Goal: Task Accomplishment & Management: Use online tool/utility

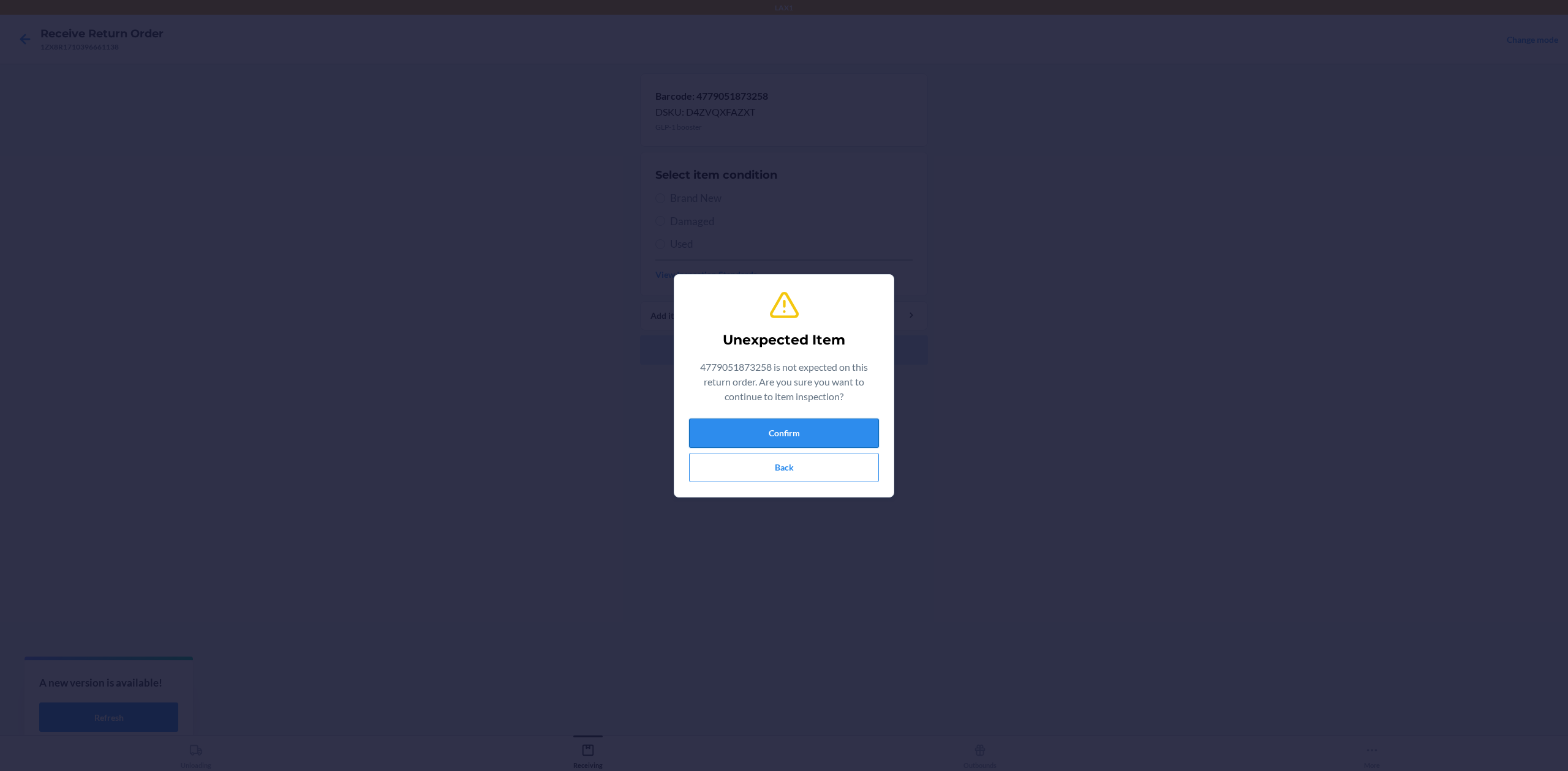
click at [826, 442] on button "Confirm" at bounding box center [784, 433] width 190 height 30
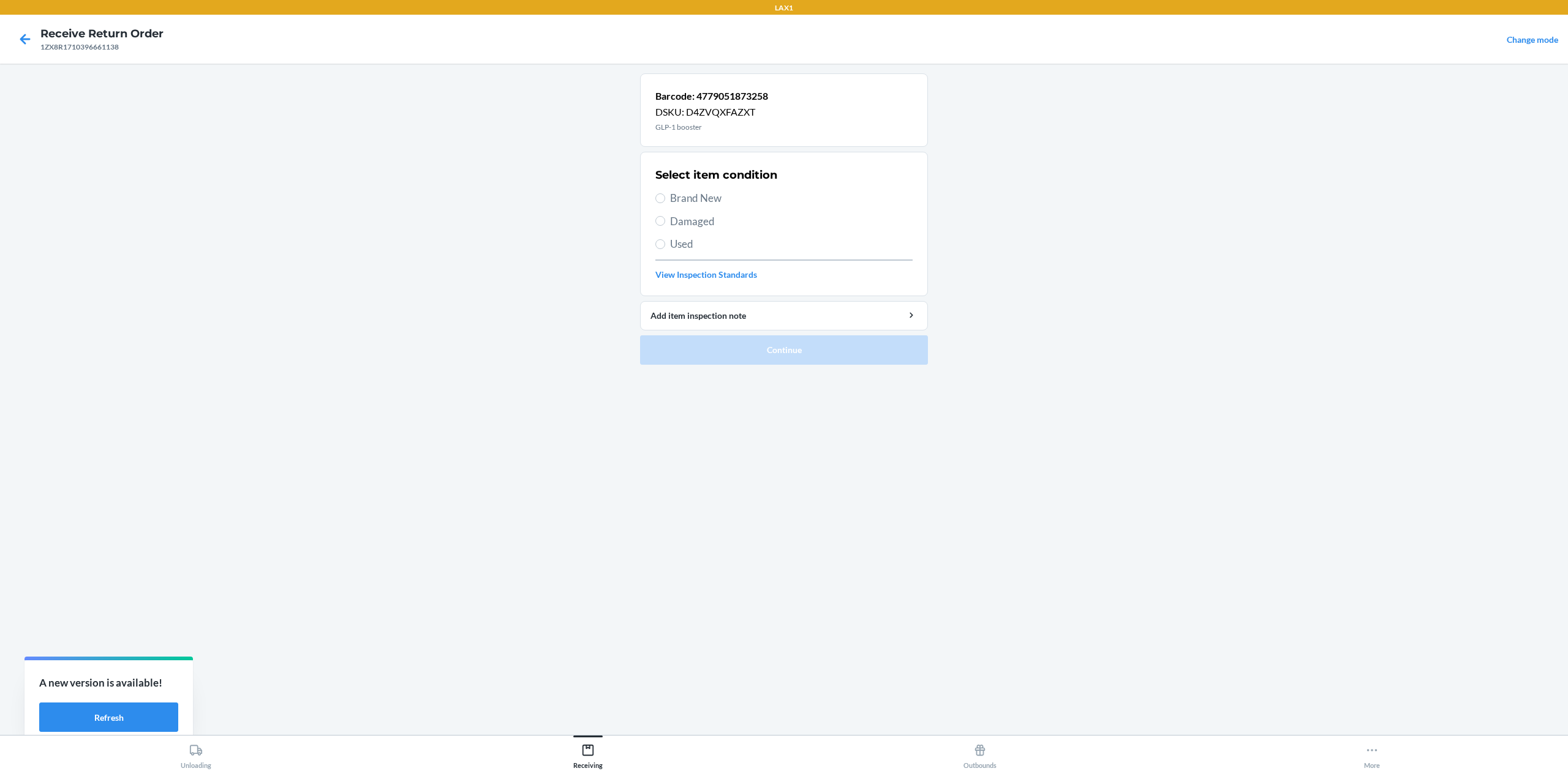
click at [698, 202] on span "Brand New" at bounding box center [791, 198] width 242 height 16
click at [665, 202] on input "Brand New" at bounding box center [661, 198] width 10 height 10
radio input "true"
click at [821, 356] on button "Continue" at bounding box center [784, 350] width 288 height 30
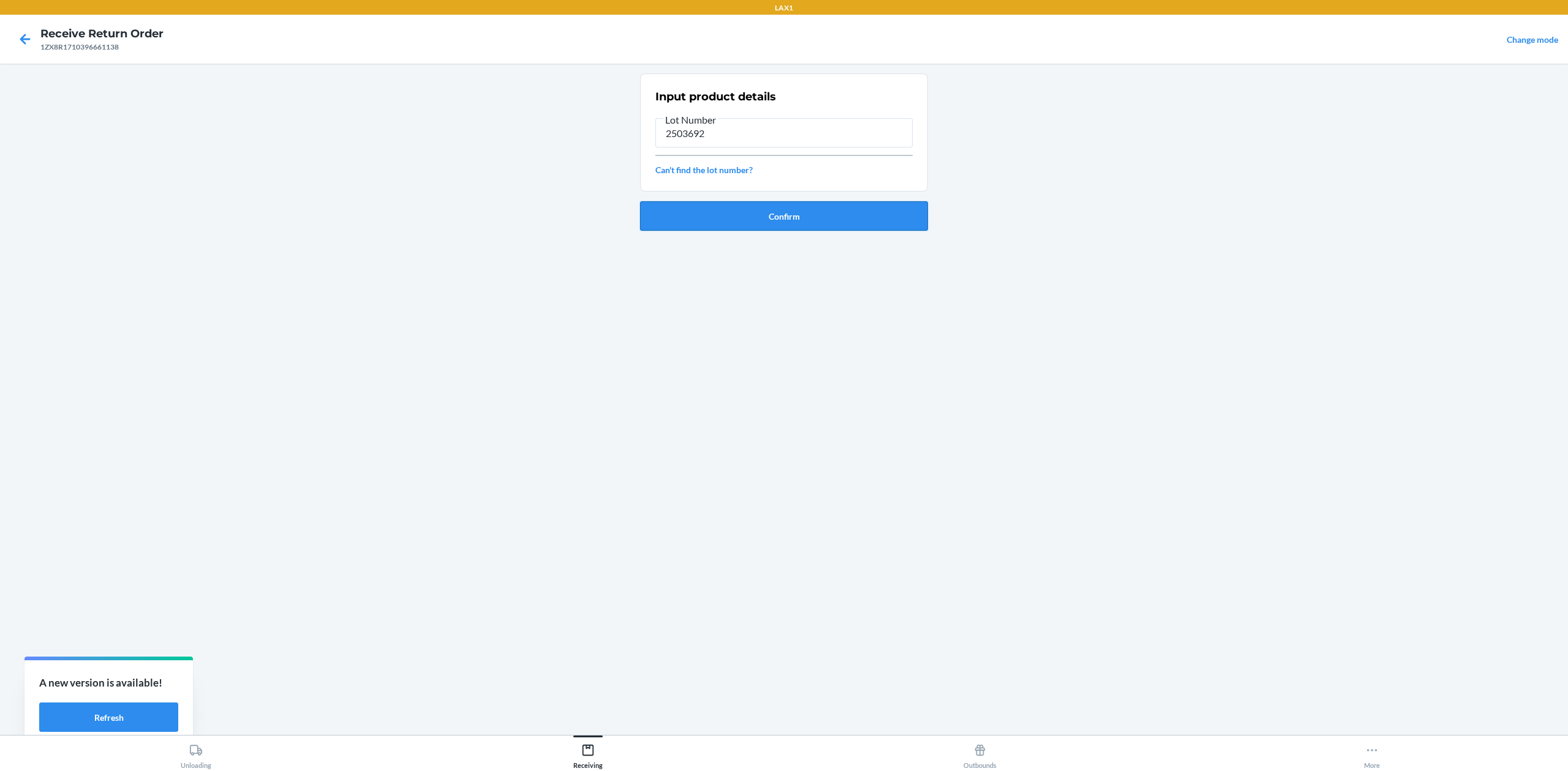
type input "2503692"
click at [838, 215] on button "Confirm" at bounding box center [784, 216] width 288 height 30
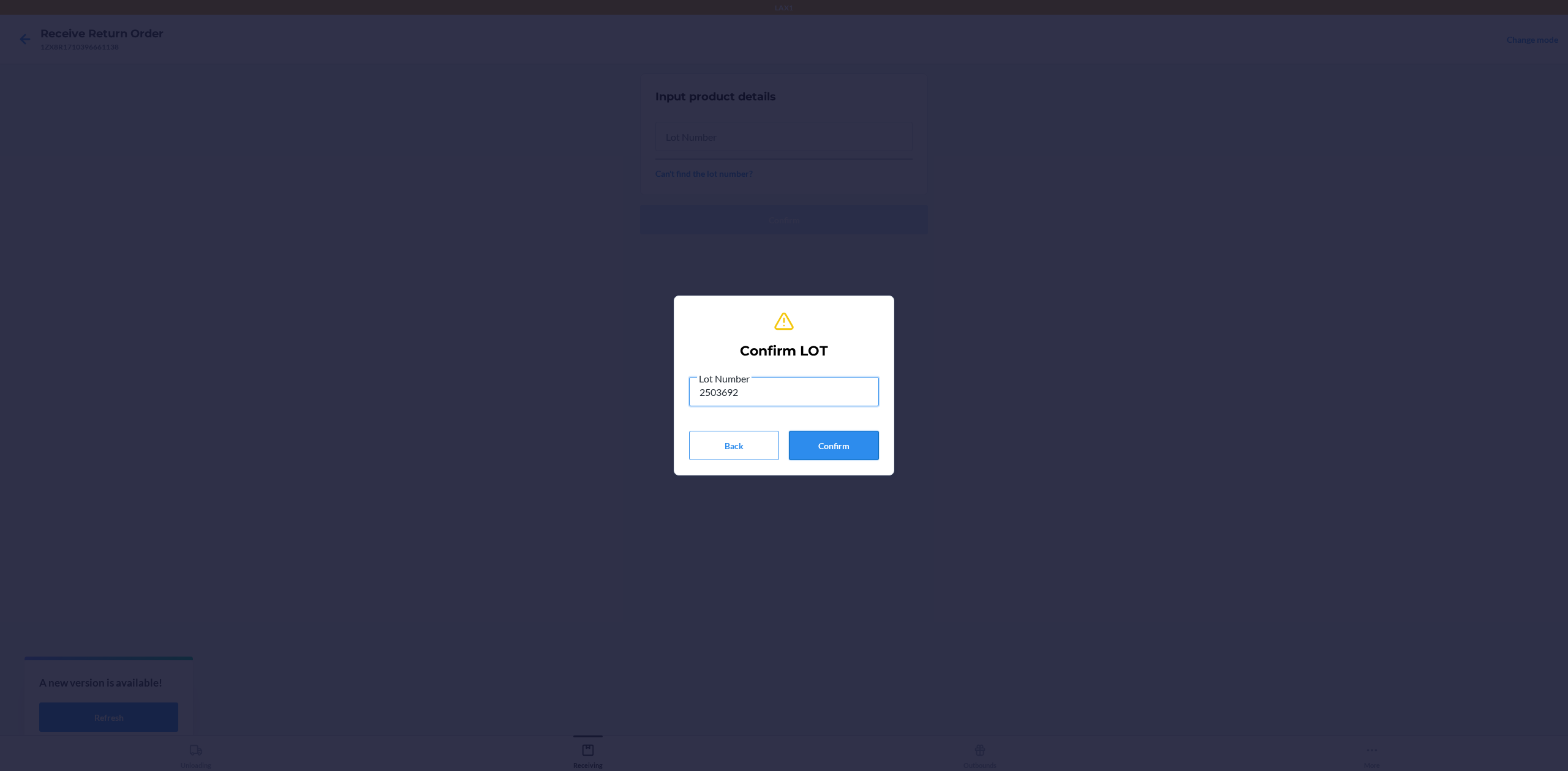
type input "2503692"
click at [868, 440] on button "Confirm" at bounding box center [834, 445] width 90 height 30
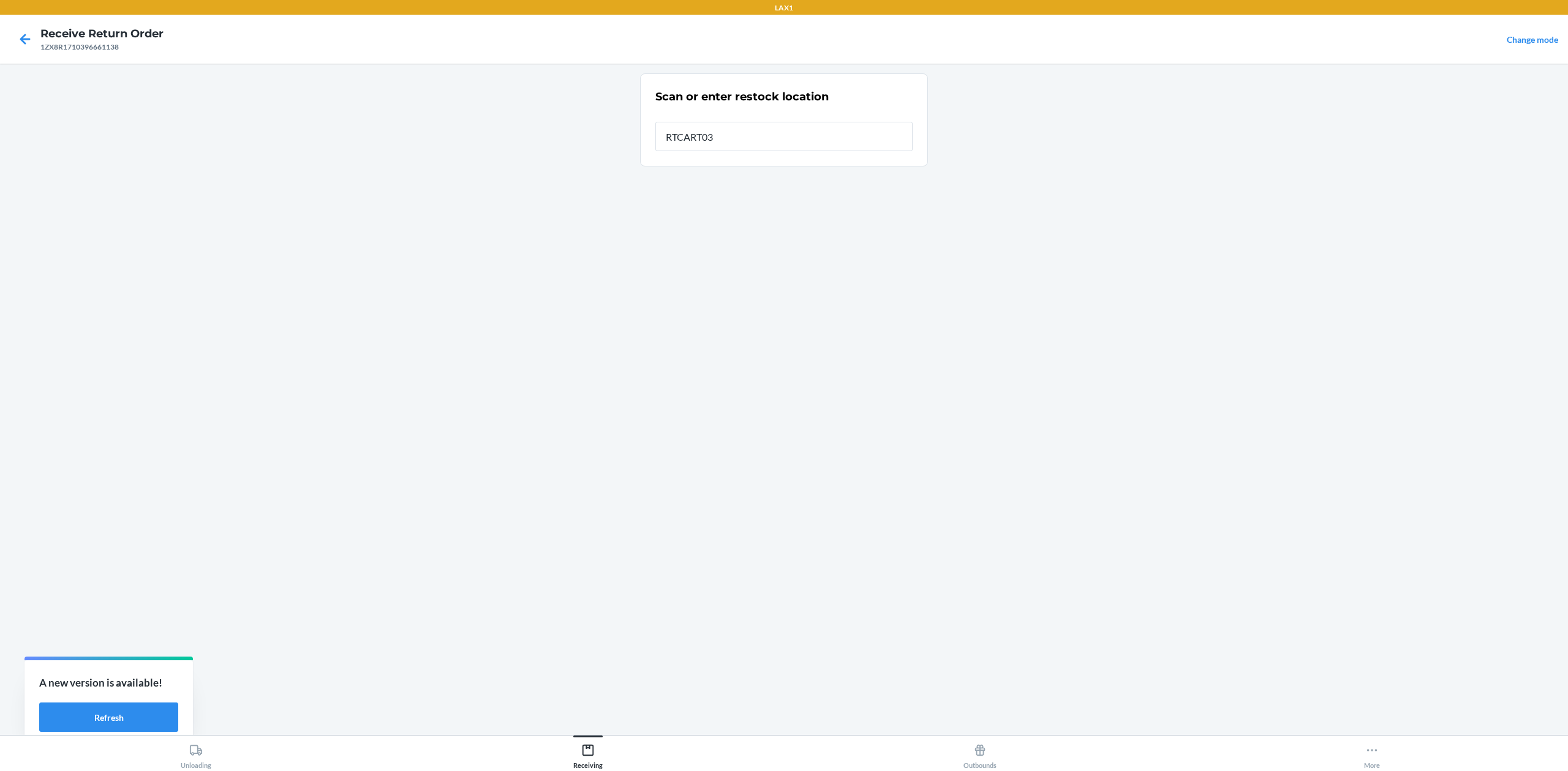
type input "RTCART032"
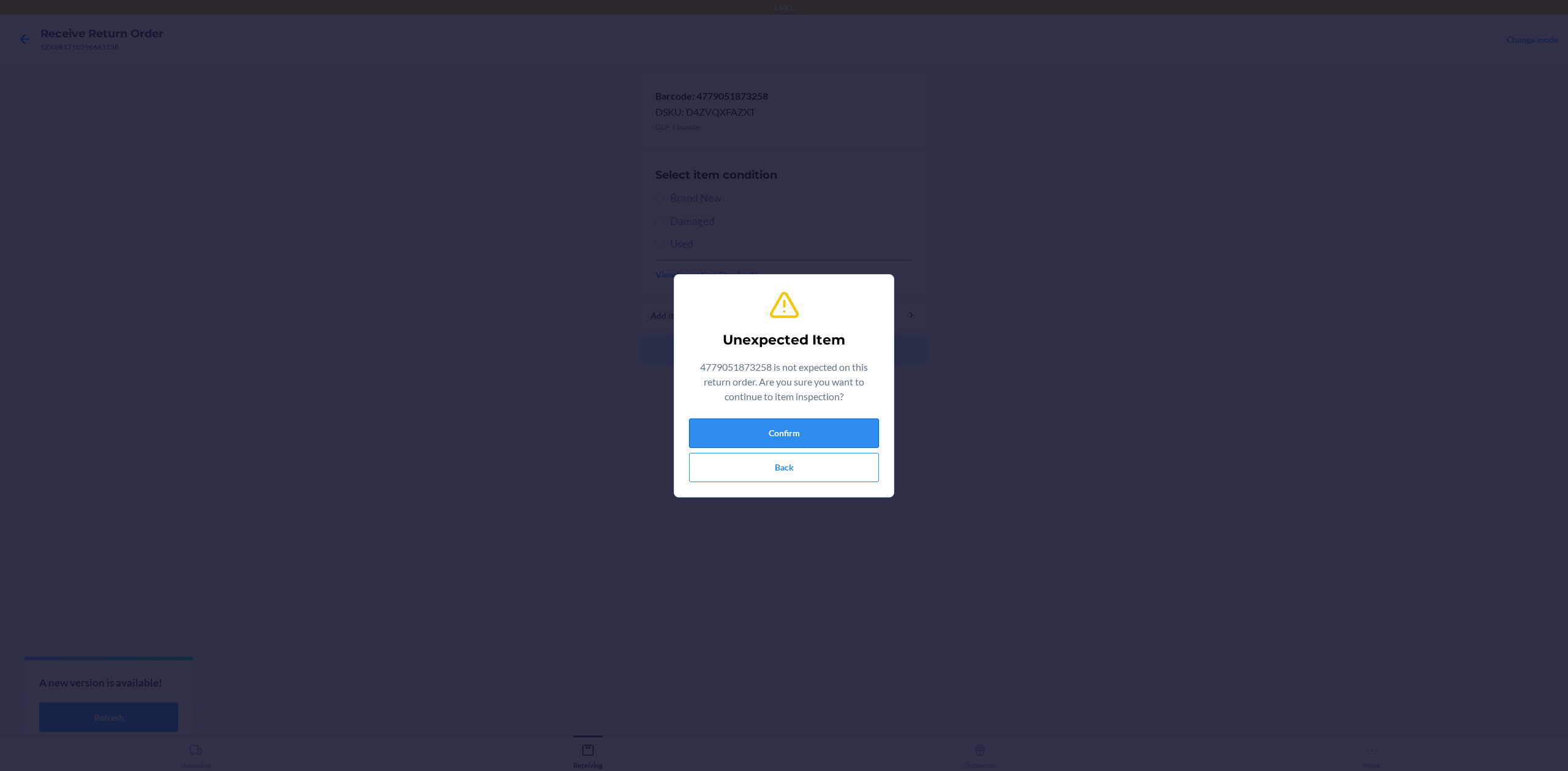
click at [836, 439] on button "Confirm" at bounding box center [784, 433] width 190 height 30
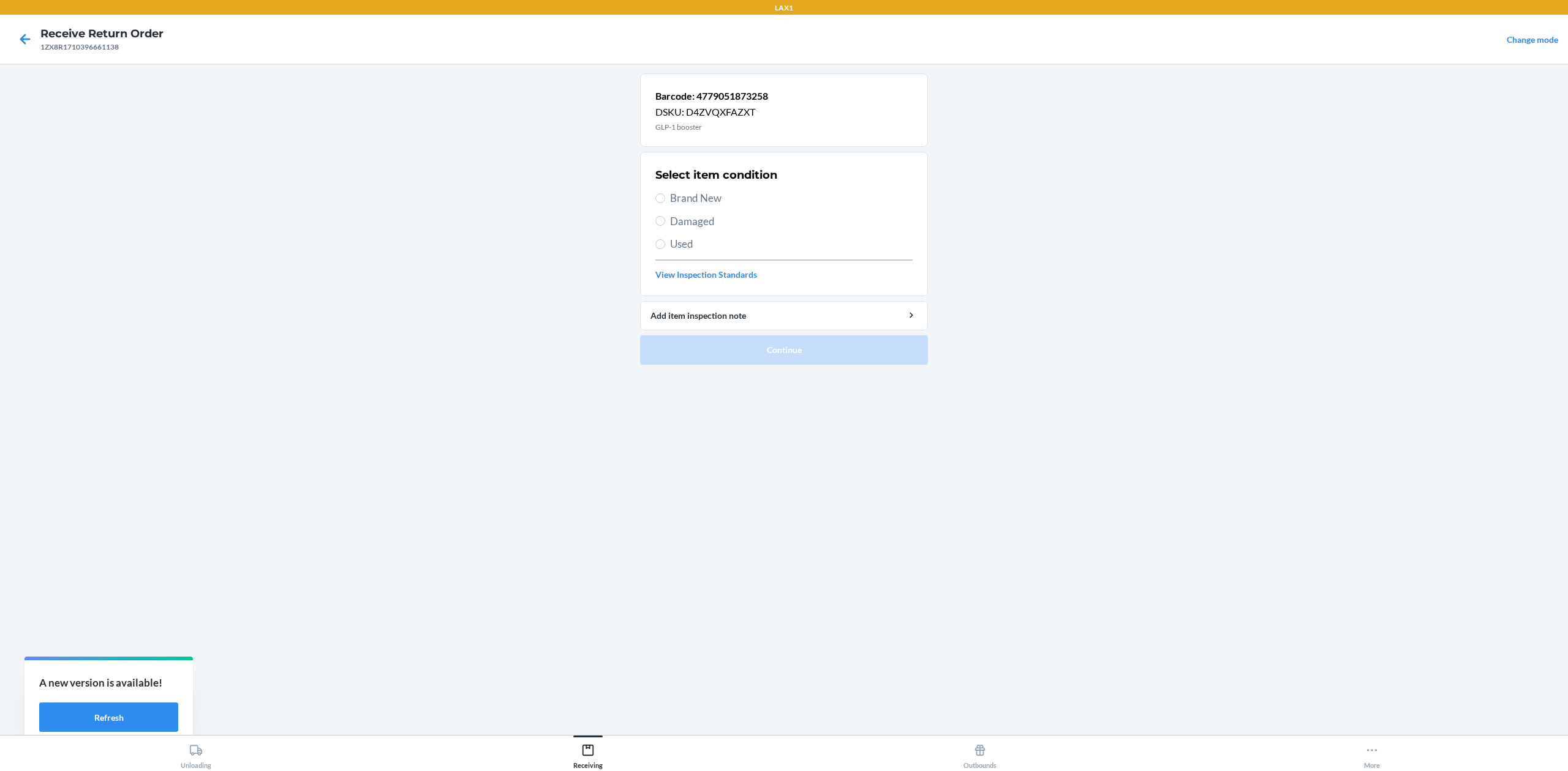
click at [705, 197] on span "Brand New" at bounding box center [791, 198] width 242 height 16
click at [665, 197] on input "Brand New" at bounding box center [661, 198] width 10 height 10
radio input "true"
click at [795, 367] on ol "Barcode: 4779051873258 DSKU: D4ZVQXFAZXT GLP-1 booster Select item condition Br…" at bounding box center [784, 224] width 288 height 301
click at [802, 361] on button "Continue" at bounding box center [784, 350] width 288 height 30
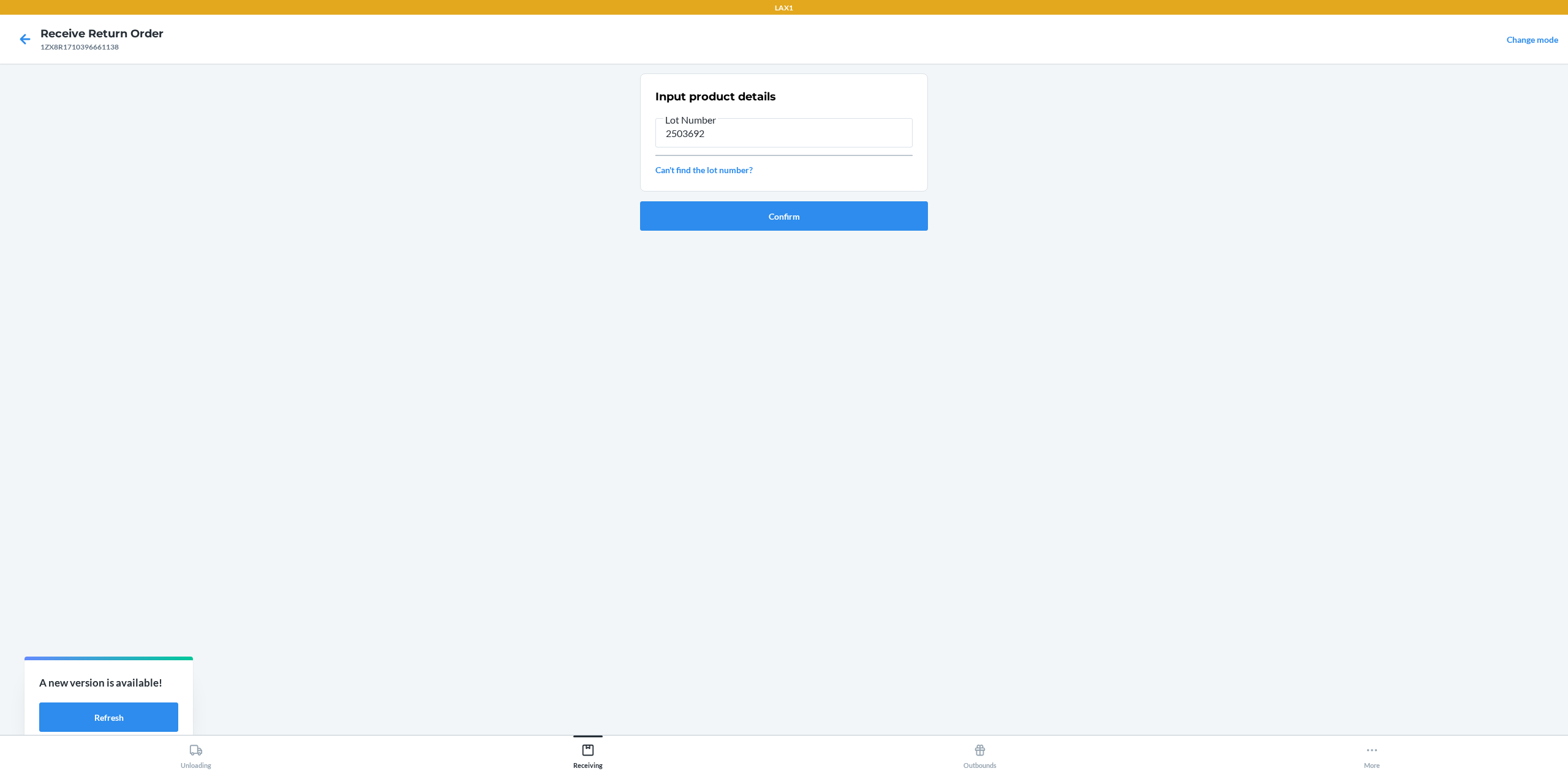
type input "2503692"
click at [640, 202] on button "Confirm" at bounding box center [784, 216] width 288 height 30
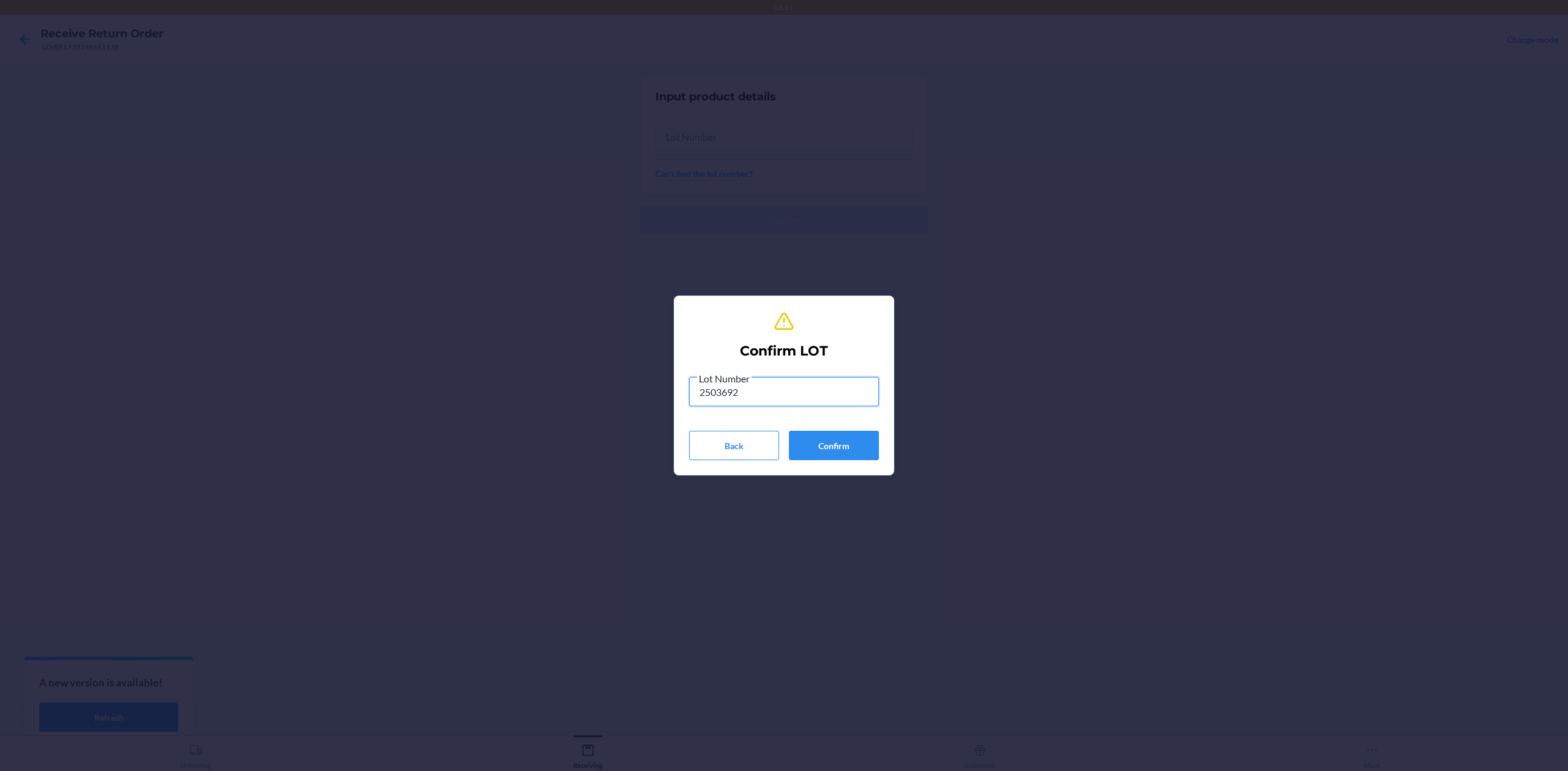
type input "2503692"
click button "Confirm" at bounding box center [834, 445] width 90 height 30
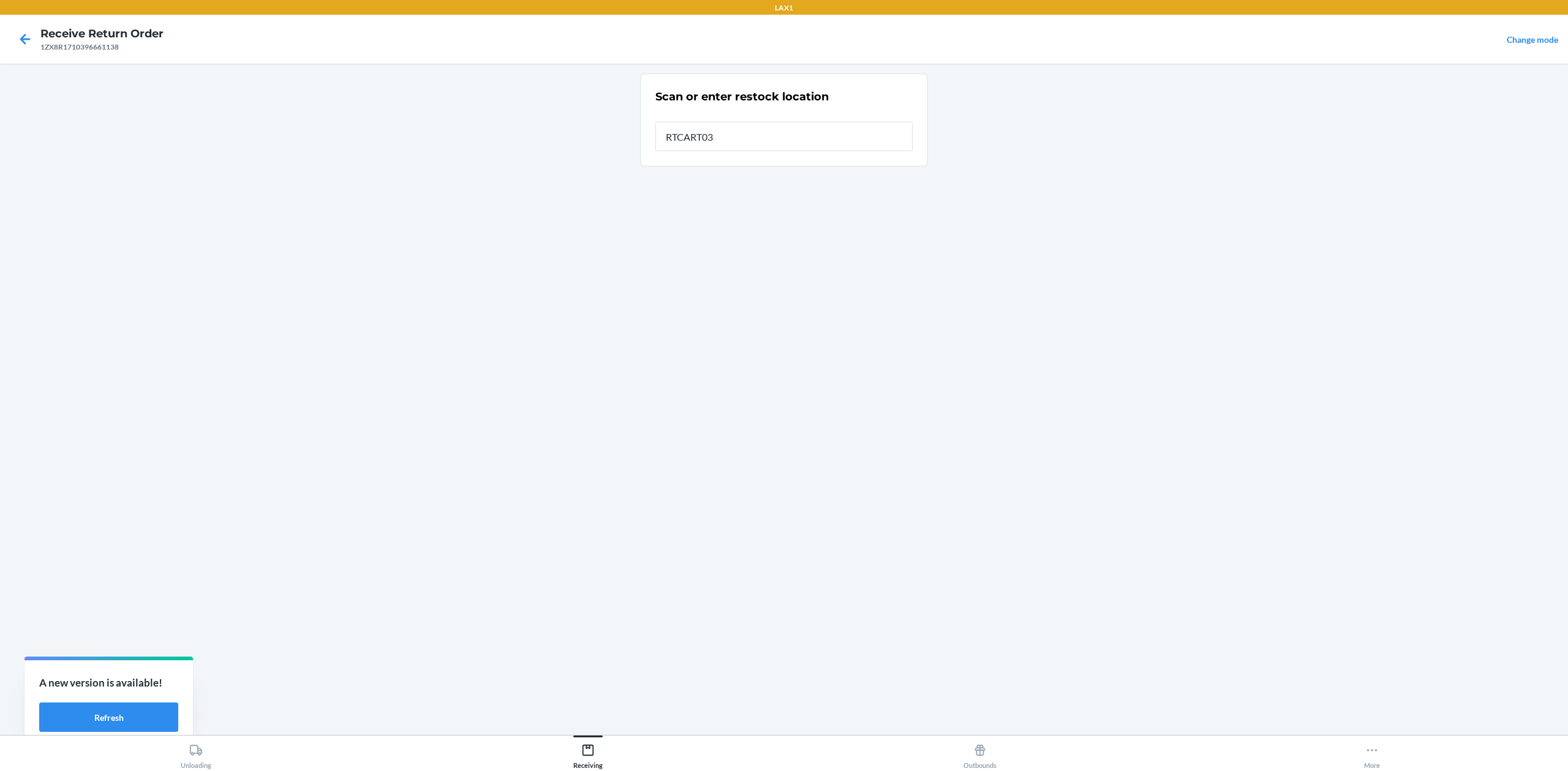
type input "RTCART032"
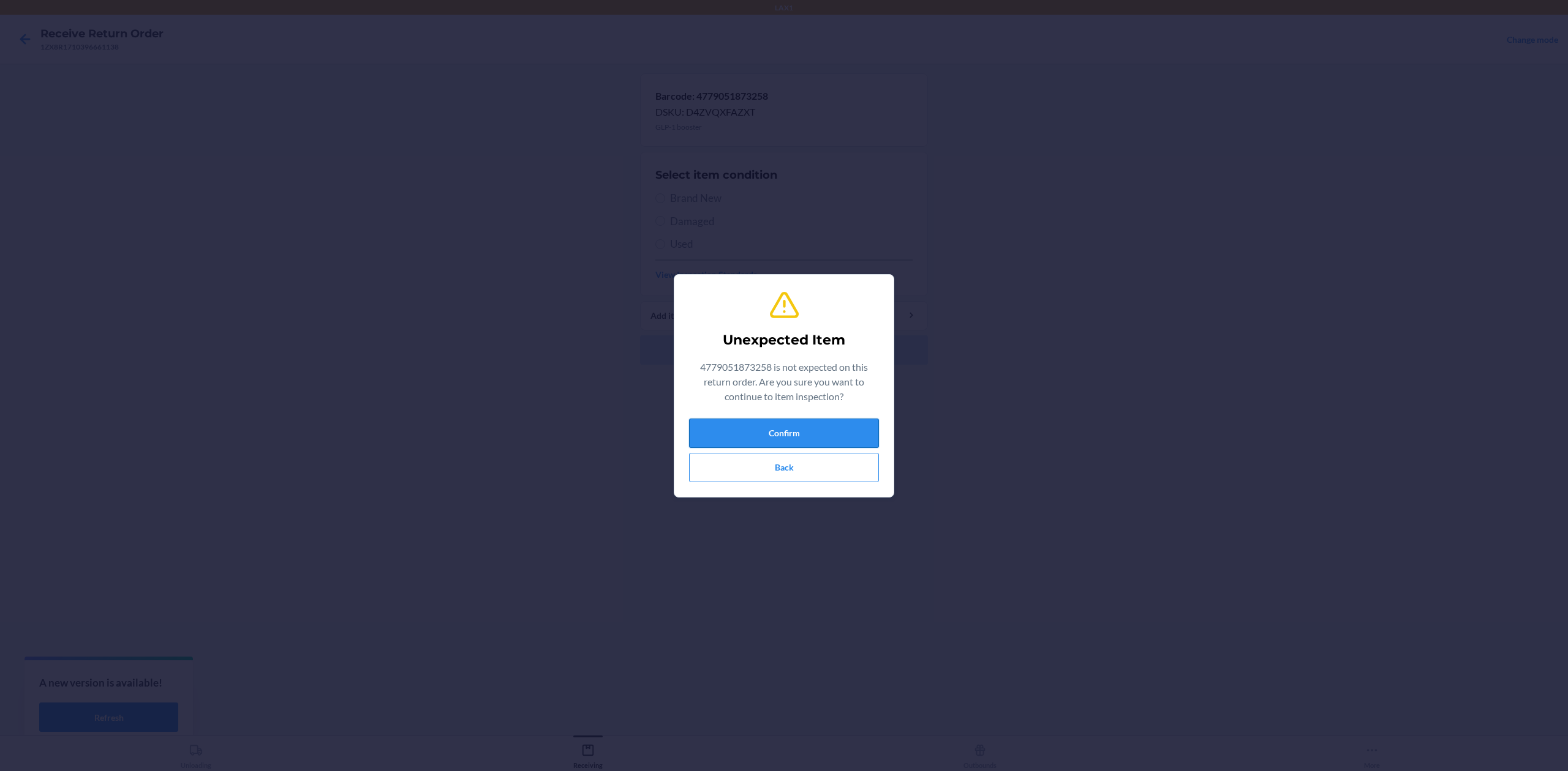
click at [796, 421] on button "Confirm" at bounding box center [784, 433] width 190 height 30
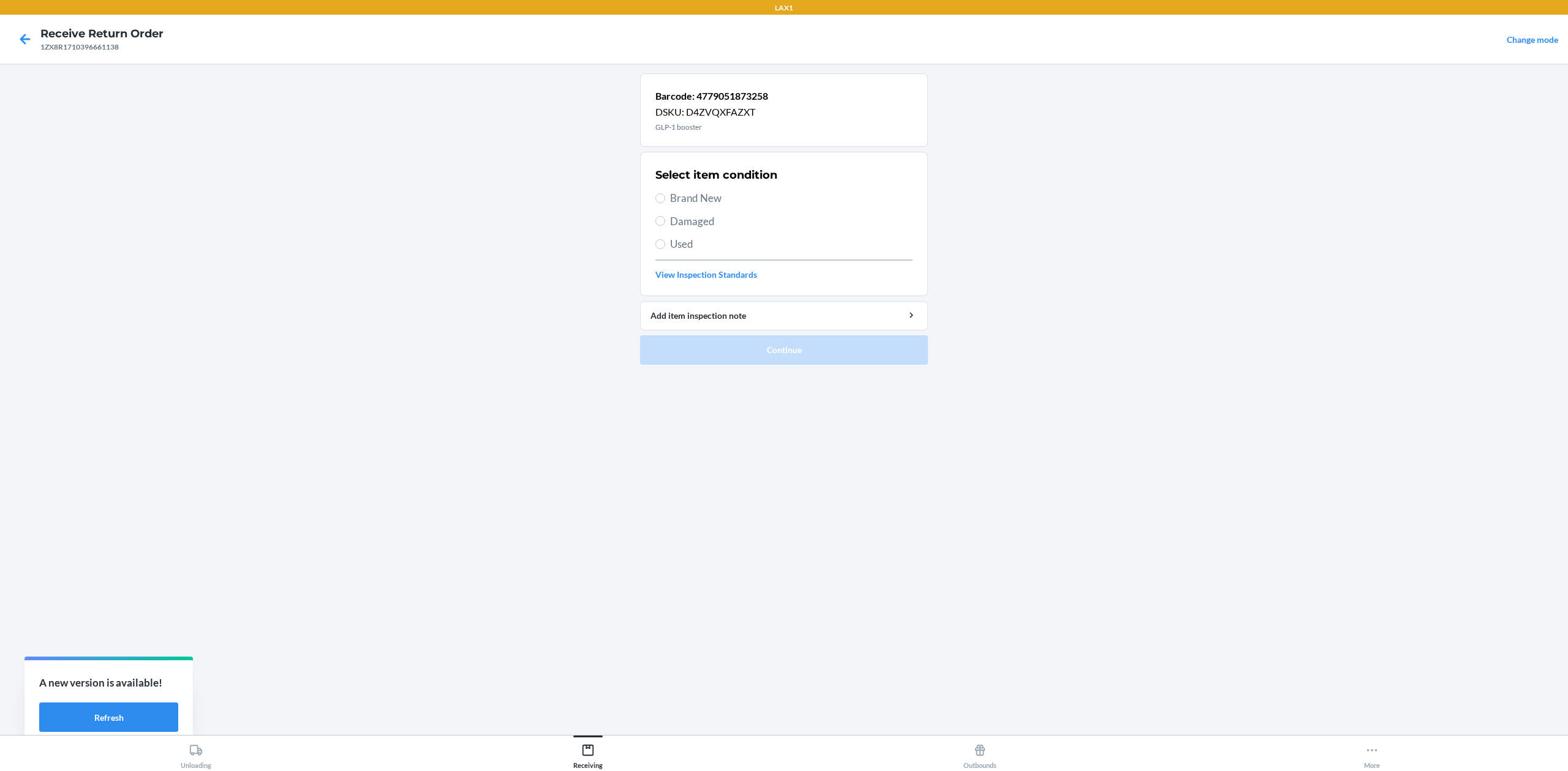
click at [694, 202] on span "Brand New" at bounding box center [791, 198] width 242 height 16
click at [665, 202] on input "Brand New" at bounding box center [661, 198] width 10 height 10
radio input "true"
click at [768, 351] on button "Continue" at bounding box center [784, 350] width 288 height 30
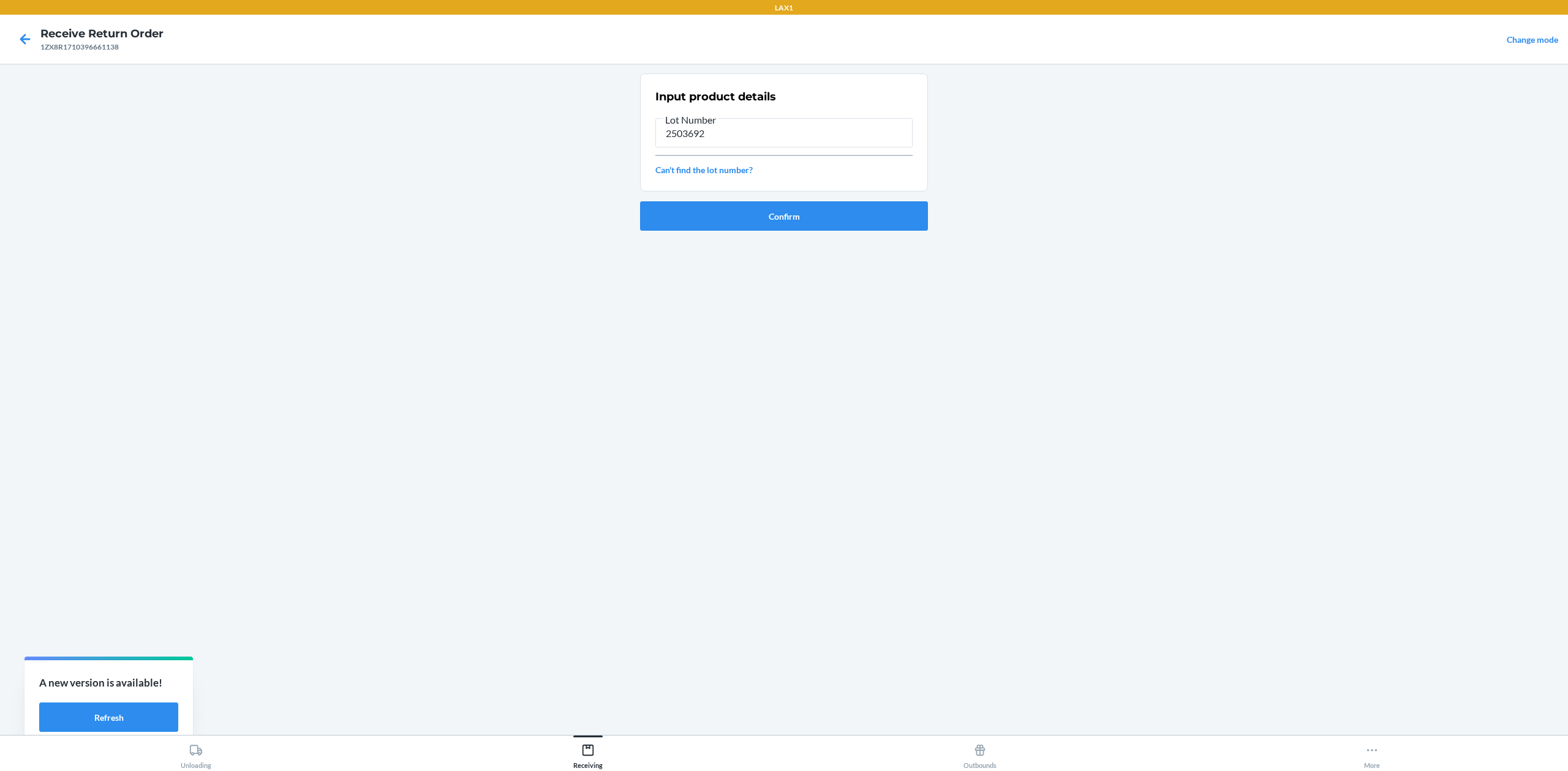
type input "2503692"
click at [640, 202] on button "Confirm" at bounding box center [784, 216] width 288 height 30
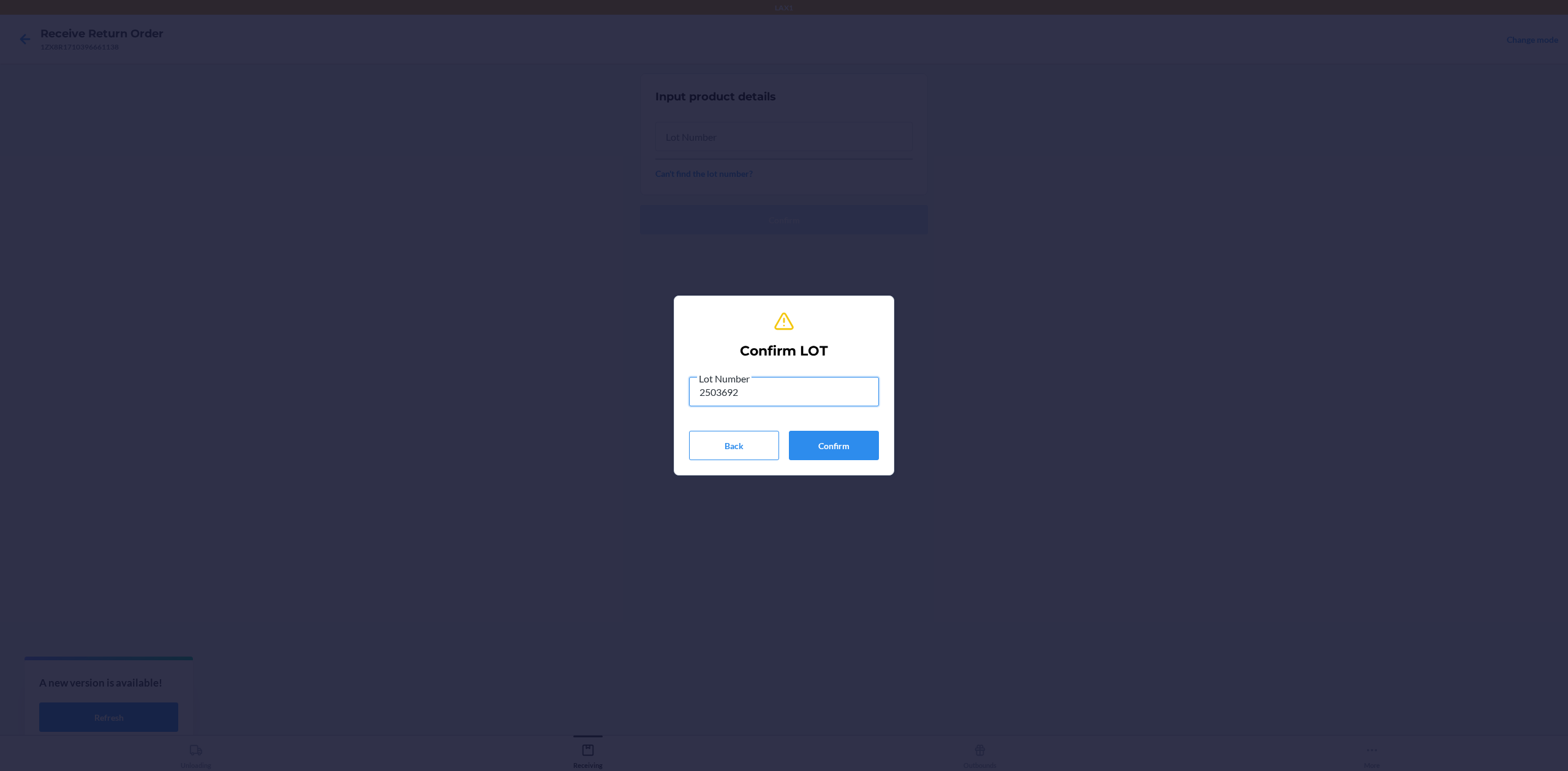
type input "2503692"
click button "Confirm" at bounding box center [834, 445] width 90 height 30
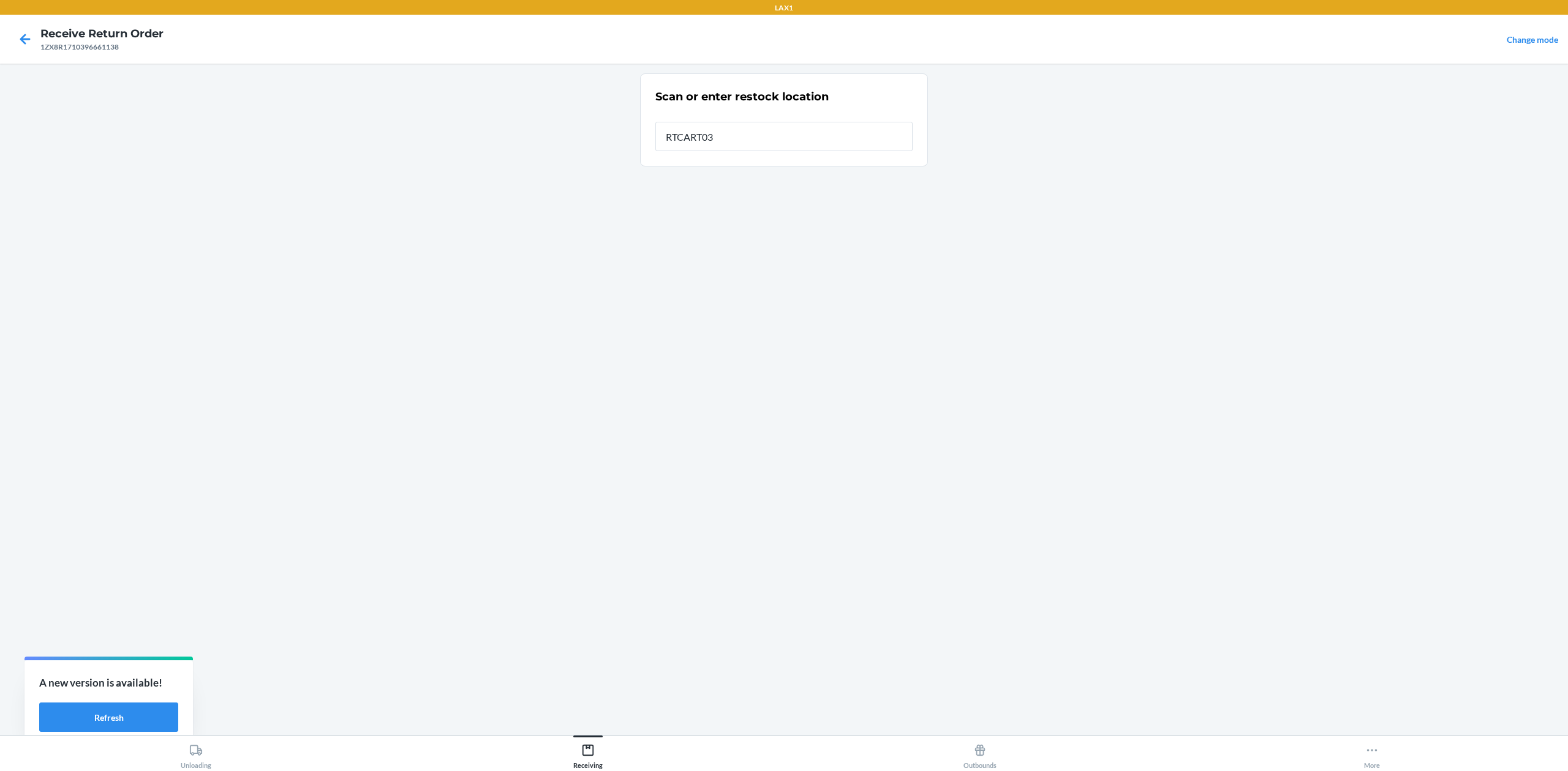
type input "RTCART032"
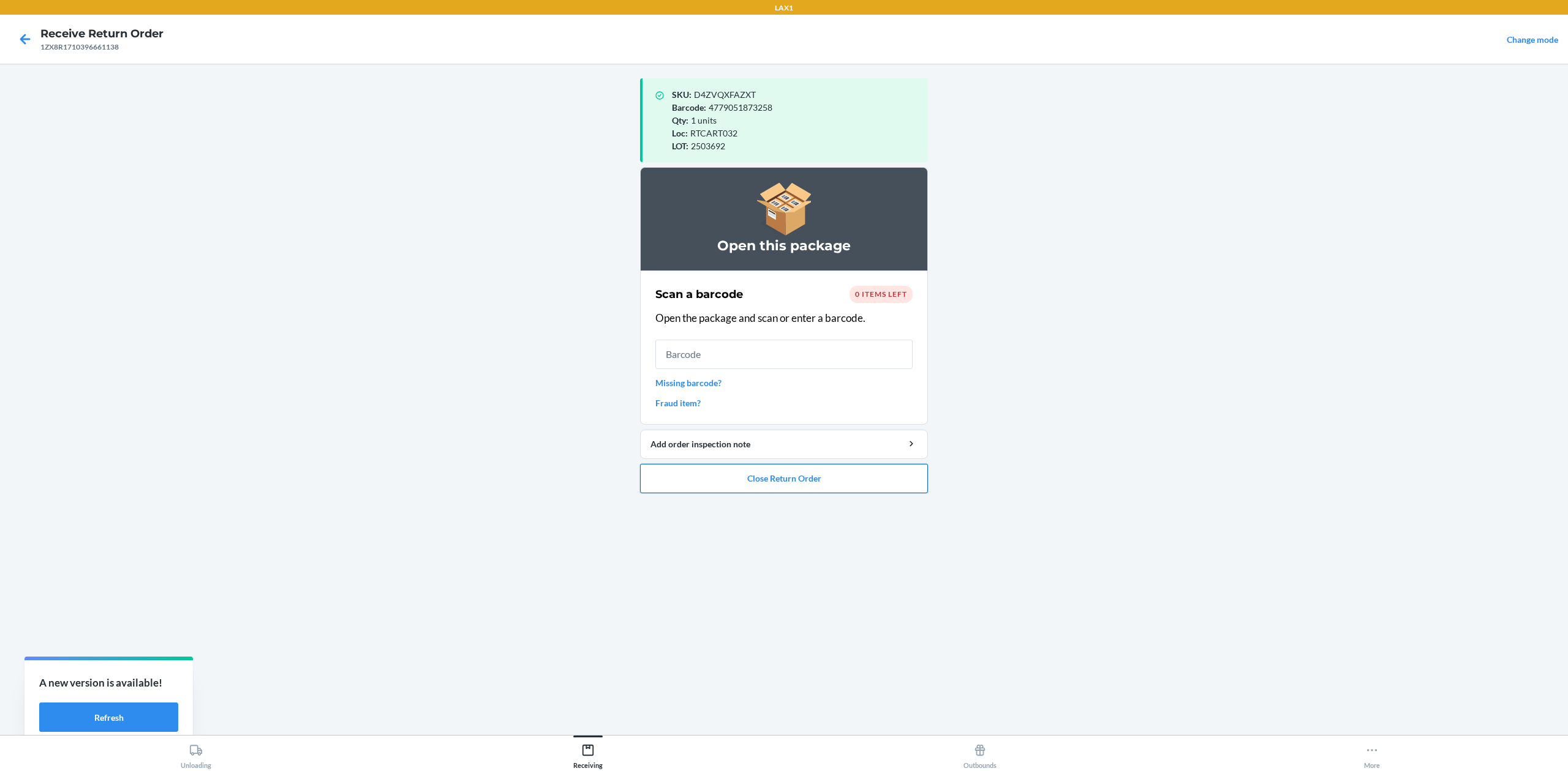
click at [861, 466] on button "Close Return Order" at bounding box center [784, 479] width 288 height 30
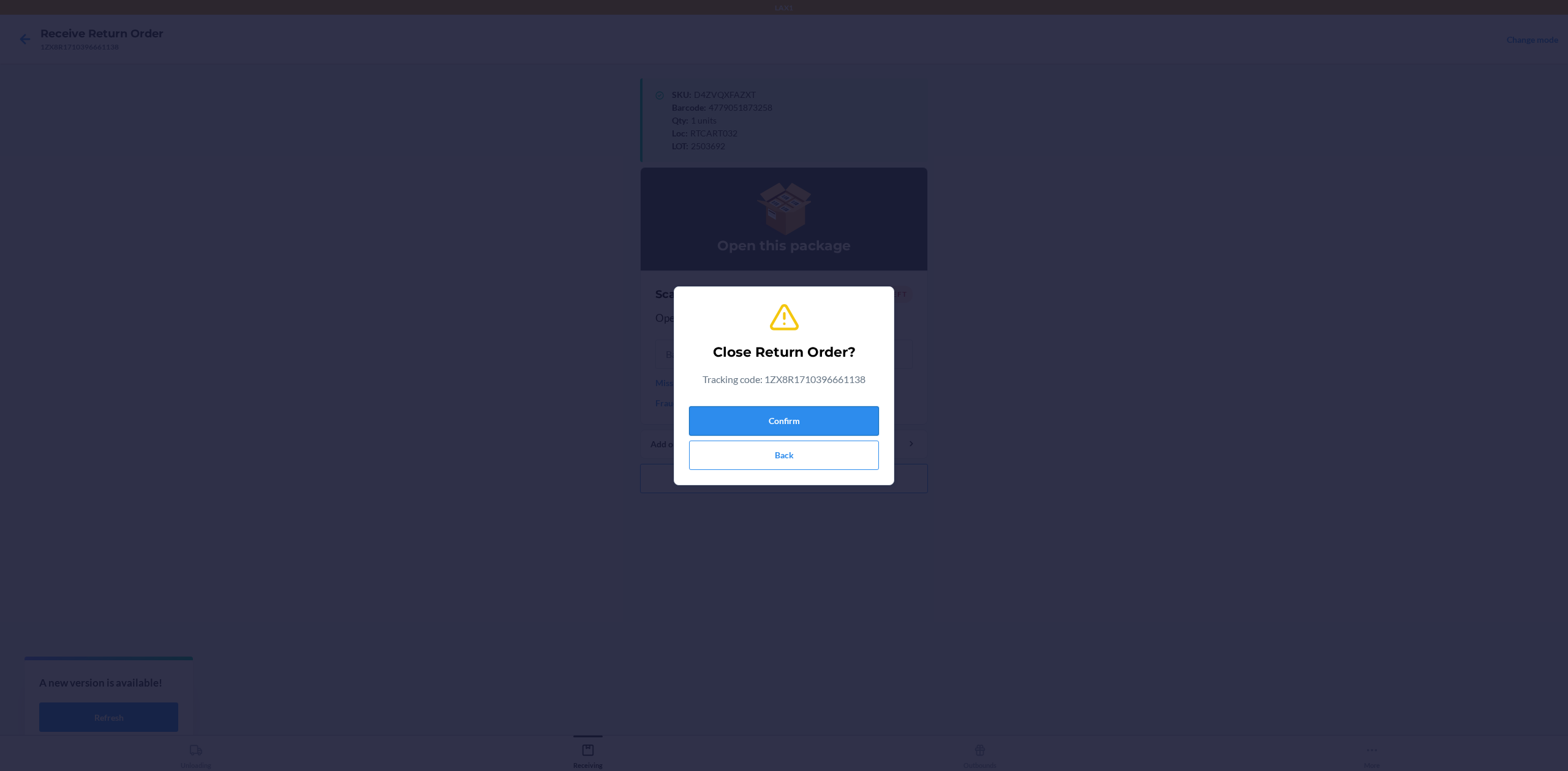
click at [801, 420] on button "Confirm" at bounding box center [784, 421] width 190 height 30
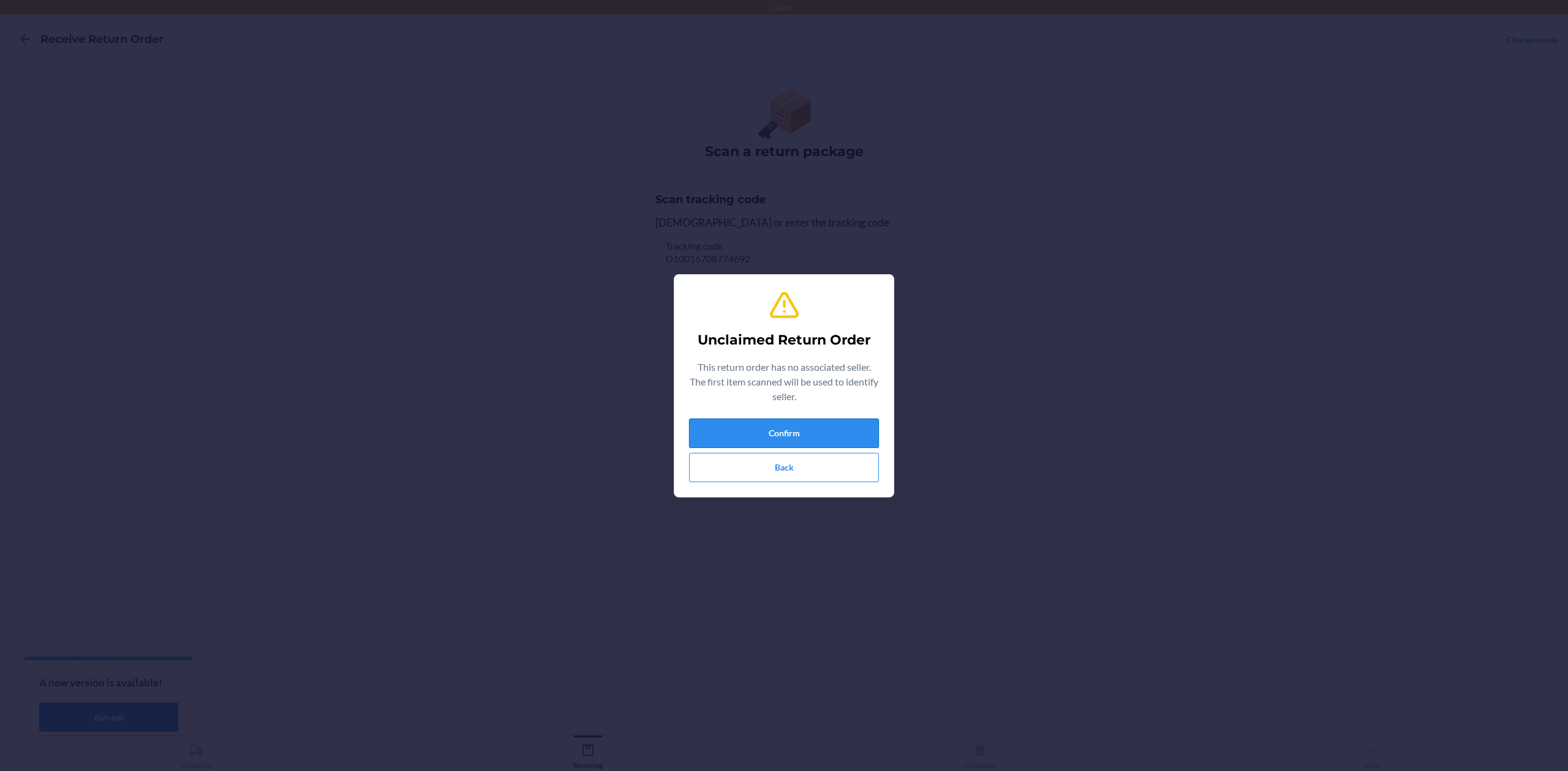
click at [808, 426] on button "Confirm" at bounding box center [784, 433] width 190 height 30
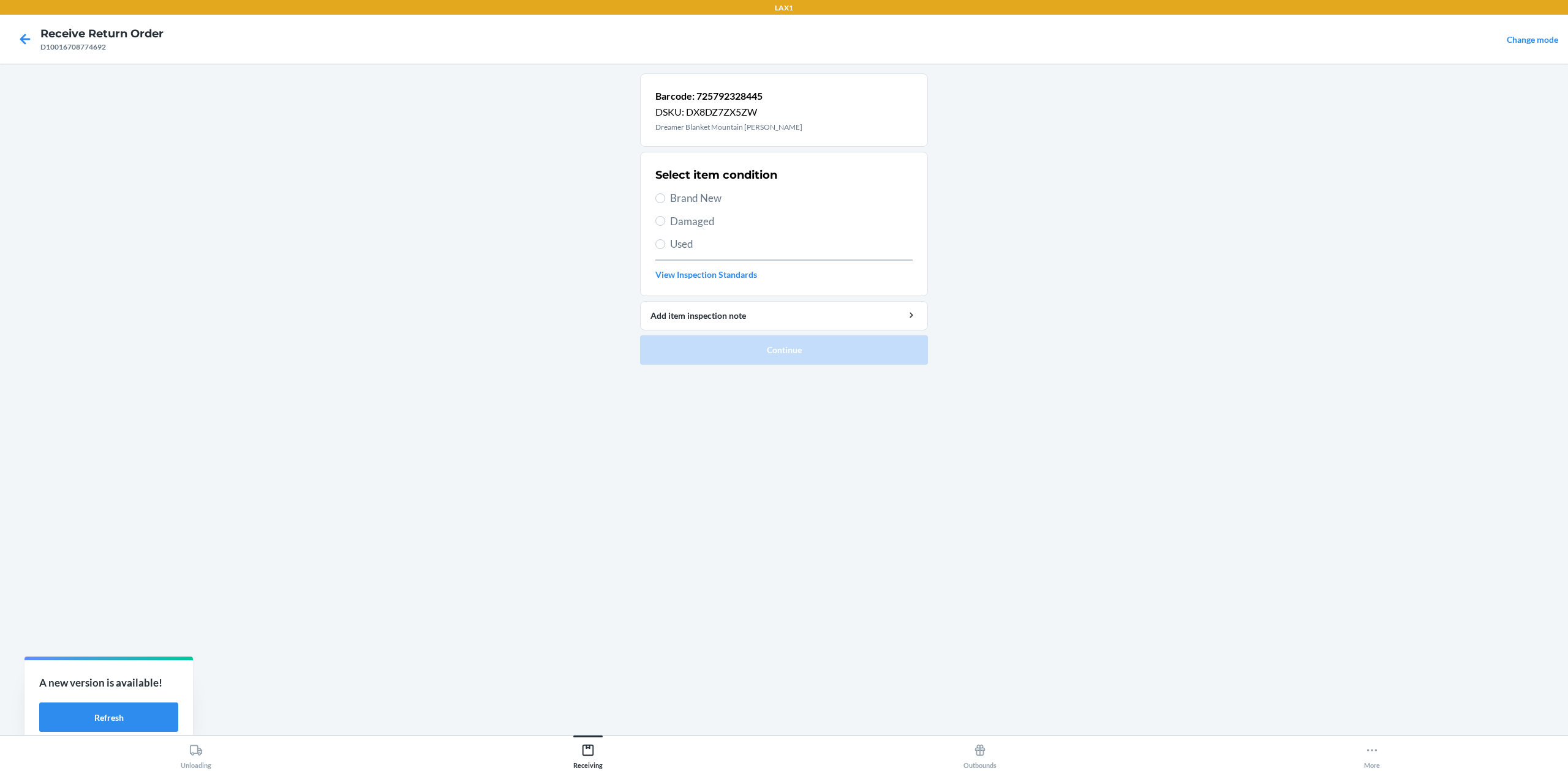
click at [681, 199] on span "Brand New" at bounding box center [791, 198] width 242 height 16
click at [665, 199] on input "Brand New" at bounding box center [661, 198] width 10 height 10
radio input "true"
click at [694, 359] on button "Continue" at bounding box center [784, 350] width 288 height 30
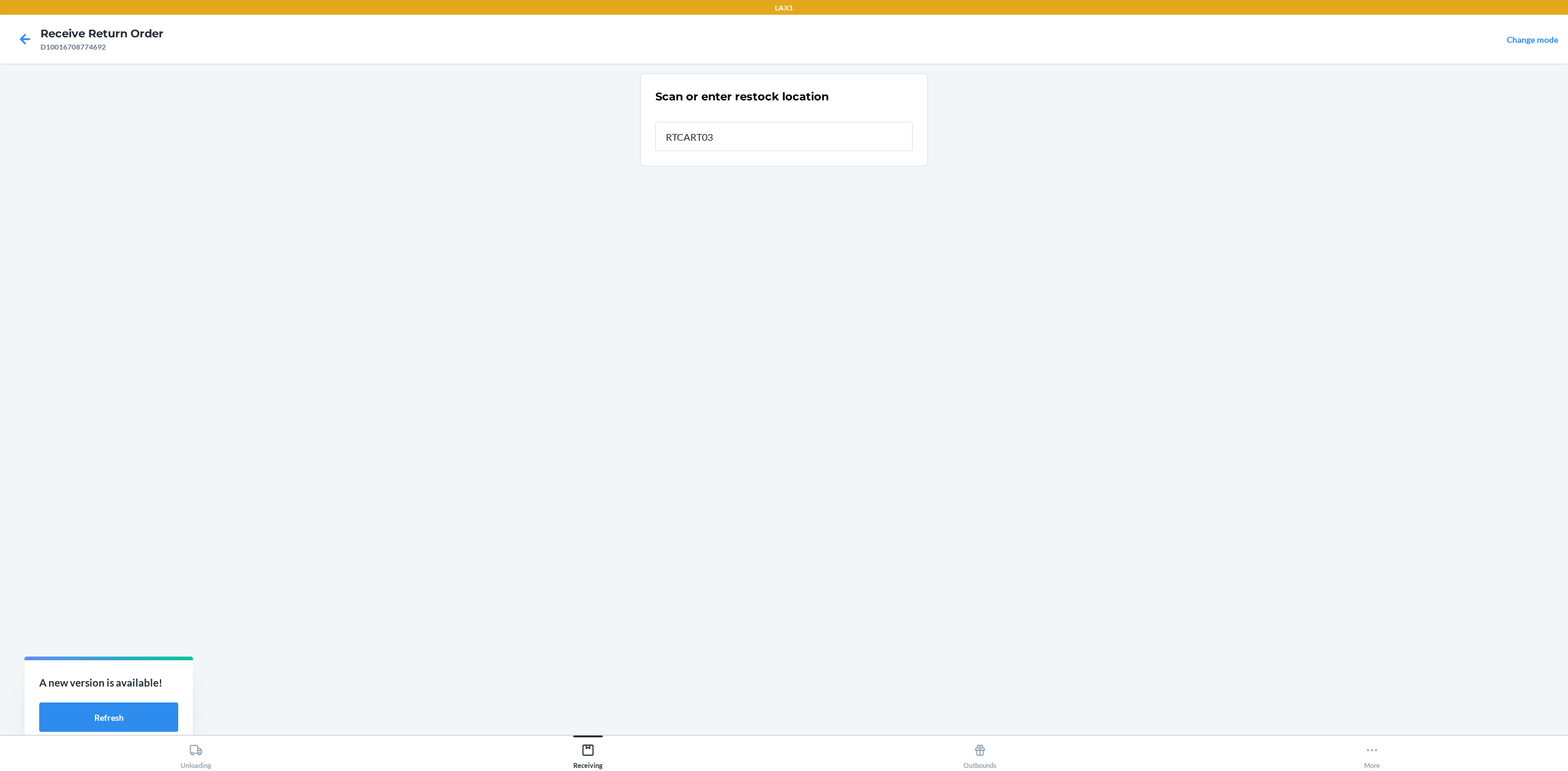
type input "RTCART032"
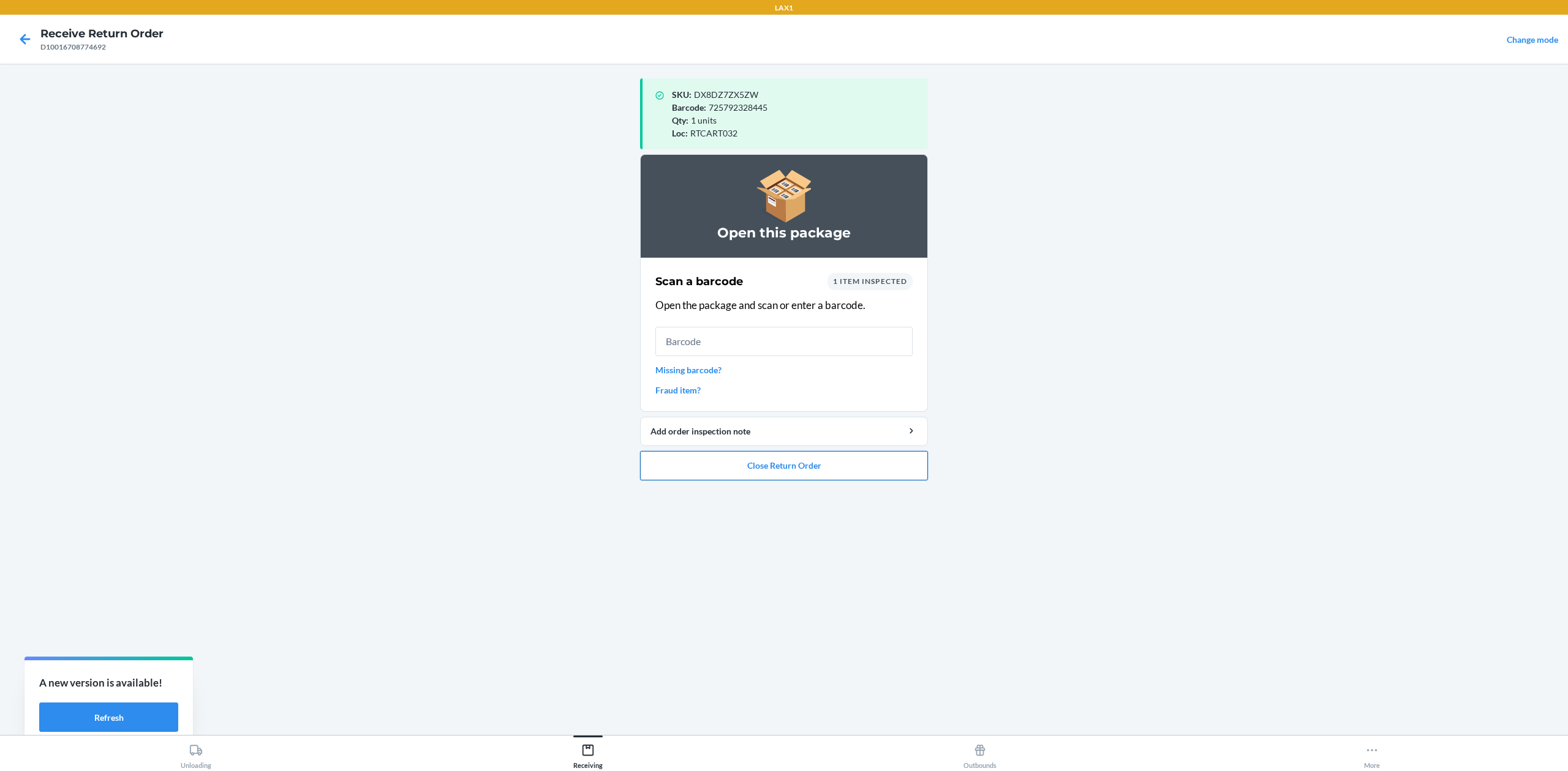
drag, startPoint x: 758, startPoint y: 490, endPoint x: 770, endPoint y: 479, distance: 16.3
click at [770, 480] on ol "Open this package Scan a barcode 1 item inspected Open the package and scan or …" at bounding box center [784, 323] width 288 height 336
click at [770, 479] on button "Close Return Order" at bounding box center [784, 465] width 288 height 30
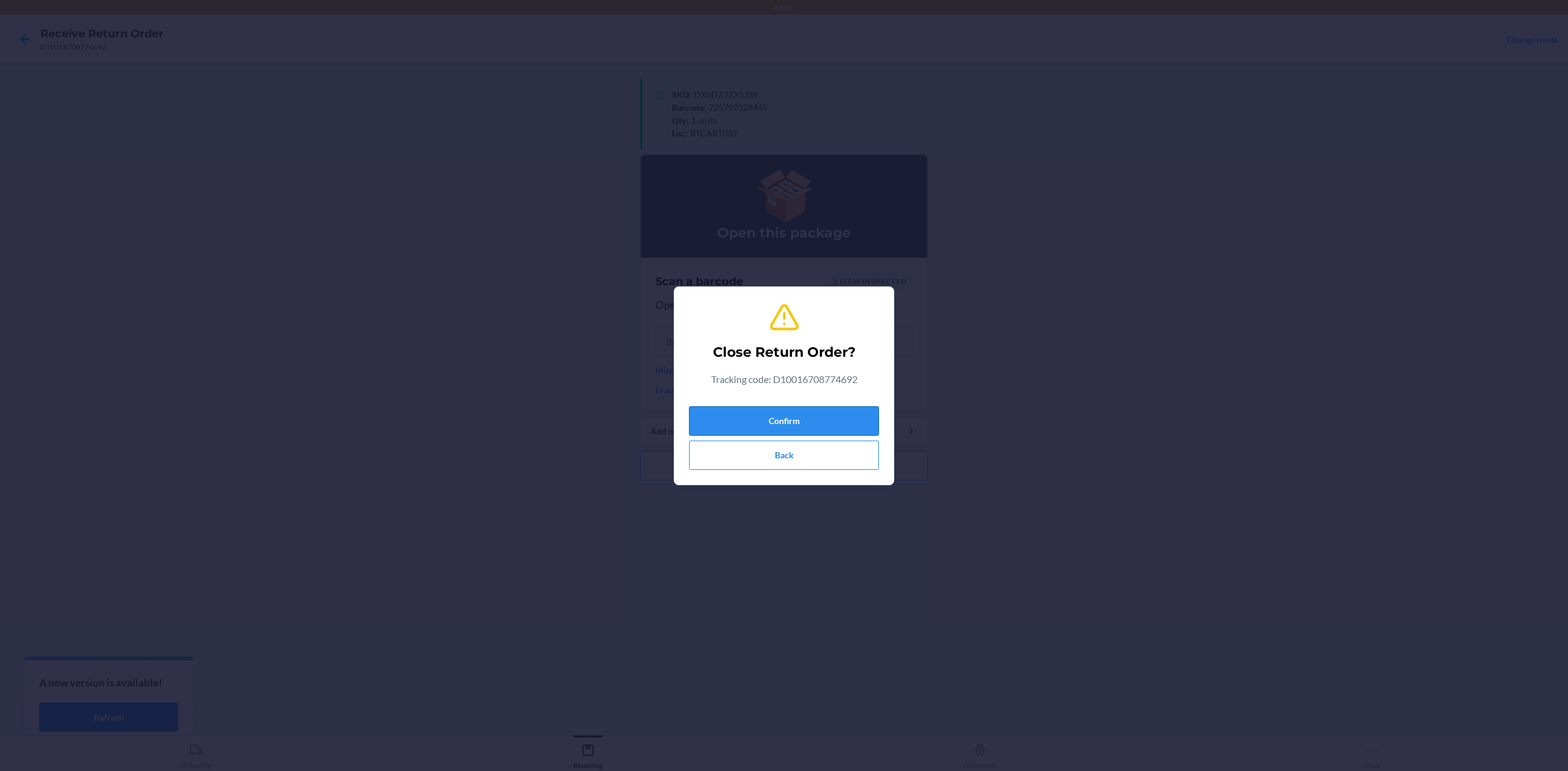
click at [765, 426] on button "Confirm" at bounding box center [784, 421] width 190 height 30
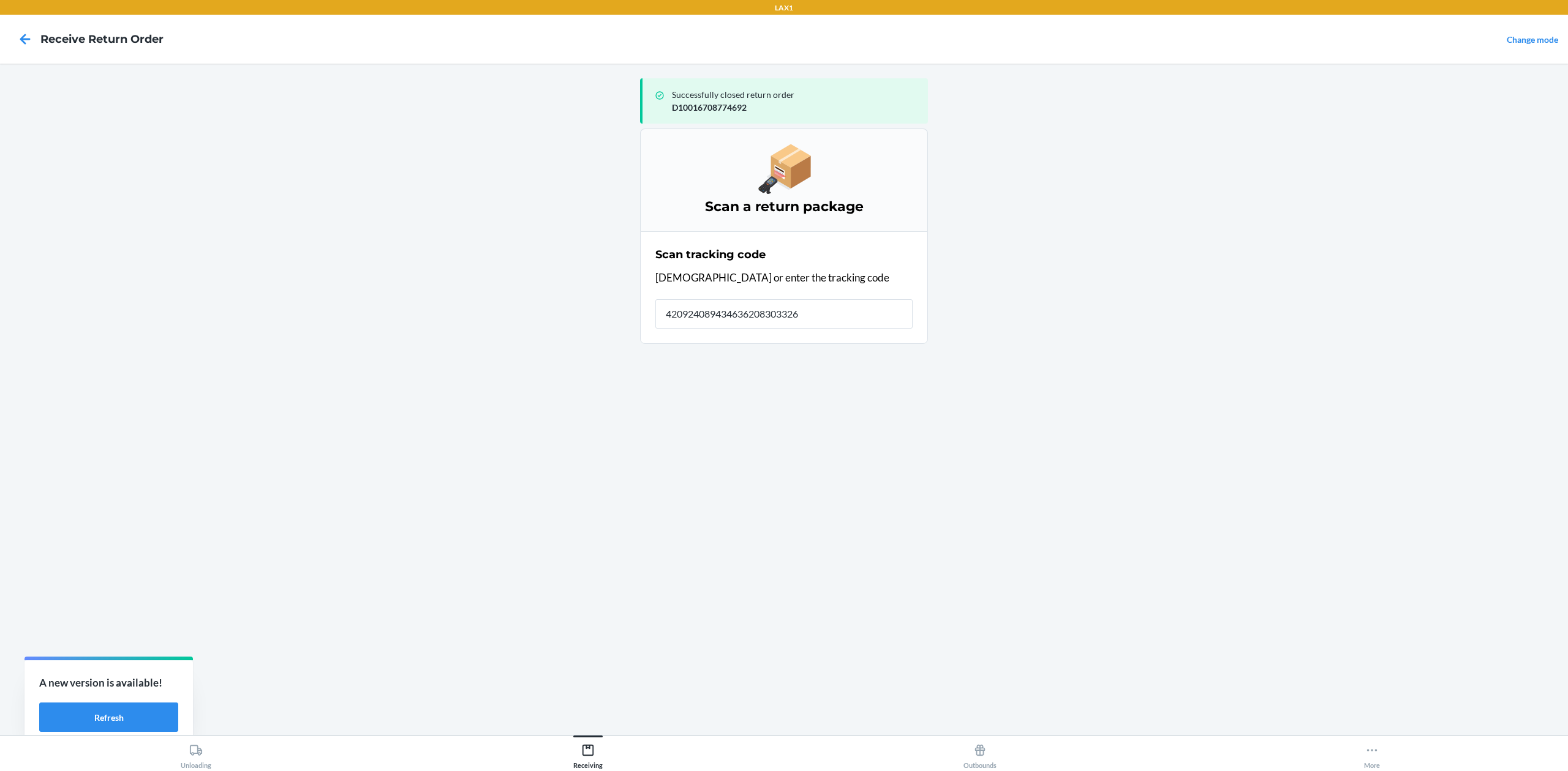
type input "4209240894346362083033264"
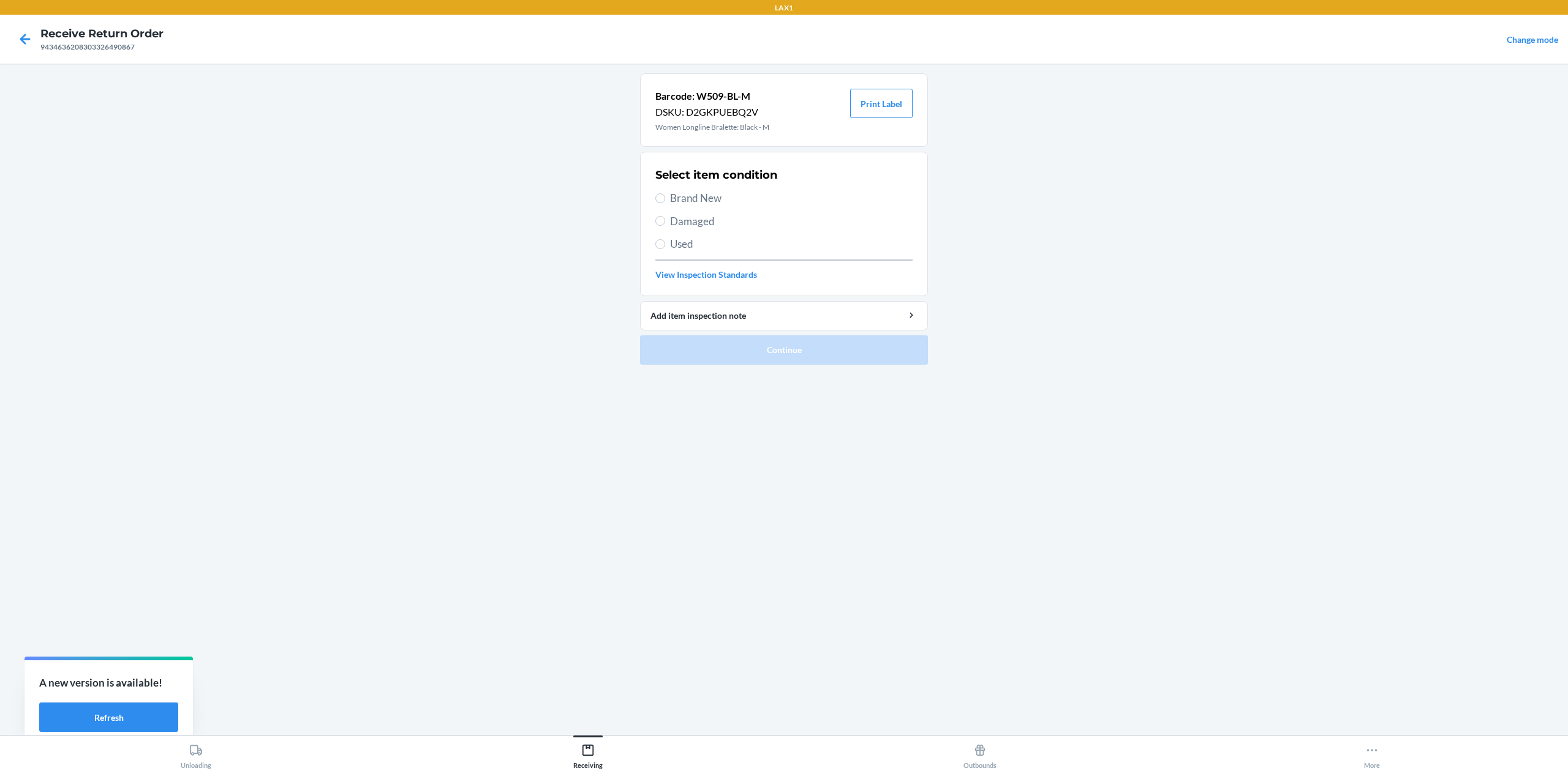
click at [686, 246] on span "Used" at bounding box center [791, 244] width 242 height 16
click at [665, 246] on input "Used" at bounding box center [661, 244] width 10 height 10
radio input "true"
click at [776, 361] on button "Continue" at bounding box center [784, 350] width 288 height 30
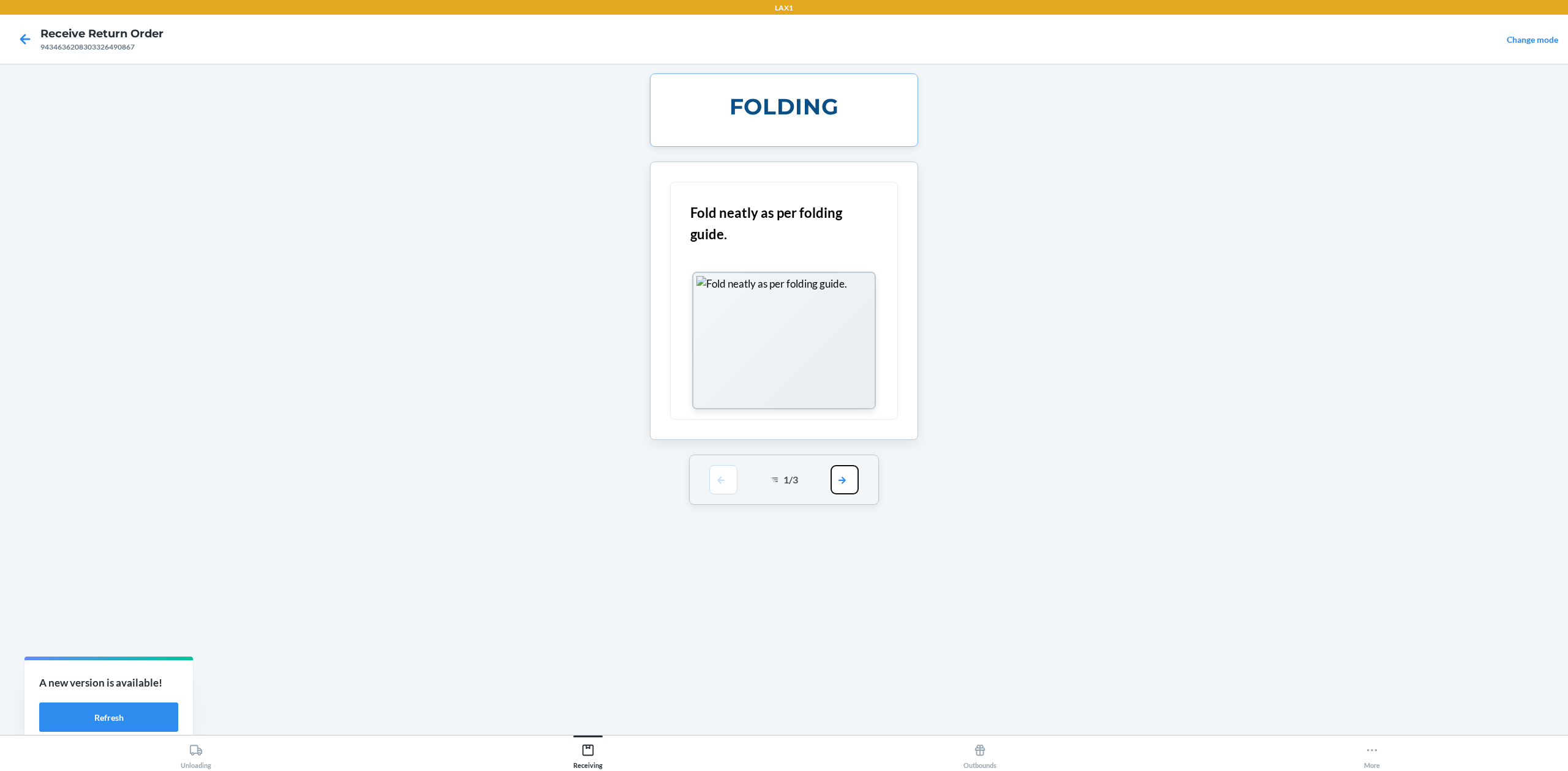
click at [839, 486] on button "button" at bounding box center [844, 480] width 28 height 30
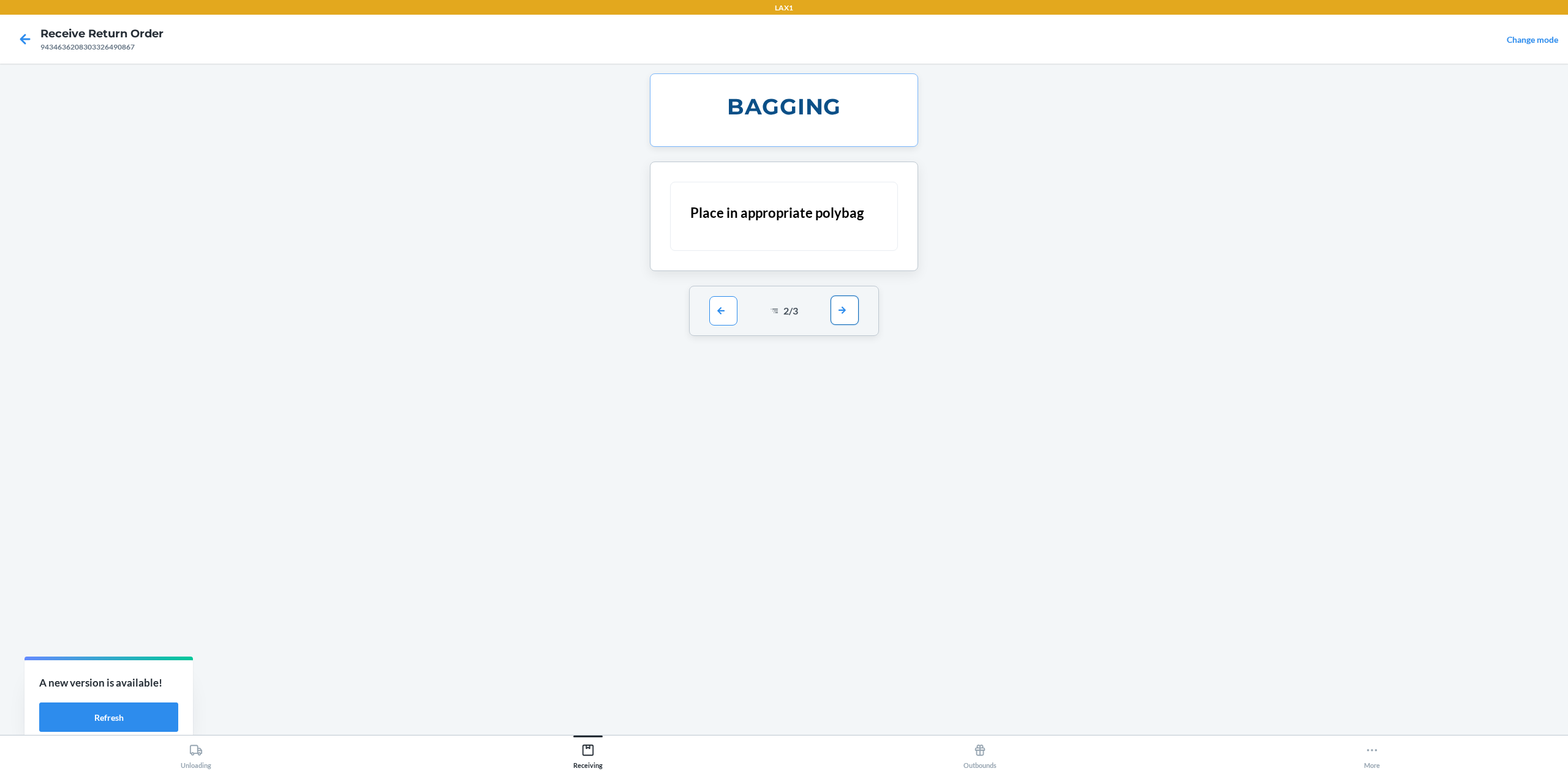
click at [845, 322] on button "button" at bounding box center [844, 310] width 28 height 30
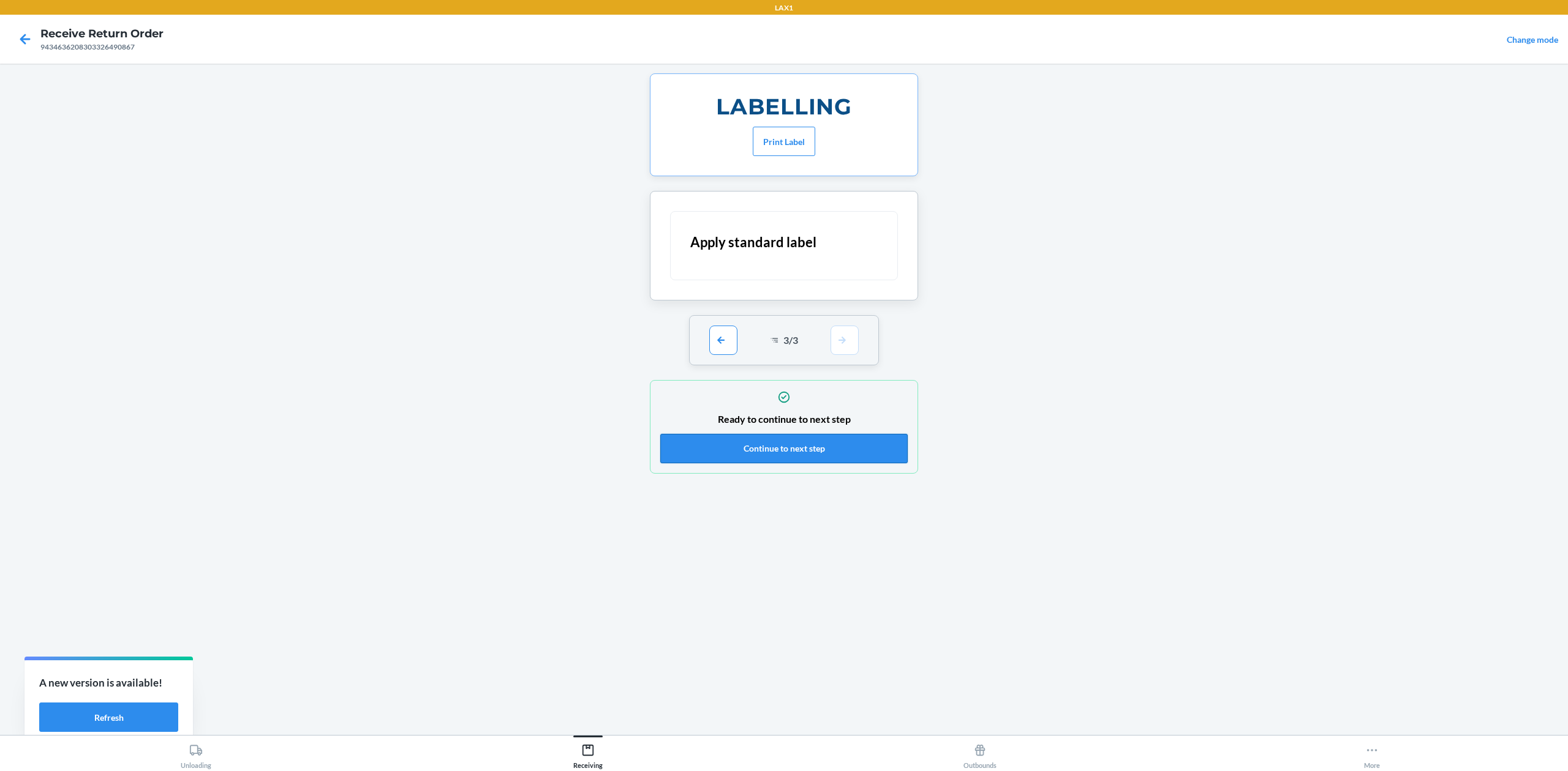
click at [847, 453] on button "Continue to next step" at bounding box center [784, 448] width 248 height 30
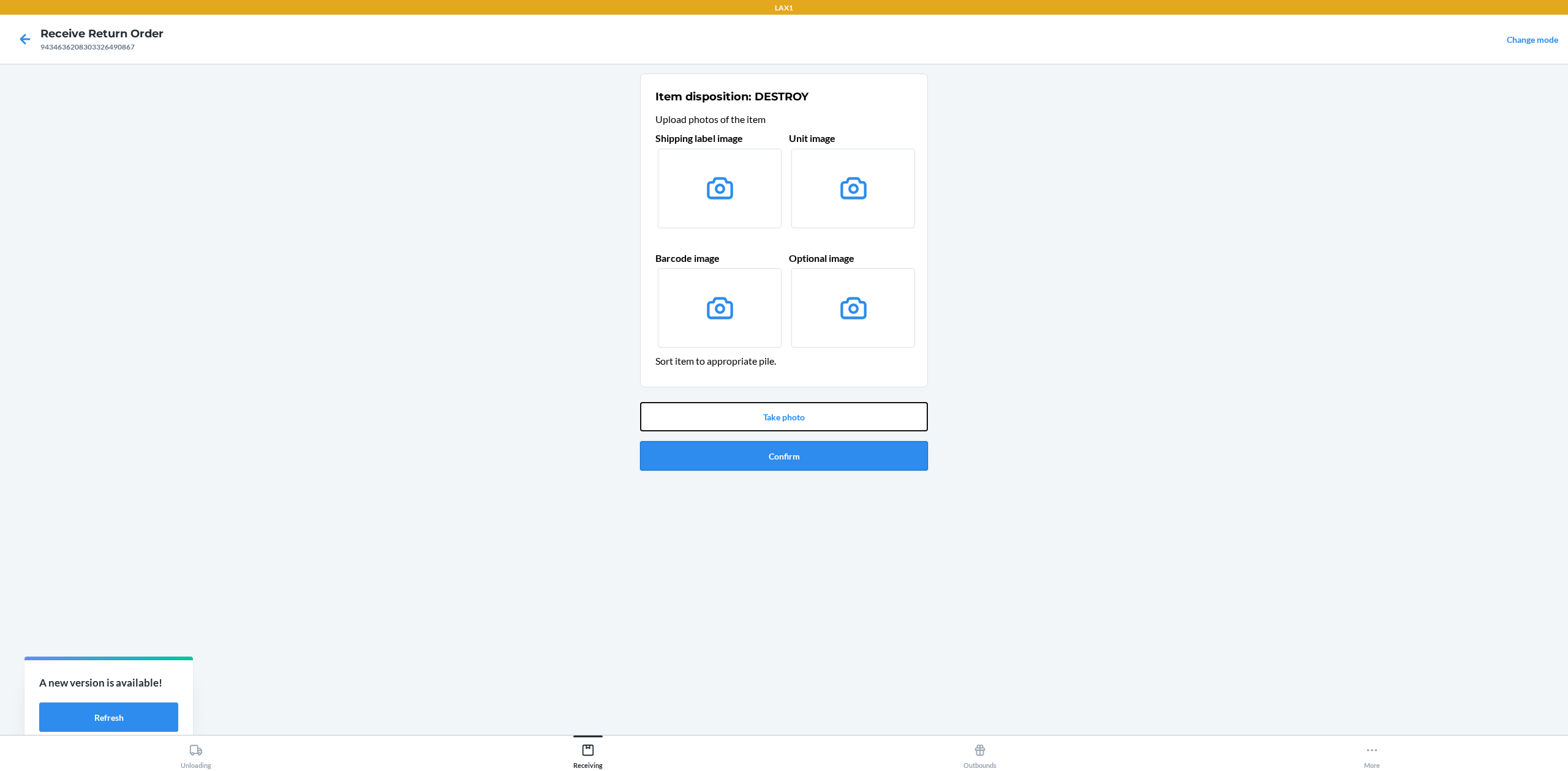
drag, startPoint x: 881, startPoint y: 425, endPoint x: 874, endPoint y: 462, distance: 37.7
click at [874, 462] on div "Take photo Confirm" at bounding box center [784, 437] width 288 height 79
click at [870, 459] on button "Confirm" at bounding box center [784, 456] width 288 height 30
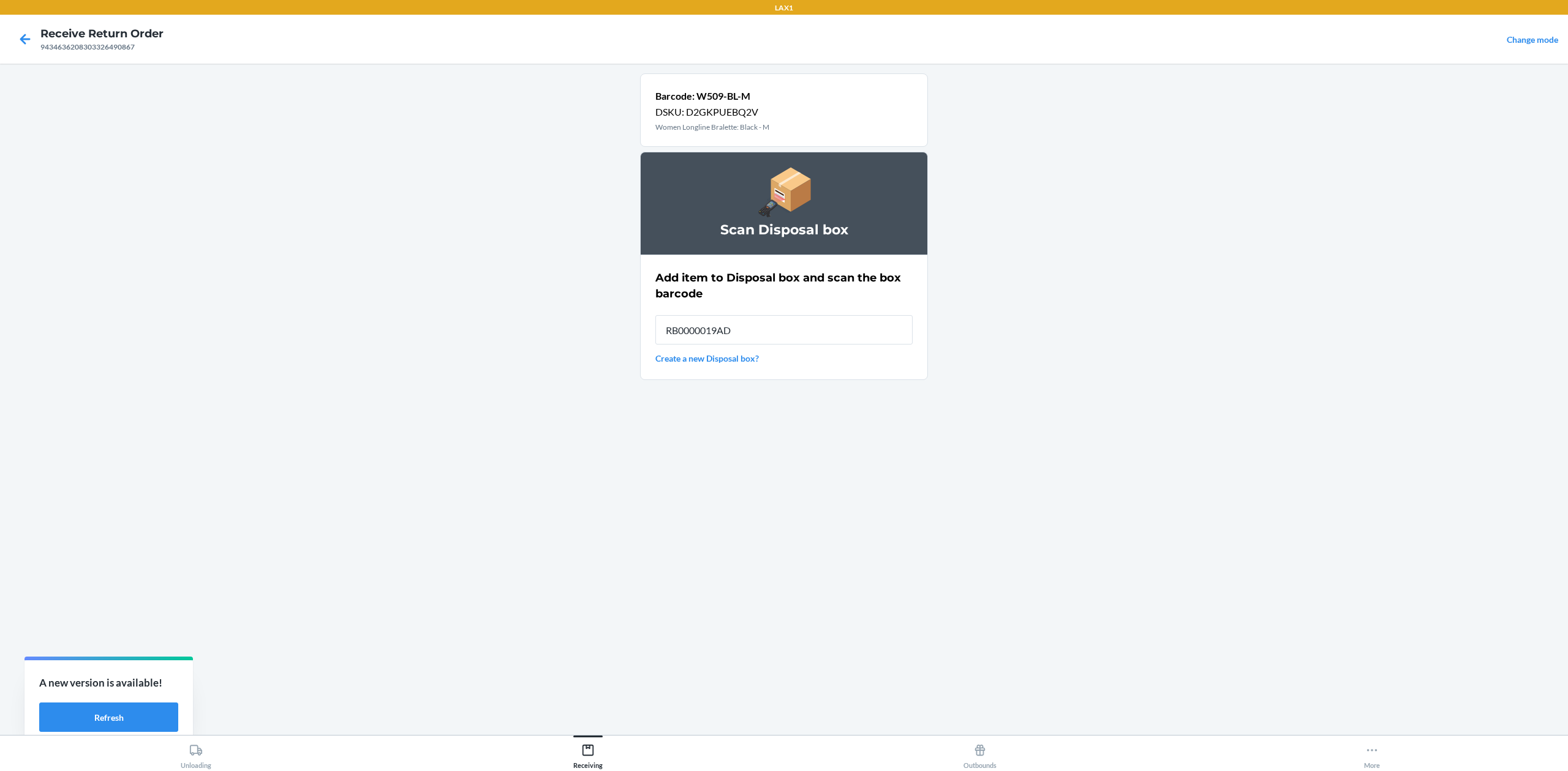
type input "RB0000019AD"
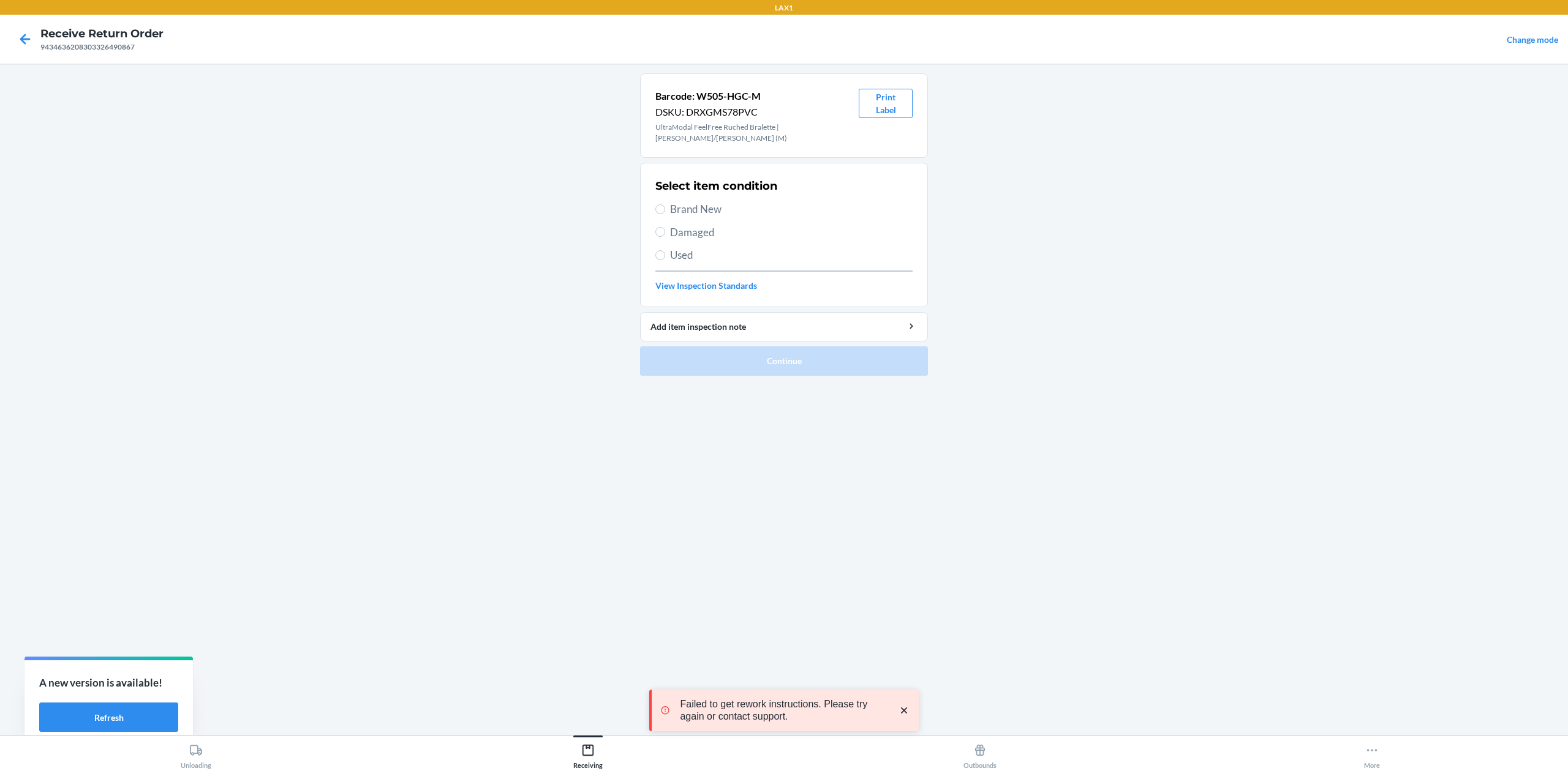
click at [689, 252] on span "Used" at bounding box center [791, 255] width 242 height 16
click at [665, 260] on label "Used" at bounding box center [784, 255] width 257 height 16
click at [665, 260] on input "Used" at bounding box center [661, 256] width 10 height 10
radio input "true"
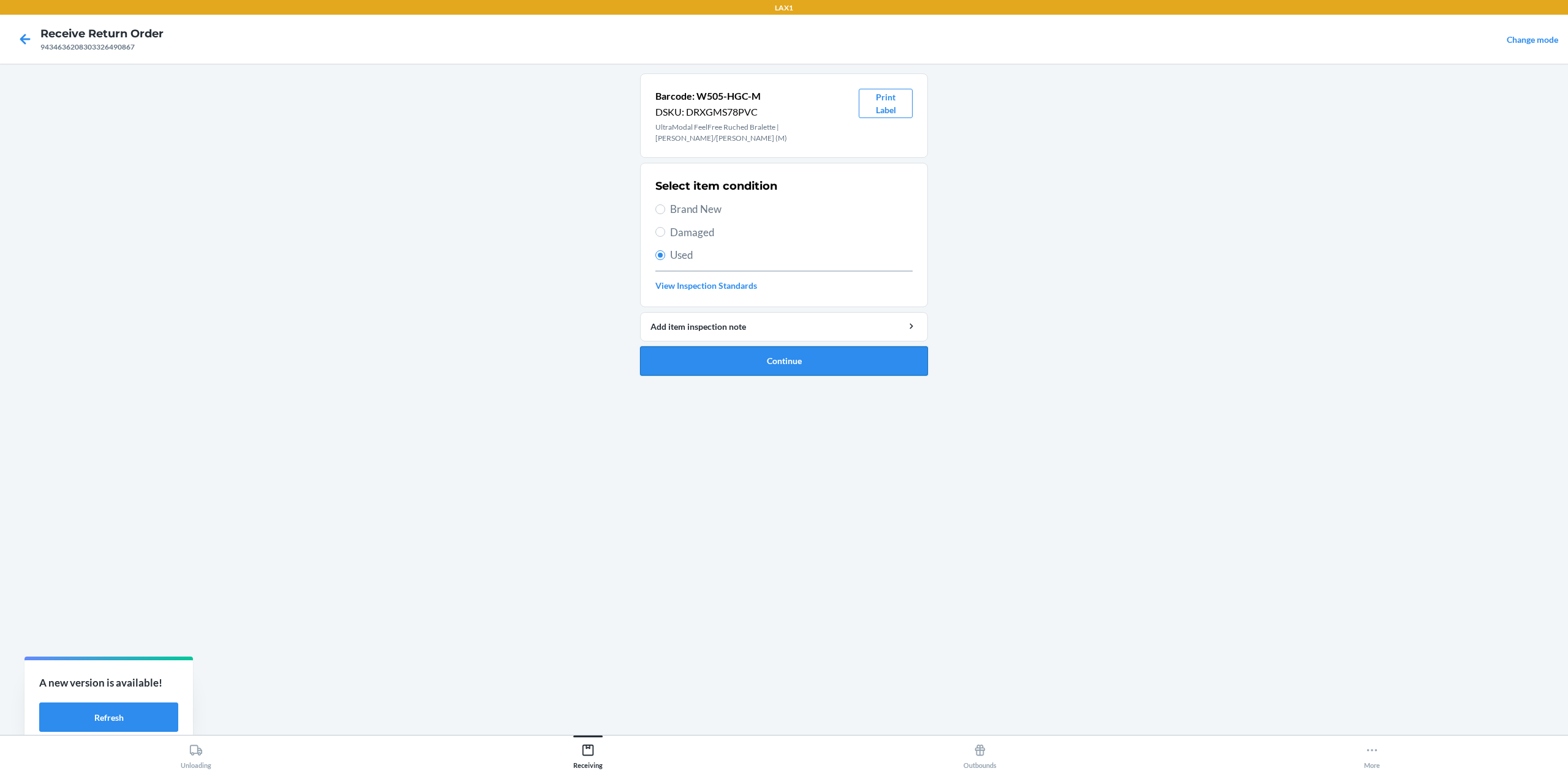
click at [795, 365] on button "Continue" at bounding box center [784, 361] width 288 height 30
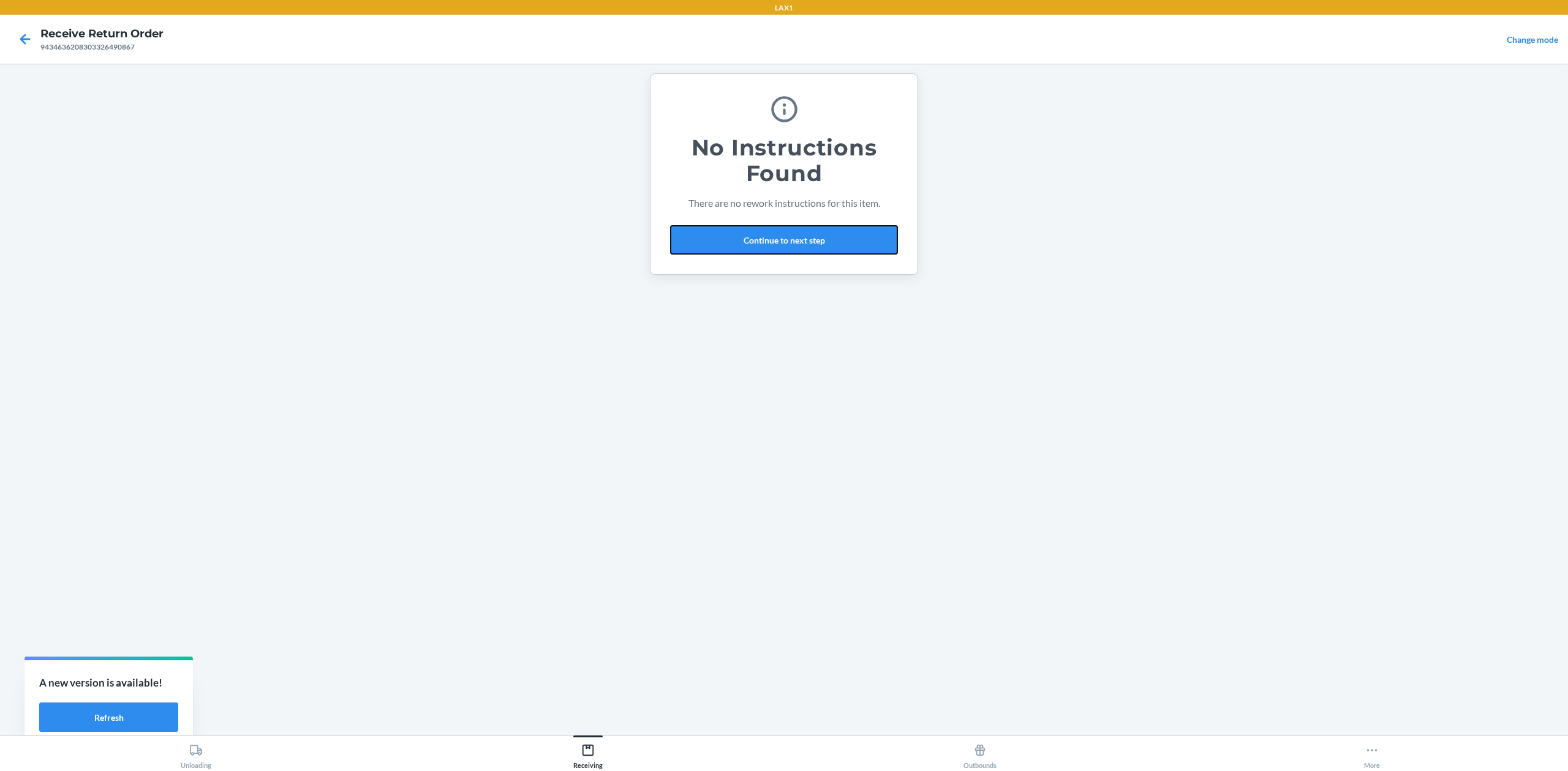
click at [763, 240] on button "Continue to next step" at bounding box center [784, 240] width 228 height 30
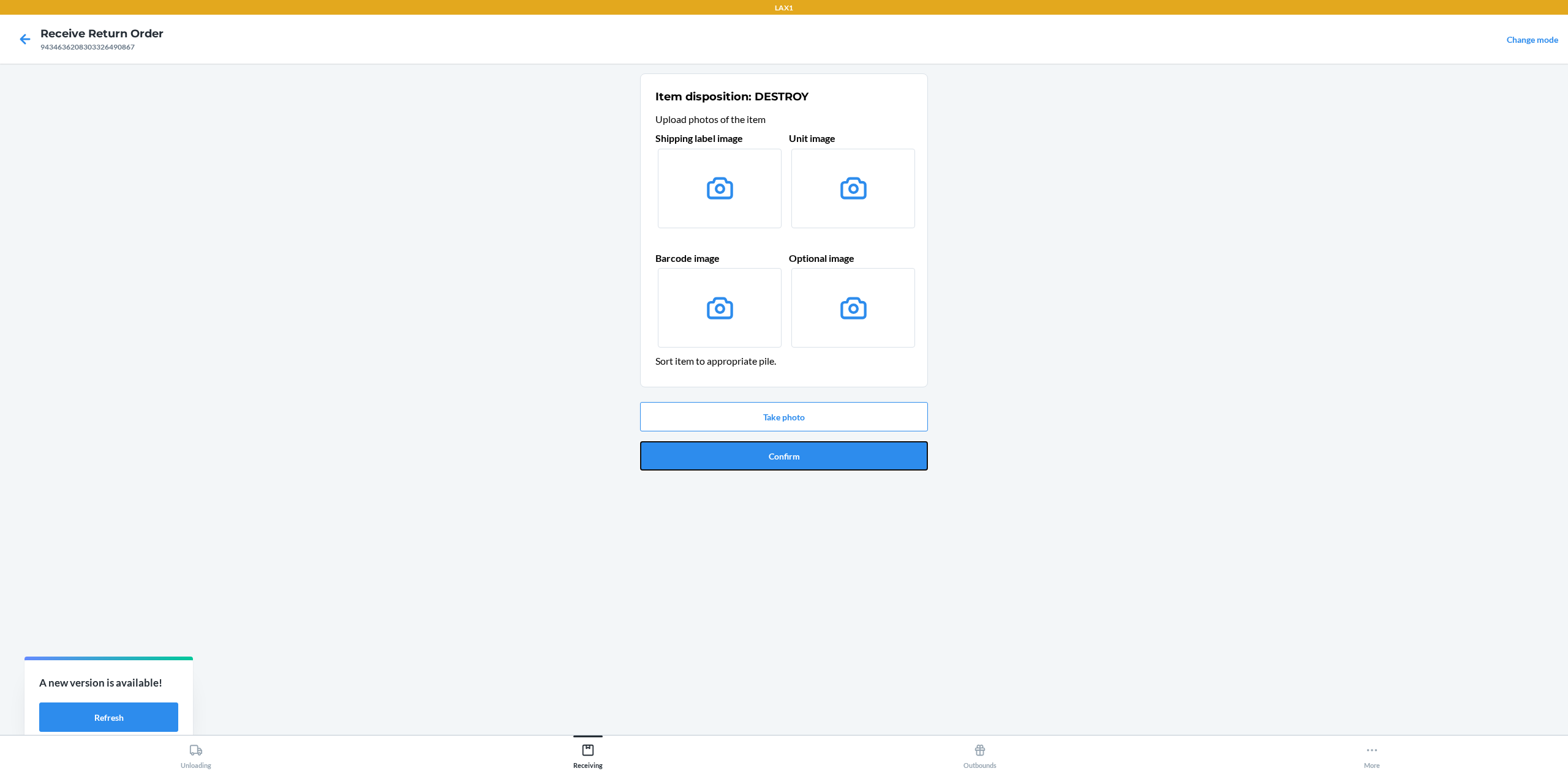
drag, startPoint x: 798, startPoint y: 462, endPoint x: 809, endPoint y: 397, distance: 65.9
click at [797, 459] on button "Confirm" at bounding box center [784, 456] width 288 height 30
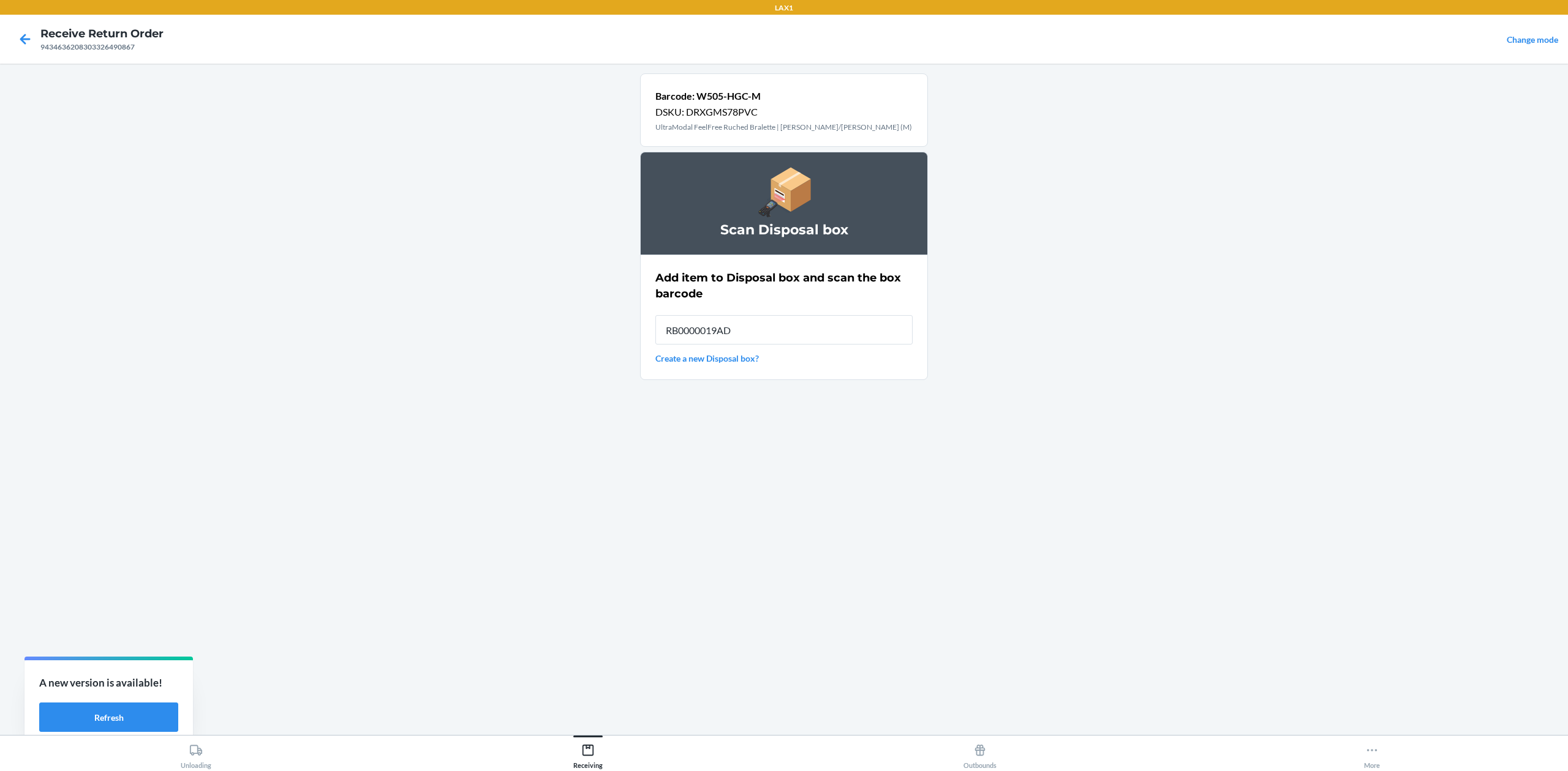
type input "RB0000019AD"
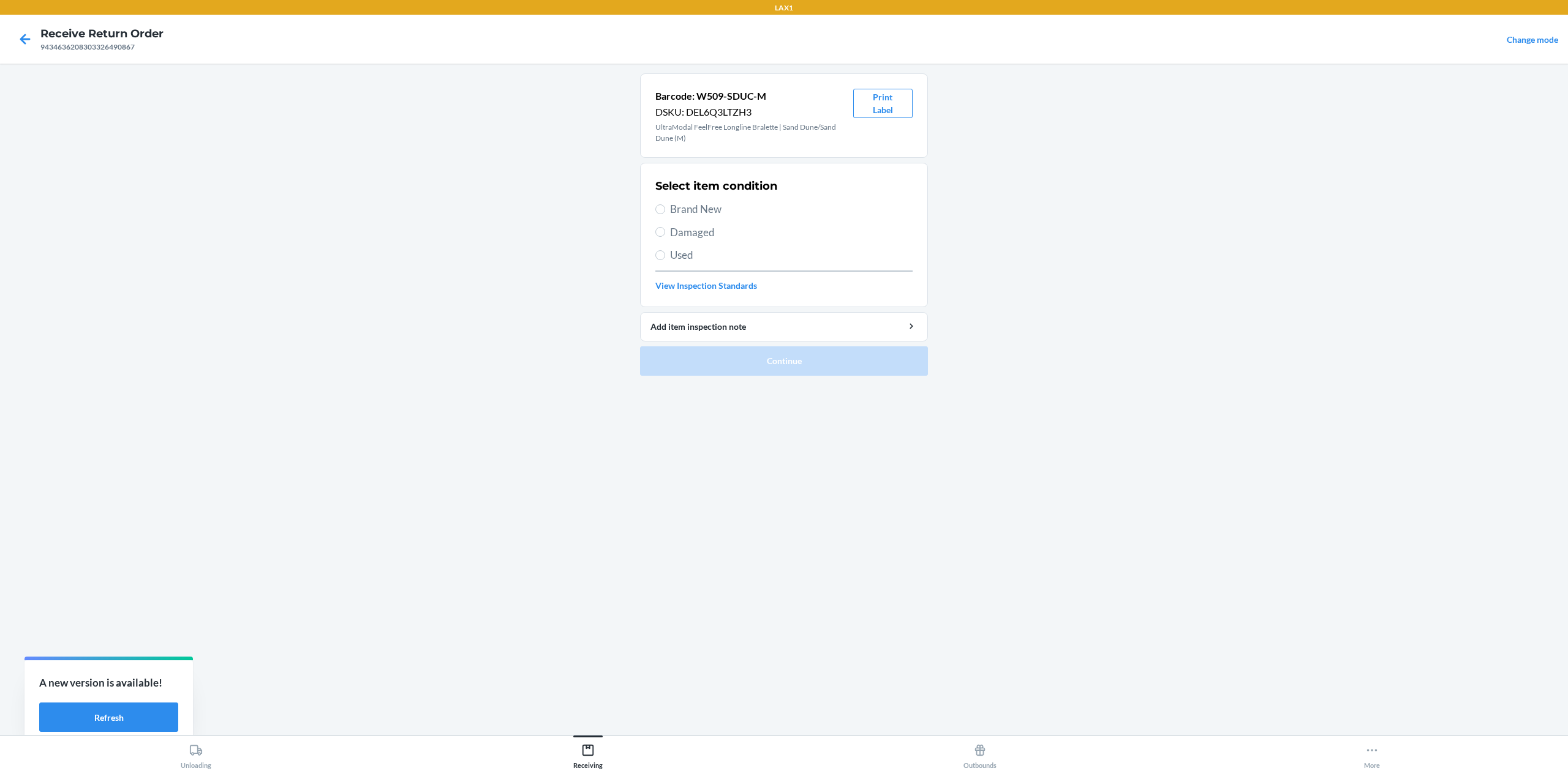
click at [673, 253] on span "Used" at bounding box center [791, 255] width 242 height 16
click at [665, 253] on input "Used" at bounding box center [661, 256] width 10 height 10
radio input "true"
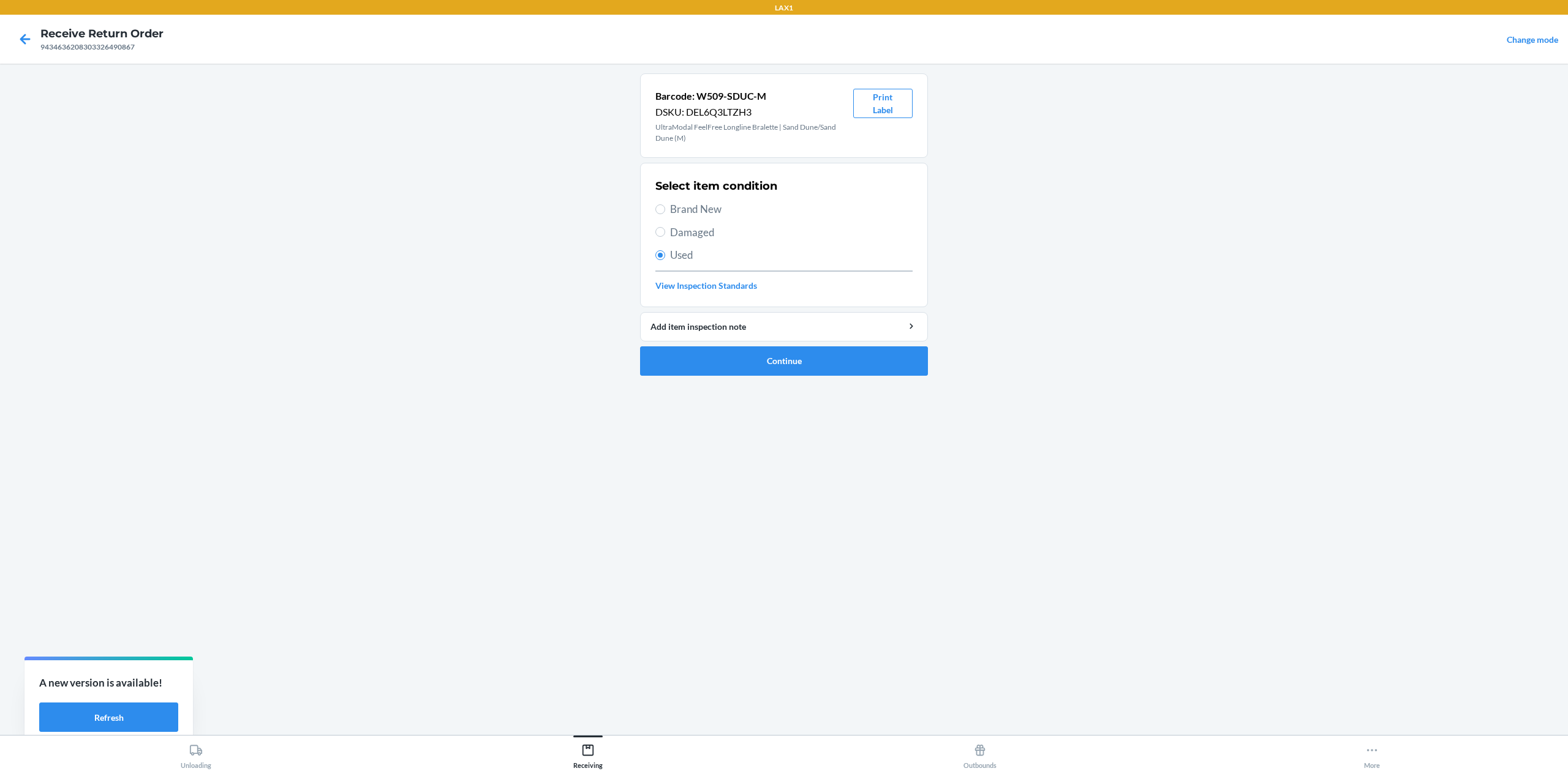
click at [770, 398] on div "Barcode: W509-SDUC-M DSKU: DEL6Q3LTZH3 UltraModal FeelFree Longline Bralette | …" at bounding box center [784, 399] width 288 height 652
click at [777, 368] on button "Continue" at bounding box center [784, 361] width 288 height 30
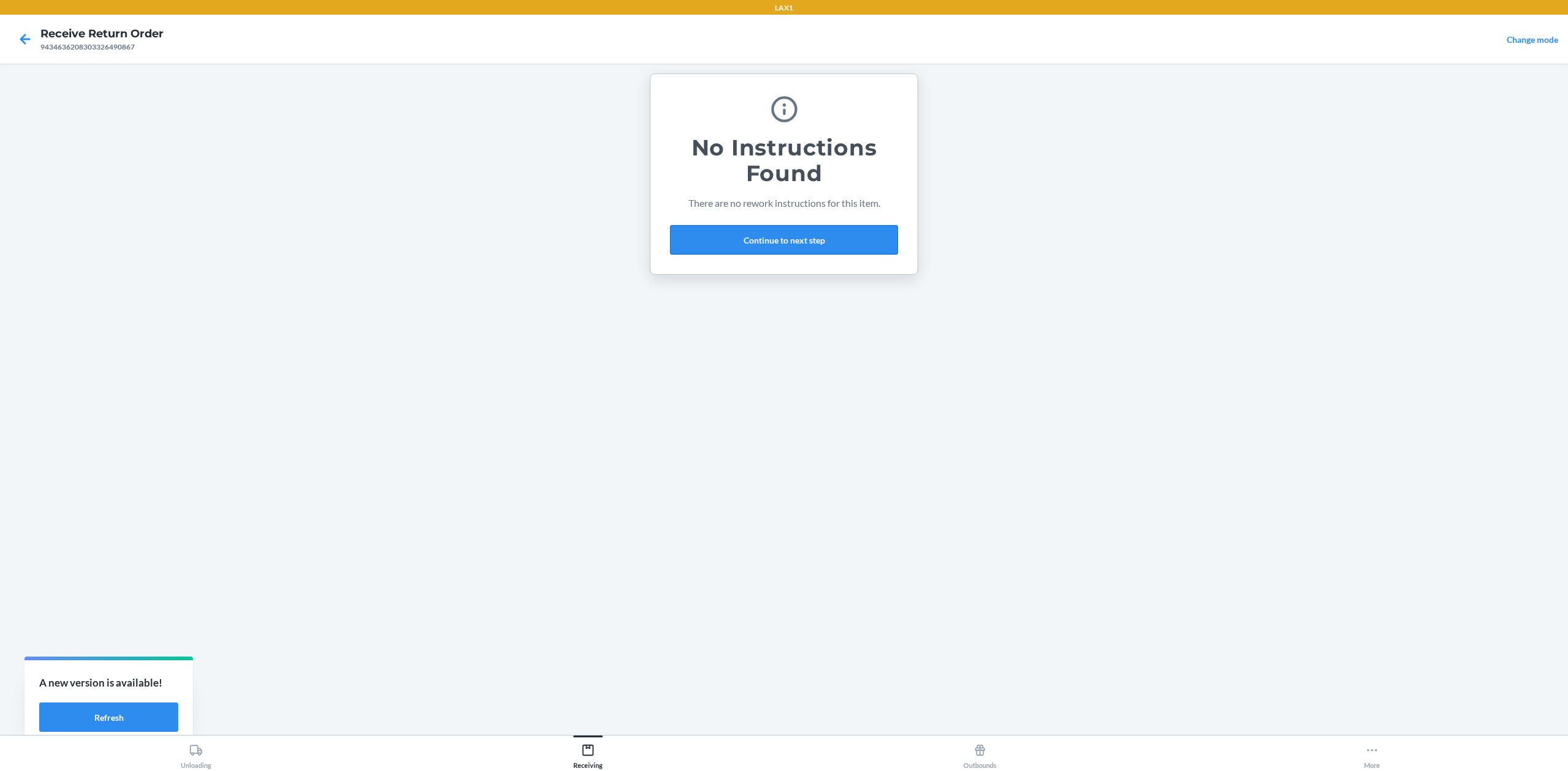
click at [736, 237] on button "Continue to next step" at bounding box center [784, 240] width 228 height 30
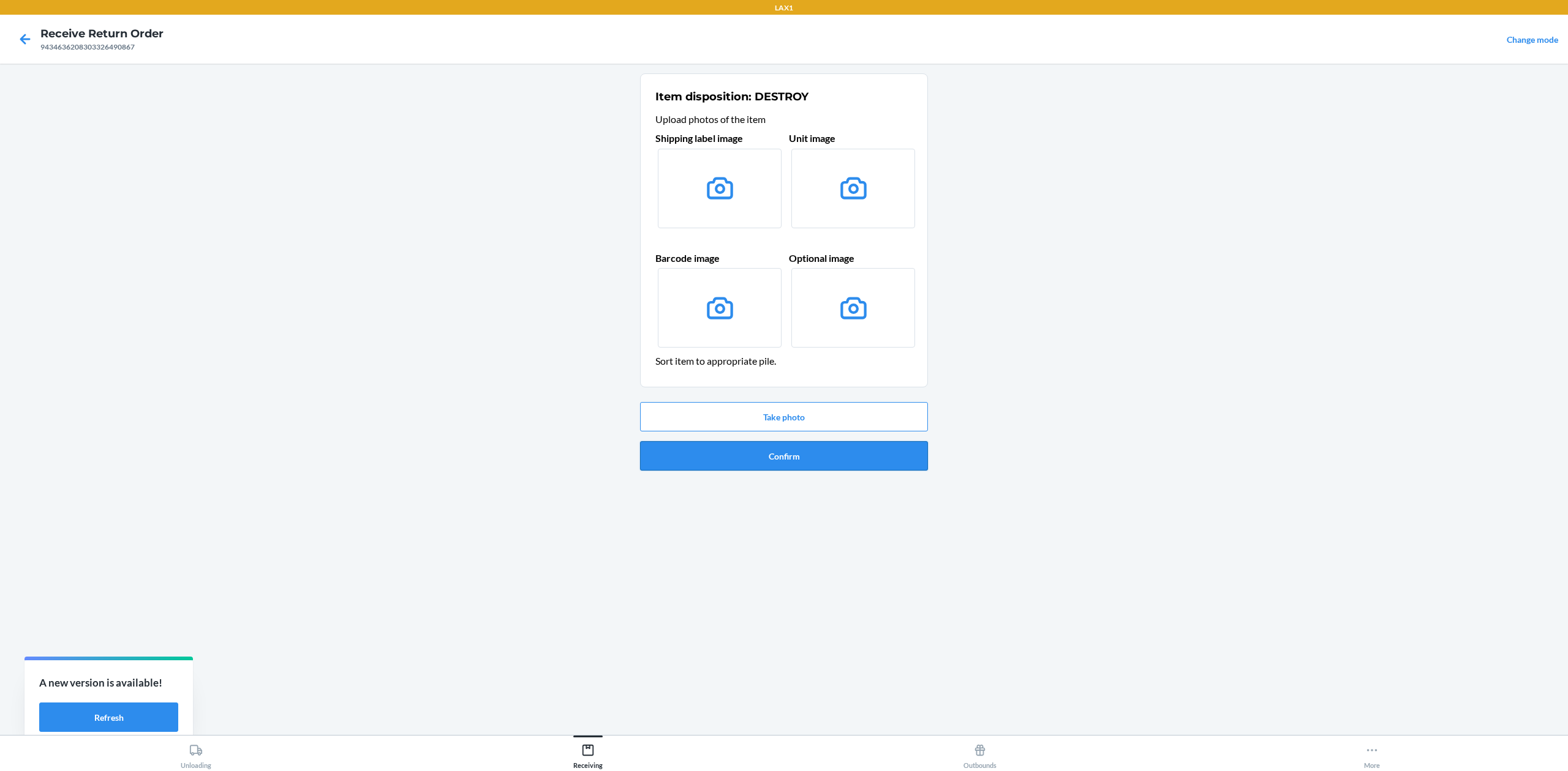
click at [812, 457] on button "Confirm" at bounding box center [784, 456] width 288 height 30
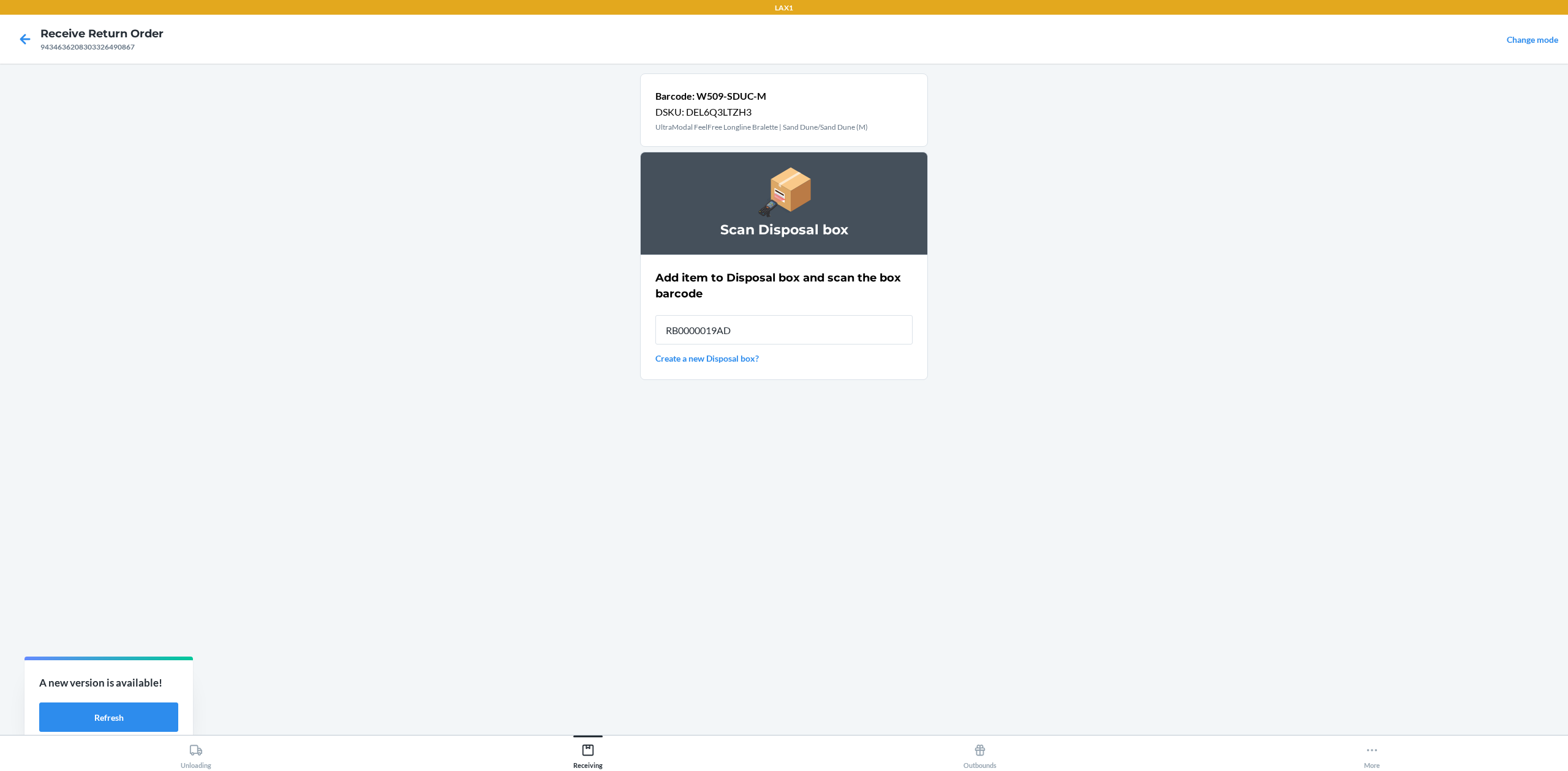
type input "RB0000019AD"
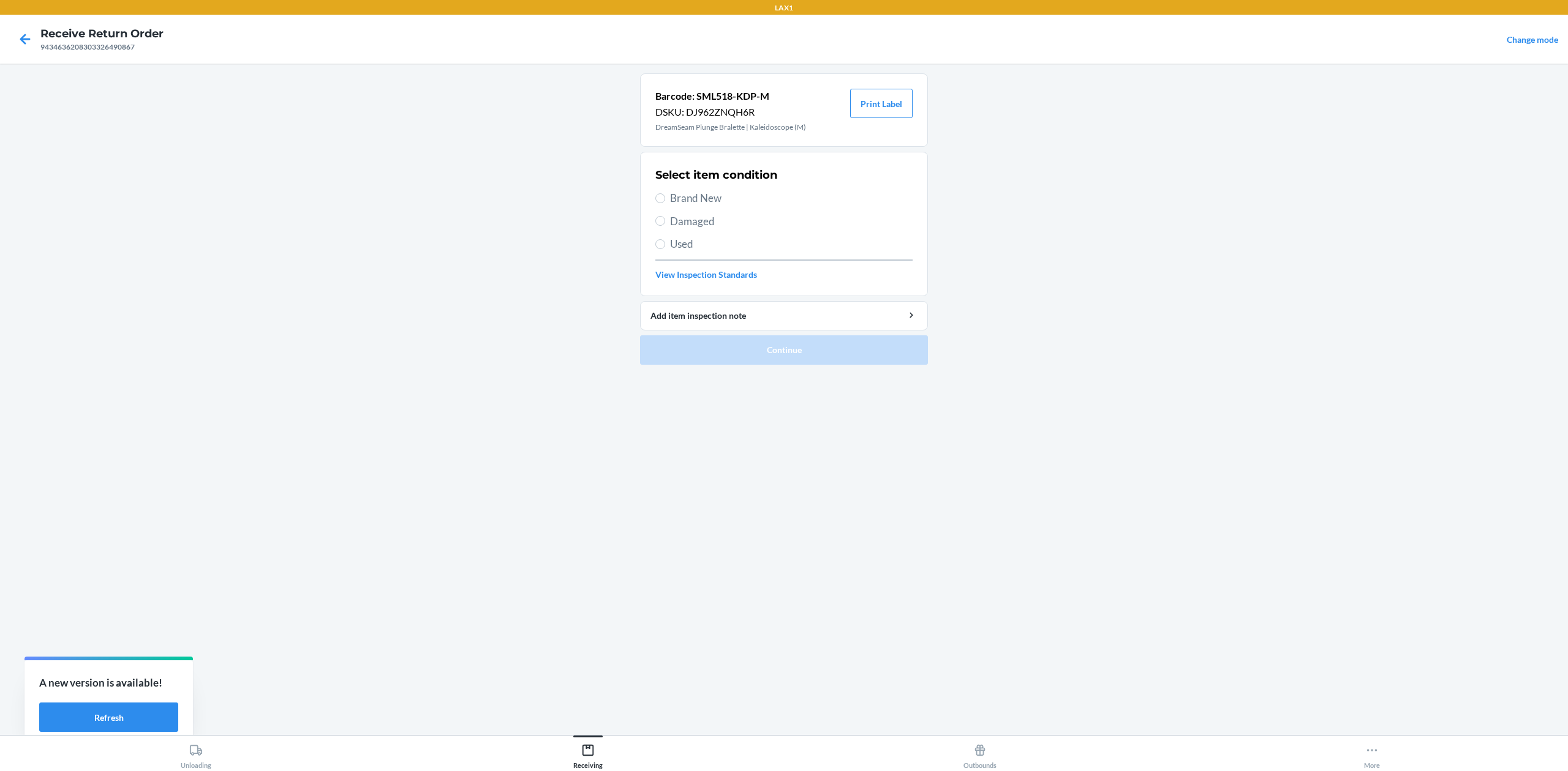
click at [682, 248] on span "Used" at bounding box center [791, 244] width 242 height 16
click at [665, 248] on input "Used" at bounding box center [661, 244] width 10 height 10
radio input "true"
click at [770, 362] on button "Continue" at bounding box center [784, 350] width 288 height 30
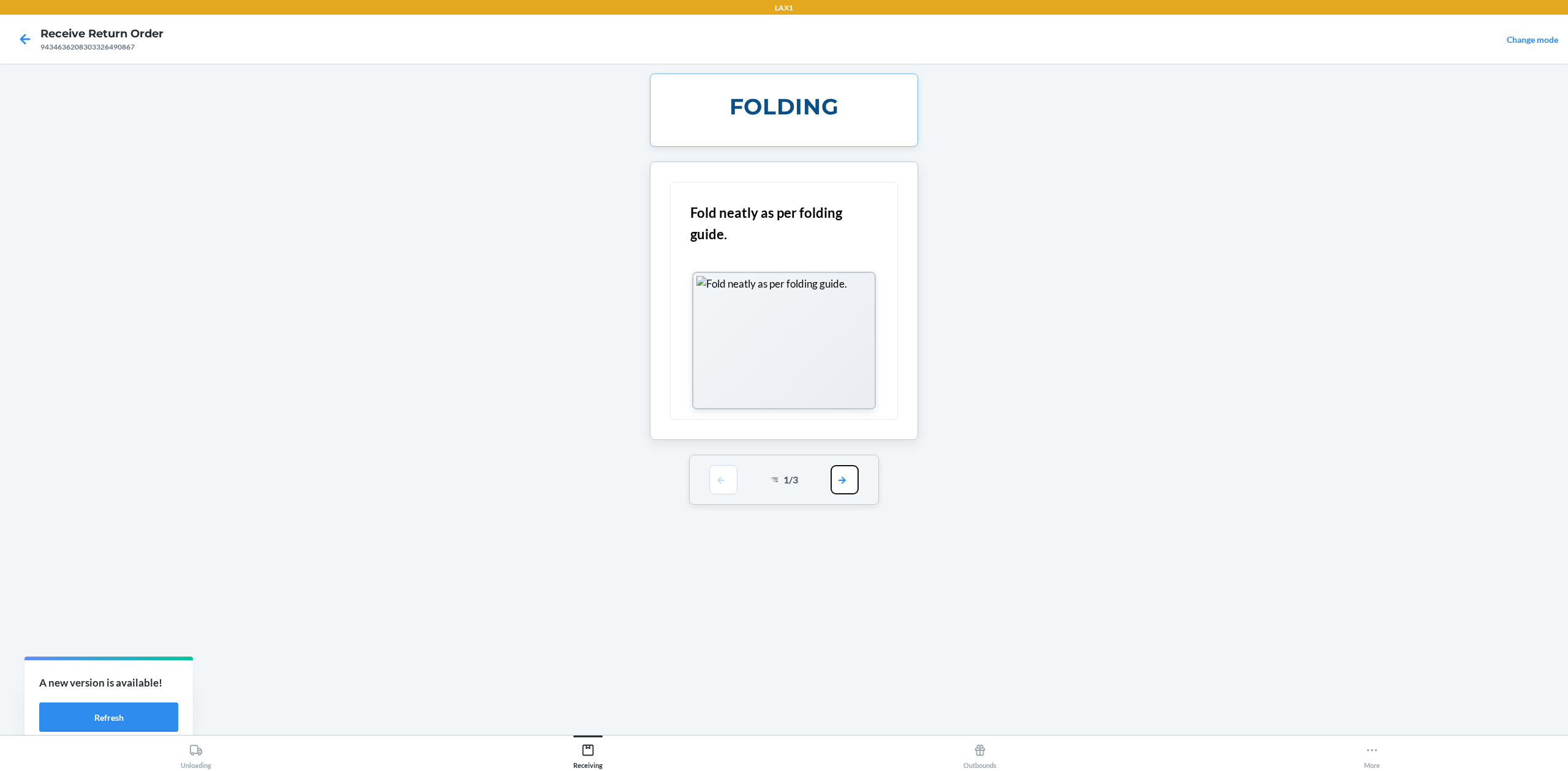
click at [832, 478] on button "button" at bounding box center [844, 480] width 28 height 30
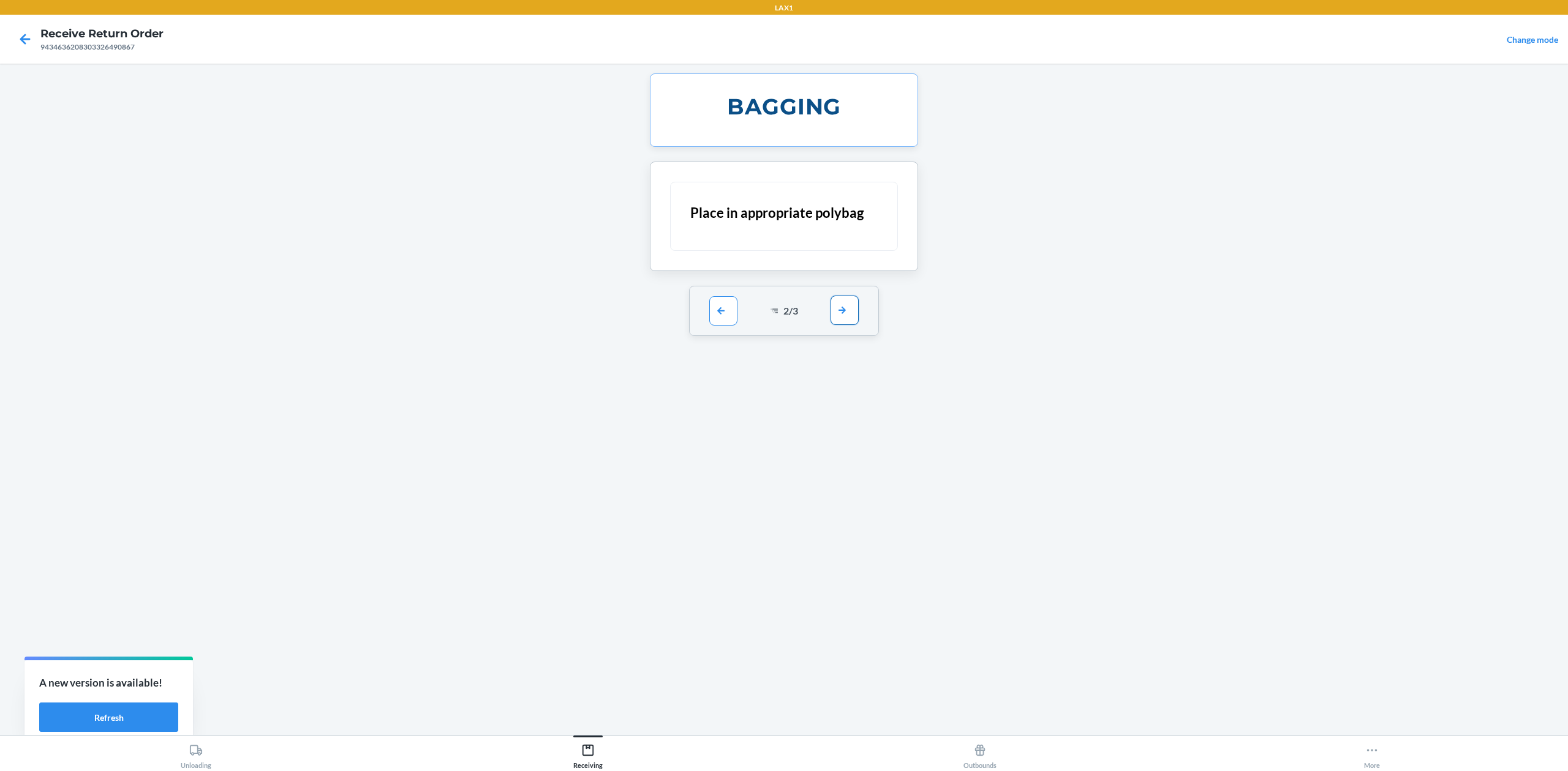
click at [841, 309] on button "button" at bounding box center [844, 310] width 28 height 30
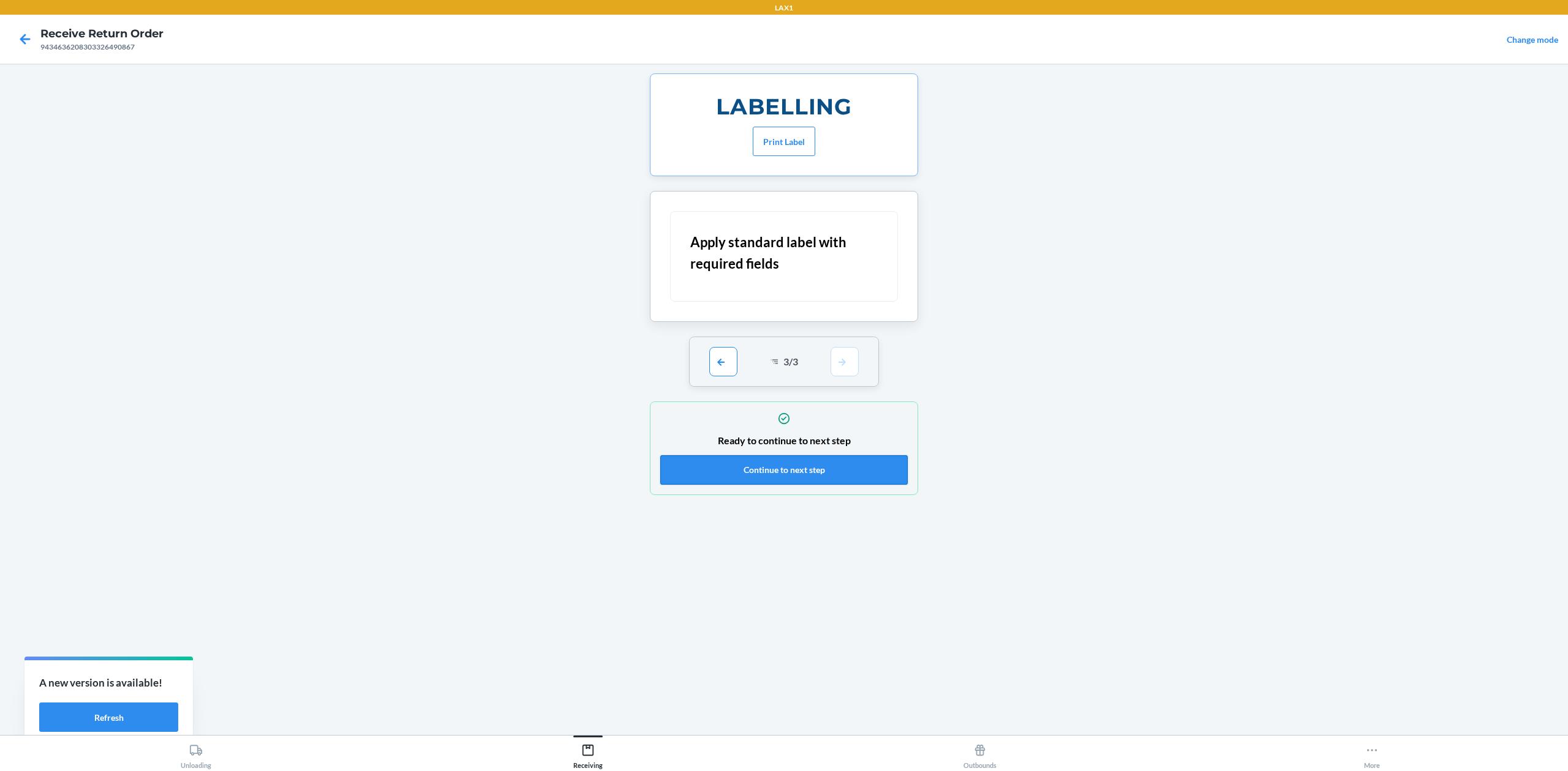
click at [848, 475] on button "Continue to next step" at bounding box center [784, 470] width 248 height 30
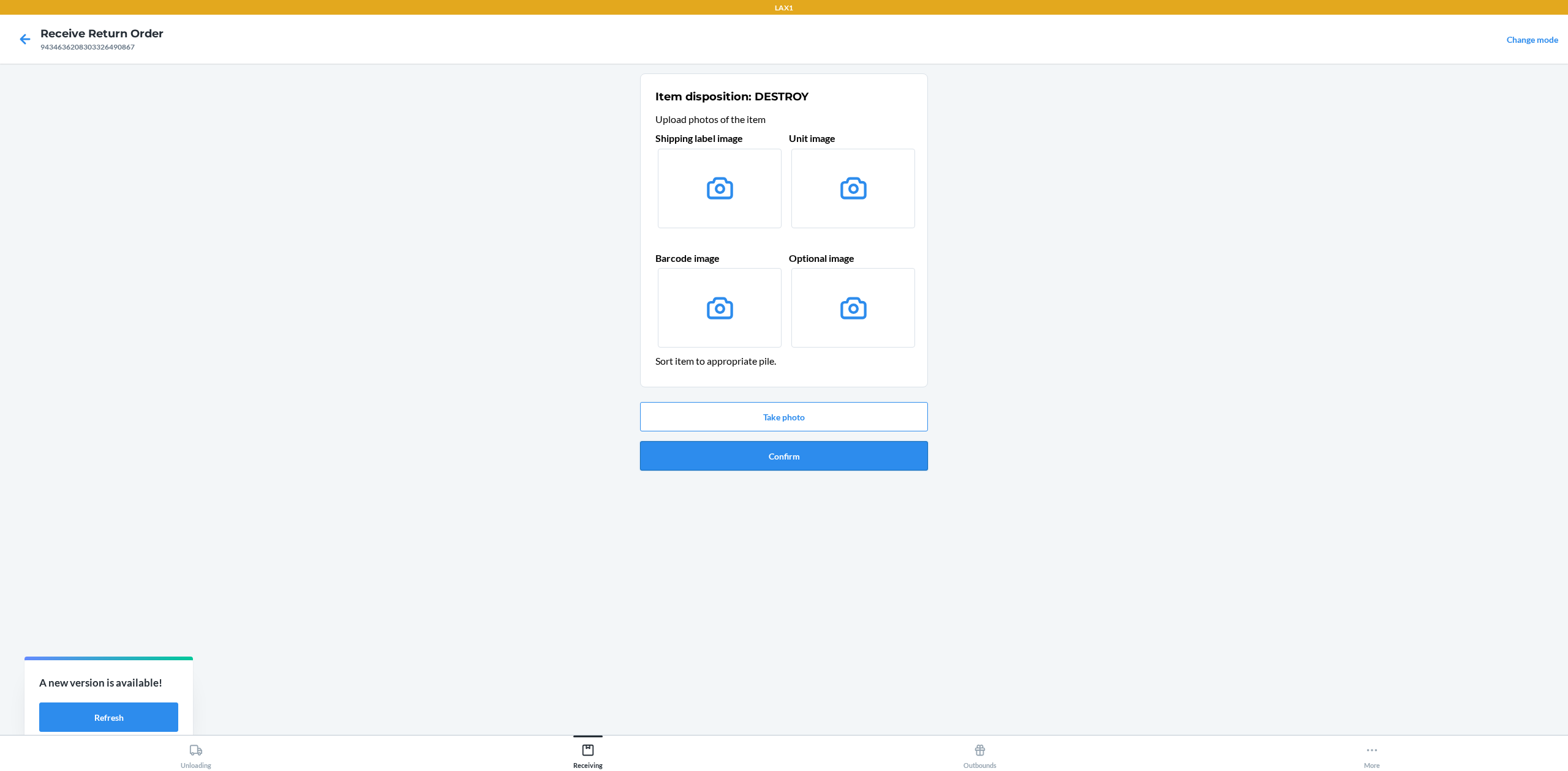
click at [798, 471] on button "Confirm" at bounding box center [784, 456] width 288 height 30
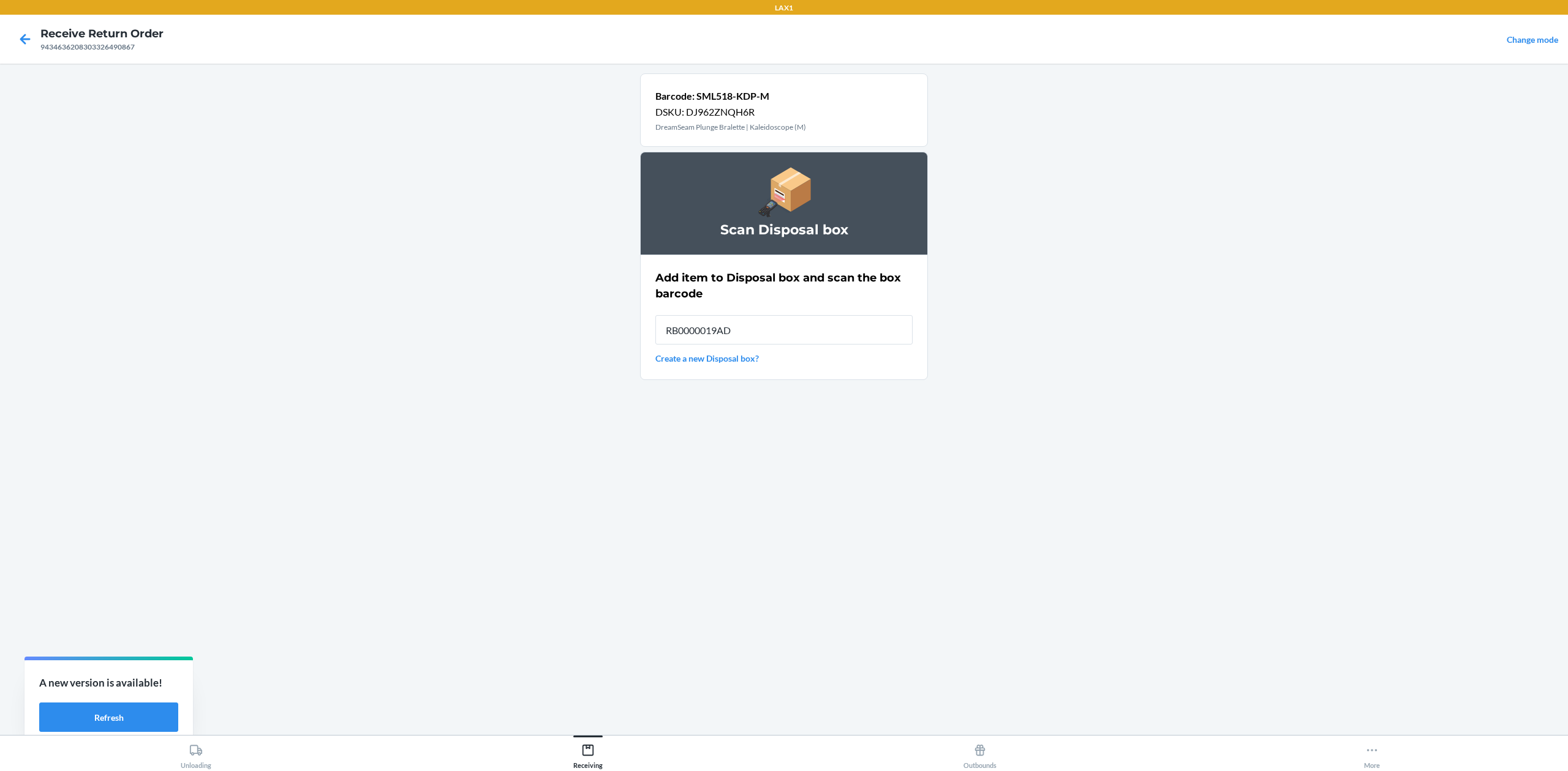
type input "RB0000019AD"
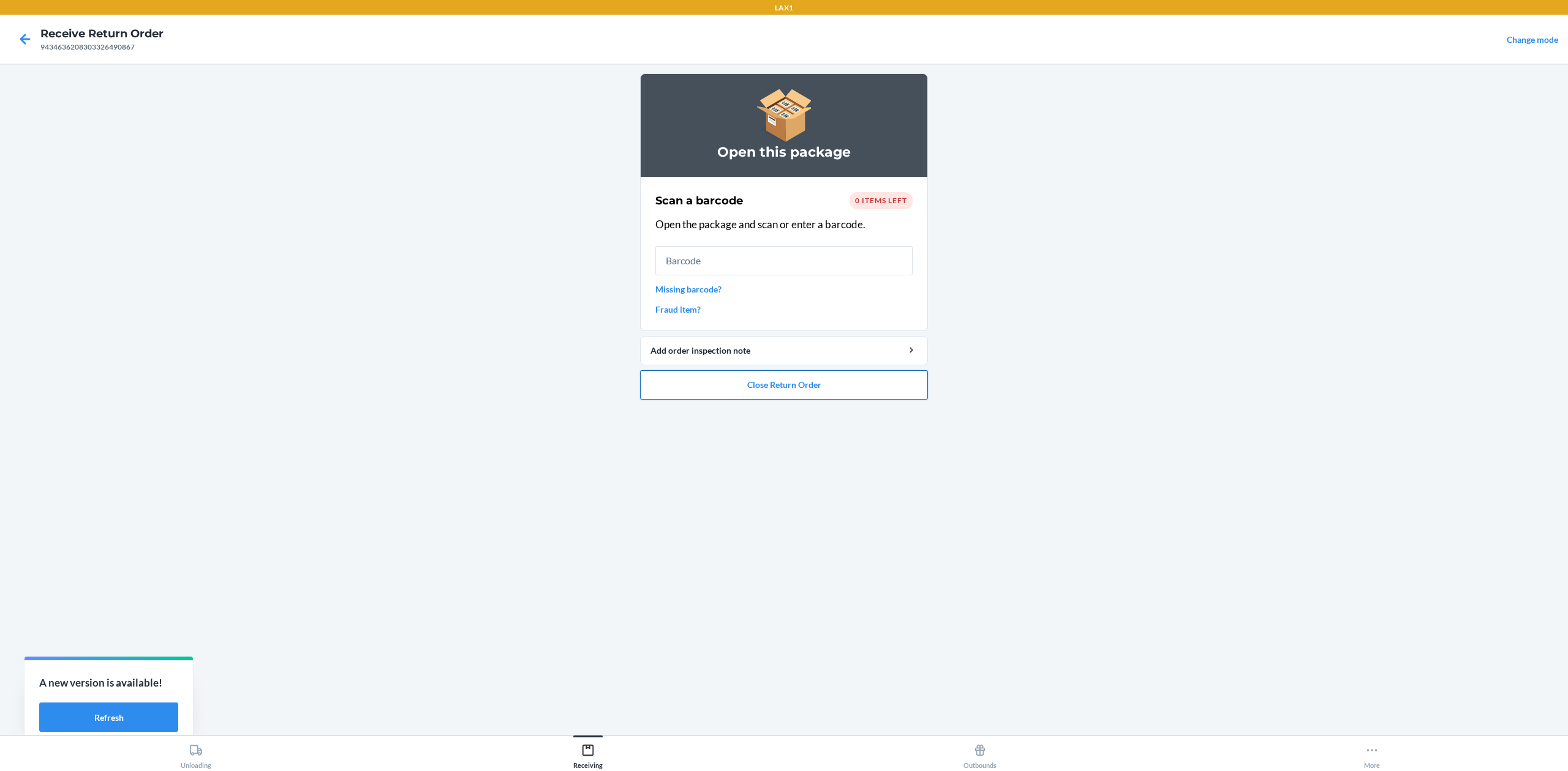
click at [843, 395] on button "Close Return Order" at bounding box center [784, 385] width 288 height 30
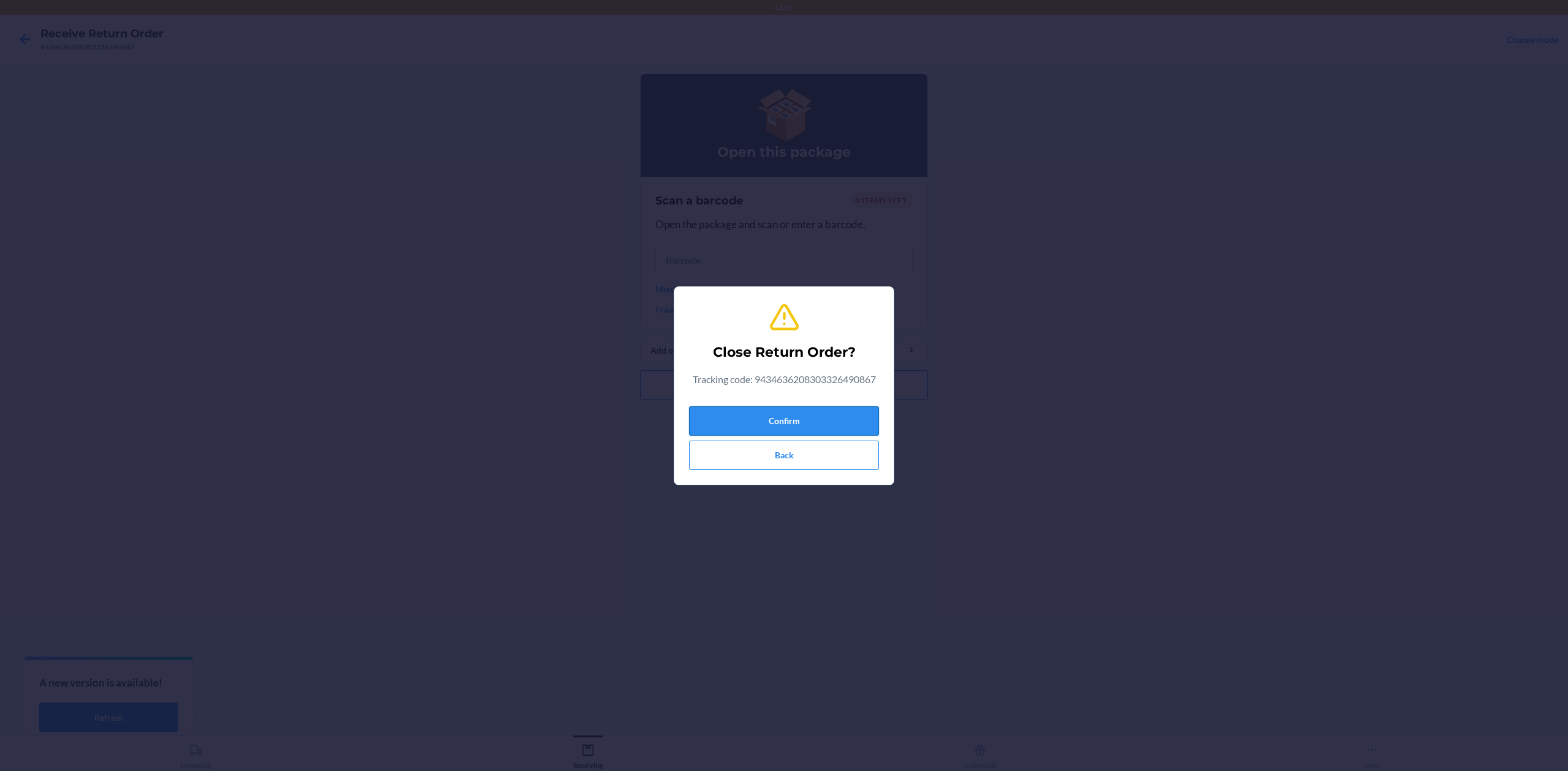
click at [836, 432] on button "Confirm" at bounding box center [784, 421] width 190 height 30
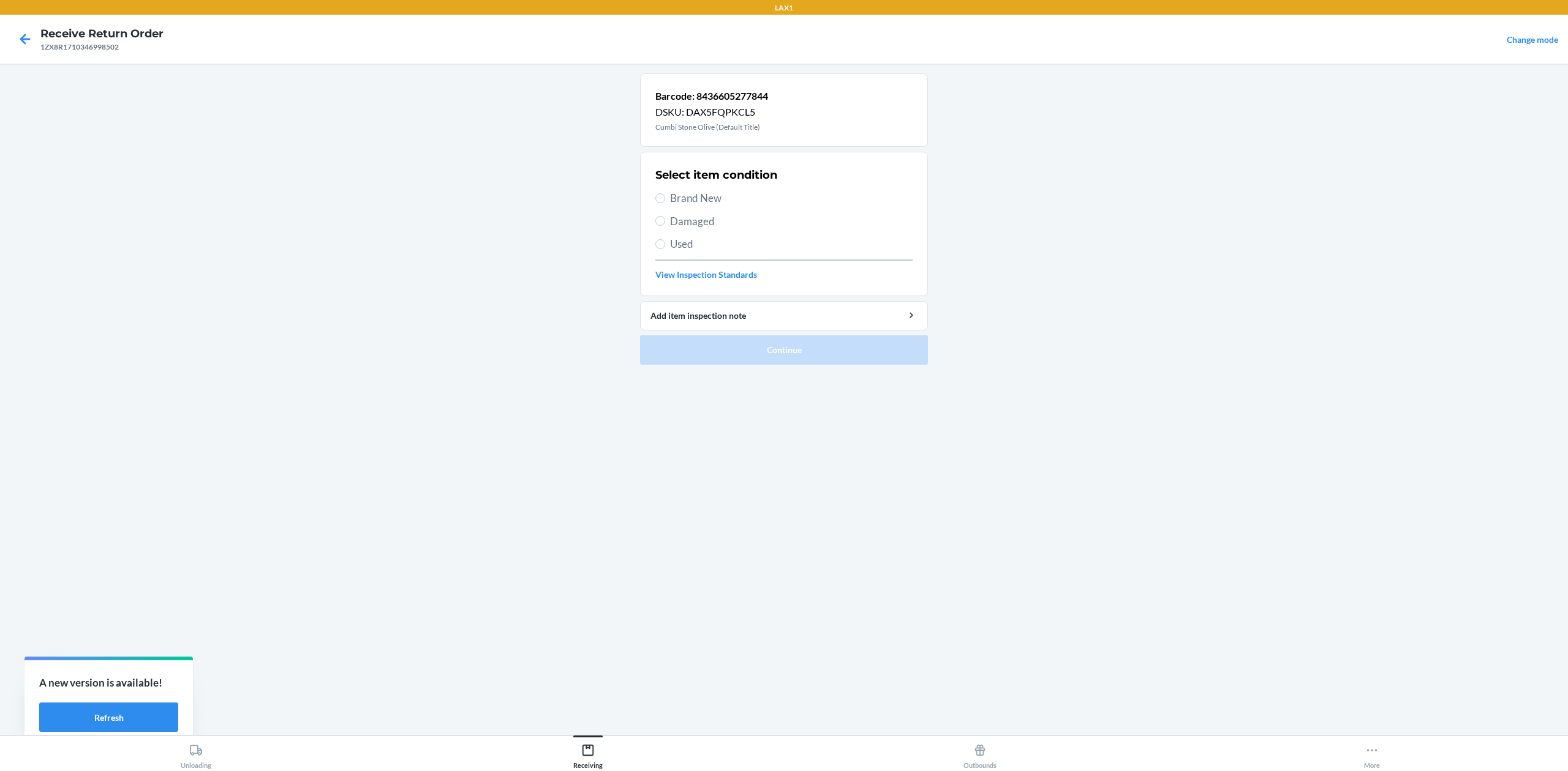
click at [718, 199] on span "Brand New" at bounding box center [791, 198] width 242 height 16
click at [665, 199] on input "Brand New" at bounding box center [661, 198] width 10 height 10
radio input "true"
click at [763, 349] on button "Continue" at bounding box center [784, 350] width 288 height 30
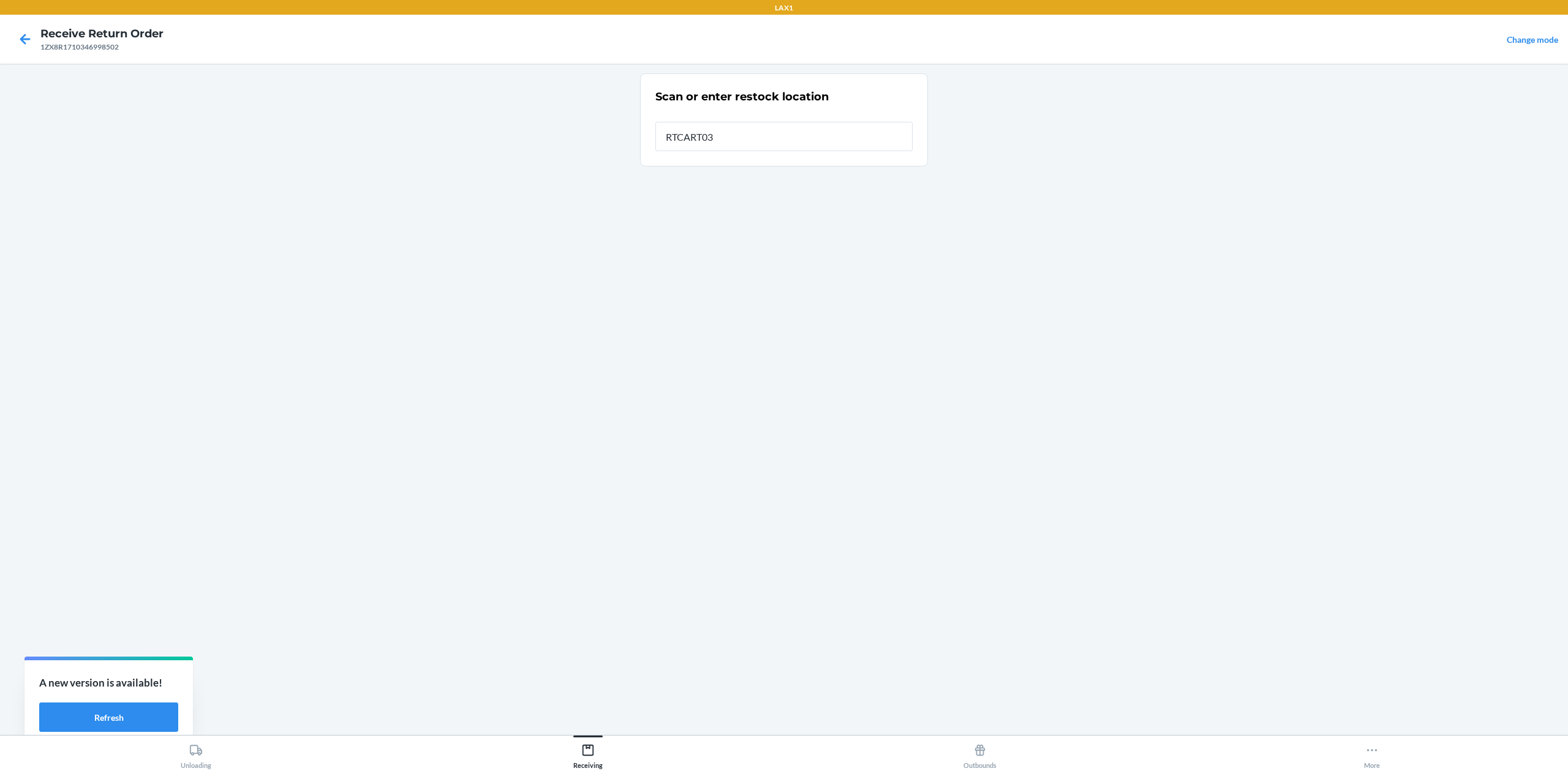
type input "RTCART032"
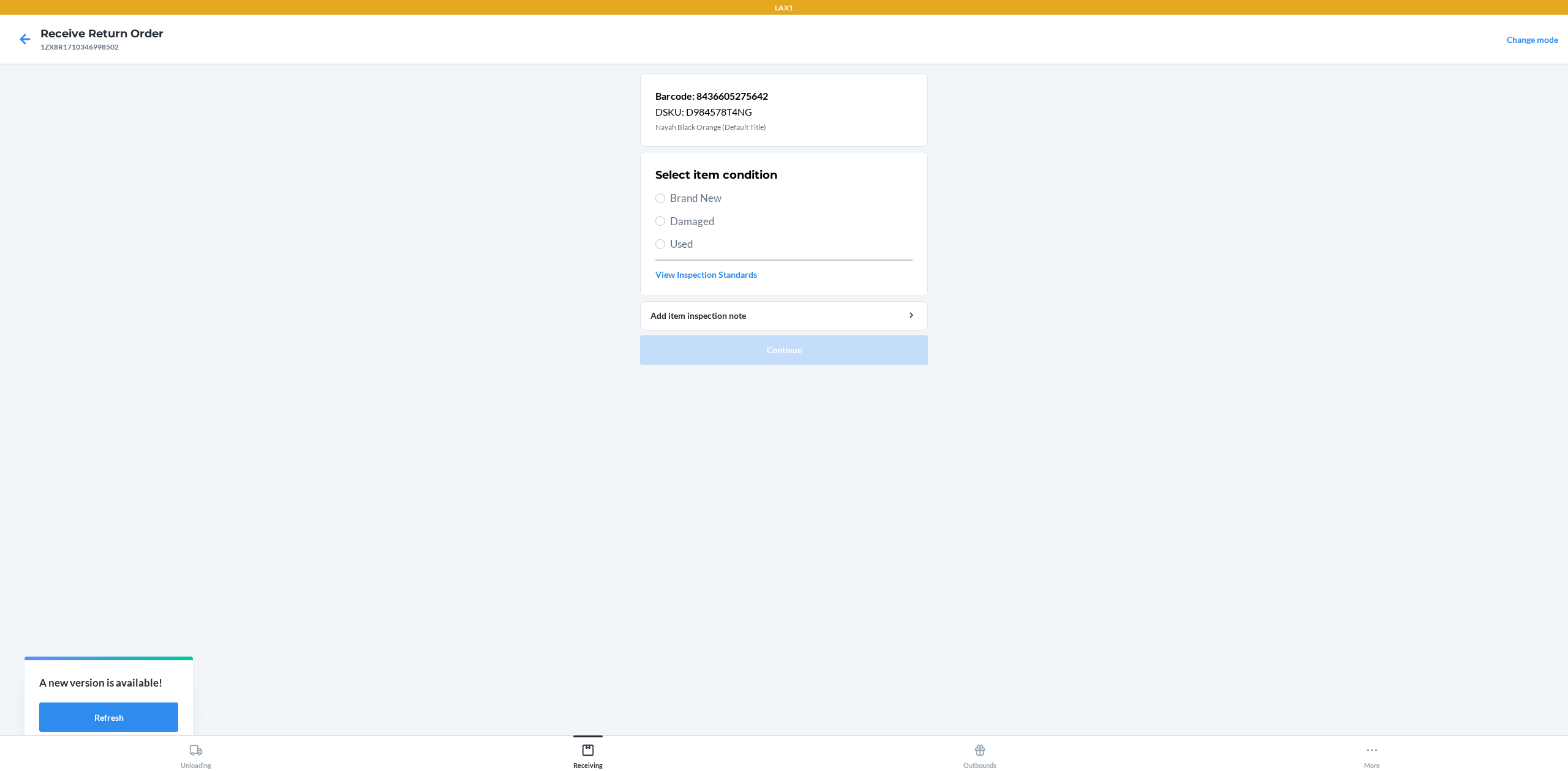
click at [691, 187] on div "Select item condition Brand New Damaged Used View Inspection Standards" at bounding box center [784, 225] width 257 height 122
click at [694, 198] on span "Brand New" at bounding box center [791, 198] width 242 height 16
click at [665, 198] on input "Brand New" at bounding box center [661, 198] width 10 height 10
radio input "true"
click at [825, 349] on button "Continue" at bounding box center [784, 350] width 288 height 30
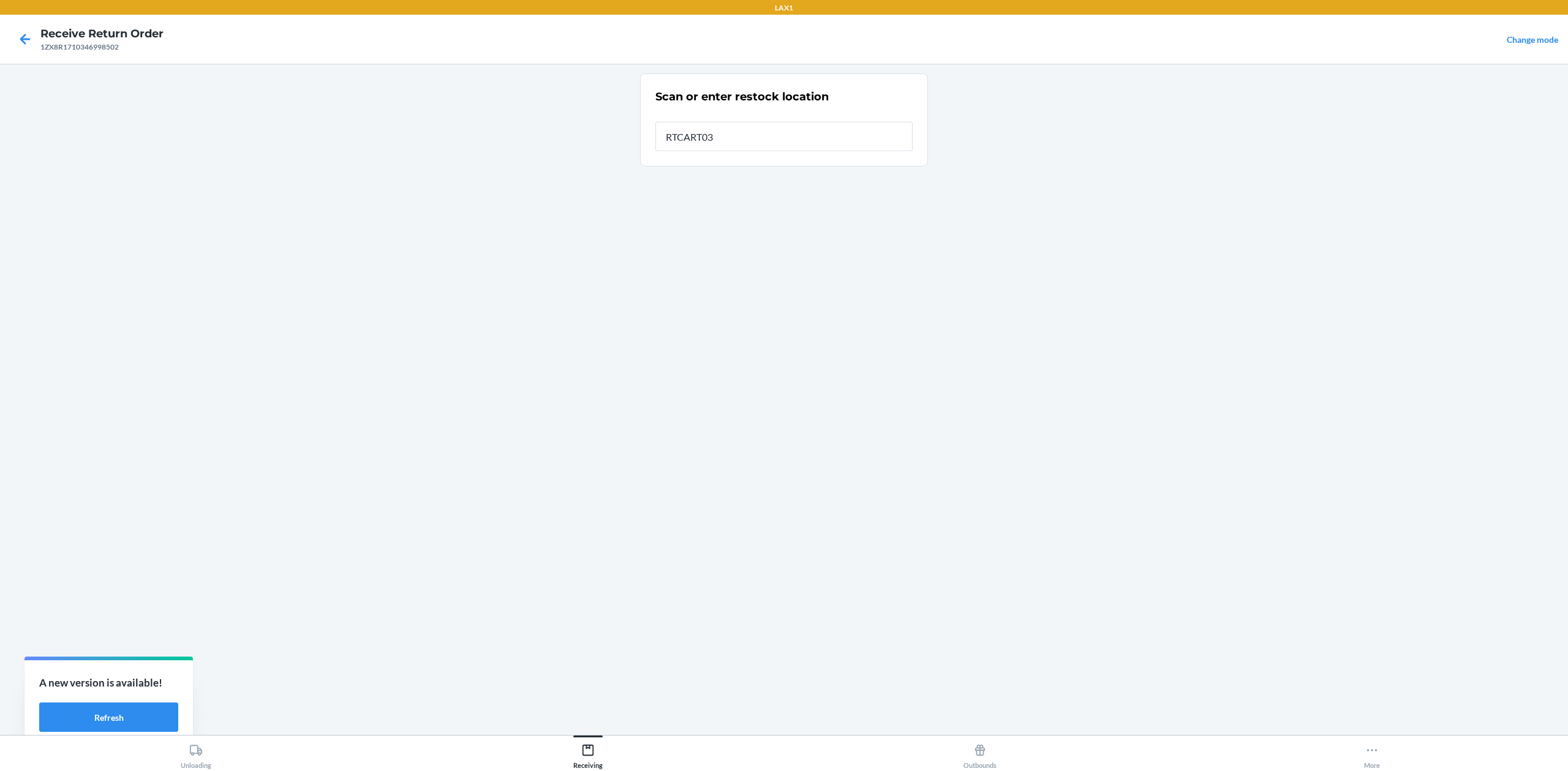
type input "RTCART032"
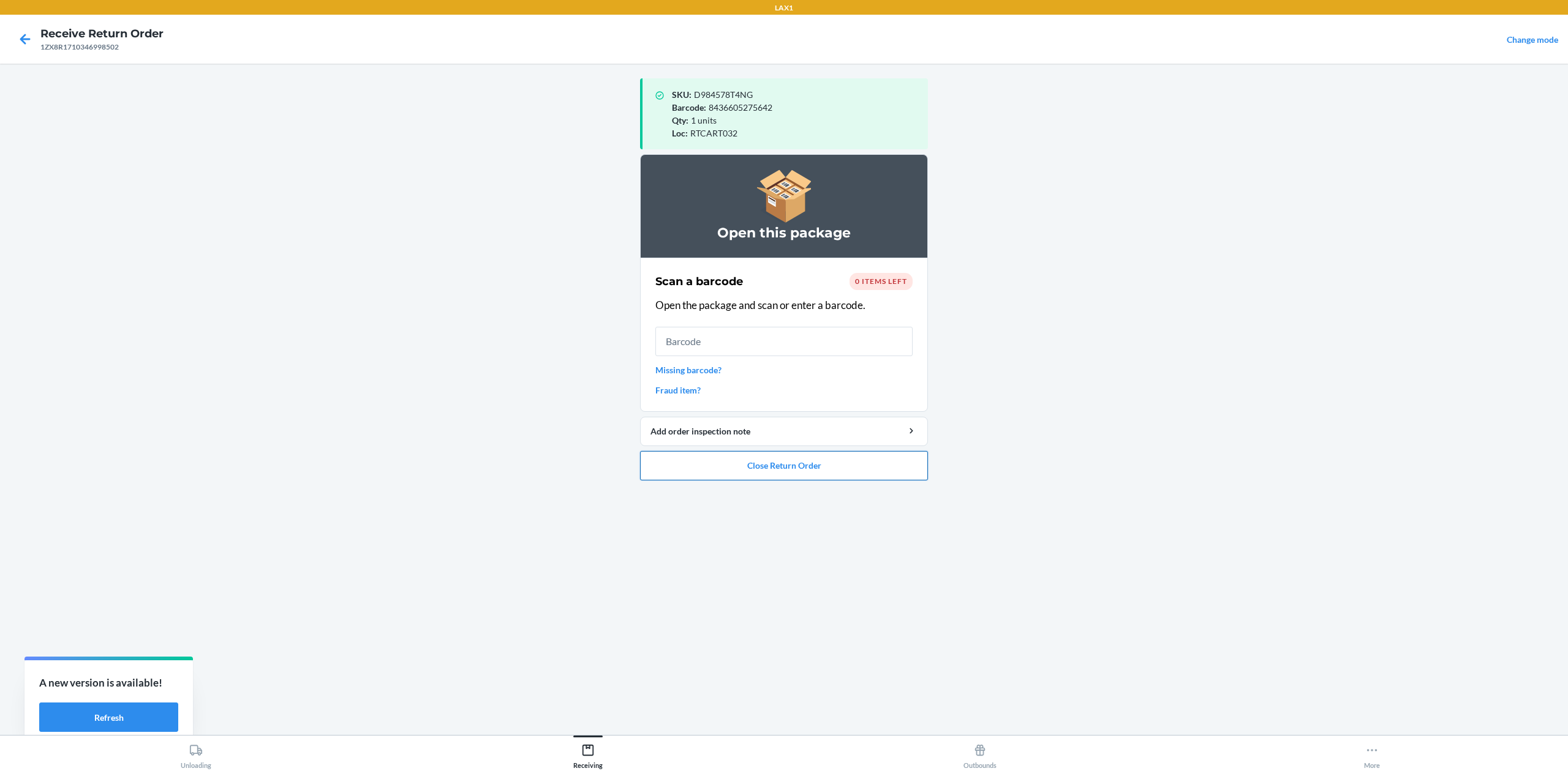
click at [794, 469] on button "Close Return Order" at bounding box center [784, 465] width 288 height 30
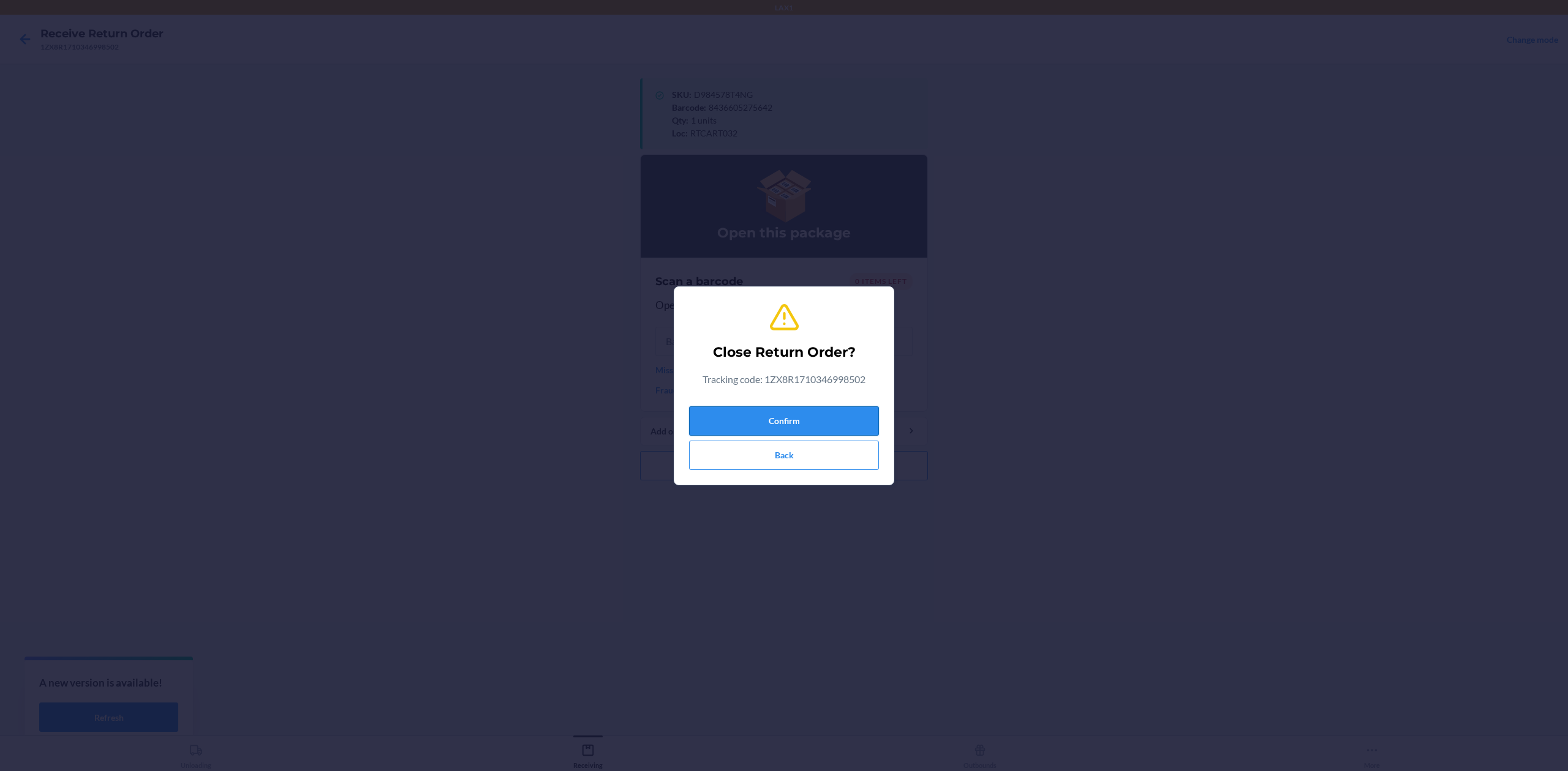
click at [812, 422] on button "Confirm" at bounding box center [784, 421] width 190 height 30
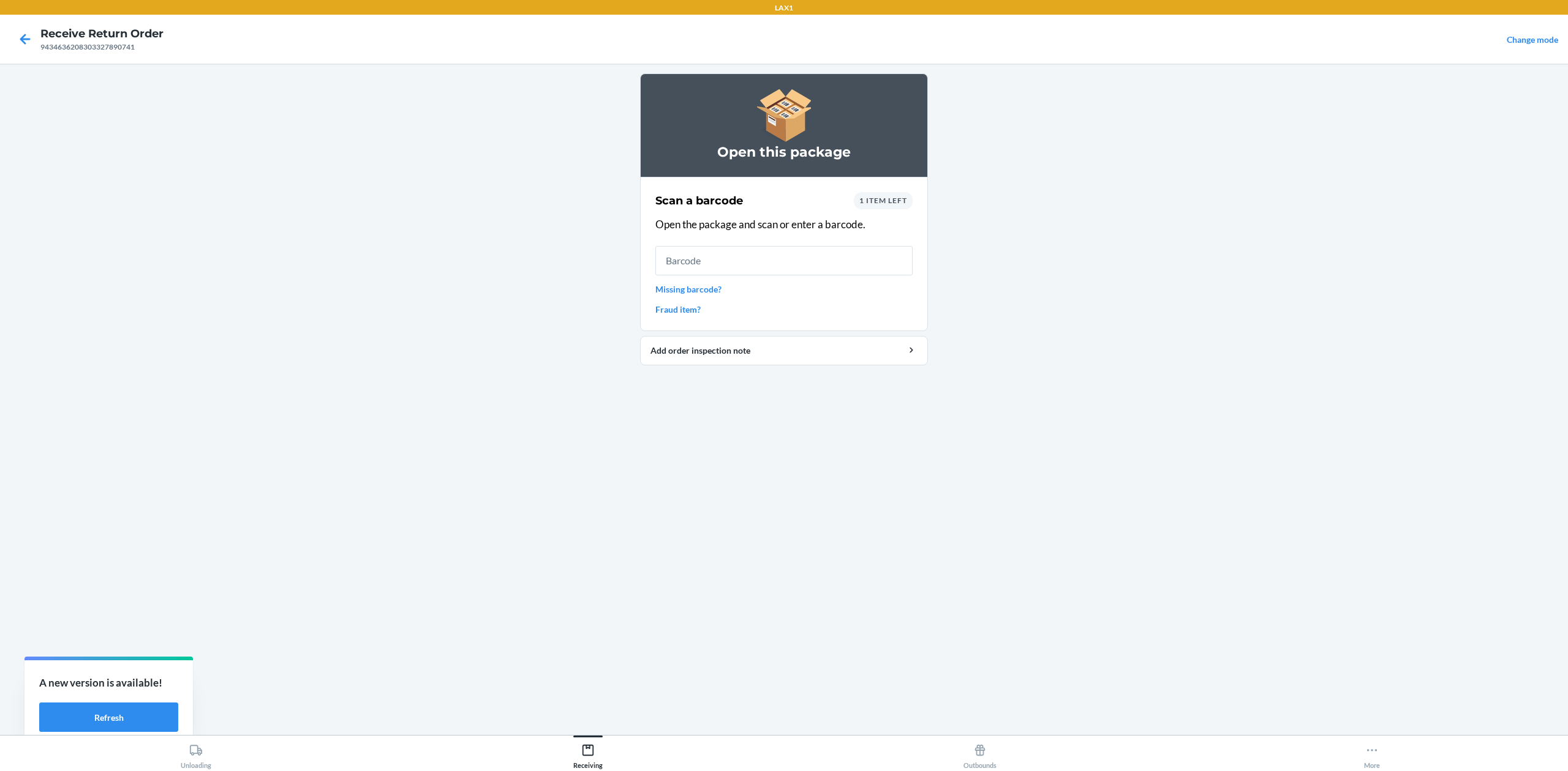
click at [708, 294] on link "Missing barcode?" at bounding box center [784, 289] width 257 height 13
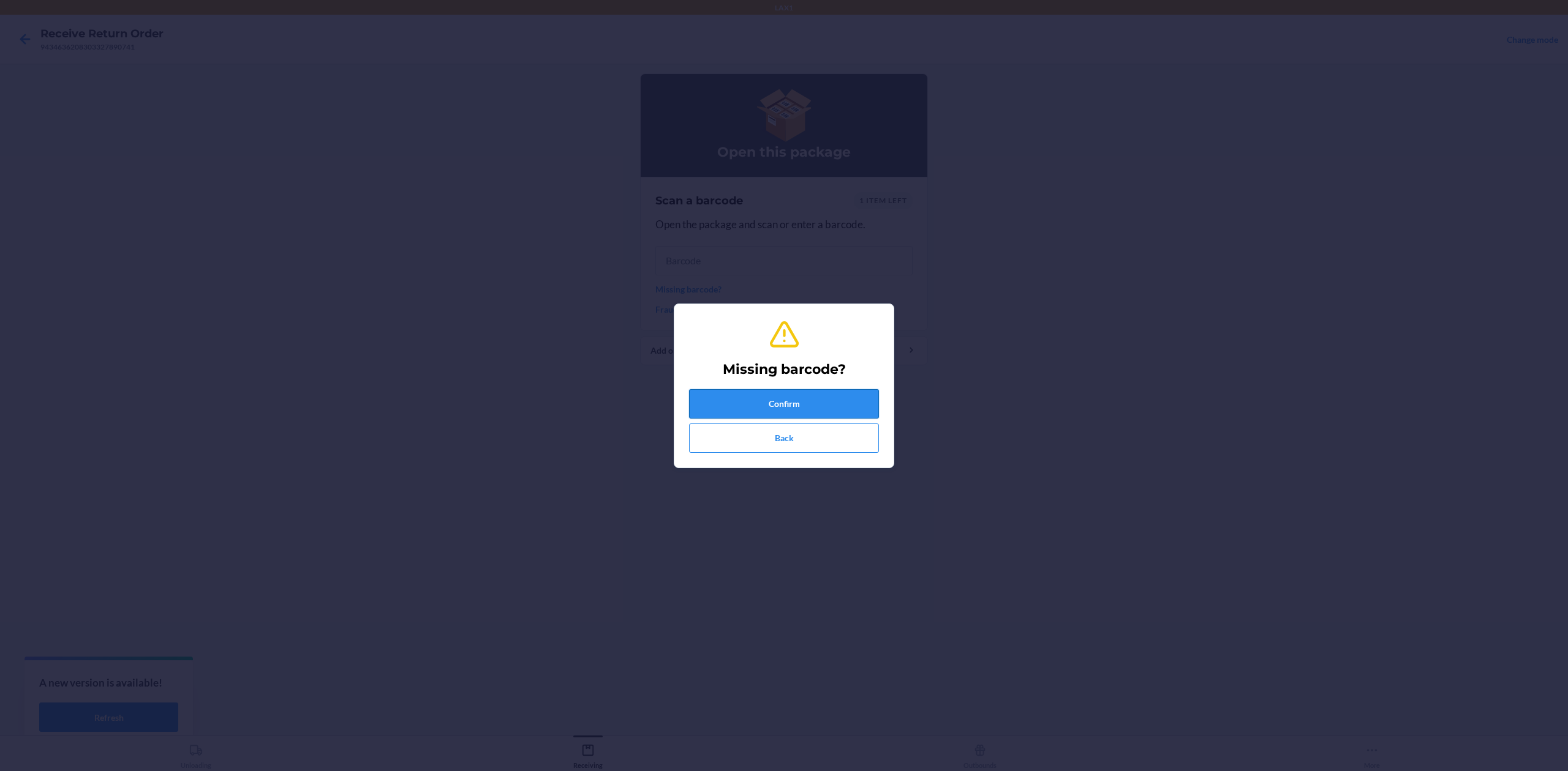
click at [736, 399] on button "Confirm" at bounding box center [784, 404] width 190 height 30
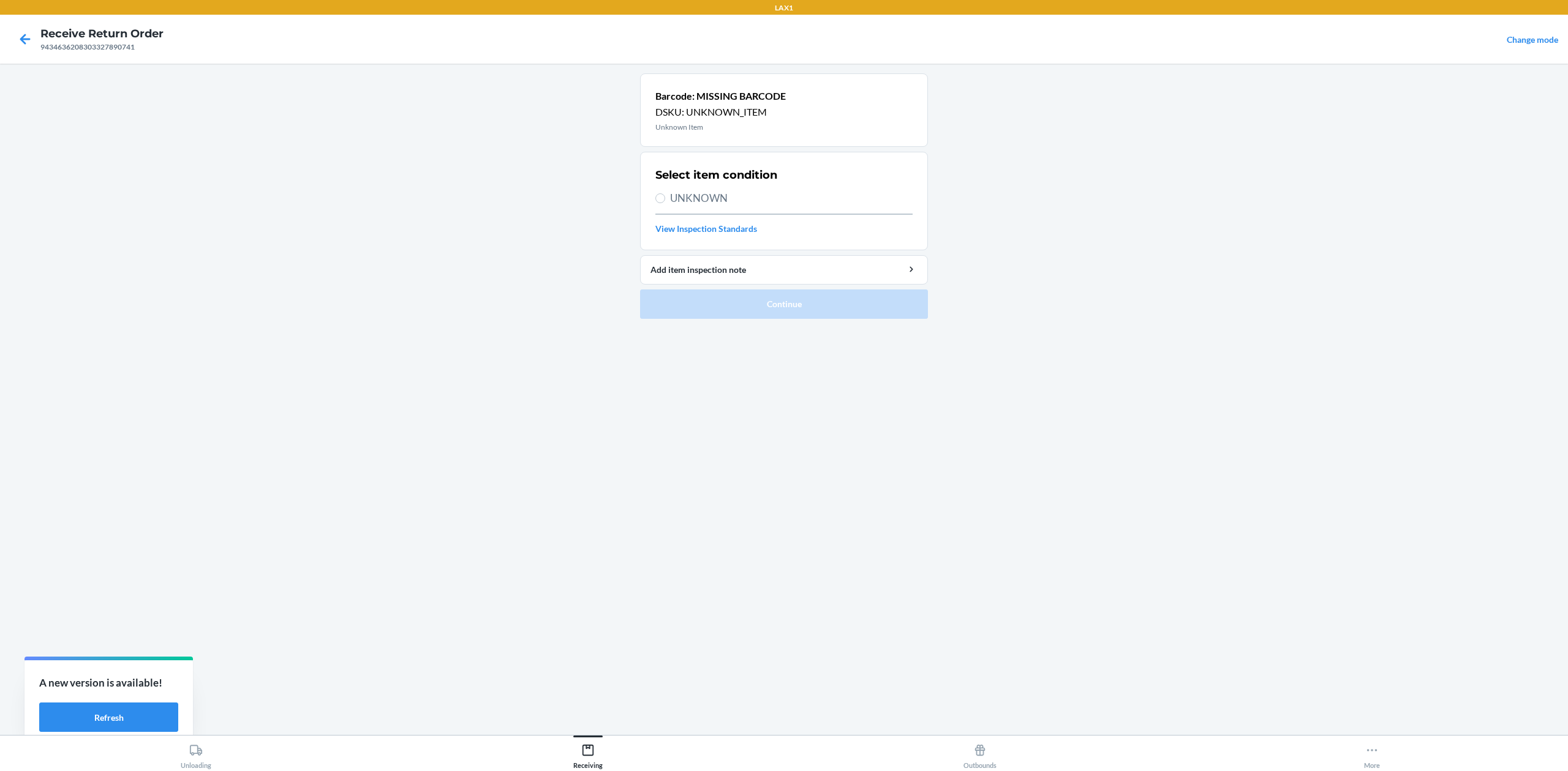
drag, startPoint x: 716, startPoint y: 185, endPoint x: 714, endPoint y: 195, distance: 10.2
click at [716, 188] on div "Select item condition UNKNOWN View Inspection Standards" at bounding box center [784, 201] width 257 height 75
click at [714, 195] on span "UNKNOWN" at bounding box center [791, 198] width 242 height 16
click at [665, 195] on input "UNKNOWN" at bounding box center [661, 198] width 10 height 10
radio input "true"
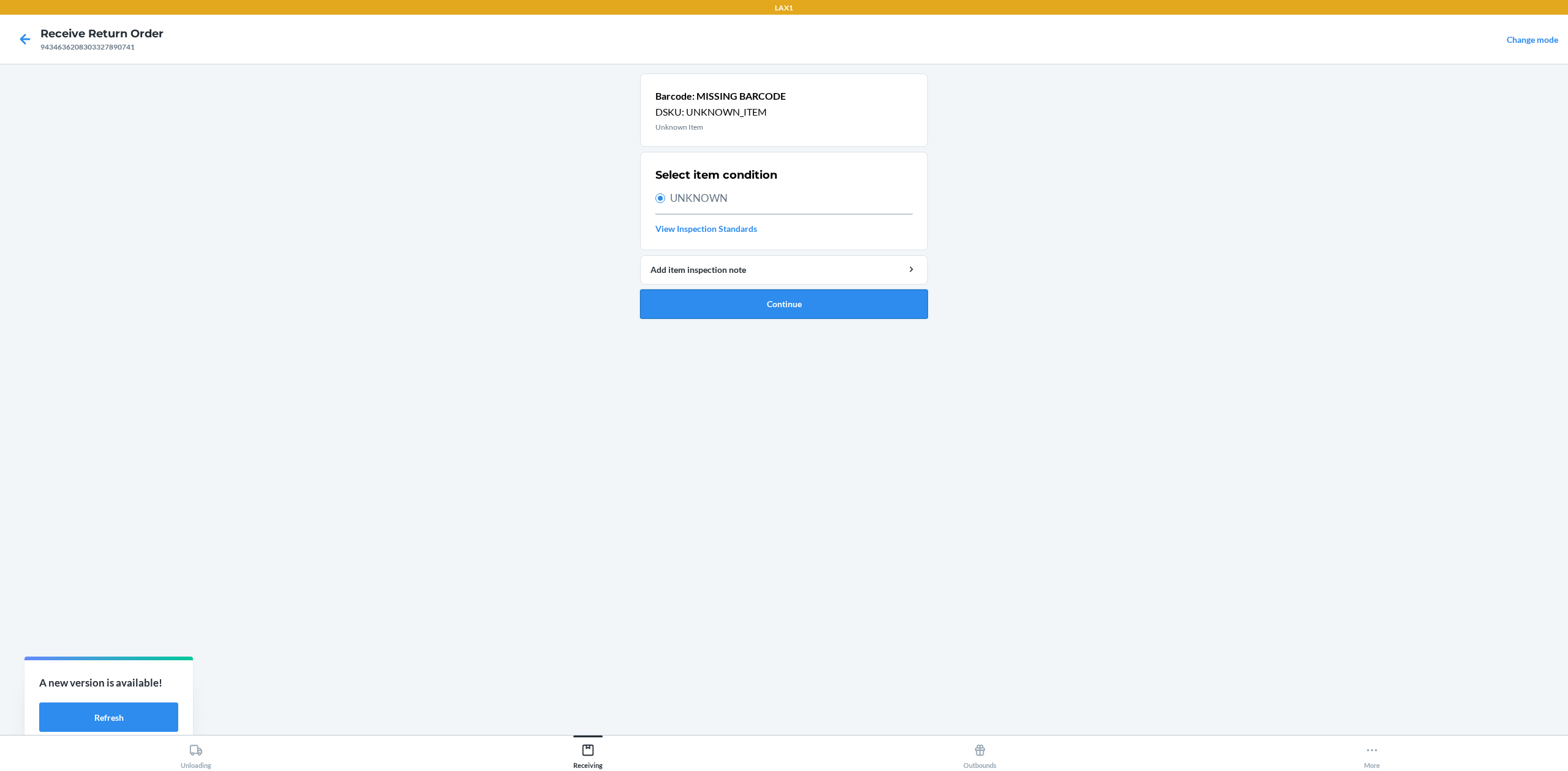
click at [809, 309] on button "Continue" at bounding box center [784, 304] width 288 height 30
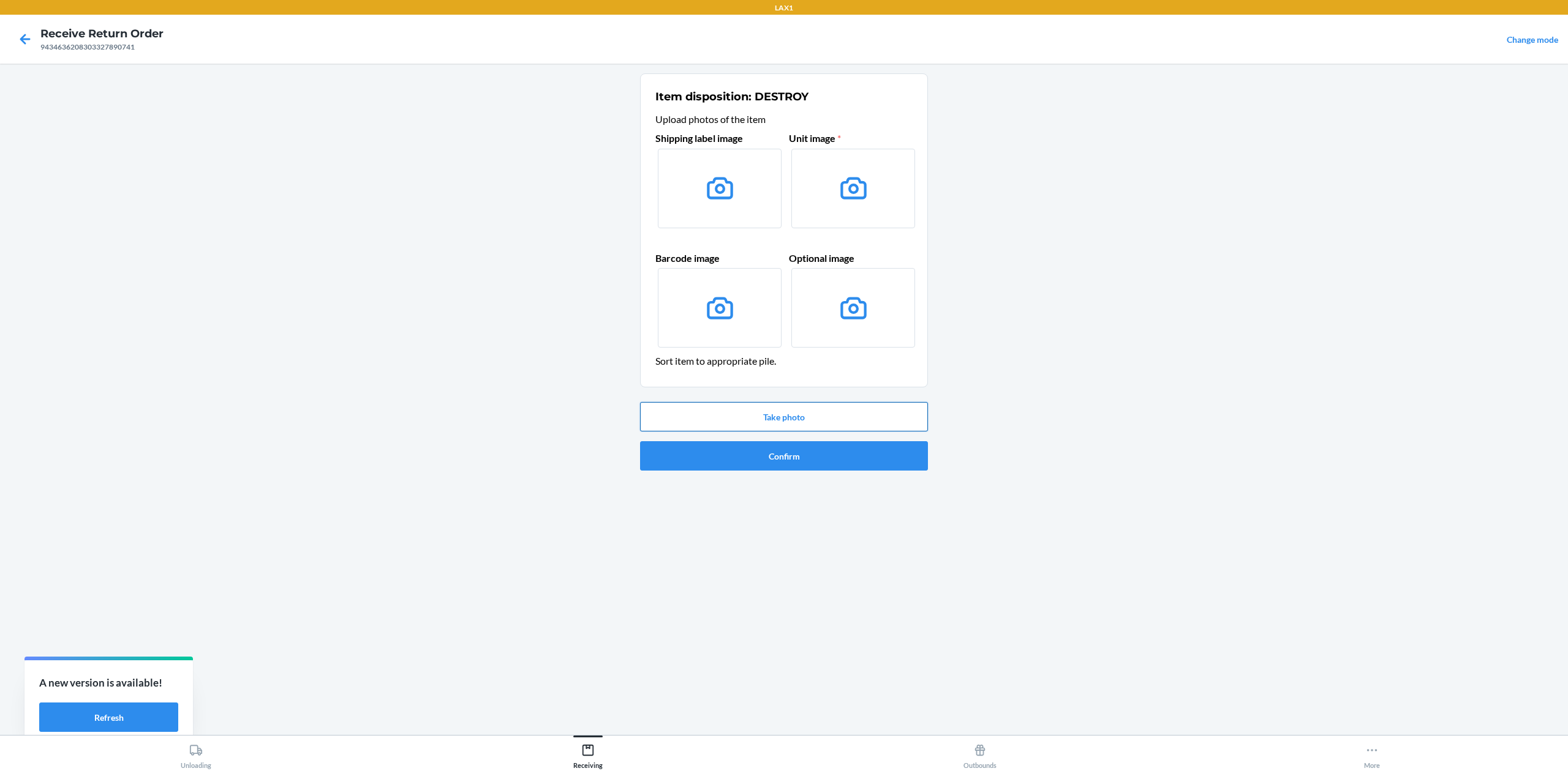
click at [821, 404] on button "Take photo" at bounding box center [784, 416] width 288 height 30
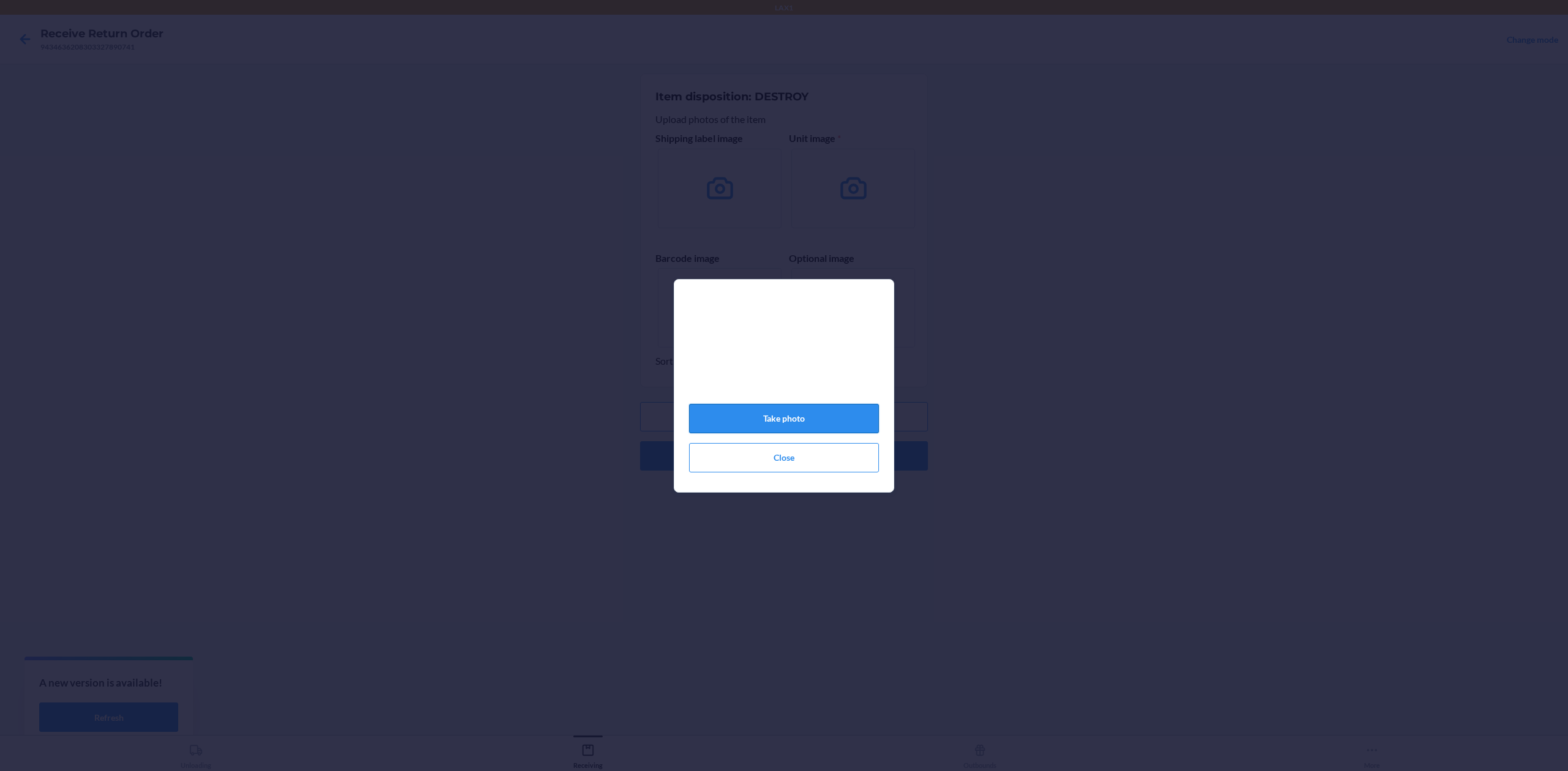
click at [843, 424] on button "Take photo" at bounding box center [784, 418] width 190 height 30
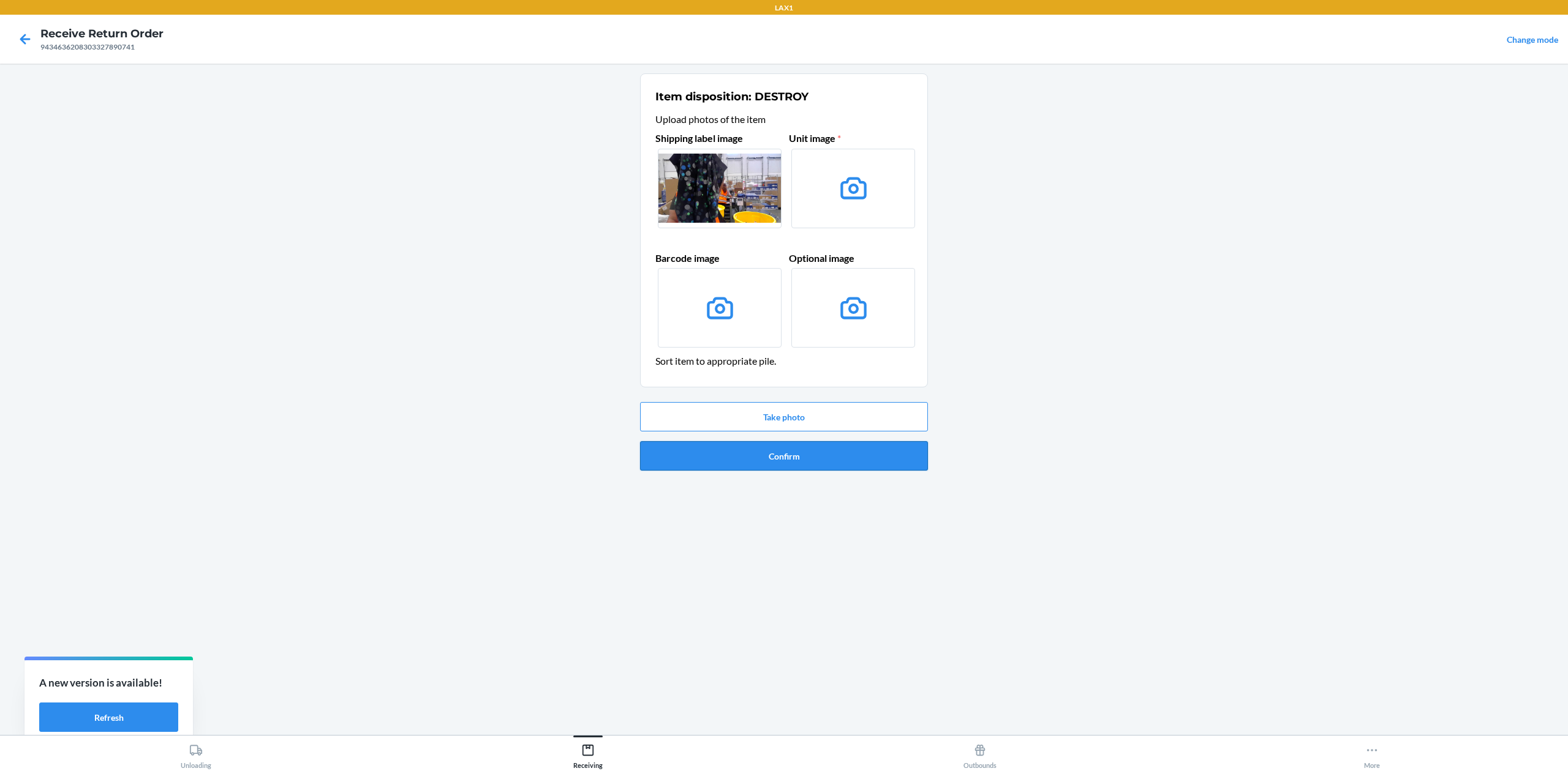
click at [826, 452] on button "Confirm" at bounding box center [784, 456] width 288 height 30
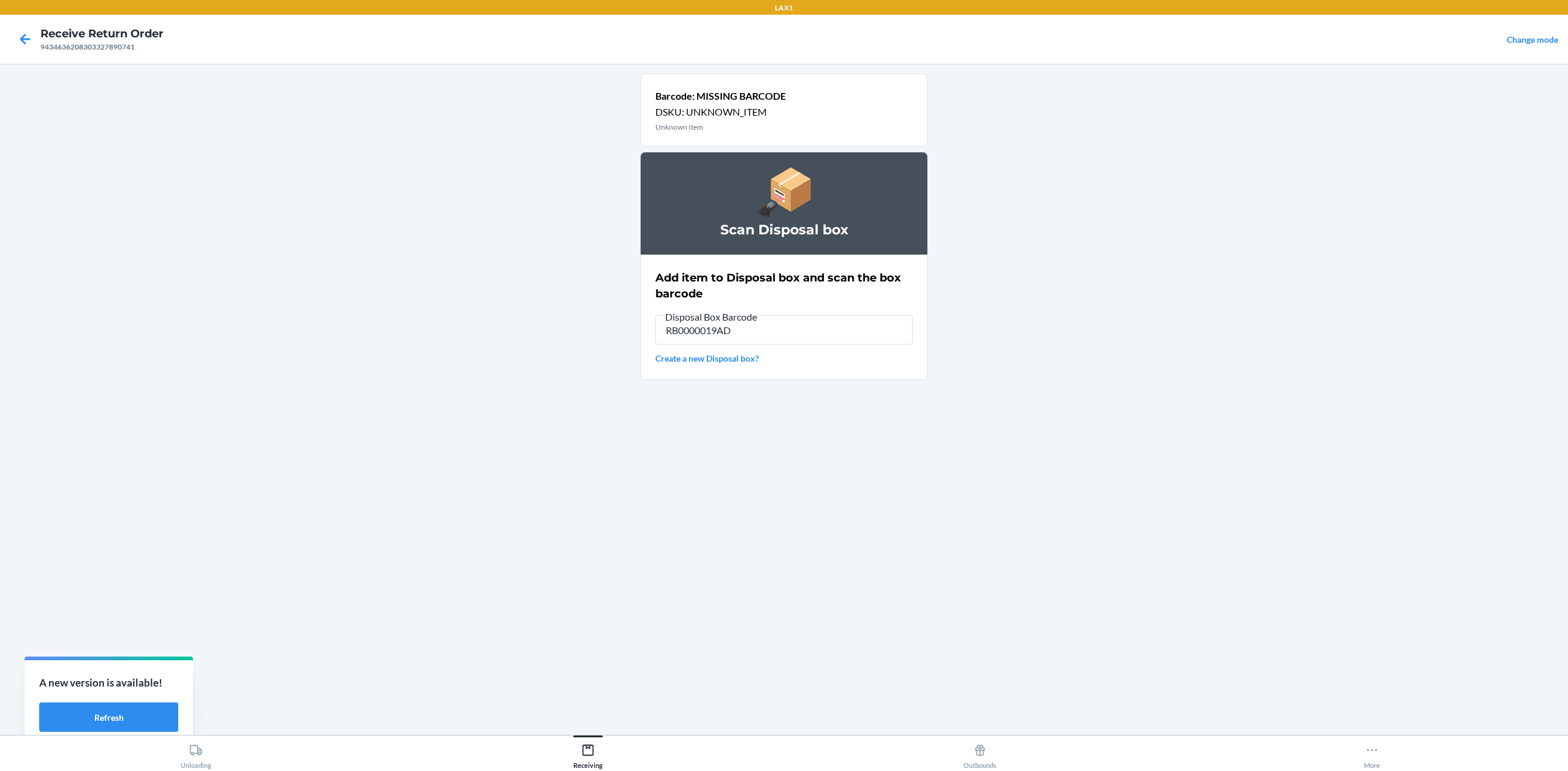
type input "RB0000019AD"
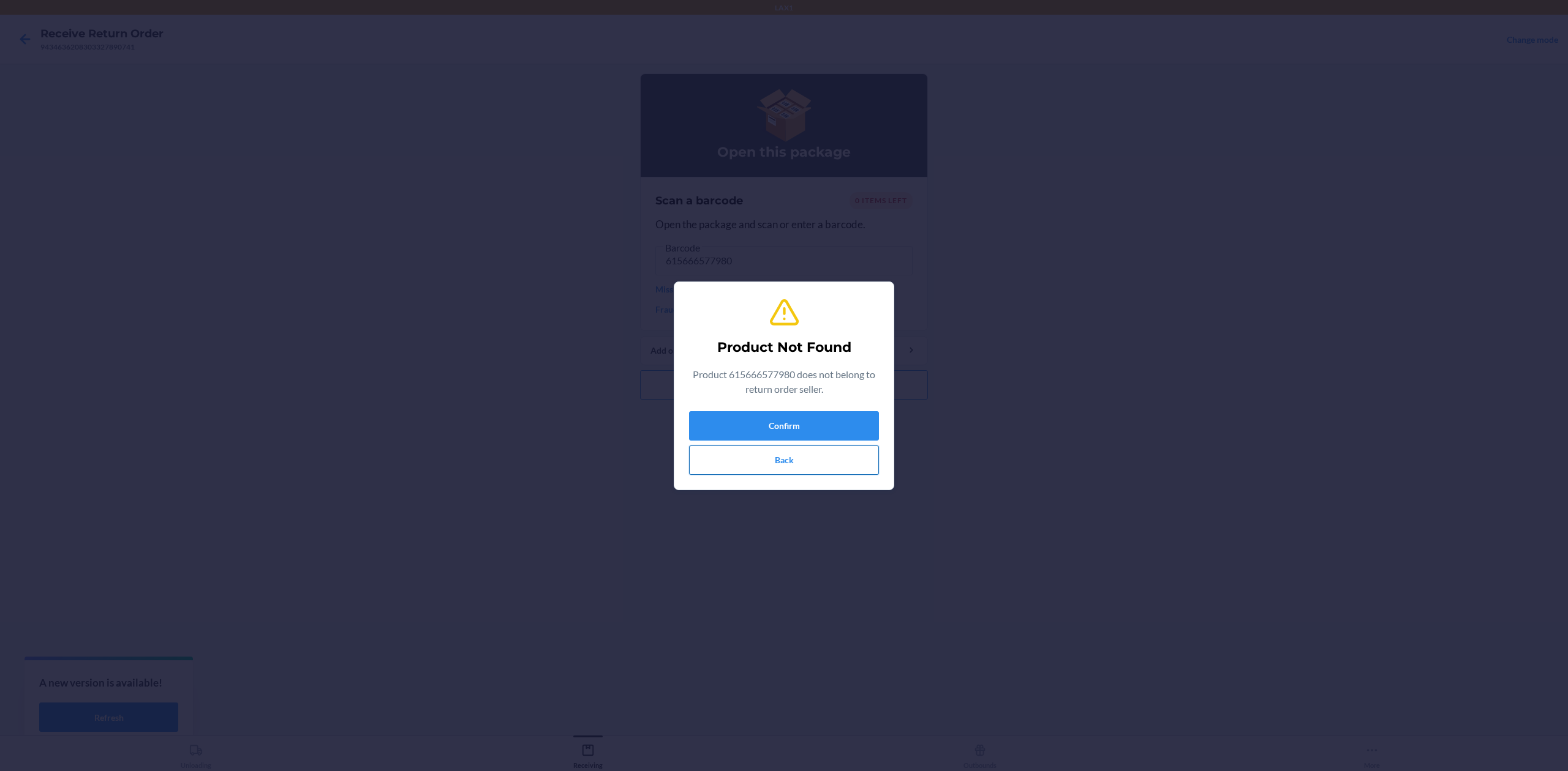
click at [774, 465] on button "Back" at bounding box center [784, 460] width 190 height 30
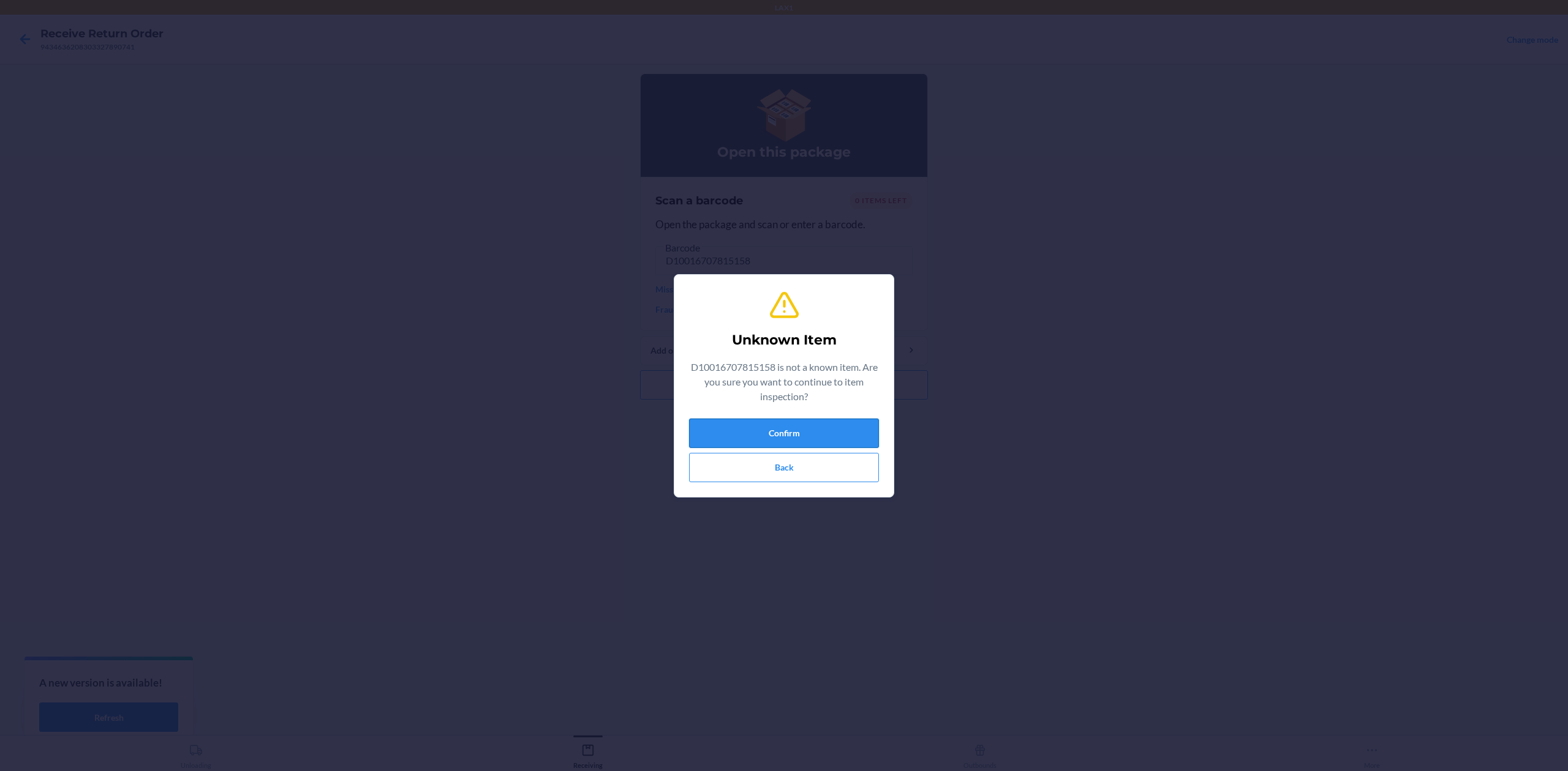
click at [792, 433] on button "Confirm" at bounding box center [784, 433] width 190 height 30
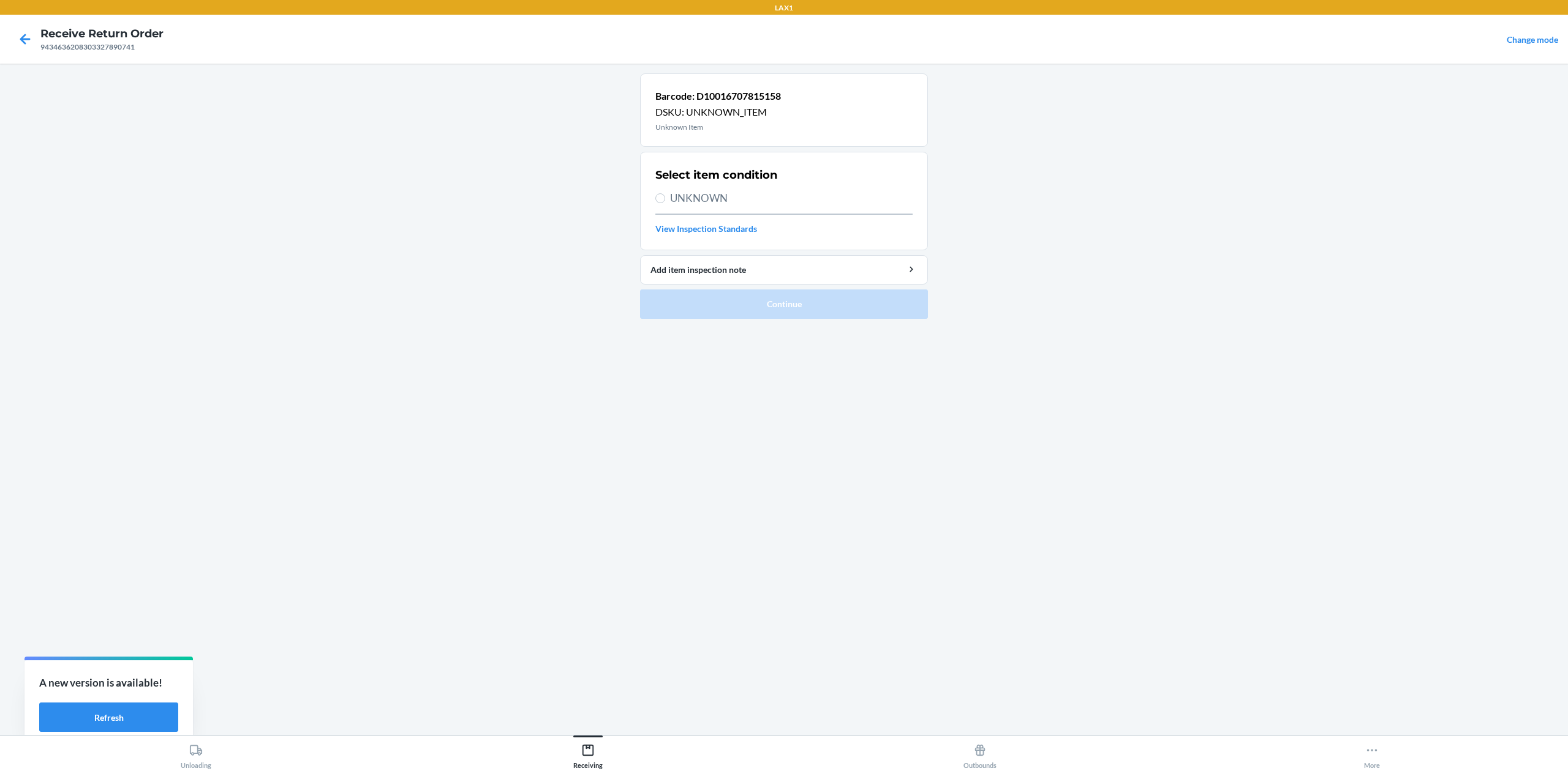
click at [694, 195] on span "UNKNOWN" at bounding box center [791, 198] width 242 height 16
click at [665, 195] on input "UNKNOWN" at bounding box center [661, 198] width 10 height 10
radio input "true"
click at [785, 297] on button "Continue" at bounding box center [784, 304] width 288 height 30
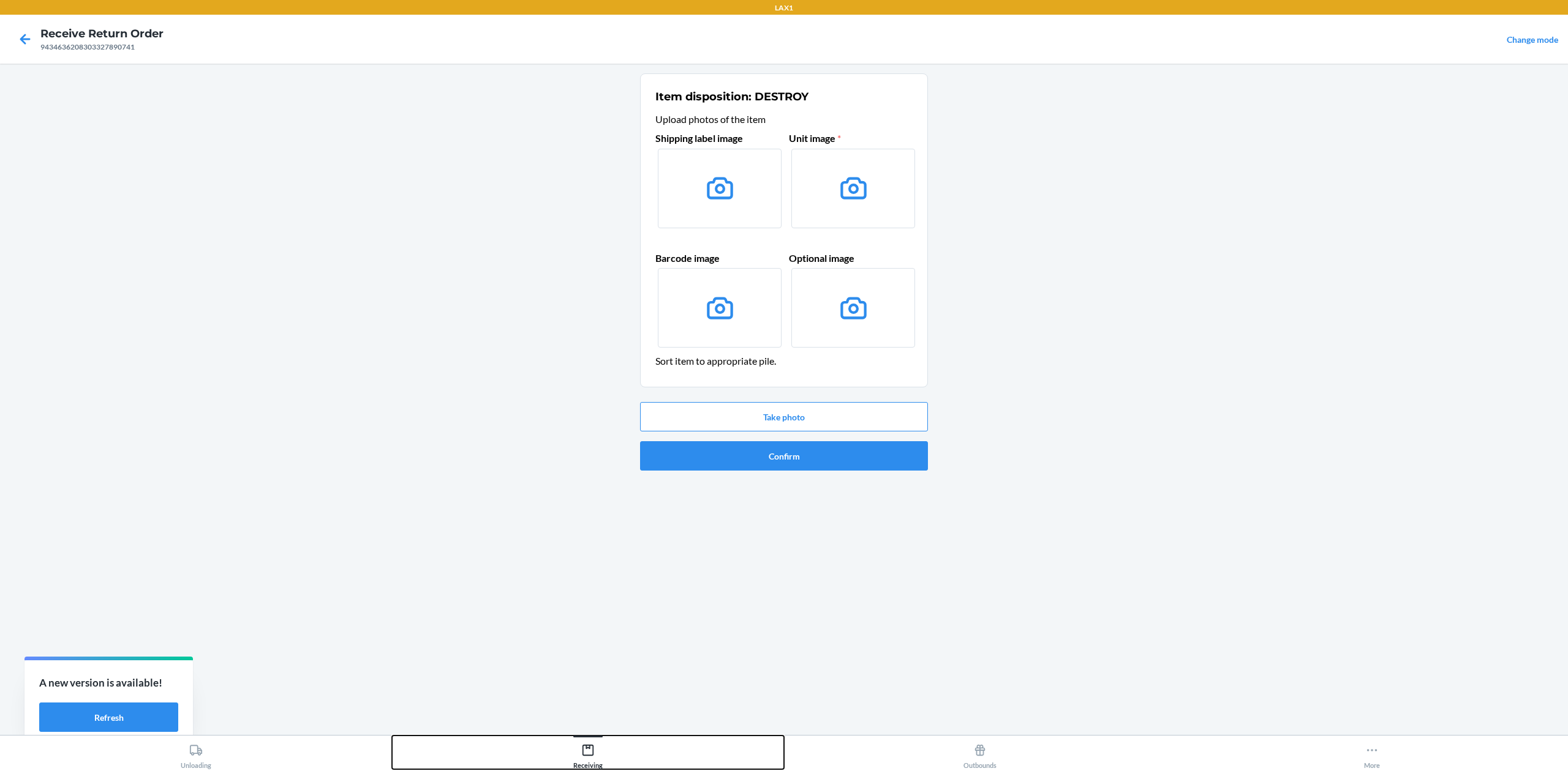
click at [579, 767] on div "Receiving" at bounding box center [588, 754] width 30 height 30
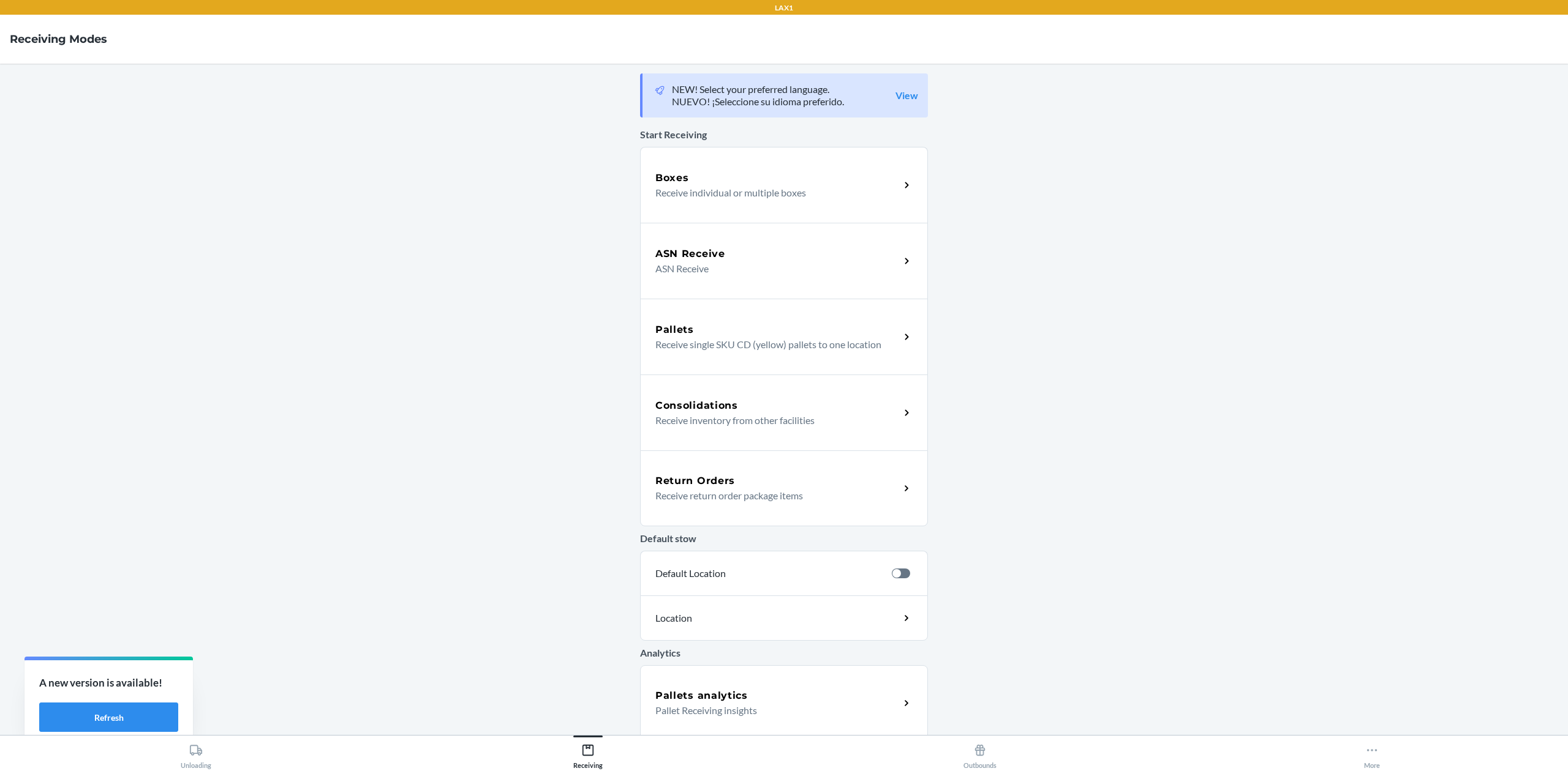
click at [781, 502] on p "Receive return order package items" at bounding box center [773, 496] width 235 height 14
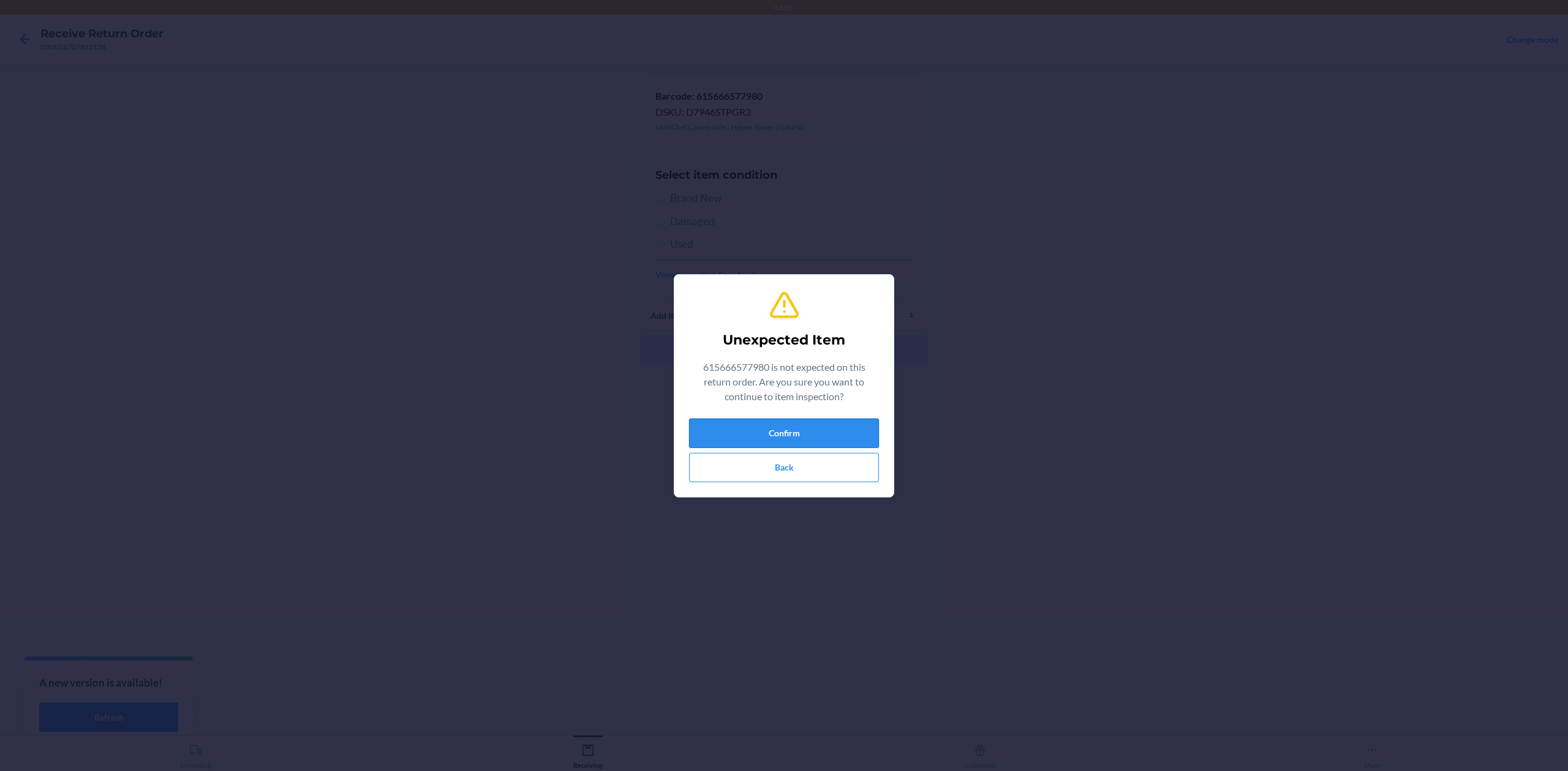
click at [814, 435] on button "Confirm" at bounding box center [784, 433] width 190 height 30
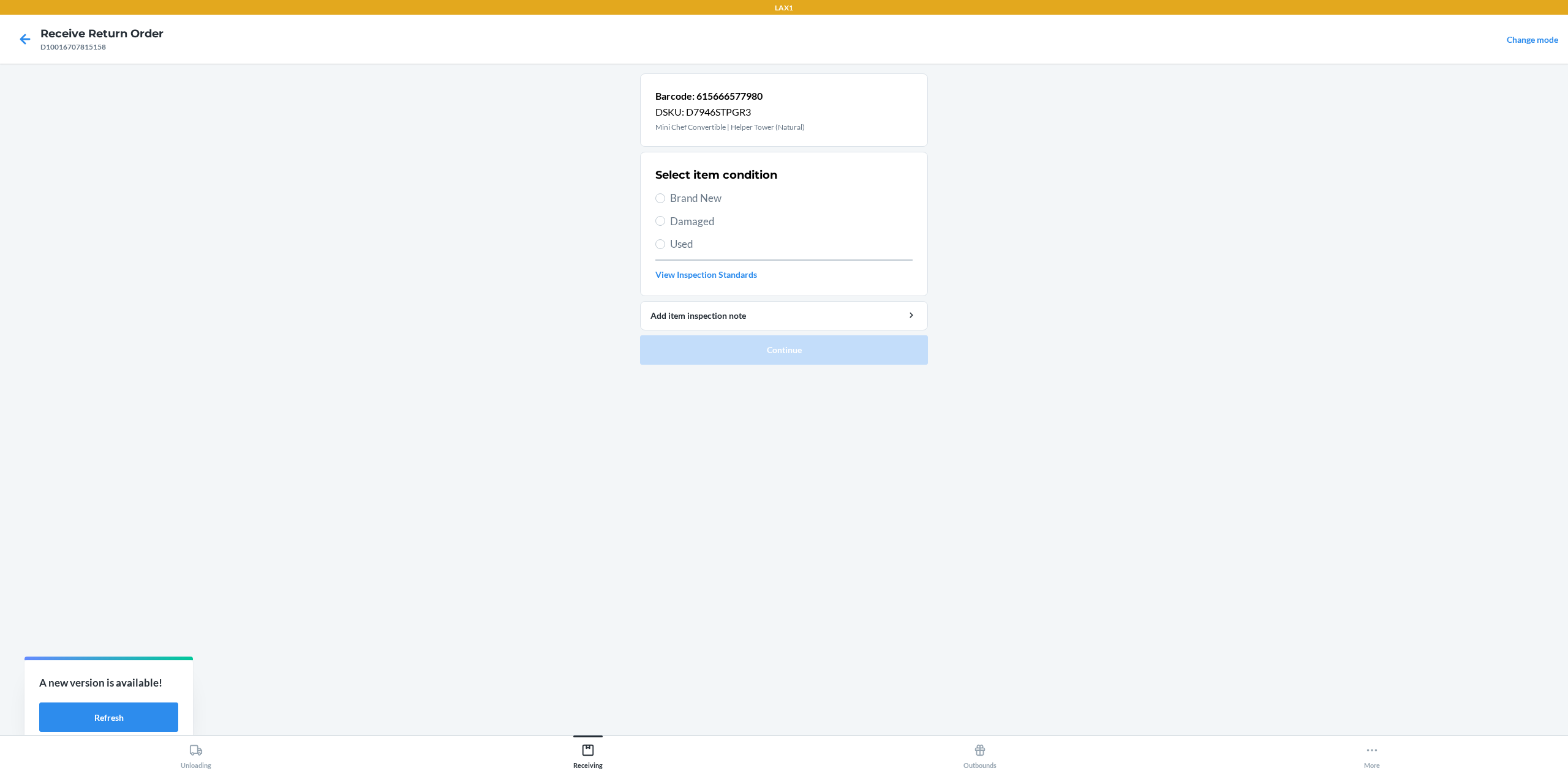
click at [705, 219] on span "Damaged" at bounding box center [791, 221] width 242 height 16
click at [665, 219] on input "Damaged" at bounding box center [661, 221] width 10 height 10
radio input "true"
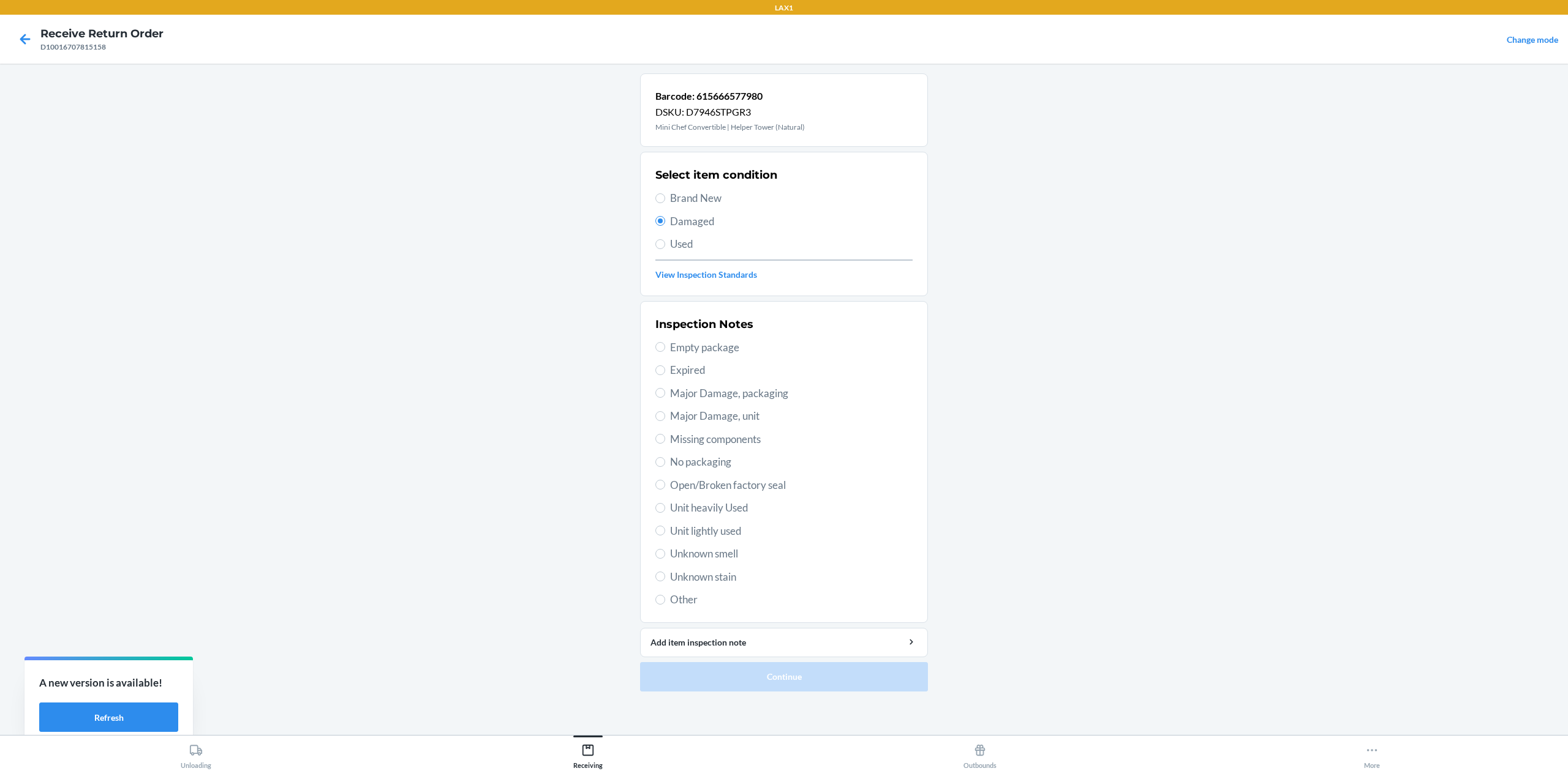
click at [754, 399] on span "Major Damage, packaging" at bounding box center [791, 394] width 242 height 16
click at [665, 398] on input "Major Damage, packaging" at bounding box center [661, 394] width 10 height 10
radio input "true"
click at [787, 676] on button "Continue" at bounding box center [784, 676] width 288 height 30
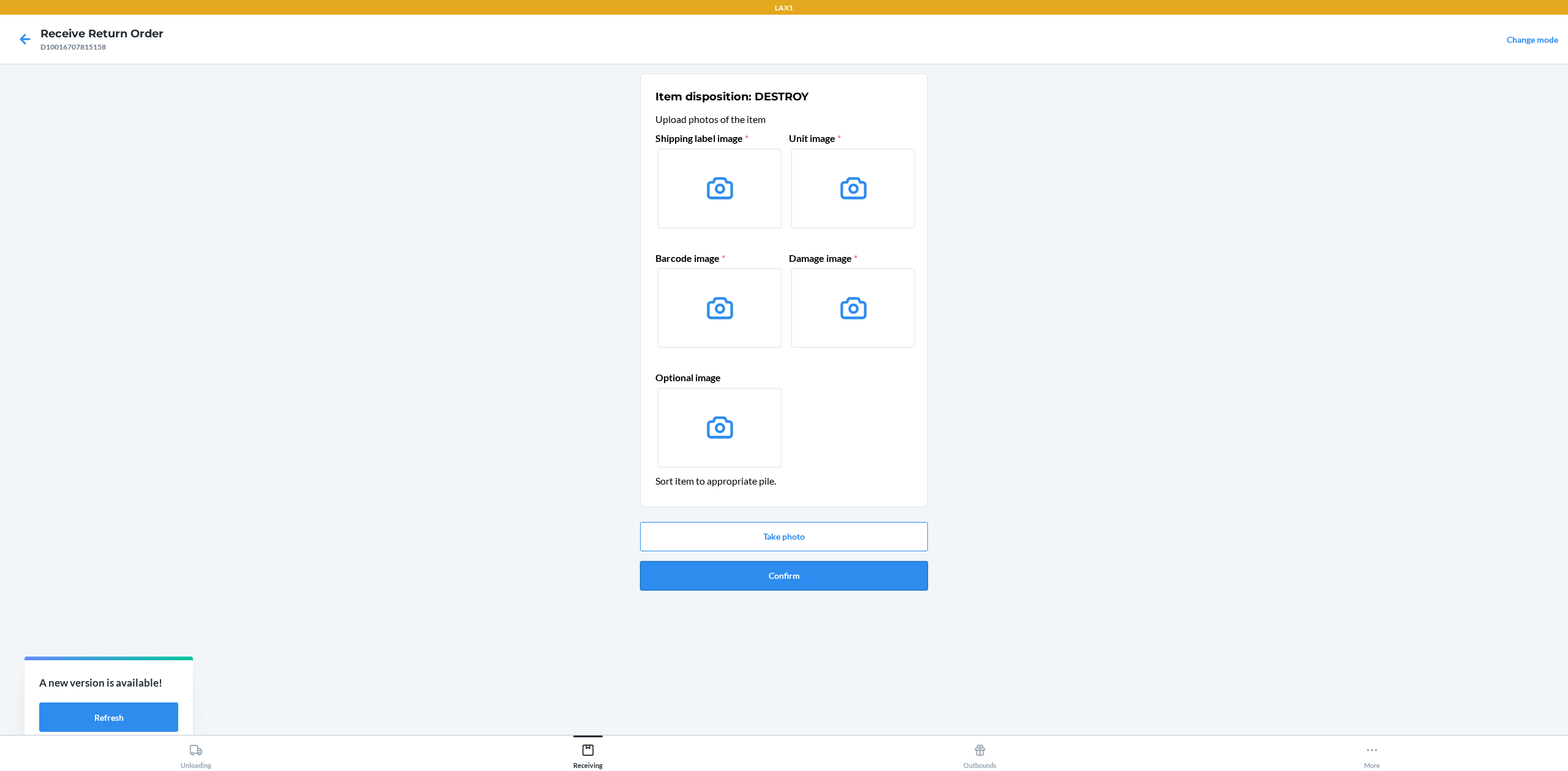
click at [868, 573] on button "Confirm" at bounding box center [784, 576] width 288 height 30
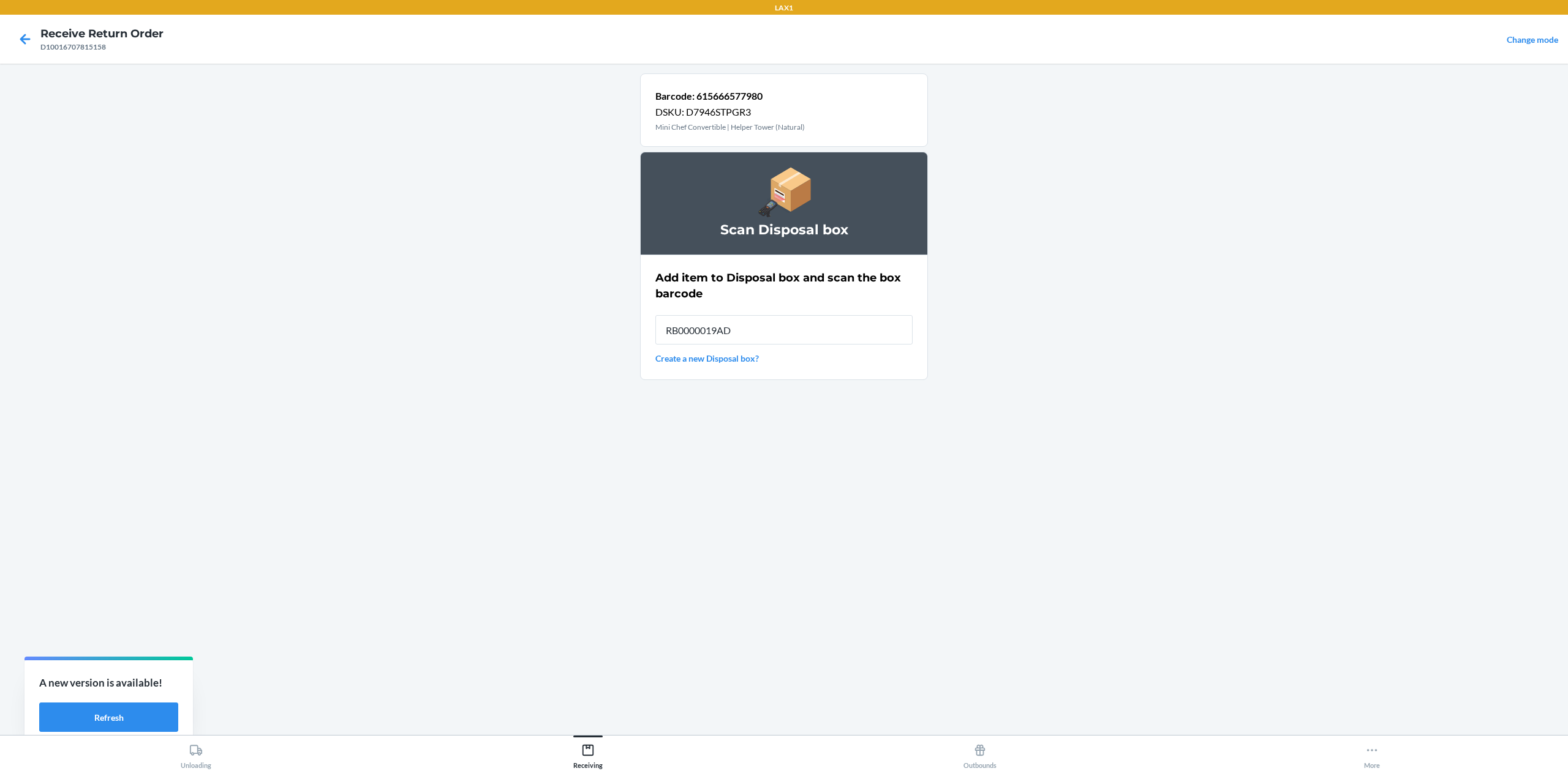
type input "RB0000019AD"
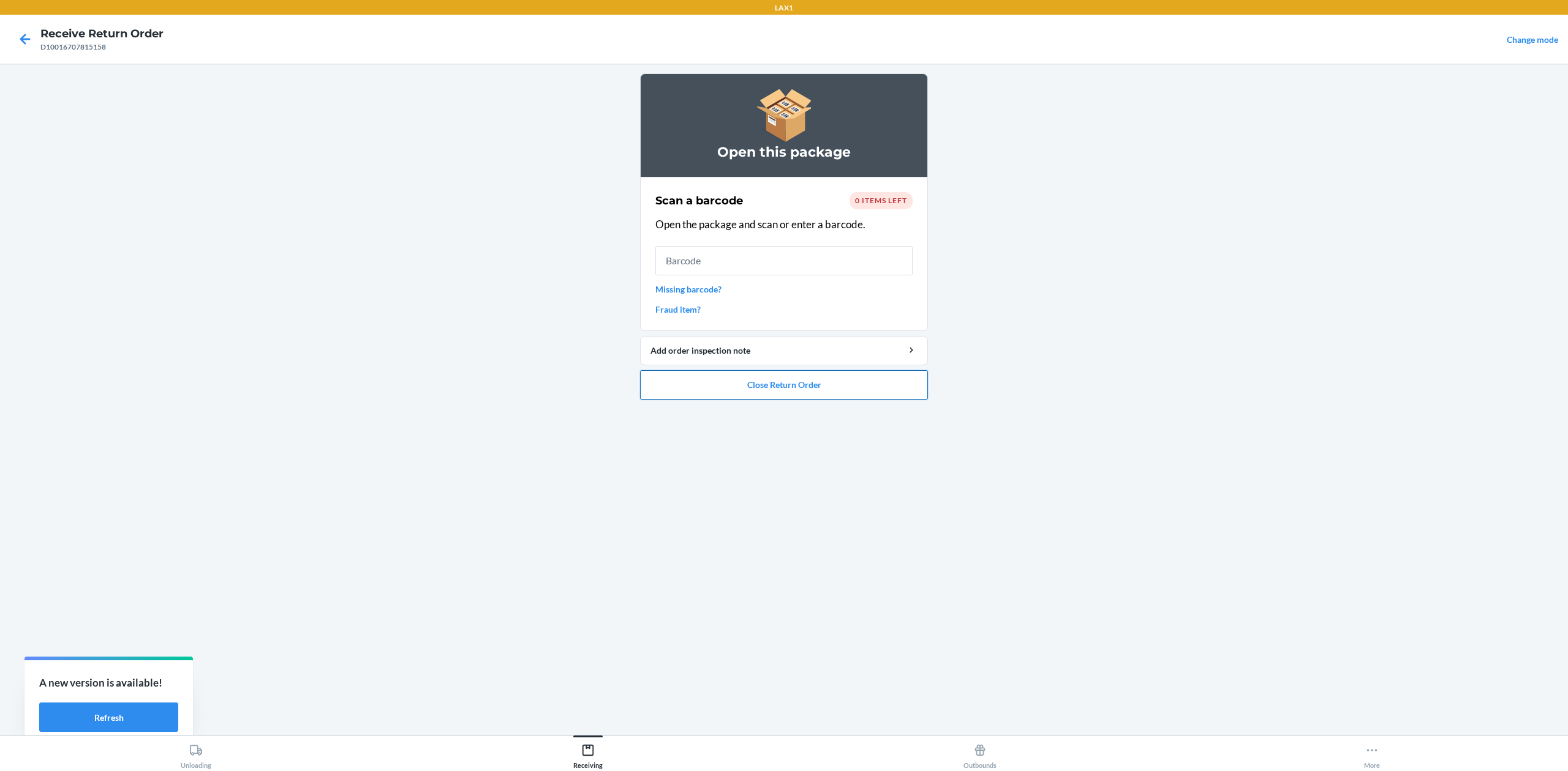
click at [868, 378] on button "Close Return Order" at bounding box center [784, 385] width 288 height 30
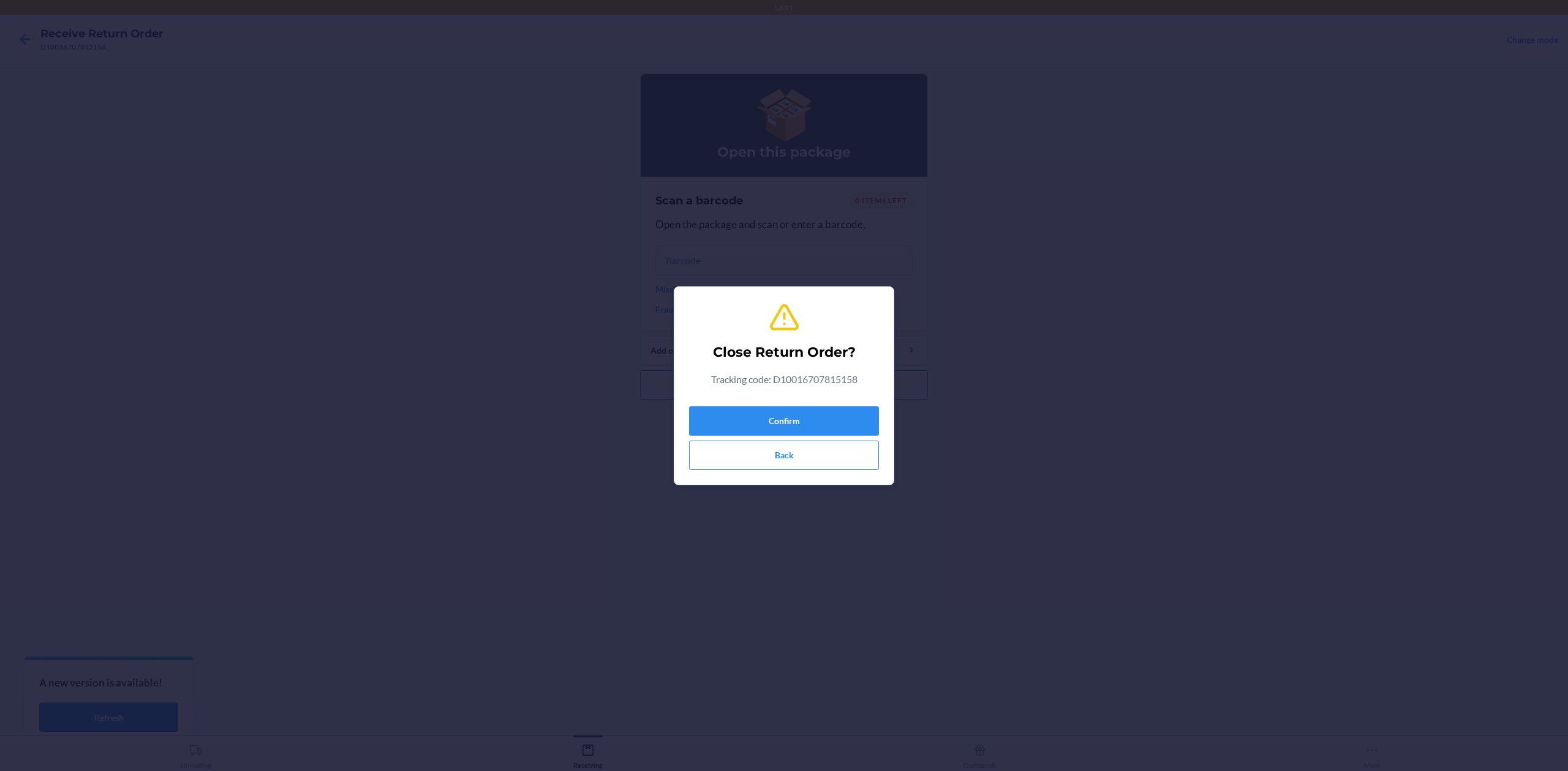
click at [776, 392] on div "Close Return Order? Tracking code: D10016707815158 Confirm Back" at bounding box center [784, 386] width 190 height 178
click at [765, 415] on button "Confirm" at bounding box center [784, 421] width 190 height 30
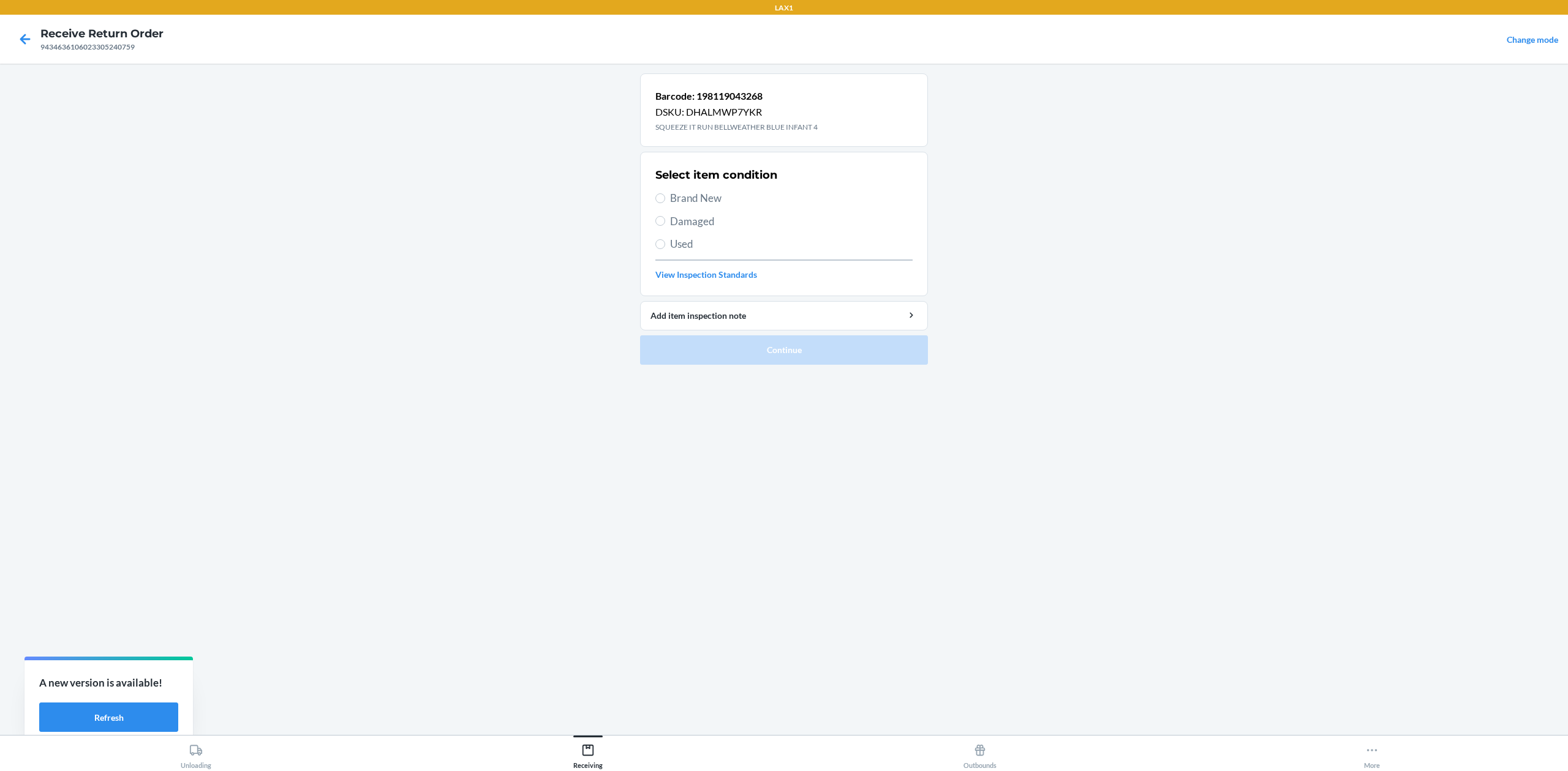
click at [689, 199] on span "Brand New" at bounding box center [791, 198] width 242 height 16
click at [665, 199] on input "Brand New" at bounding box center [661, 198] width 10 height 10
radio input "true"
click at [781, 363] on button "Continue" at bounding box center [784, 350] width 288 height 30
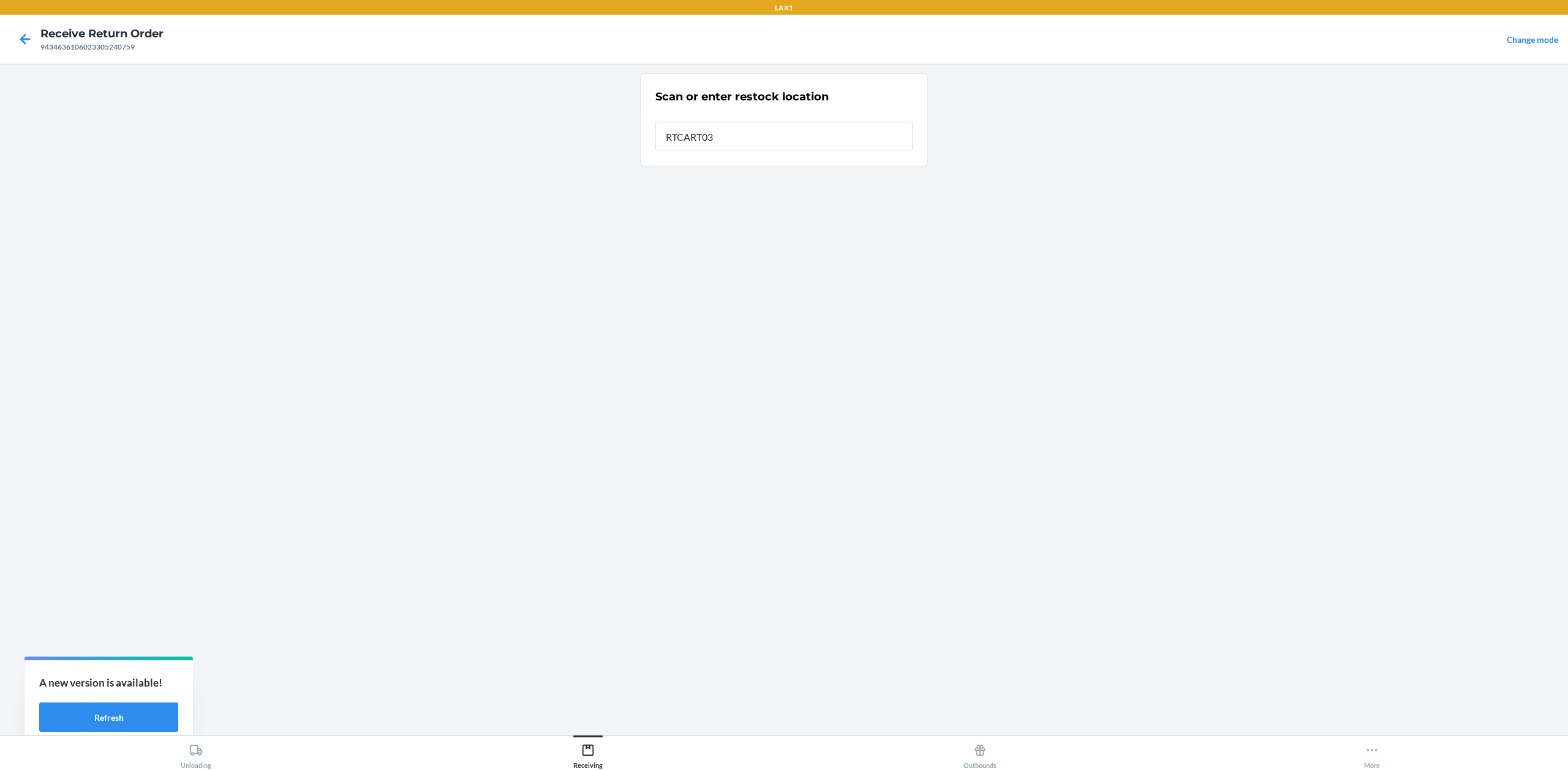
type input "RTCART032"
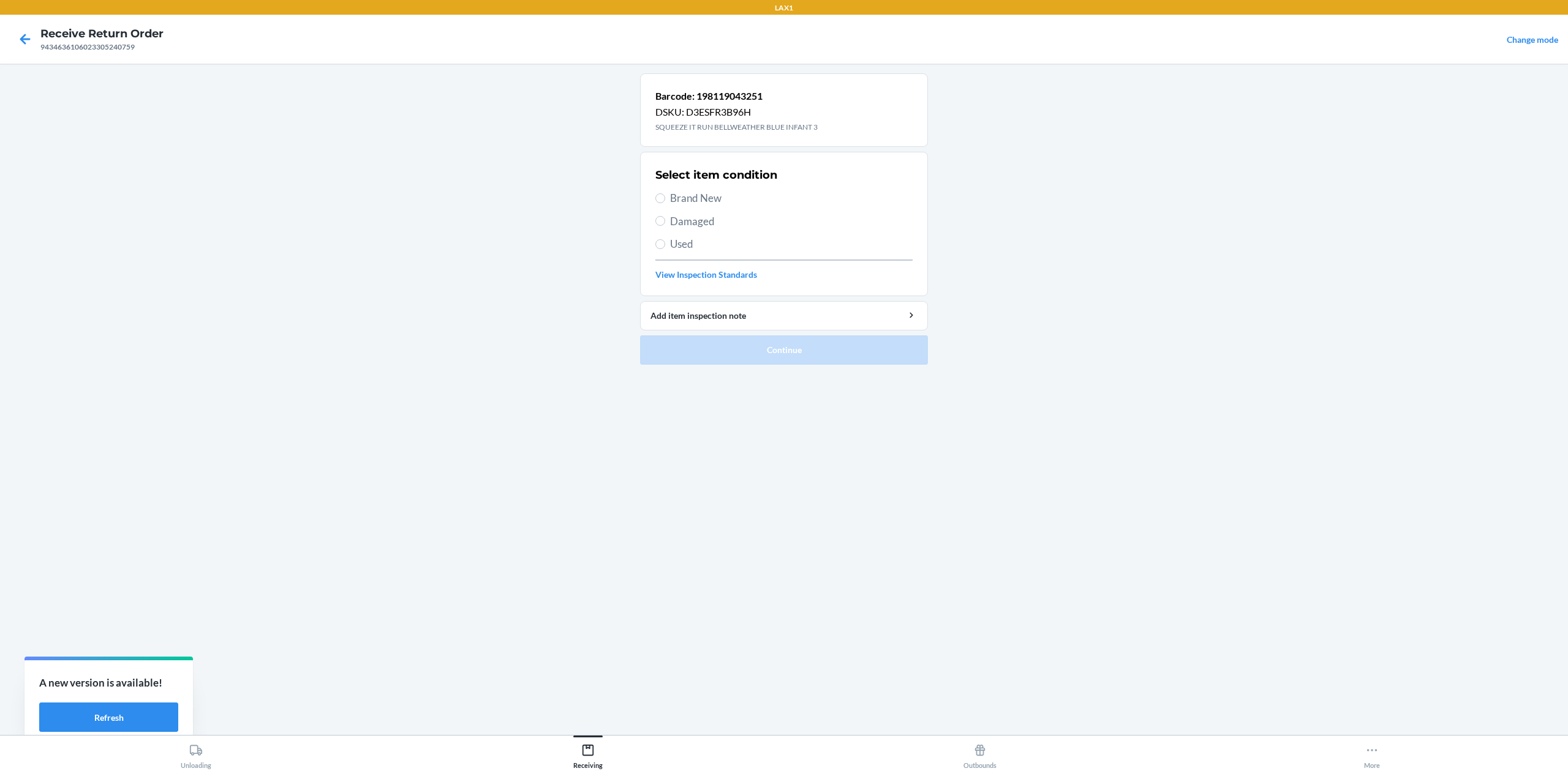
click at [699, 202] on span "Brand New" at bounding box center [791, 198] width 242 height 16
click at [665, 202] on input "Brand New" at bounding box center [661, 198] width 10 height 10
radio input "true"
click at [762, 350] on button "Continue" at bounding box center [784, 350] width 288 height 30
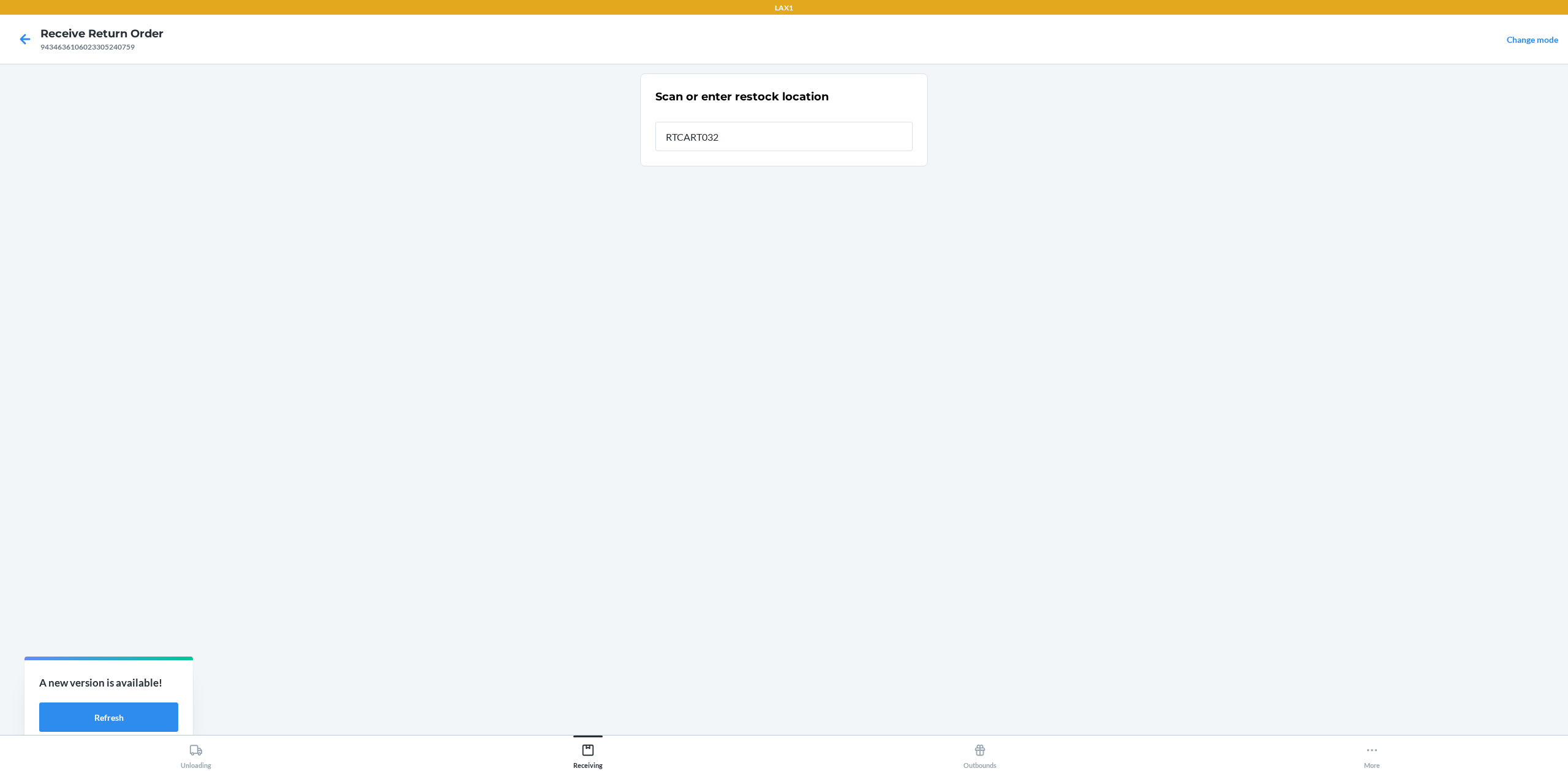
type input "RTCART032"
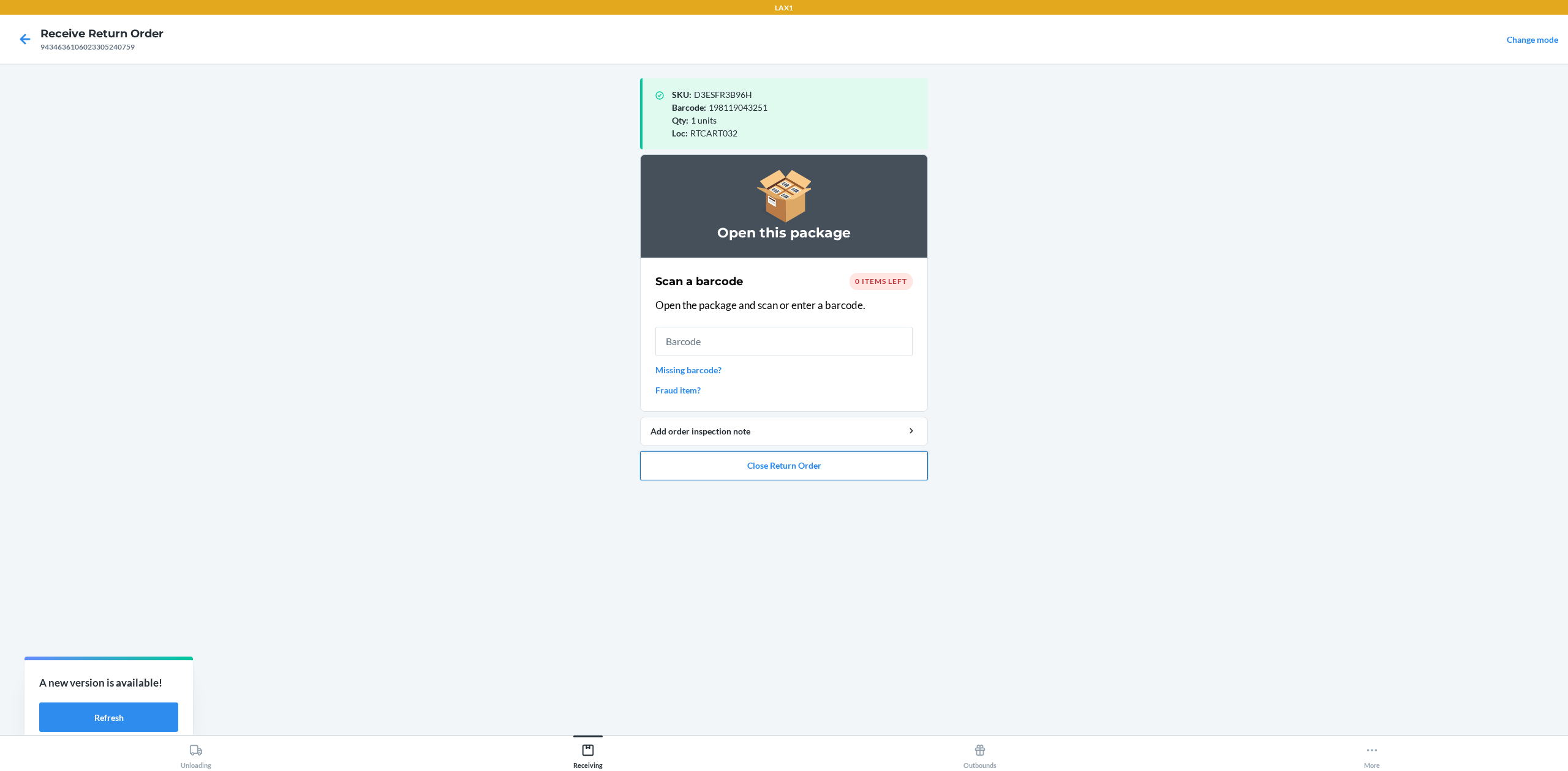
click at [888, 465] on button "Close Return Order" at bounding box center [784, 465] width 288 height 30
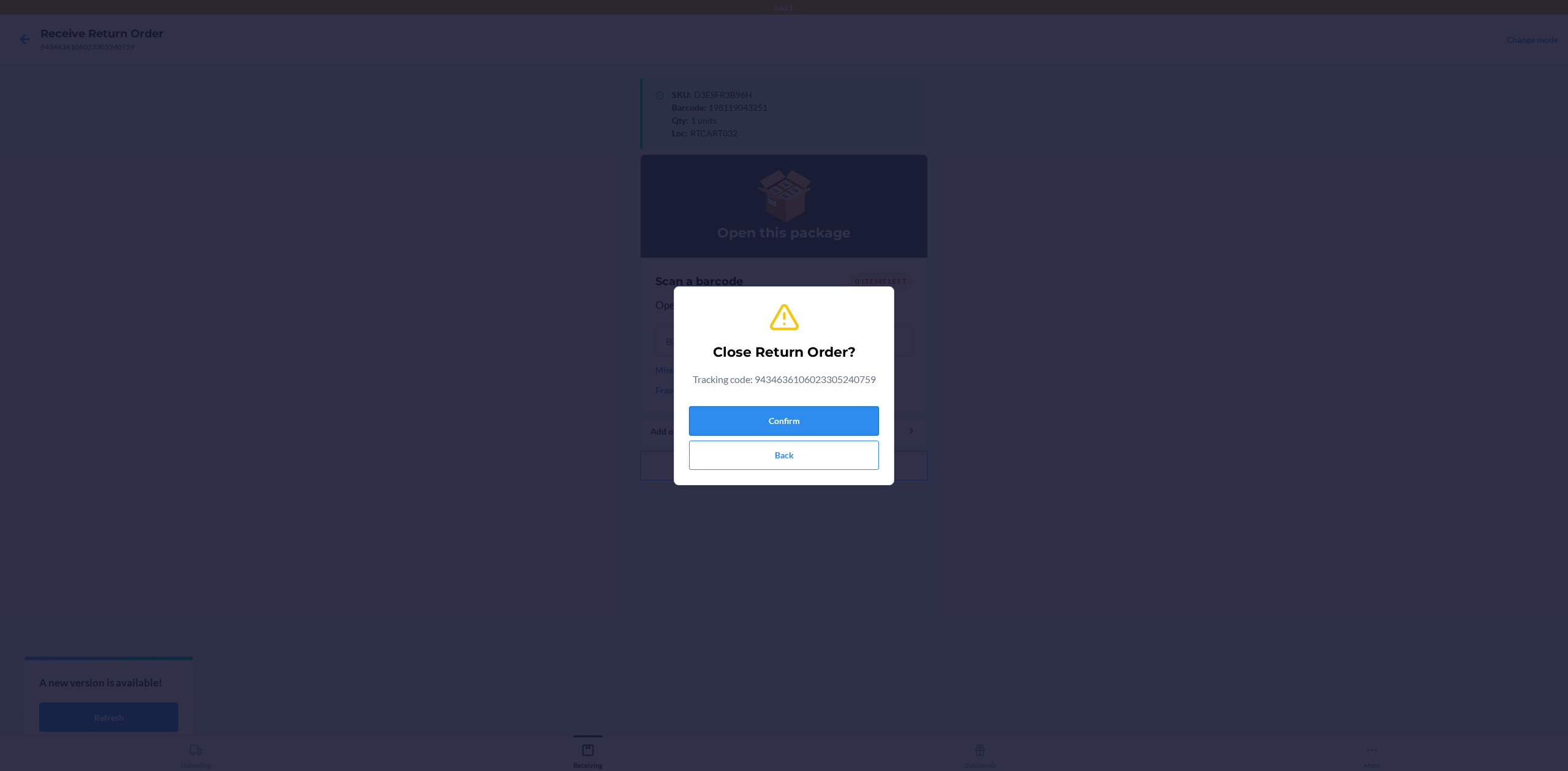
click at [847, 422] on button "Confirm" at bounding box center [784, 421] width 190 height 30
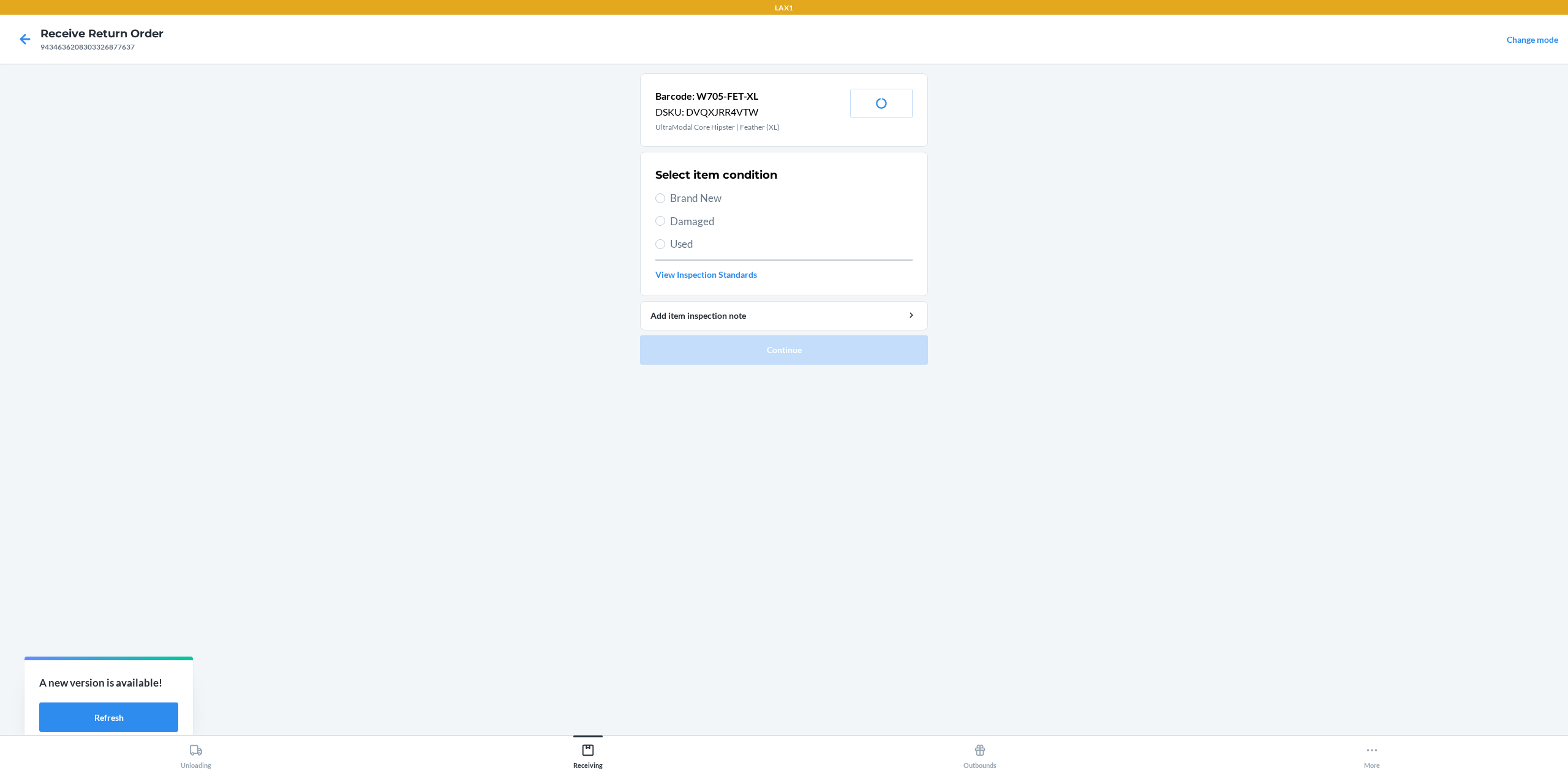
click at [699, 218] on span "Damaged" at bounding box center [791, 221] width 242 height 16
click at [665, 218] on input "Damaged" at bounding box center [661, 221] width 10 height 10
radio input "true"
click at [819, 373] on ol "Barcode: W705-FET-XL DSKU: DVQXJRR4VTW UltraModal Core Hipster | Feather (XL) P…" at bounding box center [784, 224] width 288 height 301
click at [834, 359] on button "Continue" at bounding box center [784, 350] width 288 height 30
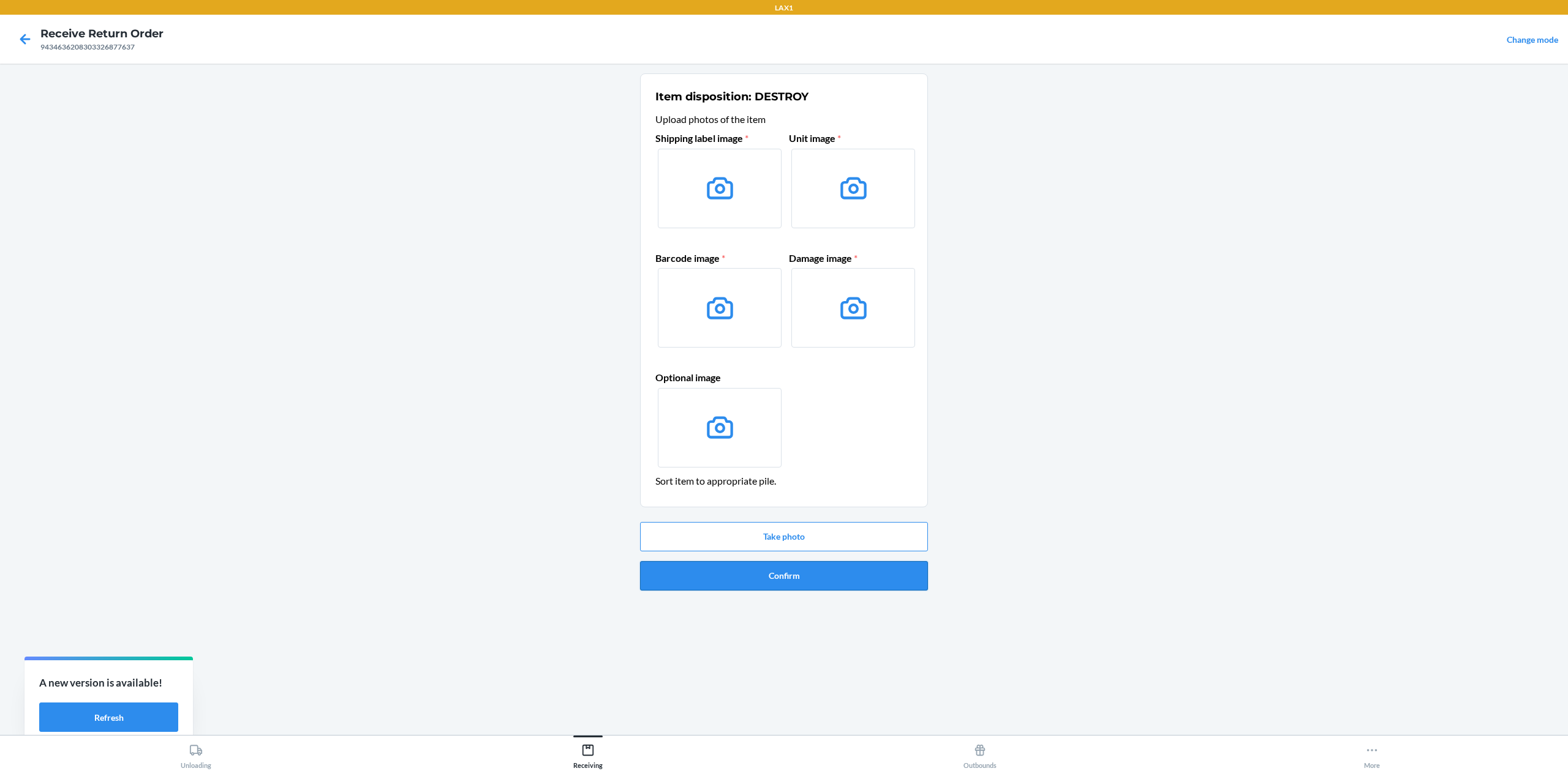
click at [858, 564] on button "Confirm" at bounding box center [784, 576] width 288 height 30
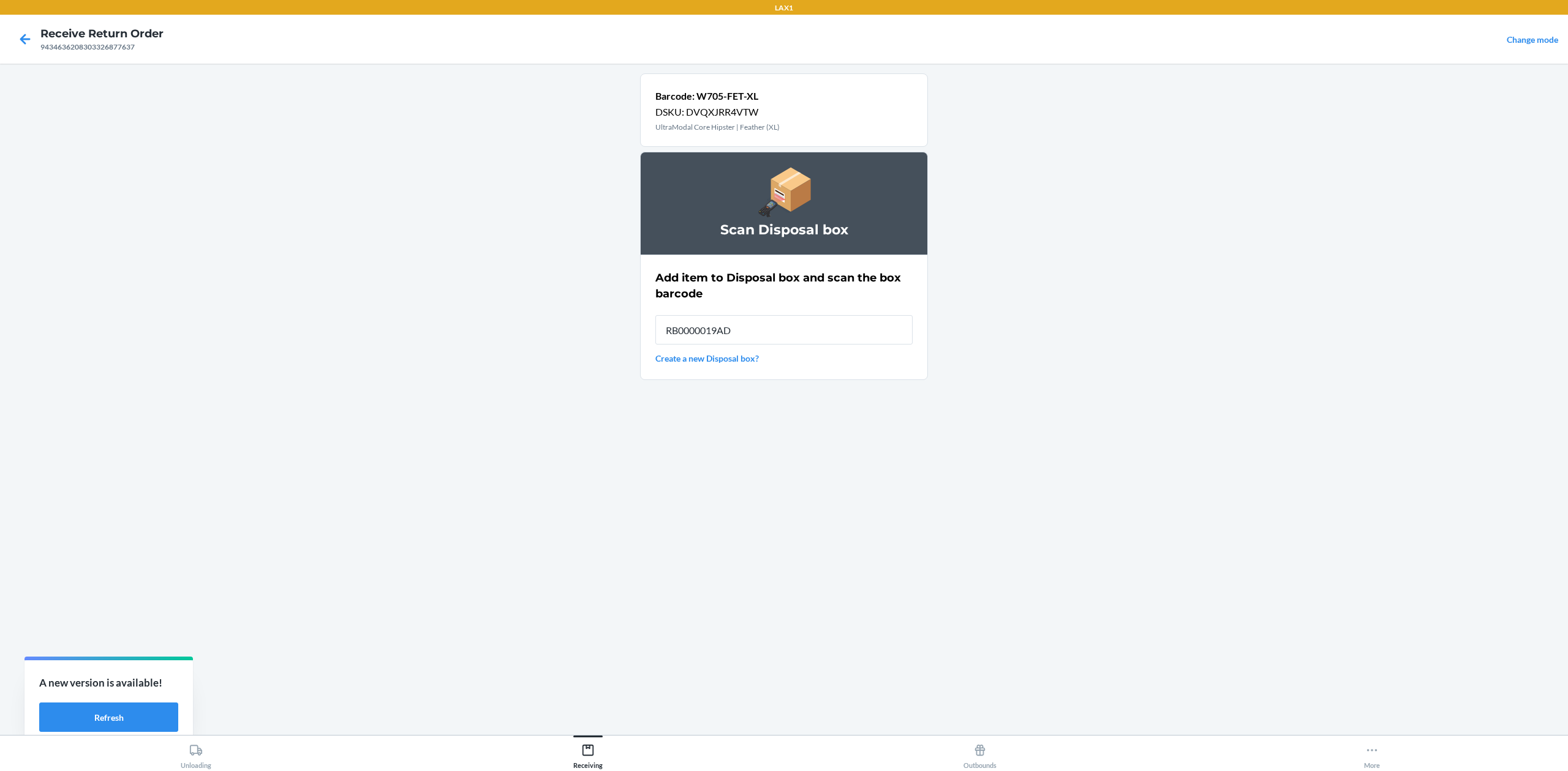
type input "RB0000019AD"
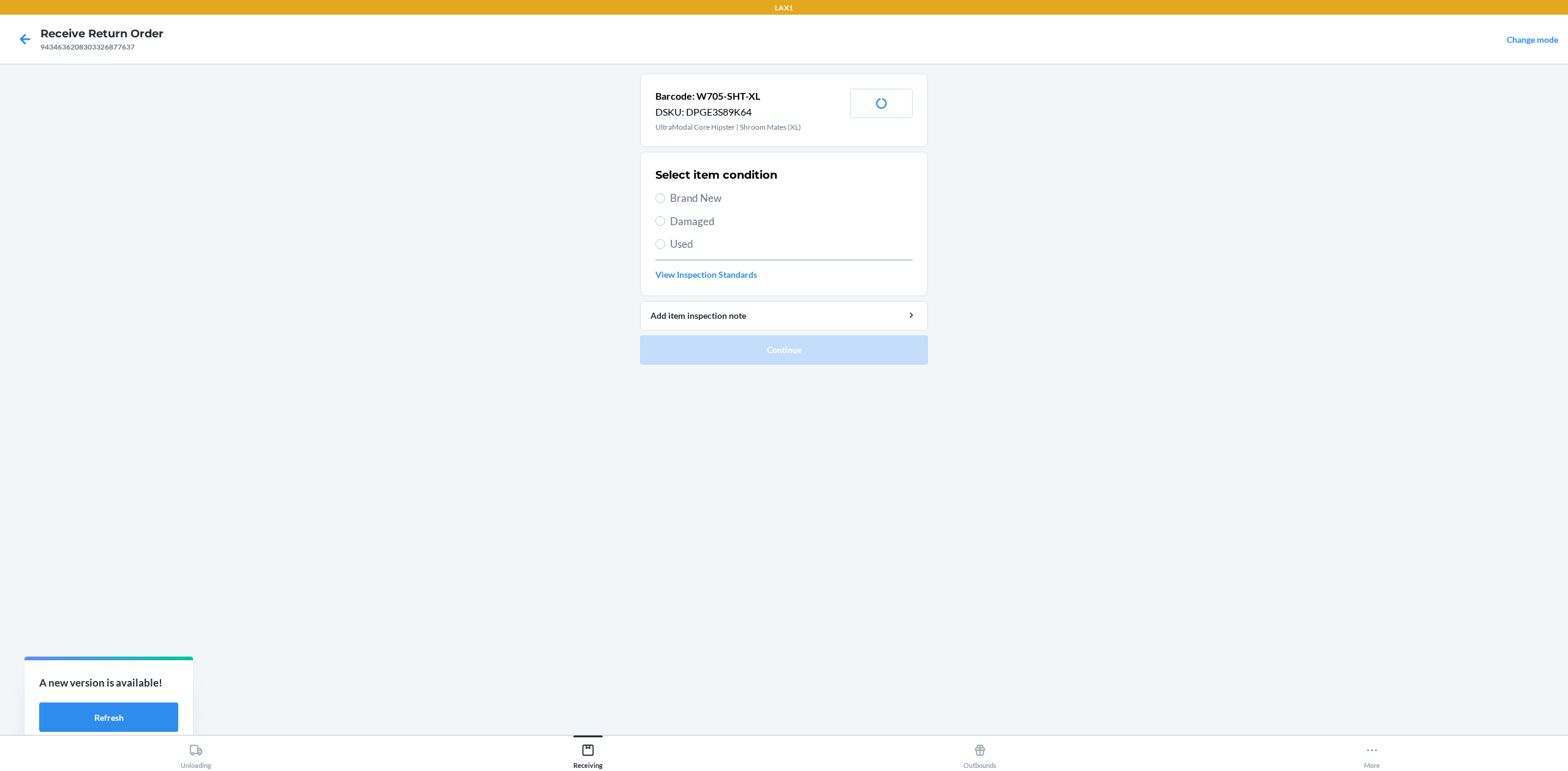
click at [700, 201] on span "Brand New" at bounding box center [791, 198] width 242 height 16
click at [665, 201] on input "Brand New" at bounding box center [661, 198] width 10 height 10
radio input "true"
click at [789, 346] on button "Continue" at bounding box center [784, 350] width 288 height 30
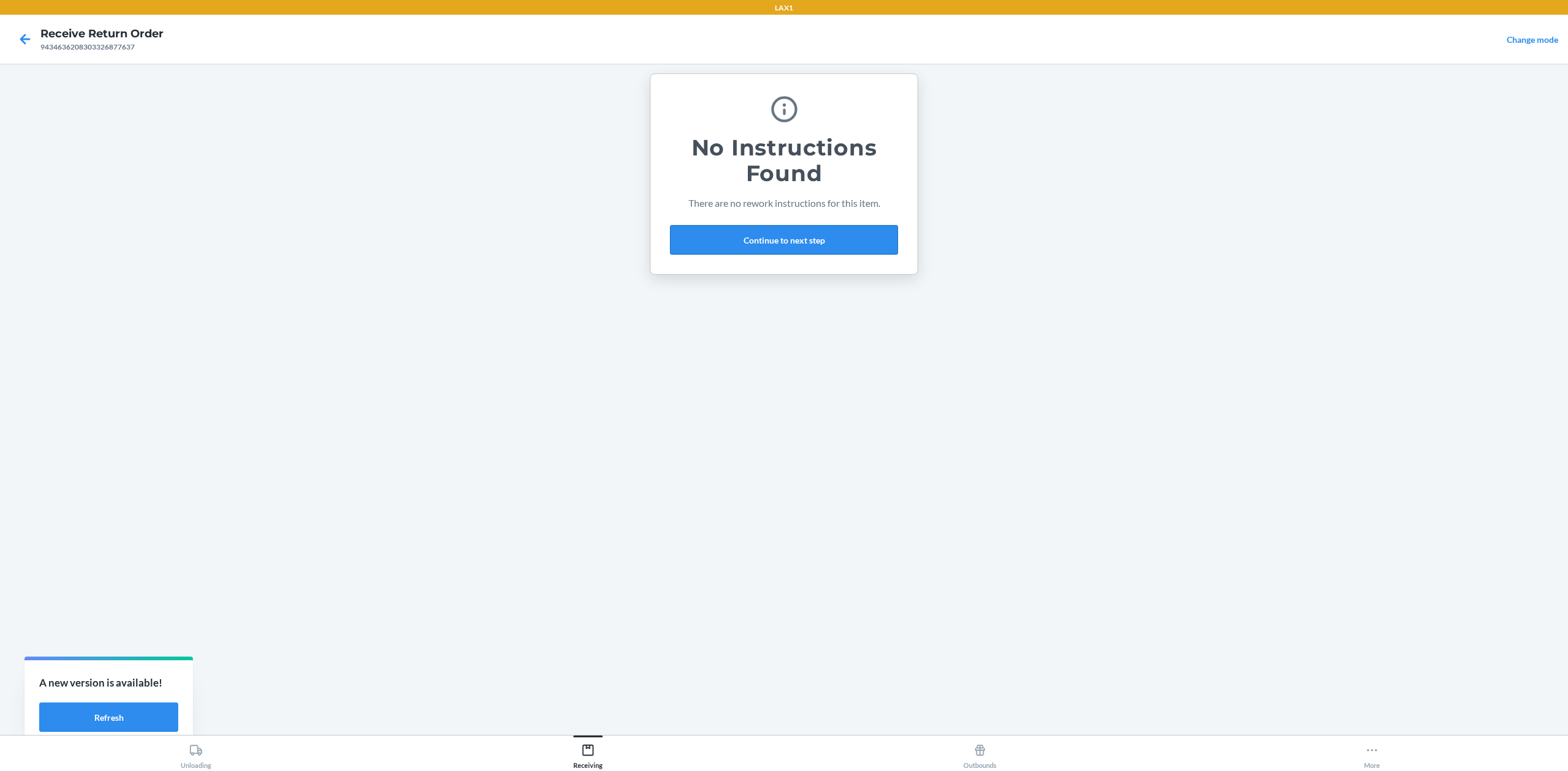
click at [802, 241] on button "Continue to next step" at bounding box center [784, 240] width 228 height 30
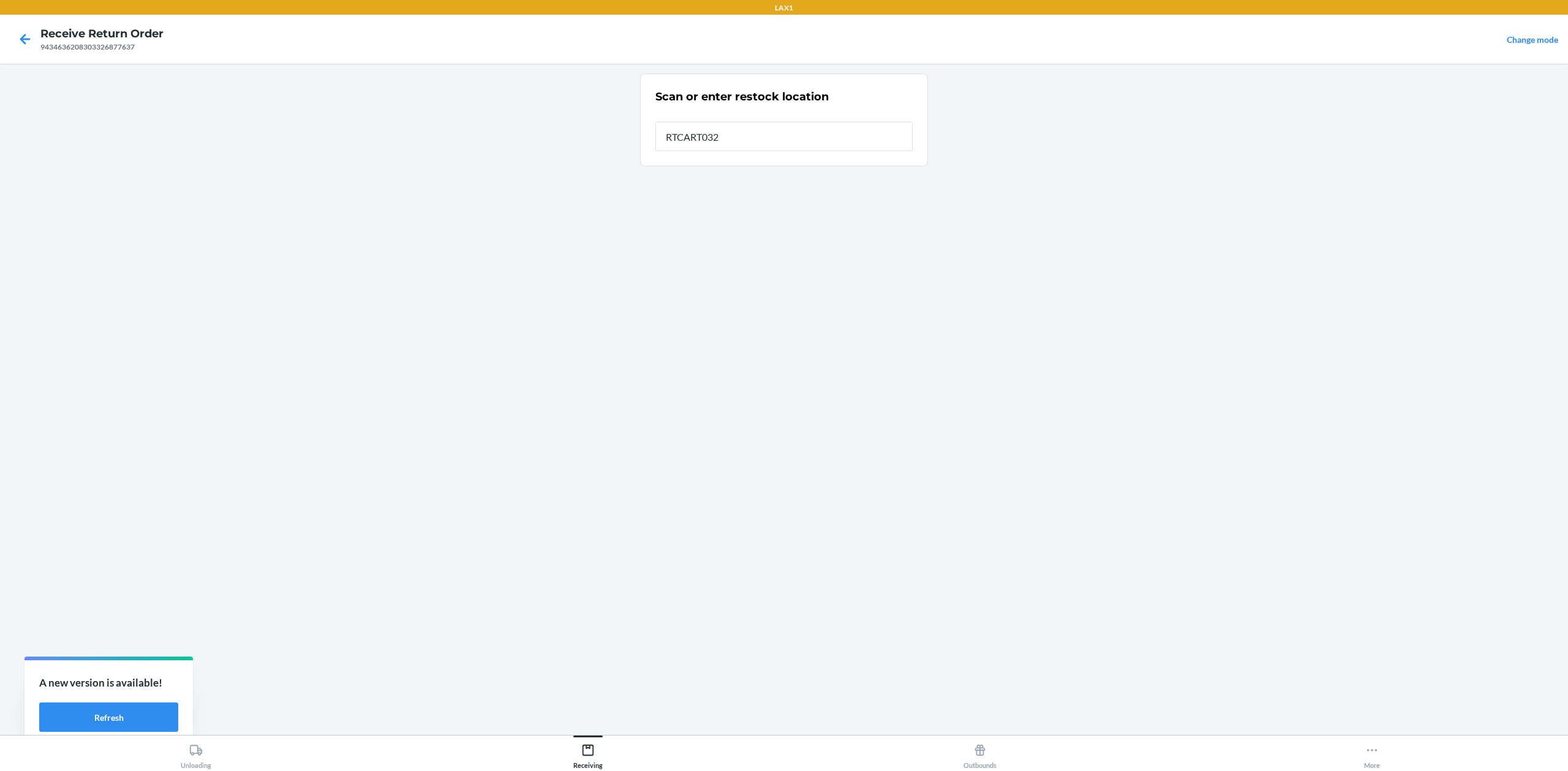
type input "RTCART032"
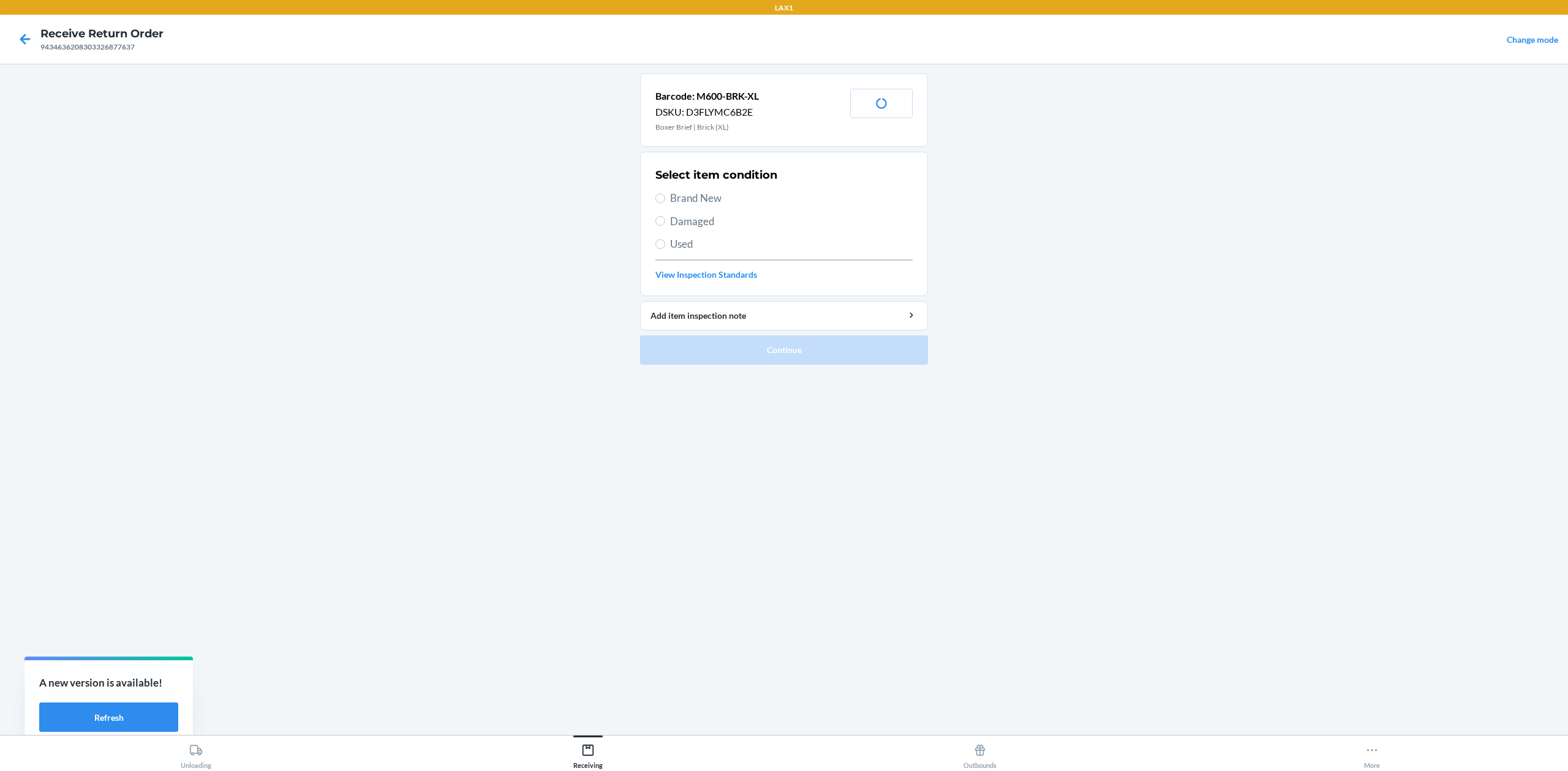
click at [684, 240] on span "Used" at bounding box center [791, 244] width 242 height 16
click at [665, 240] on input "Used" at bounding box center [661, 244] width 10 height 10
radio input "true"
click at [689, 197] on span "Brand New" at bounding box center [791, 198] width 242 height 16
click at [665, 197] on input "Brand New" at bounding box center [661, 198] width 10 height 10
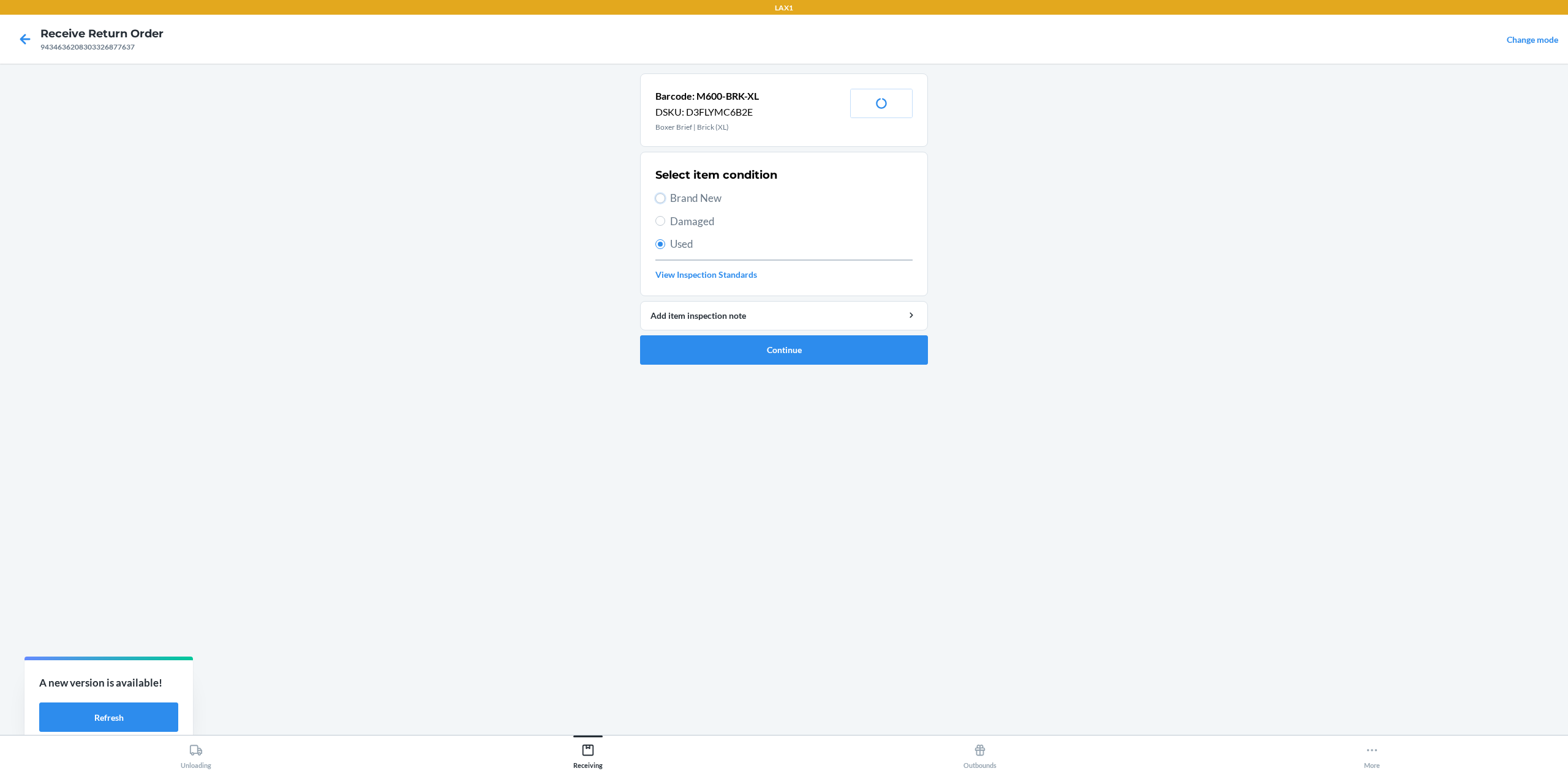
radio input "true"
radio input "false"
click at [811, 350] on button "Continue" at bounding box center [784, 350] width 288 height 30
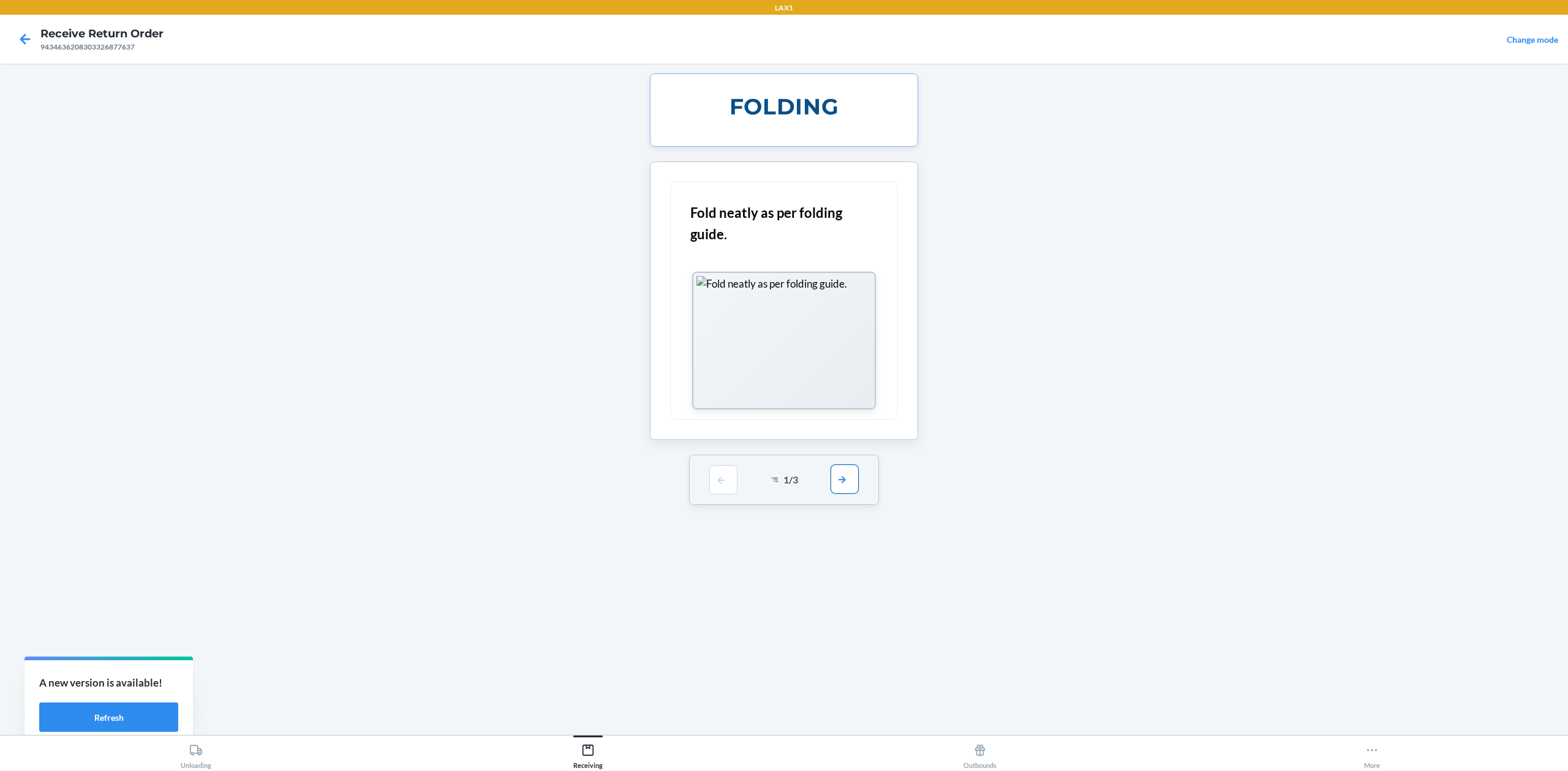
click at [847, 489] on button "button" at bounding box center [844, 479] width 28 height 30
click at [848, 327] on div "2 / 3" at bounding box center [784, 311] width 190 height 50
click at [847, 304] on button "button" at bounding box center [844, 310] width 28 height 30
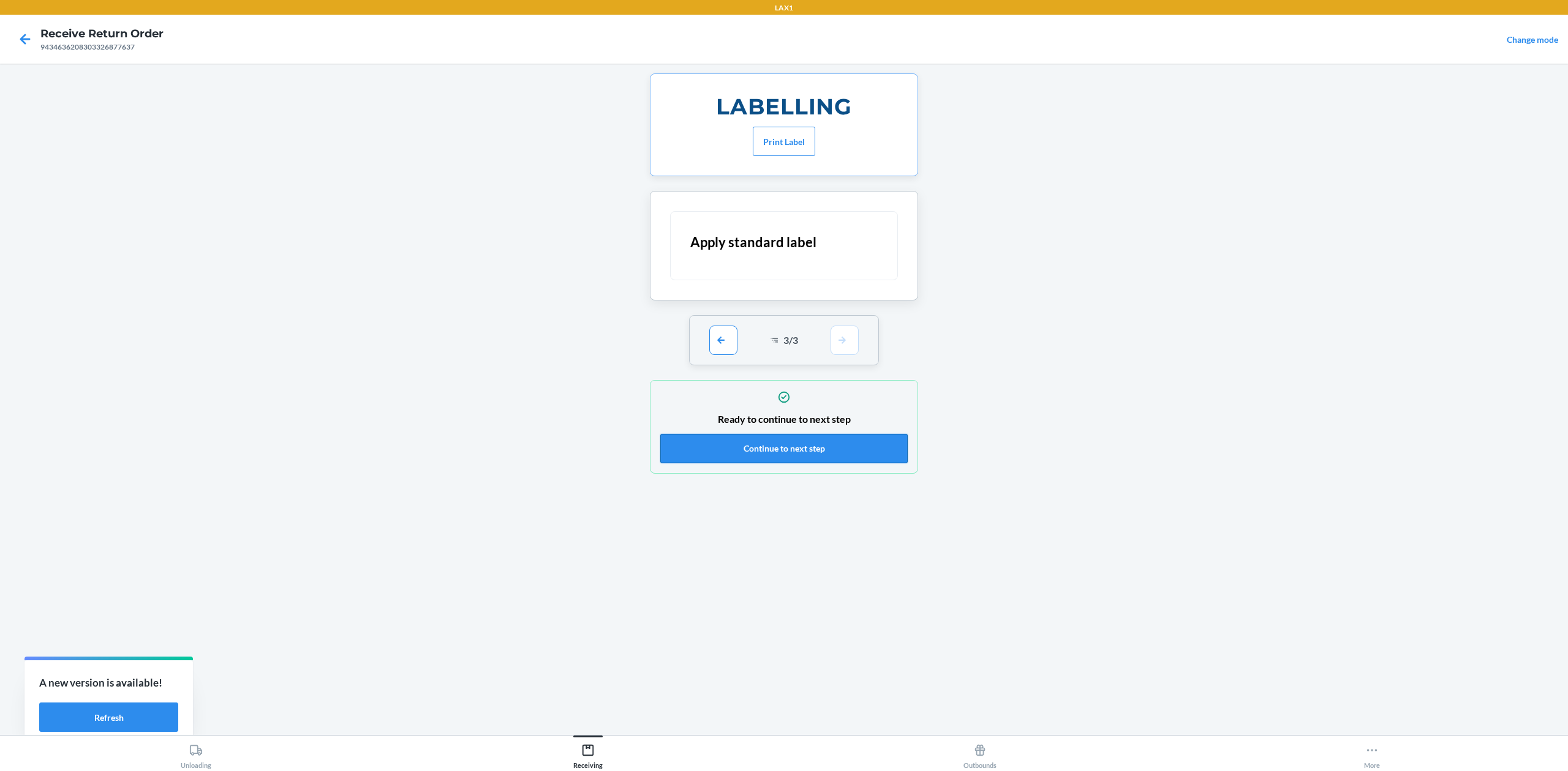
click at [852, 444] on button "Continue to next step" at bounding box center [784, 448] width 248 height 30
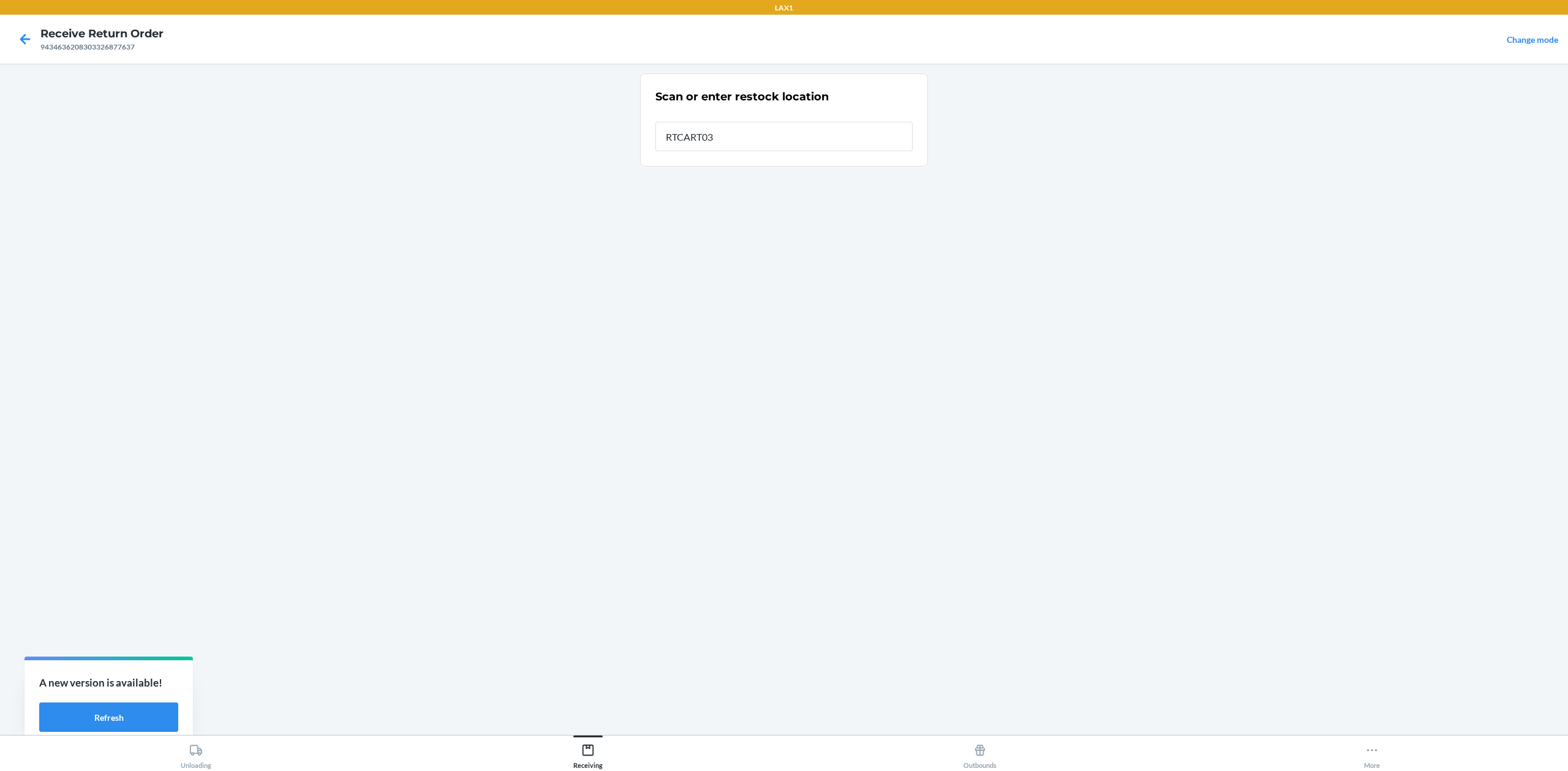
type input "RTCART032"
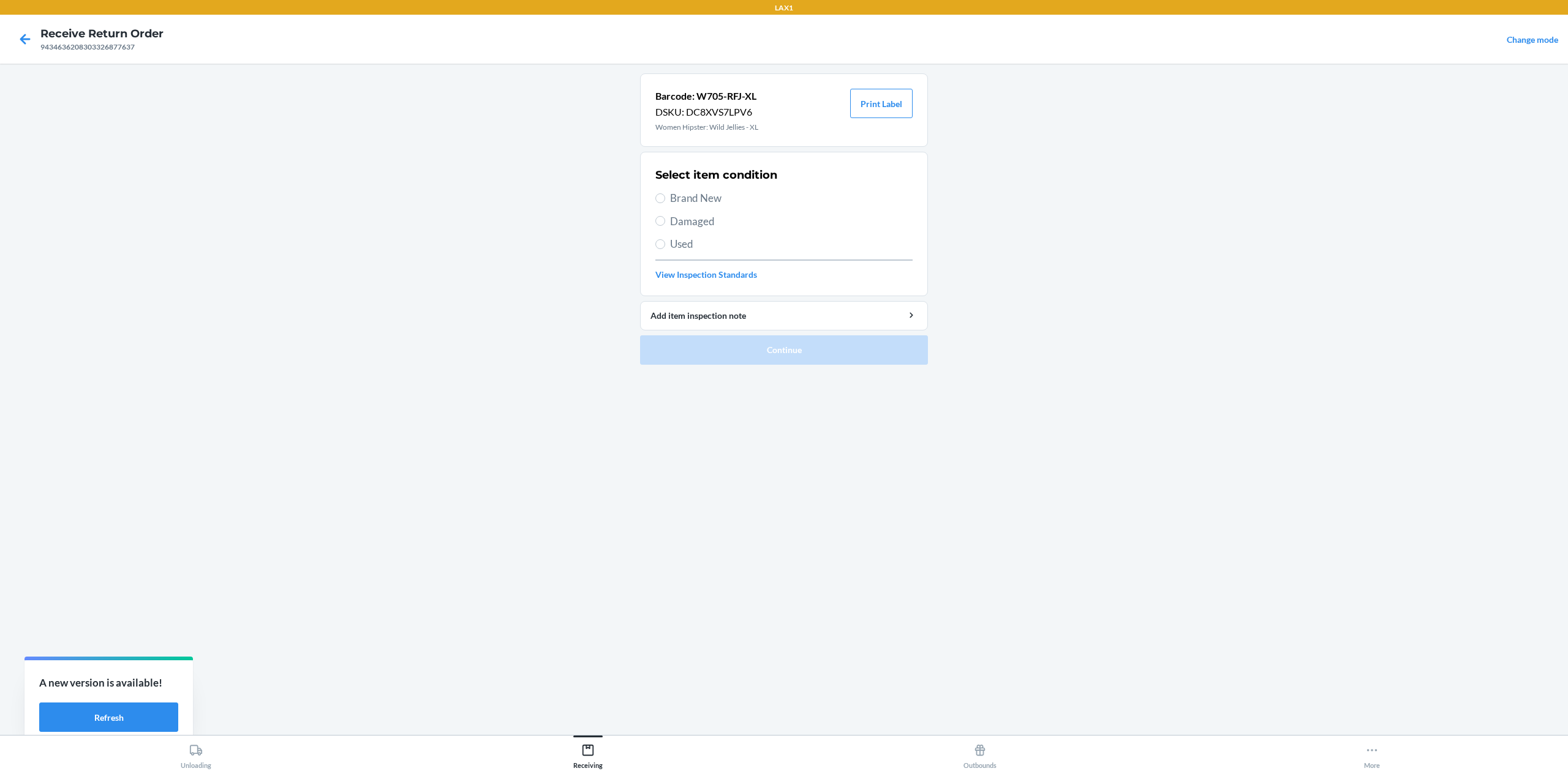
click at [703, 193] on span "Brand New" at bounding box center [791, 198] width 242 height 16
click at [665, 193] on input "Brand New" at bounding box center [661, 198] width 10 height 10
radio input "true"
click at [723, 353] on button "Continue" at bounding box center [784, 350] width 288 height 30
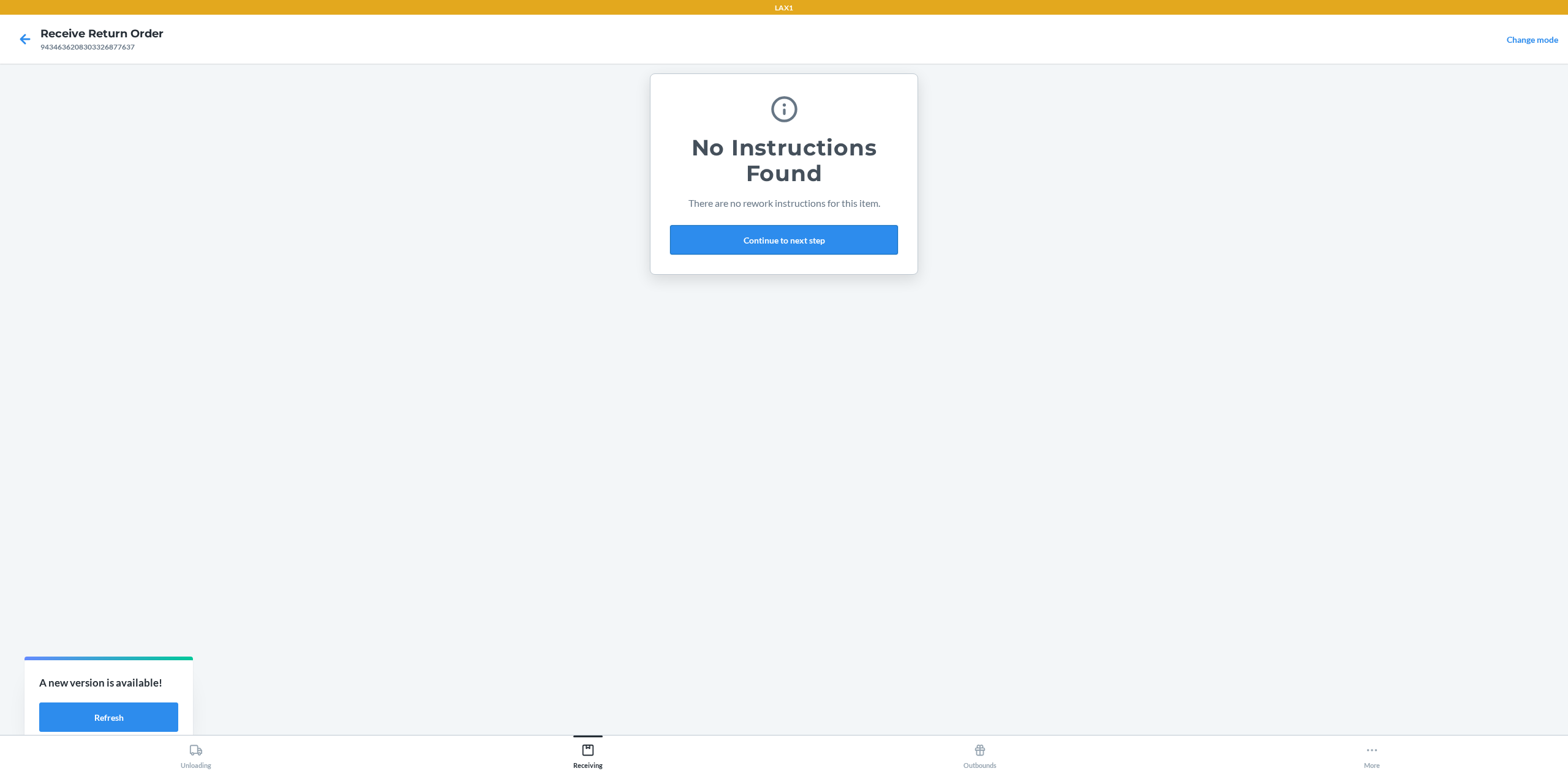
click at [785, 240] on button "Continue to next step" at bounding box center [784, 240] width 228 height 30
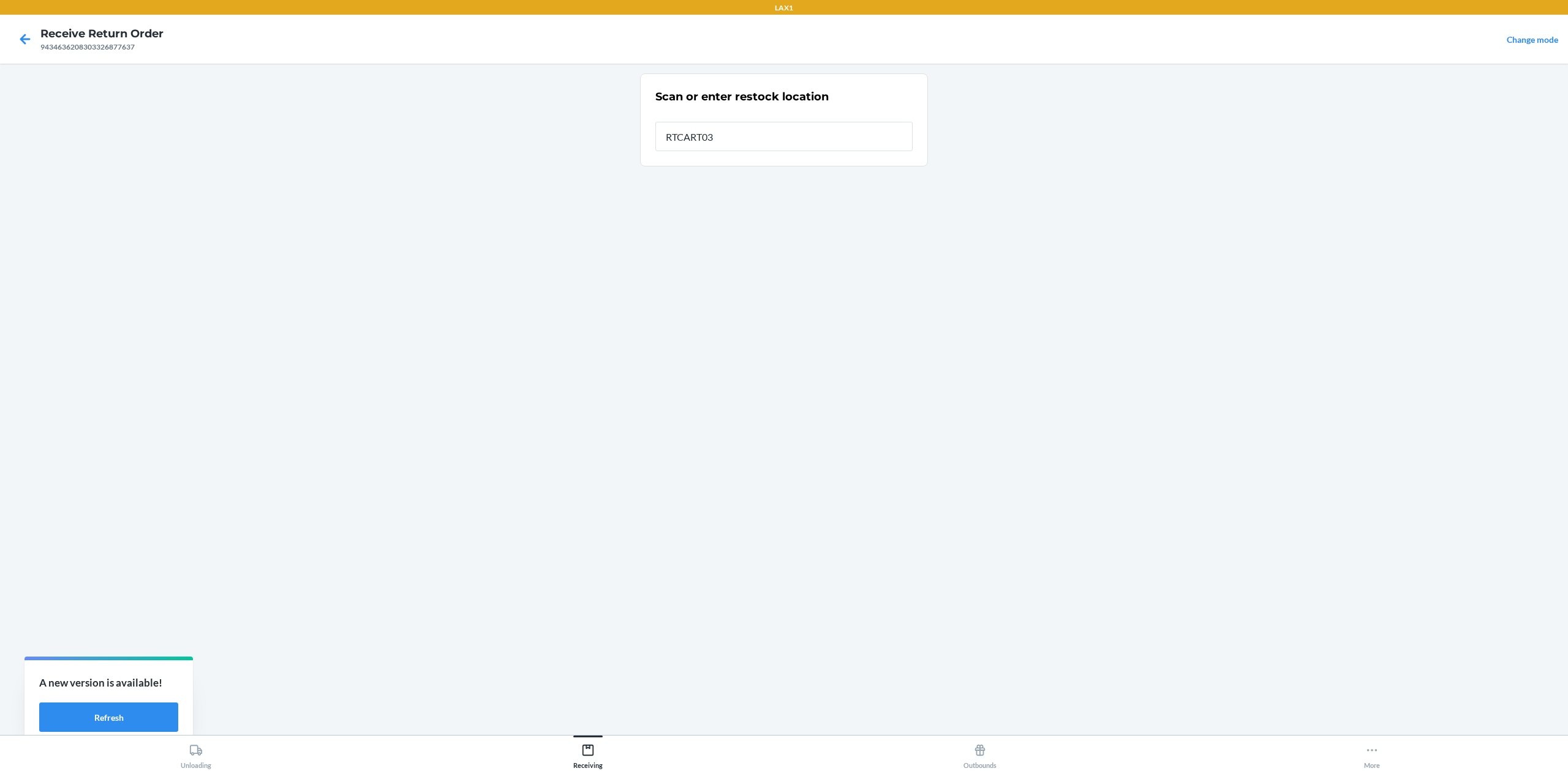
type input "RTCART032"
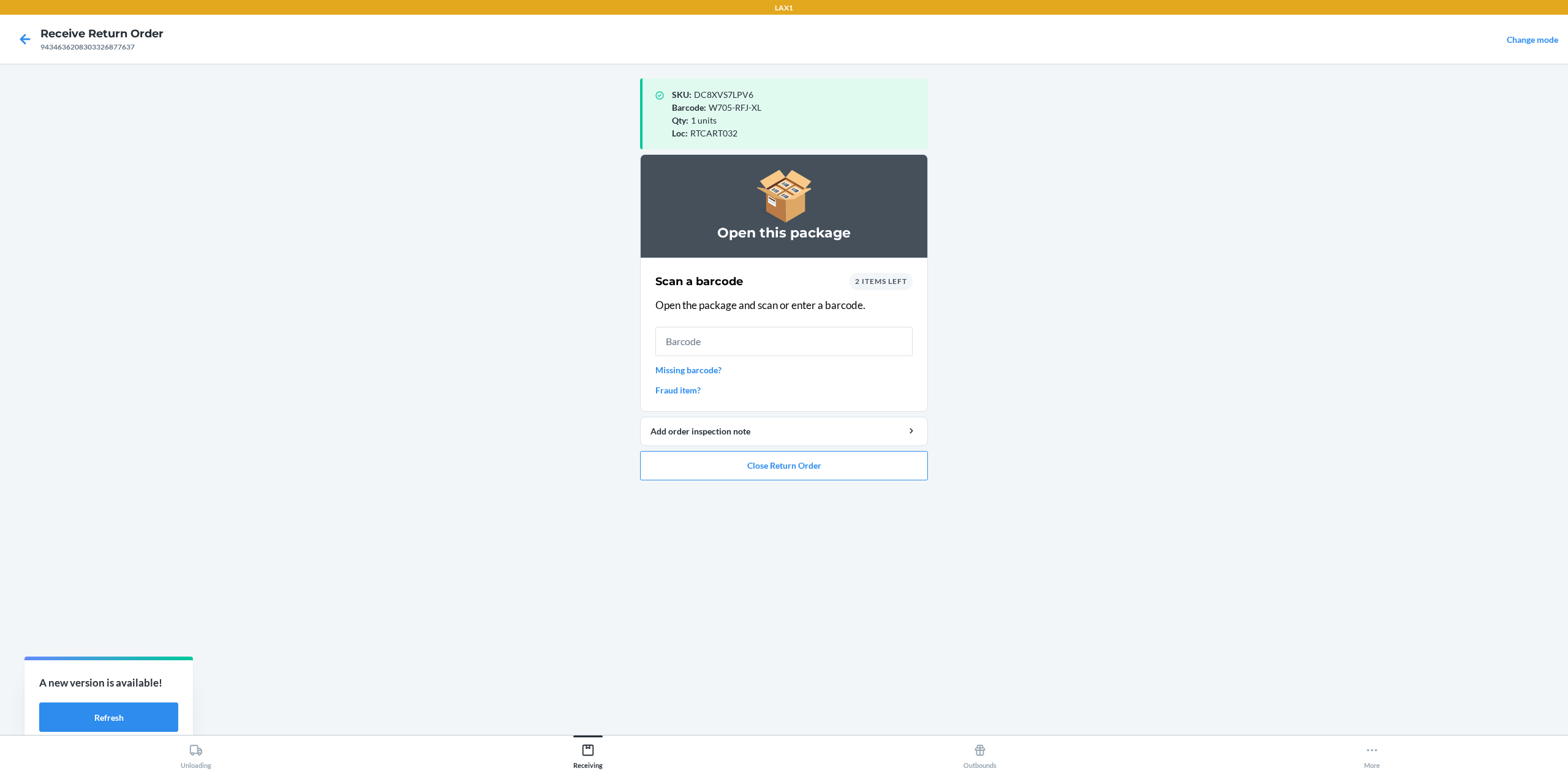
drag, startPoint x: 1046, startPoint y: 328, endPoint x: 1054, endPoint y: 313, distance: 17.0
click at [1053, 315] on main "SKU : DC8XVS7LPV6 Barcode : W705-RFJ-XL Qty : 1 units Loc : RTCART032 Open this…" at bounding box center [784, 399] width 1568 height 671
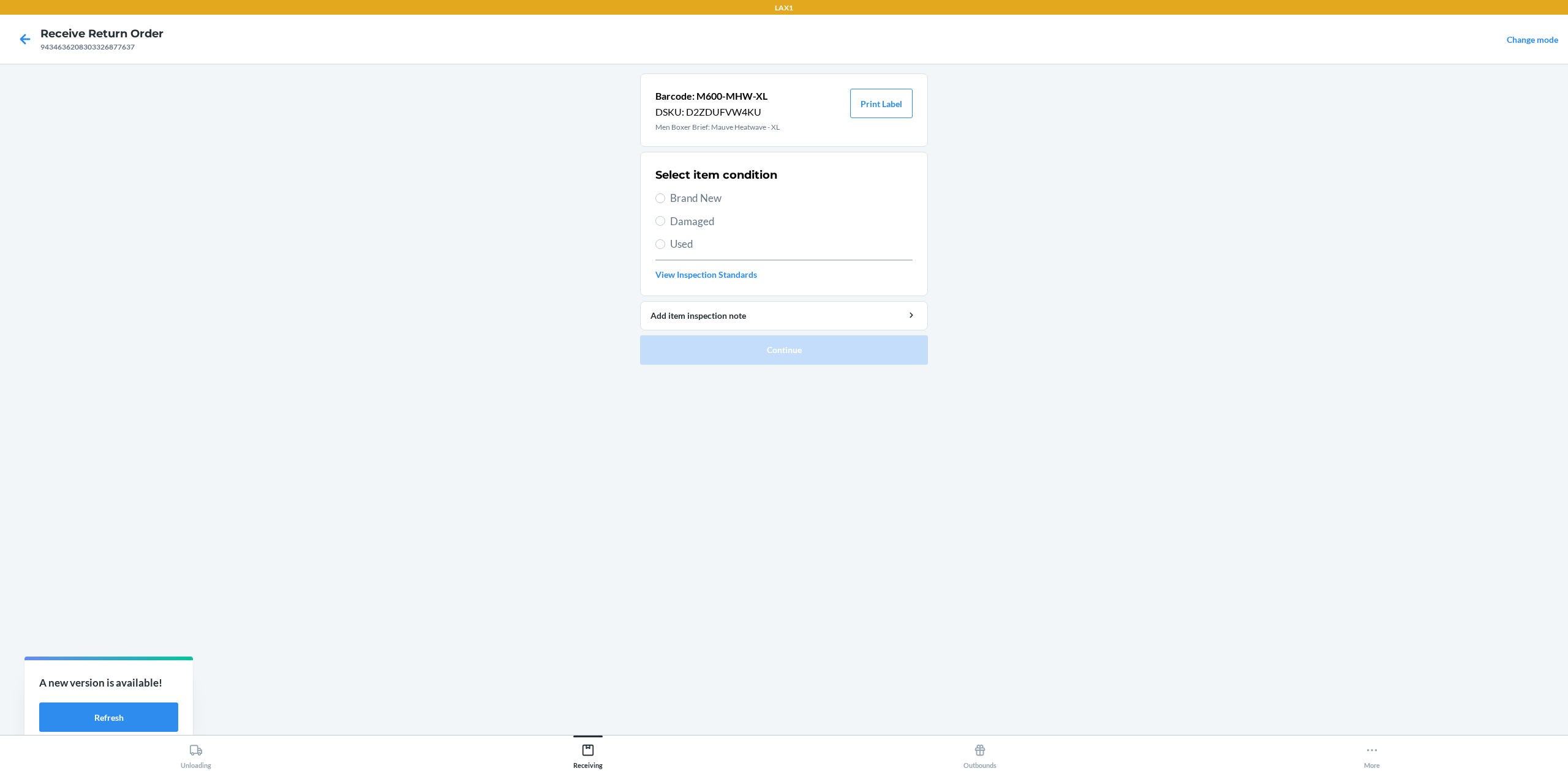
click at [714, 206] on span "Brand New" at bounding box center [791, 198] width 242 height 16
click at [665, 204] on input "Brand New" at bounding box center [661, 198] width 10 height 10
radio input "true"
click at [765, 341] on button "Continue" at bounding box center [784, 350] width 288 height 30
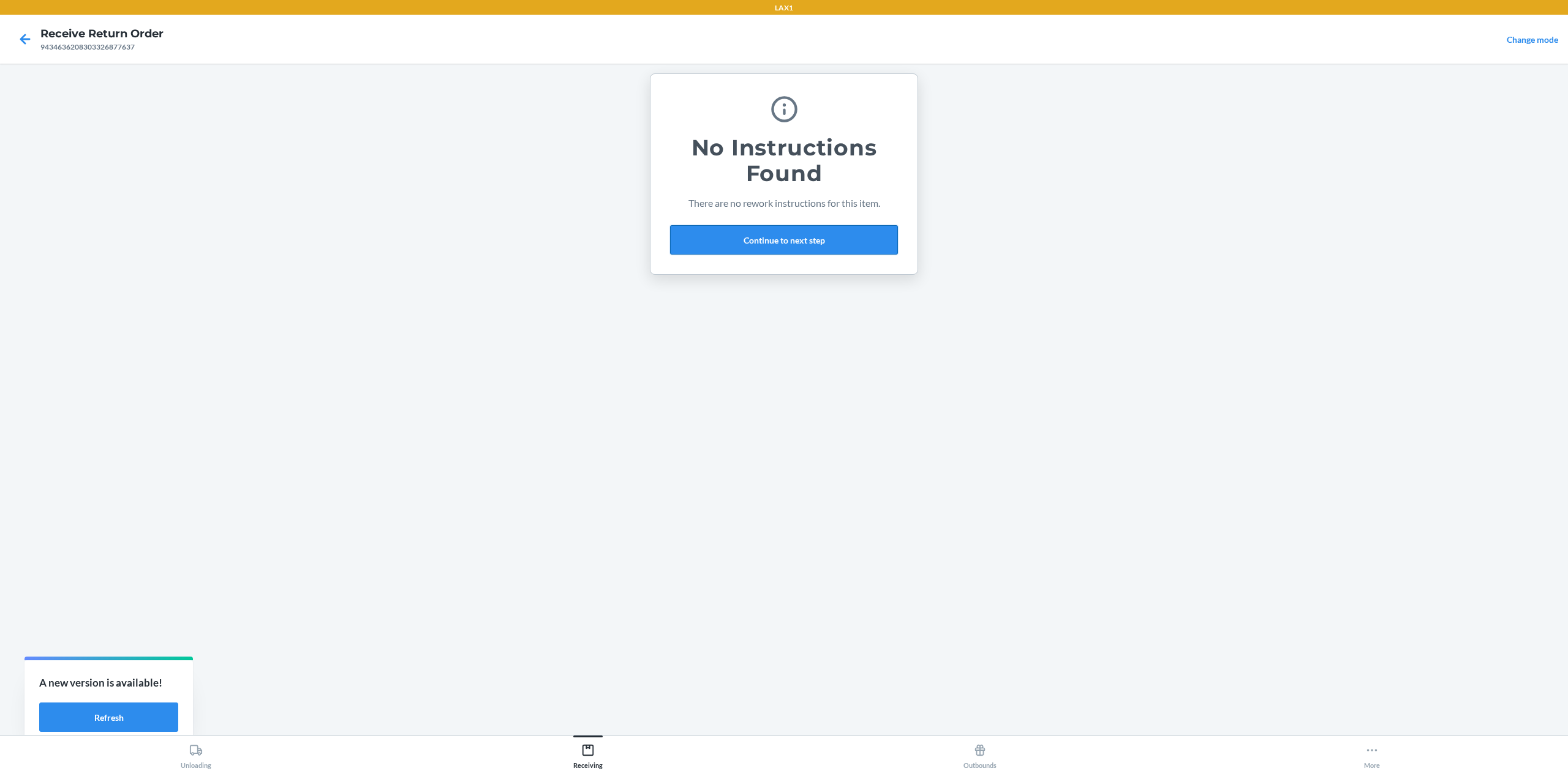
click at [836, 237] on button "Continue to next step" at bounding box center [784, 240] width 228 height 30
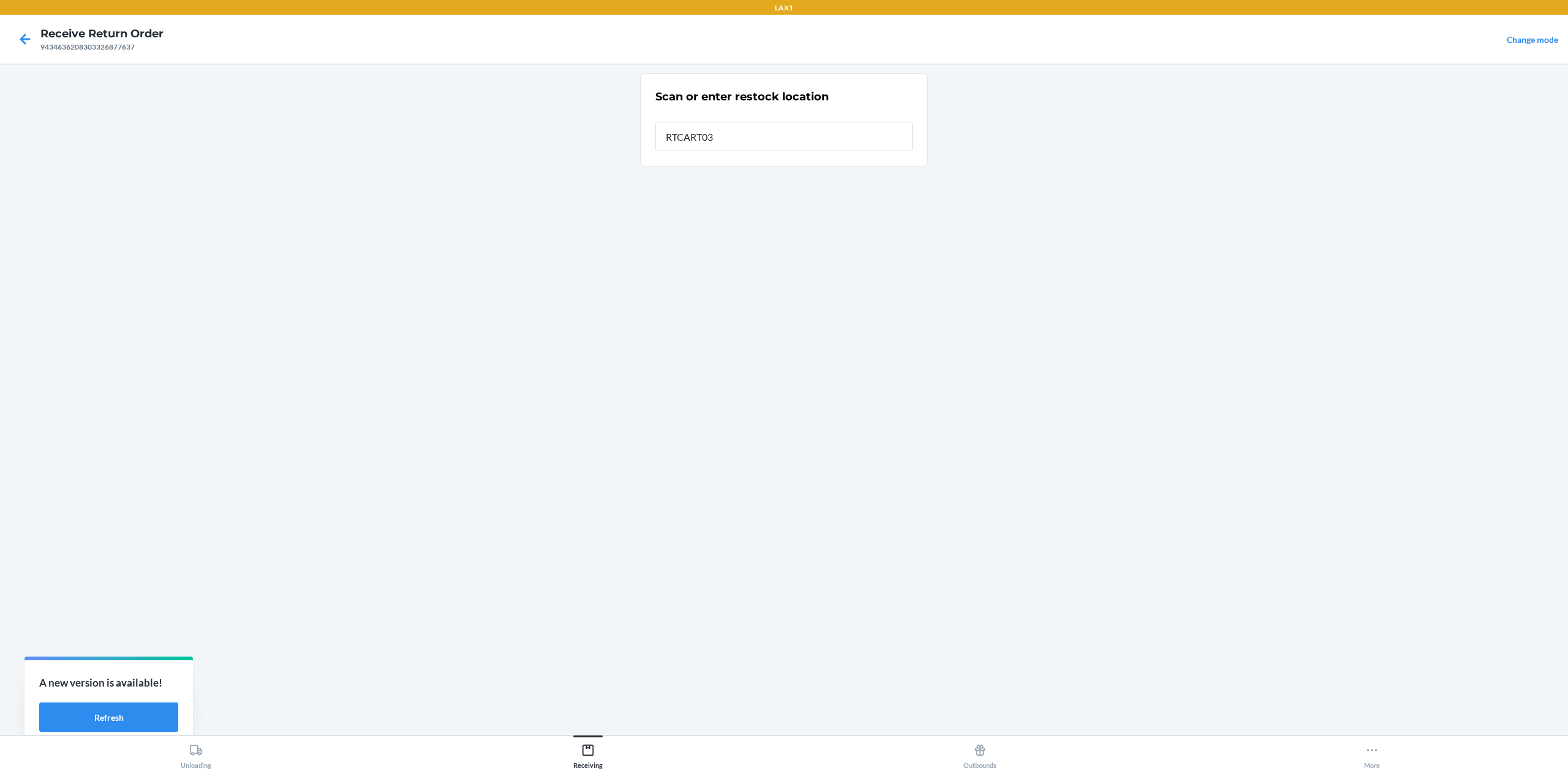
type input "RTCART032"
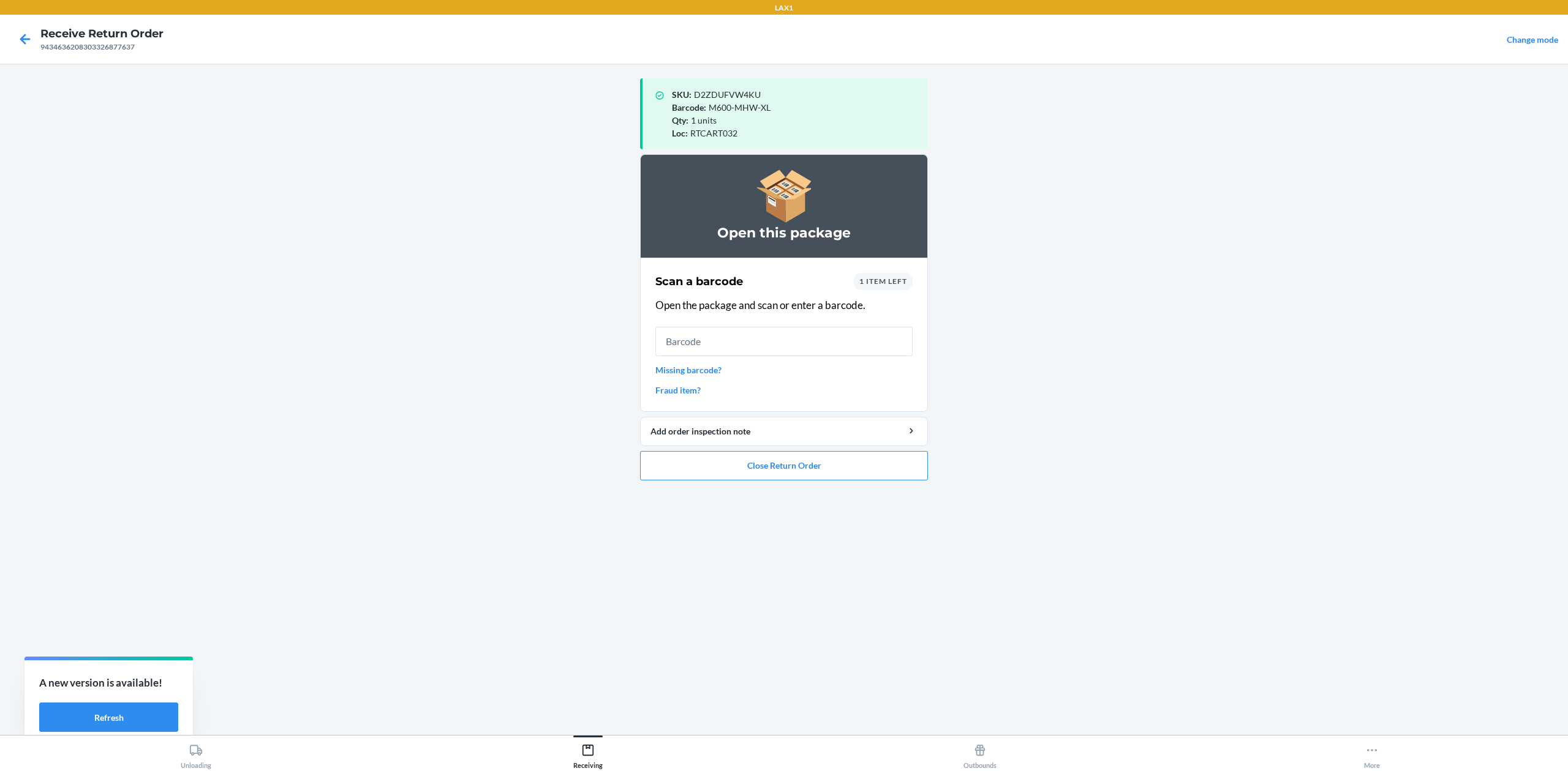
click at [694, 370] on link "Missing barcode?" at bounding box center [784, 370] width 257 height 13
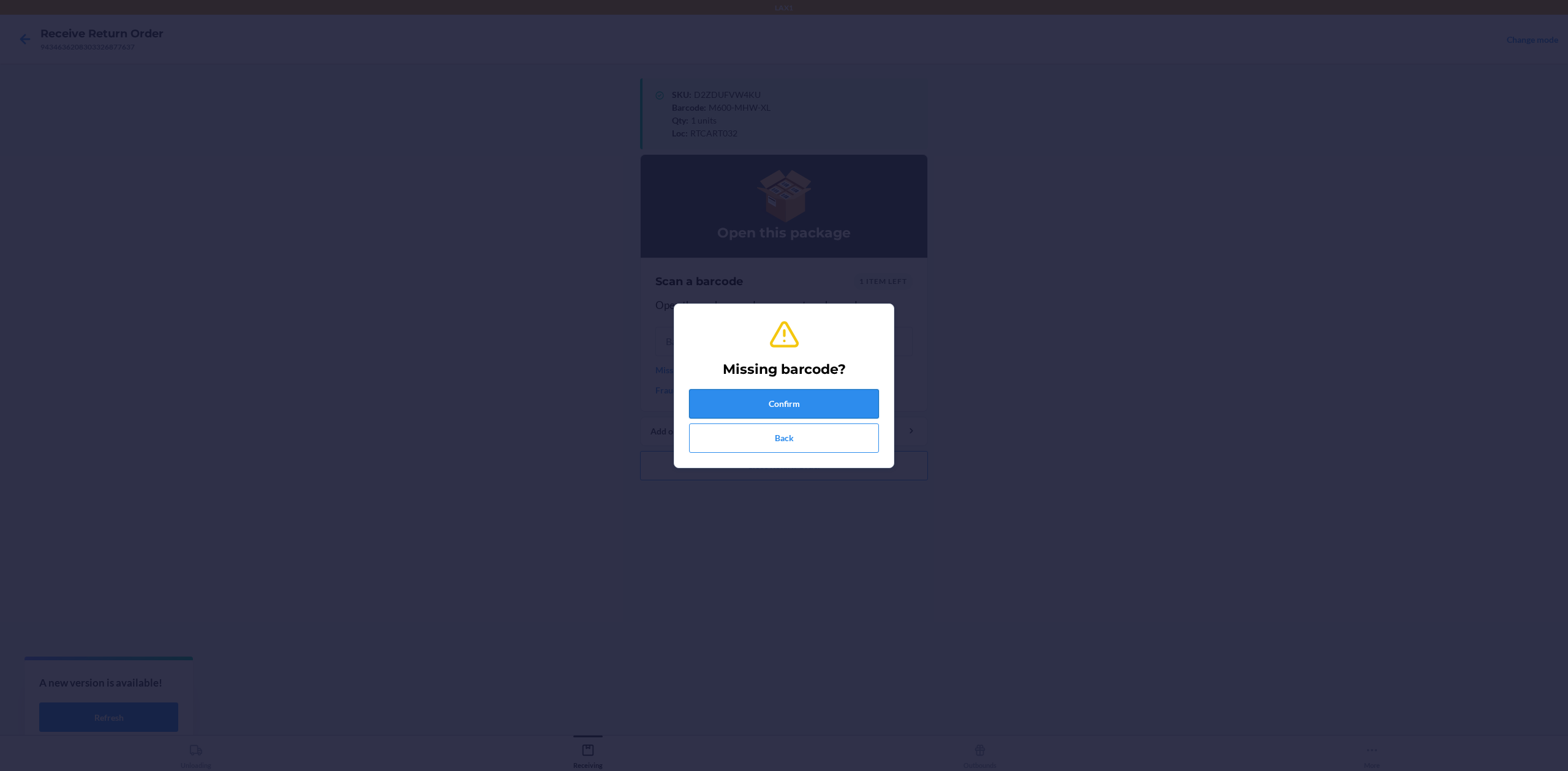
click at [794, 400] on button "Confirm" at bounding box center [784, 404] width 190 height 30
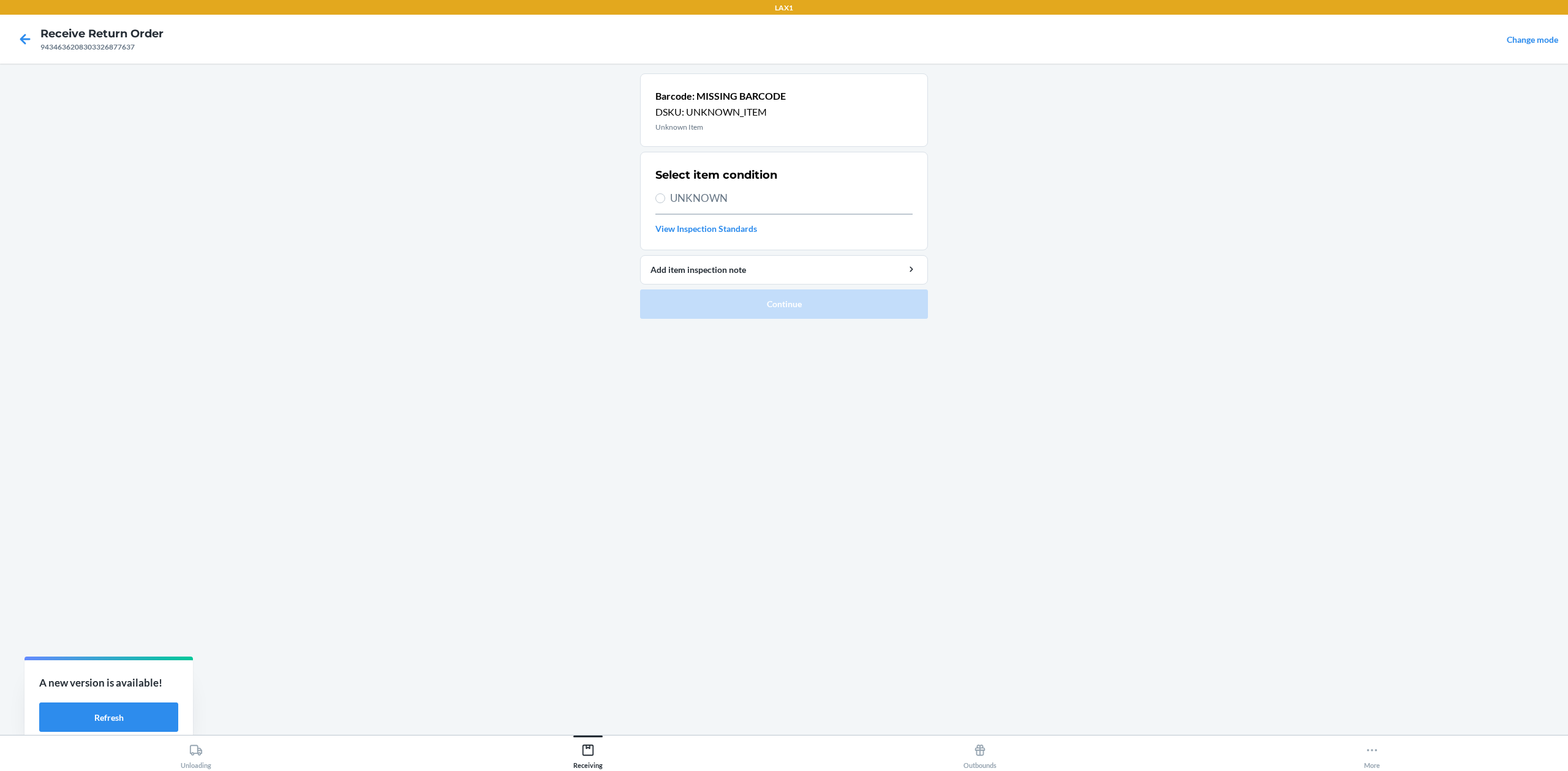
click at [721, 196] on span "UNKNOWN" at bounding box center [791, 198] width 242 height 16
click at [665, 196] on input "UNKNOWN" at bounding box center [661, 198] width 10 height 10
radio input "true"
click at [831, 294] on button "Continue" at bounding box center [784, 304] width 288 height 30
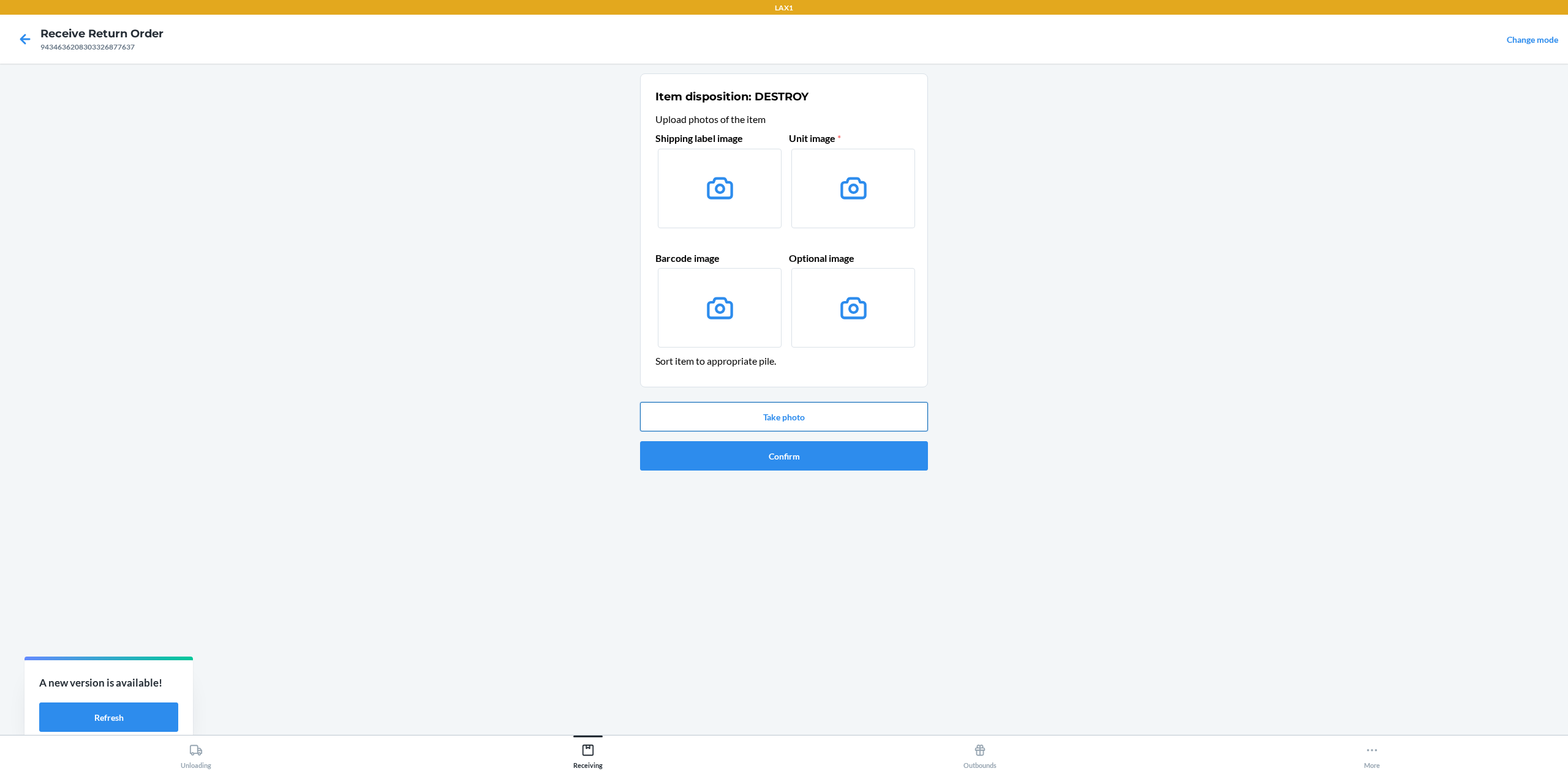
click at [804, 417] on button "Take photo" at bounding box center [784, 416] width 288 height 30
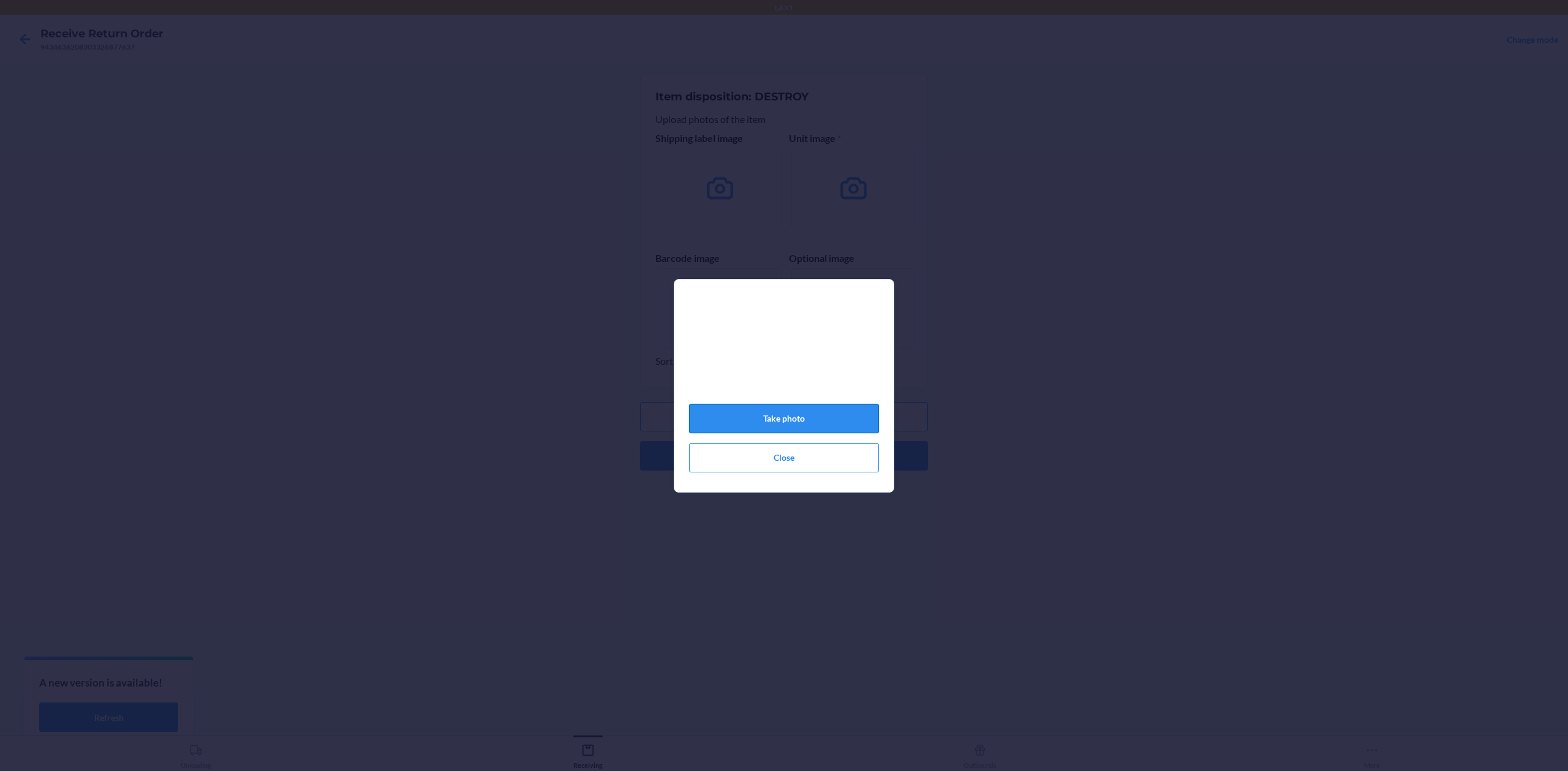
click at [808, 412] on button "Take photo" at bounding box center [784, 418] width 190 height 30
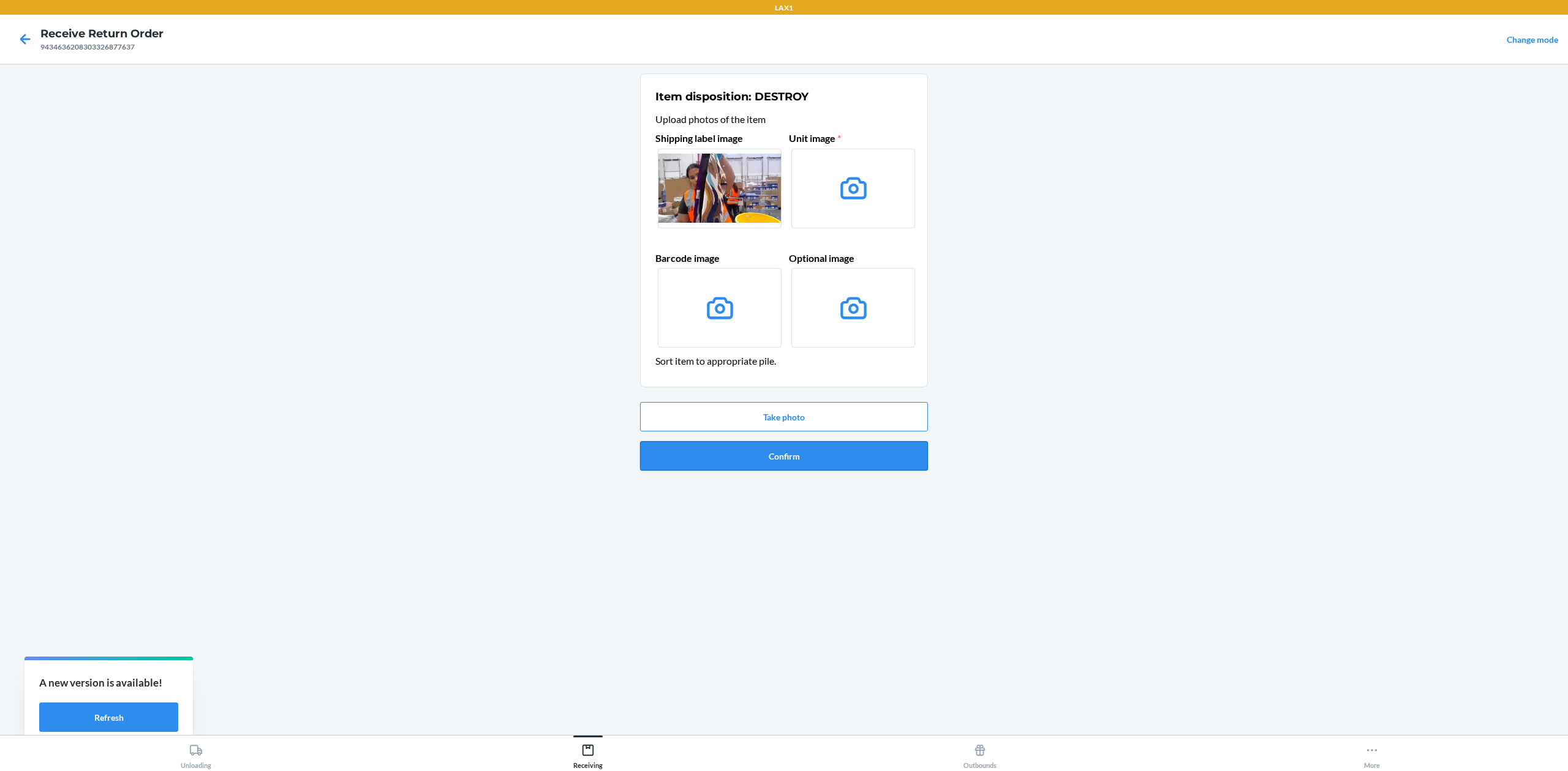
click at [808, 447] on button "Confirm" at bounding box center [784, 456] width 288 height 30
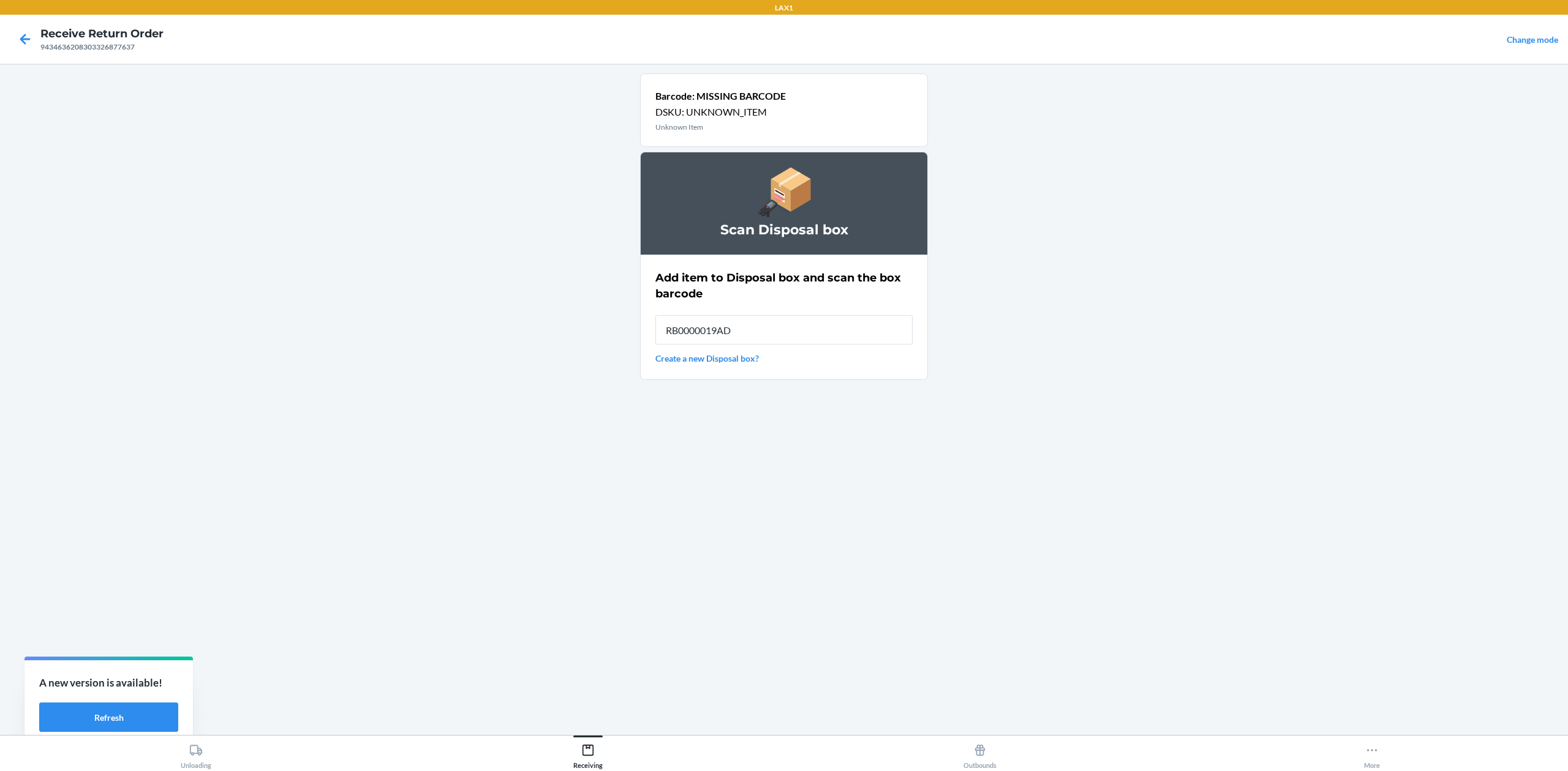
type input "RB0000019AD"
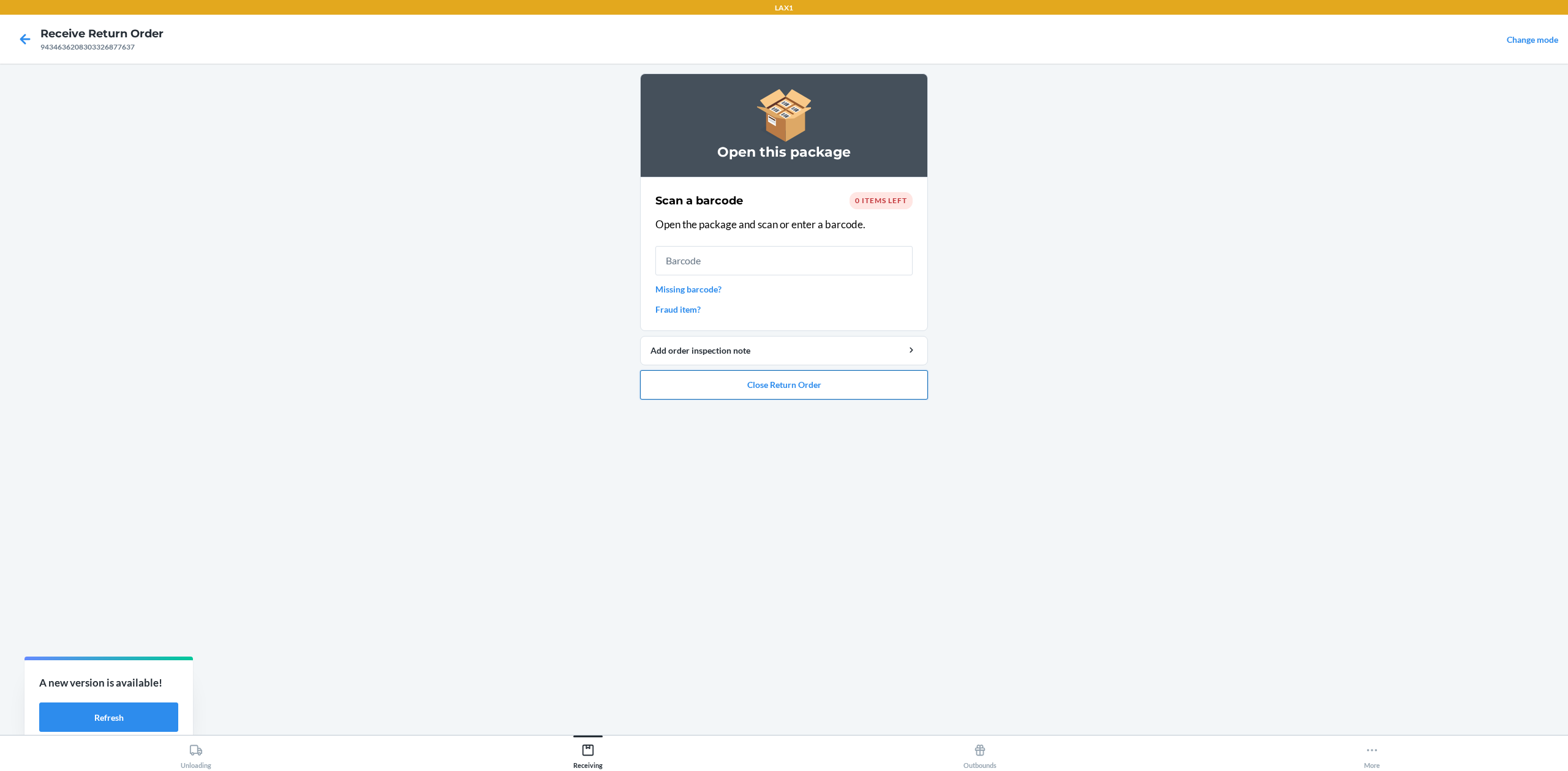
click at [789, 380] on button "Close Return Order" at bounding box center [784, 385] width 288 height 30
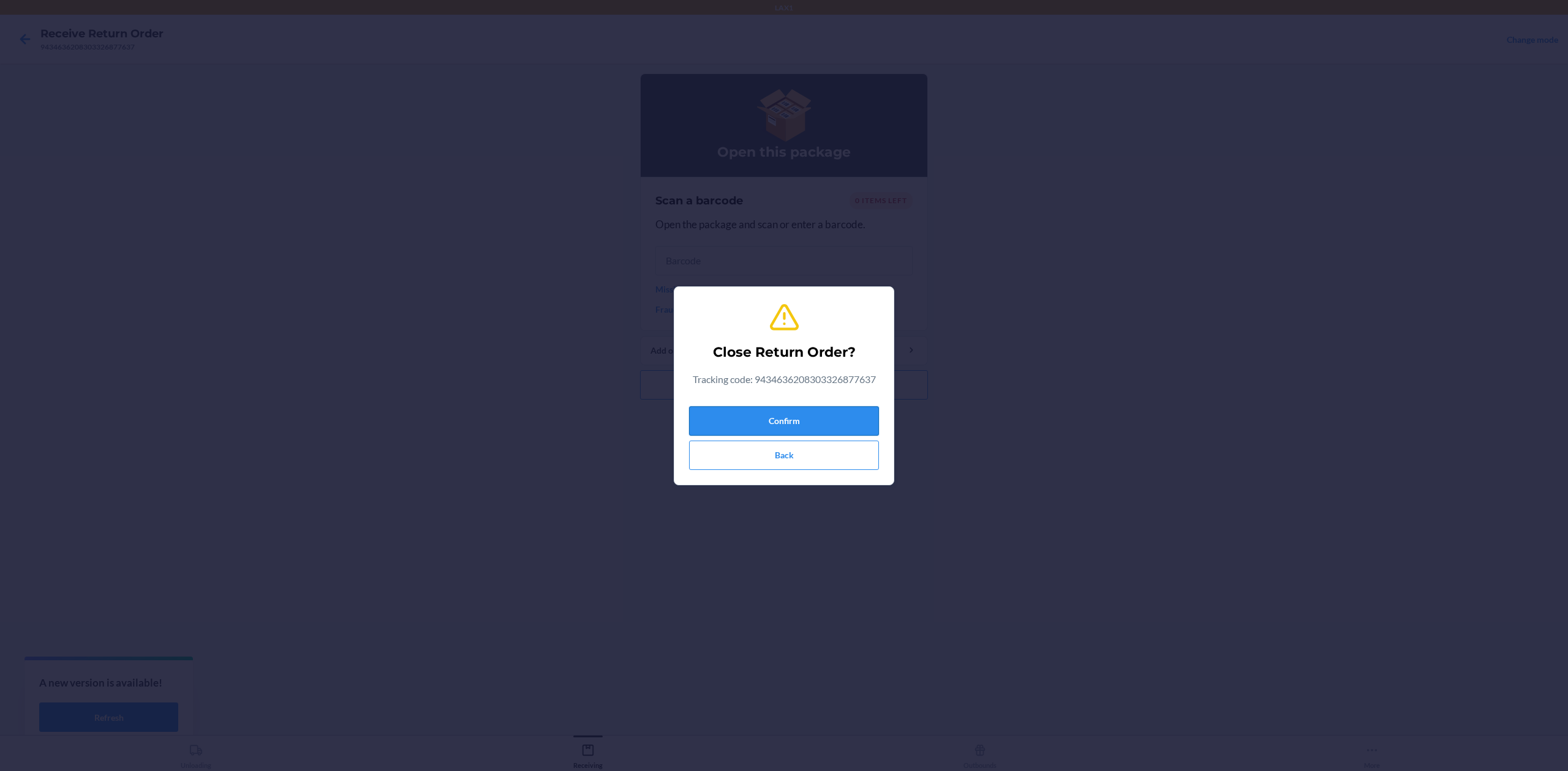
drag, startPoint x: 808, startPoint y: 422, endPoint x: 816, endPoint y: 424, distance: 8.2
click at [816, 424] on button "Confirm" at bounding box center [784, 421] width 190 height 30
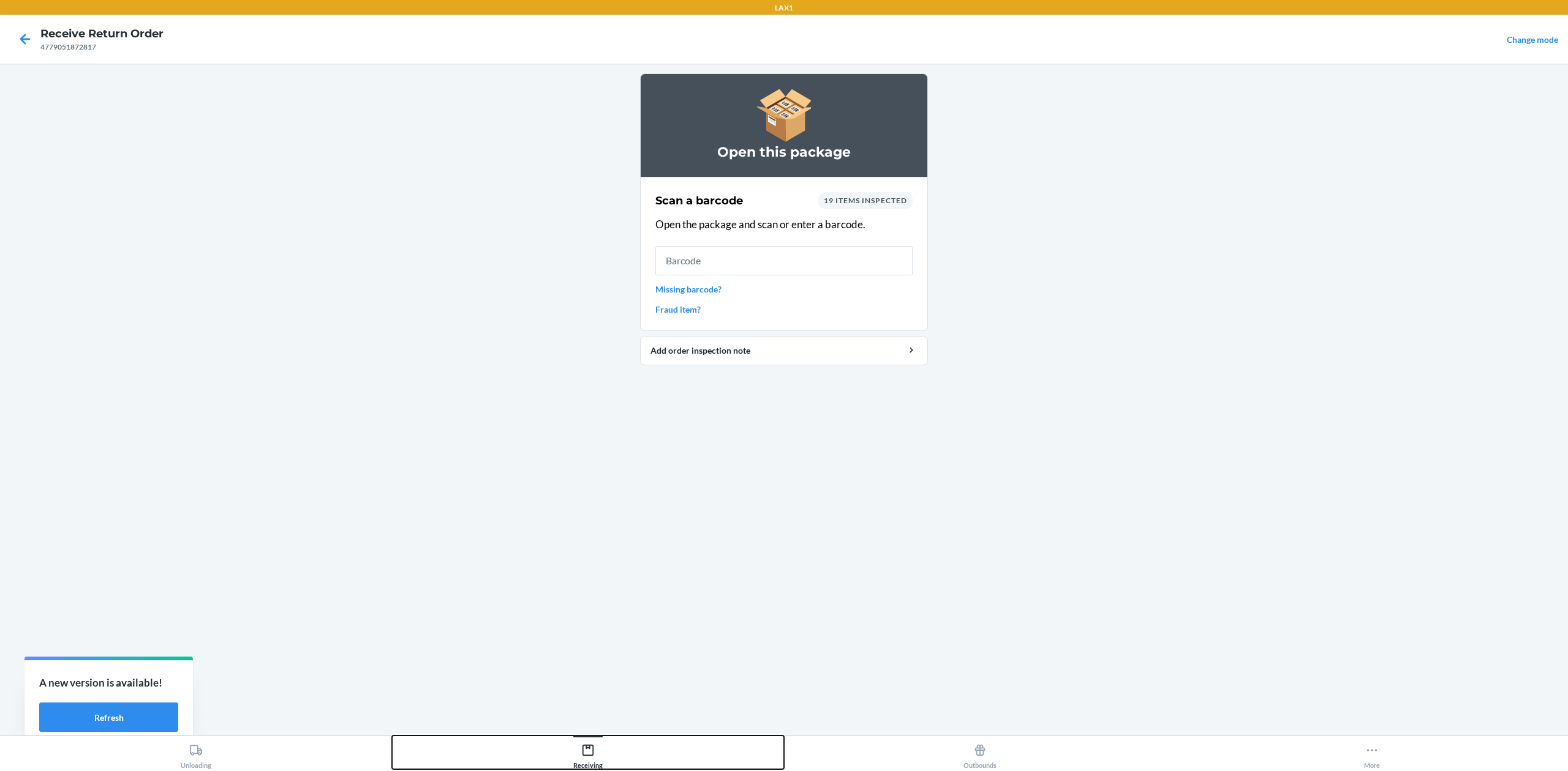
click at [589, 742] on div "Receiving" at bounding box center [588, 754] width 30 height 30
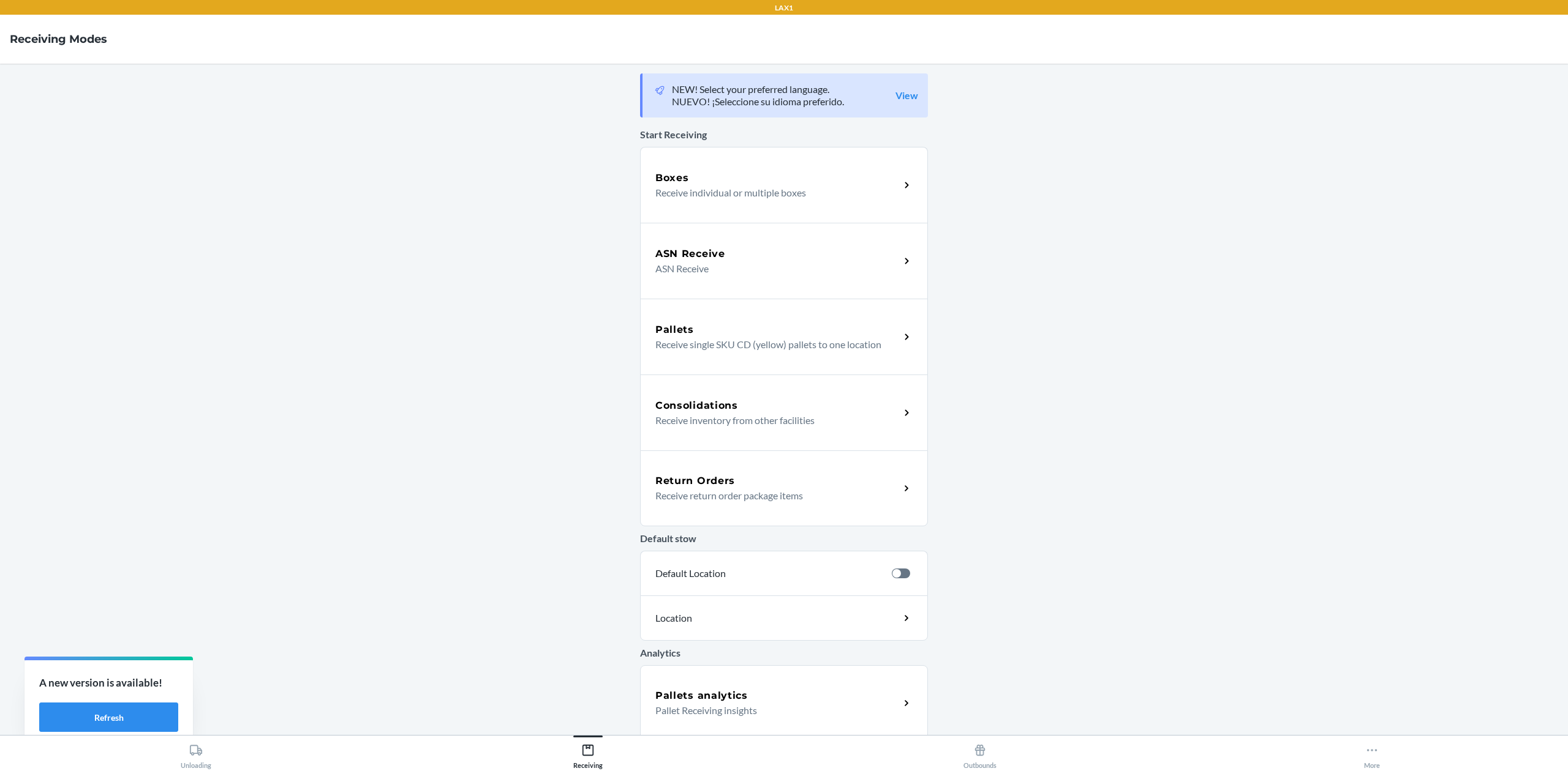
click at [714, 519] on div "Return Orders Receive return order package items" at bounding box center [784, 489] width 288 height 76
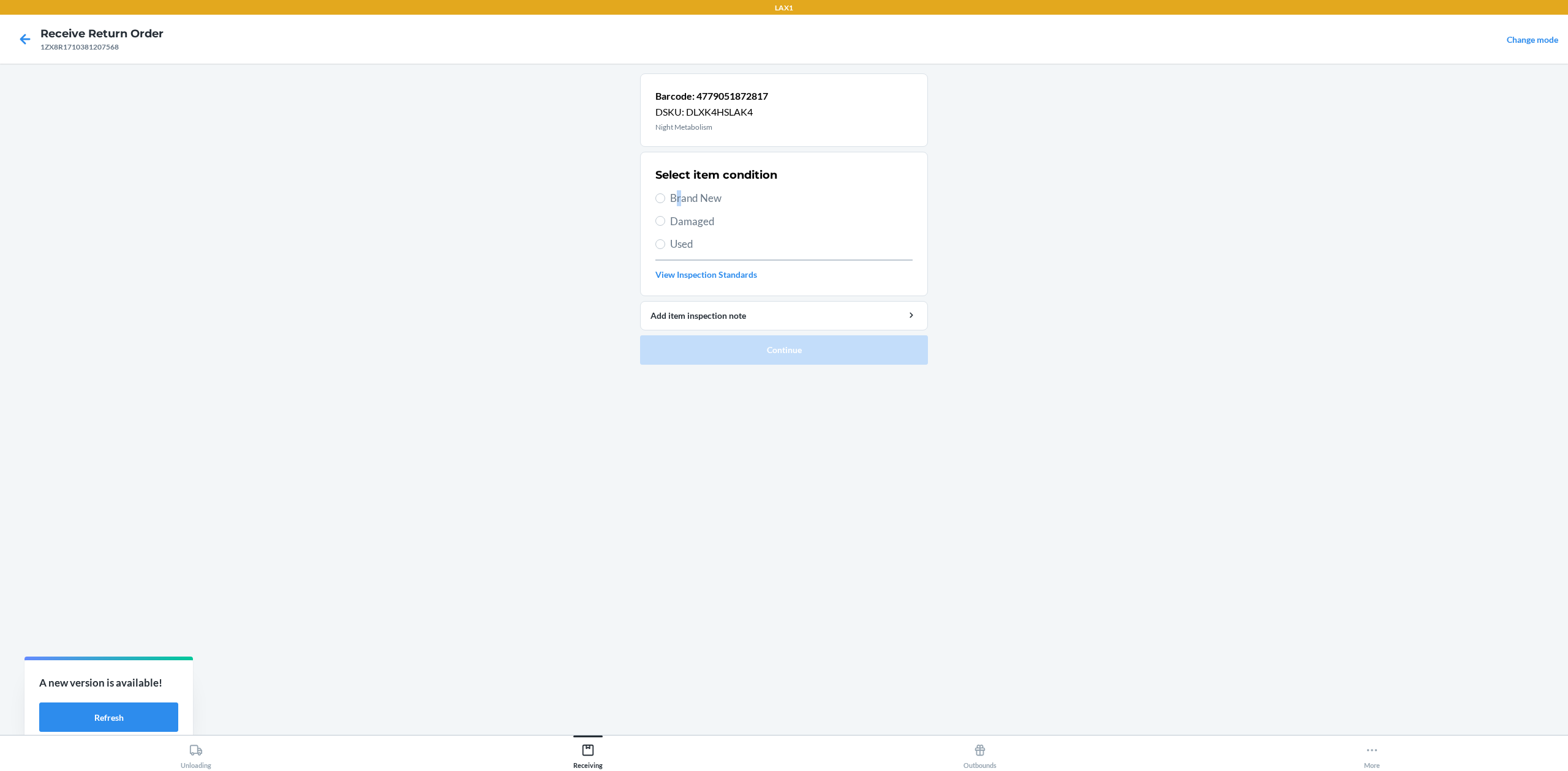
click at [679, 193] on span "Brand New" at bounding box center [791, 198] width 242 height 16
click at [702, 206] on span "Brand New" at bounding box center [791, 198] width 242 height 16
click at [665, 204] on input "Brand New" at bounding box center [661, 198] width 10 height 10
radio input "true"
click at [696, 201] on span "Brand New" at bounding box center [791, 198] width 242 height 16
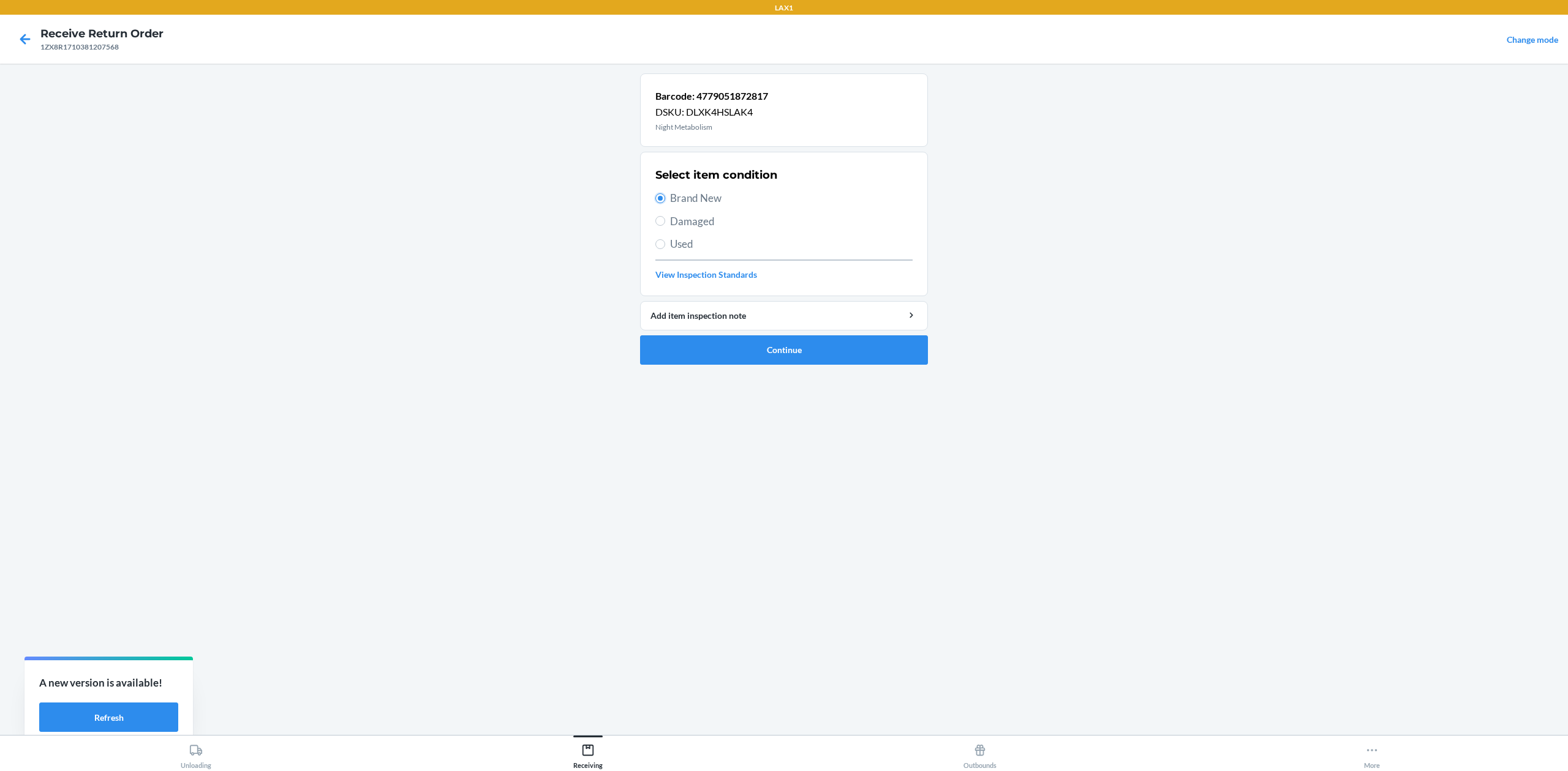
click at [665, 201] on input "Brand New" at bounding box center [661, 198] width 10 height 10
click at [828, 357] on button "Continue" at bounding box center [784, 350] width 288 height 30
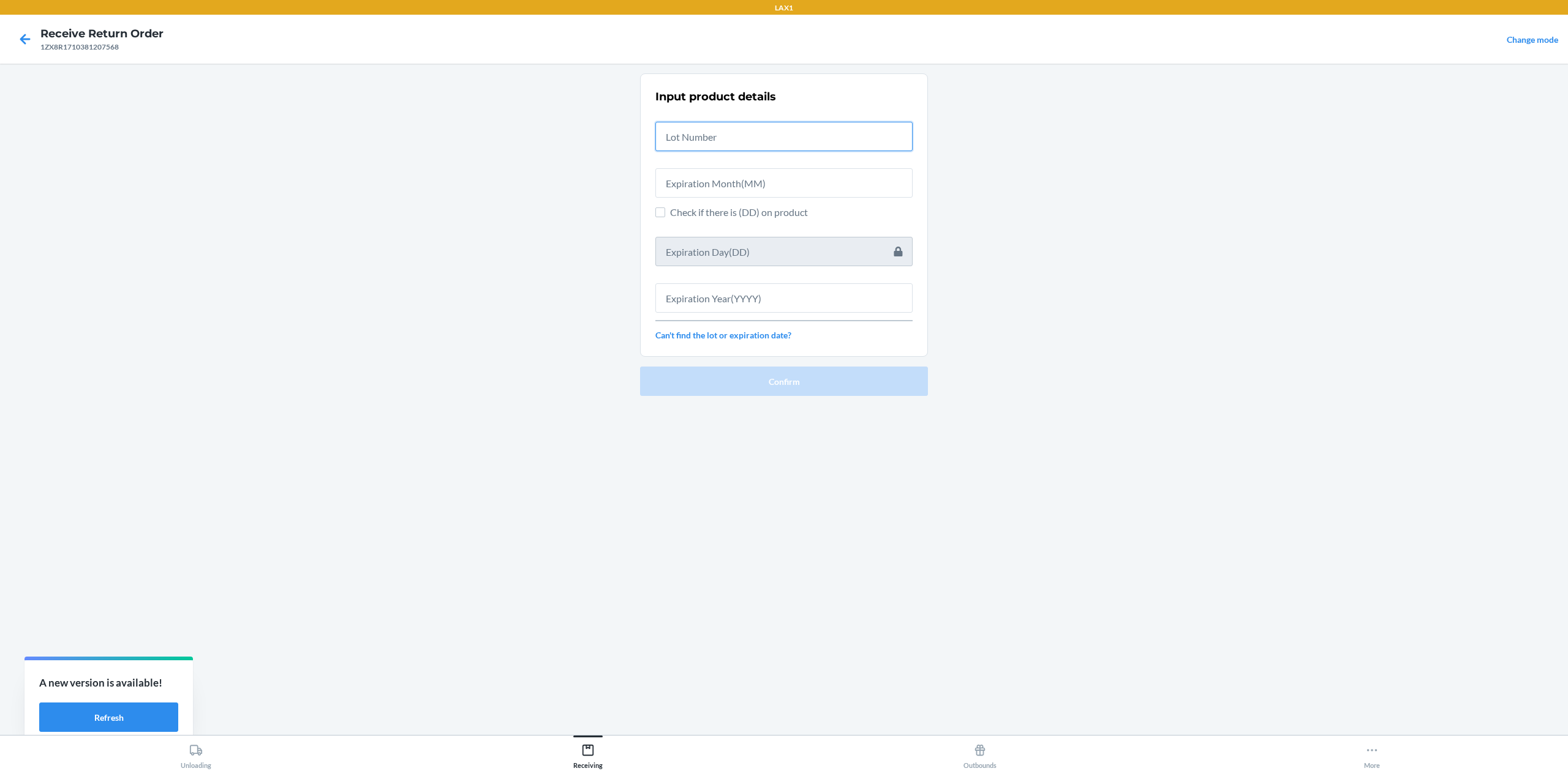
click at [727, 139] on input "text" at bounding box center [784, 136] width 257 height 30
type input "ntb25051560"
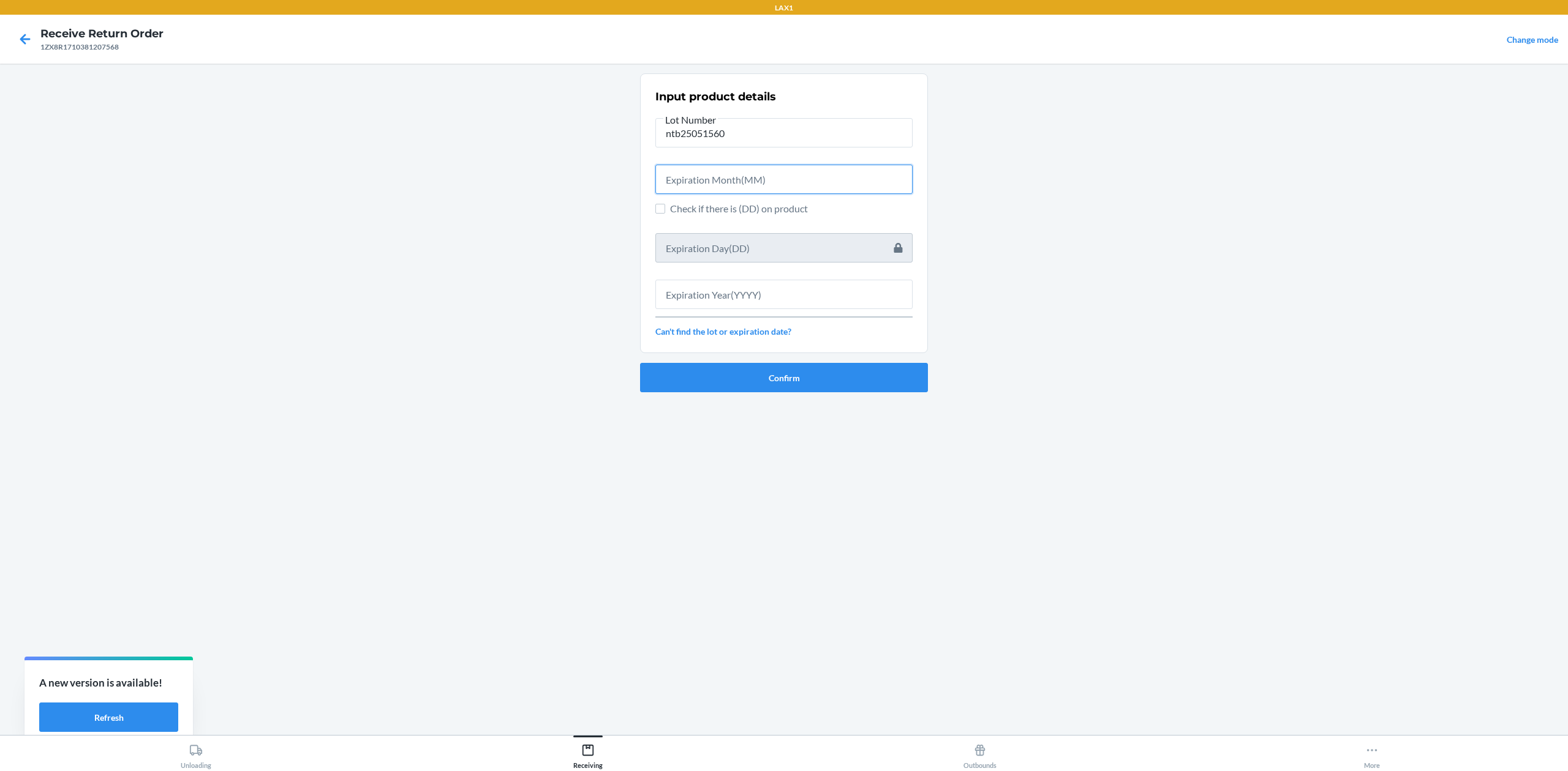
click at [721, 192] on input "text" at bounding box center [784, 179] width 257 height 30
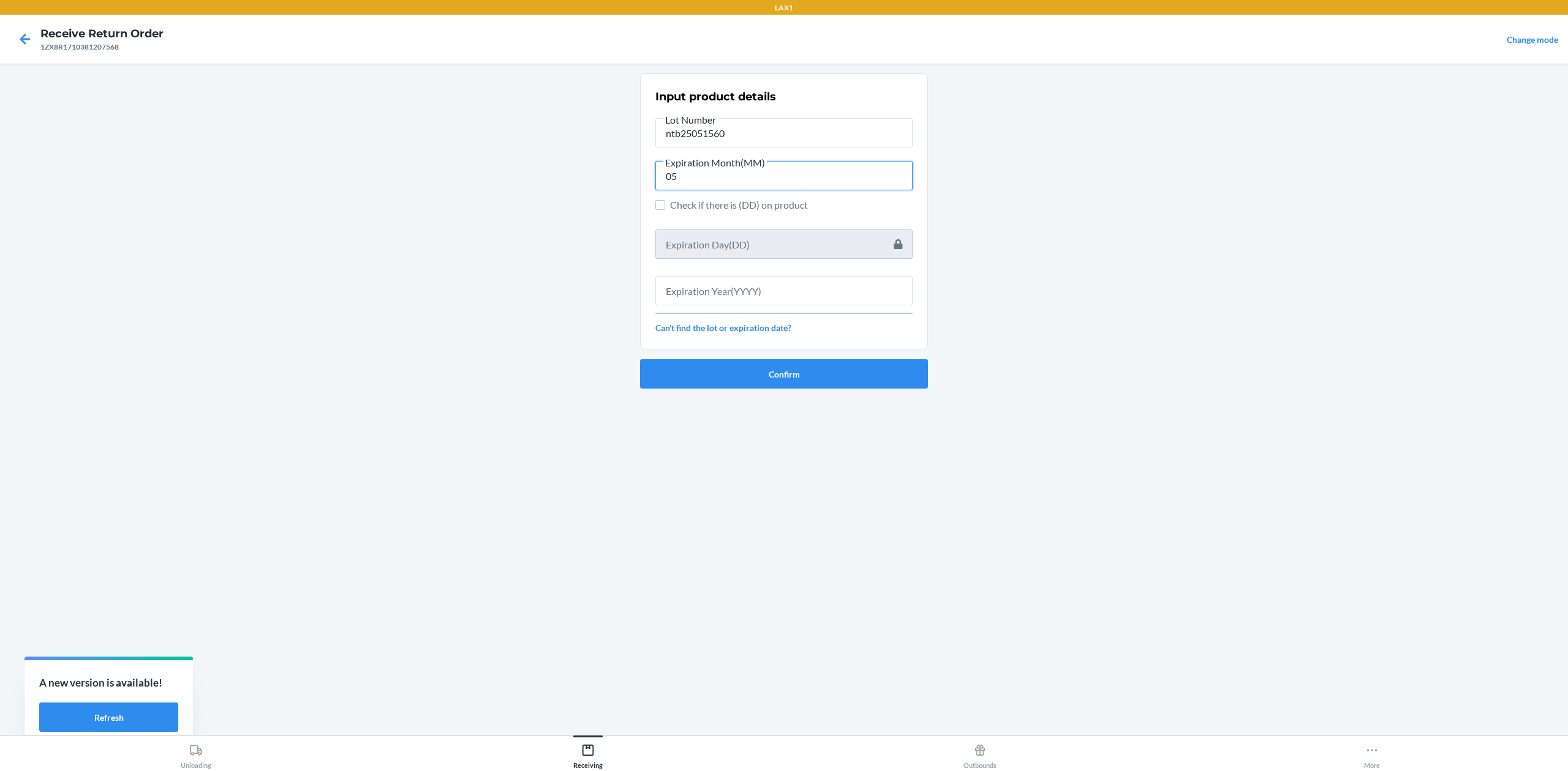
type input "05"
click at [721, 299] on input "text" at bounding box center [784, 290] width 257 height 30
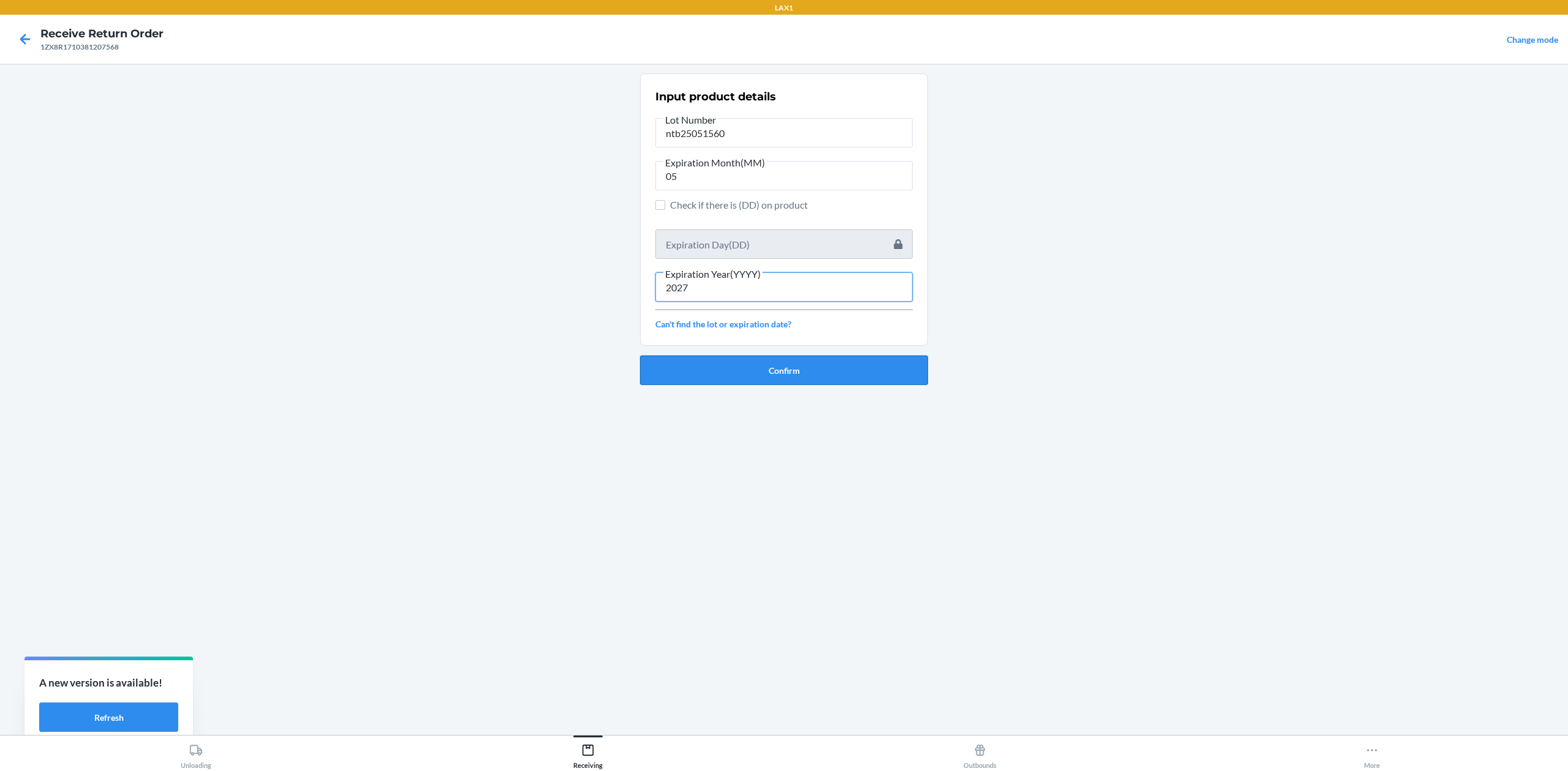
type input "2027"
click at [689, 366] on button "Confirm" at bounding box center [784, 370] width 288 height 30
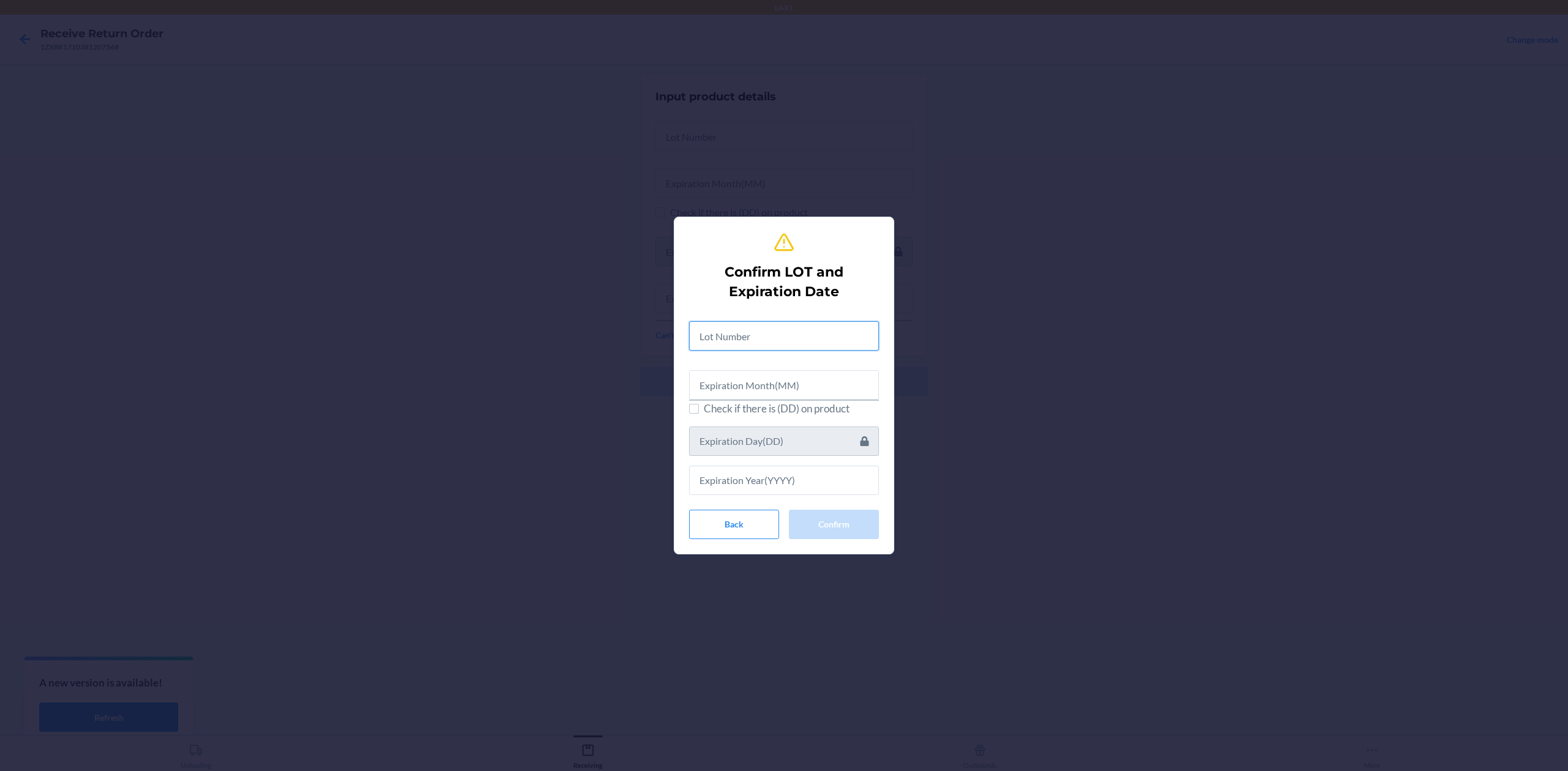
click at [807, 339] on input "text" at bounding box center [784, 336] width 190 height 30
type input "ntb25051560"
click at [760, 400] on span "Check if there is (DD) on product" at bounding box center [791, 407] width 175 height 16
click at [699, 402] on input "Check if there is (DD) on product" at bounding box center [694, 407] width 10 height 10
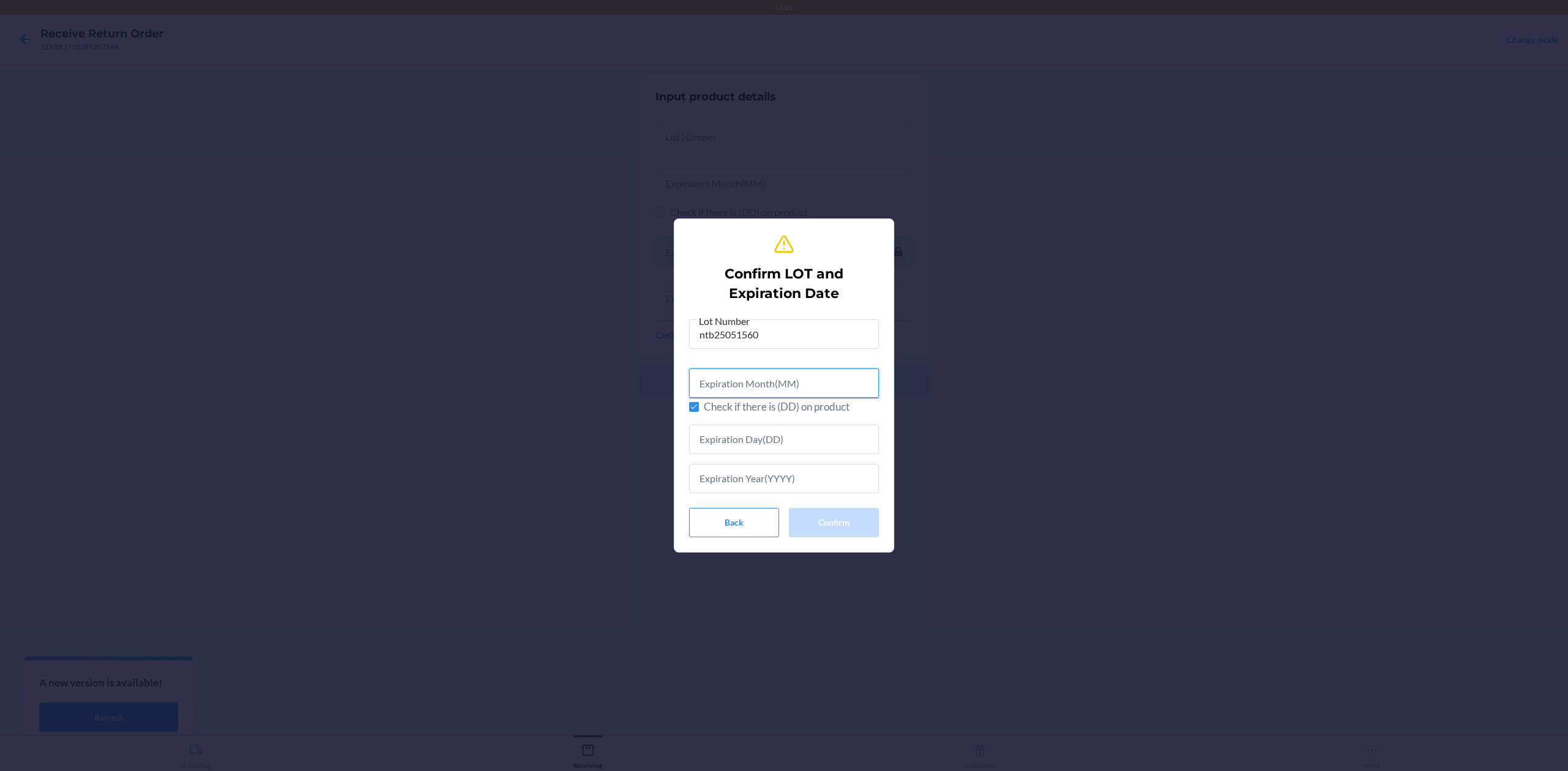
click at [762, 380] on input "text" at bounding box center [784, 383] width 190 height 30
click at [702, 409] on label "Check if there is (DD) on product" at bounding box center [784, 407] width 190 height 16
click at [699, 409] on input "Check if there is (DD) on product" at bounding box center [694, 407] width 10 height 10
click at [750, 399] on span "Check if there is (DD) on product" at bounding box center [791, 407] width 175 height 16
click at [699, 402] on input "Check if there is (DD) on product" at bounding box center [694, 407] width 10 height 10
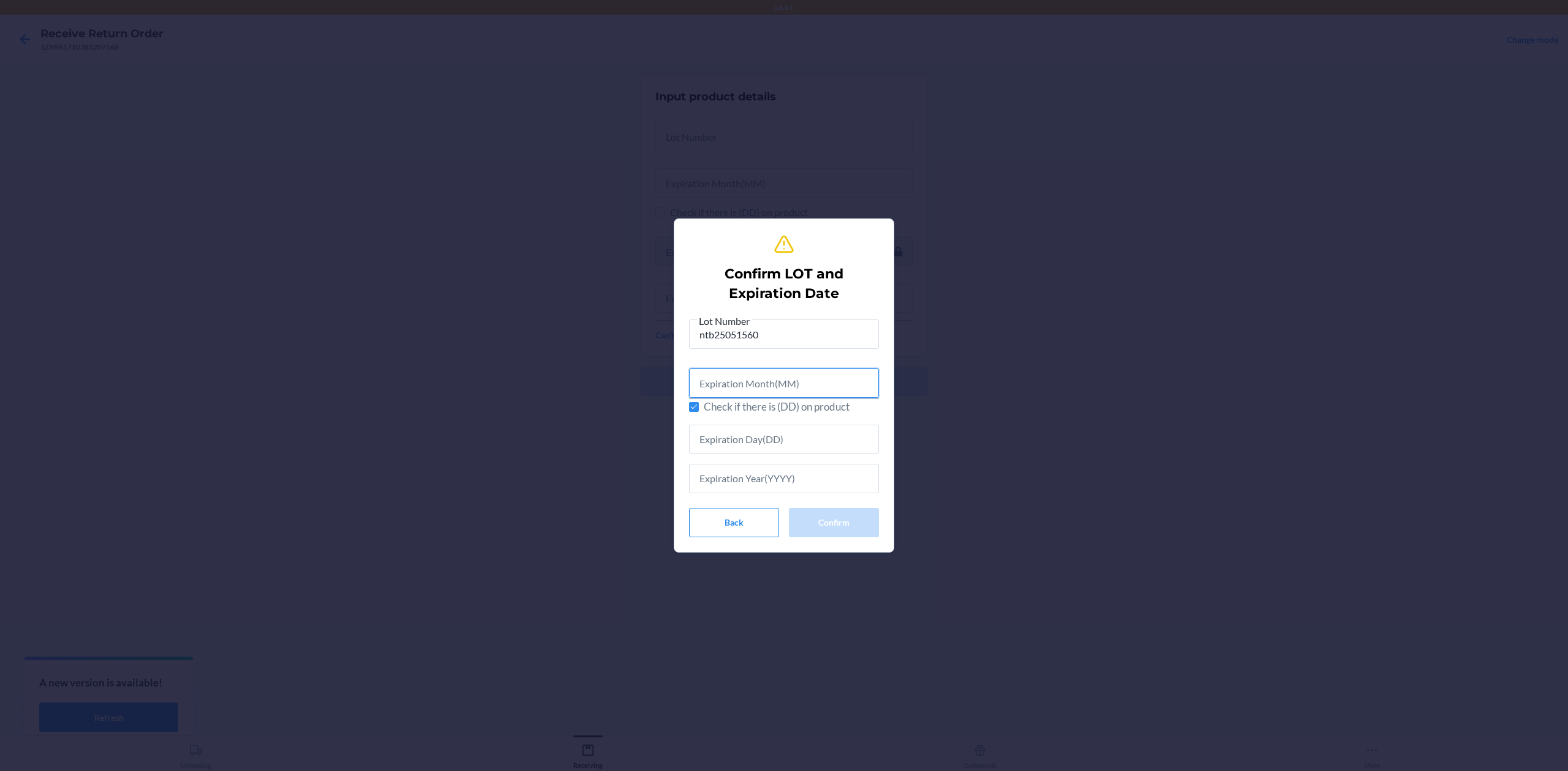
click at [757, 393] on input "text" at bounding box center [784, 383] width 190 height 30
click at [696, 406] on input "Check if there is (DD) on product" at bounding box center [694, 407] width 10 height 10
checkbox input "false"
click at [745, 380] on input "text" at bounding box center [784, 383] width 190 height 30
type input "05"
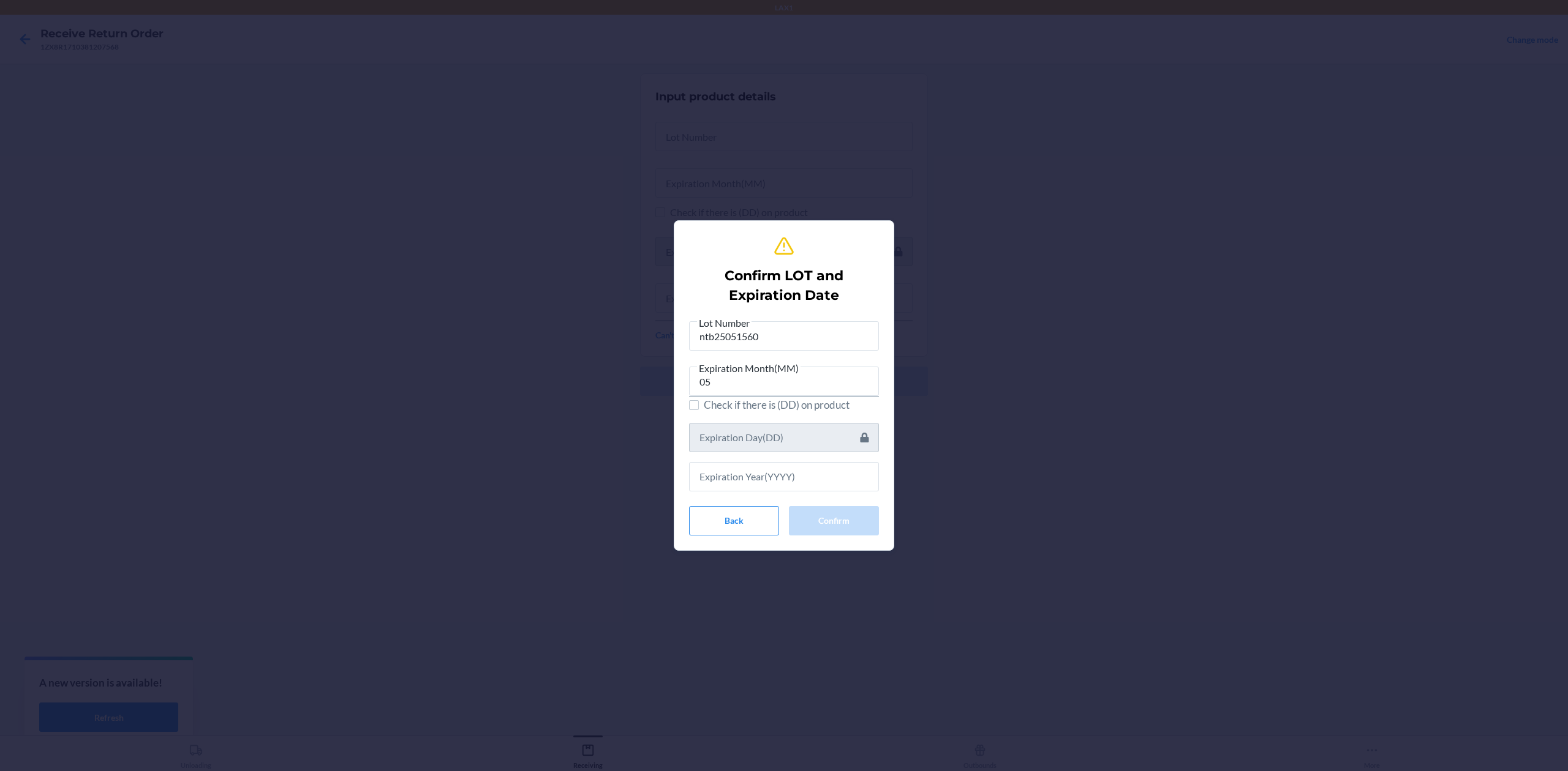
click at [748, 497] on div "Lot Number ntb25051560 Expiration Month(MM) 05 Check if there is (DD) on produc…" at bounding box center [784, 425] width 190 height 220
click at [760, 485] on input "text" at bounding box center [784, 476] width 190 height 30
type input "2027"
click at [865, 518] on button "Confirm" at bounding box center [834, 519] width 90 height 30
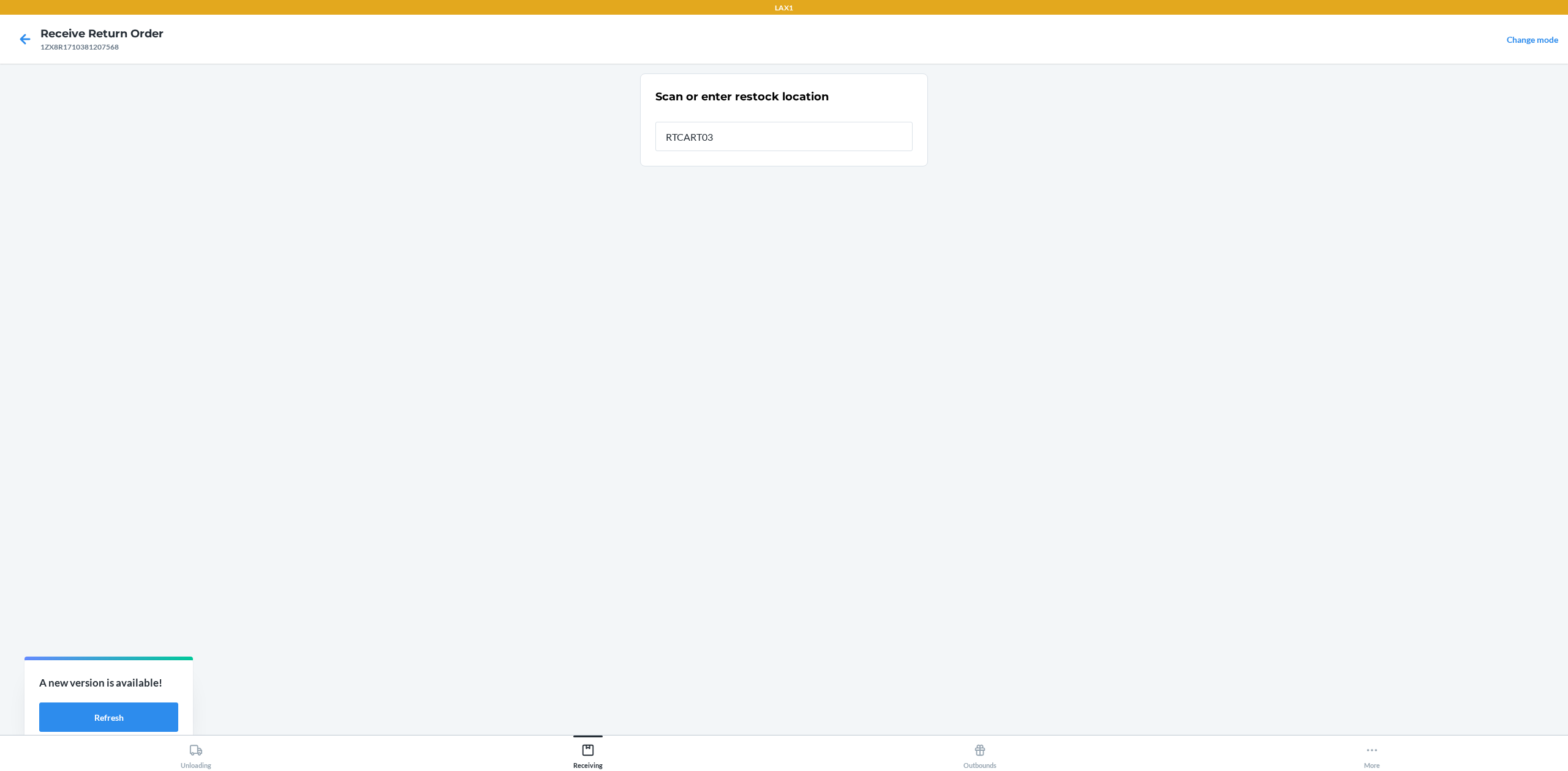
type input "RTCART032"
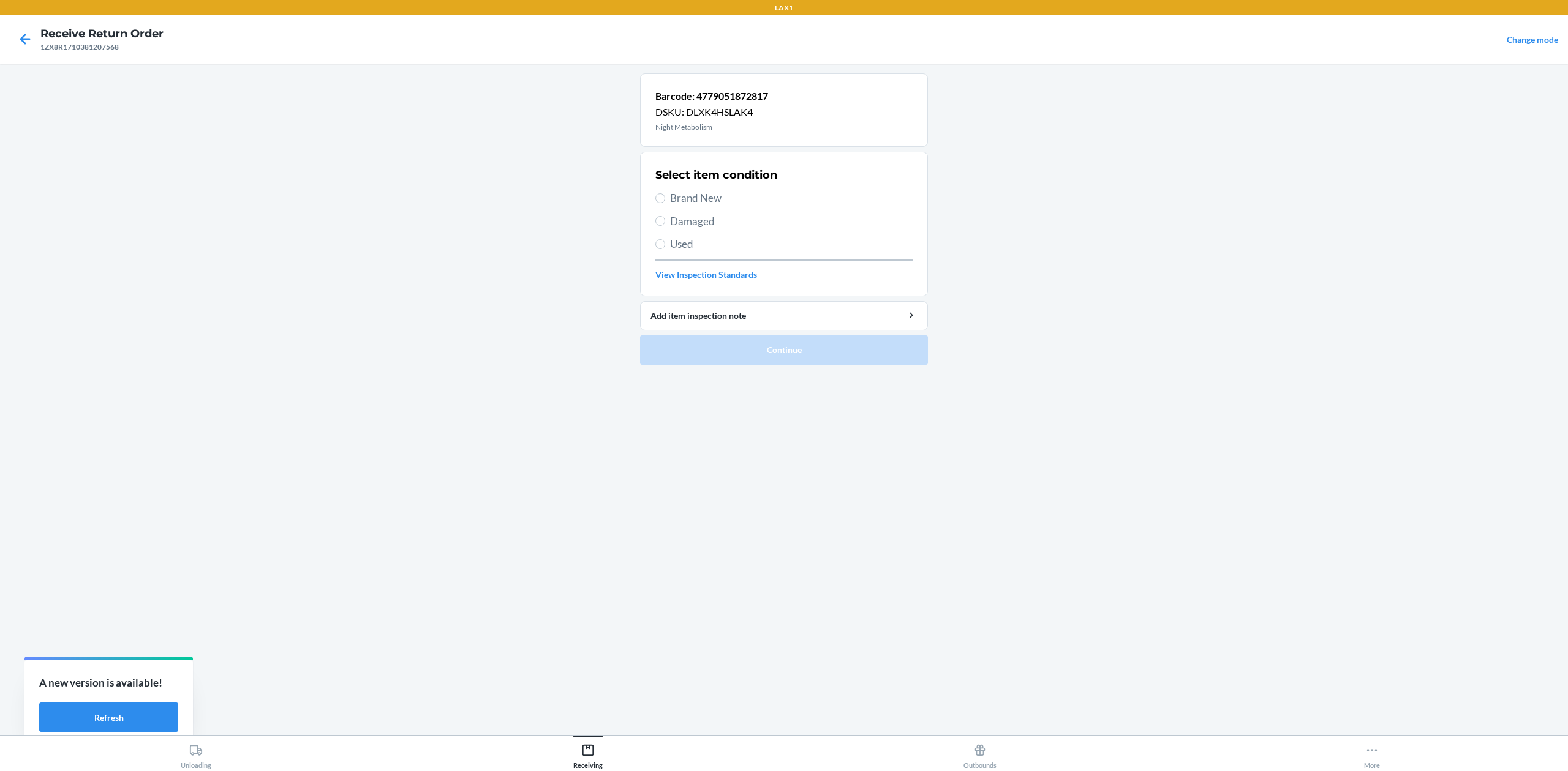
click at [718, 198] on span "Brand New" at bounding box center [791, 198] width 242 height 16
click at [665, 198] on input "Brand New" at bounding box center [661, 198] width 10 height 10
radio input "true"
click at [745, 349] on button "Continue" at bounding box center [784, 350] width 288 height 30
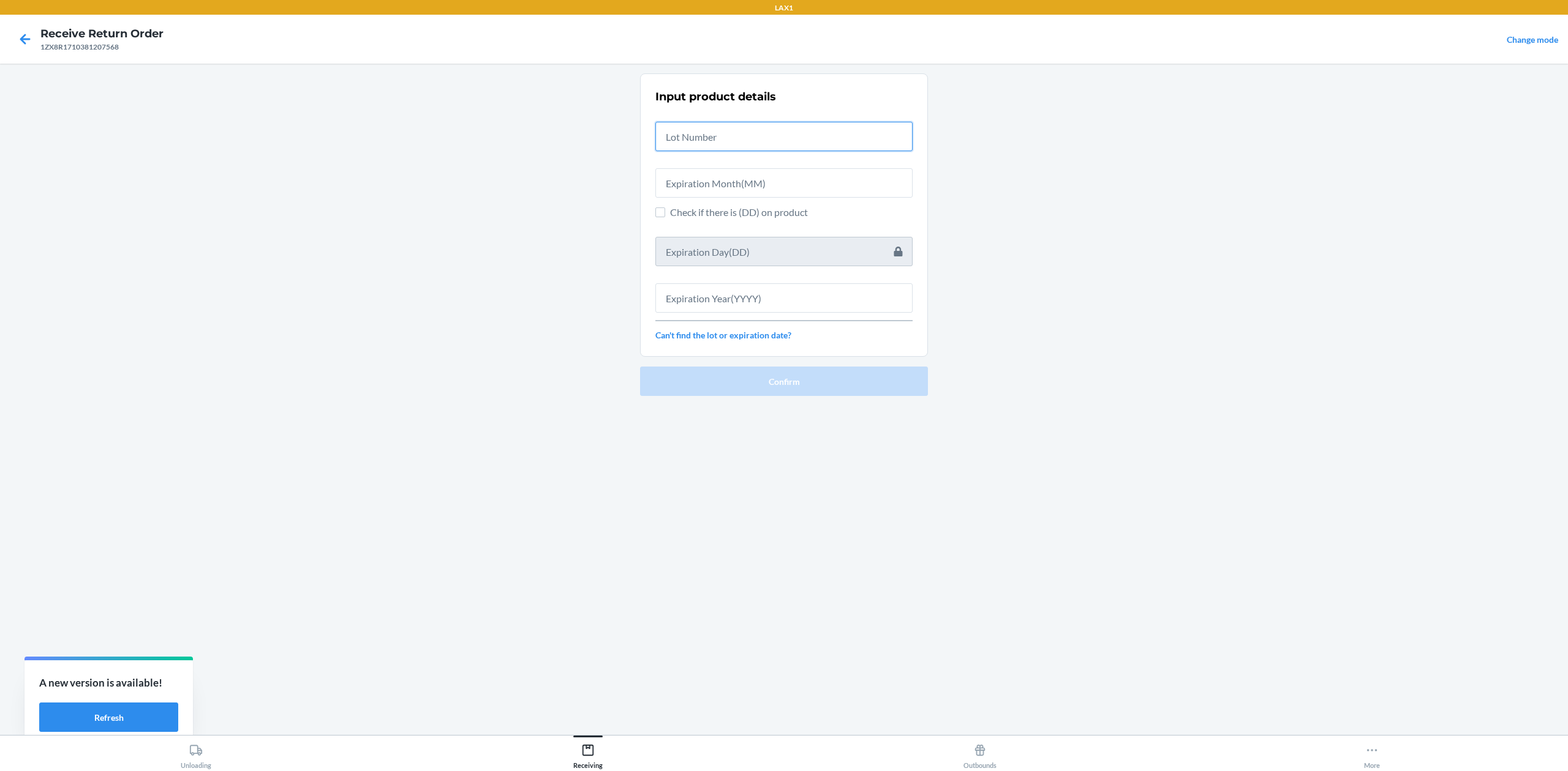
click at [728, 133] on input "text" at bounding box center [784, 136] width 257 height 30
type input "ntb25051560"
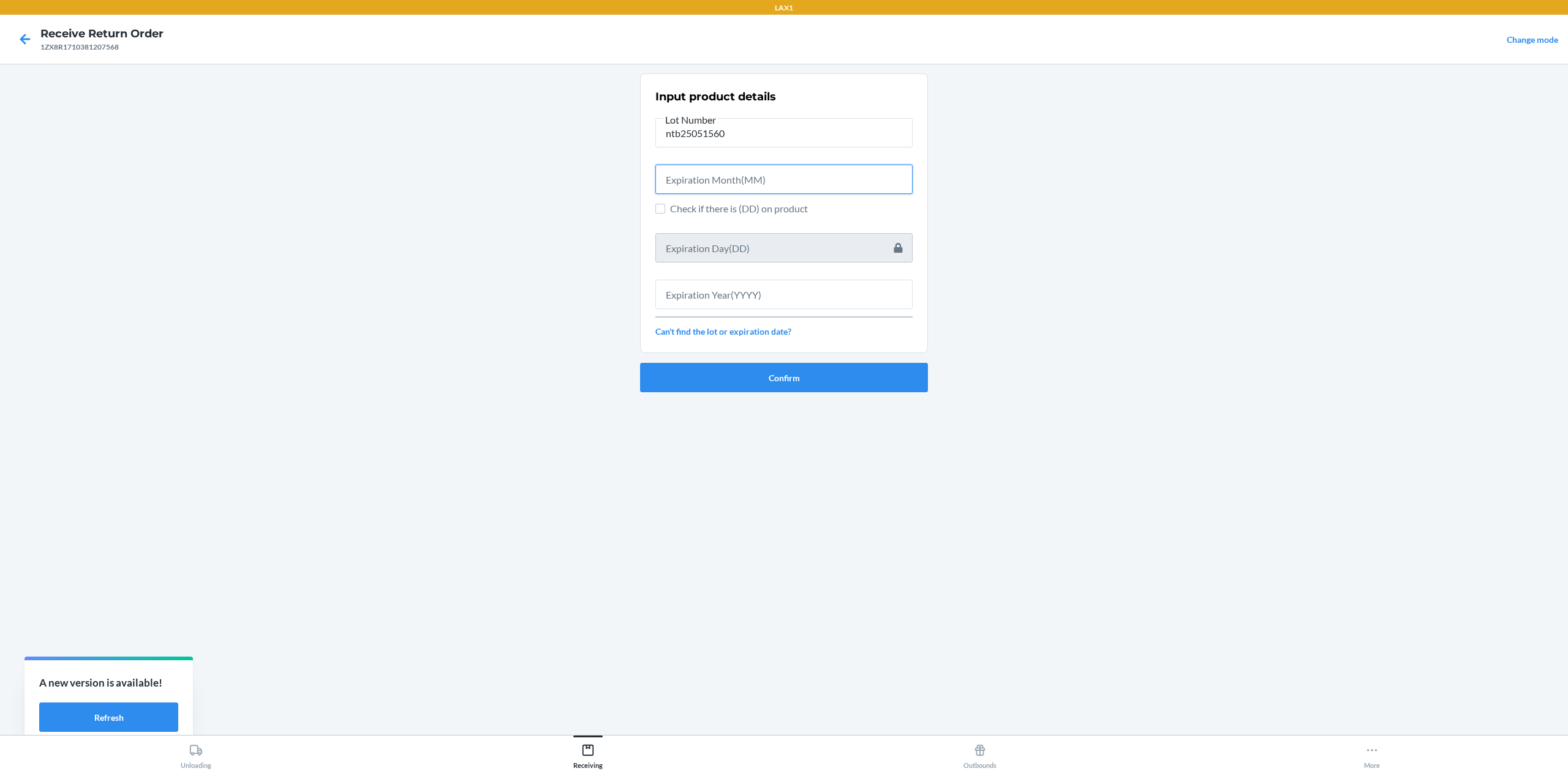
click at [740, 184] on input "text" at bounding box center [784, 179] width 257 height 30
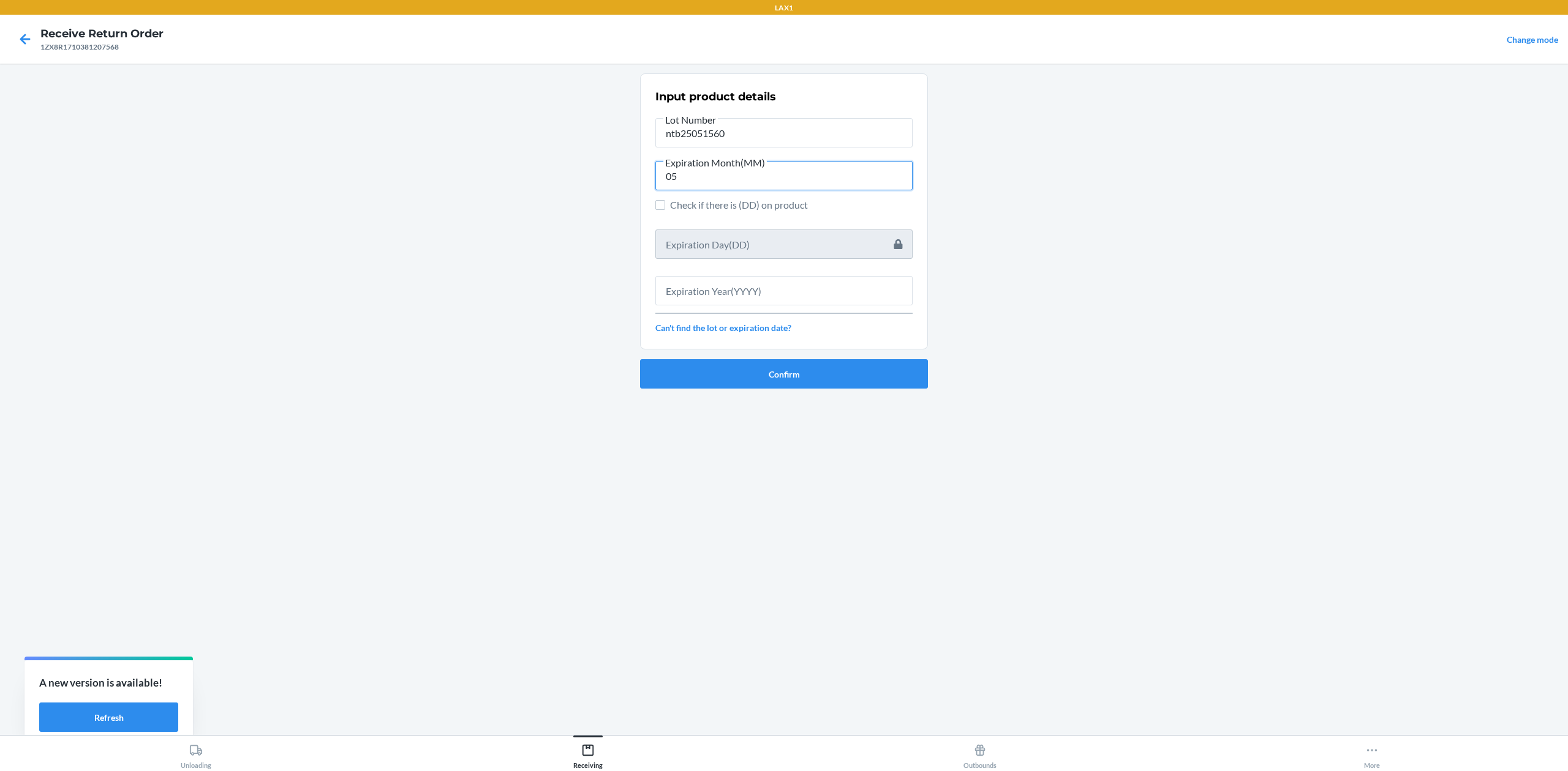
type input "05"
click at [733, 289] on input "text" at bounding box center [784, 290] width 257 height 30
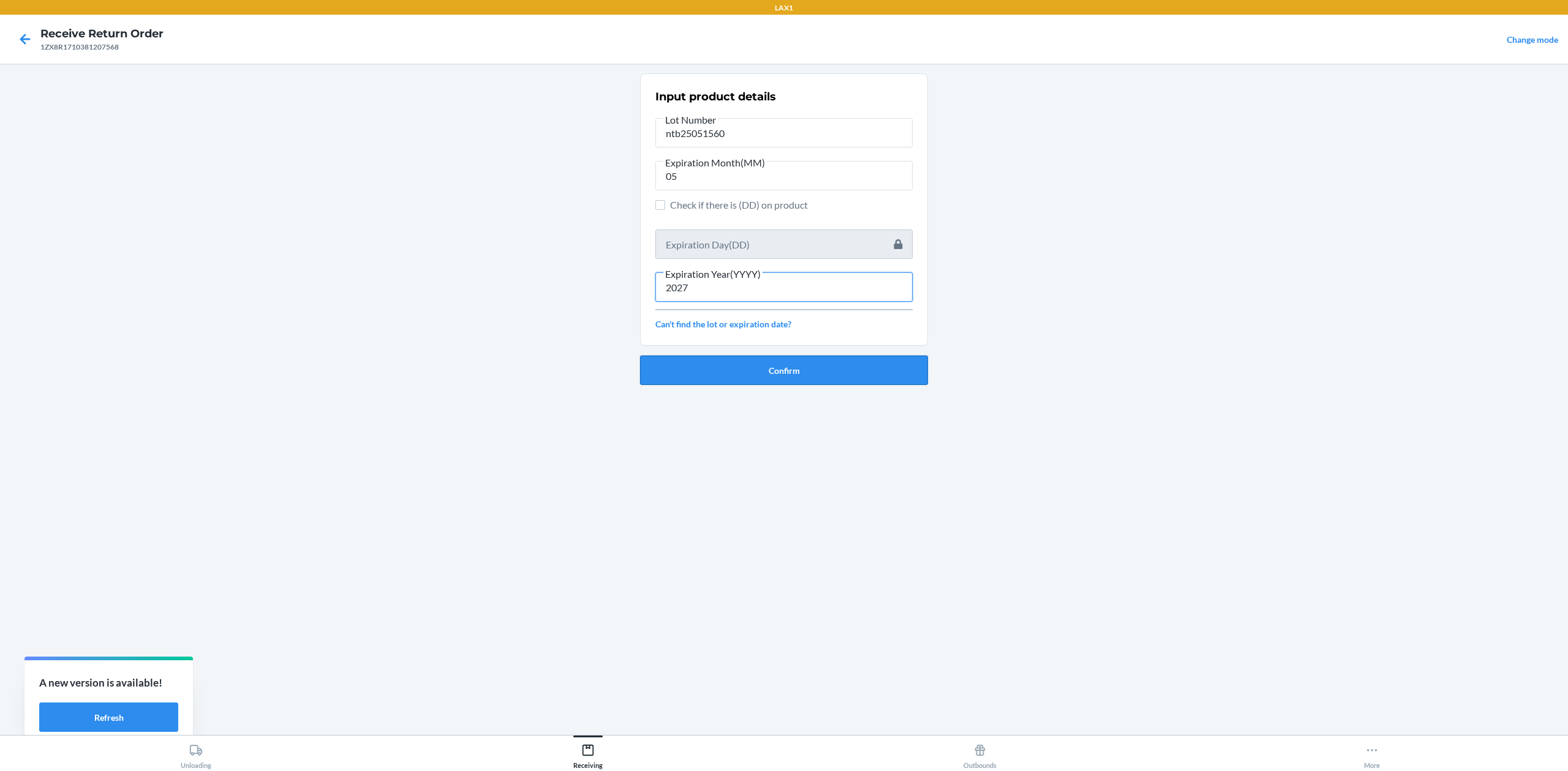
type input "2027"
click at [767, 379] on button "Confirm" at bounding box center [784, 370] width 288 height 30
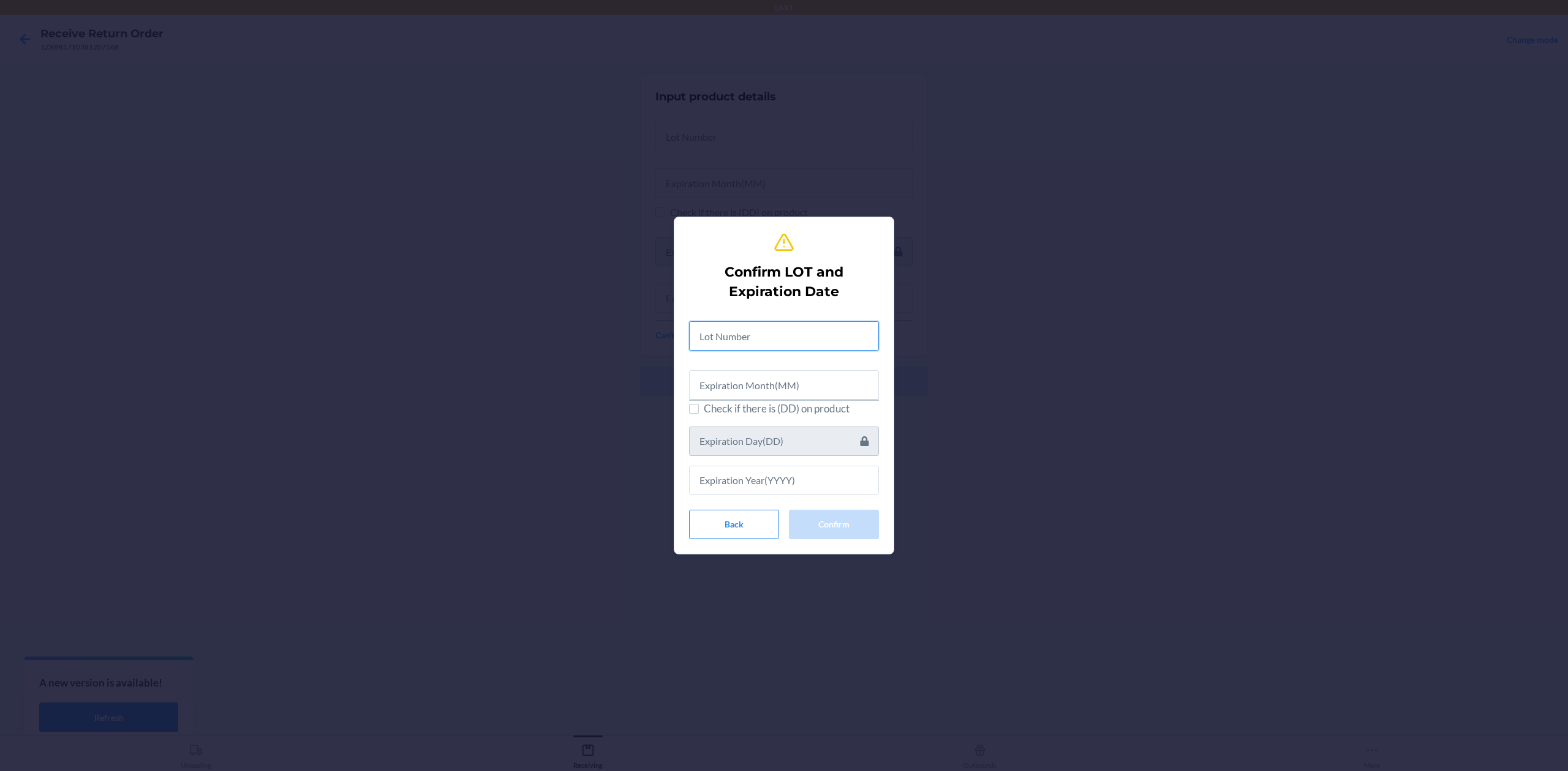
click at [802, 342] on input "text" at bounding box center [784, 336] width 190 height 30
type input "ntb25051560"
click at [755, 393] on input "text" at bounding box center [784, 383] width 190 height 30
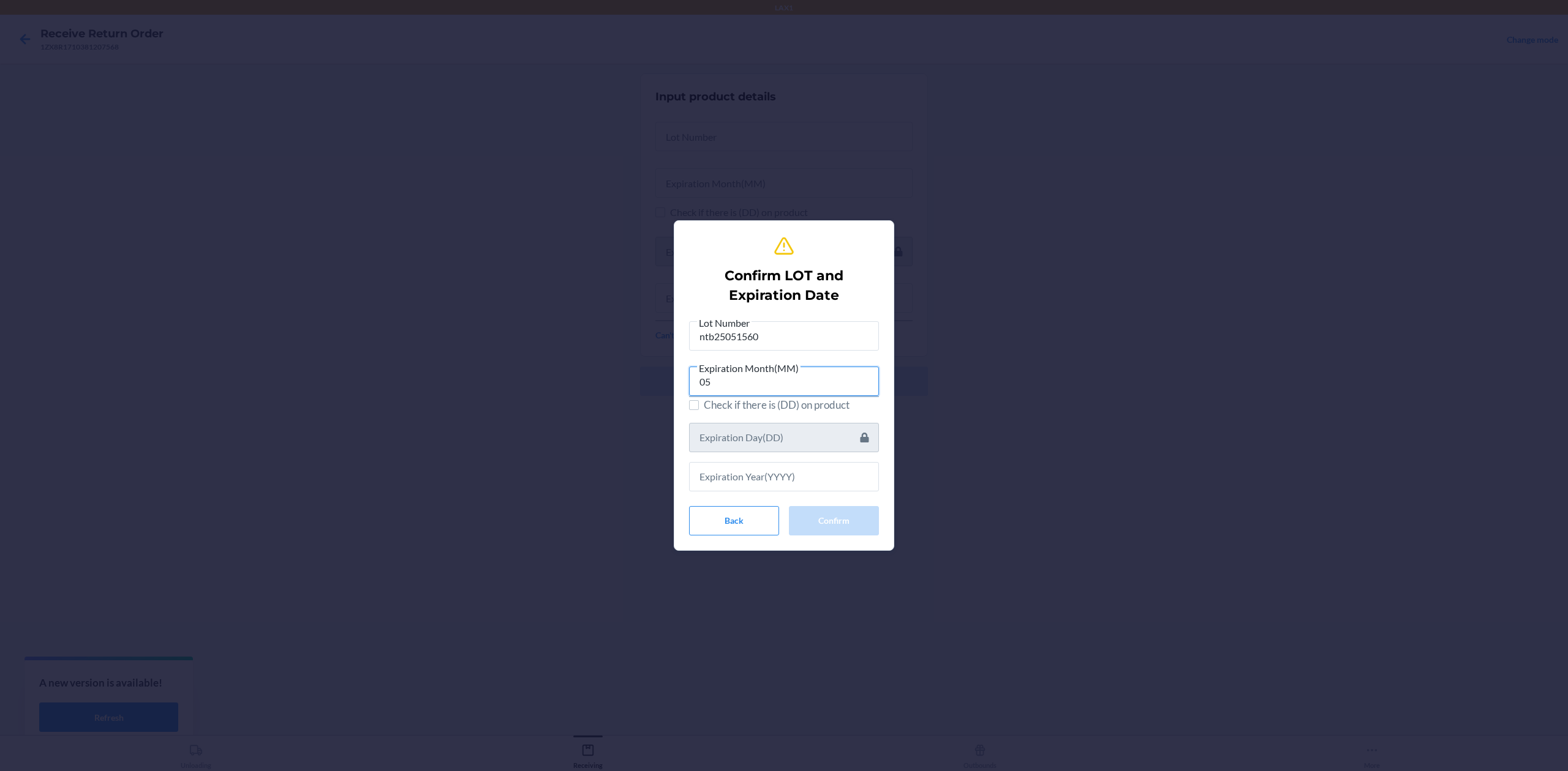
type input "05"
click at [750, 465] on input "text" at bounding box center [784, 476] width 190 height 30
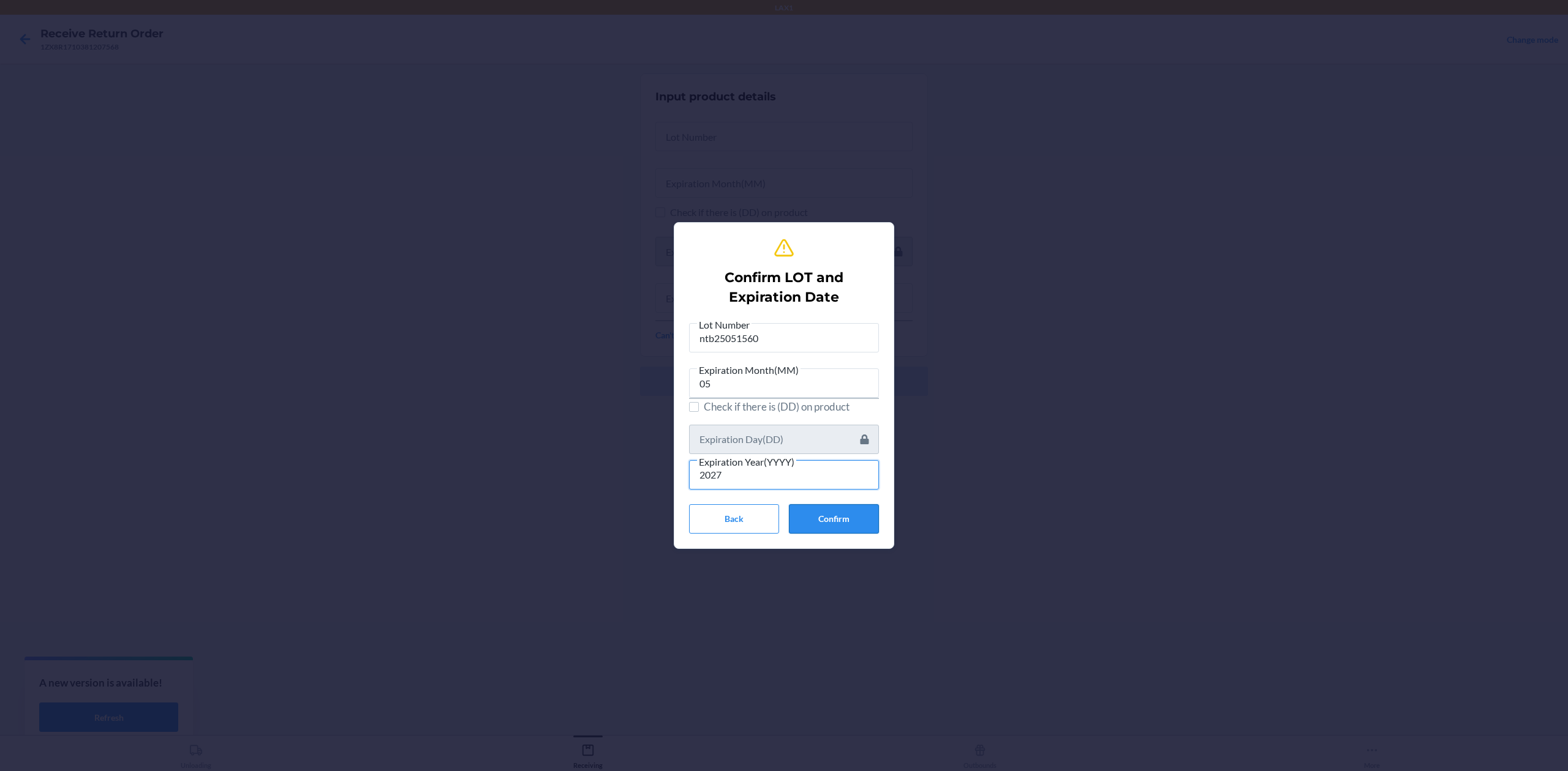
type input "2027"
click at [851, 523] on button "Confirm" at bounding box center [834, 519] width 90 height 30
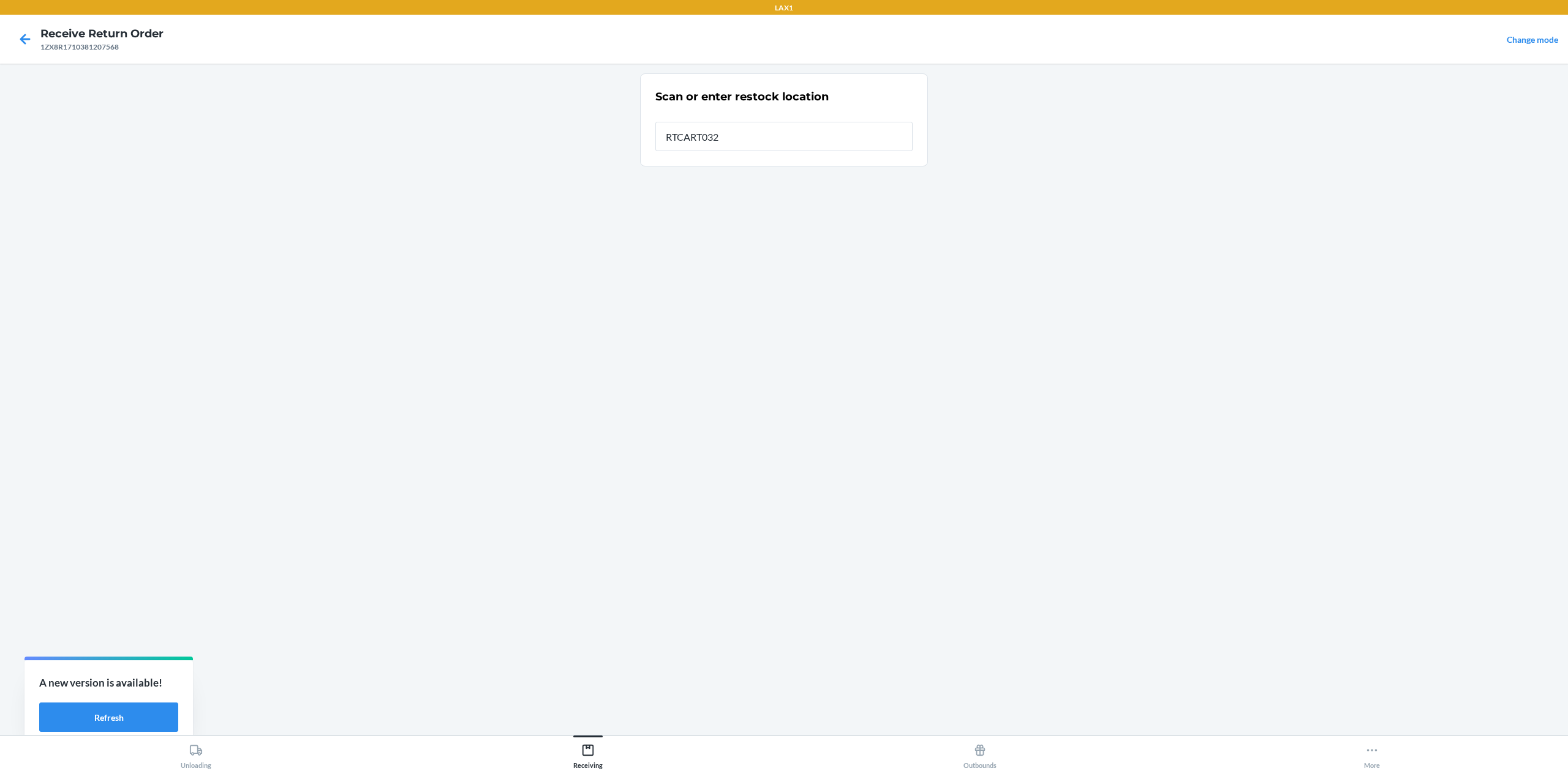
type input "RTCART032"
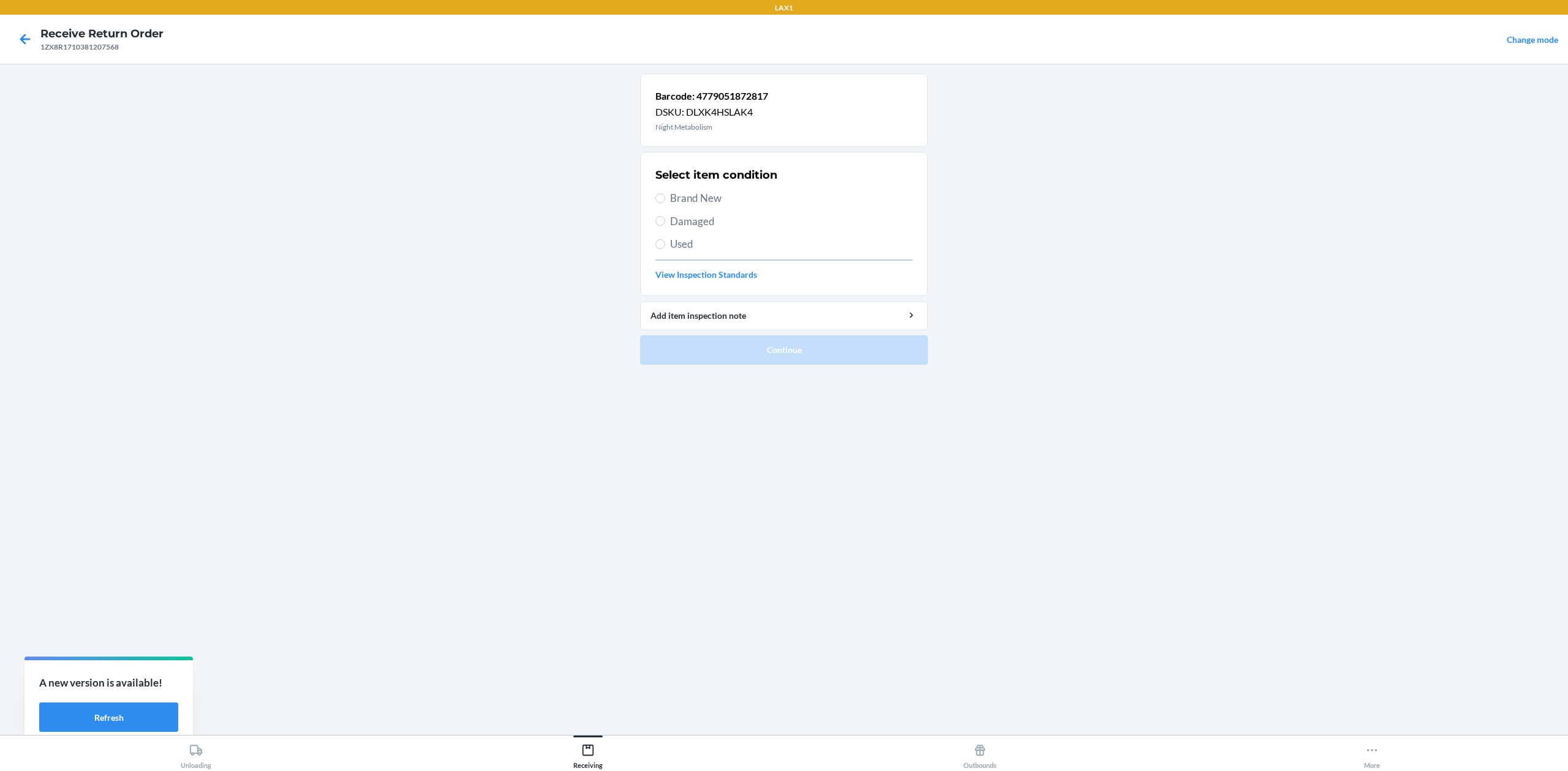
click at [681, 224] on span "Damaged" at bounding box center [791, 221] width 242 height 16
click at [665, 224] on input "Damaged" at bounding box center [661, 221] width 10 height 10
radio input "true"
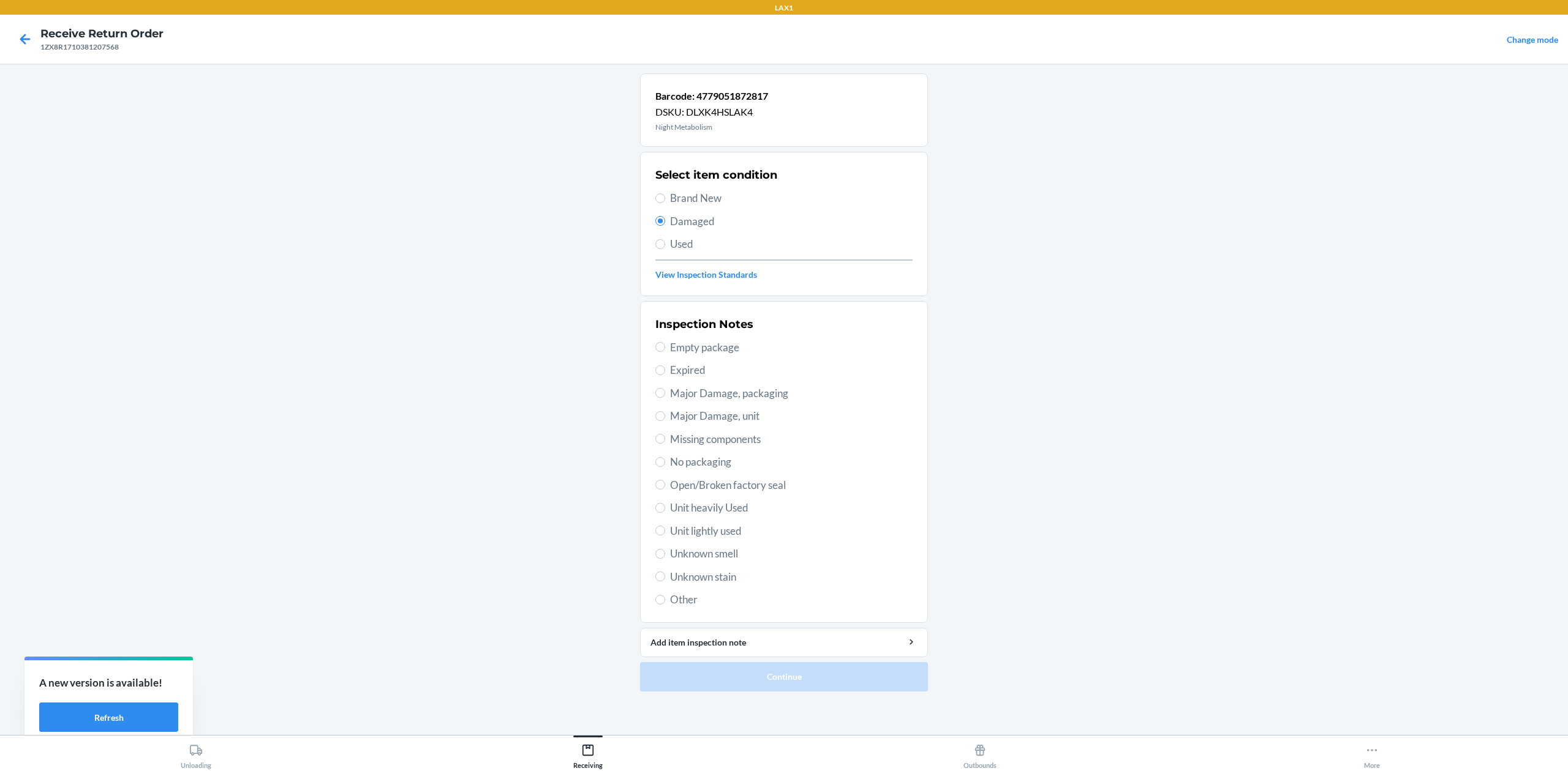
click at [754, 399] on span "Major Damage, packaging" at bounding box center [791, 394] width 242 height 16
click at [665, 398] on input "Major Damage, packaging" at bounding box center [661, 394] width 10 height 10
radio input "true"
click at [759, 677] on button "Continue" at bounding box center [784, 676] width 288 height 30
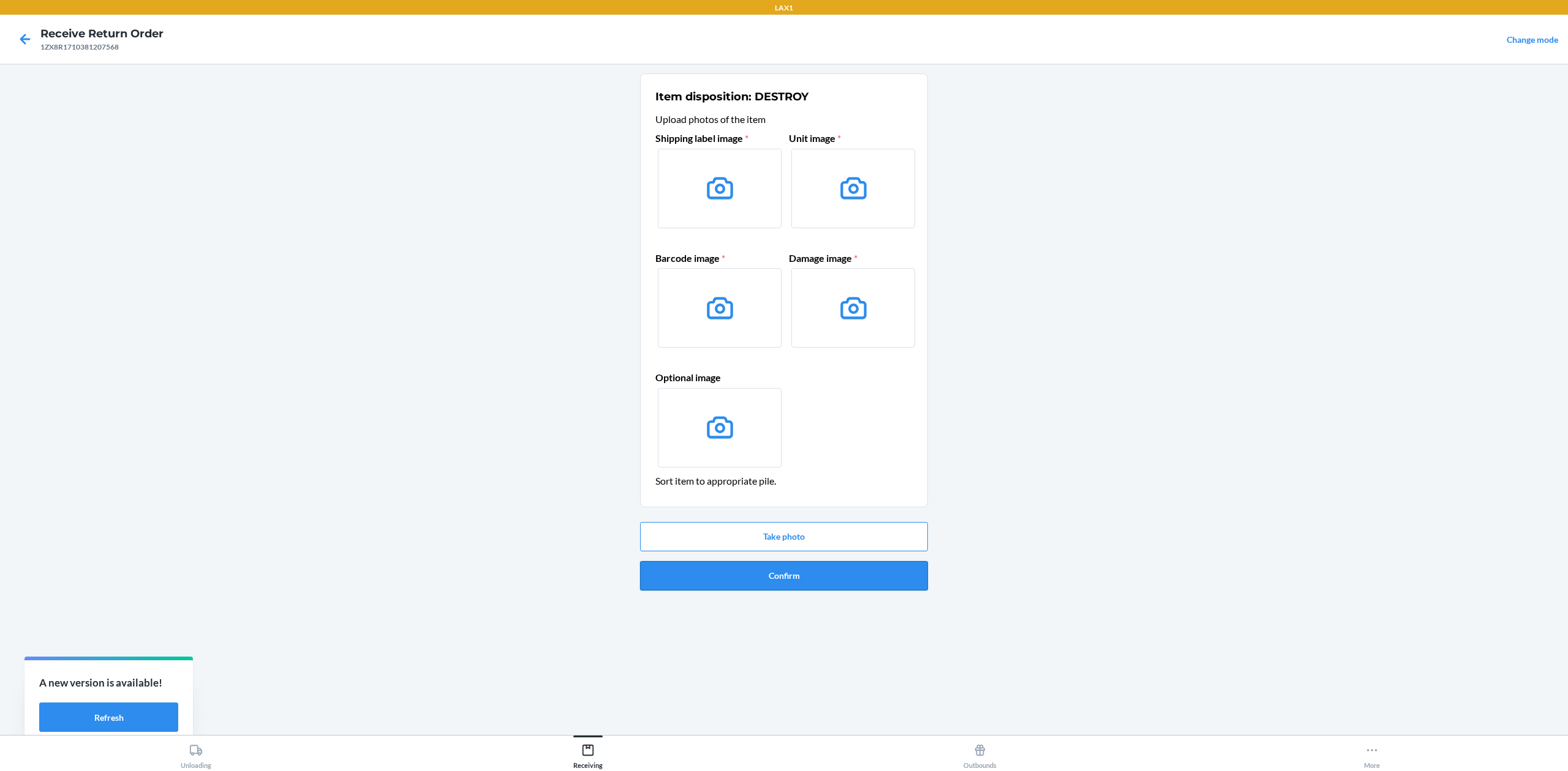
click at [827, 584] on button "Confirm" at bounding box center [784, 576] width 288 height 30
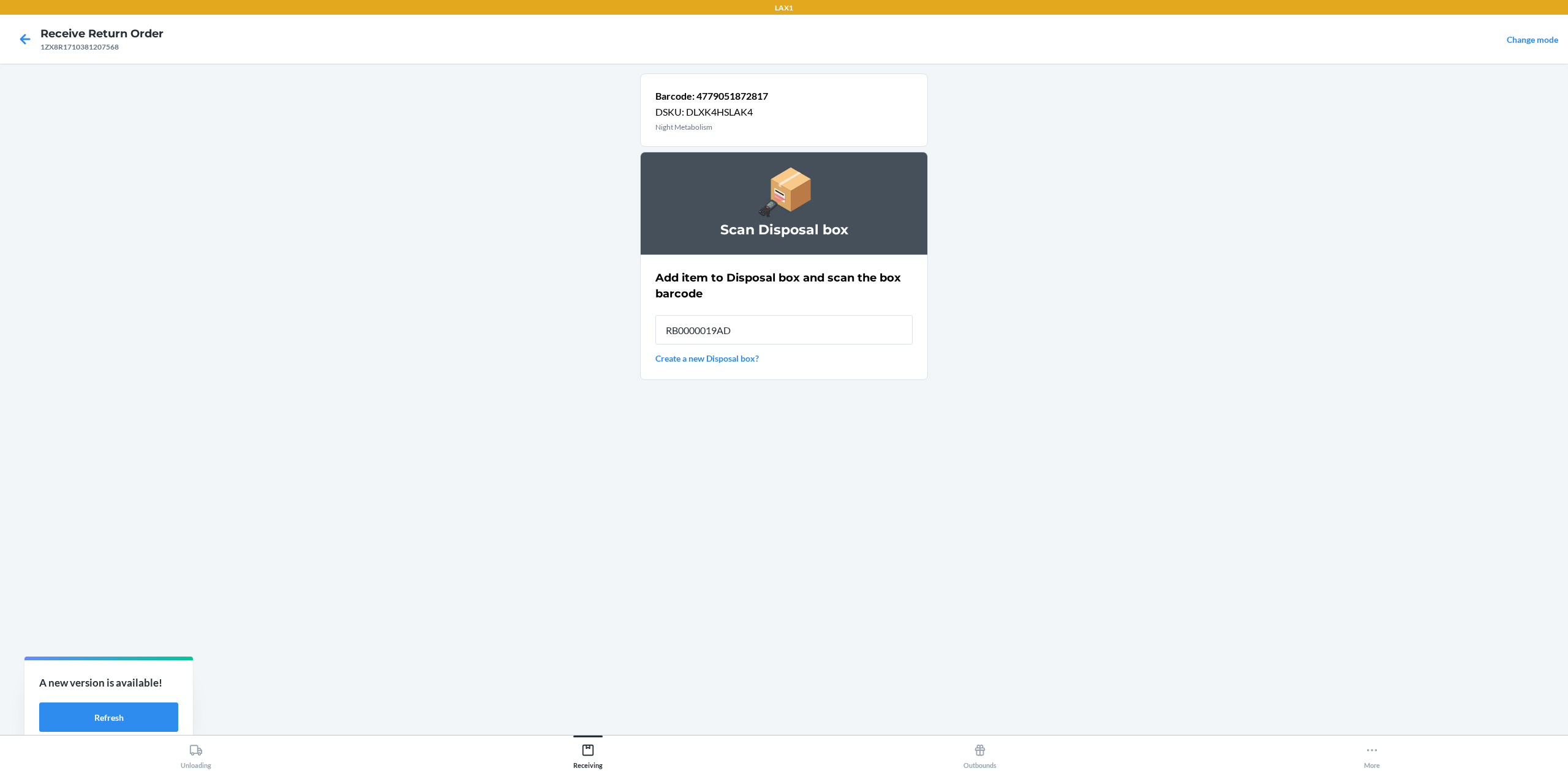
type input "RB0000019AD"
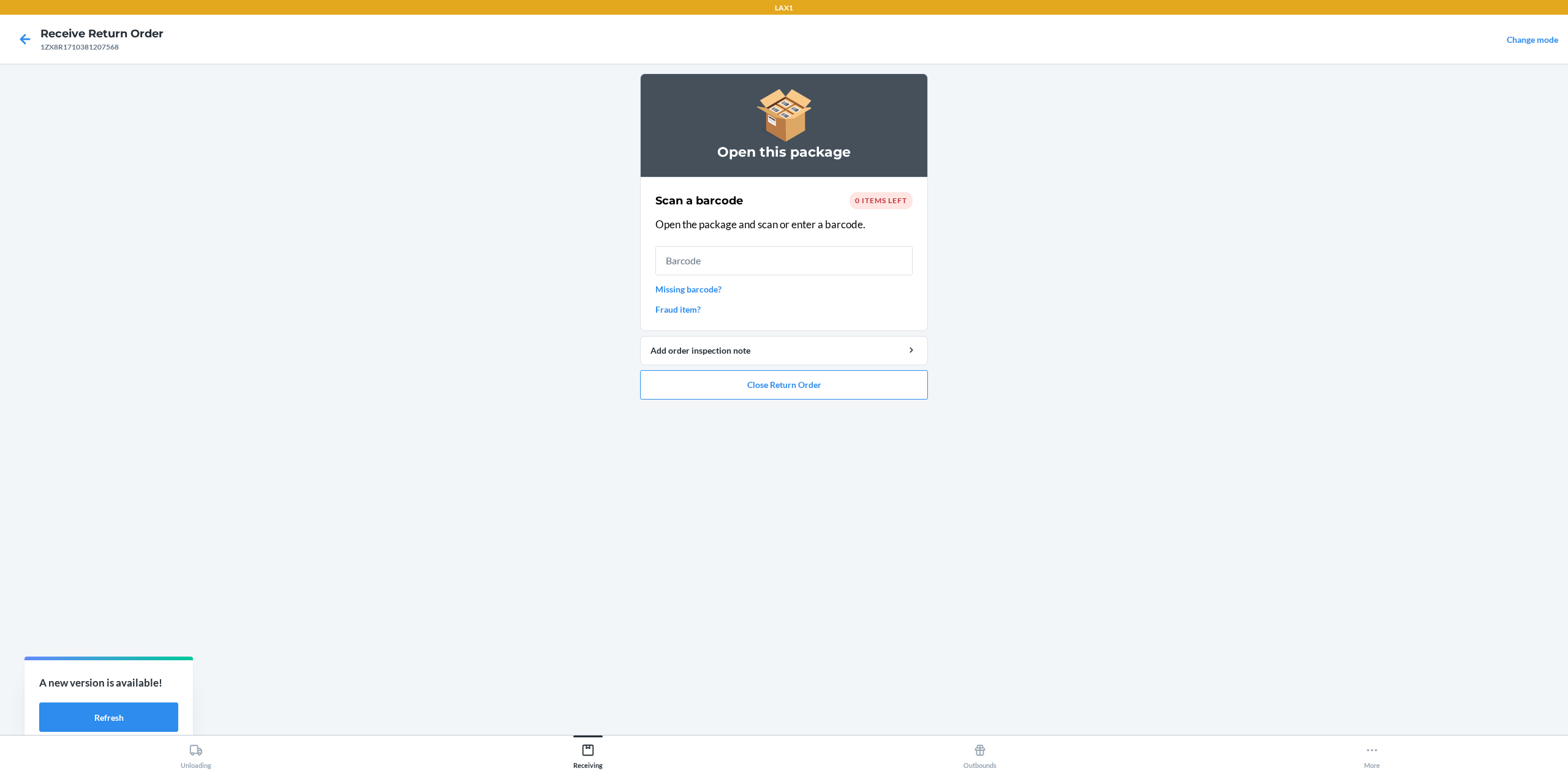
click at [853, 400] on ol "Open this package Scan a barcode 0 items left Open the package and scan or ente…" at bounding box center [784, 242] width 288 height 336
click at [848, 383] on button "Close Return Order" at bounding box center [784, 385] width 288 height 30
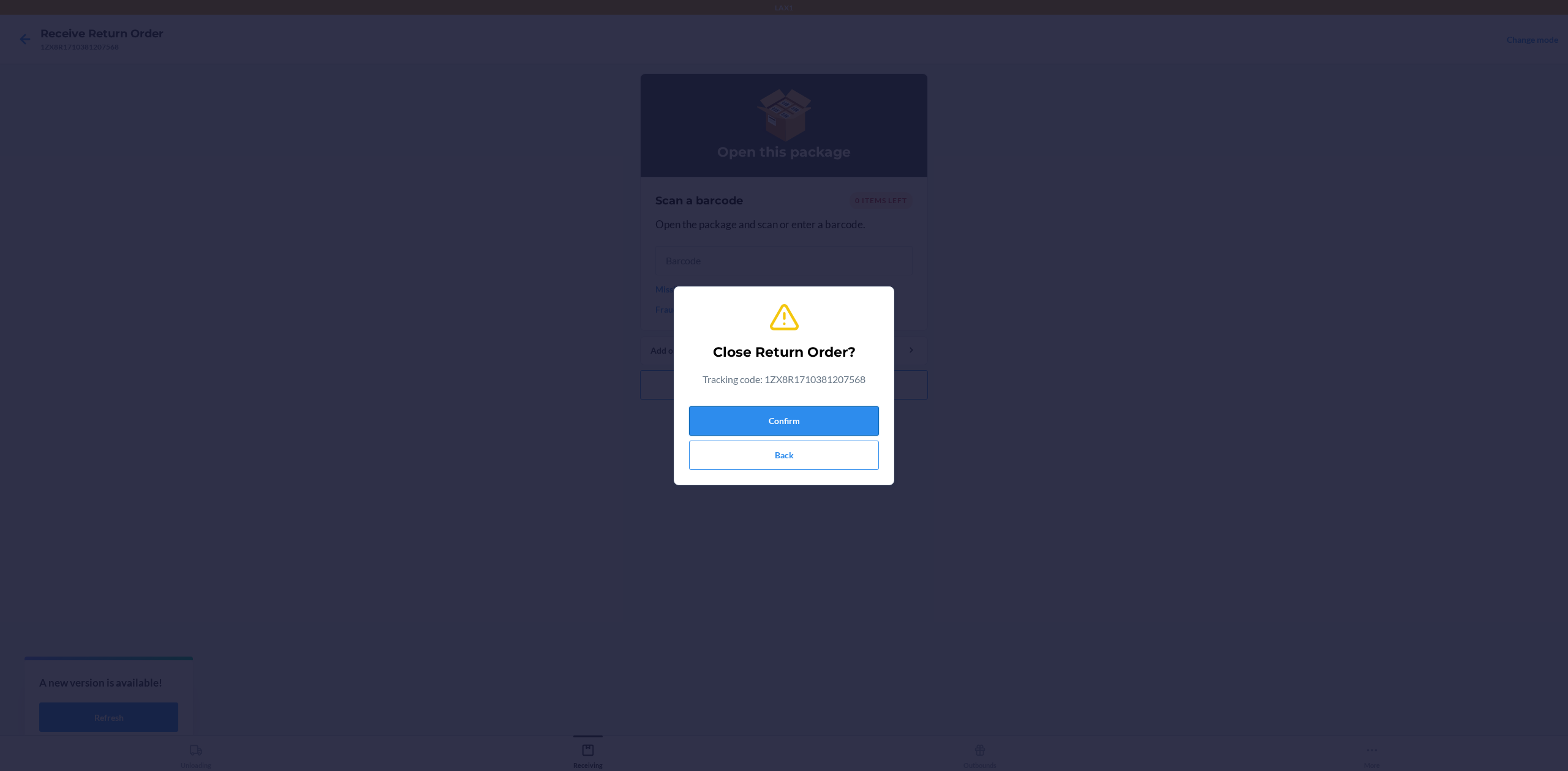
click at [796, 431] on button "Confirm" at bounding box center [784, 421] width 190 height 30
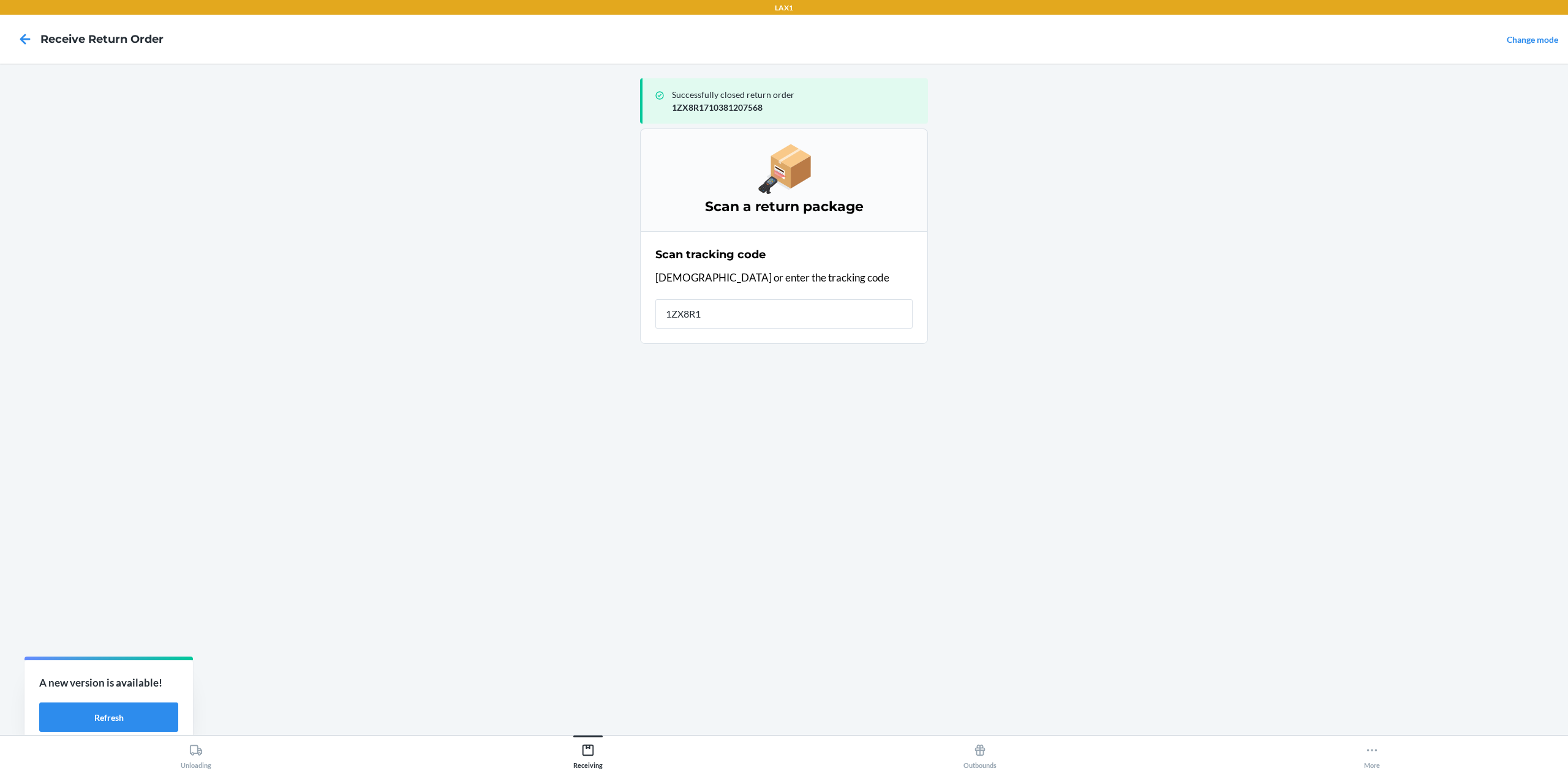
type input "1ZX8R17"
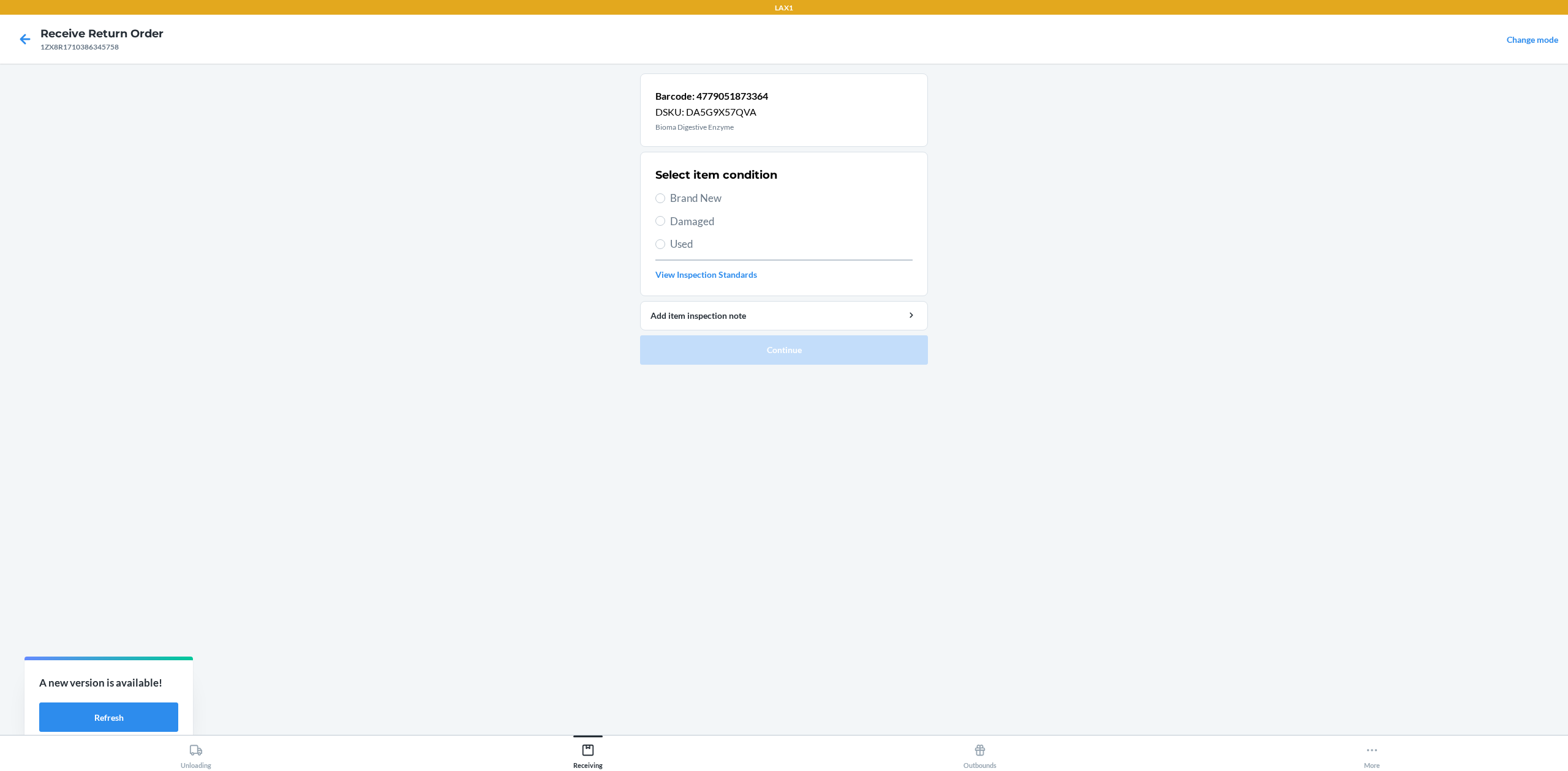
click at [686, 201] on span "Brand New" at bounding box center [791, 198] width 242 height 16
click at [665, 201] on input "Brand New" at bounding box center [661, 198] width 10 height 10
radio input "true"
click at [817, 353] on button "Continue" at bounding box center [784, 350] width 288 height 30
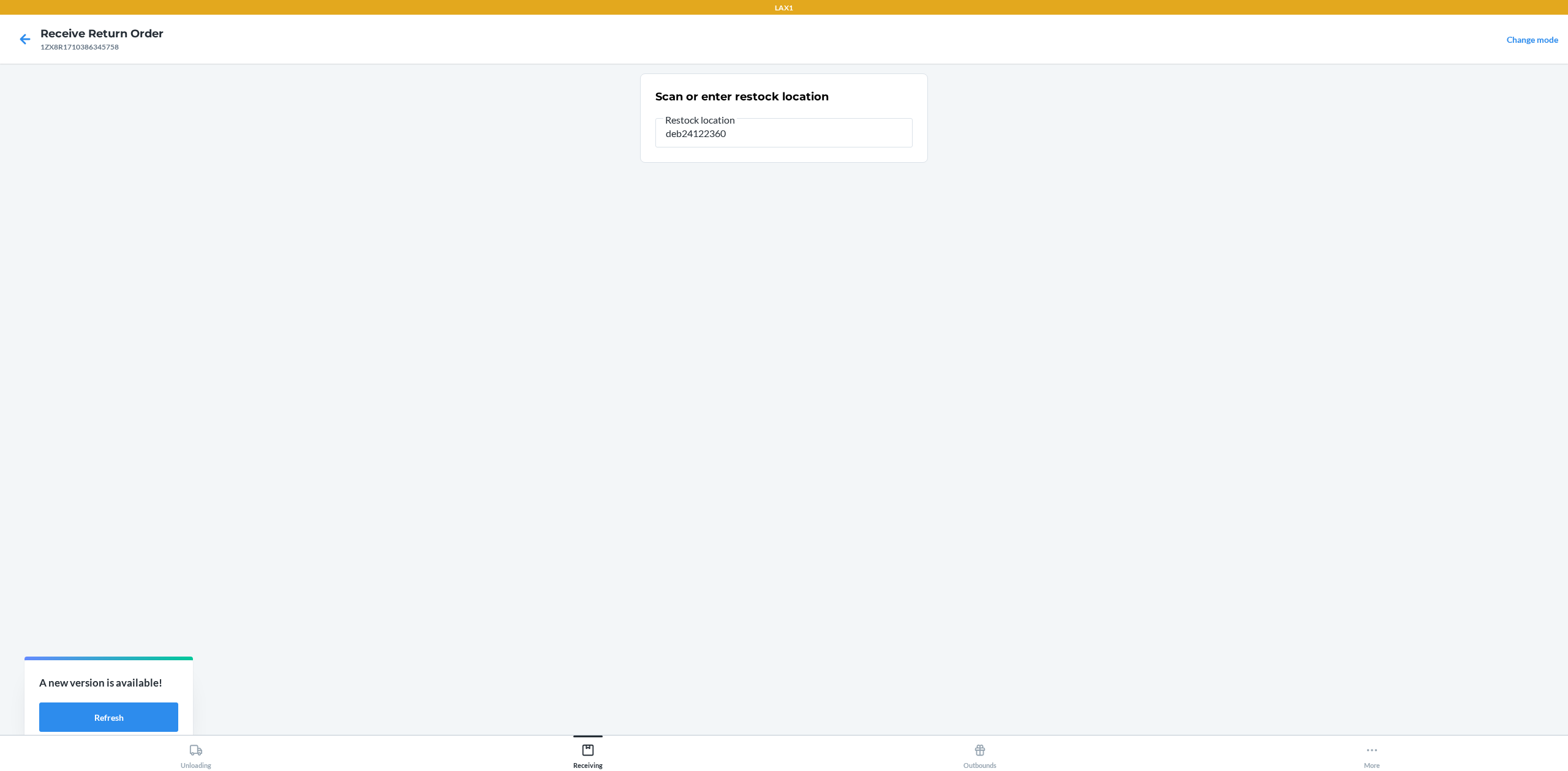
click at [731, 133] on input "deb24122360" at bounding box center [784, 133] width 257 height 30
type input "RTCART032"
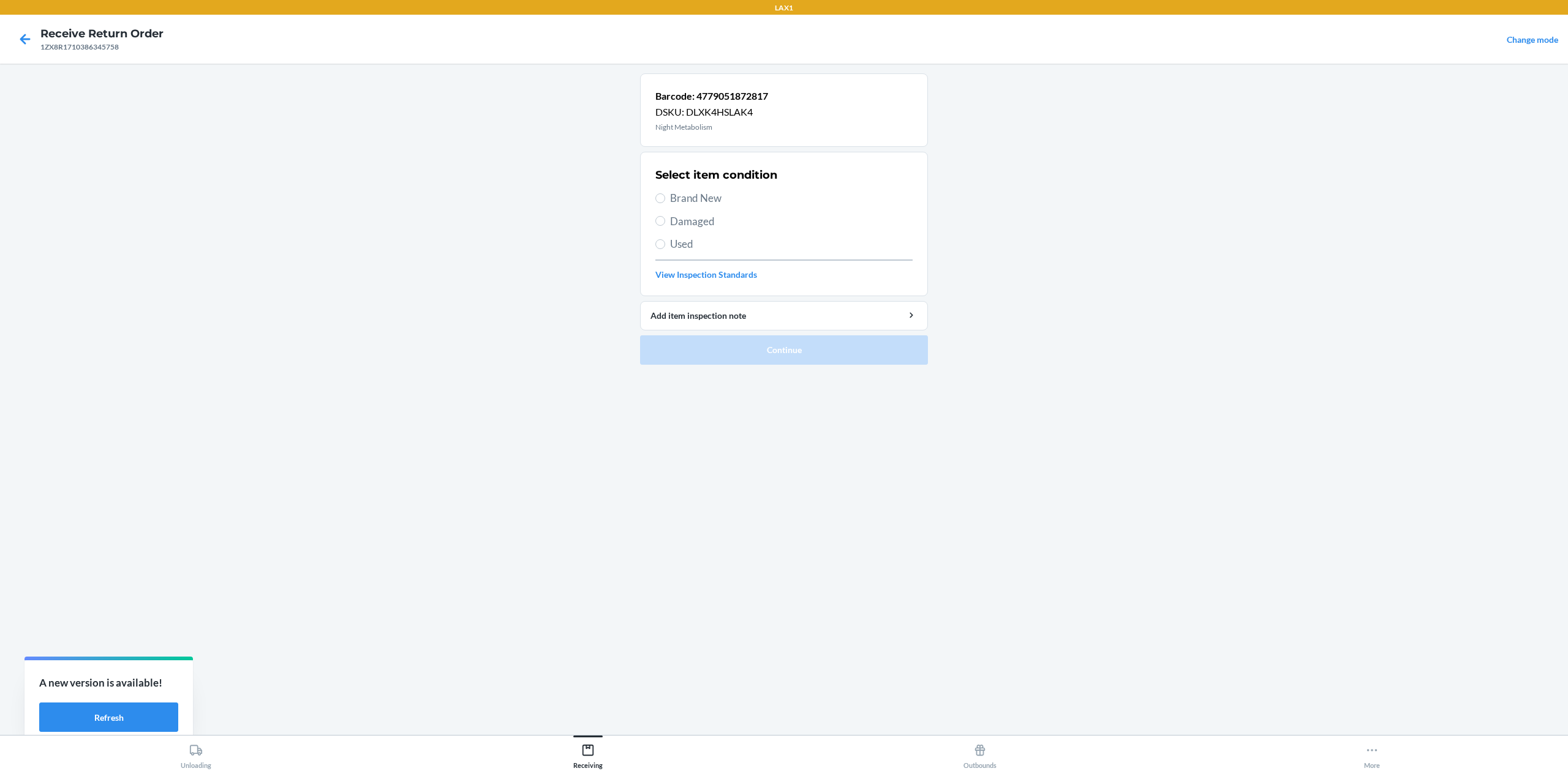
click at [718, 199] on span "Brand New" at bounding box center [791, 198] width 242 height 16
click at [665, 199] on input "Brand New" at bounding box center [661, 198] width 10 height 10
radio input "true"
click at [781, 357] on button "Continue" at bounding box center [784, 350] width 288 height 30
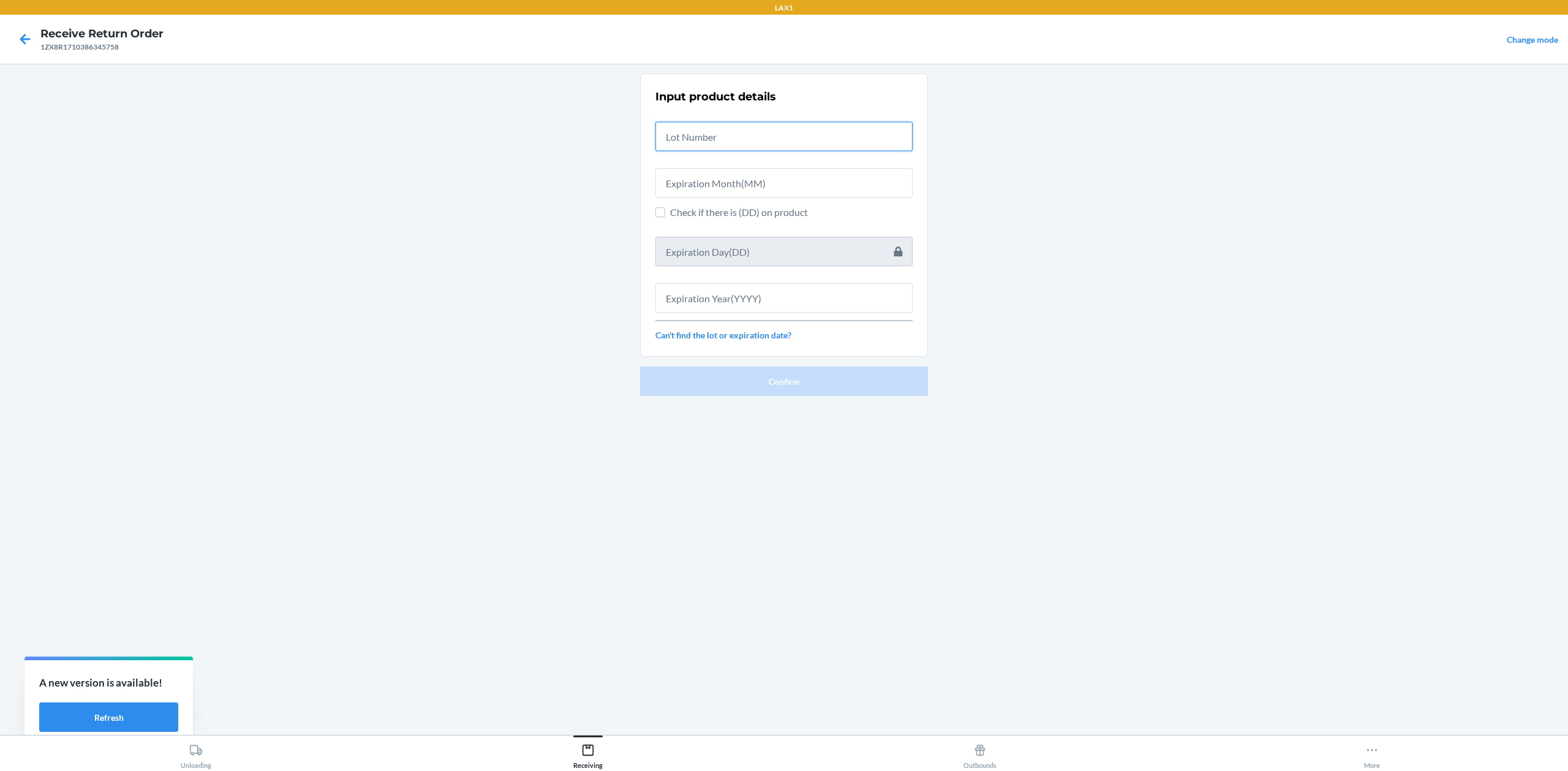
click at [760, 138] on input "text" at bounding box center [784, 136] width 257 height 30
type input "ntb25051560"
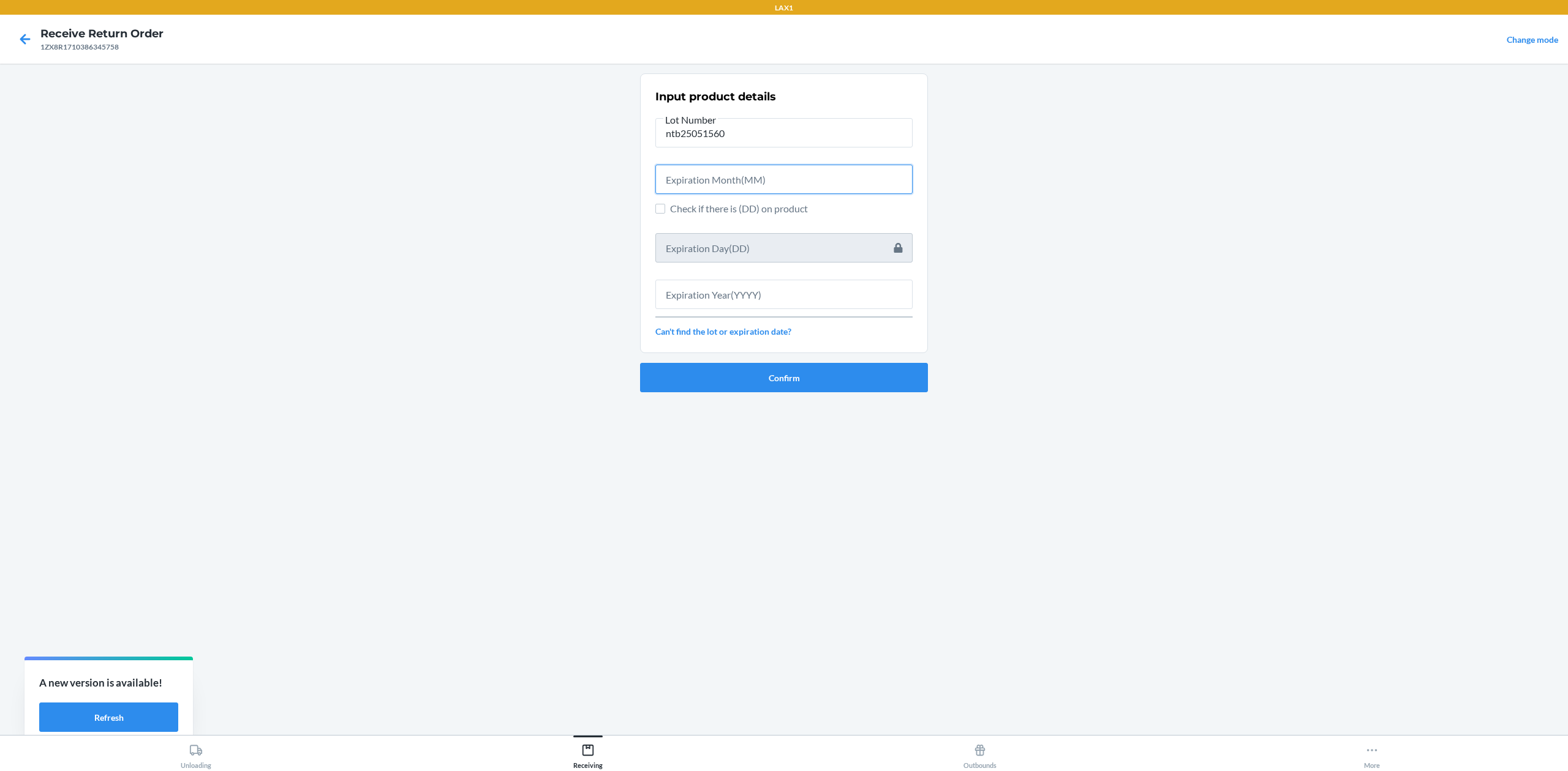
click at [841, 187] on input "text" at bounding box center [784, 179] width 257 height 30
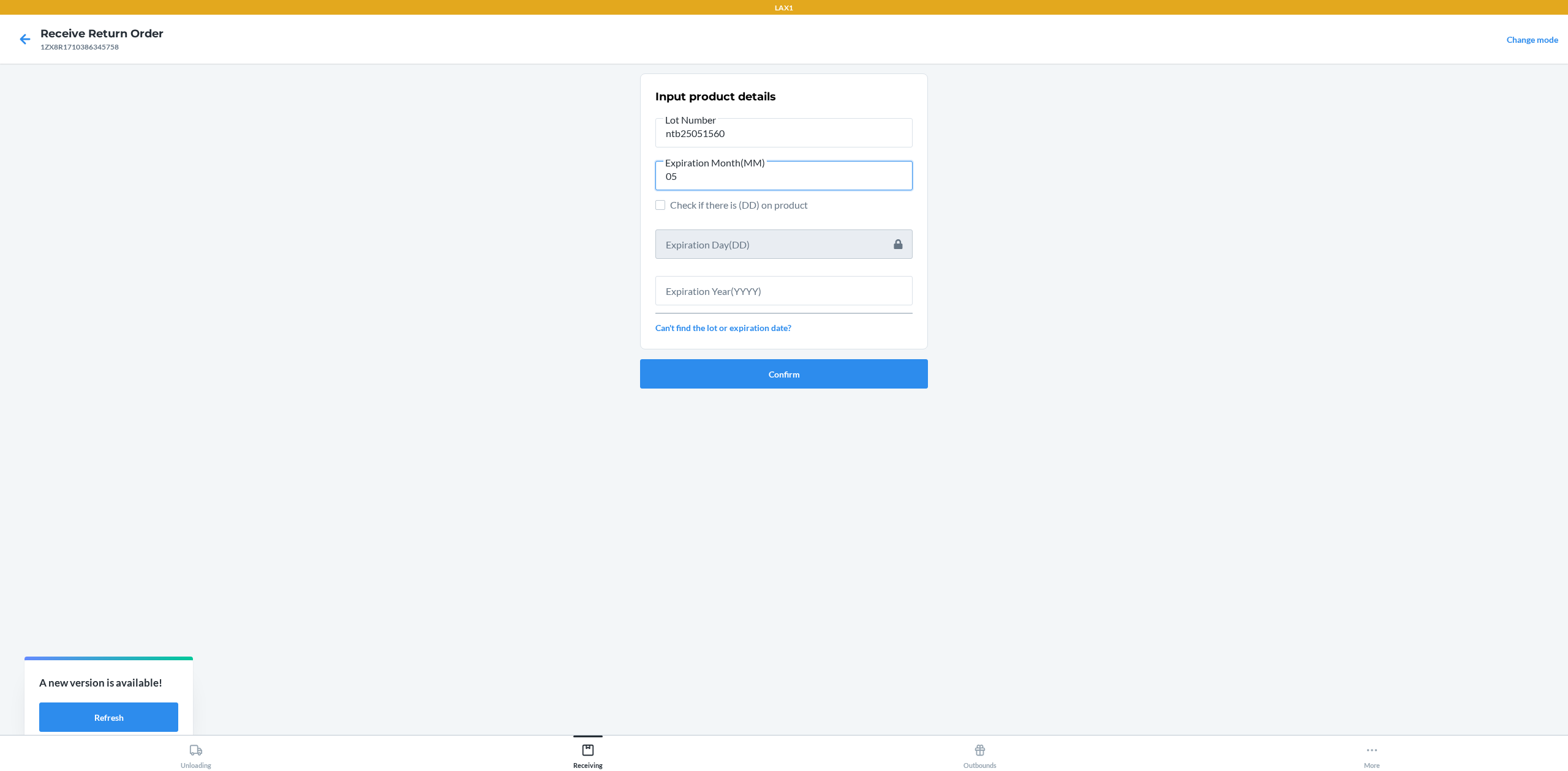
type input "05"
click at [832, 294] on input "text" at bounding box center [784, 290] width 257 height 30
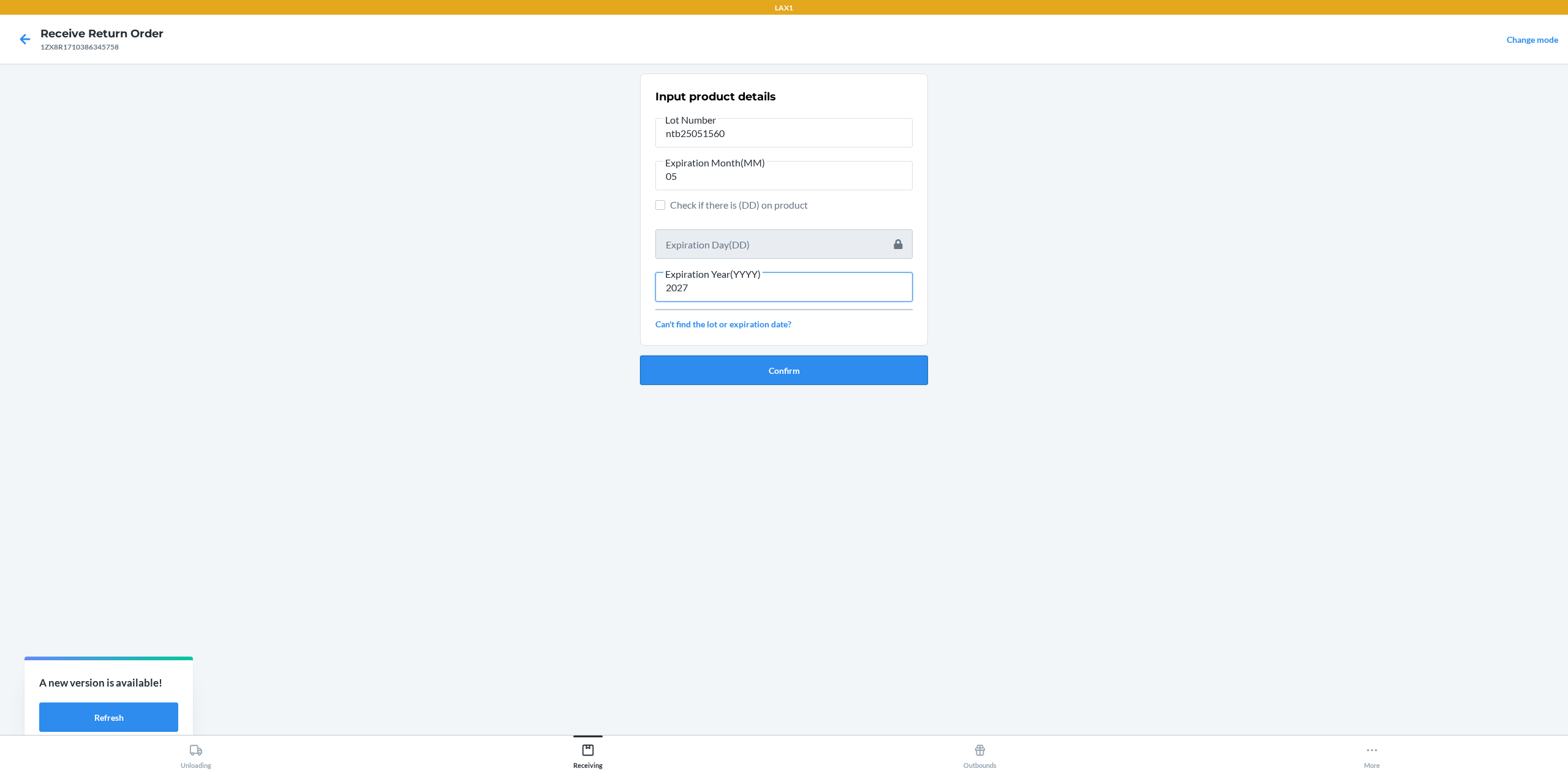
type input "2027"
click at [827, 368] on button "Confirm" at bounding box center [784, 370] width 288 height 30
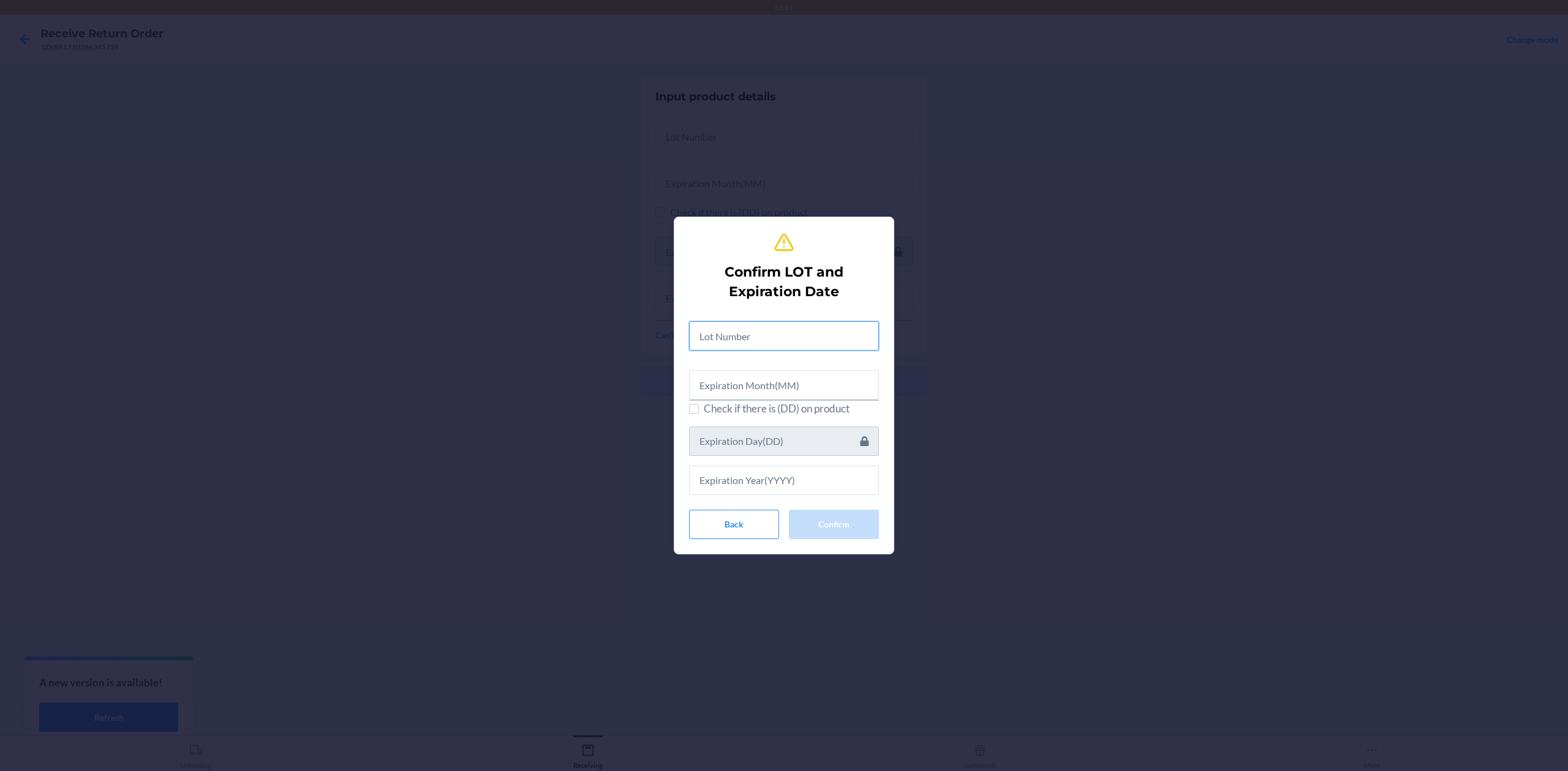
click at [787, 333] on input "text" at bounding box center [784, 336] width 190 height 30
type input "ntb25051560"
click at [808, 377] on input "text" at bounding box center [784, 383] width 190 height 30
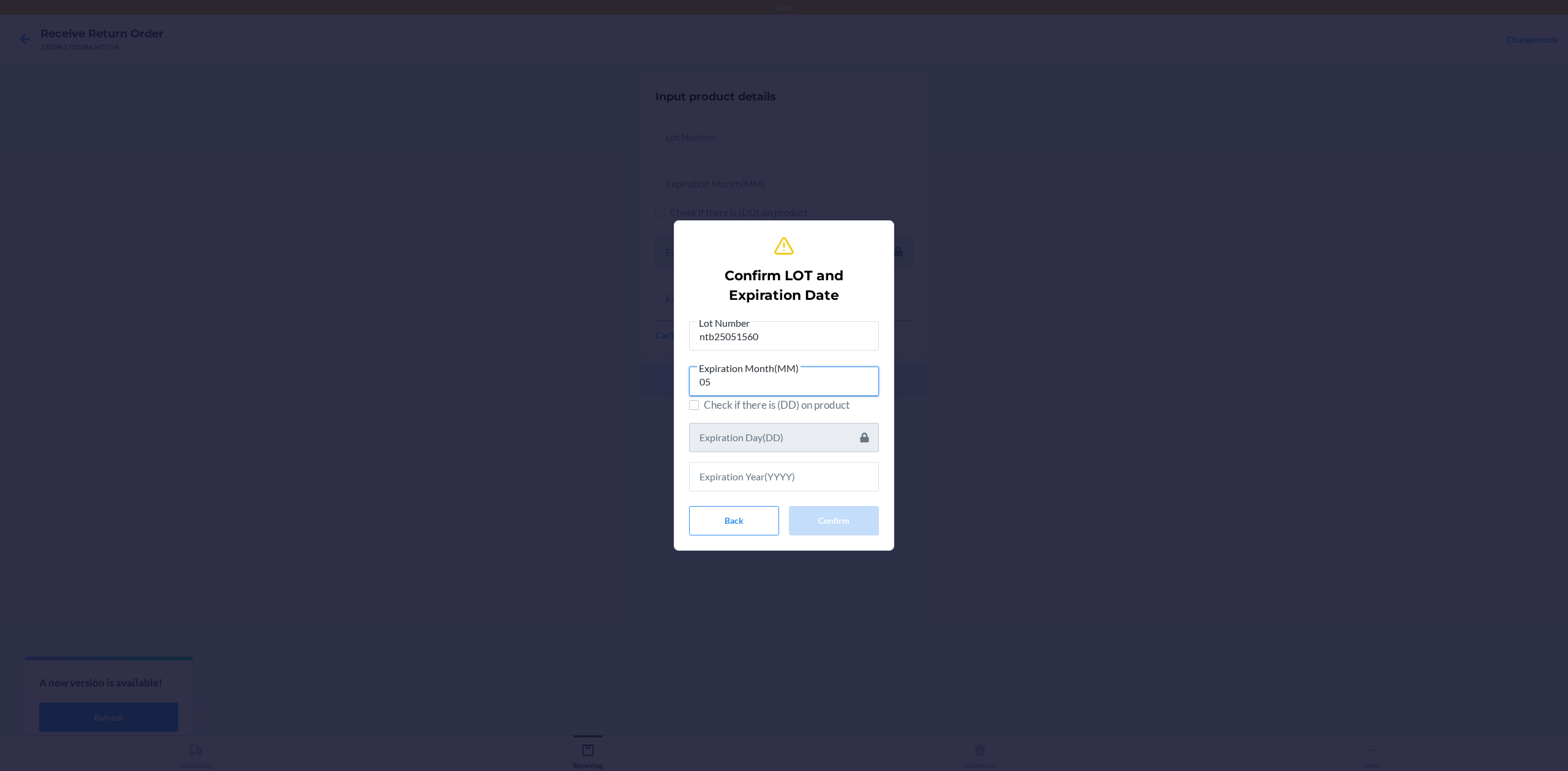
type input "05"
click at [808, 477] on input "text" at bounding box center [784, 476] width 190 height 30
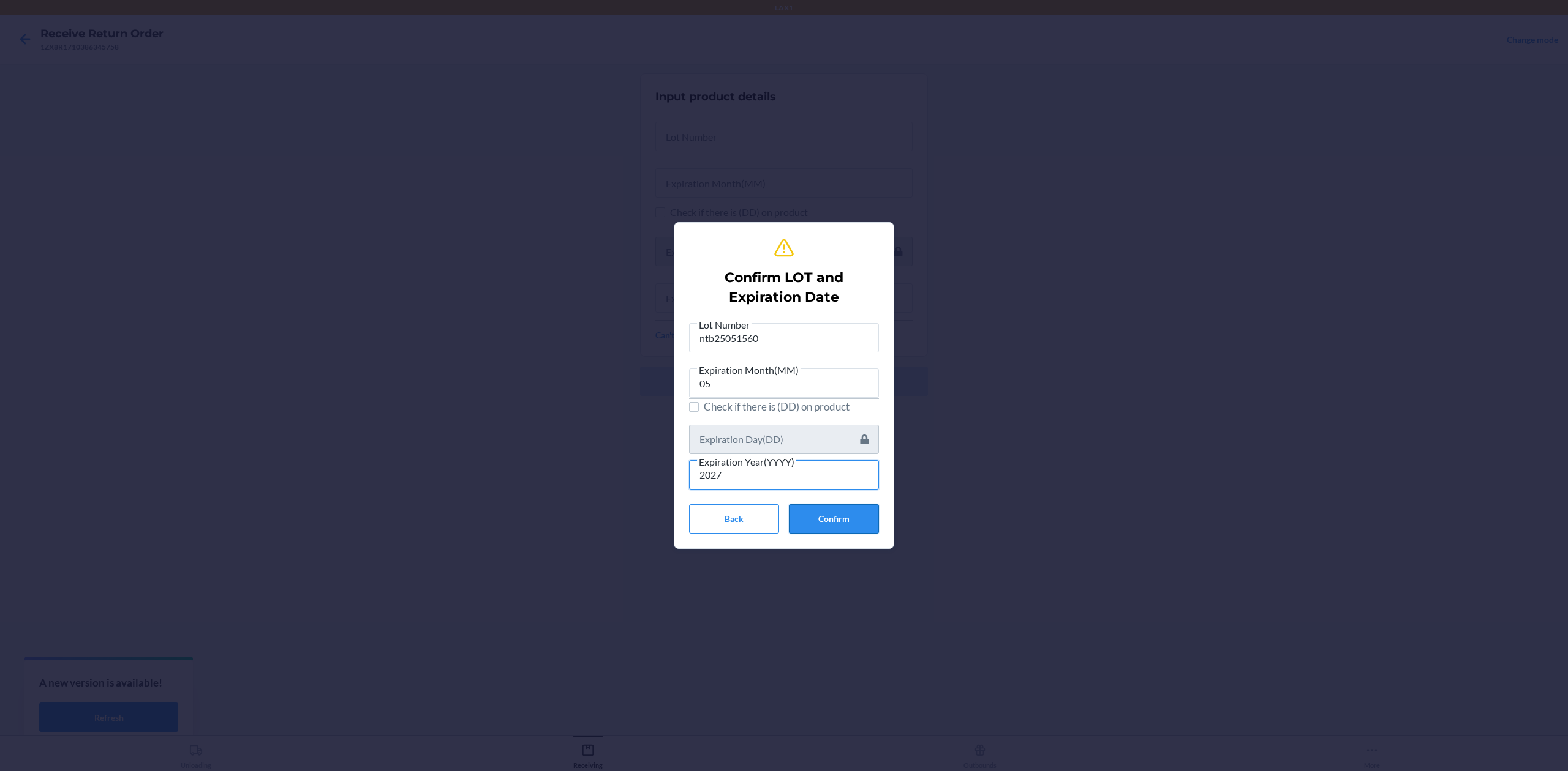
type input "2027"
click at [850, 519] on button "Confirm" at bounding box center [834, 519] width 90 height 30
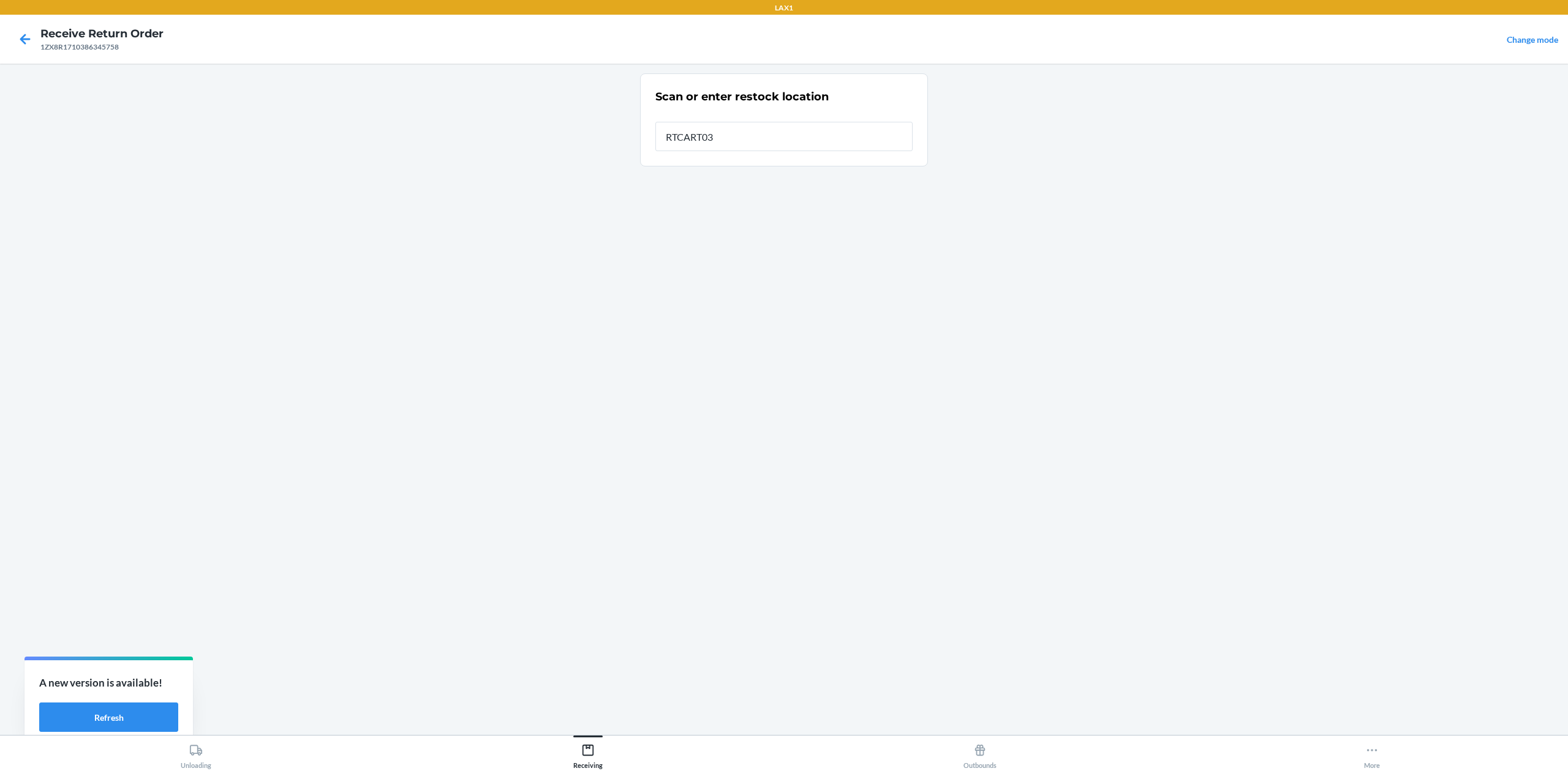
type input "RTCART032"
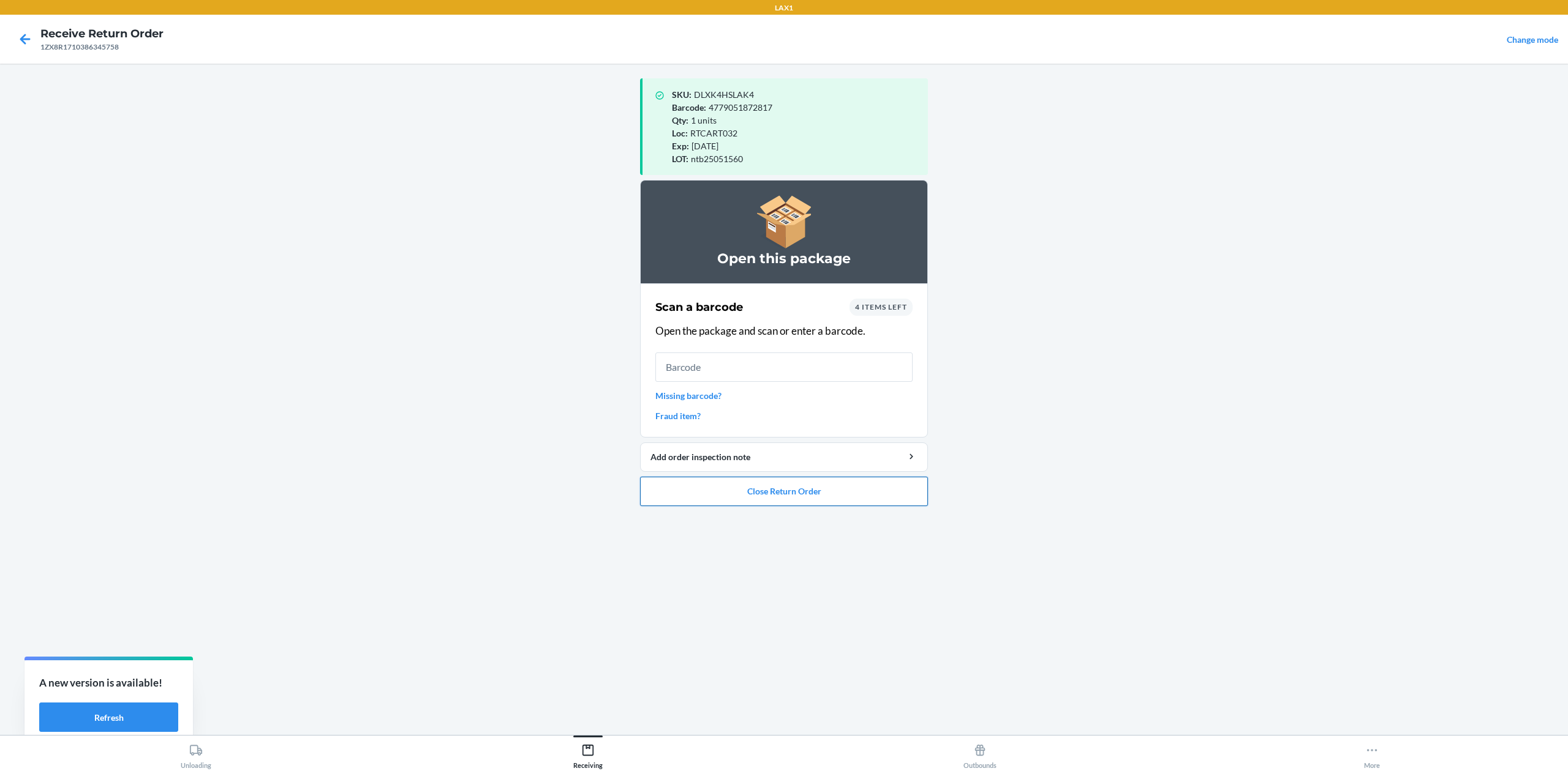
click at [852, 504] on button "Close Return Order" at bounding box center [784, 491] width 288 height 30
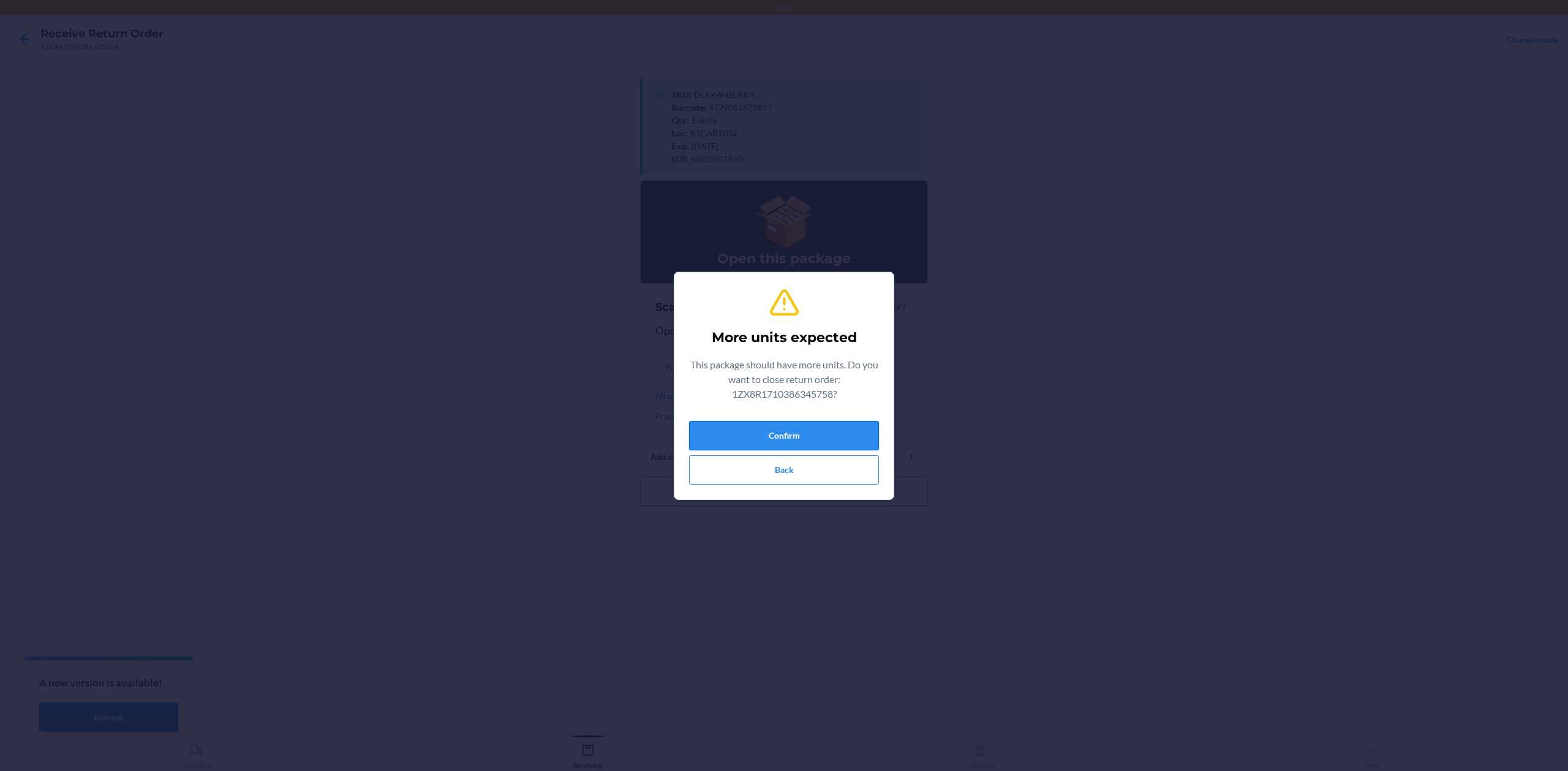
click at [755, 434] on button "Confirm" at bounding box center [784, 436] width 190 height 30
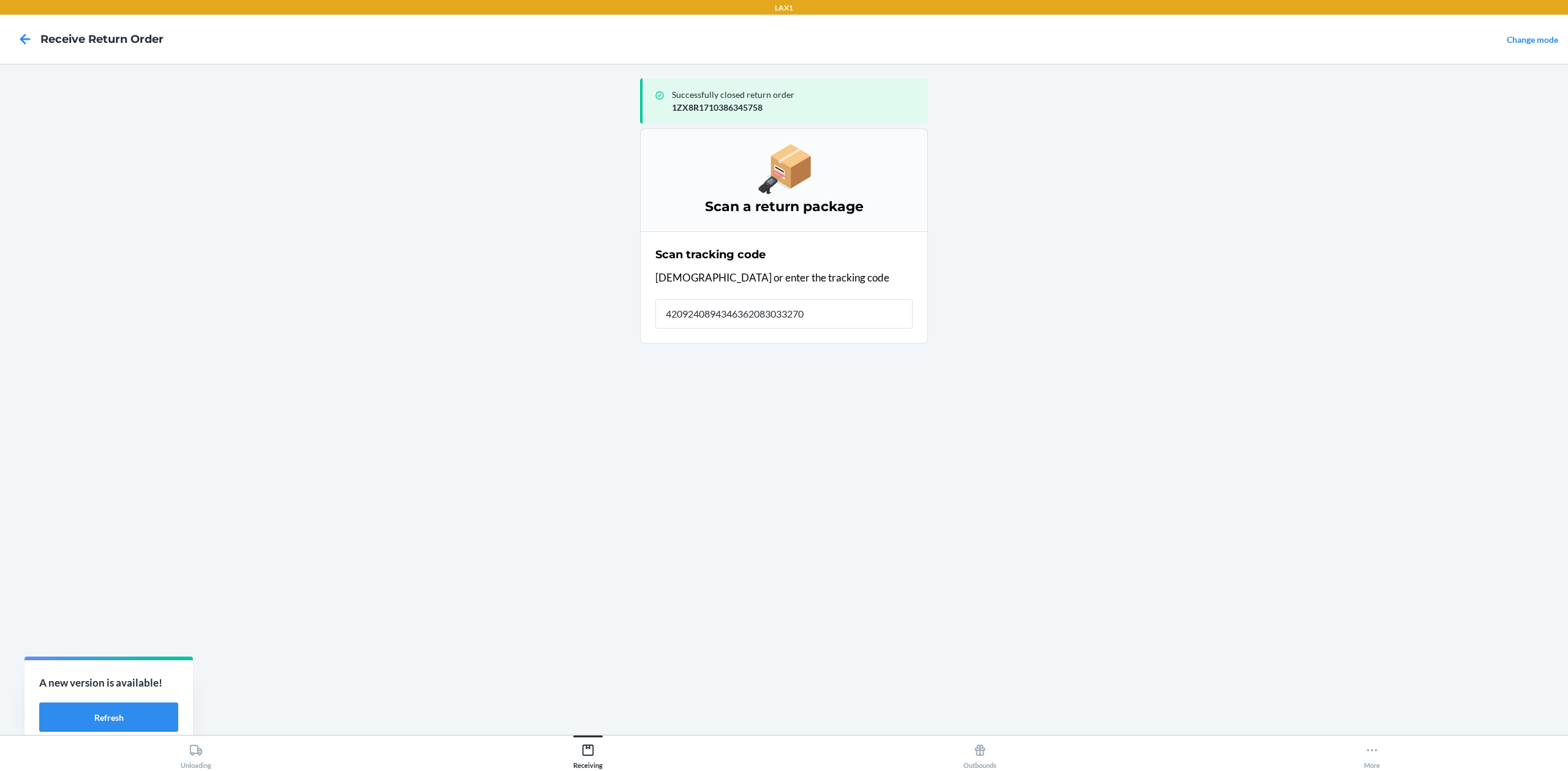
type input "42092408943463620830332705"
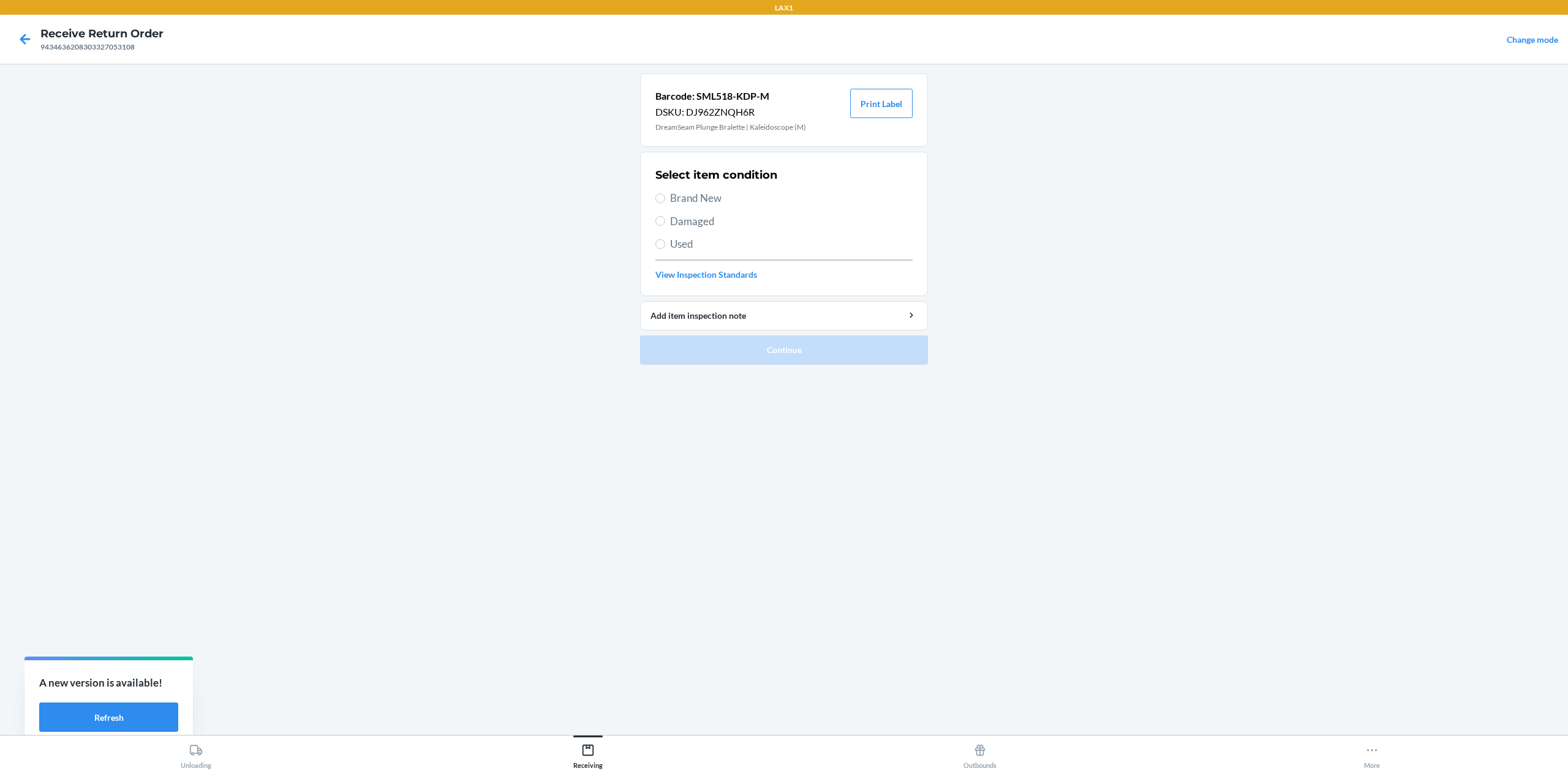
click at [683, 199] on span "Brand New" at bounding box center [791, 198] width 242 height 16
click at [665, 199] on input "Brand New" at bounding box center [661, 198] width 10 height 10
radio input "true"
click at [777, 344] on button "Continue" at bounding box center [784, 350] width 288 height 30
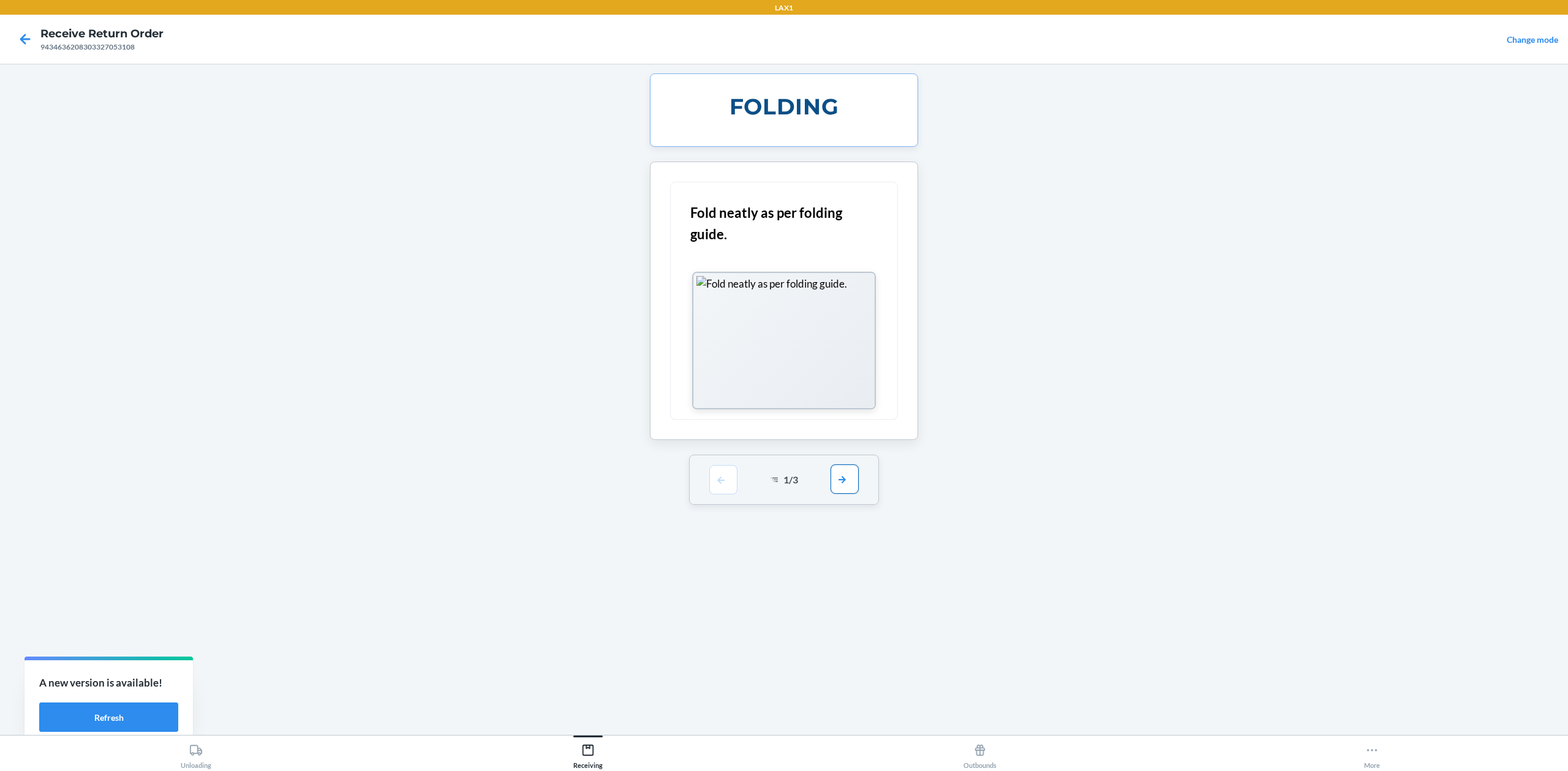
click at [845, 469] on button "button" at bounding box center [844, 479] width 28 height 30
click at [861, 300] on div "2 / 3" at bounding box center [784, 311] width 190 height 50
click at [857, 307] on button "button" at bounding box center [844, 310] width 28 height 30
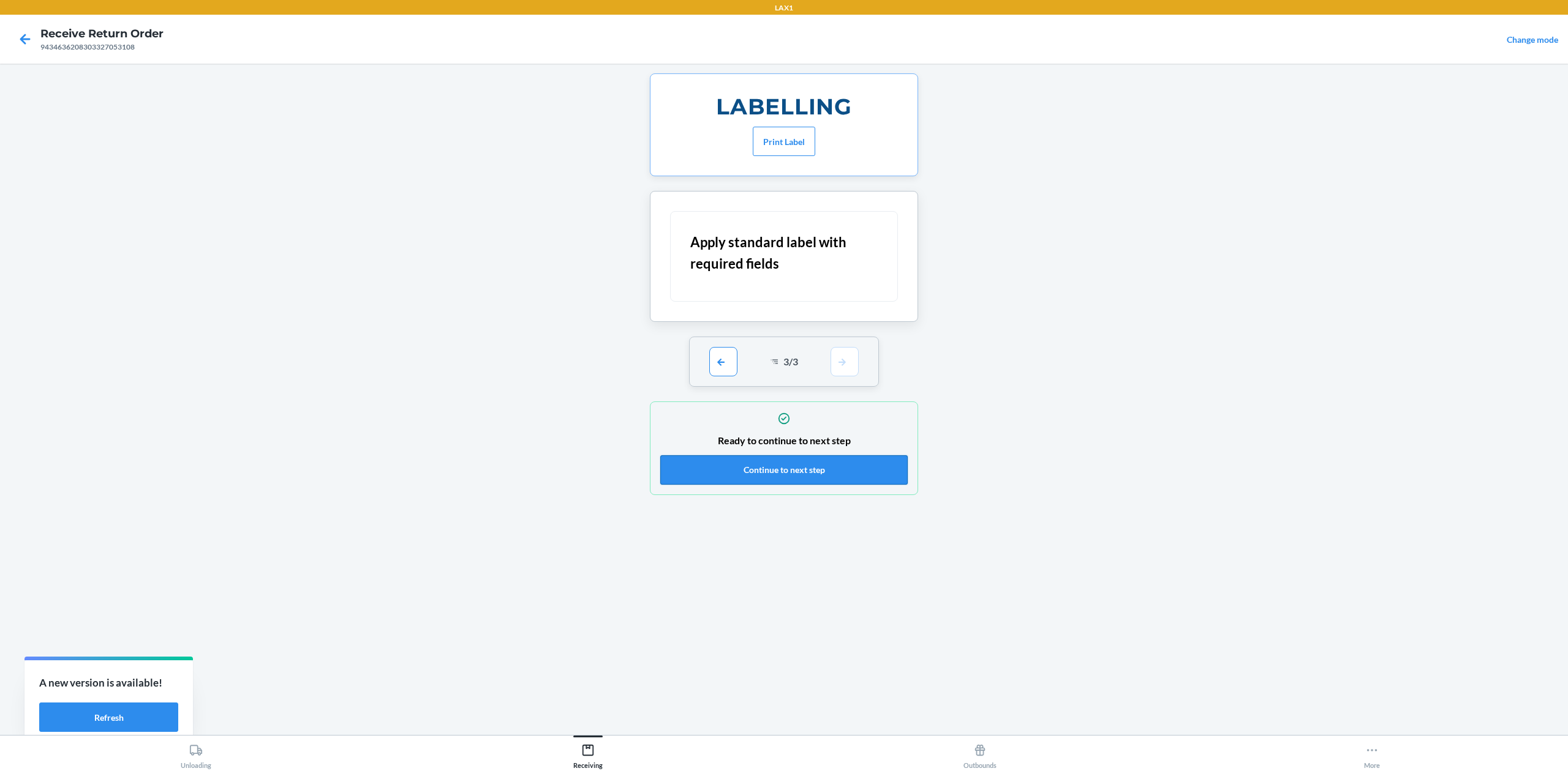
click at [814, 473] on button "Continue to next step" at bounding box center [784, 470] width 248 height 30
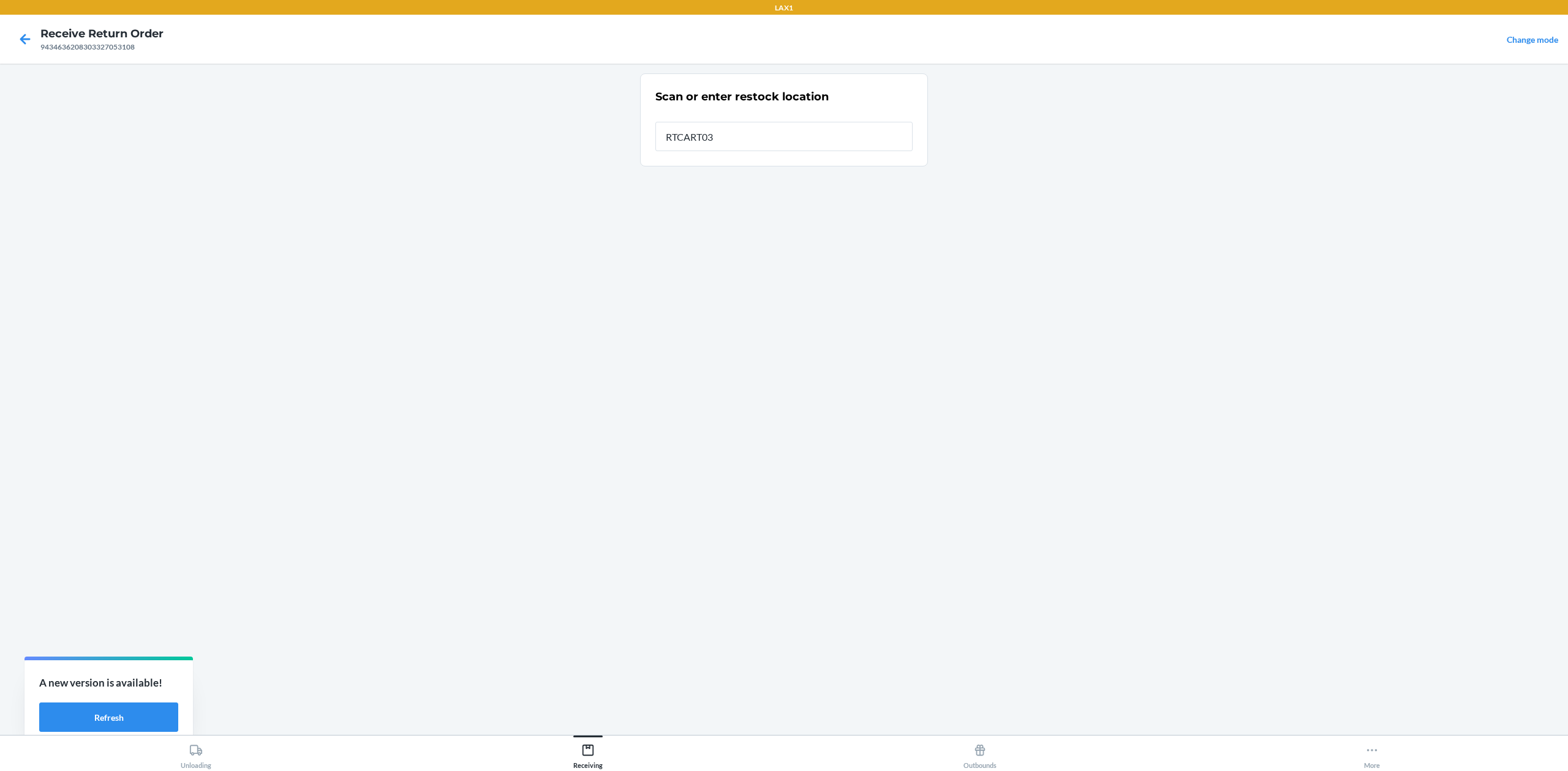
type input "RTCART032"
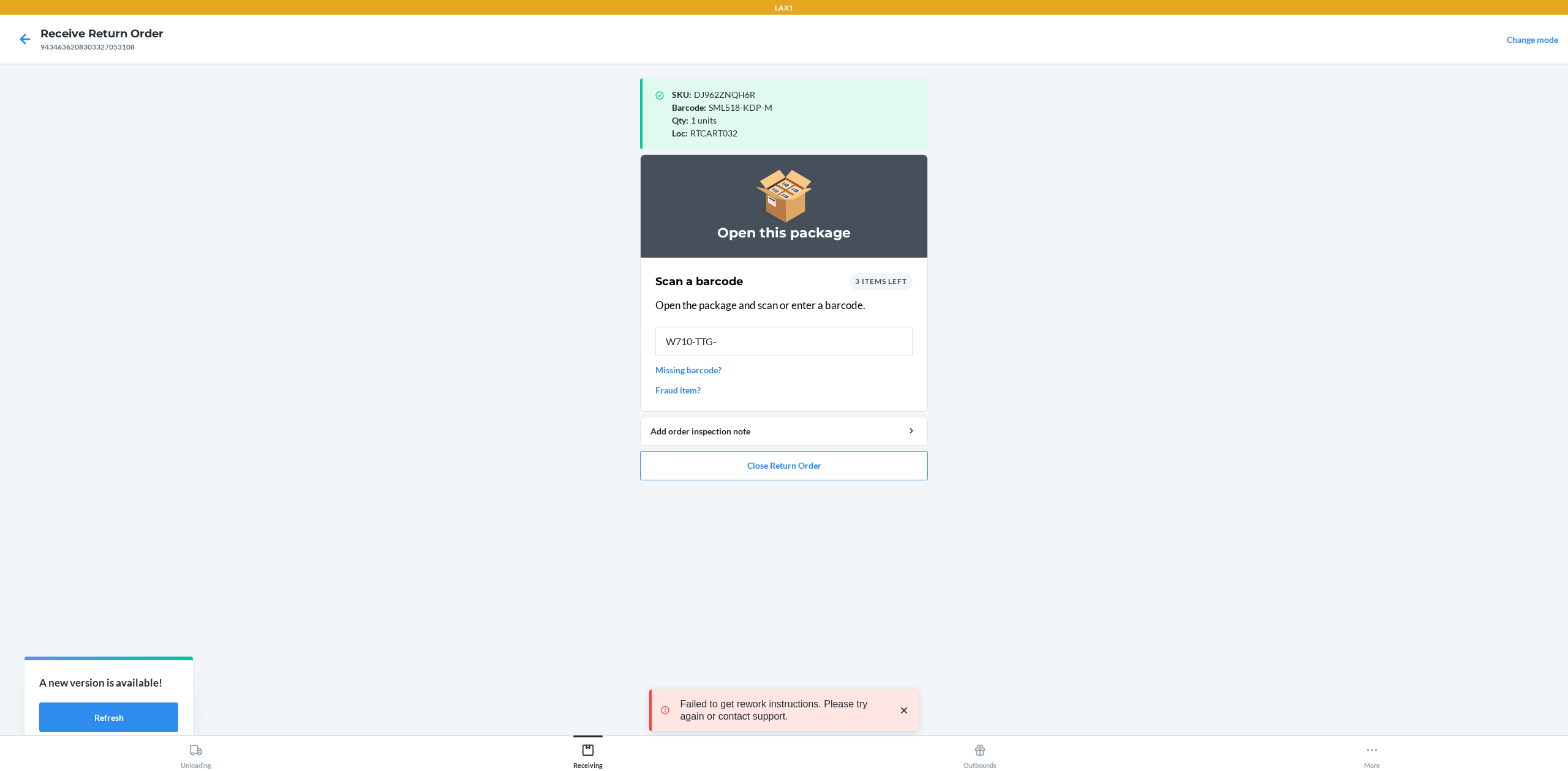
type input "W710-TTG-L"
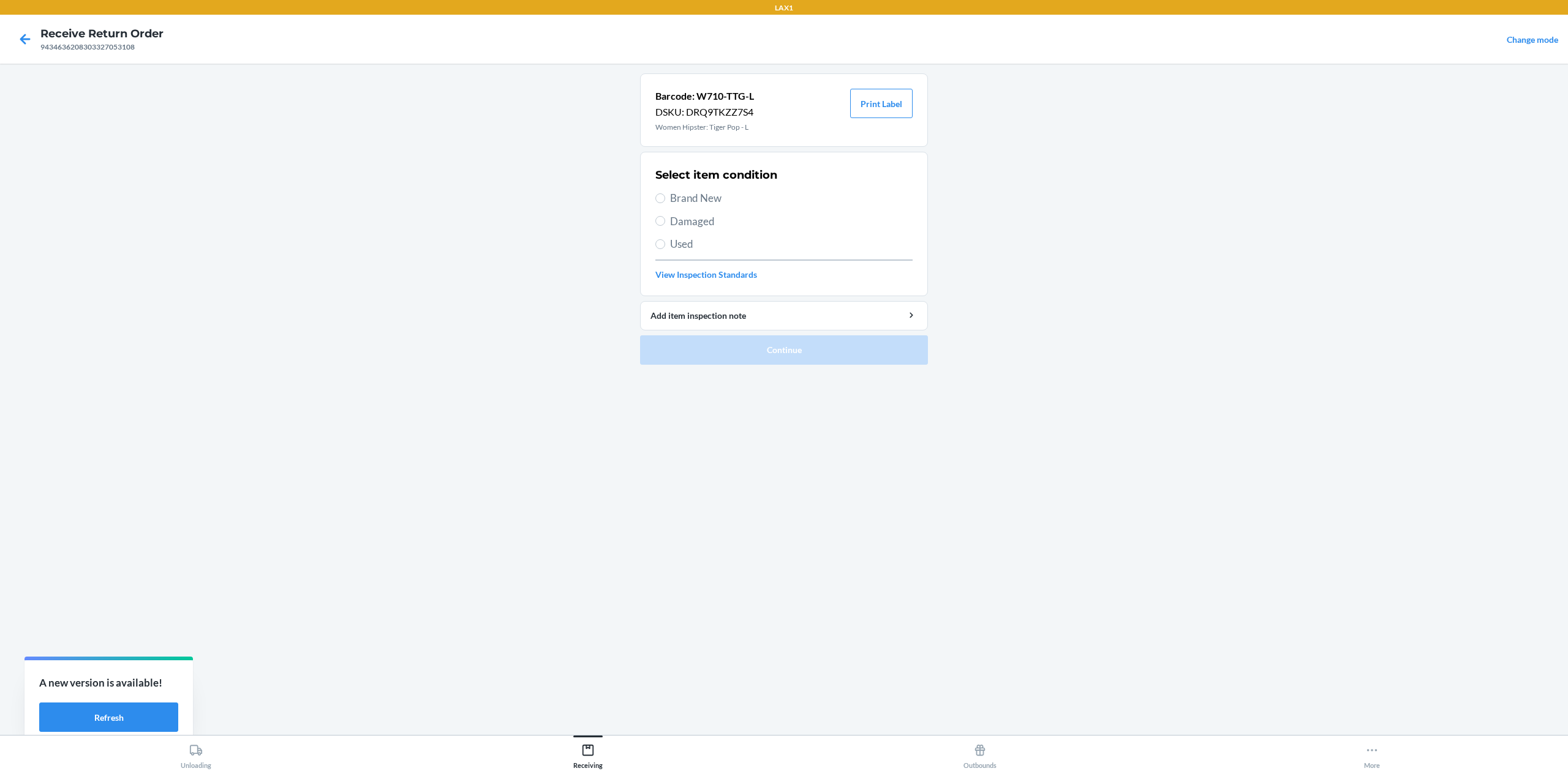
click at [683, 252] on span "Used" at bounding box center [791, 244] width 242 height 16
click at [665, 249] on input "Used" at bounding box center [661, 244] width 10 height 10
radio input "true"
click at [745, 356] on button "Continue" at bounding box center [784, 350] width 288 height 30
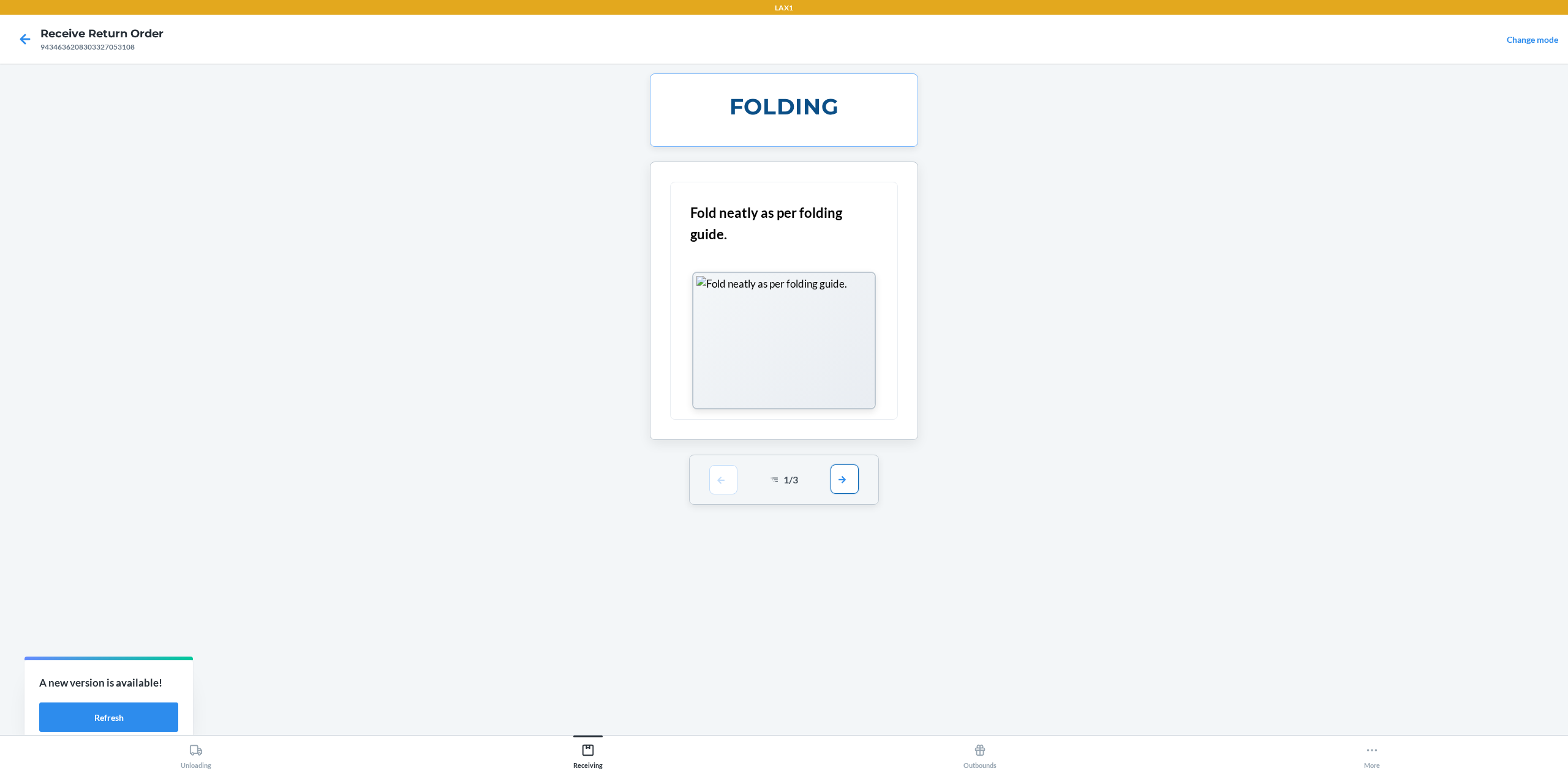
click at [849, 486] on button "button" at bounding box center [844, 479] width 28 height 30
click at [858, 304] on button "button" at bounding box center [844, 310] width 28 height 30
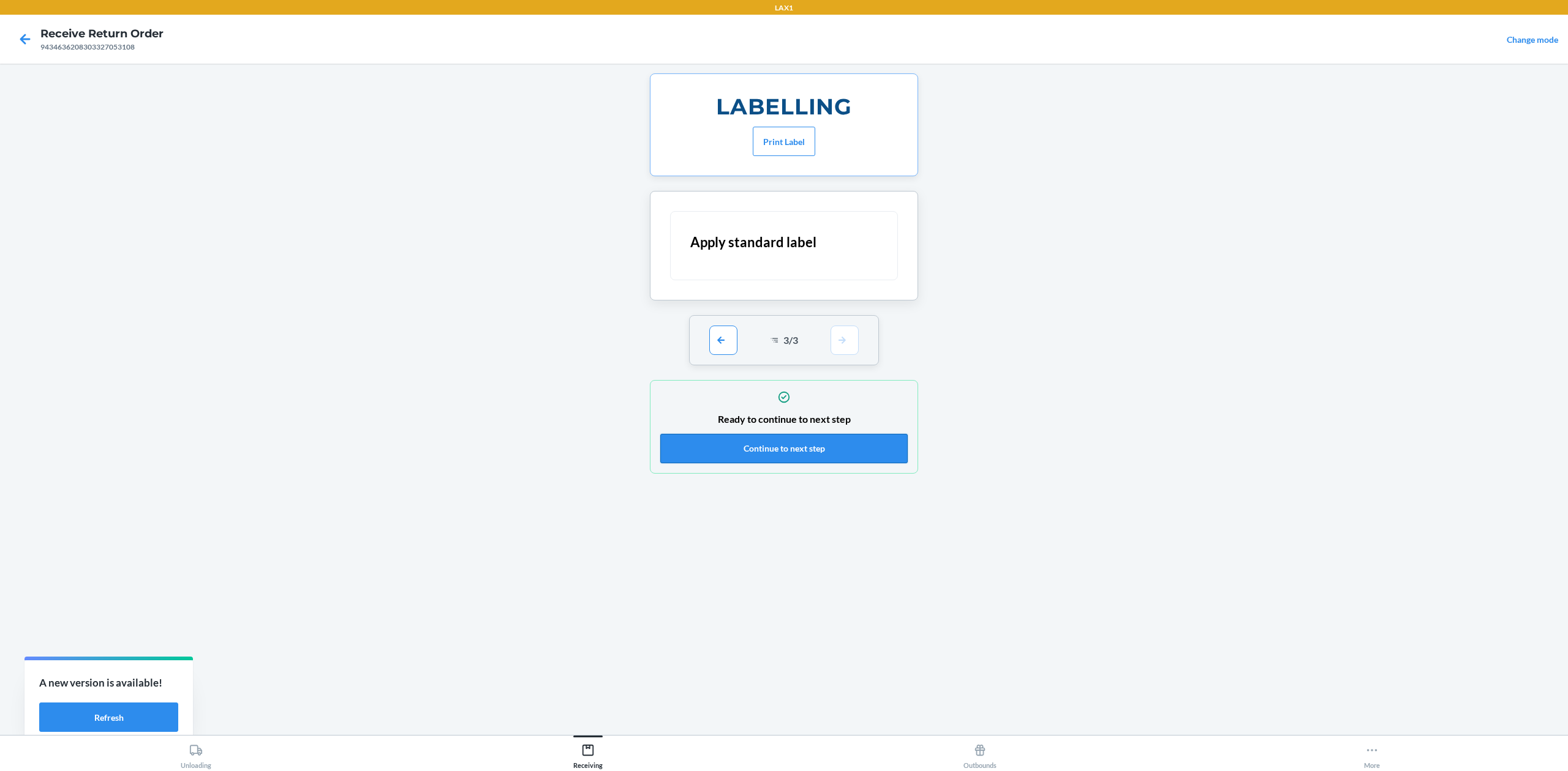
click at [836, 459] on button "Continue to next step" at bounding box center [784, 448] width 248 height 30
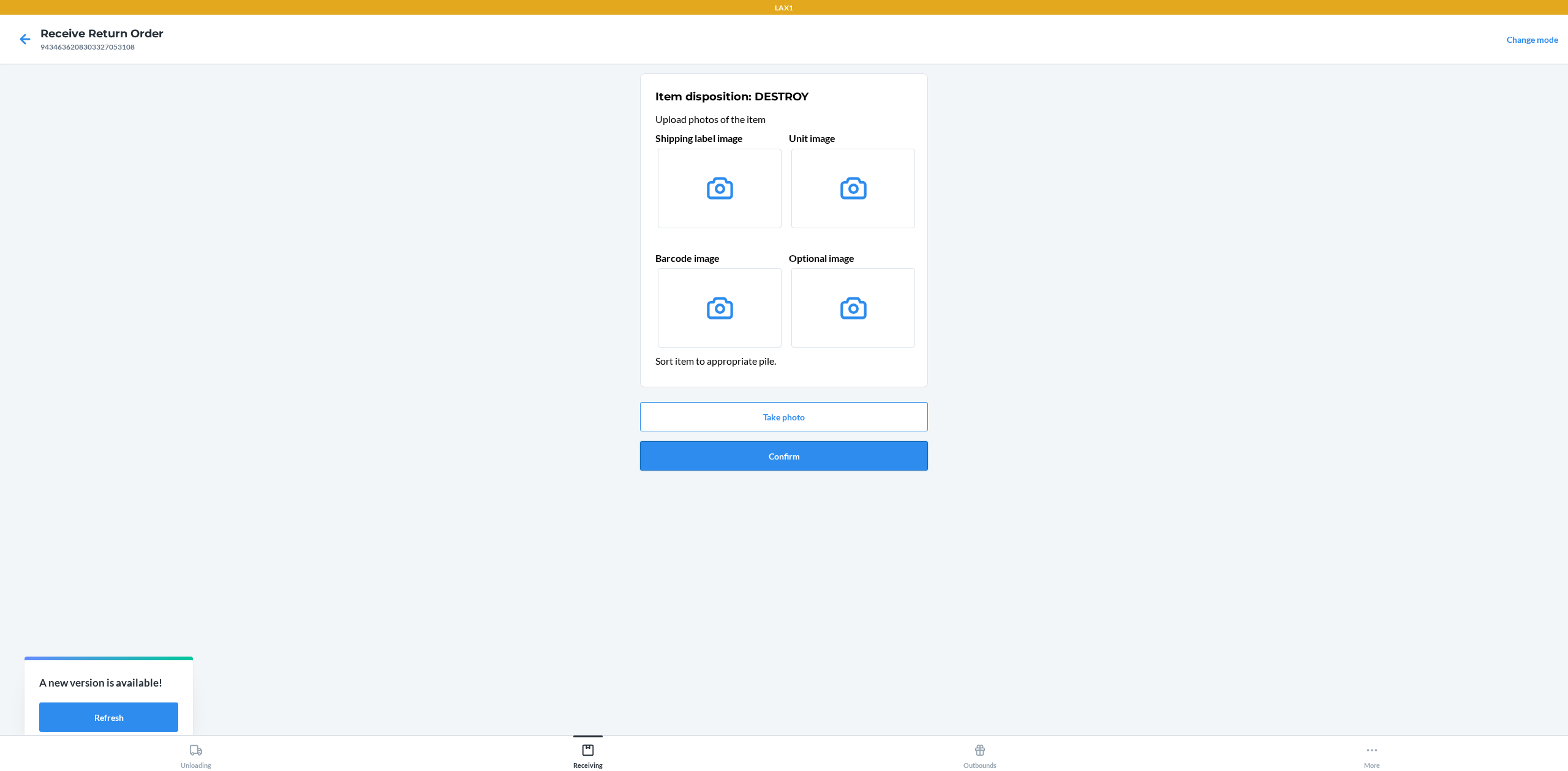
click at [851, 448] on button "Confirm" at bounding box center [784, 456] width 288 height 30
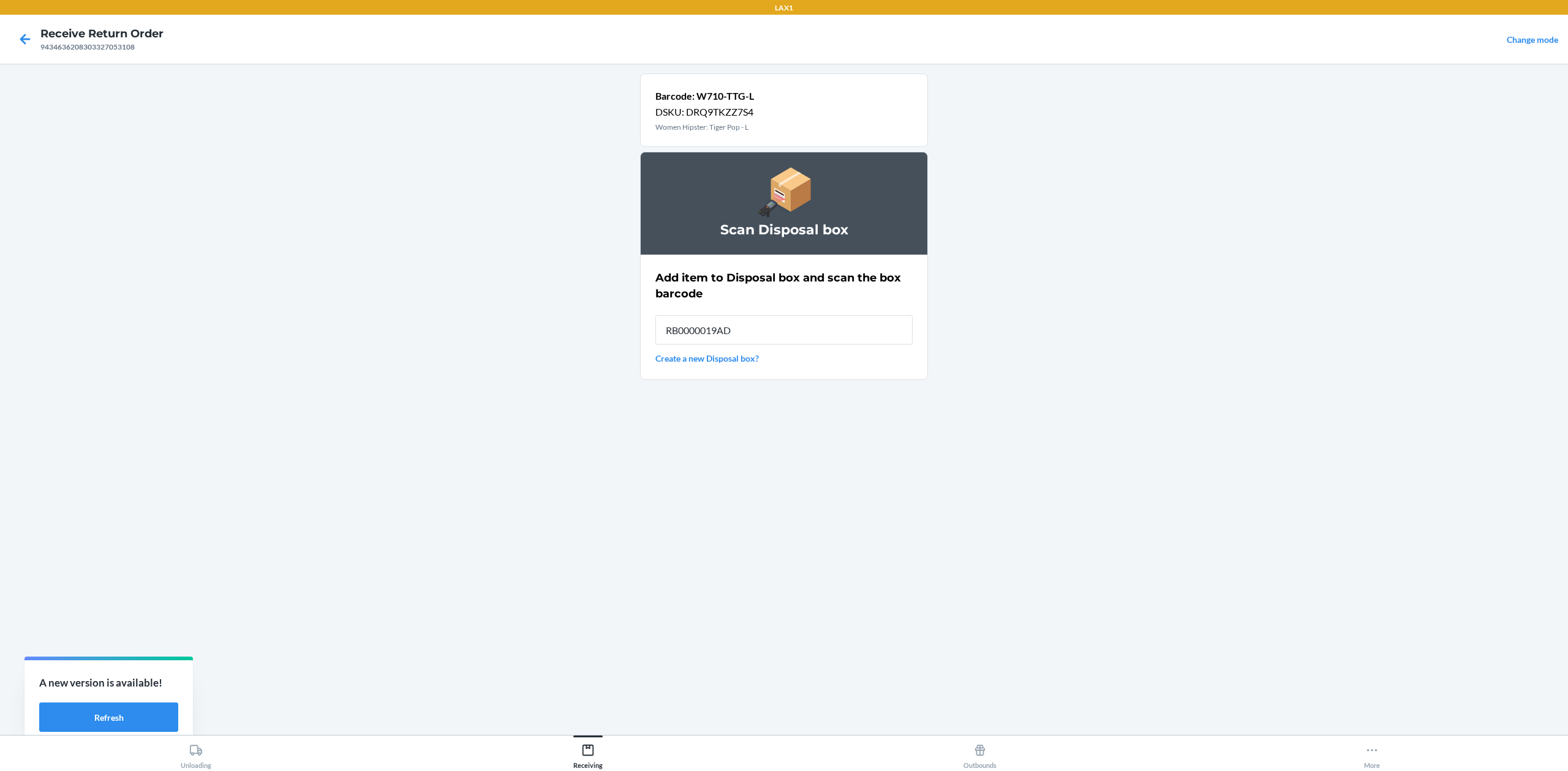
type input "RB0000019AD"
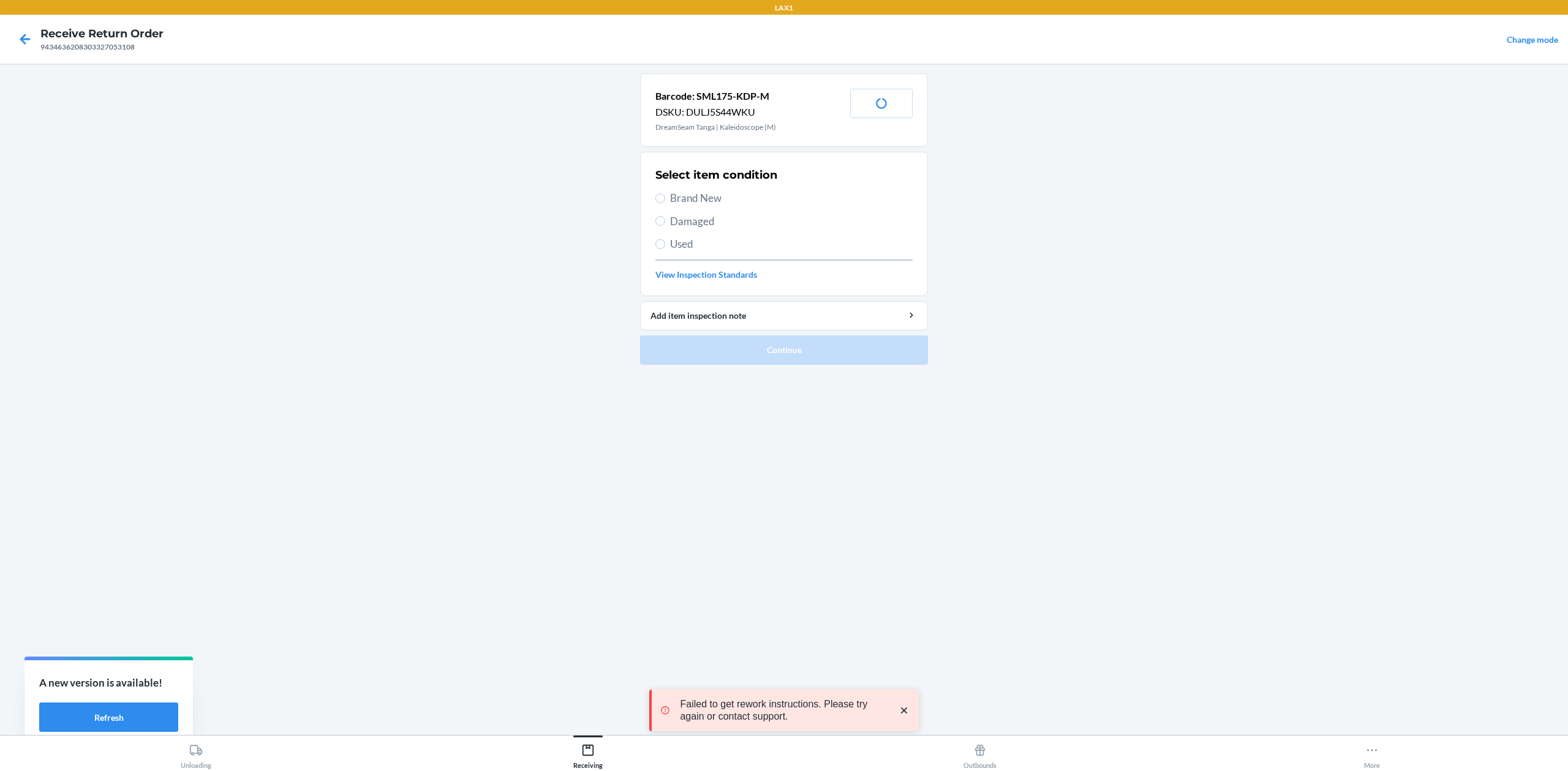
click at [716, 198] on span "Brand New" at bounding box center [791, 198] width 242 height 16
click at [665, 198] on input "Brand New" at bounding box center [661, 198] width 10 height 10
radio input "true"
click at [812, 344] on button "Continue" at bounding box center [784, 350] width 288 height 30
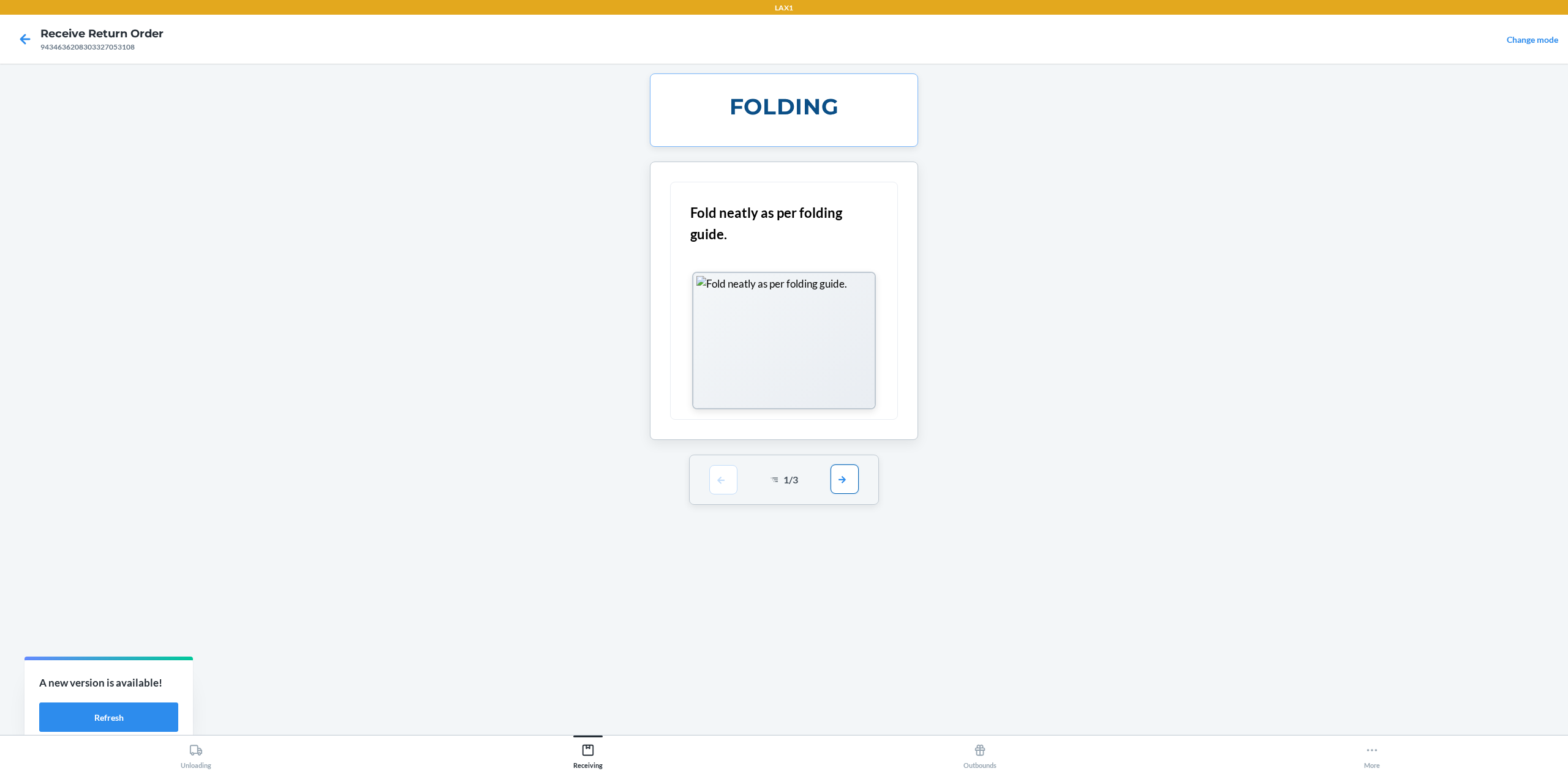
click at [845, 478] on button "button" at bounding box center [844, 479] width 28 height 30
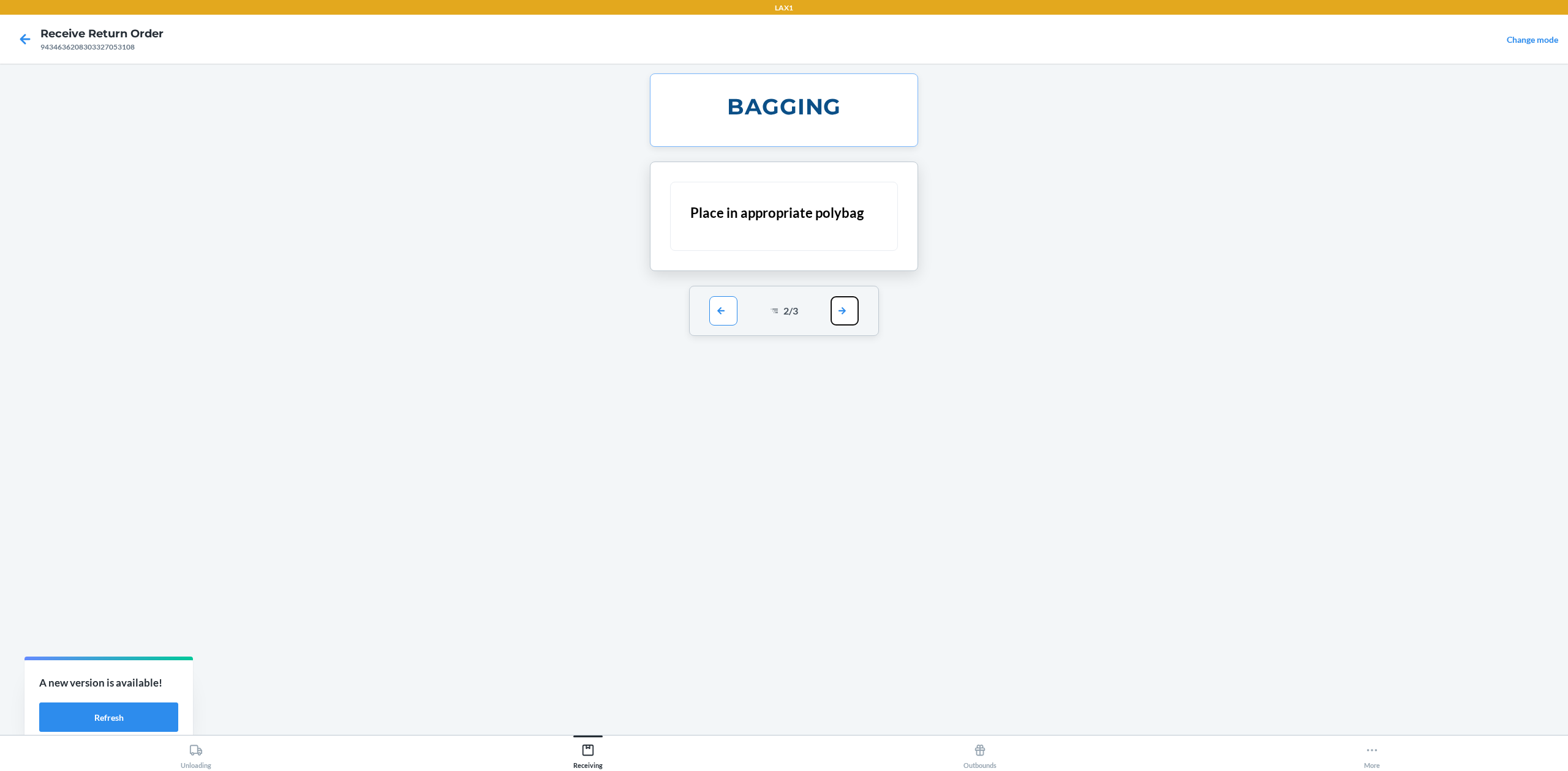
click at [851, 312] on button "button" at bounding box center [844, 311] width 28 height 30
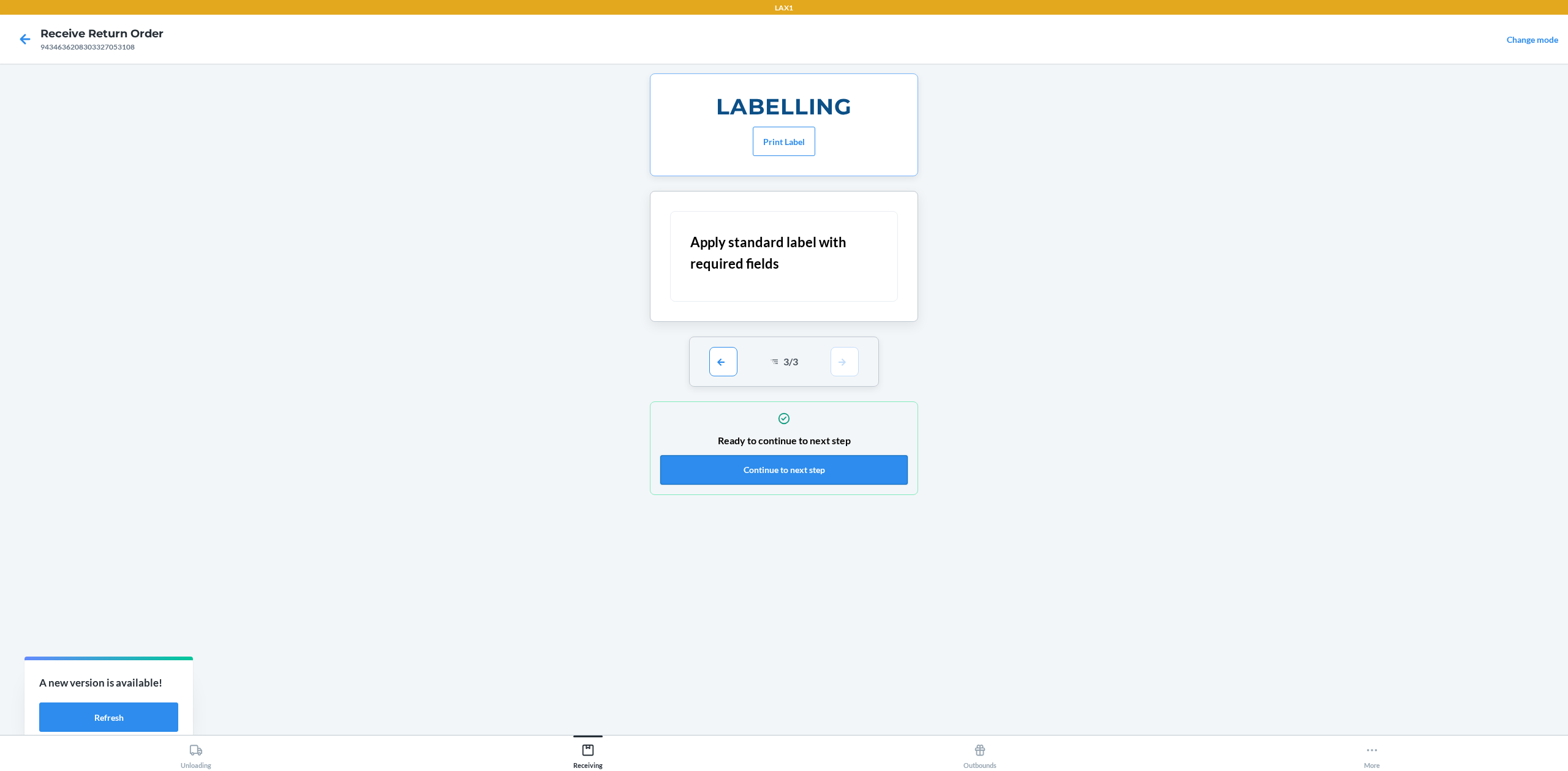
click at [844, 479] on button "Continue to next step" at bounding box center [784, 470] width 248 height 30
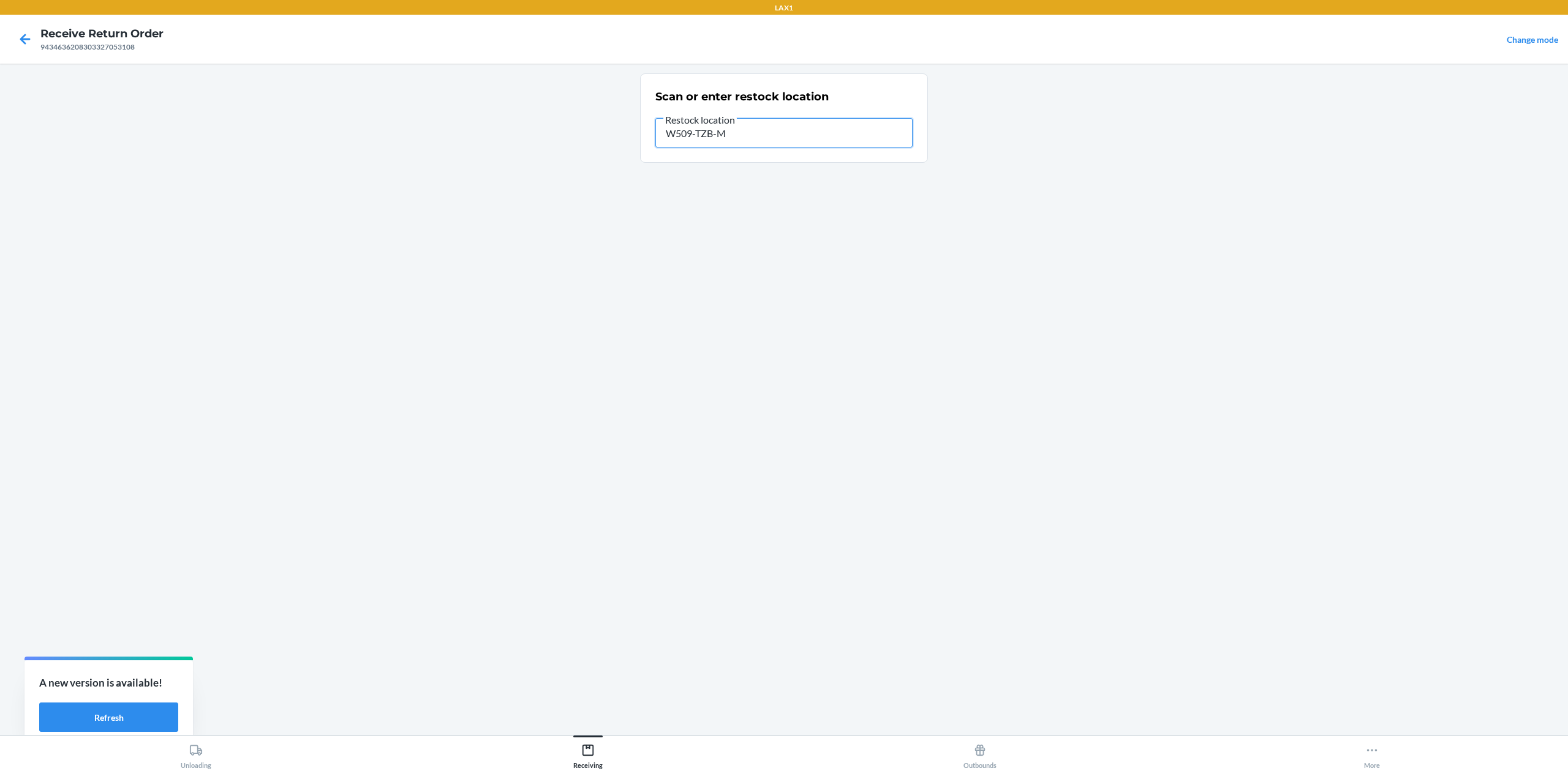
click at [740, 133] on input "W509-TZB-M" at bounding box center [784, 133] width 257 height 30
type input "W509-TZB-M"
click at [753, 137] on input "W509-TZB-M" at bounding box center [784, 133] width 257 height 30
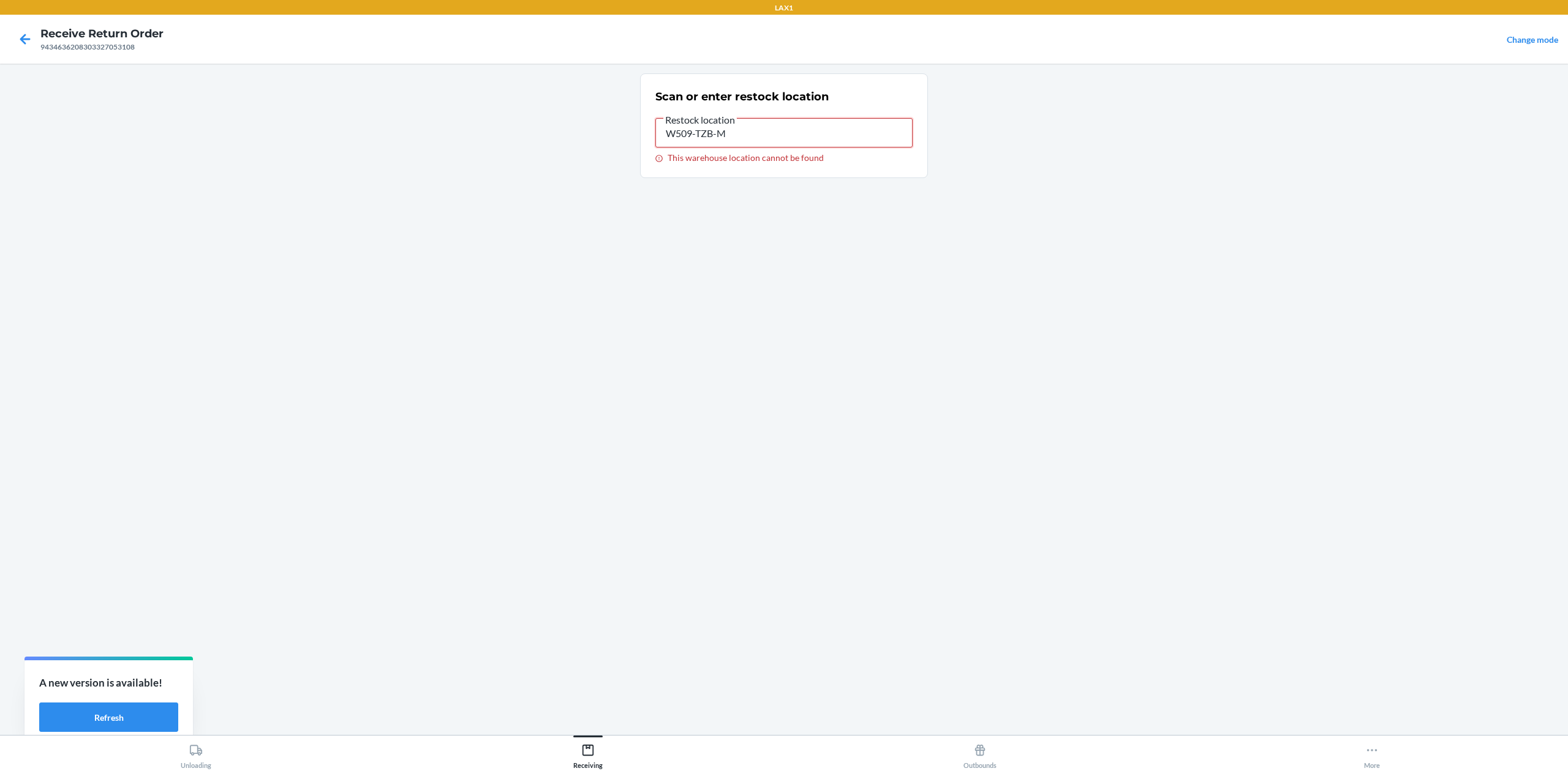
click at [753, 137] on input "W509-TZB-M" at bounding box center [784, 133] width 257 height 30
click at [602, 748] on button "Receiving" at bounding box center [588, 752] width 392 height 34
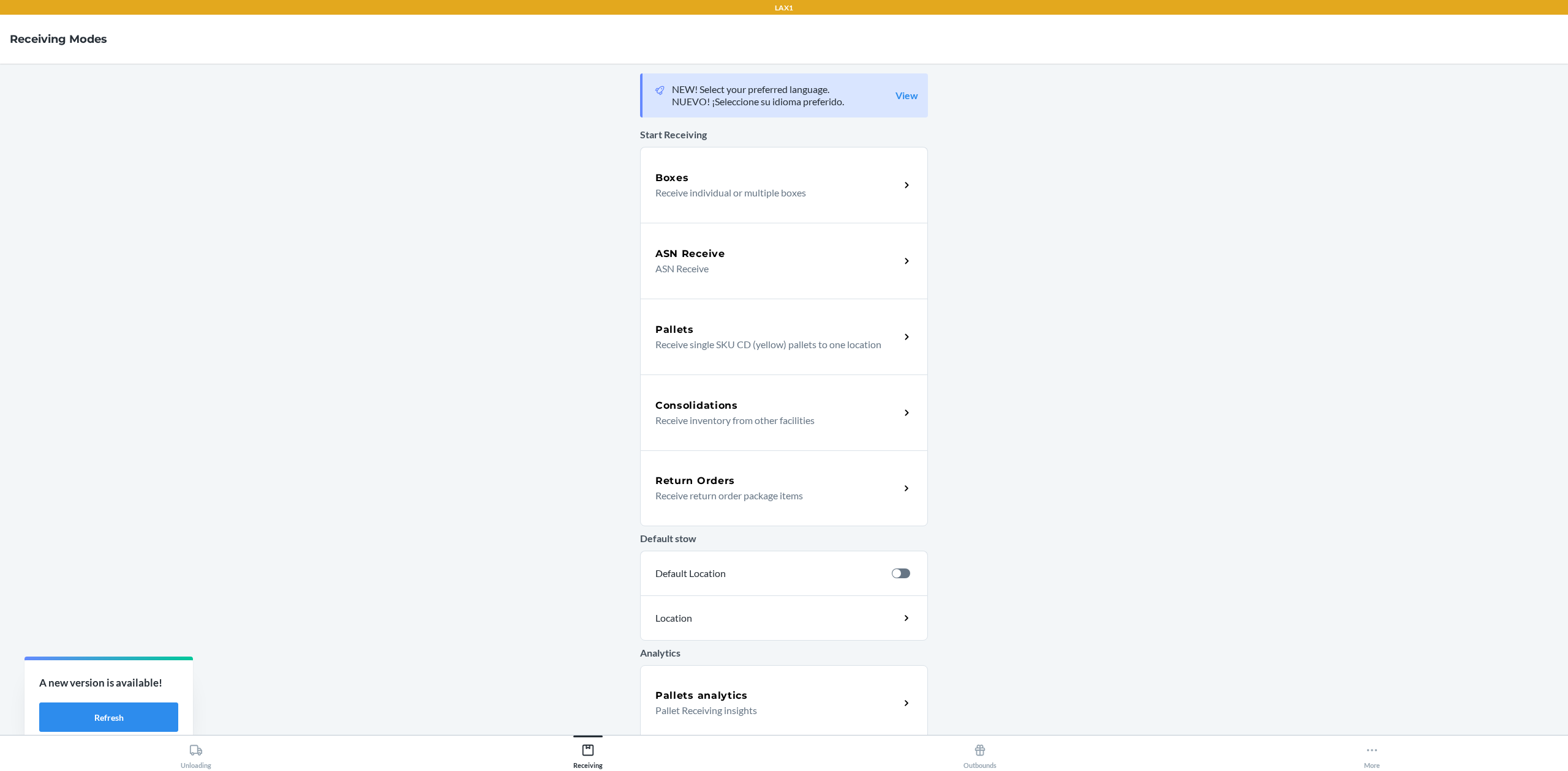
click at [753, 481] on div "Return Orders" at bounding box center [777, 481] width 244 height 14
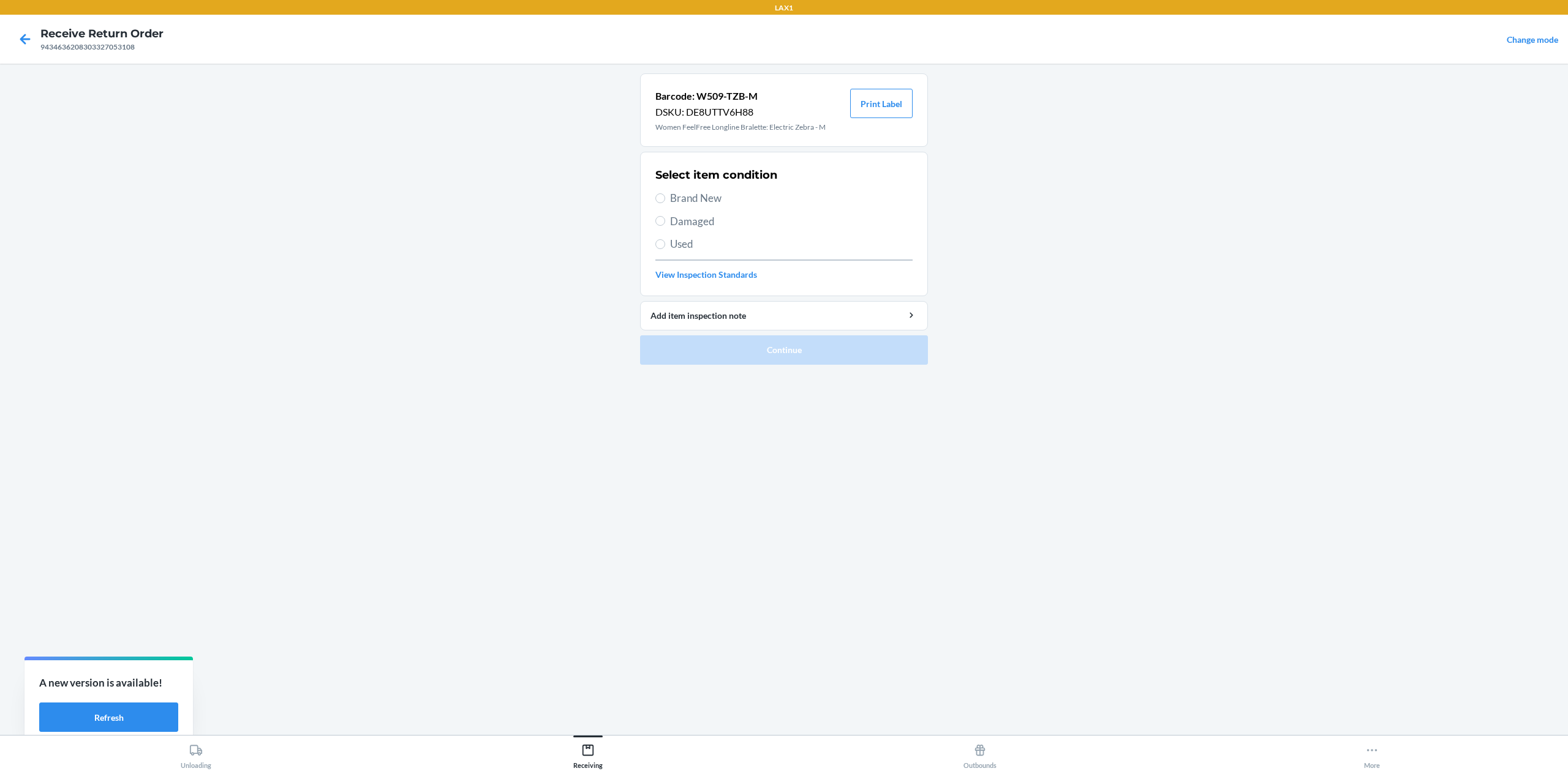
click at [683, 234] on div "Select item condition Brand New Damaged Used View Inspection Standards" at bounding box center [784, 225] width 257 height 122
click at [694, 218] on span "Damaged" at bounding box center [791, 221] width 242 height 16
click at [665, 218] on input "Damaged" at bounding box center [661, 221] width 10 height 10
radio input "true"
click at [783, 354] on button "Continue" at bounding box center [784, 350] width 288 height 30
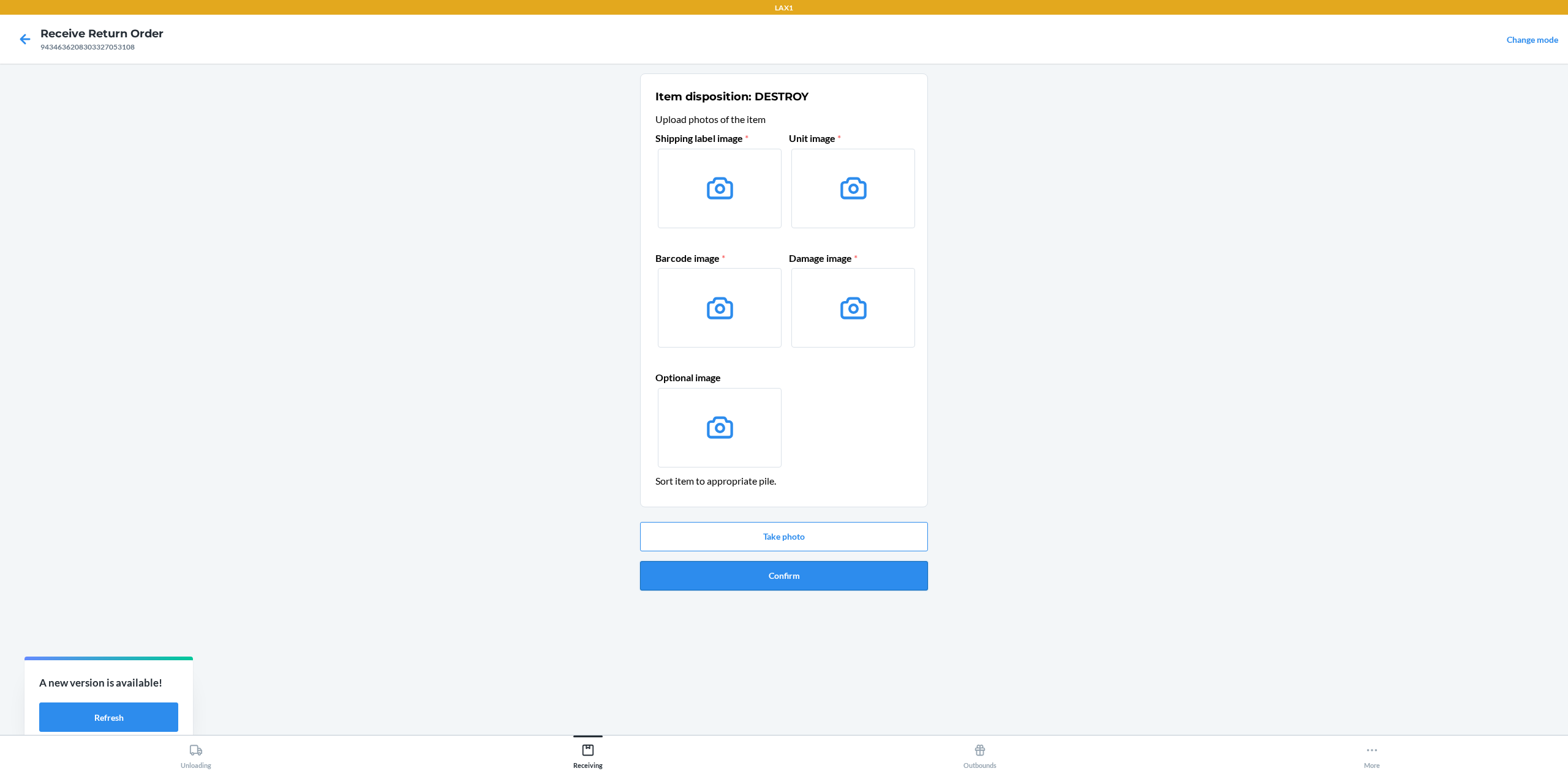
click at [775, 584] on button "Confirm" at bounding box center [784, 576] width 288 height 30
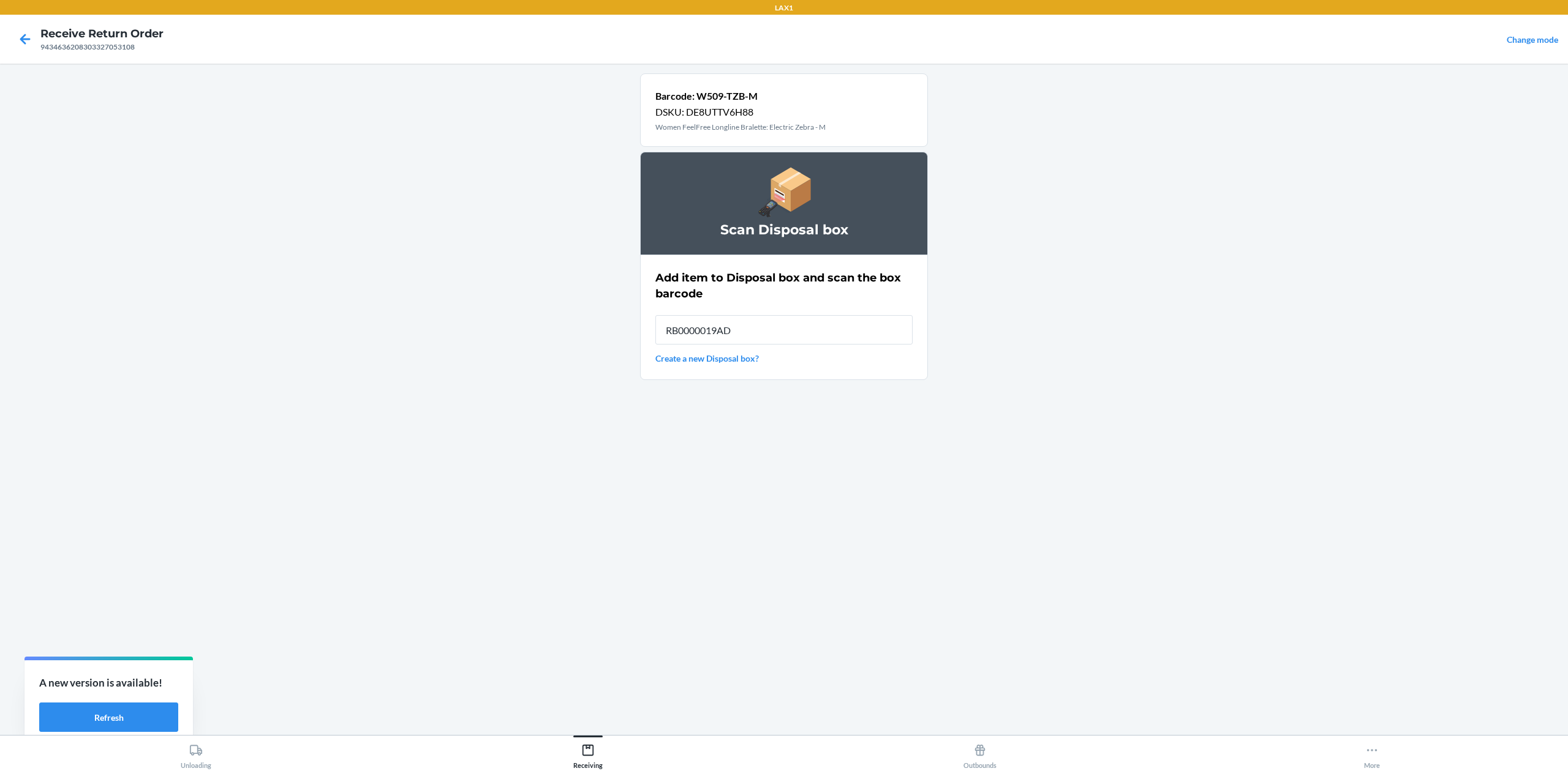
type input "RB0000019AD"
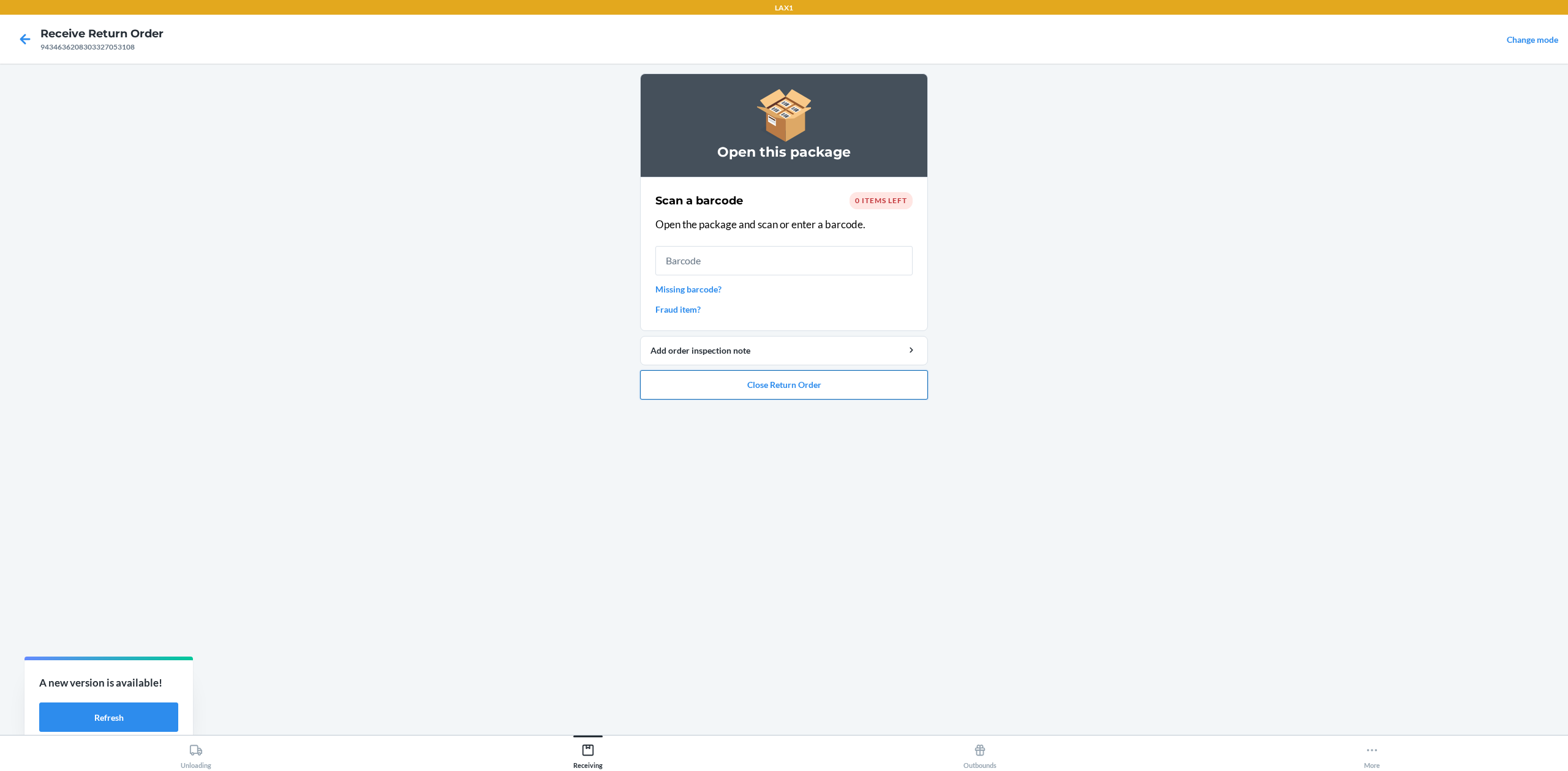
click at [789, 393] on button "Close Return Order" at bounding box center [784, 385] width 288 height 30
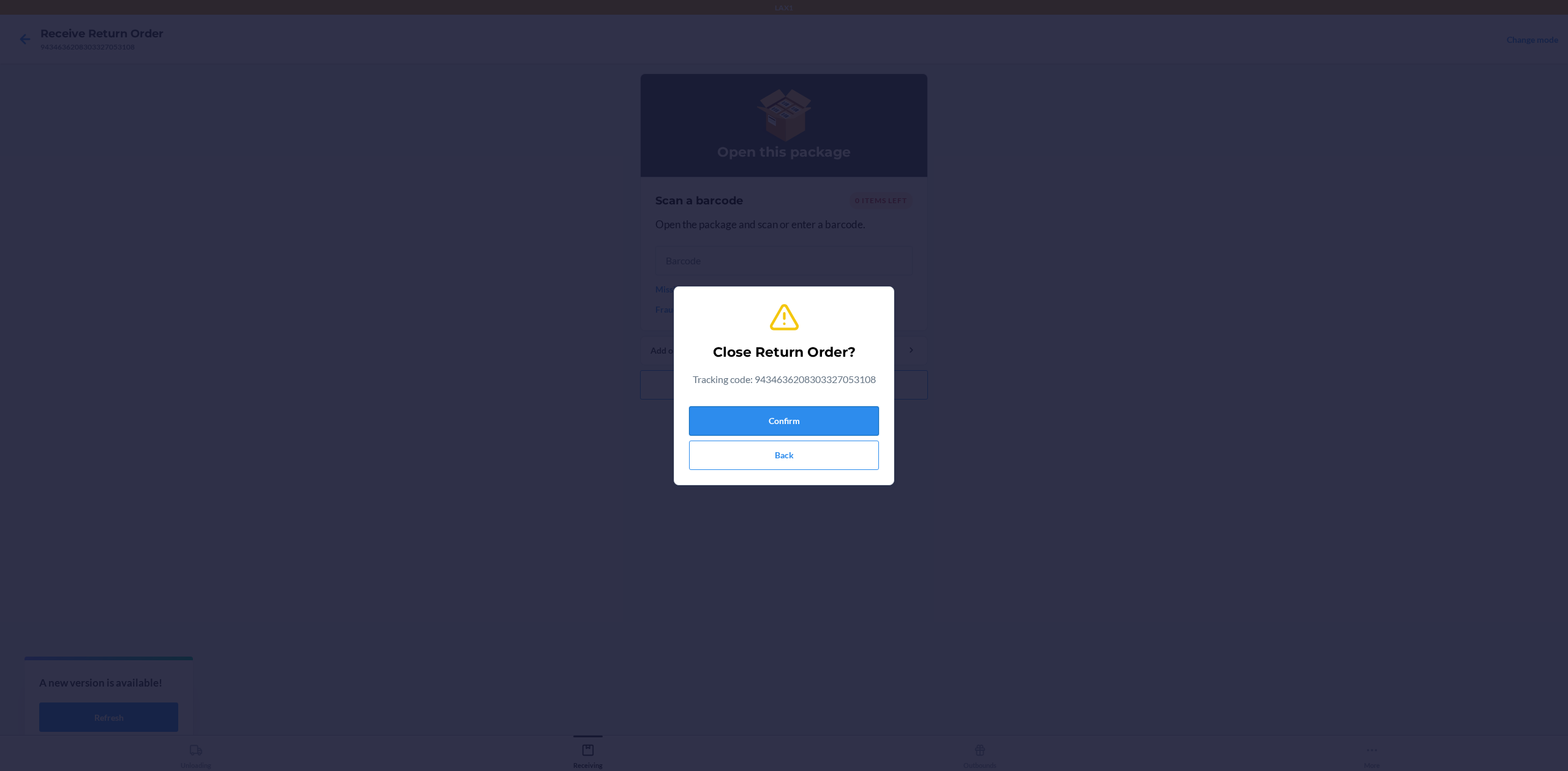
drag, startPoint x: 798, startPoint y: 405, endPoint x: 799, endPoint y: 416, distance: 11.0
click at [799, 416] on button "Confirm" at bounding box center [784, 421] width 190 height 30
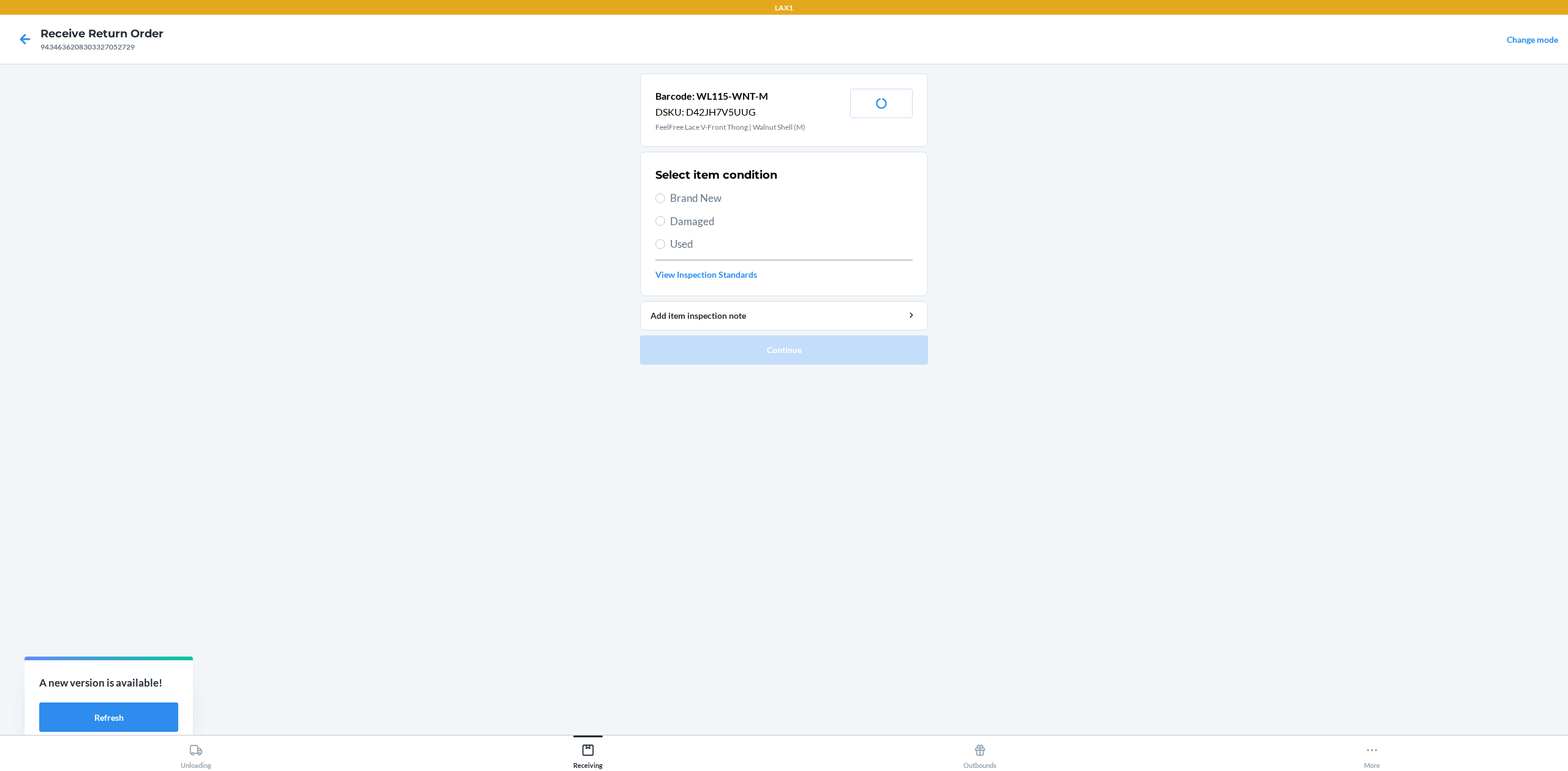
click at [711, 202] on span "Brand New" at bounding box center [791, 198] width 242 height 16
click at [665, 202] on input "Brand New" at bounding box center [661, 198] width 10 height 10
radio input "true"
click at [731, 361] on button "Continue" at bounding box center [784, 350] width 288 height 30
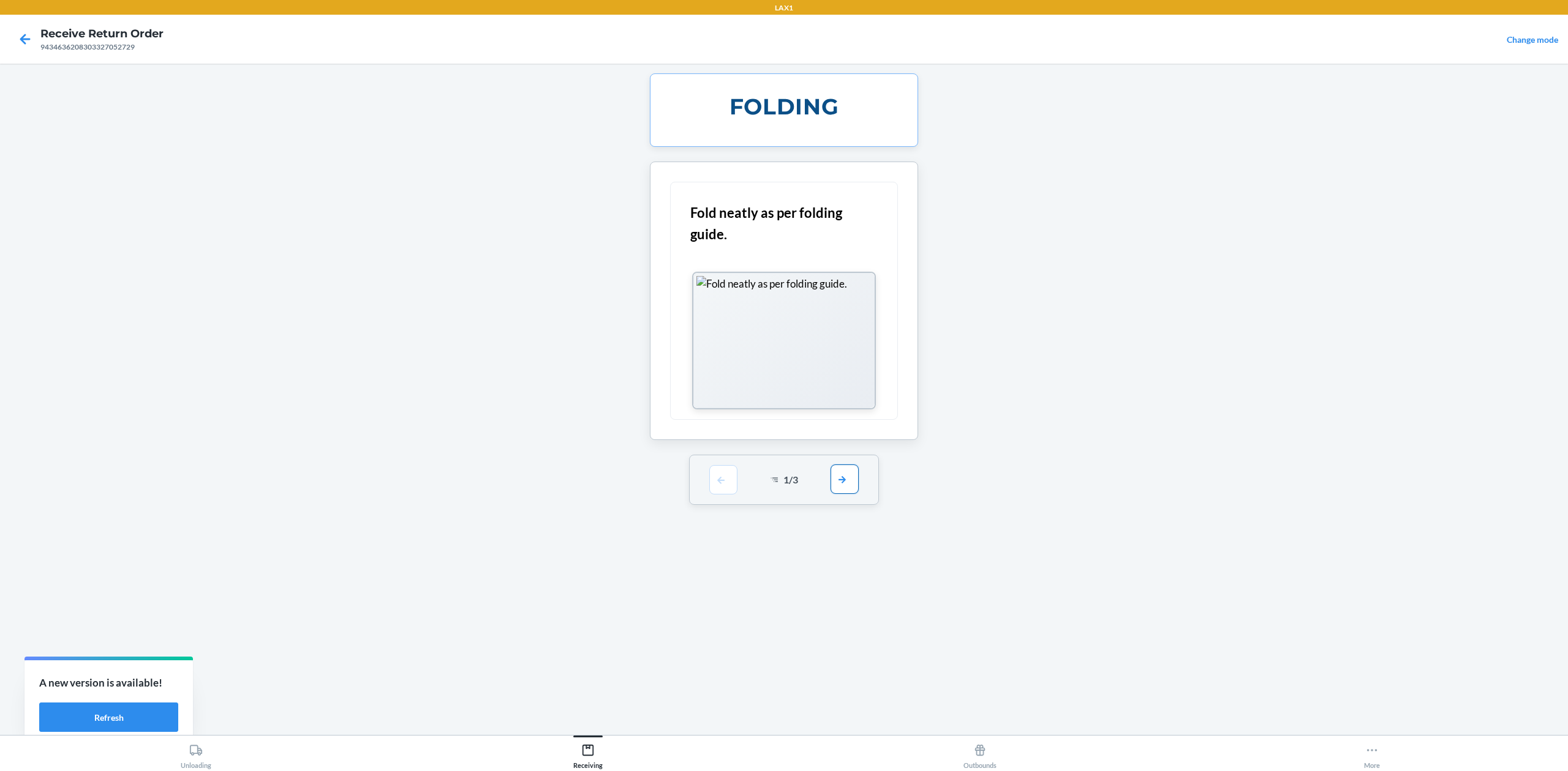
click at [858, 489] on button "button" at bounding box center [844, 479] width 28 height 30
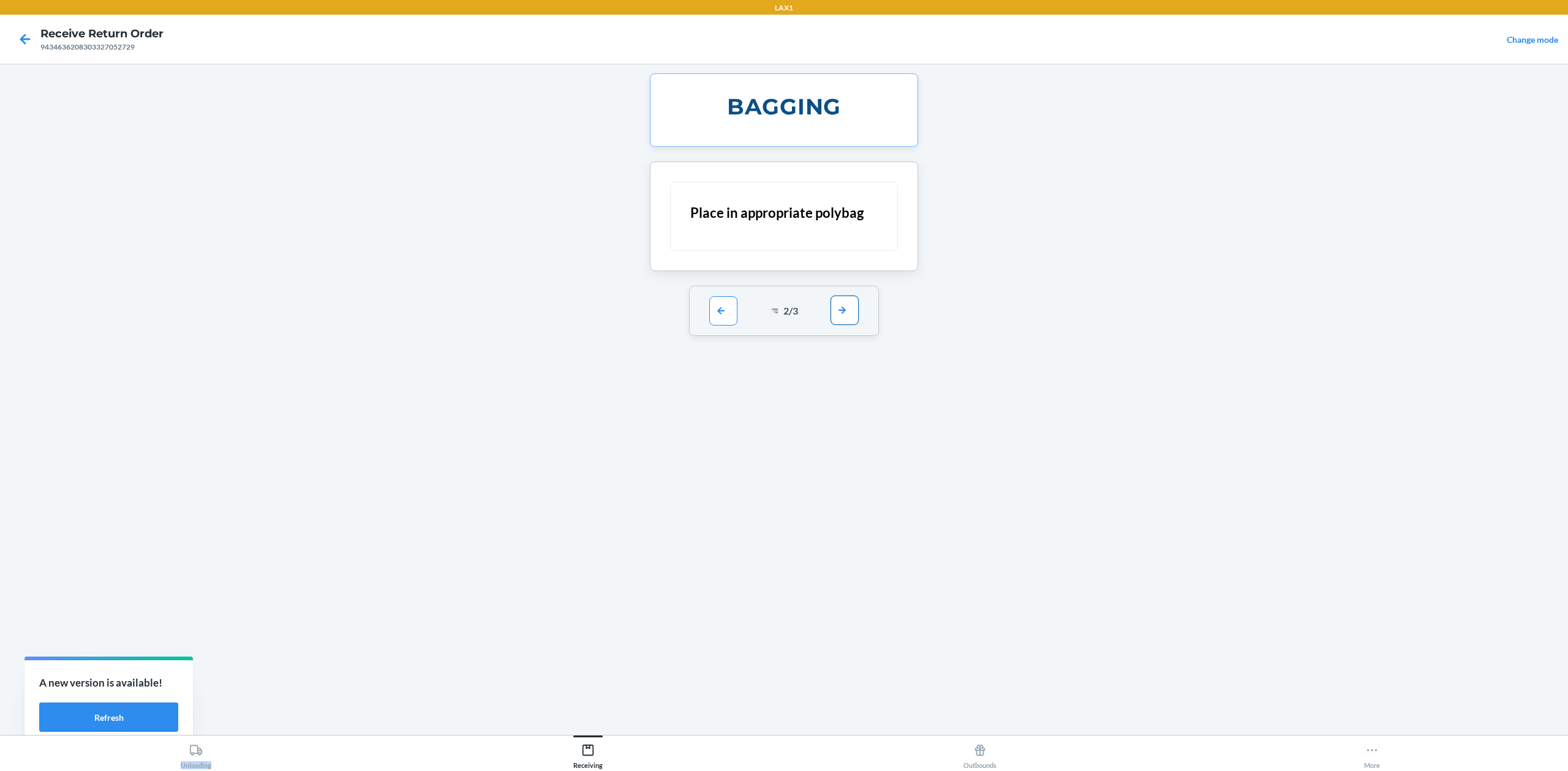
click at [858, 489] on div "BAGGING Place in appropriate polybag 2 / 3" at bounding box center [784, 399] width 288 height 652
click at [829, 299] on div "2 / 3" at bounding box center [784, 311] width 190 height 50
click at [850, 307] on button "button" at bounding box center [844, 310] width 28 height 30
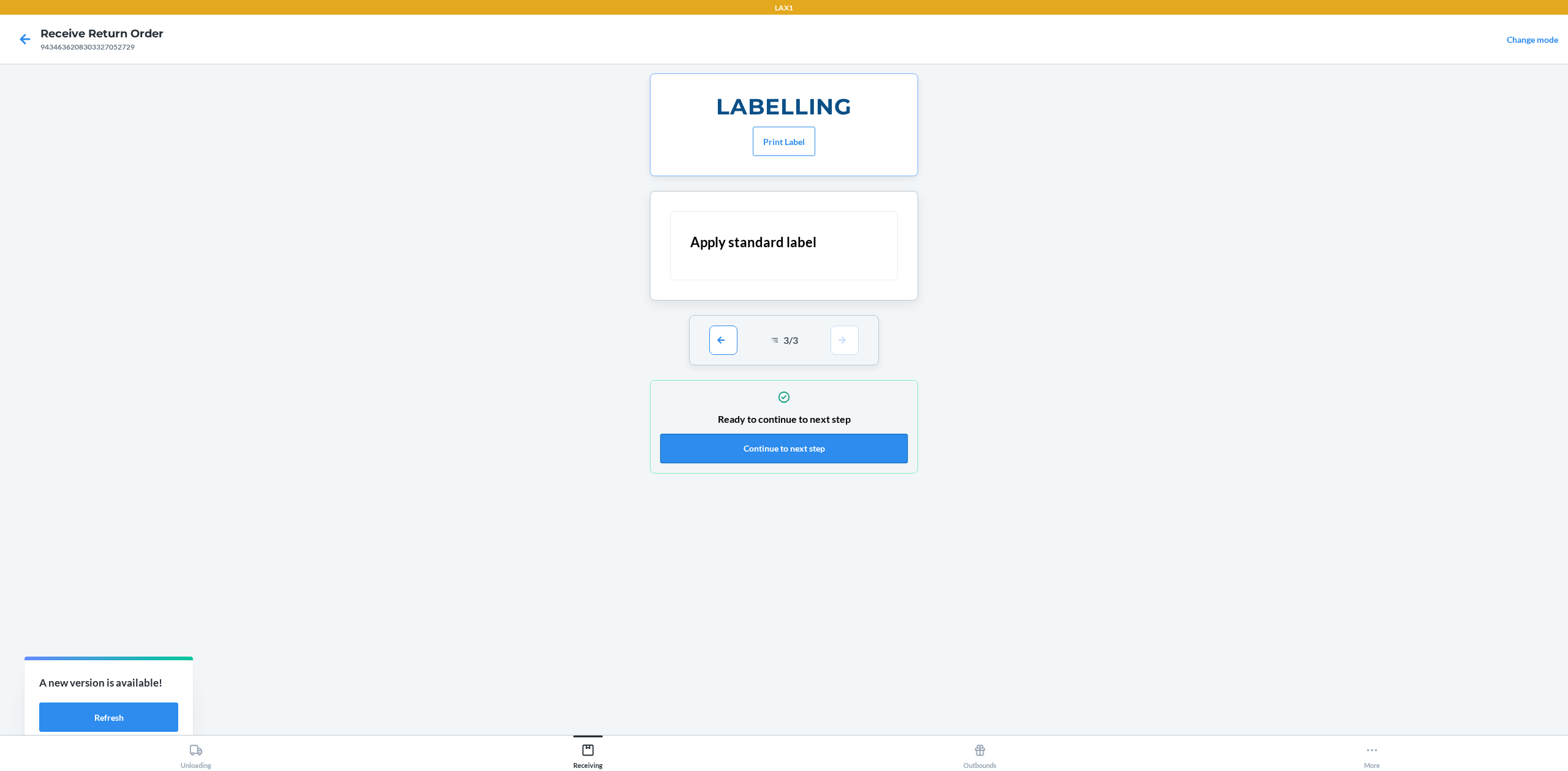
click at [857, 459] on button "Continue to next step" at bounding box center [784, 448] width 248 height 30
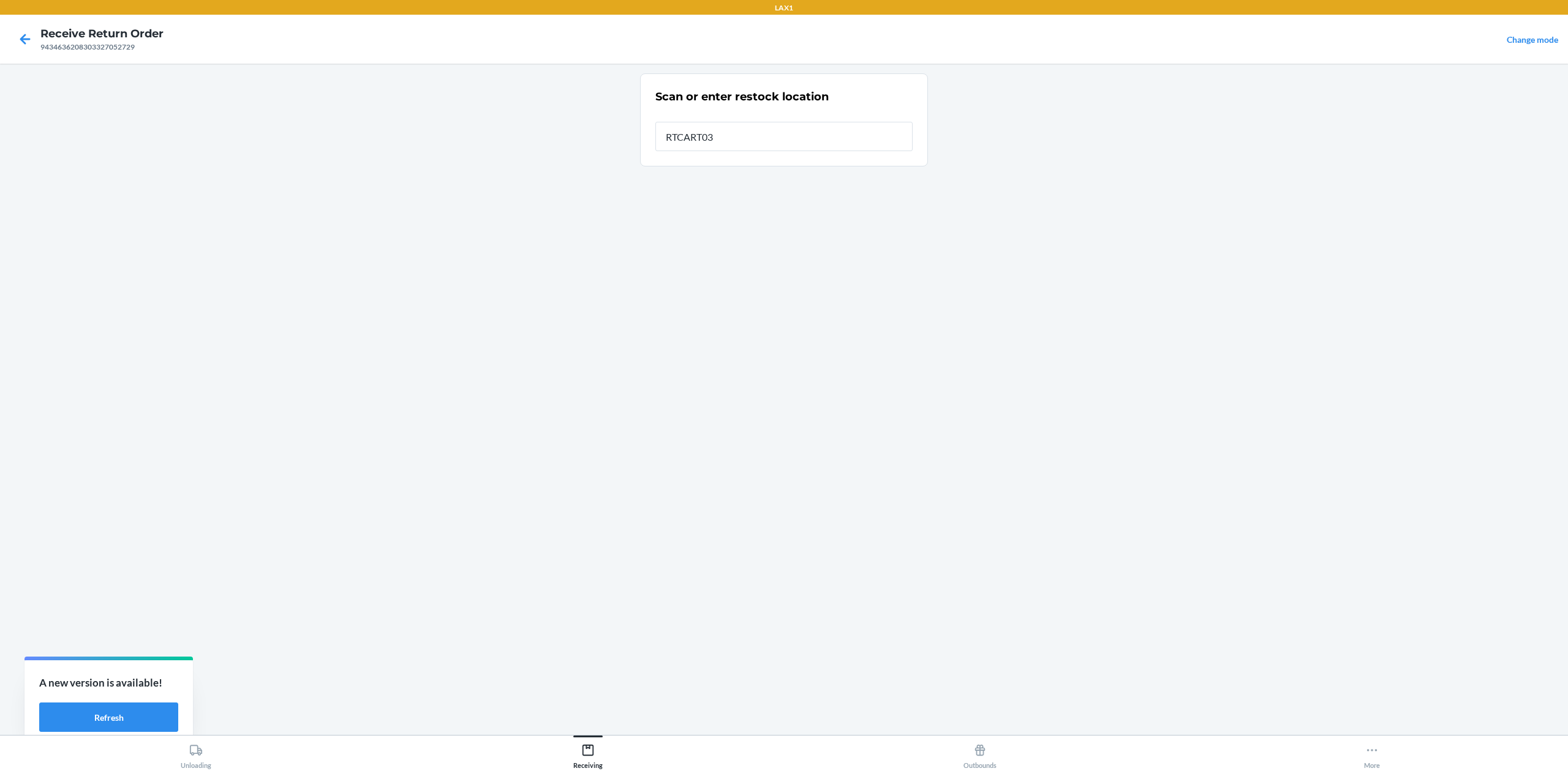
type input "RTCART032"
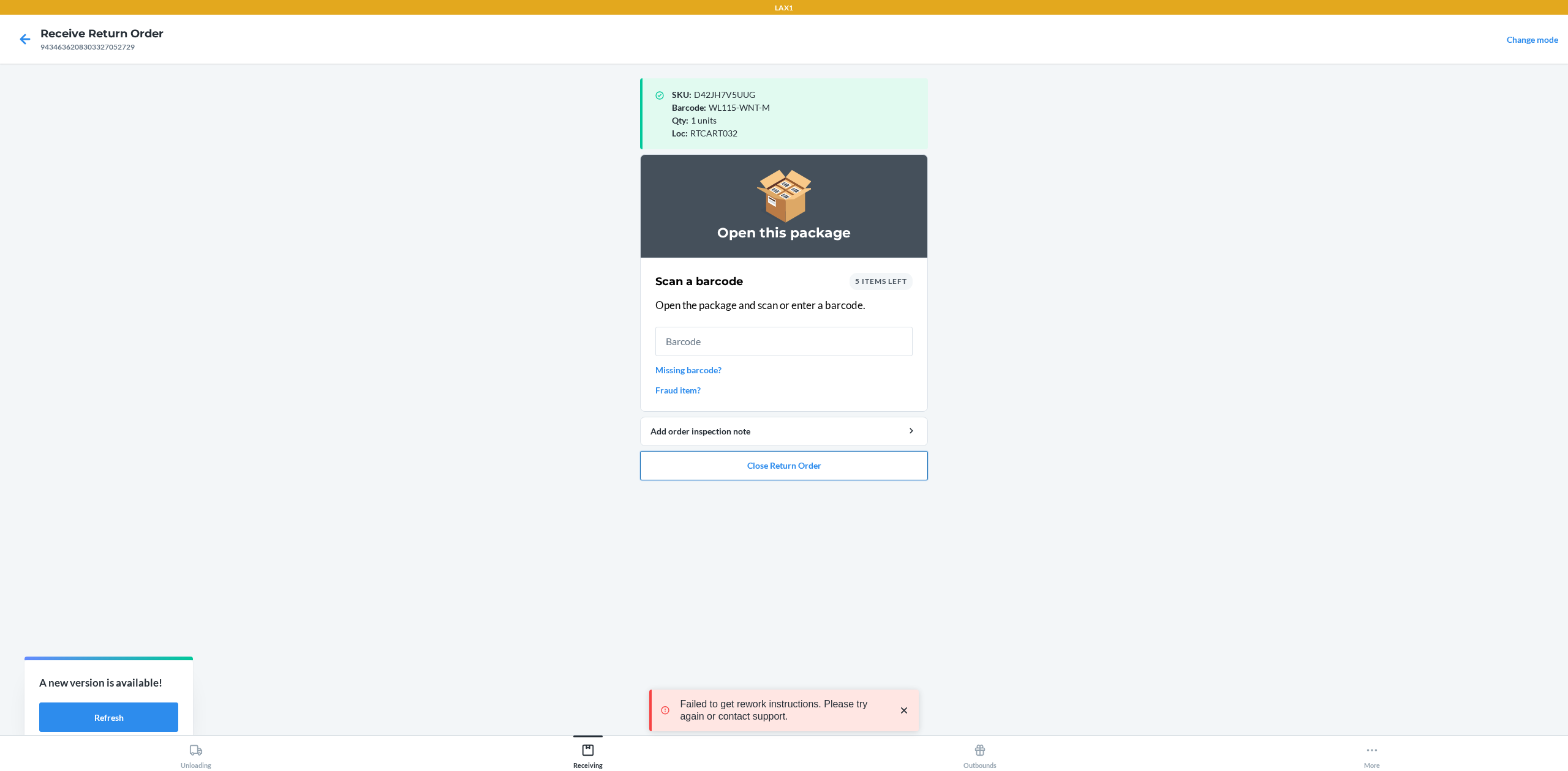
click at [830, 456] on button "Close Return Order" at bounding box center [784, 465] width 288 height 30
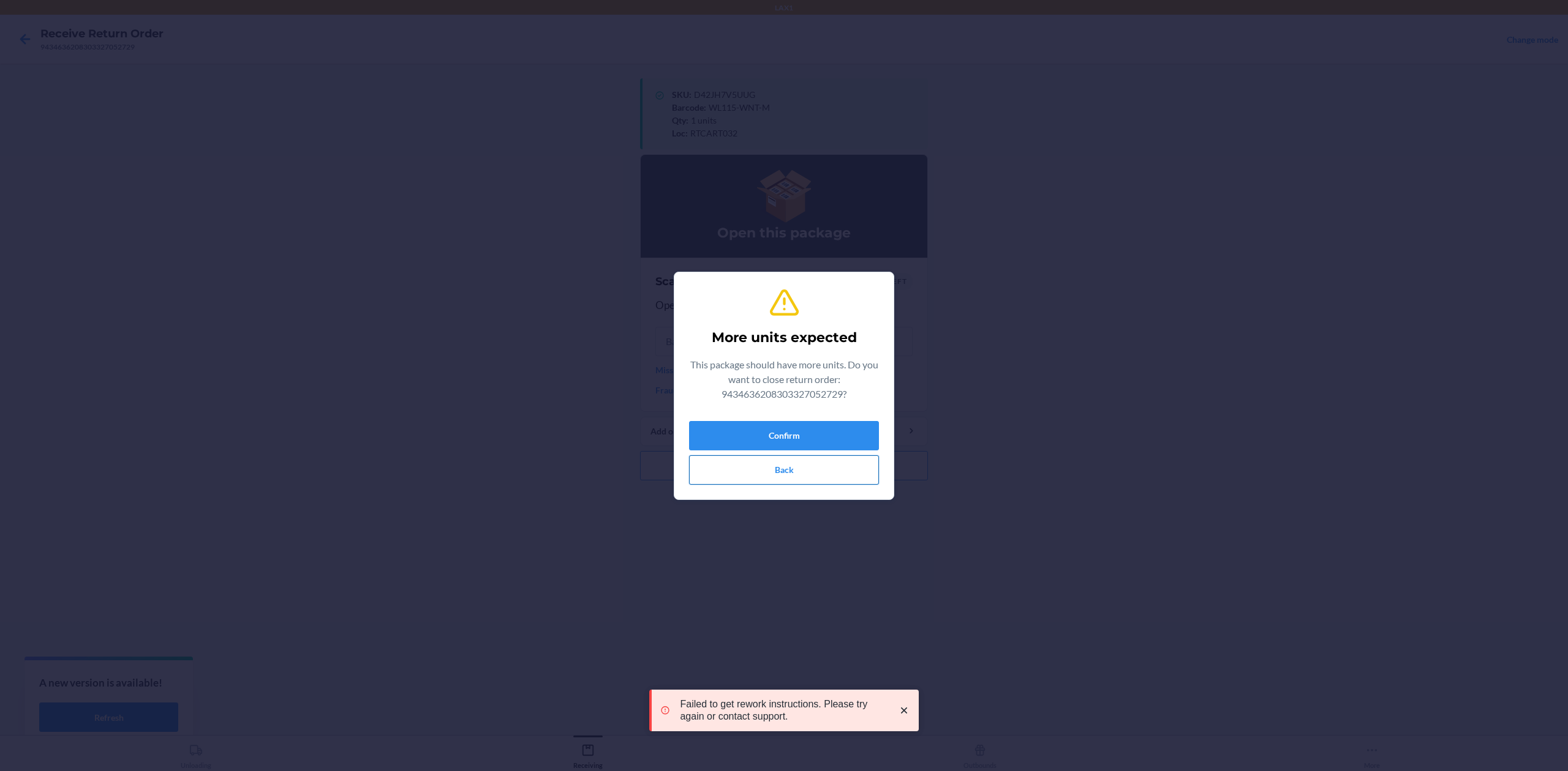
click at [830, 470] on button "Back" at bounding box center [784, 470] width 190 height 30
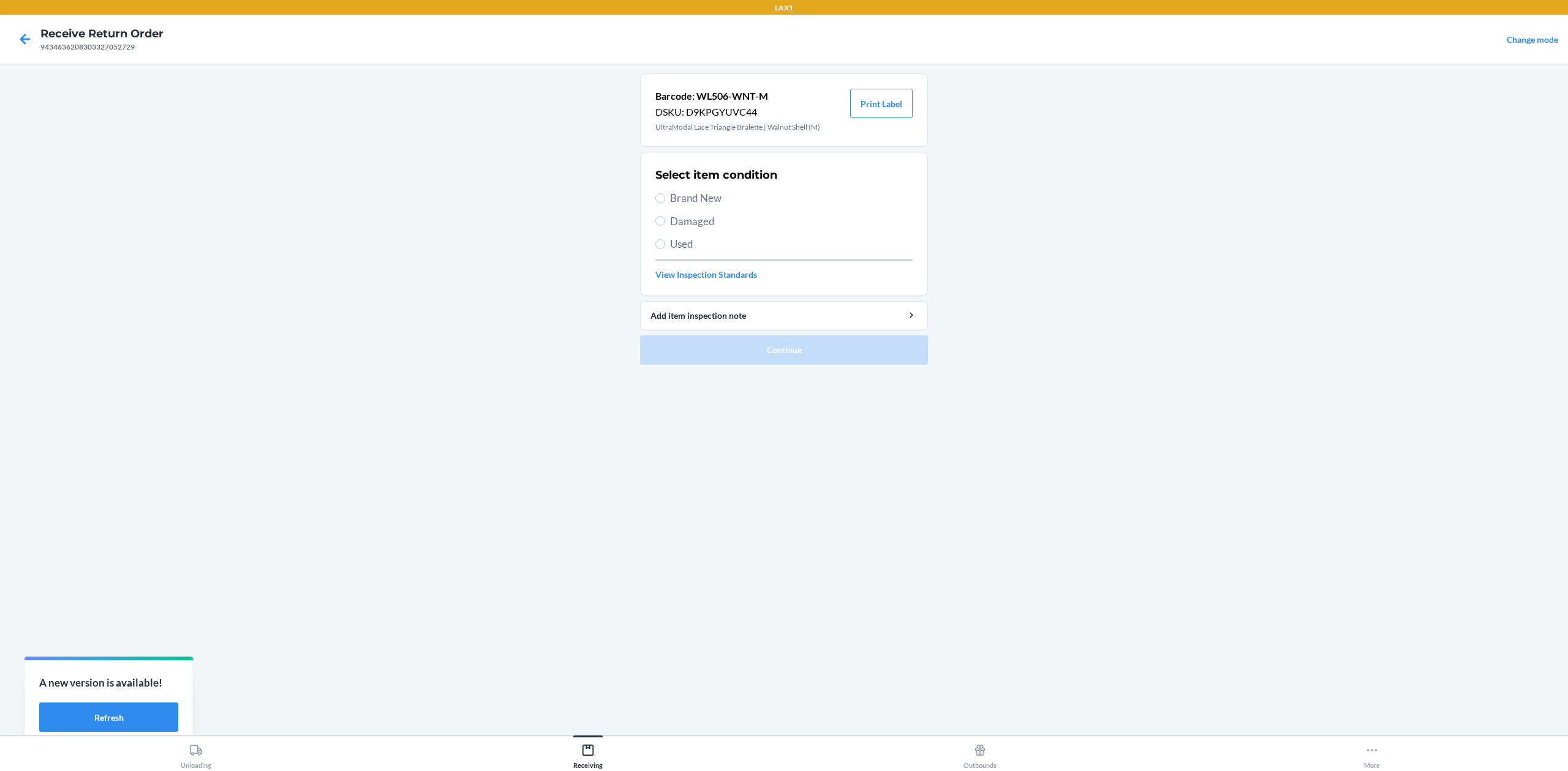
click at [689, 195] on span "Brand New" at bounding box center [791, 198] width 242 height 16
click at [665, 195] on input "Brand New" at bounding box center [661, 198] width 10 height 10
radio input "true"
click at [743, 351] on button "Continue" at bounding box center [784, 350] width 288 height 30
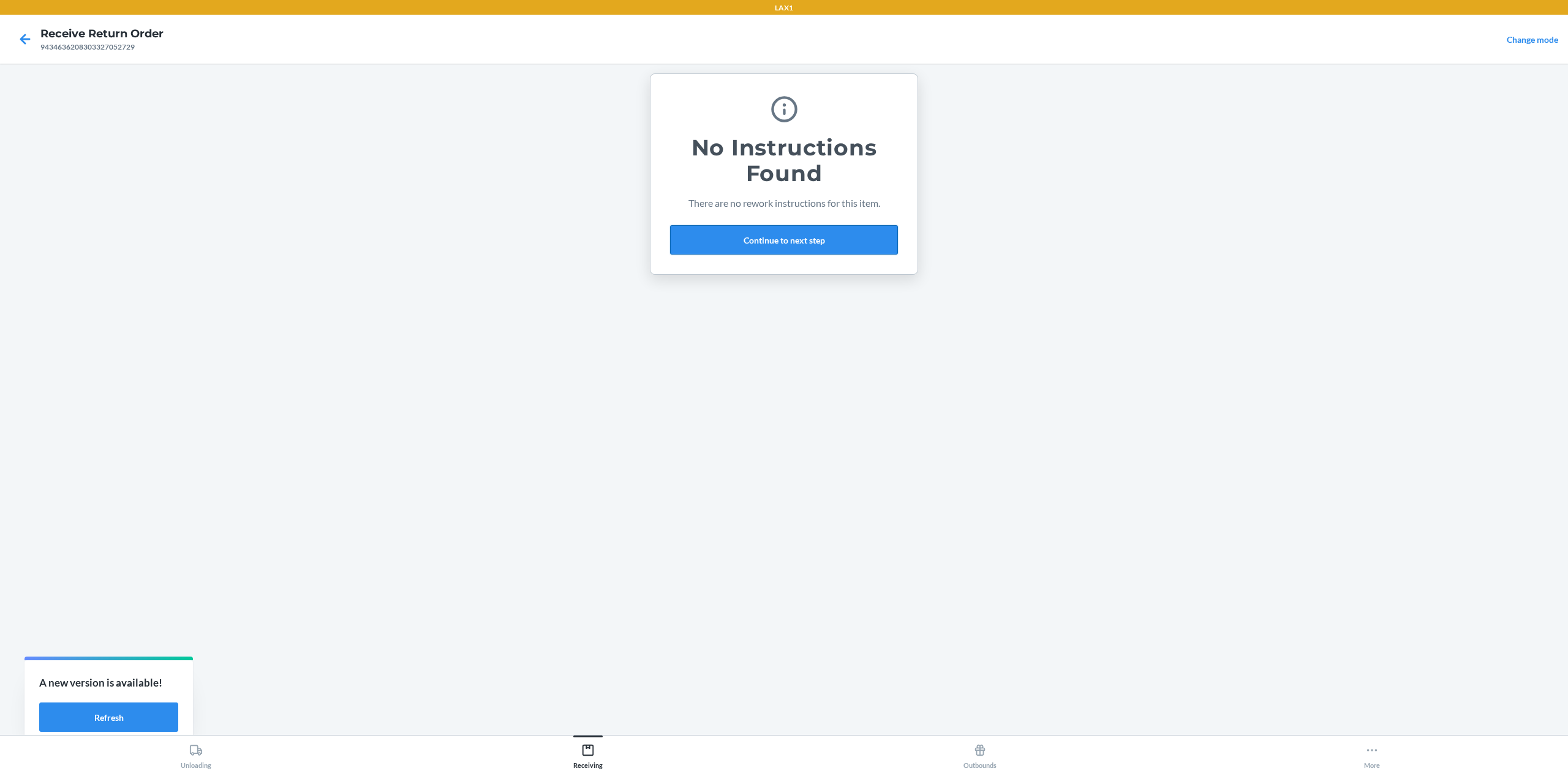
click at [814, 237] on button "Continue to next step" at bounding box center [784, 240] width 228 height 30
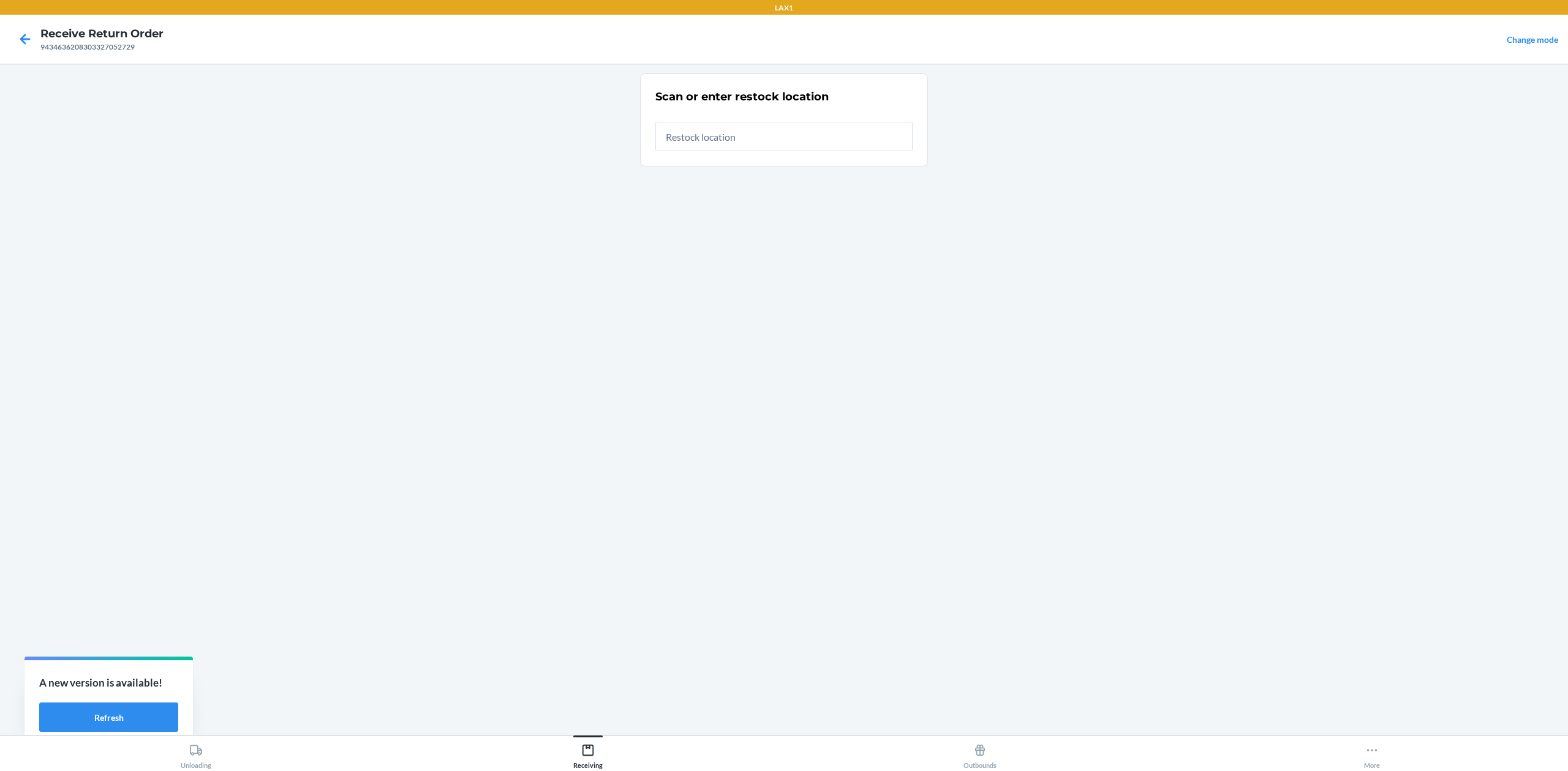
click at [823, 149] on input "text" at bounding box center [784, 136] width 257 height 30
type input "RTCART032"
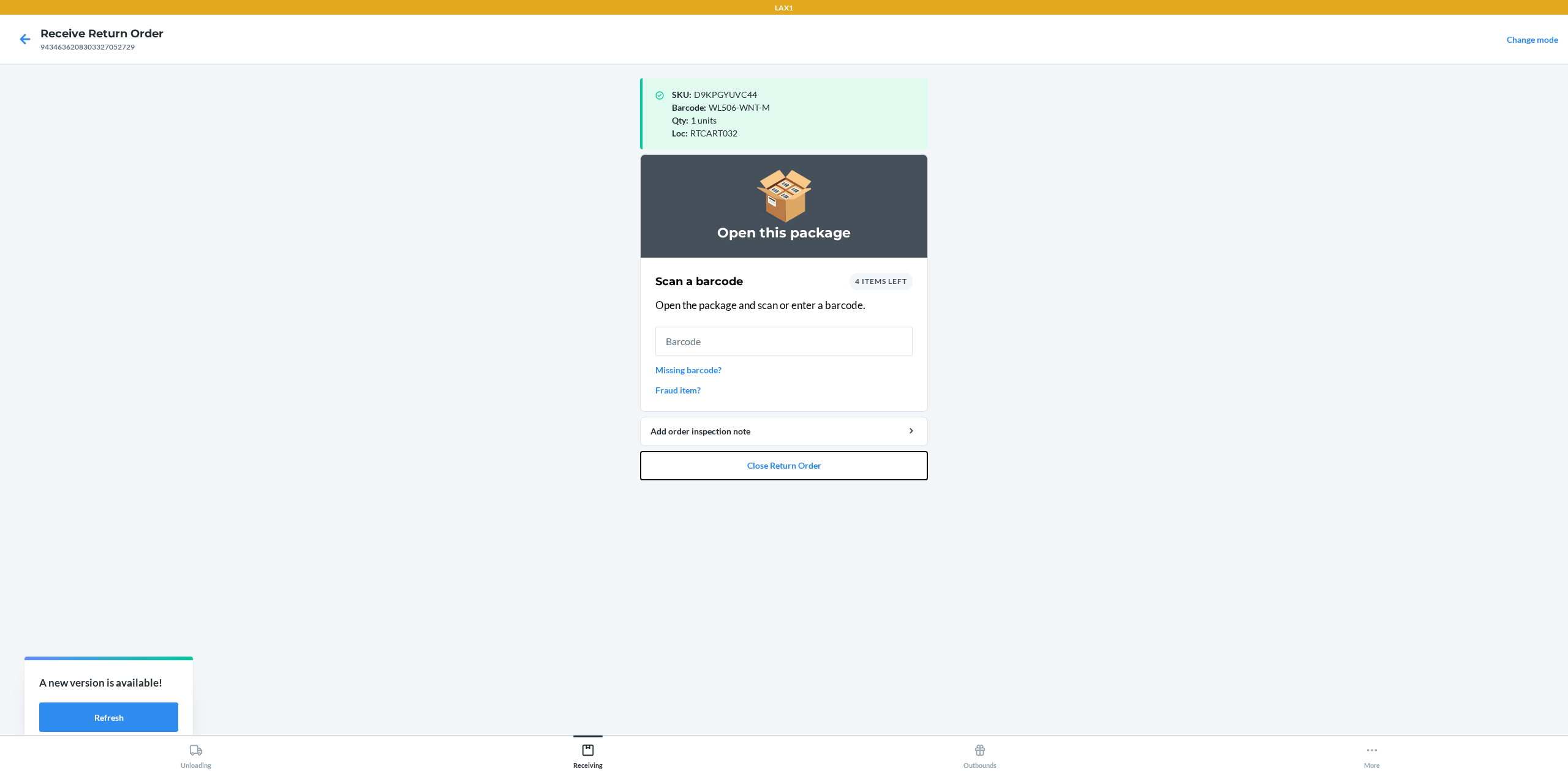
drag, startPoint x: 838, startPoint y: 474, endPoint x: 846, endPoint y: 345, distance: 129.2
click at [846, 345] on li "Open this package Scan a barcode 4 items left Open the package and scan or ente…" at bounding box center [784, 318] width 288 height 326
click at [846, 345] on input "text" at bounding box center [784, 341] width 257 height 30
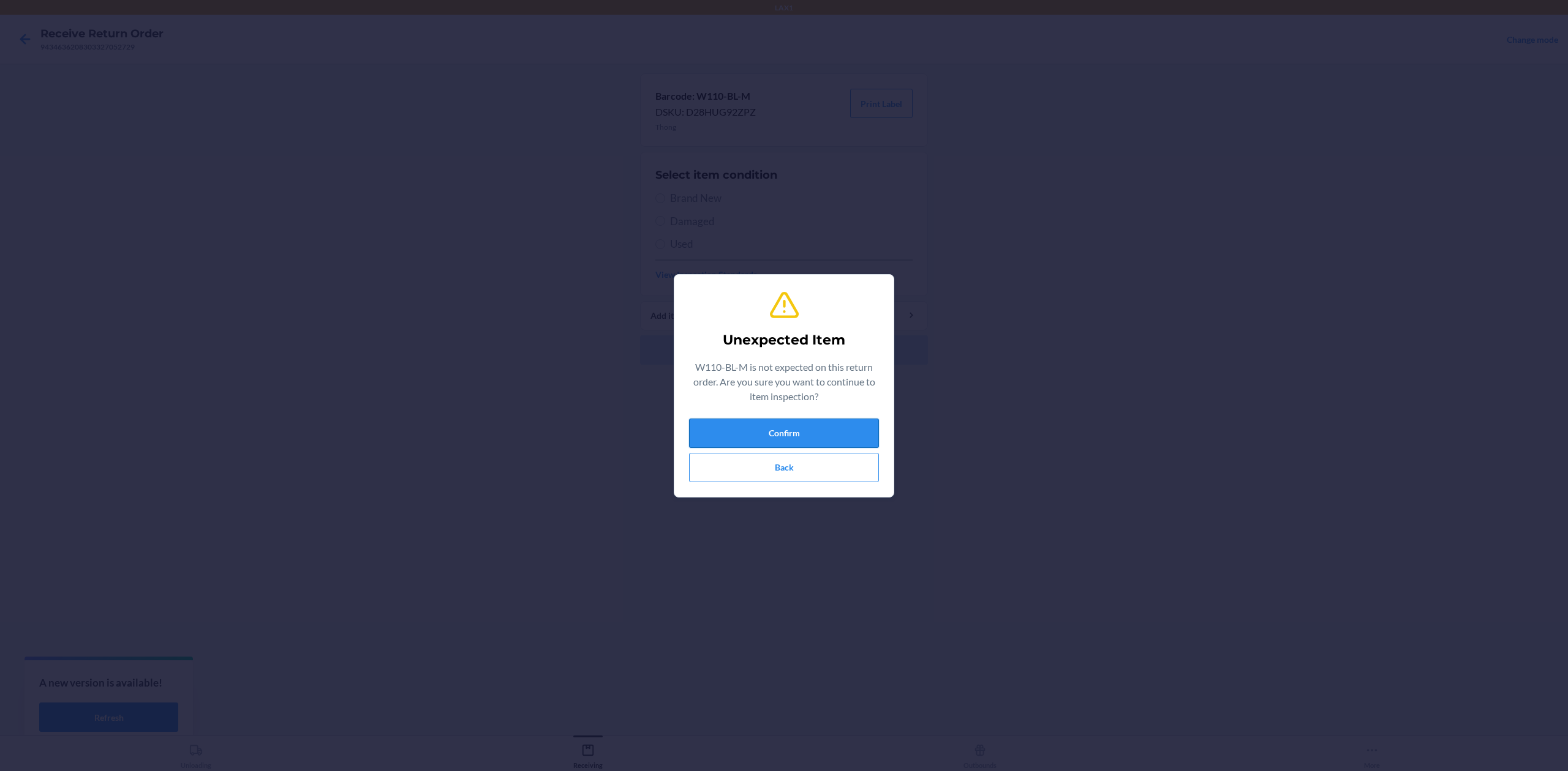
click at [747, 428] on button "Confirm" at bounding box center [784, 433] width 190 height 30
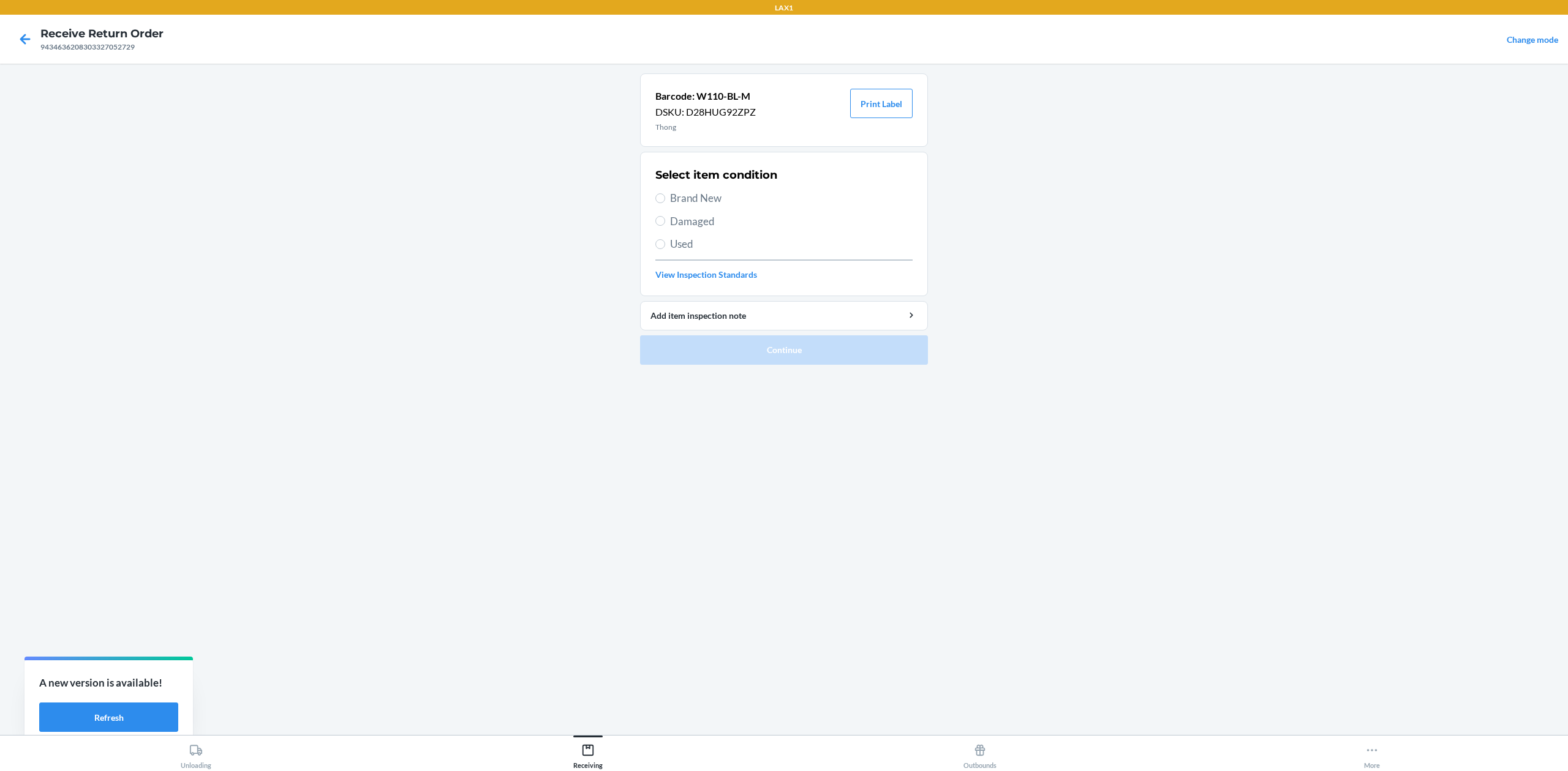
click at [728, 202] on span "Brand New" at bounding box center [791, 198] width 242 height 16
click at [665, 202] on input "Brand New" at bounding box center [661, 198] width 10 height 10
radio input "true"
click at [778, 361] on button "Continue" at bounding box center [784, 350] width 288 height 30
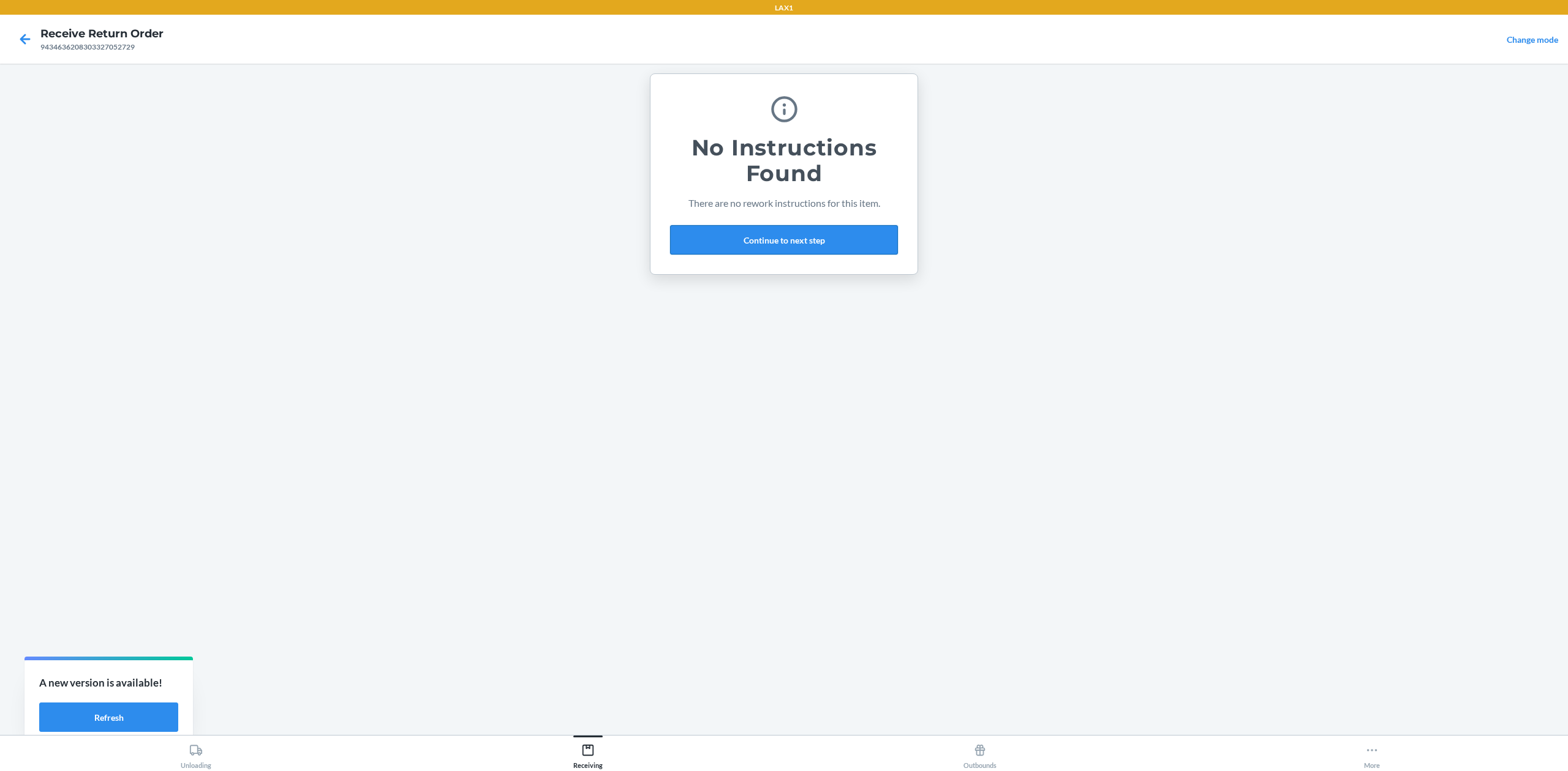
click at [827, 236] on button "Continue to next step" at bounding box center [784, 240] width 228 height 30
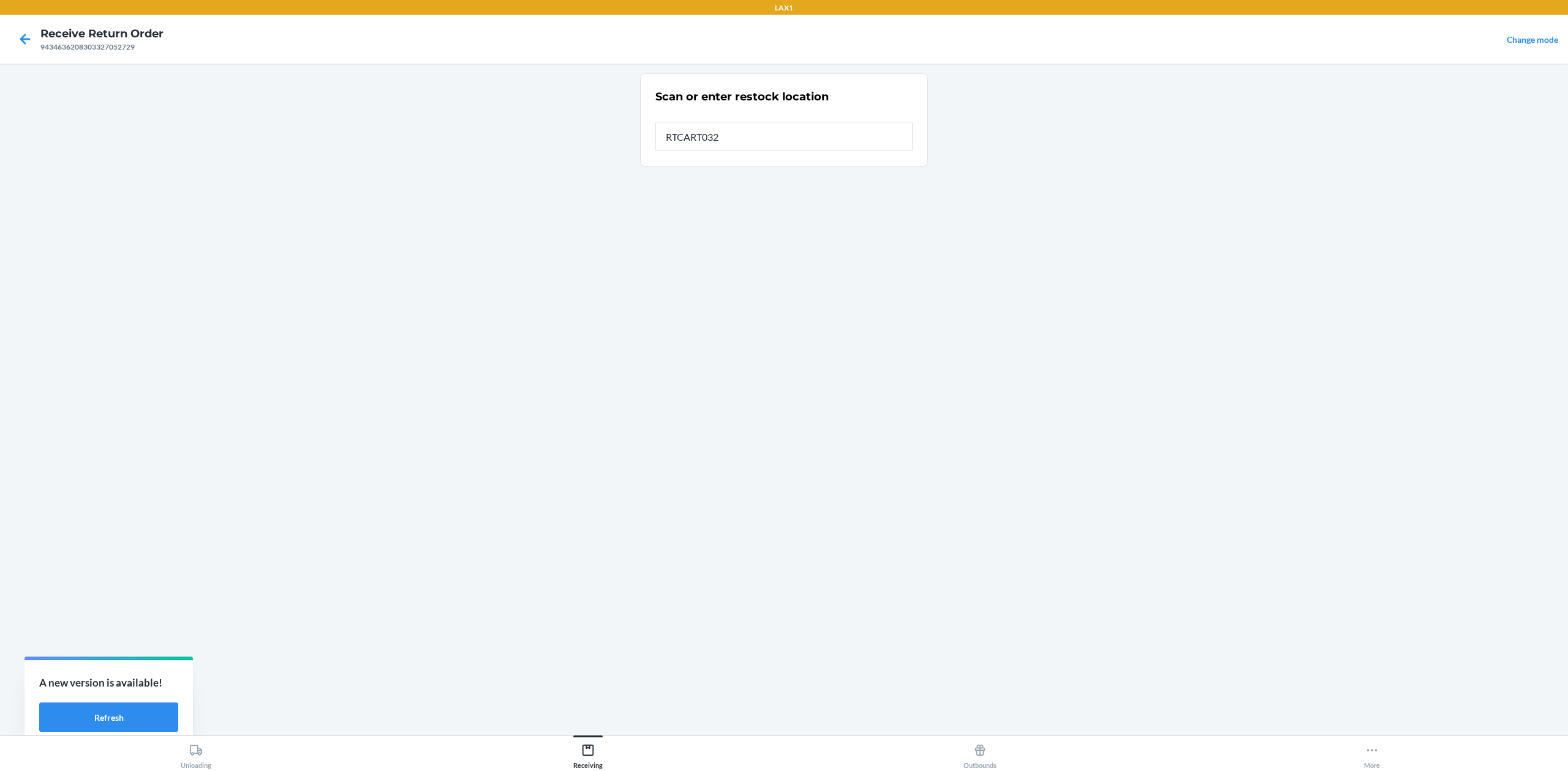
type input "RTCART032"
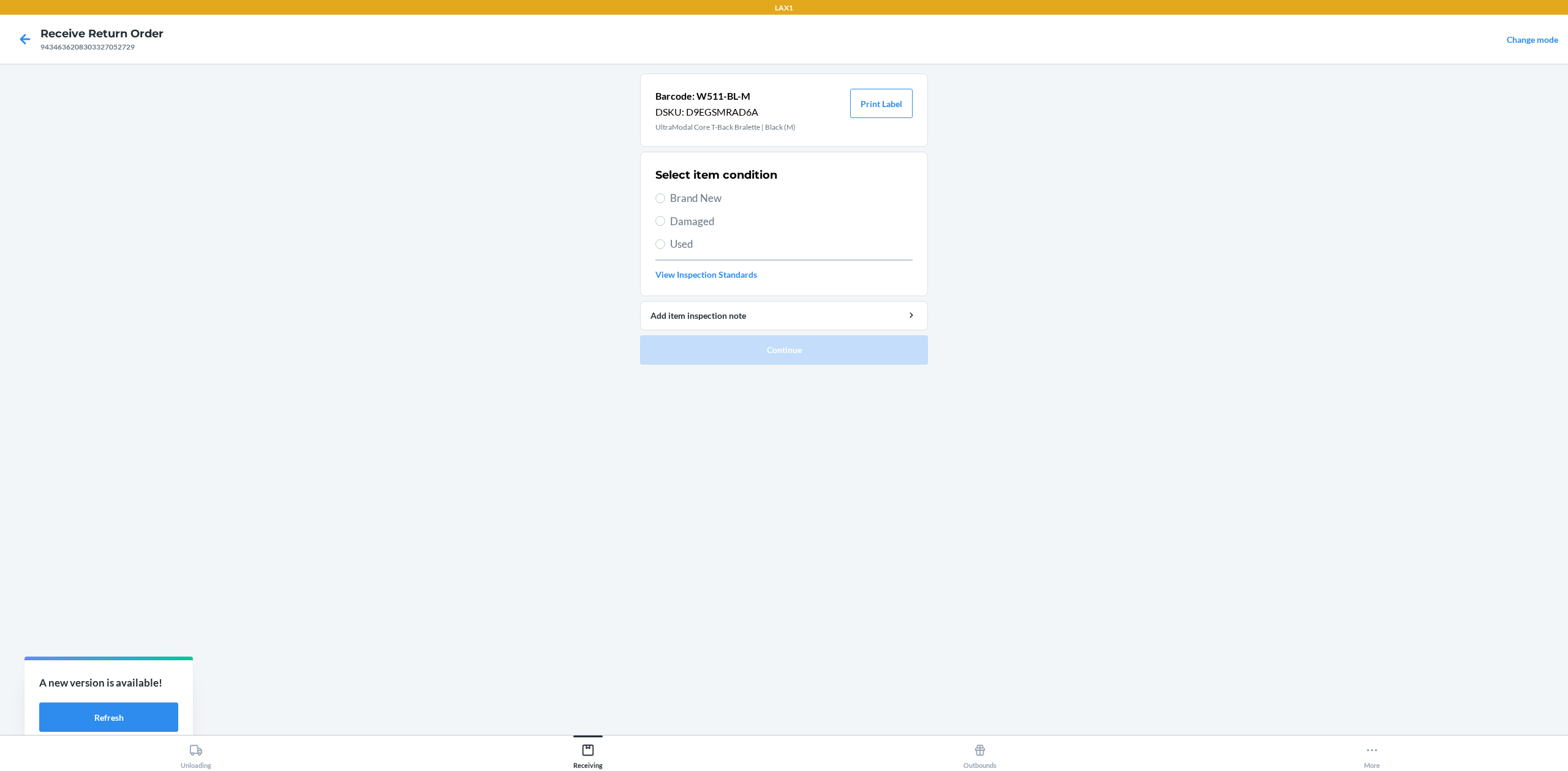
click at [705, 197] on span "Brand New" at bounding box center [791, 198] width 242 height 16
click at [665, 197] on input "Brand New" at bounding box center [661, 198] width 10 height 10
radio input "true"
click at [725, 356] on button "Continue" at bounding box center [784, 350] width 288 height 30
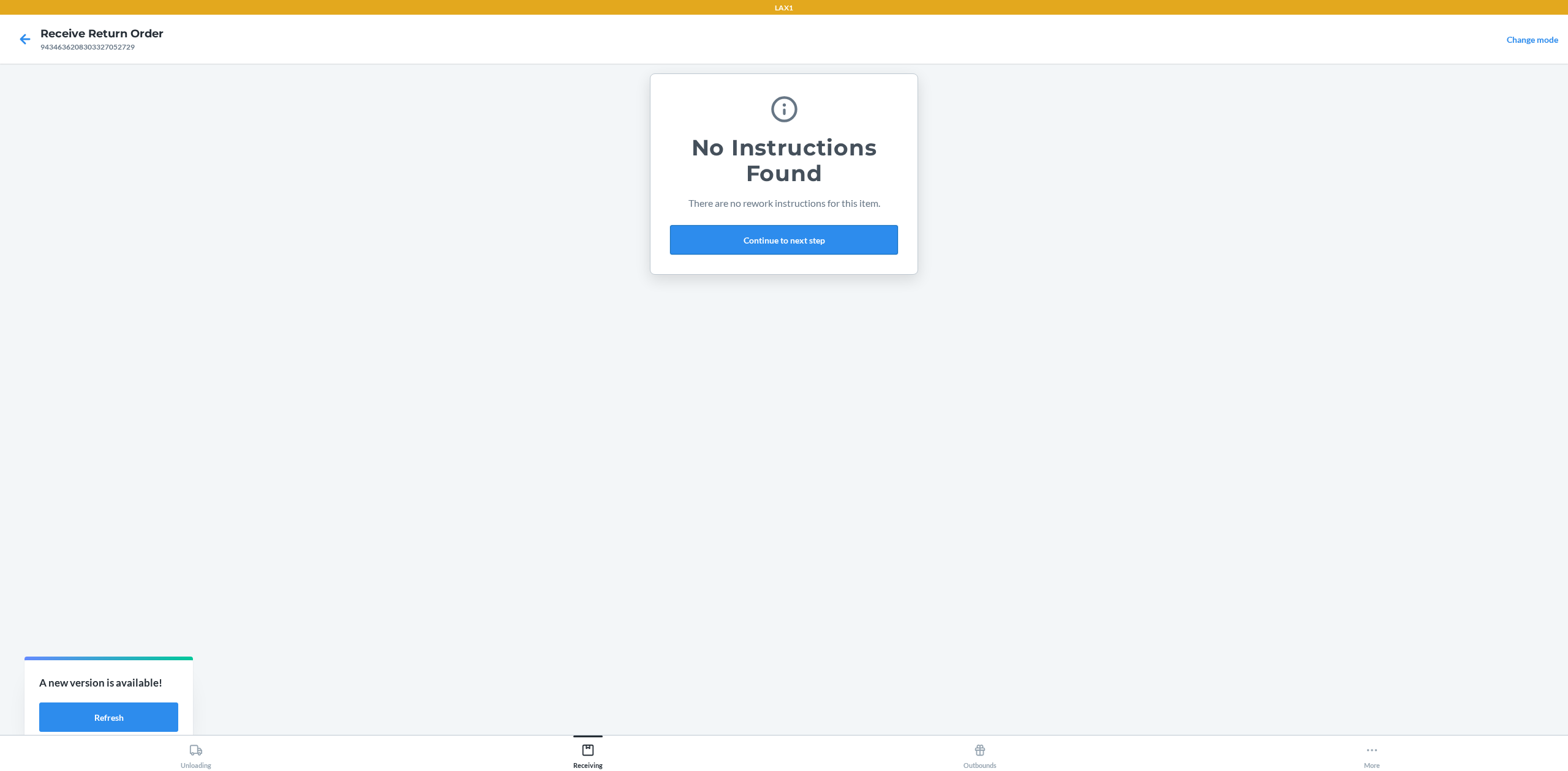
click at [760, 240] on button "Continue to next step" at bounding box center [784, 240] width 228 height 30
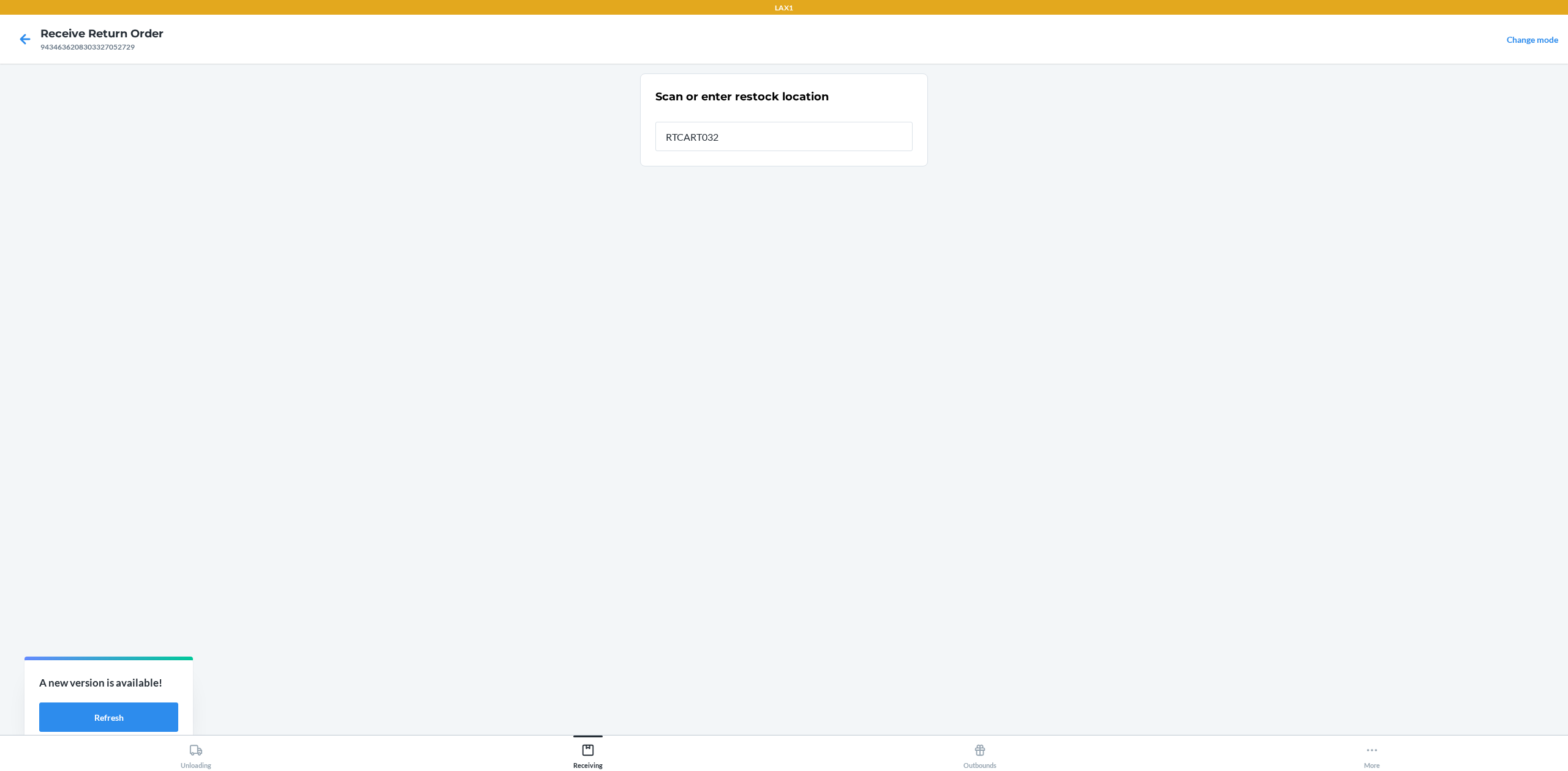
type input "RTCART032"
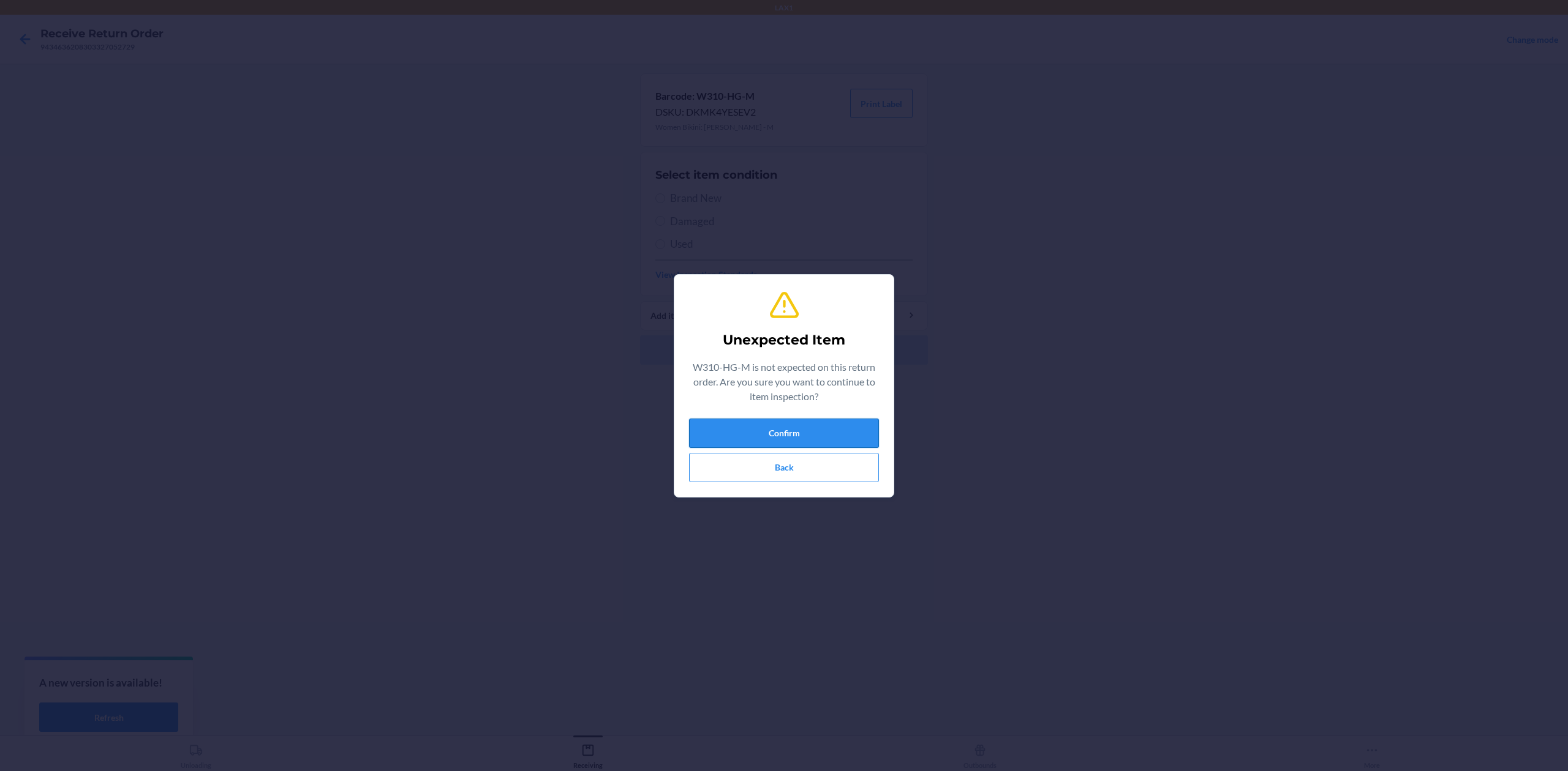
click at [825, 426] on button "Confirm" at bounding box center [784, 433] width 190 height 30
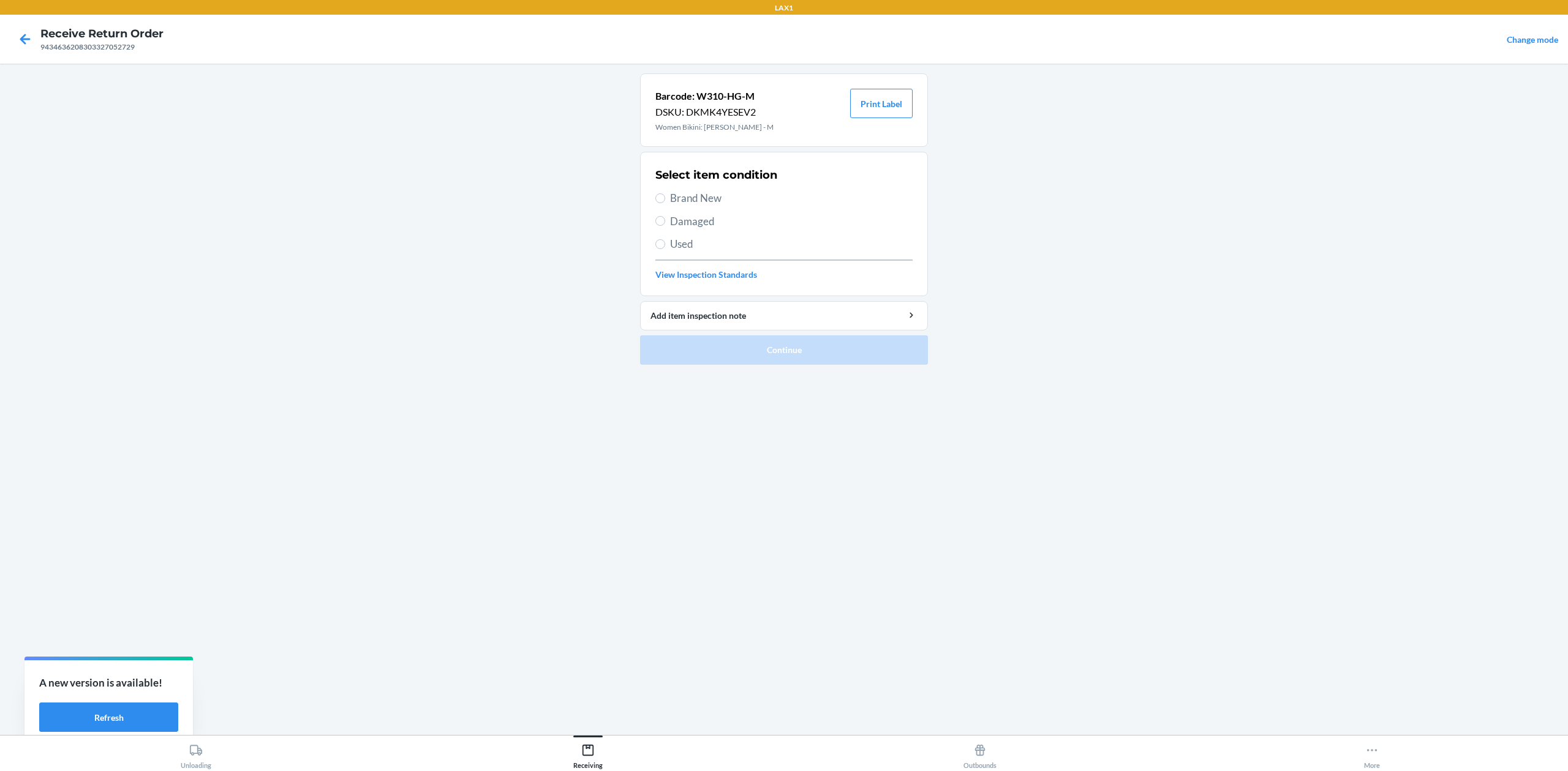
click at [696, 196] on span "Brand New" at bounding box center [791, 198] width 242 height 16
click at [665, 196] on input "Brand New" at bounding box center [661, 198] width 10 height 10
radio input "true"
click at [778, 354] on button "Continue" at bounding box center [784, 350] width 288 height 30
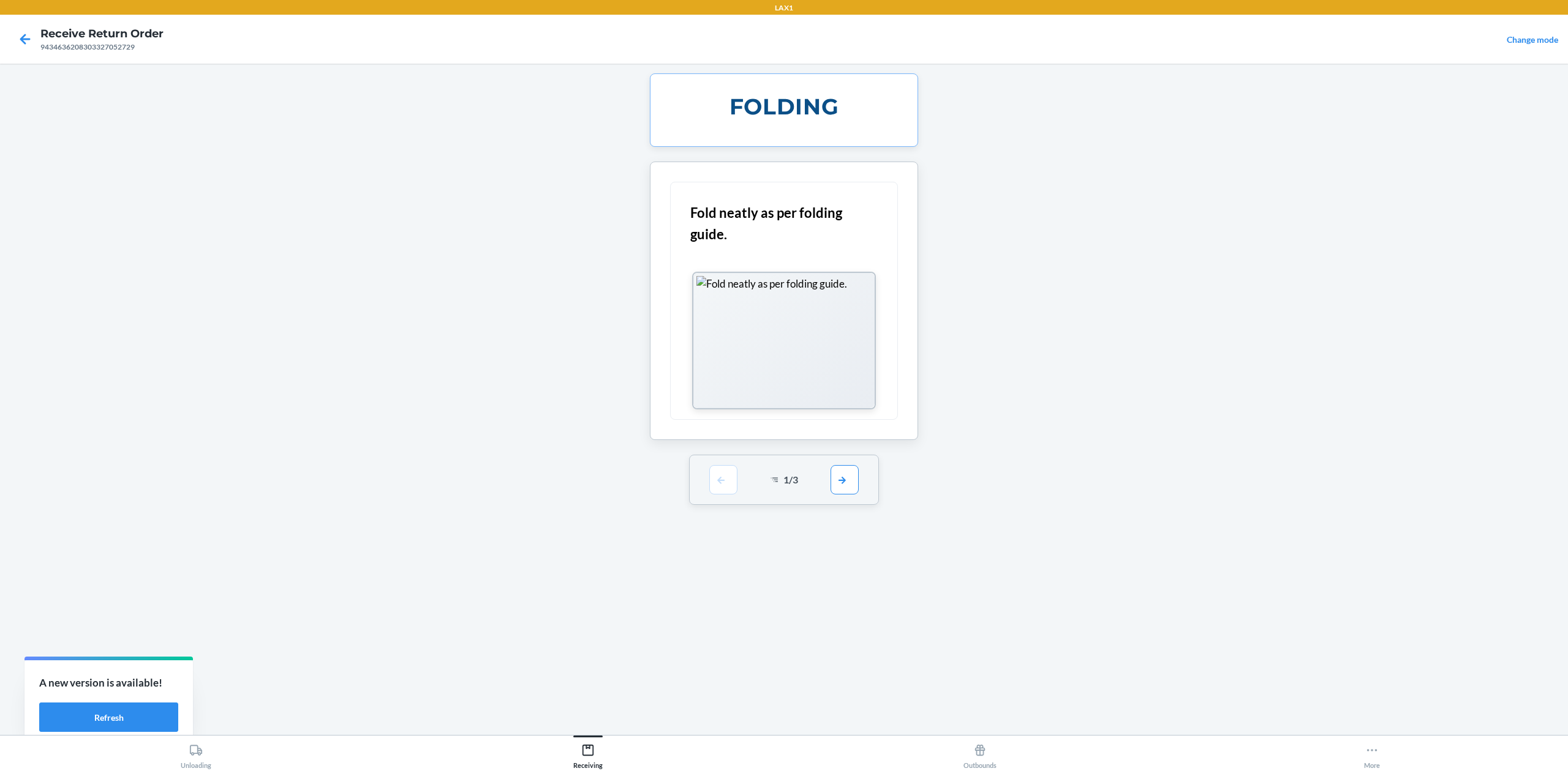
drag, startPoint x: 863, startPoint y: 479, endPoint x: 853, endPoint y: 486, distance: 12.2
click at [861, 479] on div "1 / 3" at bounding box center [784, 480] width 190 height 50
click at [853, 486] on button "button" at bounding box center [844, 479] width 28 height 30
click at [847, 299] on button "button" at bounding box center [844, 310] width 28 height 30
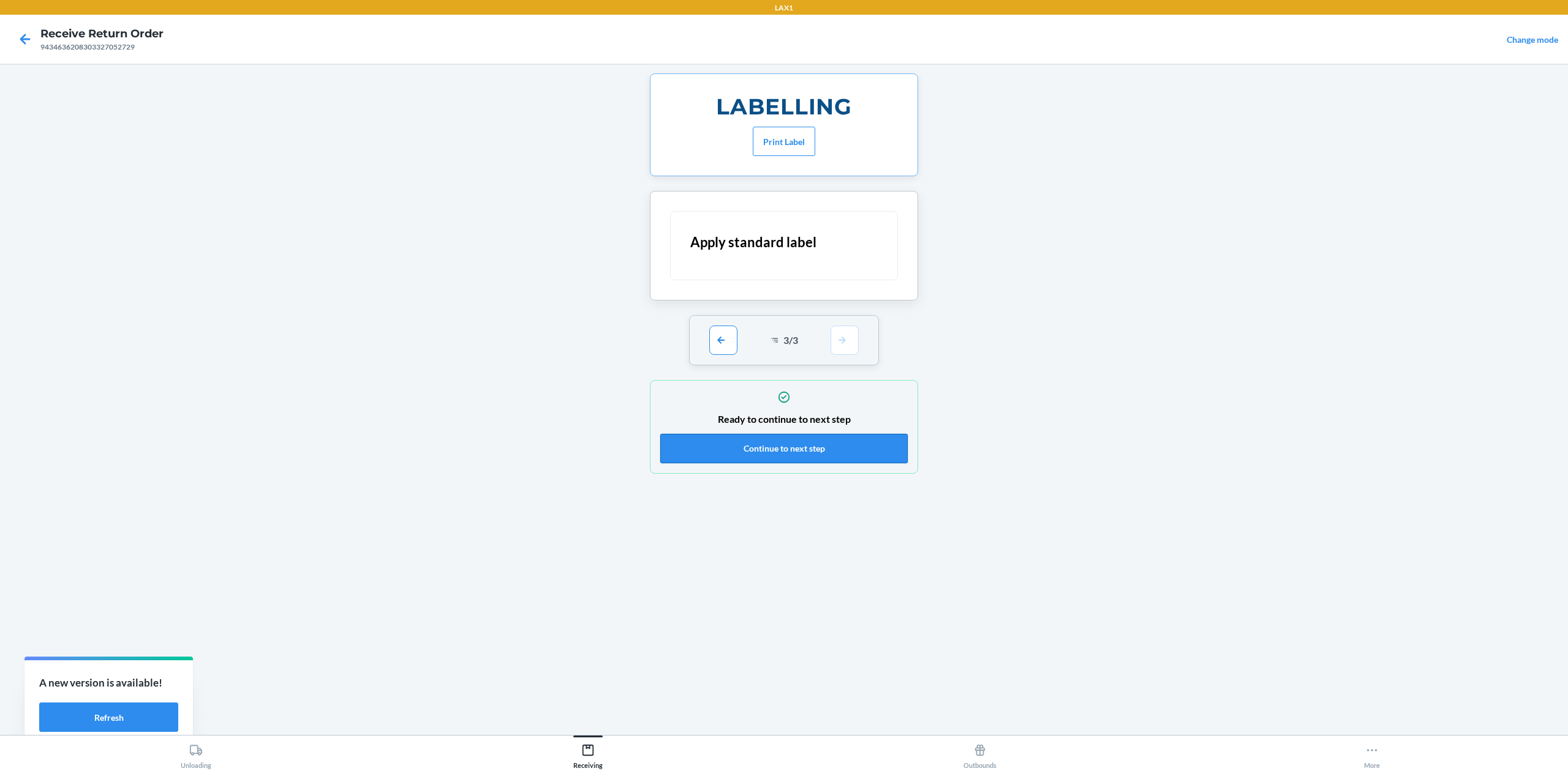
click at [833, 452] on button "Continue to next step" at bounding box center [784, 448] width 248 height 30
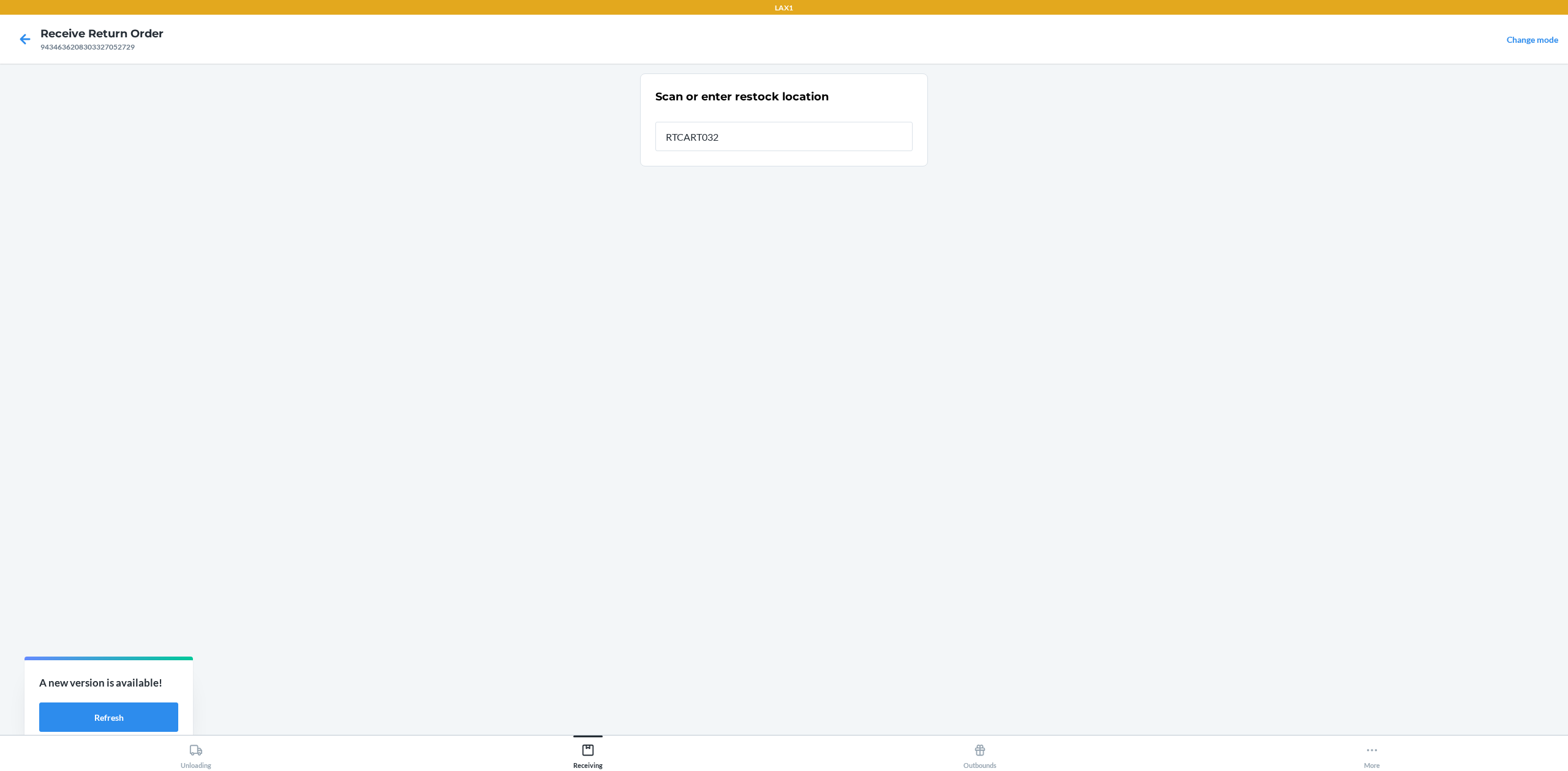
type input "RTCART032"
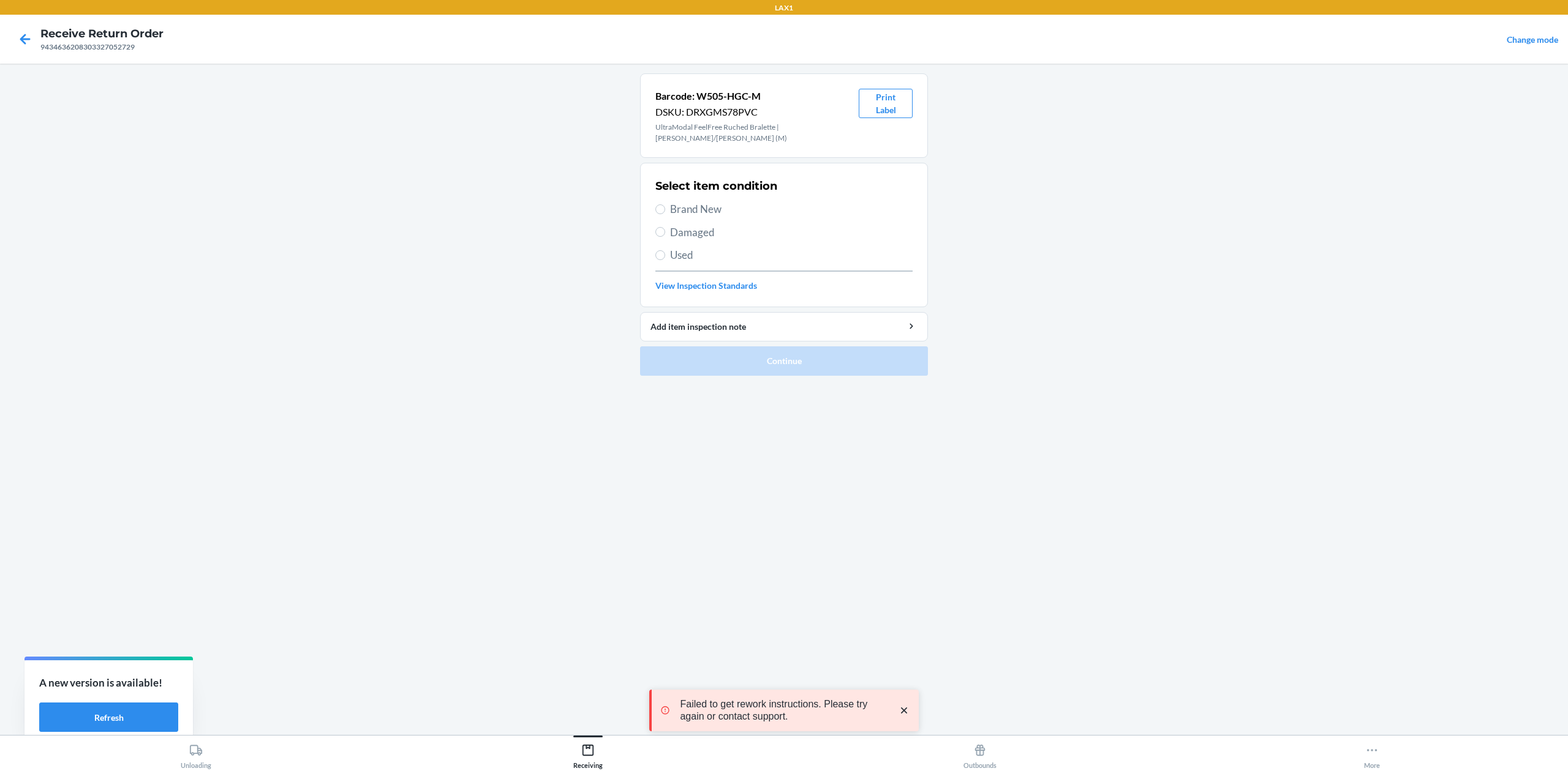
click at [700, 210] on span "Brand New" at bounding box center [791, 209] width 242 height 16
click at [665, 210] on input "Brand New" at bounding box center [661, 209] width 10 height 10
radio input "true"
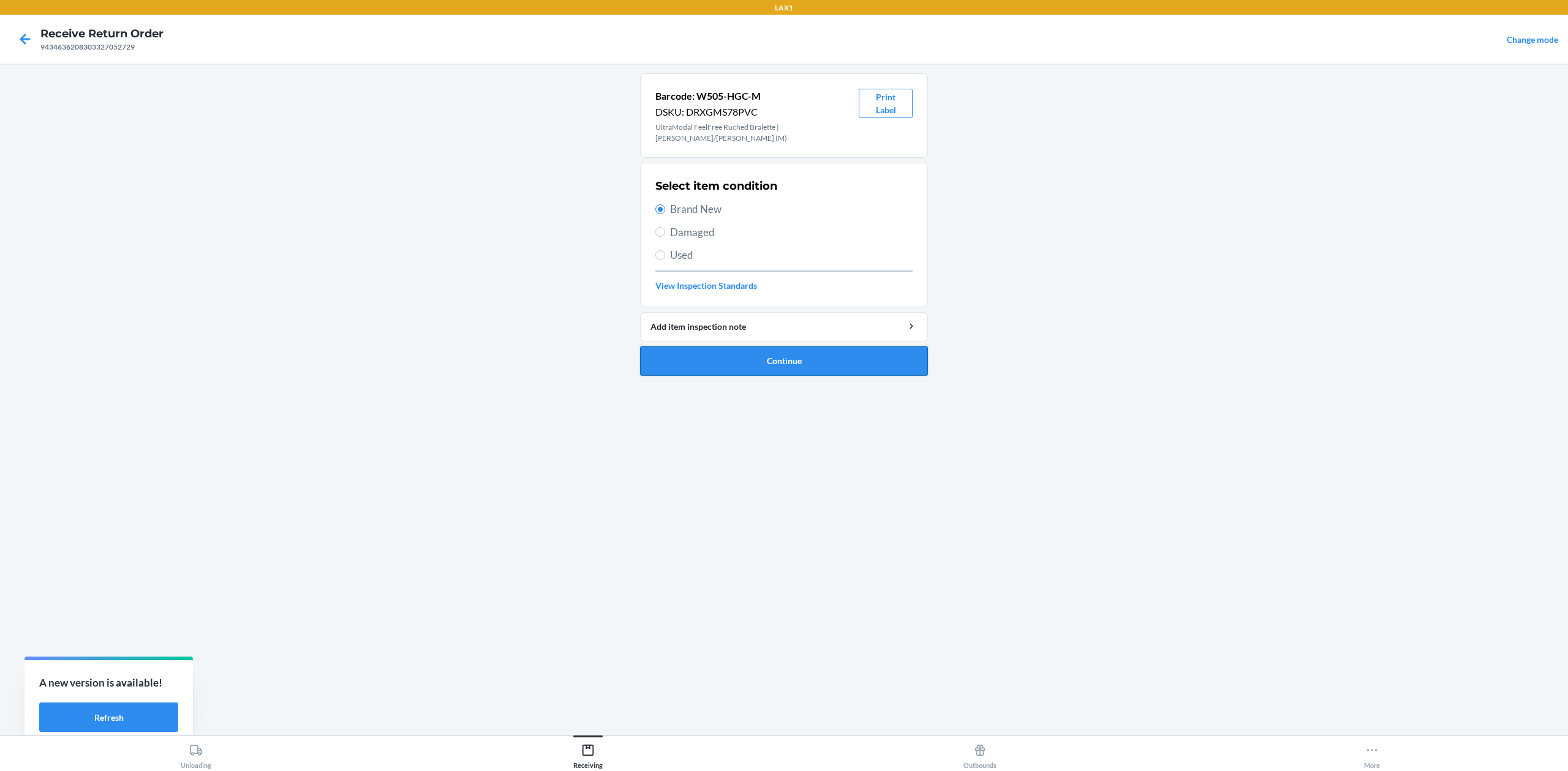
click at [754, 358] on button "Continue" at bounding box center [784, 361] width 288 height 30
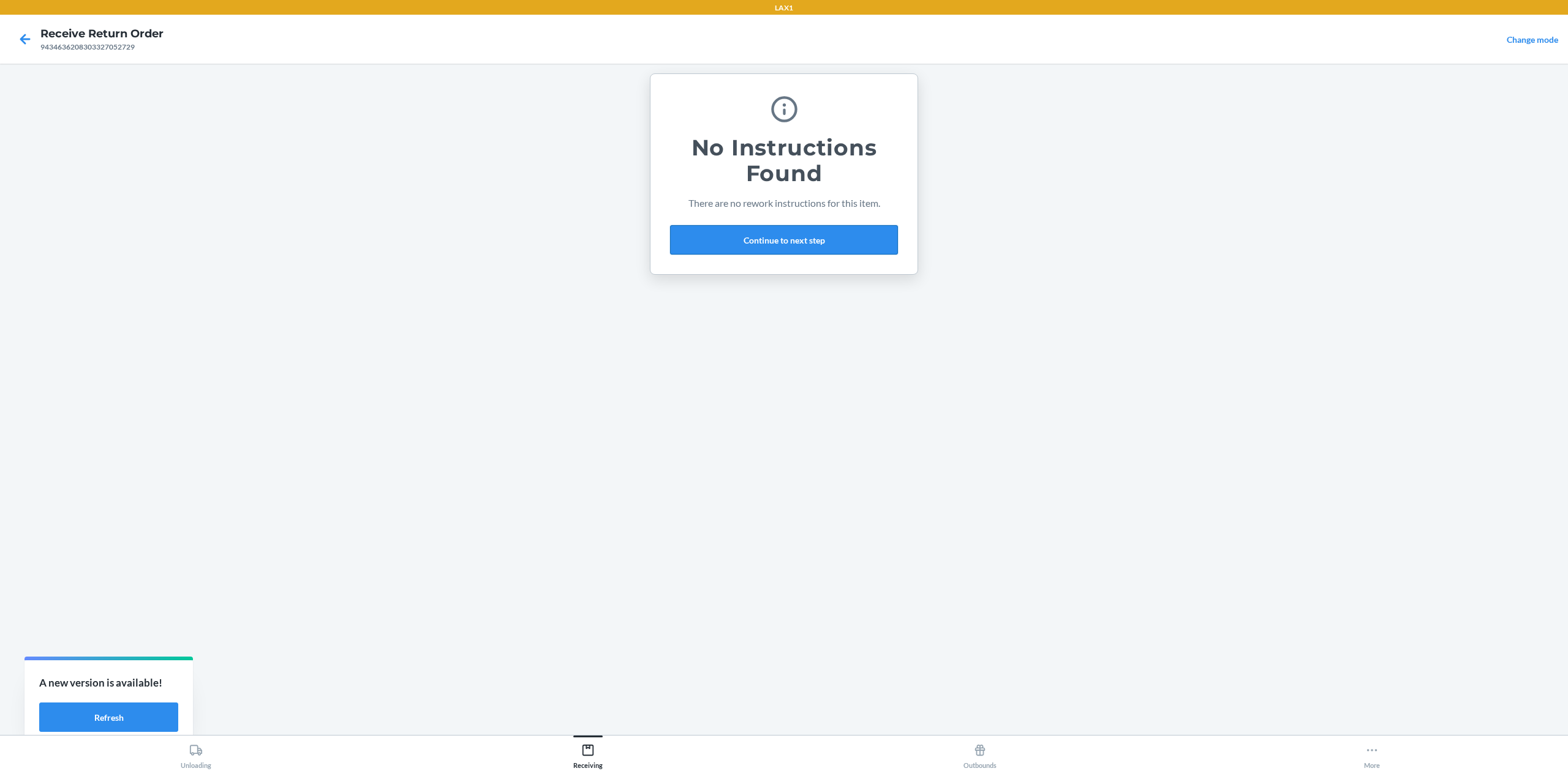
click at [838, 232] on button "Continue to next step" at bounding box center [784, 240] width 228 height 30
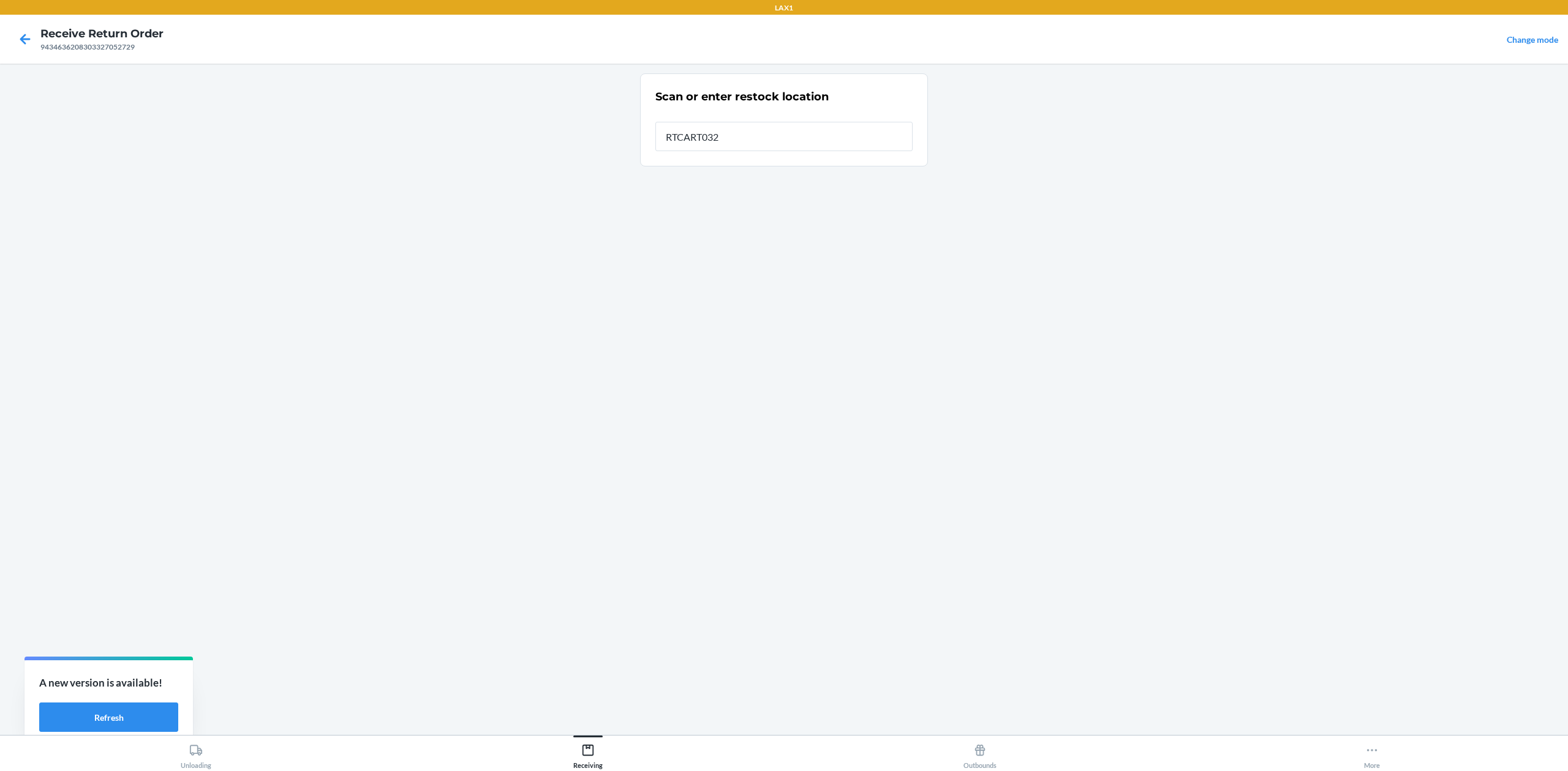
type input "RTCART032"
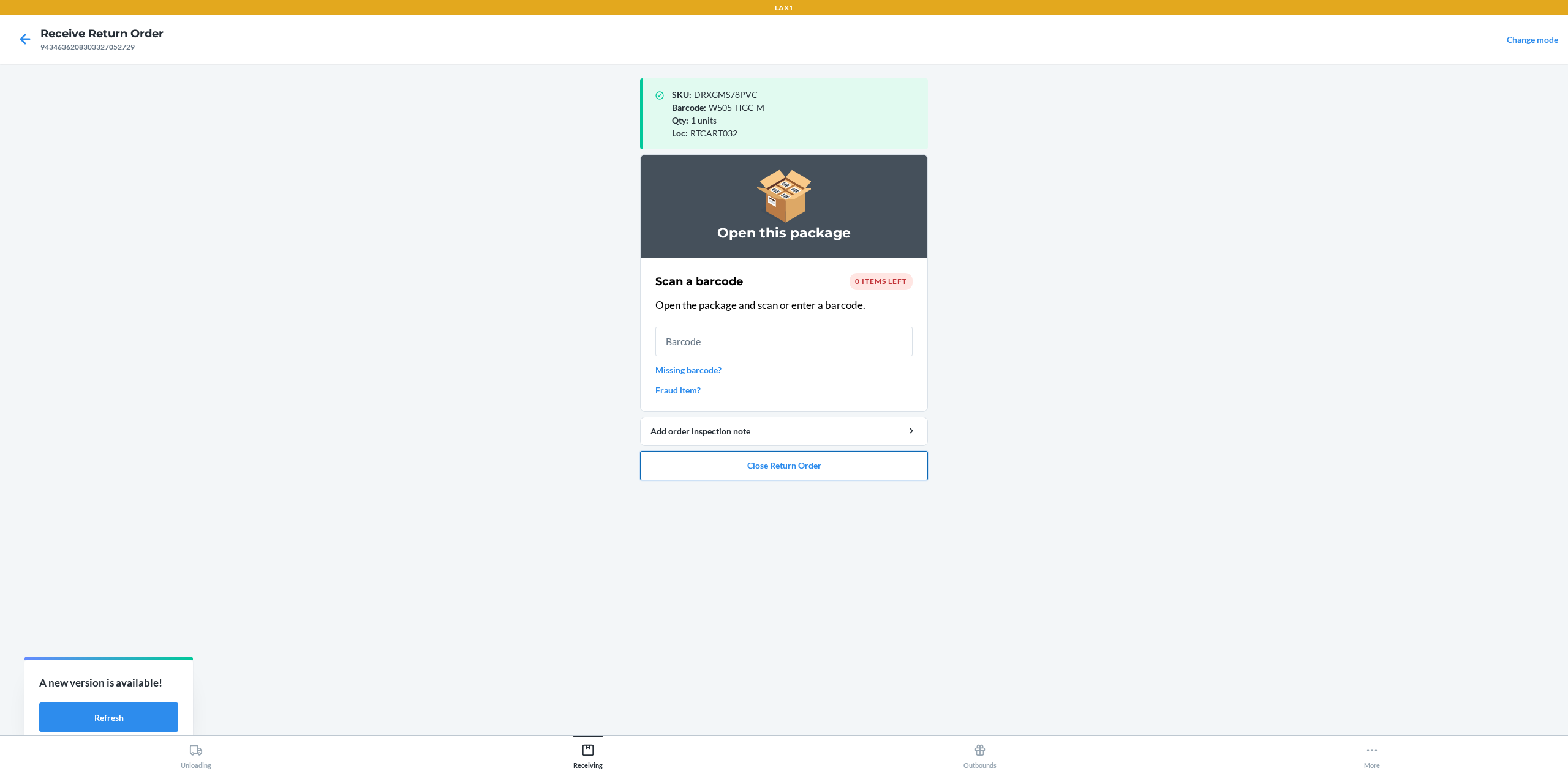
click at [912, 476] on button "Close Return Order" at bounding box center [784, 465] width 288 height 30
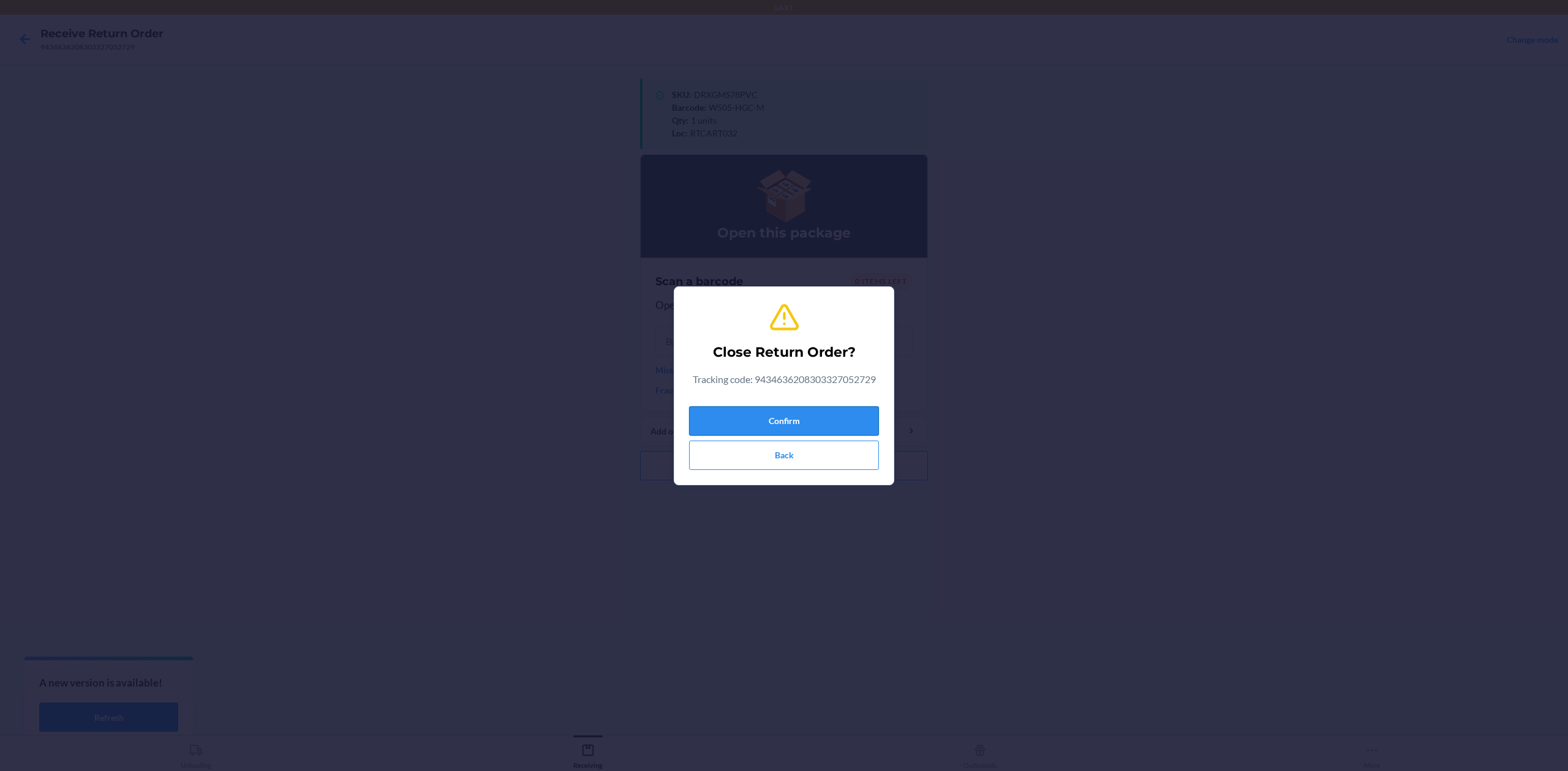
click at [861, 415] on button "Confirm" at bounding box center [784, 421] width 190 height 30
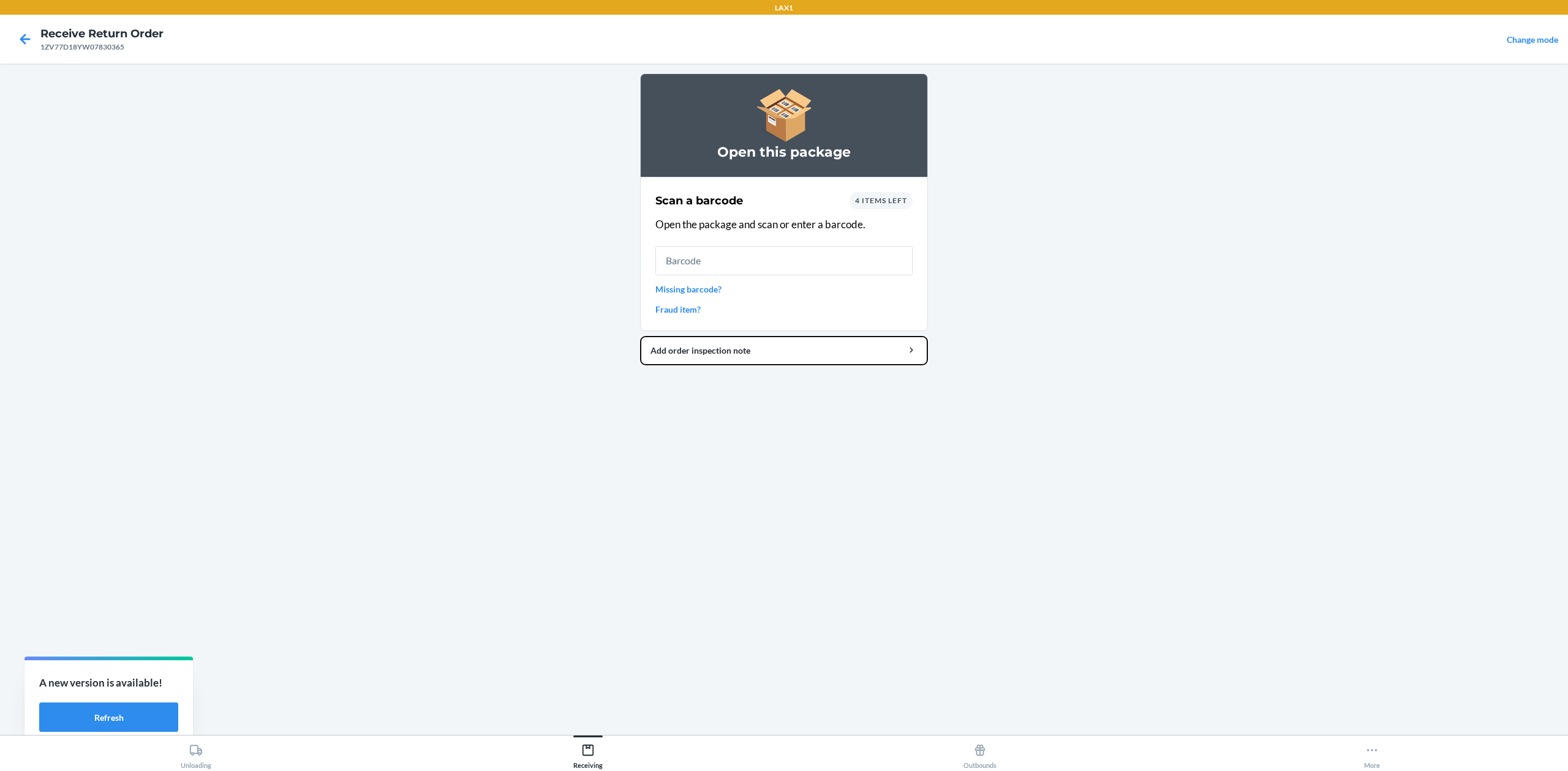
drag, startPoint x: 756, startPoint y: 384, endPoint x: 1173, endPoint y: 485, distance: 429.1
click at [807, 398] on div "Open this package Scan a barcode 4 items left Open the package and scan or ente…" at bounding box center [784, 399] width 288 height 652
click at [640, 336] on button "Add order inspection note" at bounding box center [784, 350] width 288 height 30
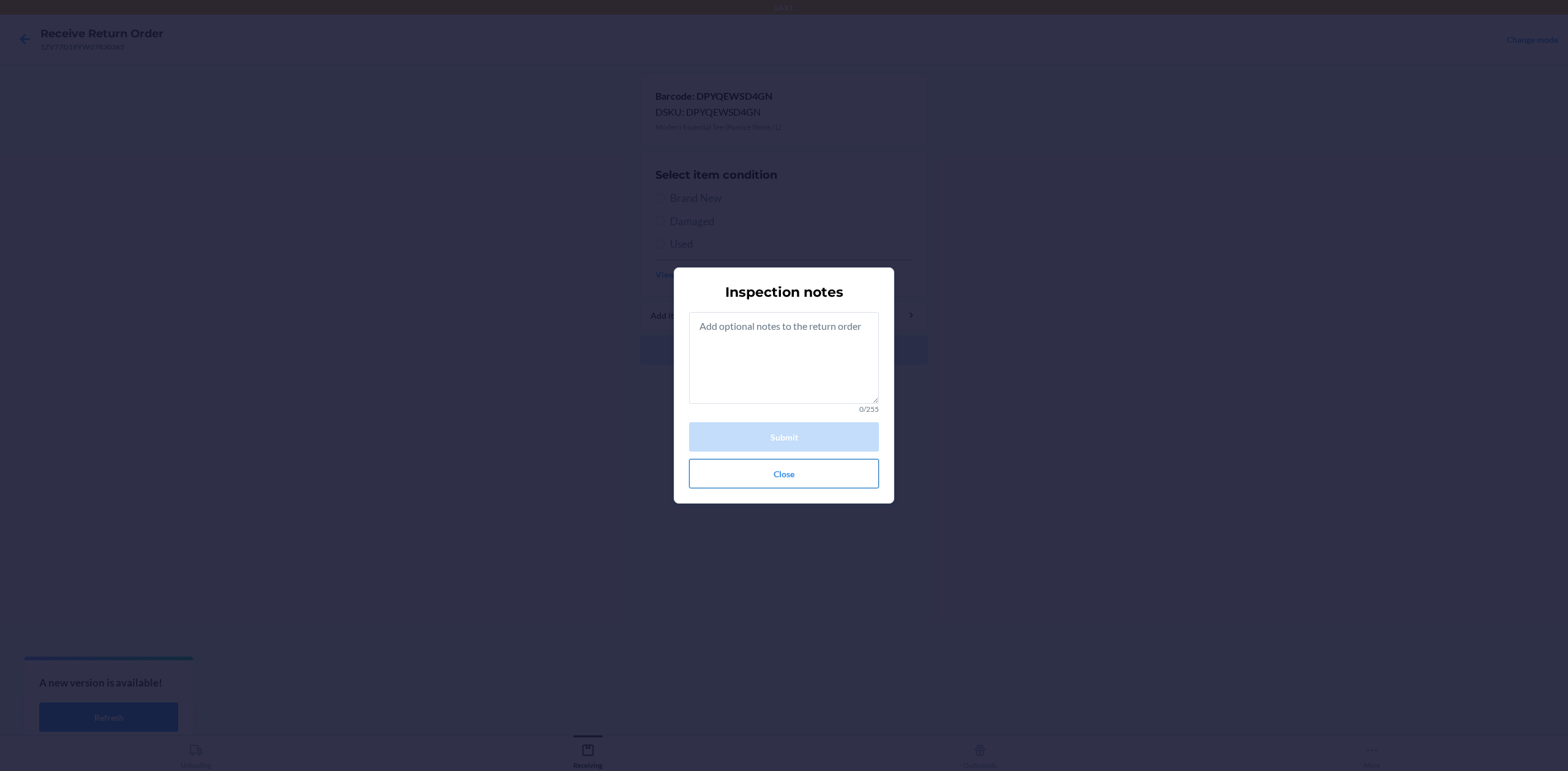
click at [778, 462] on button "Close" at bounding box center [784, 474] width 190 height 30
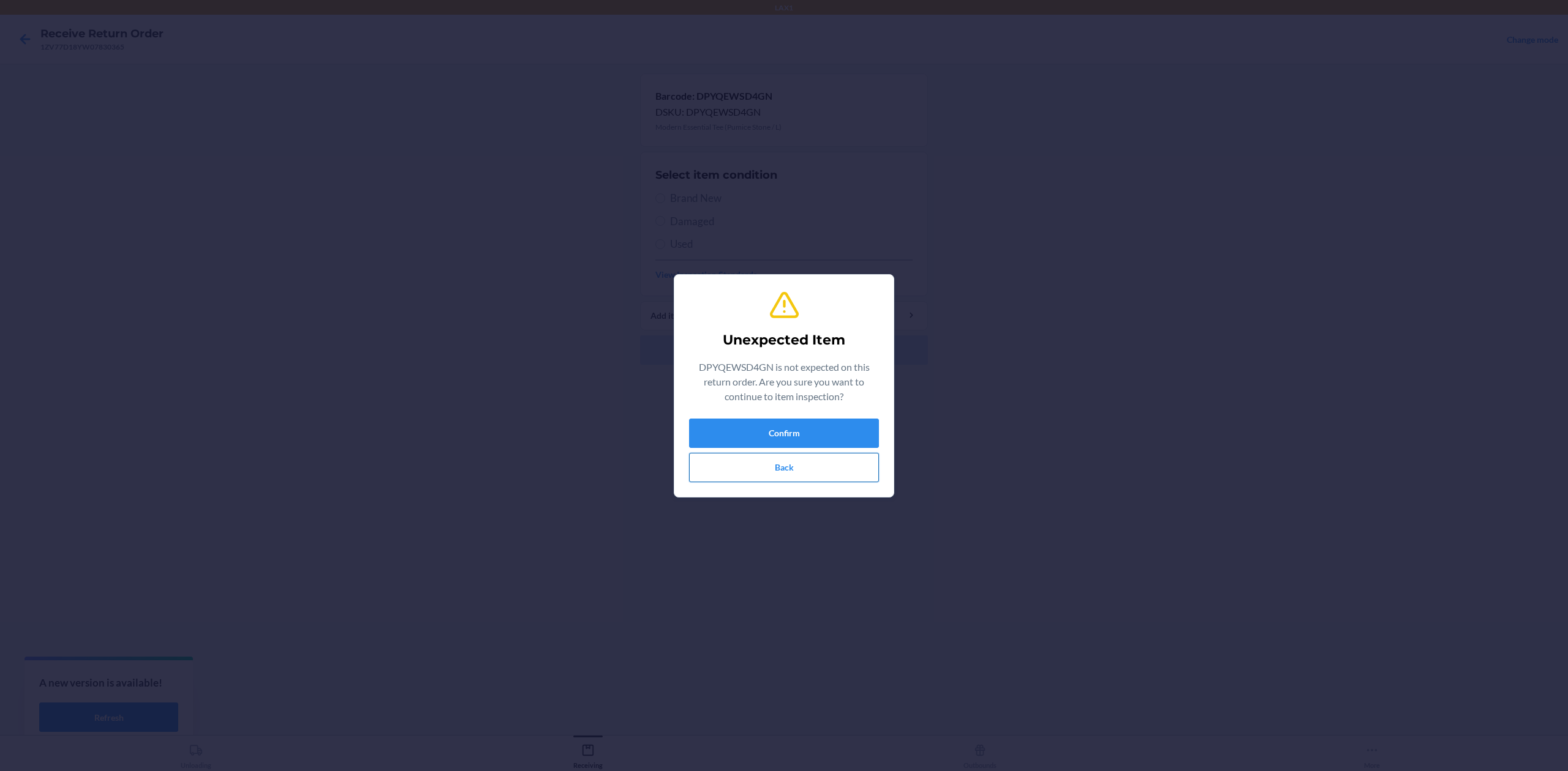
click at [753, 476] on button "Back" at bounding box center [784, 467] width 190 height 30
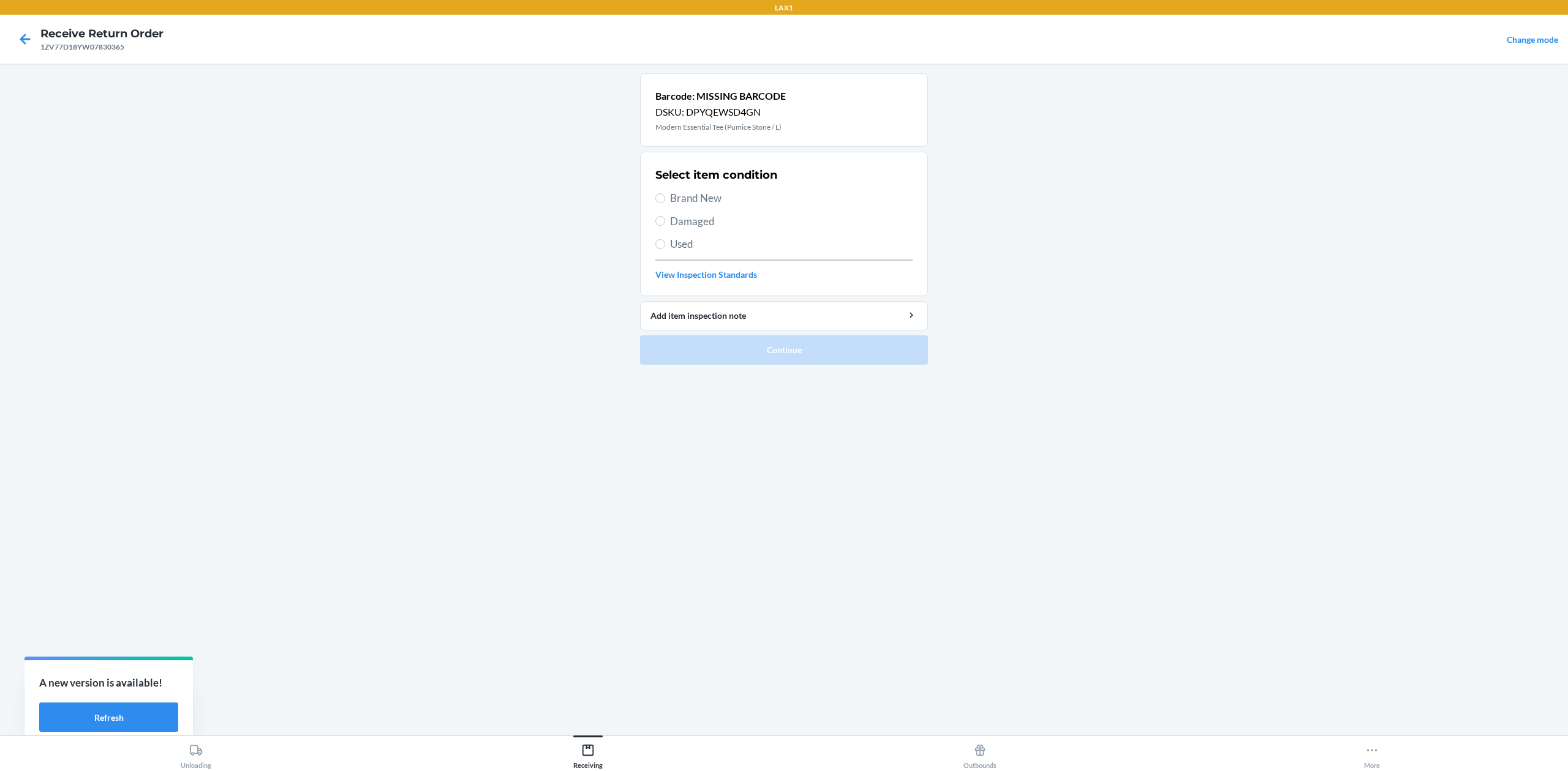
click at [681, 207] on div "Select item condition Brand New Damaged Used View Inspection Standards" at bounding box center [784, 225] width 257 height 122
click at [683, 199] on span "Brand New" at bounding box center [791, 198] width 242 height 16
click at [665, 199] on input "Brand New" at bounding box center [661, 198] width 10 height 10
radio input "true"
click at [746, 363] on button "Continue" at bounding box center [784, 350] width 288 height 30
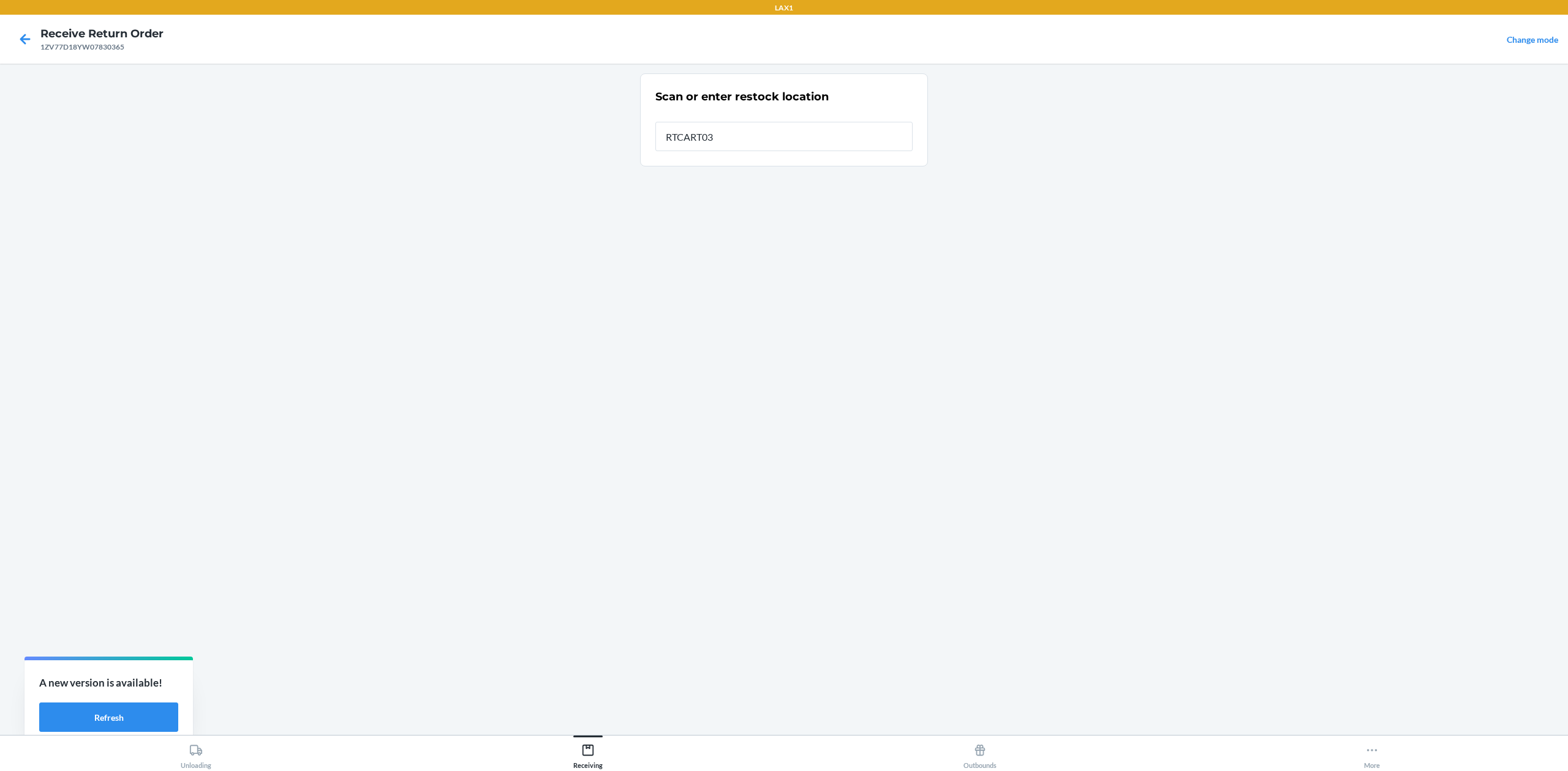
type input "RTCART032"
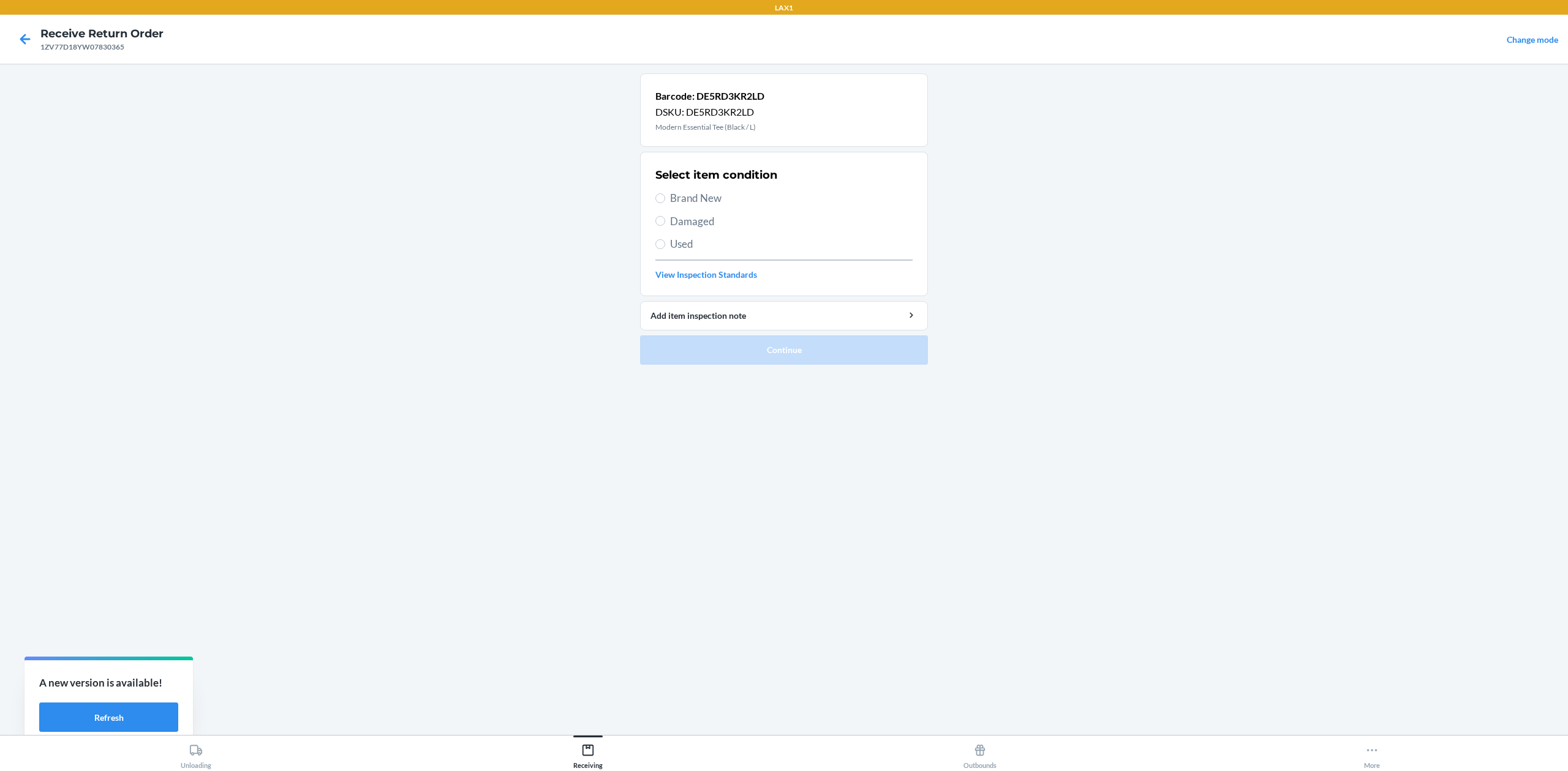
click at [672, 201] on span "Brand New" at bounding box center [791, 198] width 242 height 16
click at [665, 201] on input "Brand New" at bounding box center [661, 198] width 10 height 10
radio input "true"
click at [683, 350] on button "Continue" at bounding box center [784, 350] width 288 height 30
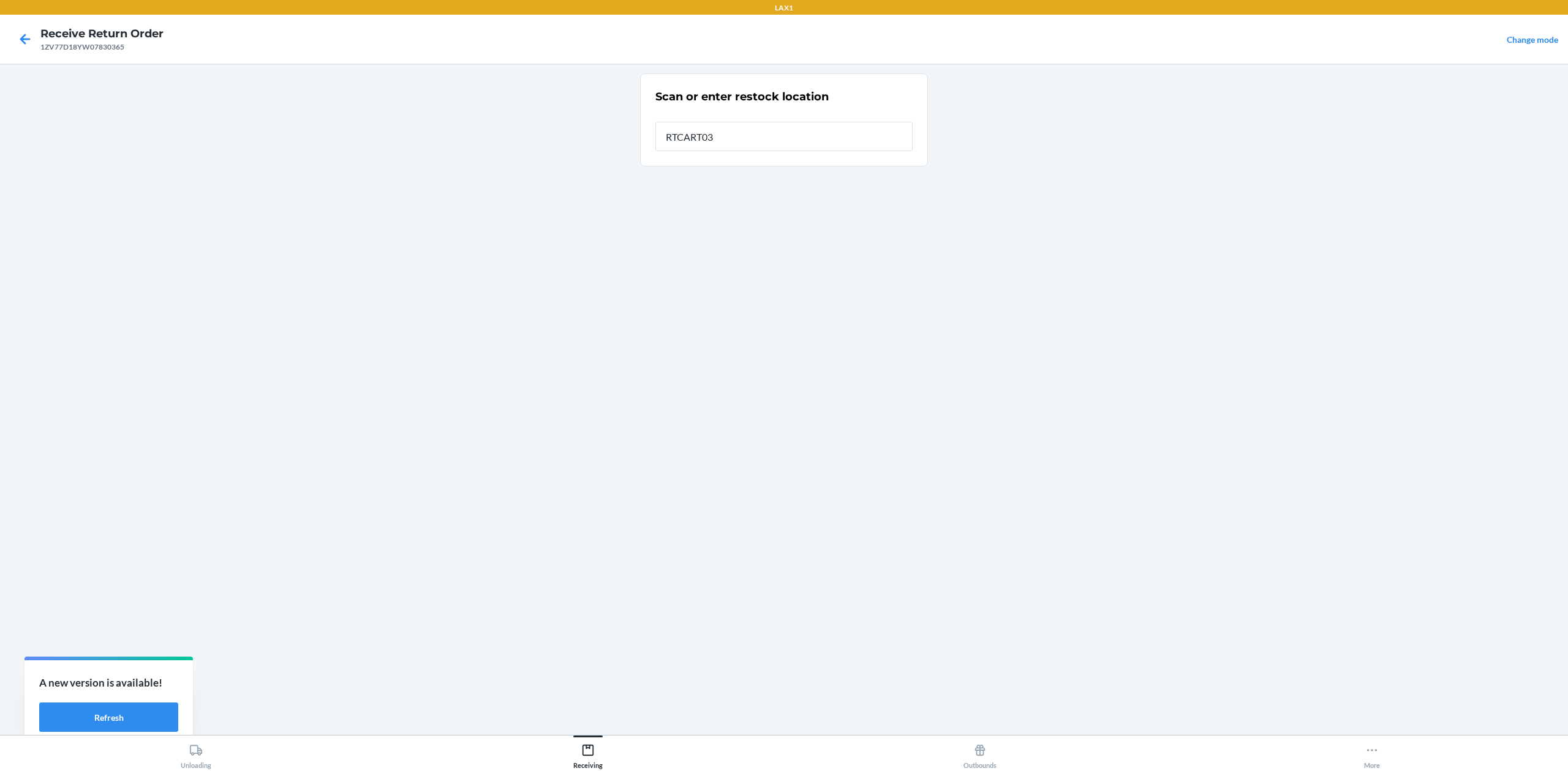
type input "RTCART032"
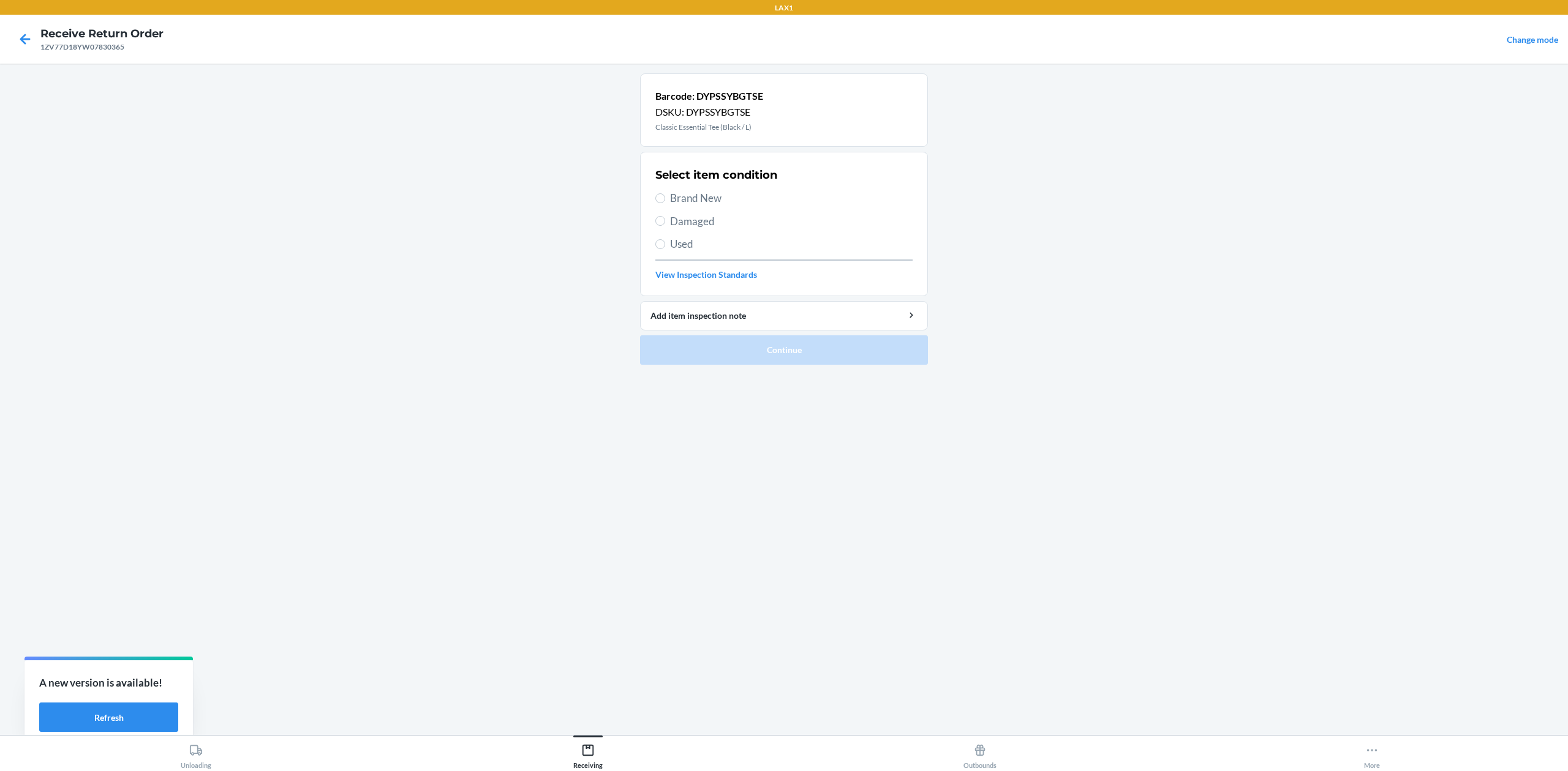
click at [697, 198] on span "Brand New" at bounding box center [791, 198] width 242 height 16
click at [665, 198] on input "Brand New" at bounding box center [661, 198] width 10 height 10
radio input "true"
click at [856, 367] on ol "Barcode: DYPSSYBGTSE DSKU: DYPSSYBGTSE Classic Essential Tee (Black / L) Select…" at bounding box center [784, 224] width 288 height 301
click at [849, 350] on button "Continue" at bounding box center [784, 350] width 288 height 30
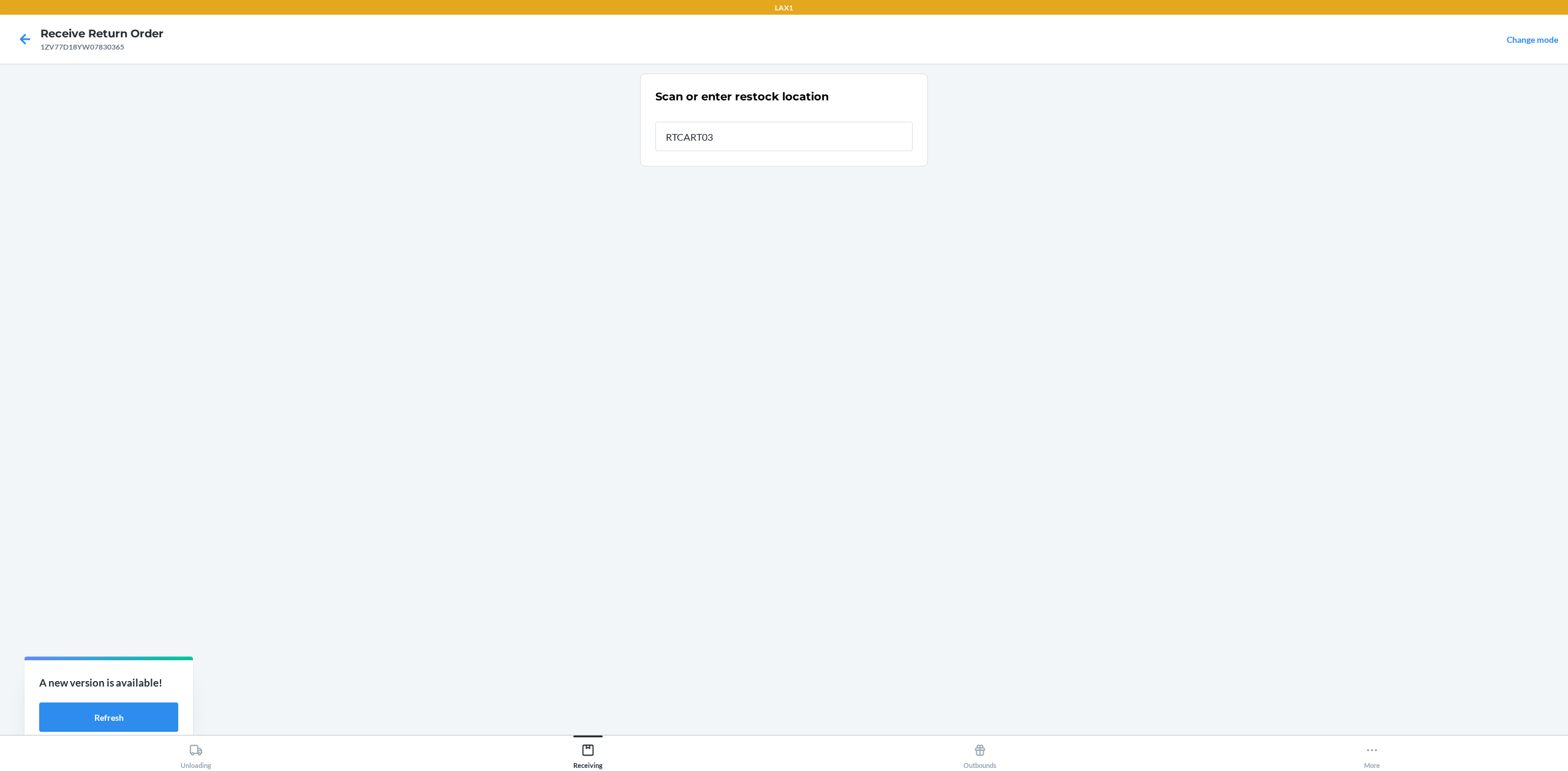
type input "RTCART032"
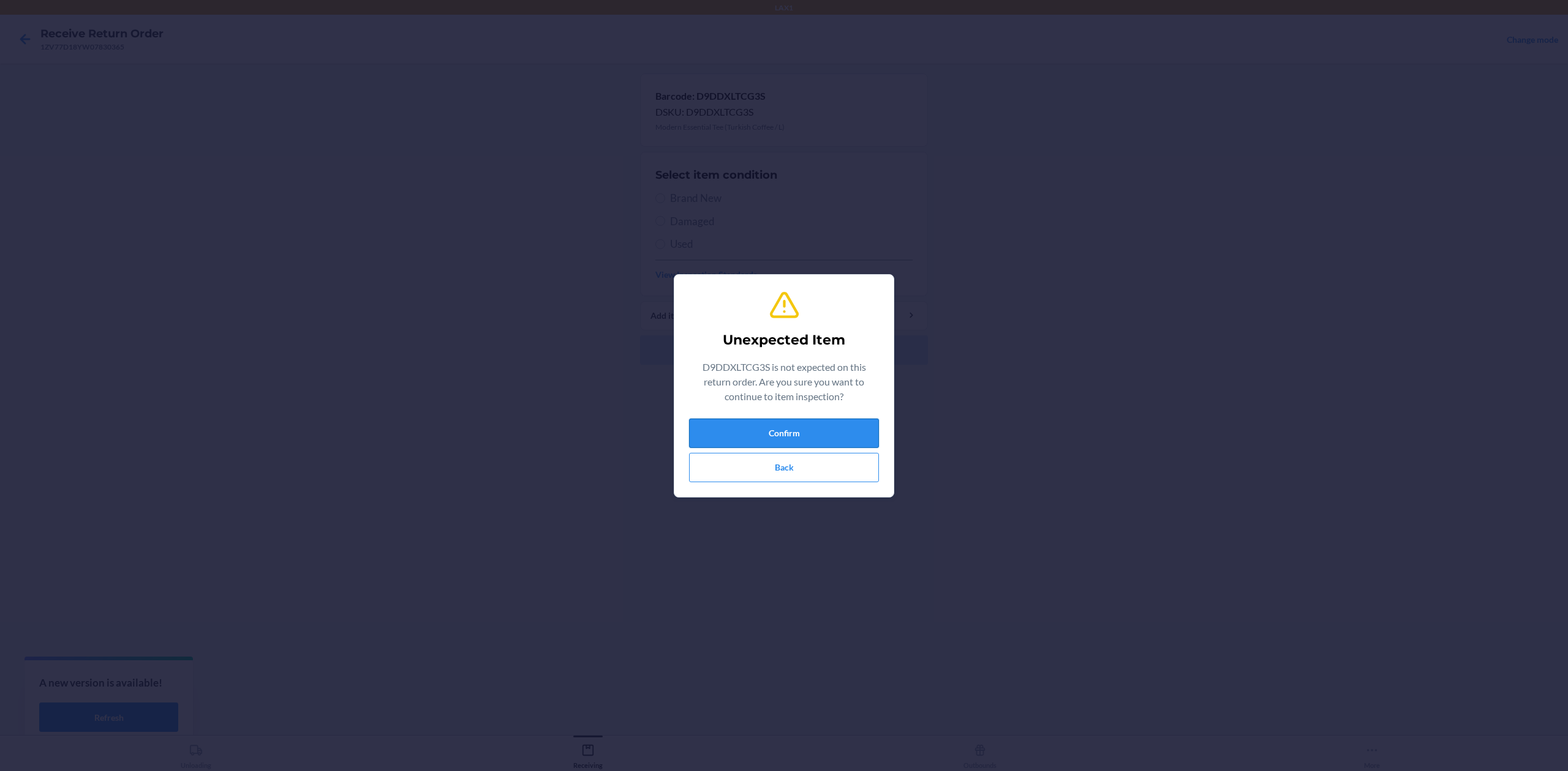
click at [762, 429] on button "Confirm" at bounding box center [784, 433] width 190 height 30
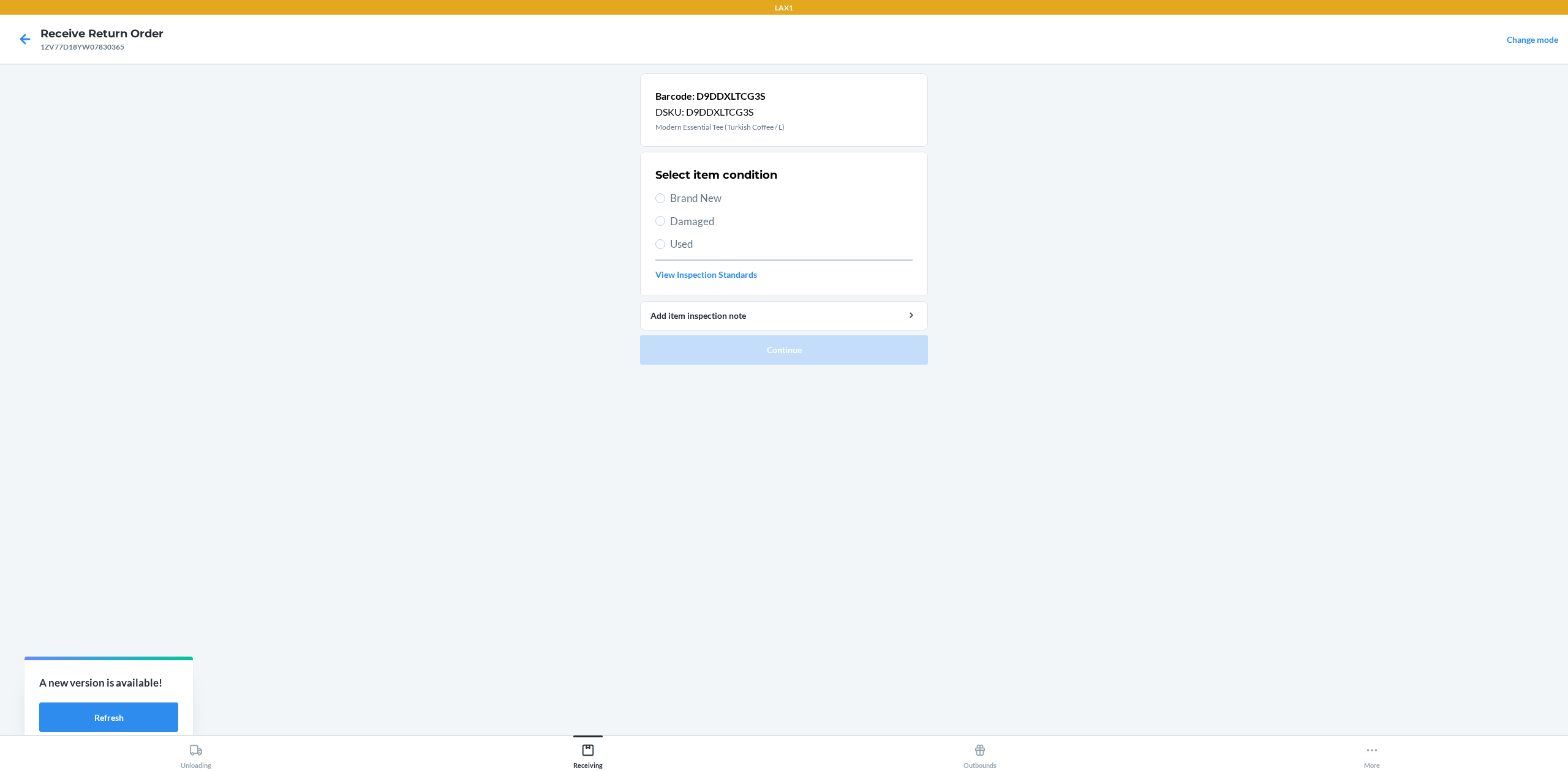
click at [716, 204] on span "Brand New" at bounding box center [791, 198] width 242 height 16
click at [665, 204] on input "Brand New" at bounding box center [661, 198] width 10 height 10
radio input "true"
click at [803, 344] on button "Continue" at bounding box center [784, 350] width 288 height 30
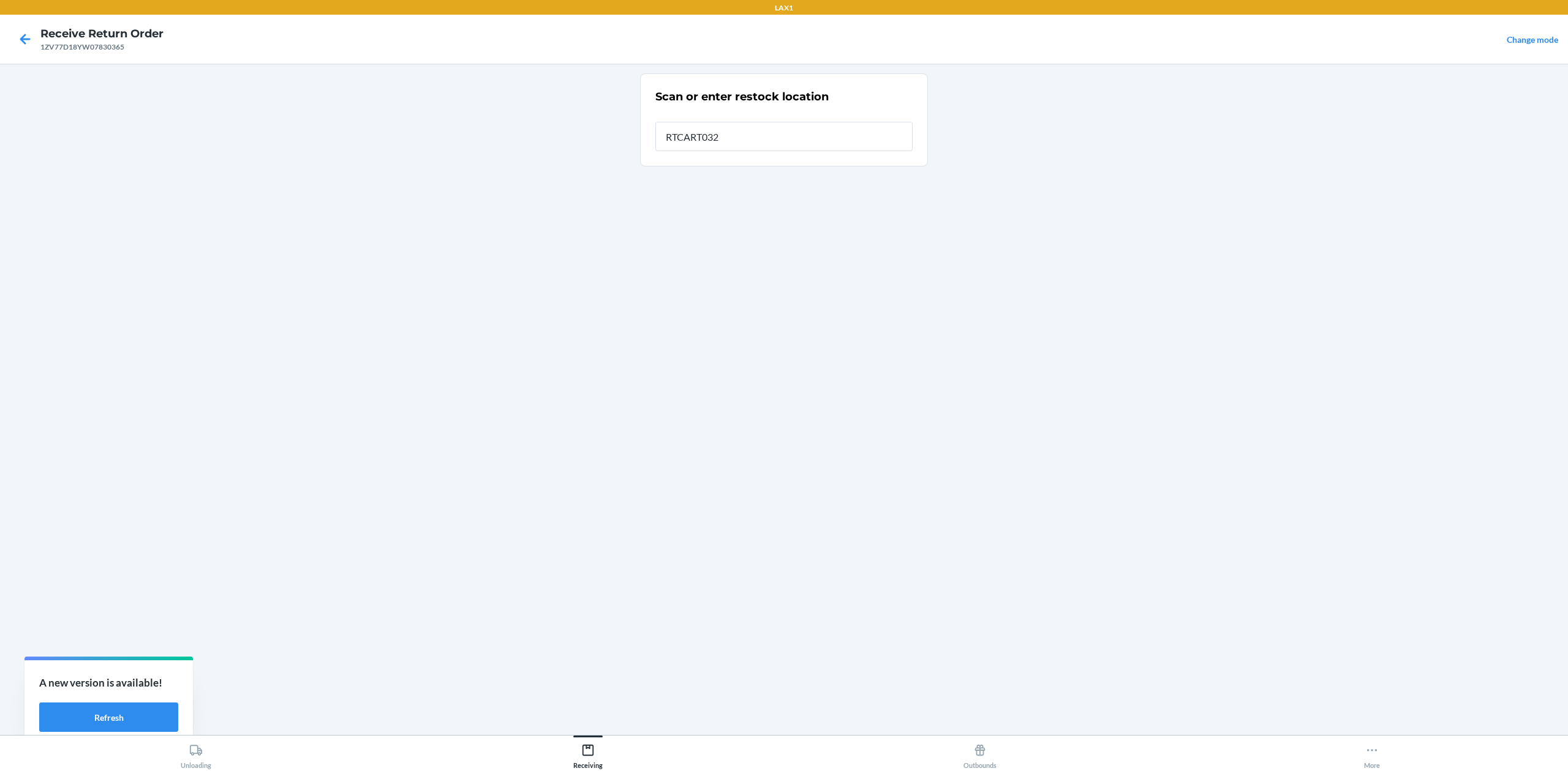
type input "RTCART032"
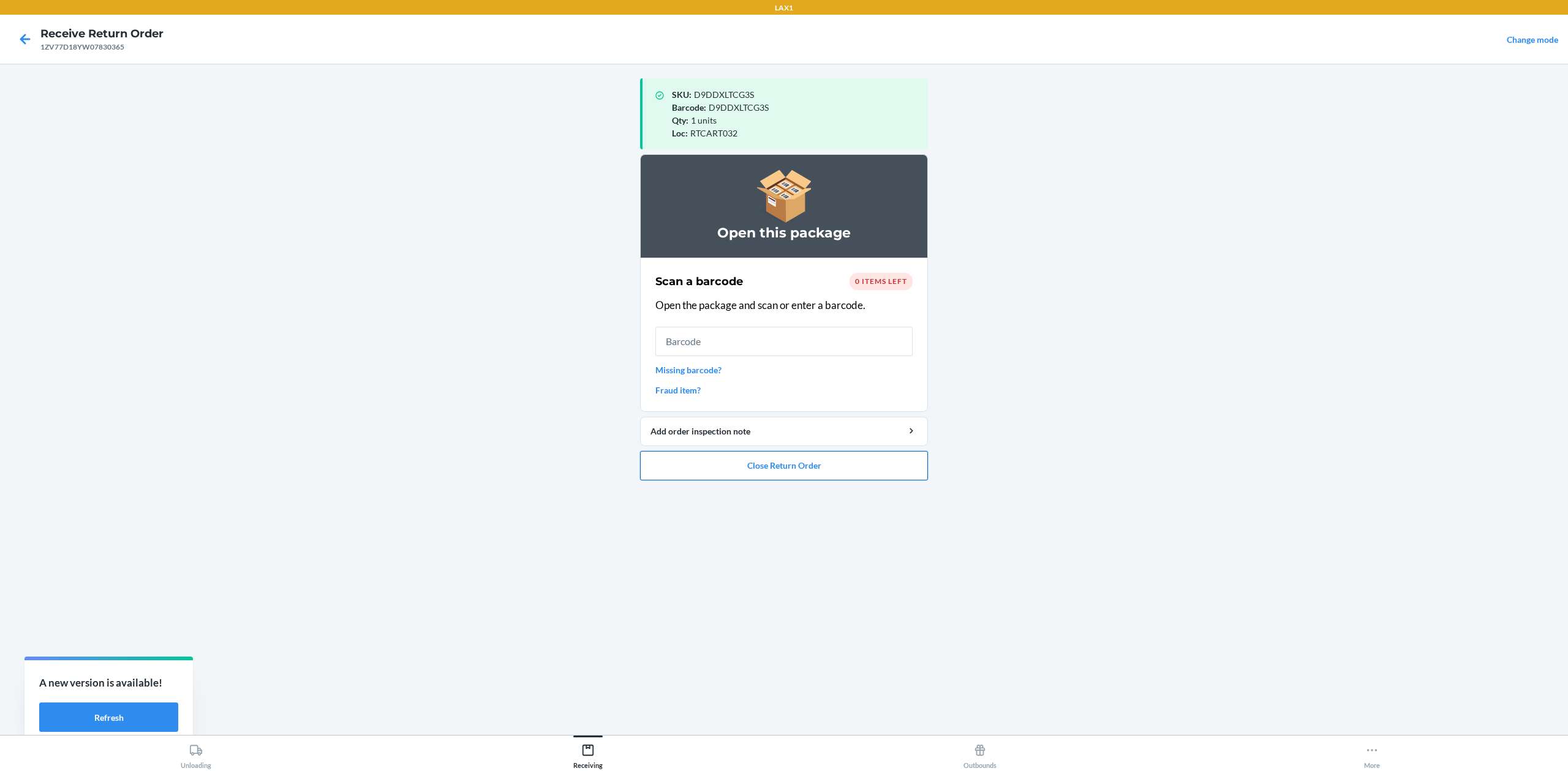
click at [738, 468] on button "Close Return Order" at bounding box center [784, 465] width 288 height 30
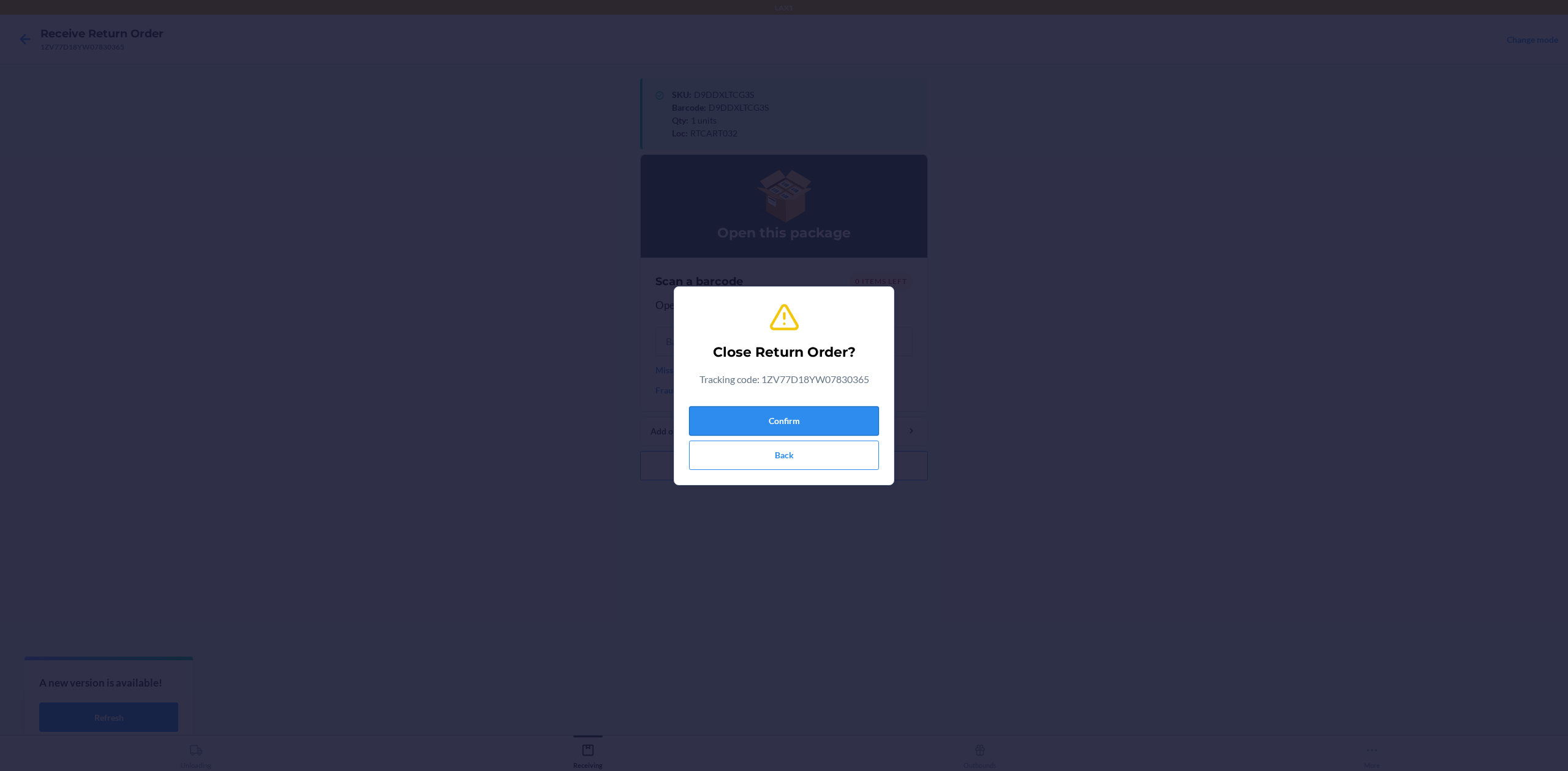
click at [792, 416] on button "Confirm" at bounding box center [784, 421] width 190 height 30
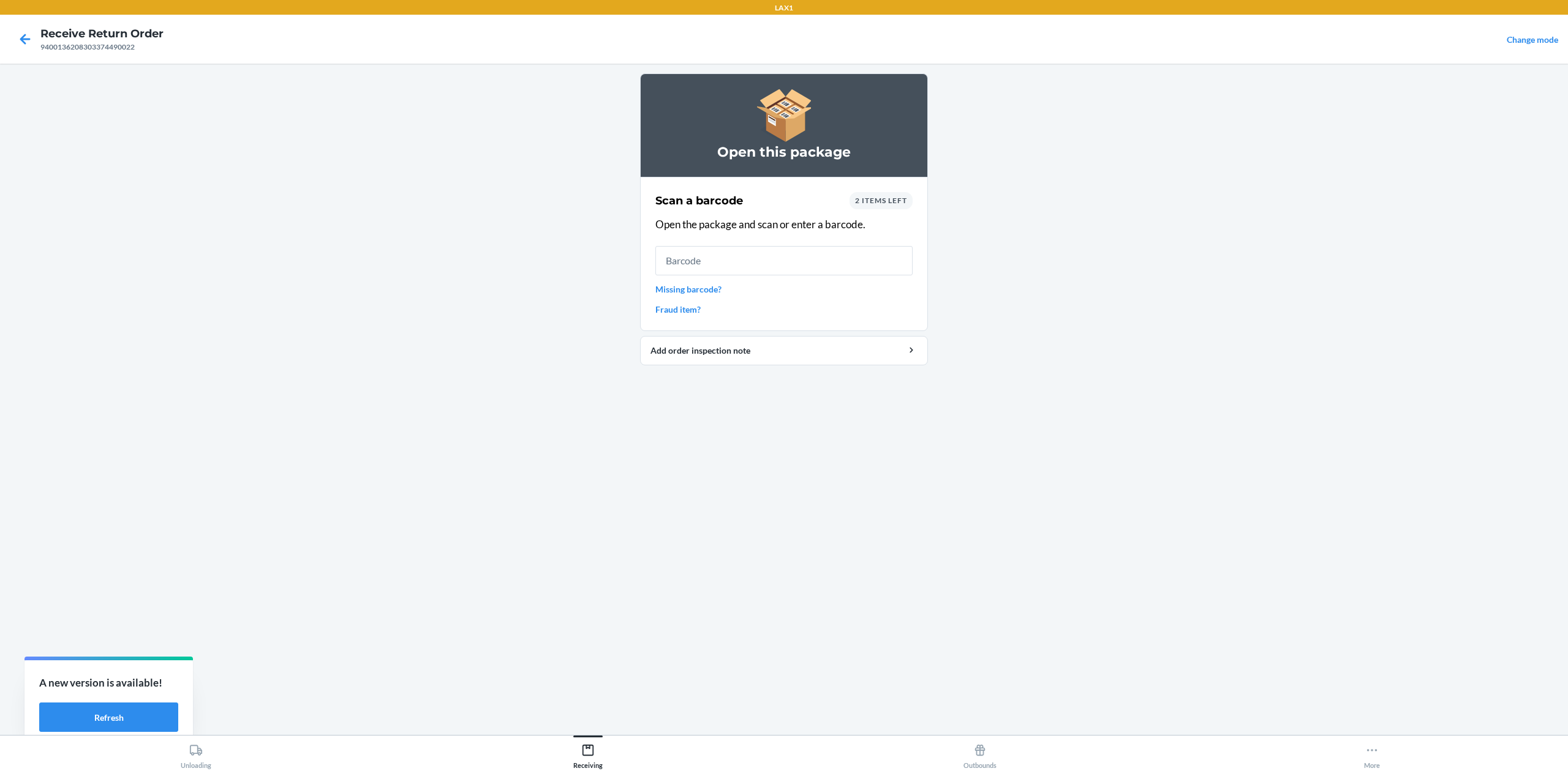
click at [659, 296] on div "Scan a barcode 2 items left Open the package and scan or enter a barcode. Missi…" at bounding box center [784, 253] width 257 height 131
click at [679, 289] on link "Missing barcode?" at bounding box center [784, 289] width 257 height 13
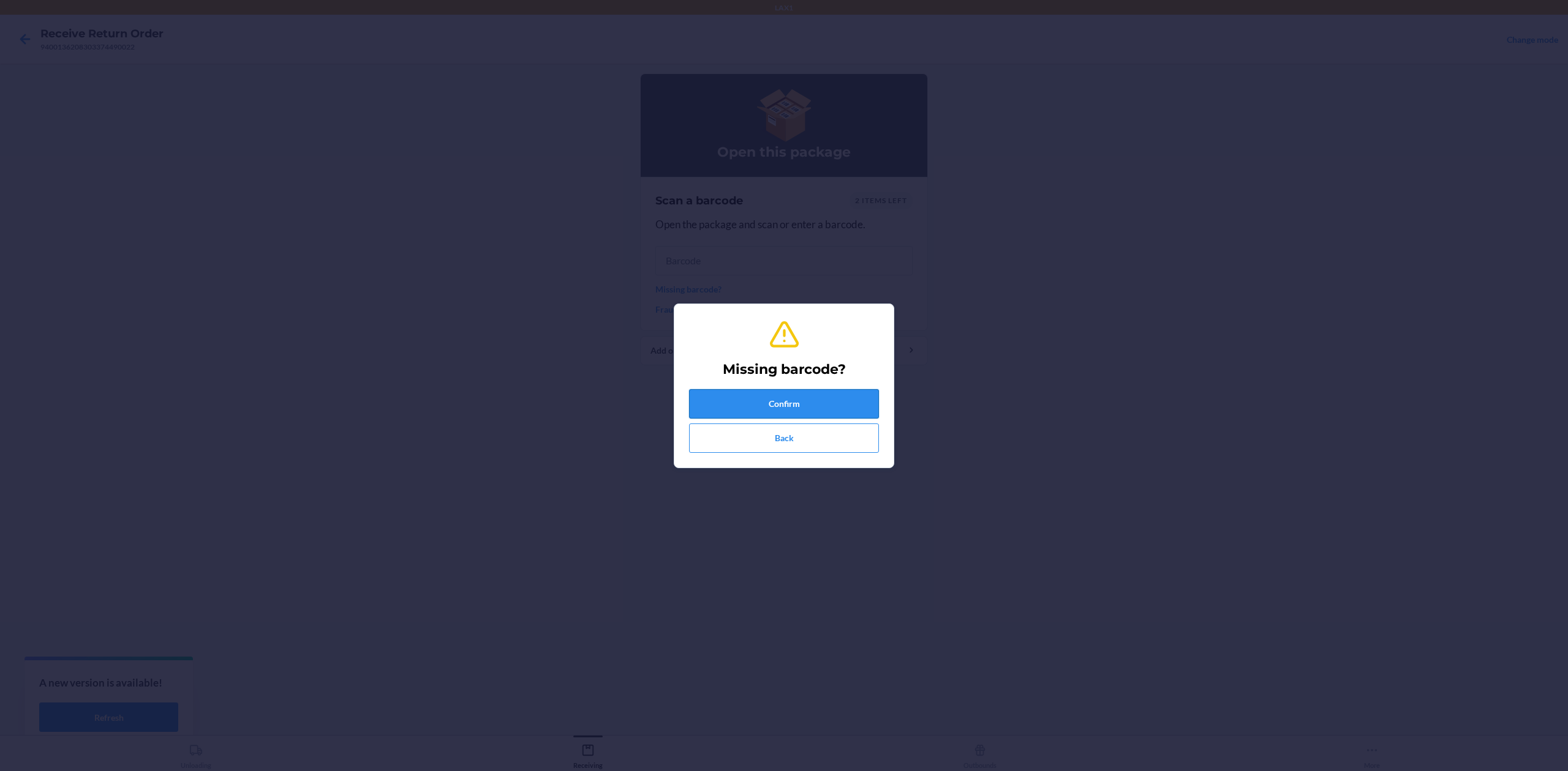
click at [765, 395] on button "Confirm" at bounding box center [784, 404] width 190 height 30
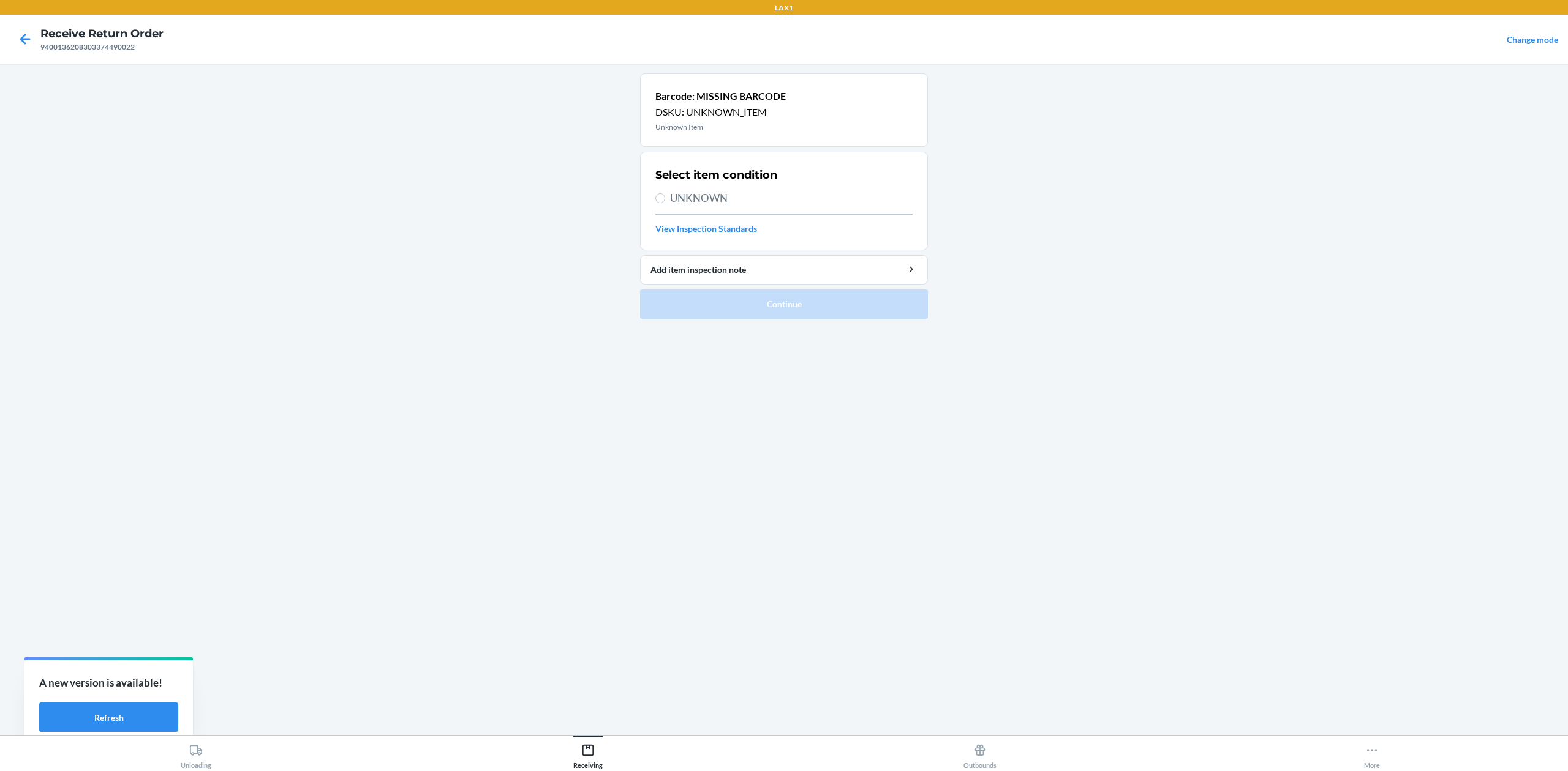
click at [719, 206] on span "UNKNOWN" at bounding box center [791, 198] width 242 height 16
click at [665, 204] on input "UNKNOWN" at bounding box center [661, 198] width 10 height 10
radio input "true"
click at [721, 196] on span "UNKNOWN" at bounding box center [791, 198] width 242 height 16
click at [665, 196] on input "UNKNOWN" at bounding box center [661, 198] width 10 height 10
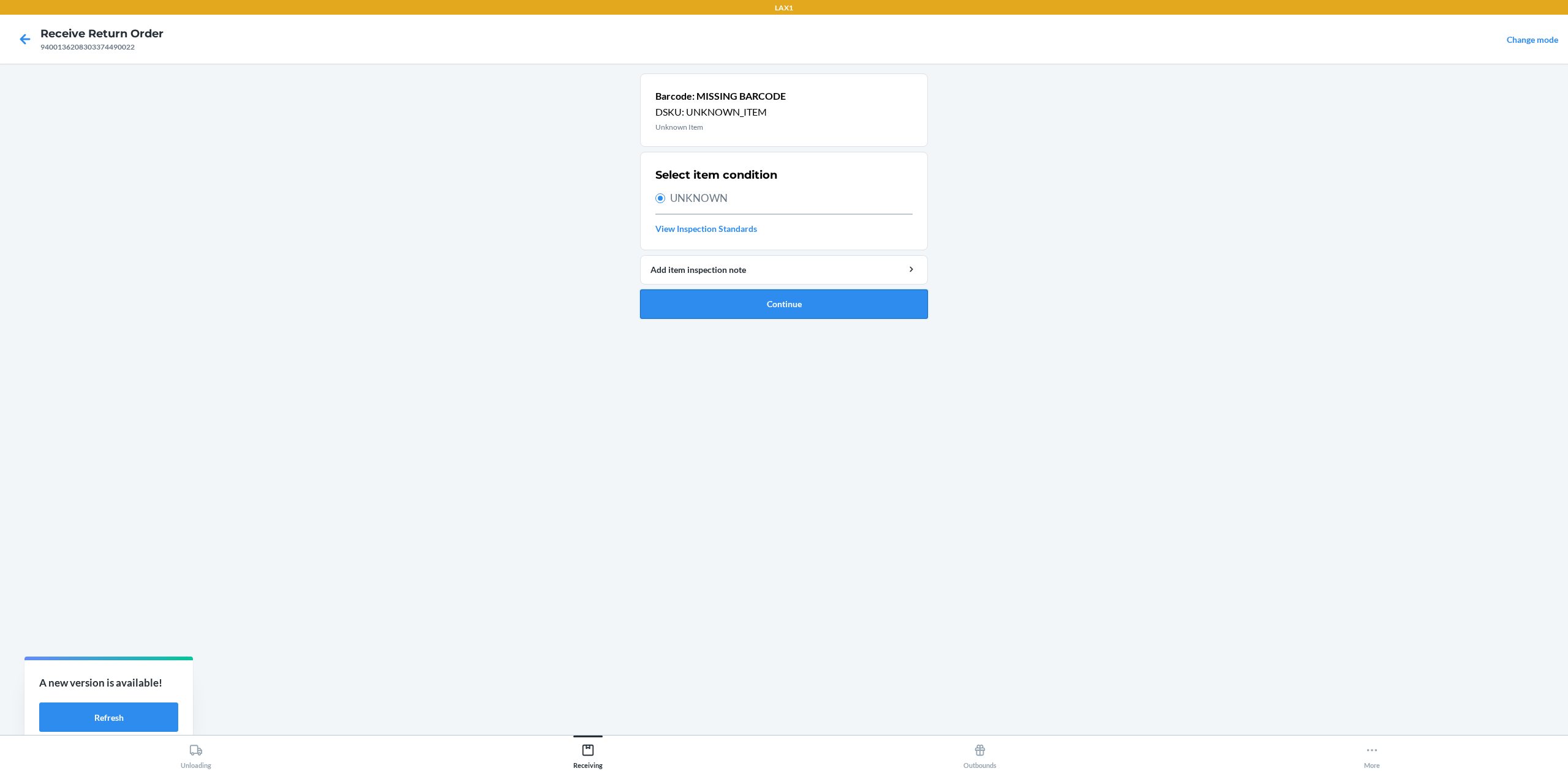
click at [827, 312] on button "Continue" at bounding box center [784, 304] width 288 height 30
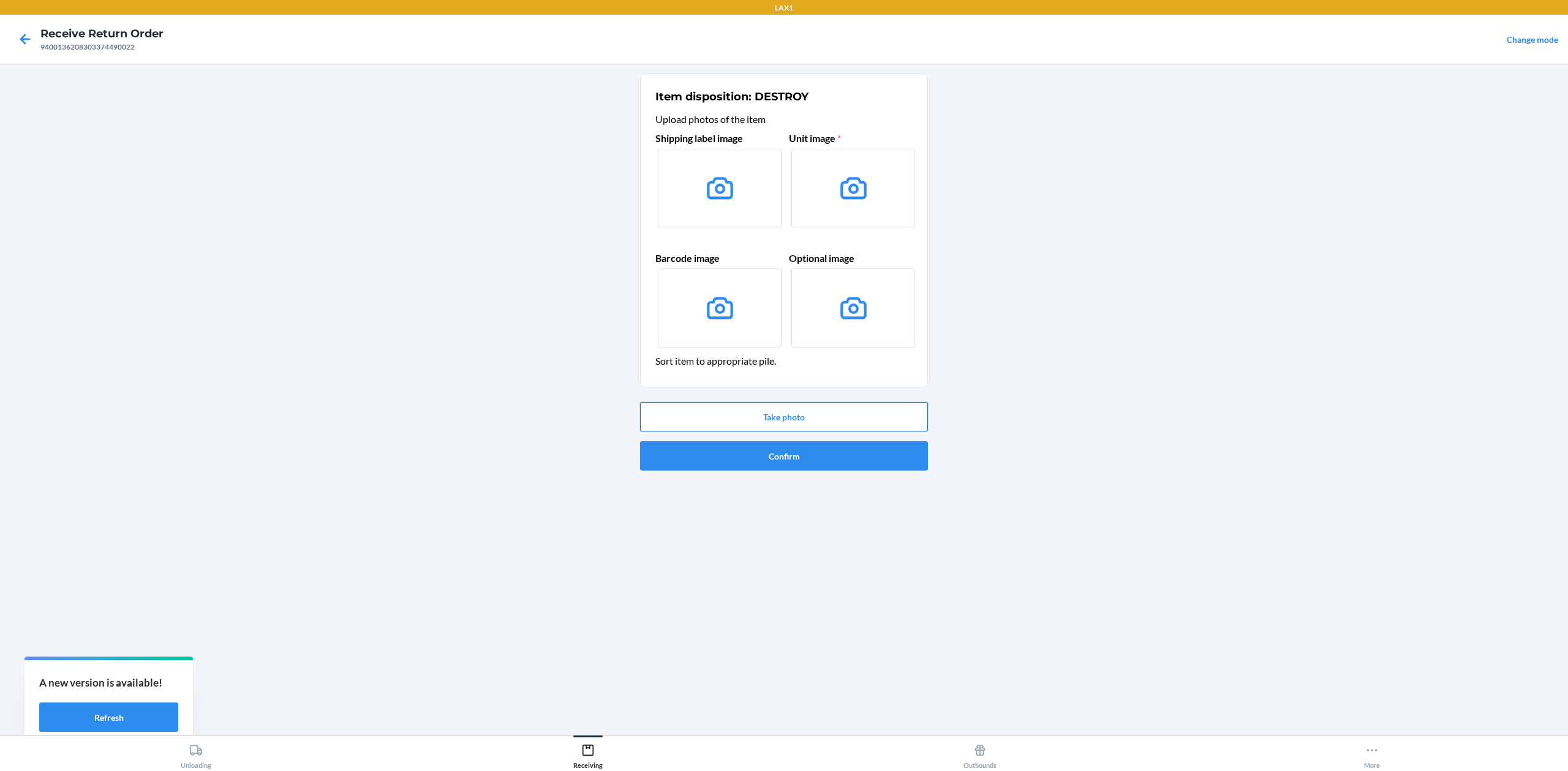
click at [740, 416] on button "Take photo" at bounding box center [784, 416] width 288 height 30
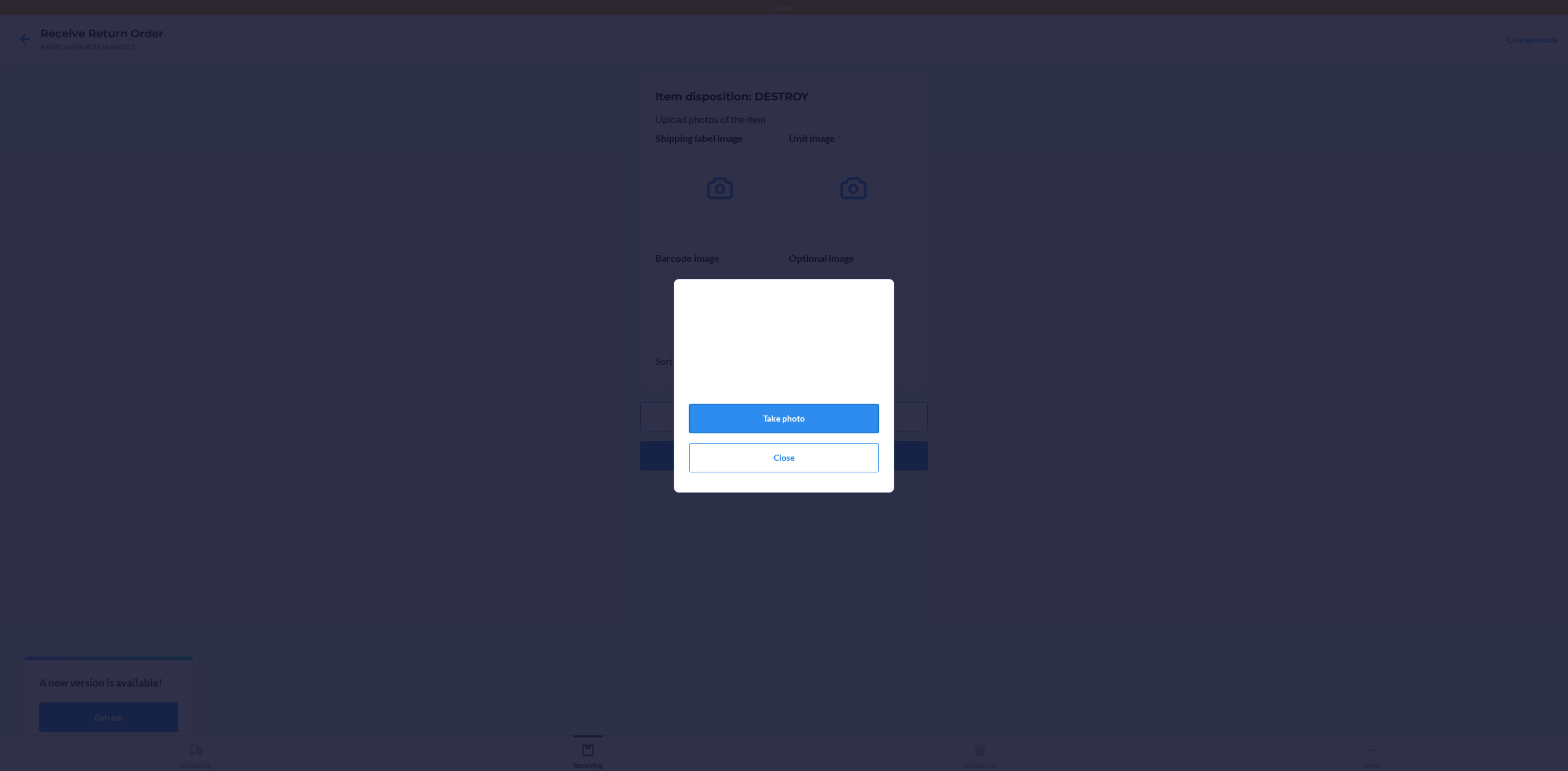
click at [798, 417] on button "Take photo" at bounding box center [784, 418] width 190 height 30
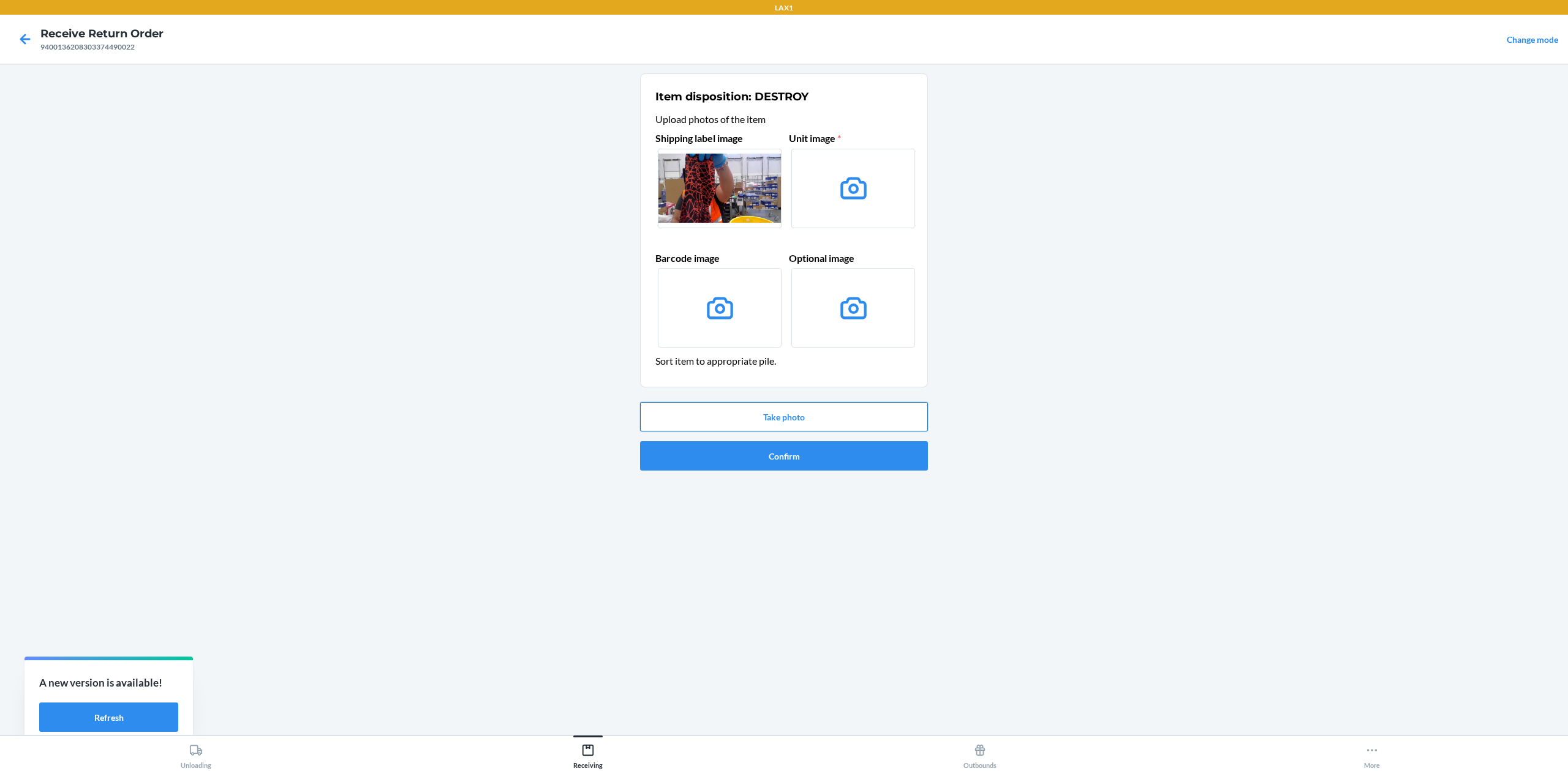
click at [814, 421] on button "Take photo" at bounding box center [784, 416] width 288 height 30
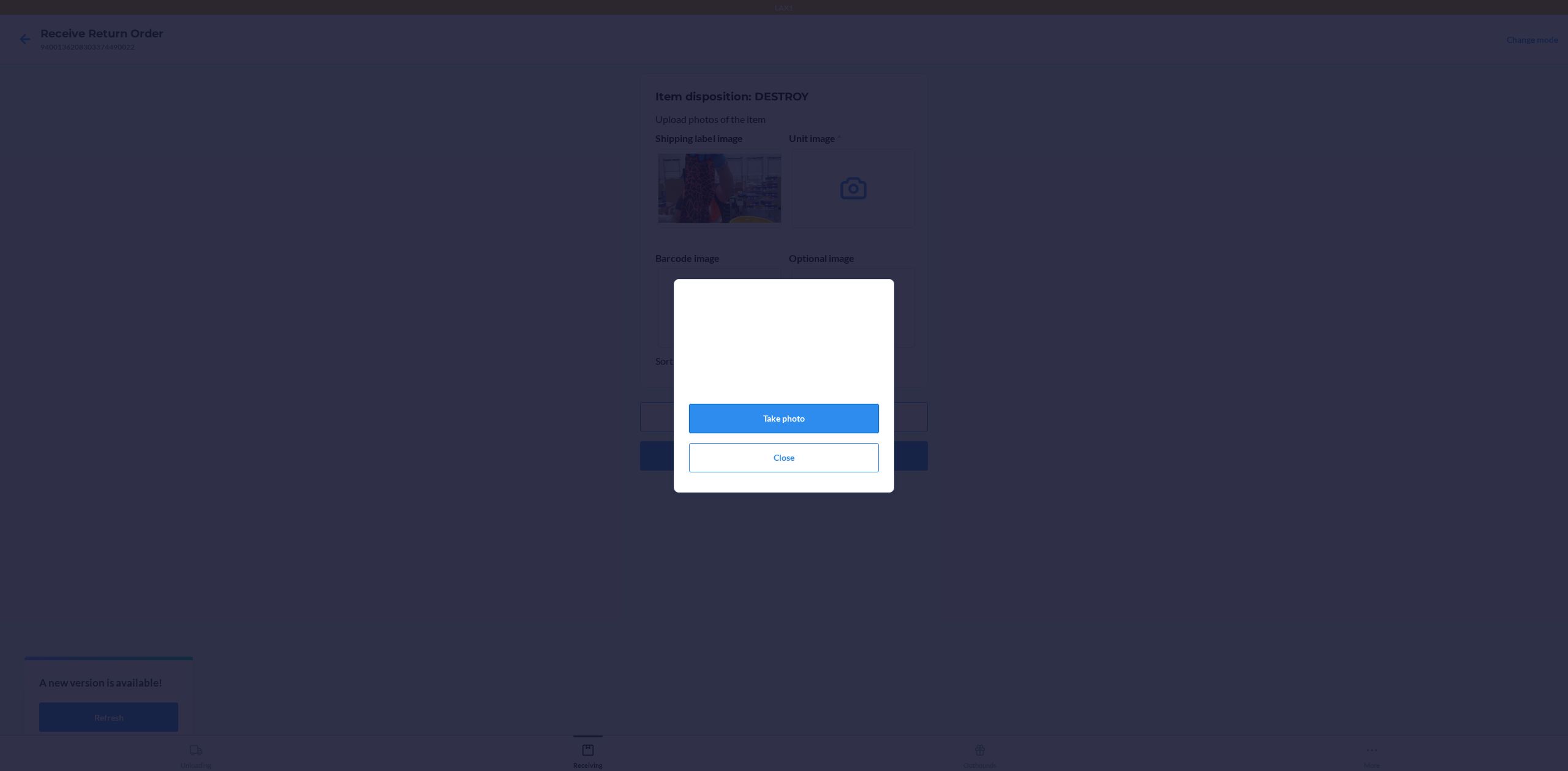
click at [798, 424] on button "Take photo" at bounding box center [784, 418] width 190 height 30
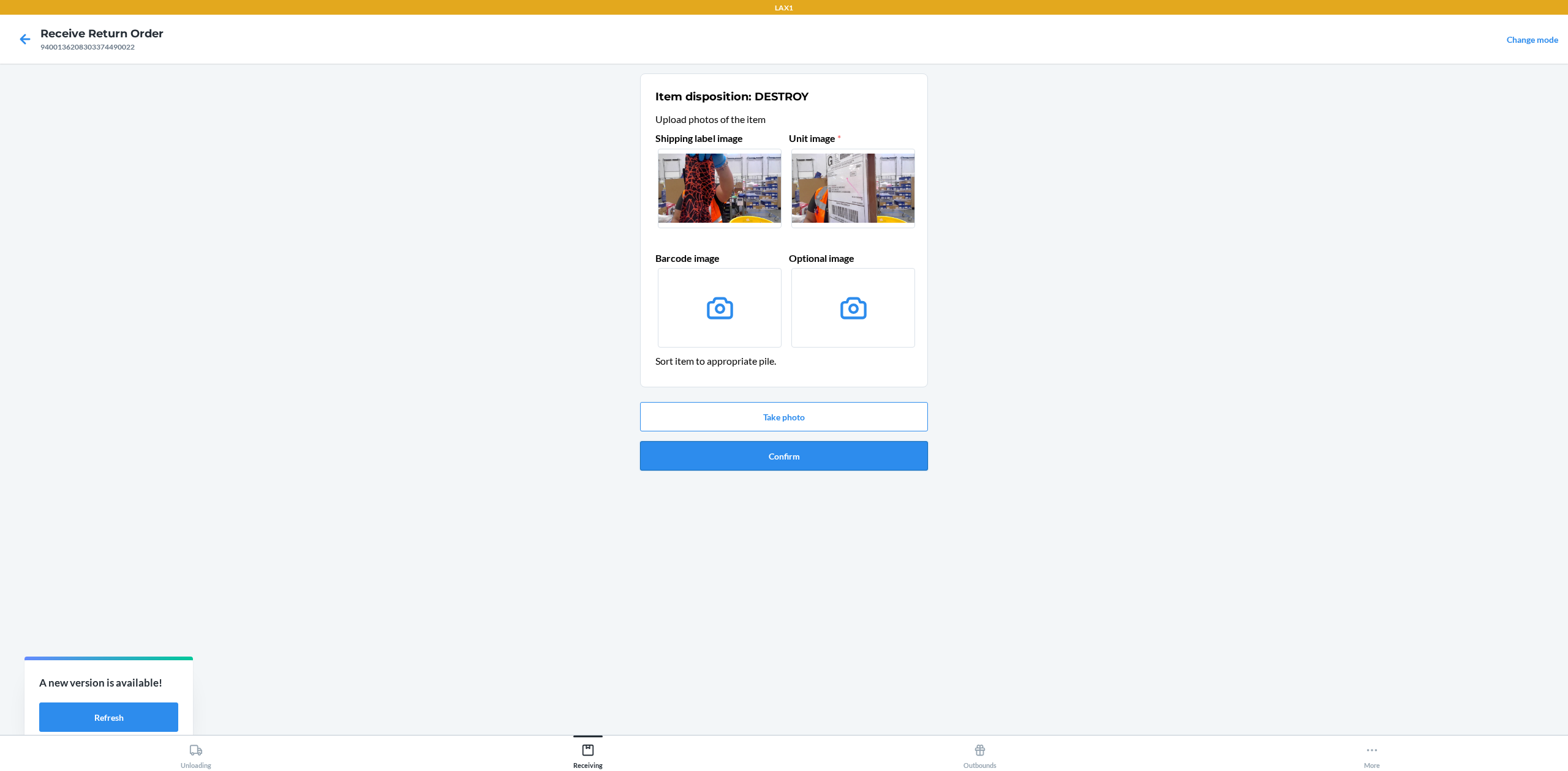
click at [797, 459] on button "Confirm" at bounding box center [784, 456] width 288 height 30
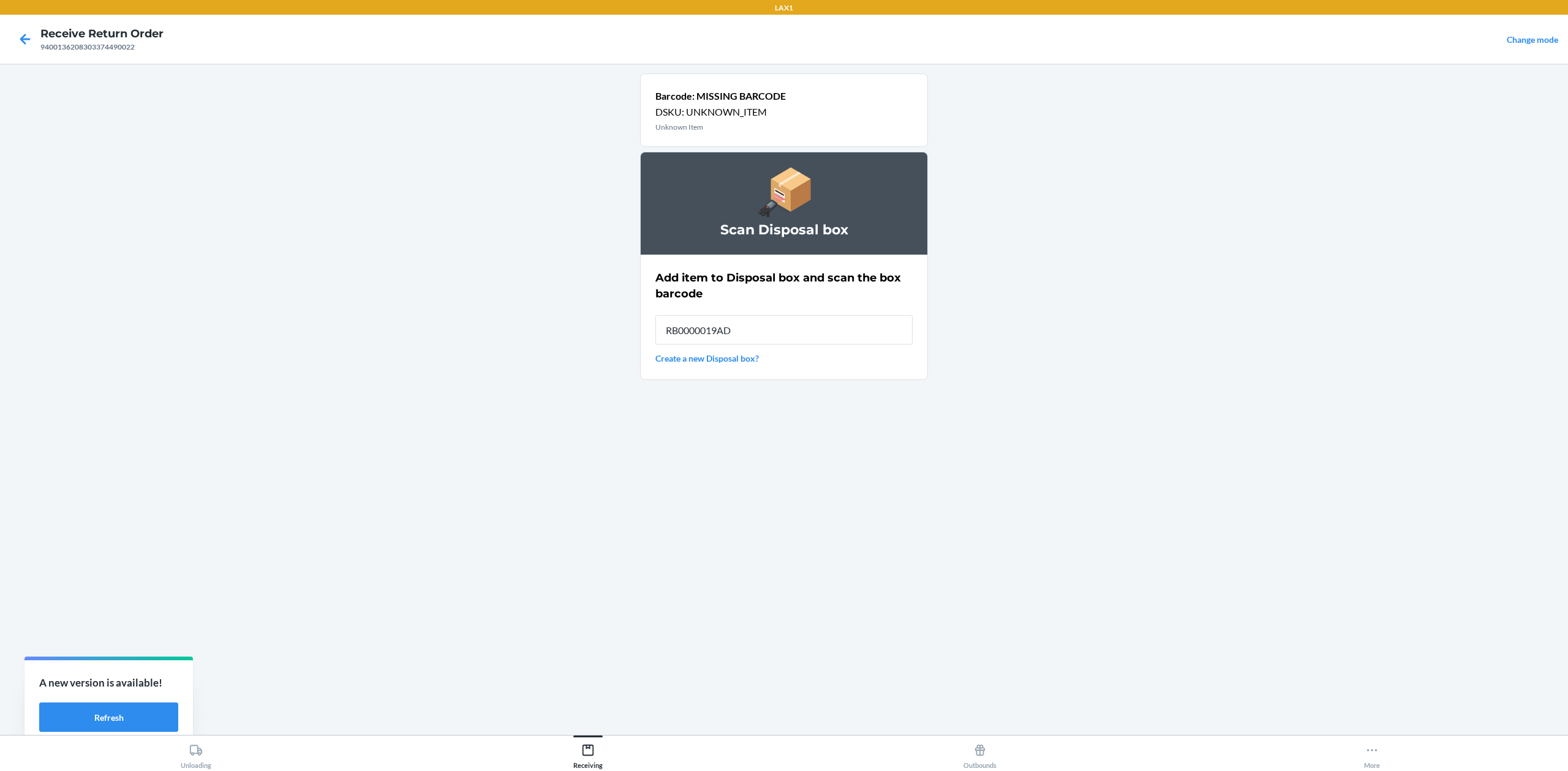
type input "RB0000019AD"
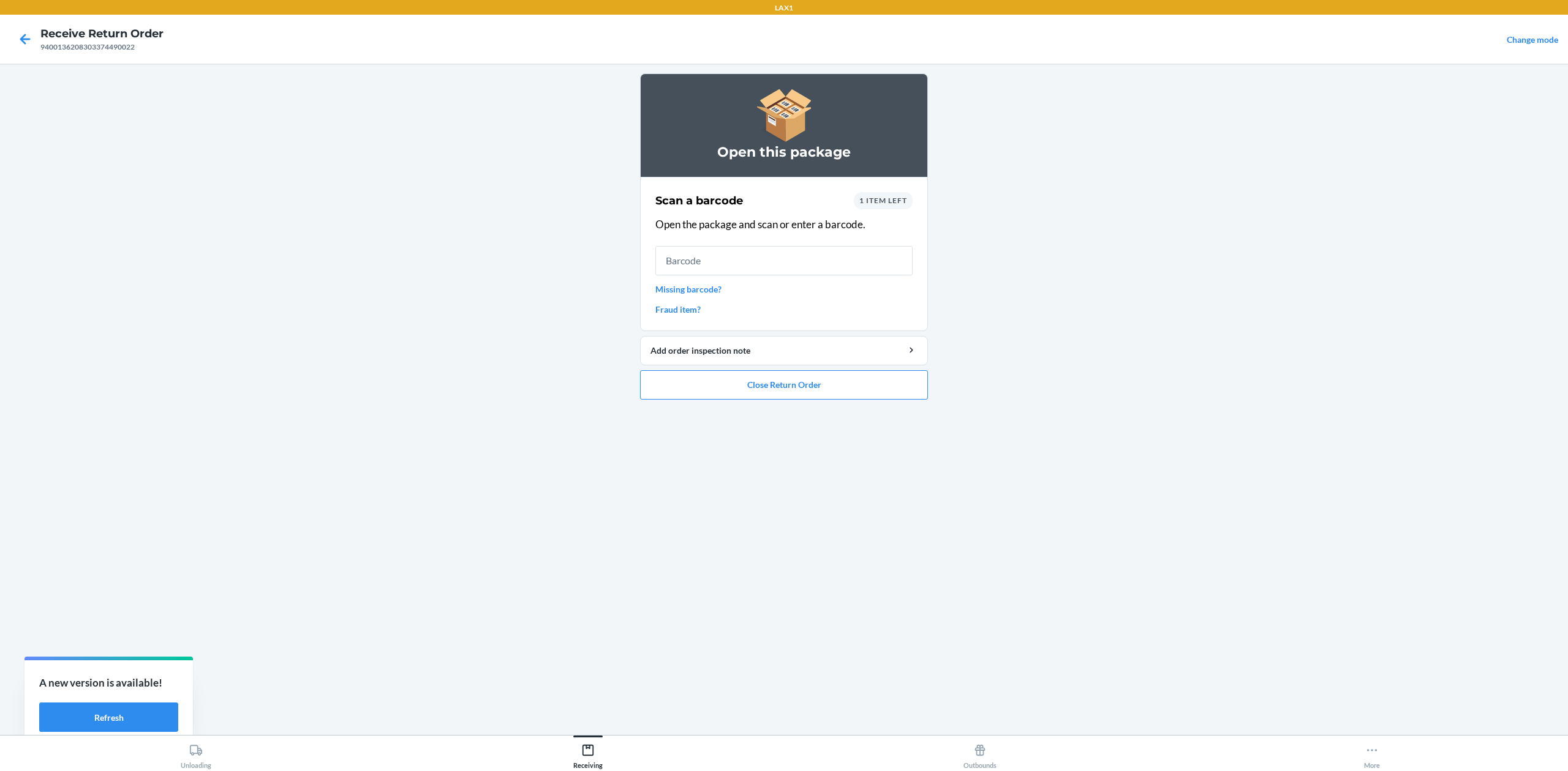
click at [696, 286] on link "Missing barcode?" at bounding box center [784, 289] width 257 height 13
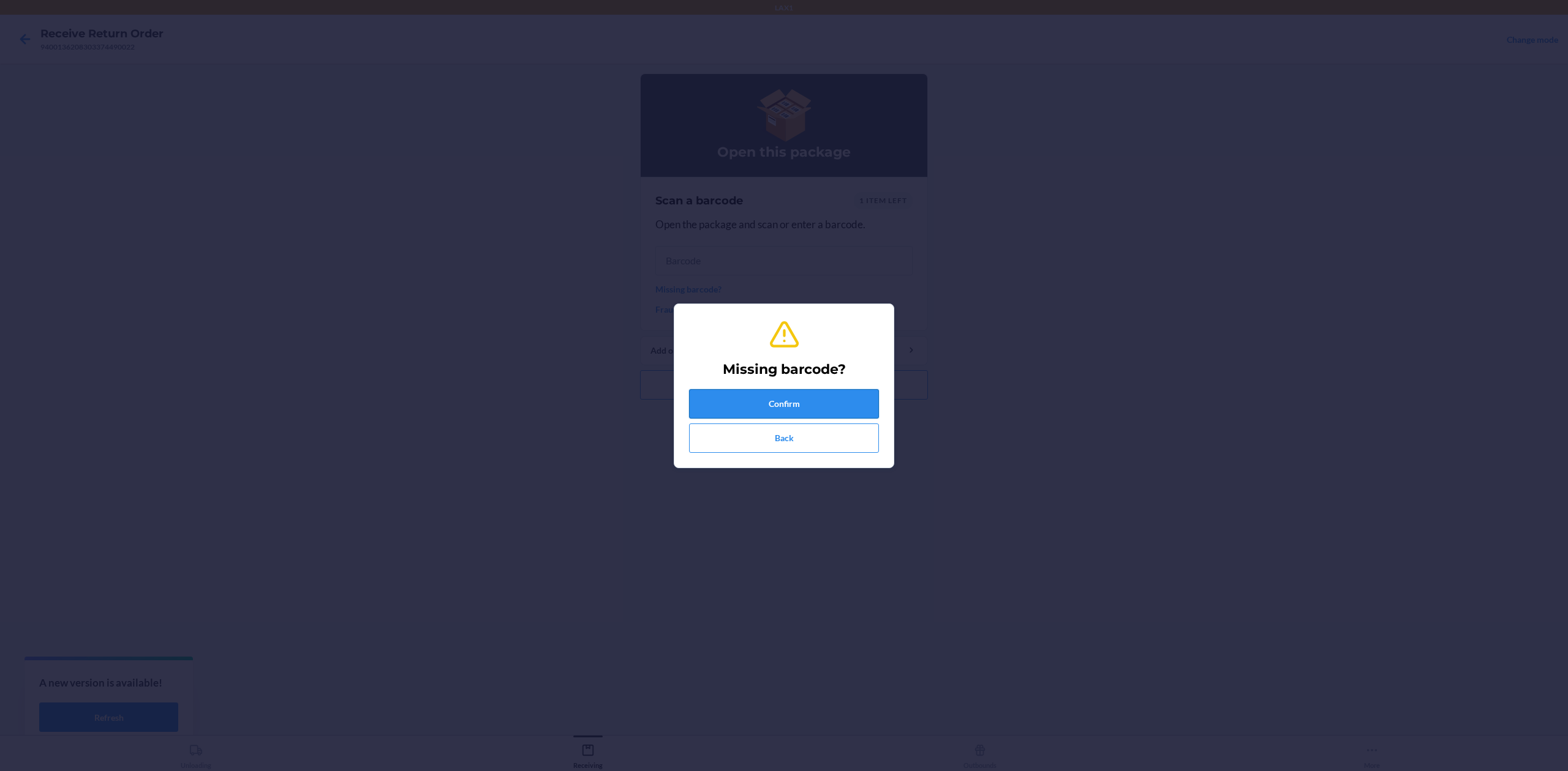
click at [823, 399] on button "Confirm" at bounding box center [784, 404] width 190 height 30
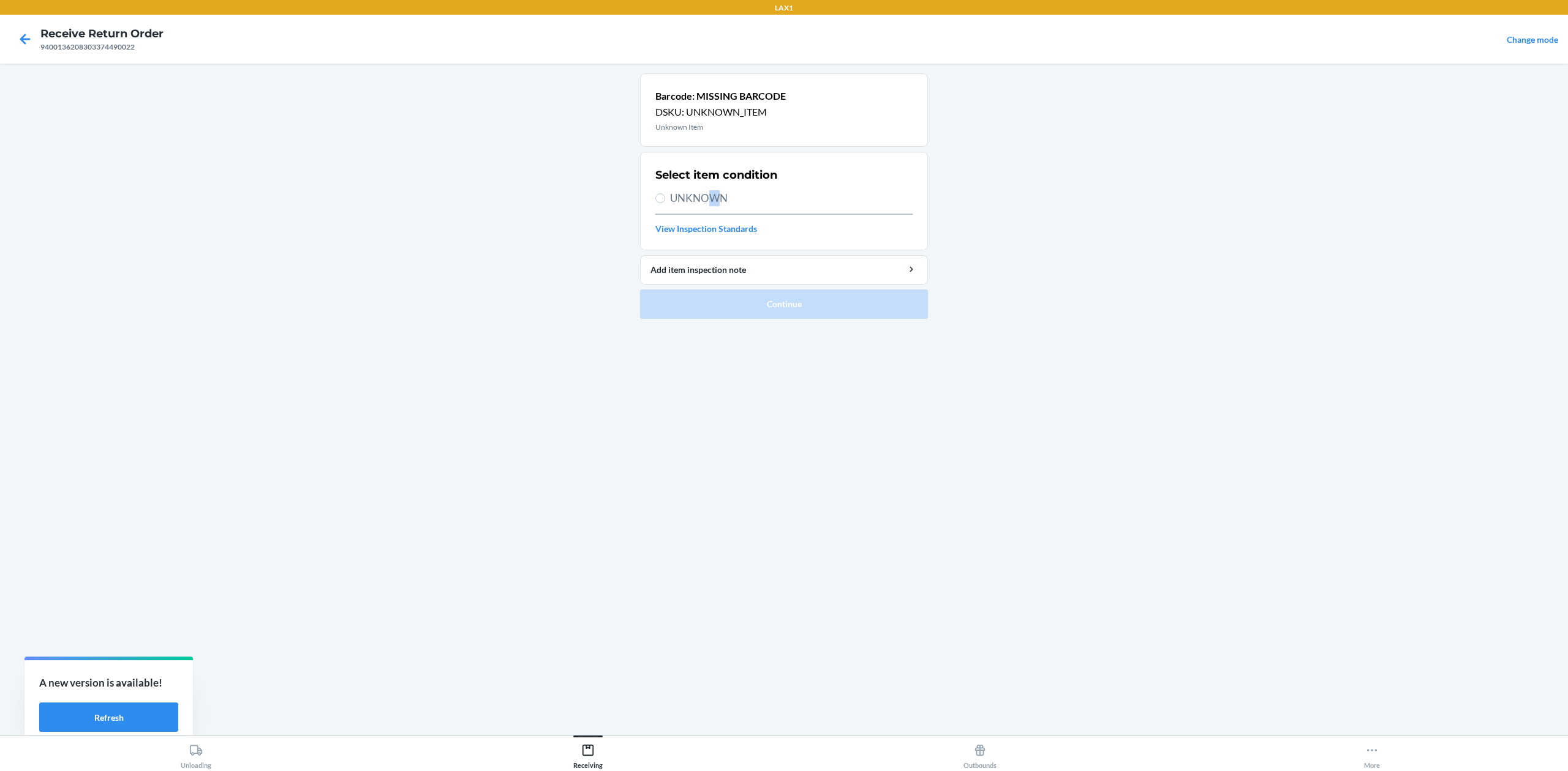
drag, startPoint x: 714, startPoint y: 196, endPoint x: 721, endPoint y: 213, distance: 18.4
click at [716, 197] on span "UNKNOWN" at bounding box center [791, 198] width 242 height 16
click at [674, 199] on span "UNKNOWN" at bounding box center [791, 198] width 242 height 16
click at [665, 199] on input "UNKNOWN" at bounding box center [661, 198] width 10 height 10
radio input "true"
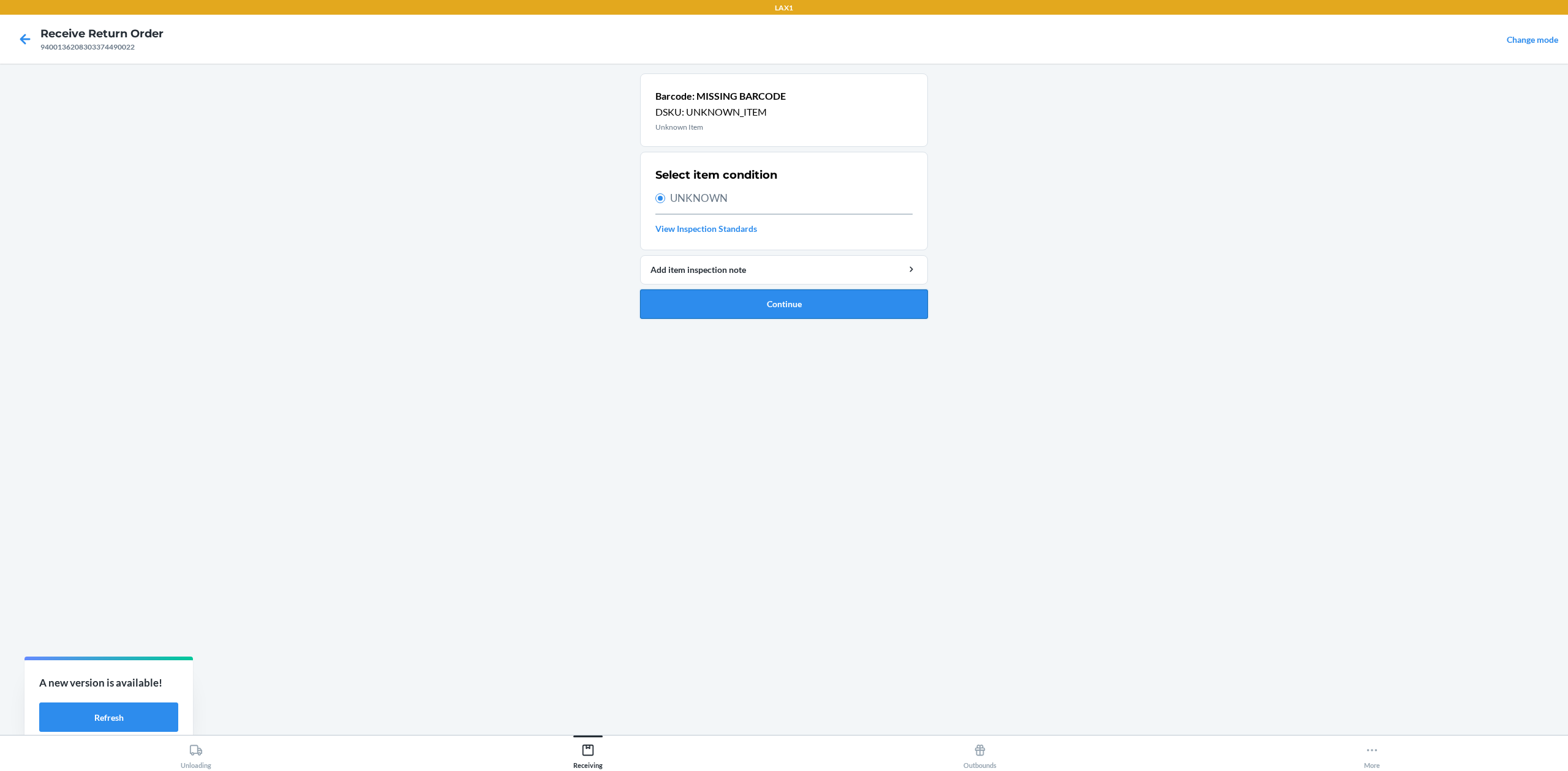
click at [885, 314] on button "Continue" at bounding box center [784, 304] width 288 height 30
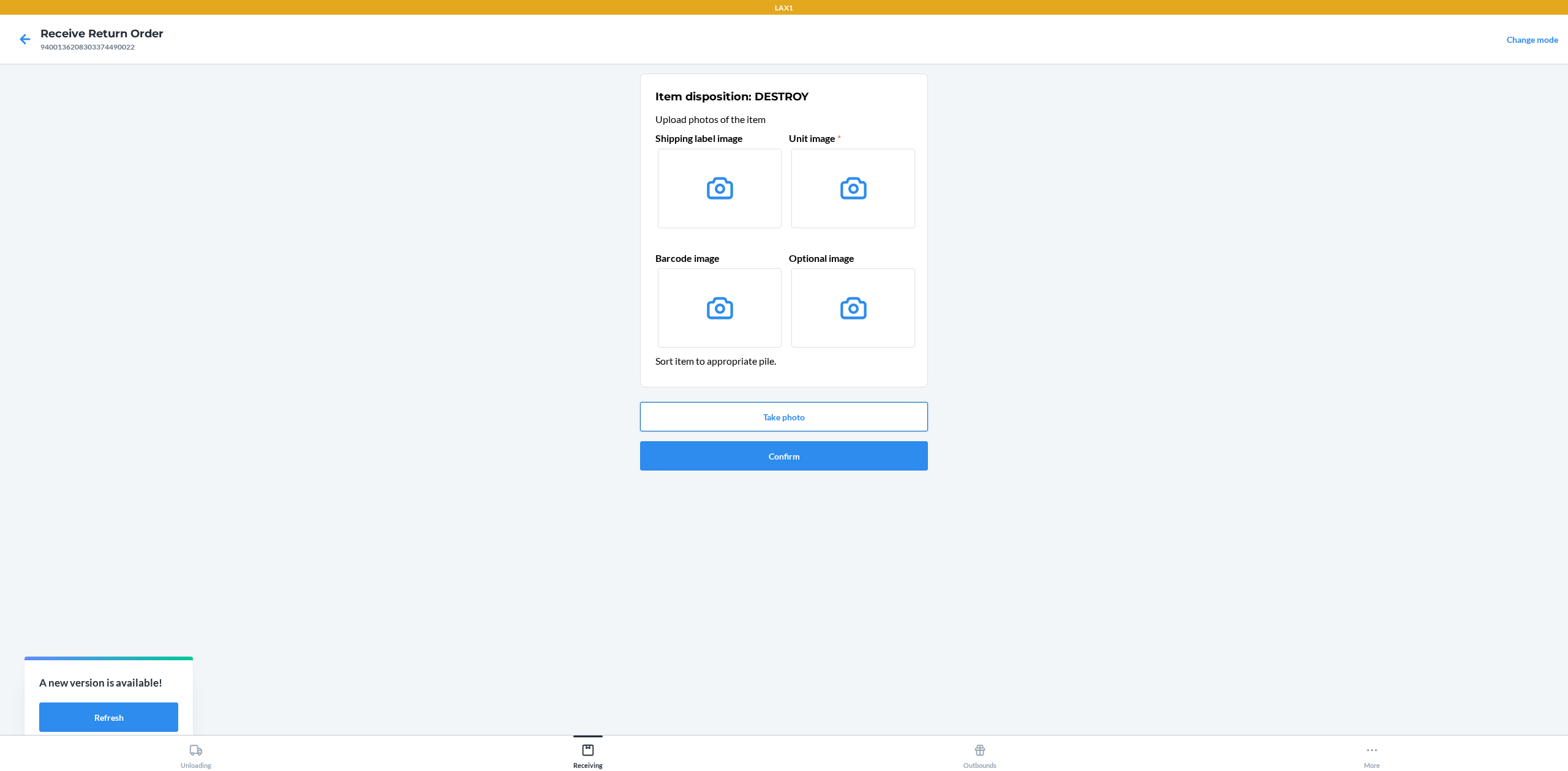
click at [836, 415] on button "Take photo" at bounding box center [784, 416] width 288 height 30
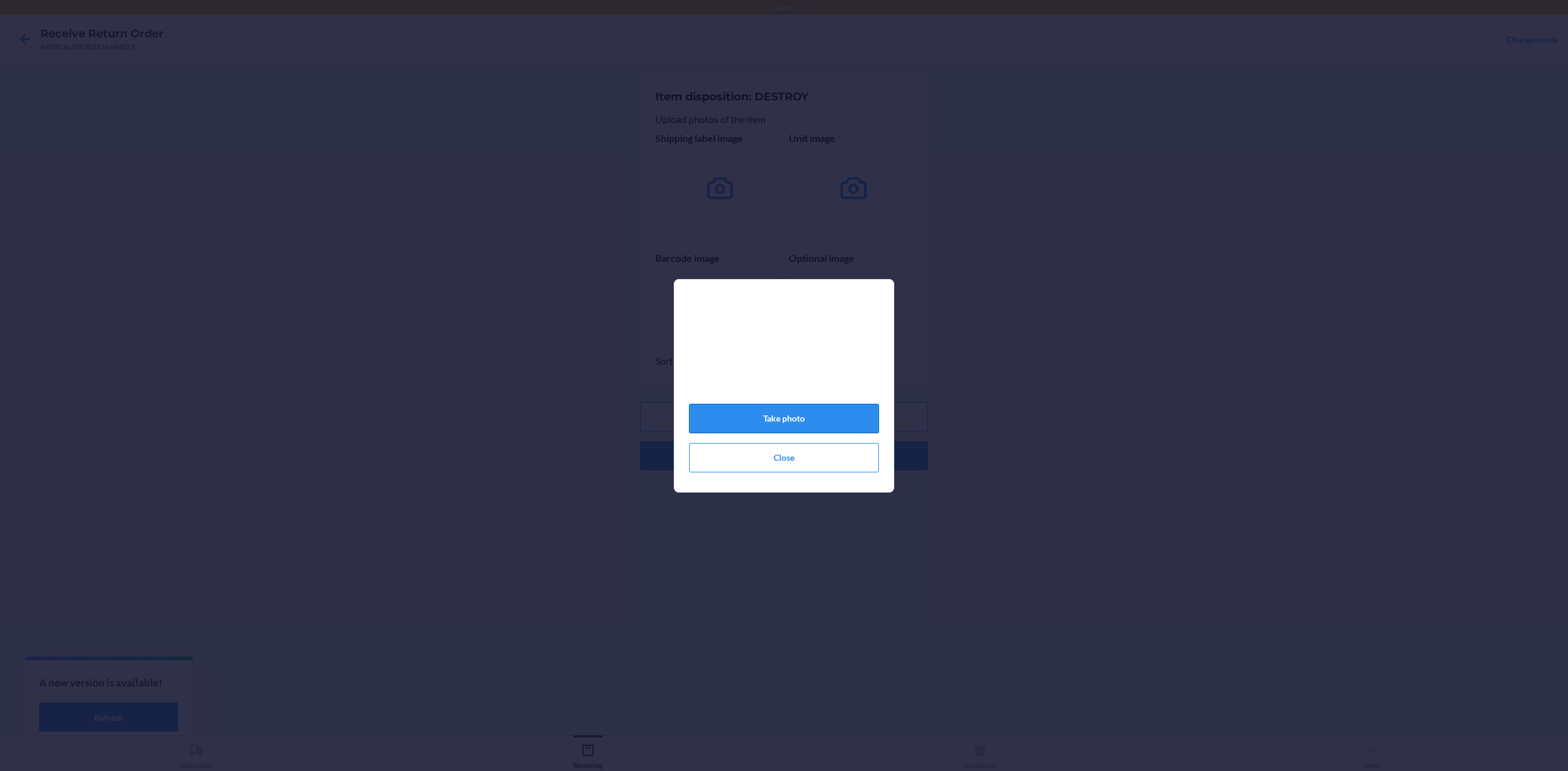
click at [836, 414] on button "Take photo" at bounding box center [784, 418] width 190 height 30
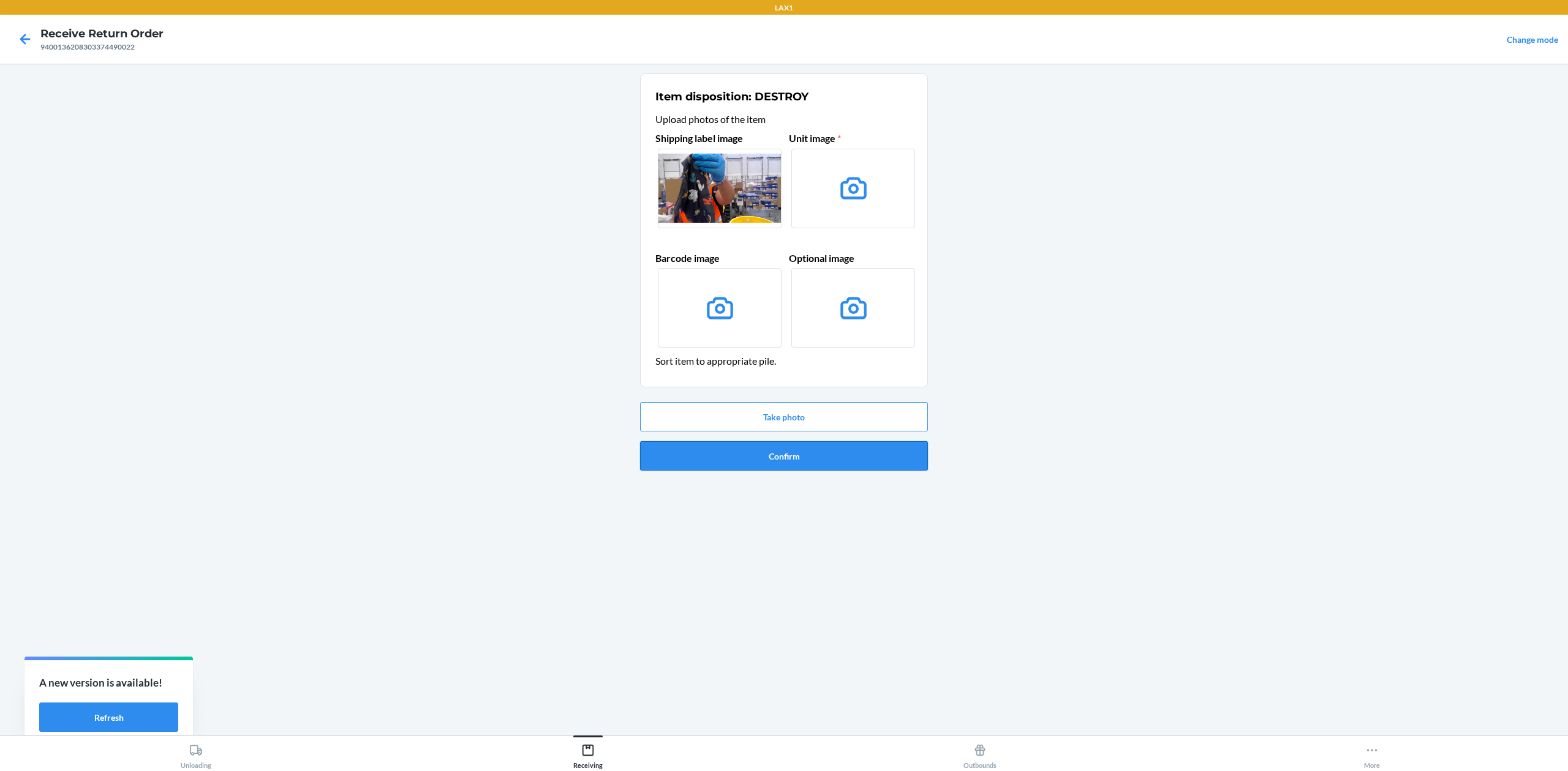
click at [807, 464] on button "Confirm" at bounding box center [784, 456] width 288 height 30
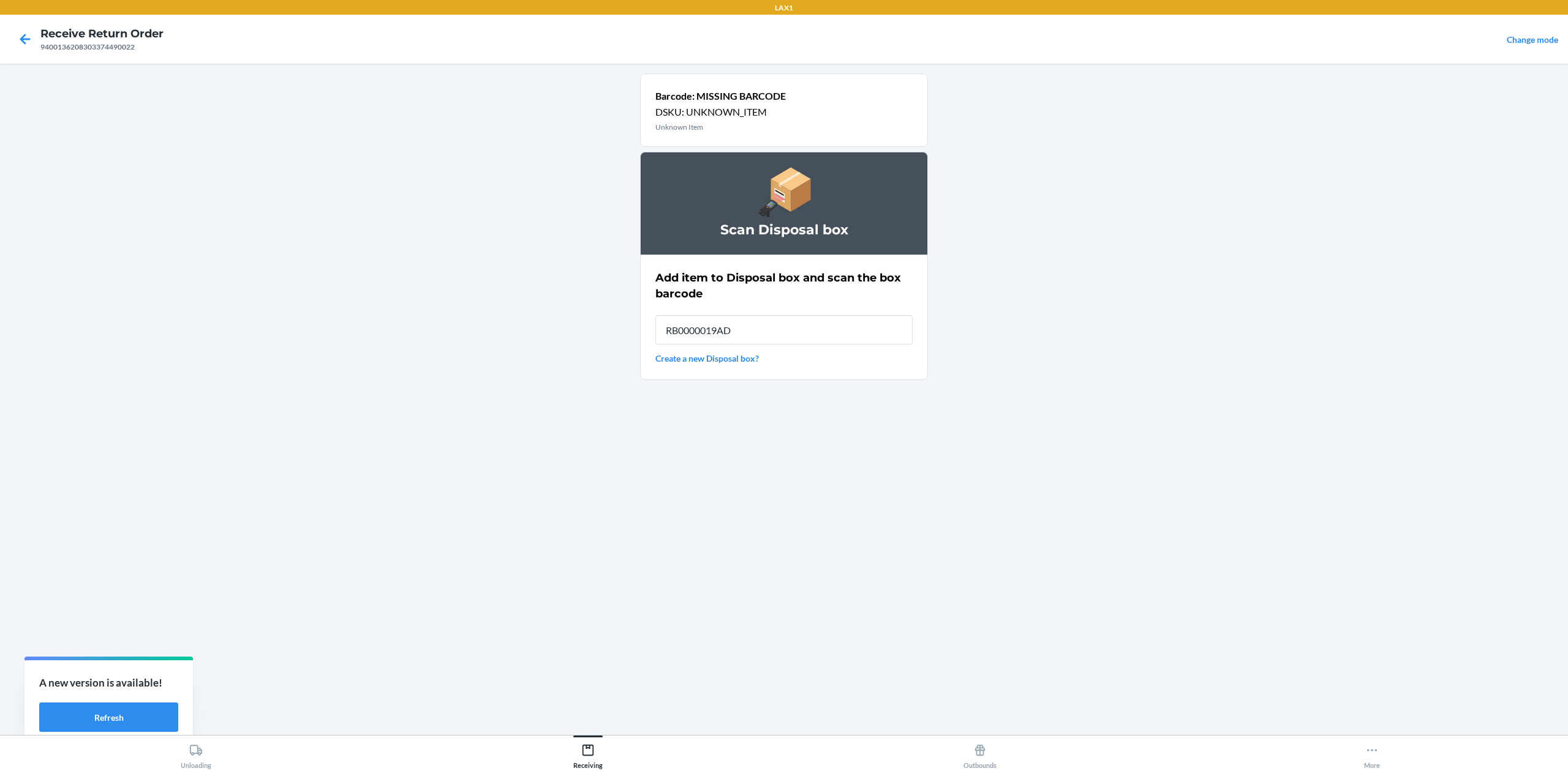
type input "RB0000019AD"
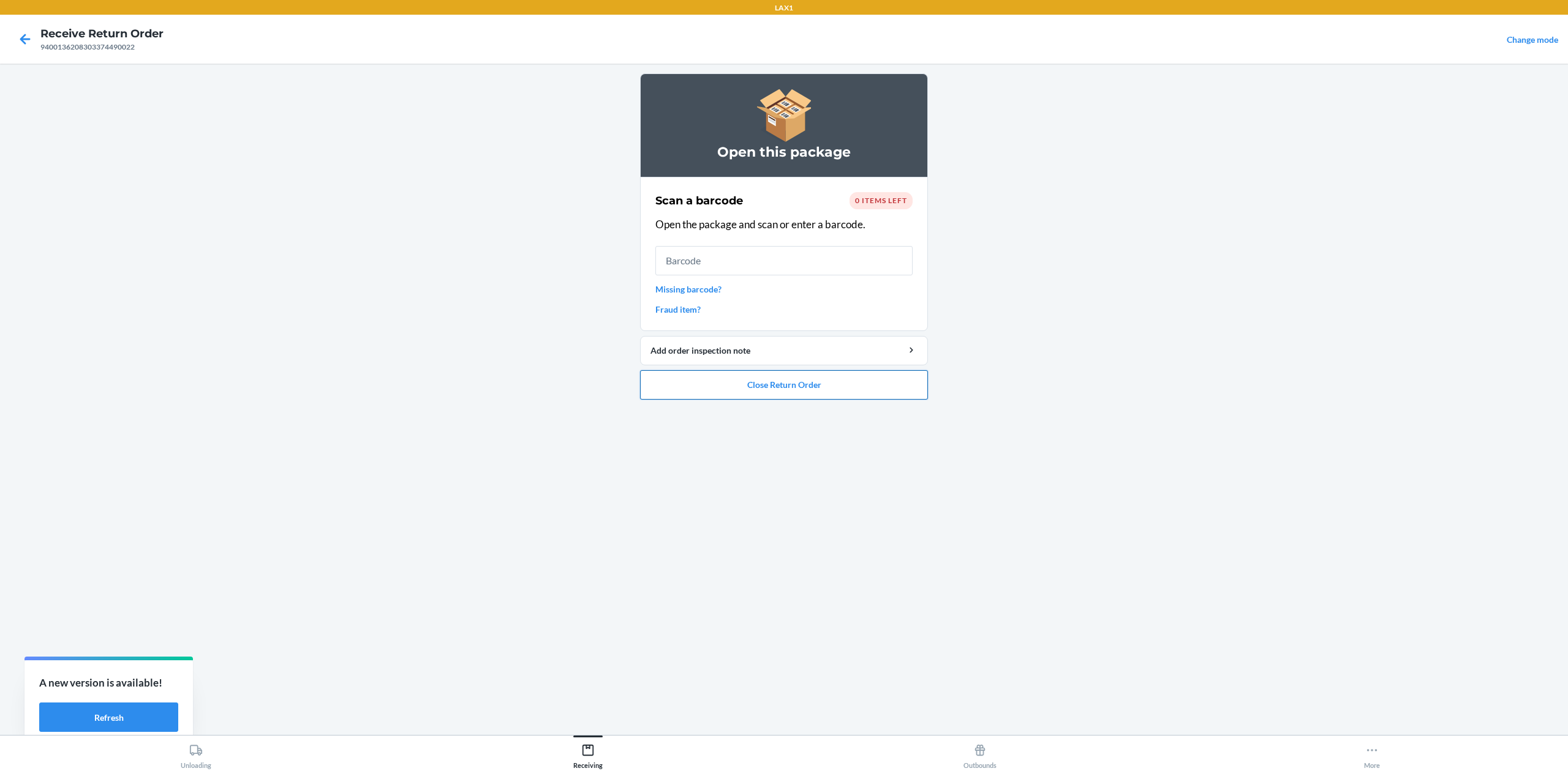
click at [780, 393] on button "Close Return Order" at bounding box center [784, 385] width 288 height 30
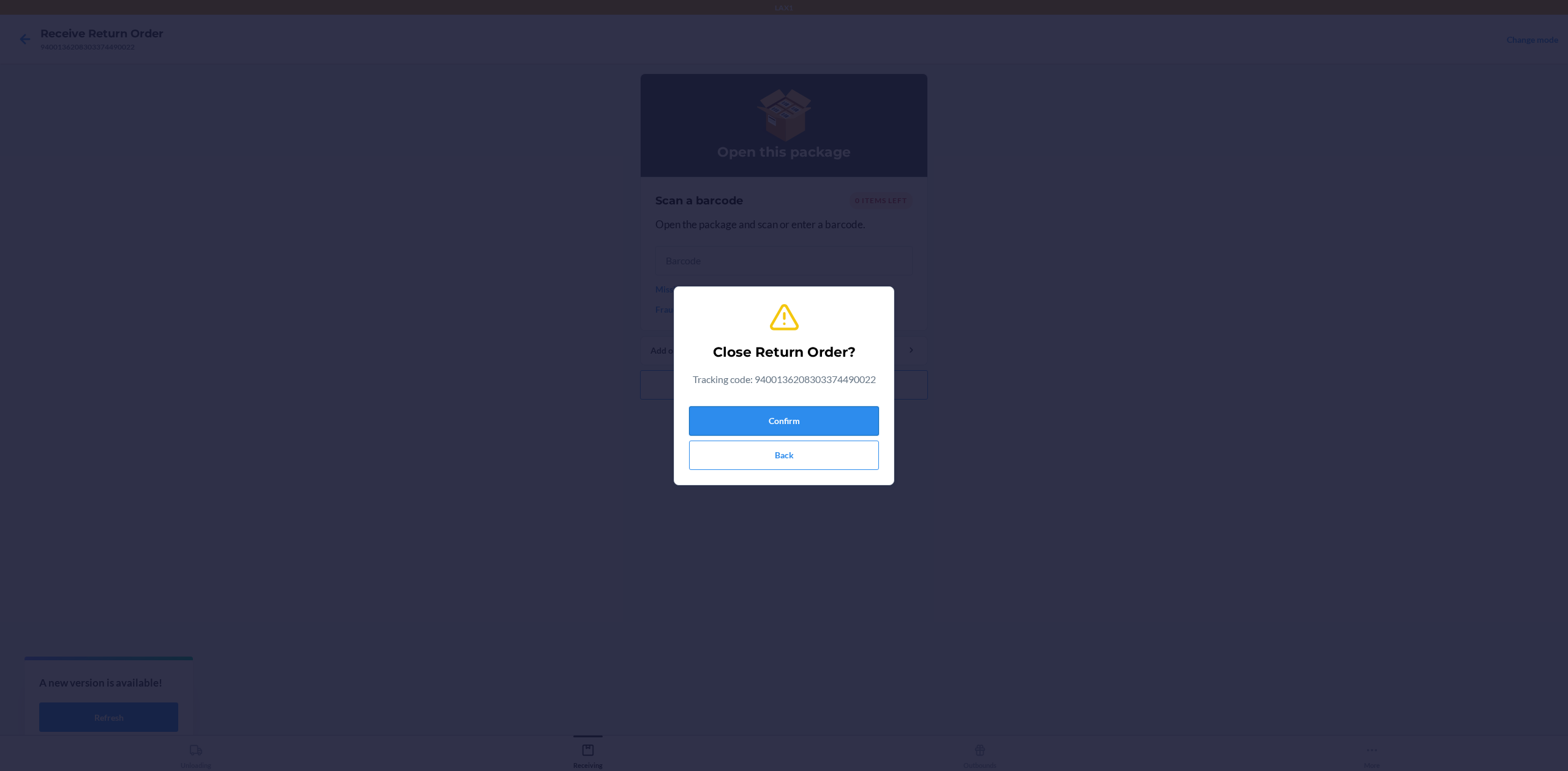
click at [841, 429] on button "Confirm" at bounding box center [784, 421] width 190 height 30
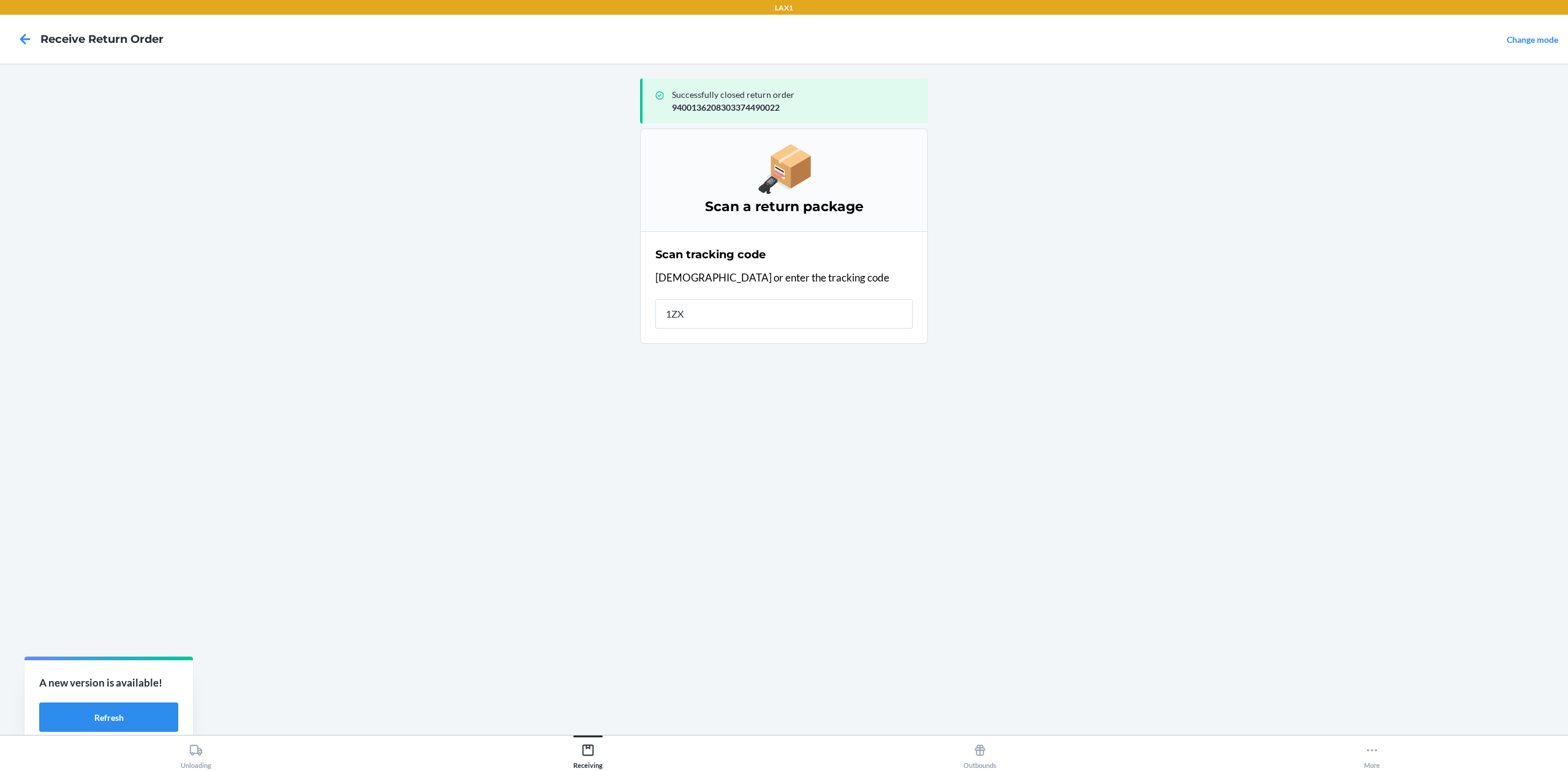
type input "1ZX8"
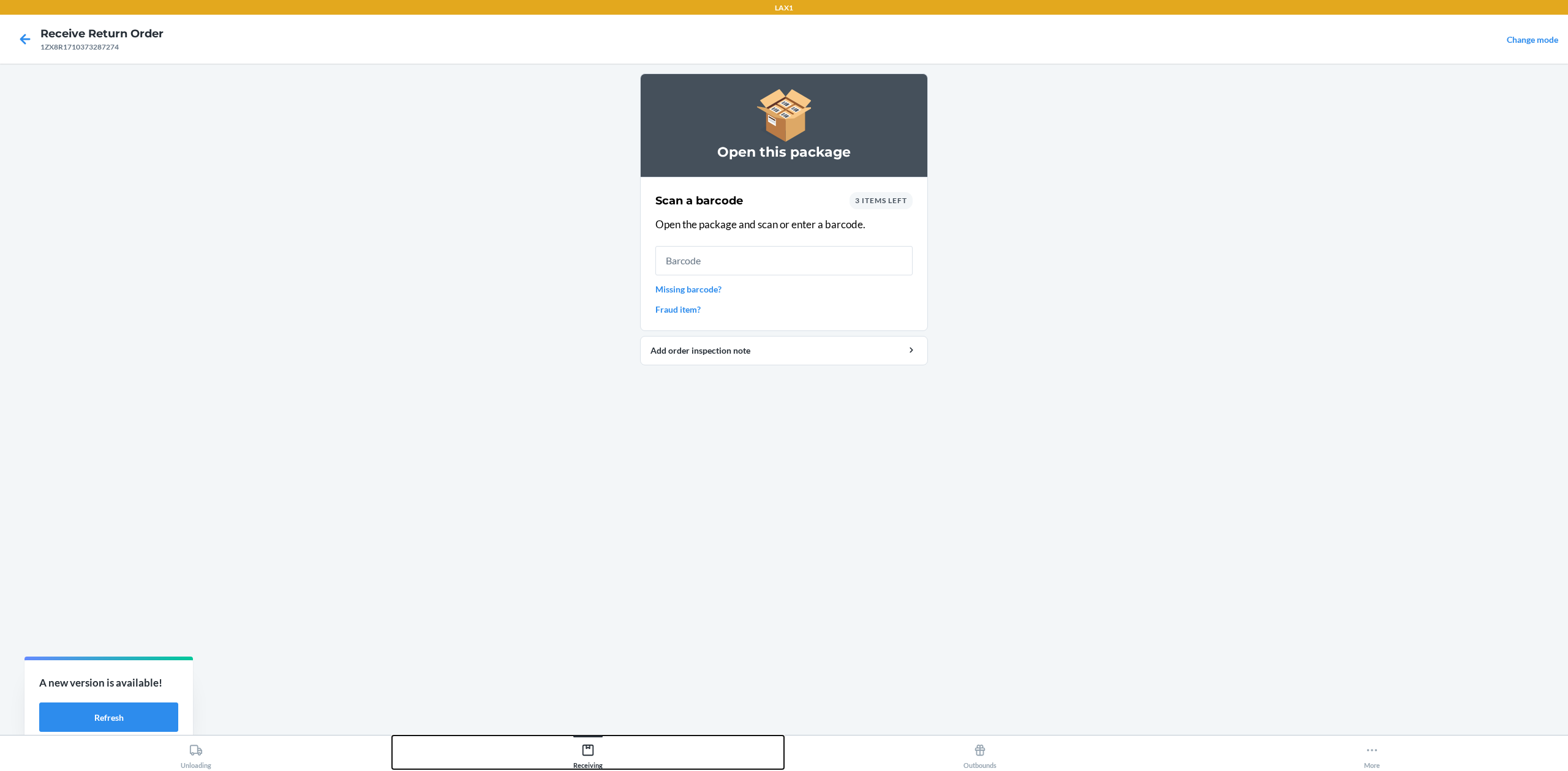
click at [594, 758] on div "Receiving" at bounding box center [588, 754] width 30 height 30
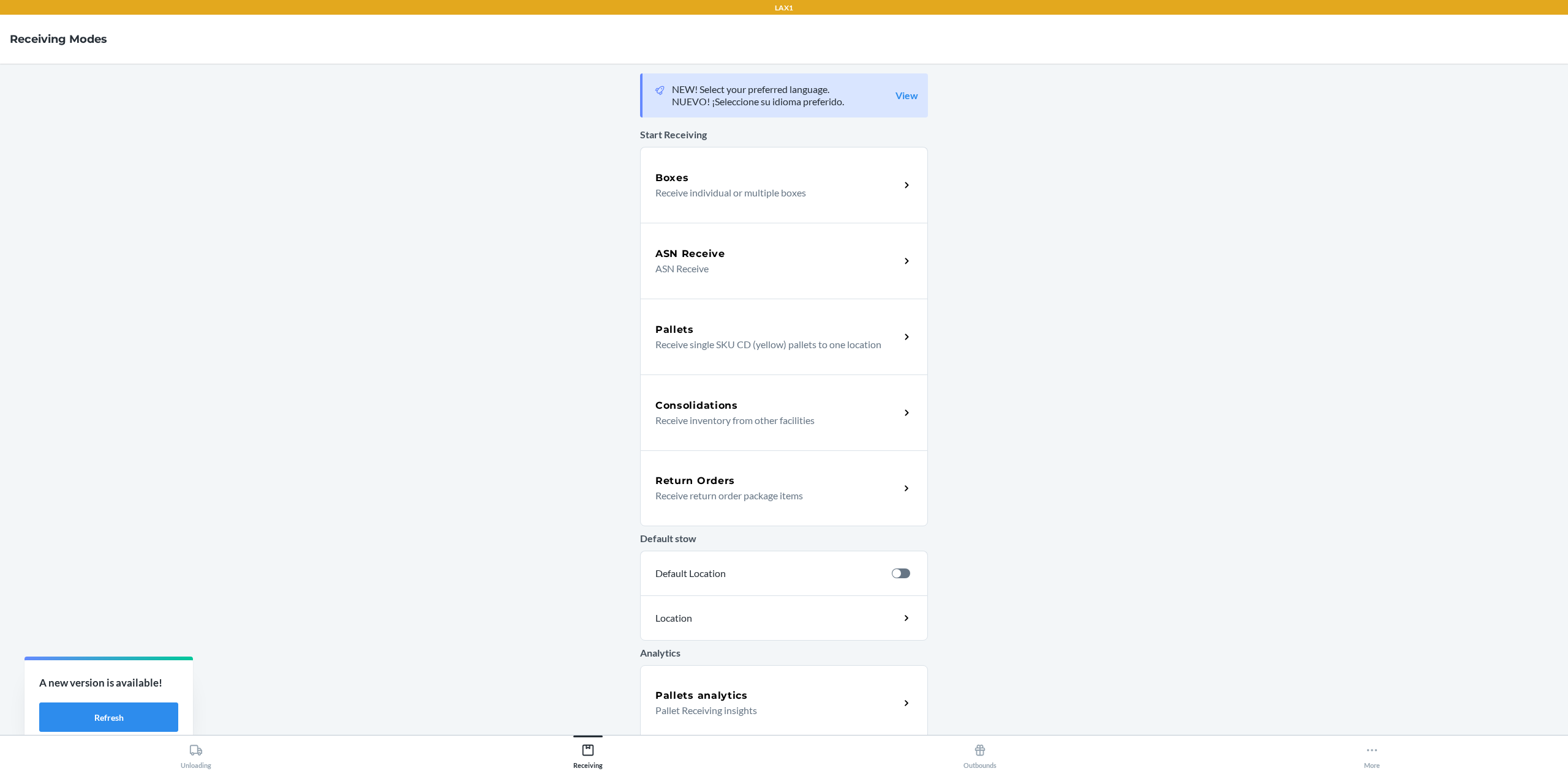
click at [812, 500] on p "Receive return order package items" at bounding box center [773, 496] width 235 height 14
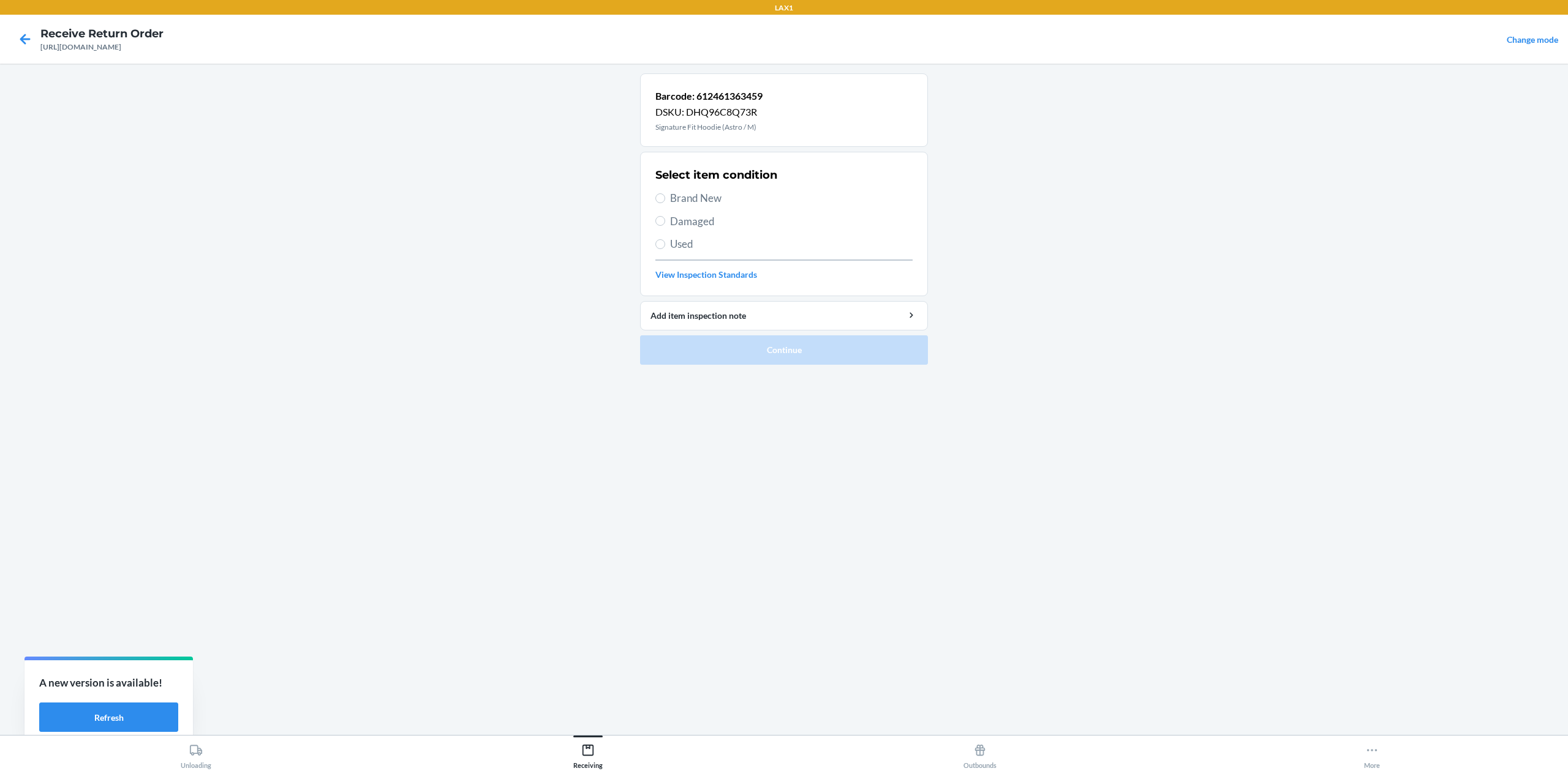
drag, startPoint x: 676, startPoint y: 253, endPoint x: 714, endPoint y: 246, distance: 38.6
click at [678, 255] on div "Select item condition Brand New Damaged Used View Inspection Standards" at bounding box center [784, 225] width 257 height 122
drag, startPoint x: 714, startPoint y: 246, endPoint x: 754, endPoint y: 255, distance: 41.0
click at [713, 244] on span "Used" at bounding box center [791, 244] width 242 height 16
click at [665, 244] on input "Used" at bounding box center [661, 244] width 10 height 10
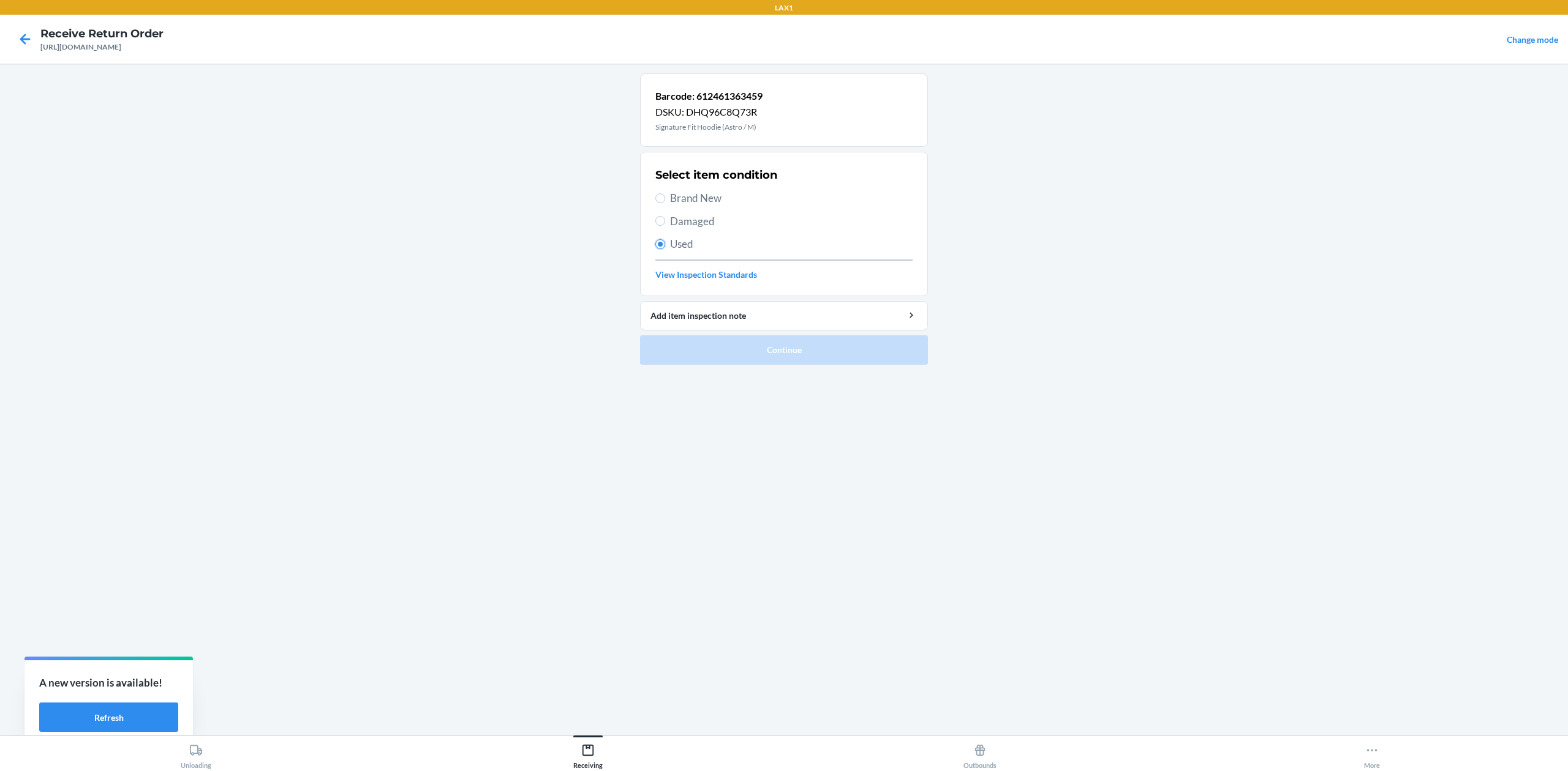
radio input "true"
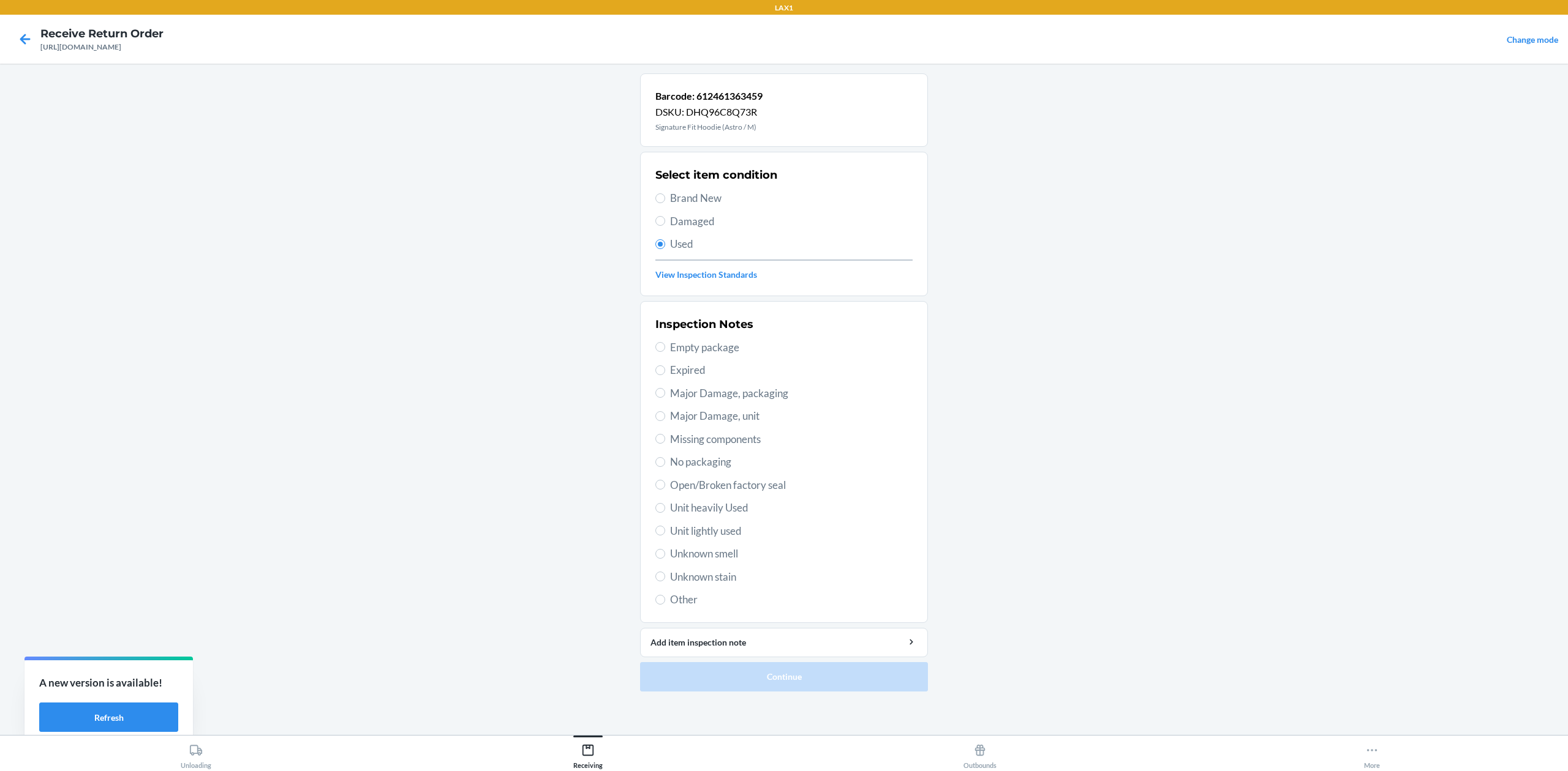
click at [726, 532] on span "Unit lightly used" at bounding box center [791, 531] width 242 height 16
click at [665, 532] on input "Unit lightly used" at bounding box center [661, 531] width 10 height 10
radio input "true"
click at [773, 394] on span "Major Damage, packaging" at bounding box center [791, 394] width 242 height 16
click at [665, 394] on input "Major Damage, packaging" at bounding box center [661, 394] width 10 height 10
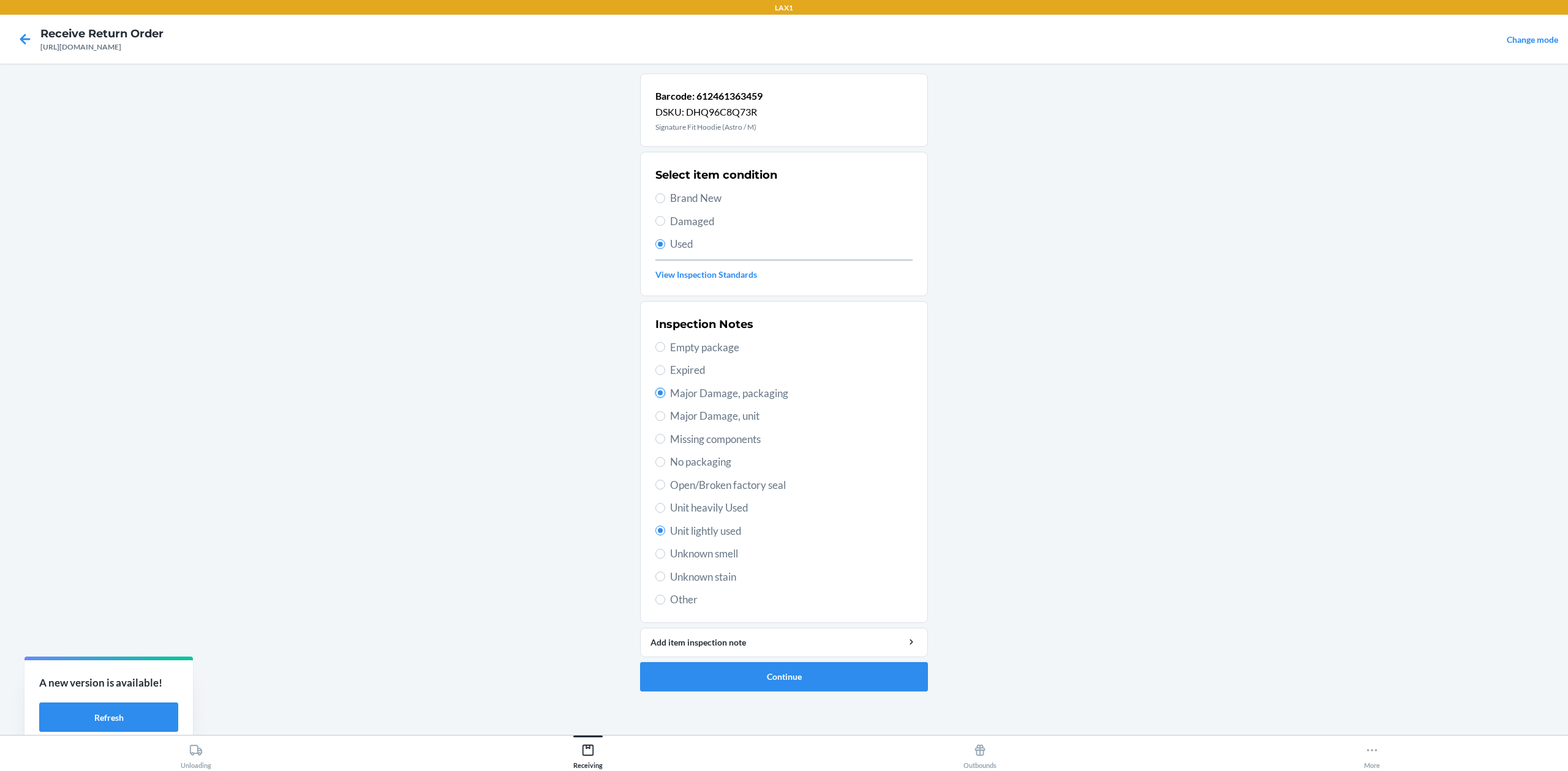
radio input "true"
radio input "false"
click at [838, 680] on button "Continue" at bounding box center [784, 676] width 288 height 30
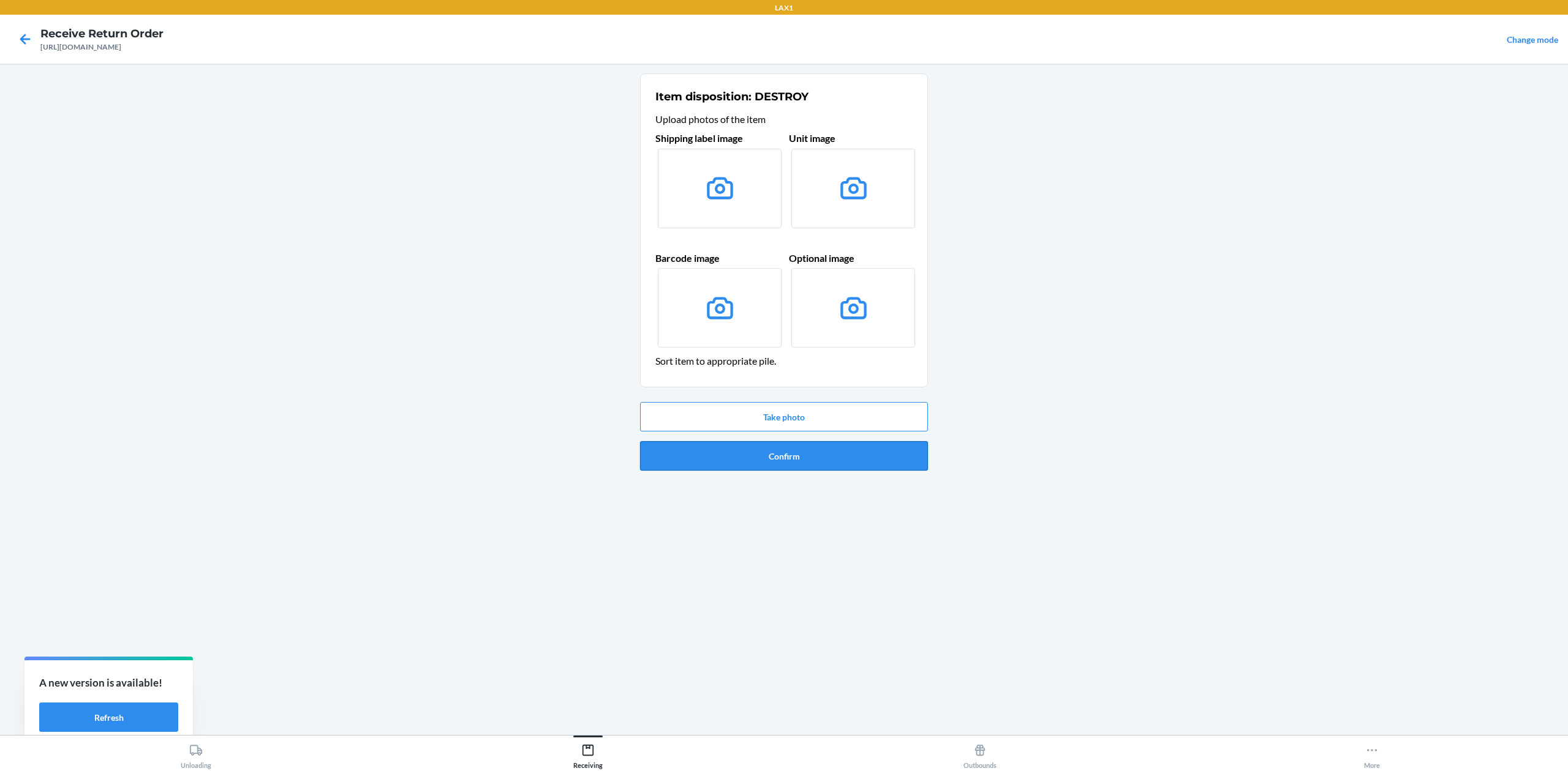
click at [758, 469] on button "Confirm" at bounding box center [784, 456] width 288 height 30
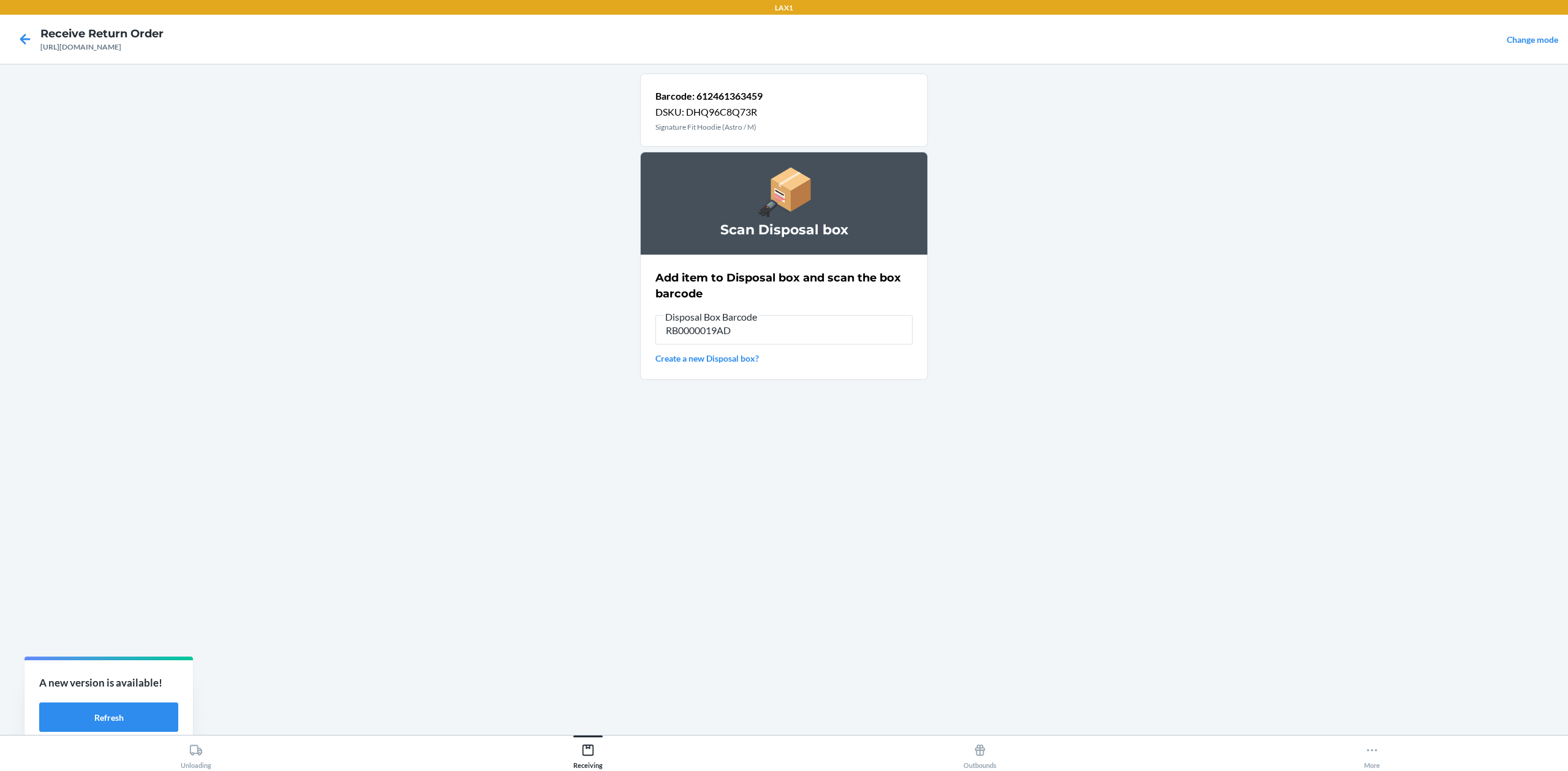
type input "RB0000019AD"
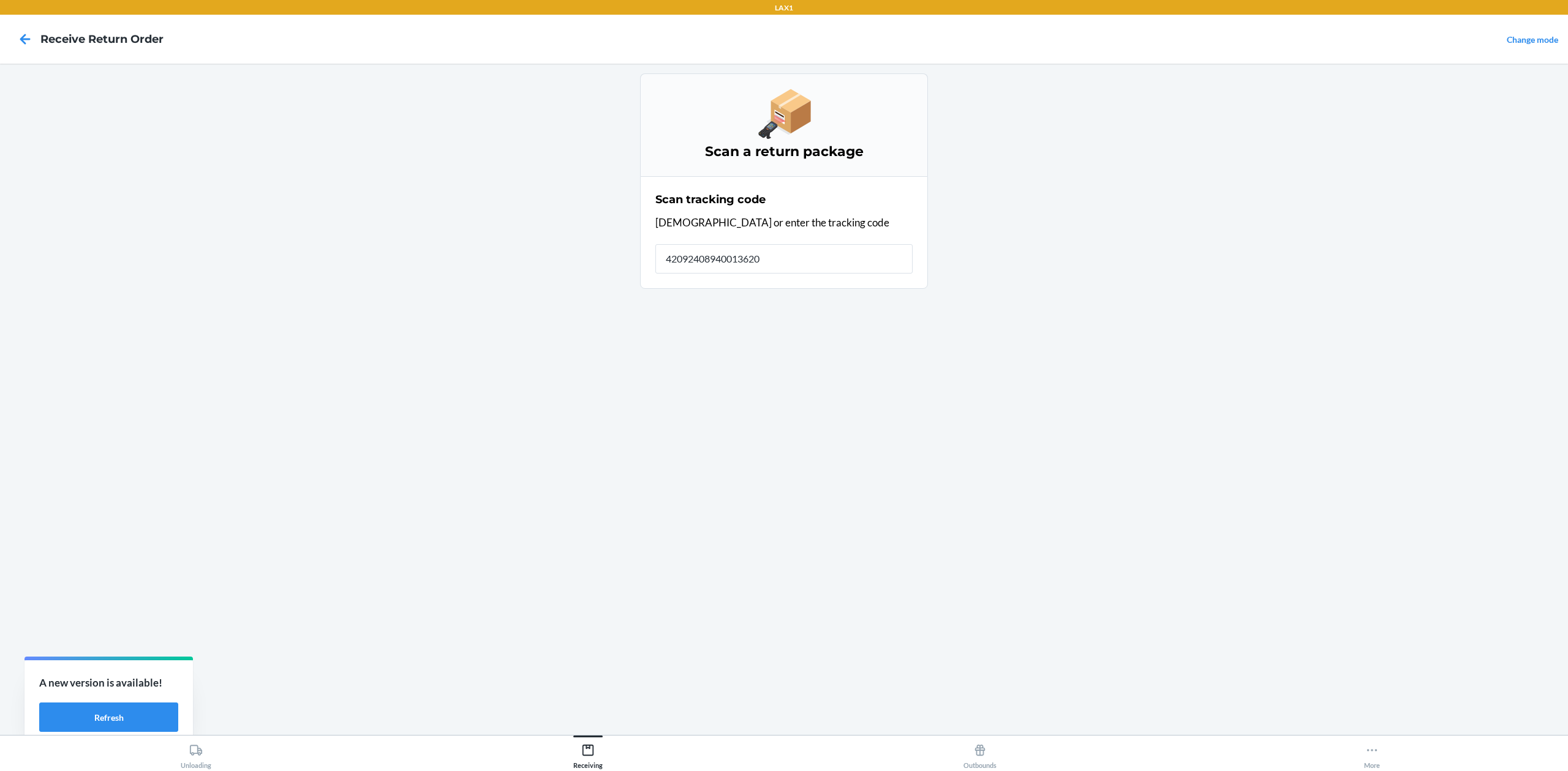
type input "420924089400136208"
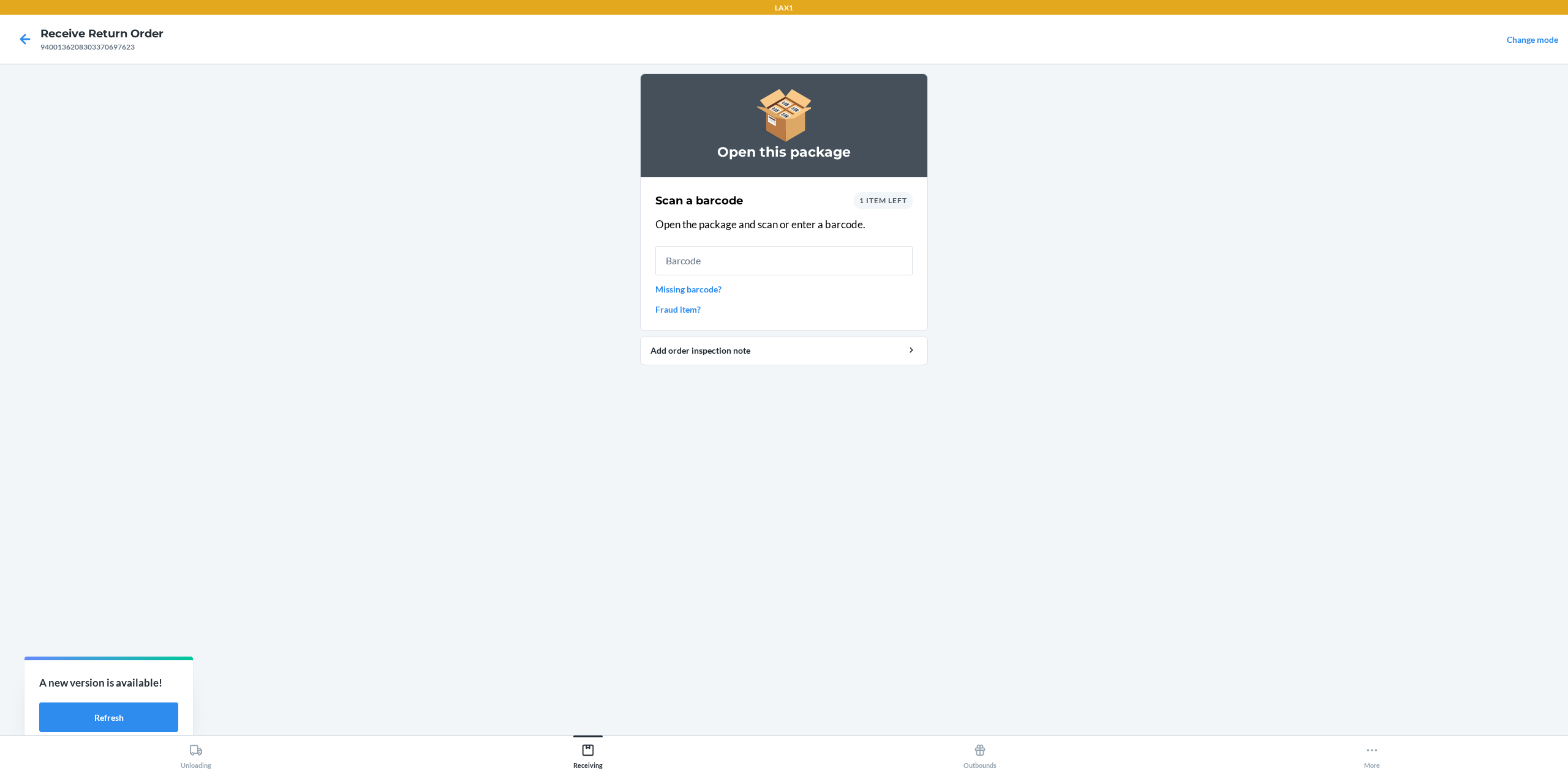
click at [678, 283] on link "Missing barcode?" at bounding box center [784, 289] width 257 height 13
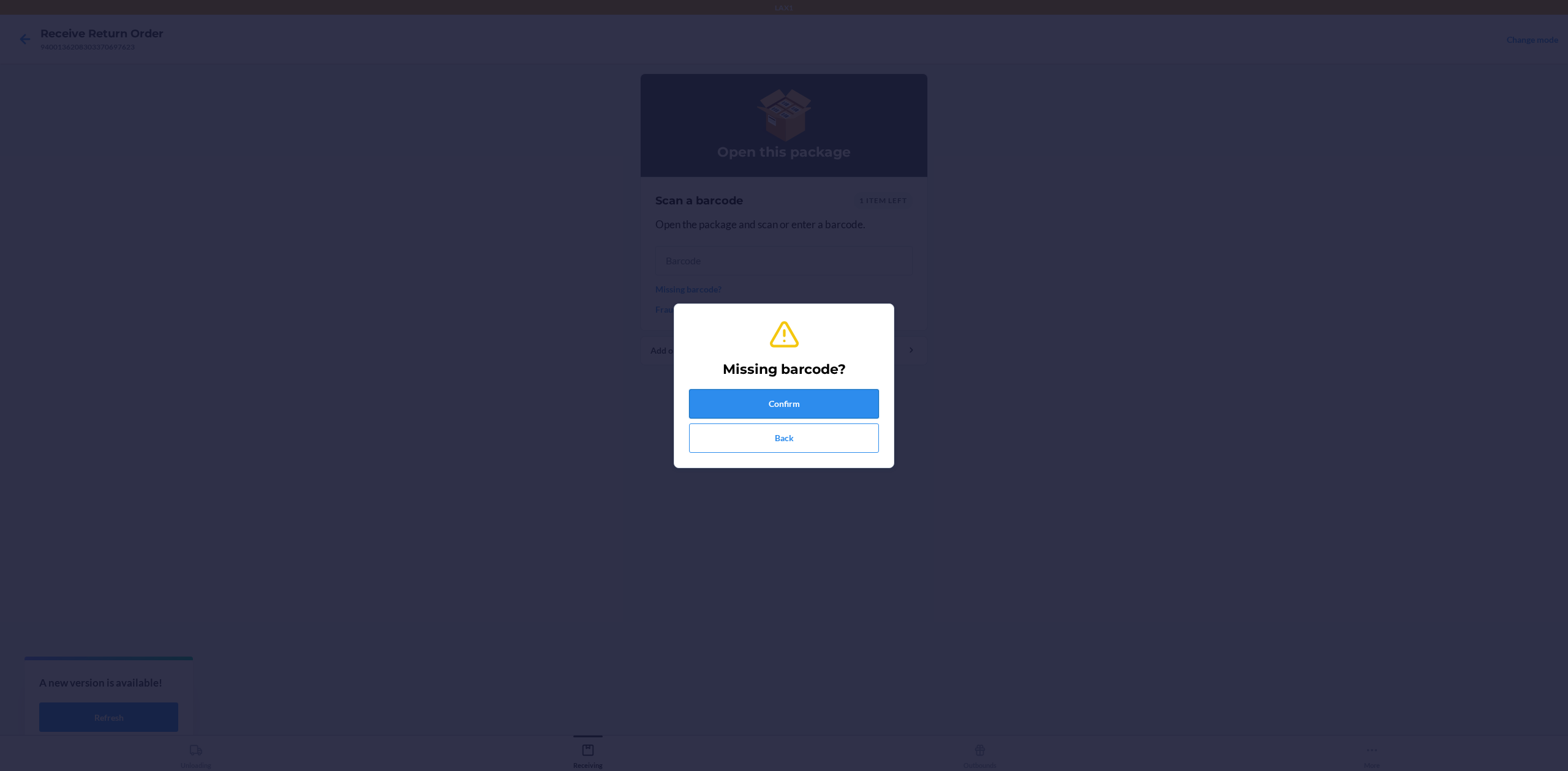
click at [770, 405] on button "Confirm" at bounding box center [784, 404] width 190 height 30
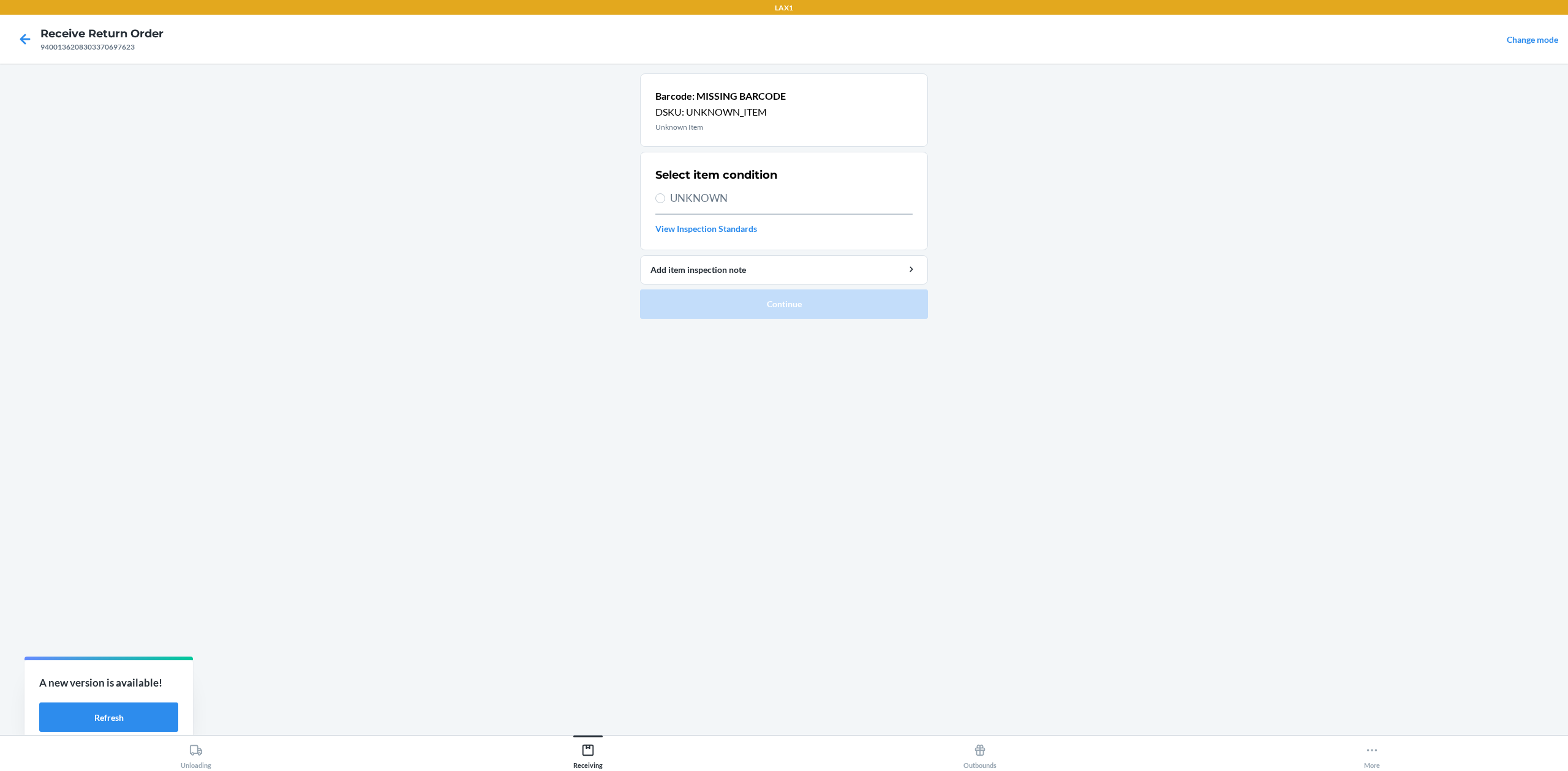
click at [700, 193] on span "UNKNOWN" at bounding box center [791, 198] width 242 height 16
click at [665, 193] on input "UNKNOWN" at bounding box center [661, 198] width 10 height 10
radio input "true"
click at [789, 307] on button "Continue" at bounding box center [784, 304] width 288 height 30
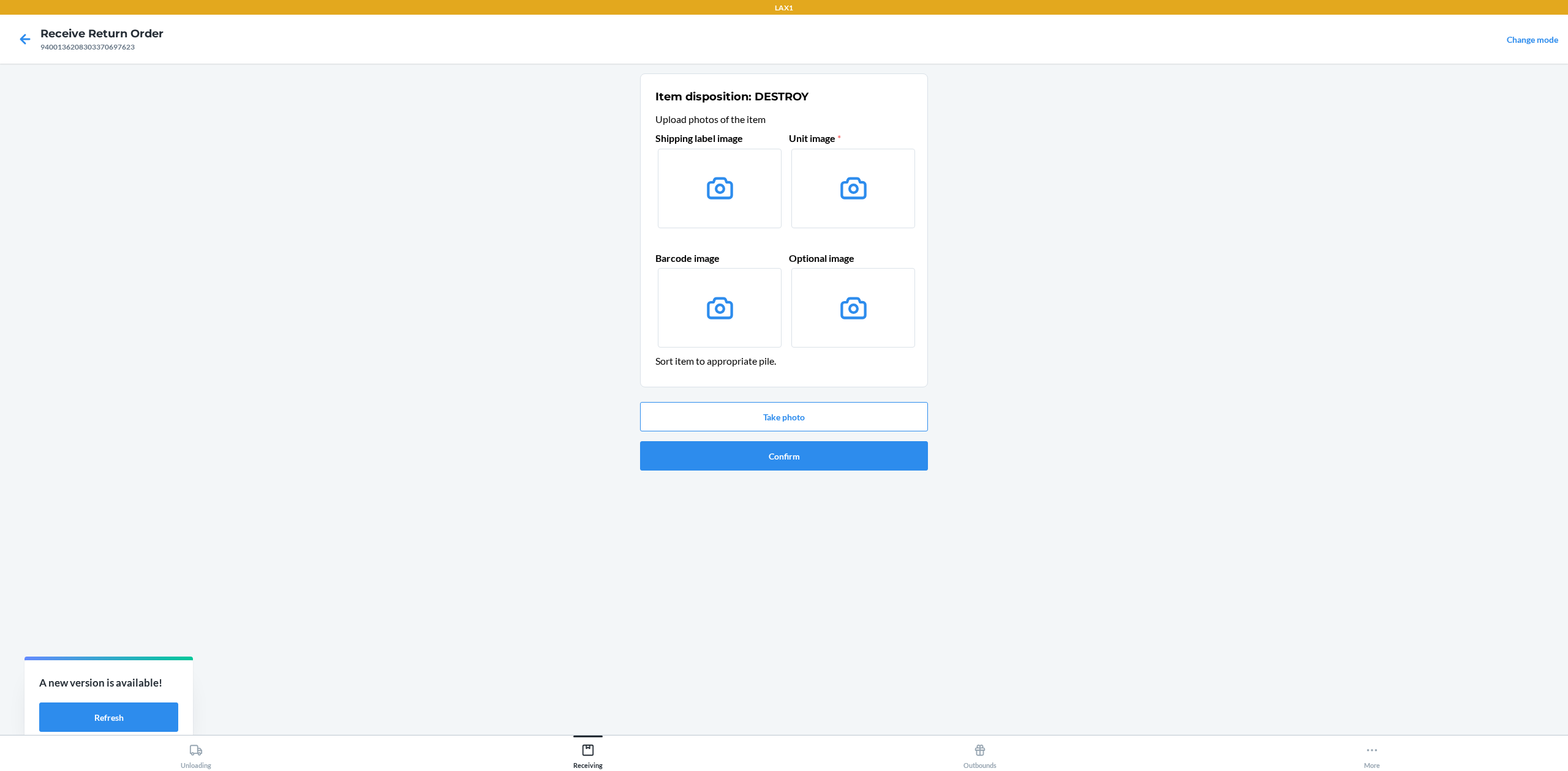
click at [747, 398] on div "Take photo Confirm" at bounding box center [784, 437] width 288 height 79
click at [745, 408] on button "Take photo" at bounding box center [784, 416] width 288 height 30
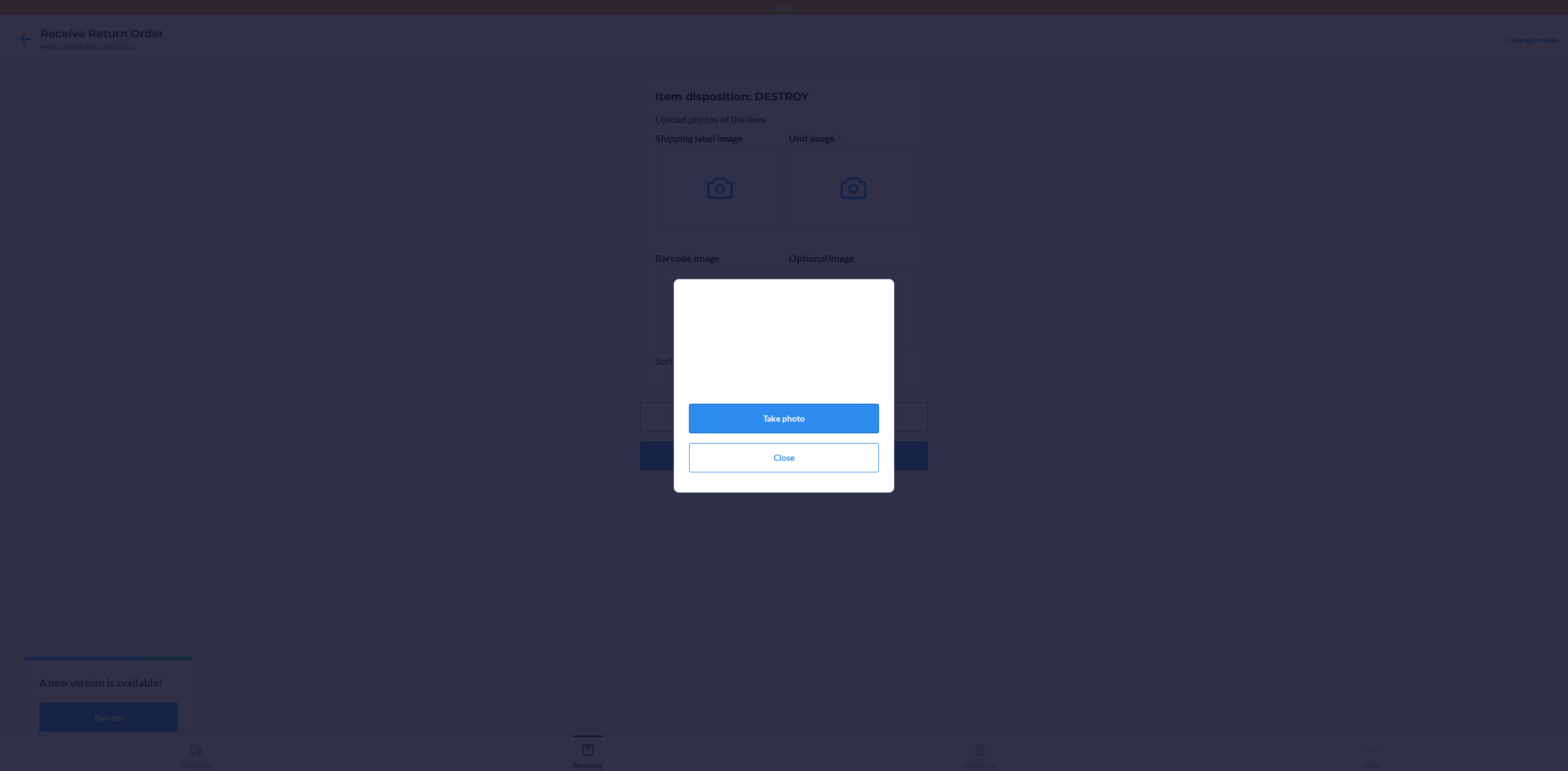
click at [741, 411] on button "Take photo" at bounding box center [784, 418] width 190 height 30
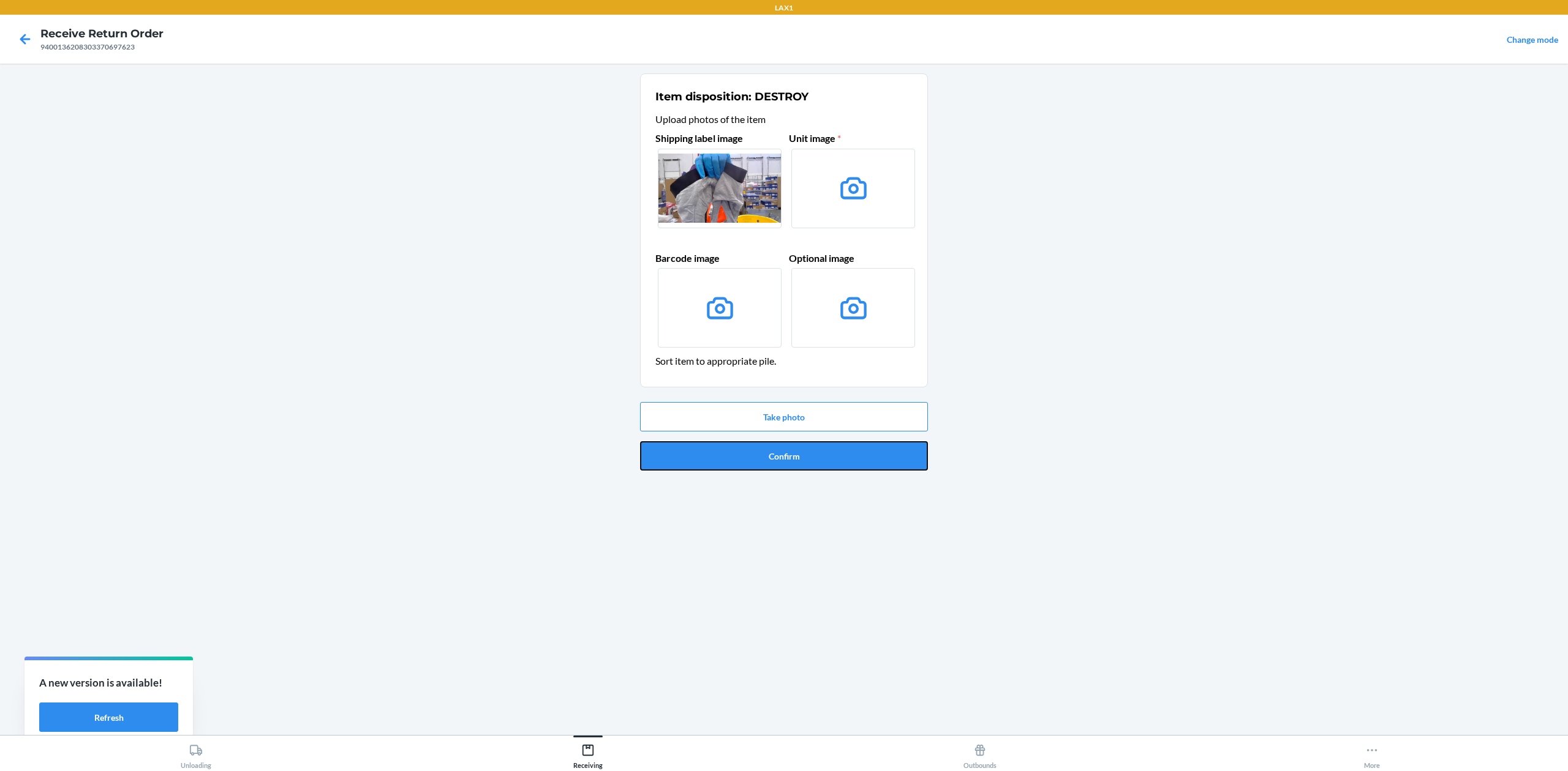
click at [763, 462] on button "Confirm" at bounding box center [784, 456] width 288 height 30
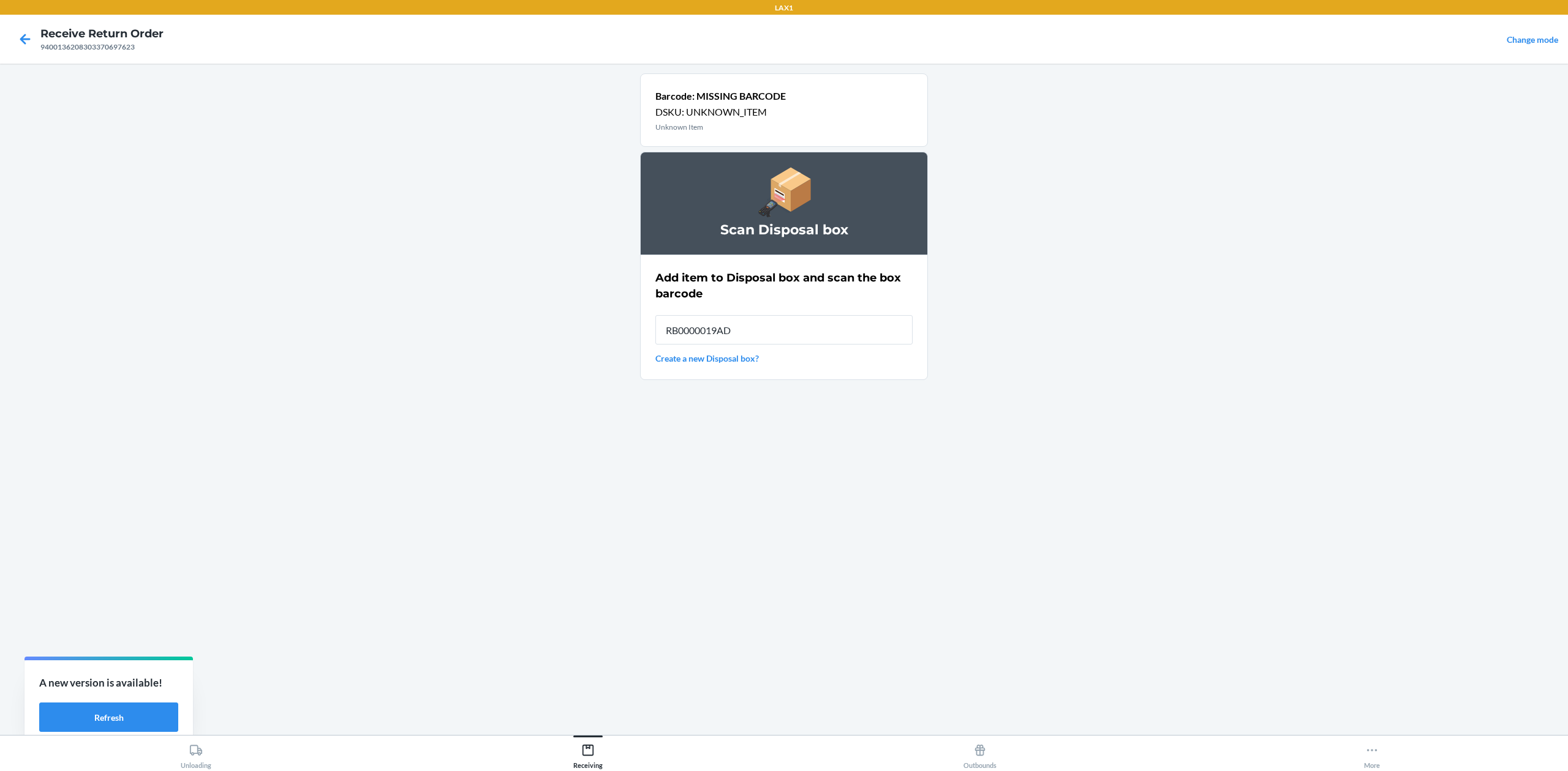
type input "RB0000019AD"
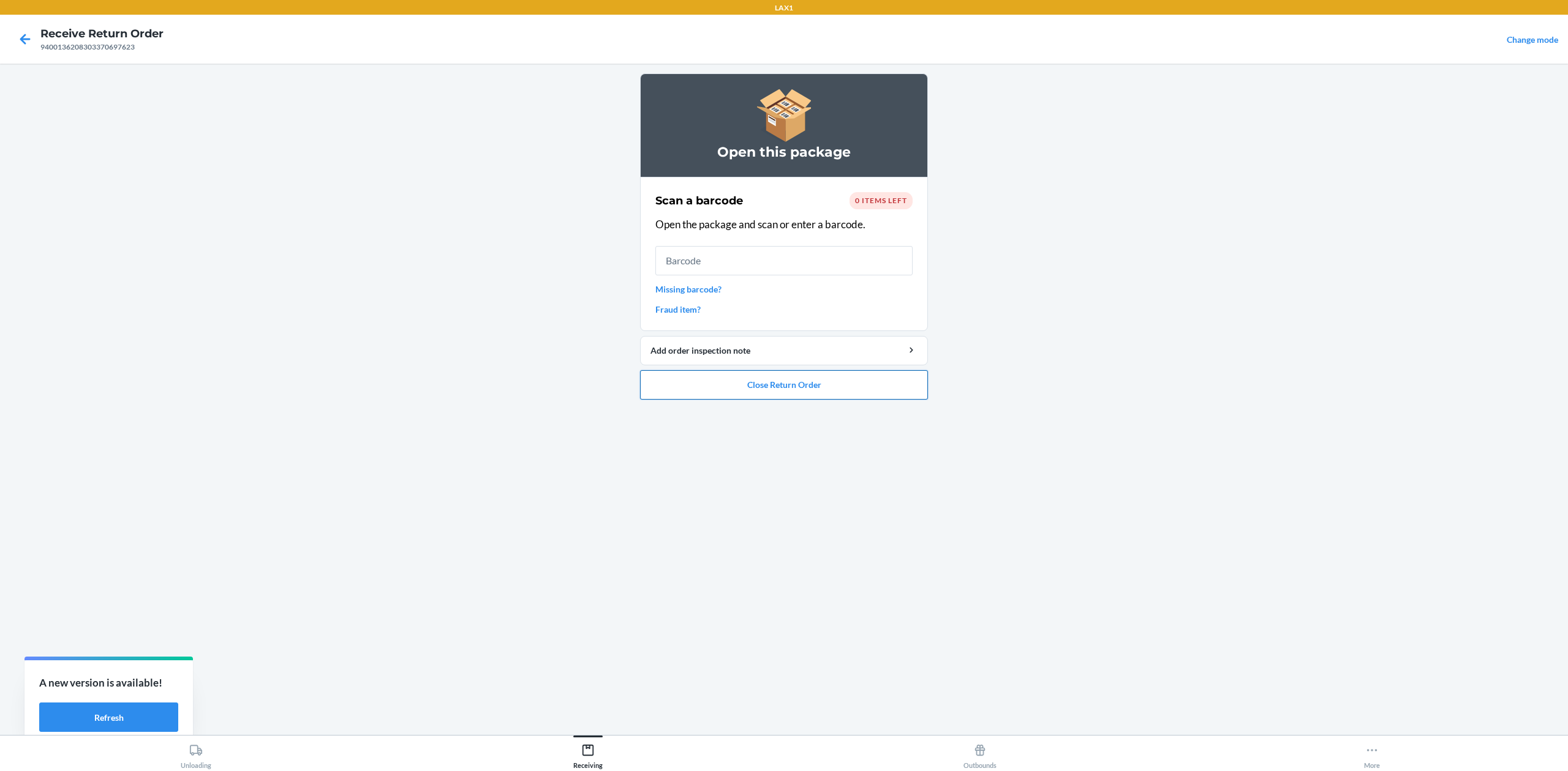
click at [896, 382] on button "Close Return Order" at bounding box center [784, 385] width 288 height 30
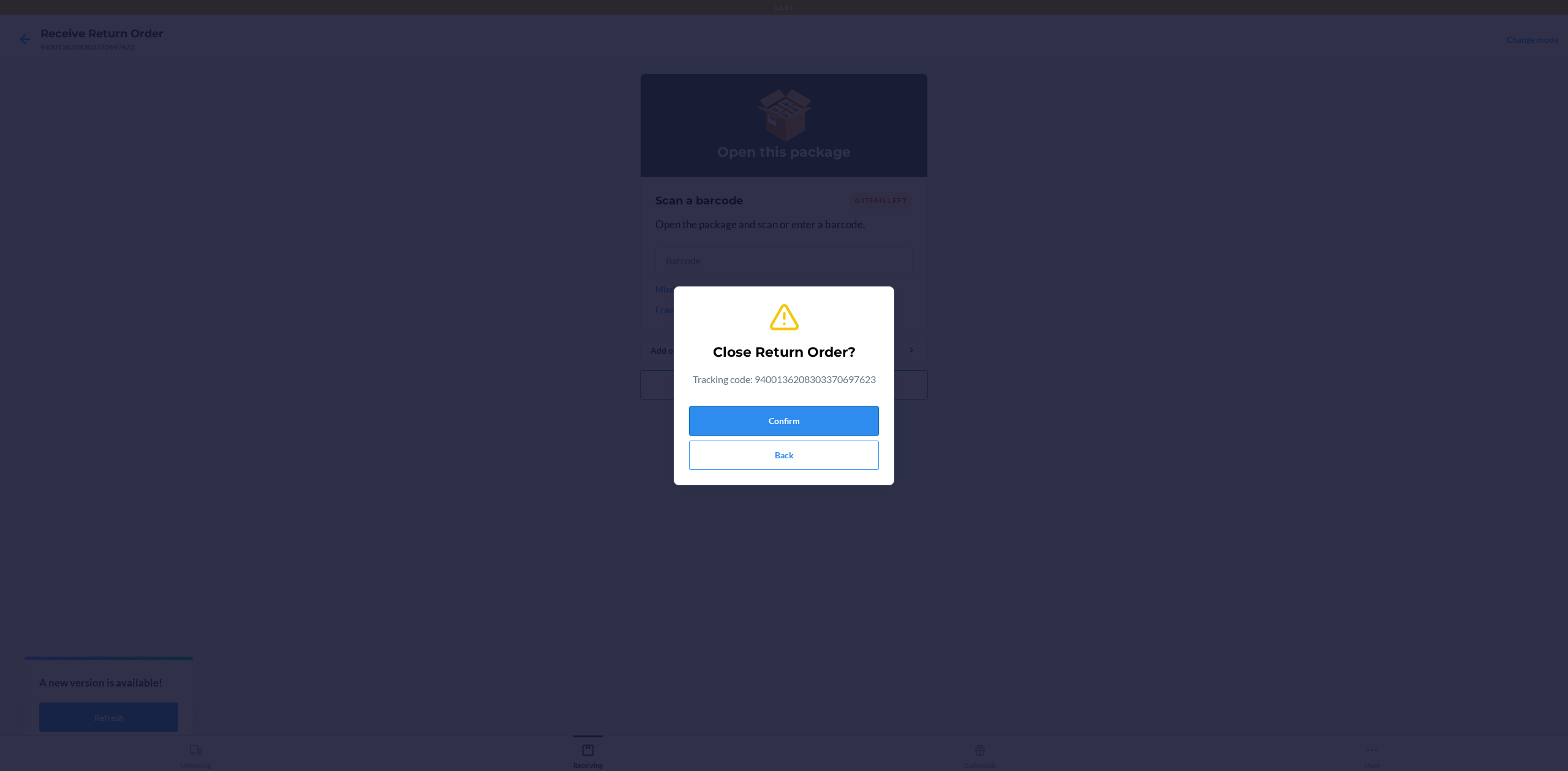
click at [805, 419] on button "Confirm" at bounding box center [784, 421] width 190 height 30
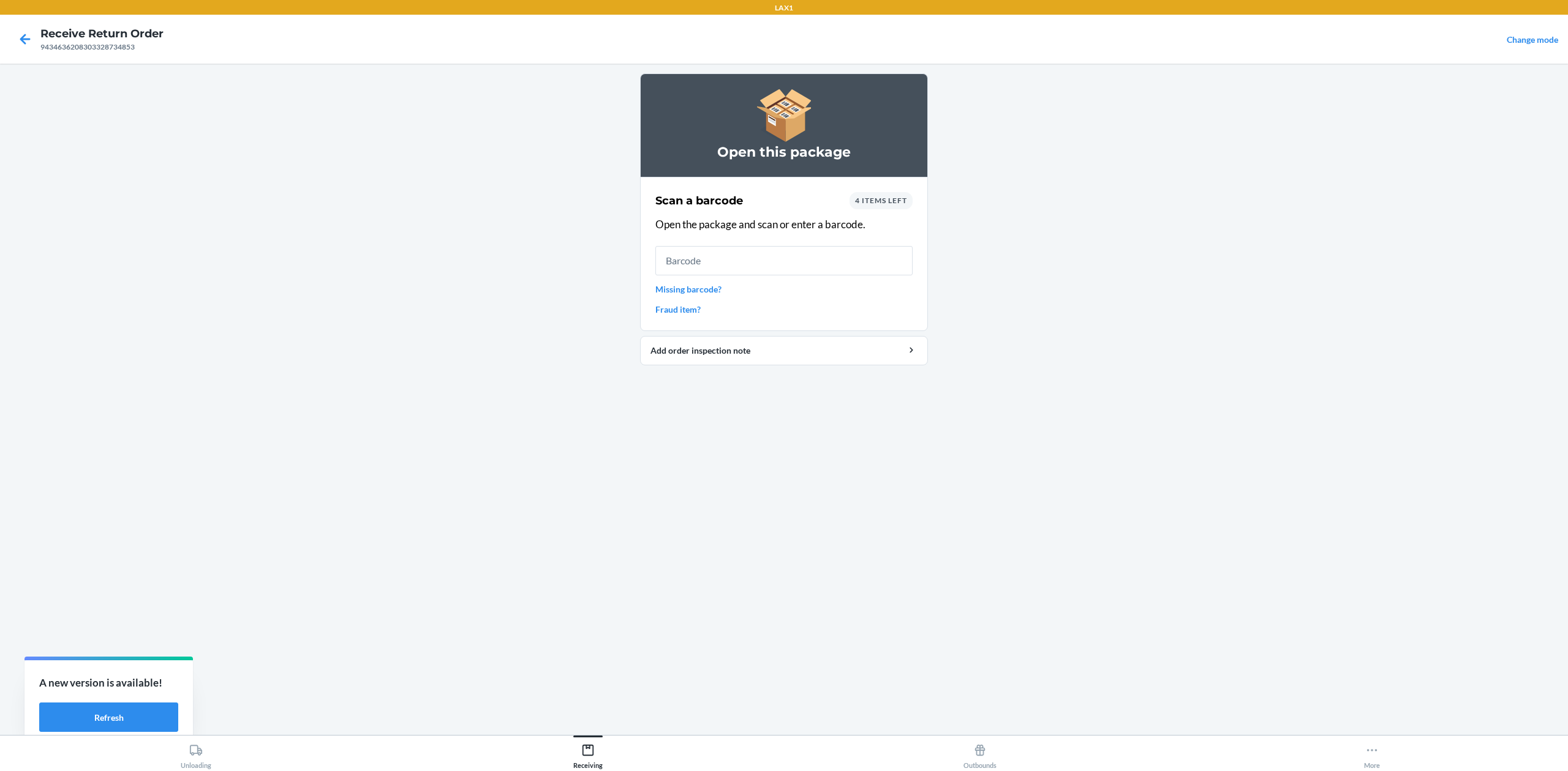
click at [708, 290] on link "Missing barcode?" at bounding box center [784, 289] width 257 height 13
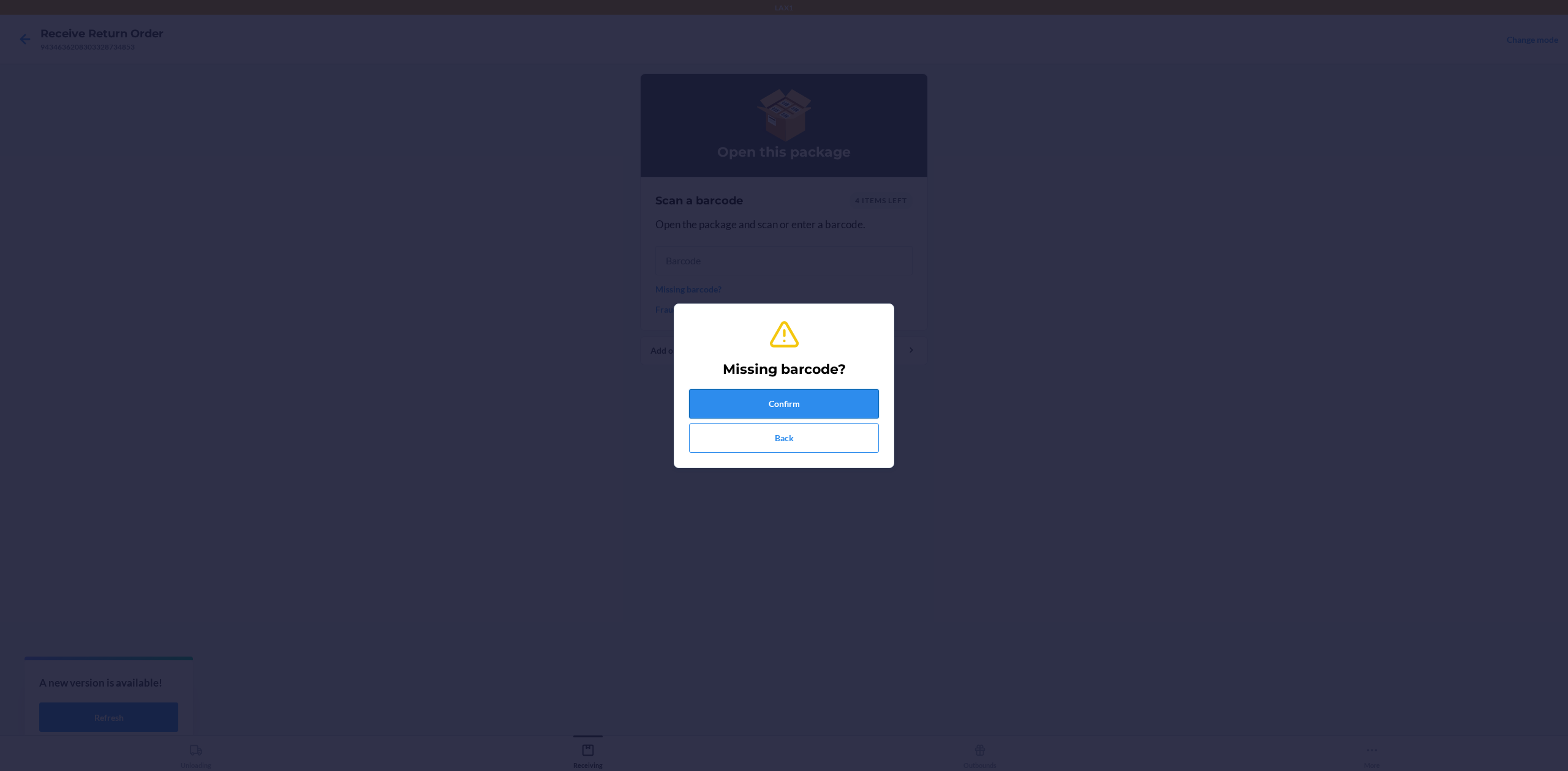
click at [785, 403] on button "Confirm" at bounding box center [784, 404] width 190 height 30
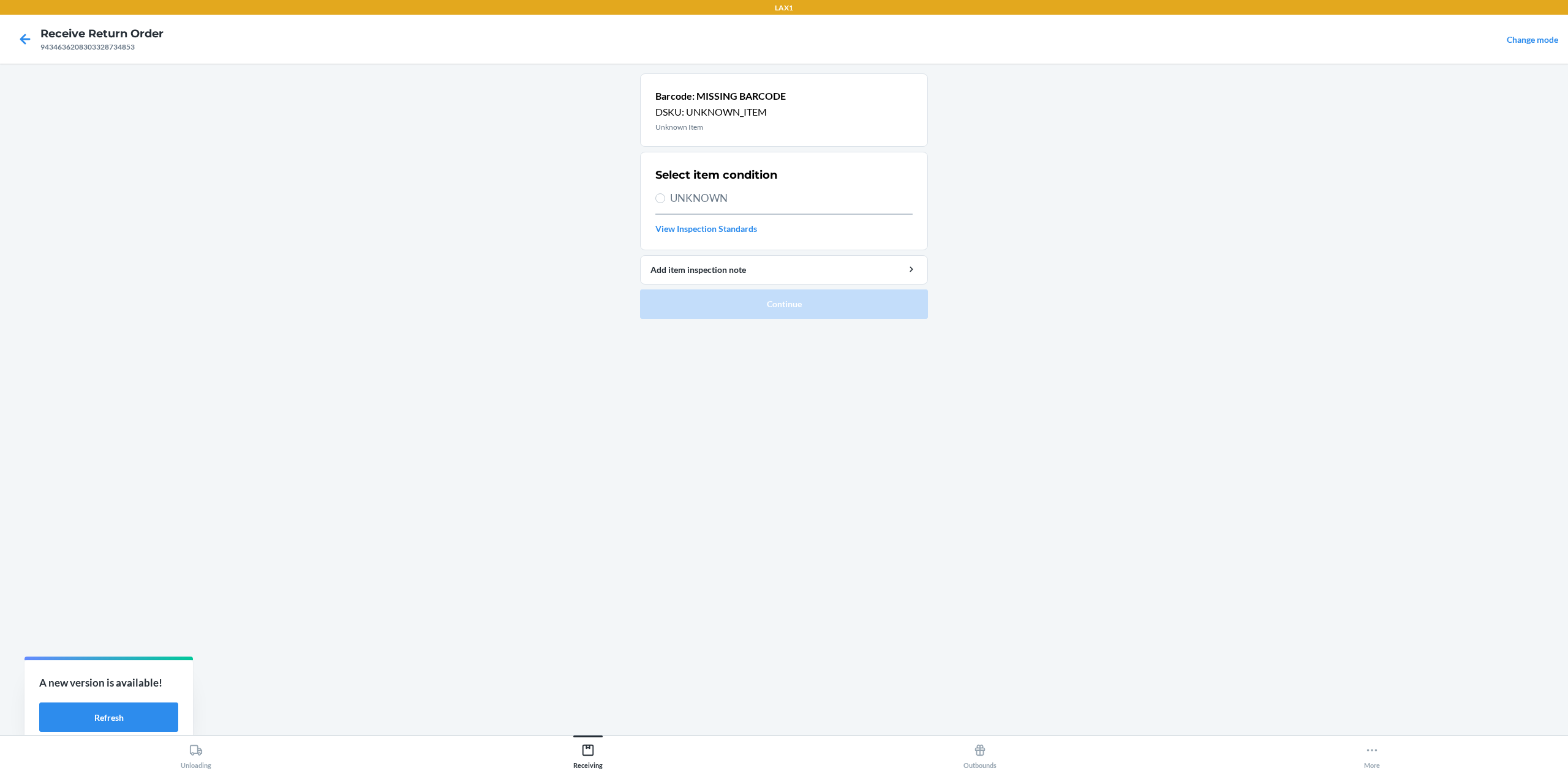
click at [708, 199] on span "UNKNOWN" at bounding box center [791, 198] width 242 height 16
click at [665, 199] on input "UNKNOWN" at bounding box center [661, 198] width 10 height 10
radio input "true"
click at [807, 304] on button "Continue" at bounding box center [784, 304] width 288 height 30
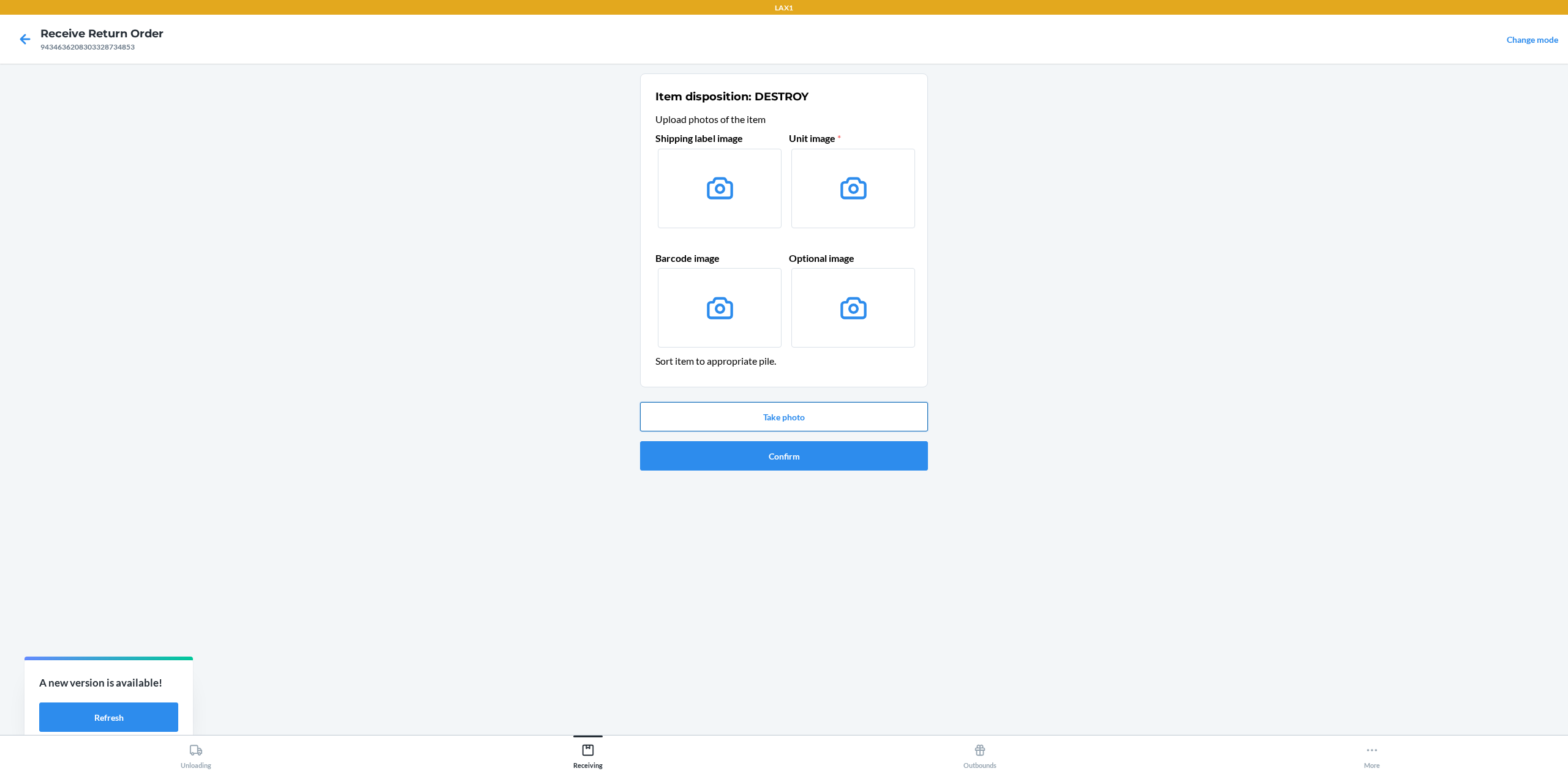
click at [866, 416] on button "Take photo" at bounding box center [784, 416] width 288 height 30
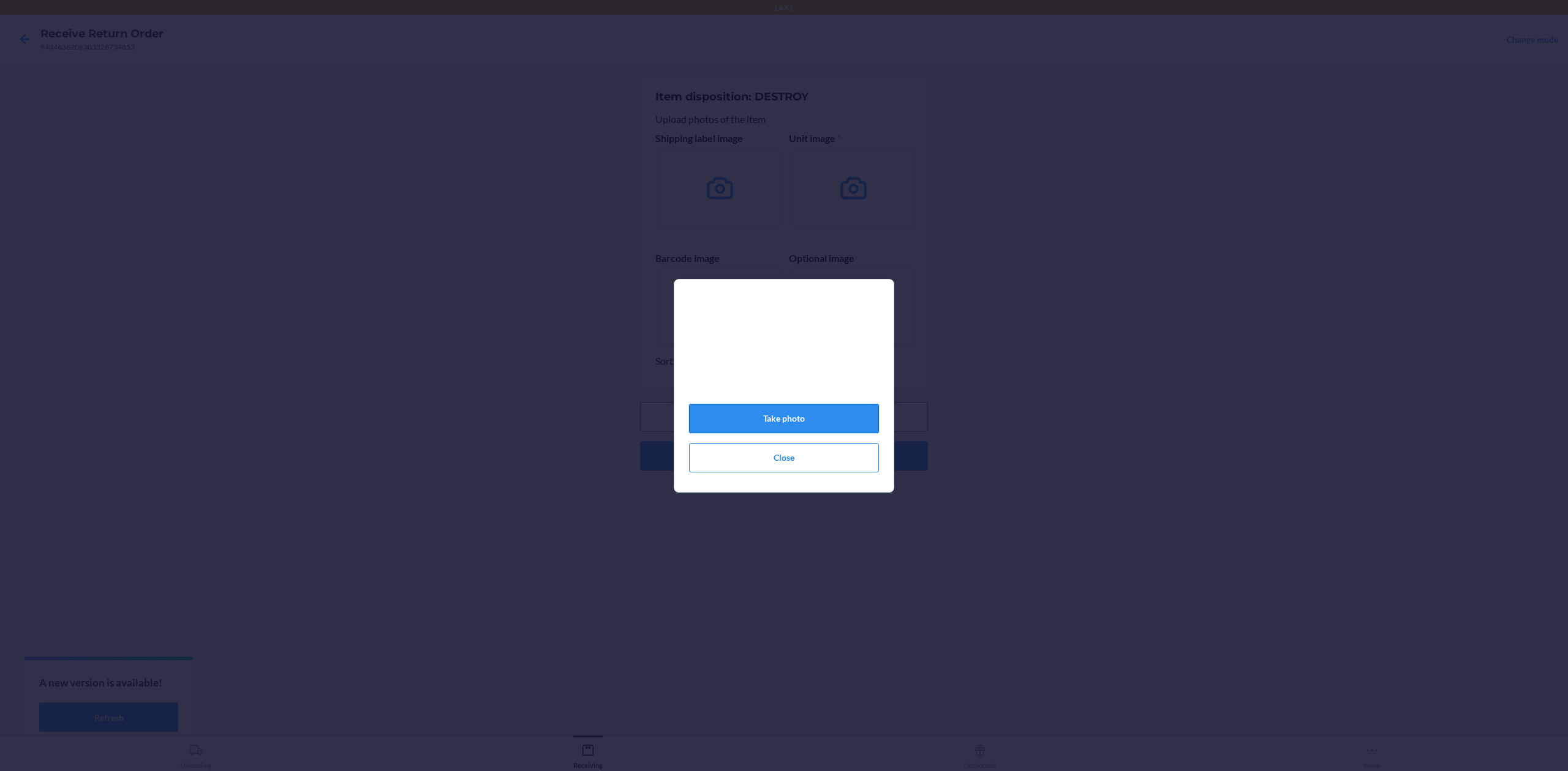
click at [850, 419] on button "Take photo" at bounding box center [784, 418] width 190 height 30
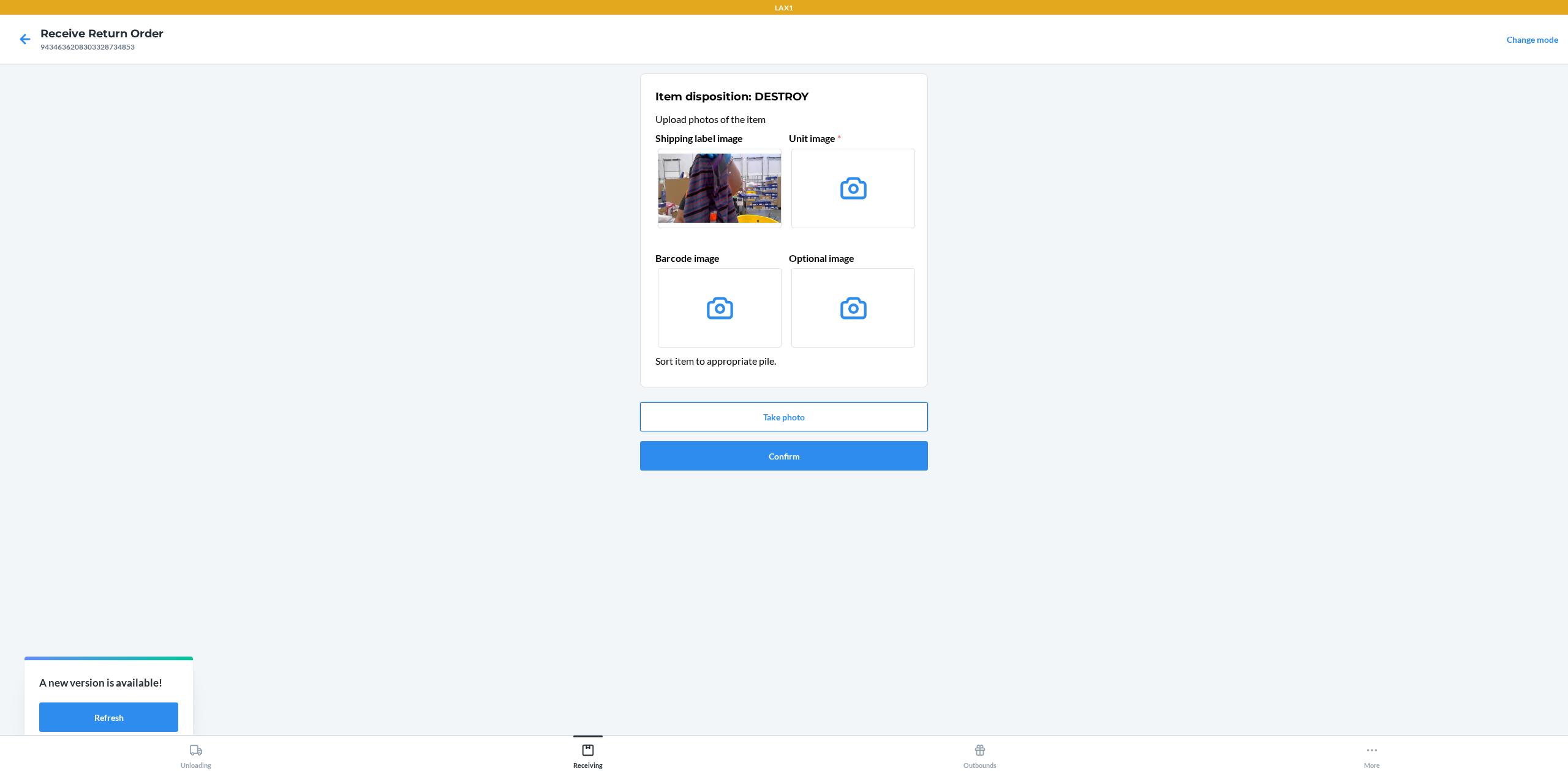
click at [836, 409] on button "Take photo" at bounding box center [784, 416] width 288 height 30
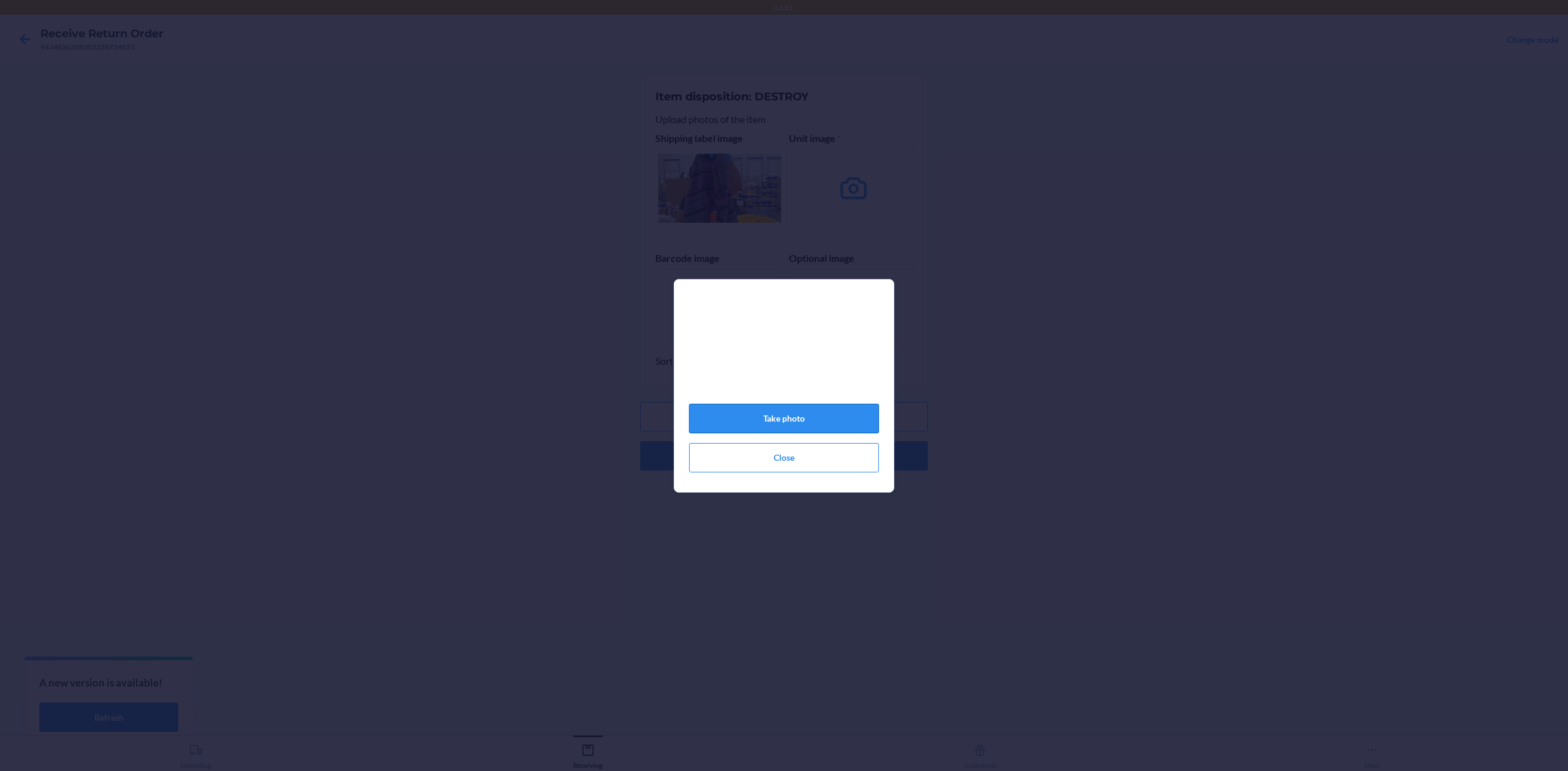
click at [828, 426] on button "Take photo" at bounding box center [784, 418] width 190 height 30
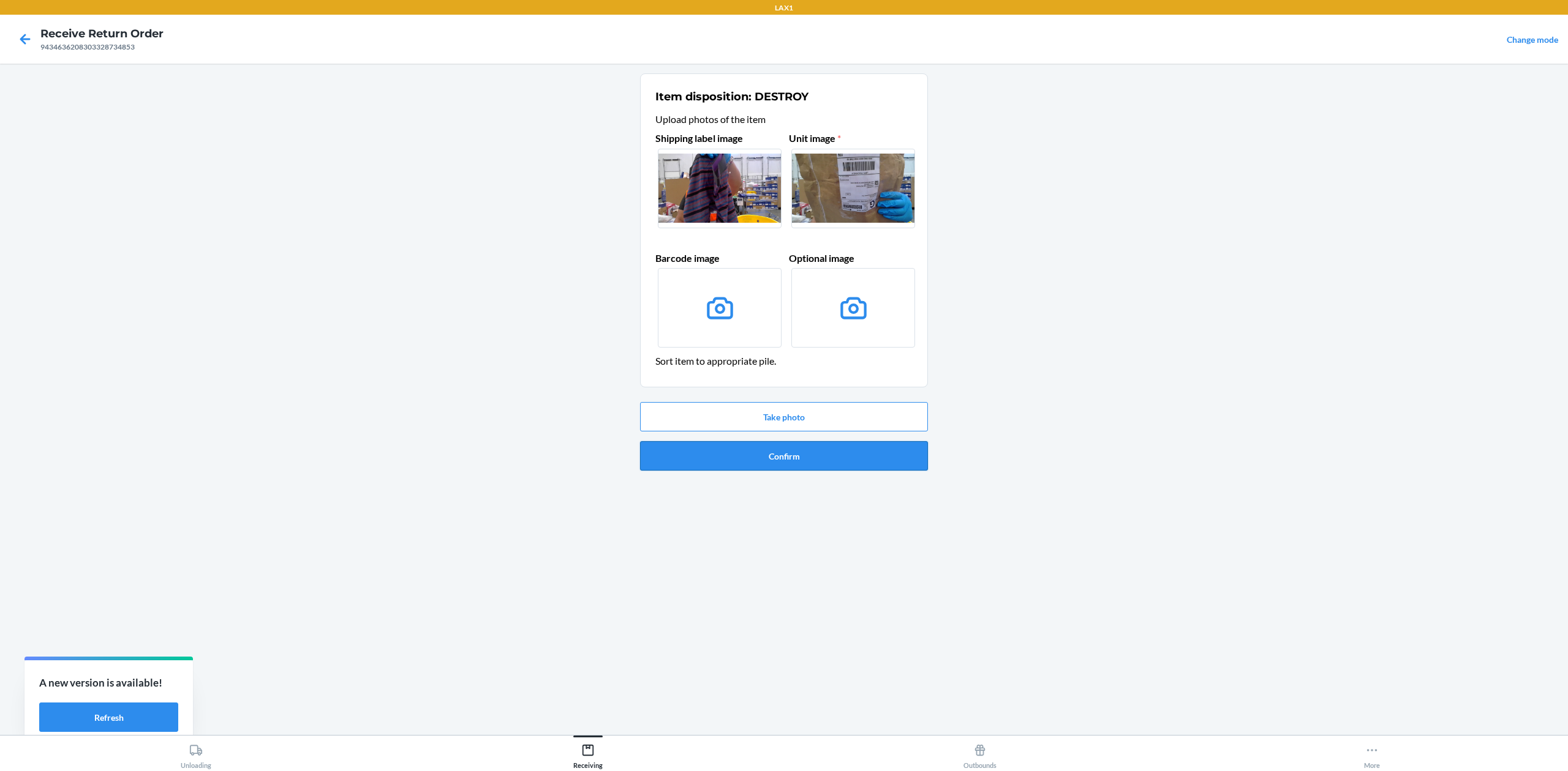
click at [828, 459] on button "Confirm" at bounding box center [784, 456] width 288 height 30
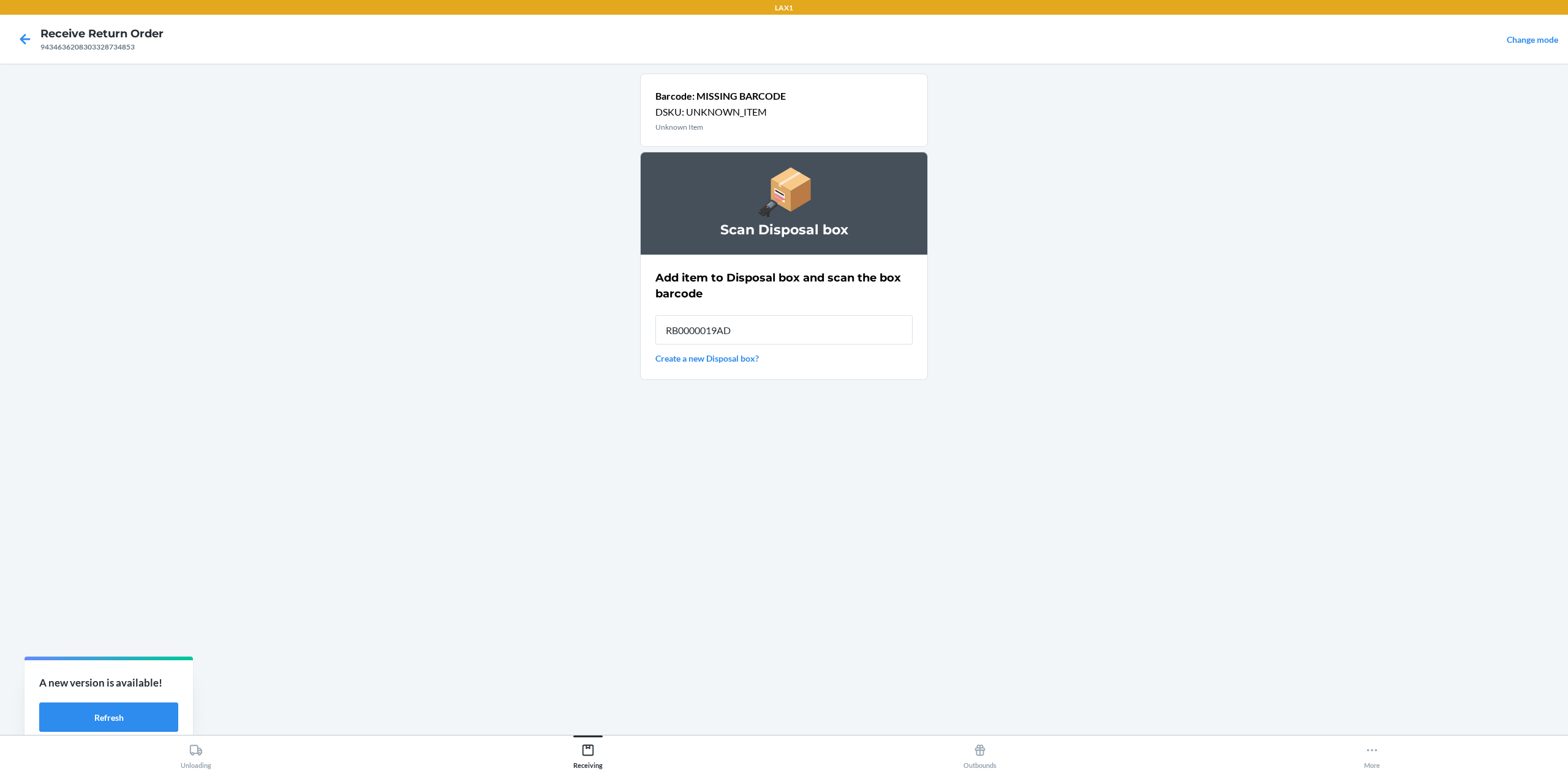
type input "RB0000019AD"
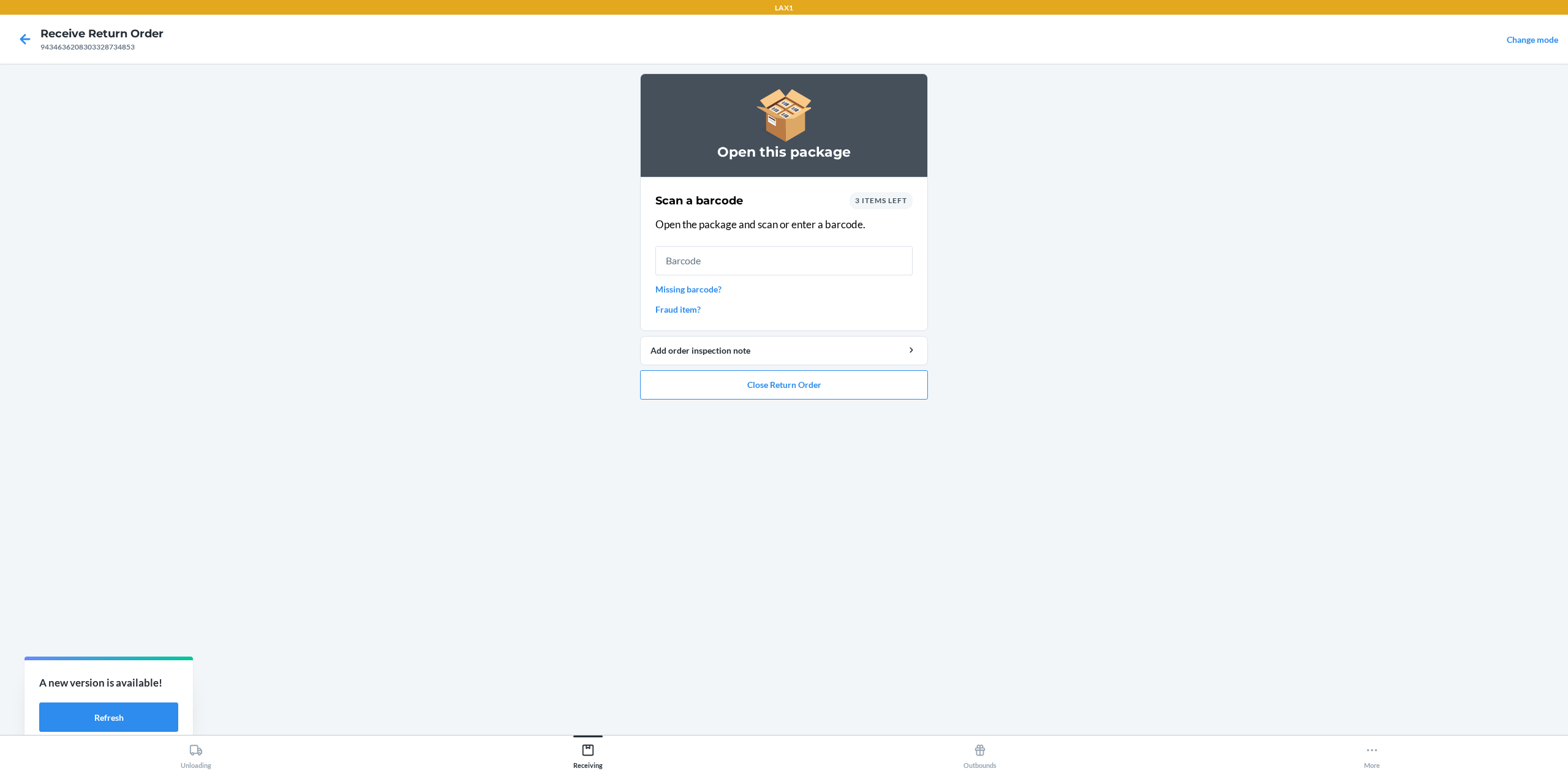
click at [714, 284] on link "Missing barcode?" at bounding box center [784, 289] width 257 height 13
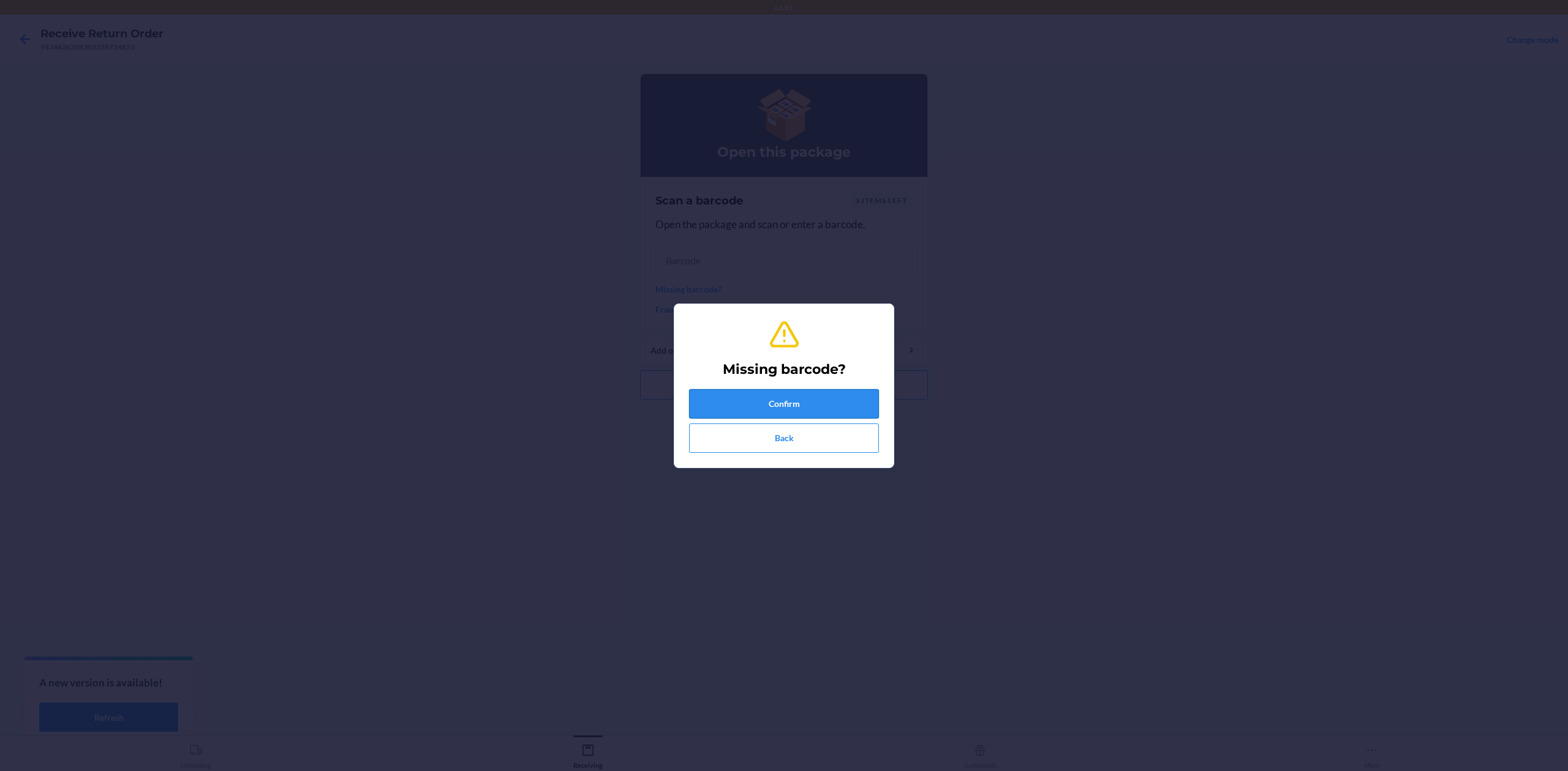
click at [767, 400] on button "Confirm" at bounding box center [784, 404] width 190 height 30
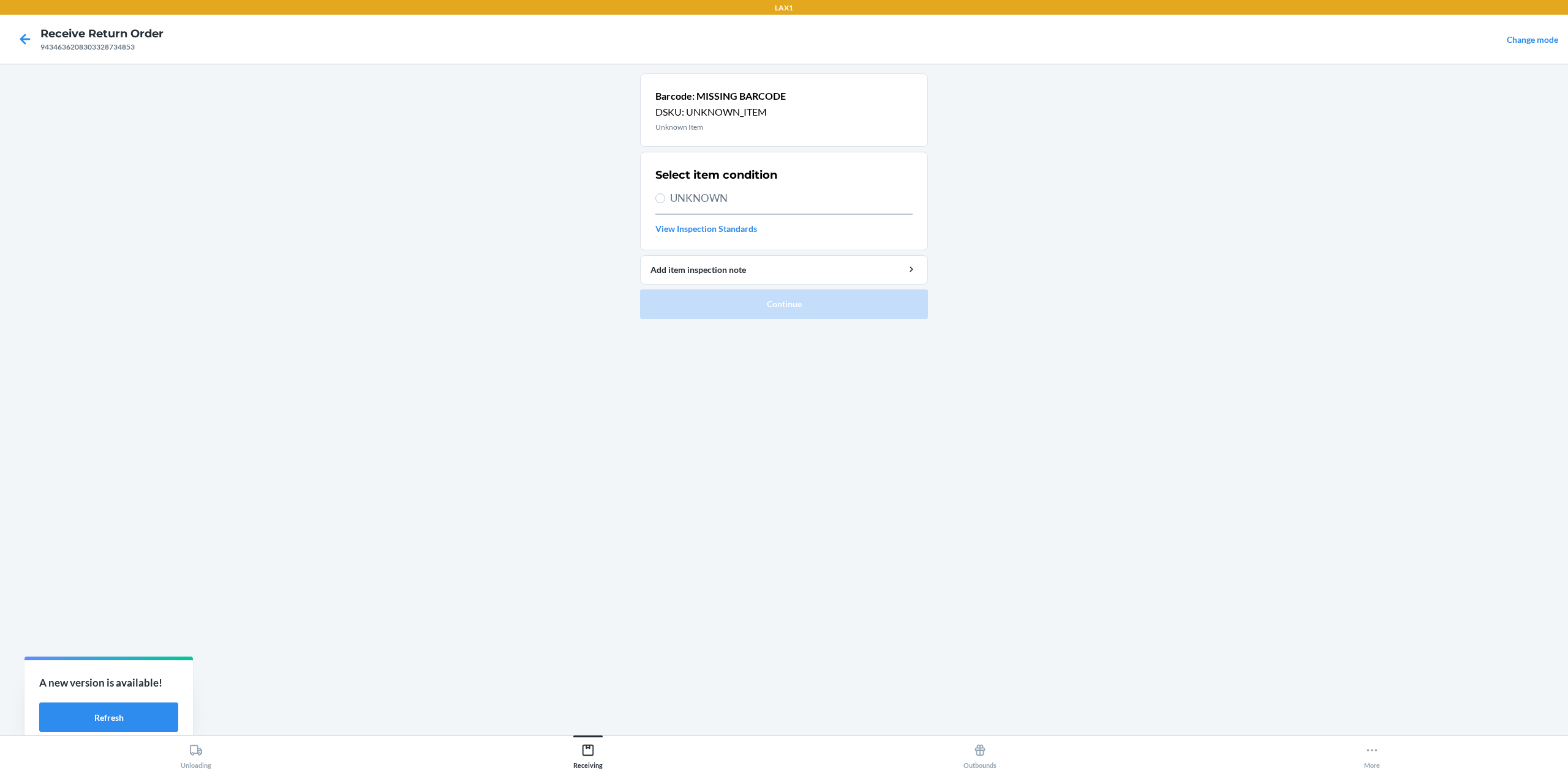
click at [726, 199] on span "UNKNOWN" at bounding box center [791, 198] width 242 height 16
click at [665, 199] on input "UNKNOWN" at bounding box center [661, 198] width 10 height 10
radio input "true"
click at [836, 299] on button "Continue" at bounding box center [784, 304] width 288 height 30
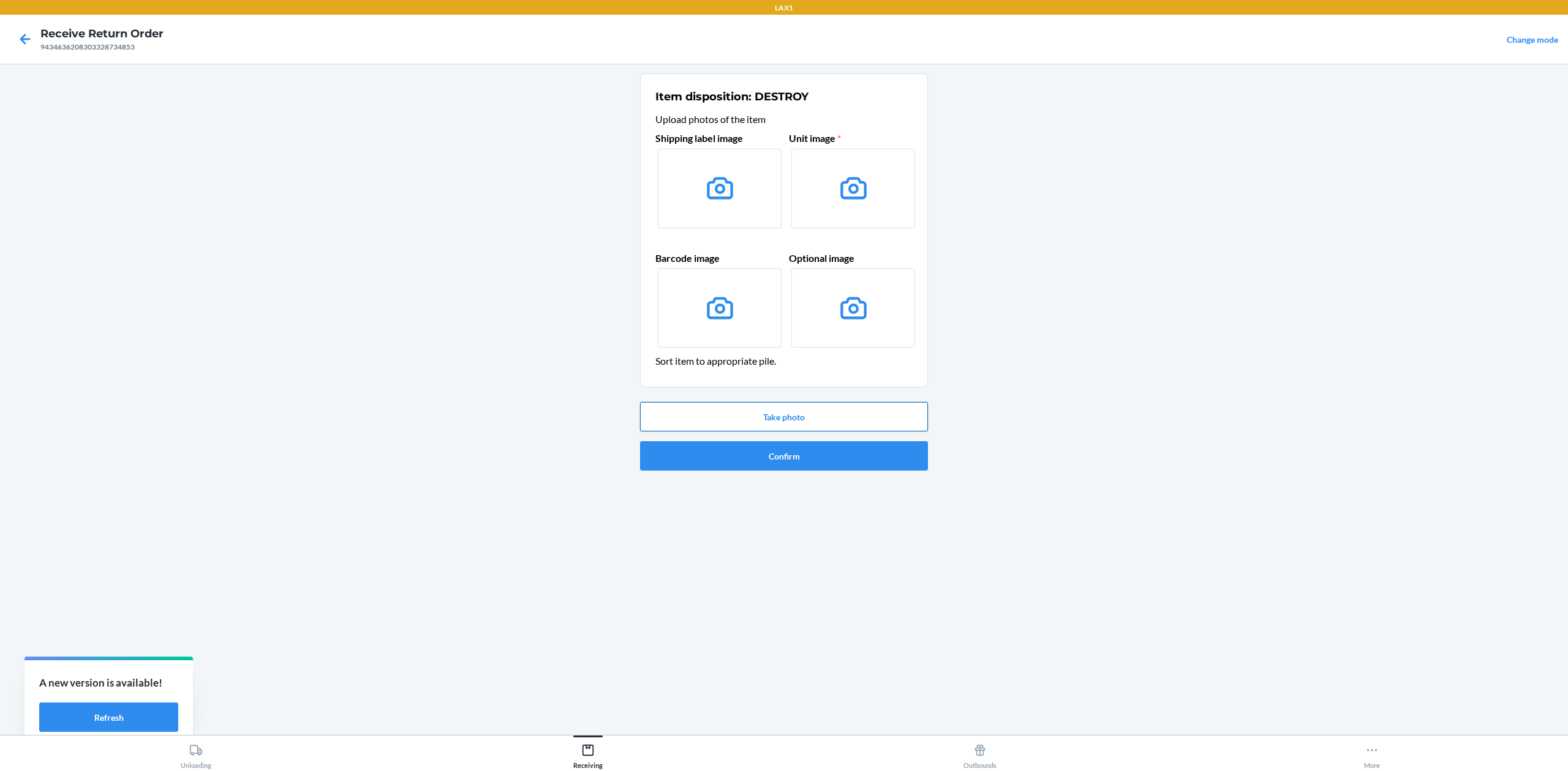
click at [770, 412] on button "Take photo" at bounding box center [784, 416] width 288 height 30
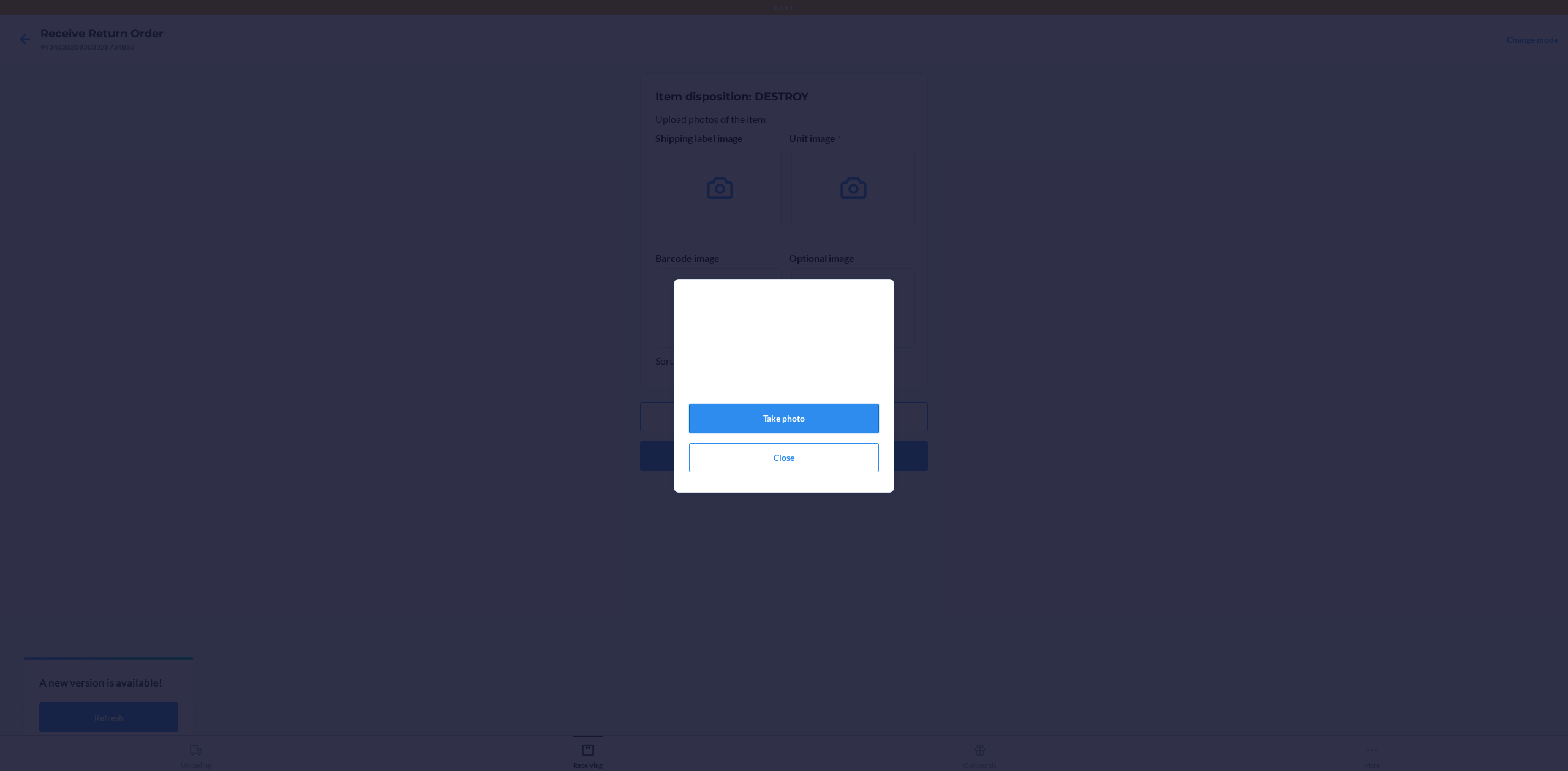
click at [809, 422] on button "Take photo" at bounding box center [784, 418] width 190 height 30
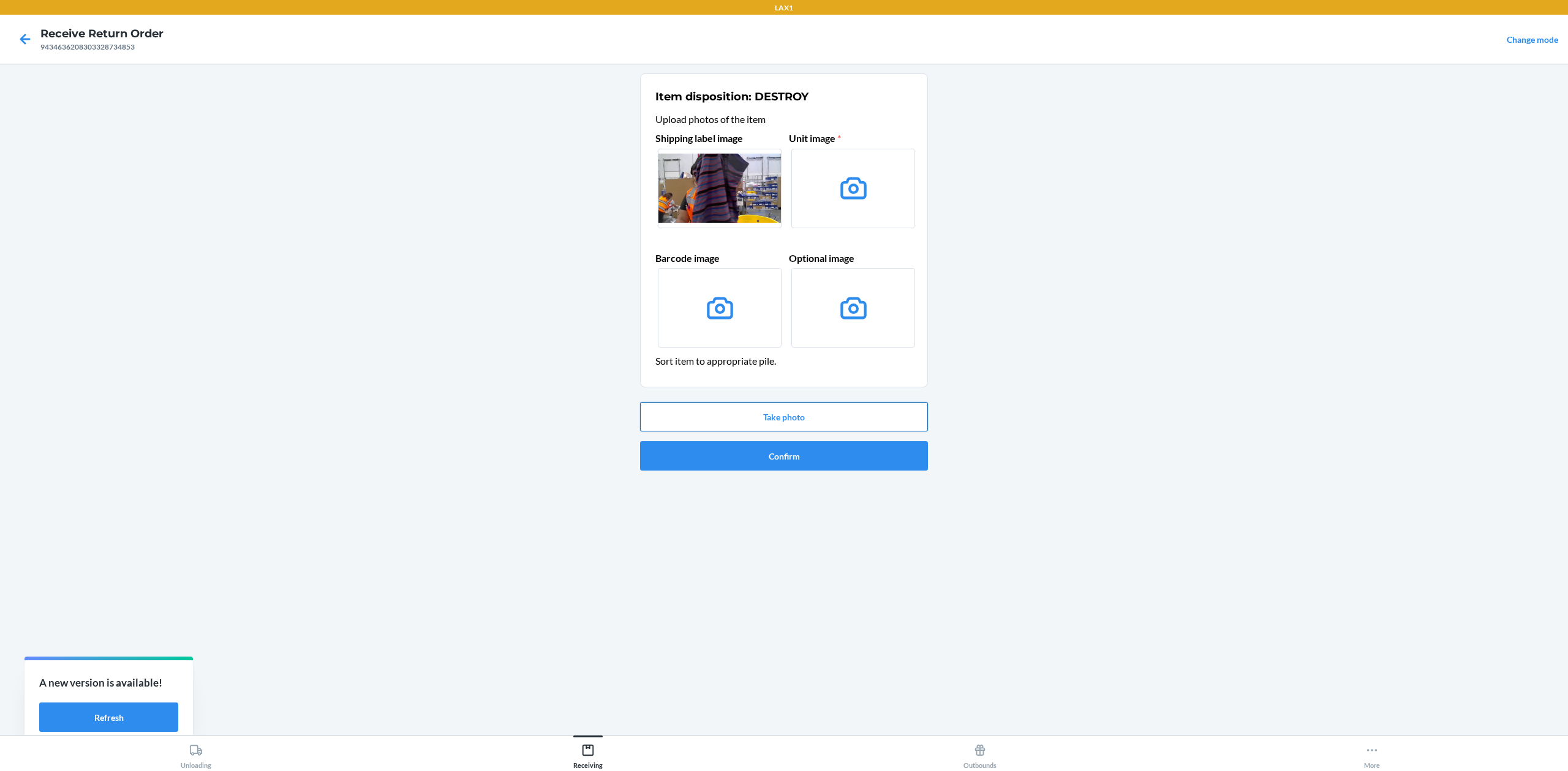
click at [827, 421] on button "Take photo" at bounding box center [784, 416] width 288 height 30
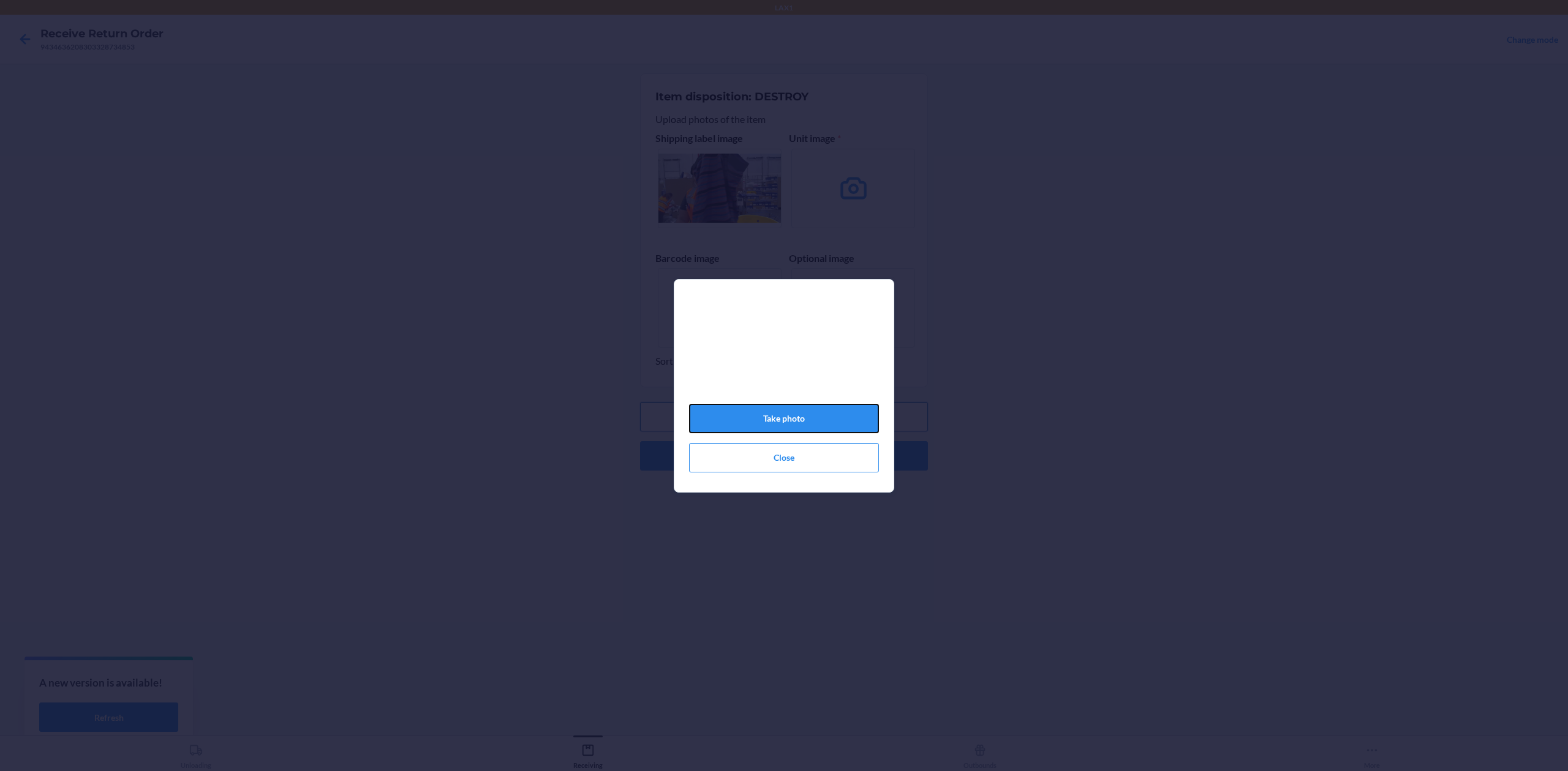
click at [827, 421] on button "Take photo" at bounding box center [784, 418] width 190 height 30
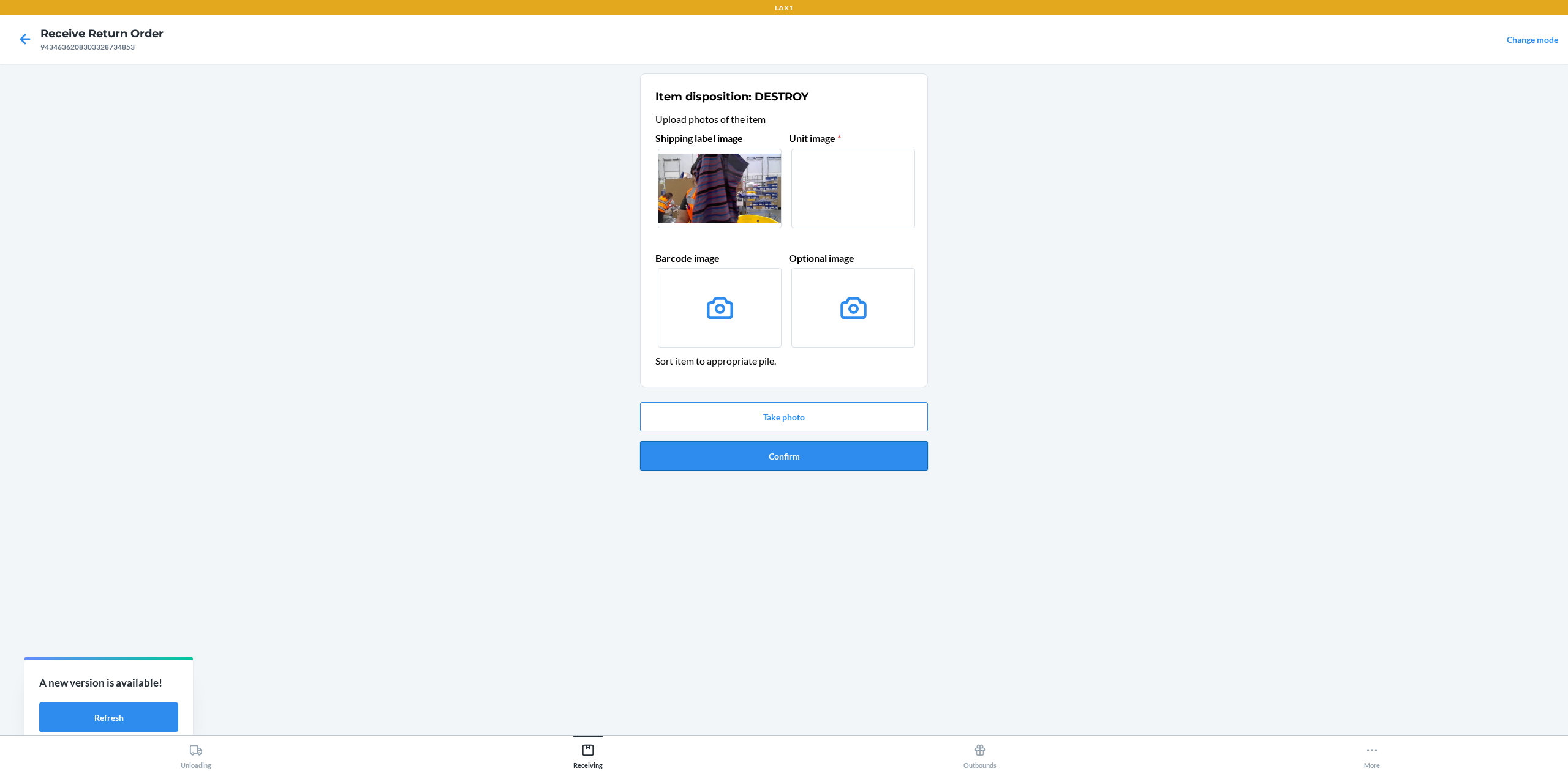
drag, startPoint x: 753, startPoint y: 486, endPoint x: 757, endPoint y: 455, distance: 31.3
click at [753, 475] on div "Item disposition: DESTROY Upload photos of the item Shipping label image Unit i…" at bounding box center [784, 399] width 288 height 652
click at [759, 455] on button "Confirm" at bounding box center [784, 456] width 288 height 30
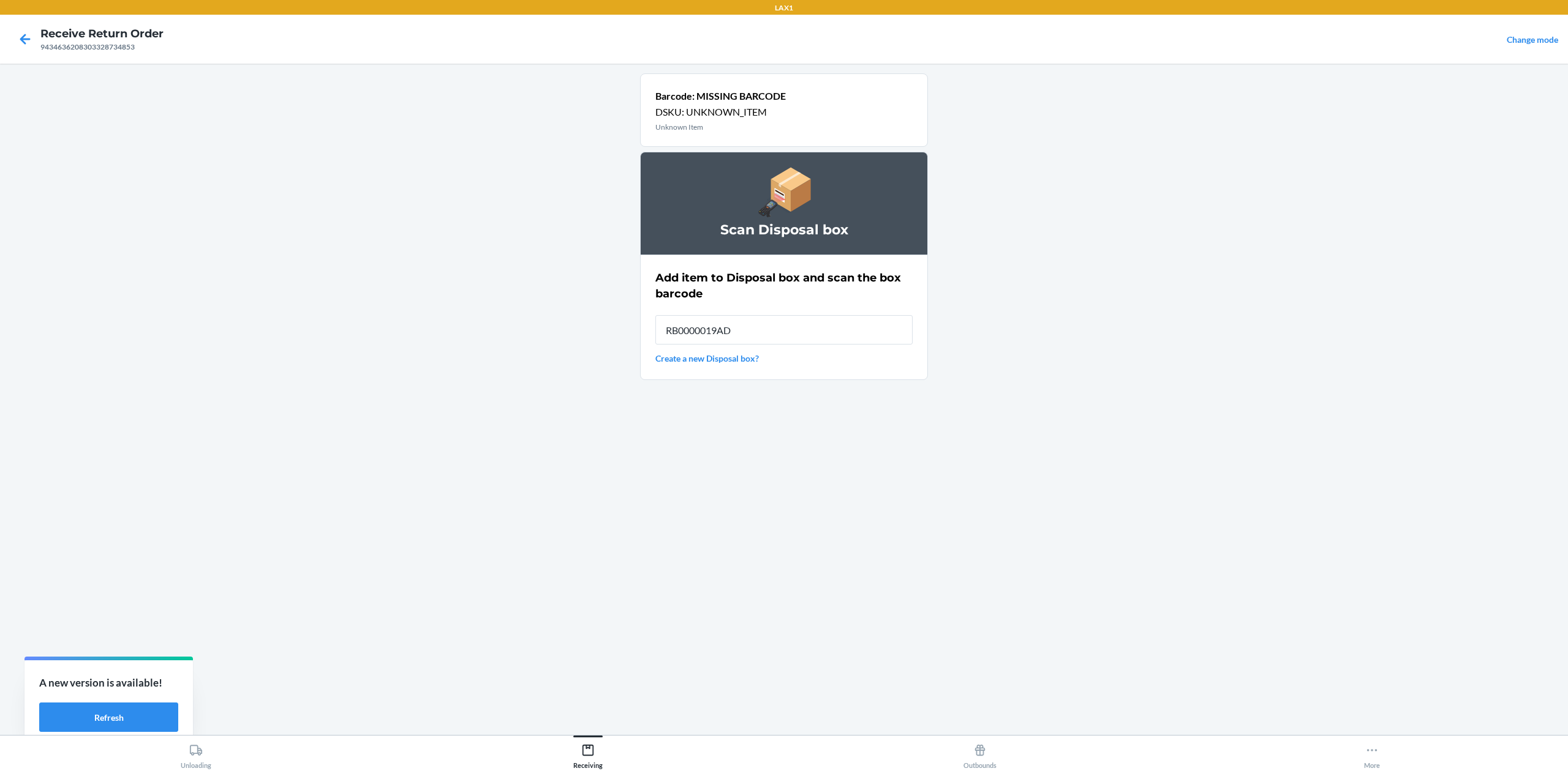
type input "RB0000019AD"
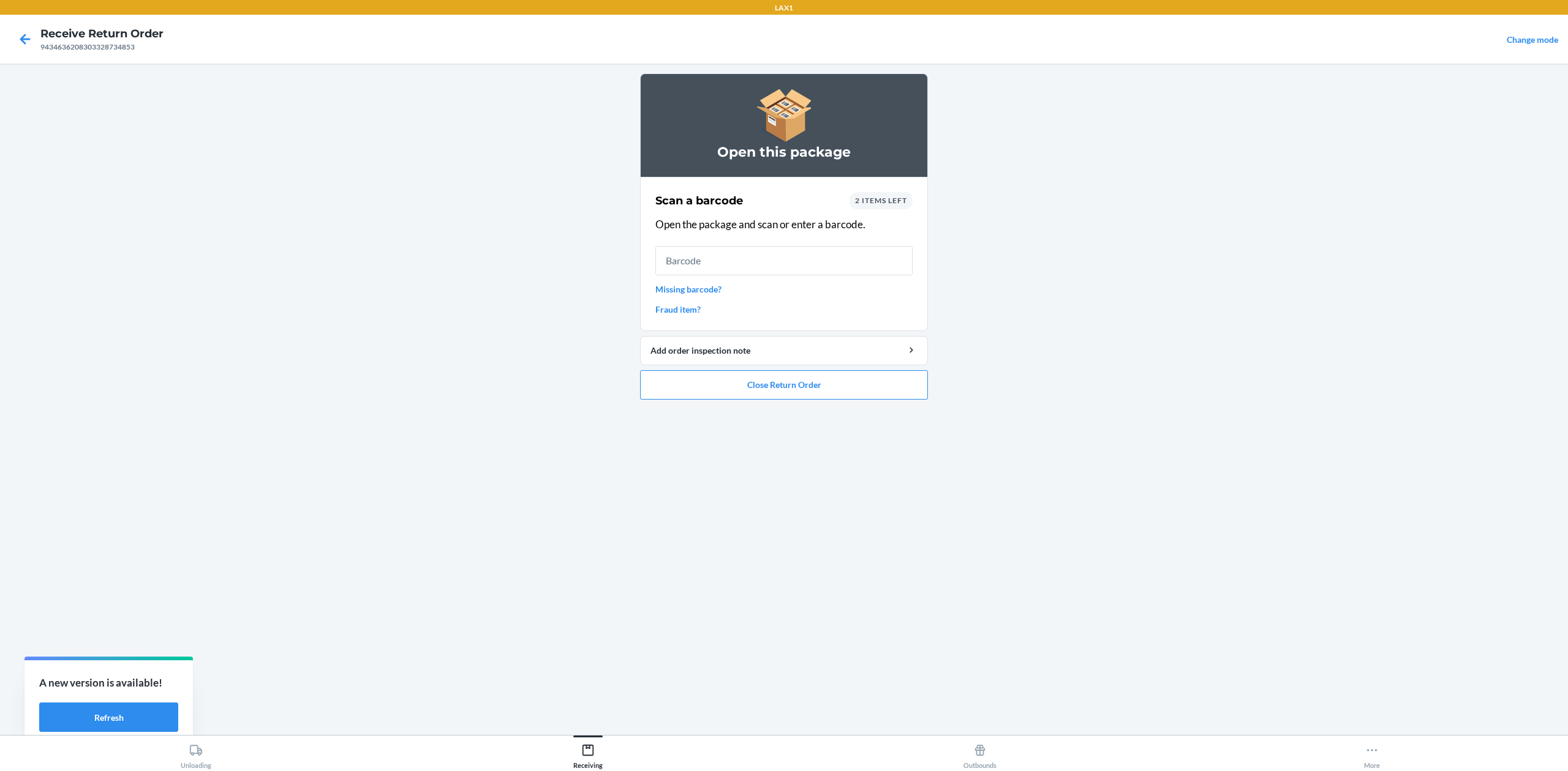
click at [685, 285] on link "Missing barcode?" at bounding box center [784, 289] width 257 height 13
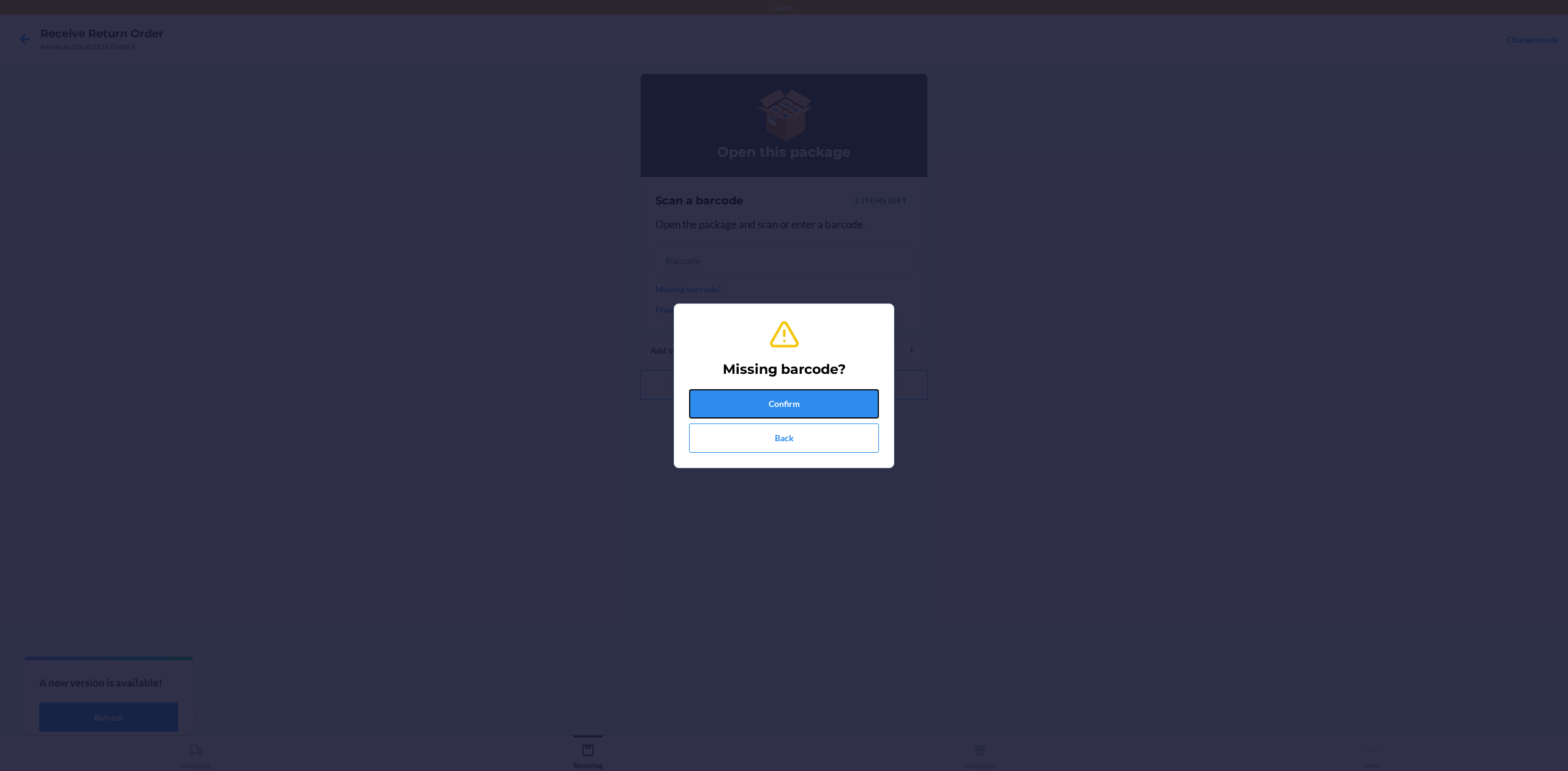
click at [765, 394] on button "Confirm" at bounding box center [784, 404] width 190 height 30
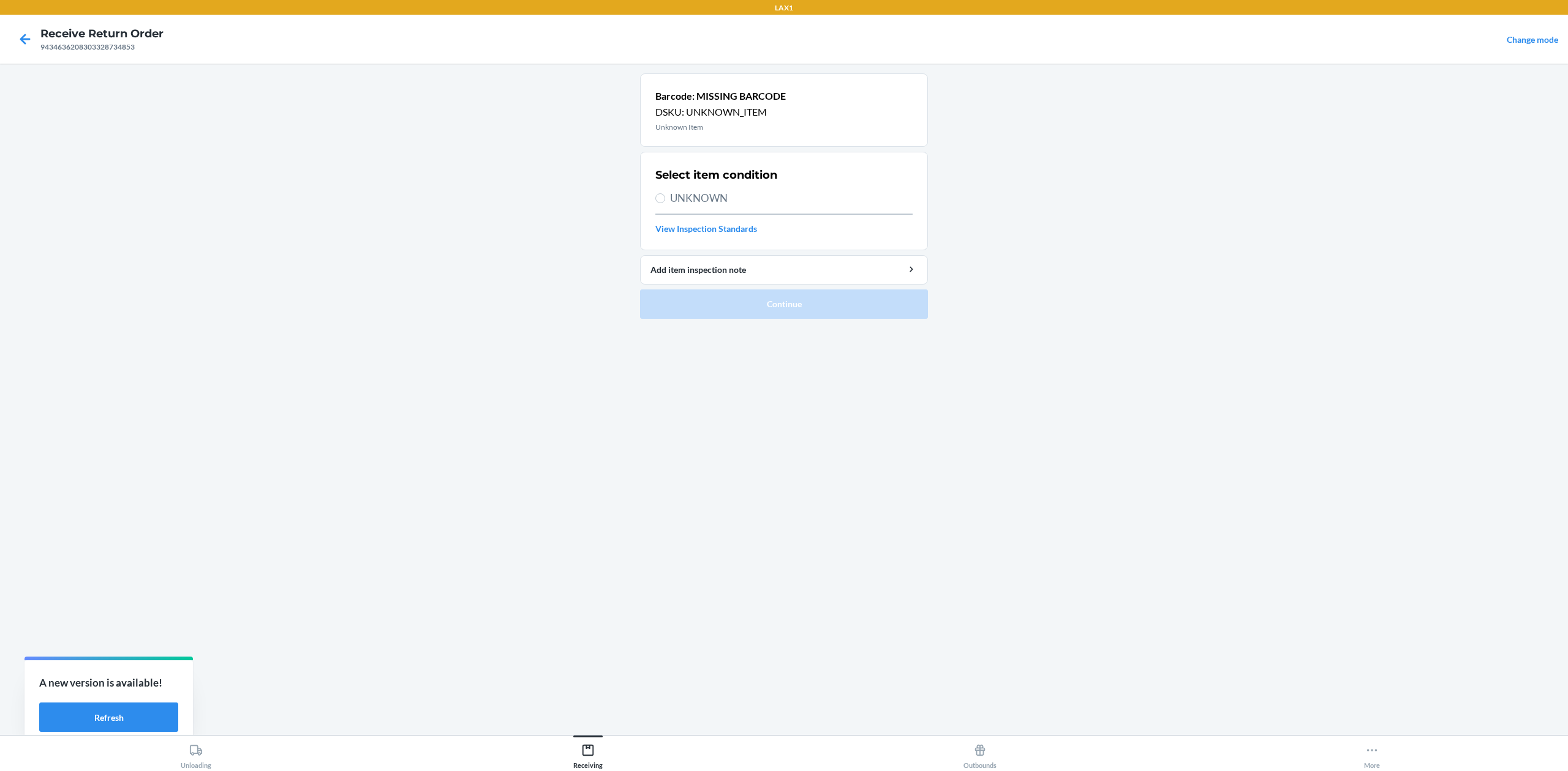
click at [713, 195] on span "UNKNOWN" at bounding box center [791, 198] width 242 height 16
click at [665, 195] on input "UNKNOWN" at bounding box center [661, 198] width 10 height 10
radio input "true"
click at [841, 318] on button "Continue" at bounding box center [784, 304] width 288 height 30
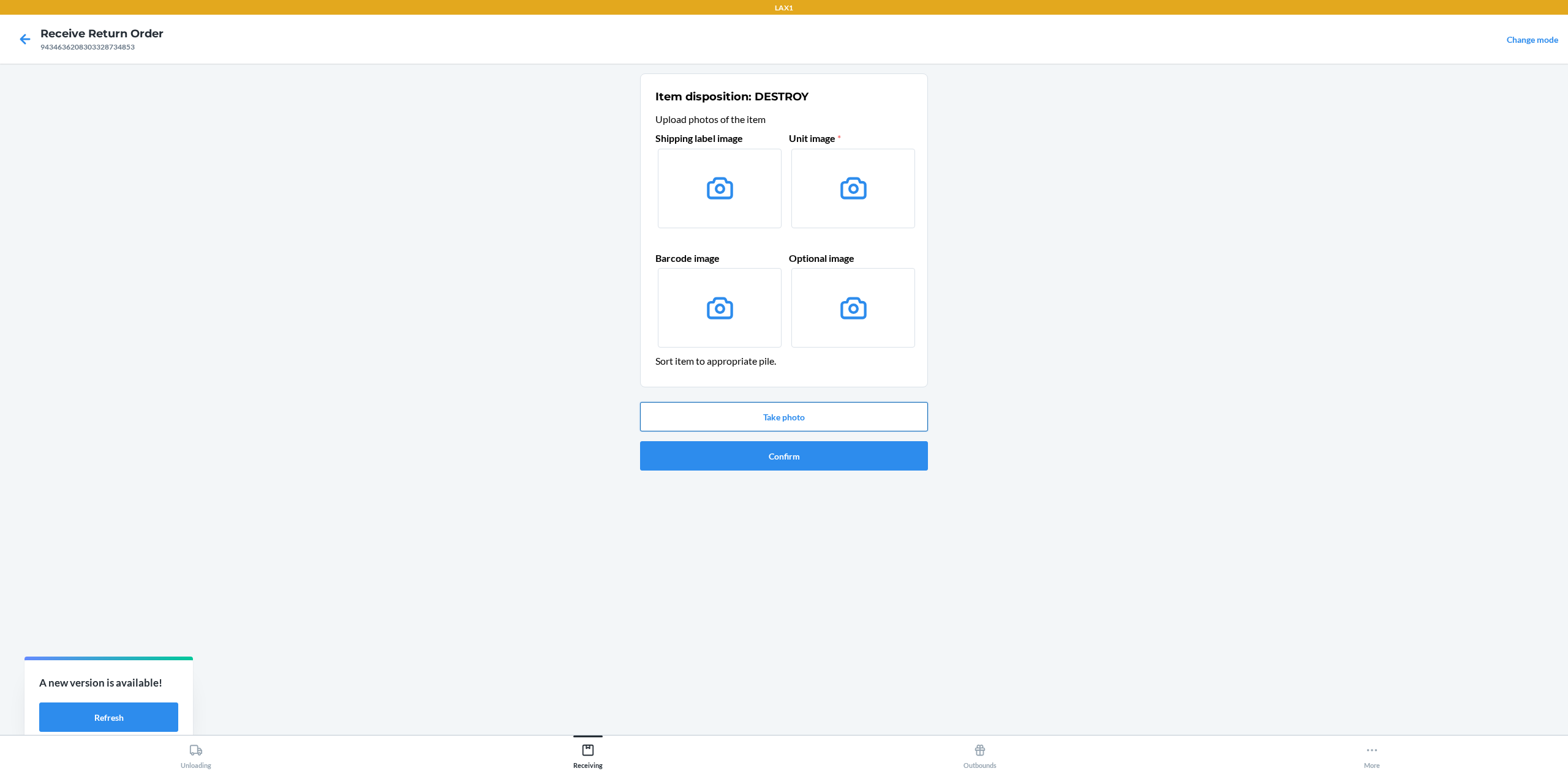
click at [828, 410] on button "Take photo" at bounding box center [784, 416] width 288 height 30
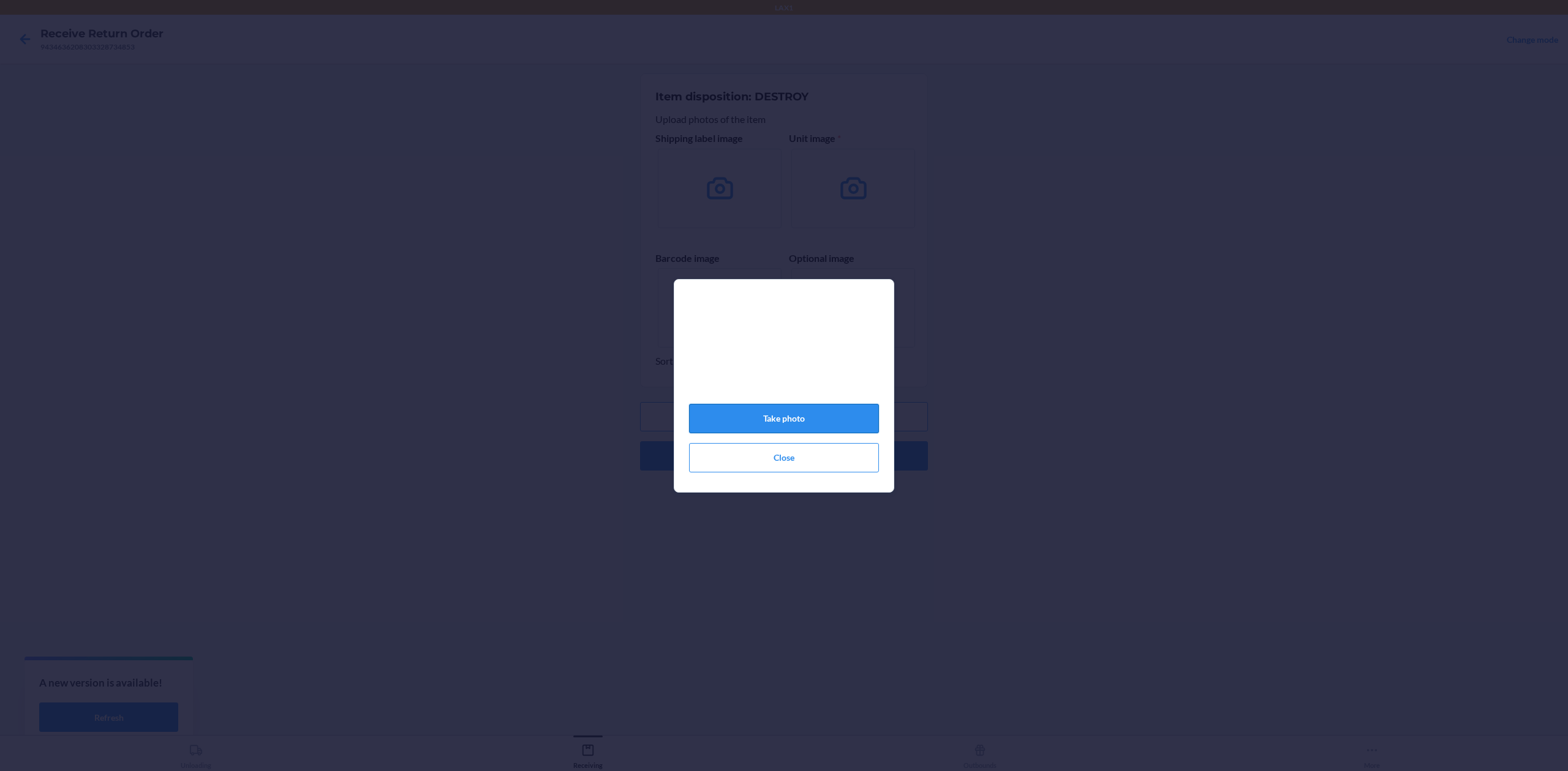
click at [822, 419] on button "Take photo" at bounding box center [784, 418] width 190 height 30
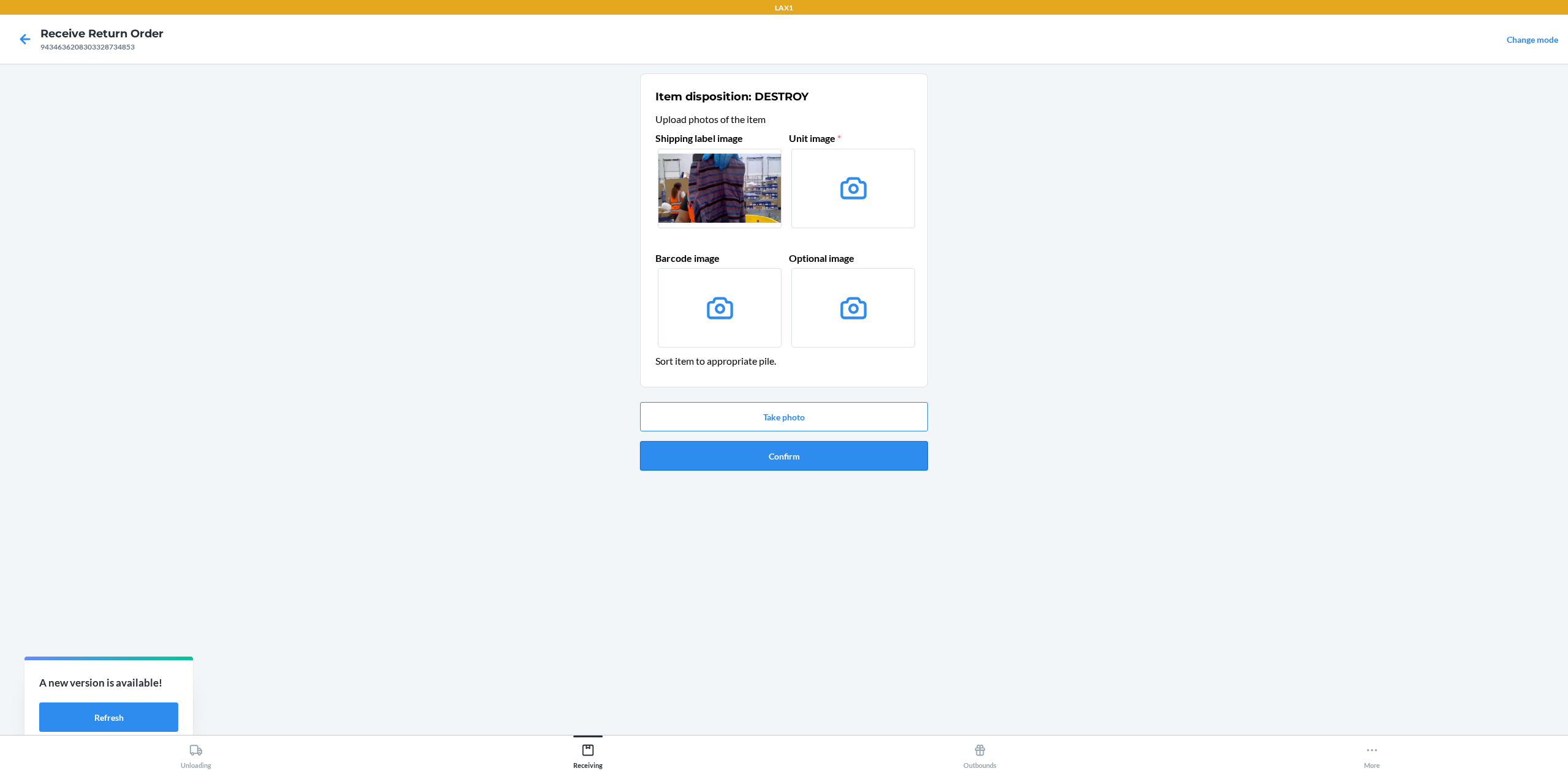
click at [823, 462] on button "Confirm" at bounding box center [784, 456] width 288 height 30
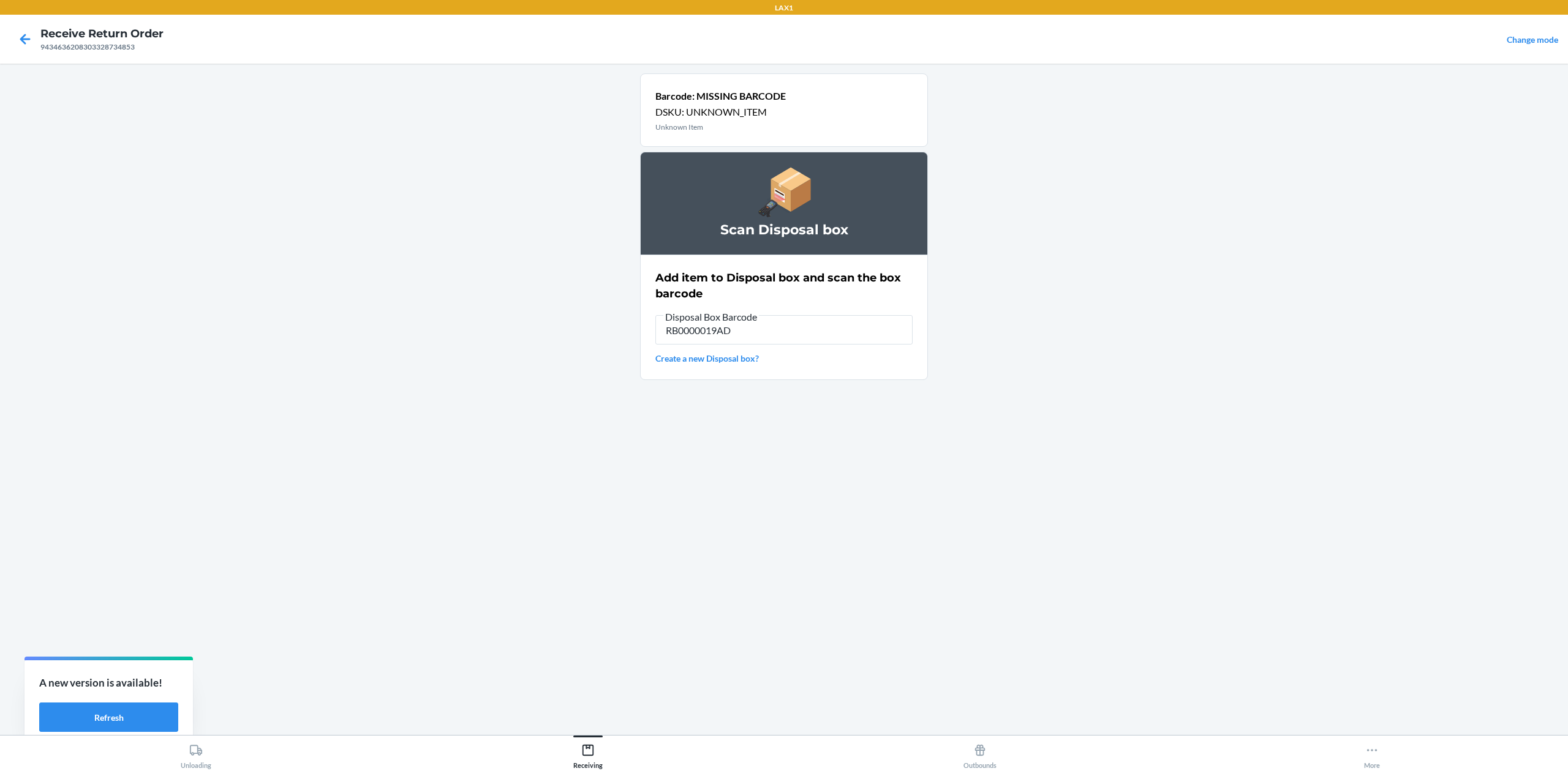
type input "RB0000019AD"
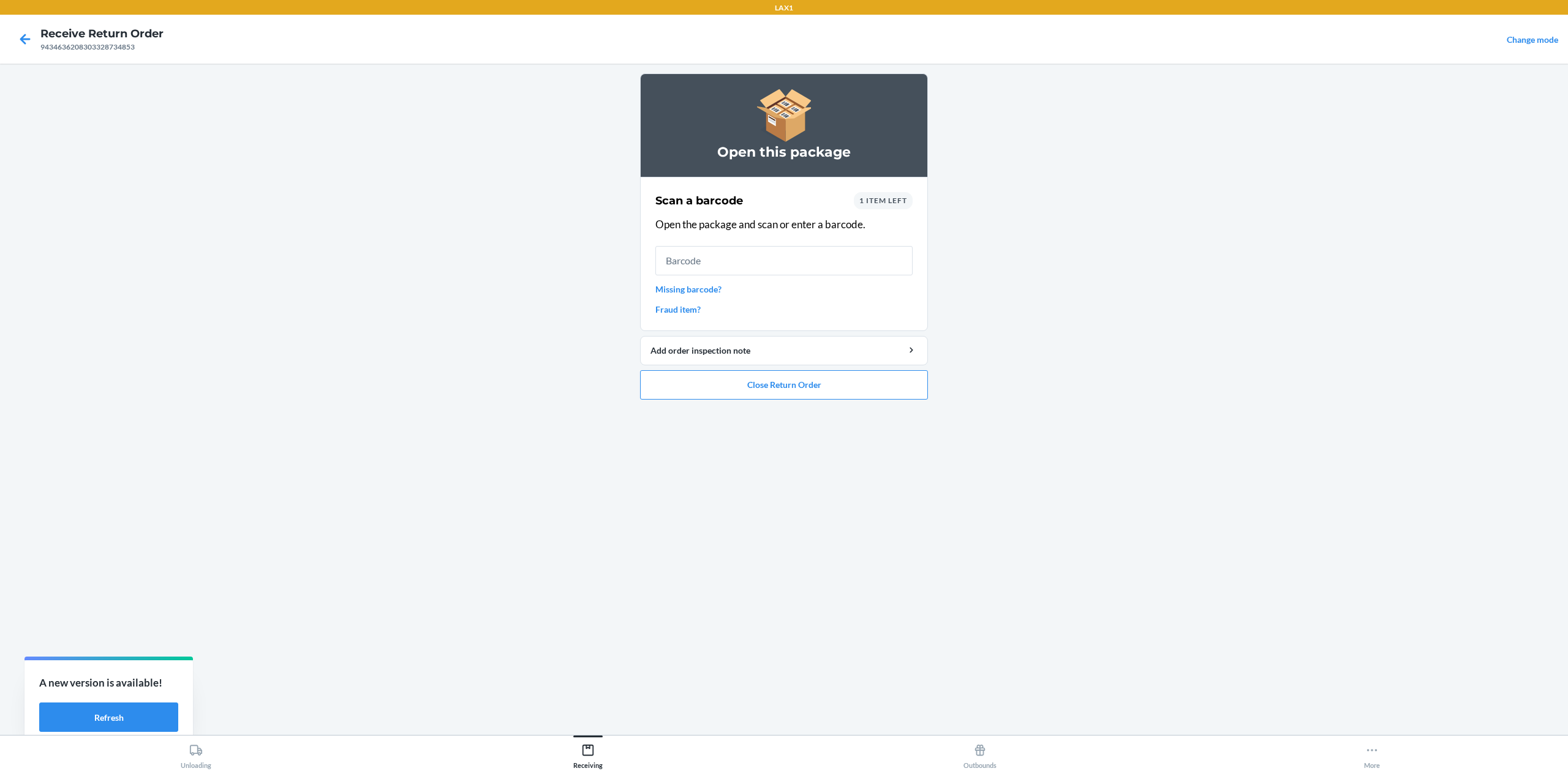
click at [694, 285] on link "Missing barcode?" at bounding box center [784, 289] width 257 height 13
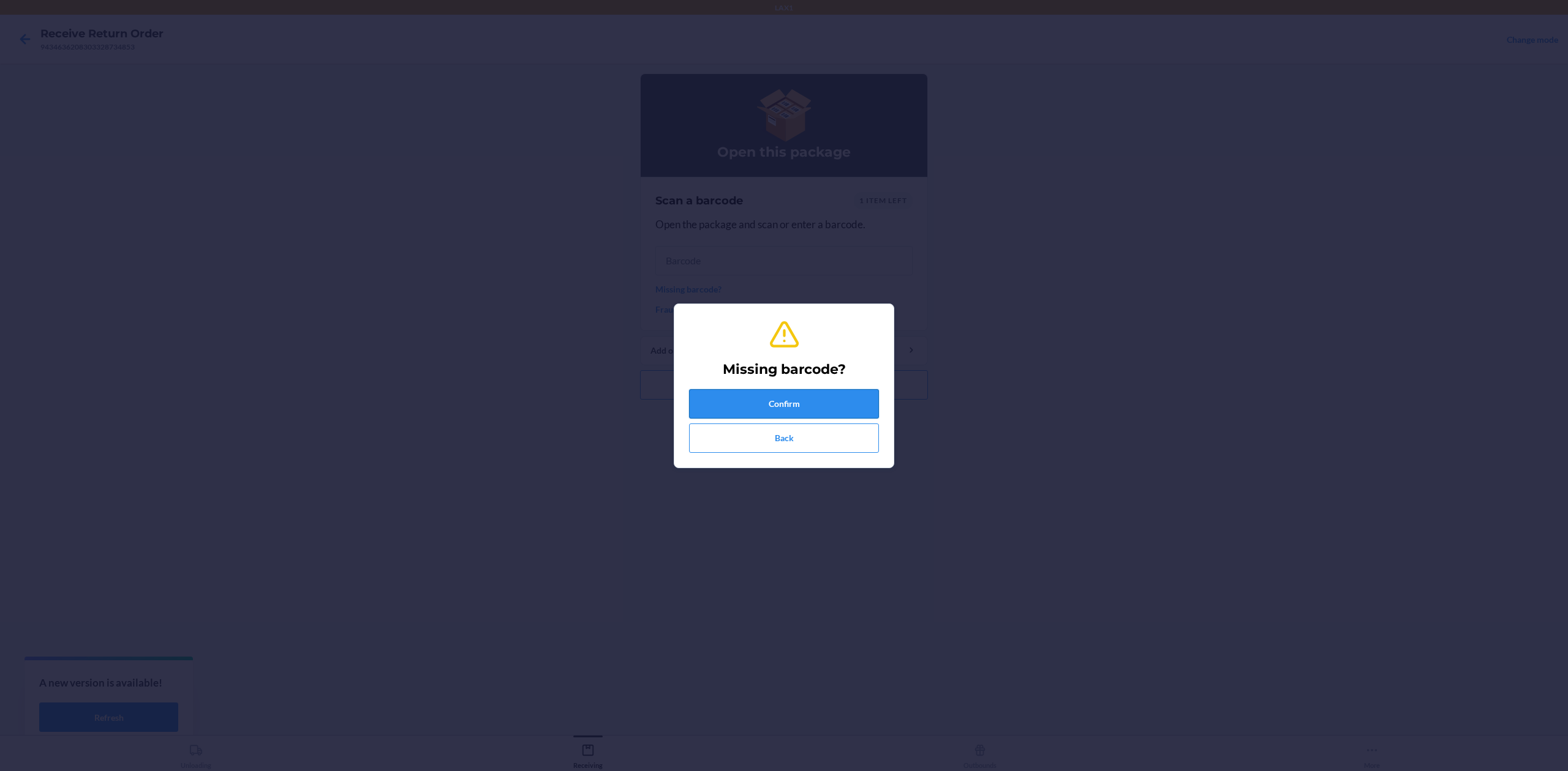
click at [743, 390] on button "Confirm" at bounding box center [784, 404] width 190 height 30
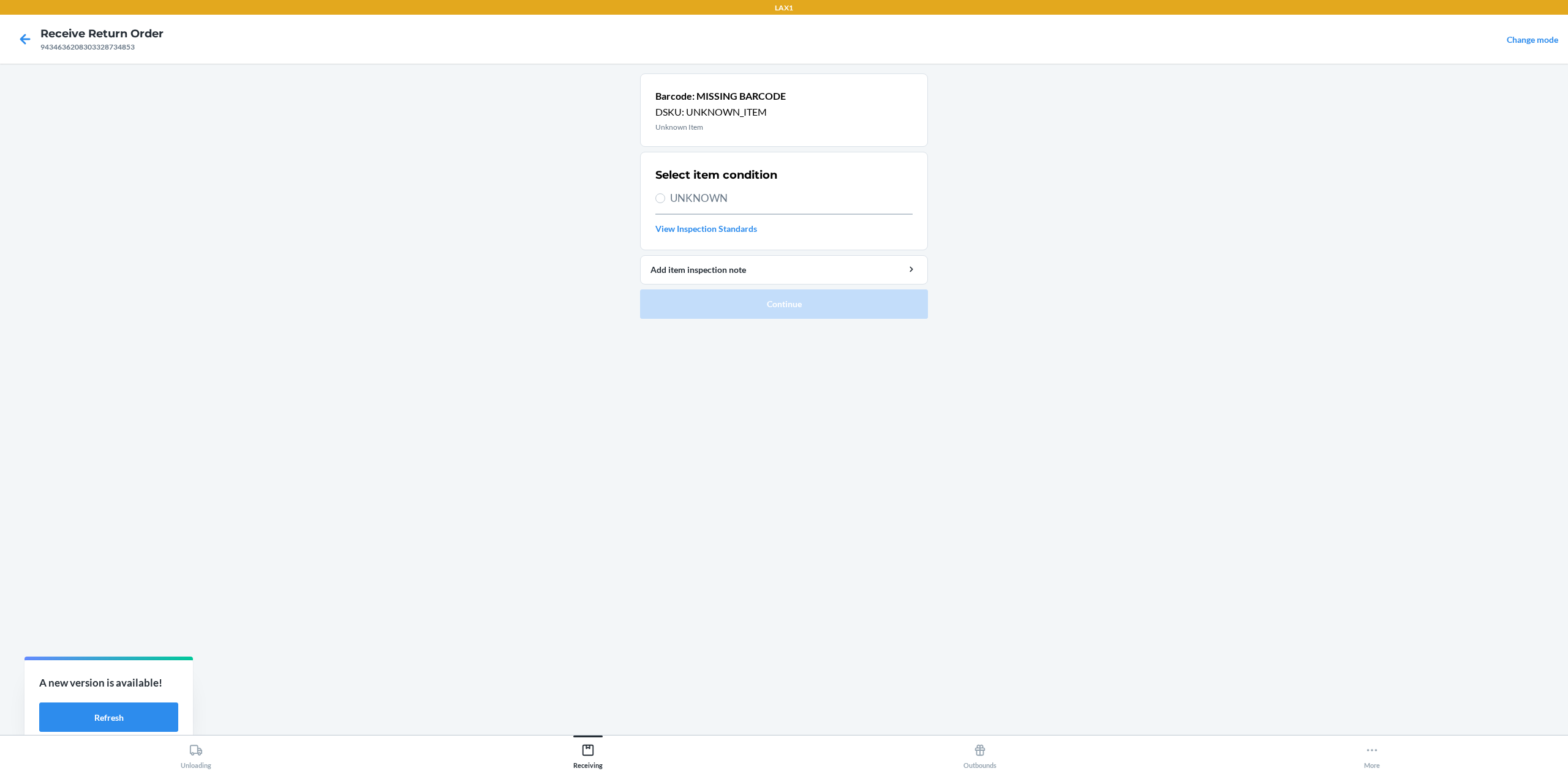
click at [721, 197] on span "UNKNOWN" at bounding box center [791, 198] width 242 height 16
click at [665, 197] on input "UNKNOWN" at bounding box center [661, 198] width 10 height 10
radio input "true"
click at [792, 297] on button "Continue" at bounding box center [784, 304] width 288 height 30
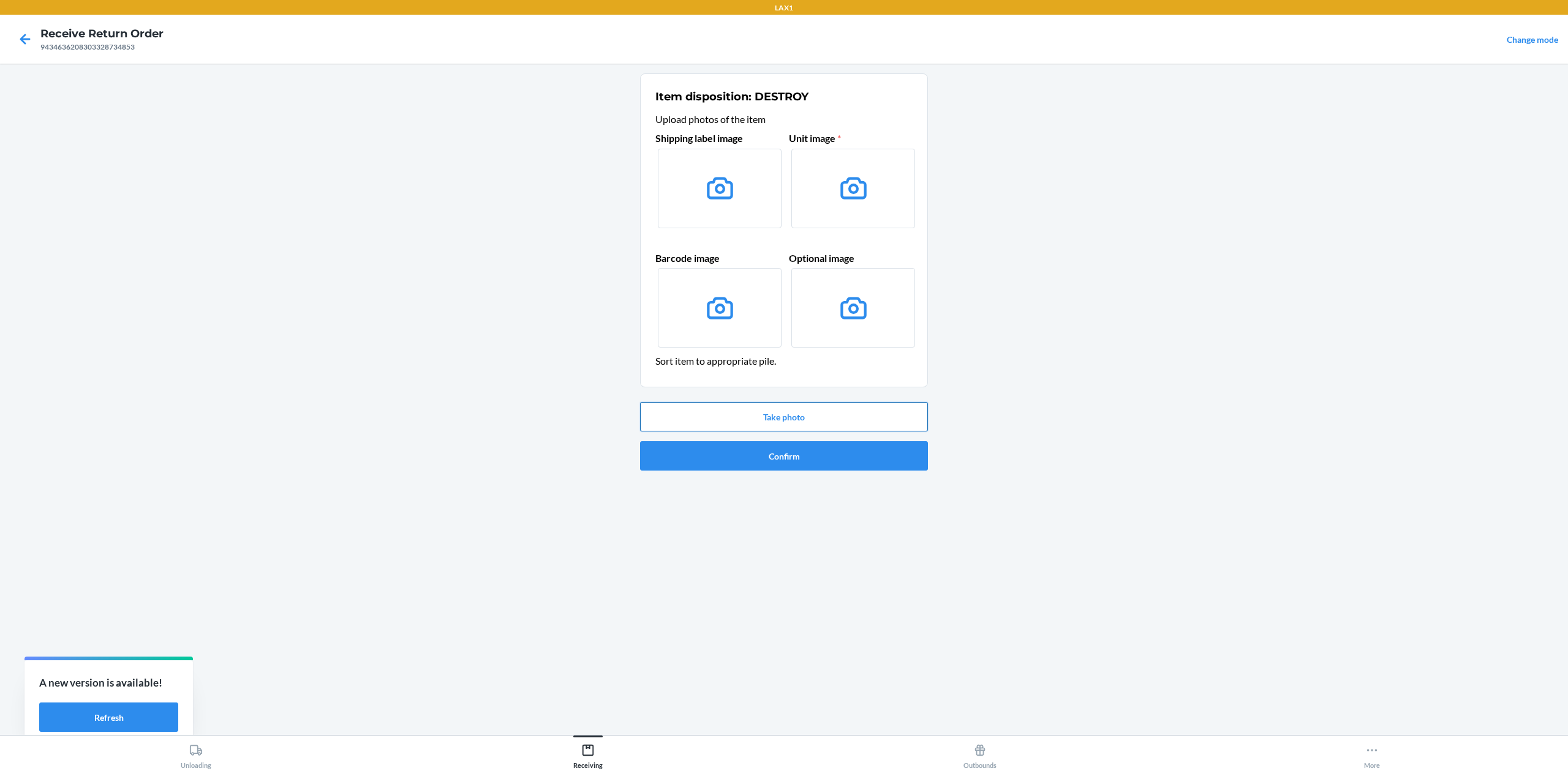
click at [794, 415] on button "Take photo" at bounding box center [784, 416] width 288 height 30
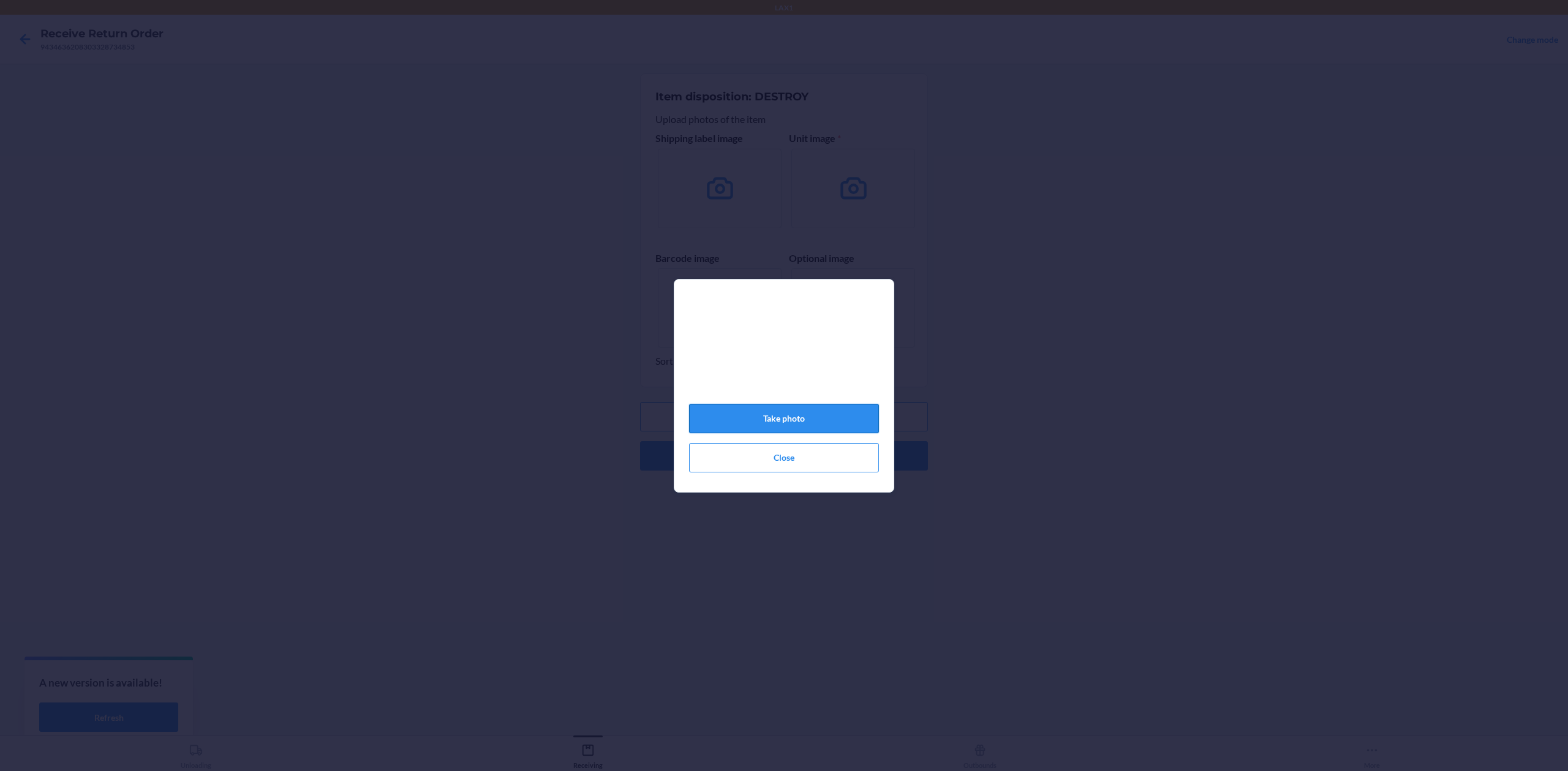
click at [790, 413] on button "Take photo" at bounding box center [784, 418] width 190 height 30
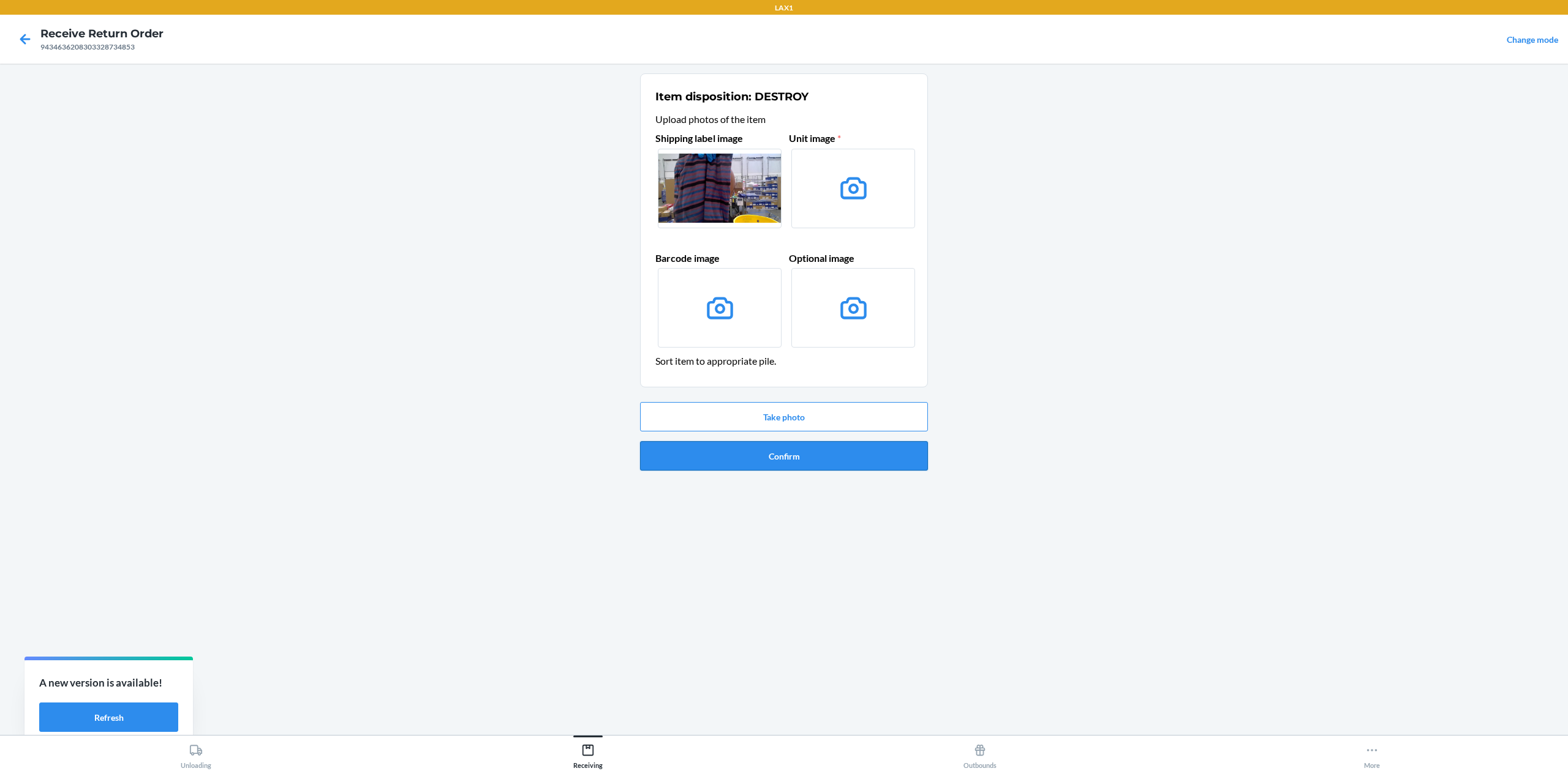
click at [765, 447] on button "Confirm" at bounding box center [784, 456] width 288 height 30
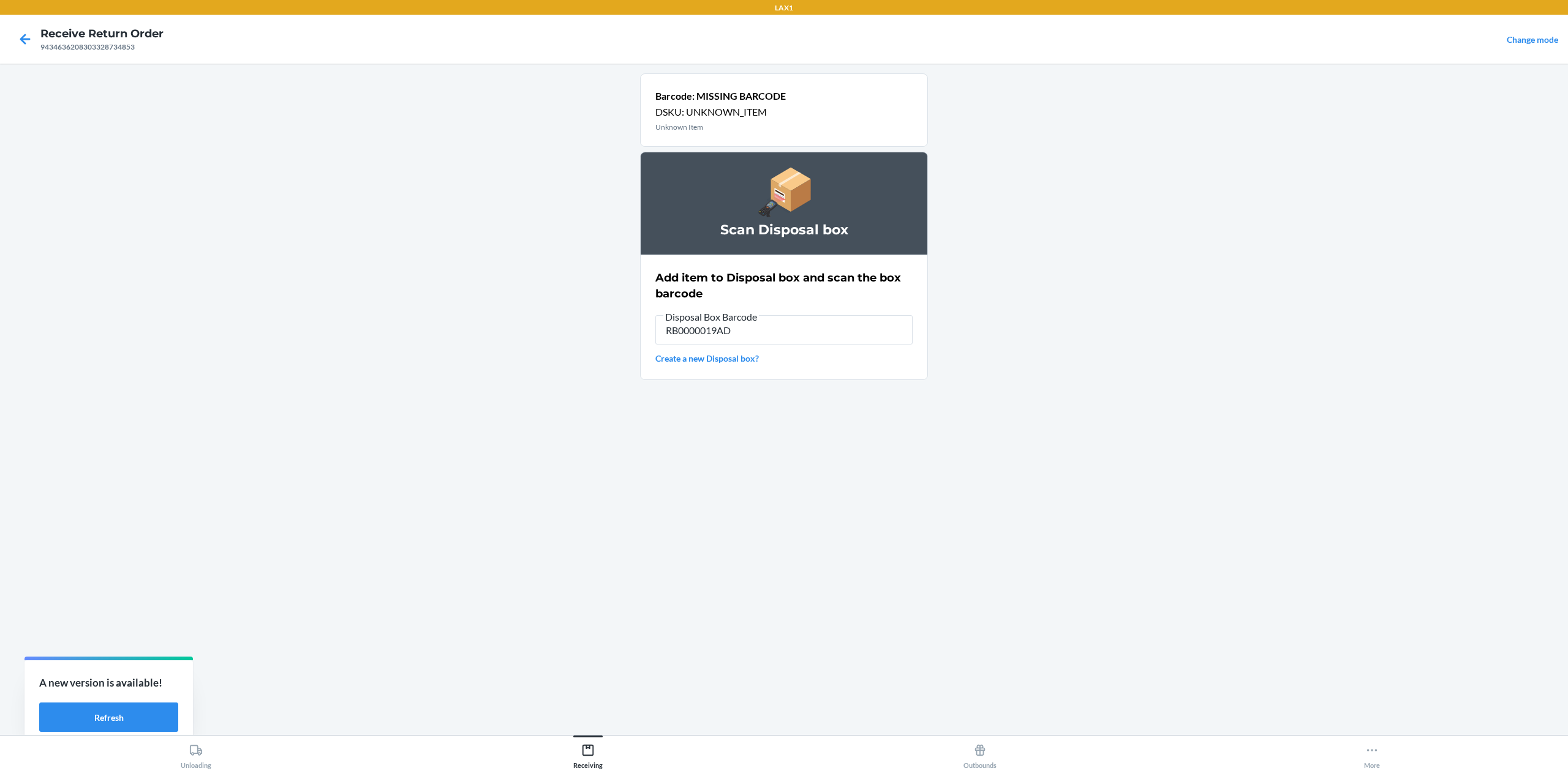
type input "RB0000019AD"
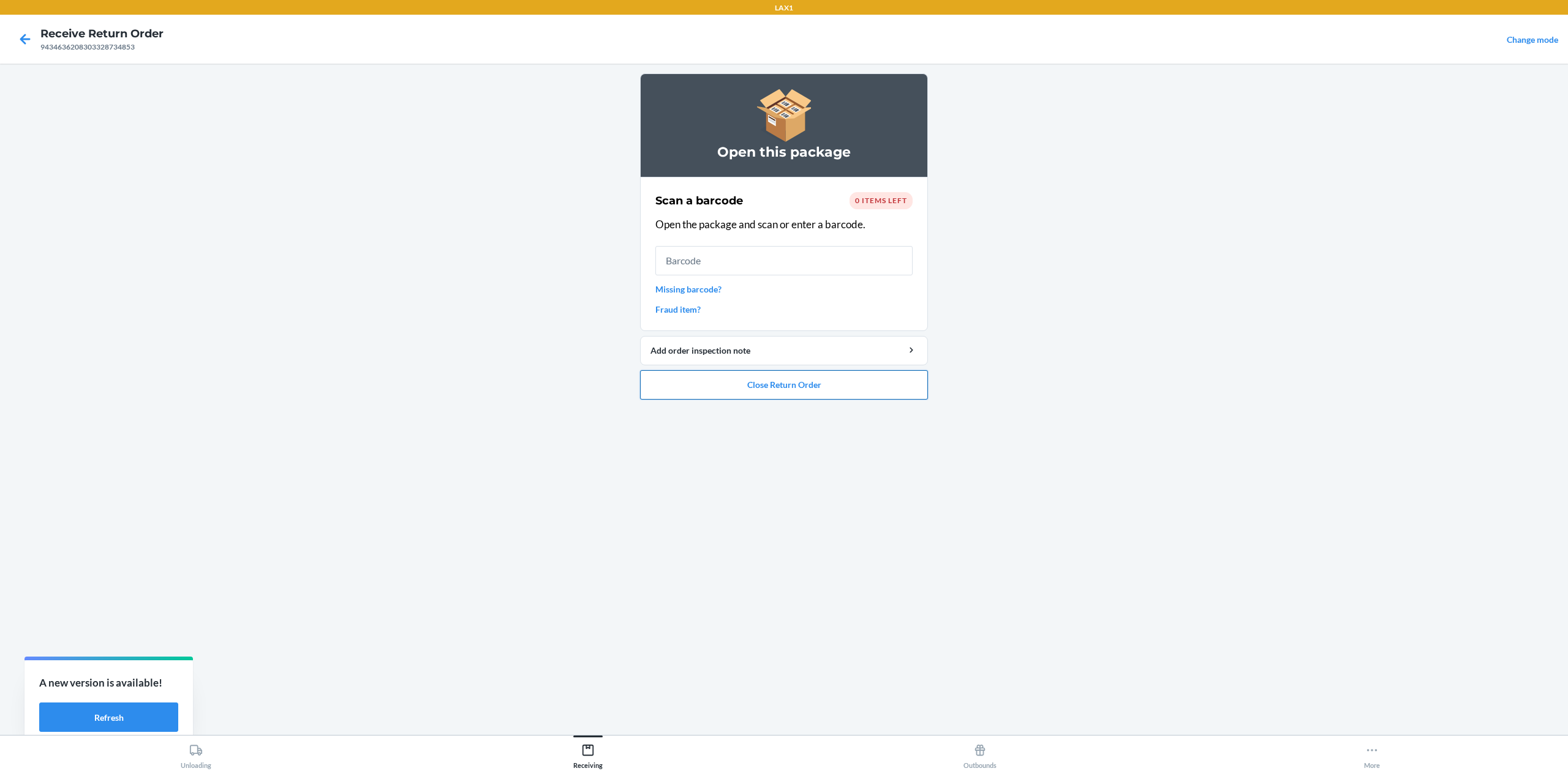
click at [781, 377] on button "Close Return Order" at bounding box center [784, 385] width 288 height 30
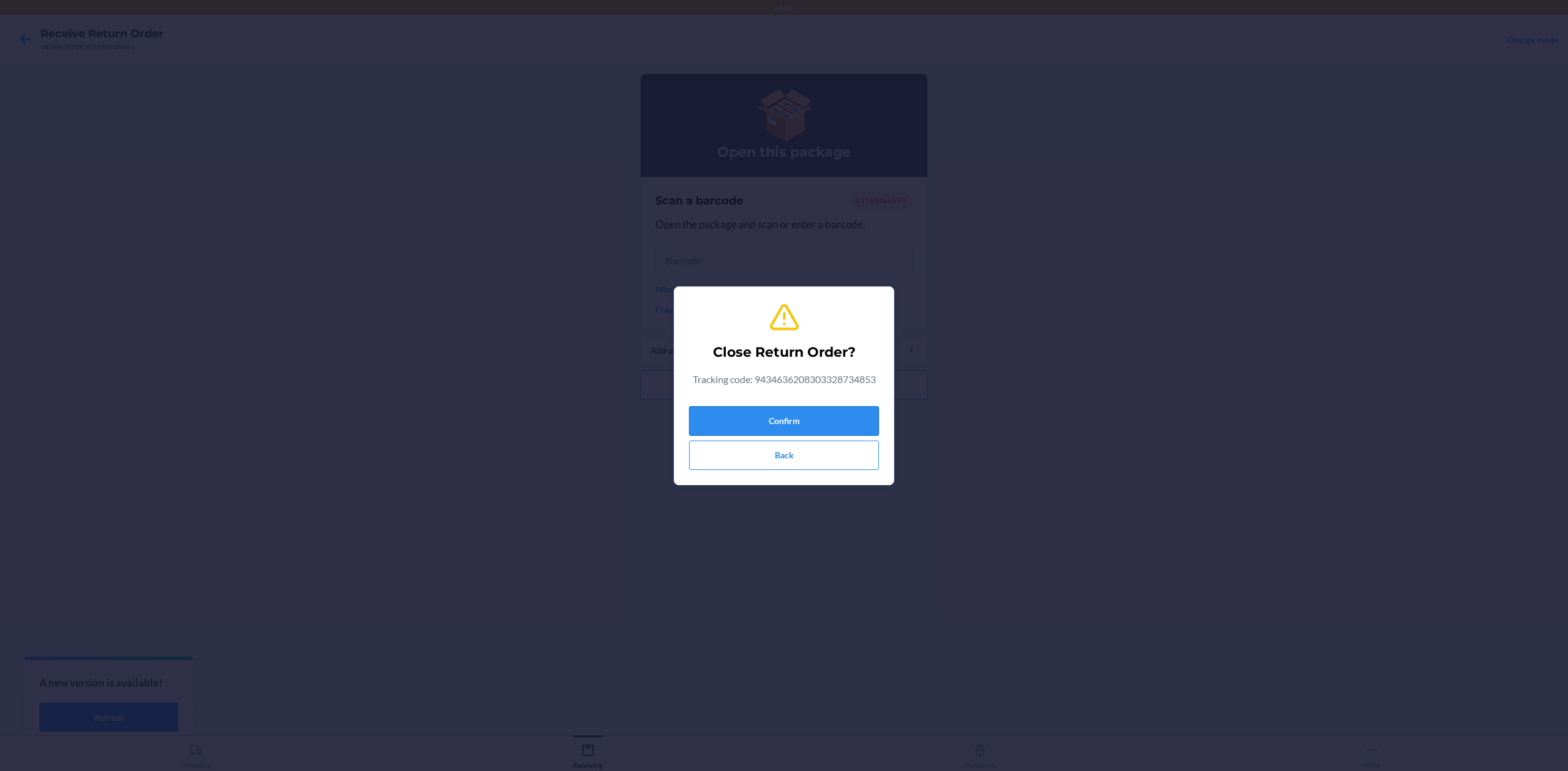
click at [787, 412] on button "Confirm" at bounding box center [784, 421] width 190 height 30
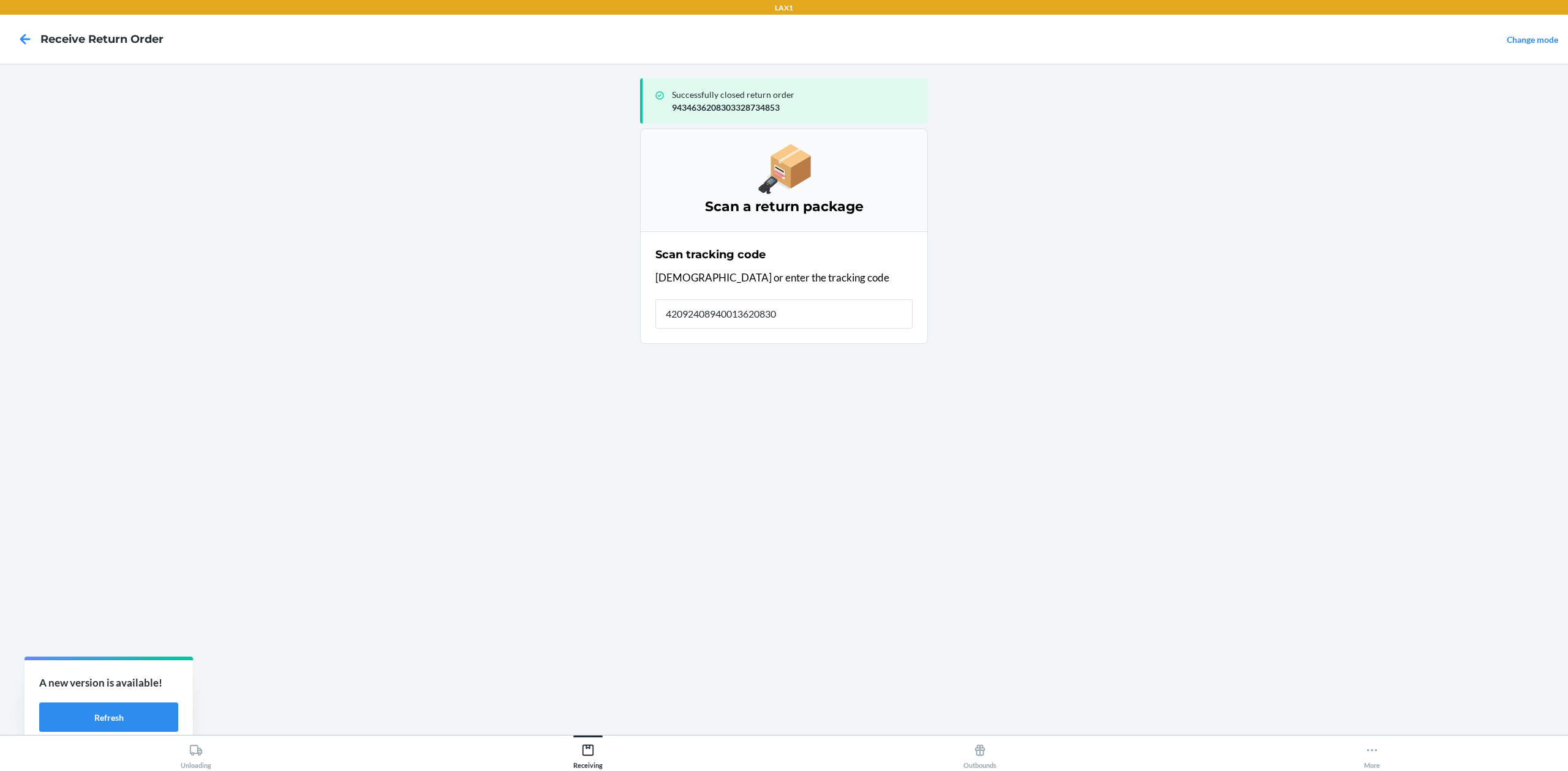
type input "420924089400136208303"
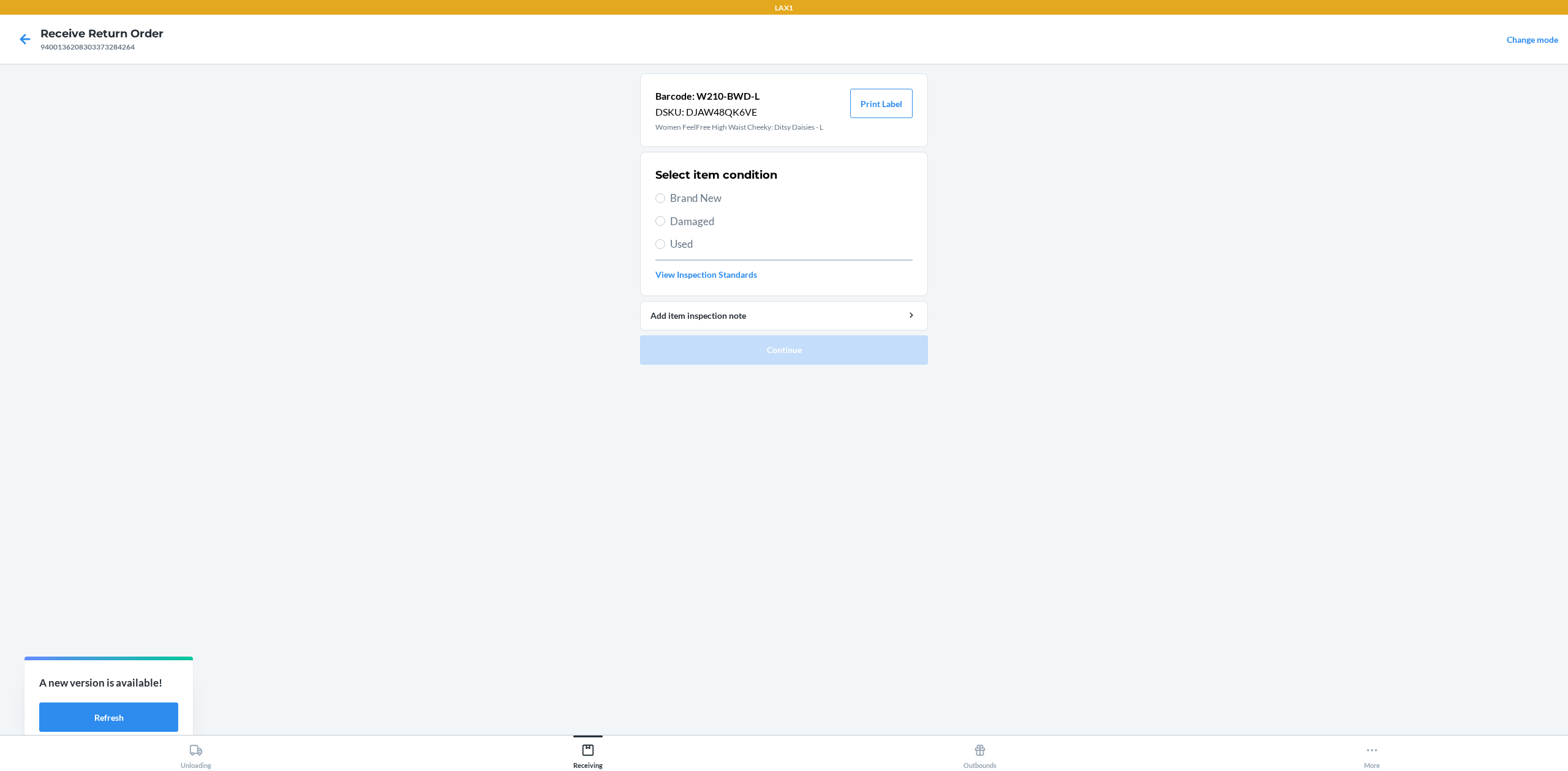
click at [710, 199] on span "Brand New" at bounding box center [791, 198] width 242 height 16
click at [665, 199] on input "Brand New" at bounding box center [661, 198] width 10 height 10
radio input "true"
click at [775, 348] on button "Continue" at bounding box center [784, 350] width 288 height 30
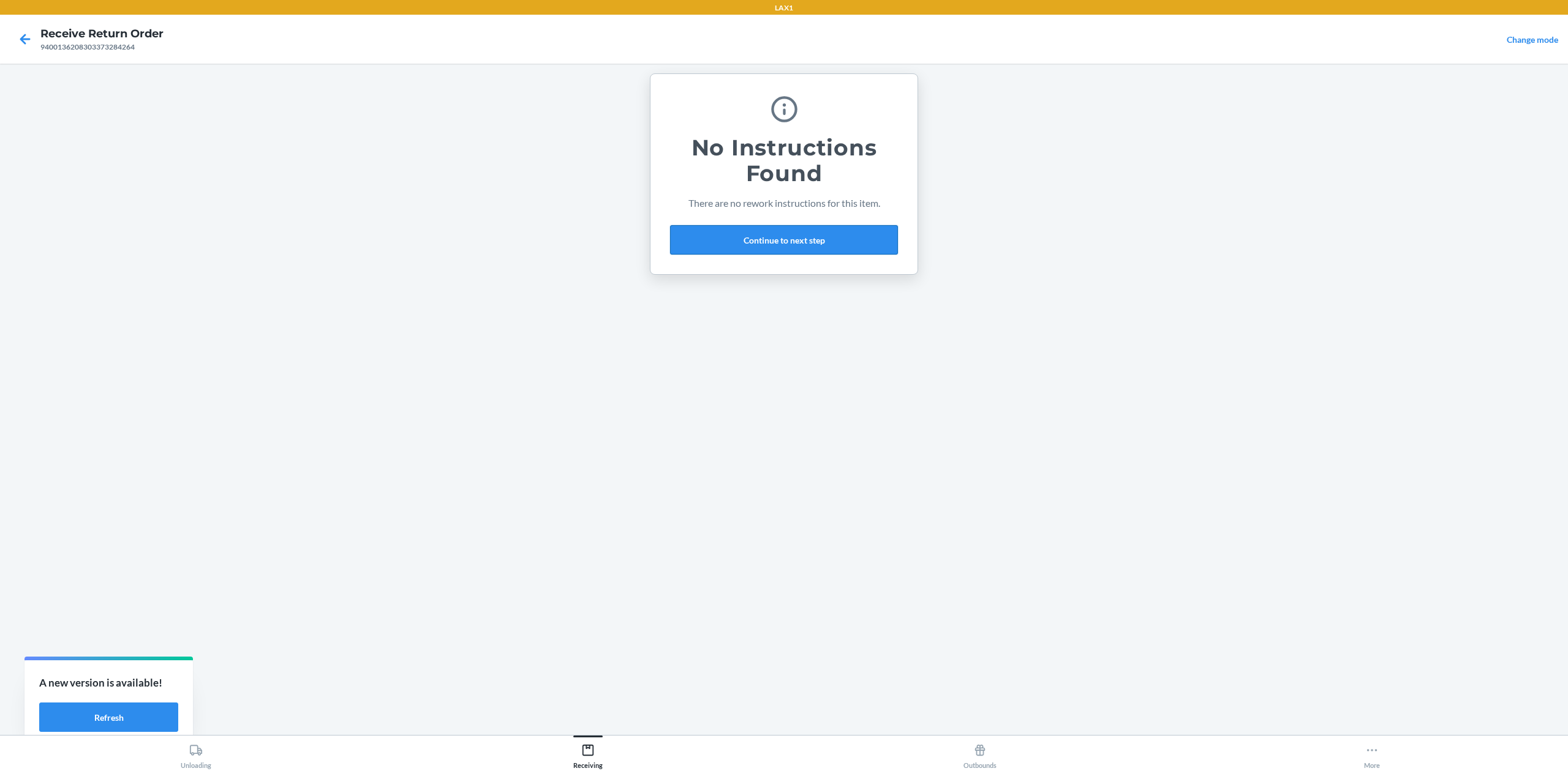
click at [789, 233] on button "Continue to next step" at bounding box center [784, 240] width 228 height 30
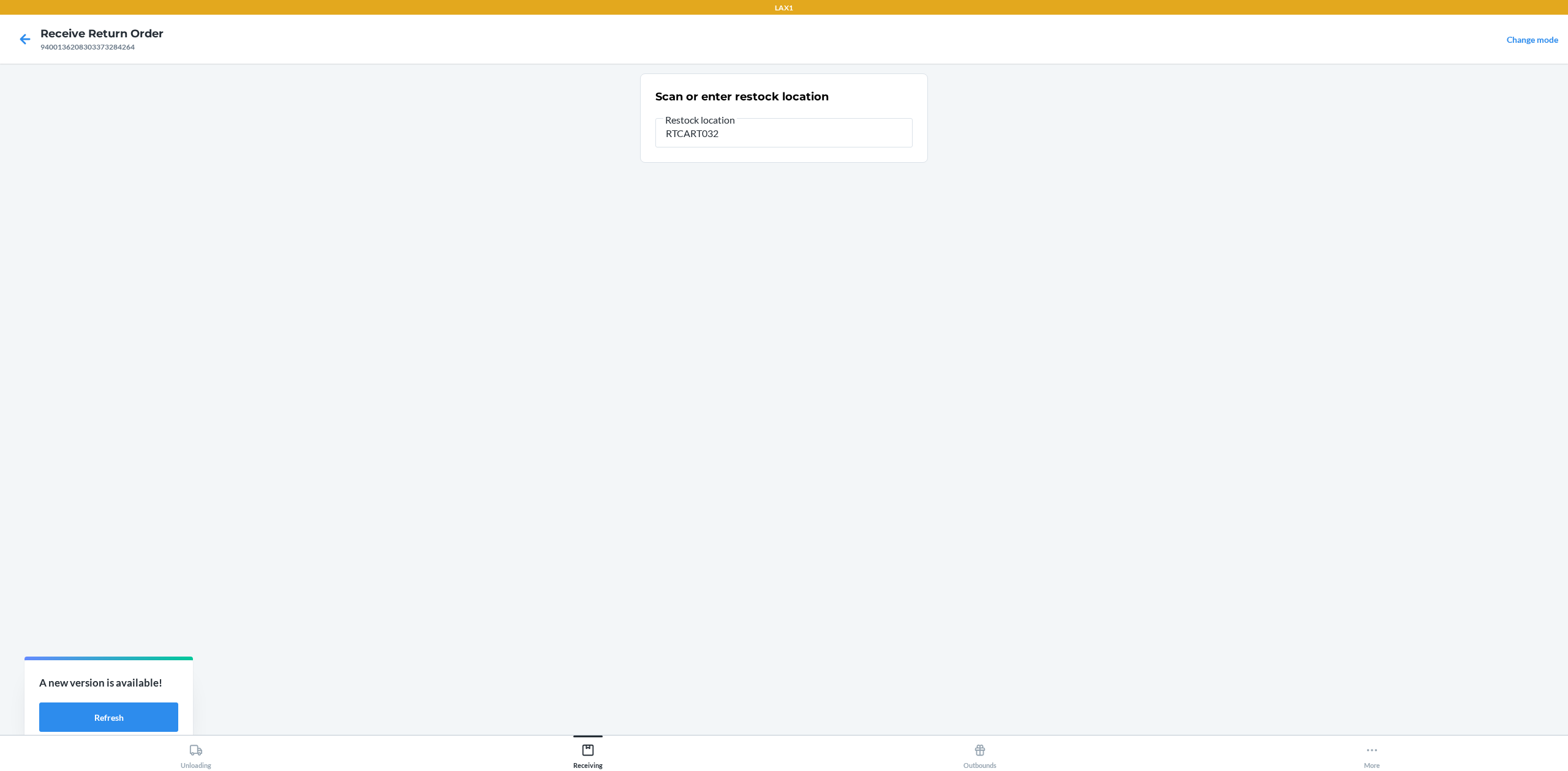
type input "RTCART032"
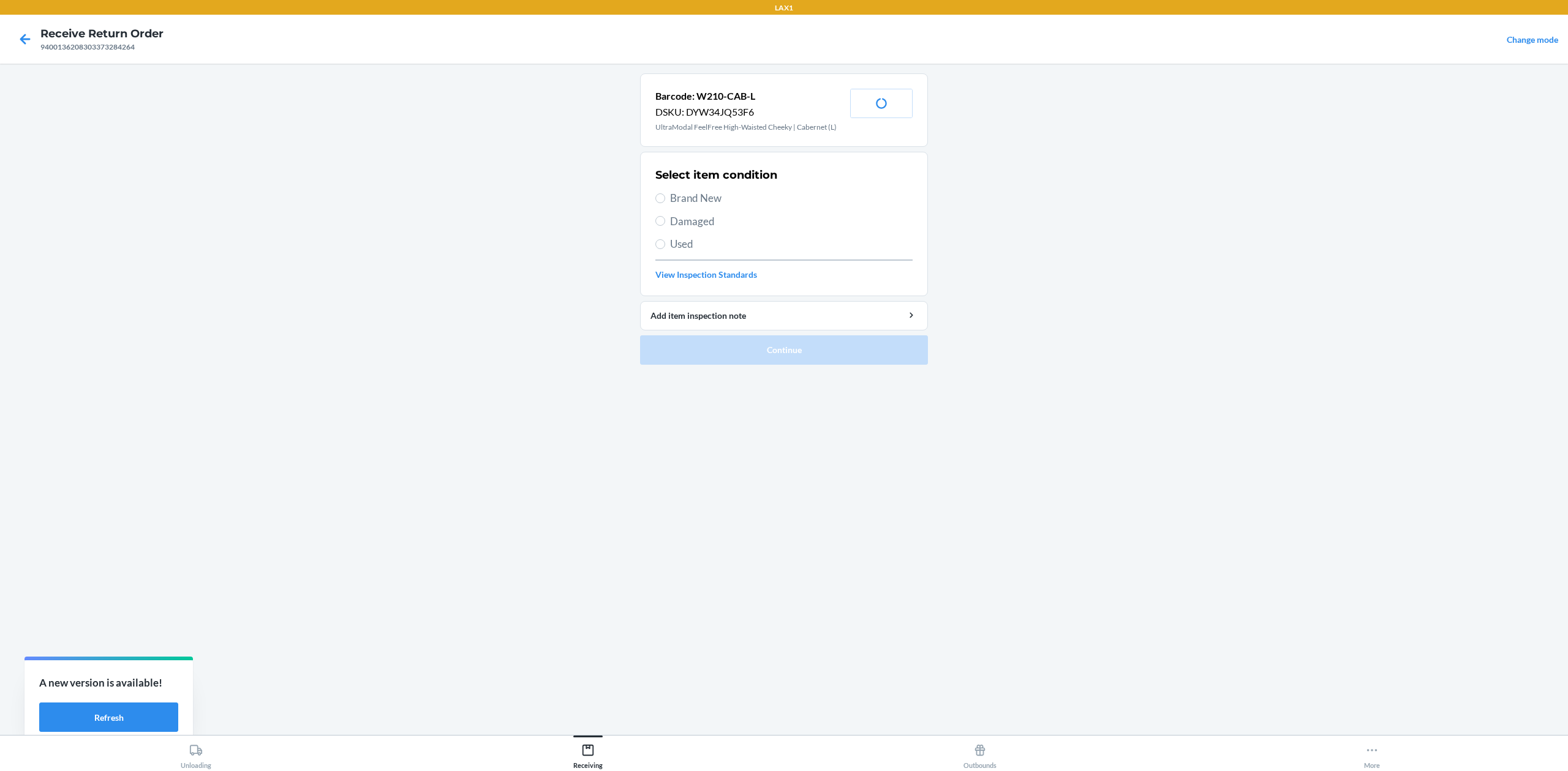
click at [687, 197] on span "Brand New" at bounding box center [791, 198] width 242 height 16
click at [665, 197] on input "Brand New" at bounding box center [661, 198] width 10 height 10
radio input "true"
click at [825, 334] on li "Barcode: W210-CAB-L DSKU: DYW34JQ53F6 UltraModal FeelFree High-Waisted Cheeky |…" at bounding box center [784, 219] width 288 height 291
click at [819, 353] on button "Continue" at bounding box center [784, 350] width 288 height 30
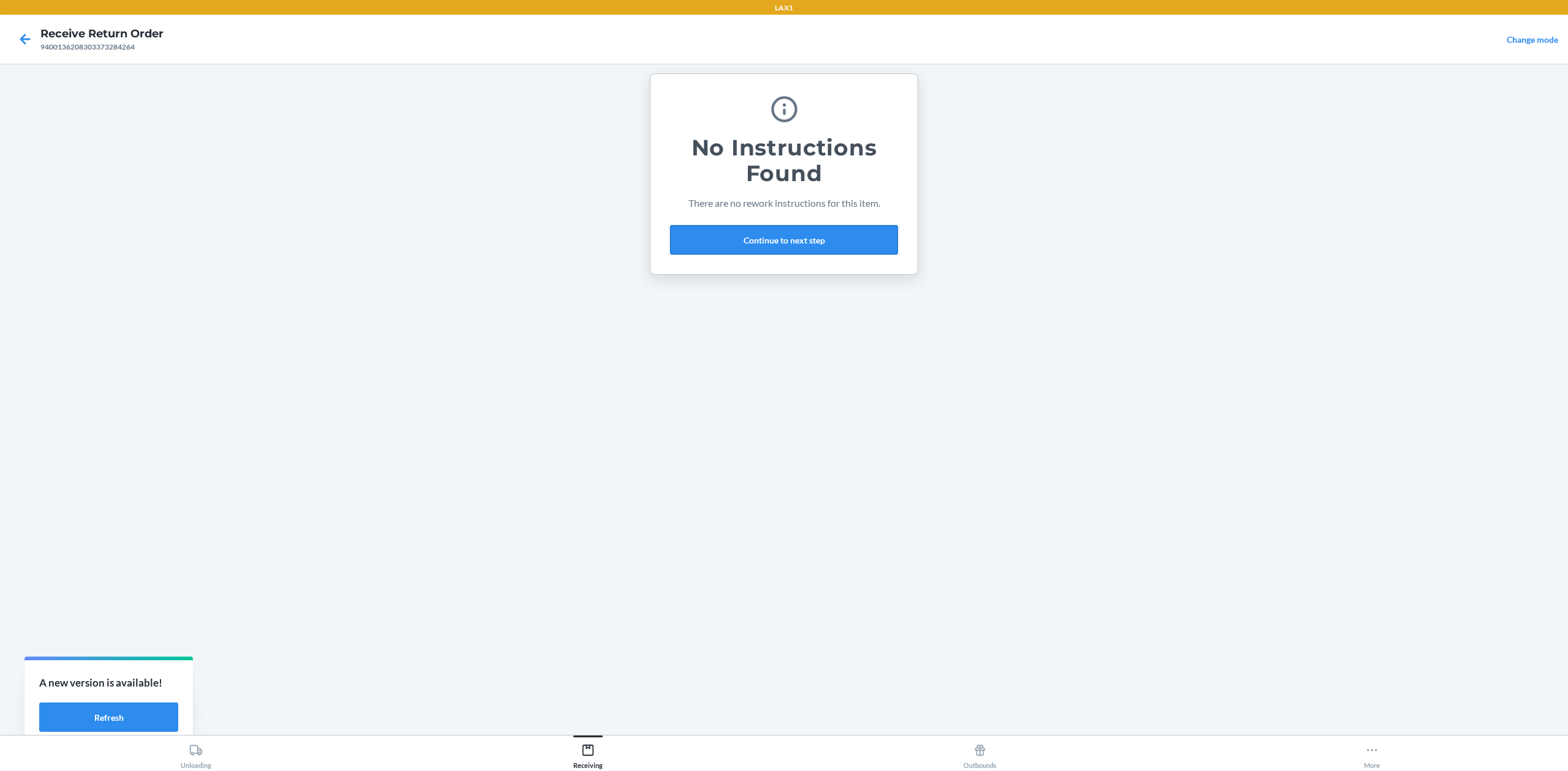
click at [854, 243] on button "Continue to next step" at bounding box center [784, 240] width 228 height 30
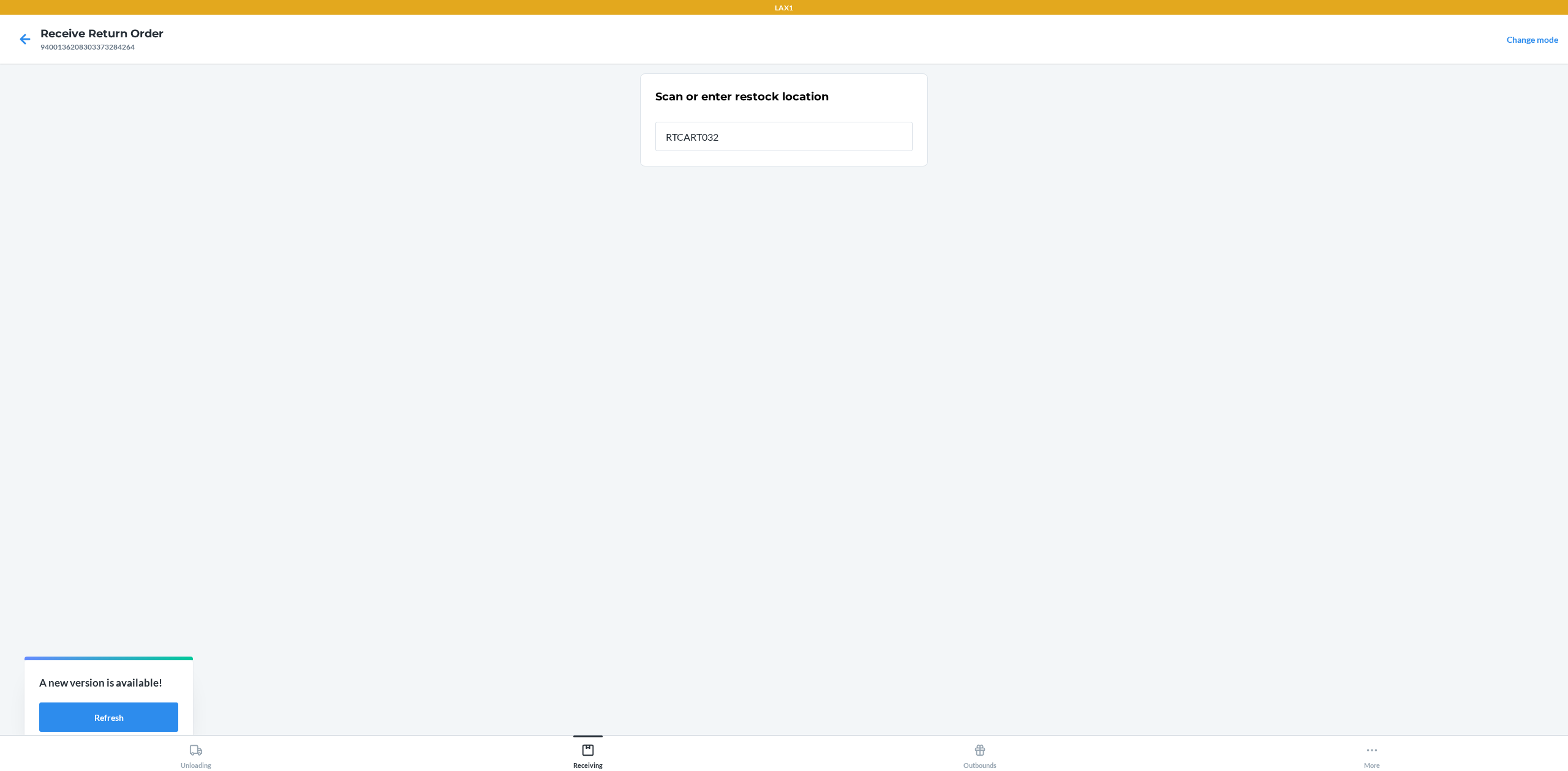
type input "RTCART032"
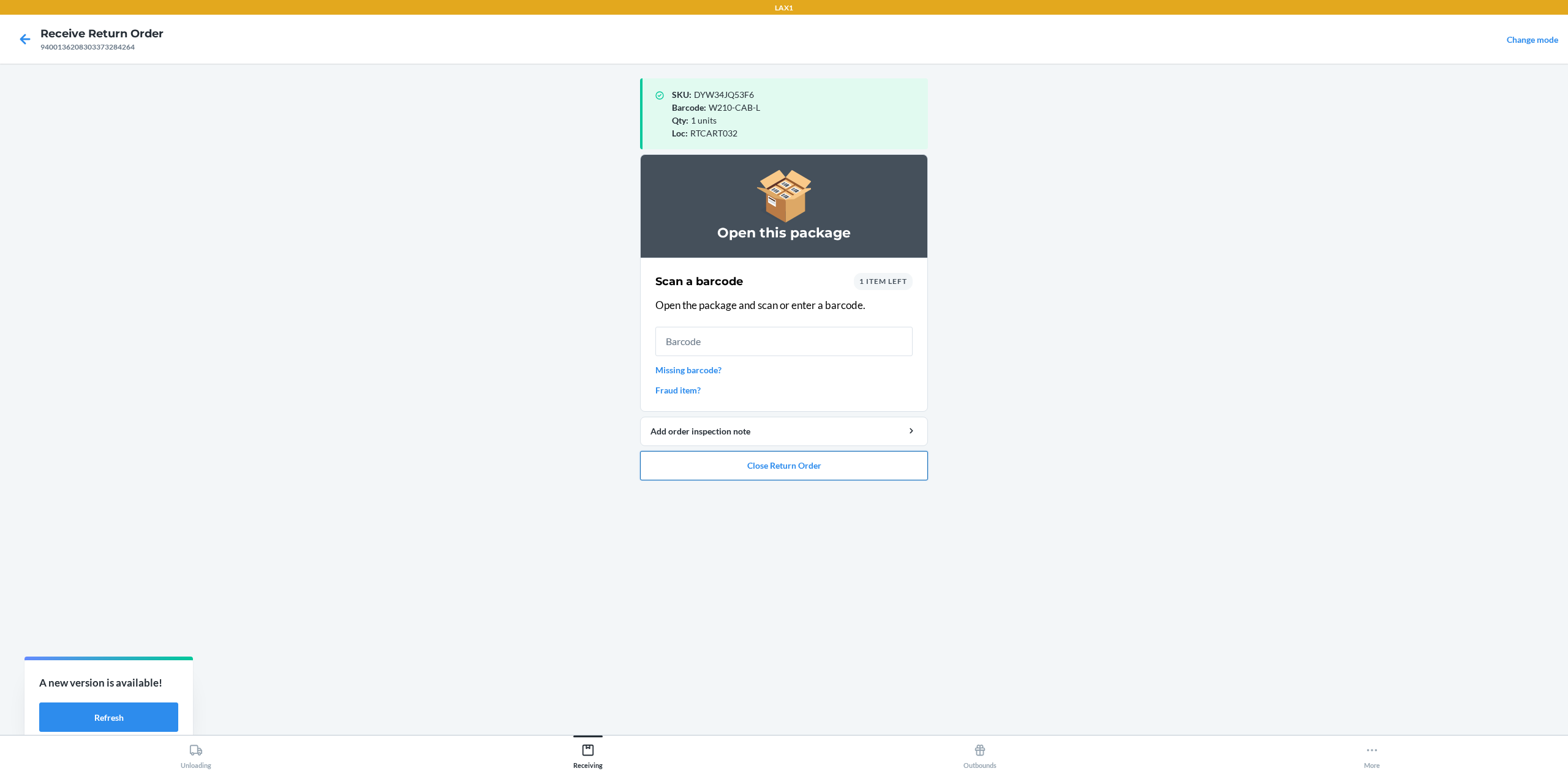
click at [804, 469] on button "Close Return Order" at bounding box center [784, 465] width 288 height 30
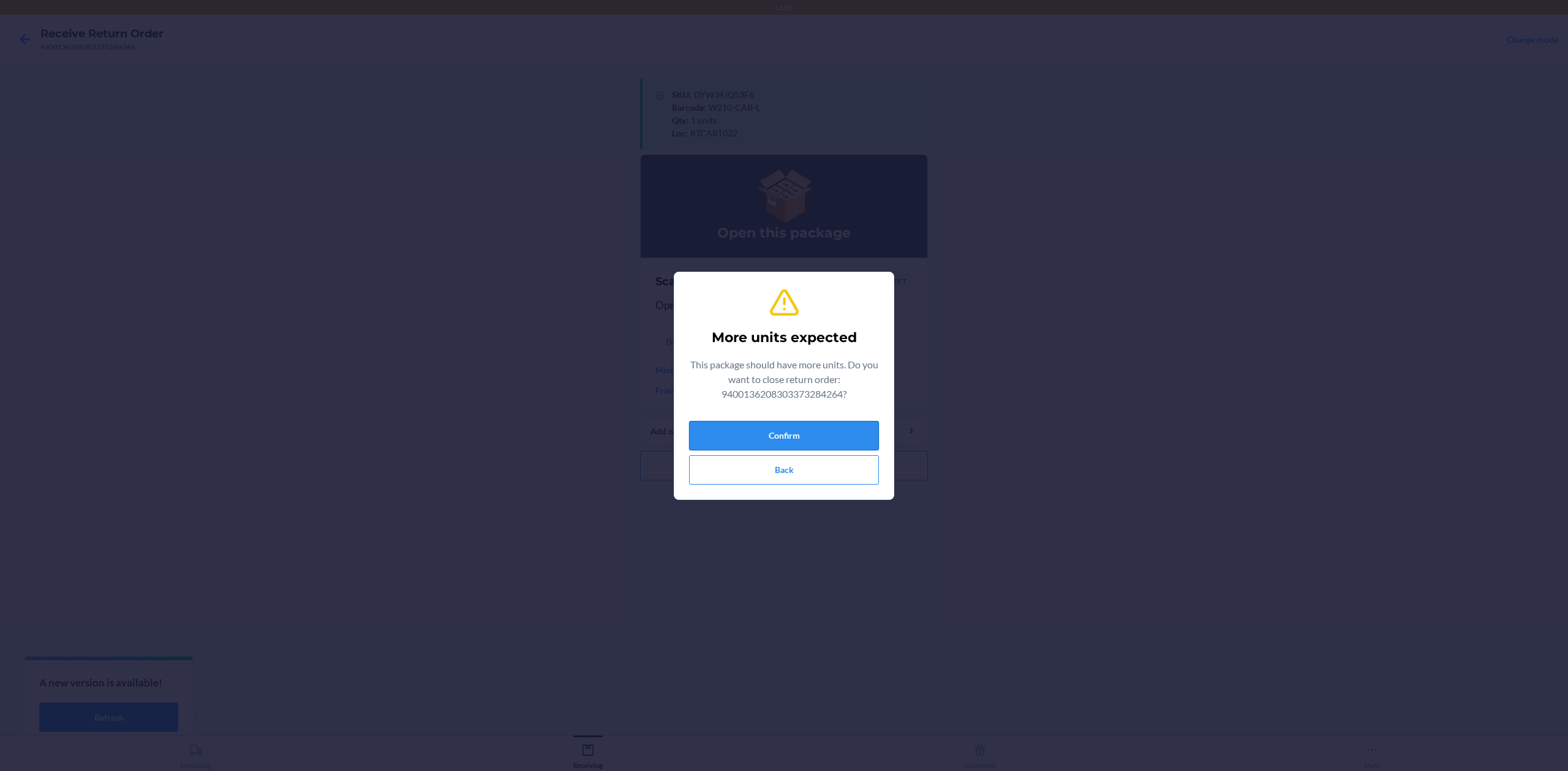
click at [785, 428] on button "Confirm" at bounding box center [784, 436] width 190 height 30
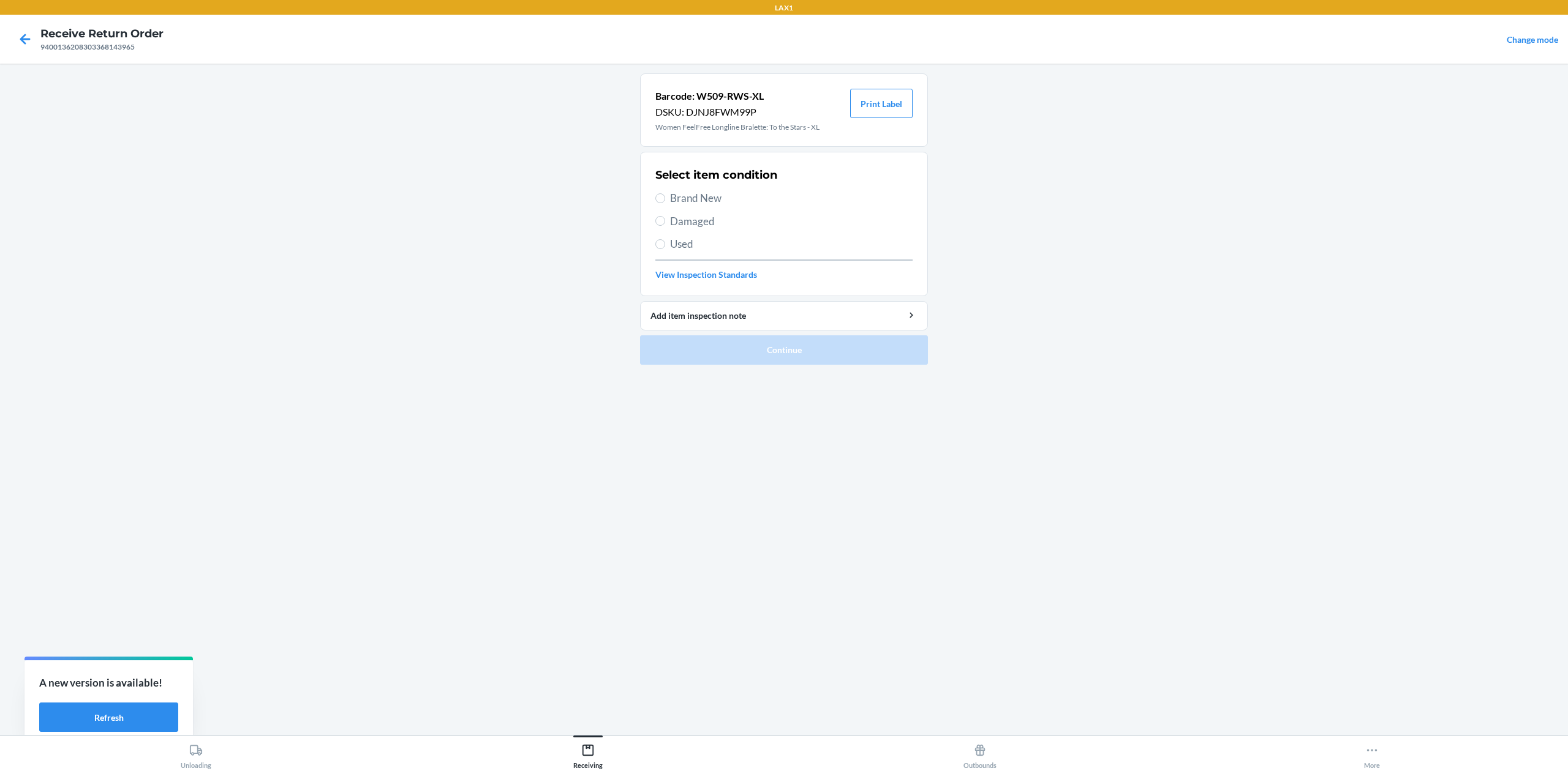
click at [694, 204] on span "Brand New" at bounding box center [791, 198] width 242 height 16
click at [665, 204] on input "Brand New" at bounding box center [661, 198] width 10 height 10
radio input "true"
click at [749, 359] on button "Continue" at bounding box center [784, 350] width 288 height 30
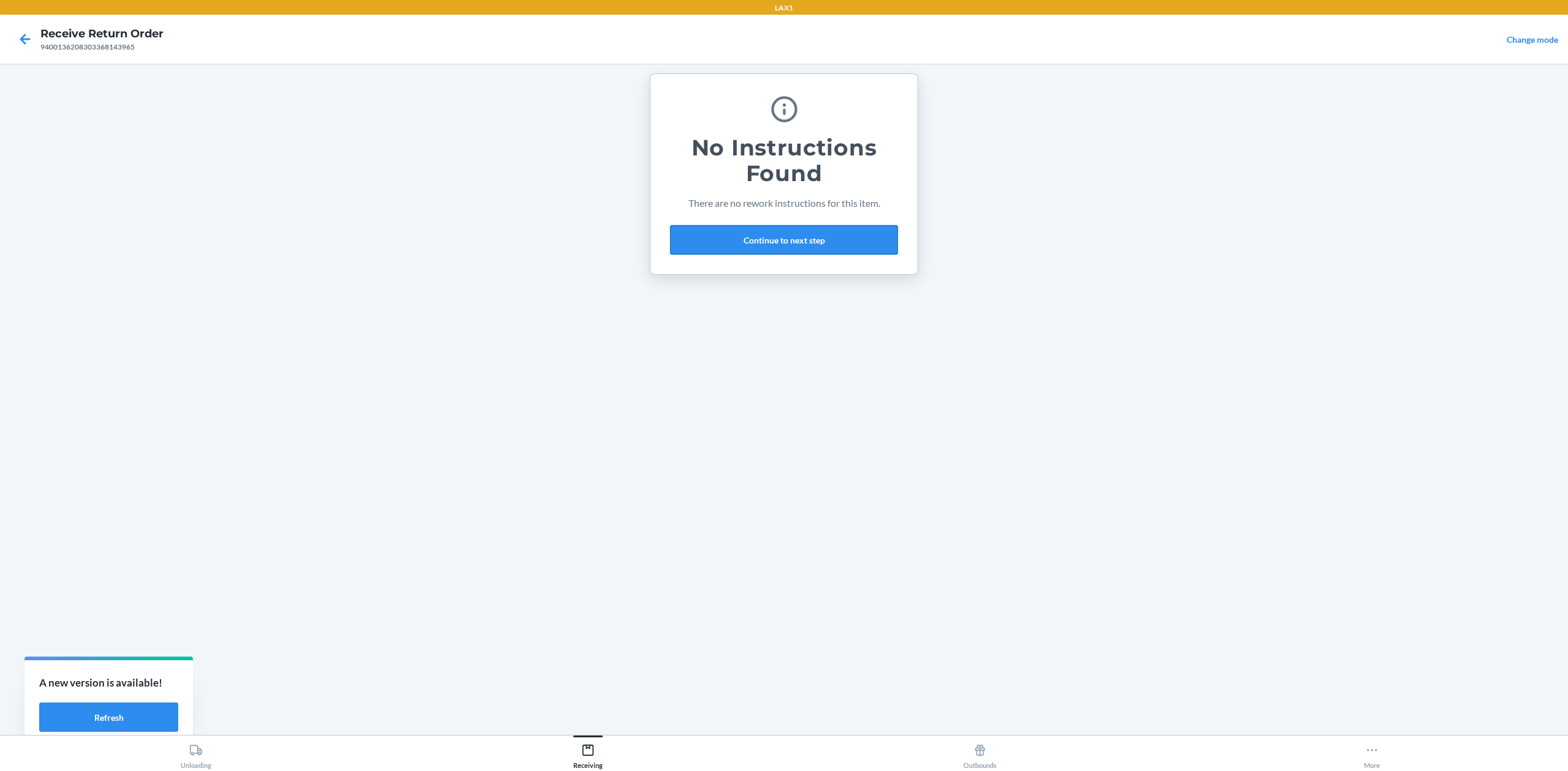
click at [770, 233] on button "Continue to next step" at bounding box center [784, 240] width 228 height 30
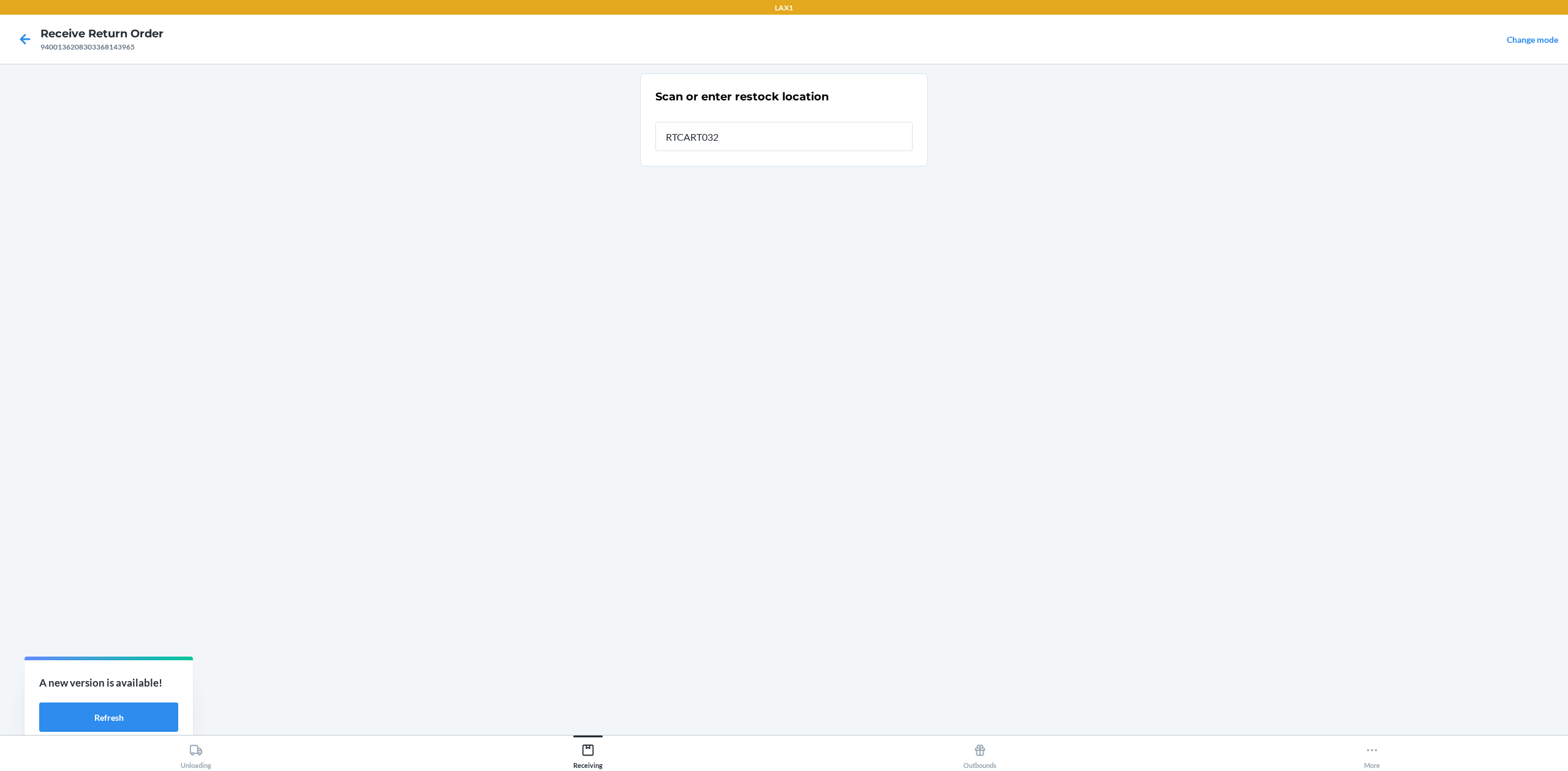
type input "RTCART032"
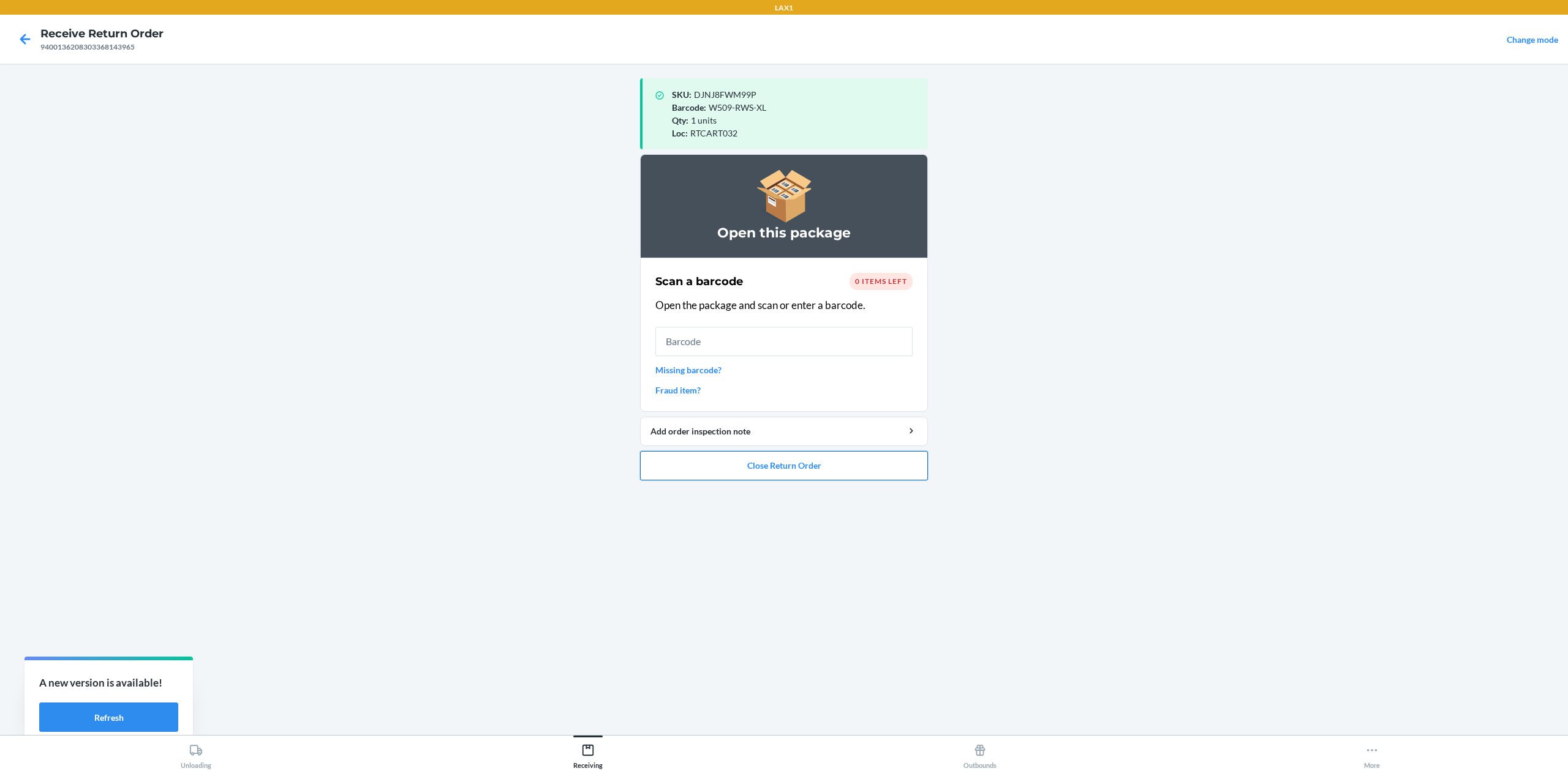
click at [809, 474] on button "Close Return Order" at bounding box center [784, 465] width 288 height 30
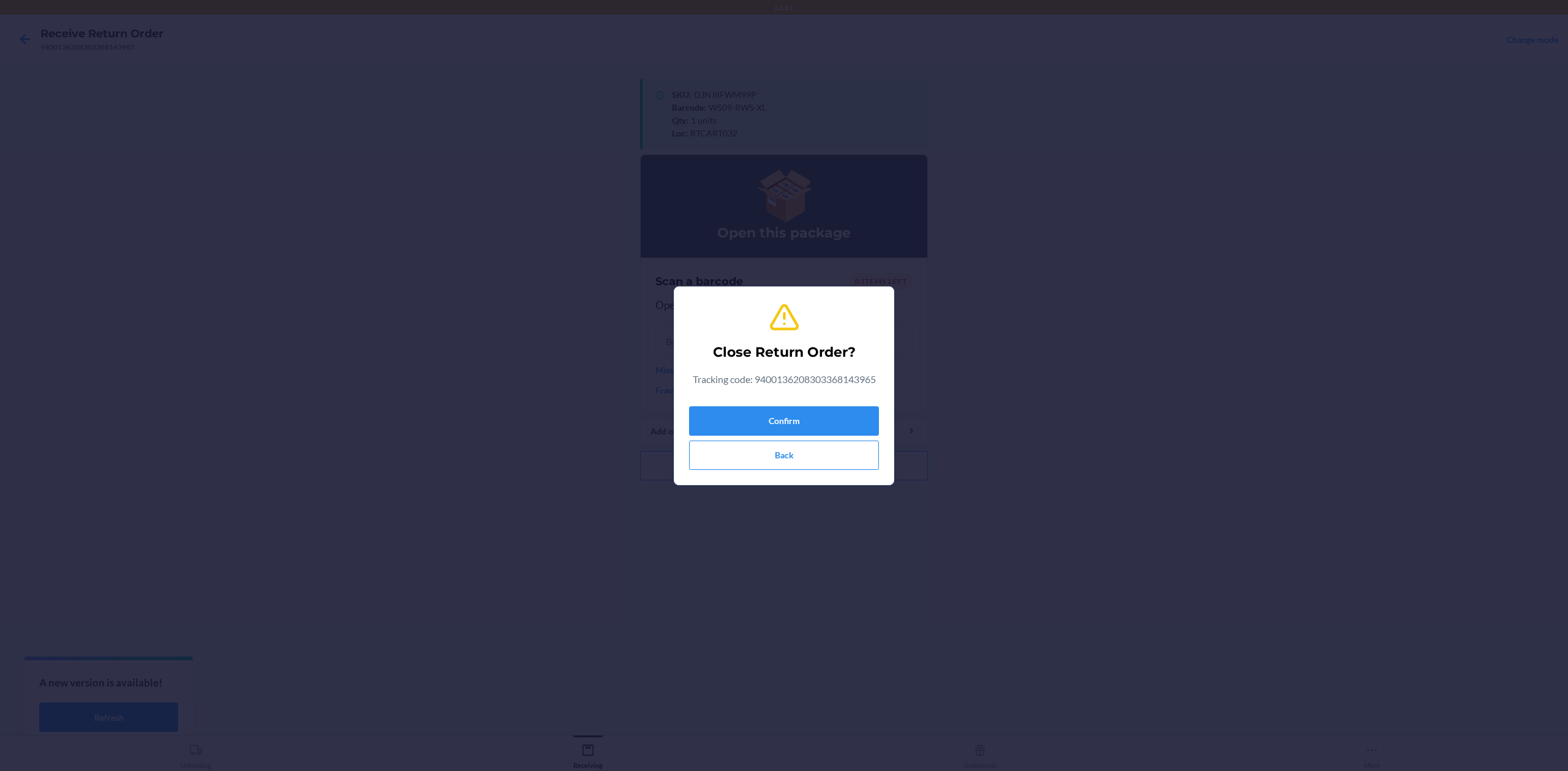
click at [798, 402] on div "Confirm Back" at bounding box center [784, 436] width 190 height 68
click at [792, 424] on button "Confirm" at bounding box center [784, 421] width 190 height 30
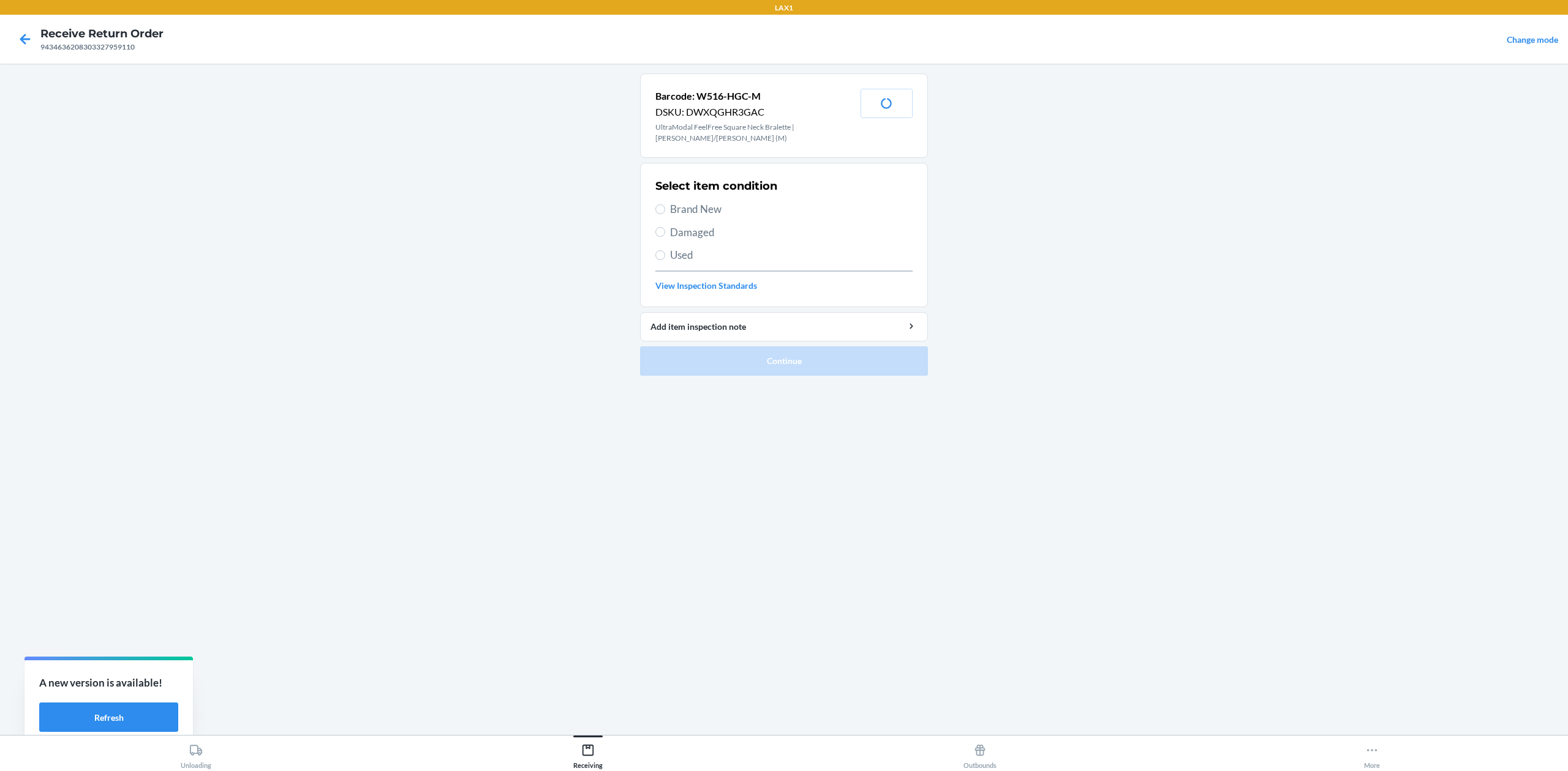
click at [680, 256] on span "Used" at bounding box center [791, 255] width 242 height 16
click at [665, 256] on input "Used" at bounding box center [661, 256] width 10 height 10
radio input "true"
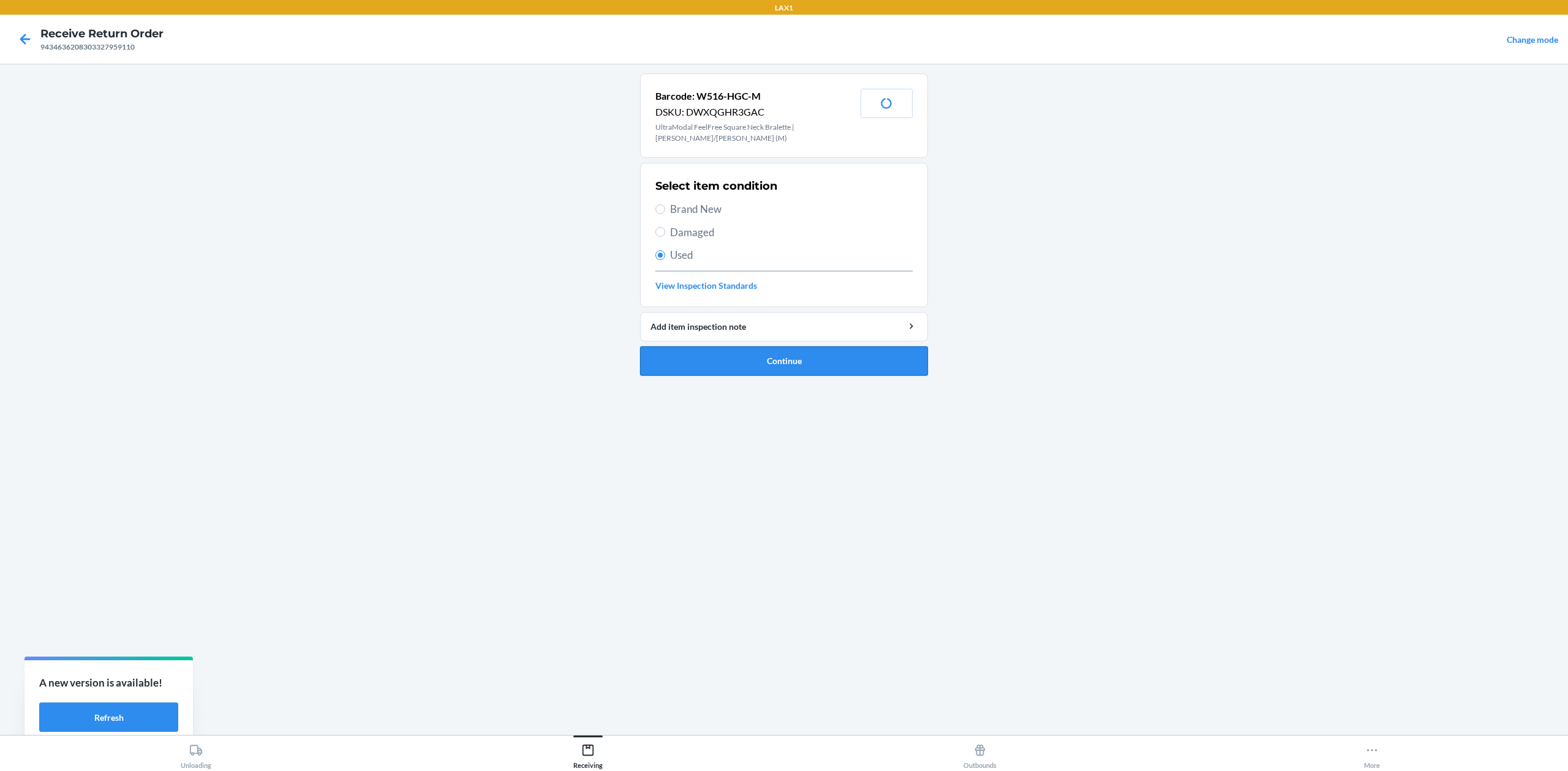
click at [782, 366] on button "Continue" at bounding box center [784, 361] width 288 height 30
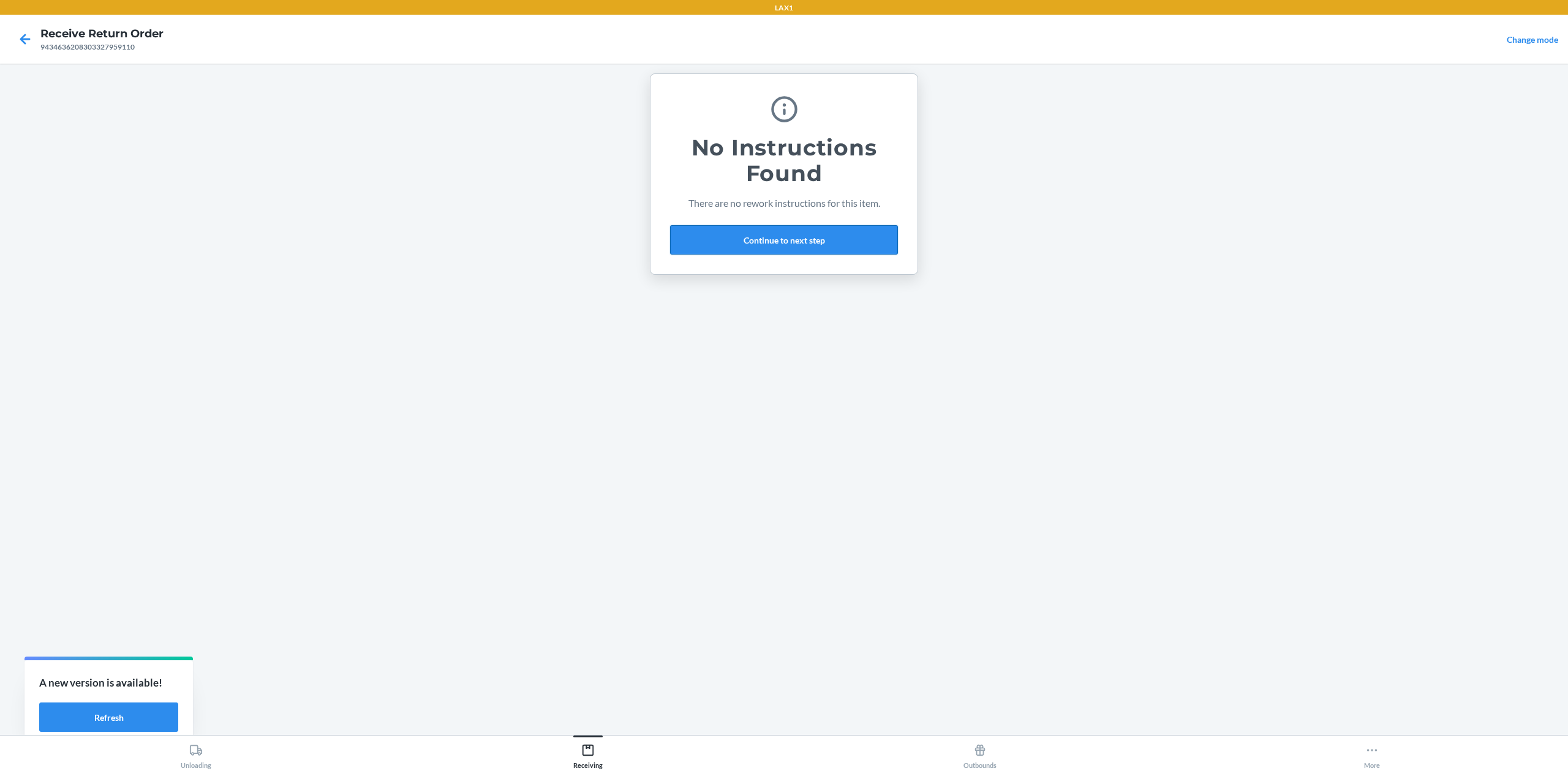
click at [809, 246] on button "Continue to next step" at bounding box center [784, 240] width 228 height 30
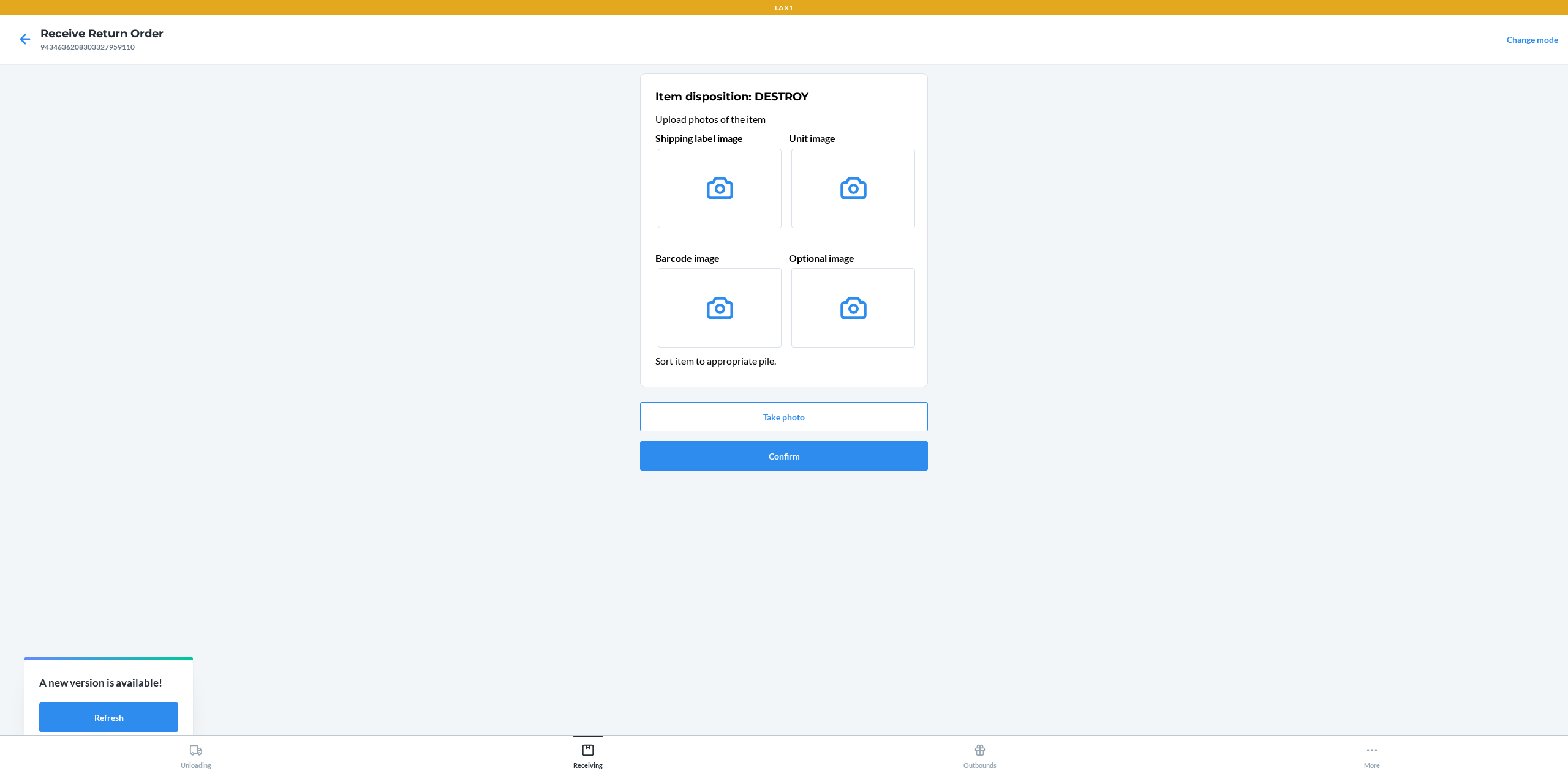
click at [809, 246] on div "Shipping label image Unit image Barcode image Optional image" at bounding box center [784, 241] width 257 height 230
click at [800, 453] on button "Confirm" at bounding box center [784, 456] width 288 height 30
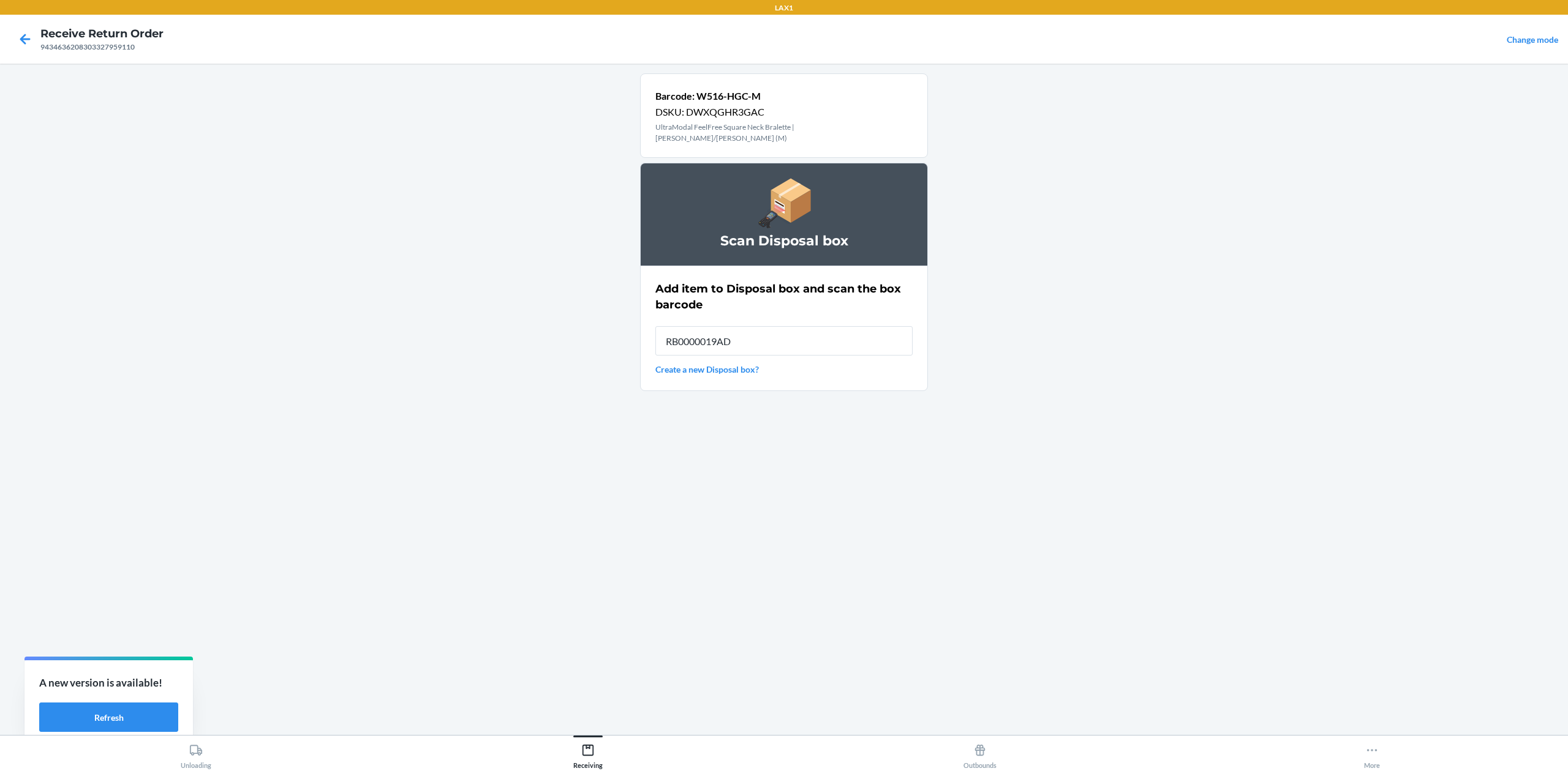
type input "RB0000019AD"
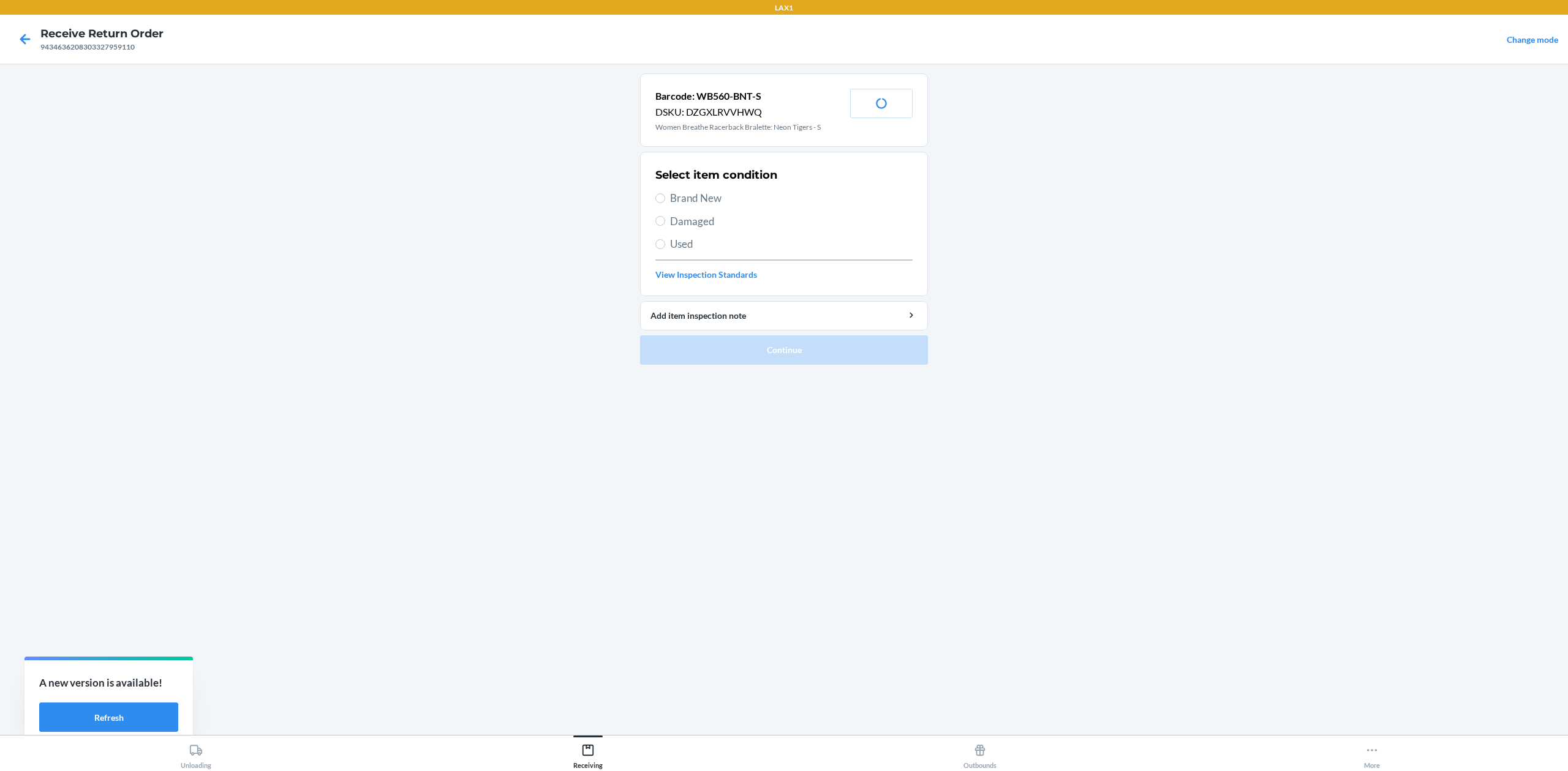
click at [684, 241] on span "Used" at bounding box center [791, 244] width 242 height 16
click at [665, 241] on input "Used" at bounding box center [661, 244] width 10 height 10
radio input "true"
click at [794, 349] on button "Continue" at bounding box center [784, 350] width 288 height 30
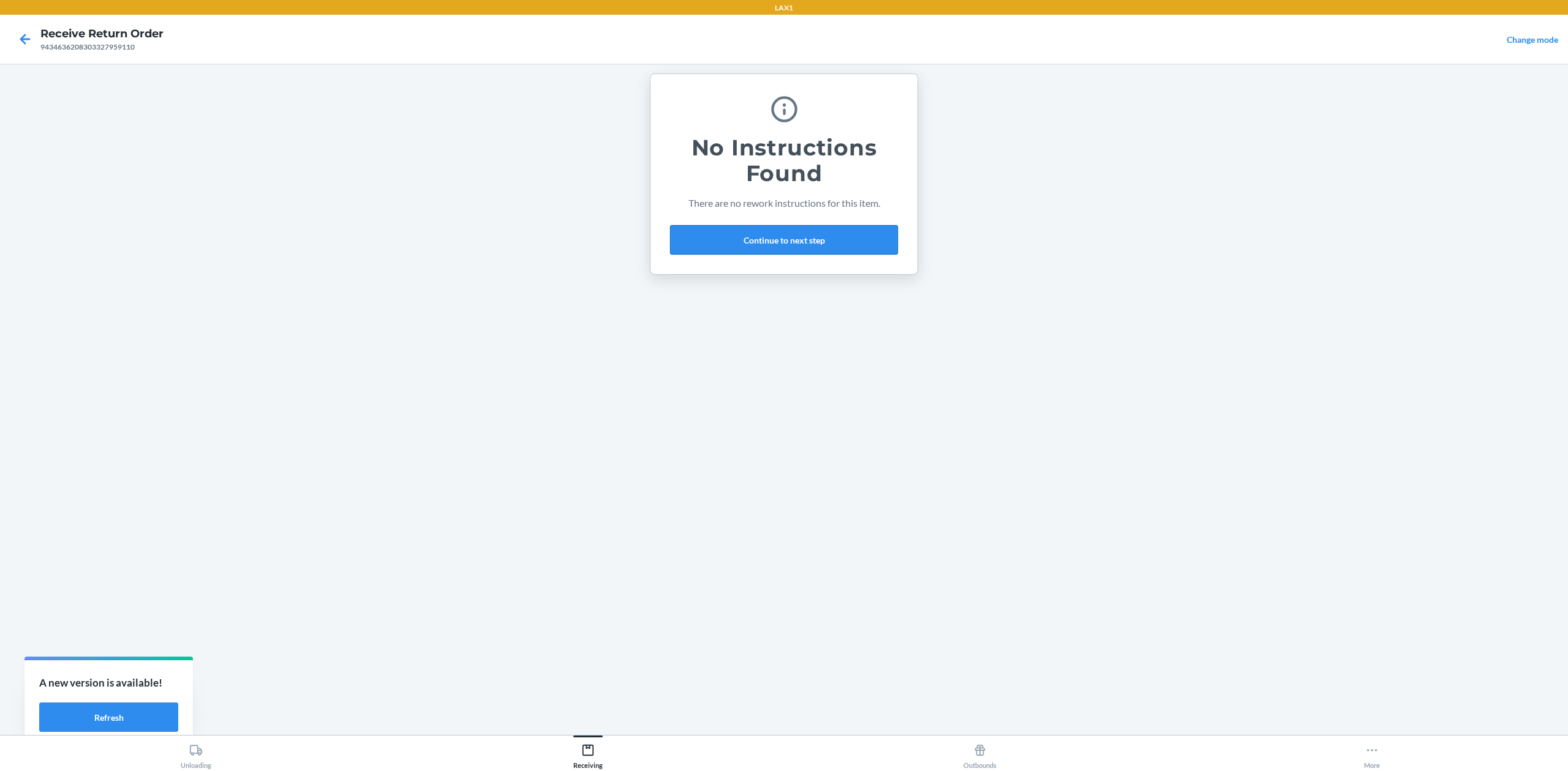
click at [807, 248] on button "Continue to next step" at bounding box center [784, 240] width 228 height 30
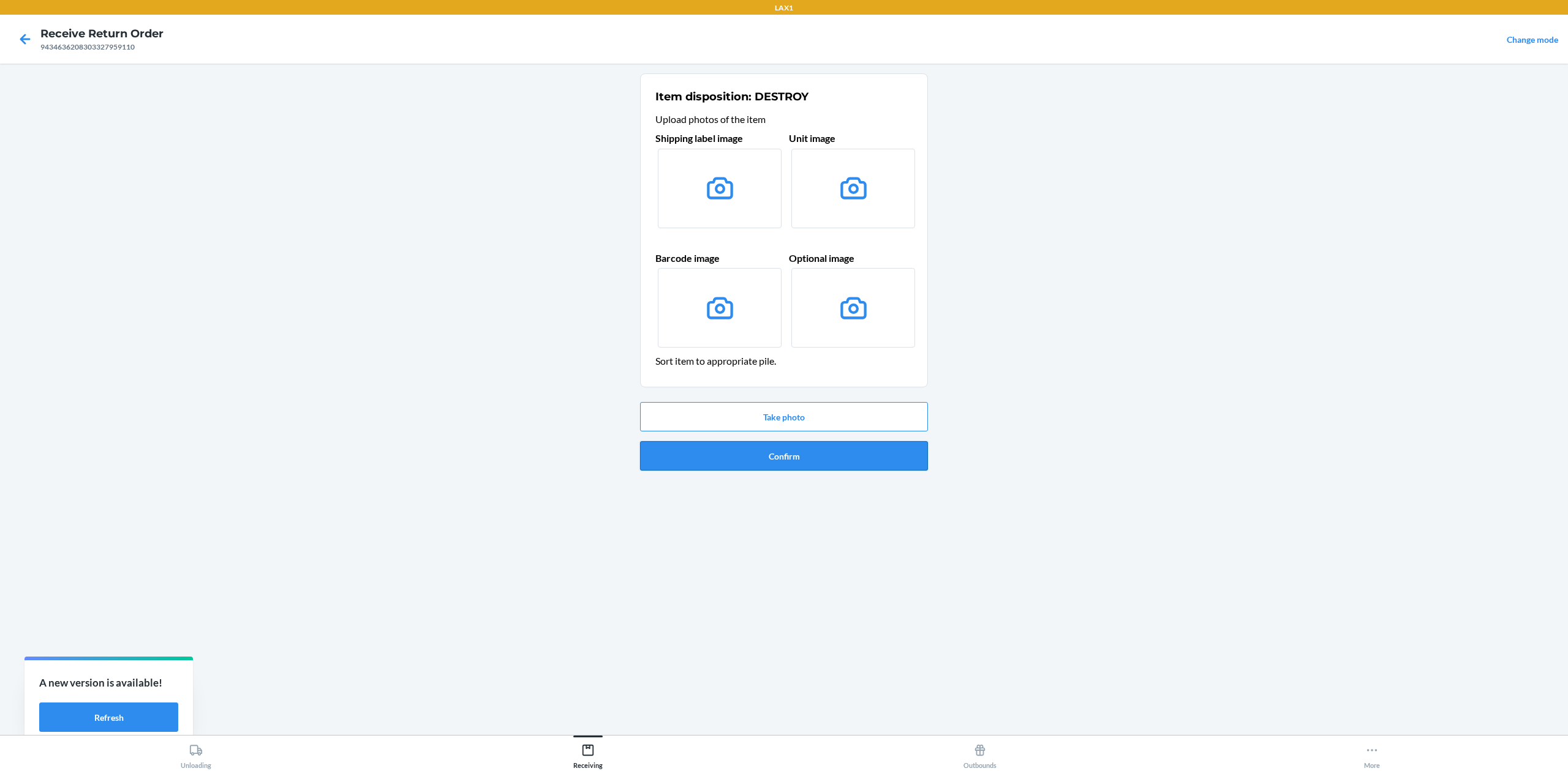
click at [814, 453] on button "Confirm" at bounding box center [784, 456] width 288 height 30
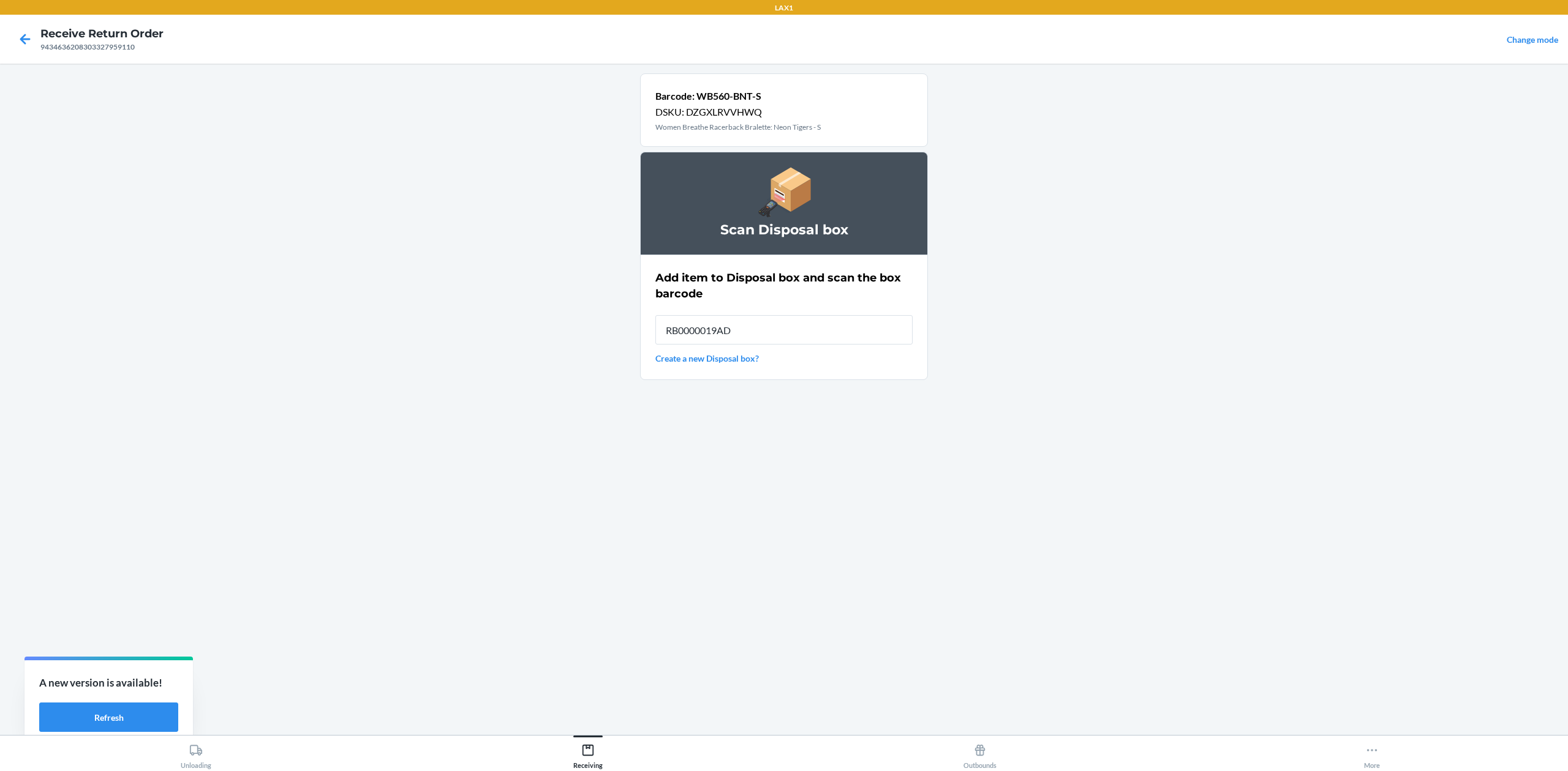
type input "RB0000019AD"
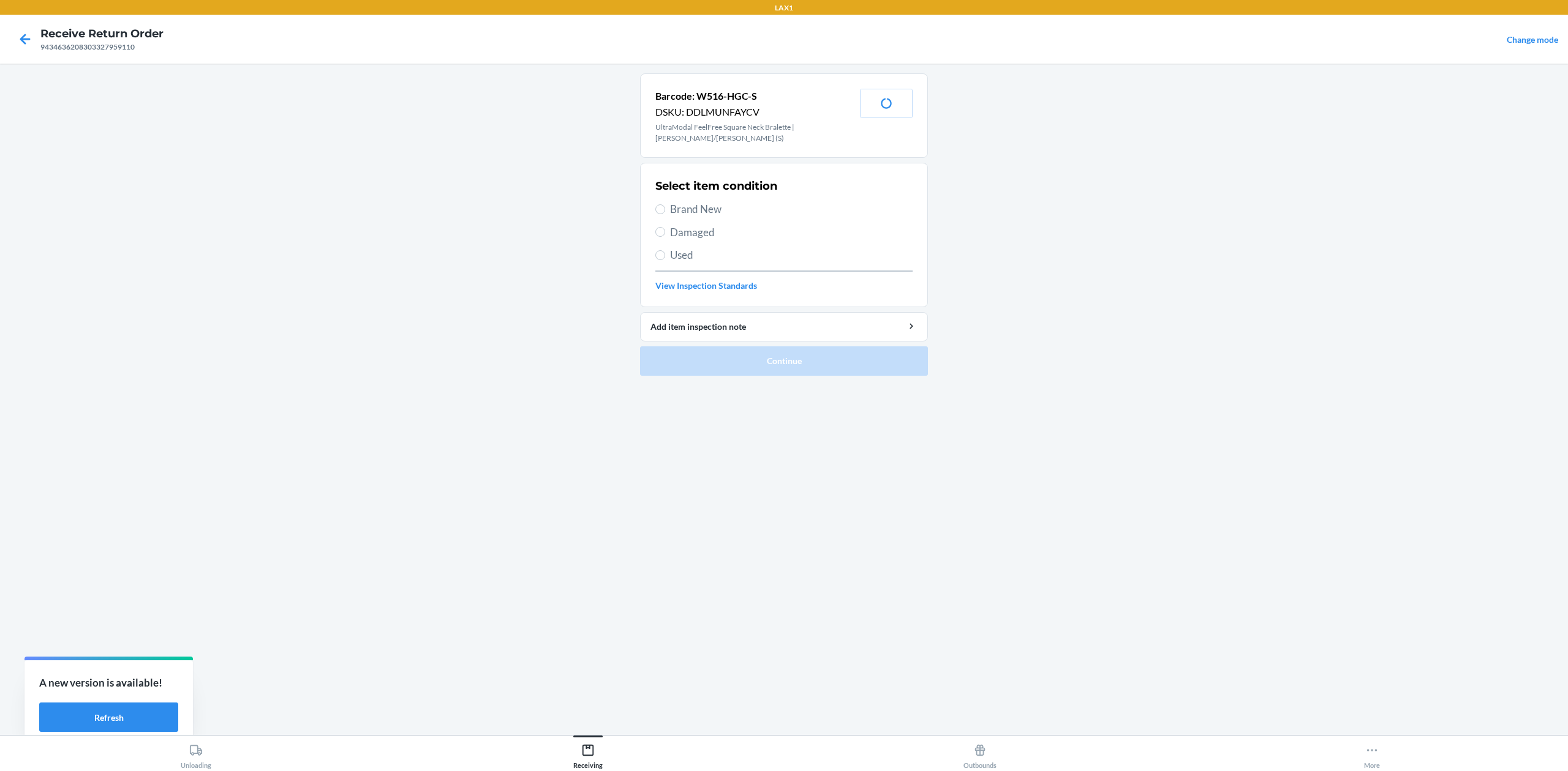
click at [710, 257] on span "Used" at bounding box center [791, 255] width 242 height 16
click at [665, 257] on input "Used" at bounding box center [661, 256] width 10 height 10
radio input "true"
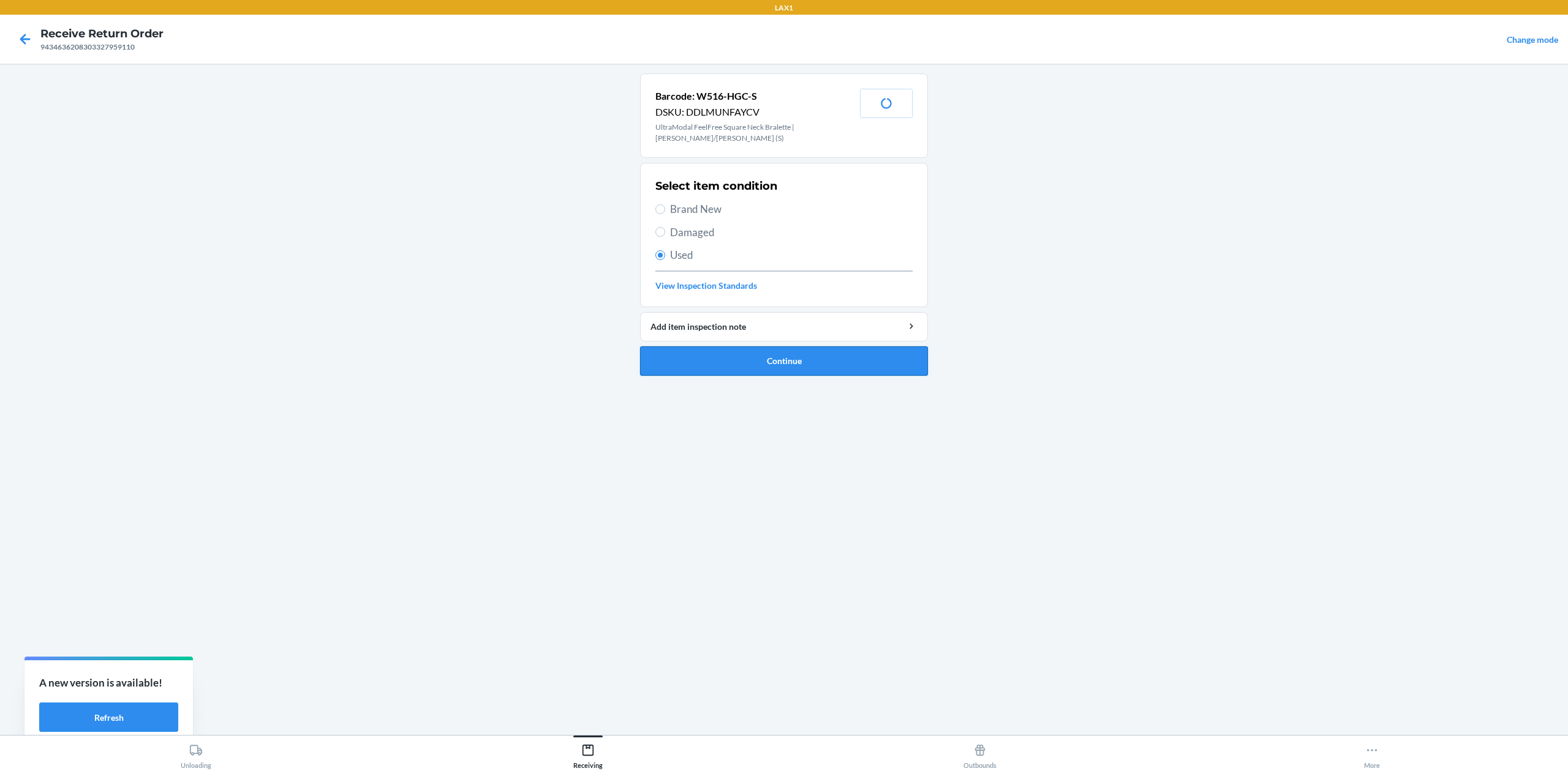
click at [782, 359] on button "Continue" at bounding box center [784, 361] width 288 height 30
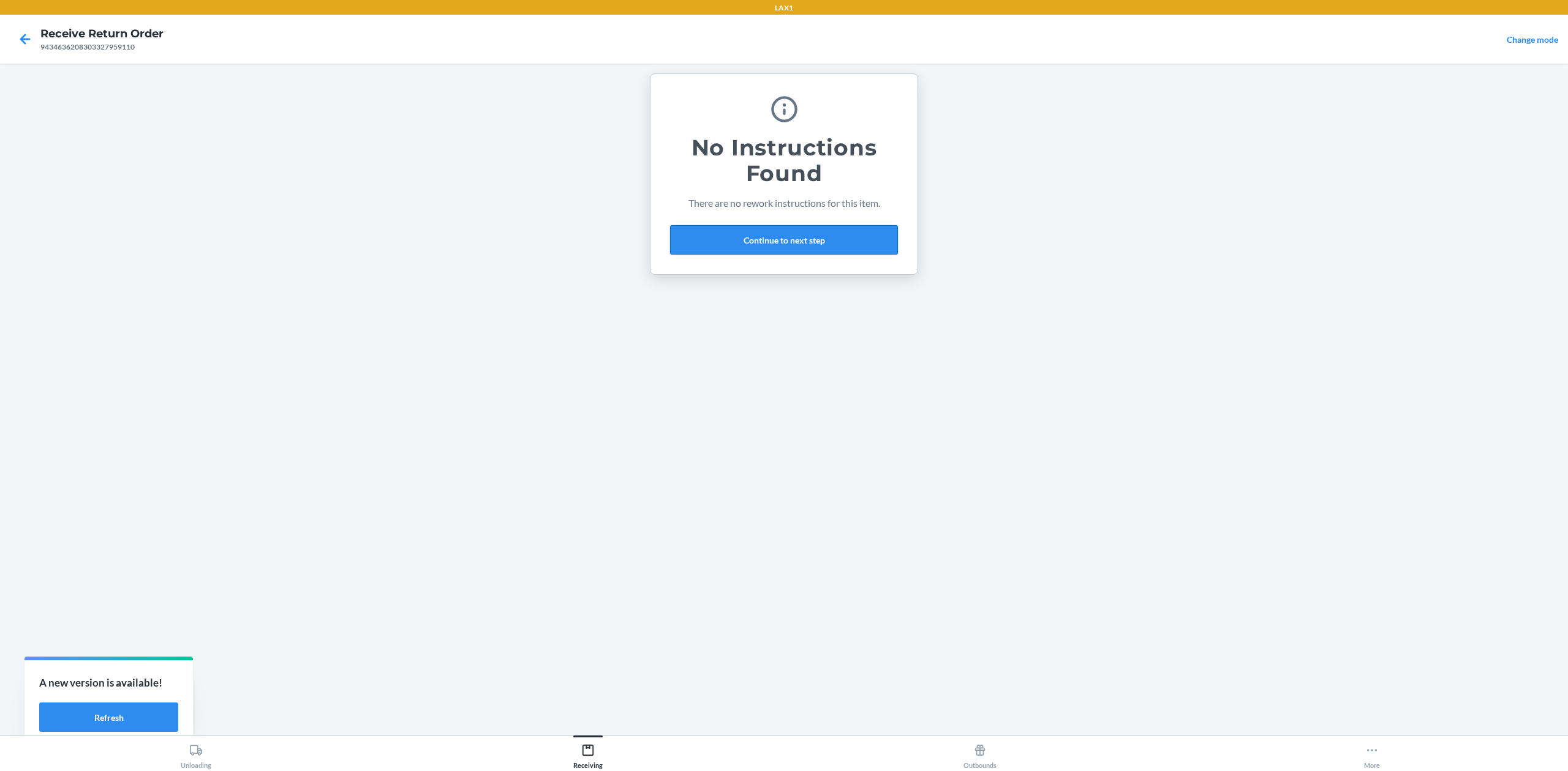
click at [781, 248] on button "Continue to next step" at bounding box center [784, 240] width 228 height 30
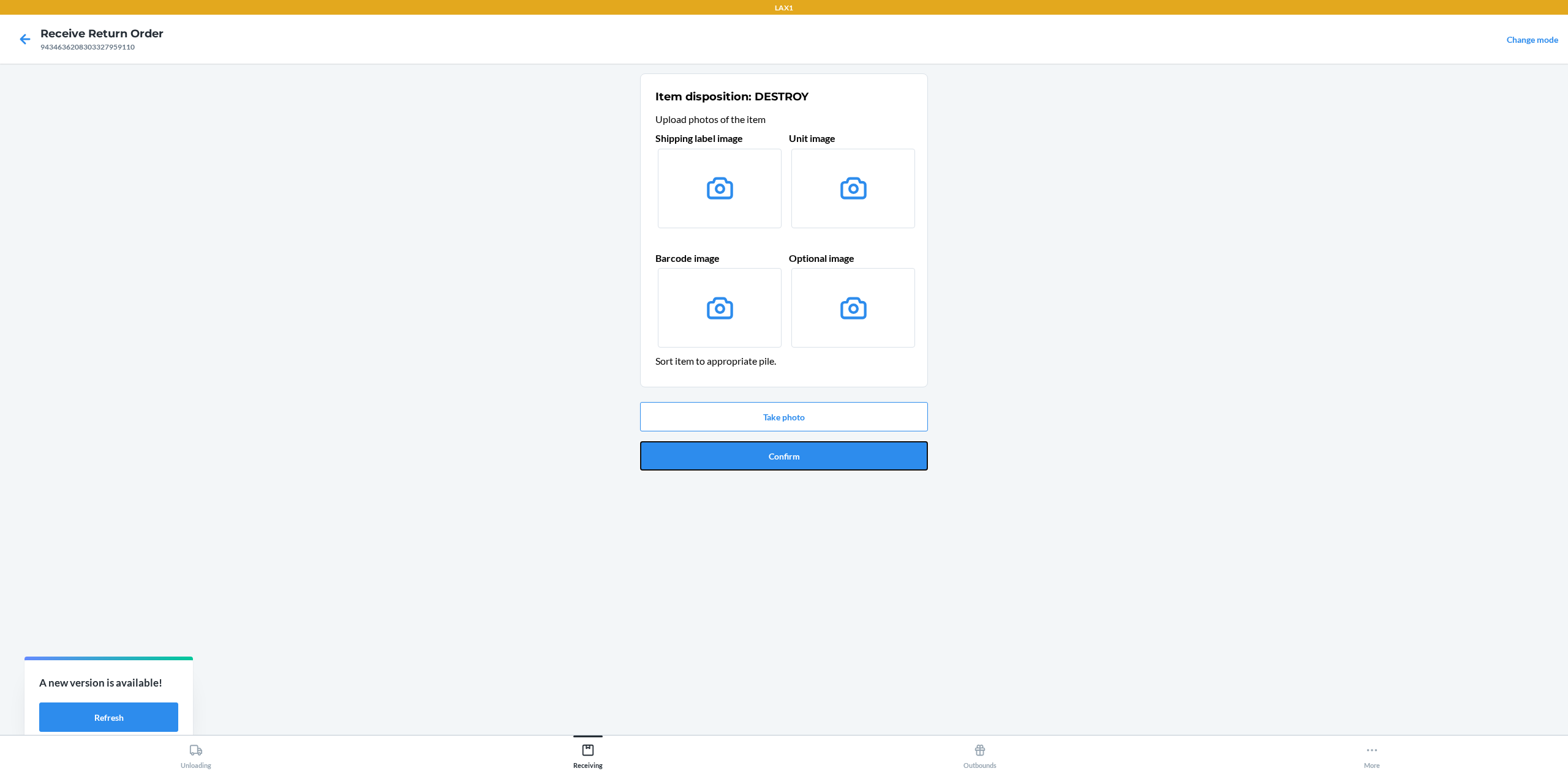
drag, startPoint x: 825, startPoint y: 449, endPoint x: 809, endPoint y: 420, distance: 33.1
click at [824, 449] on button "Confirm" at bounding box center [784, 456] width 288 height 30
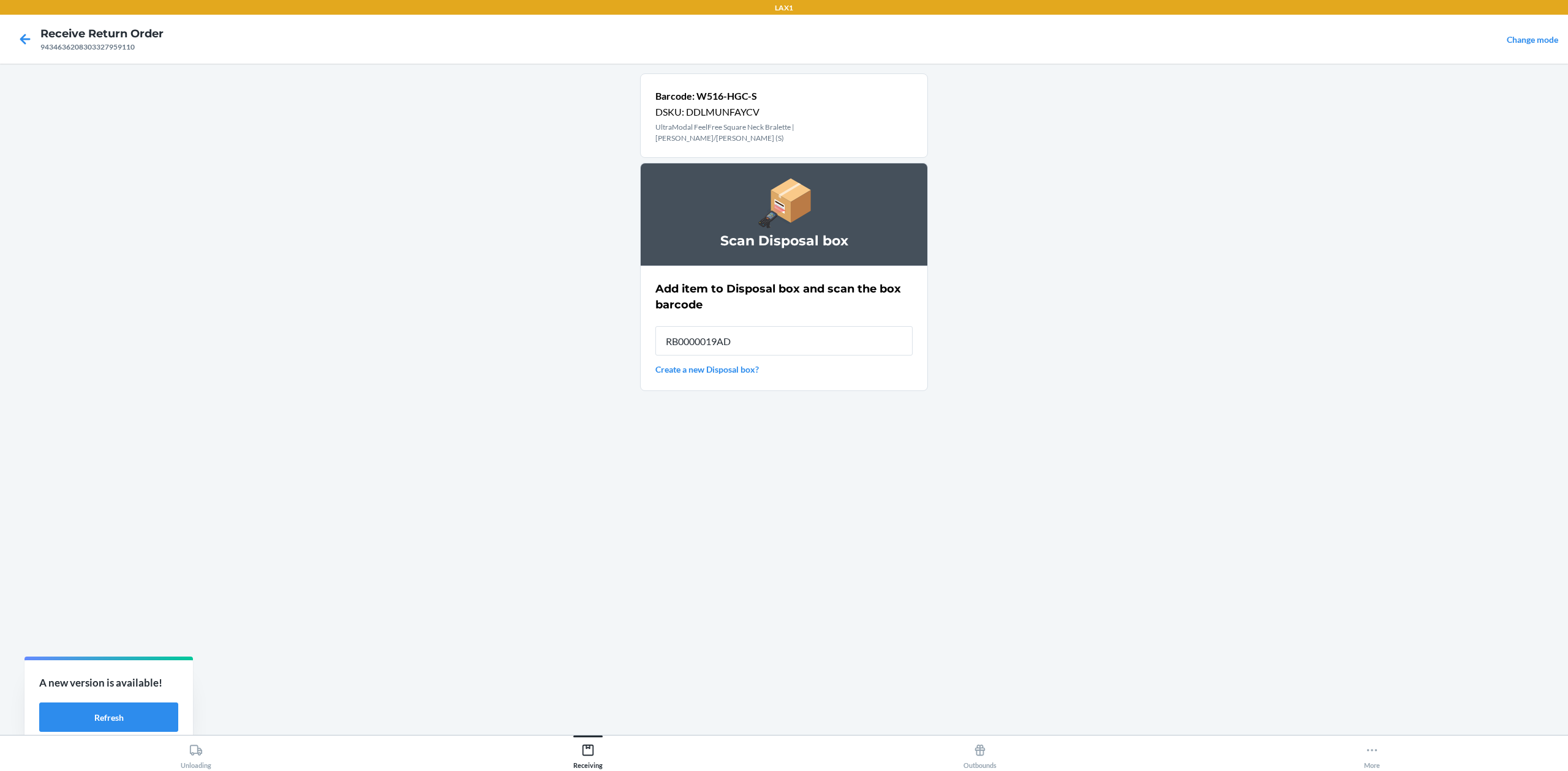
type input "RB0000019AD"
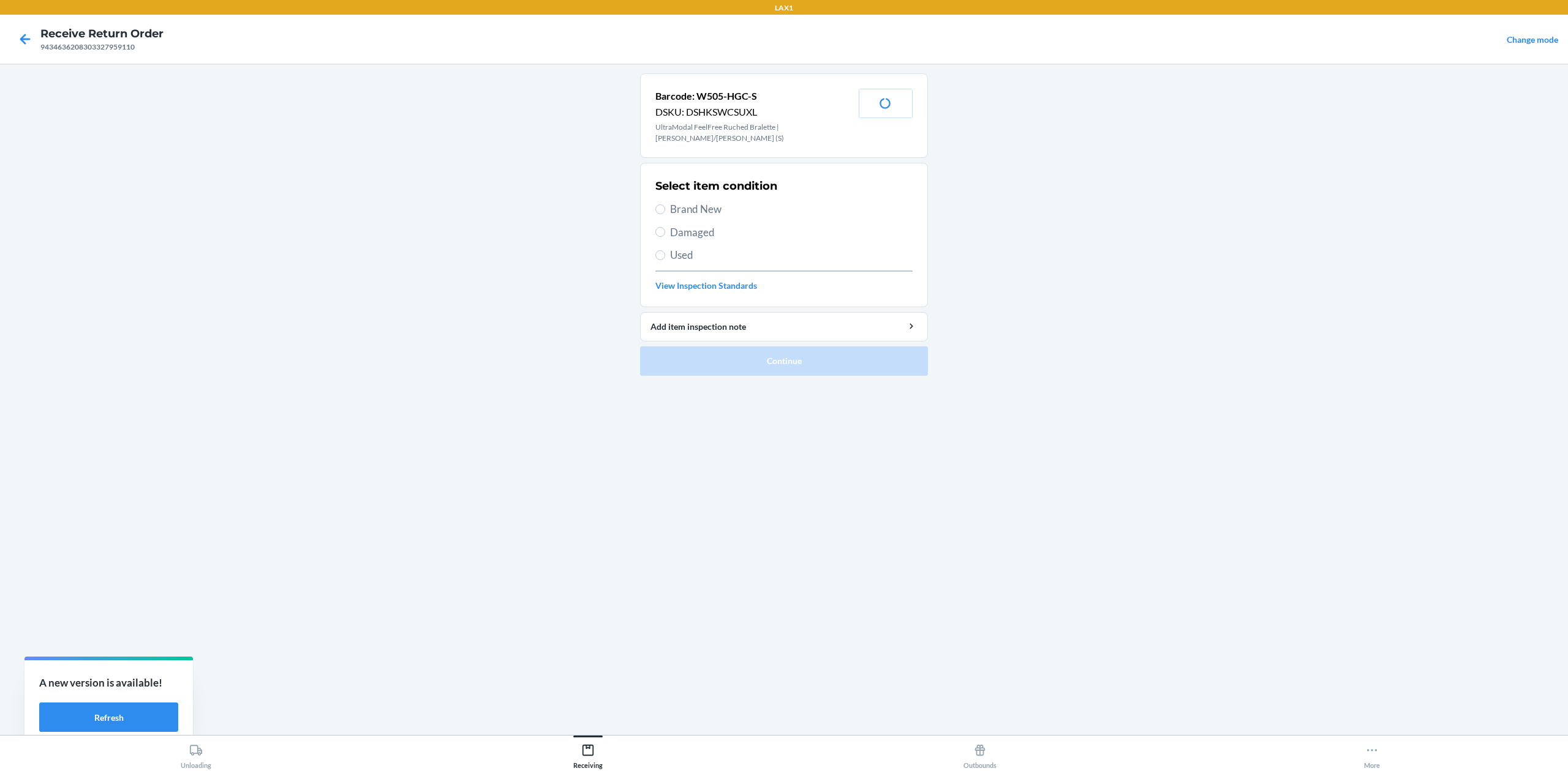
click at [711, 212] on span "Brand New" at bounding box center [791, 209] width 242 height 16
click at [665, 212] on input "Brand New" at bounding box center [661, 209] width 10 height 10
radio input "true"
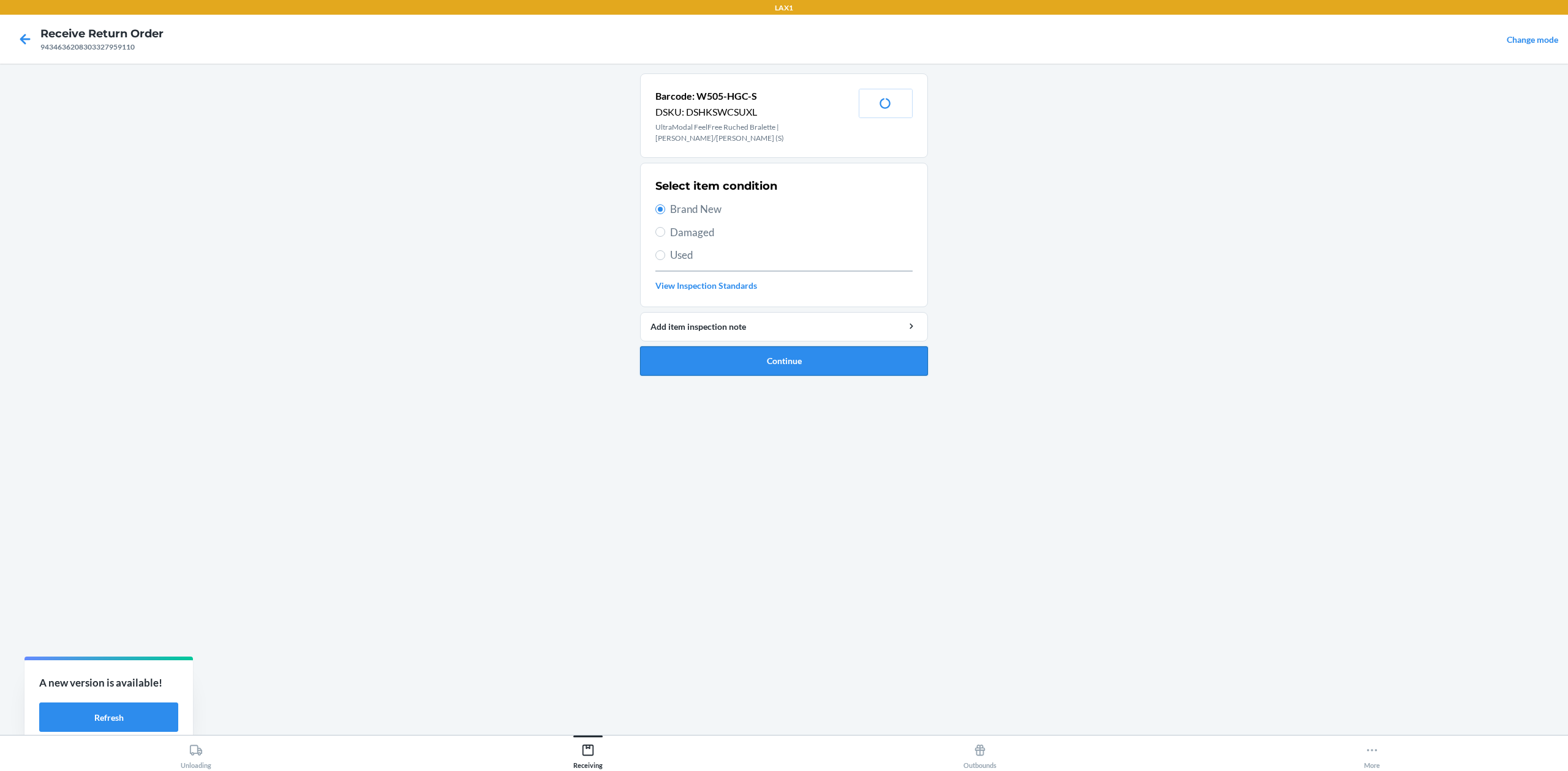
click at [832, 368] on button "Continue" at bounding box center [784, 361] width 288 height 30
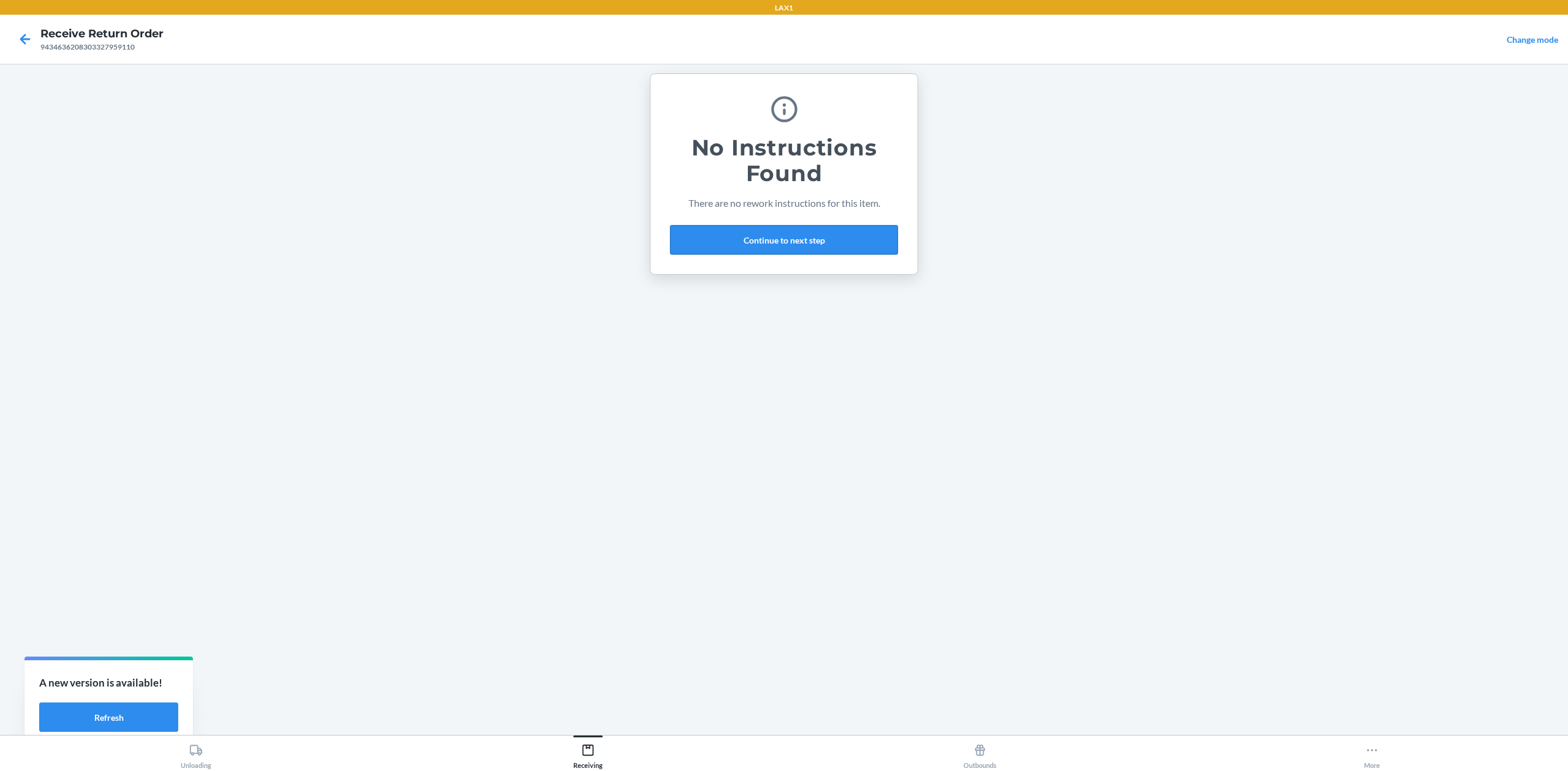
click at [819, 232] on button "Continue to next step" at bounding box center [784, 240] width 228 height 30
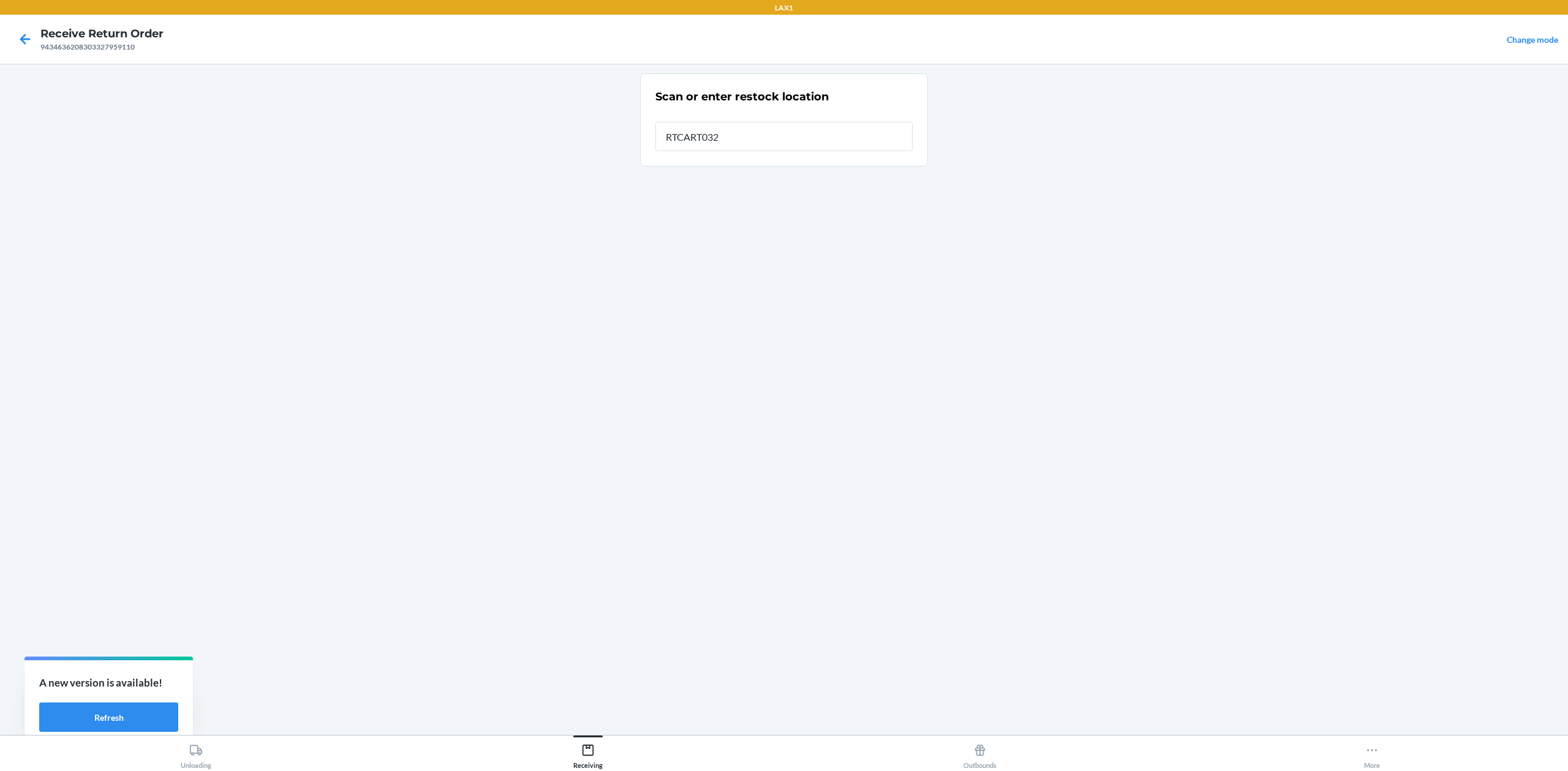
type input "RTCART032"
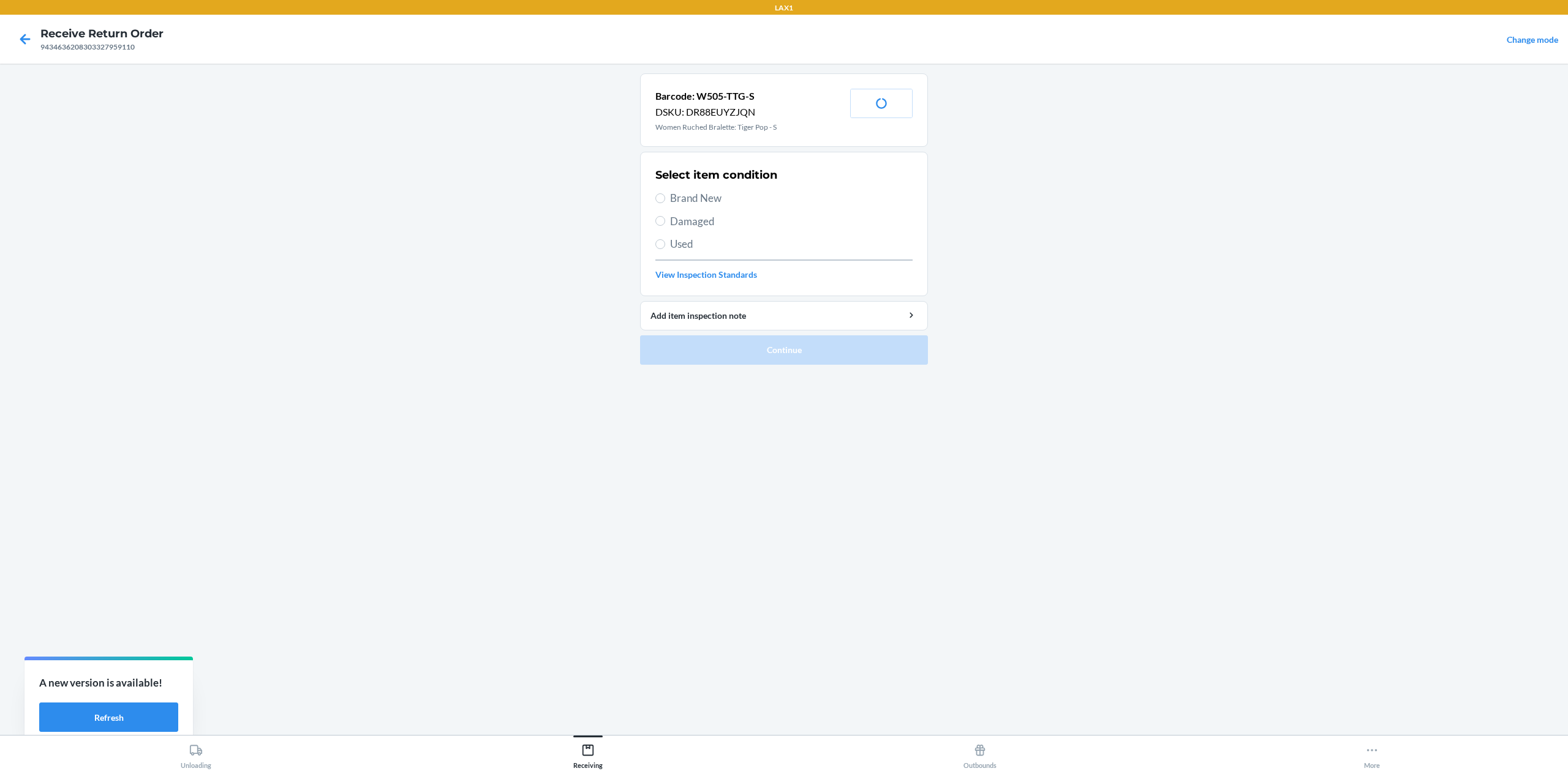
click at [713, 198] on span "Brand New" at bounding box center [791, 198] width 242 height 16
click at [665, 198] on input "Brand New" at bounding box center [661, 198] width 10 height 10
radio input "true"
click at [775, 346] on button "Continue" at bounding box center [784, 350] width 288 height 30
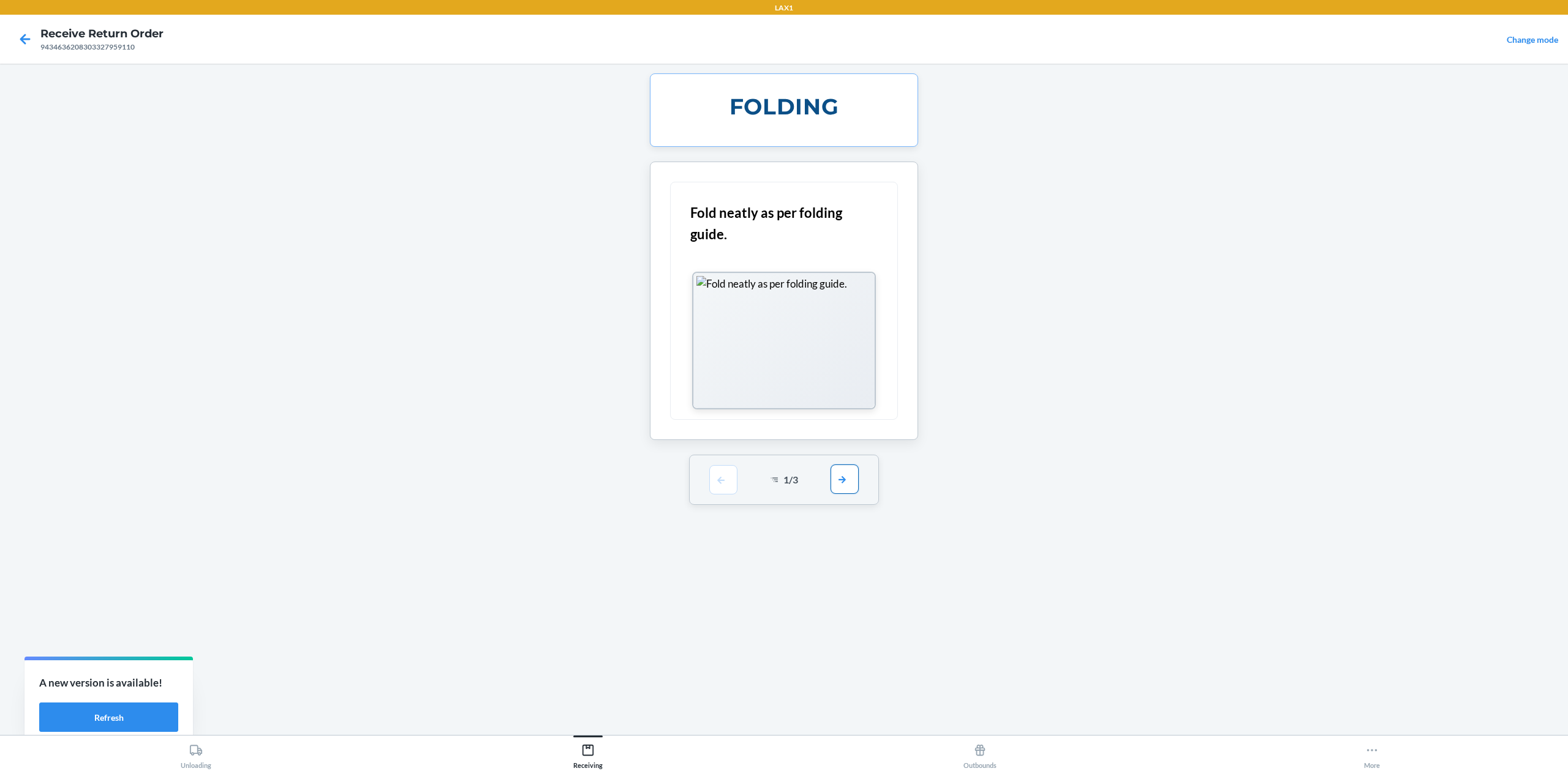
drag, startPoint x: 860, startPoint y: 479, endPoint x: 853, endPoint y: 479, distance: 7.0
click at [857, 479] on div "1 / 3" at bounding box center [784, 480] width 190 height 50
click at [847, 481] on button "button" at bounding box center [844, 479] width 28 height 30
drag, startPoint x: 839, startPoint y: 324, endPoint x: 850, endPoint y: 311, distance: 17.0
click at [850, 311] on button "button" at bounding box center [844, 310] width 28 height 30
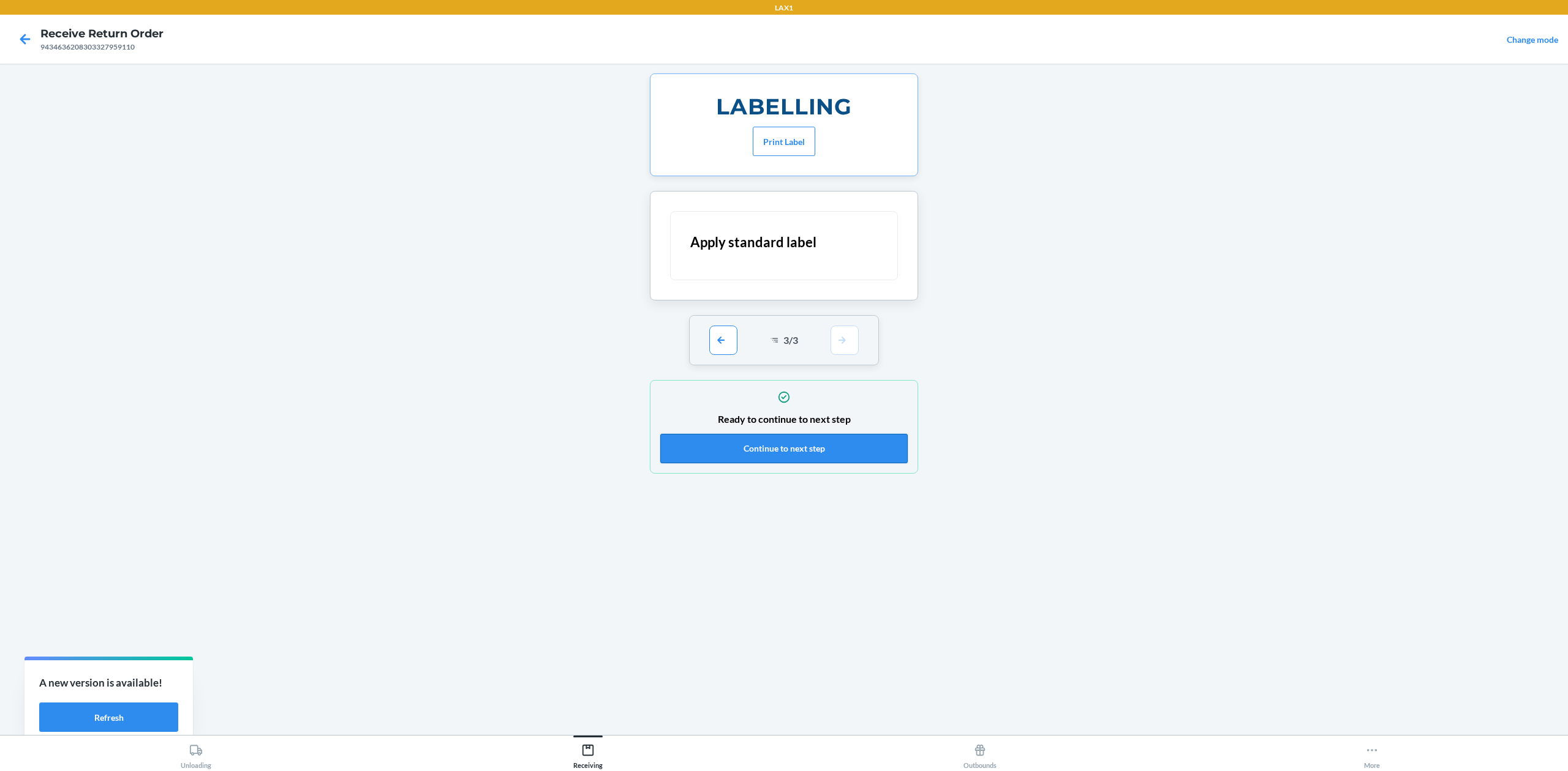
click at [844, 447] on button "Continue to next step" at bounding box center [784, 448] width 248 height 30
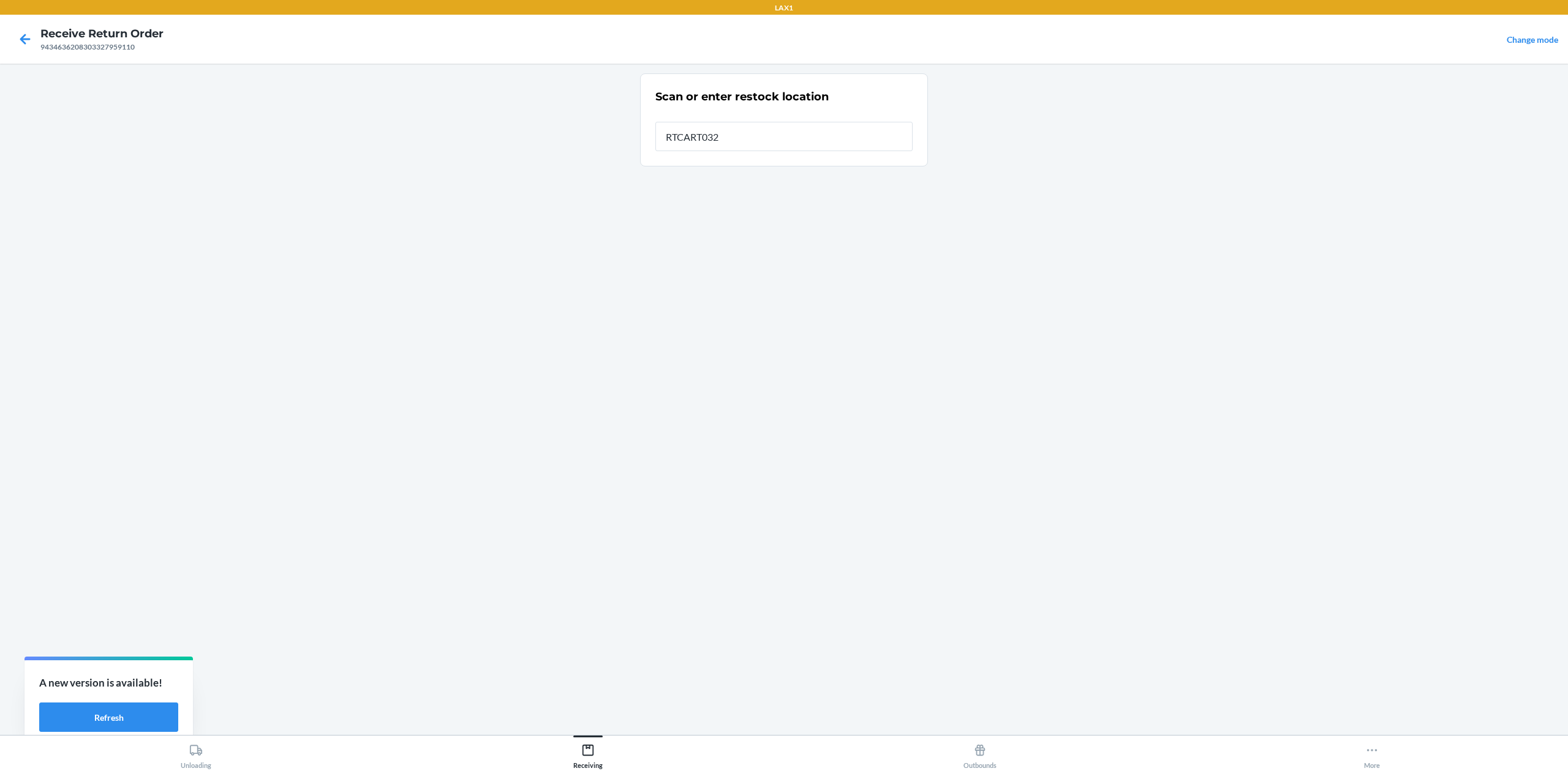
type input "RTCART032"
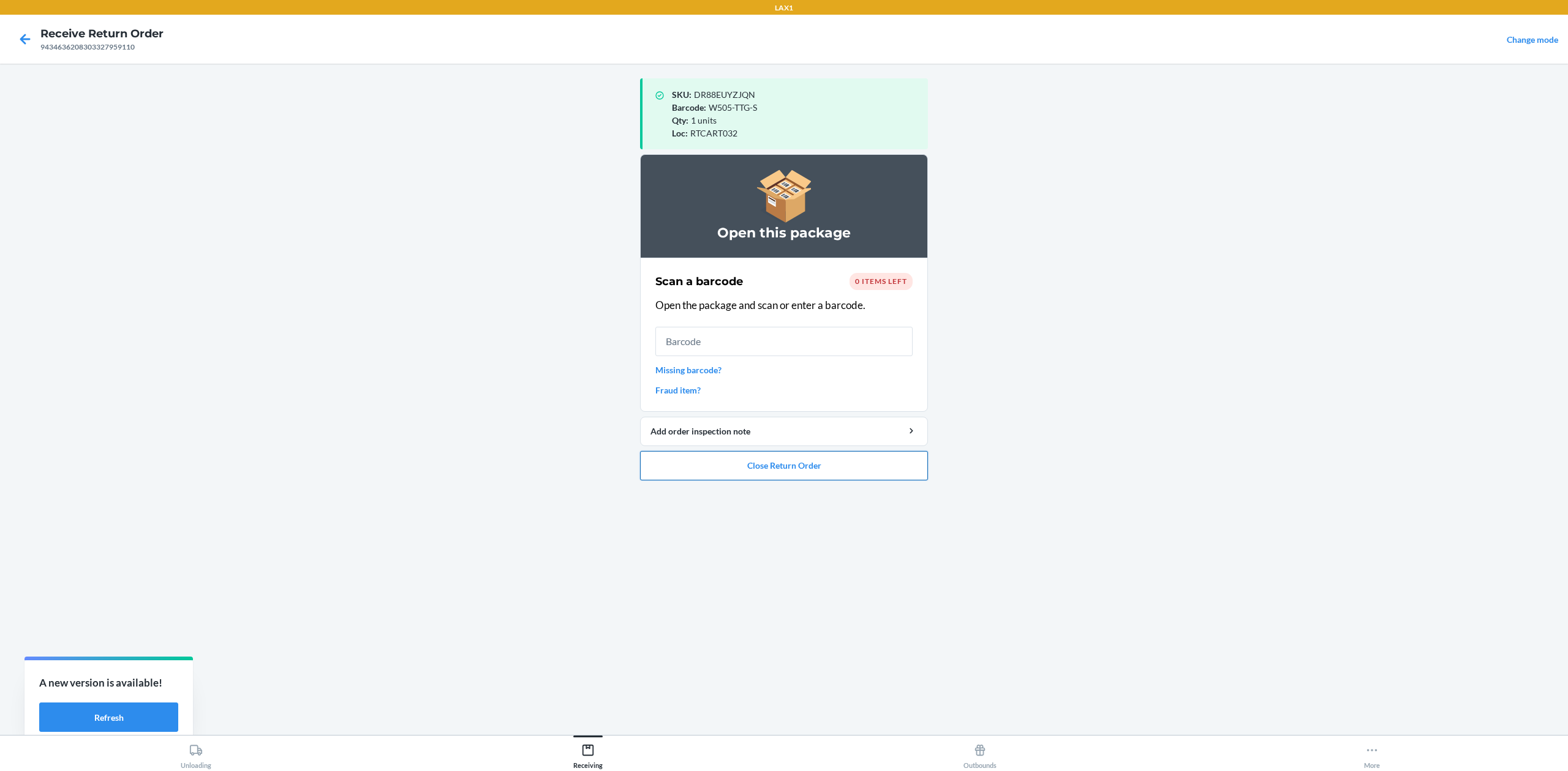
click at [857, 464] on button "Close Return Order" at bounding box center [784, 465] width 288 height 30
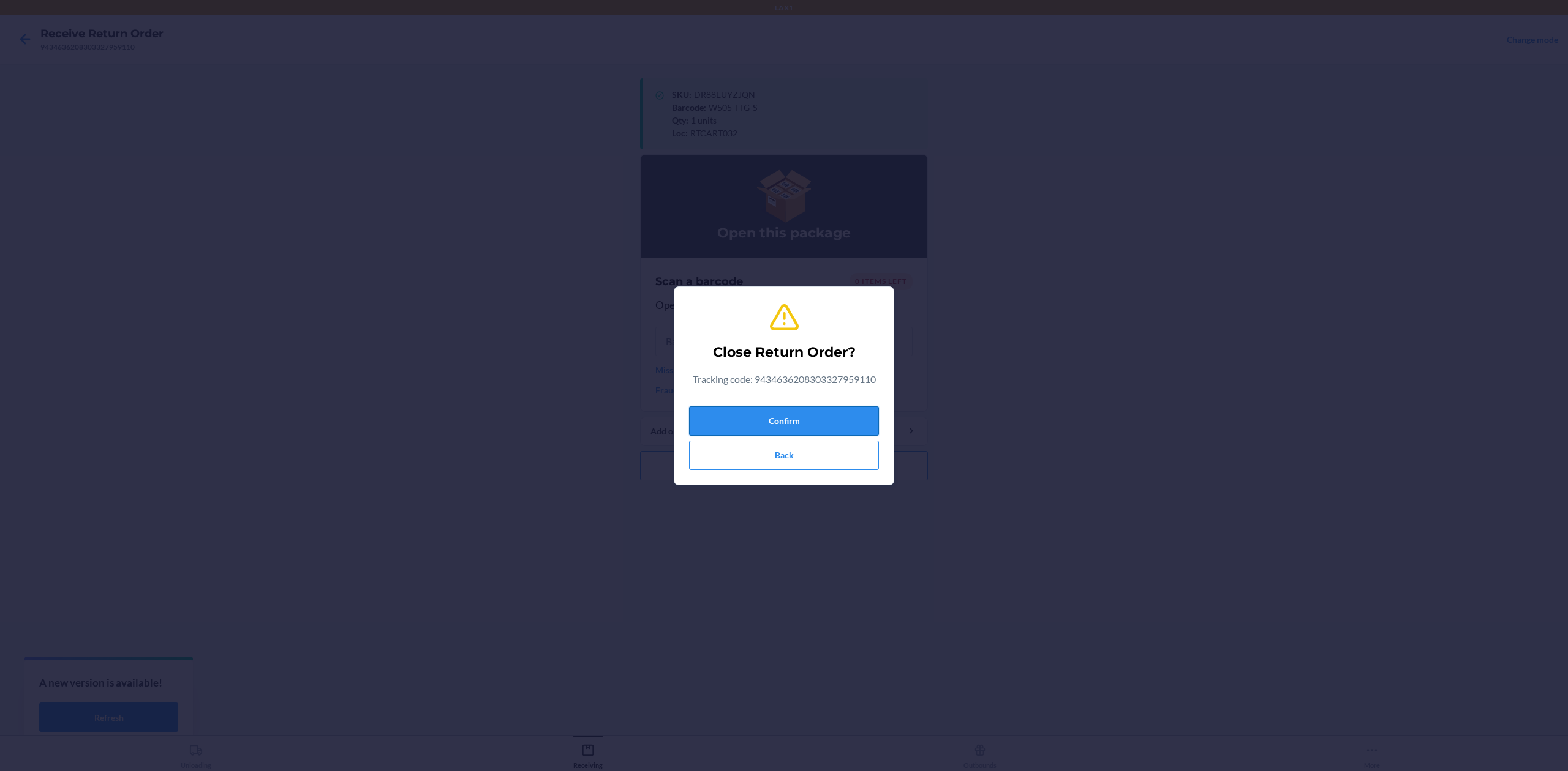
click at [838, 422] on button "Confirm" at bounding box center [784, 421] width 190 height 30
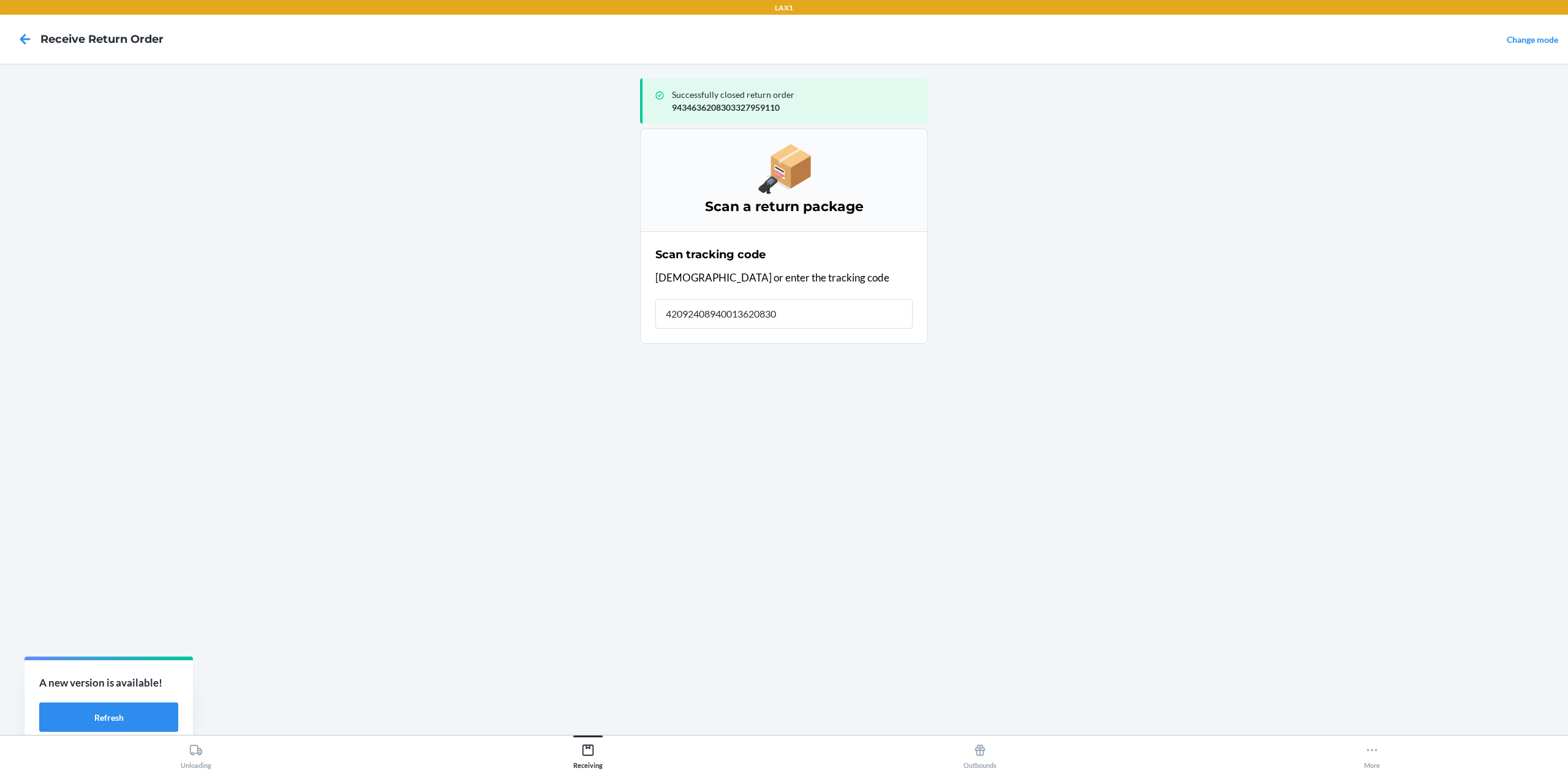
type input "420924089400136208303"
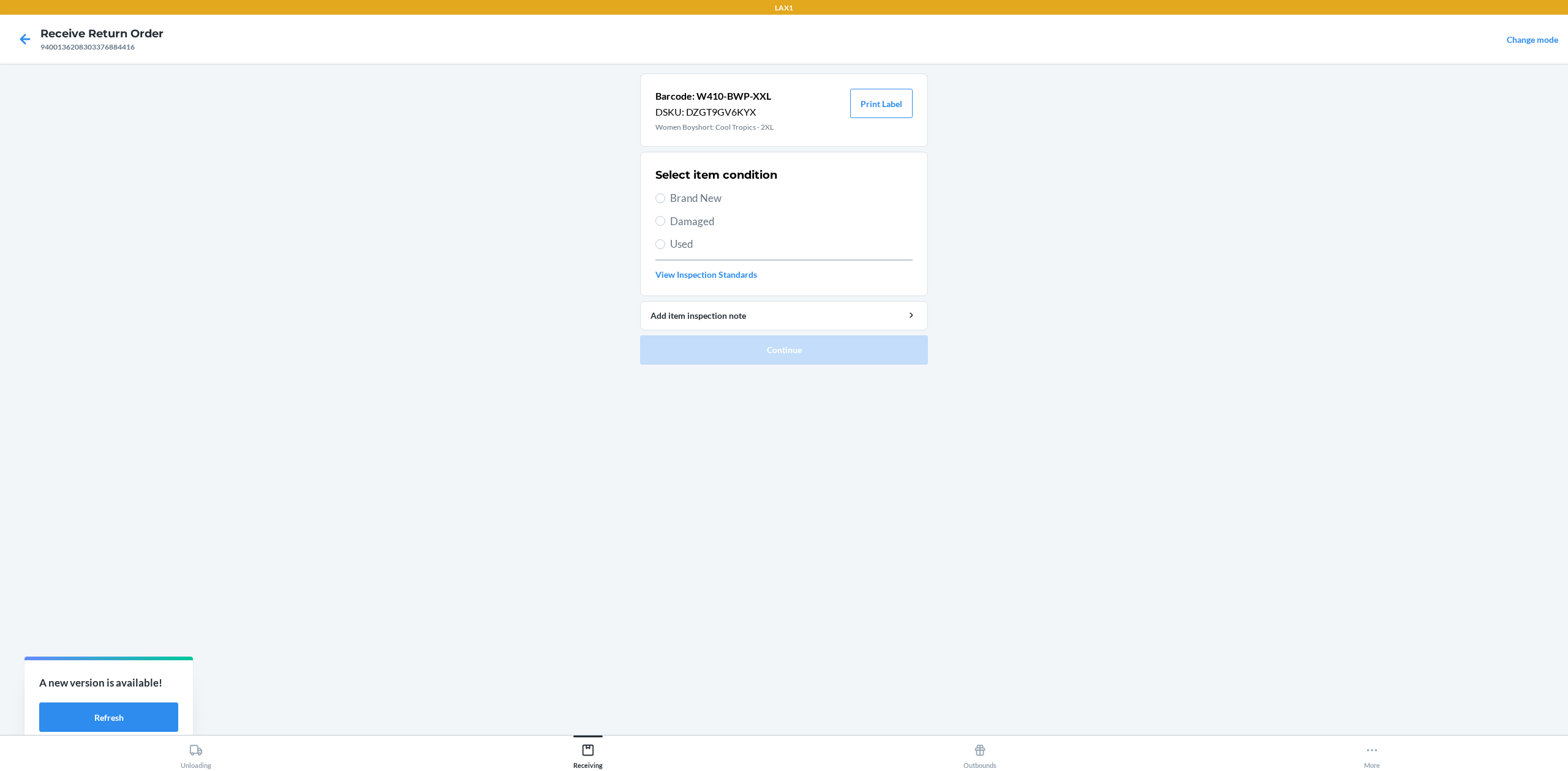
click at [654, 248] on section "Select item condition Brand New Damaged Used View Inspection Standards" at bounding box center [784, 224] width 288 height 144
click at [665, 244] on input "Used" at bounding box center [661, 244] width 10 height 10
radio input "true"
click at [774, 349] on button "Continue" at bounding box center [784, 350] width 288 height 30
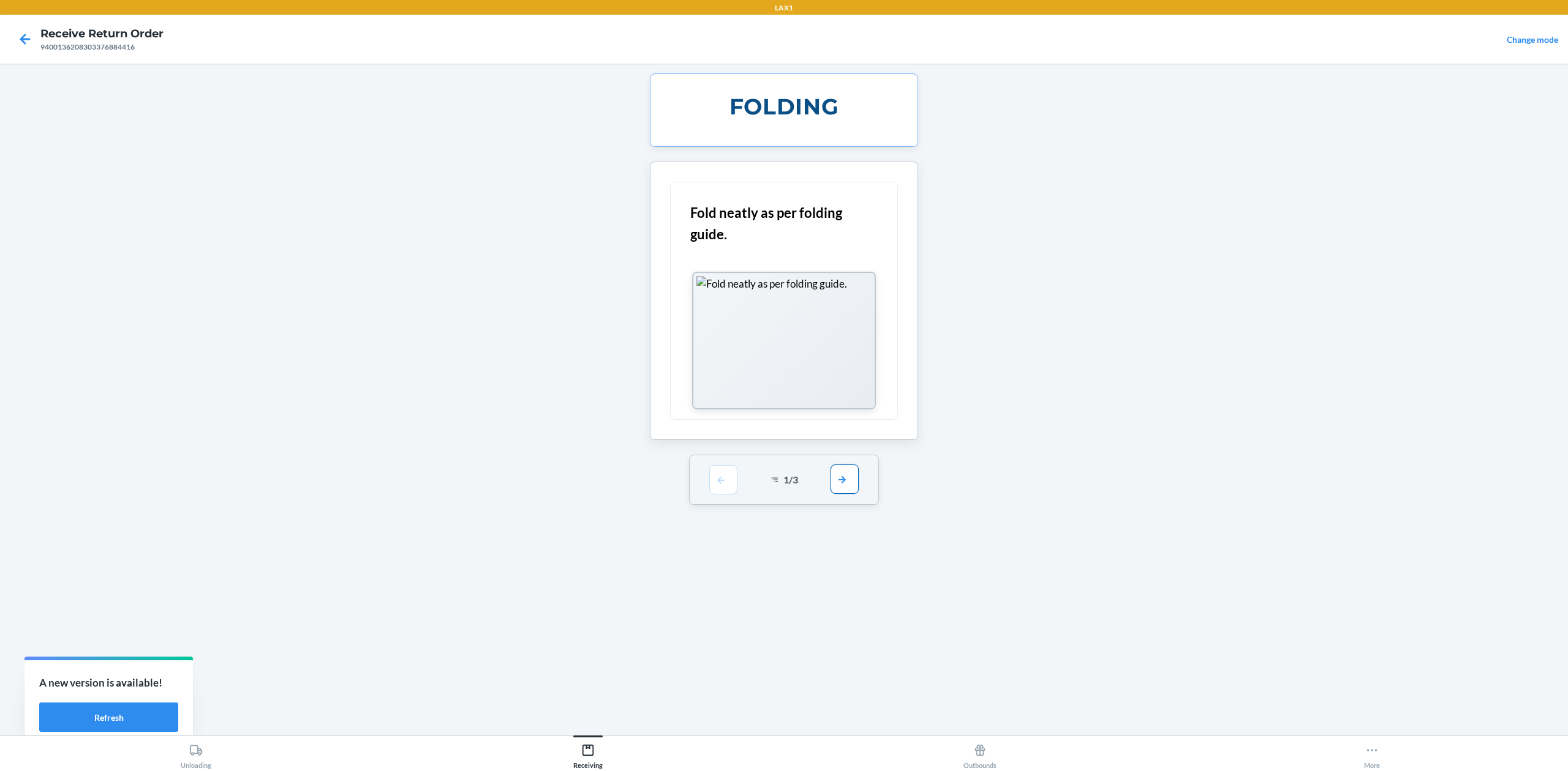
click at [836, 484] on button "button" at bounding box center [844, 479] width 28 height 30
click at [846, 325] on button "button" at bounding box center [844, 310] width 28 height 30
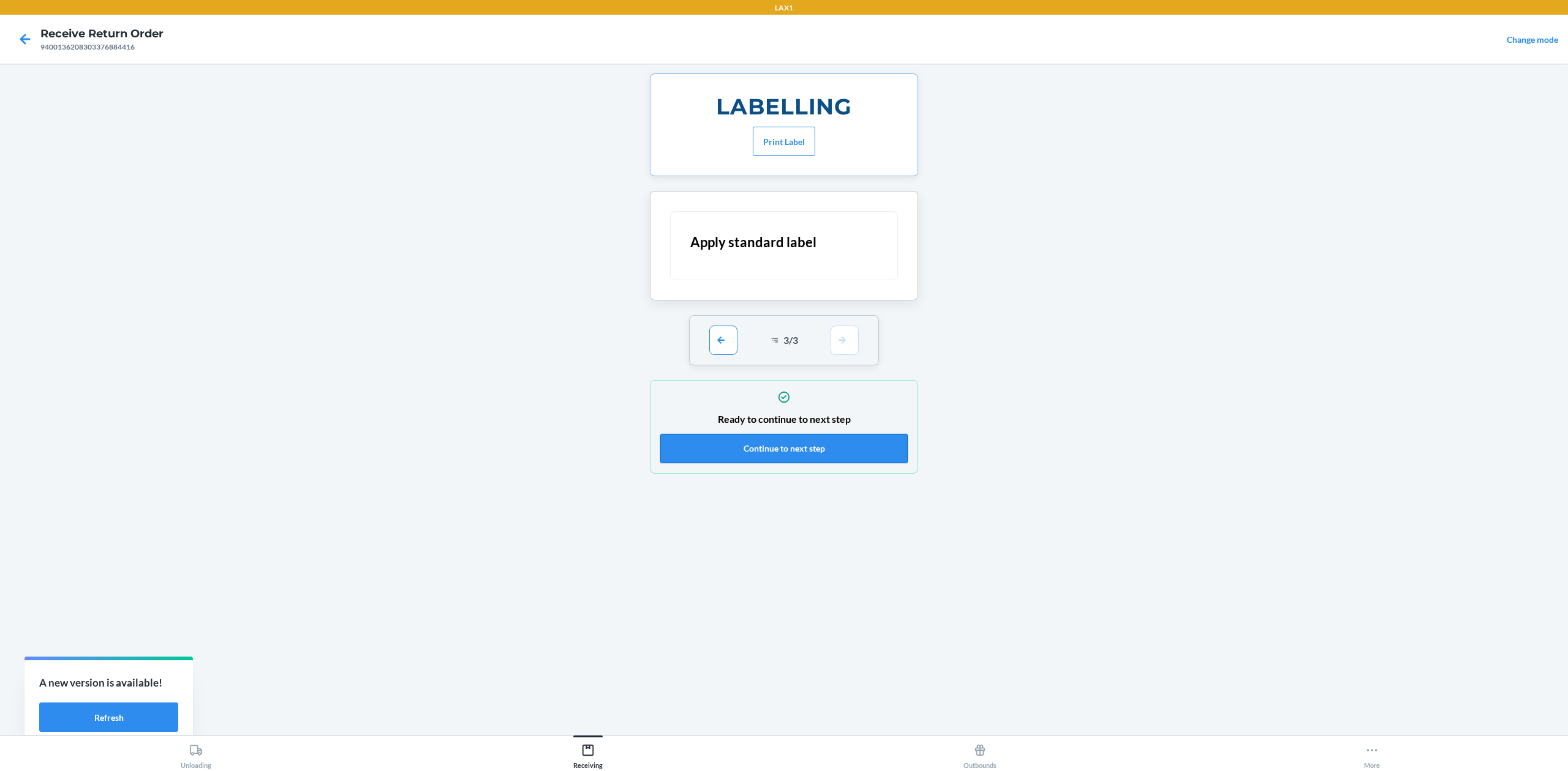
click at [822, 451] on button "Continue to next step" at bounding box center [784, 448] width 248 height 30
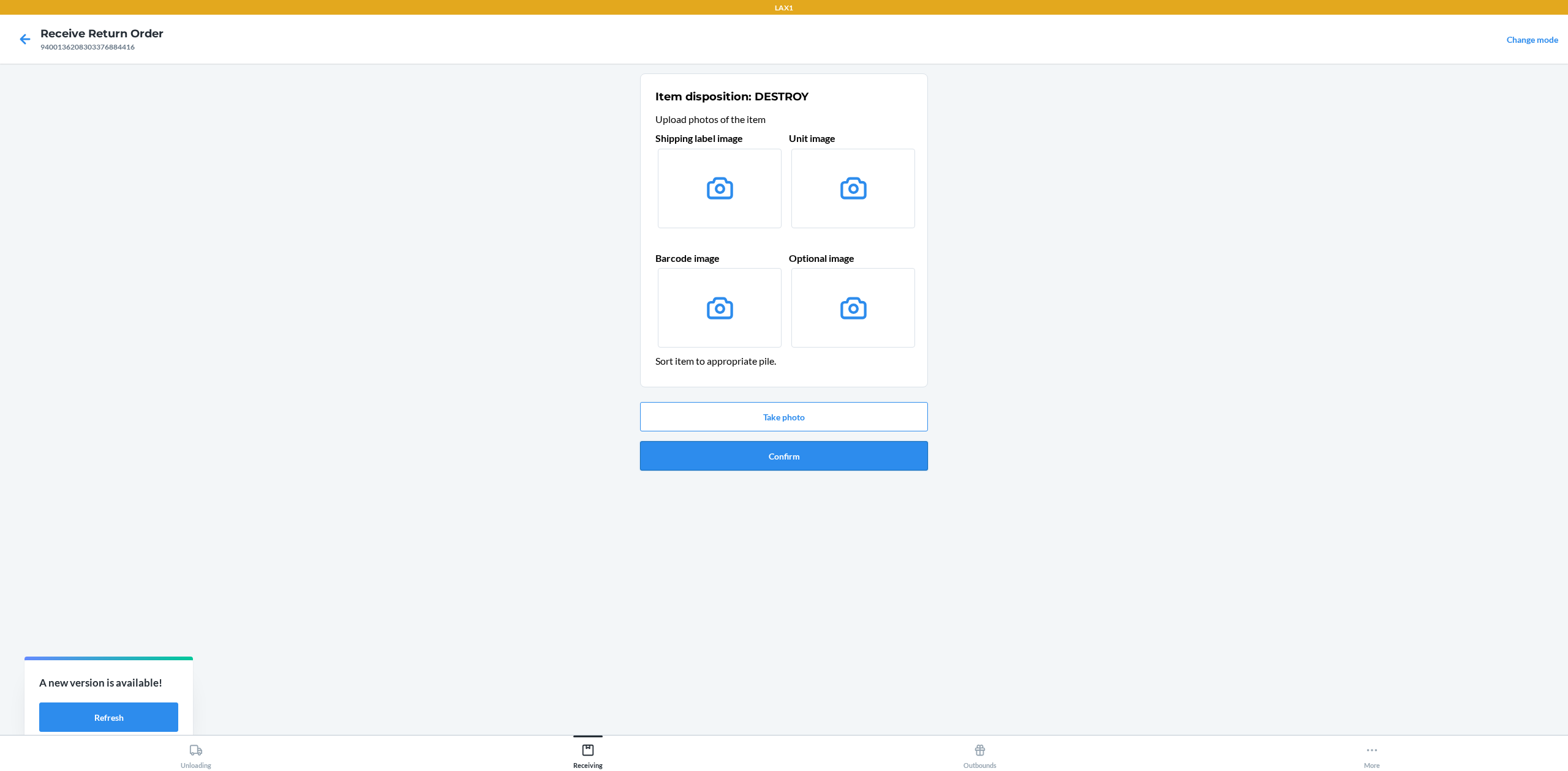
click at [823, 457] on button "Confirm" at bounding box center [784, 456] width 288 height 30
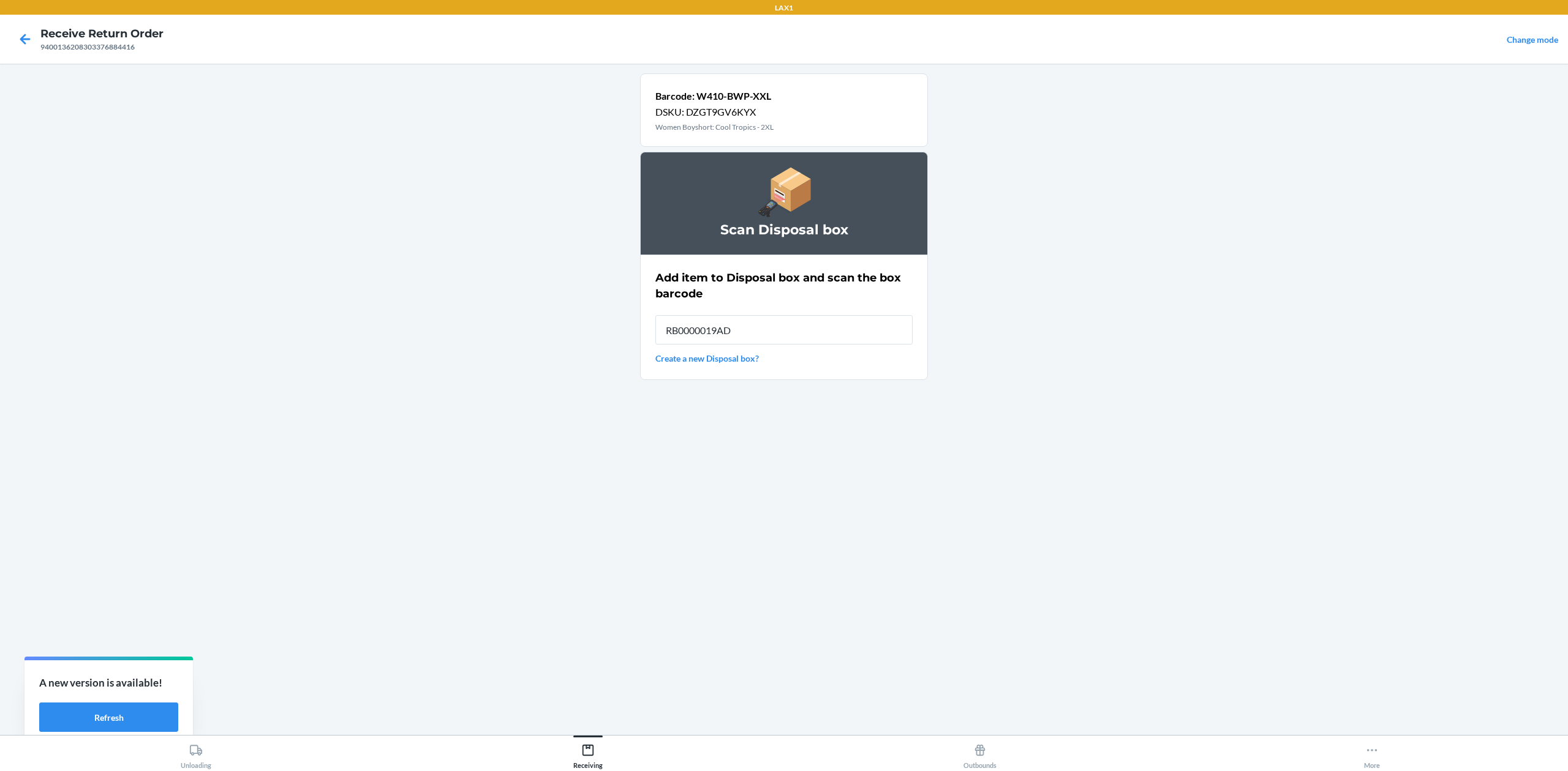
type input "RB0000019AD"
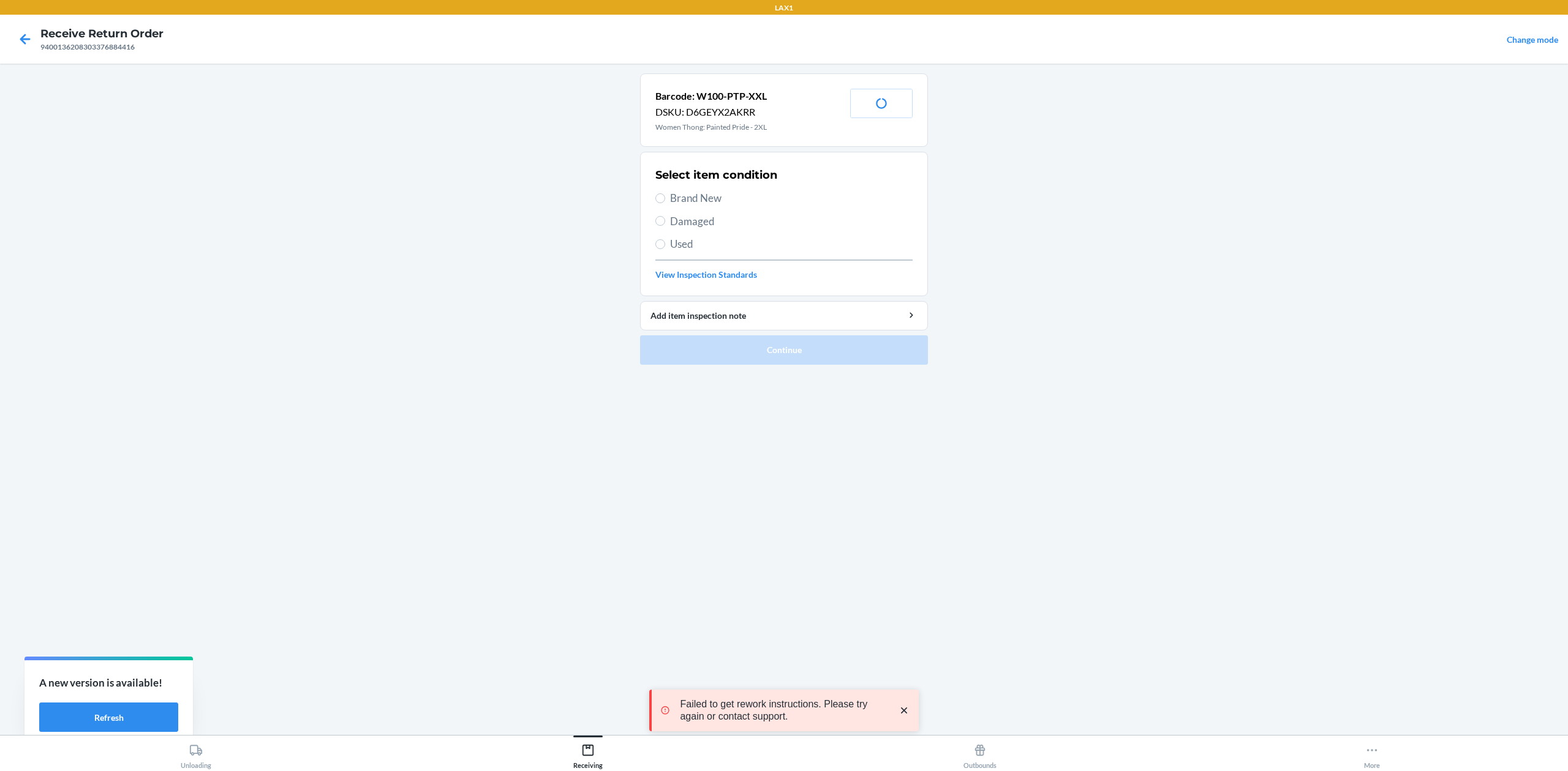
click at [689, 244] on span "Used" at bounding box center [791, 244] width 242 height 16
click at [665, 244] on input "Used" at bounding box center [661, 244] width 10 height 10
radio input "true"
click at [781, 353] on button "Continue" at bounding box center [784, 350] width 288 height 30
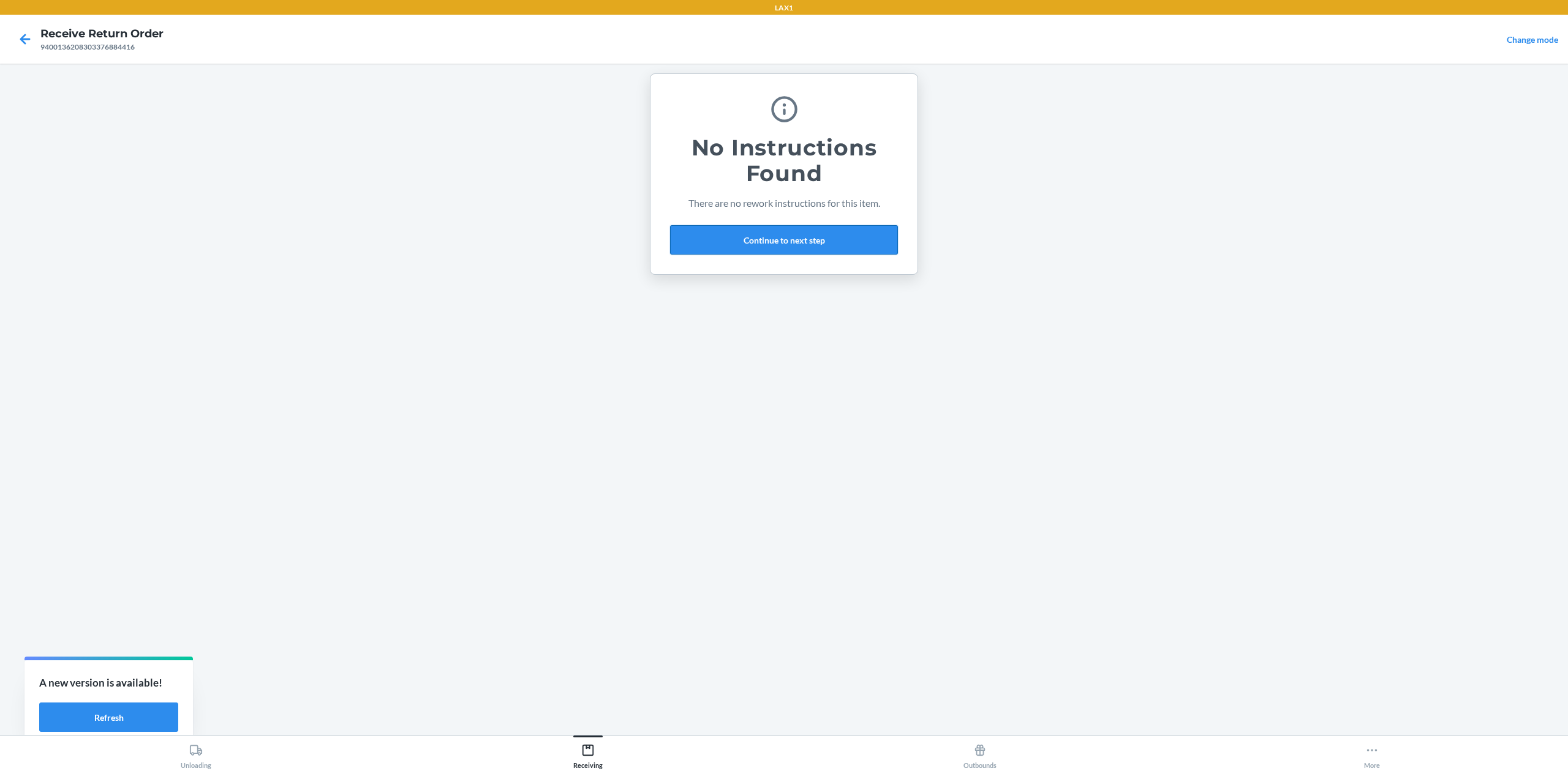
click at [836, 237] on button "Continue to next step" at bounding box center [784, 240] width 228 height 30
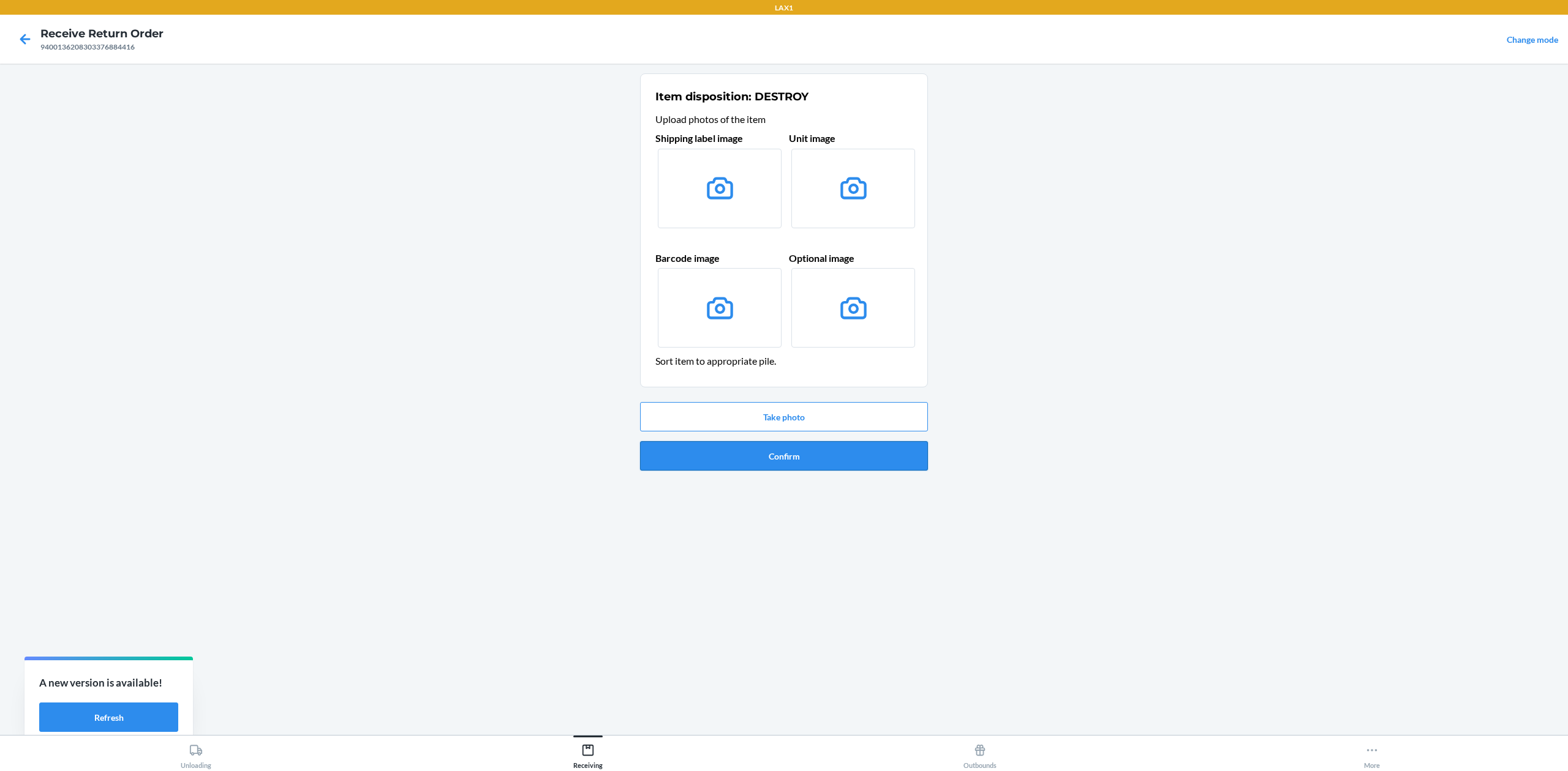
click at [883, 459] on button "Confirm" at bounding box center [784, 456] width 288 height 30
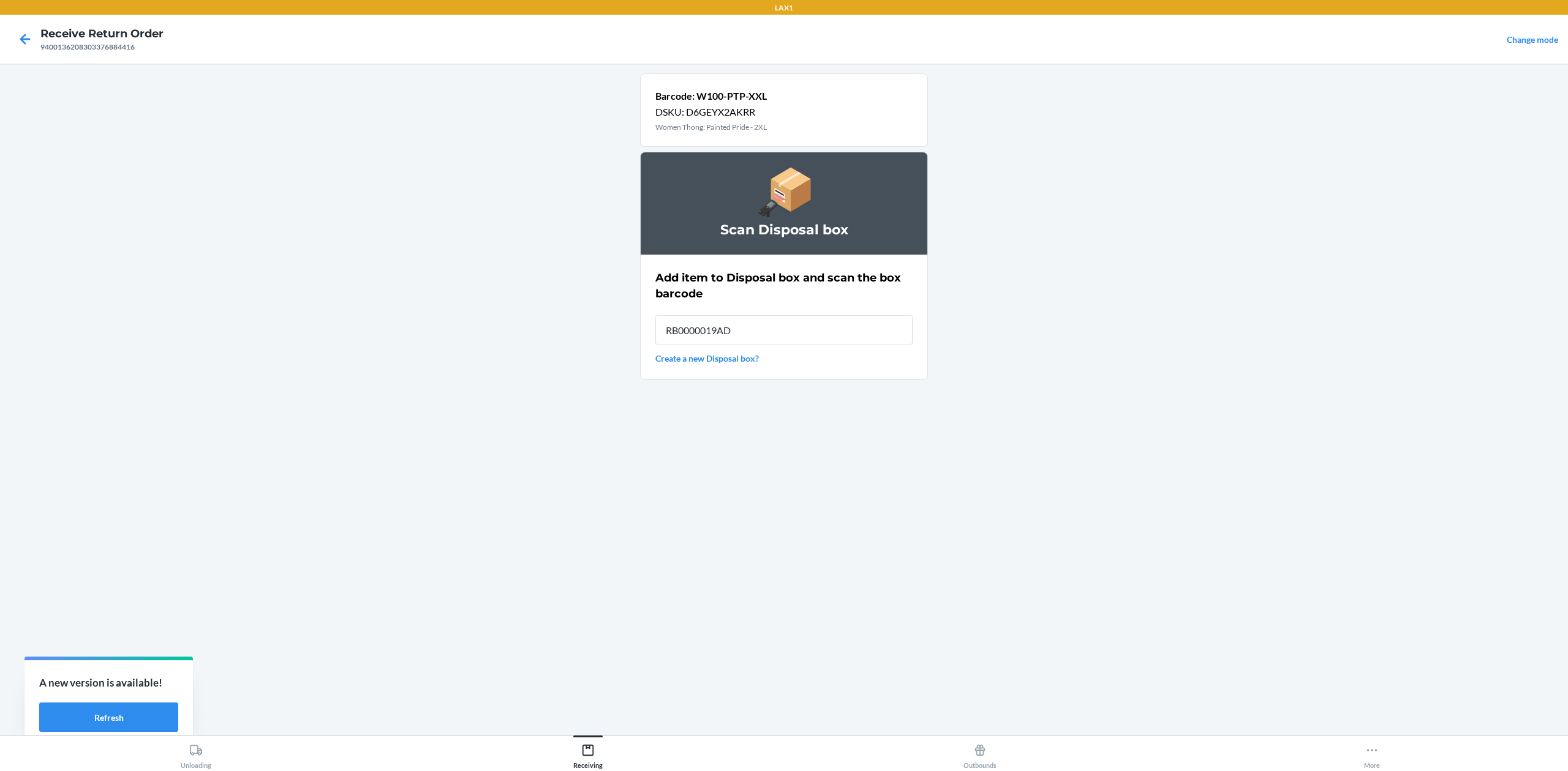
type input "RB0000019AD"
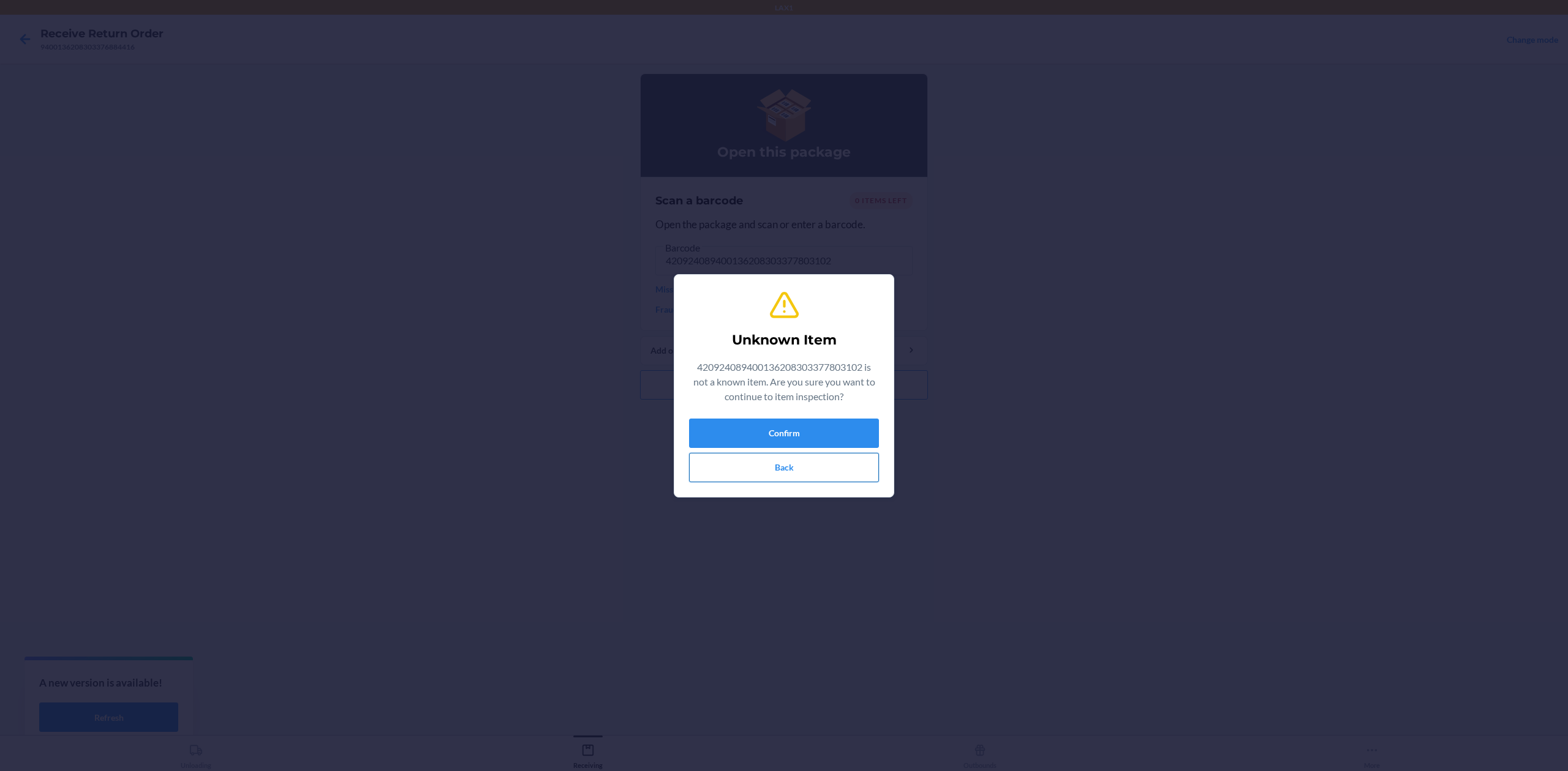
click at [787, 471] on button "Back" at bounding box center [784, 467] width 190 height 30
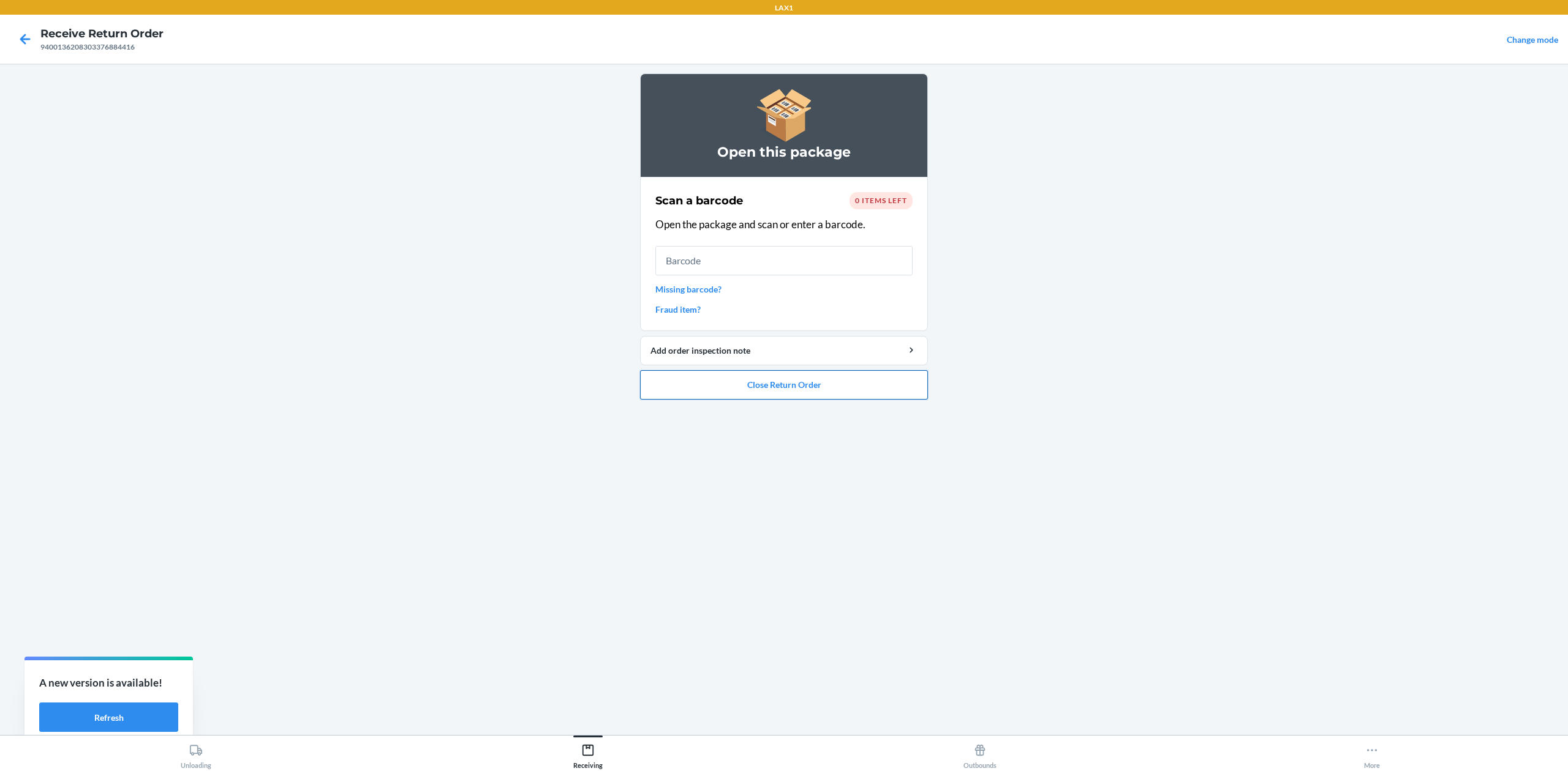
click at [797, 398] on button "Close Return Order" at bounding box center [784, 385] width 288 height 30
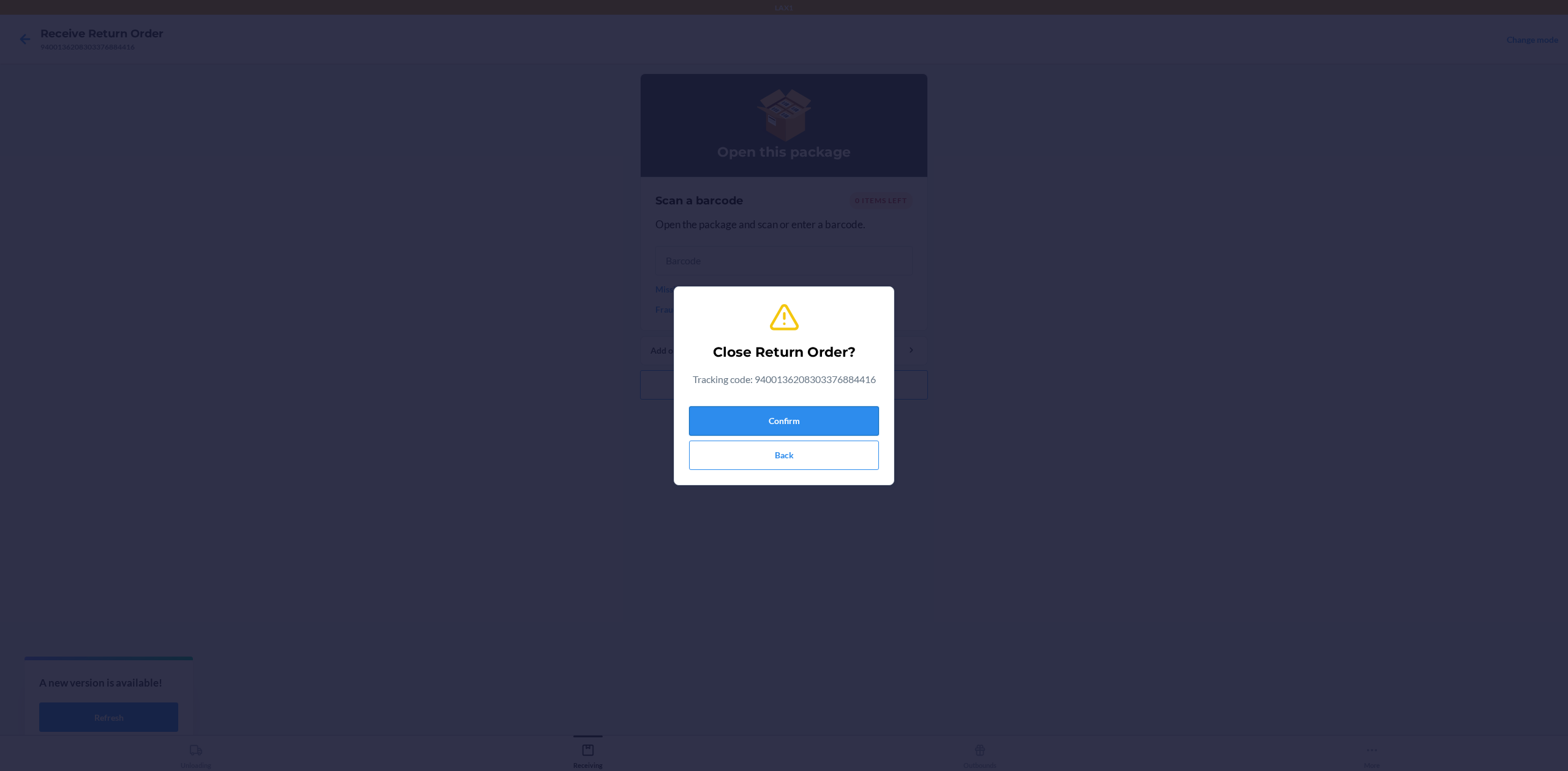
click at [794, 427] on button "Confirm" at bounding box center [784, 421] width 190 height 30
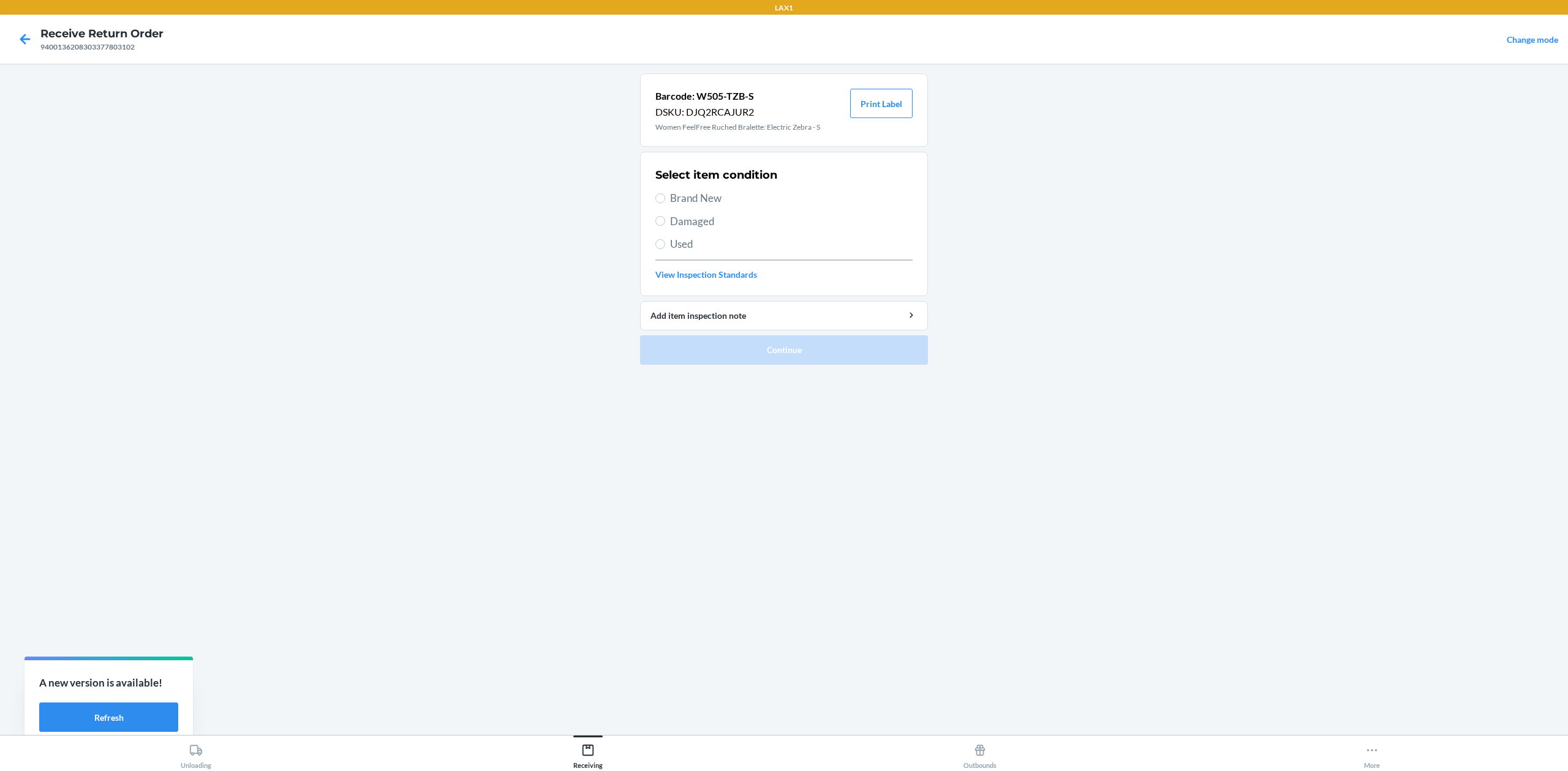
click at [700, 209] on div "Select item condition Brand New Damaged Used View Inspection Standards" at bounding box center [784, 225] width 257 height 122
click at [709, 199] on span "Brand New" at bounding box center [791, 198] width 242 height 16
click at [665, 199] on input "Brand New" at bounding box center [661, 198] width 10 height 10
radio input "true"
click at [807, 356] on button "Continue" at bounding box center [784, 350] width 288 height 30
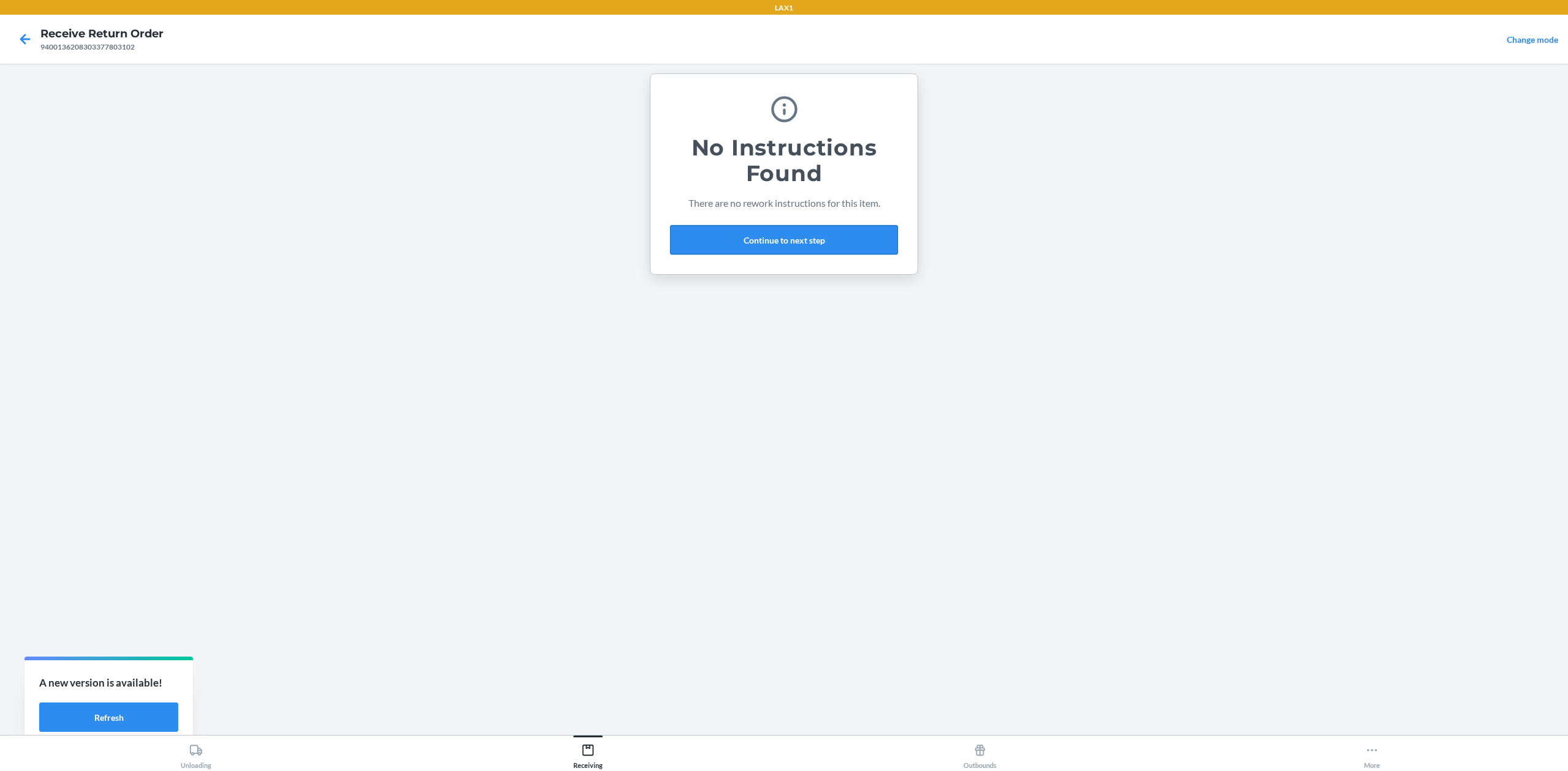
click at [792, 231] on button "Continue to next step" at bounding box center [784, 240] width 228 height 30
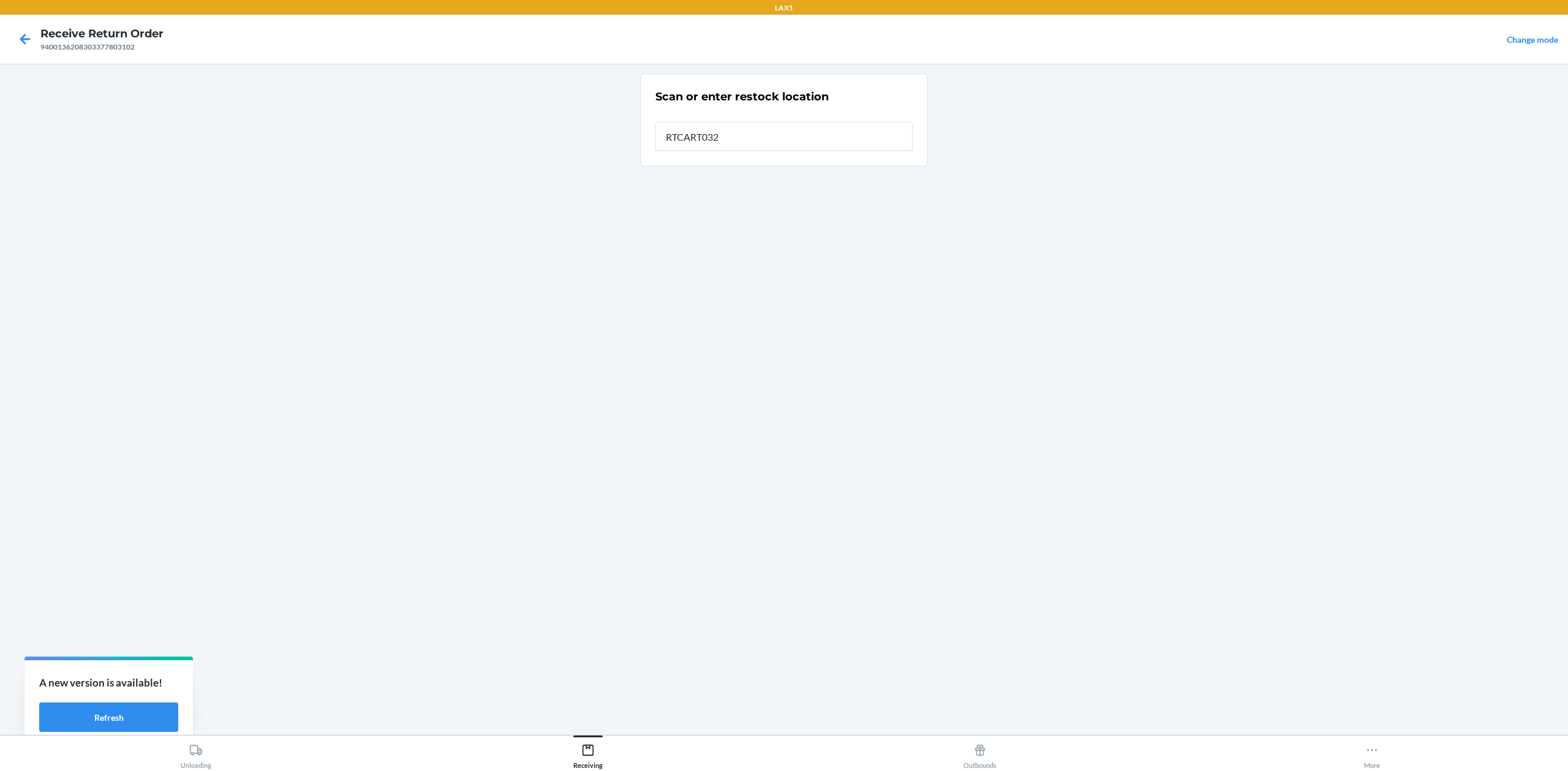
type input "RTCART032"
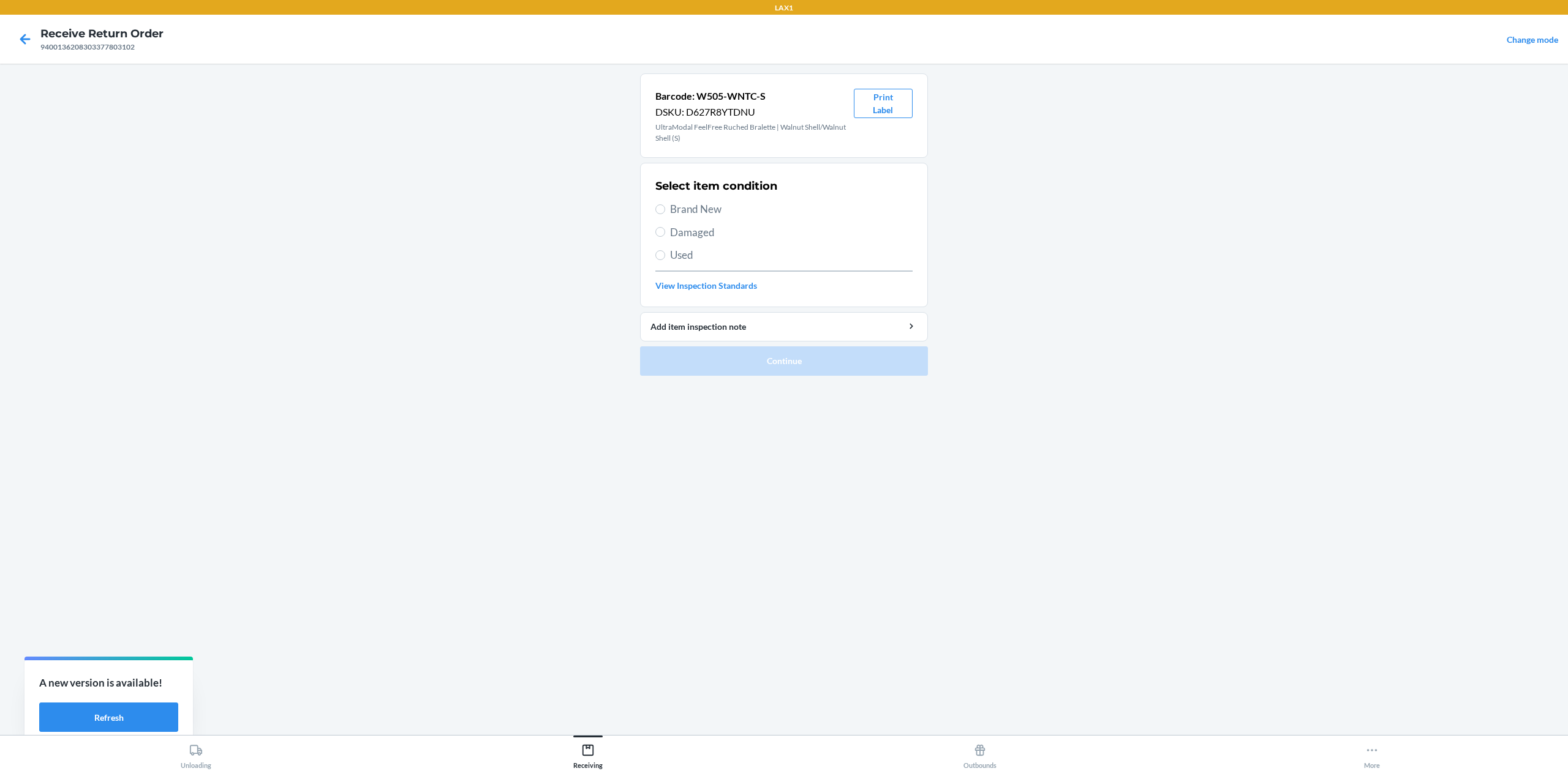
click at [714, 208] on span "Brand New" at bounding box center [791, 209] width 242 height 16
click at [665, 208] on input "Brand New" at bounding box center [661, 209] width 10 height 10
radio input "true"
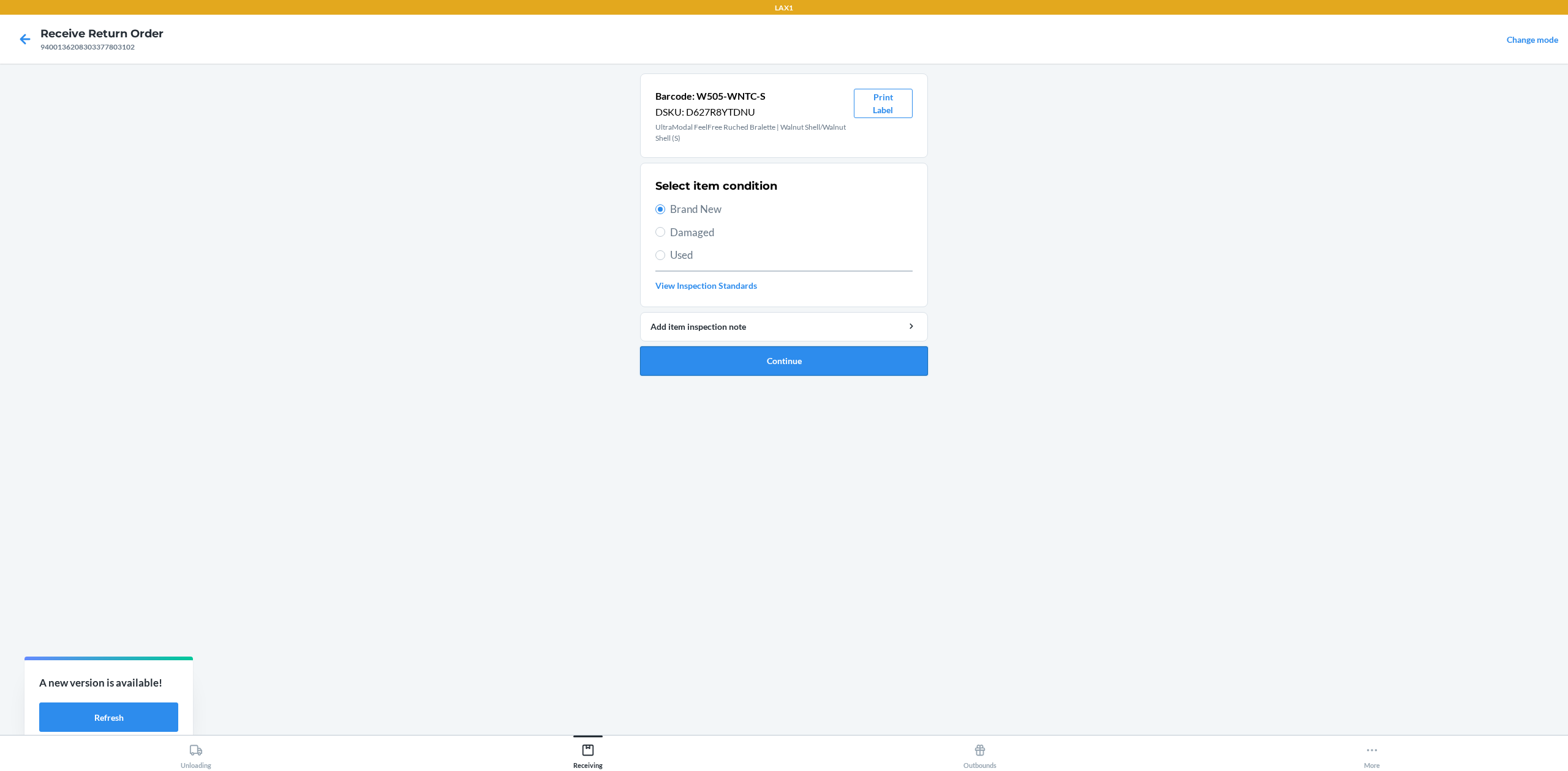
click at [787, 350] on button "Continue" at bounding box center [784, 361] width 288 height 30
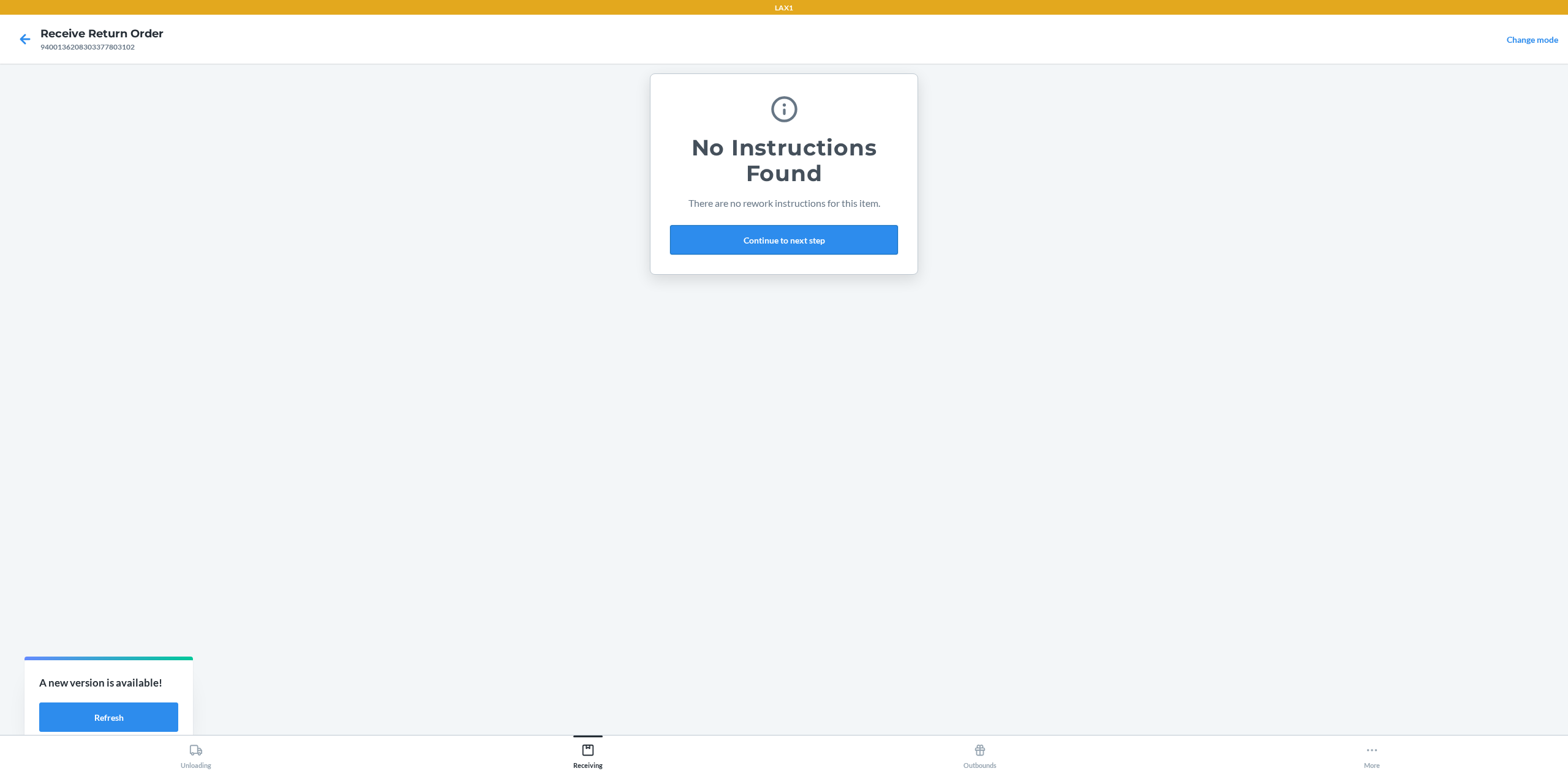
click at [826, 242] on button "Continue to next step" at bounding box center [784, 240] width 228 height 30
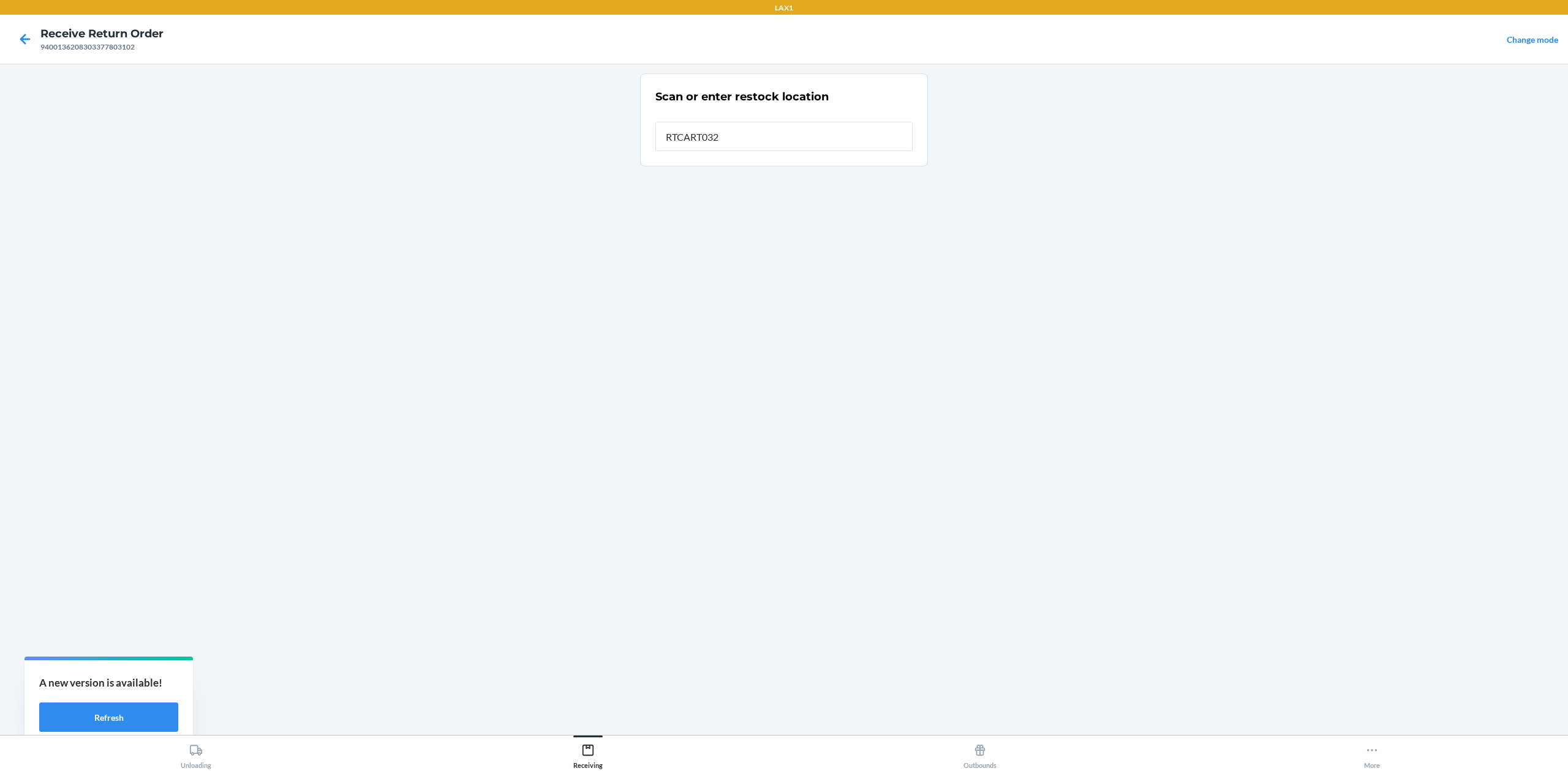
type input "RTCART032"
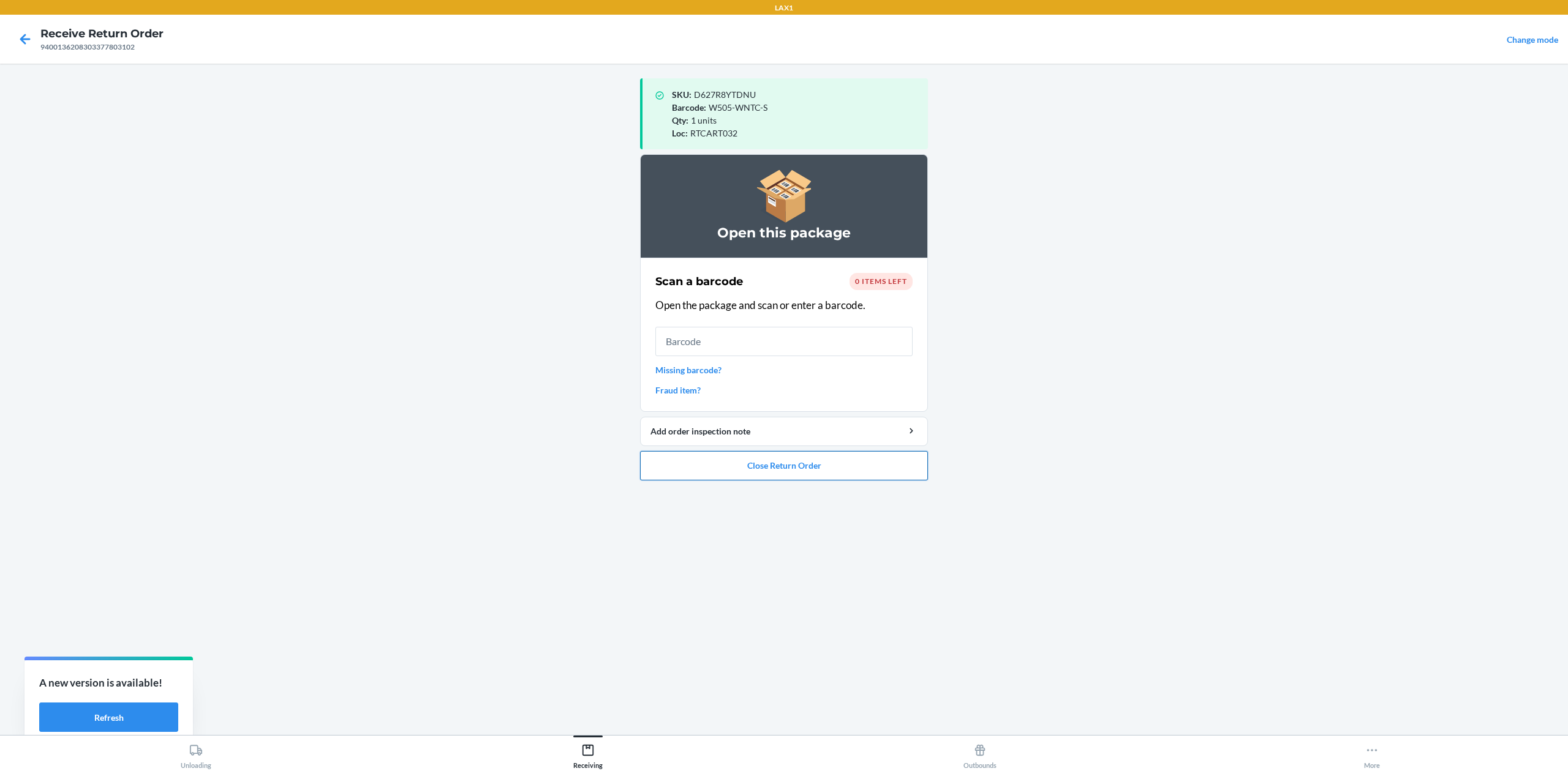
click at [824, 475] on button "Close Return Order" at bounding box center [784, 465] width 288 height 30
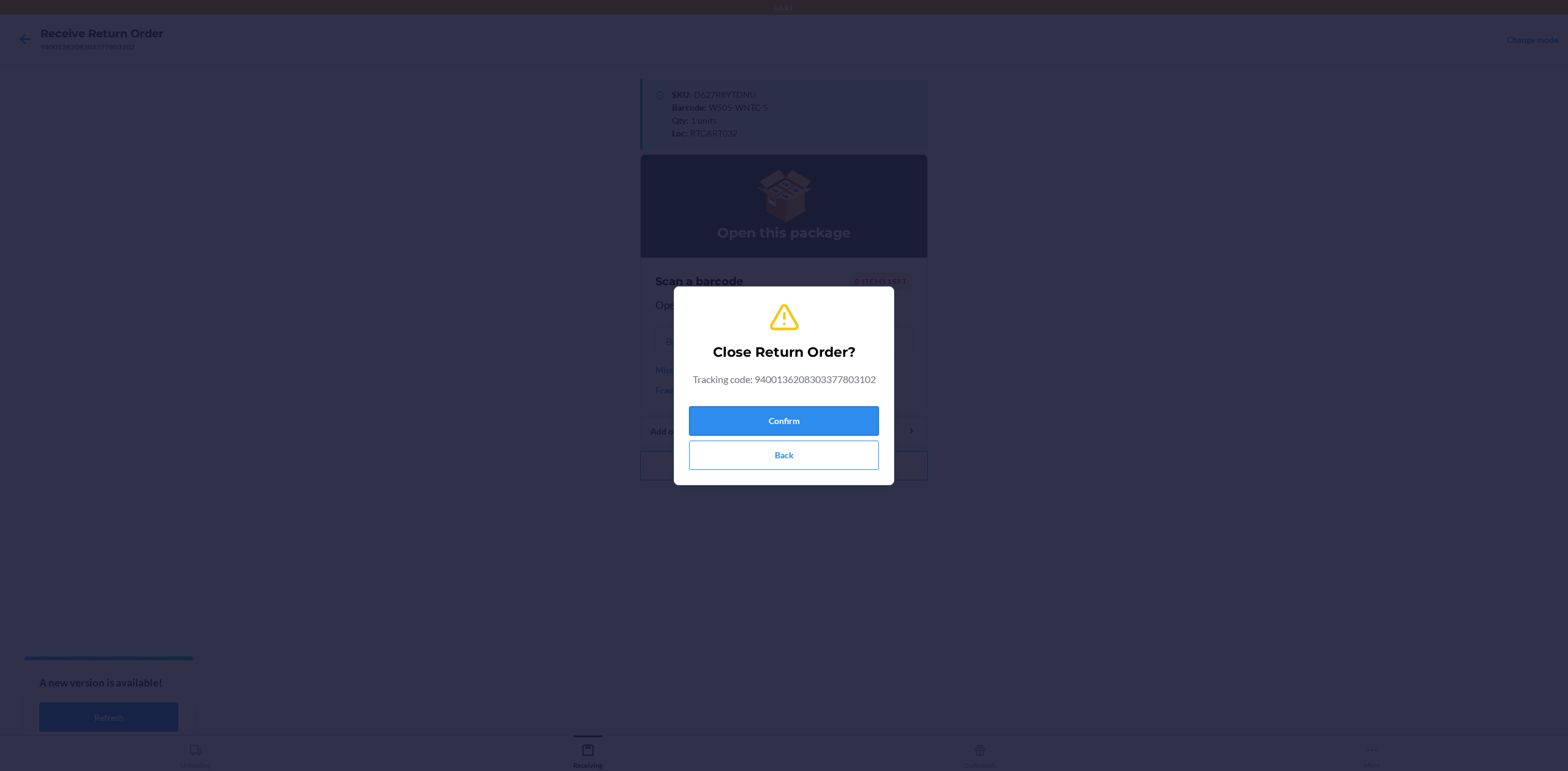
click at [812, 426] on button "Confirm" at bounding box center [784, 421] width 190 height 30
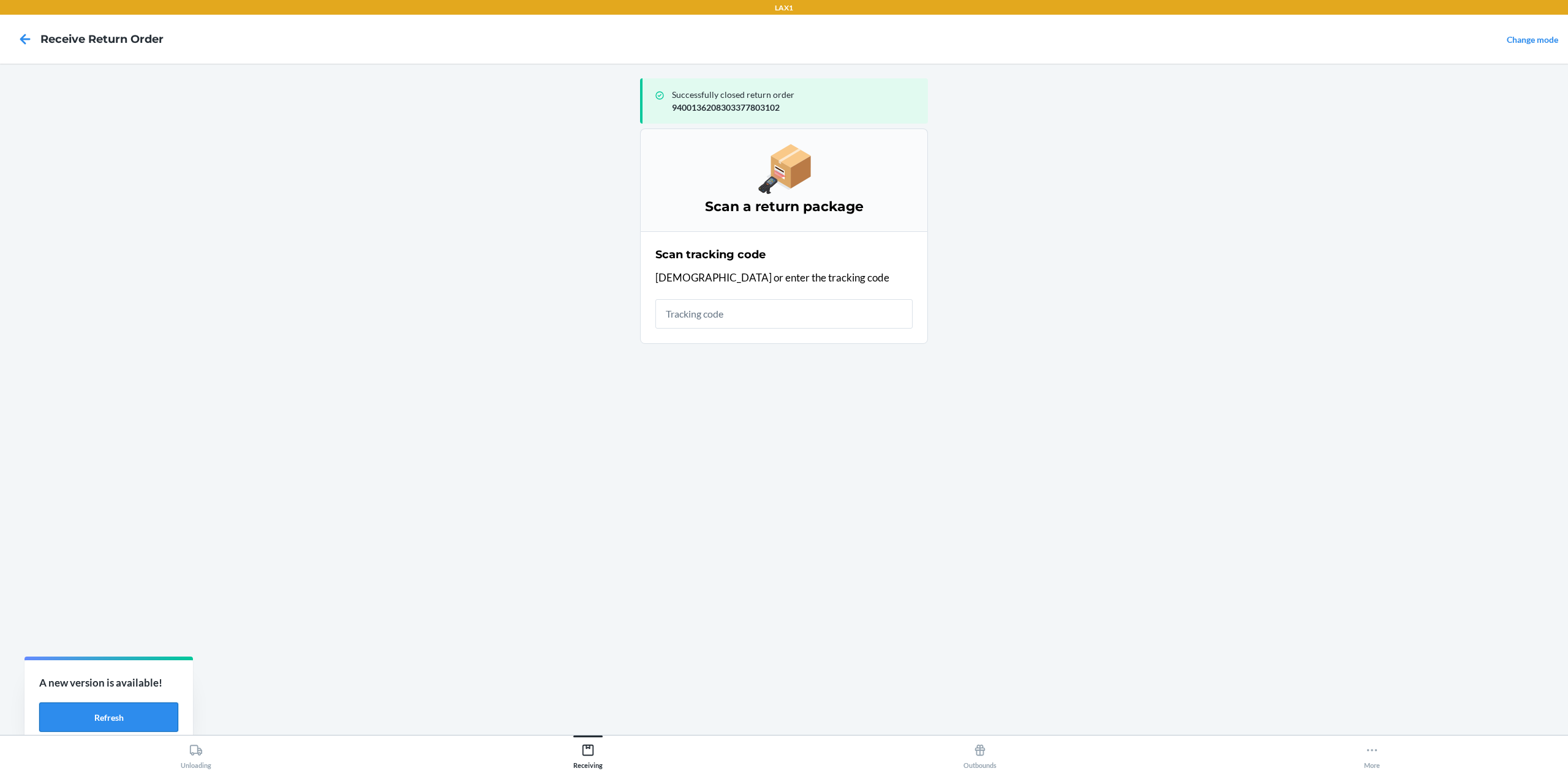
click at [164, 721] on button "Refresh" at bounding box center [108, 717] width 139 height 30
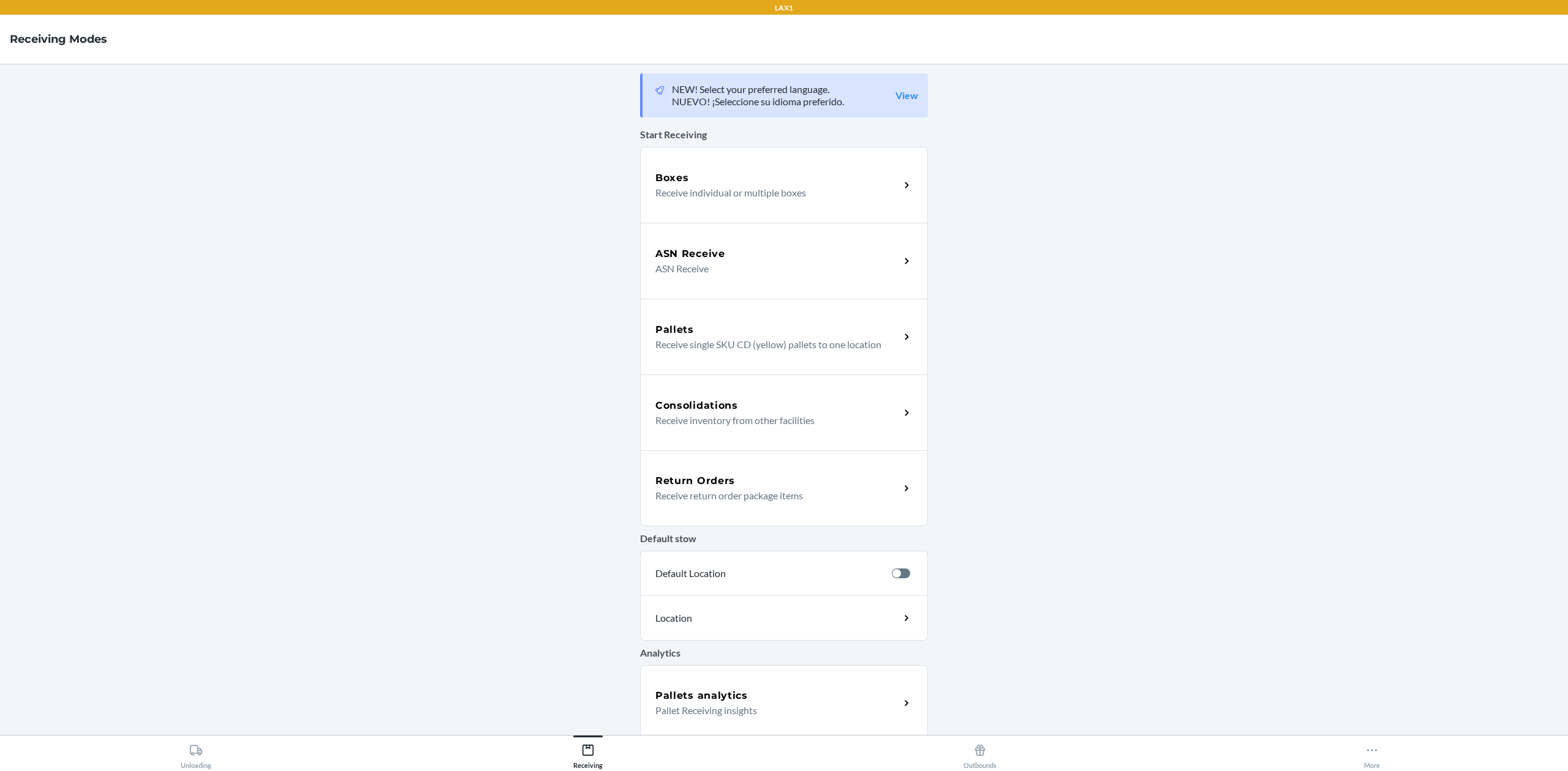
click at [758, 490] on p "Receive return order package items" at bounding box center [773, 496] width 235 height 14
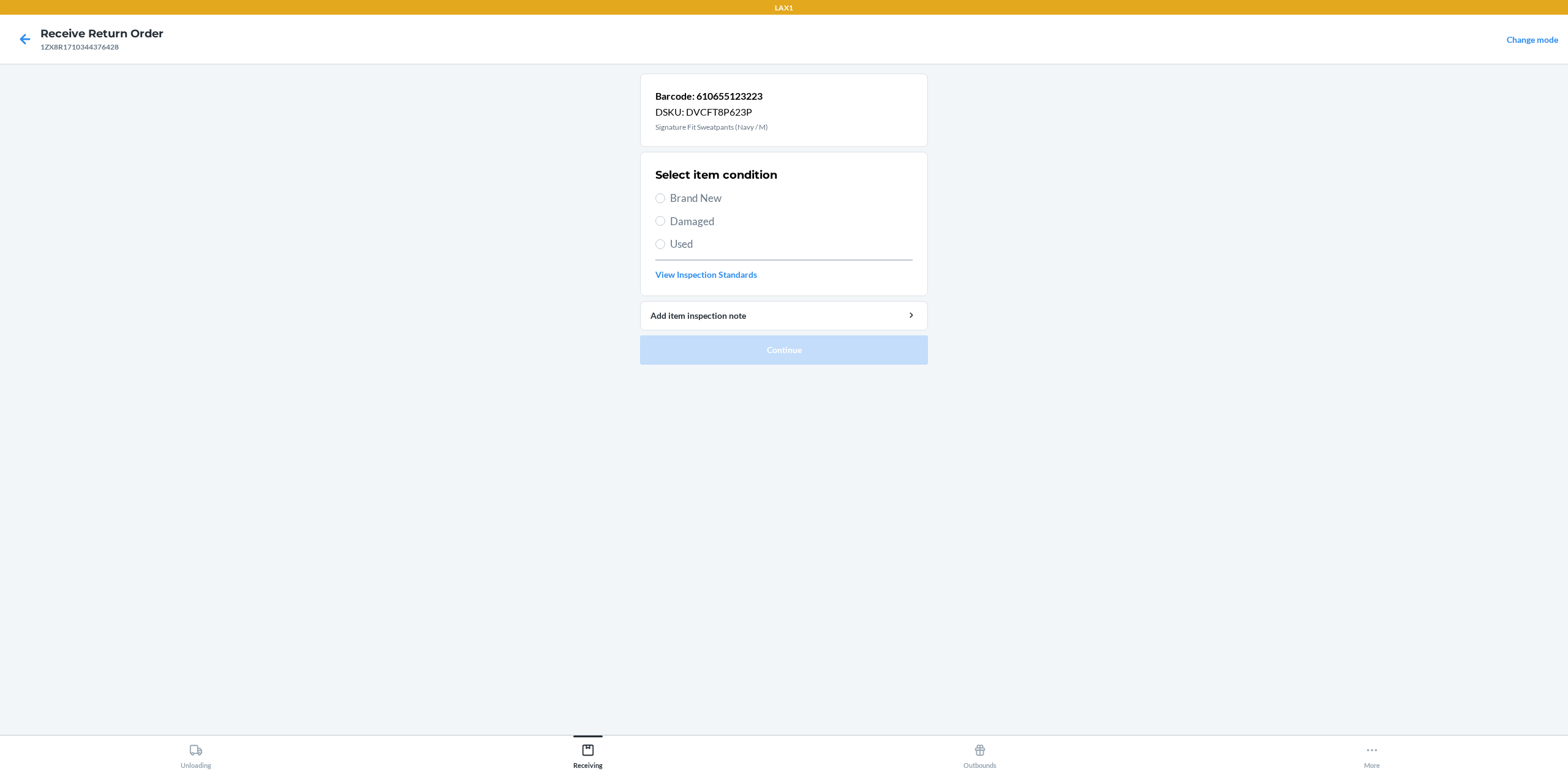
click at [694, 246] on span "Used" at bounding box center [791, 244] width 242 height 16
click at [665, 246] on input "Used" at bounding box center [661, 244] width 10 height 10
radio input "true"
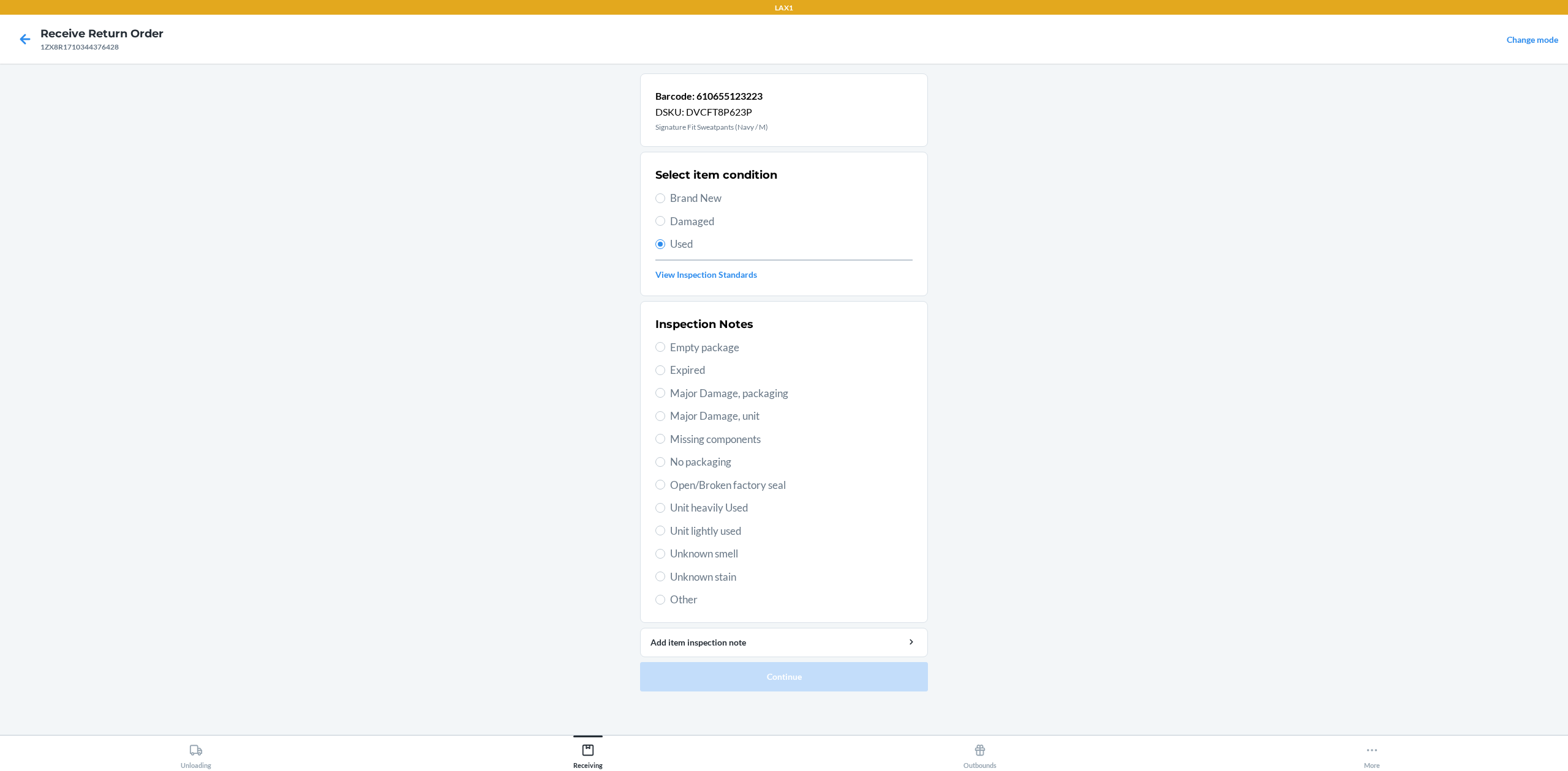
click at [721, 214] on span "Damaged" at bounding box center [791, 221] width 242 height 16
click at [665, 216] on input "Damaged" at bounding box center [661, 221] width 10 height 10
radio input "true"
radio input "false"
click at [756, 390] on span "Major Damage, packaging" at bounding box center [791, 394] width 242 height 16
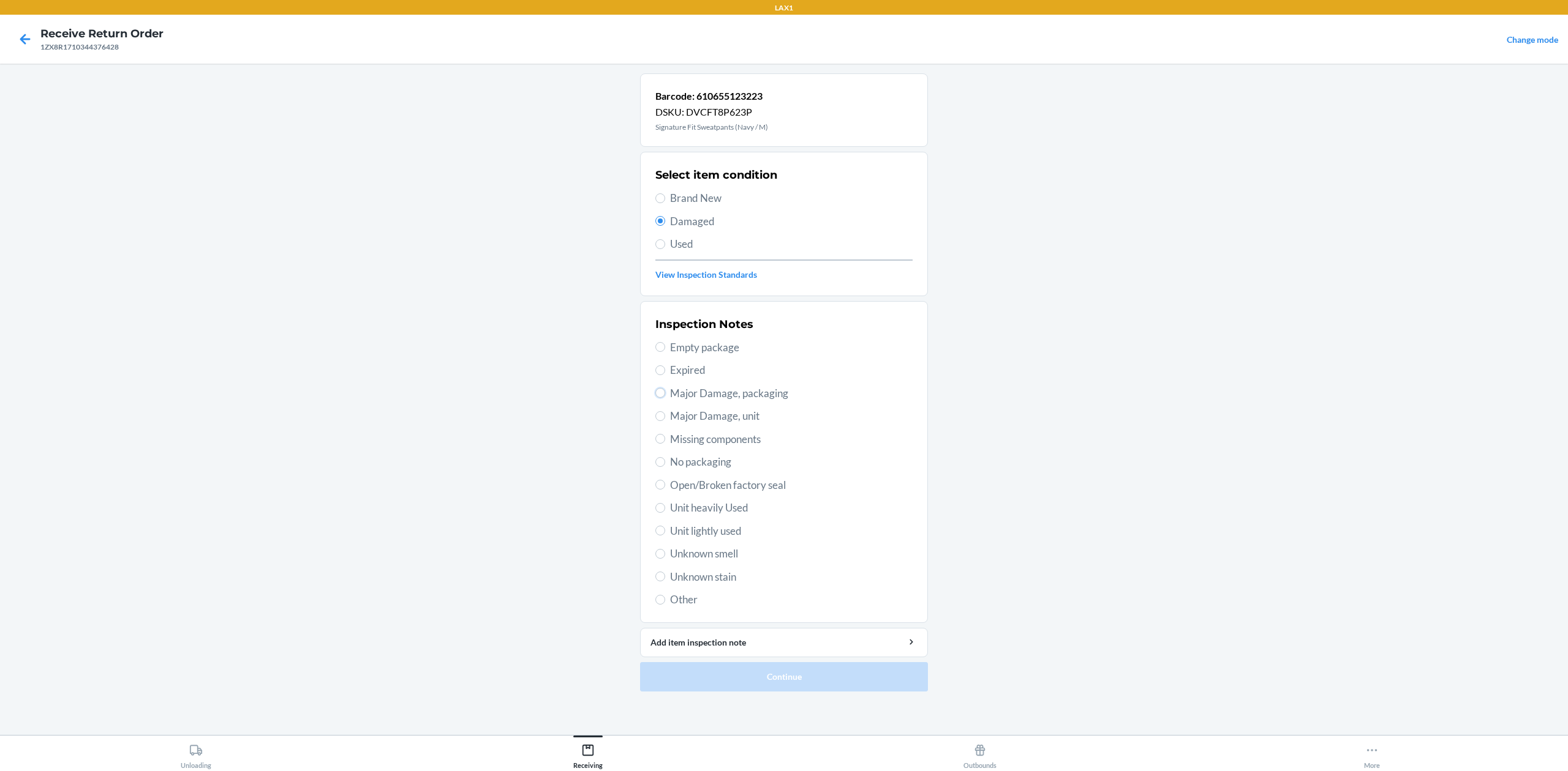
click at [665, 390] on input "Major Damage, packaging" at bounding box center [661, 394] width 10 height 10
radio input "true"
click at [863, 691] on button "Continue" at bounding box center [784, 676] width 288 height 30
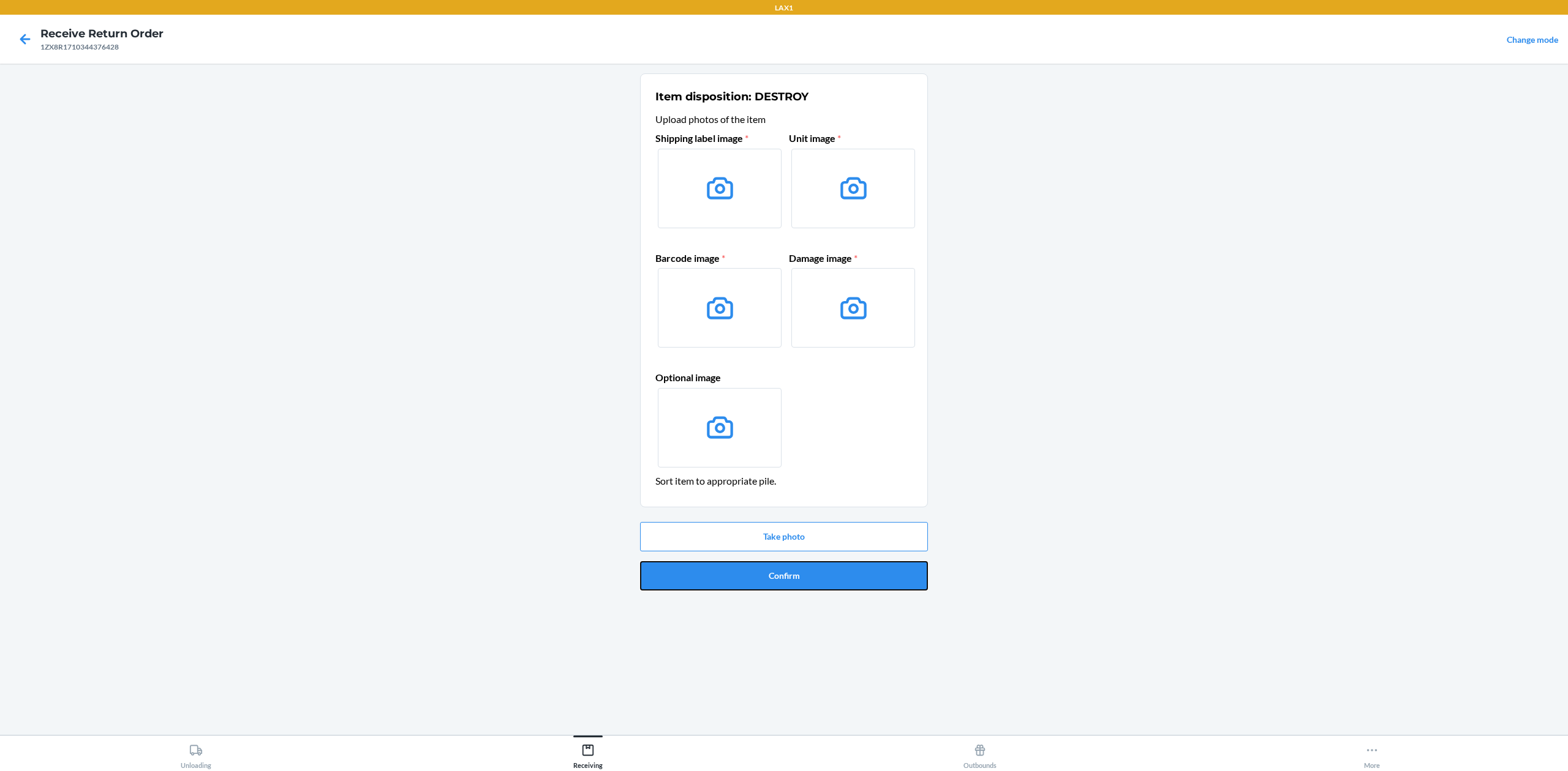
click at [718, 572] on button "Confirm" at bounding box center [784, 576] width 288 height 30
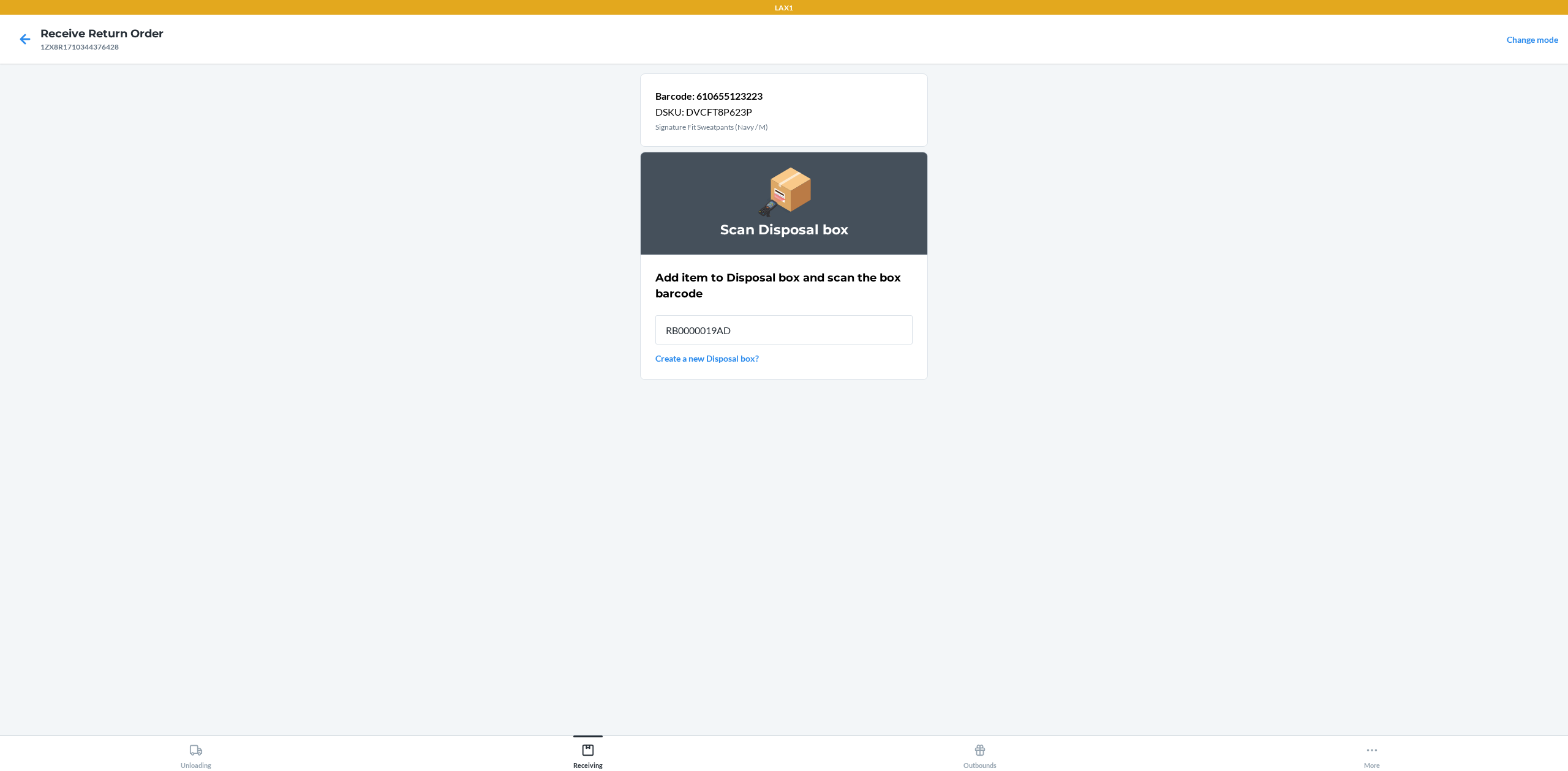
type input "RB0000019AD"
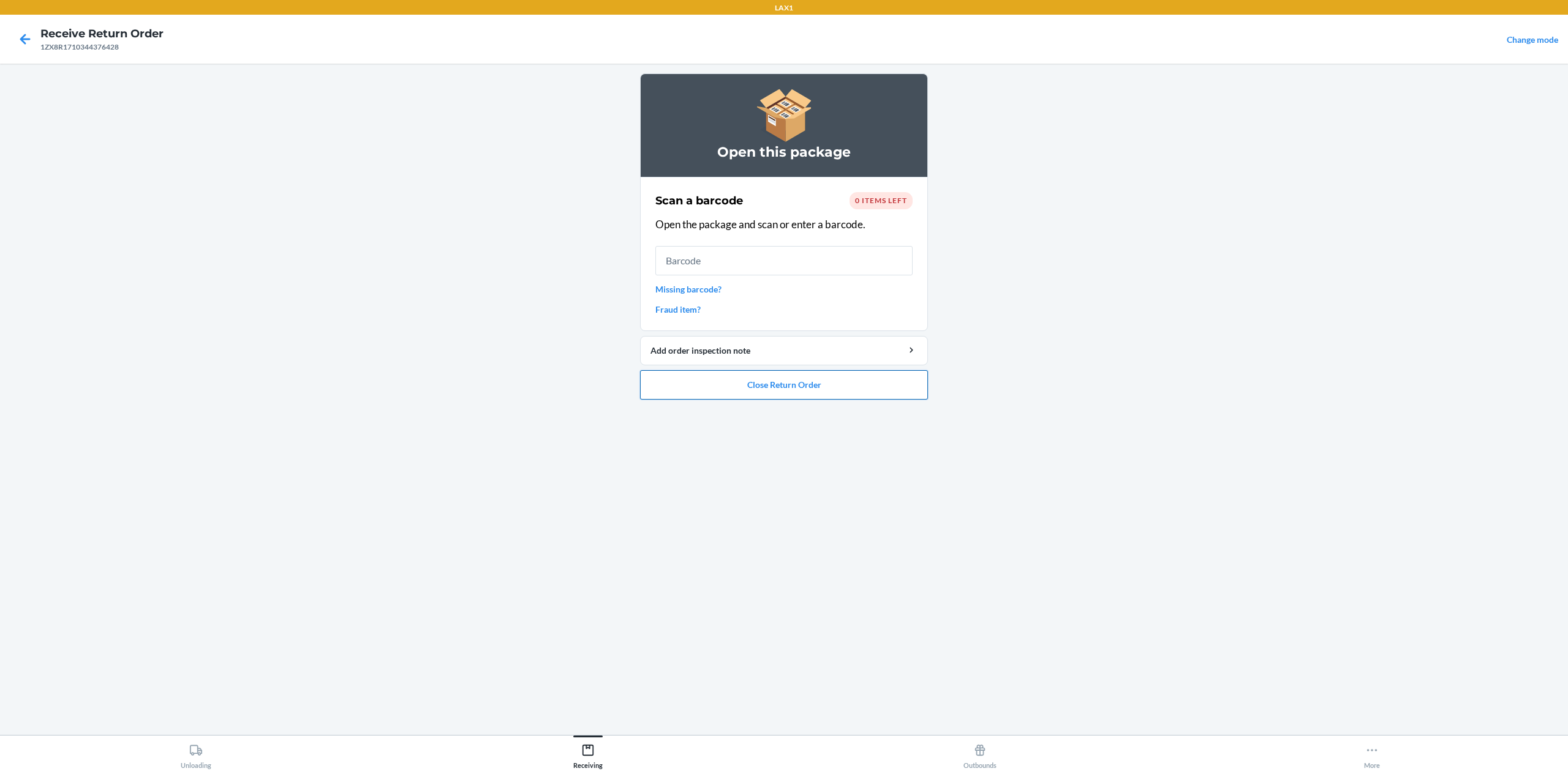
click at [823, 388] on button "Close Return Order" at bounding box center [784, 385] width 288 height 30
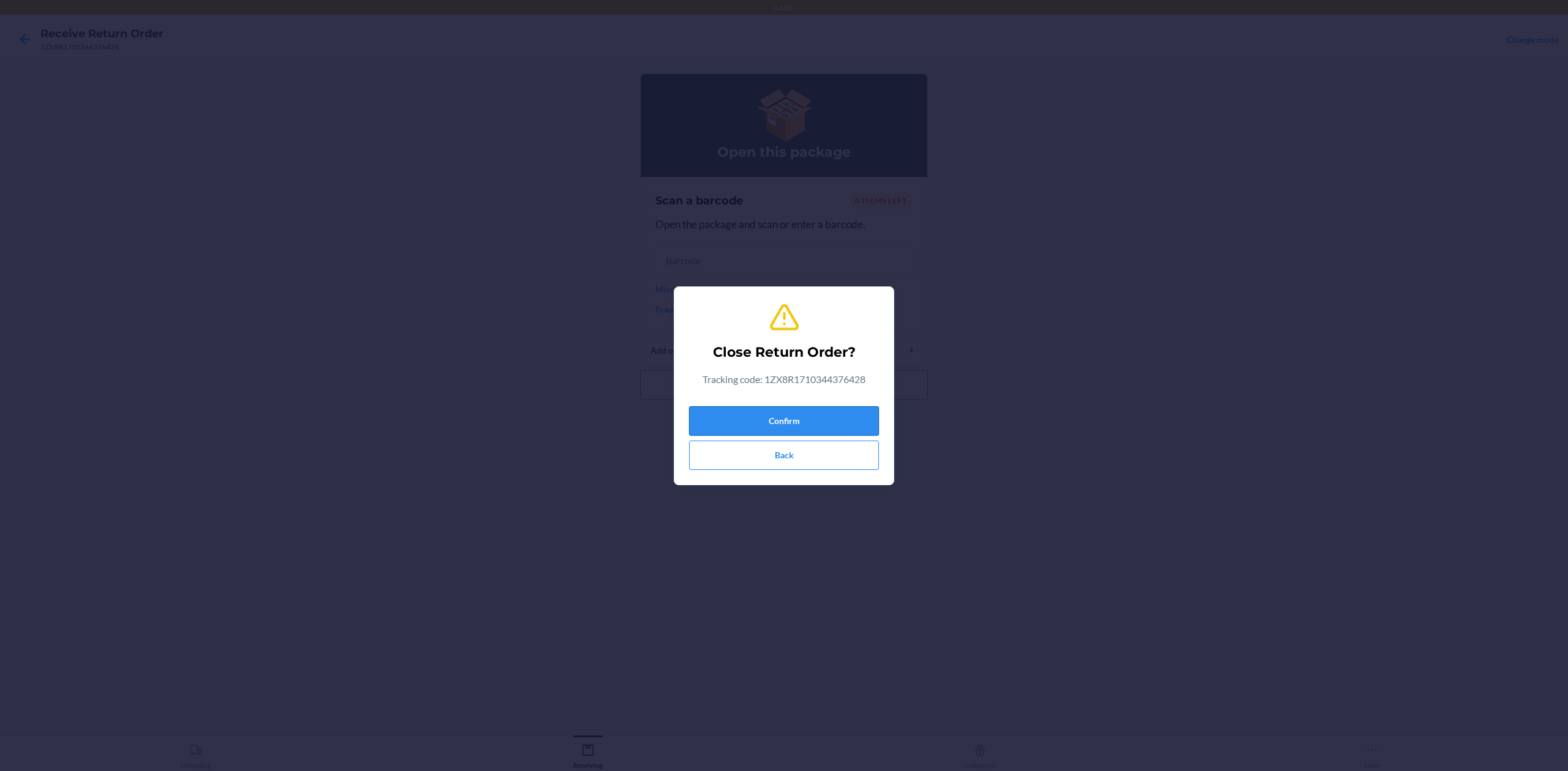
click at [763, 410] on button "Confirm" at bounding box center [784, 421] width 190 height 30
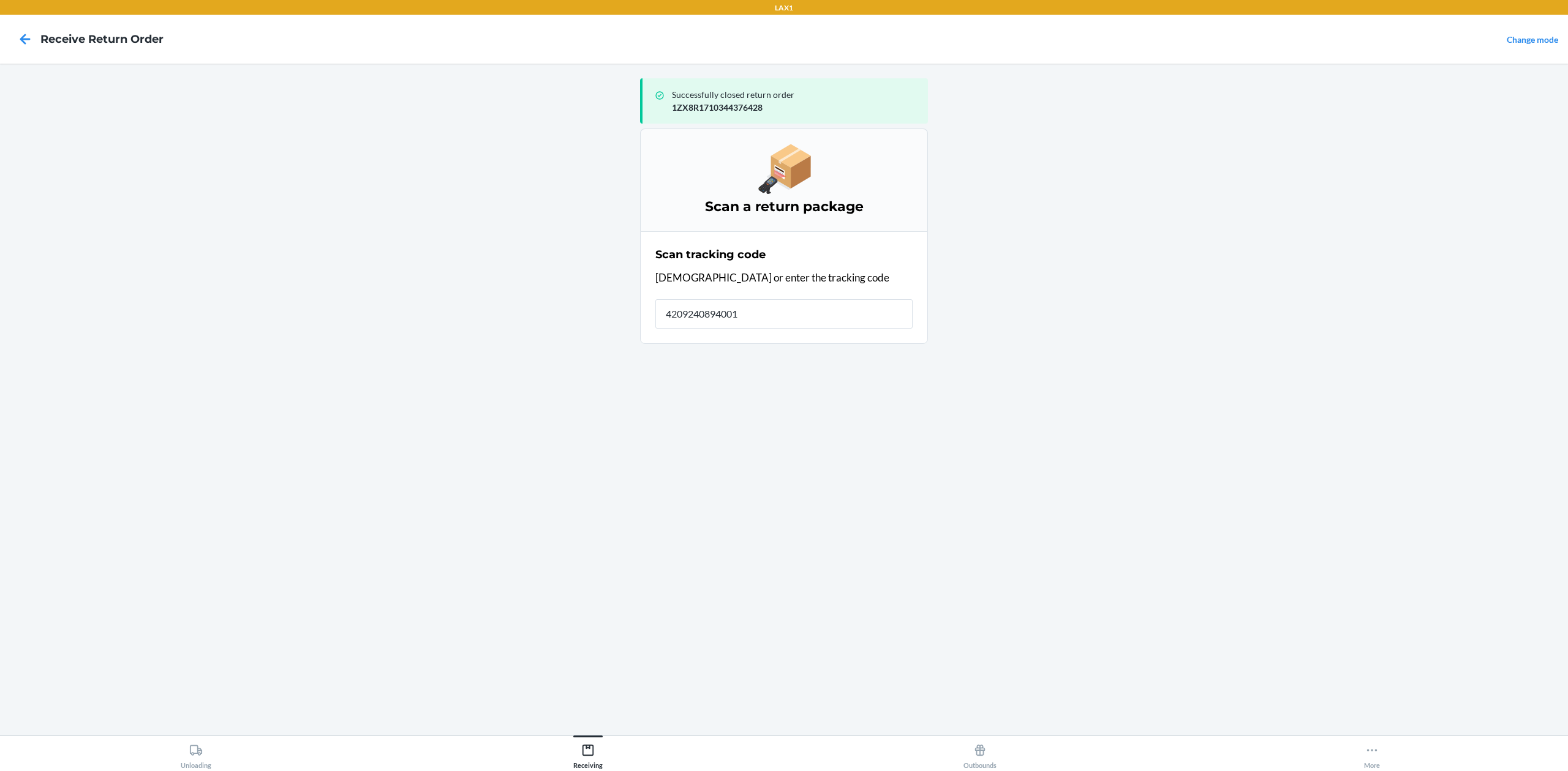
type input "42092408940013"
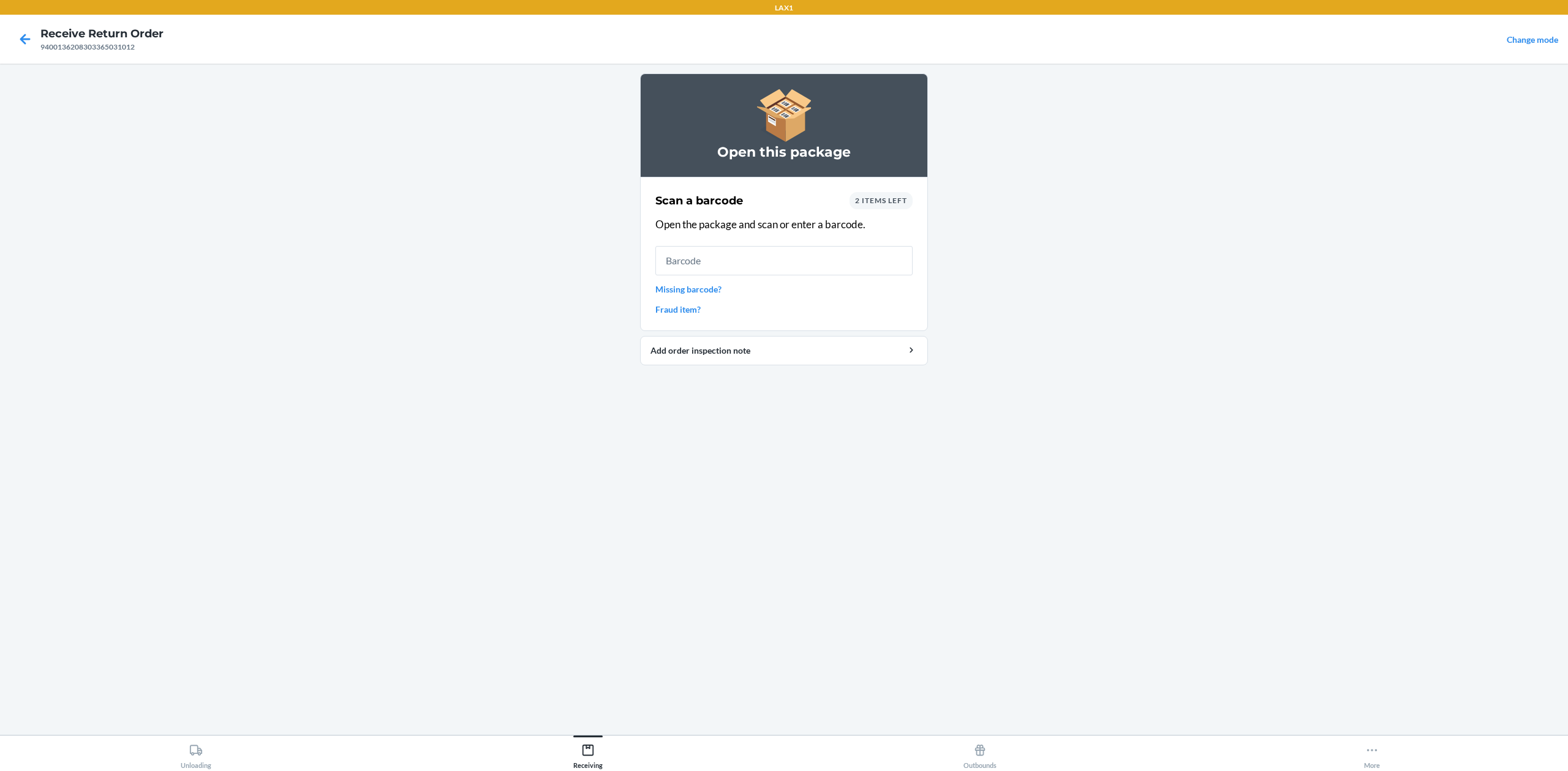
click at [694, 288] on link "Missing barcode?" at bounding box center [784, 289] width 257 height 13
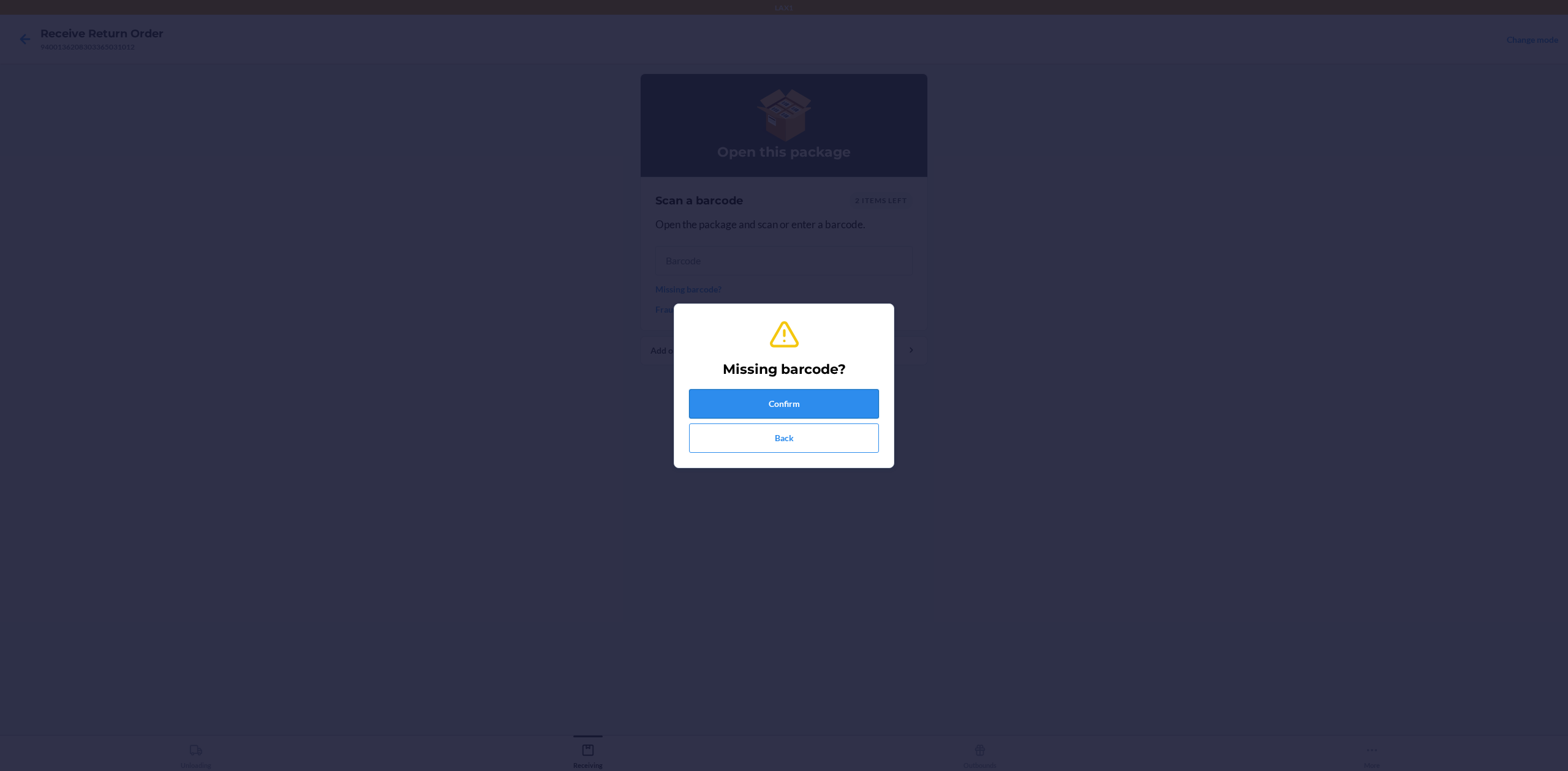
click at [783, 405] on button "Confirm" at bounding box center [784, 404] width 190 height 30
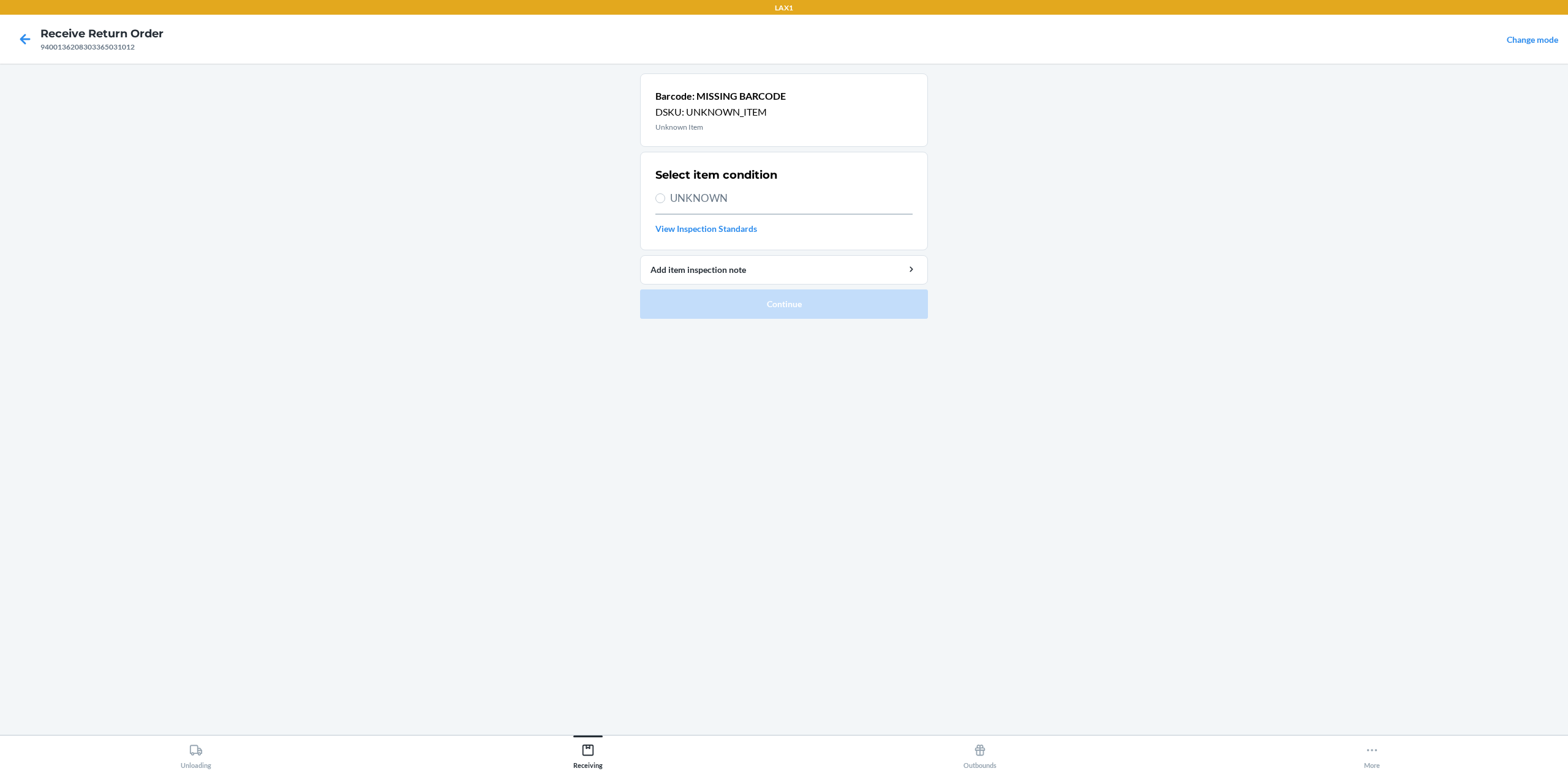
click at [700, 192] on span "UNKNOWN" at bounding box center [791, 198] width 242 height 16
click at [665, 193] on input "UNKNOWN" at bounding box center [661, 198] width 10 height 10
radio input "true"
click at [819, 312] on button "Continue" at bounding box center [784, 304] width 288 height 30
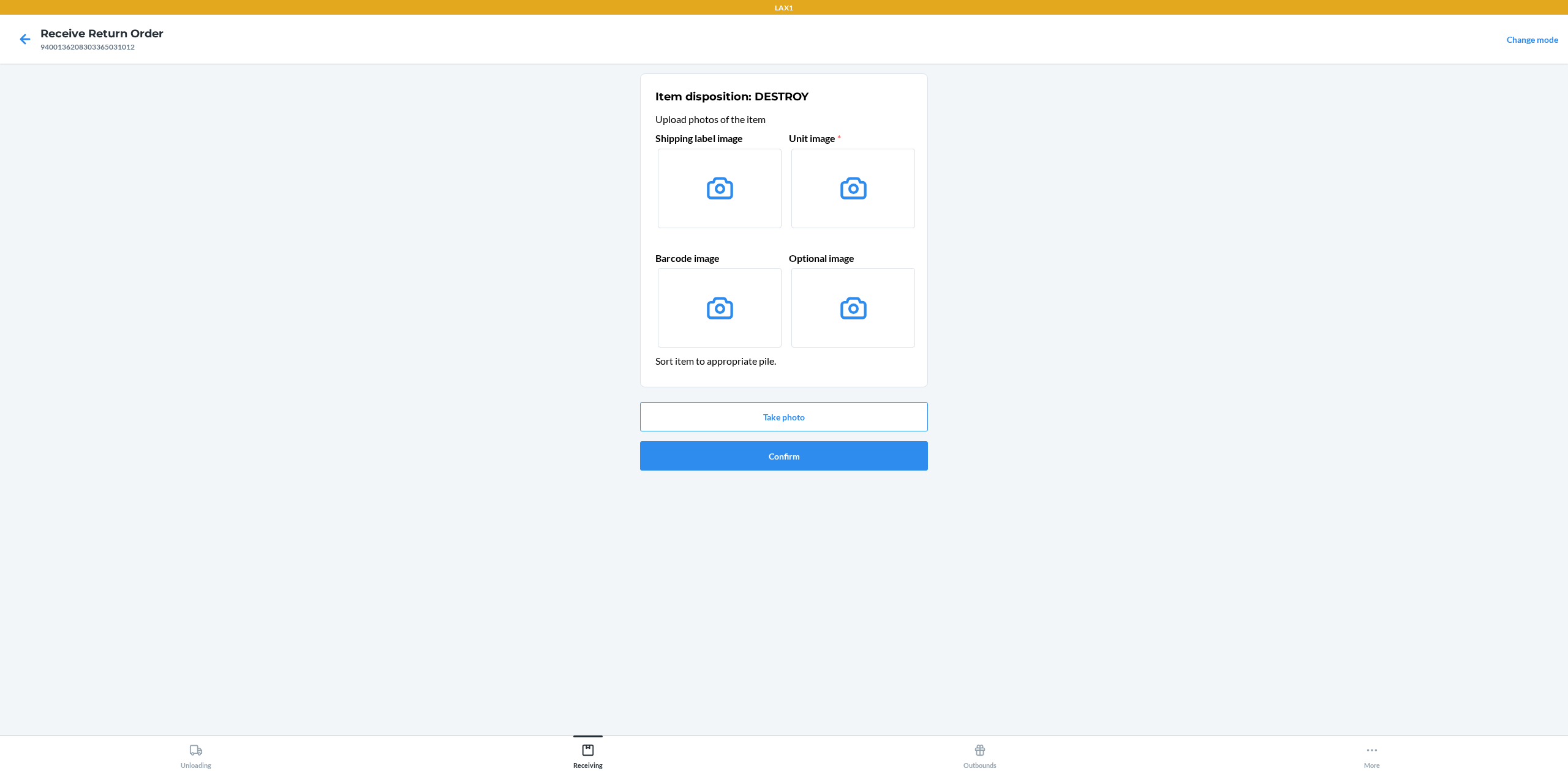
click at [809, 399] on div "Take photo Confirm" at bounding box center [784, 437] width 288 height 79
drag, startPoint x: 806, startPoint y: 405, endPoint x: 803, endPoint y: 416, distance: 11.4
click at [803, 416] on button "Take photo" at bounding box center [784, 416] width 288 height 30
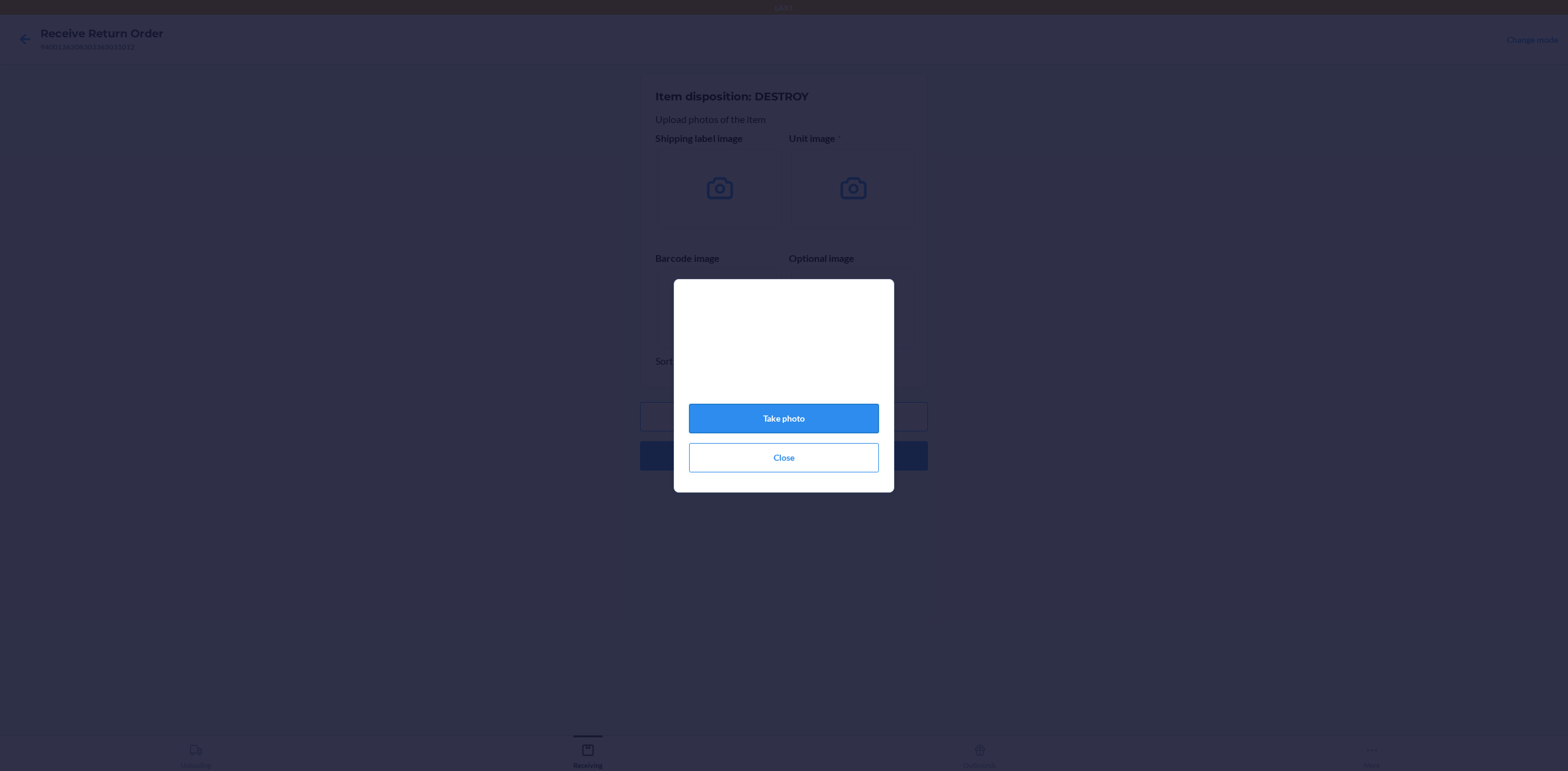
click at [796, 426] on button "Take photo" at bounding box center [784, 418] width 190 height 30
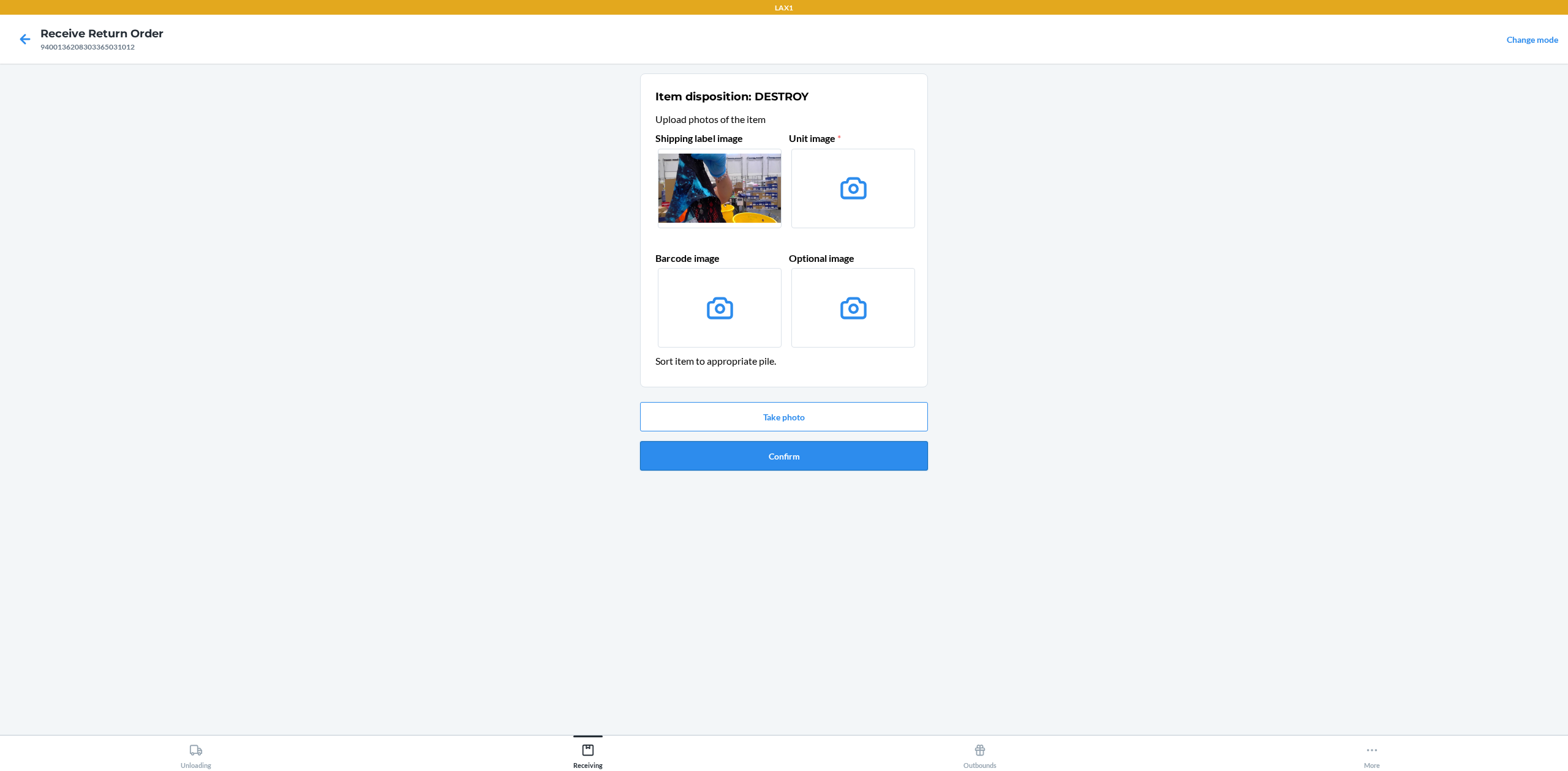
click at [797, 451] on button "Confirm" at bounding box center [784, 456] width 288 height 30
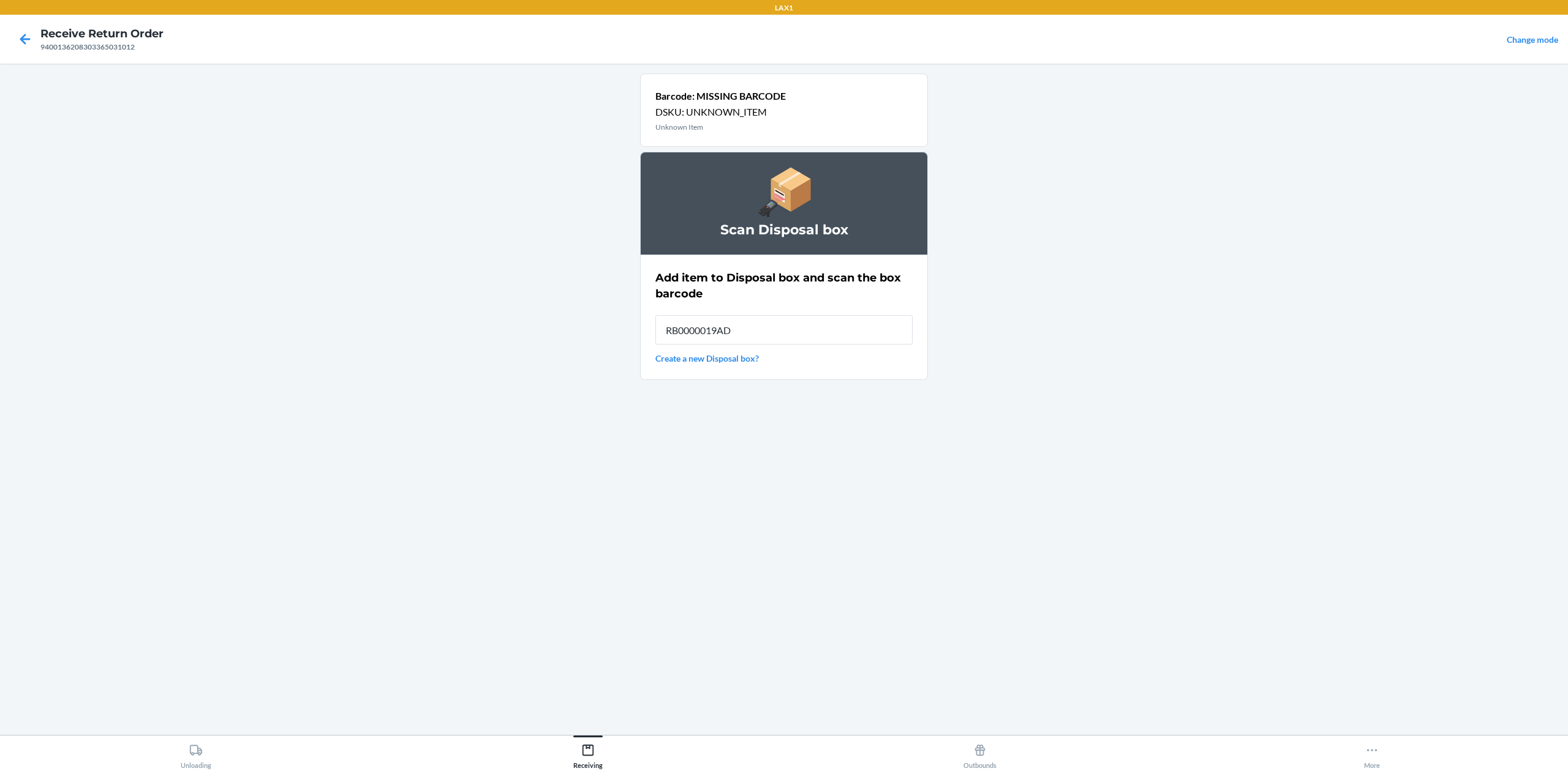
type input "RB0000019AD"
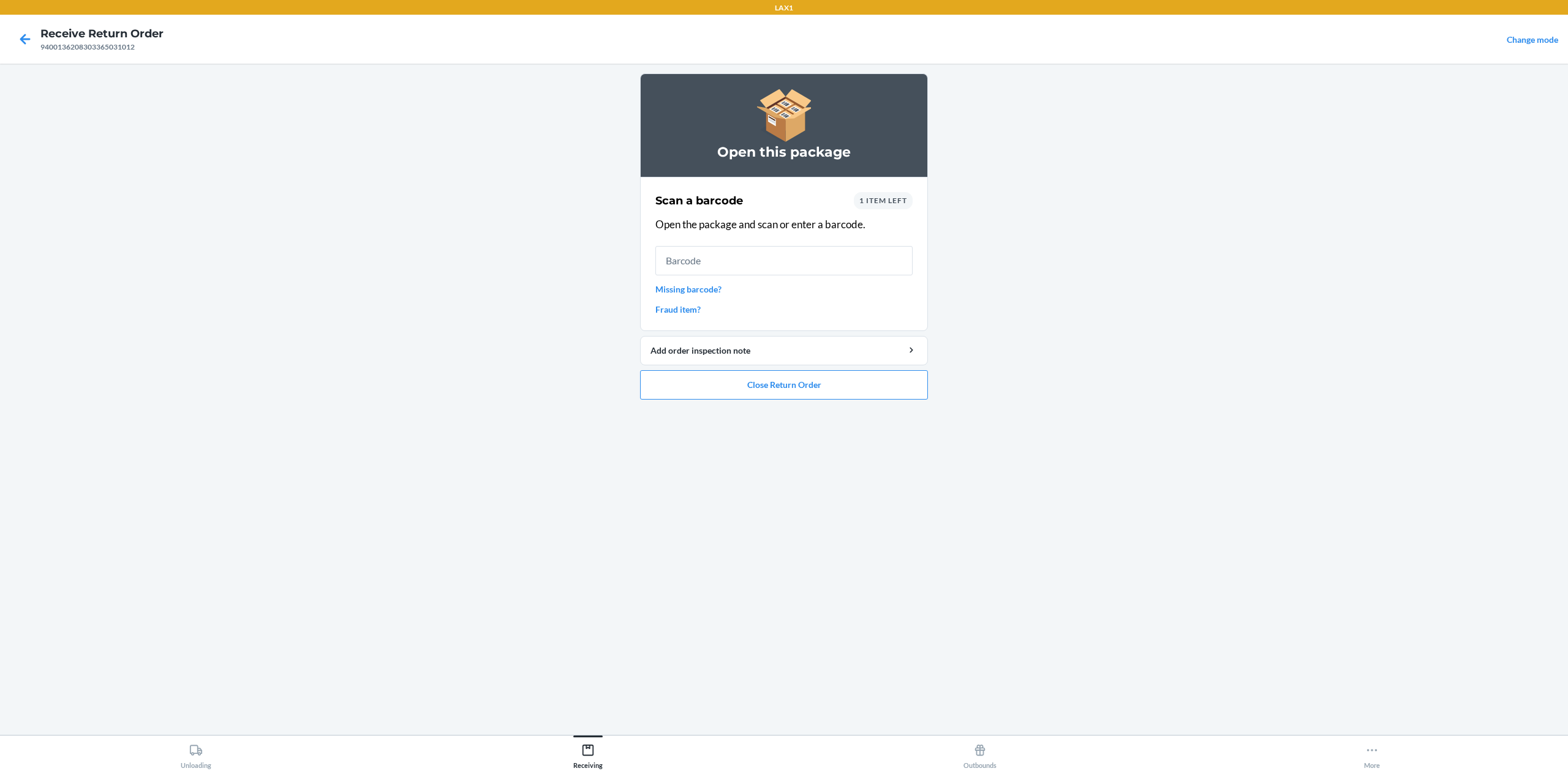
click at [803, 405] on ol "Open this package Scan a barcode 1 item left Open the package and scan or enter…" at bounding box center [784, 242] width 288 height 336
click at [809, 395] on button "Close Return Order" at bounding box center [784, 385] width 288 height 30
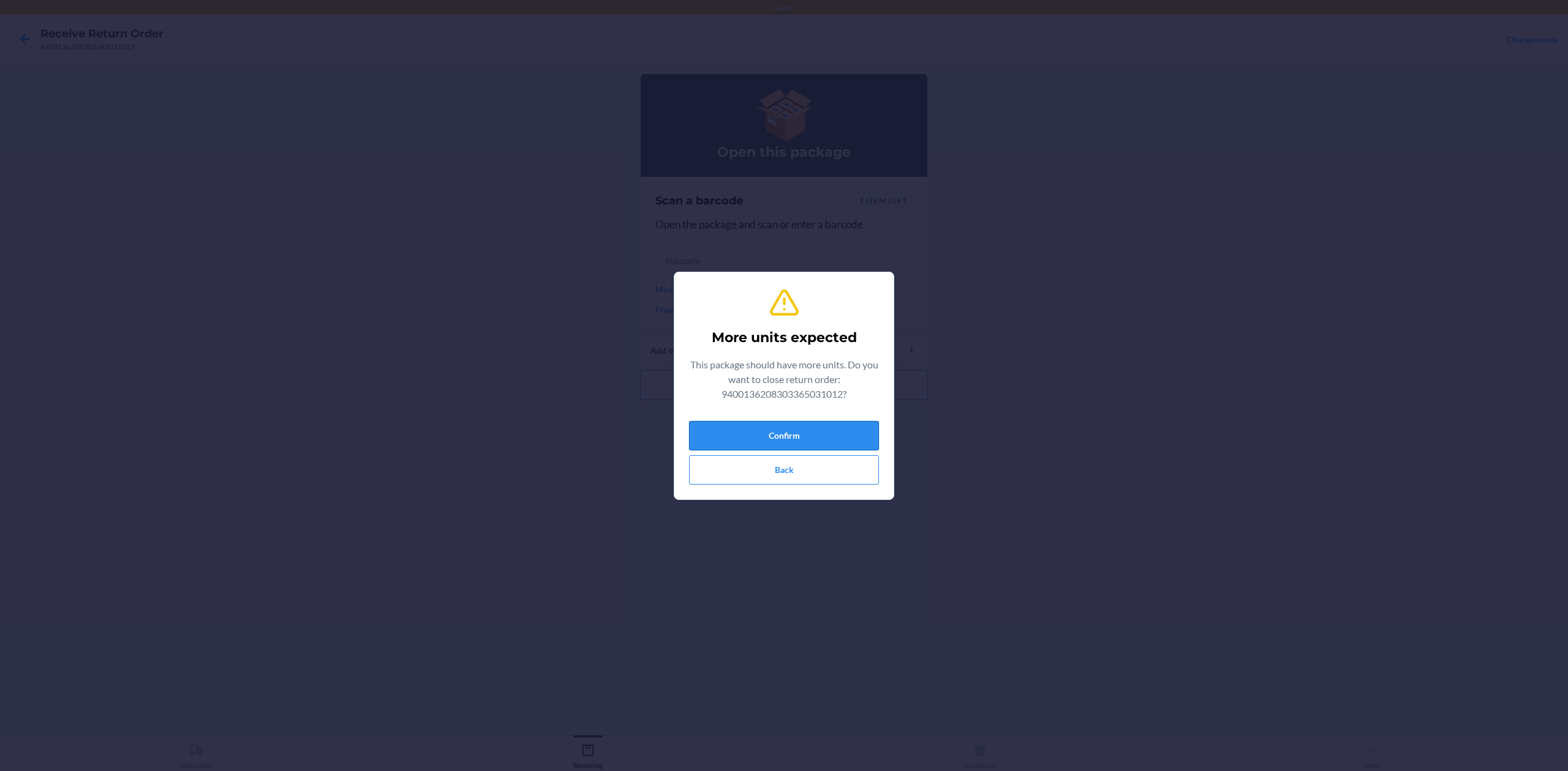
click at [792, 429] on button "Confirm" at bounding box center [784, 436] width 190 height 30
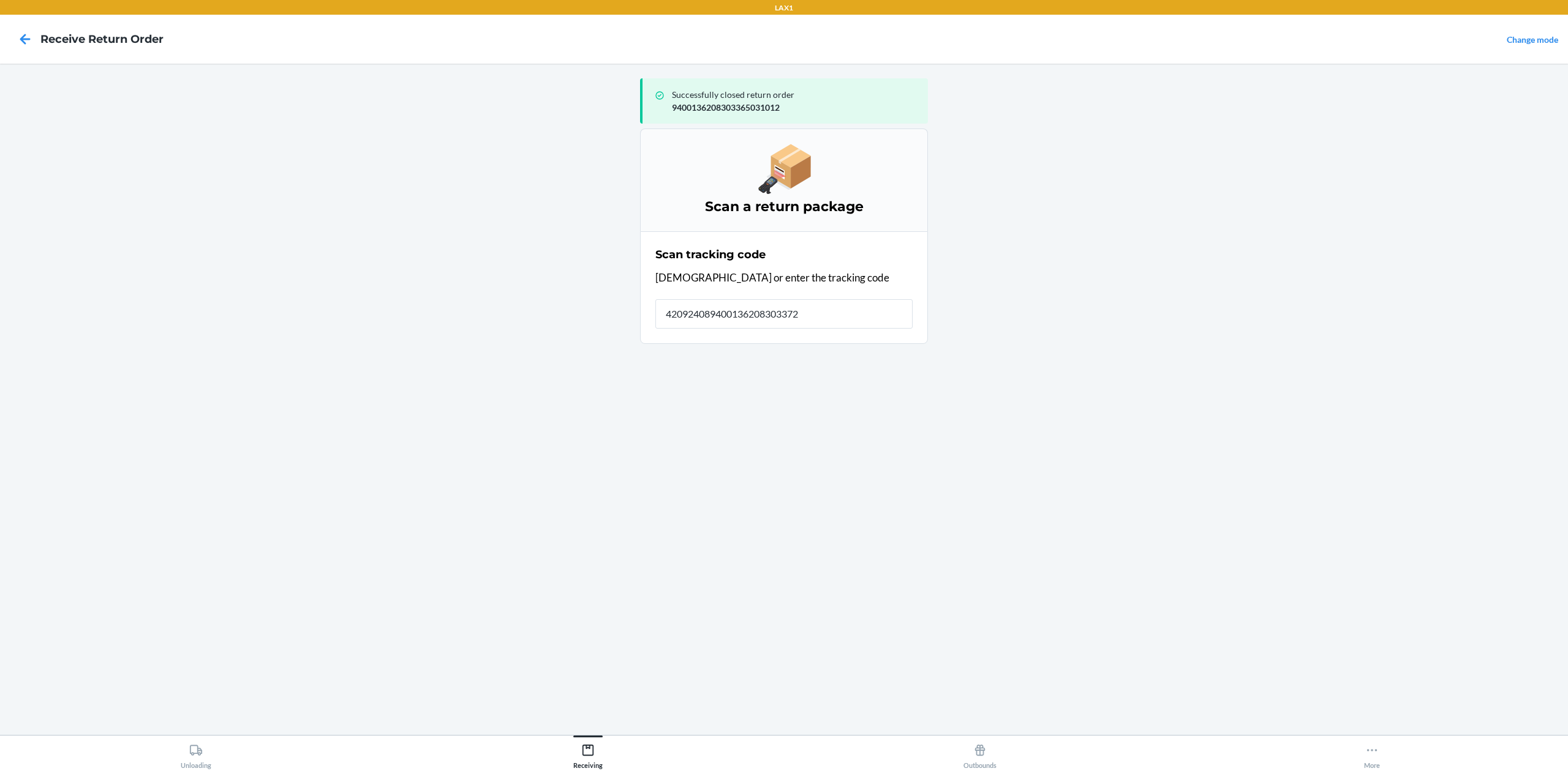
type input "4209240894001362083033725"
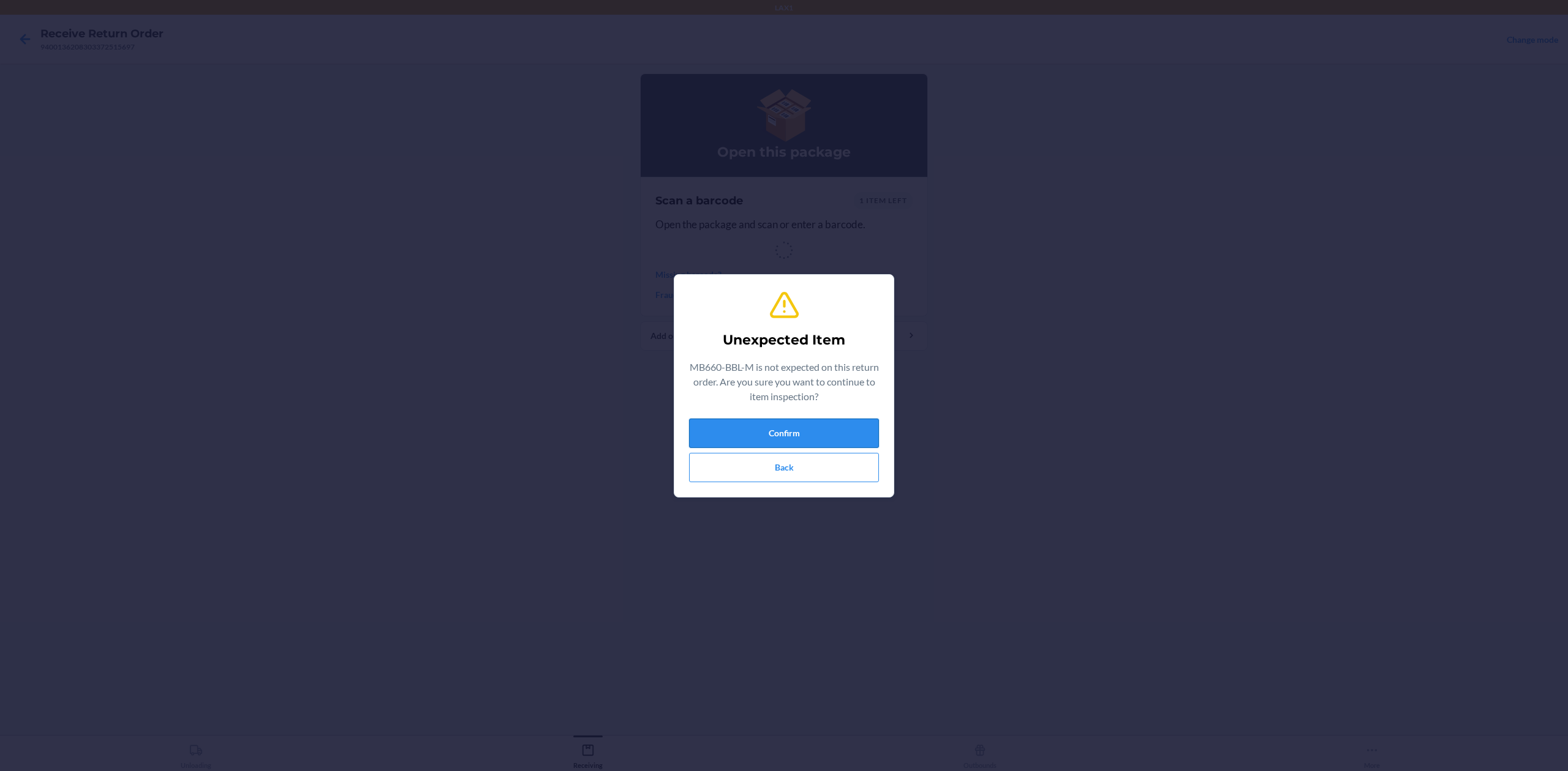
click at [762, 426] on button "Confirm" at bounding box center [784, 433] width 190 height 30
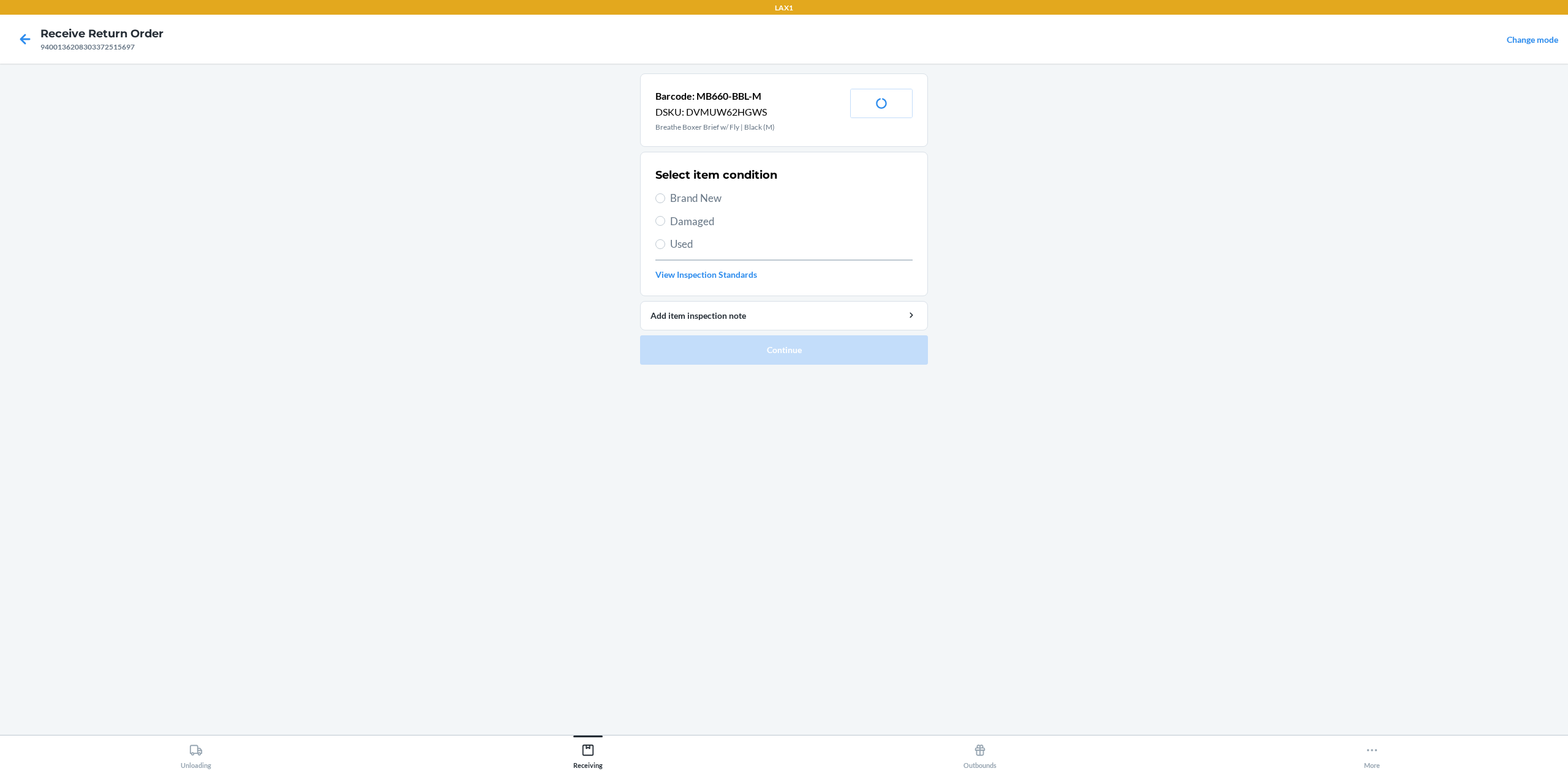
click at [701, 197] on span "Brand New" at bounding box center [791, 198] width 242 height 16
click at [665, 197] on input "Brand New" at bounding box center [661, 198] width 10 height 10
radio input "true"
click at [760, 358] on button "Continue" at bounding box center [784, 350] width 288 height 30
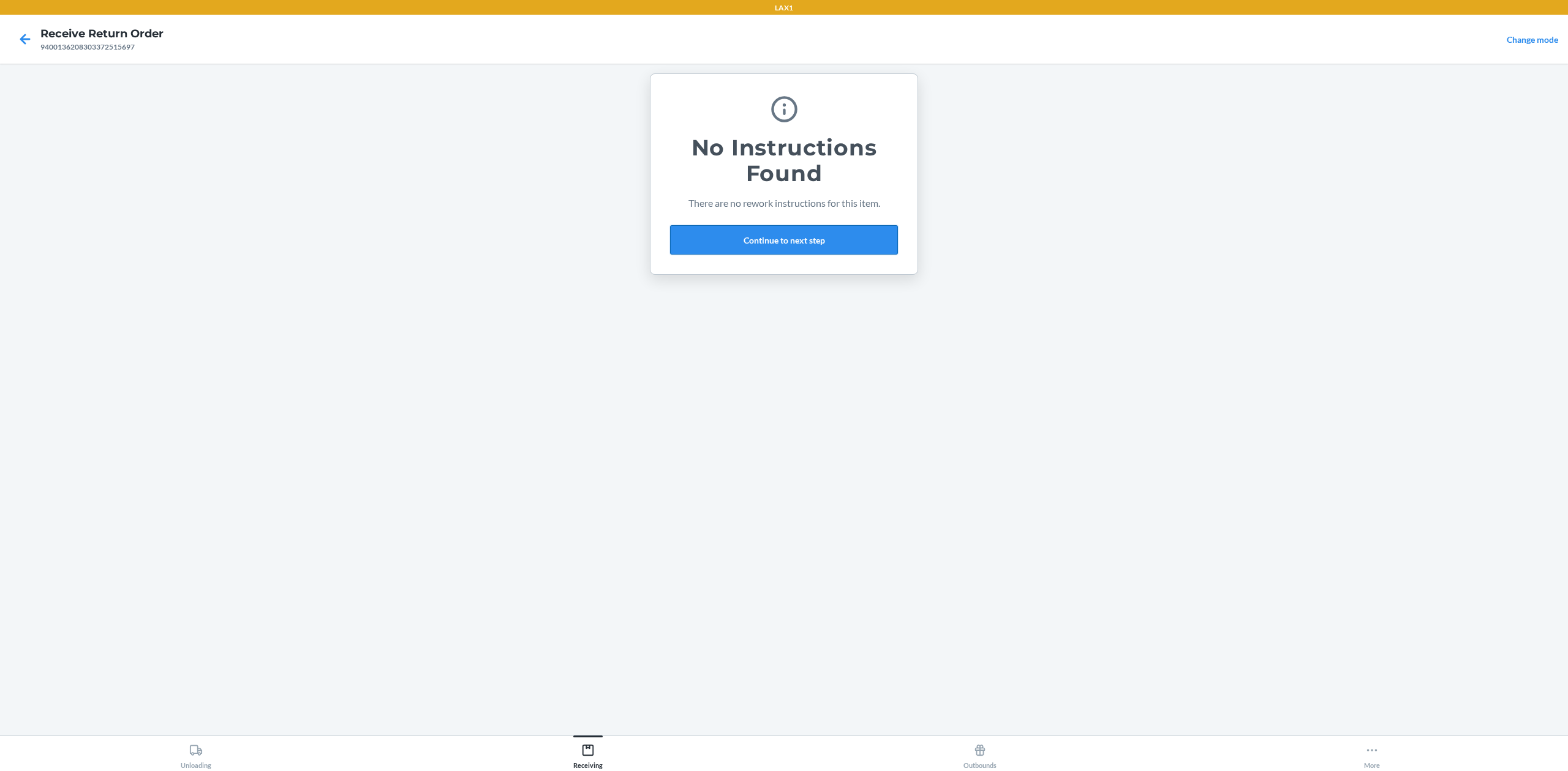
click at [774, 239] on button "Continue to next step" at bounding box center [784, 240] width 228 height 30
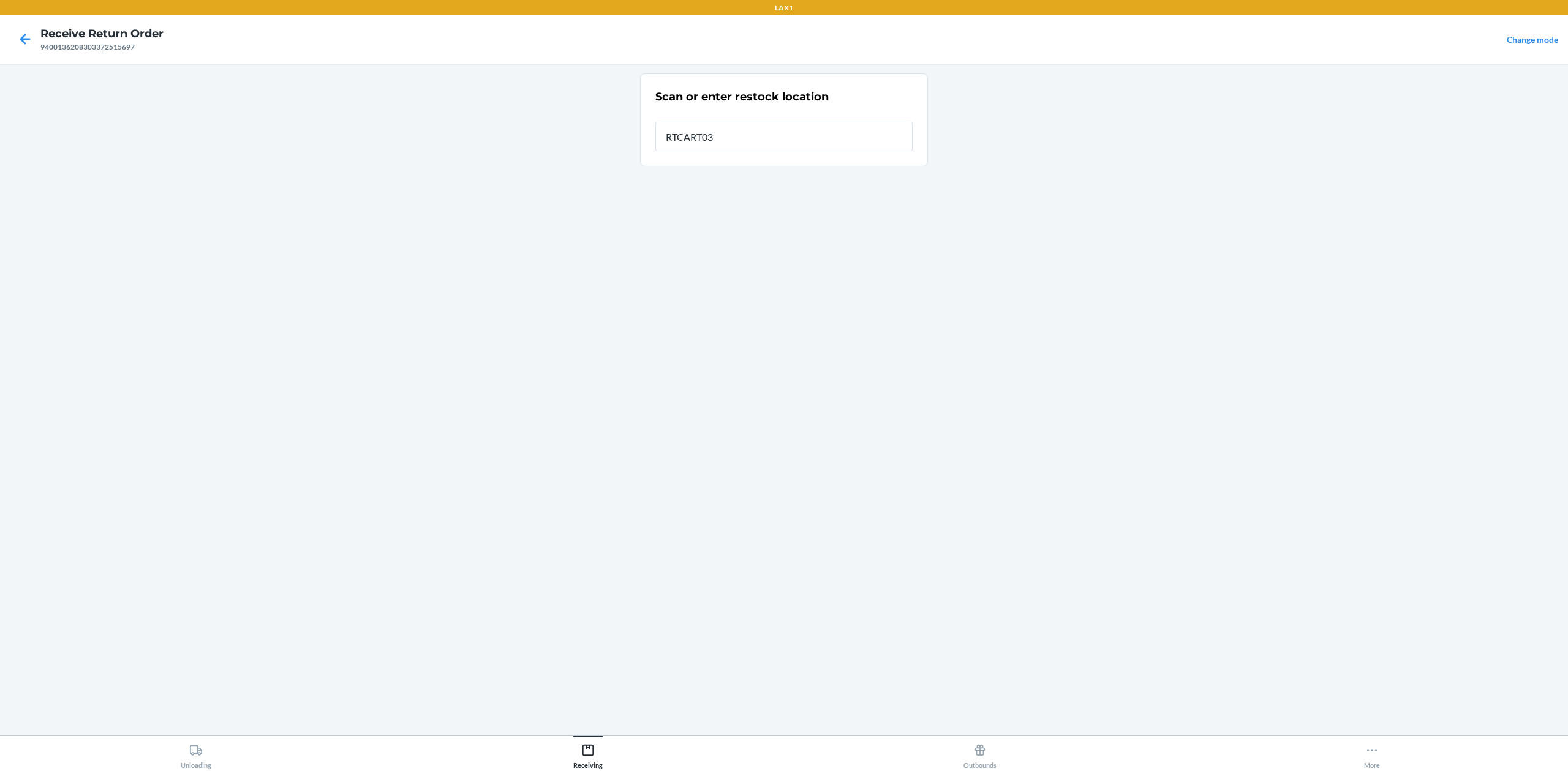
type input "RTCART032"
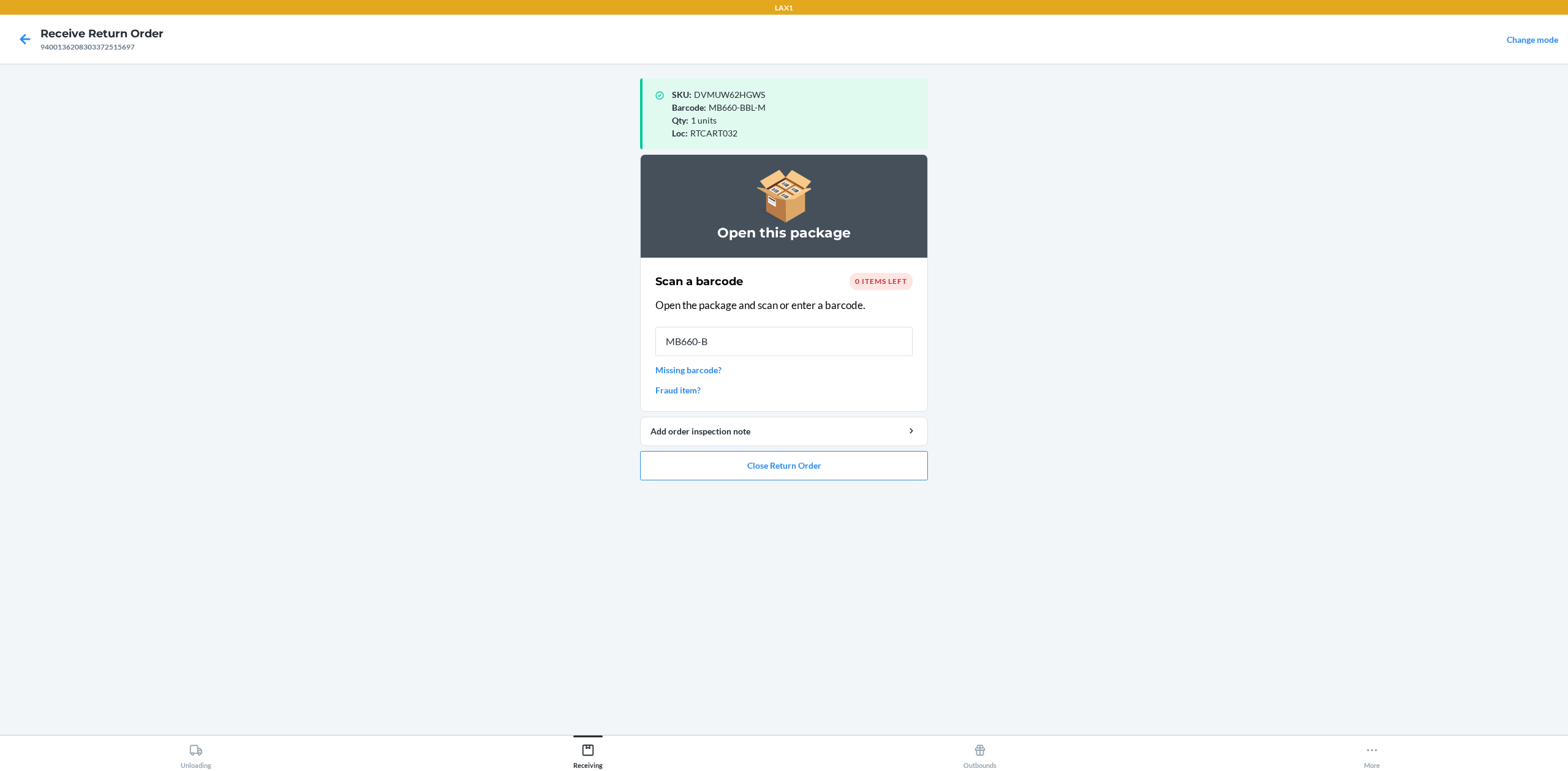
type input "MB660-BB"
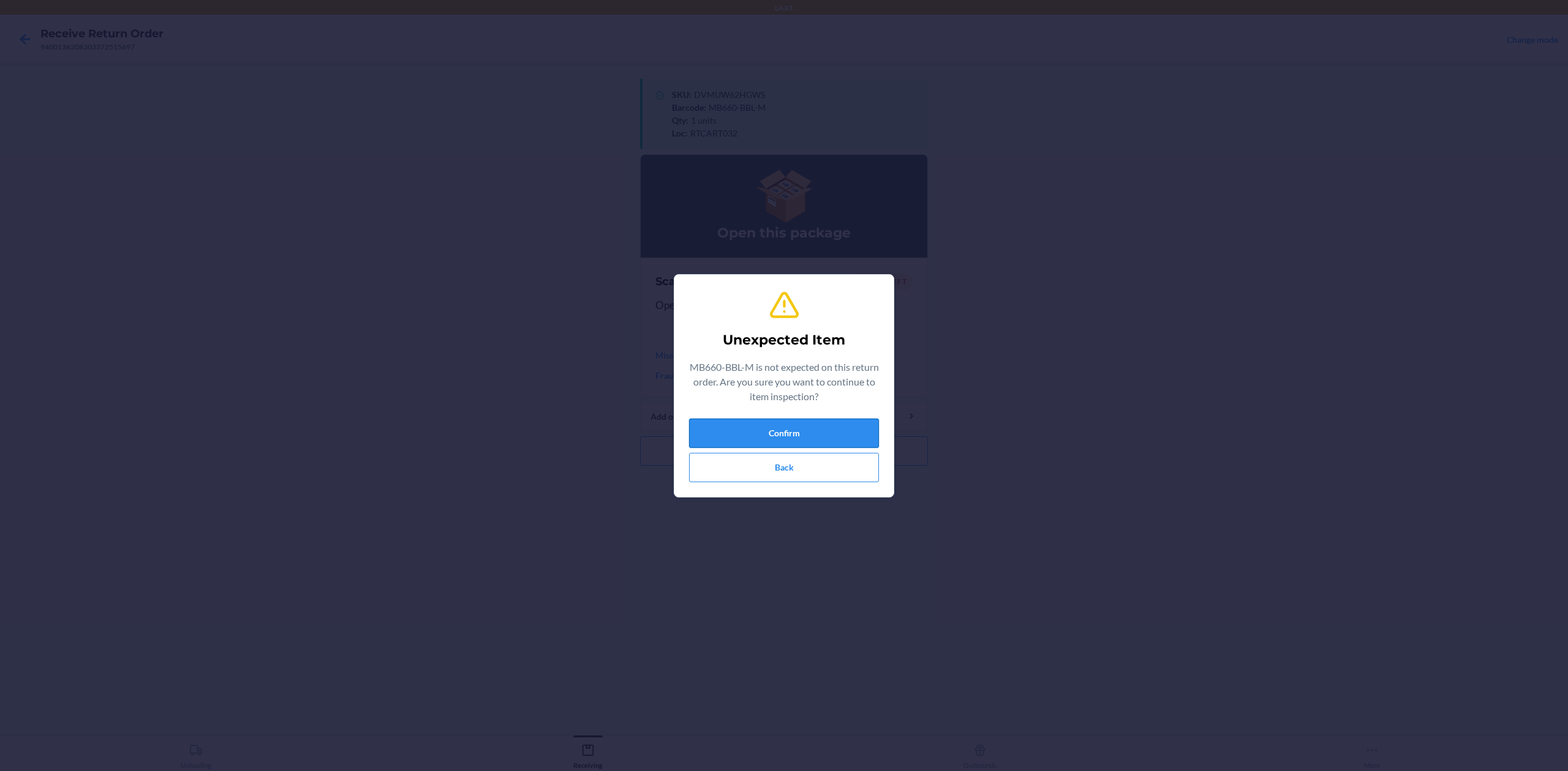
click at [743, 428] on button "Confirm" at bounding box center [784, 433] width 190 height 30
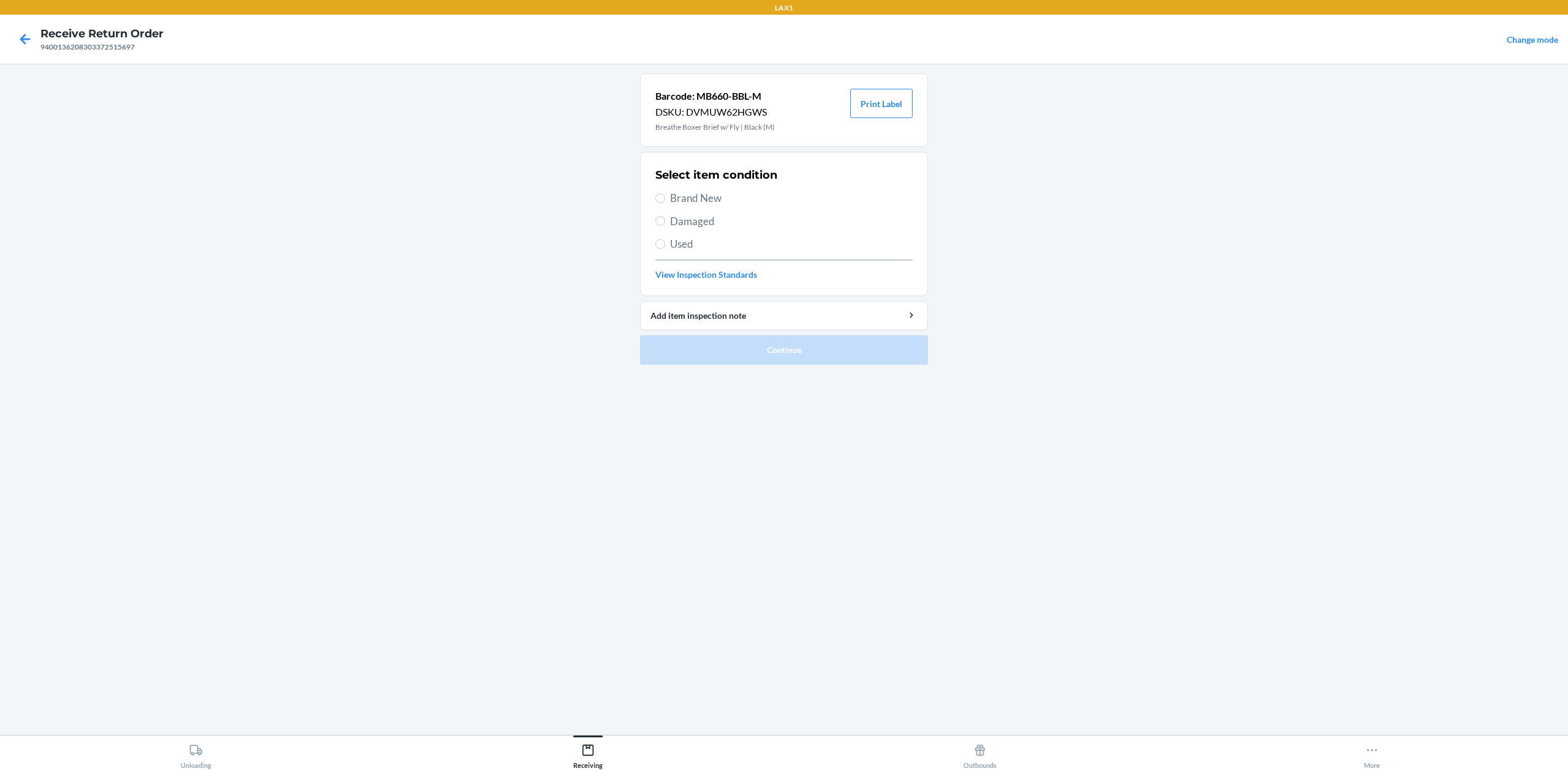
click at [689, 199] on span "Brand New" at bounding box center [791, 198] width 242 height 16
click at [665, 199] on input "Brand New" at bounding box center [661, 198] width 10 height 10
radio input "true"
click at [750, 346] on button "Continue" at bounding box center [784, 350] width 288 height 30
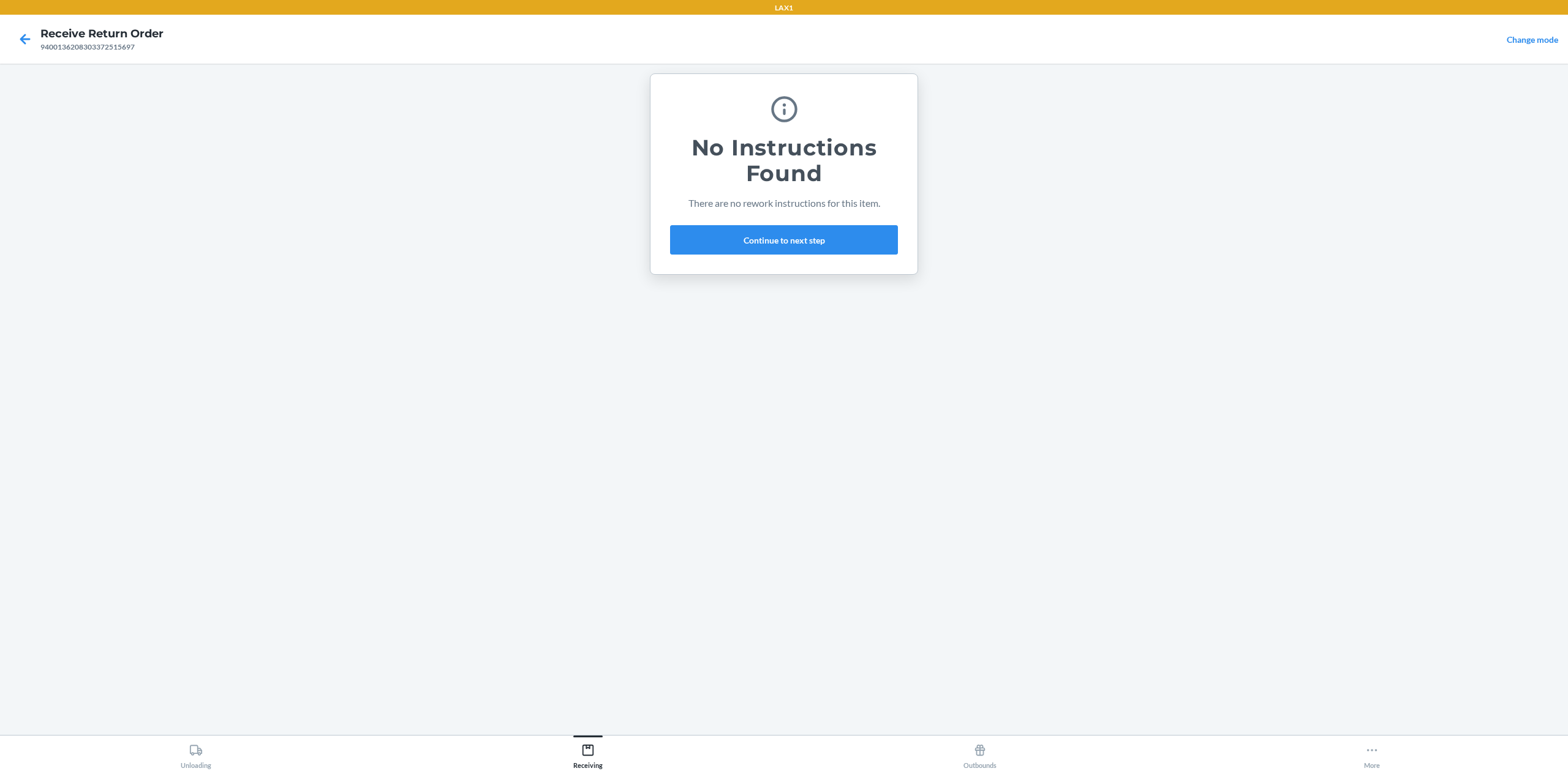
click at [808, 260] on div "No Instructions Found There are no rework instructions for this item. Continue …" at bounding box center [784, 174] width 269 height 202
click at [825, 248] on button "Continue to next step" at bounding box center [784, 240] width 228 height 30
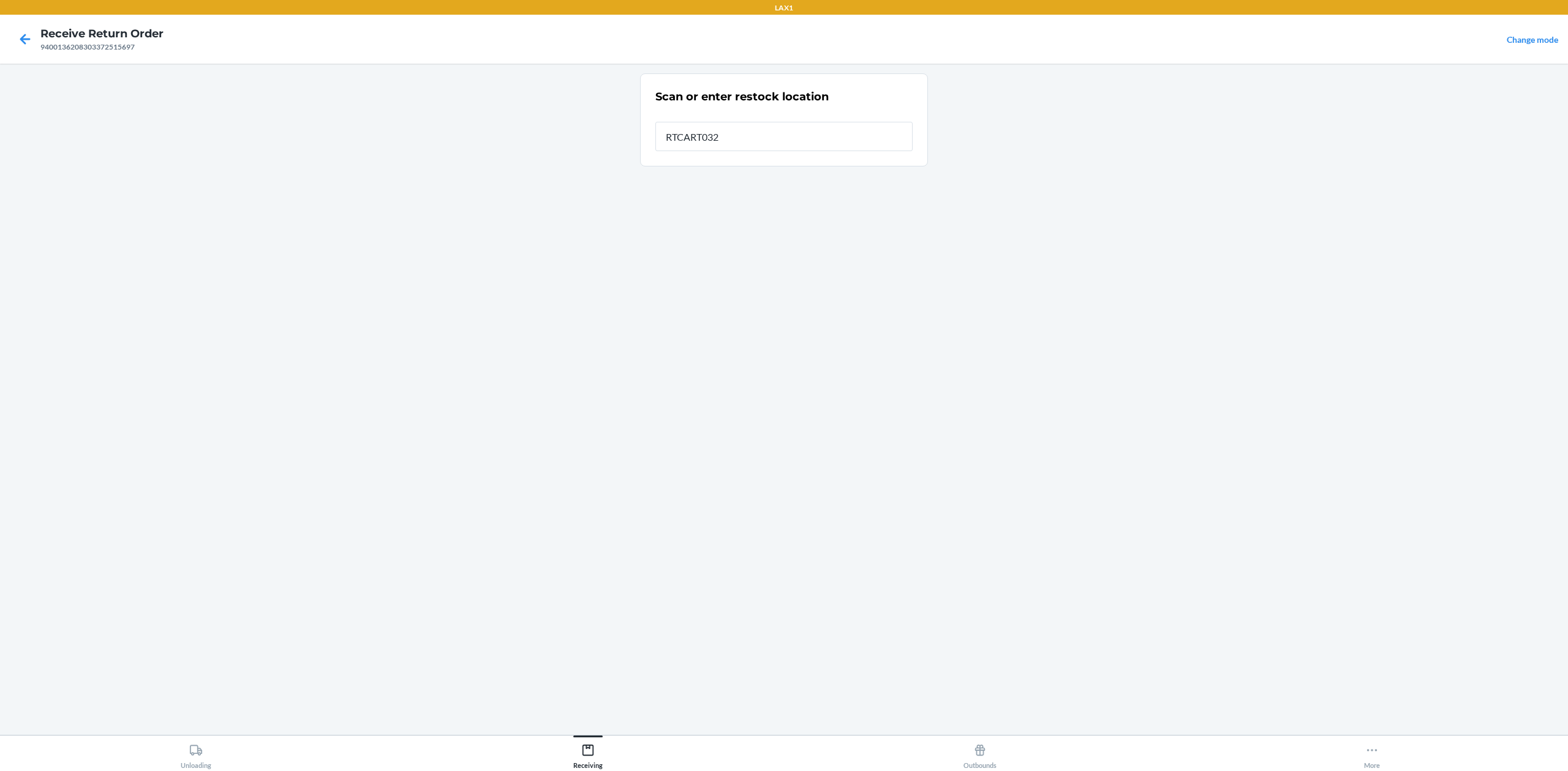
type input "RTCART032"
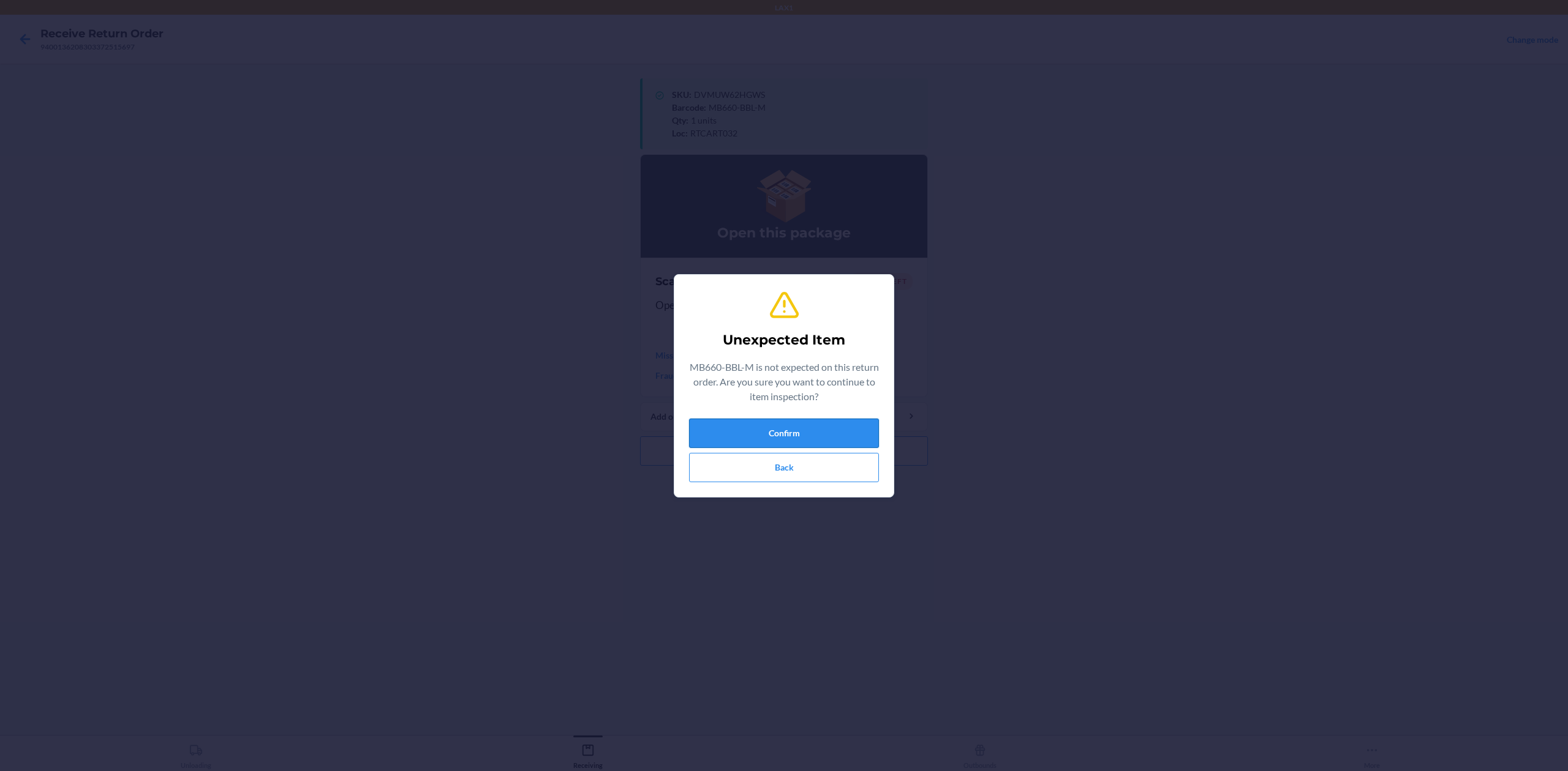
click at [774, 426] on button "Confirm" at bounding box center [784, 433] width 190 height 30
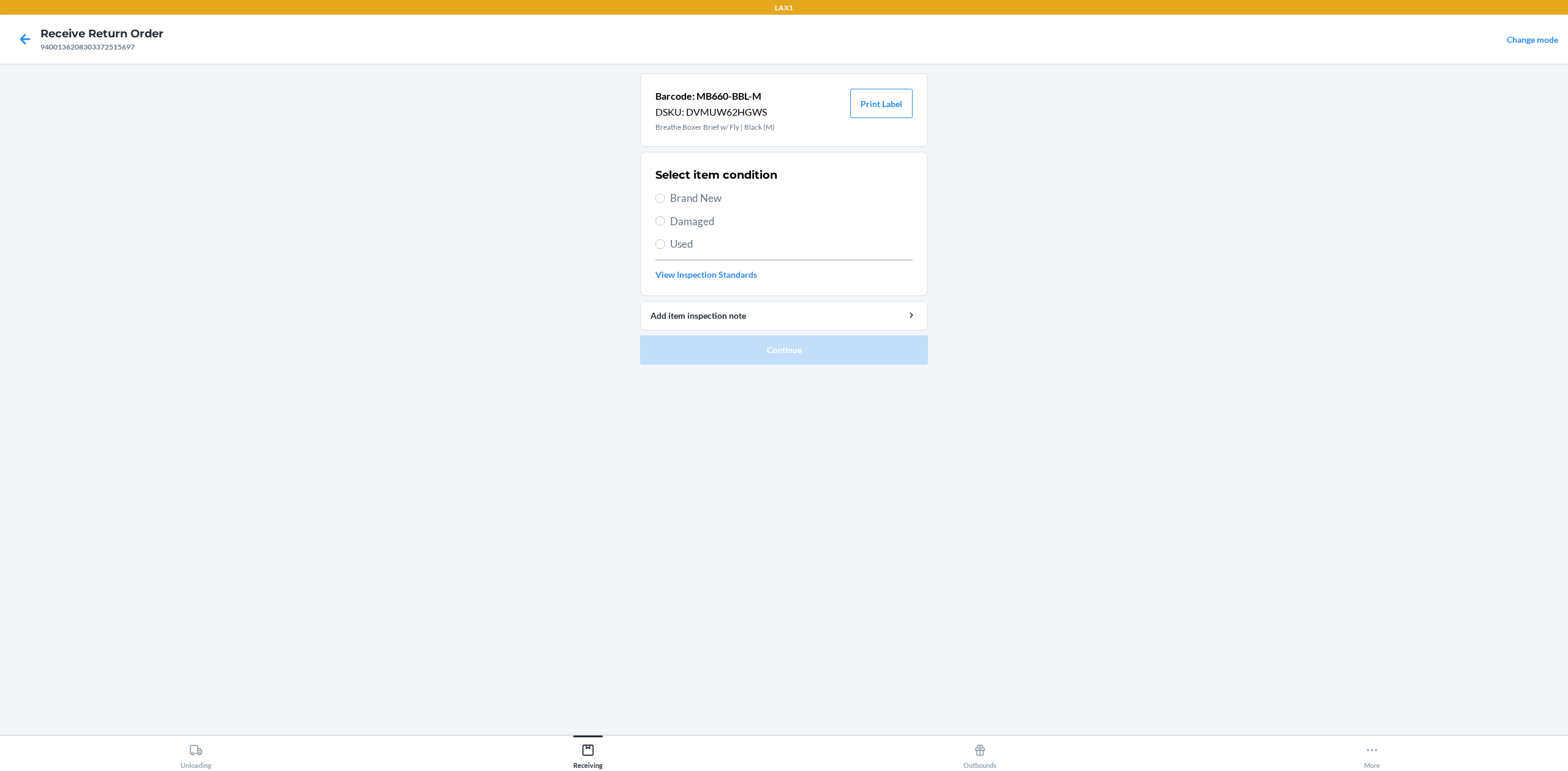
click at [677, 244] on span "Used" at bounding box center [791, 244] width 242 height 16
click at [665, 244] on input "Used" at bounding box center [661, 244] width 10 height 10
radio input "true"
drag, startPoint x: 770, startPoint y: 355, endPoint x: 736, endPoint y: 226, distance: 133.4
click at [736, 226] on li "Barcode: MB660-BBL-M DSKU: DVMUW62HGWS Breathe Boxer Brief w/ Fly | Black (M) P…" at bounding box center [784, 219] width 288 height 291
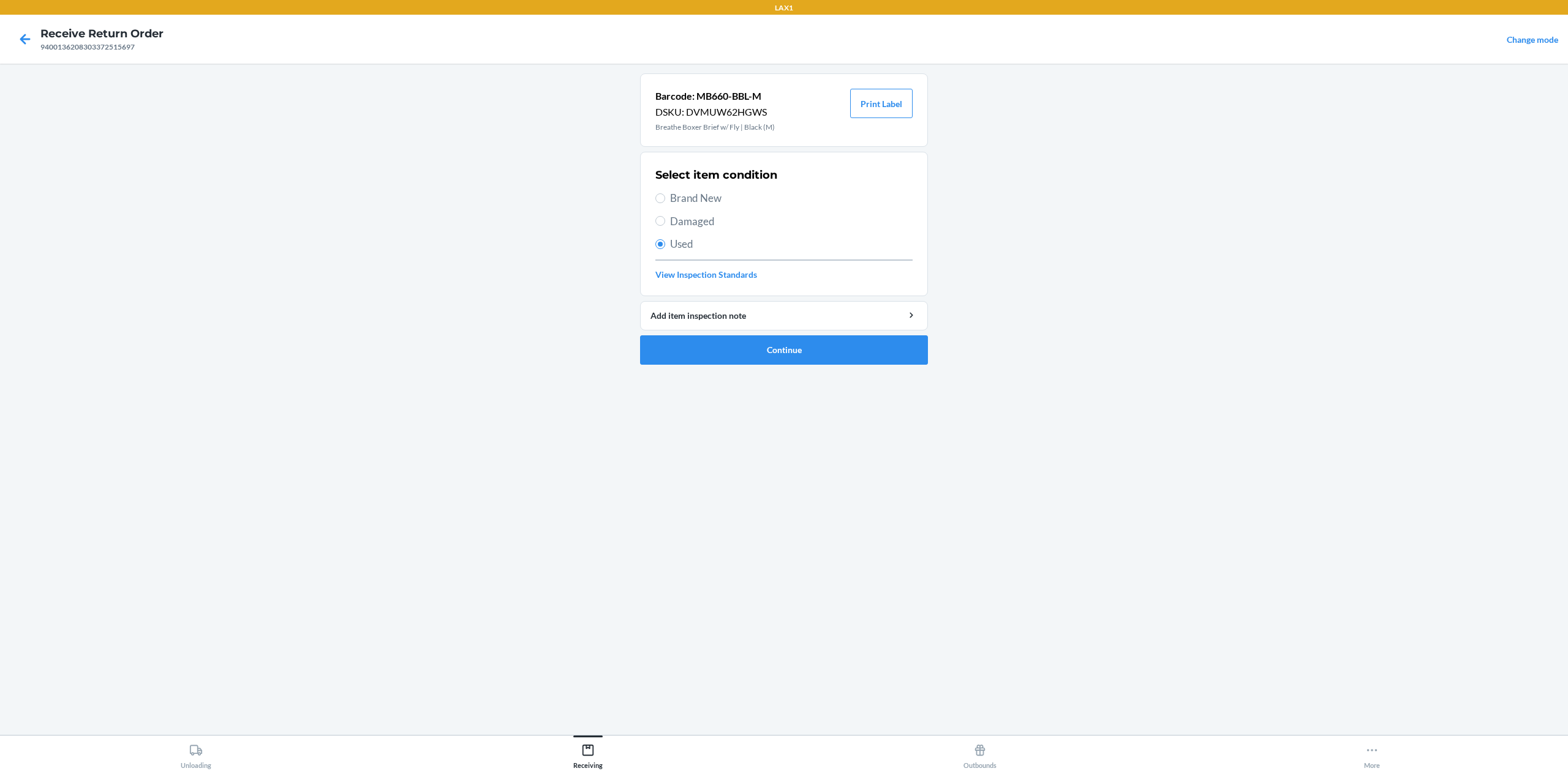
click at [718, 225] on span "Damaged" at bounding box center [791, 221] width 242 height 16
click at [665, 225] on input "Damaged" at bounding box center [661, 221] width 10 height 10
radio input "true"
radio input "false"
click at [775, 358] on button "Continue" at bounding box center [784, 350] width 288 height 30
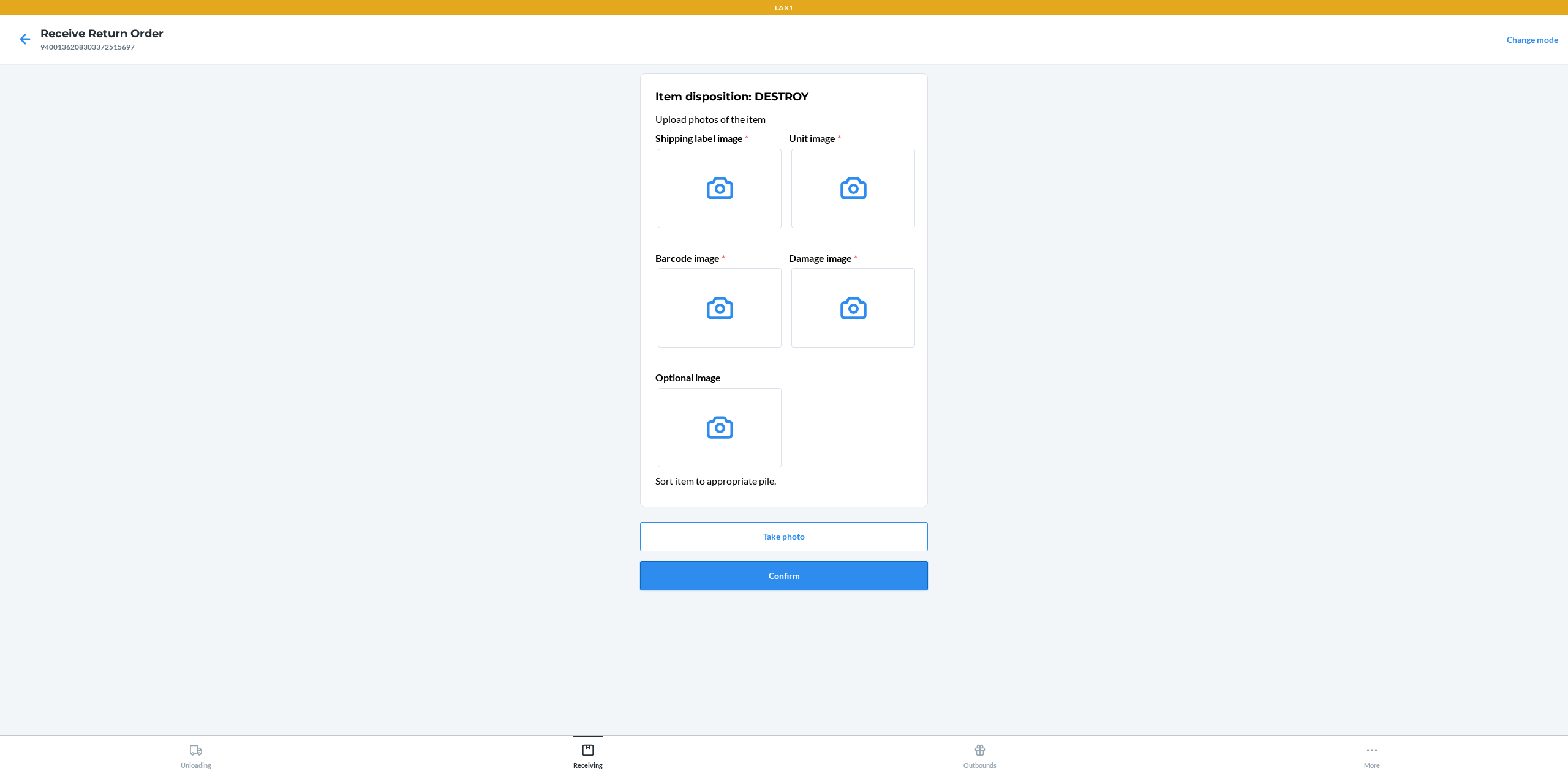
click at [768, 566] on button "Confirm" at bounding box center [784, 576] width 288 height 30
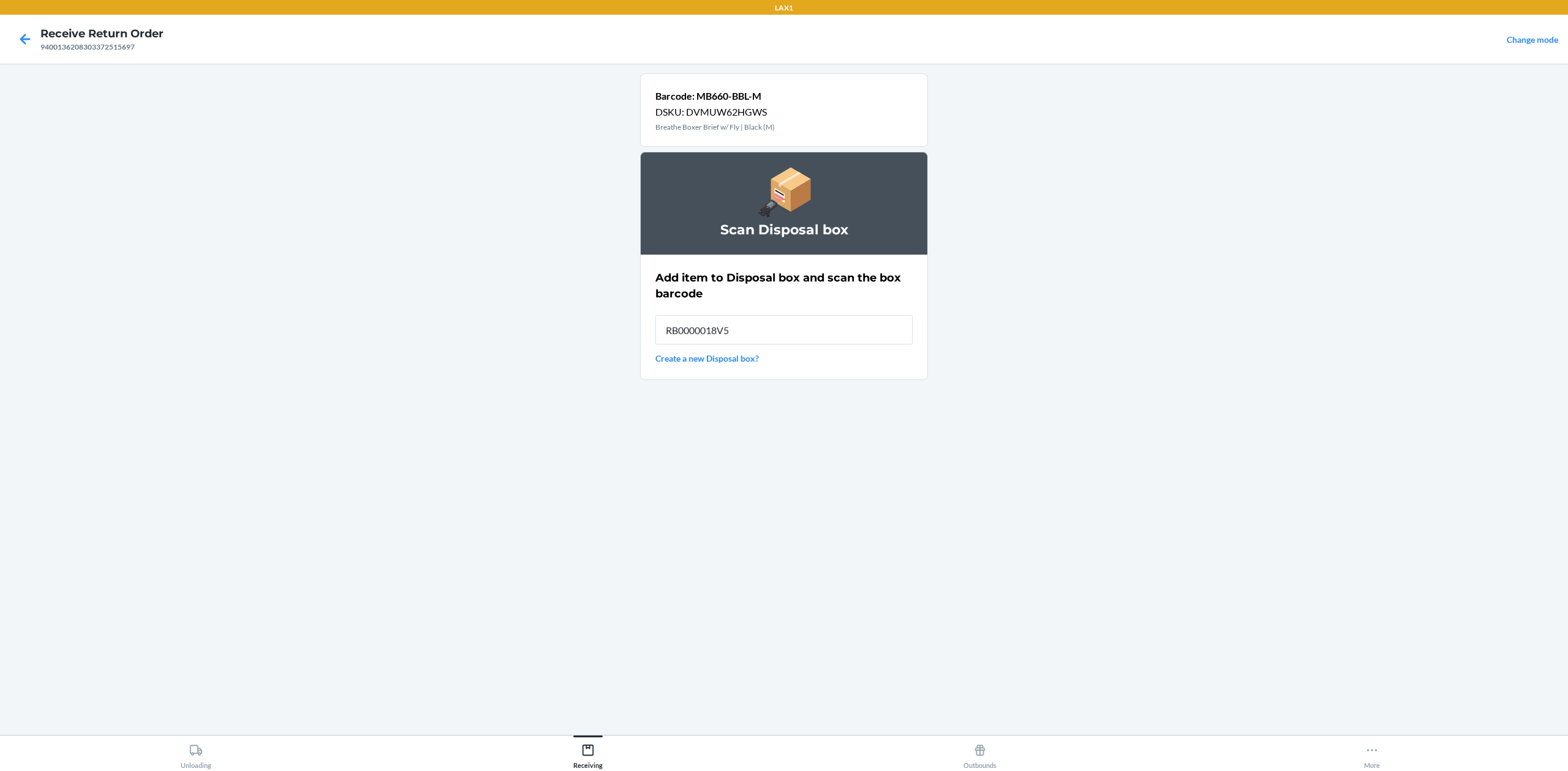
type input "RB0000018V5"
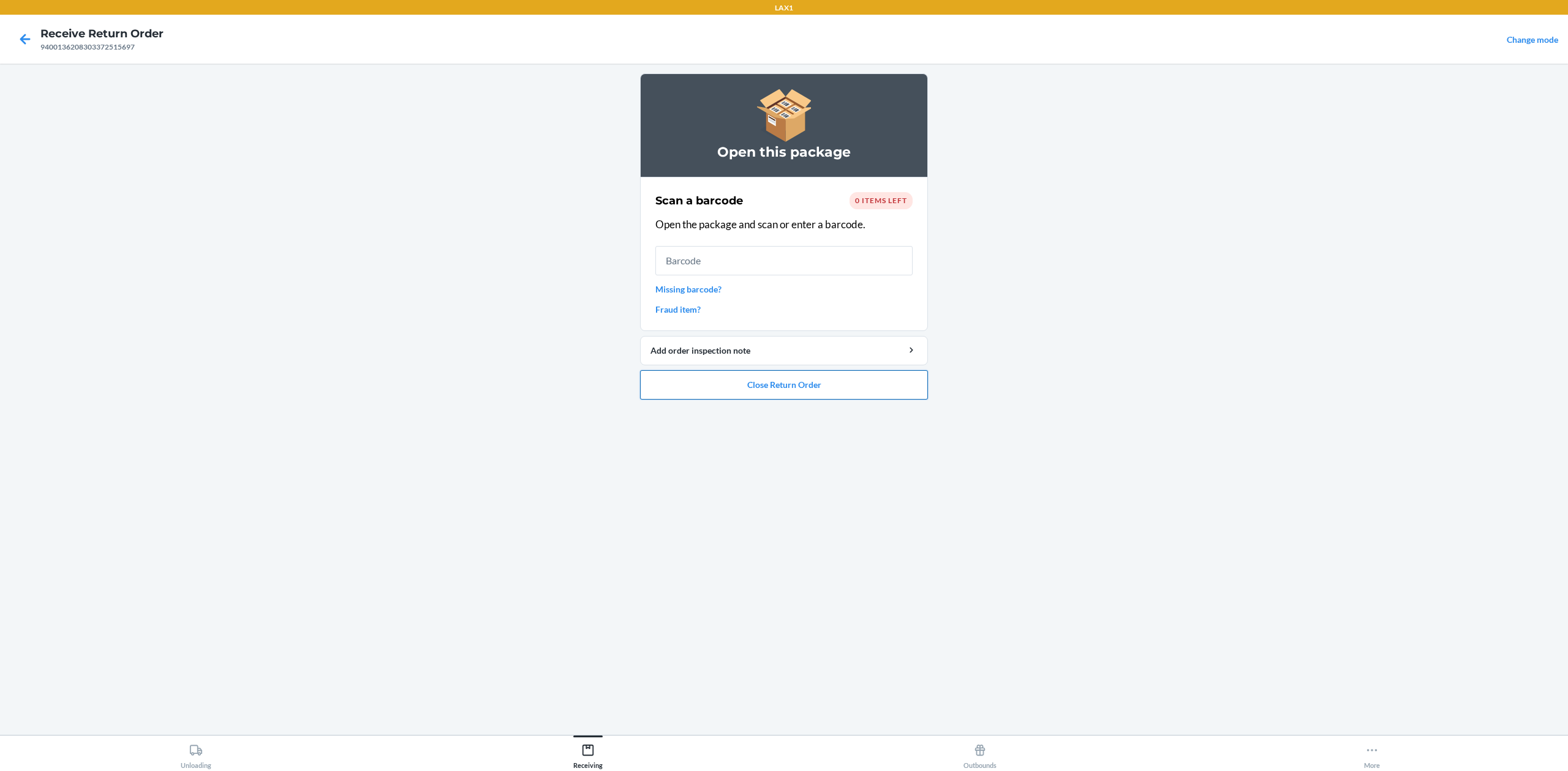
click at [771, 377] on button "Close Return Order" at bounding box center [784, 385] width 288 height 30
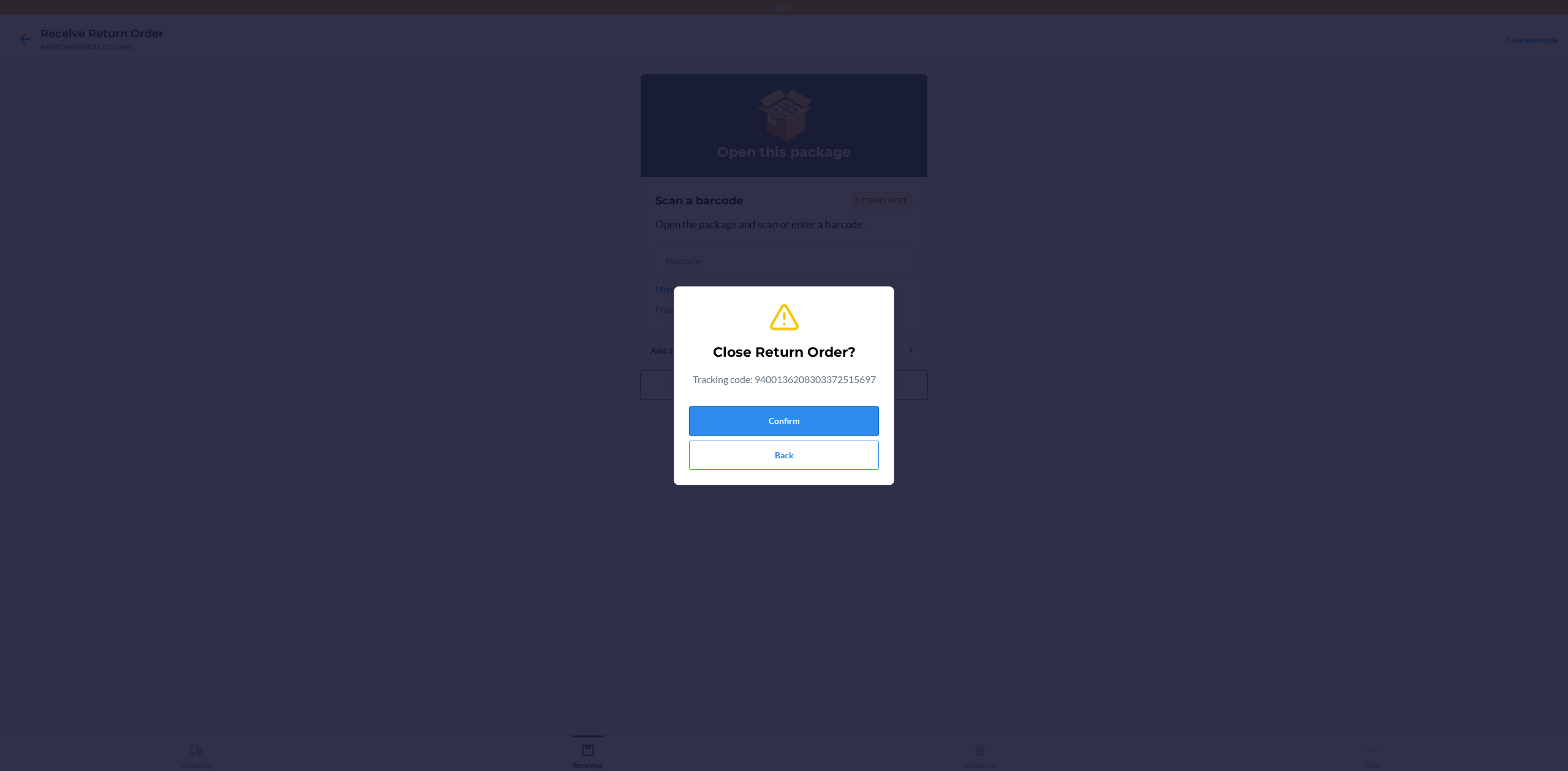
click at [794, 422] on button "Confirm" at bounding box center [784, 421] width 190 height 30
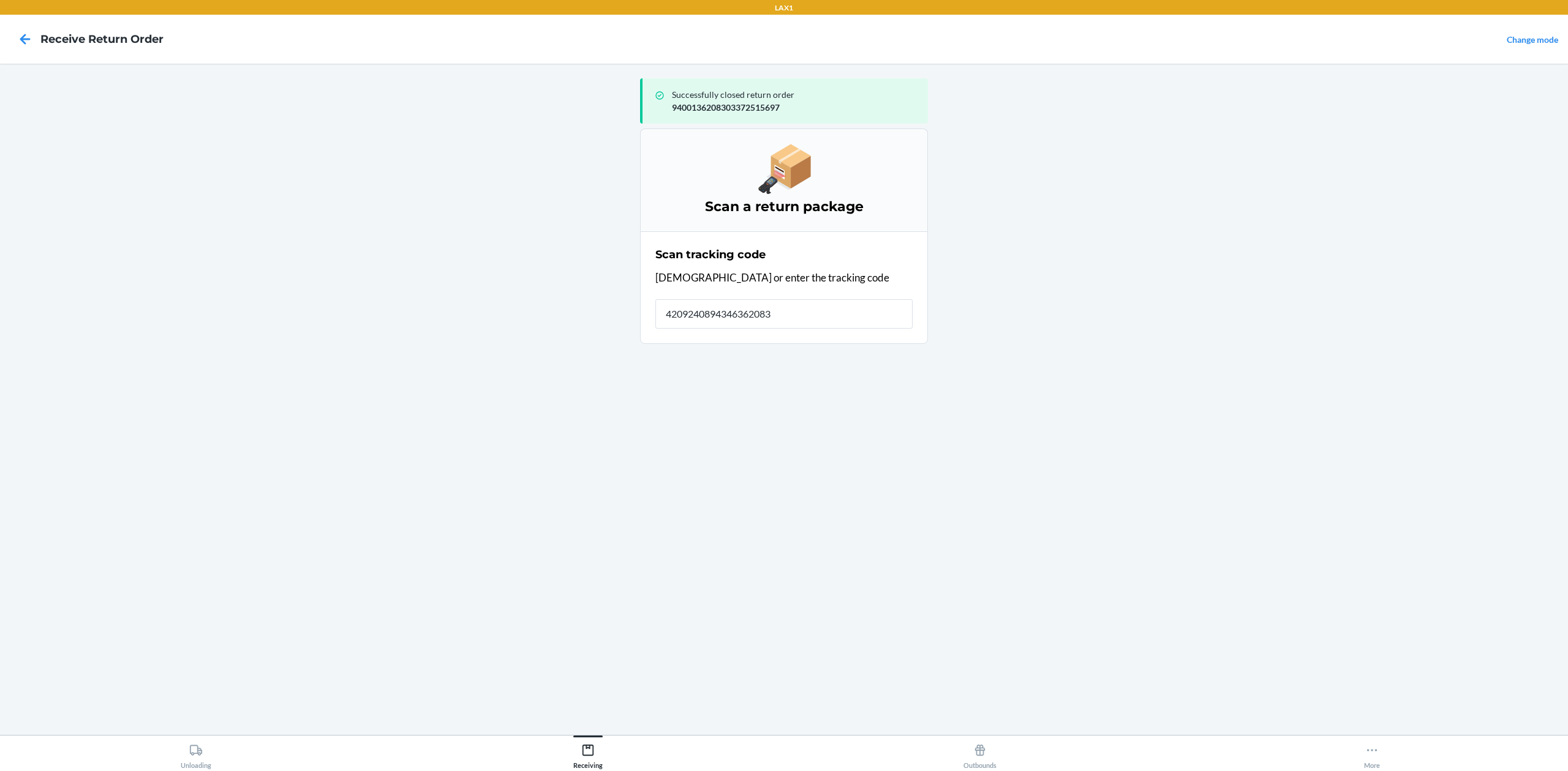
type input "42092408943463620830"
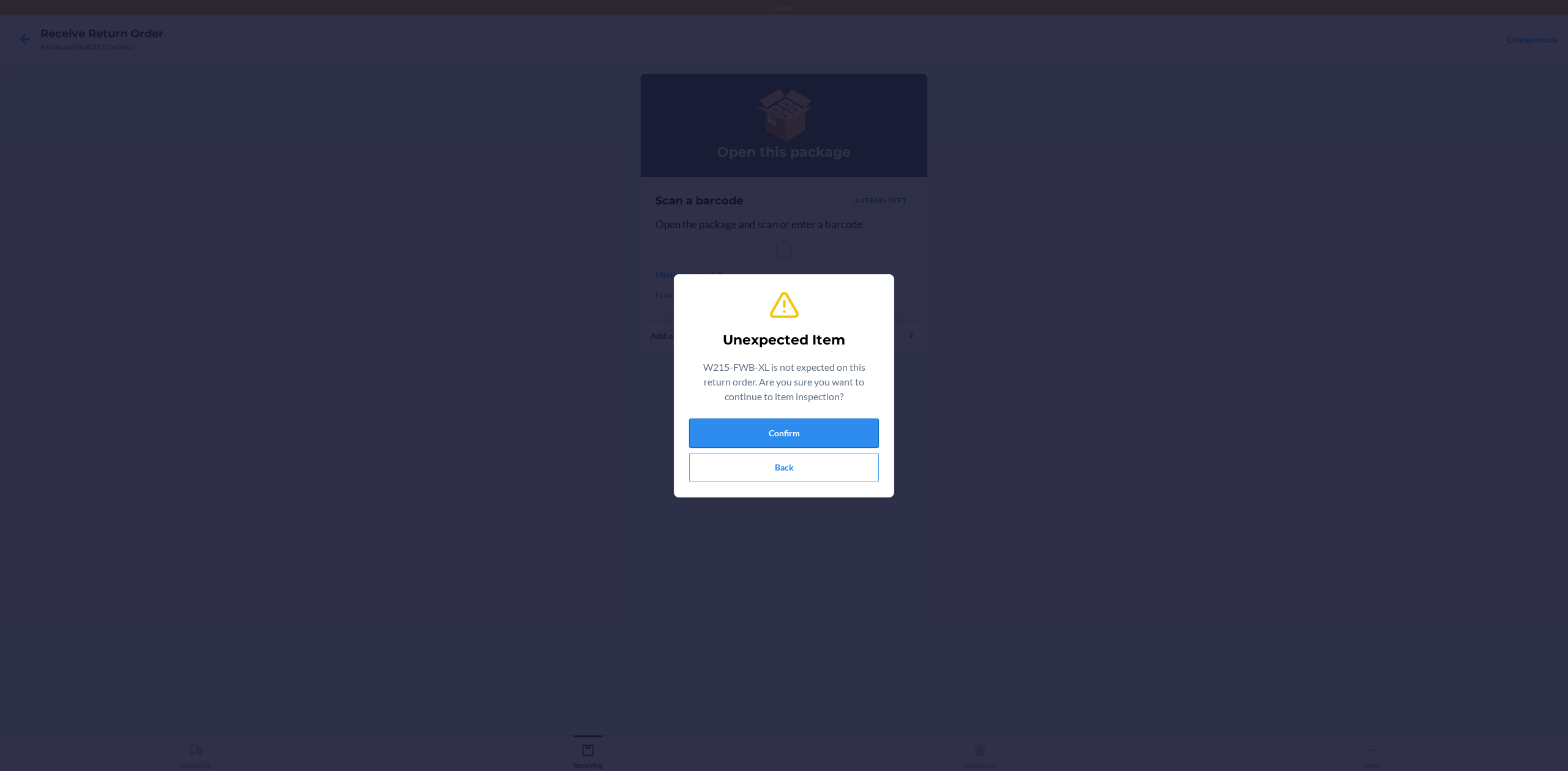
click at [816, 434] on button "Confirm" at bounding box center [784, 433] width 190 height 30
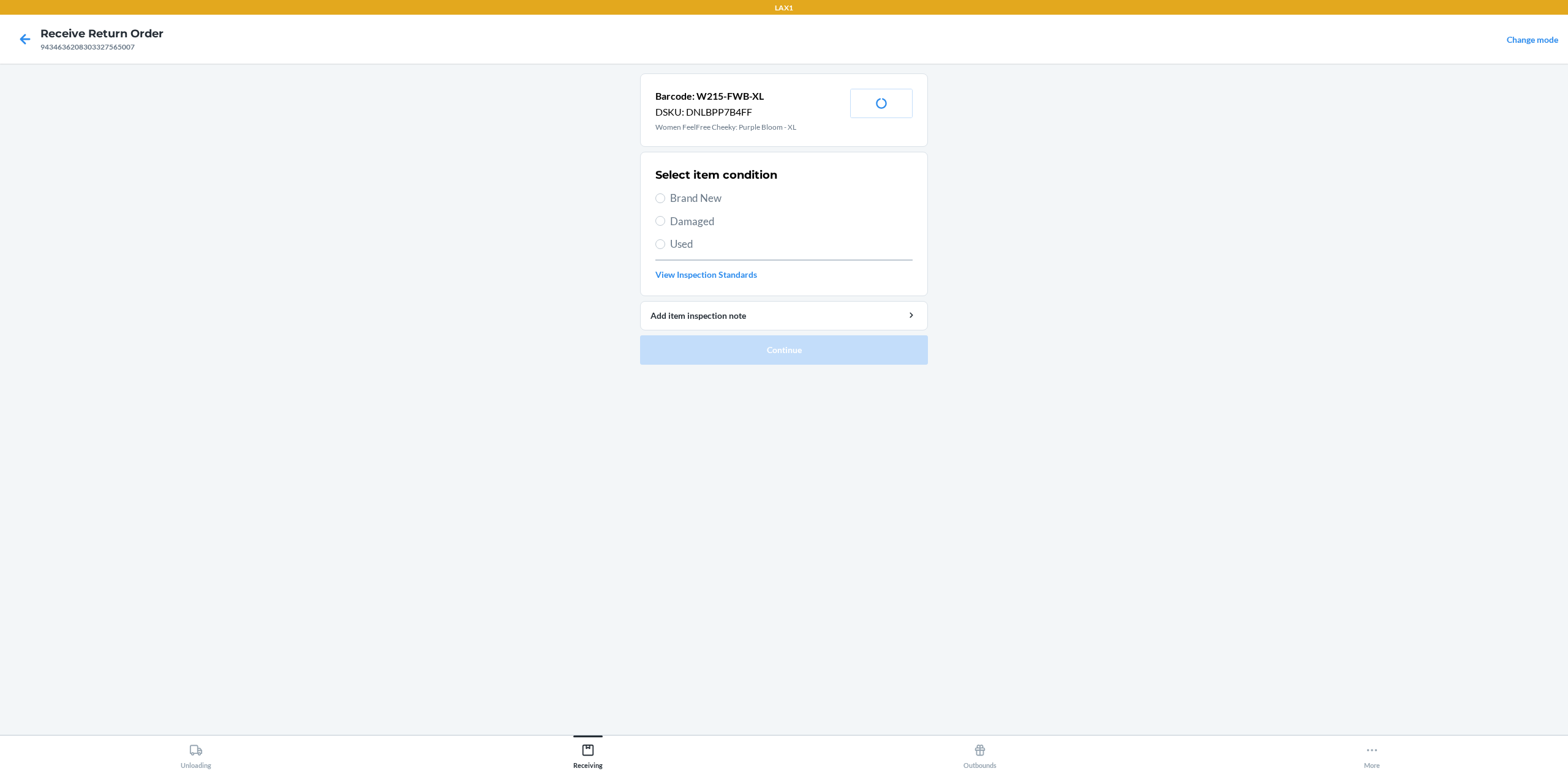
click at [680, 248] on span "Used" at bounding box center [791, 244] width 242 height 16
click at [665, 248] on input "Used" at bounding box center [661, 244] width 10 height 10
radio input "true"
click at [713, 220] on span "Damaged" at bounding box center [791, 221] width 242 height 16
click at [665, 220] on input "Damaged" at bounding box center [661, 221] width 10 height 10
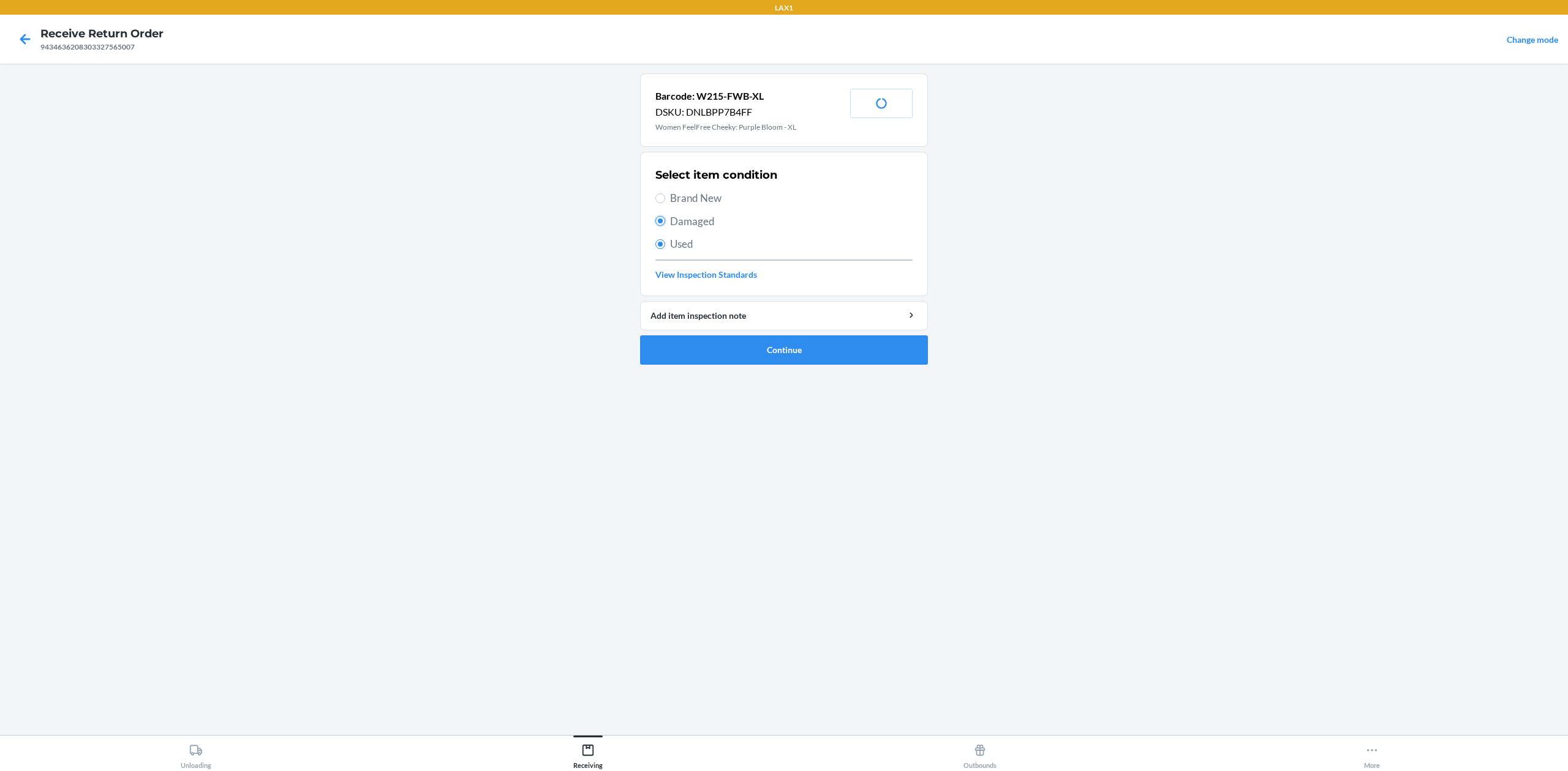
radio input "true"
radio input "false"
click at [798, 350] on button "Continue" at bounding box center [784, 350] width 288 height 30
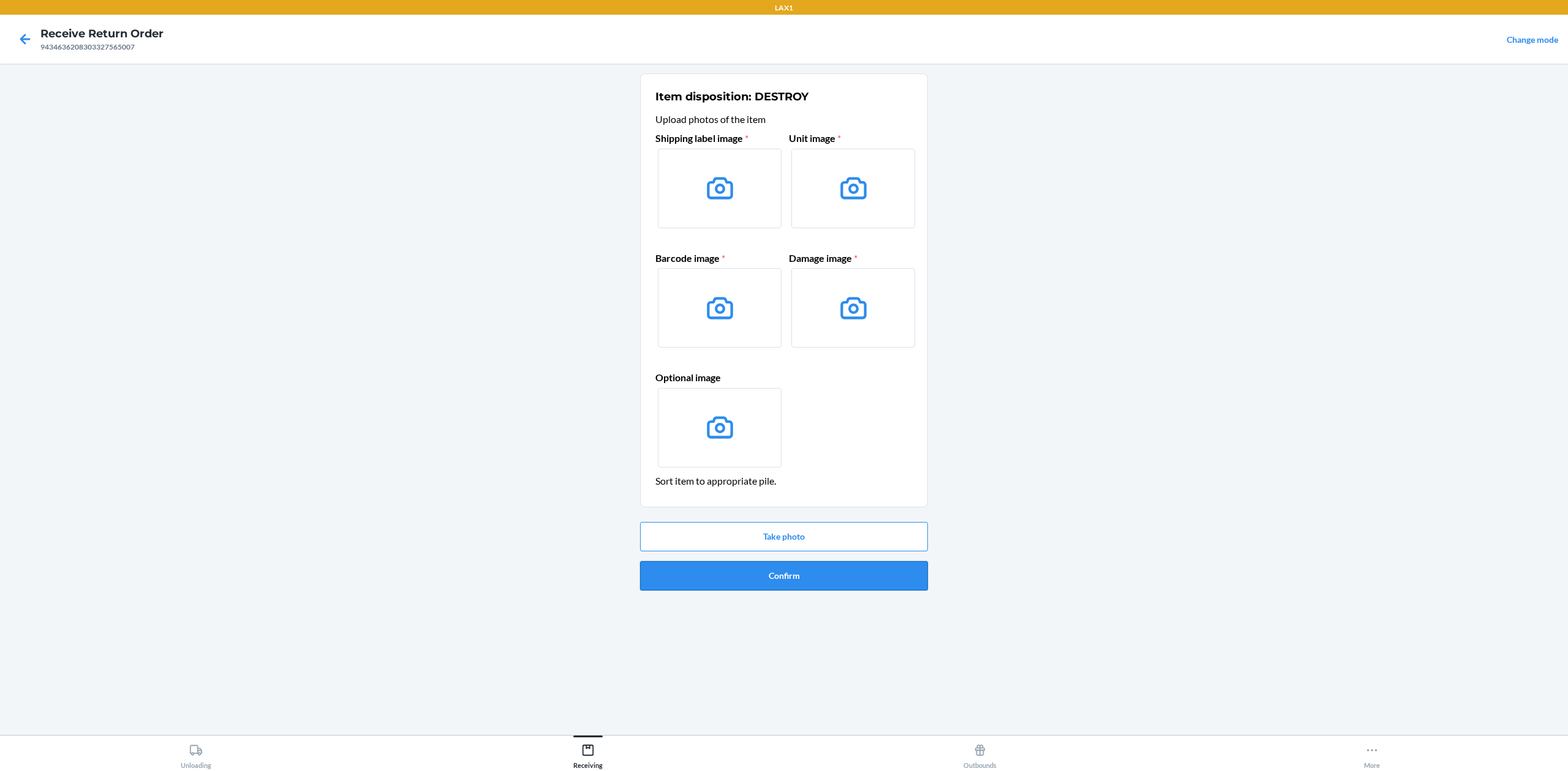
click at [794, 587] on button "Confirm" at bounding box center [784, 576] width 288 height 30
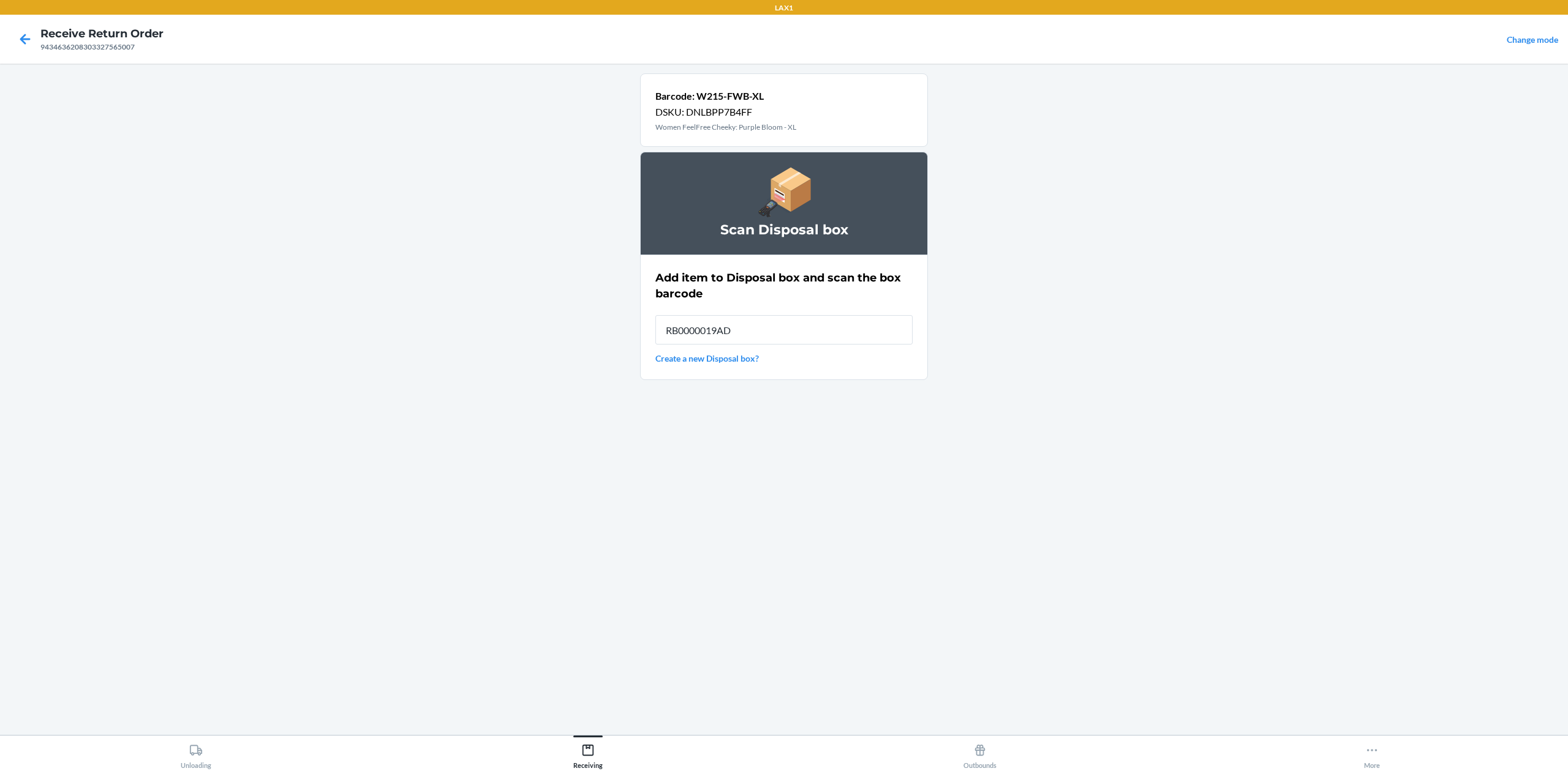
type input "RB0000019AD"
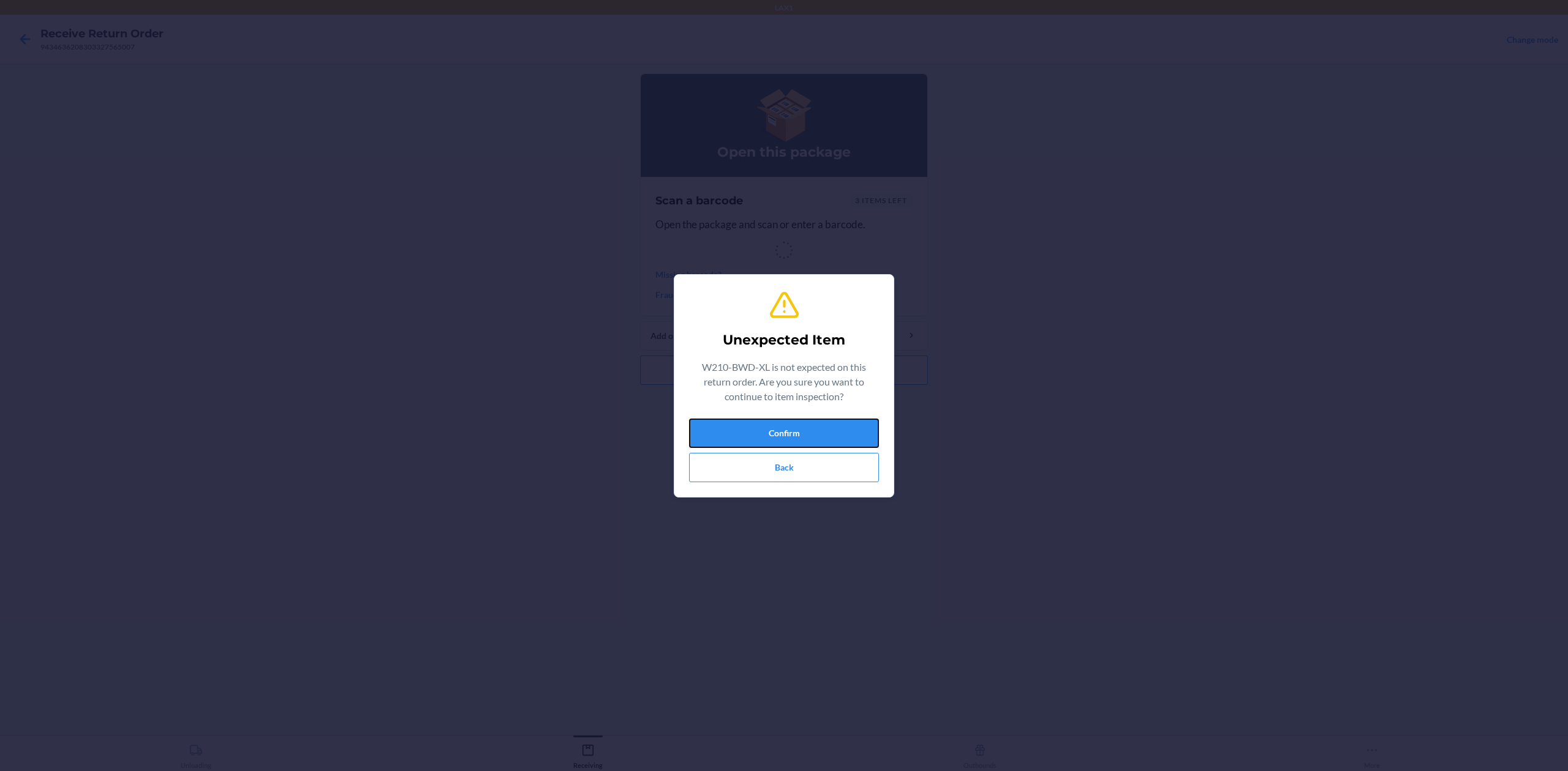
click at [792, 432] on button "Confirm" at bounding box center [784, 433] width 190 height 30
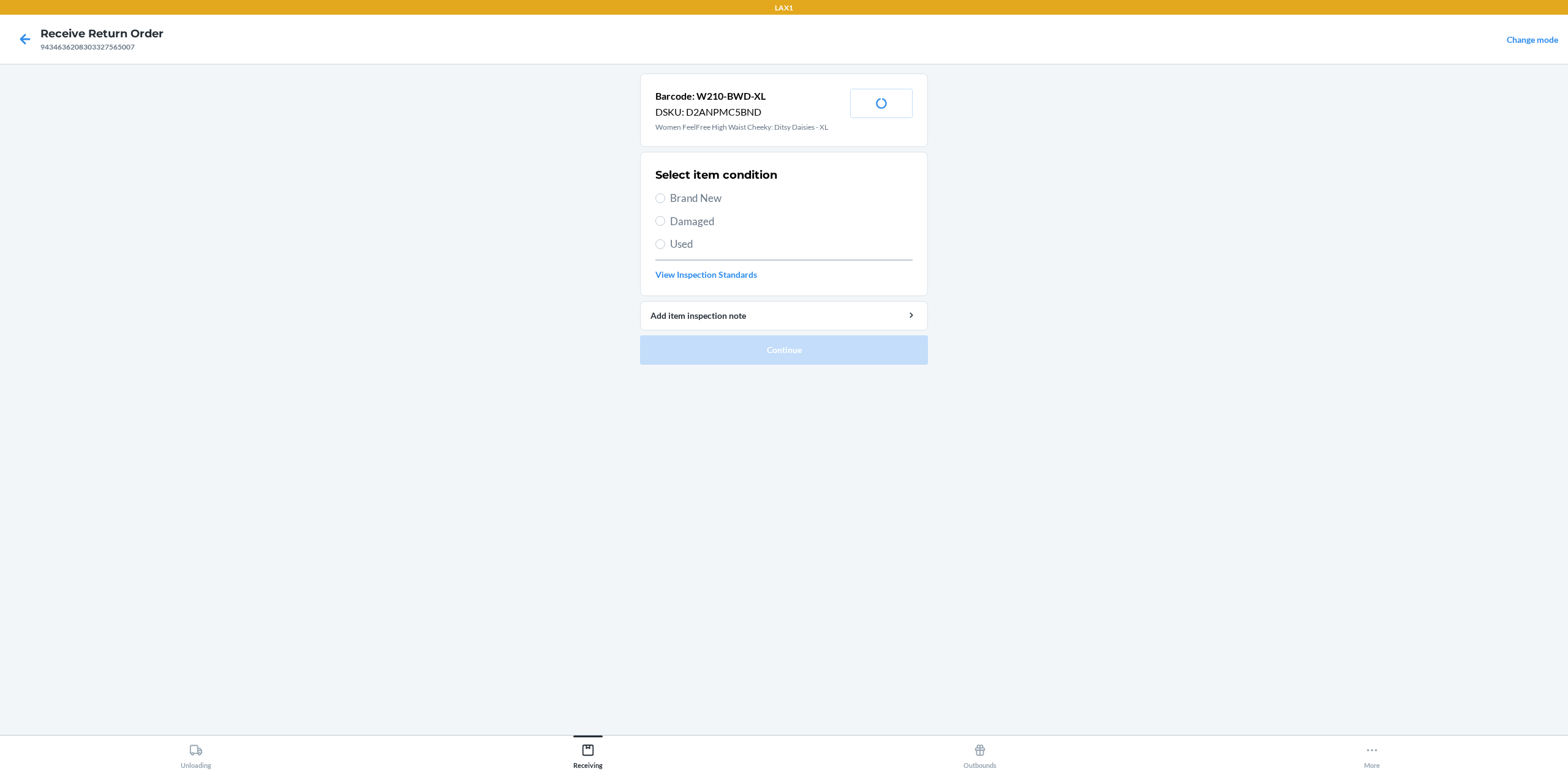
click at [692, 247] on span "Used" at bounding box center [791, 244] width 242 height 16
click at [665, 247] on input "Used" at bounding box center [661, 244] width 10 height 10
radio input "true"
click at [768, 349] on button "Continue" at bounding box center [784, 350] width 288 height 30
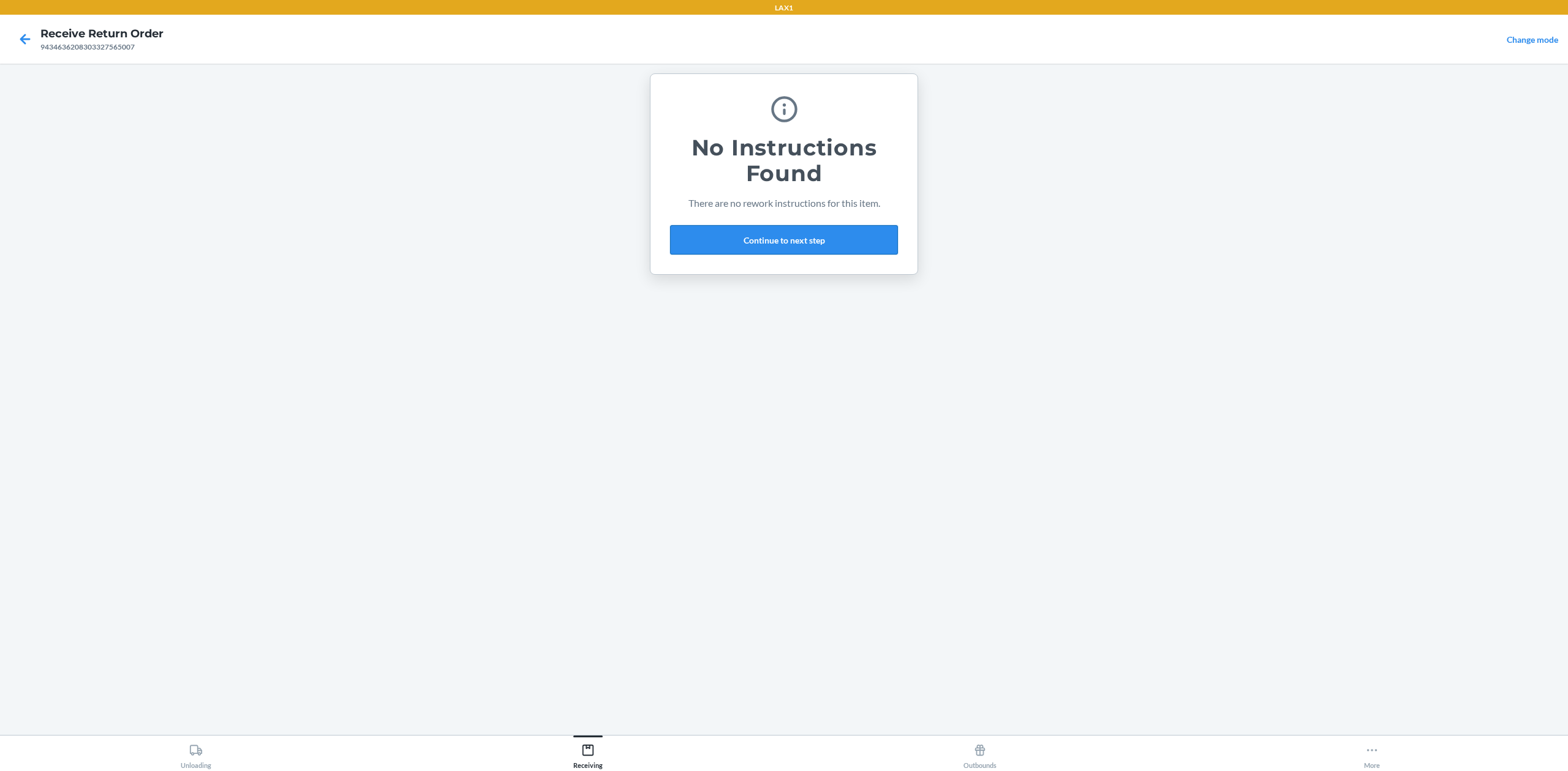
click at [814, 242] on button "Continue to next step" at bounding box center [784, 240] width 228 height 30
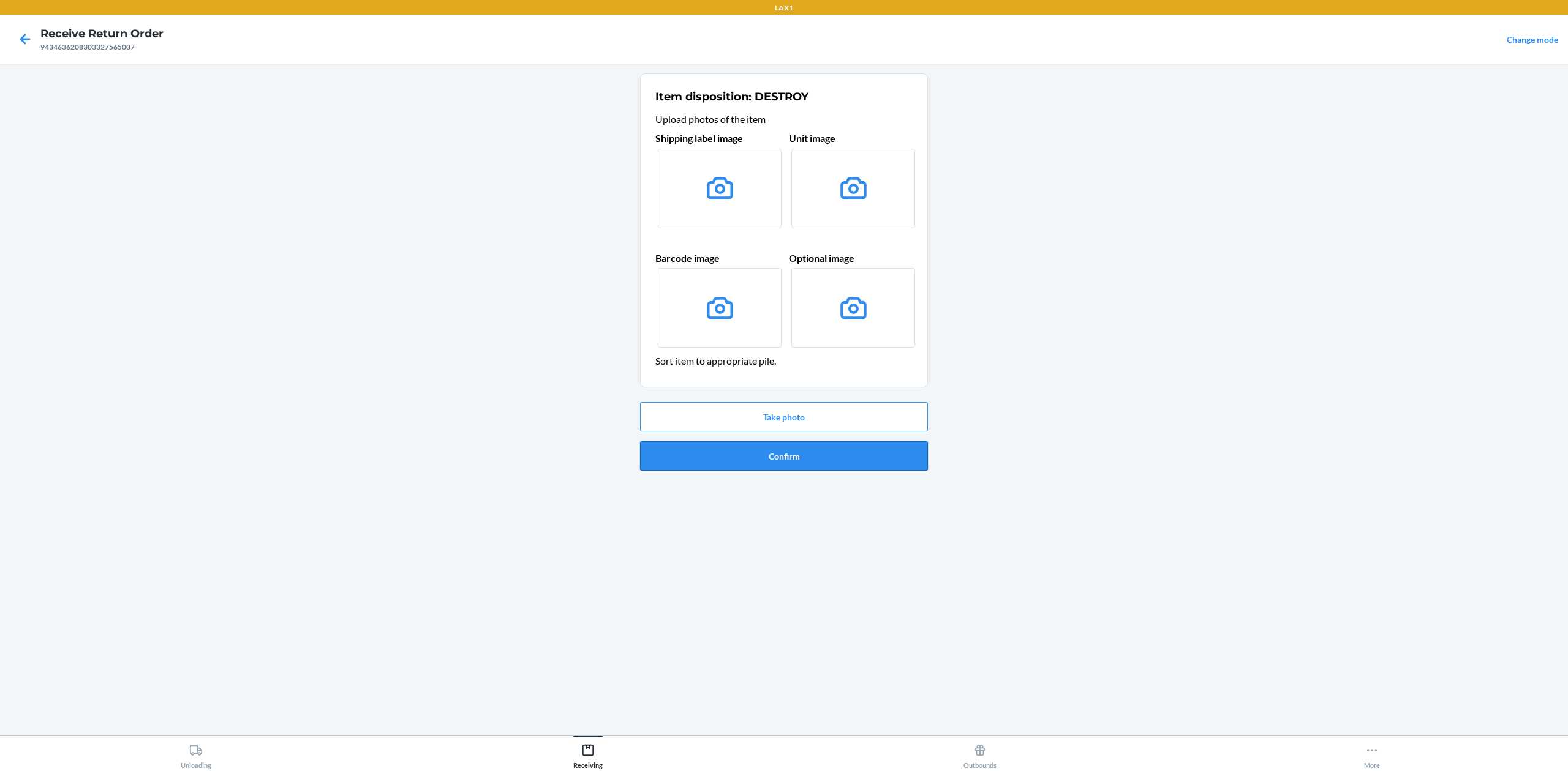
click at [836, 452] on button "Confirm" at bounding box center [784, 456] width 288 height 30
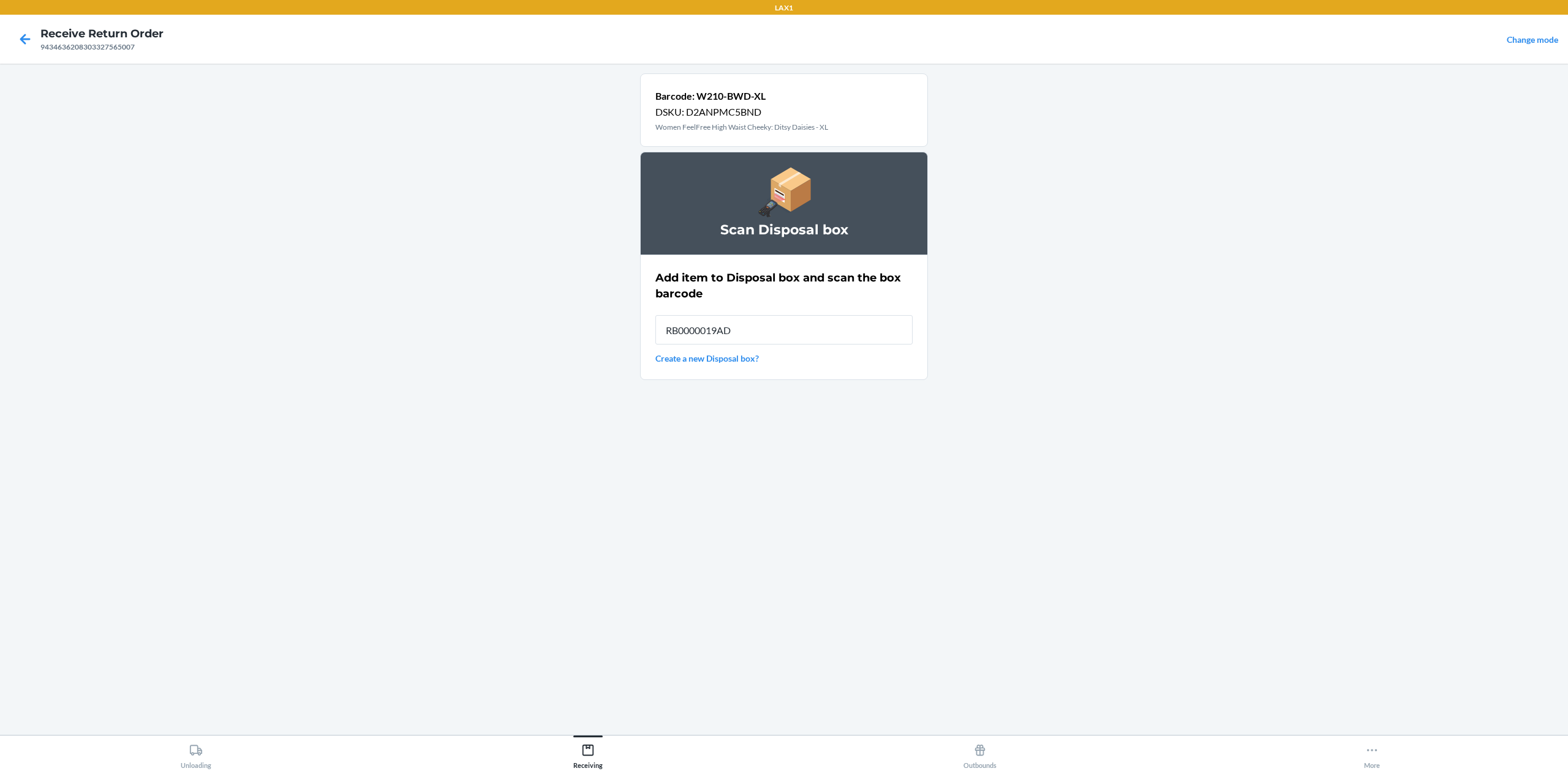
type input "RB0000019AD"
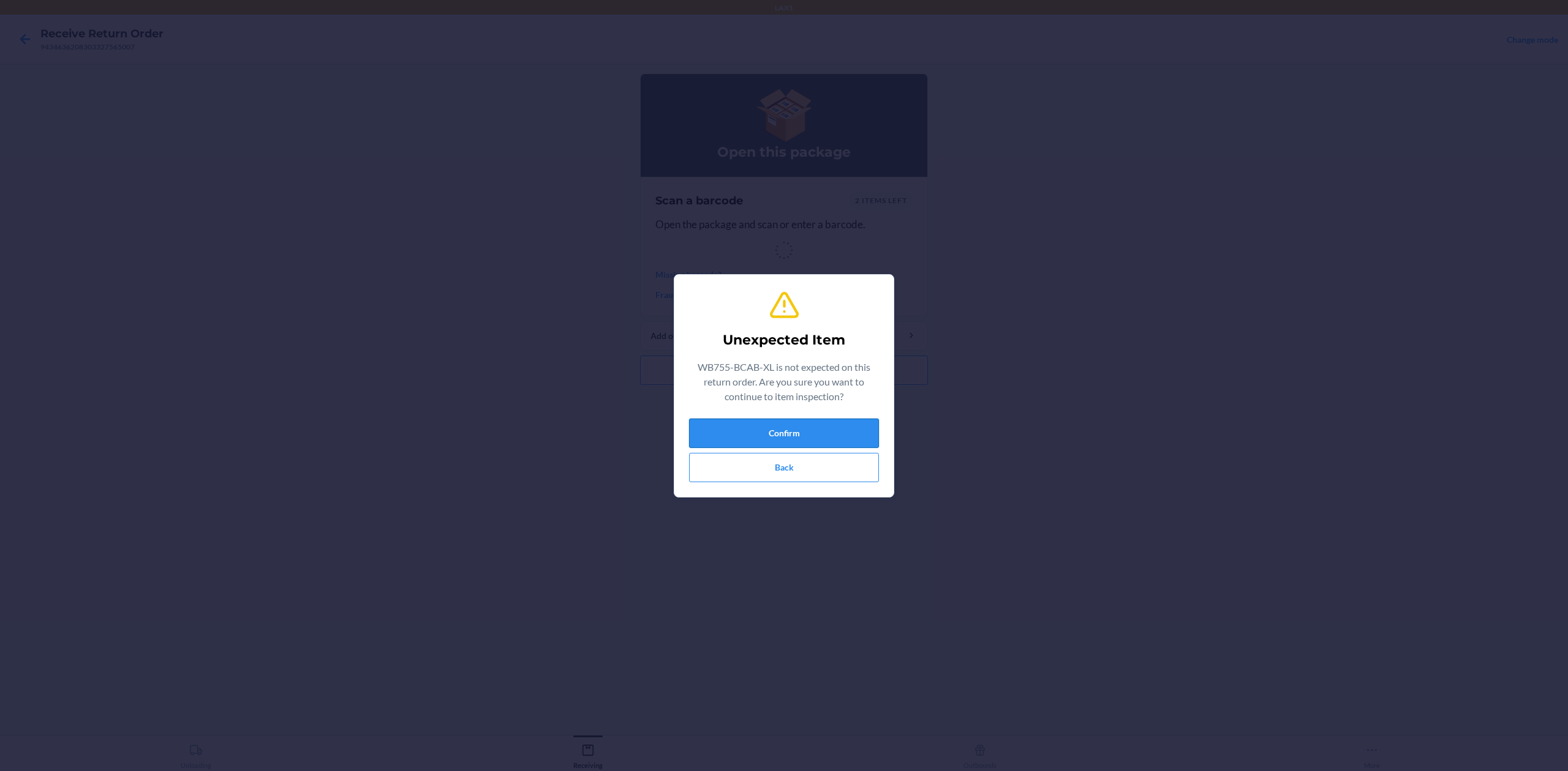
click at [834, 437] on button "Confirm" at bounding box center [784, 433] width 190 height 30
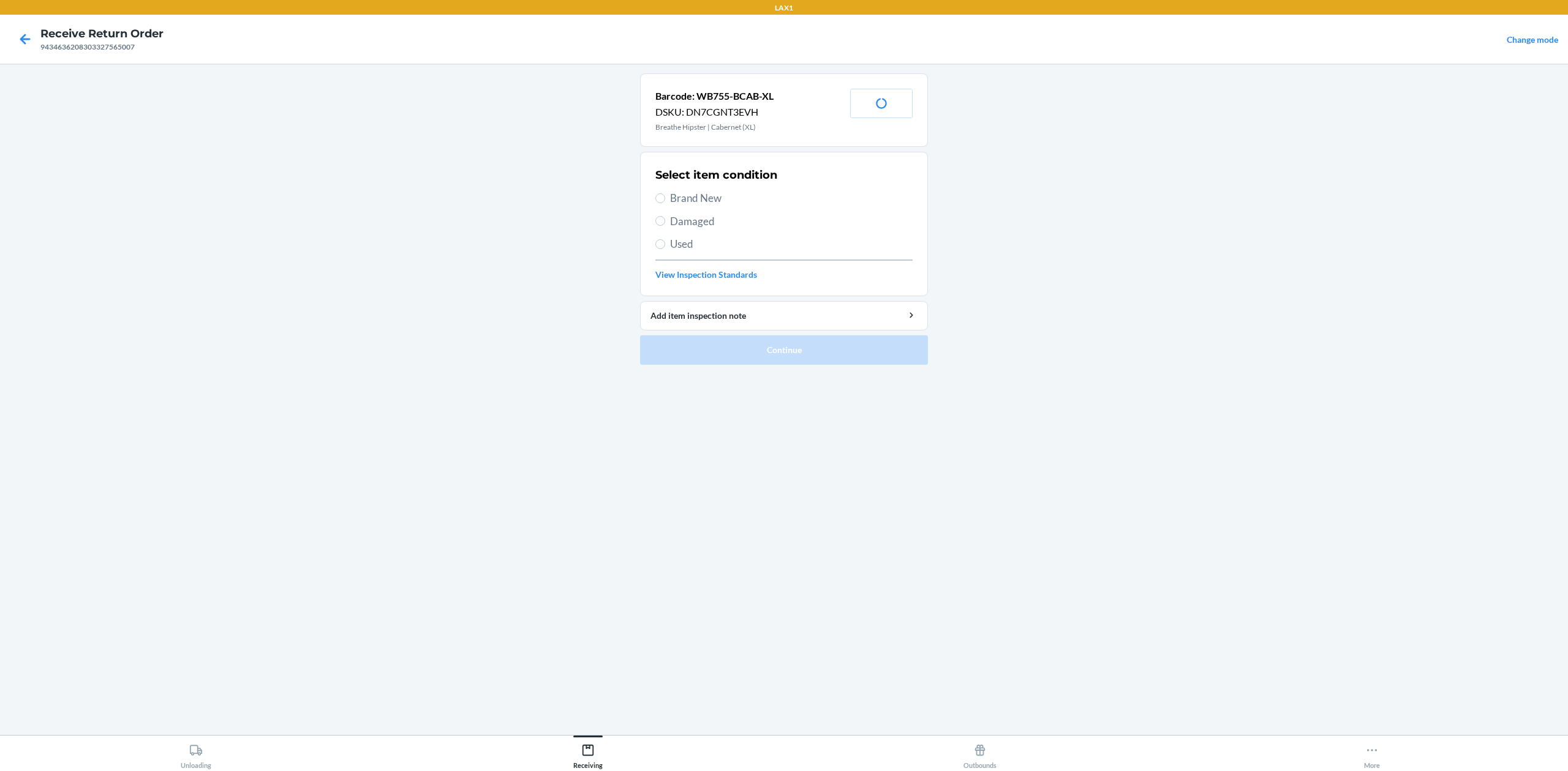
click at [687, 243] on span "Used" at bounding box center [791, 244] width 242 height 16
click at [665, 243] on input "Used" at bounding box center [661, 244] width 10 height 10
radio input "true"
click at [774, 368] on ol "Barcode: WB755-BCAB-XL DSKU: DN7CGNT3EVH Breathe Hipster | Cabernet (XL) Print …" at bounding box center [784, 224] width 288 height 301
click at [774, 356] on button "Continue" at bounding box center [784, 350] width 288 height 30
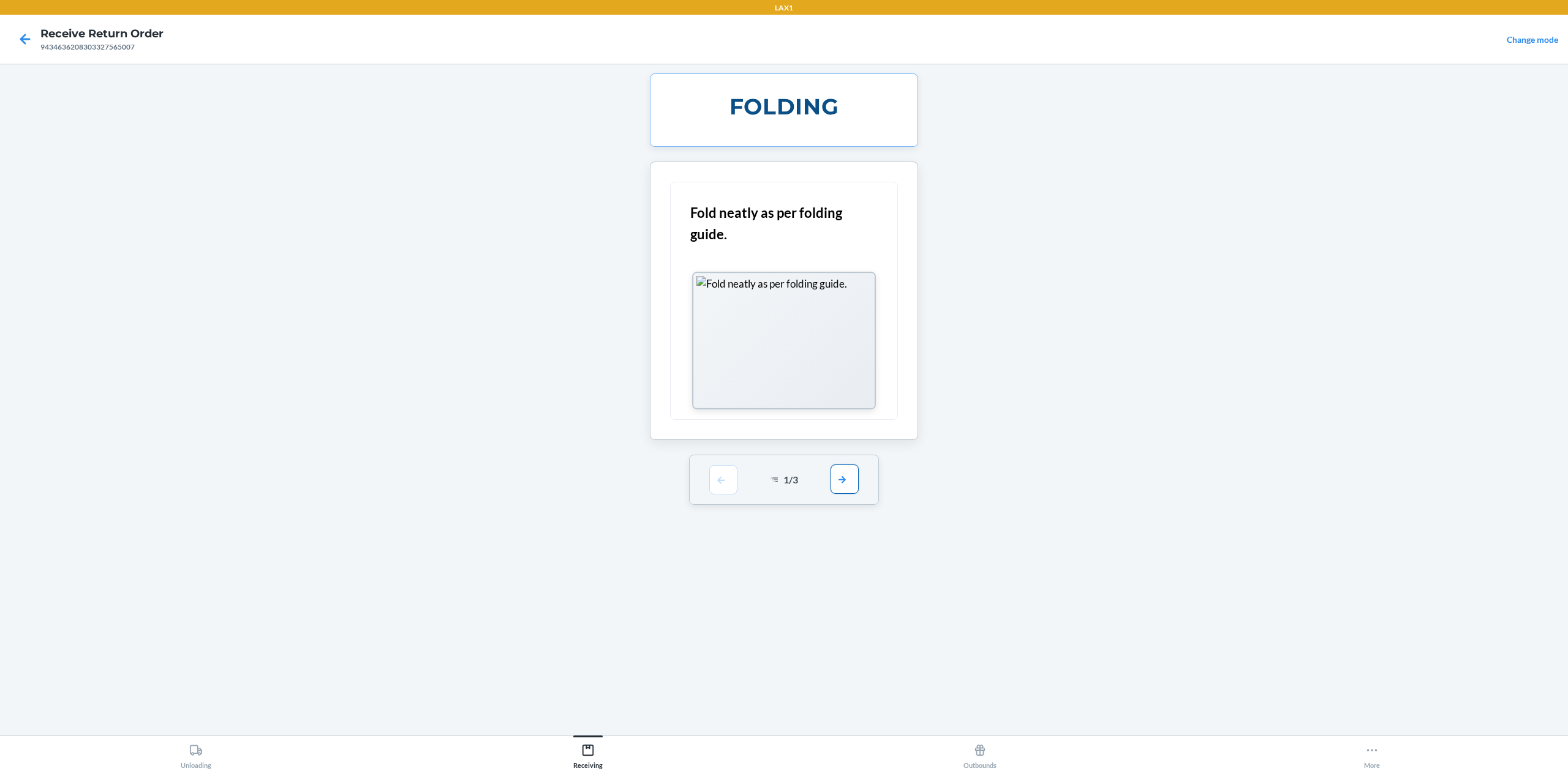
click at [847, 492] on button "button" at bounding box center [844, 479] width 28 height 30
click at [852, 309] on button "button" at bounding box center [844, 310] width 28 height 30
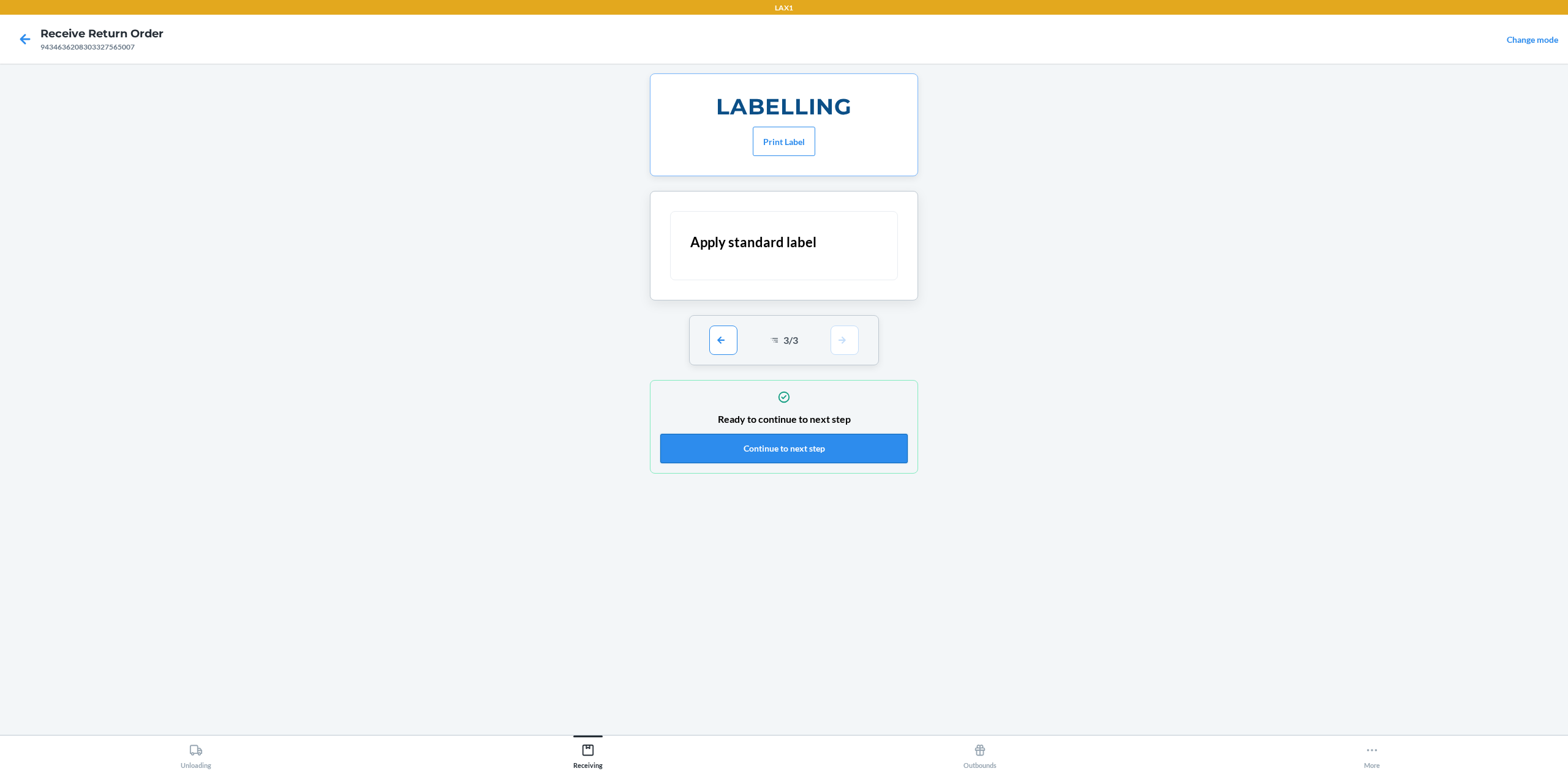
click at [852, 447] on button "Continue to next step" at bounding box center [784, 448] width 248 height 30
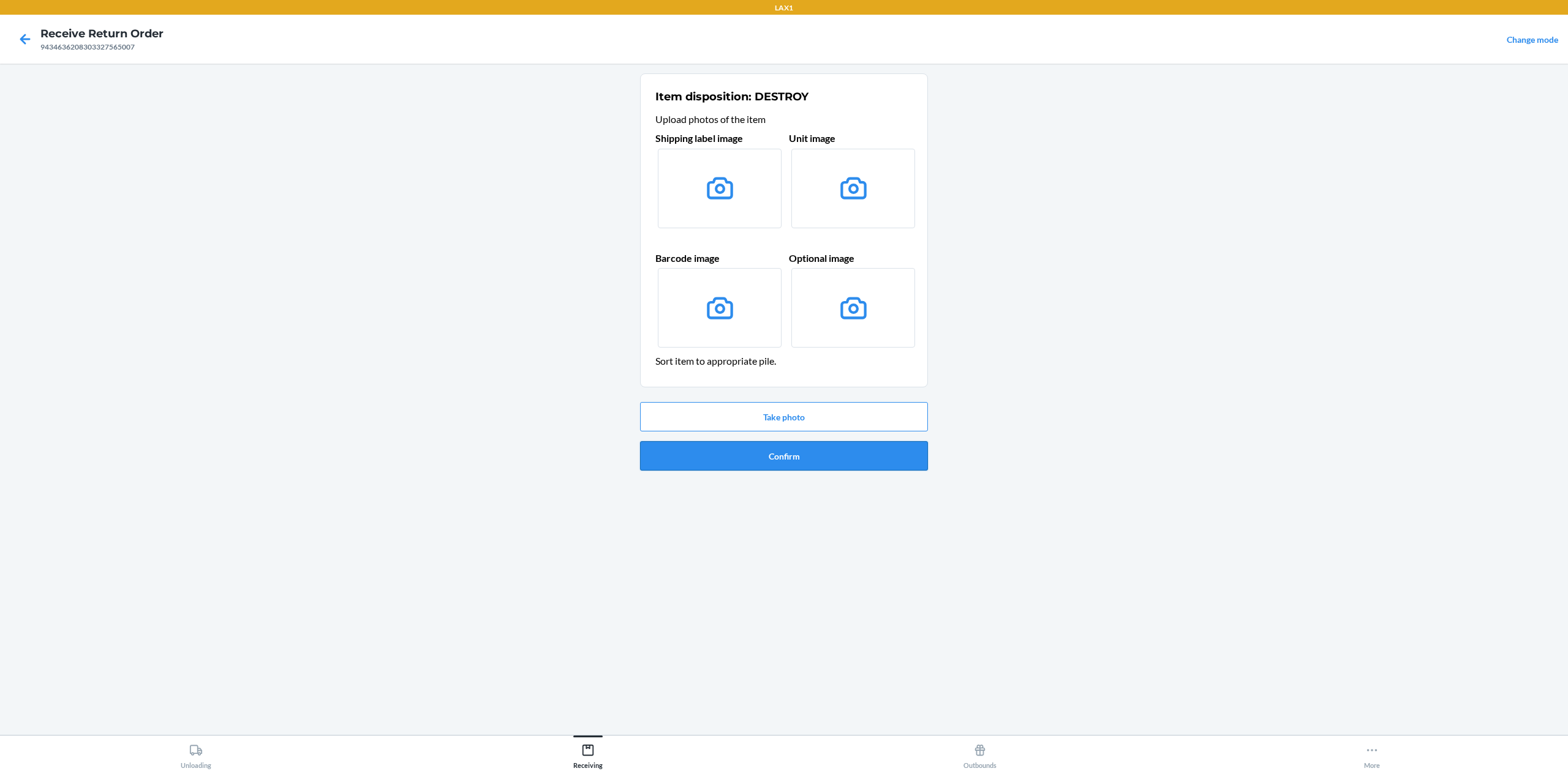
click at [826, 459] on button "Confirm" at bounding box center [784, 456] width 288 height 30
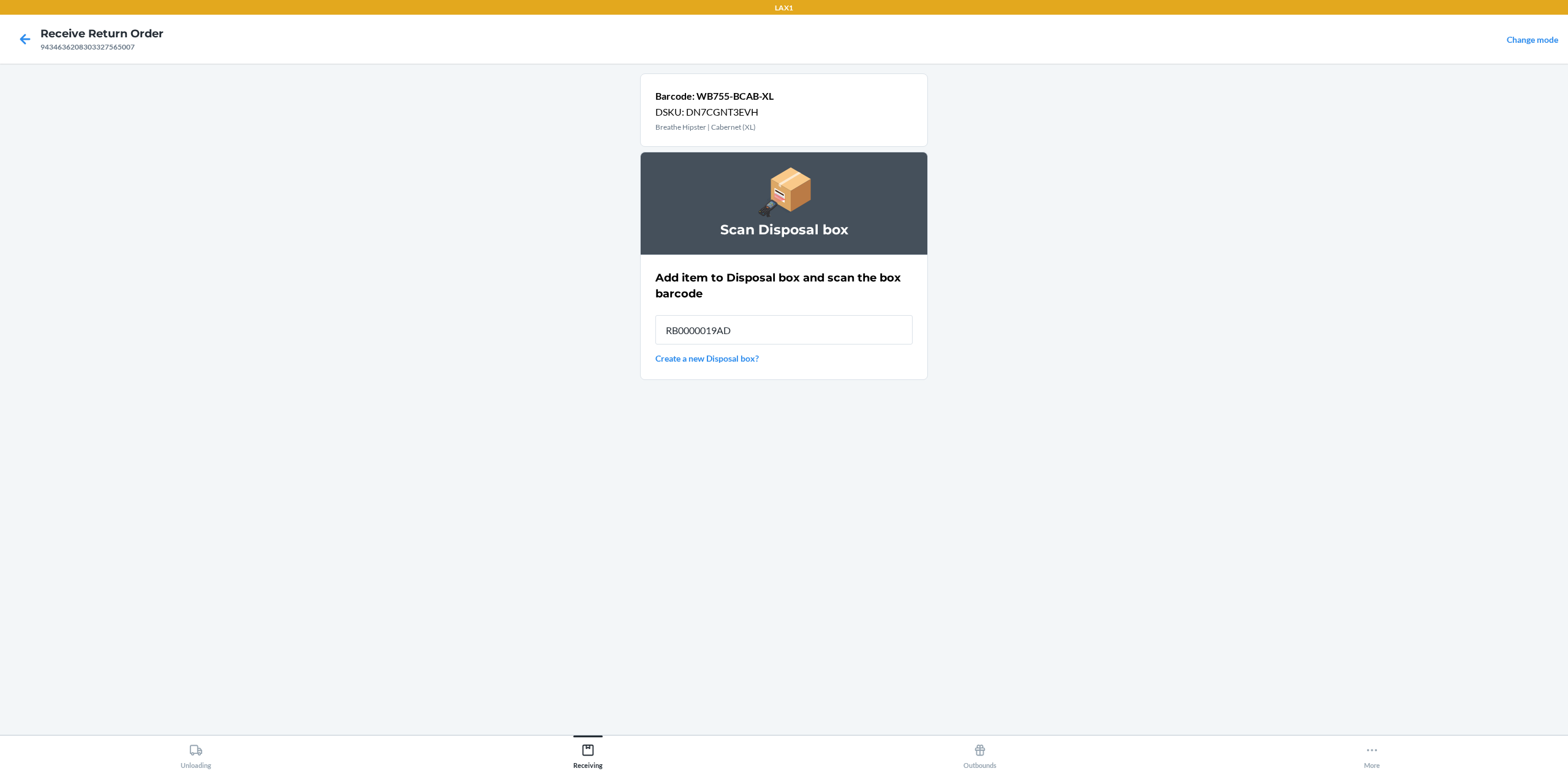
type input "RB0000019AD"
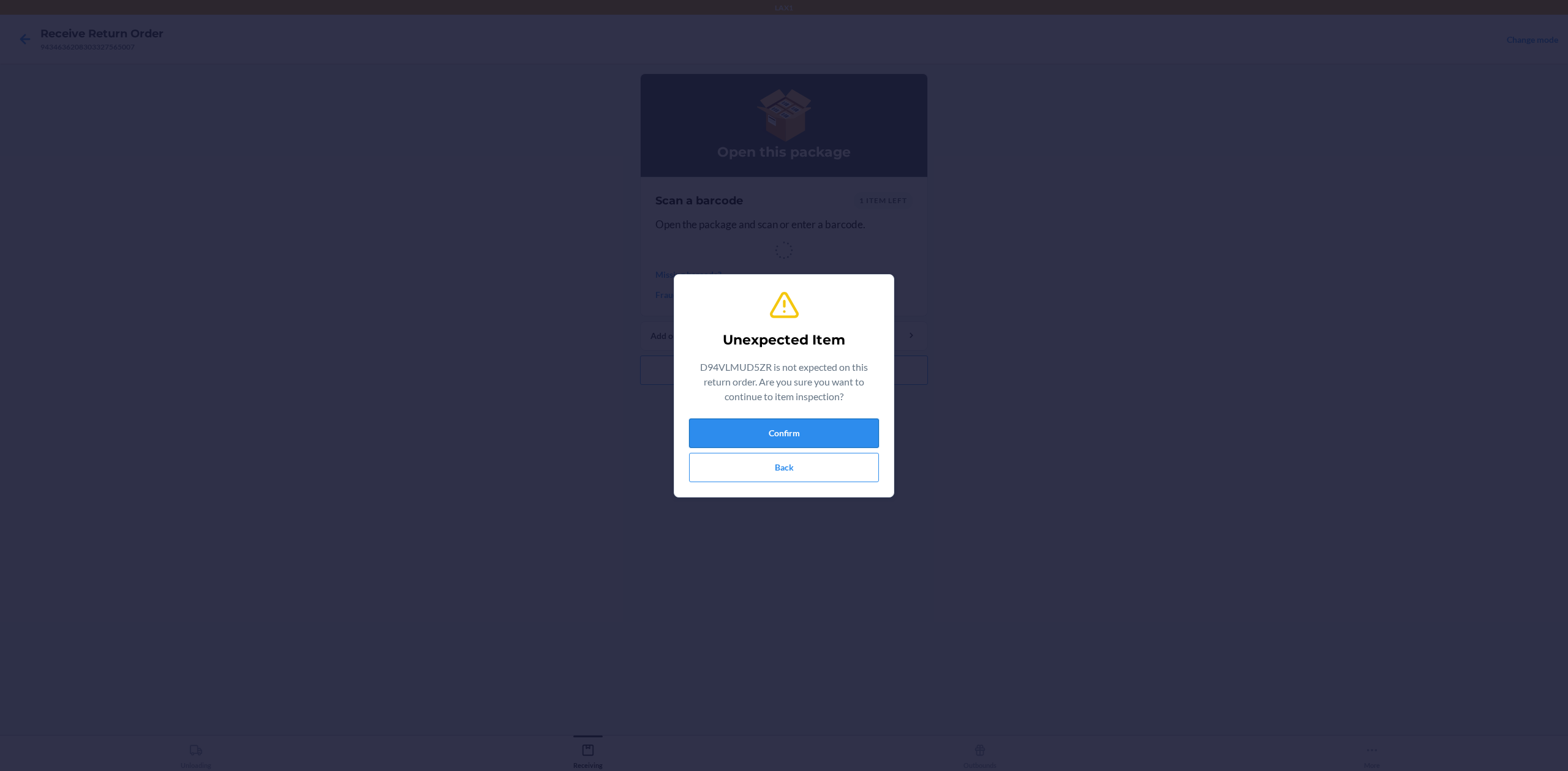
click at [767, 438] on button "Confirm" at bounding box center [784, 433] width 190 height 30
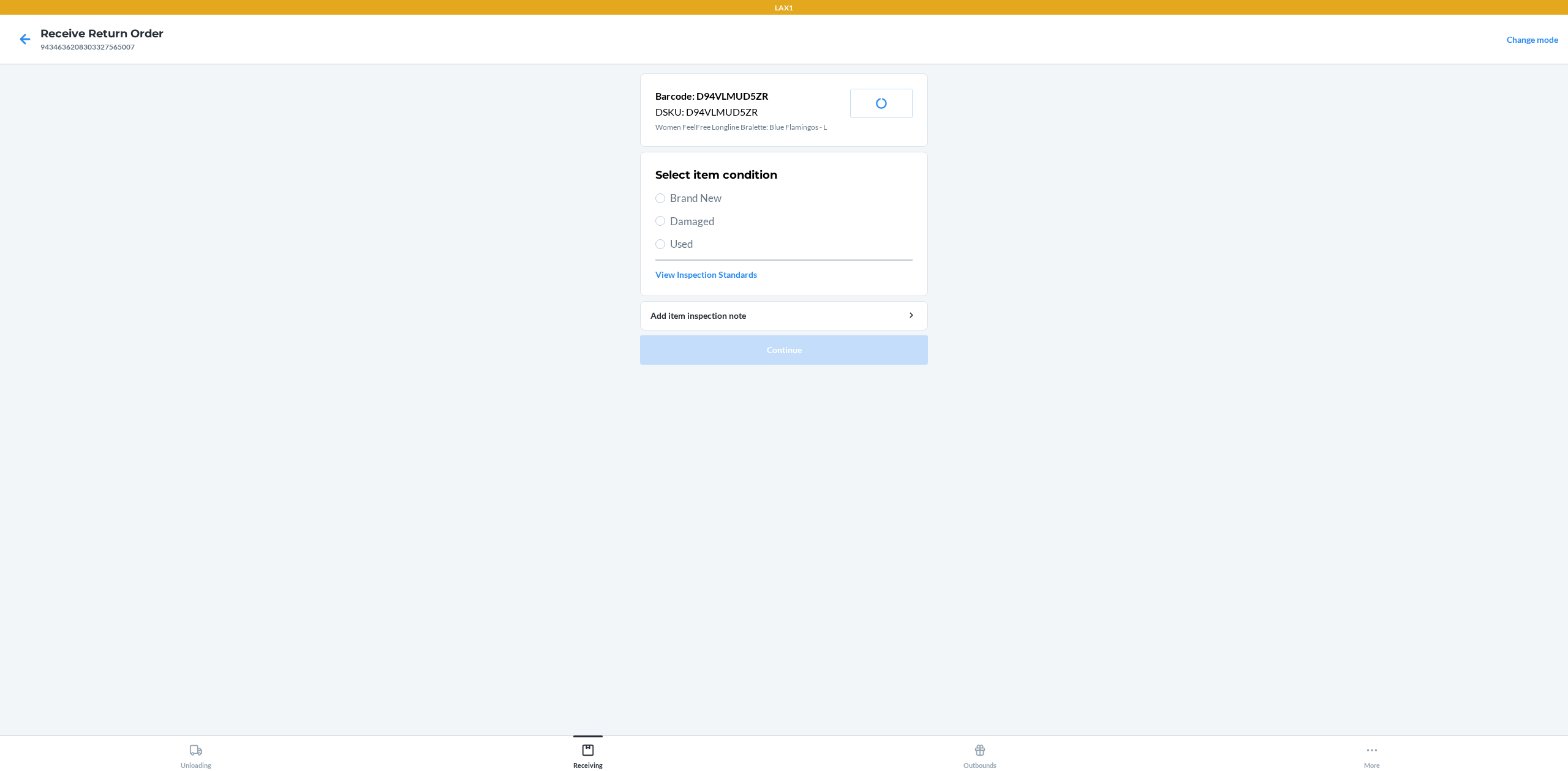
click at [672, 242] on span "Used" at bounding box center [791, 244] width 242 height 16
click at [665, 242] on input "Used" at bounding box center [661, 244] width 10 height 10
radio input "true"
click at [775, 356] on button "Continue" at bounding box center [784, 350] width 288 height 30
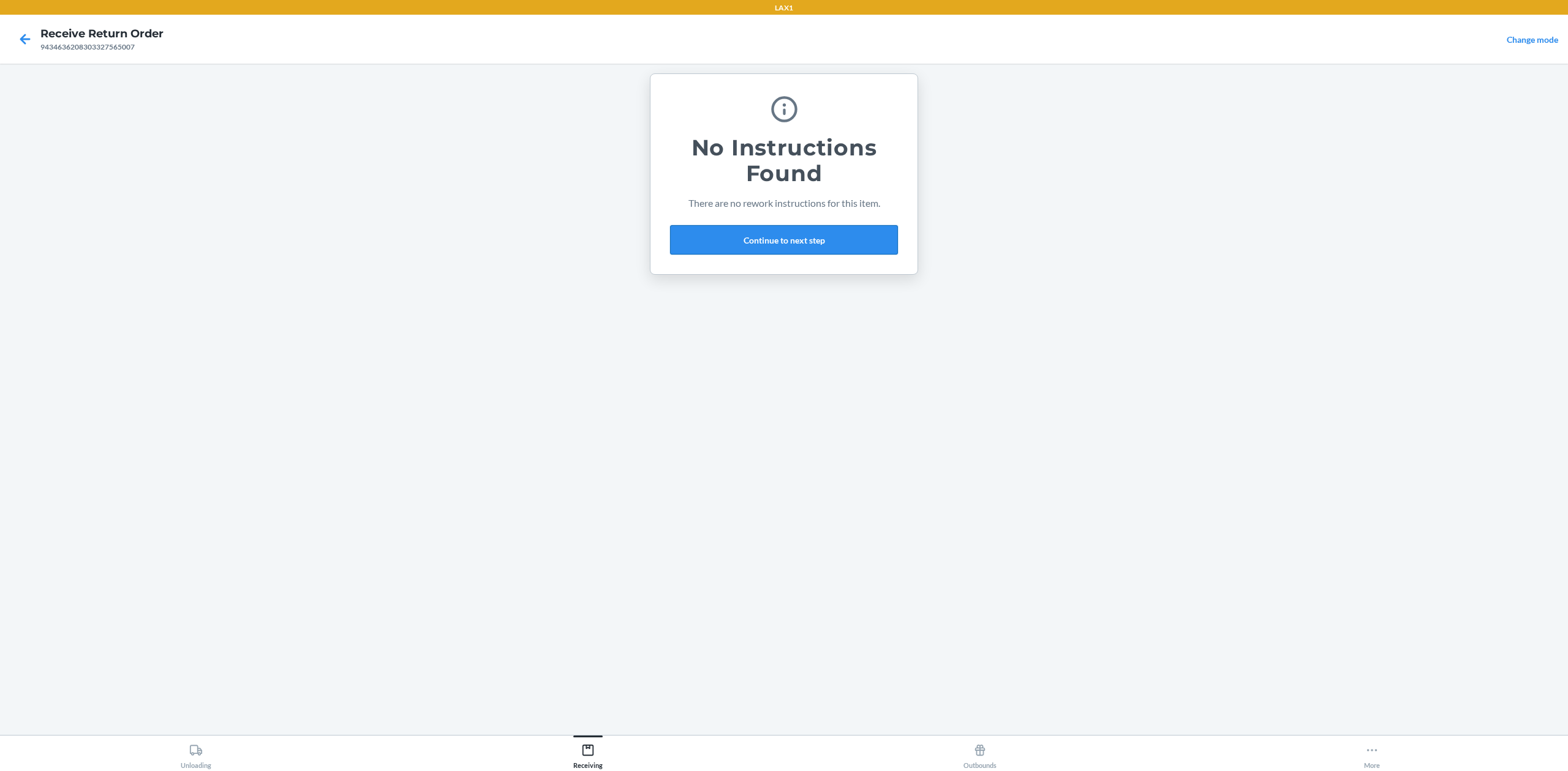
click at [858, 246] on button "Continue to next step" at bounding box center [784, 240] width 228 height 30
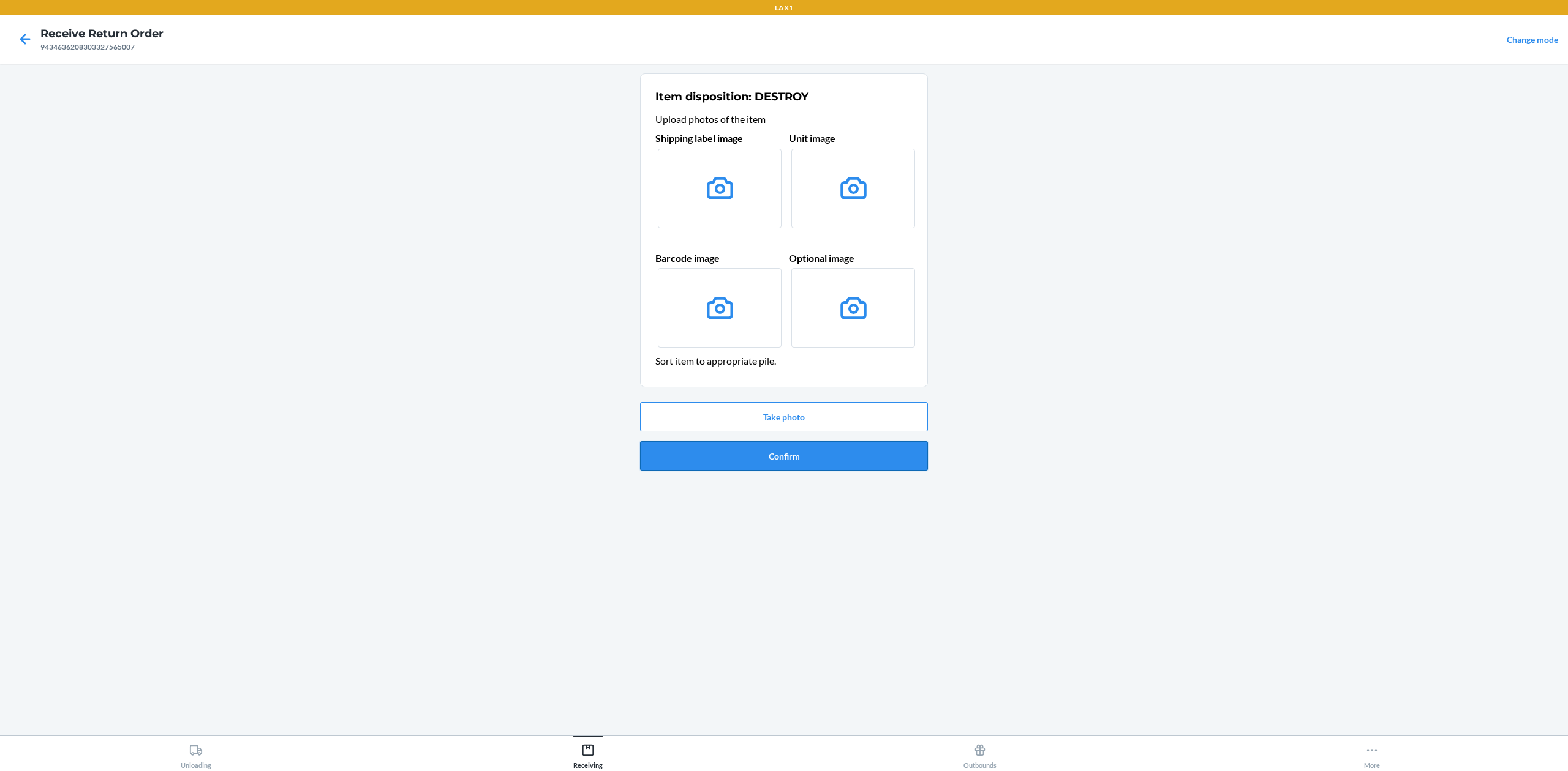
click at [768, 443] on button "Confirm" at bounding box center [784, 456] width 288 height 30
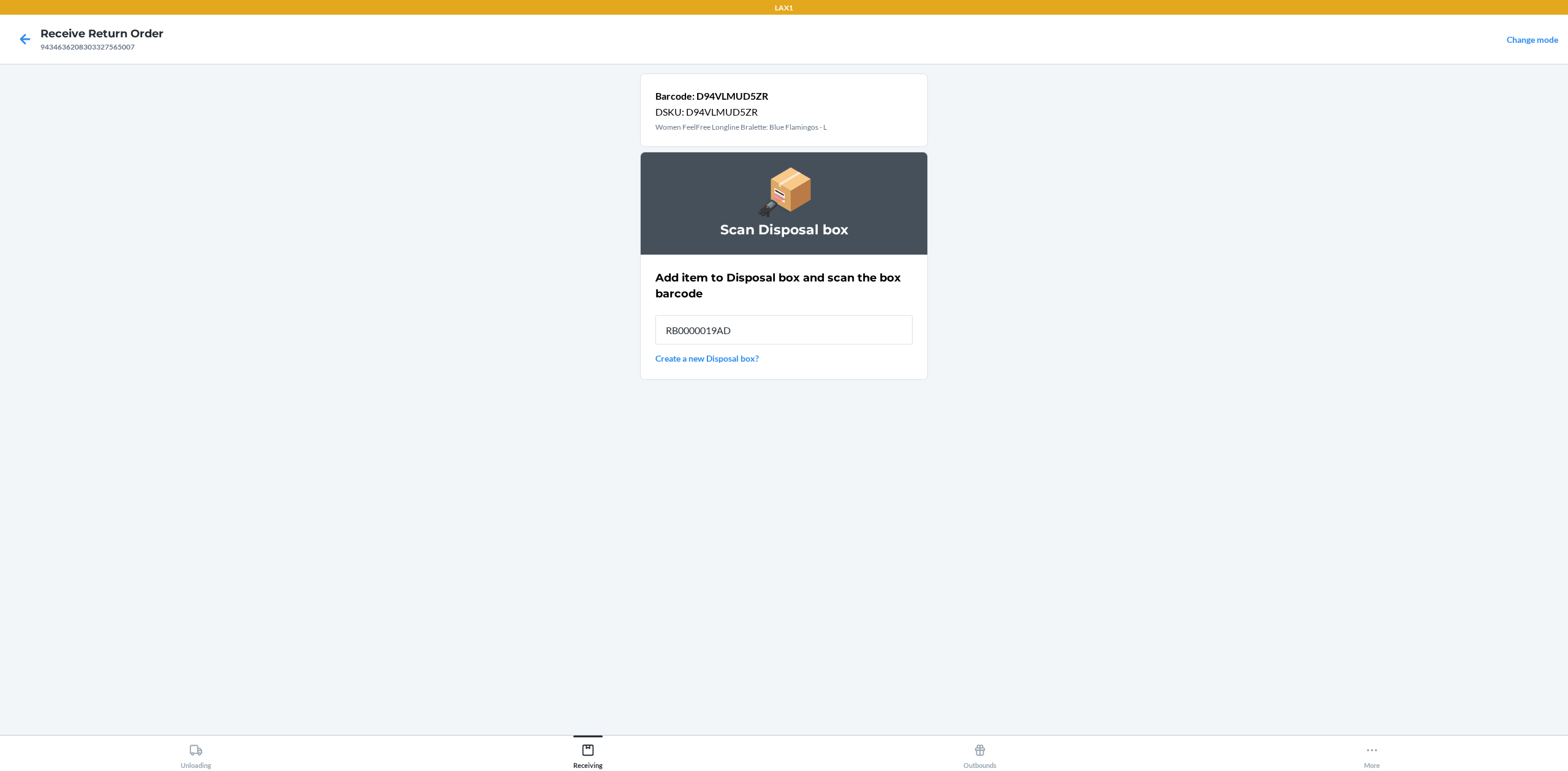
type input "RB0000019AD"
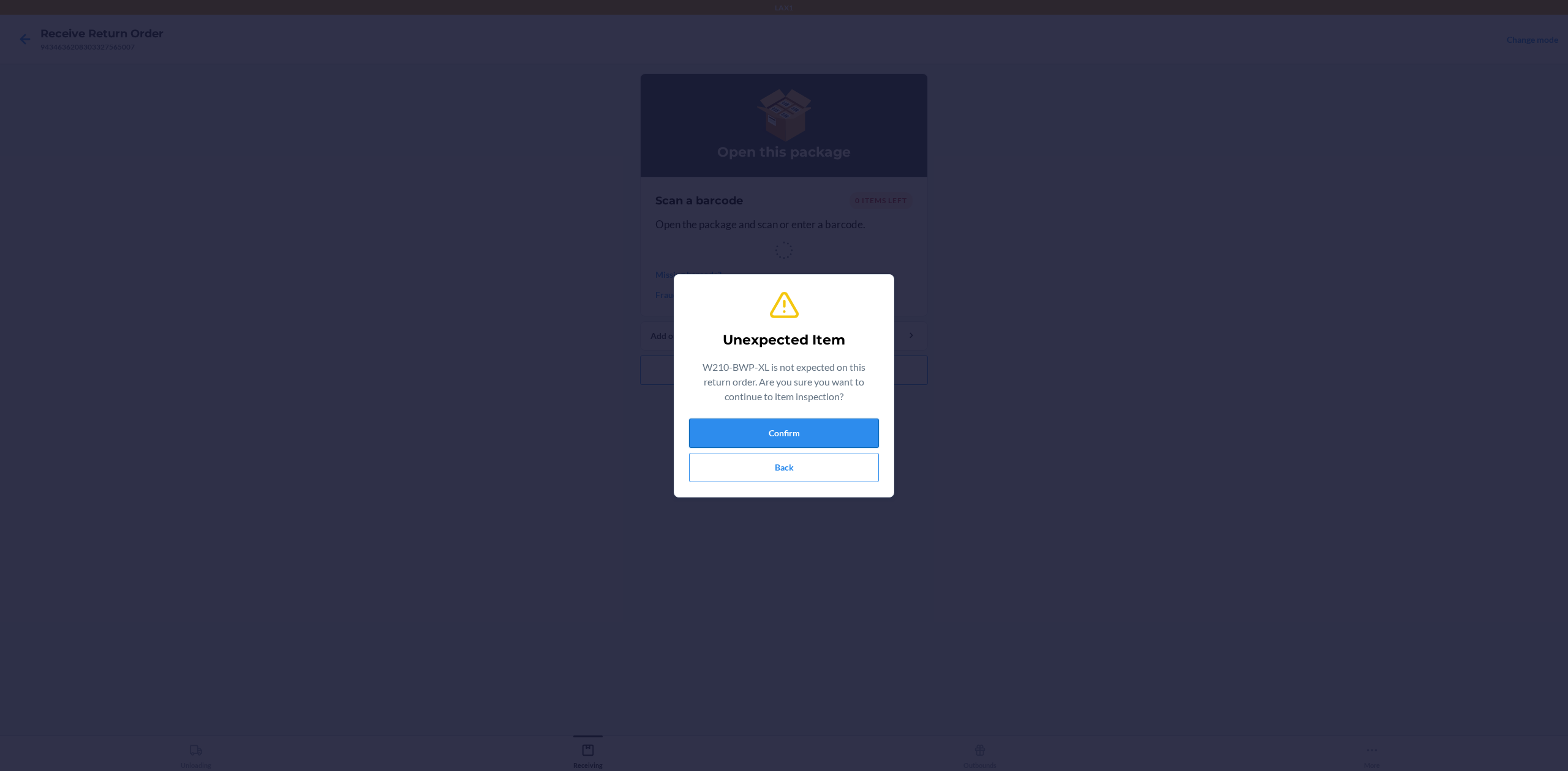
click at [777, 424] on button "Confirm" at bounding box center [784, 433] width 190 height 30
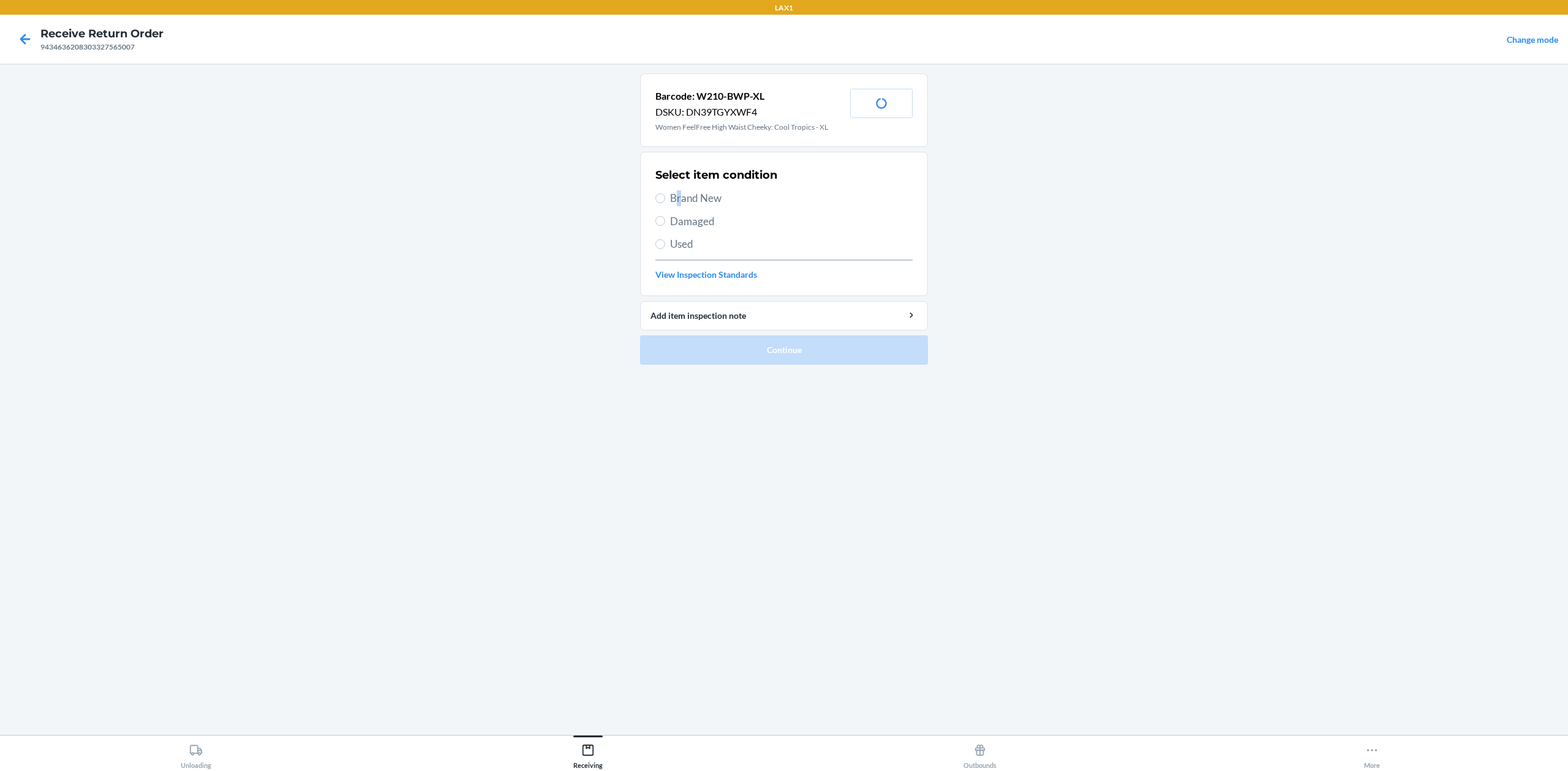
click at [680, 194] on span "Brand New" at bounding box center [791, 198] width 242 height 16
click at [691, 199] on span "Brand New" at bounding box center [791, 198] width 242 height 16
click at [665, 199] on input "Brand New" at bounding box center [661, 198] width 10 height 10
radio input "true"
click at [817, 346] on button "Continue" at bounding box center [784, 350] width 288 height 30
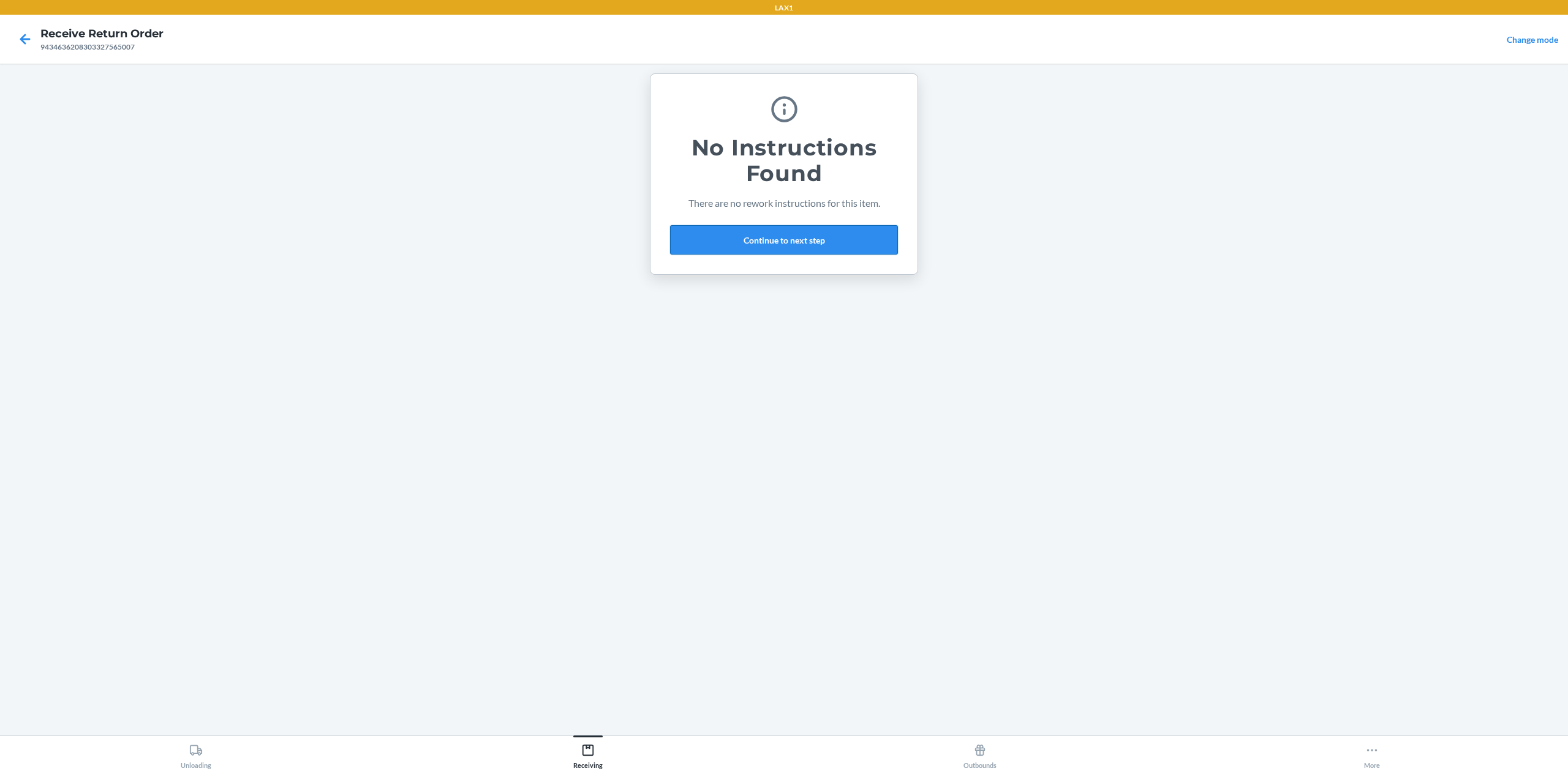
click at [760, 238] on button "Continue to next step" at bounding box center [784, 240] width 228 height 30
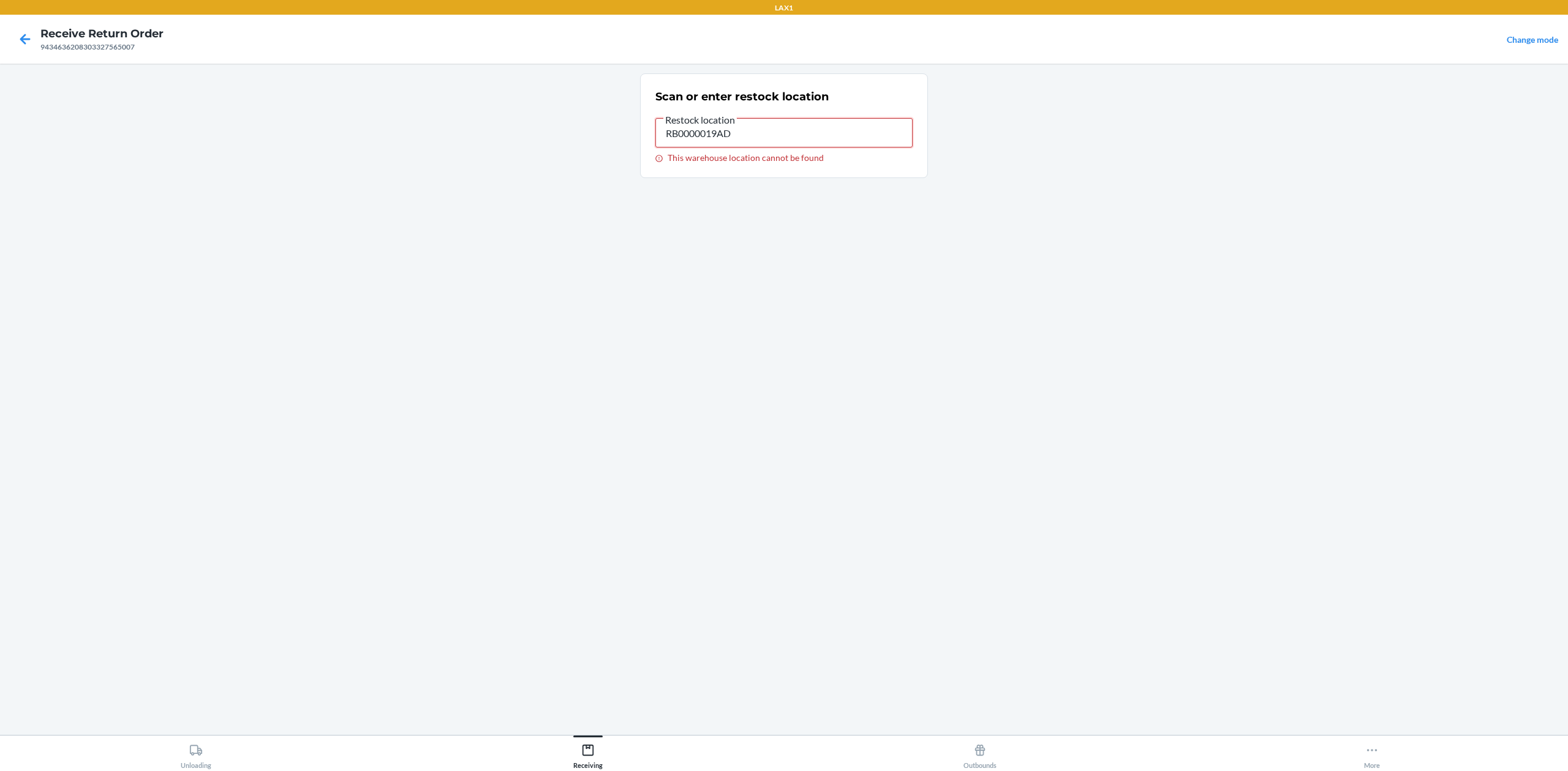
click at [682, 140] on input "RB0000019AD" at bounding box center [784, 133] width 257 height 30
type input "RTCART032"
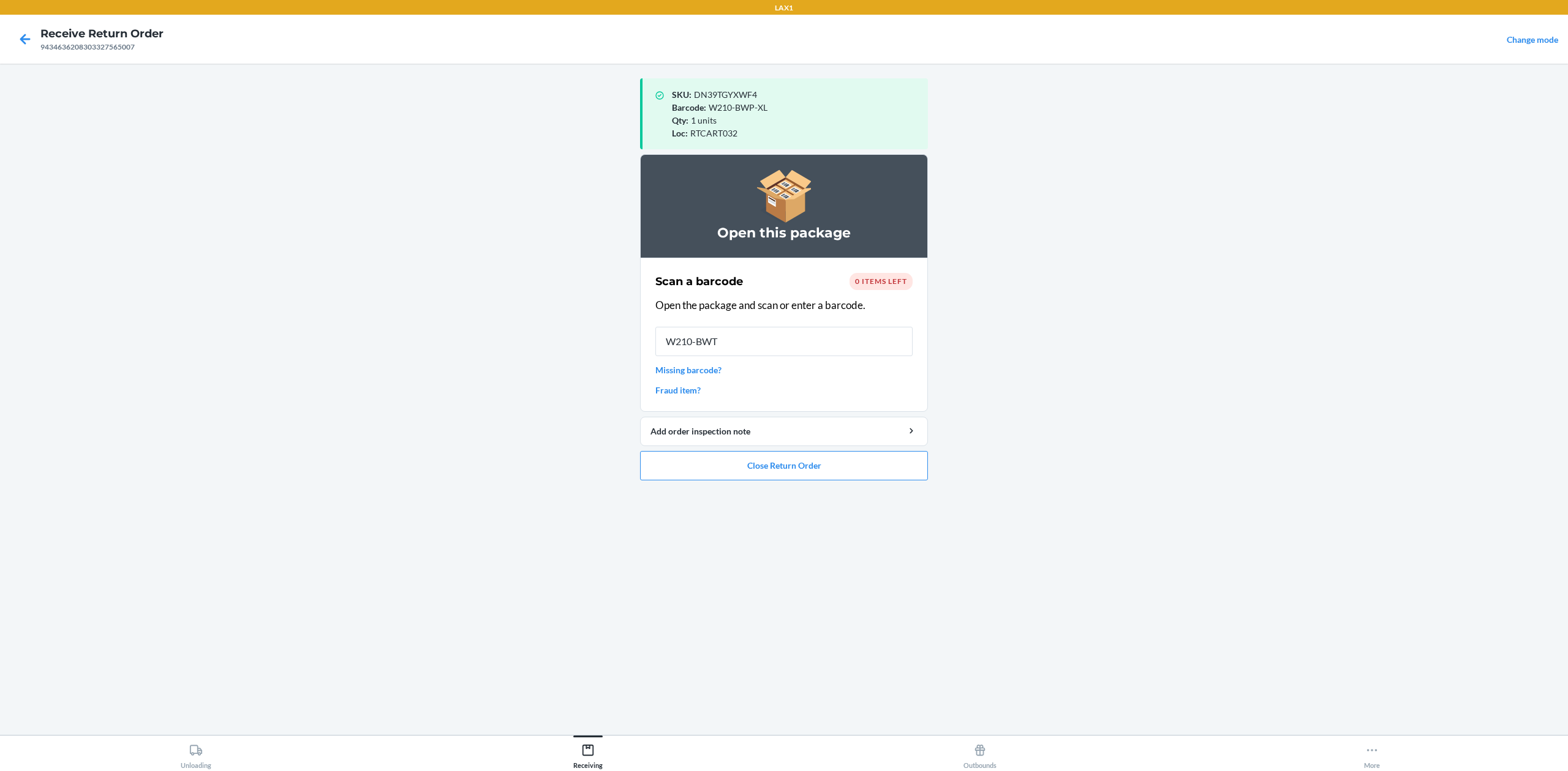
type input "W210-BWT-"
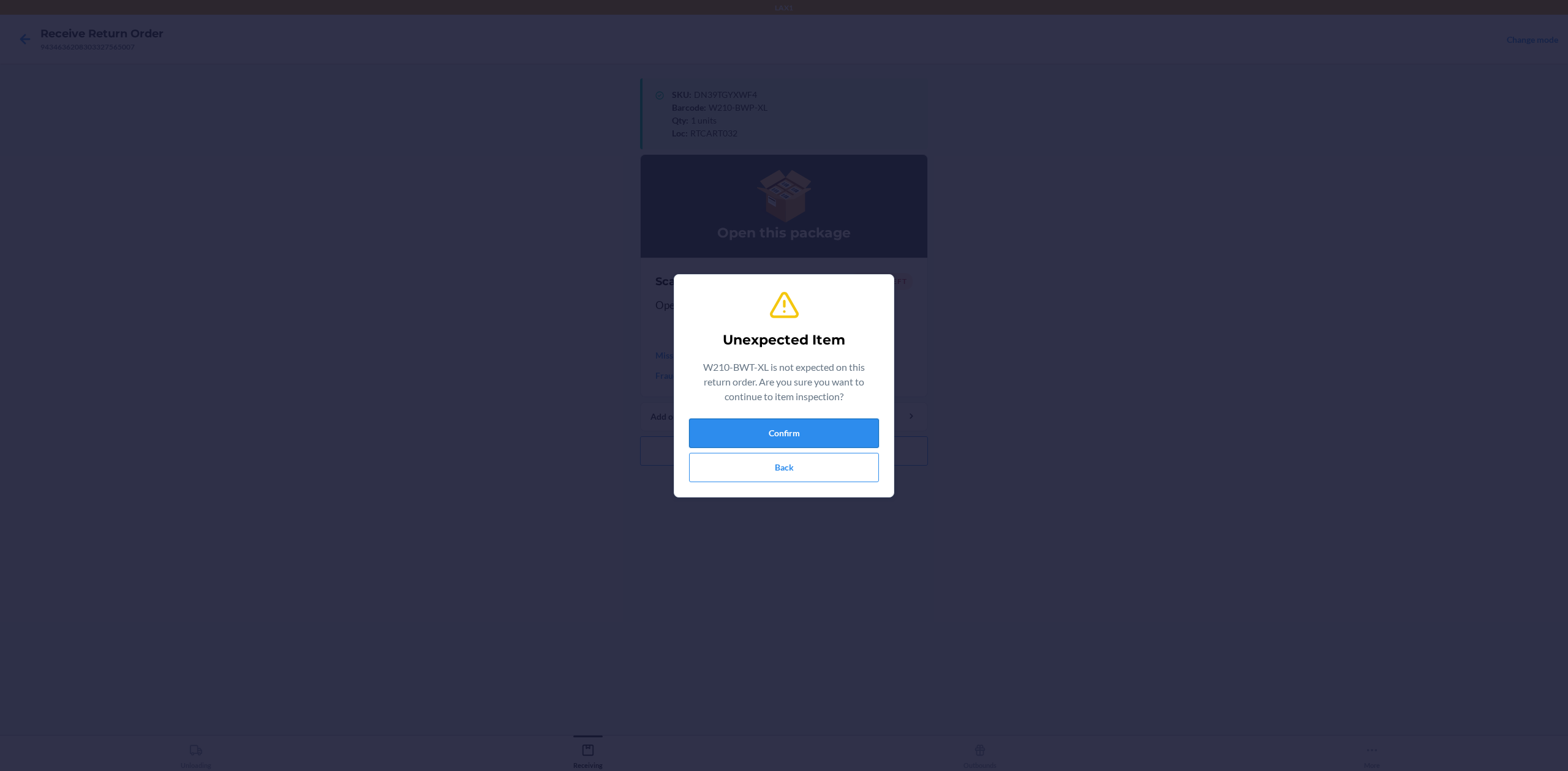
click at [823, 424] on button "Confirm" at bounding box center [784, 433] width 190 height 30
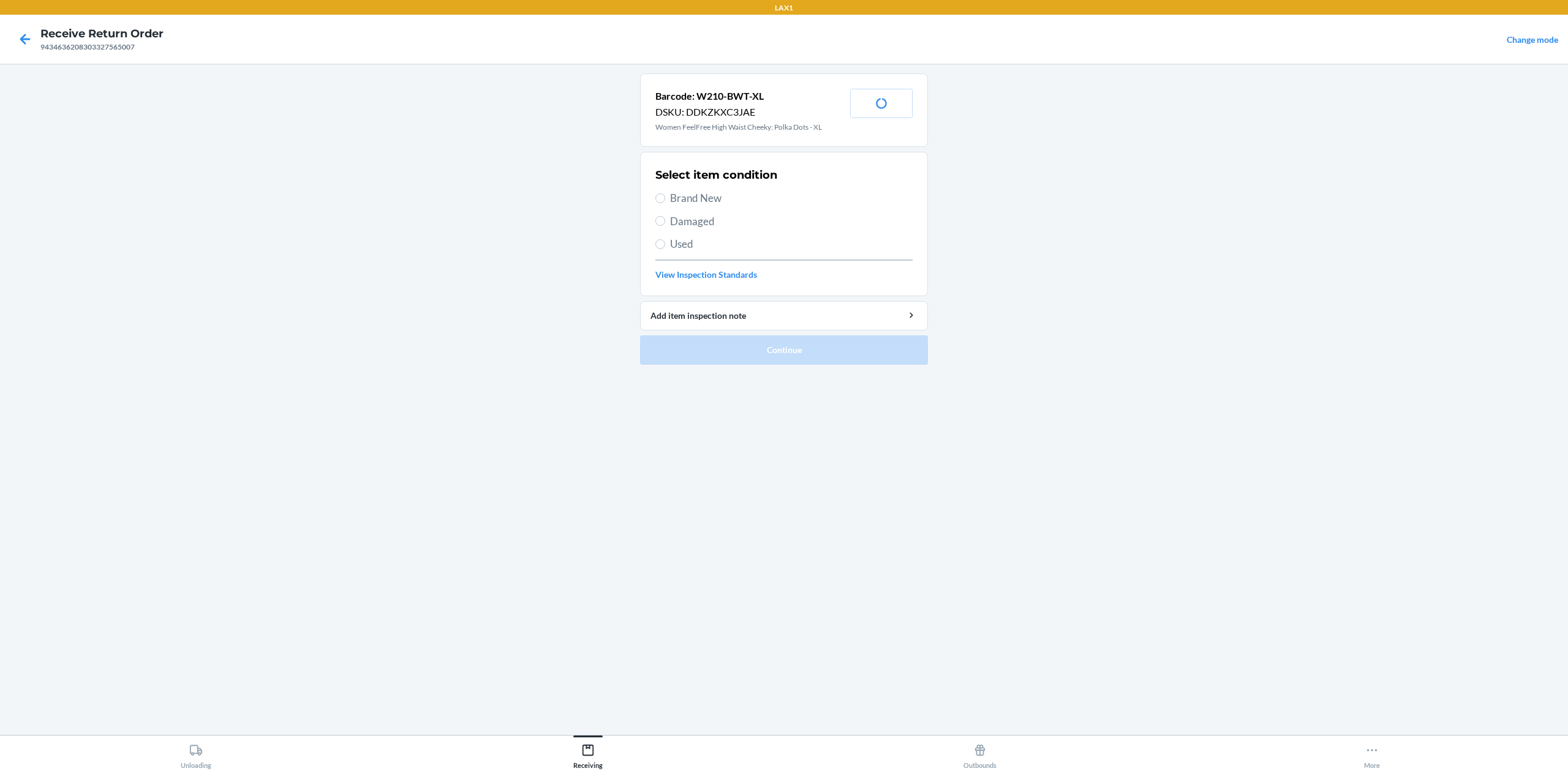
click at [686, 196] on span "Brand New" at bounding box center [791, 198] width 242 height 16
click at [665, 196] on input "Brand New" at bounding box center [661, 198] width 10 height 10
radio input "true"
click at [763, 341] on button "Continue" at bounding box center [784, 350] width 288 height 30
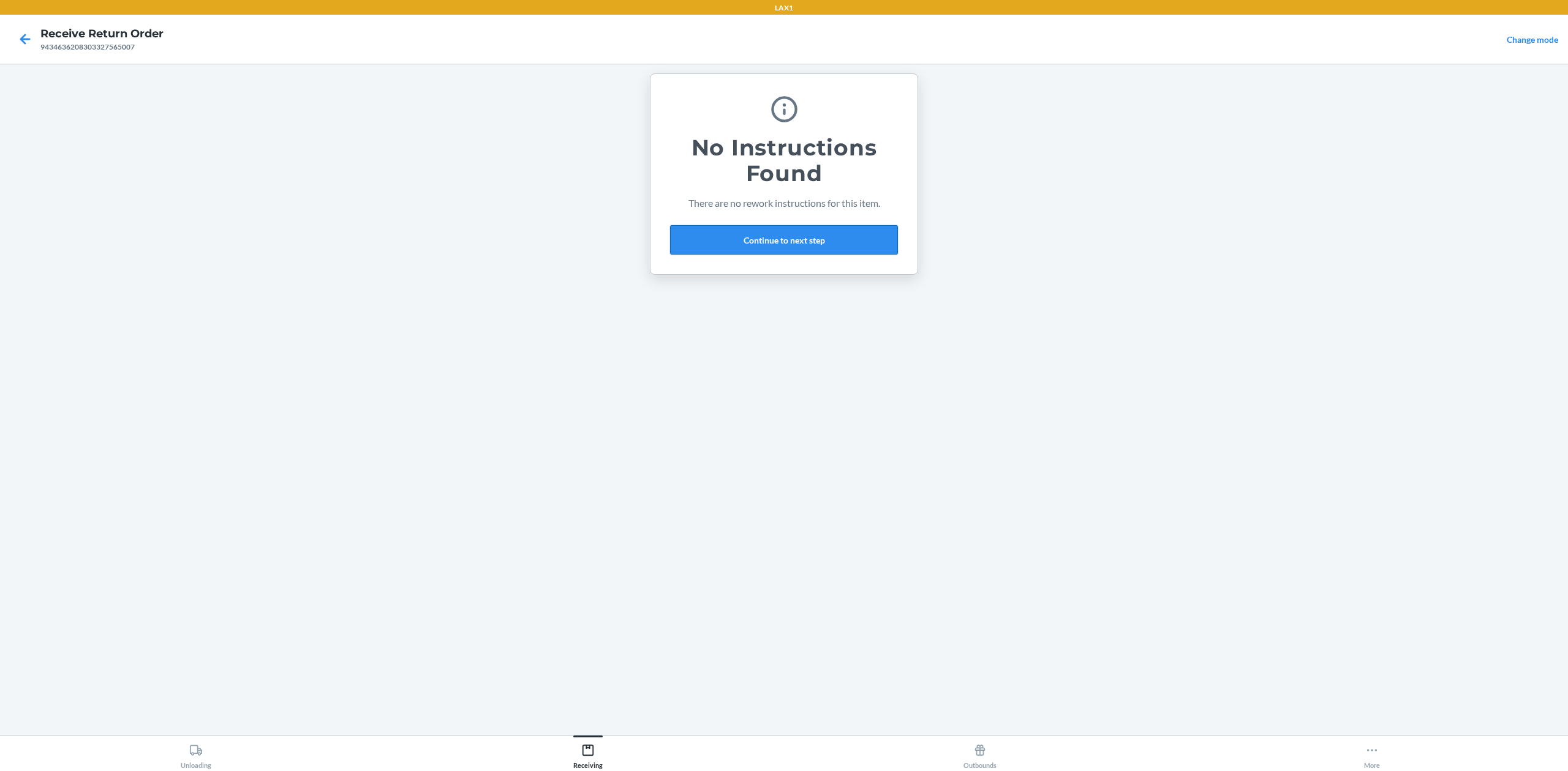
click at [803, 246] on button "Continue to next step" at bounding box center [784, 240] width 228 height 30
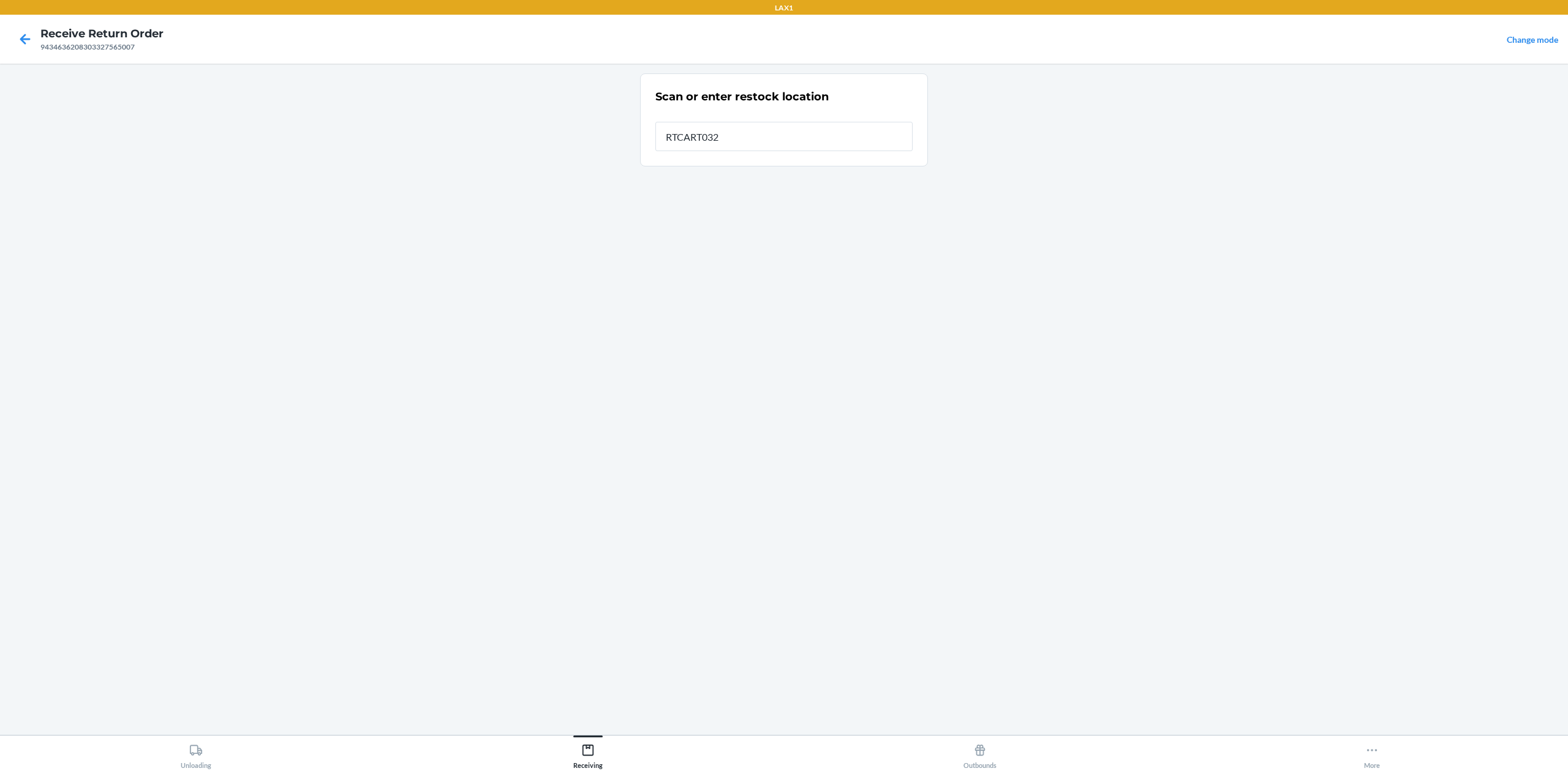
type input "RTCART032"
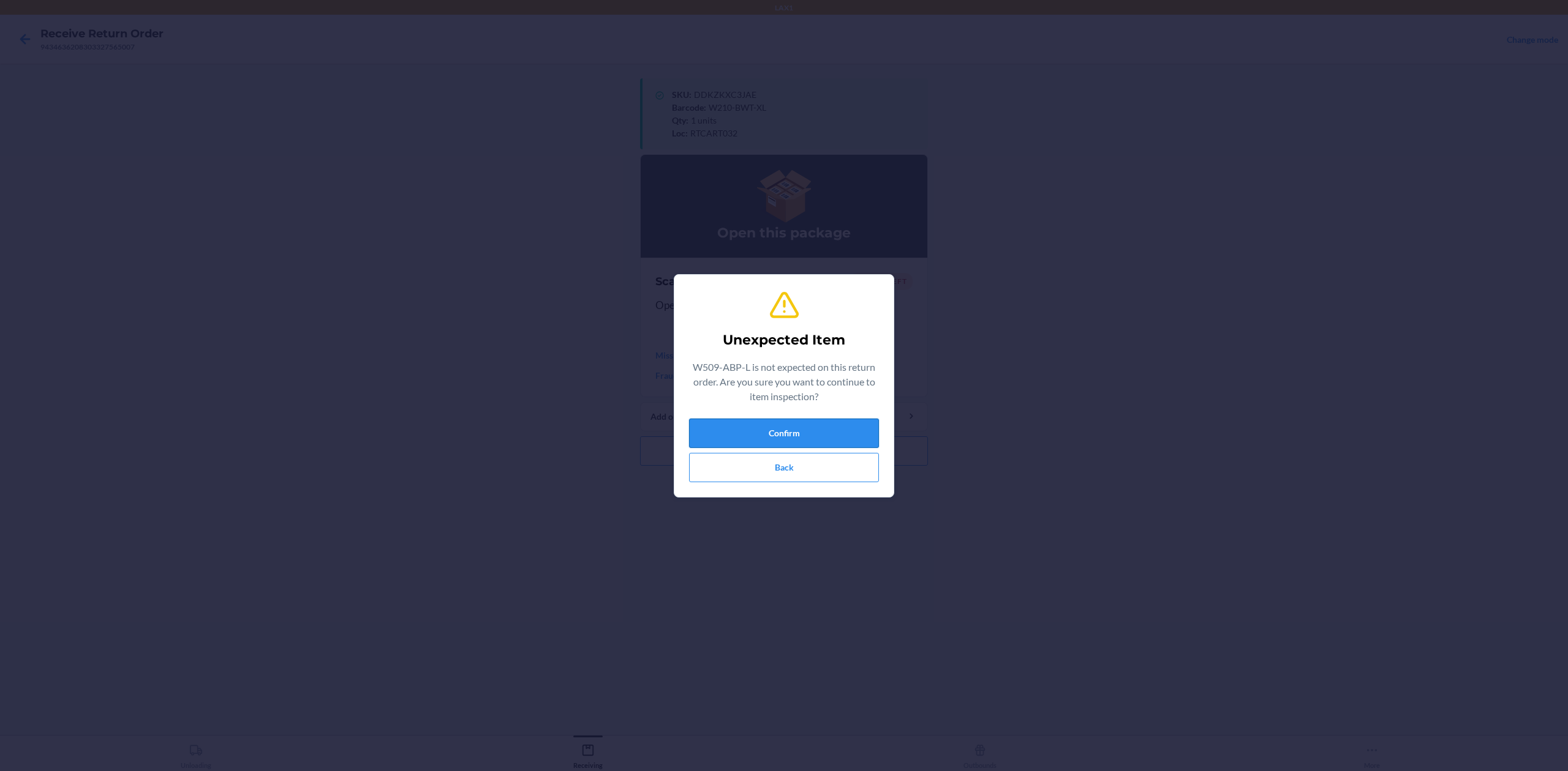
click at [768, 430] on button "Confirm" at bounding box center [784, 433] width 190 height 30
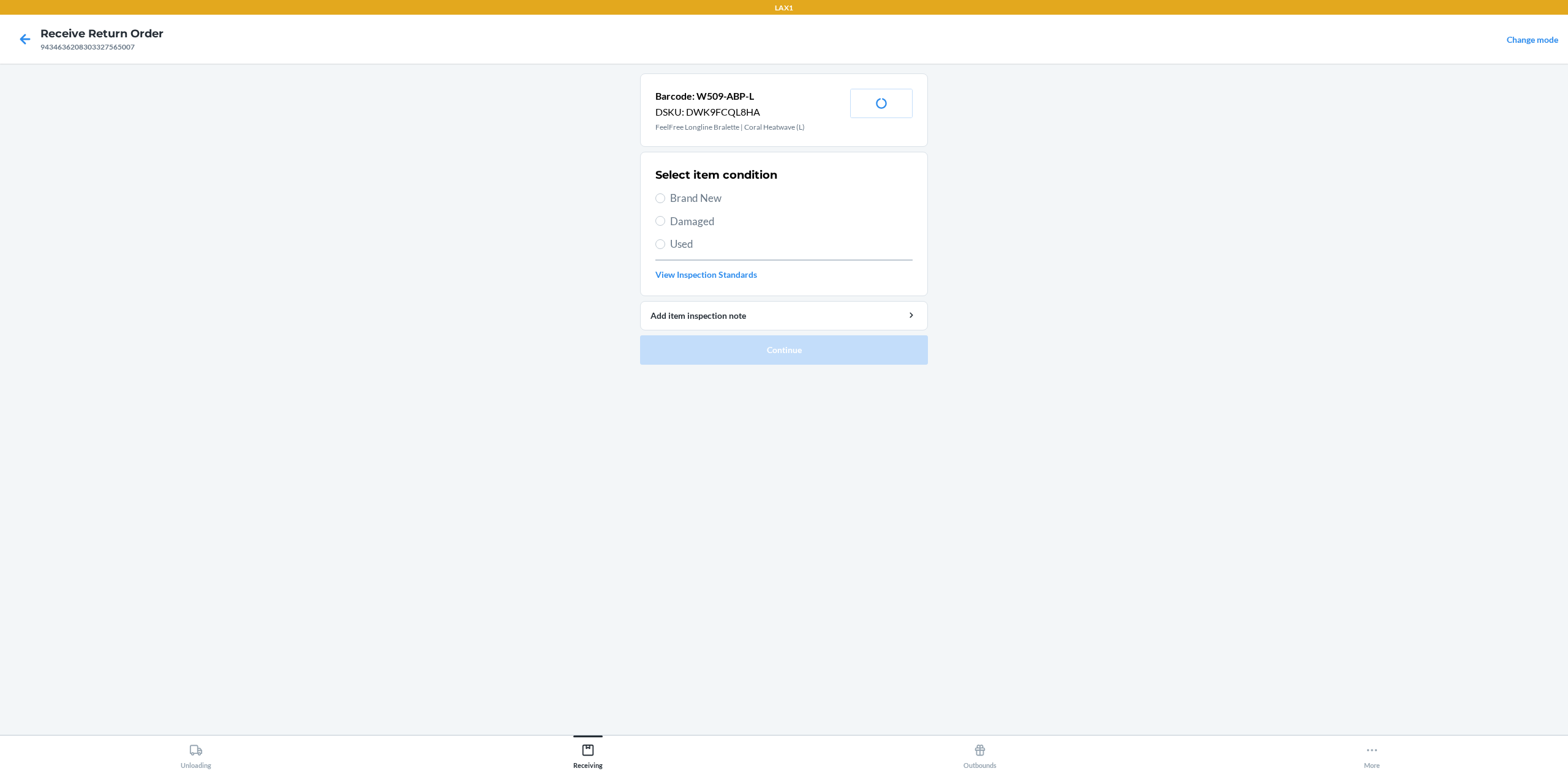
click at [721, 197] on span "Brand New" at bounding box center [791, 198] width 242 height 16
click at [665, 197] on input "Brand New" at bounding box center [661, 198] width 10 height 10
radio input "true"
click at [800, 351] on button "Continue" at bounding box center [784, 350] width 288 height 30
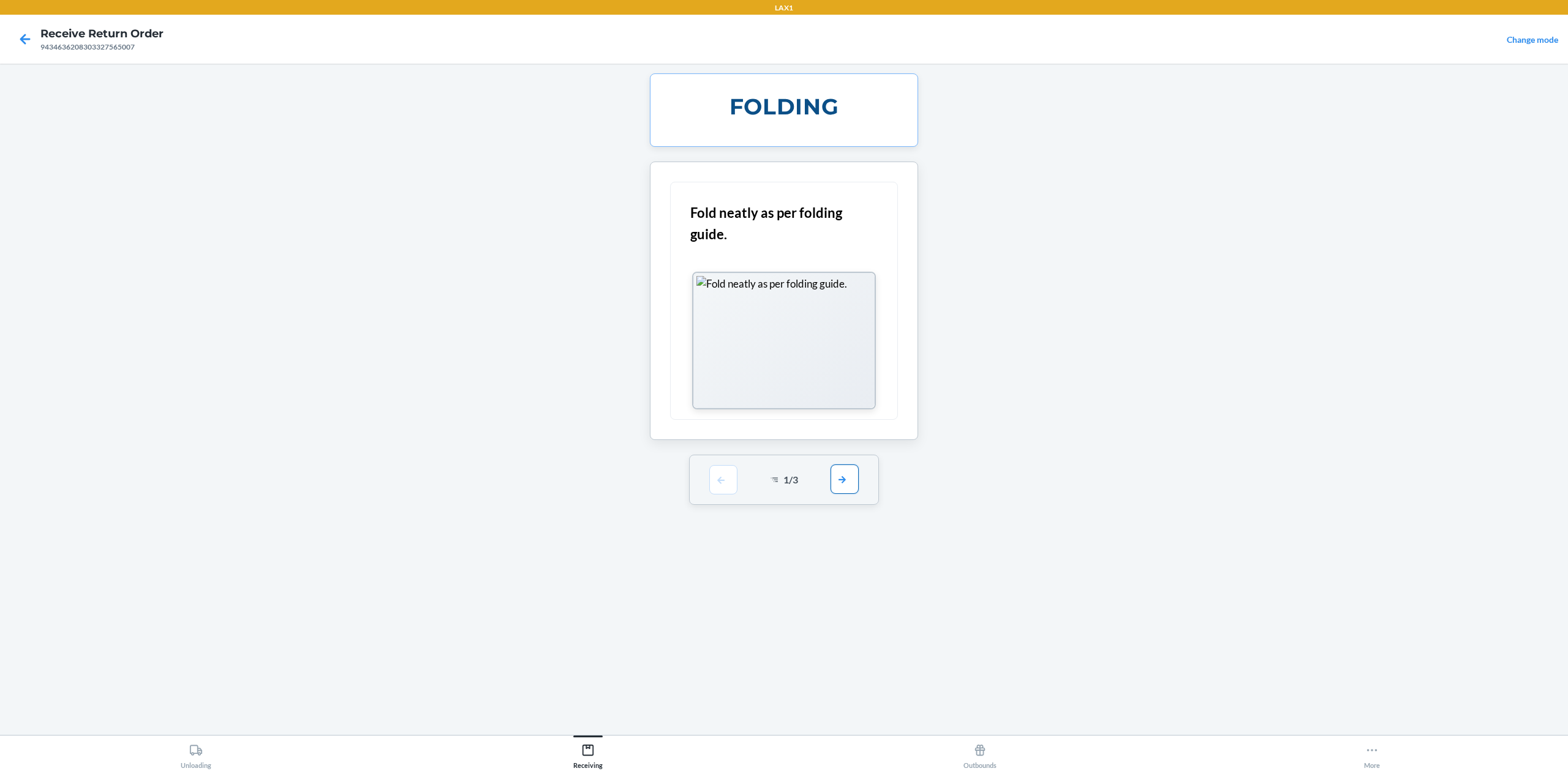
click at [836, 479] on button "button" at bounding box center [844, 479] width 28 height 30
click at [841, 327] on div "2 / 3" at bounding box center [784, 311] width 190 height 50
click at [852, 318] on button "button" at bounding box center [844, 310] width 28 height 30
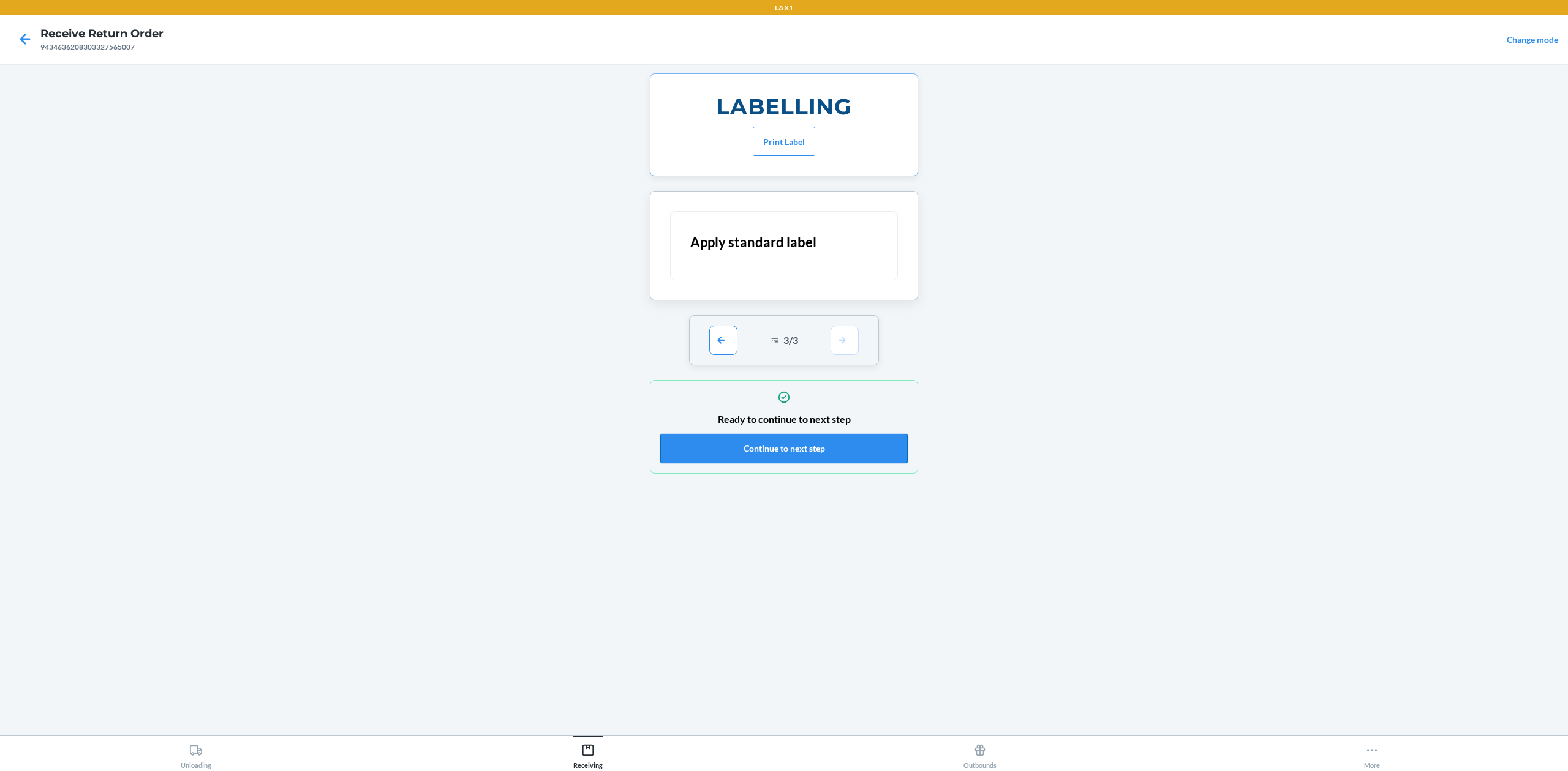
click at [834, 453] on button "Continue to next step" at bounding box center [784, 448] width 248 height 30
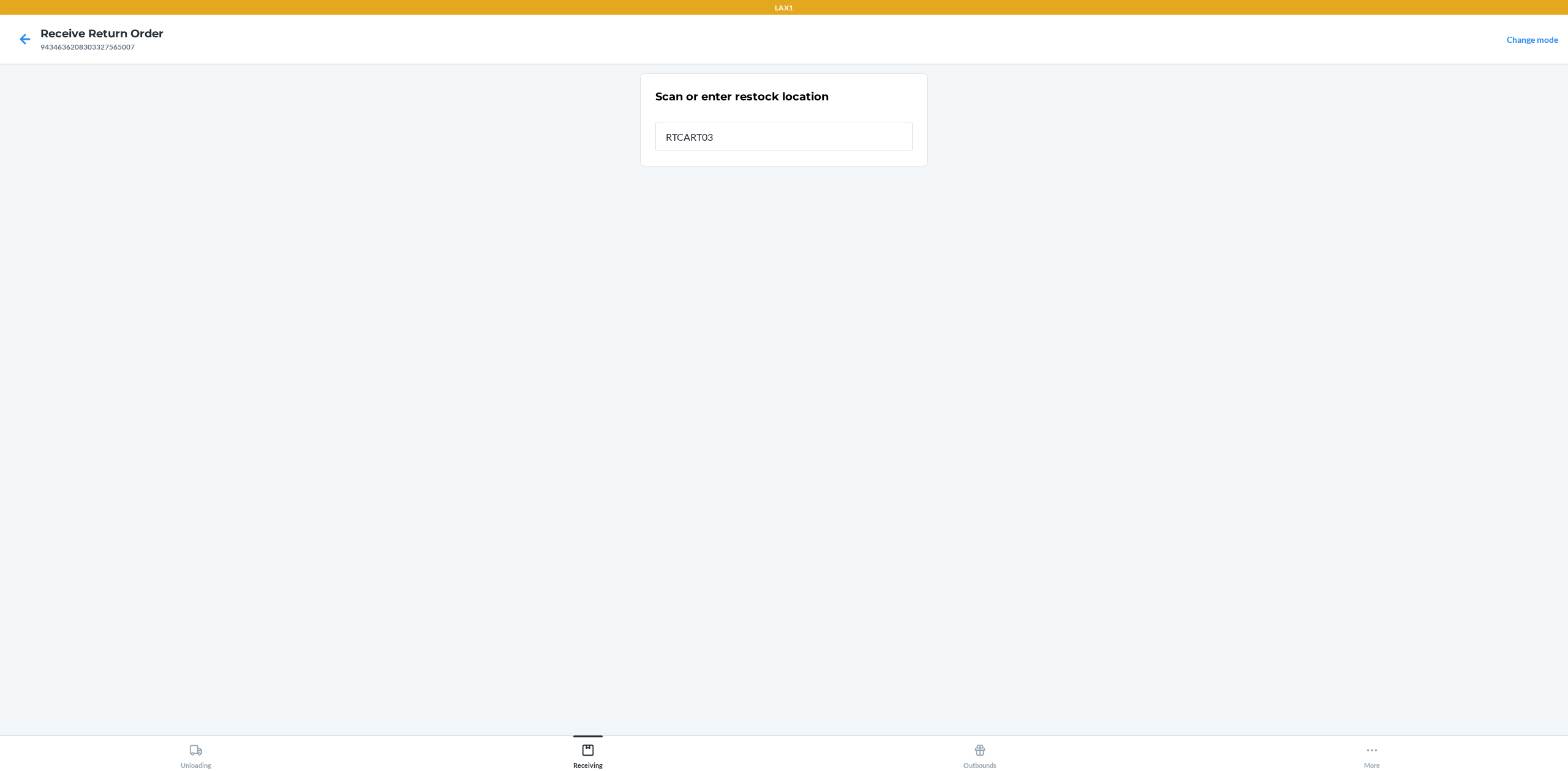
type input "RTCART032"
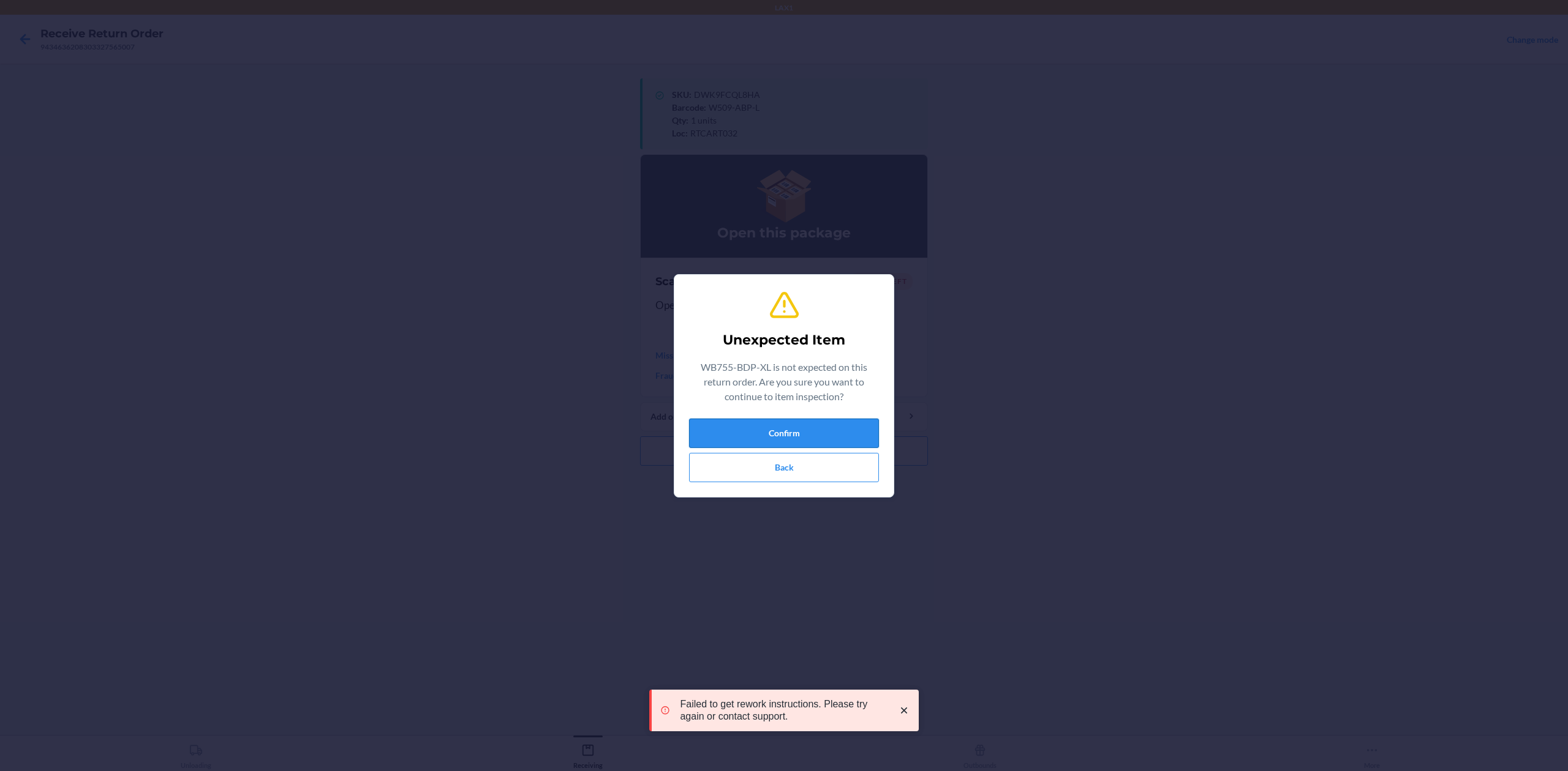
click at [809, 438] on button "Confirm" at bounding box center [784, 433] width 190 height 30
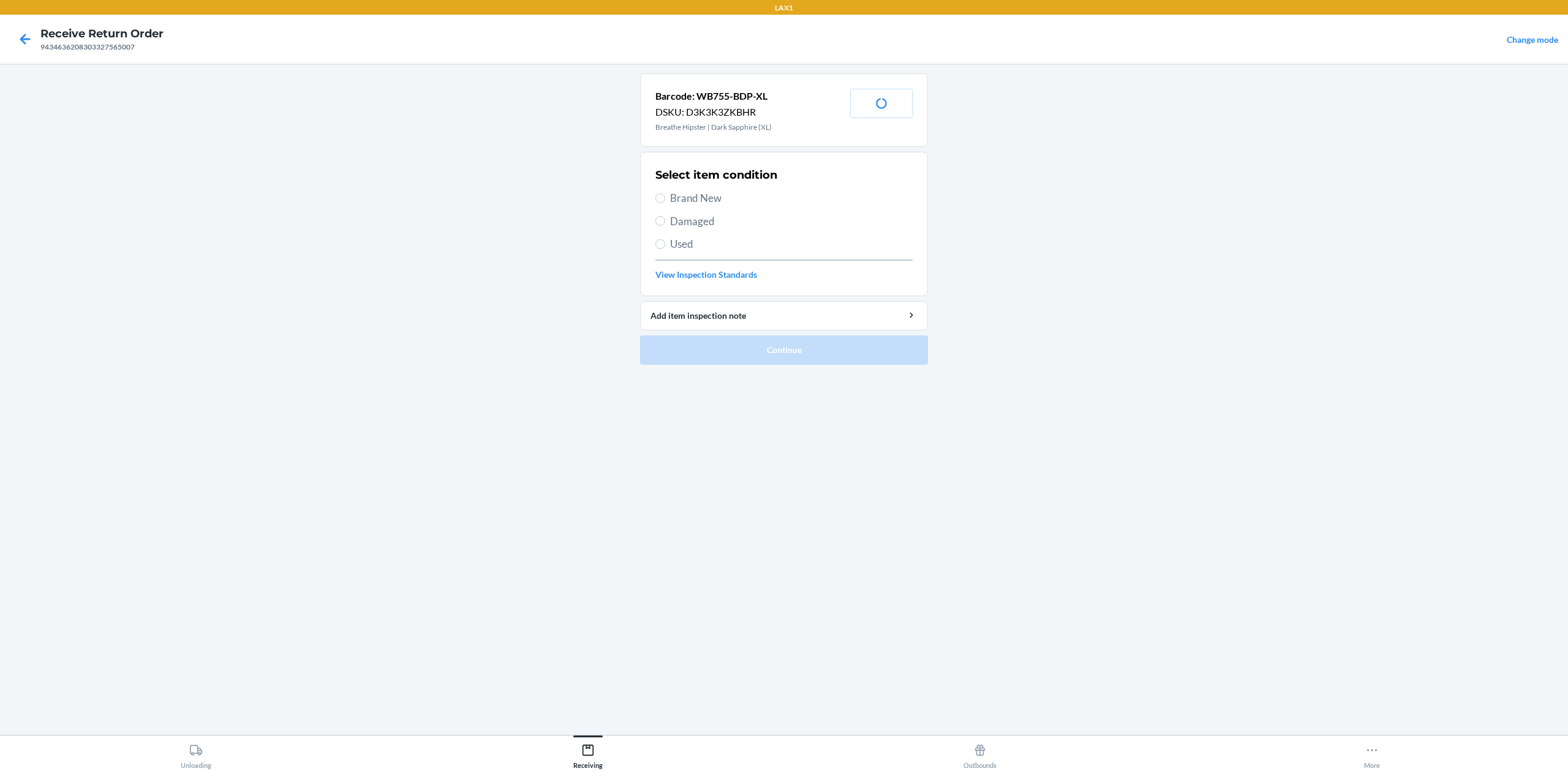
click at [699, 197] on span "Brand New" at bounding box center [791, 198] width 242 height 16
click at [665, 197] on input "Brand New" at bounding box center [661, 198] width 10 height 10
radio input "true"
click at [876, 349] on button "Continue" at bounding box center [784, 350] width 288 height 30
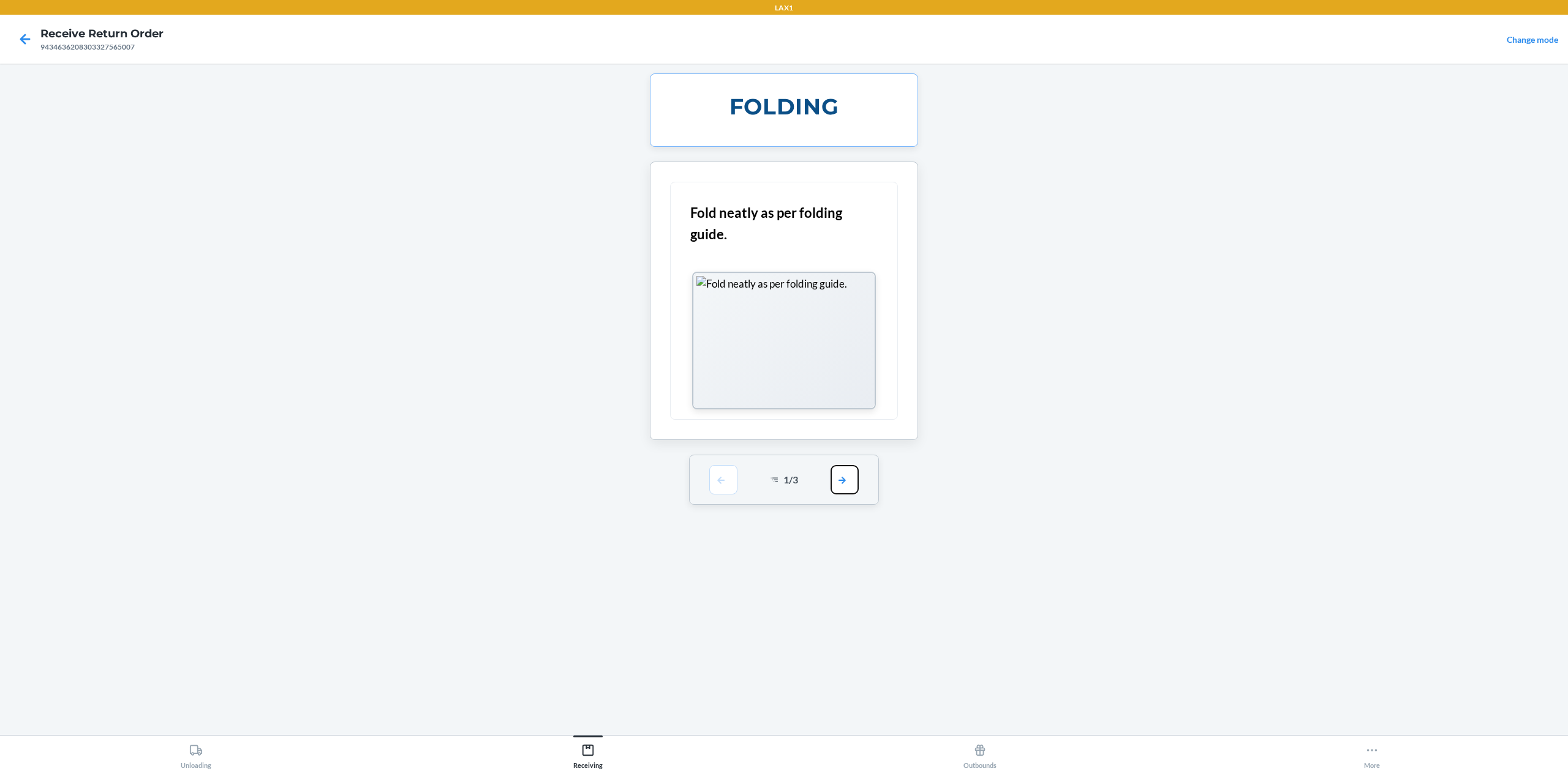
click at [846, 492] on button "button" at bounding box center [844, 480] width 28 height 30
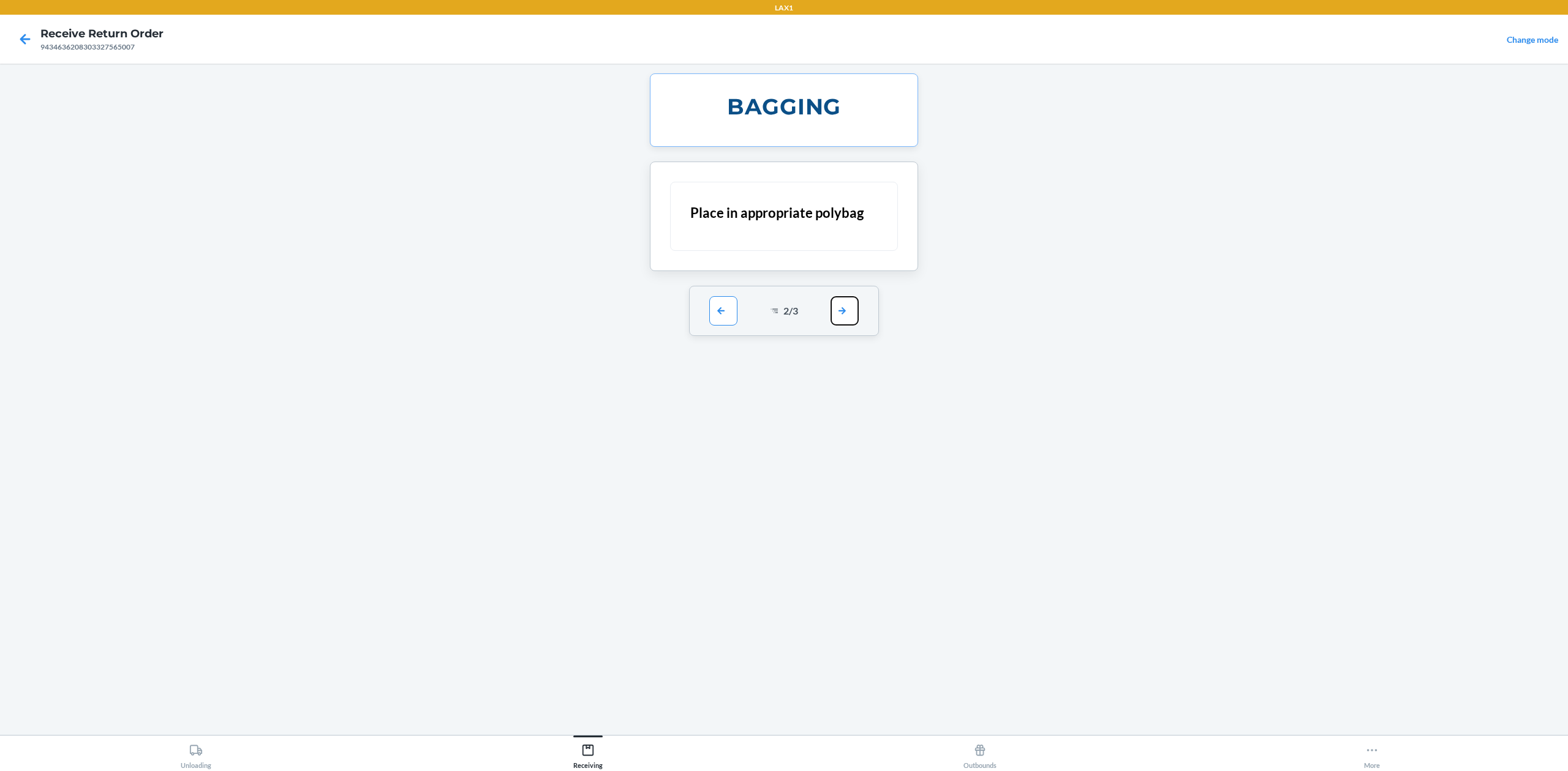
drag, startPoint x: 830, startPoint y: 312, endPoint x: 833, endPoint y: 321, distance: 9.5
click at [830, 312] on button "button" at bounding box center [844, 311] width 28 height 30
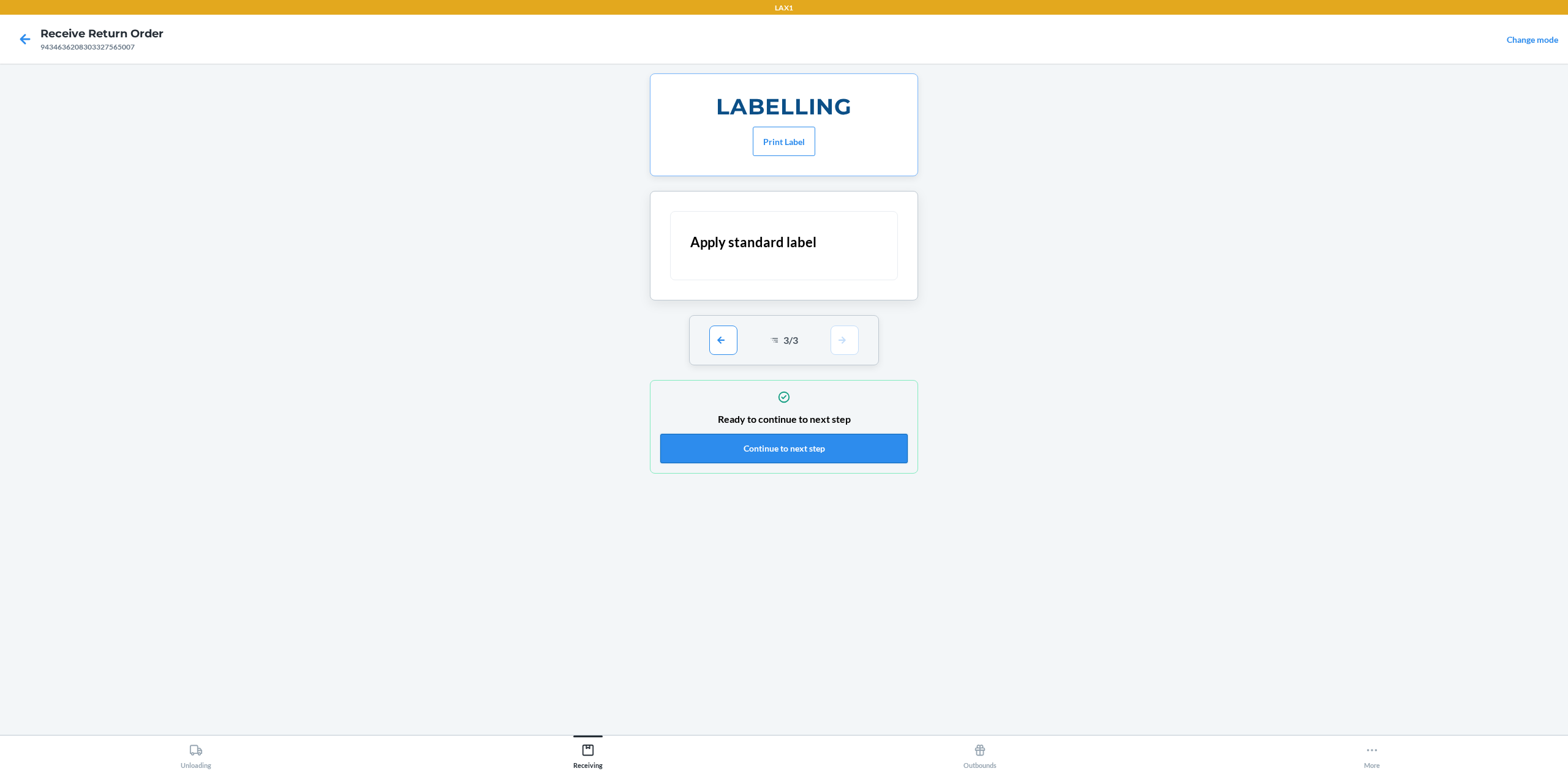
click at [850, 444] on button "Continue to next step" at bounding box center [784, 448] width 248 height 30
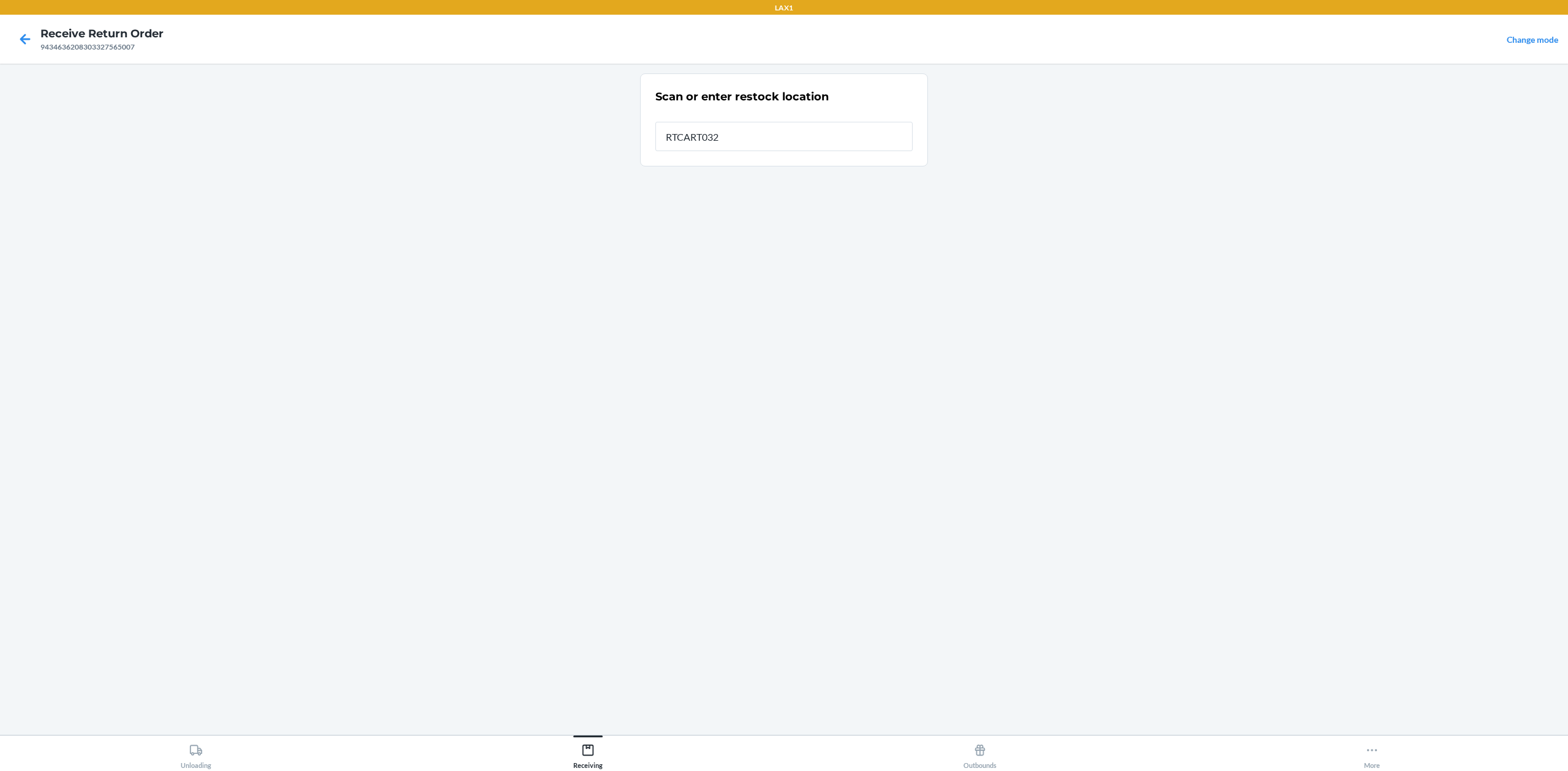
type input "RTCART032"
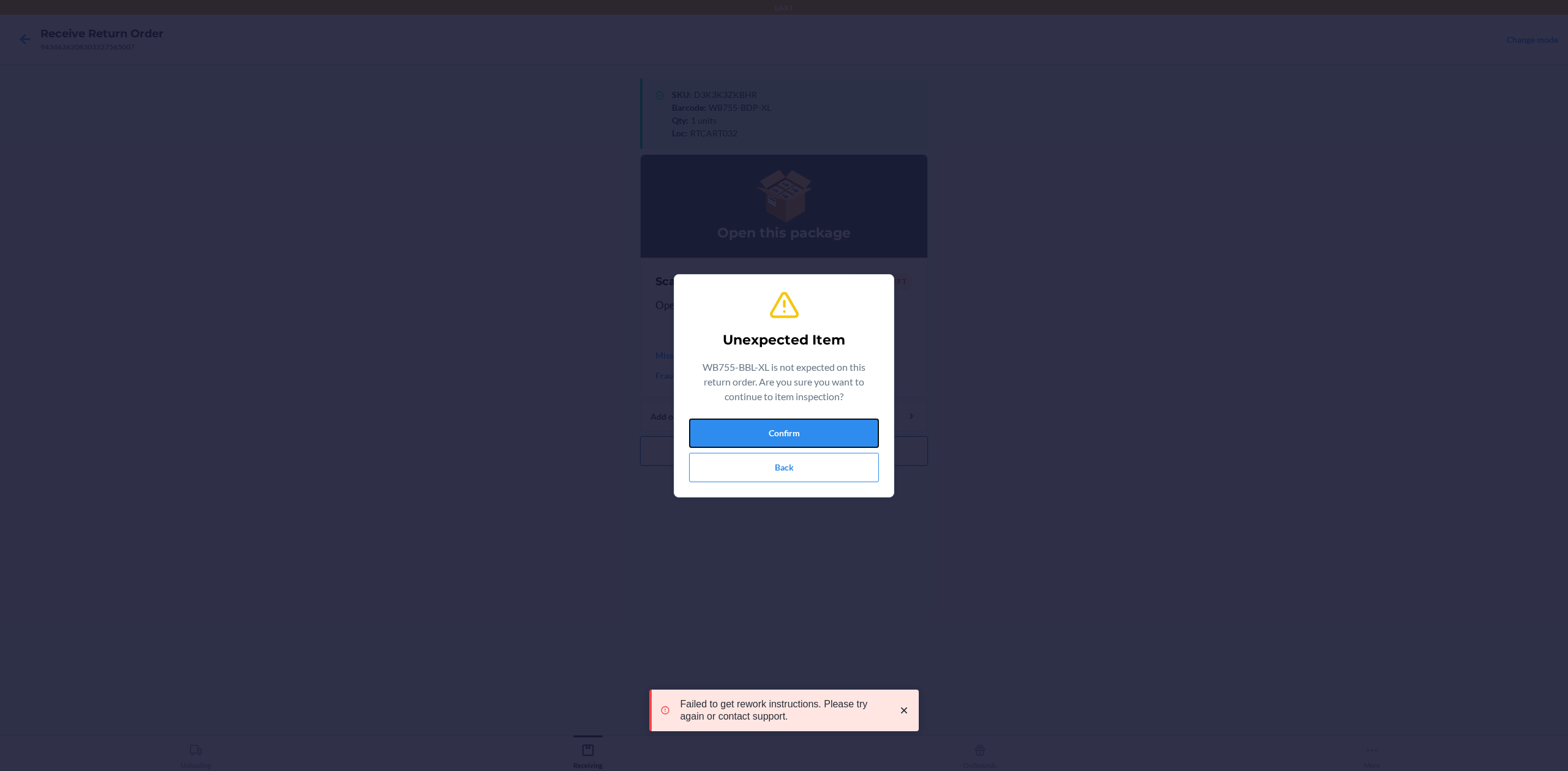
click at [776, 437] on button "Confirm" at bounding box center [784, 433] width 190 height 30
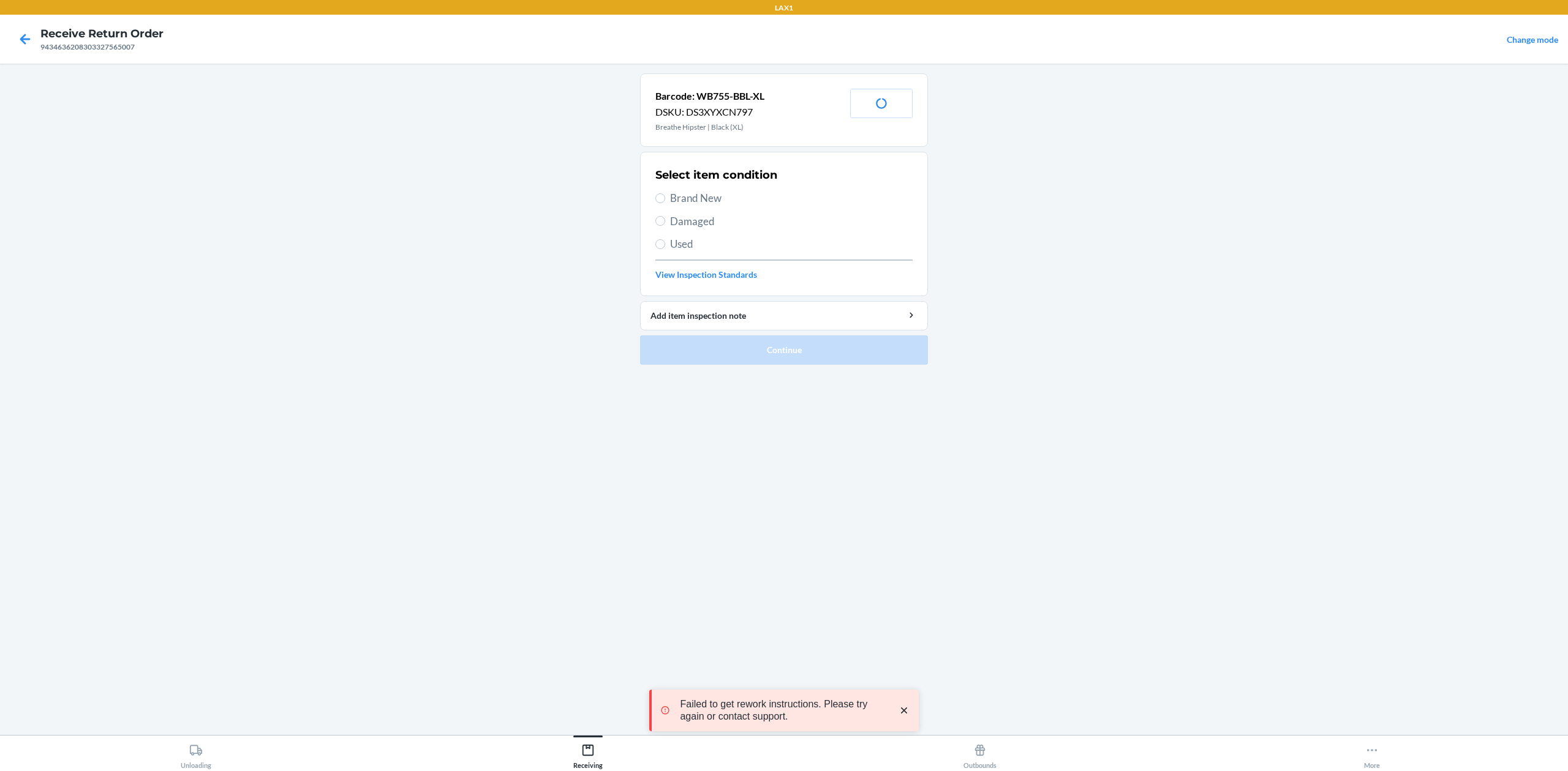
click at [694, 202] on span "Brand New" at bounding box center [791, 198] width 242 height 16
click at [665, 202] on input "Brand New" at bounding box center [661, 198] width 10 height 10
radio input "true"
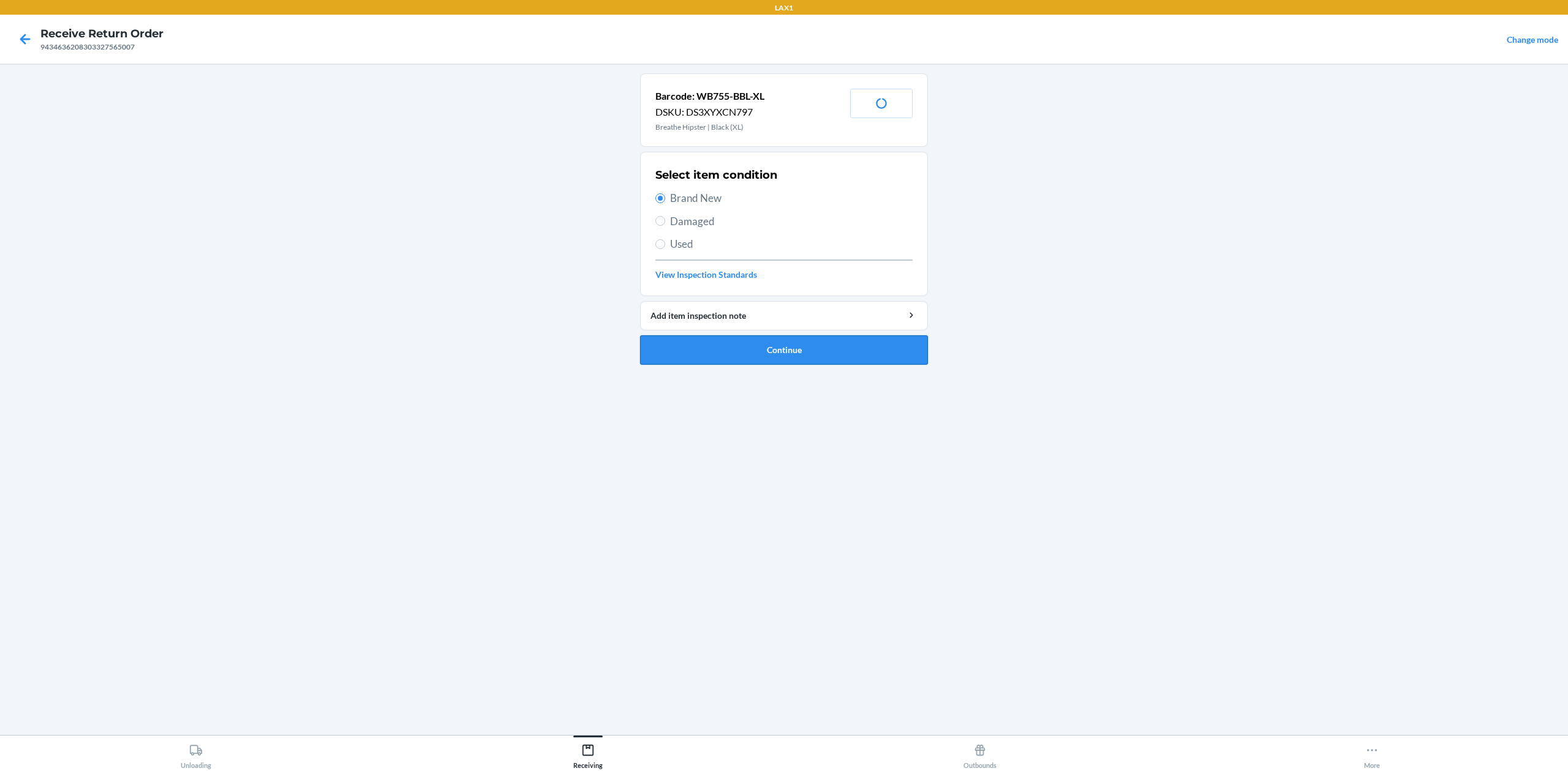
click at [794, 353] on button "Continue" at bounding box center [784, 350] width 288 height 30
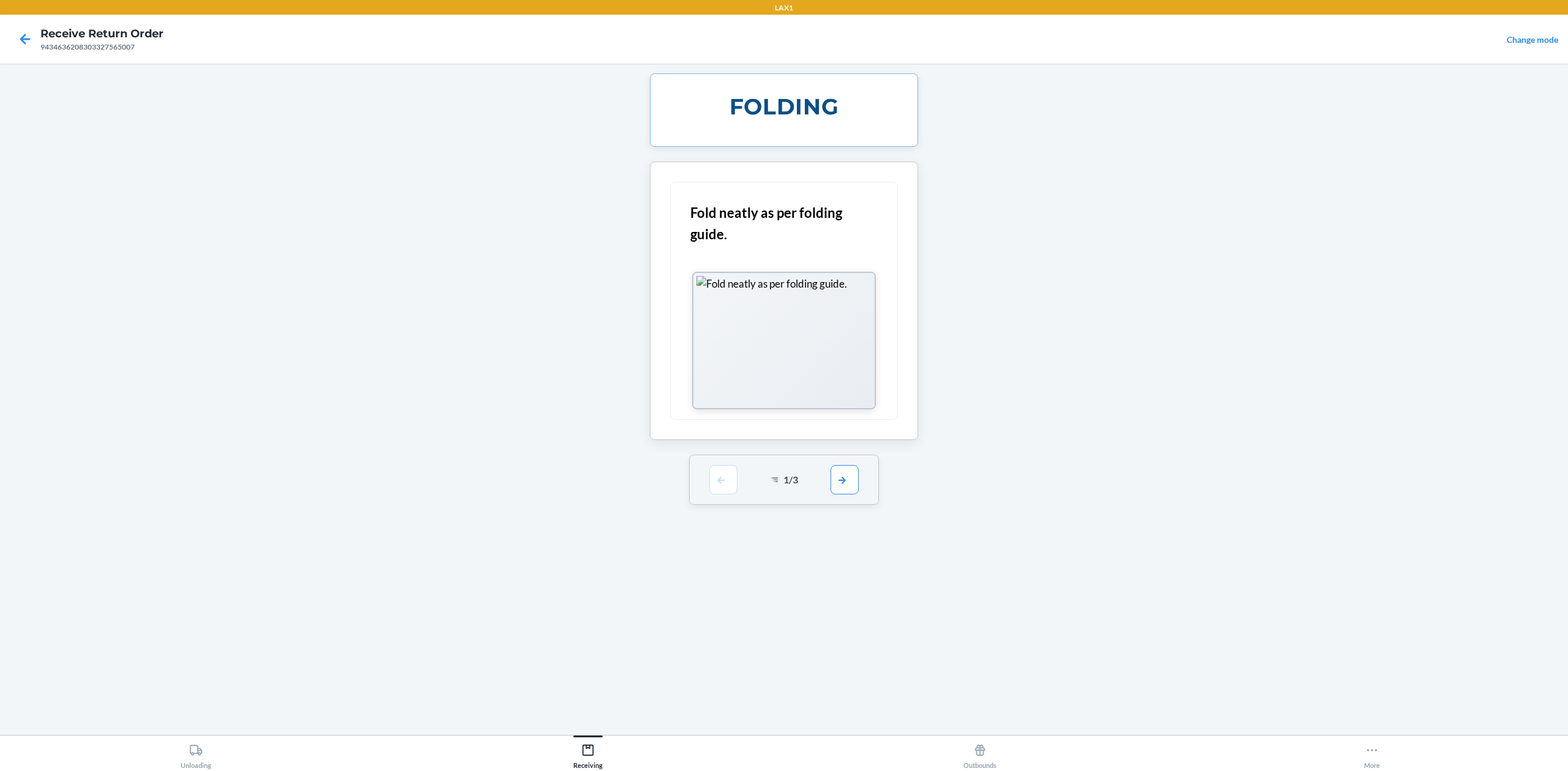
click at [861, 491] on div "1 / 3" at bounding box center [784, 480] width 190 height 50
click at [847, 489] on button "button" at bounding box center [844, 479] width 28 height 30
click at [851, 307] on button "button" at bounding box center [844, 310] width 28 height 30
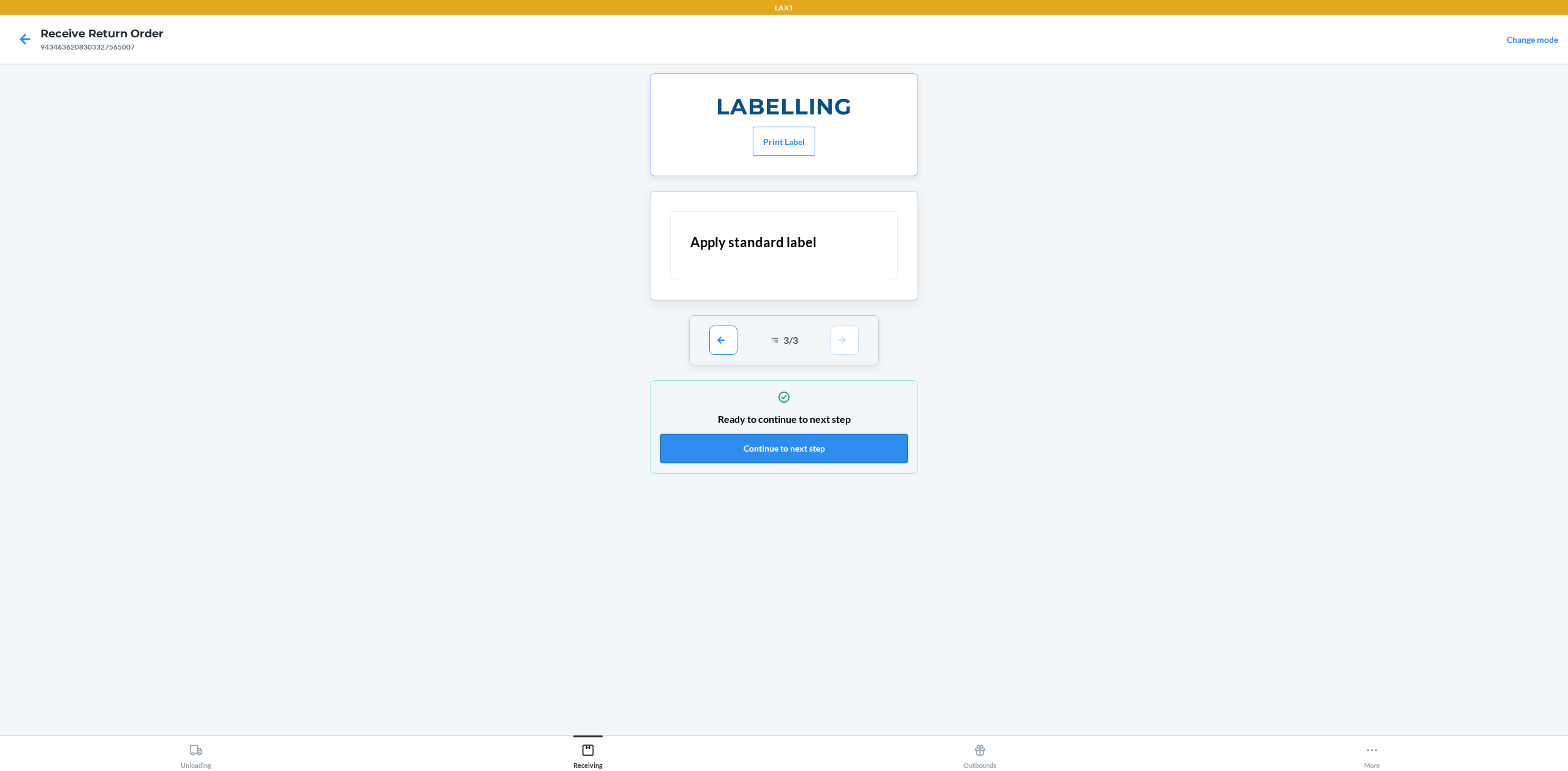
click at [853, 457] on button "Continue to next step" at bounding box center [784, 448] width 248 height 30
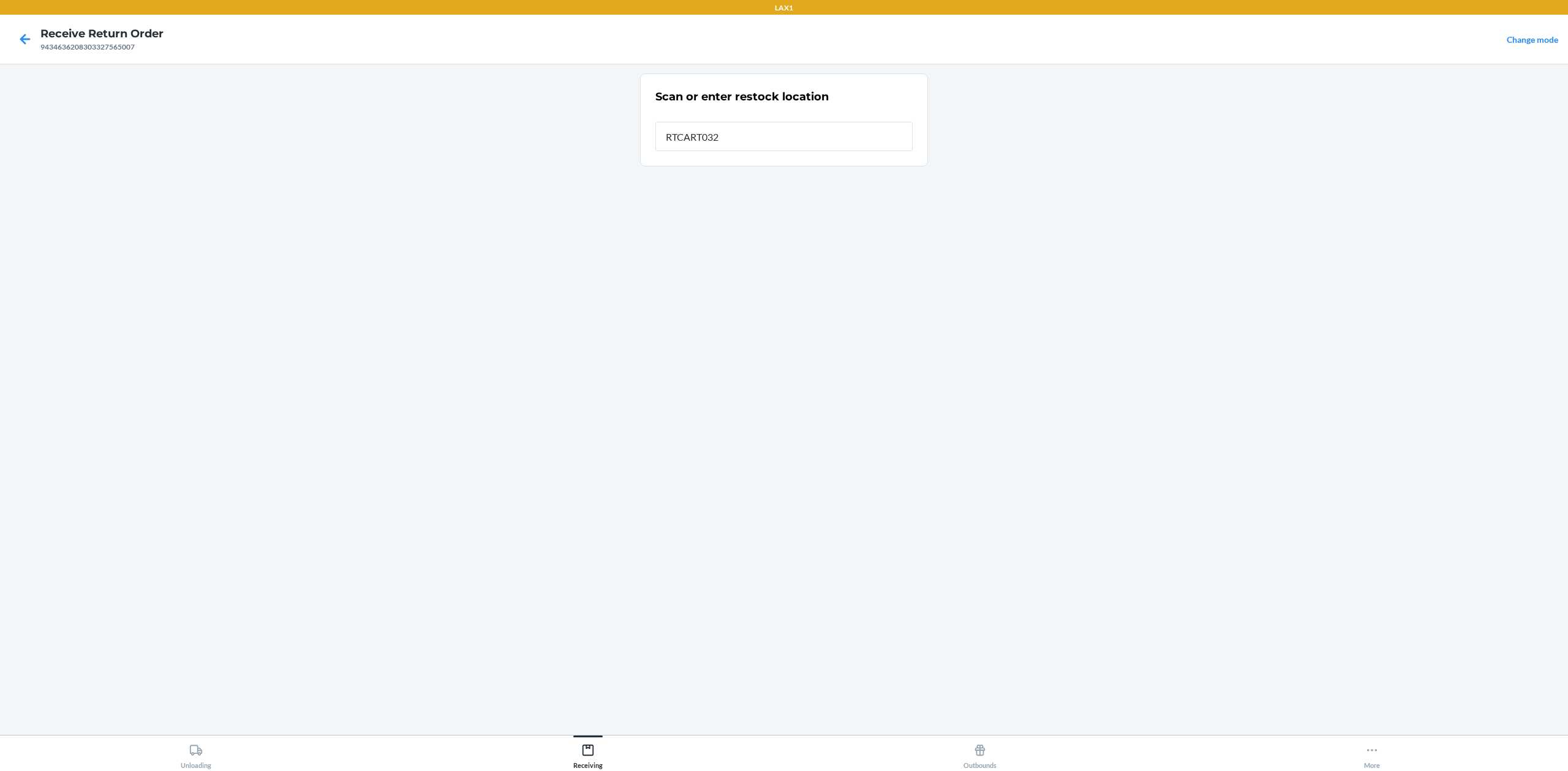
type input "RTCART032"
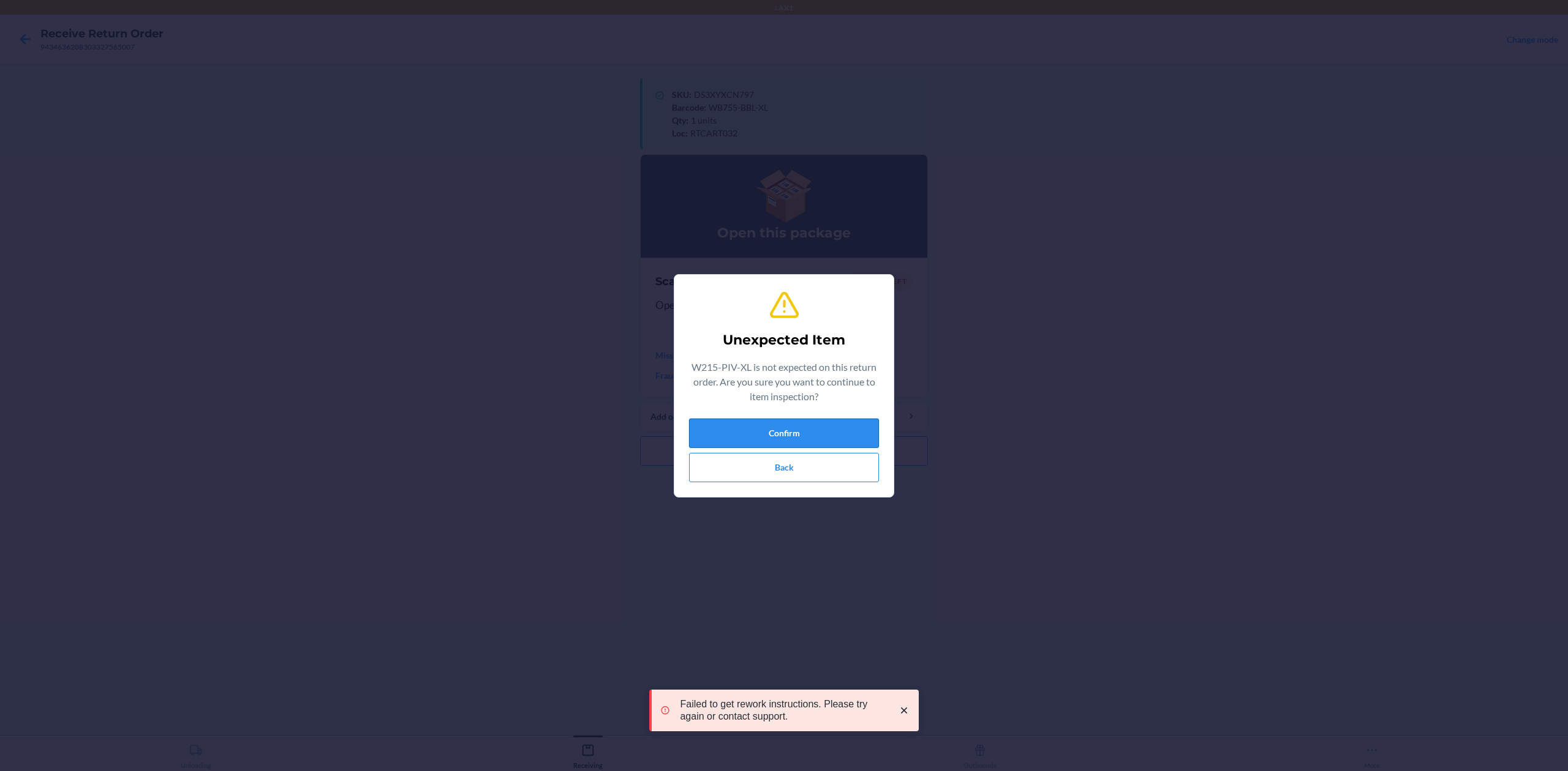
click at [780, 443] on button "Confirm" at bounding box center [784, 433] width 190 height 30
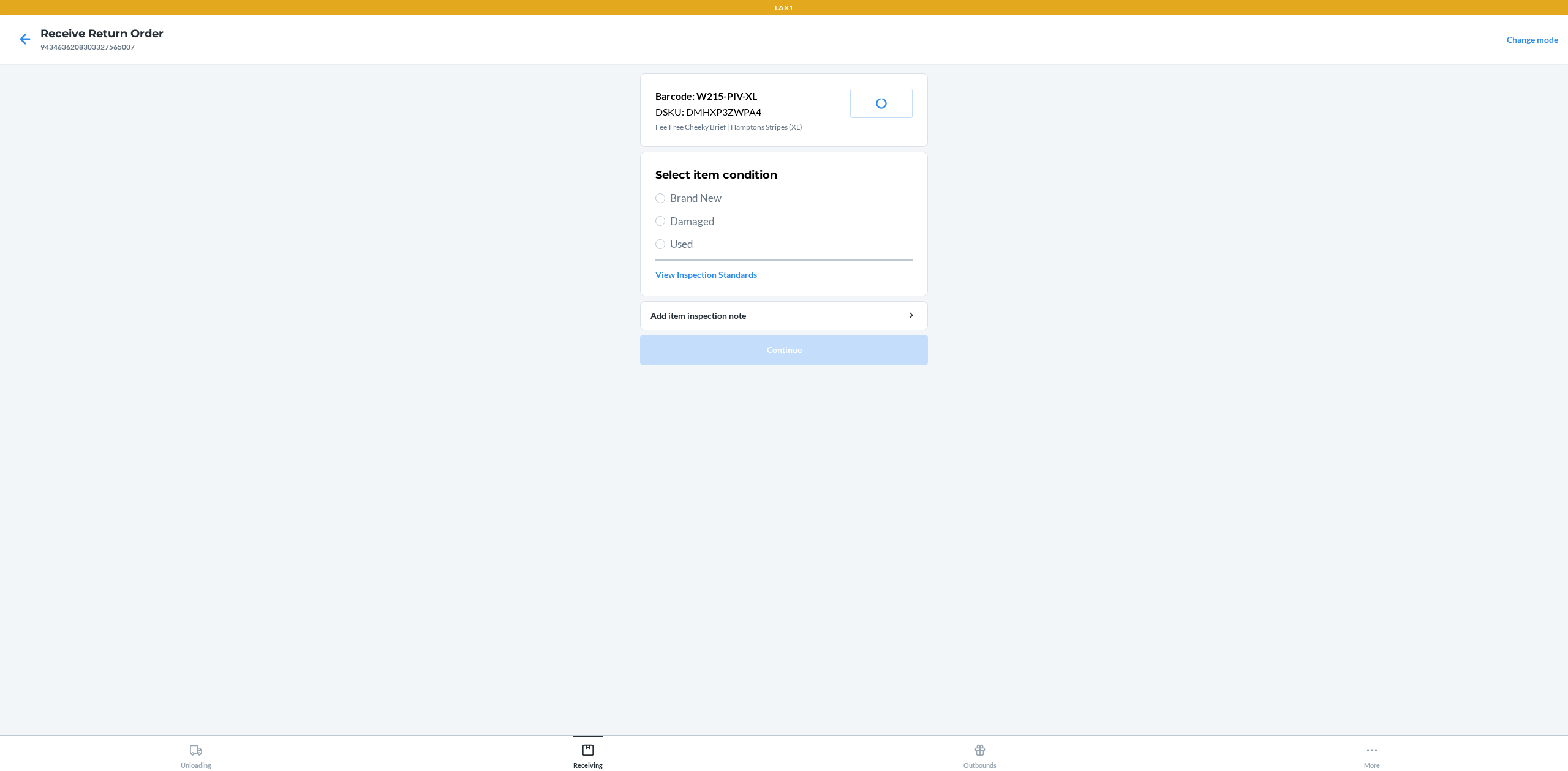
click at [683, 197] on span "Brand New" at bounding box center [791, 198] width 242 height 16
click at [665, 197] on input "Brand New" at bounding box center [661, 198] width 10 height 10
radio input "true"
click at [781, 348] on button "Continue" at bounding box center [784, 350] width 288 height 30
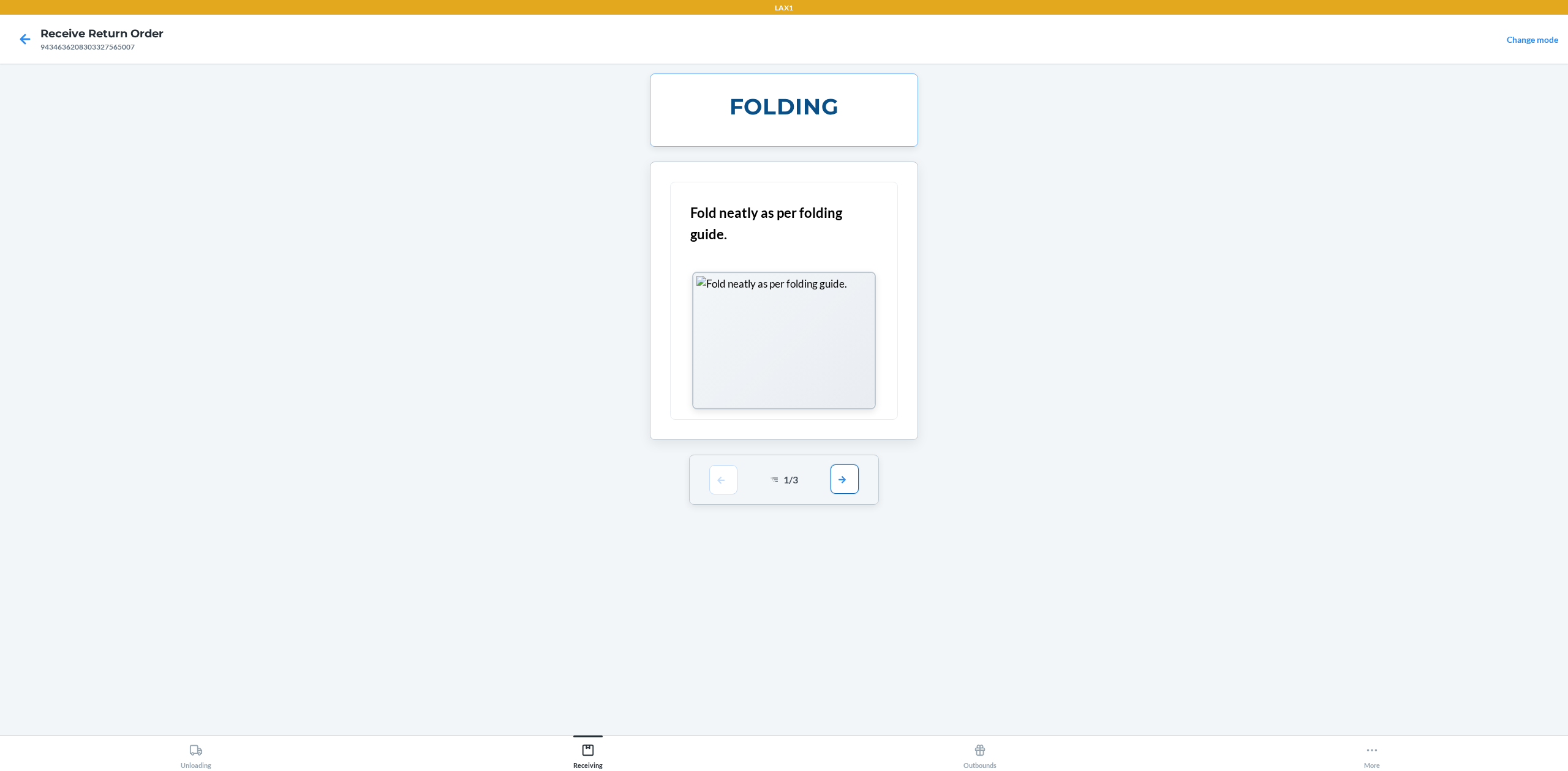
click at [851, 493] on button "button" at bounding box center [844, 479] width 28 height 30
click at [847, 322] on button "button" at bounding box center [844, 310] width 28 height 30
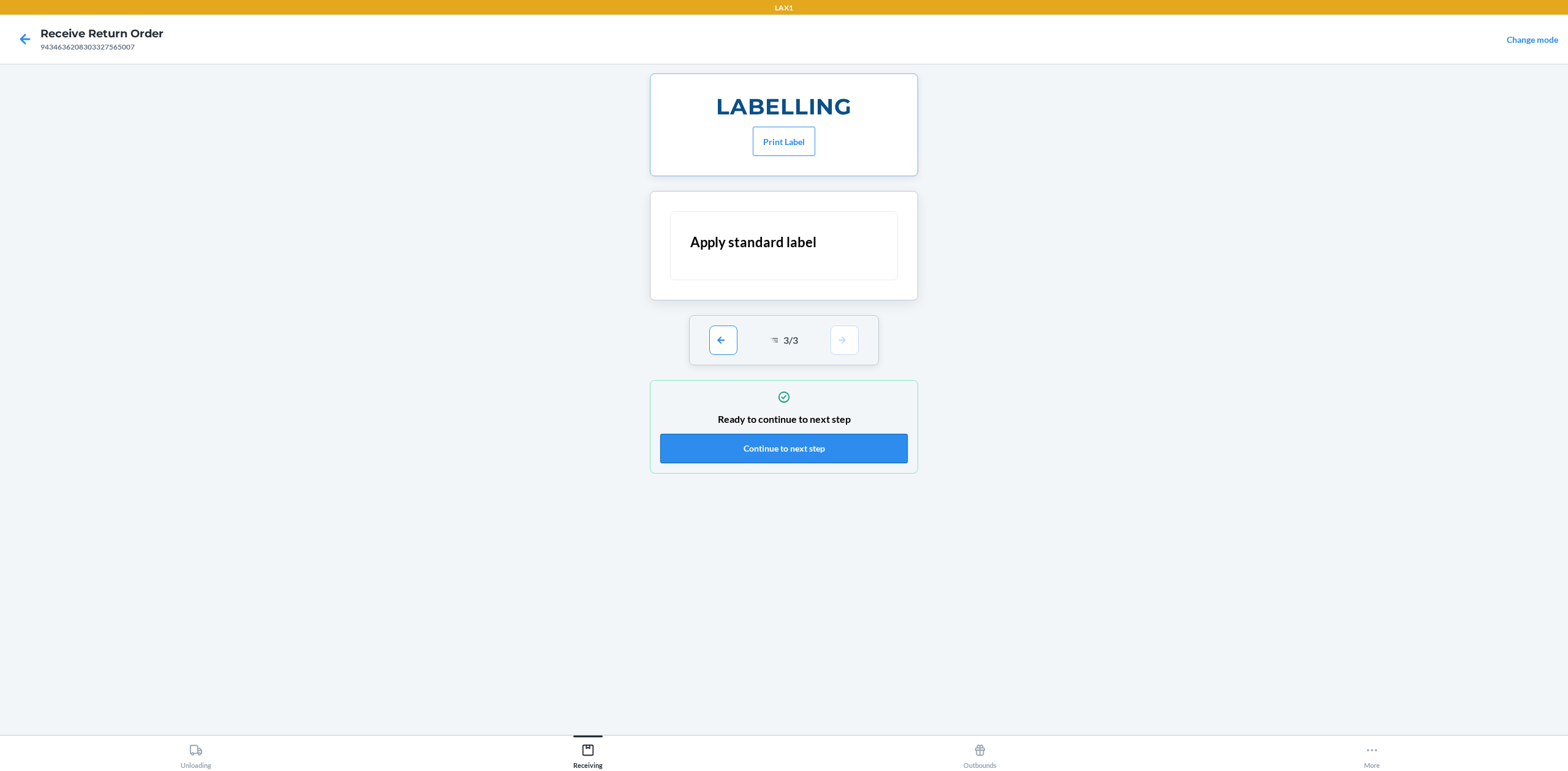
click at [812, 447] on button "Continue to next step" at bounding box center [784, 448] width 248 height 30
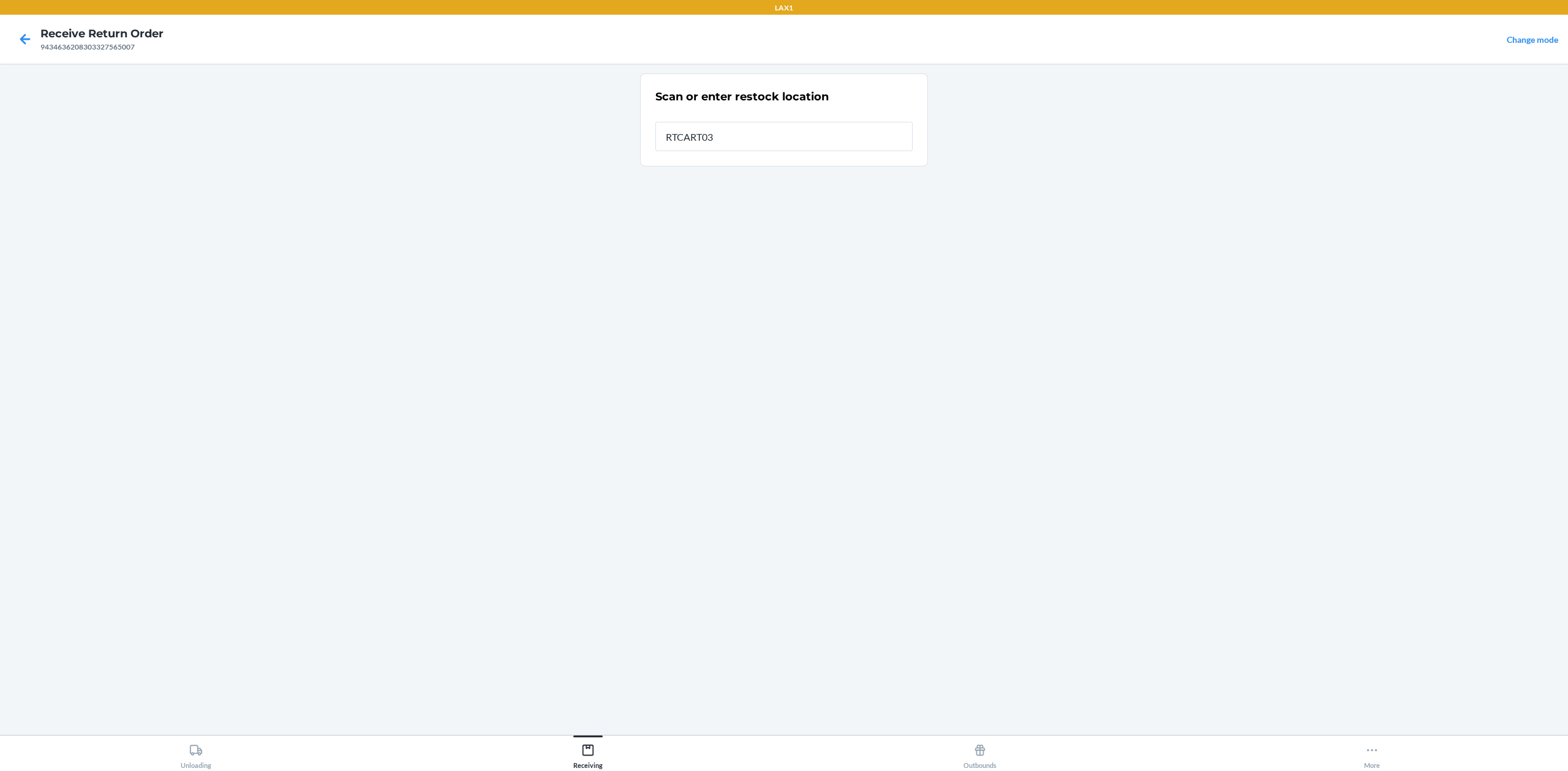
type input "RTCART032"
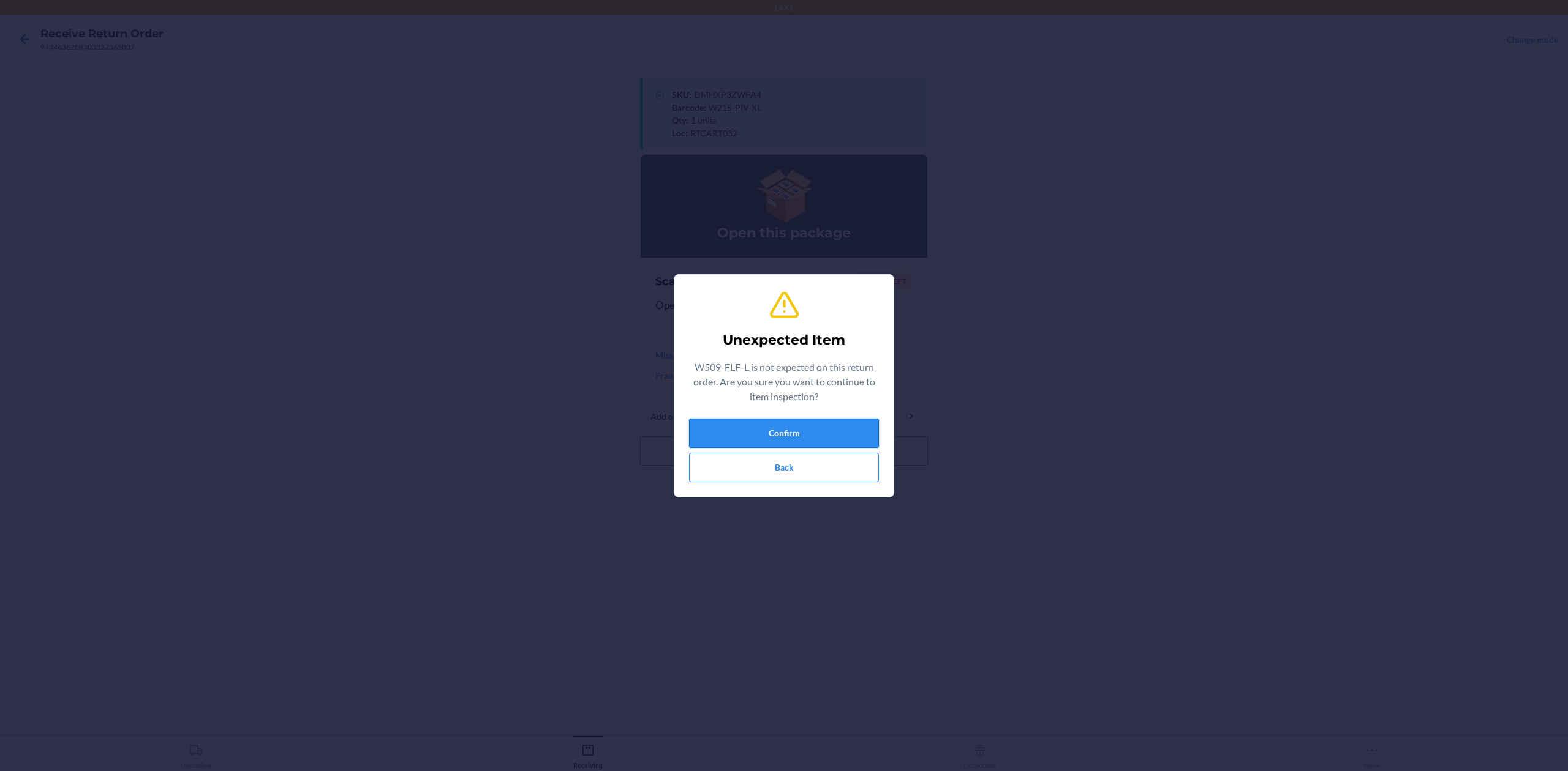
click at [781, 422] on button "Confirm" at bounding box center [784, 433] width 190 height 30
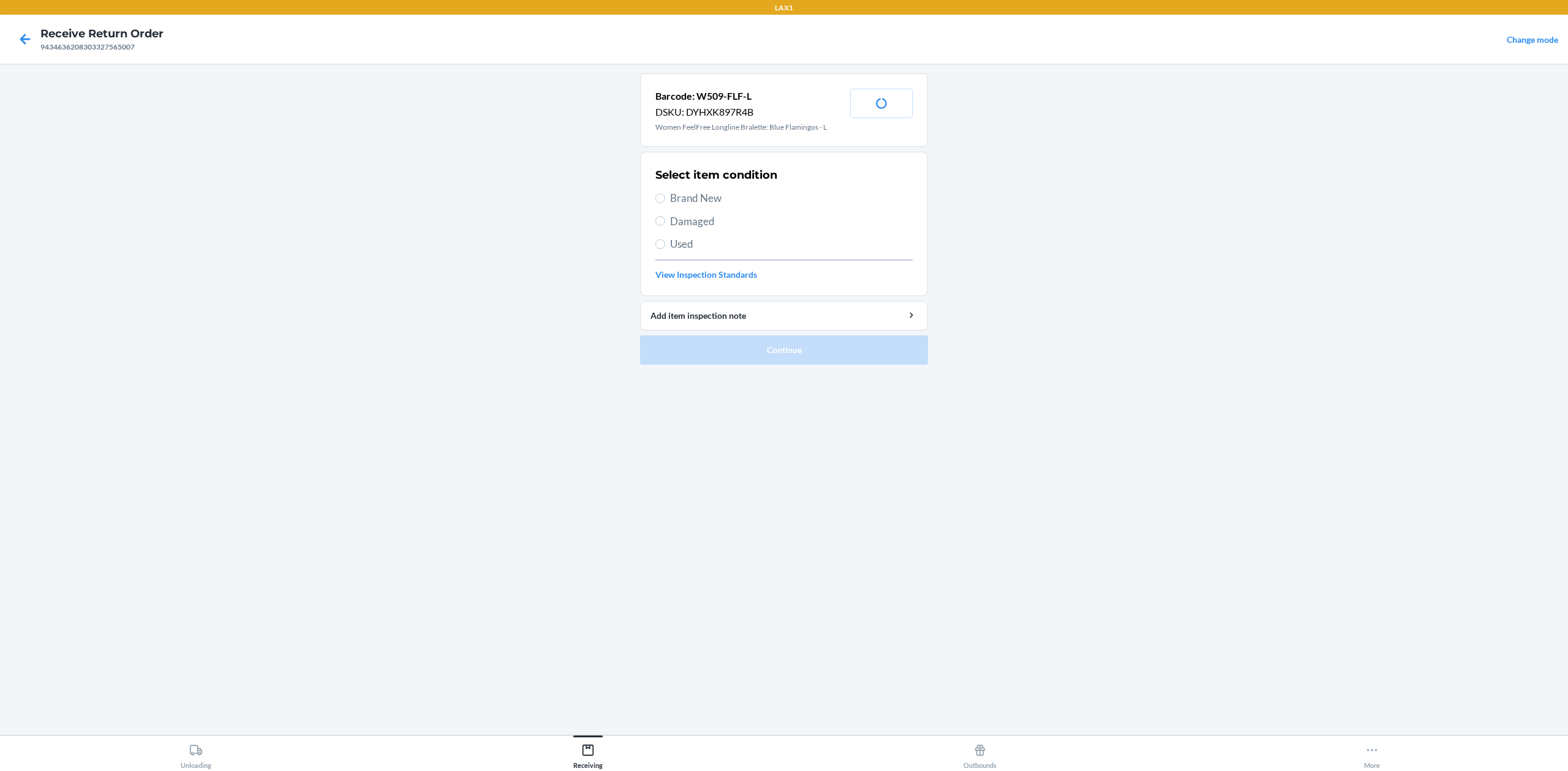
click at [716, 204] on span "Brand New" at bounding box center [791, 198] width 242 height 16
click at [665, 204] on input "Brand New" at bounding box center [661, 198] width 10 height 10
radio input "true"
click at [794, 342] on button "Continue" at bounding box center [784, 350] width 288 height 30
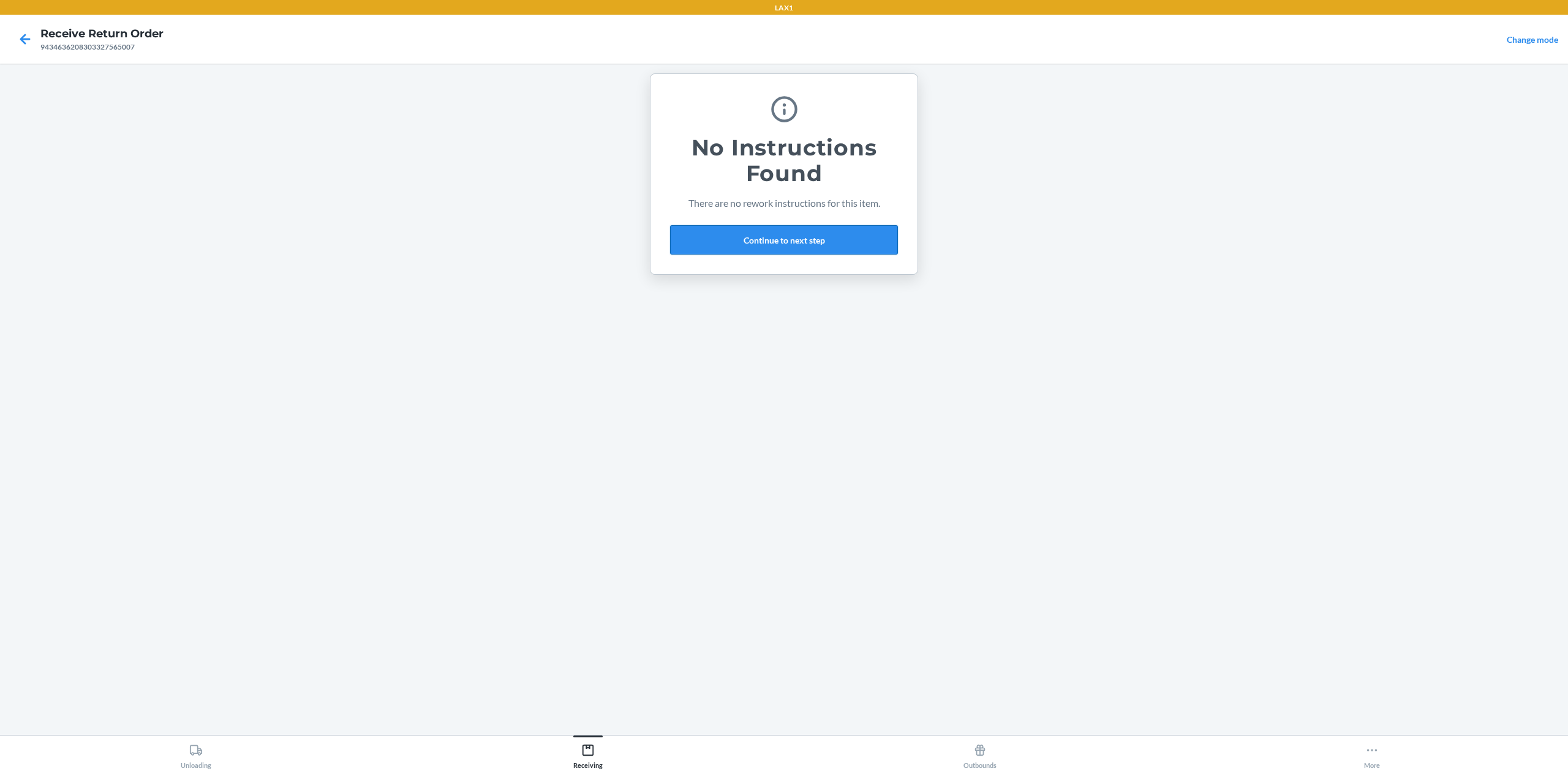
click at [743, 231] on button "Continue to next step" at bounding box center [784, 240] width 228 height 30
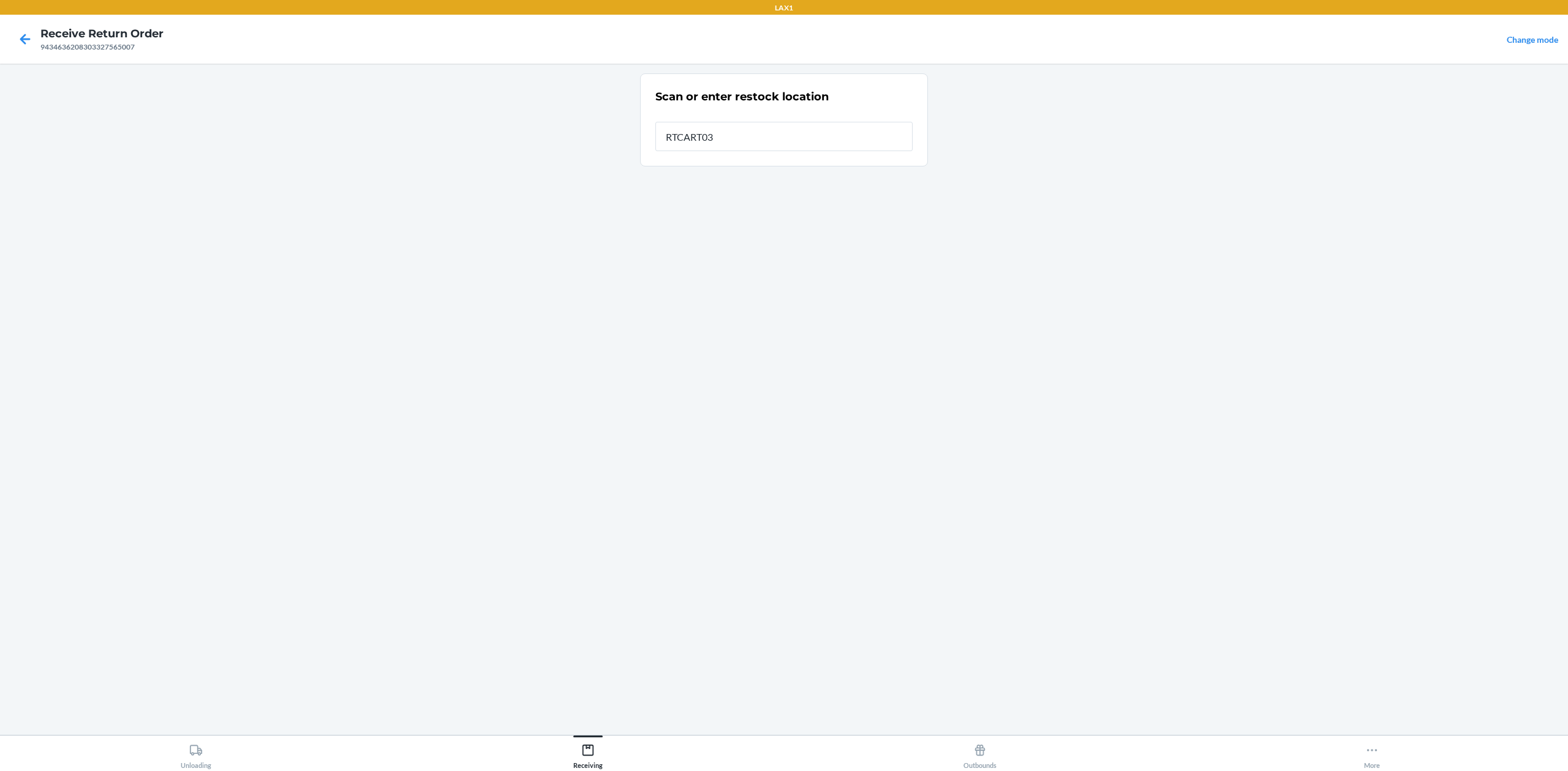
type input "RTCART032"
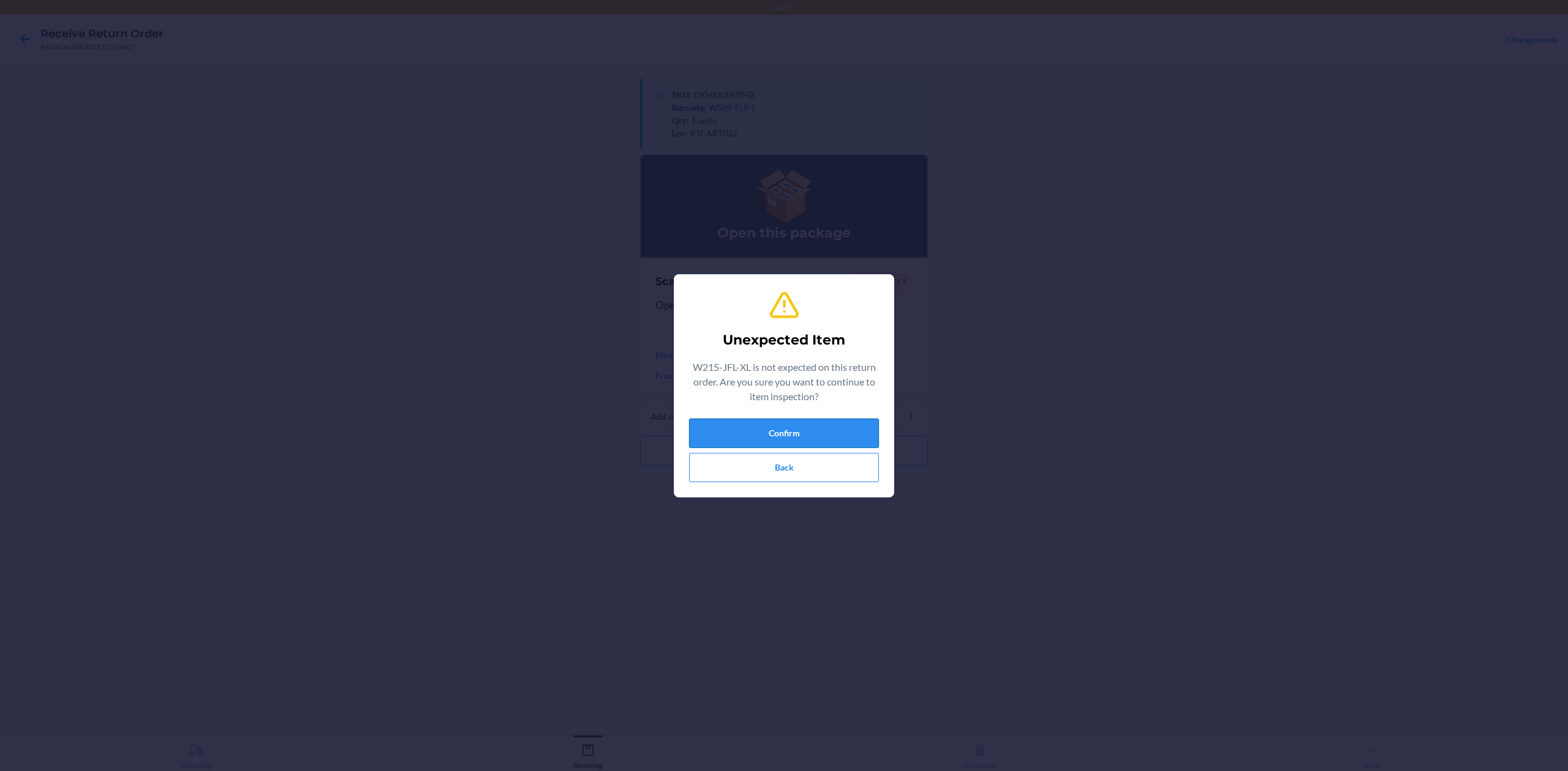
click at [734, 422] on button "Confirm" at bounding box center [784, 433] width 190 height 30
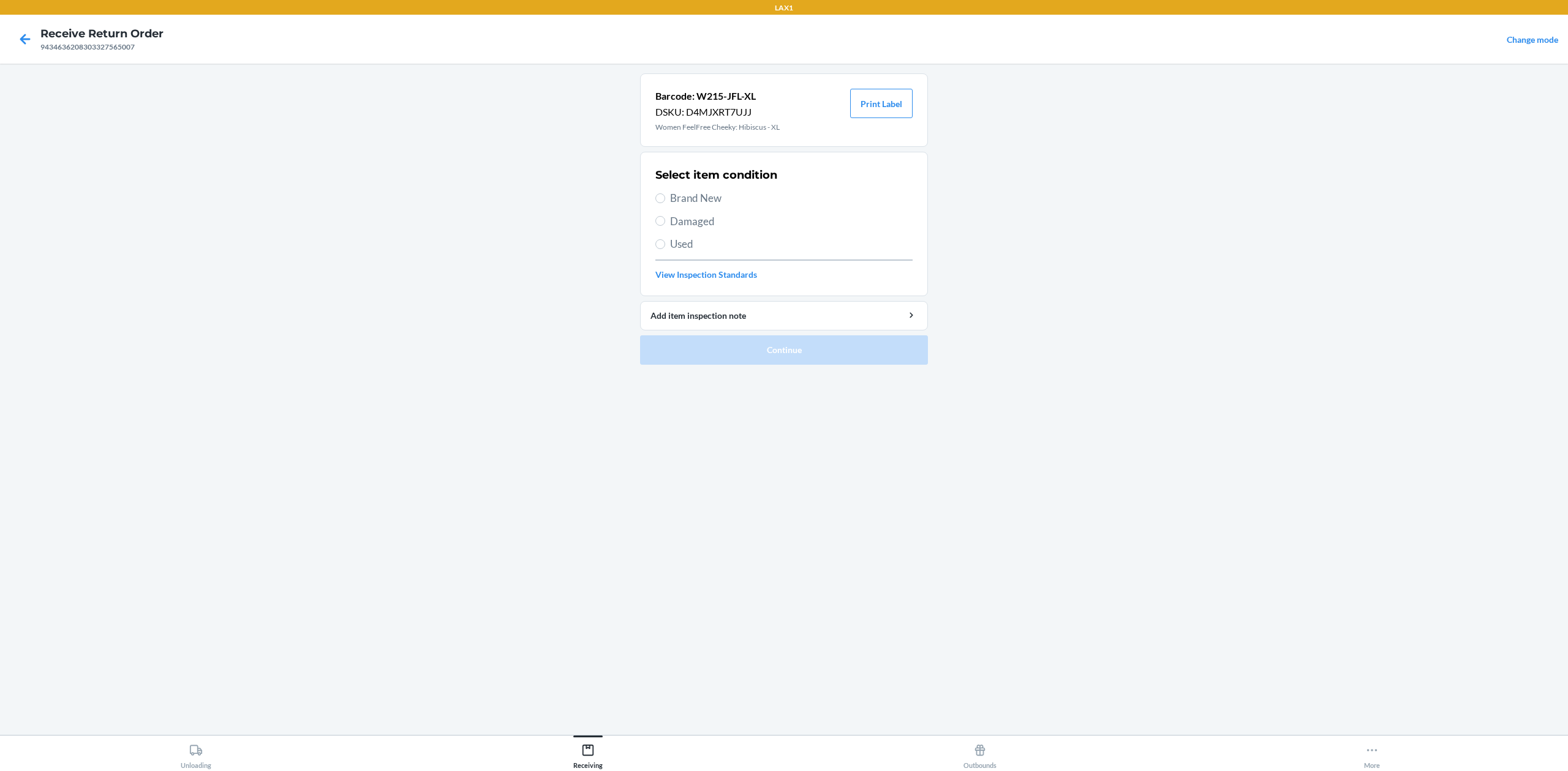
click at [685, 192] on span "Brand New" at bounding box center [791, 198] width 242 height 16
click at [665, 193] on input "Brand New" at bounding box center [661, 198] width 10 height 10
radio input "true"
click at [852, 359] on button "Continue" at bounding box center [784, 350] width 288 height 30
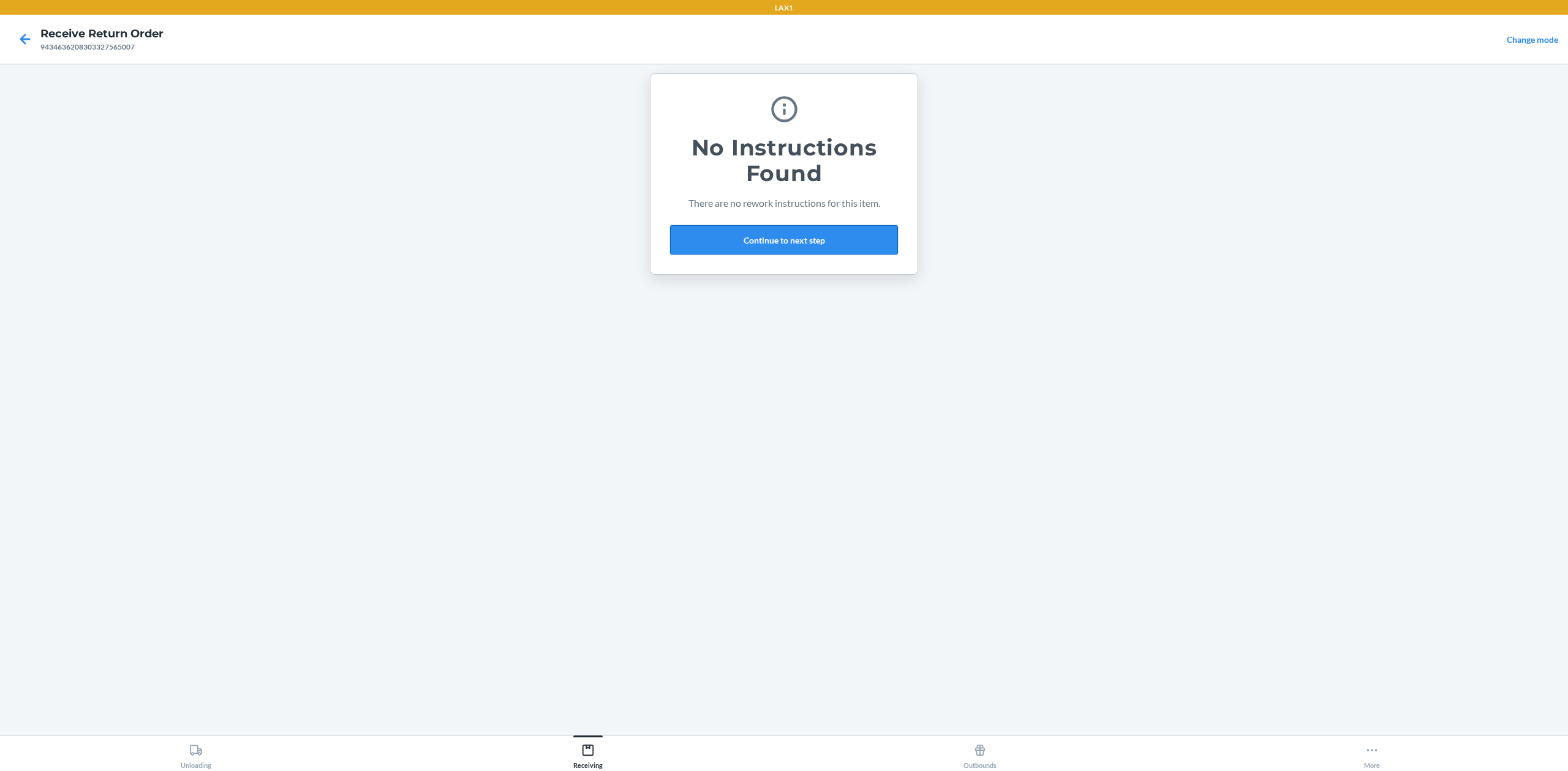
click at [809, 250] on button "Continue to next step" at bounding box center [784, 240] width 228 height 30
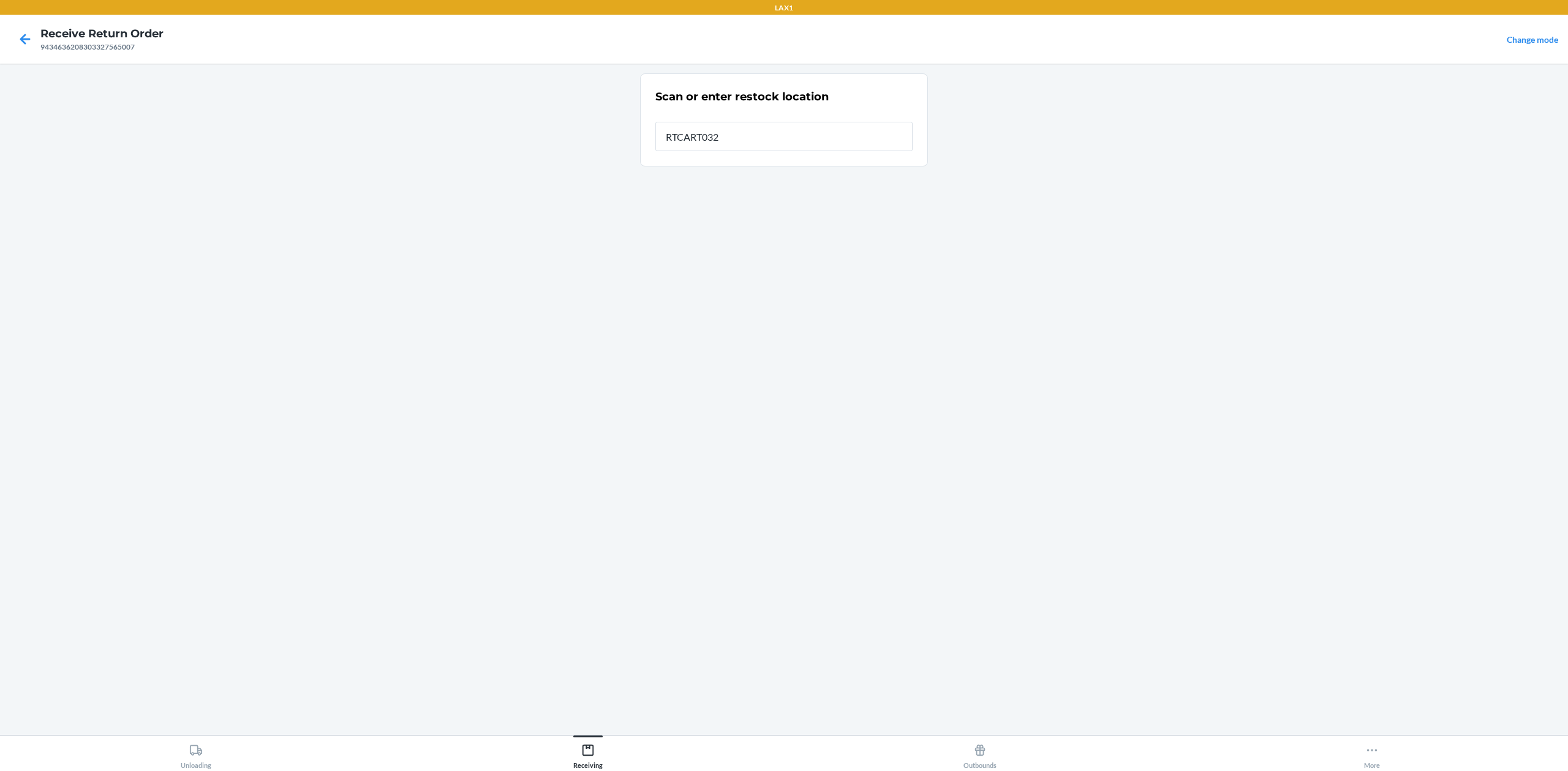
type input "RTCART032"
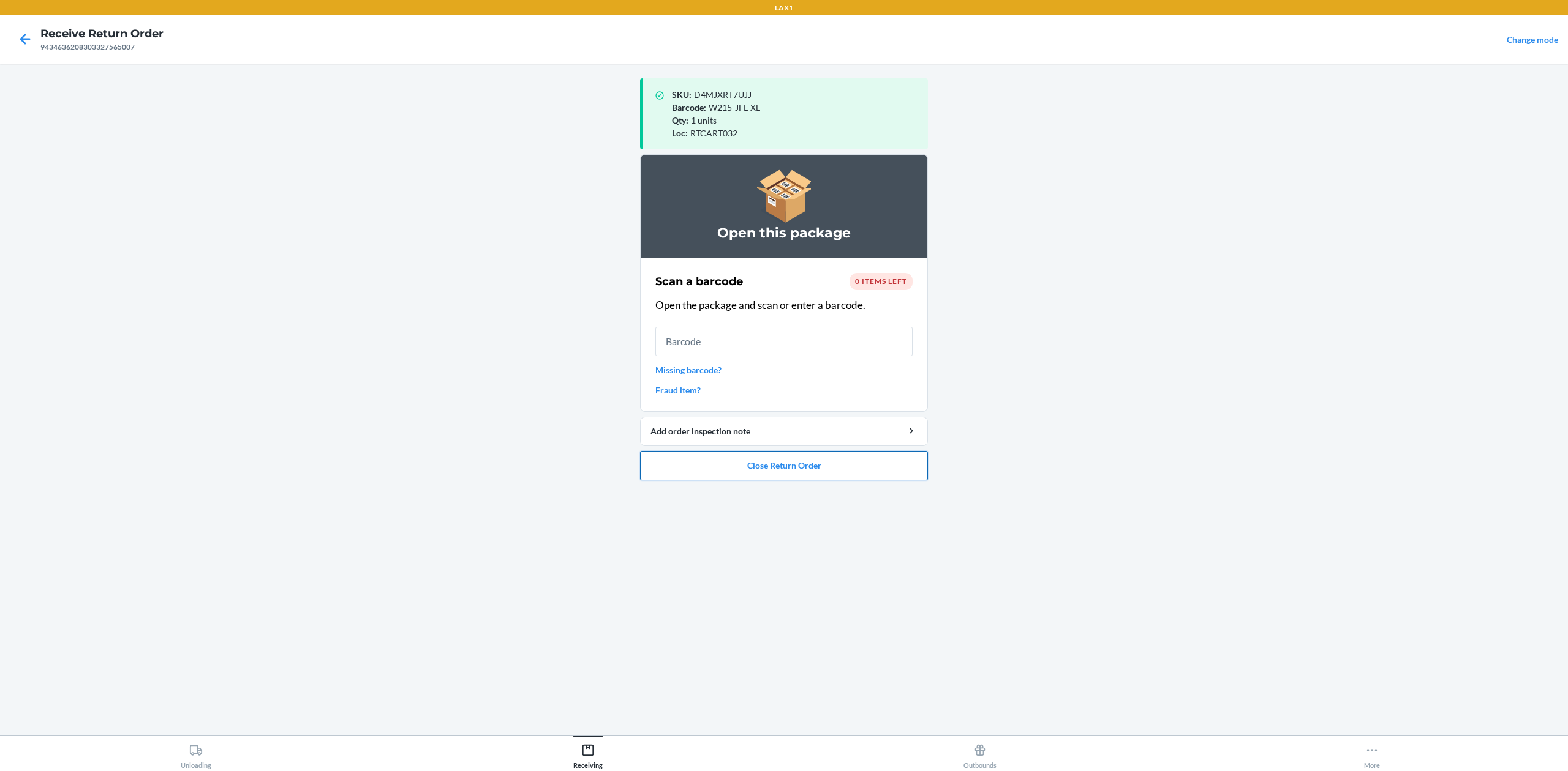
click at [794, 456] on button "Close Return Order" at bounding box center [784, 465] width 288 height 30
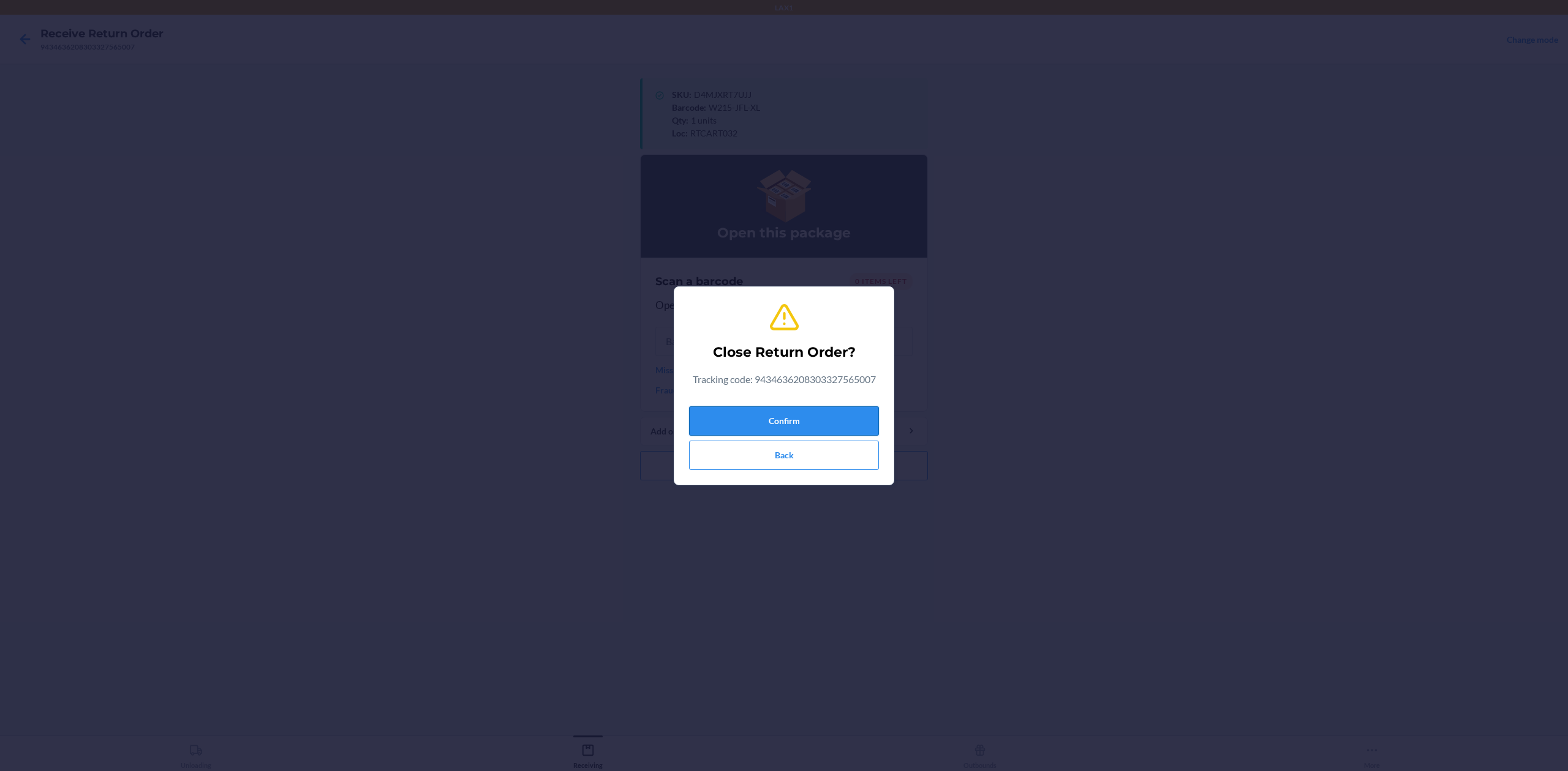
click at [827, 410] on button "Confirm" at bounding box center [784, 421] width 190 height 30
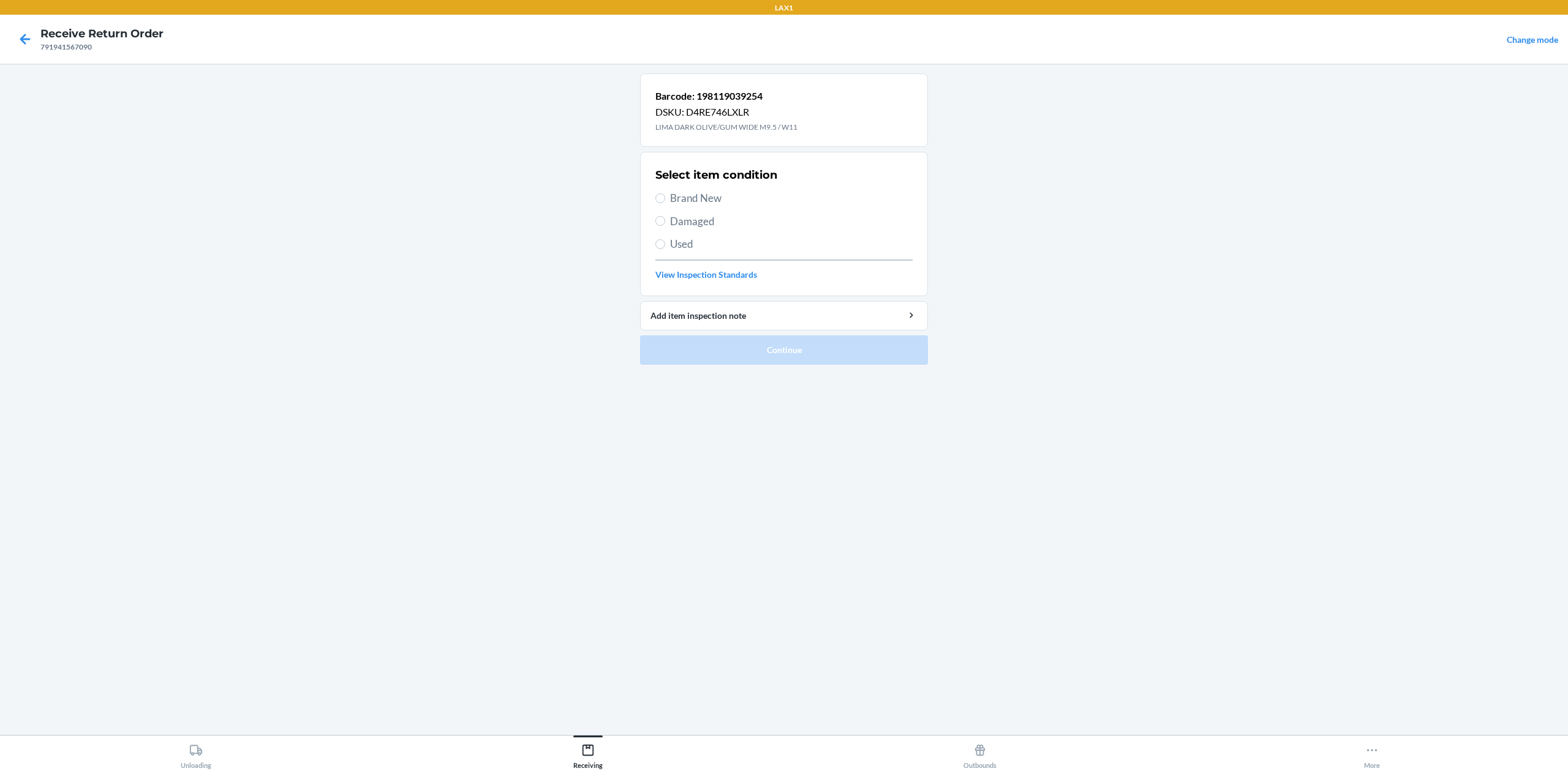
click at [708, 204] on span "Brand New" at bounding box center [791, 198] width 242 height 16
click at [665, 204] on input "Brand New" at bounding box center [661, 198] width 10 height 10
radio input "true"
click at [772, 356] on button "Continue" at bounding box center [784, 350] width 288 height 30
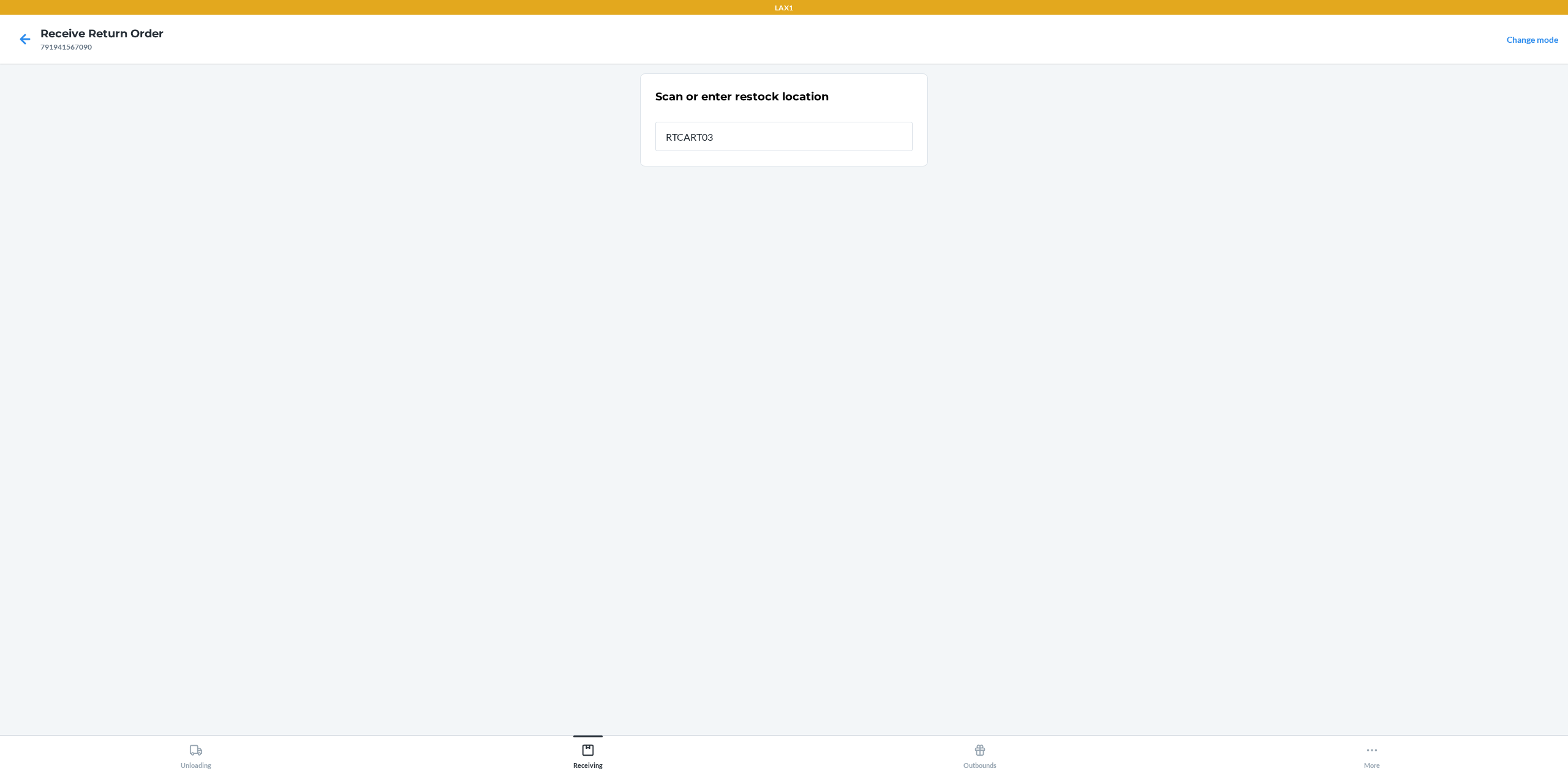
type input "RTCART032"
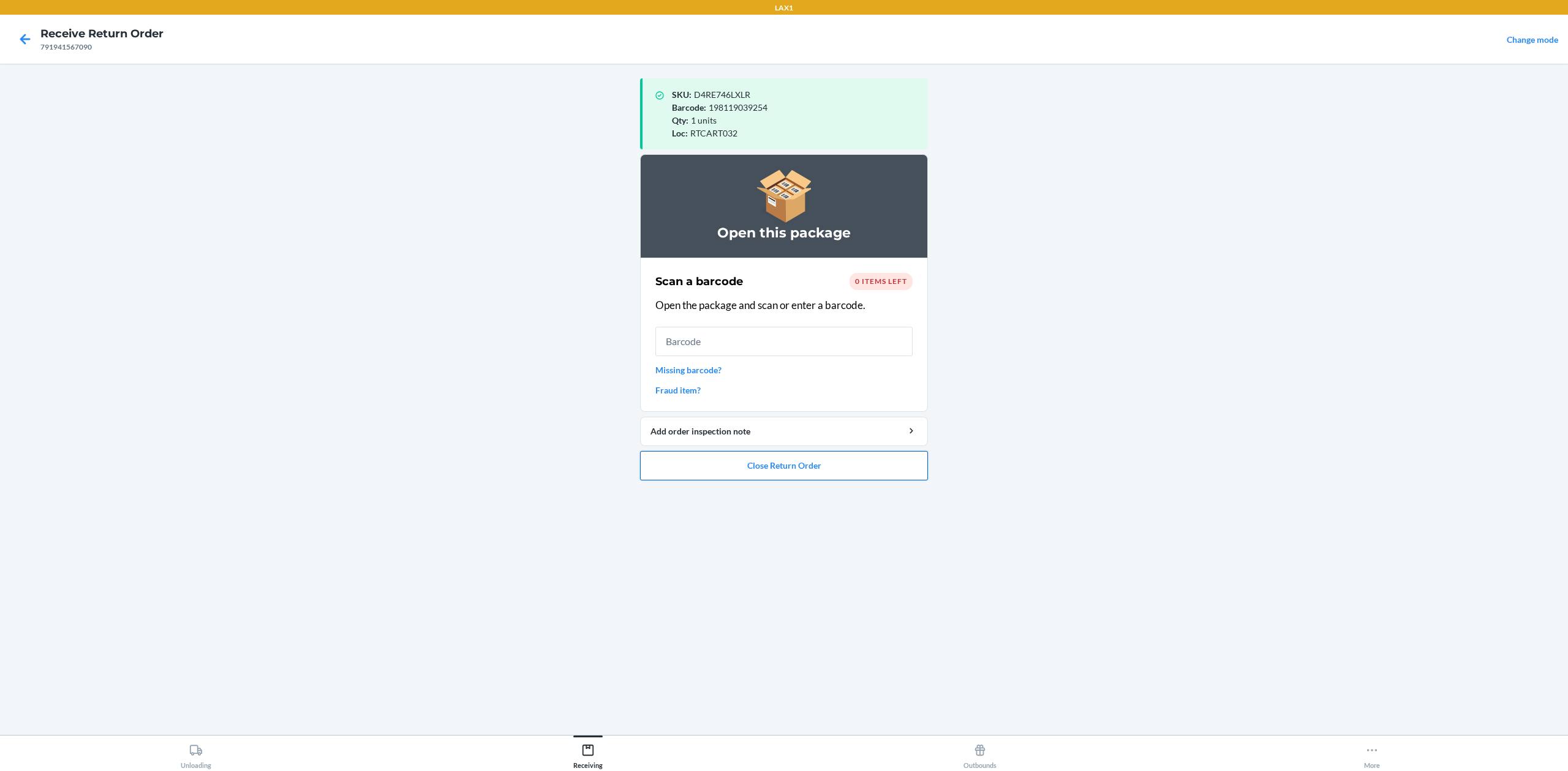
click at [731, 463] on button "Close Return Order" at bounding box center [784, 465] width 288 height 30
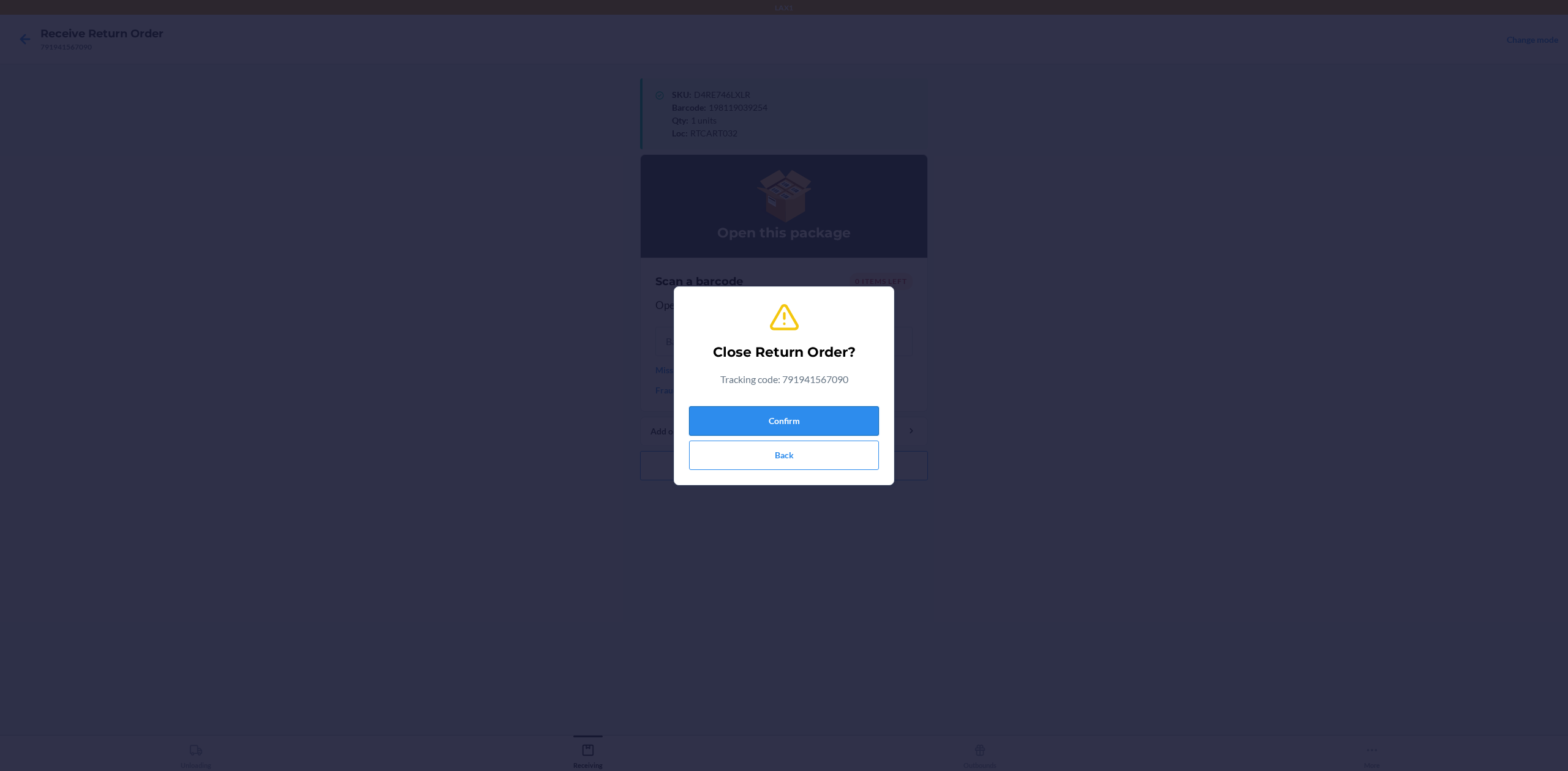
click at [773, 425] on button "Confirm" at bounding box center [784, 421] width 190 height 30
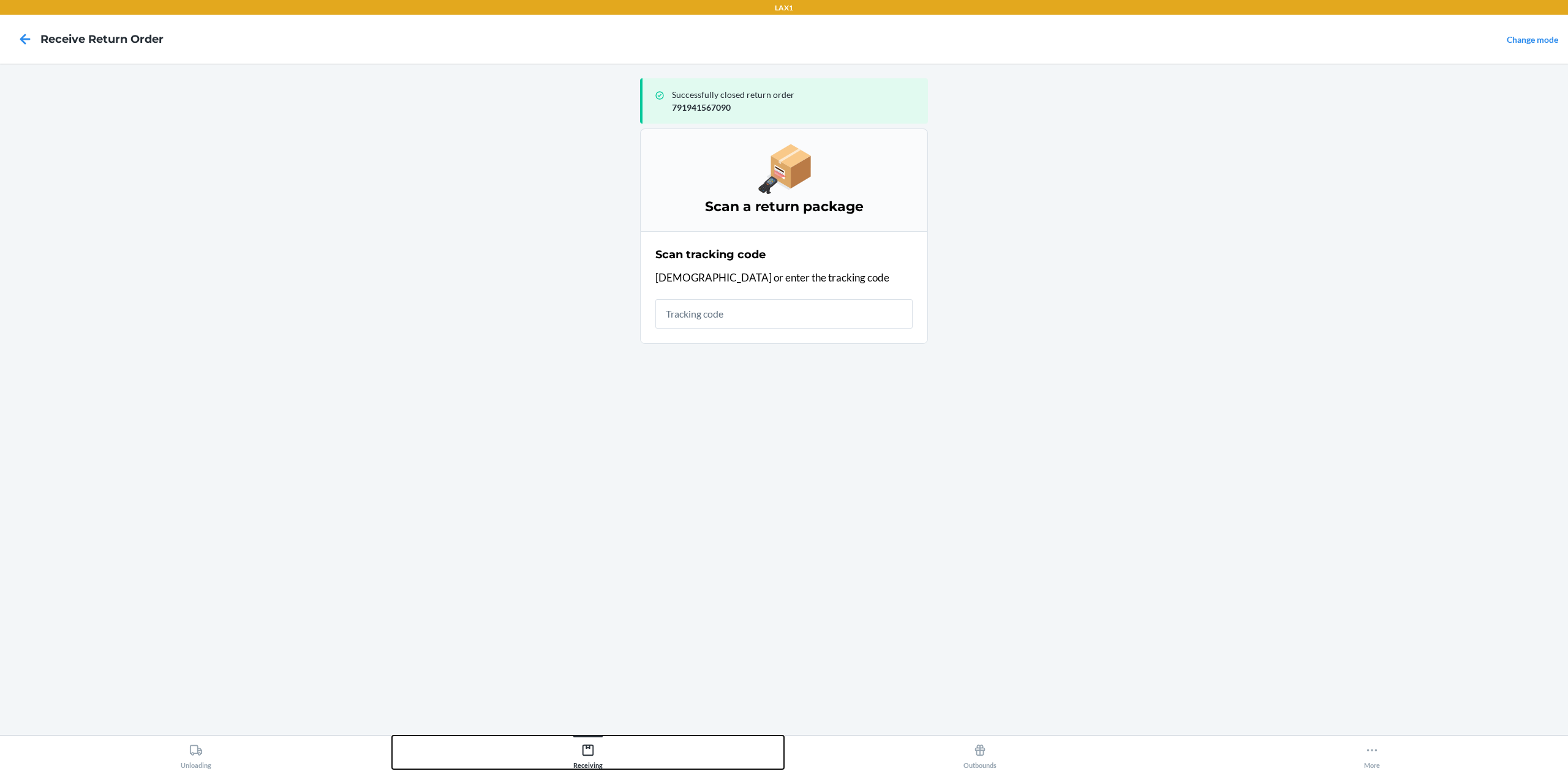
click at [585, 763] on div "Receiving" at bounding box center [588, 754] width 30 height 30
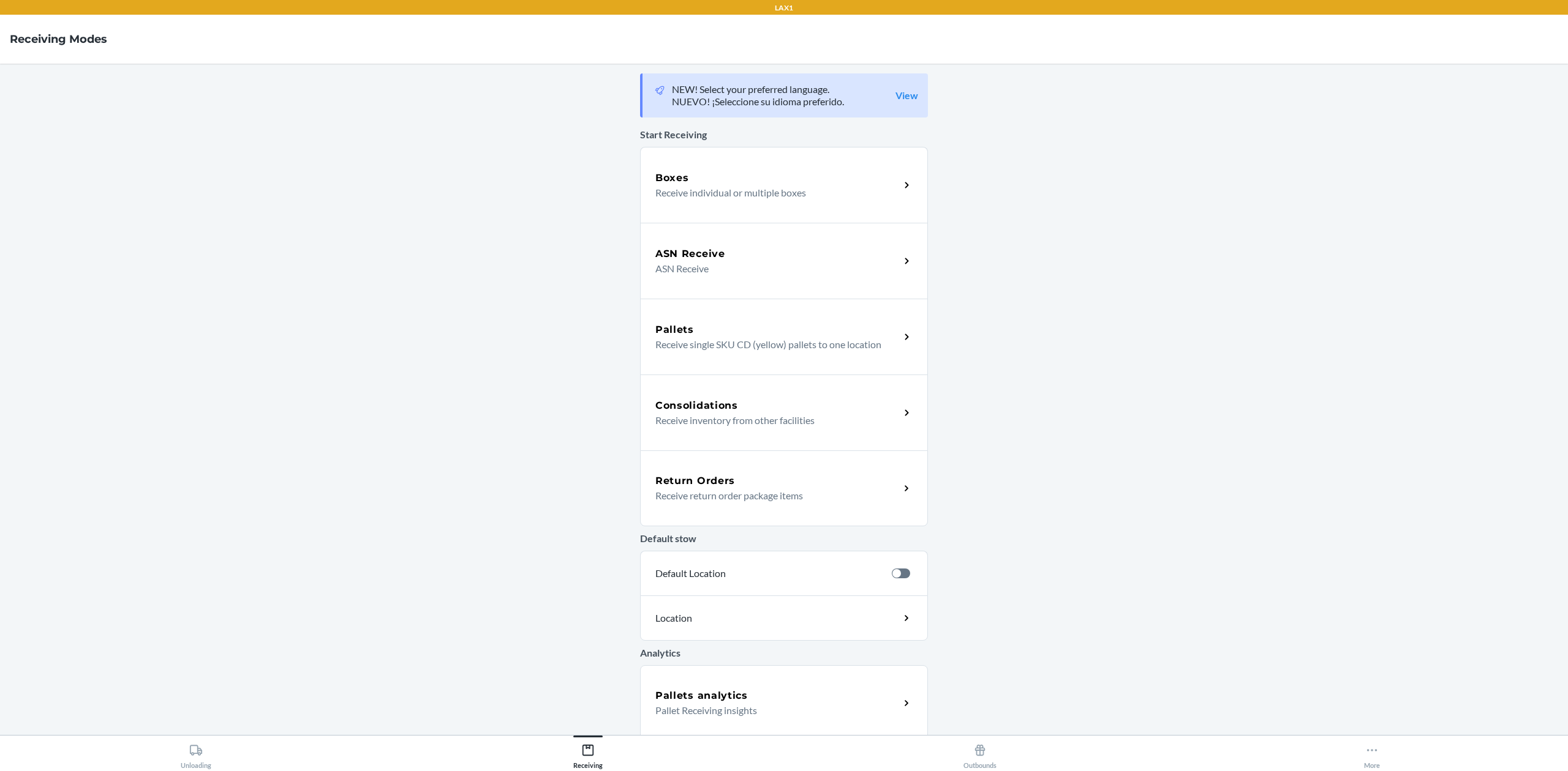
click at [798, 477] on div "Return Orders" at bounding box center [777, 481] width 244 height 14
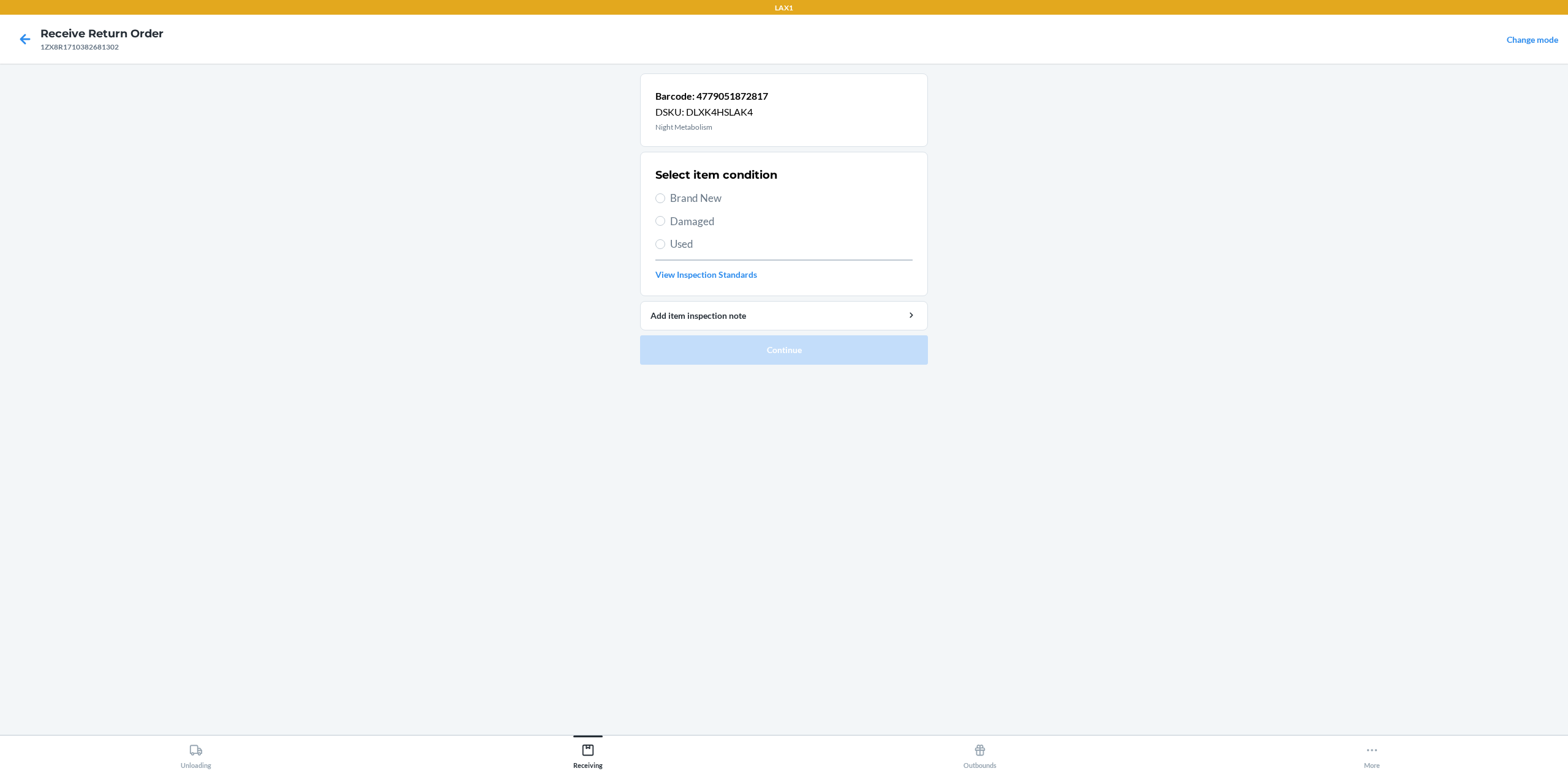
click at [670, 204] on span "Brand New" at bounding box center [791, 198] width 242 height 16
click at [665, 204] on input "Brand New" at bounding box center [661, 198] width 10 height 10
radio input "true"
click at [736, 346] on button "Continue" at bounding box center [784, 350] width 288 height 30
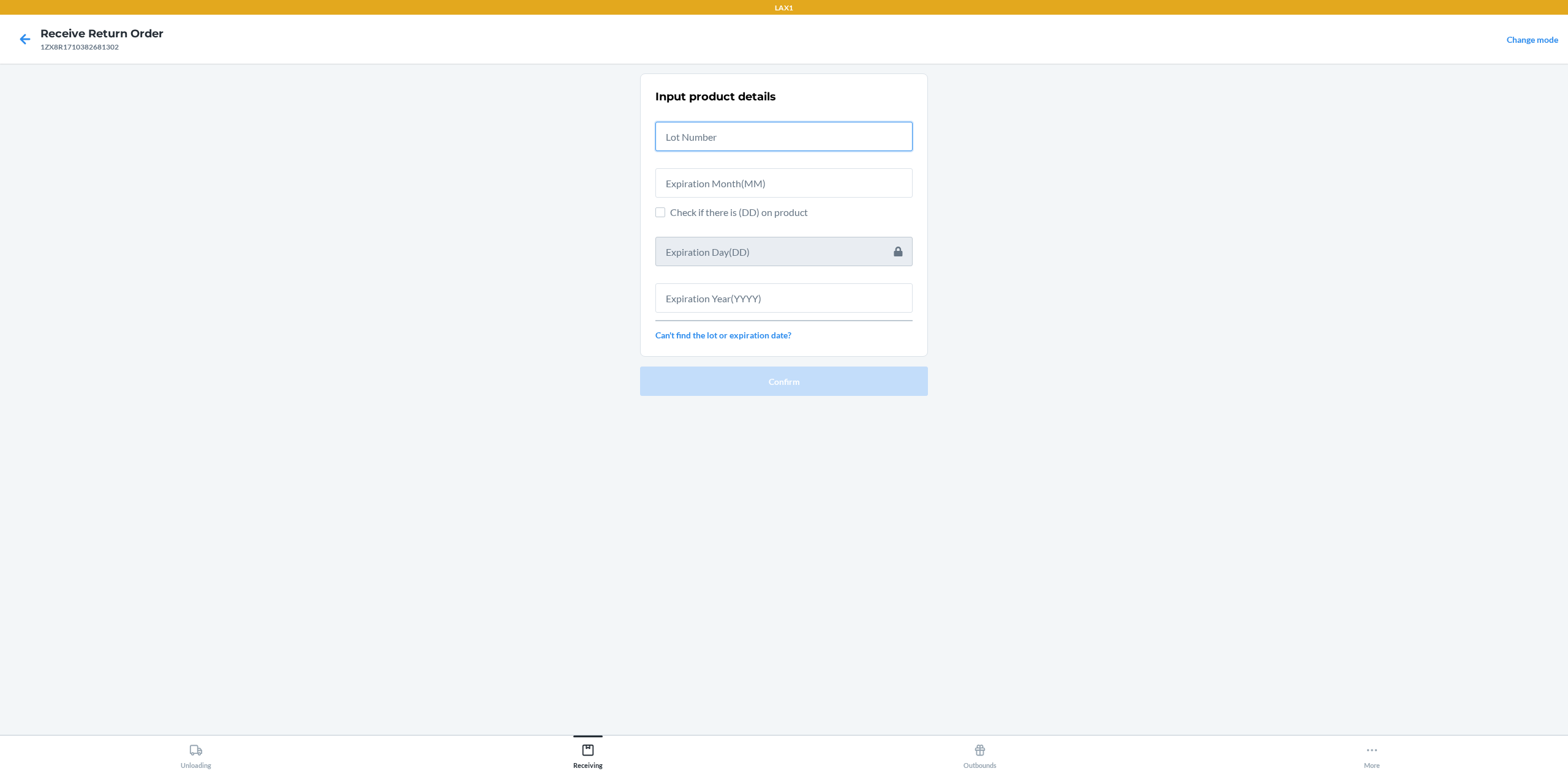
click at [723, 128] on input "text" at bounding box center [784, 136] width 257 height 30
type input "ntb25060360"
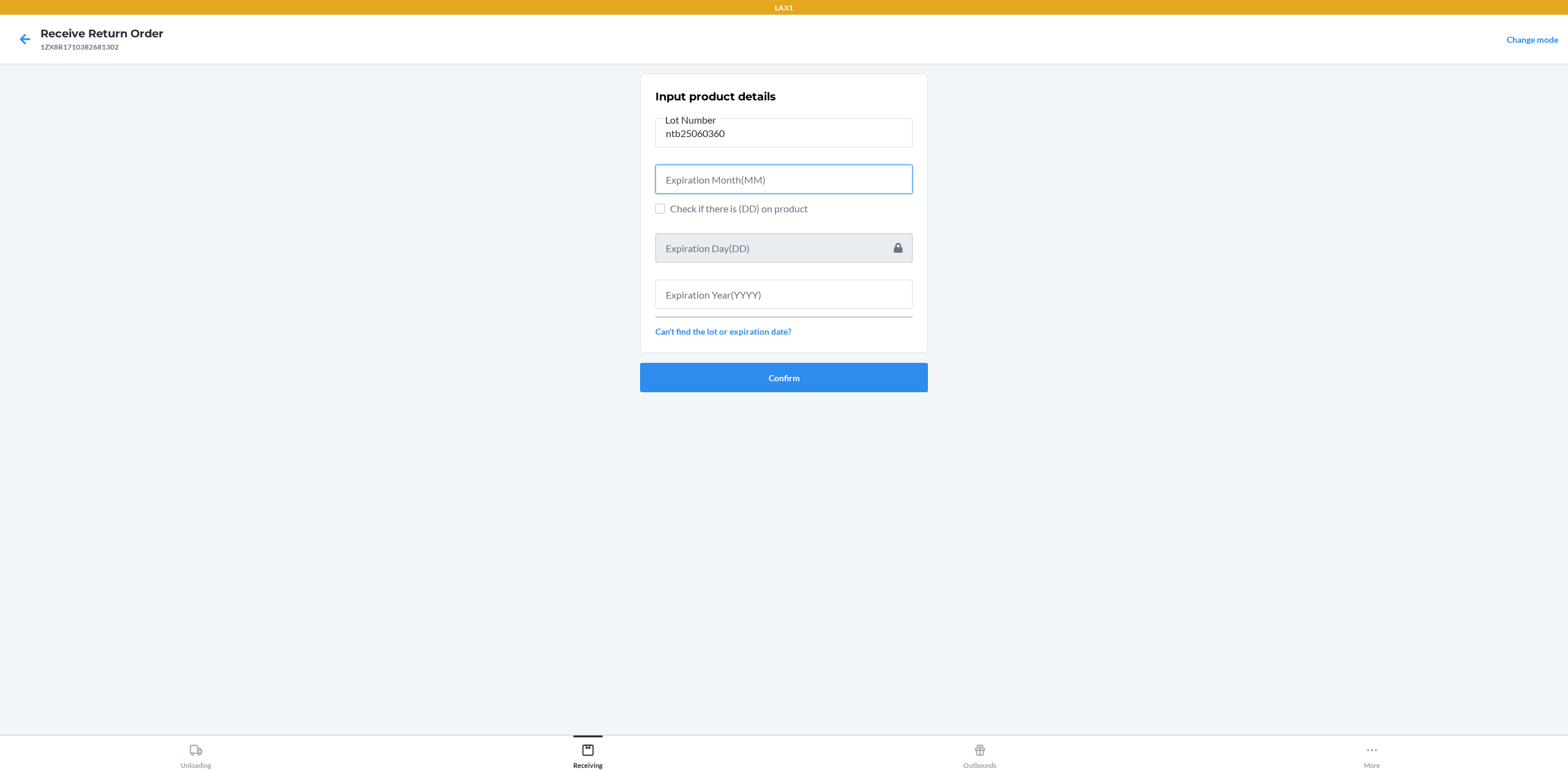
click at [749, 190] on input "text" at bounding box center [784, 179] width 257 height 30
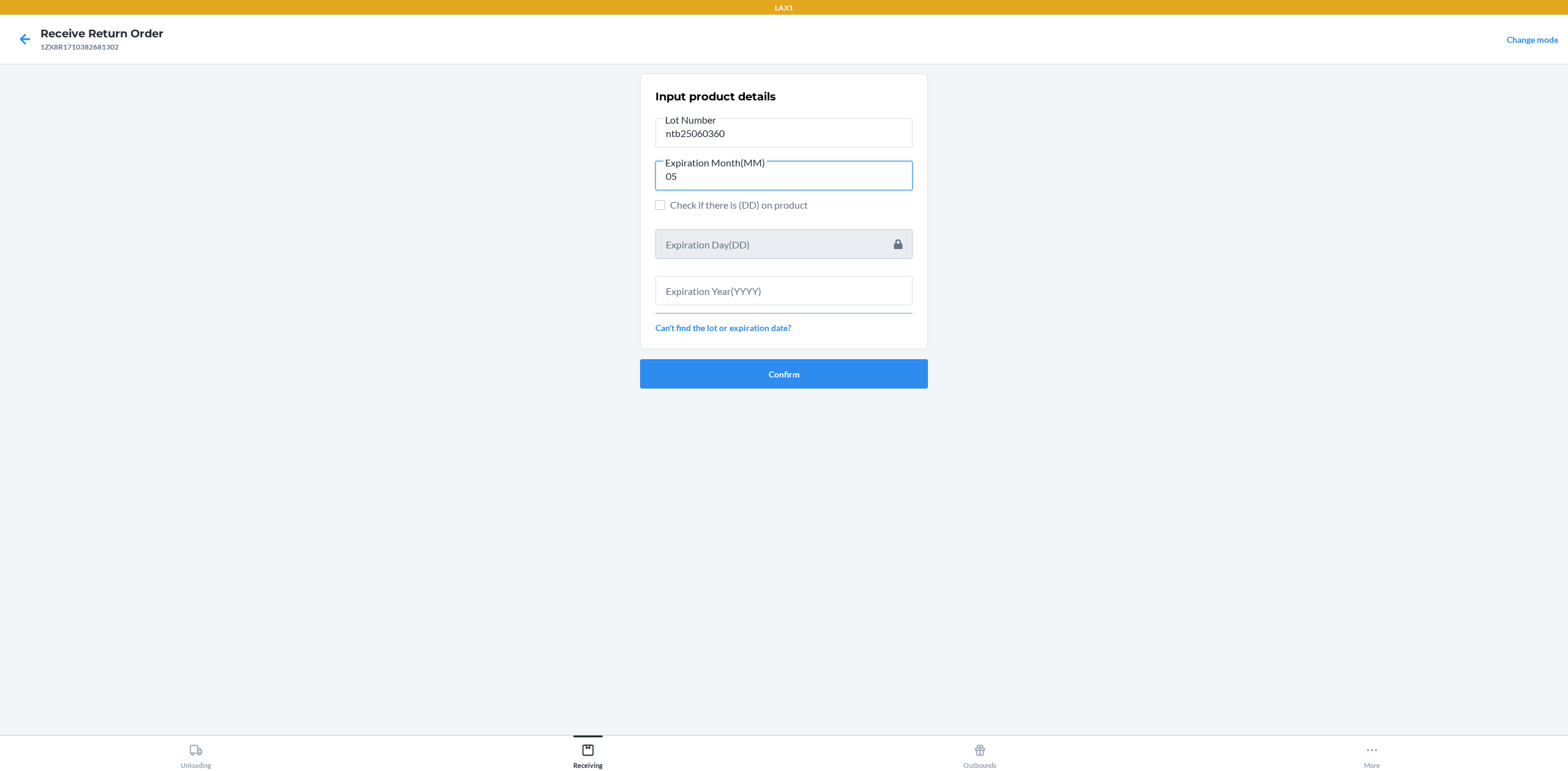
type input "05"
click at [798, 294] on input "text" at bounding box center [784, 290] width 257 height 30
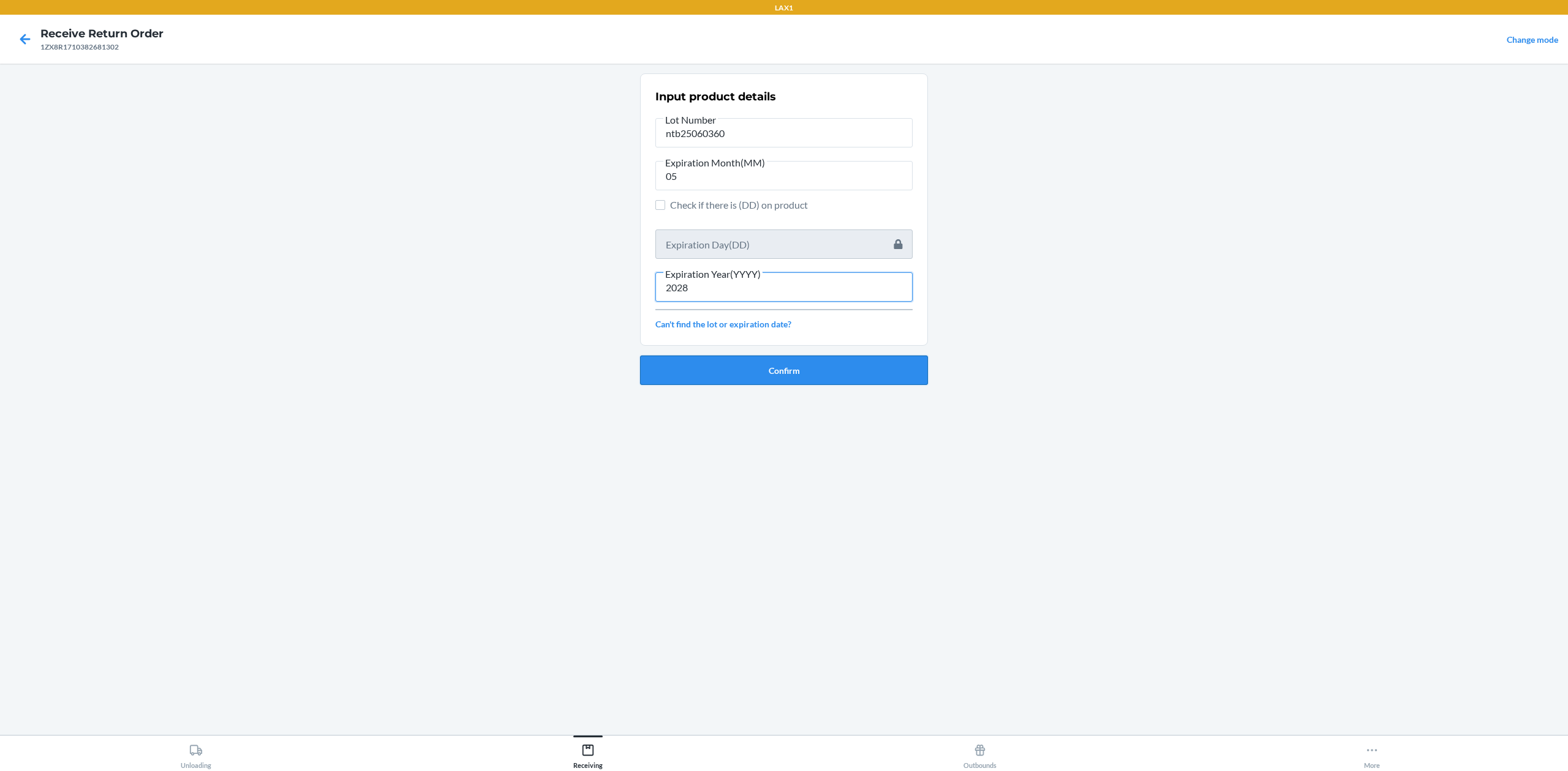
type input "2028"
click at [794, 380] on button "Confirm" at bounding box center [784, 370] width 288 height 30
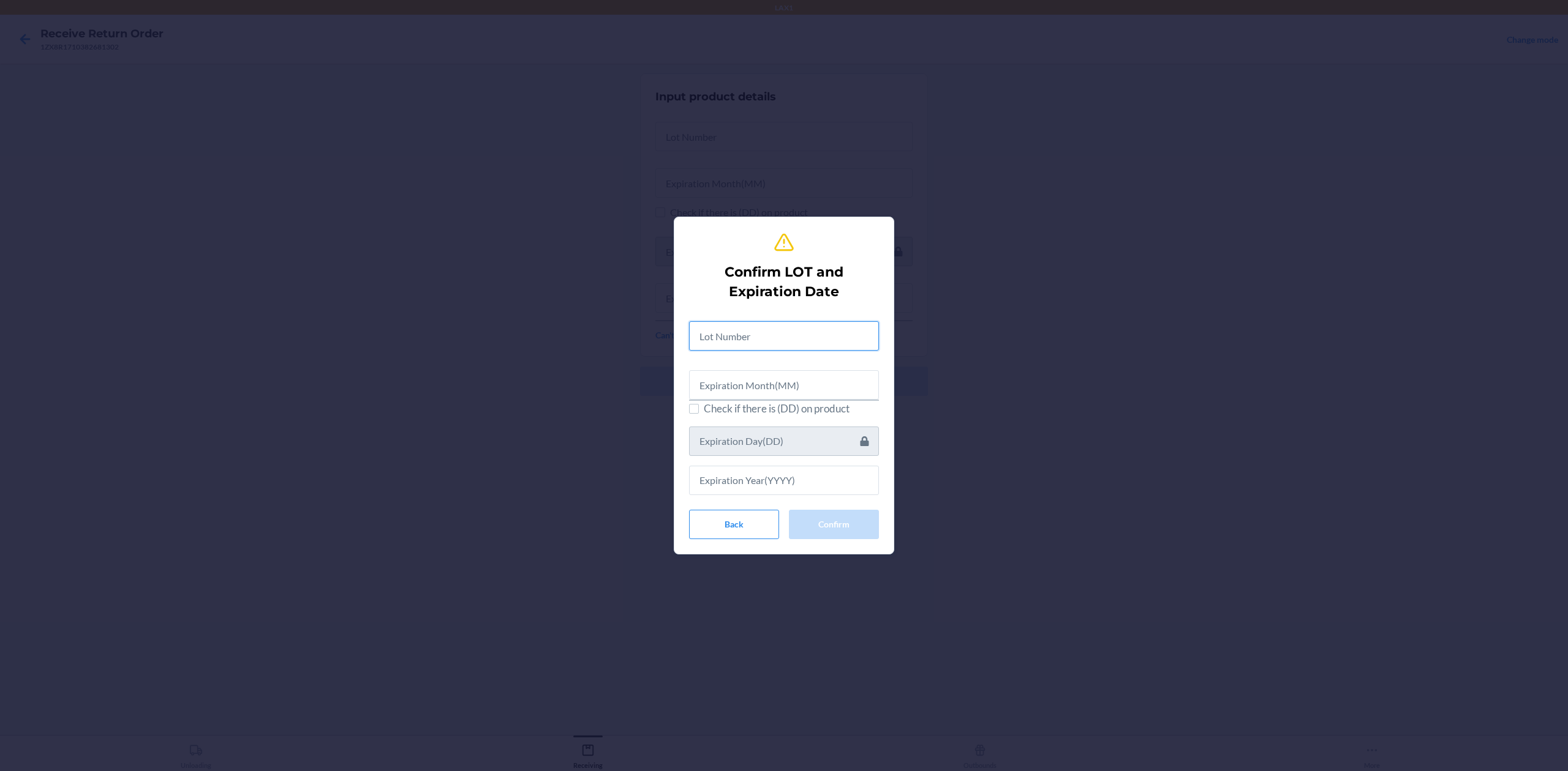
click at [776, 350] on input "text" at bounding box center [784, 336] width 190 height 30
type input "ntb25060360"
click at [812, 392] on input "text" at bounding box center [784, 383] width 190 height 30
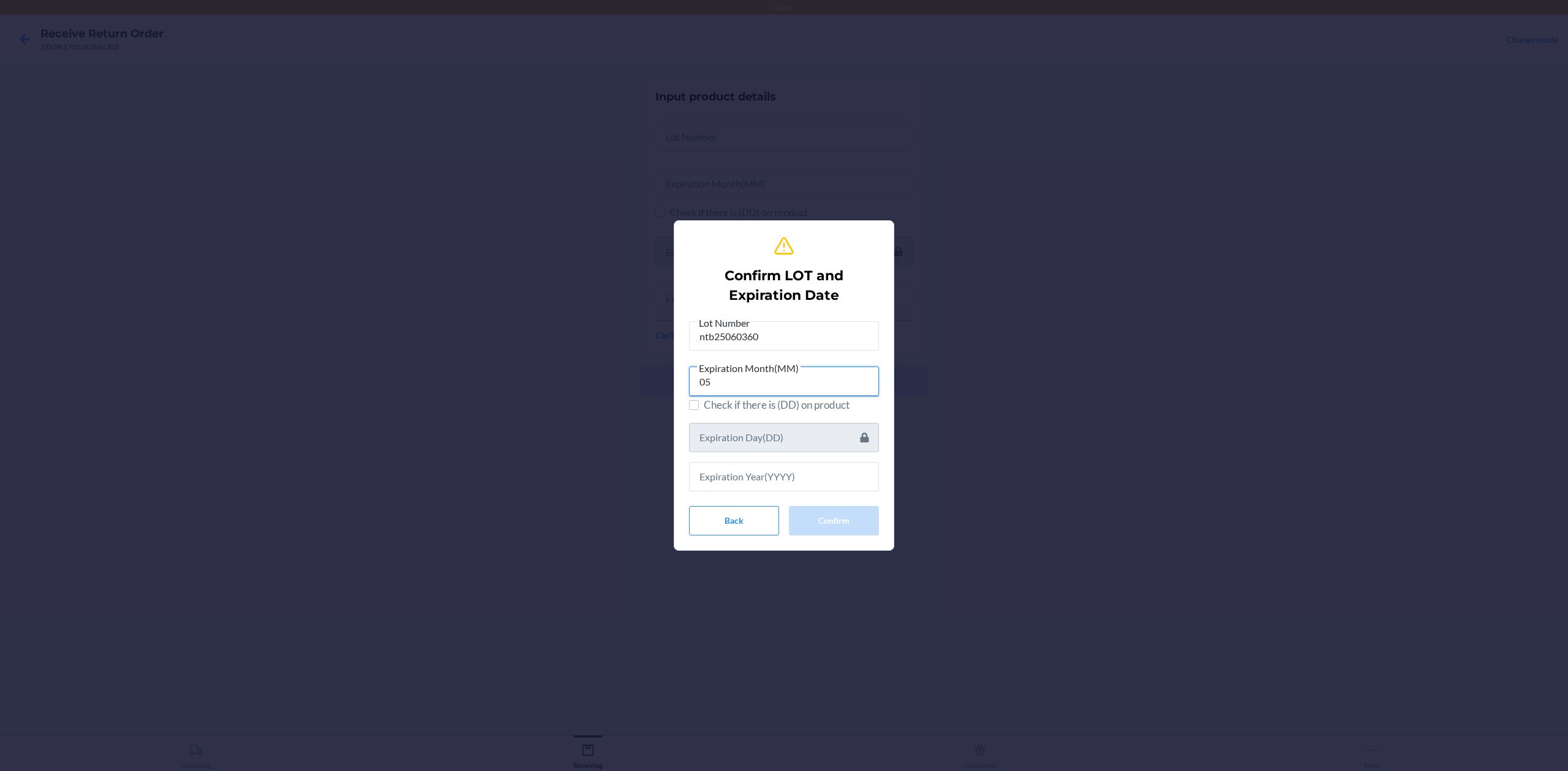
type input "05"
click at [816, 479] on input "text" at bounding box center [784, 476] width 190 height 30
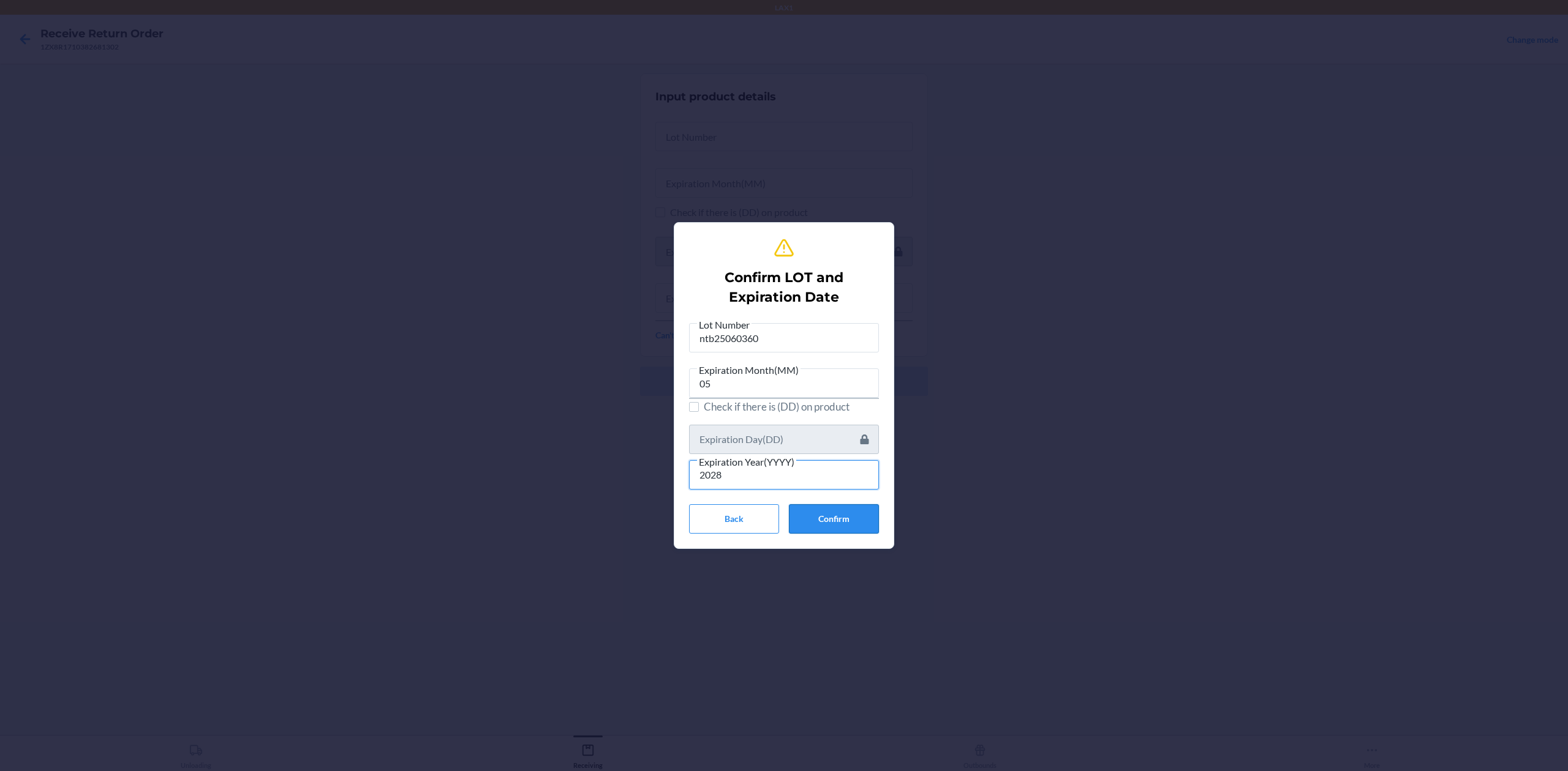
type input "2028"
click at [826, 515] on button "Confirm" at bounding box center [834, 519] width 90 height 30
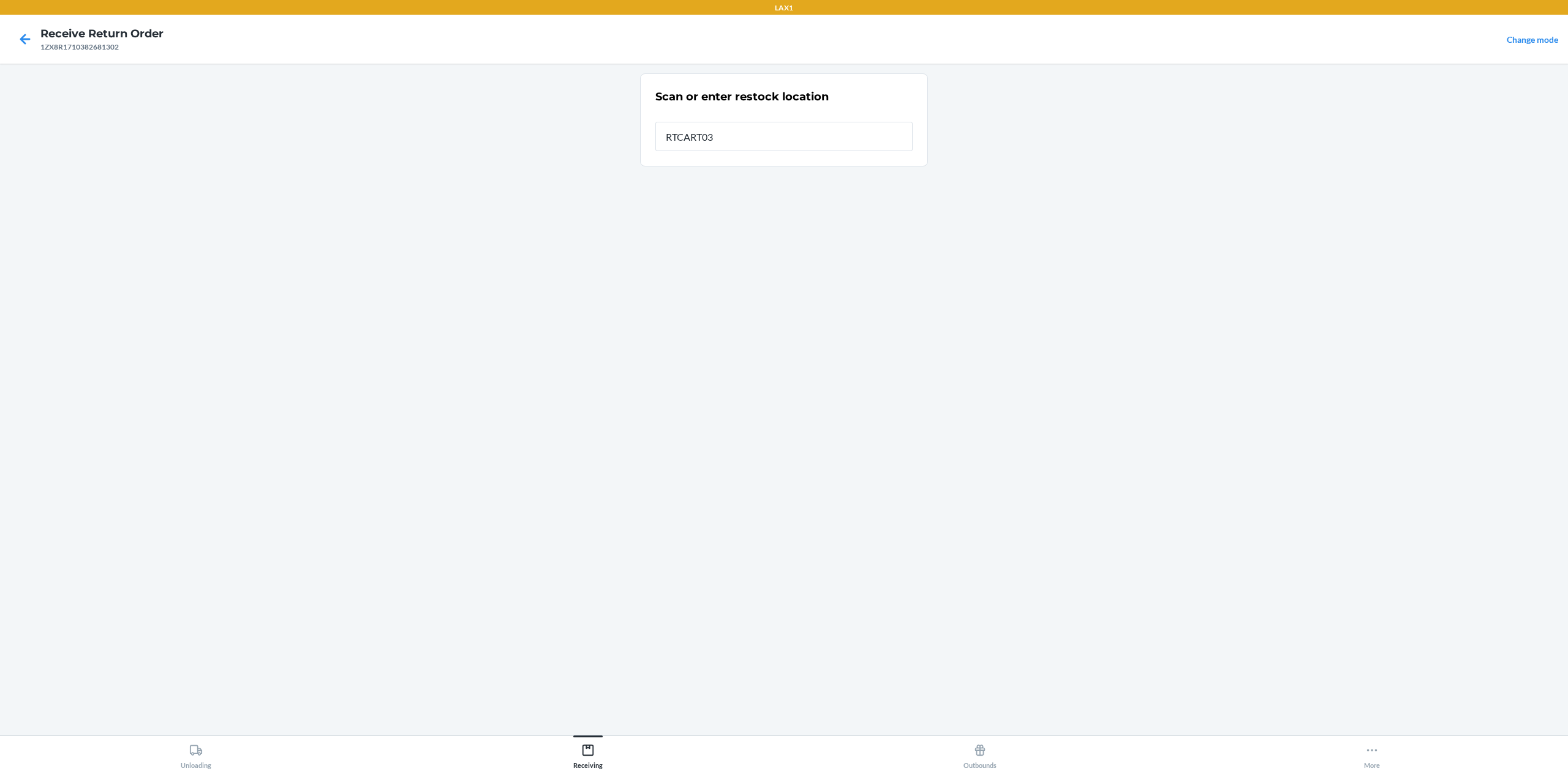
type input "RTCART032"
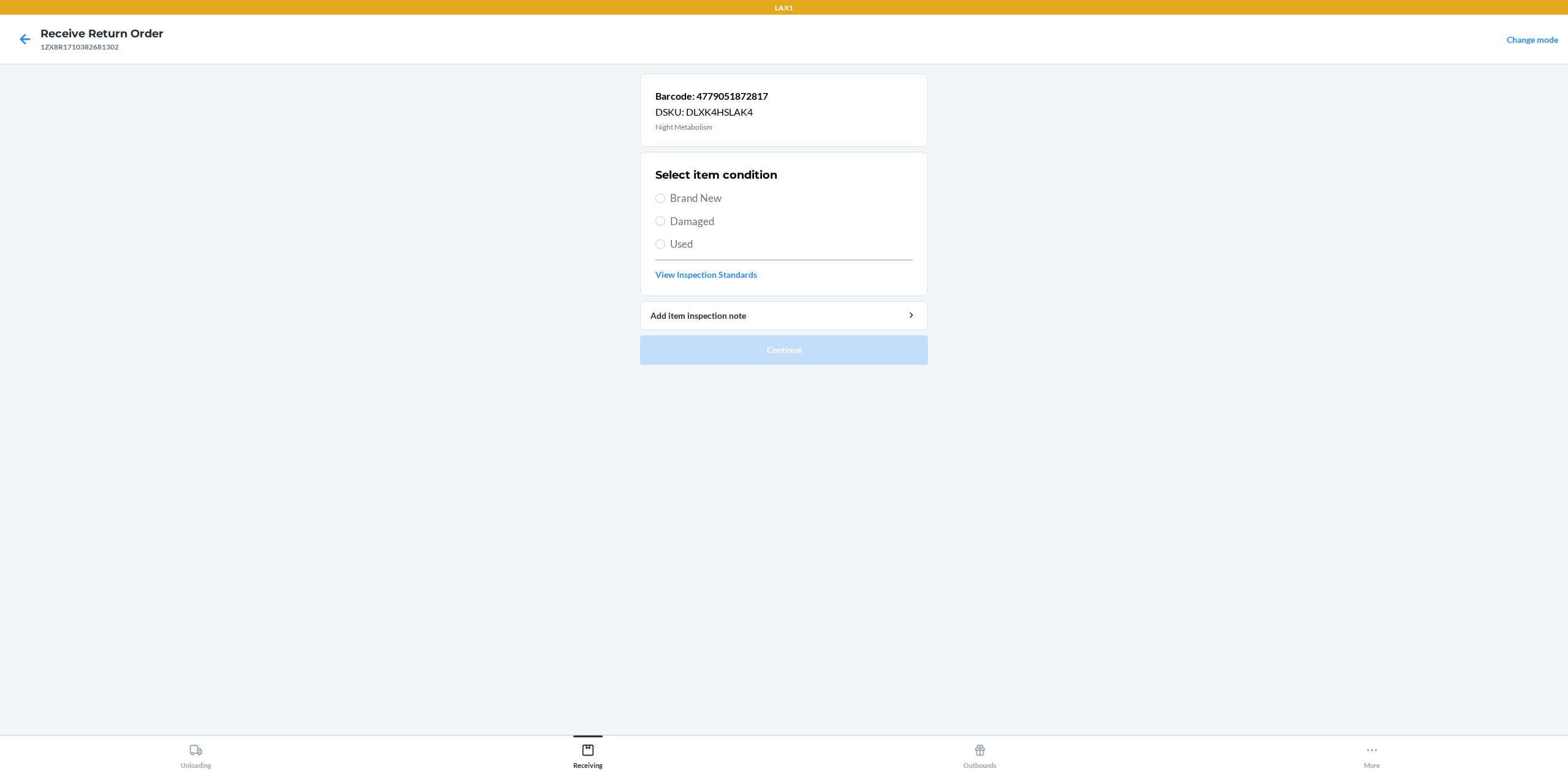
click at [678, 194] on span "Brand New" at bounding box center [791, 198] width 242 height 16
click at [665, 194] on input "Brand New" at bounding box center [661, 198] width 10 height 10
radio input "true"
click at [787, 359] on button "Continue" at bounding box center [784, 350] width 288 height 30
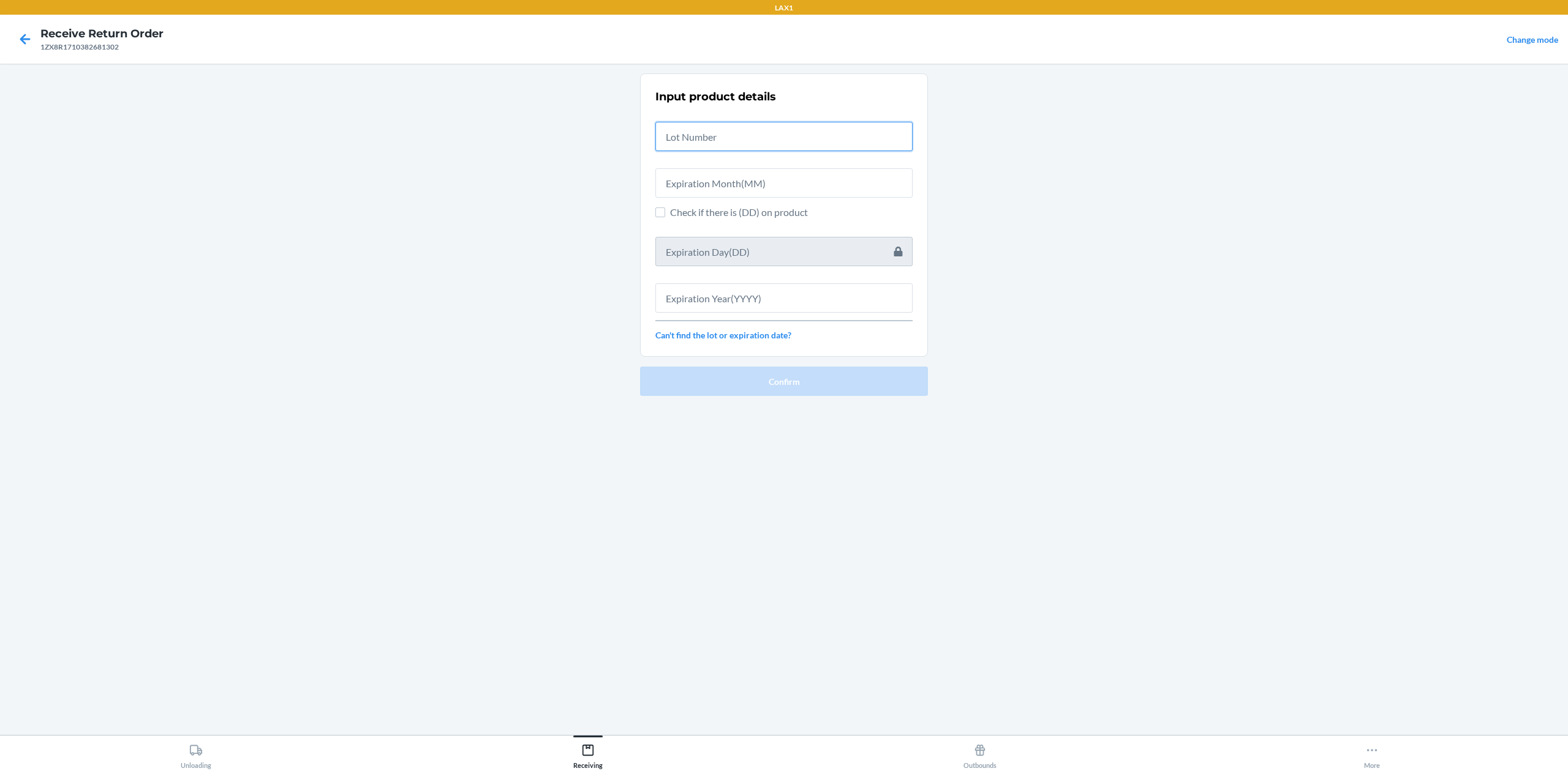
click at [738, 145] on input "text" at bounding box center [784, 136] width 257 height 30
type input "ntb25060360"
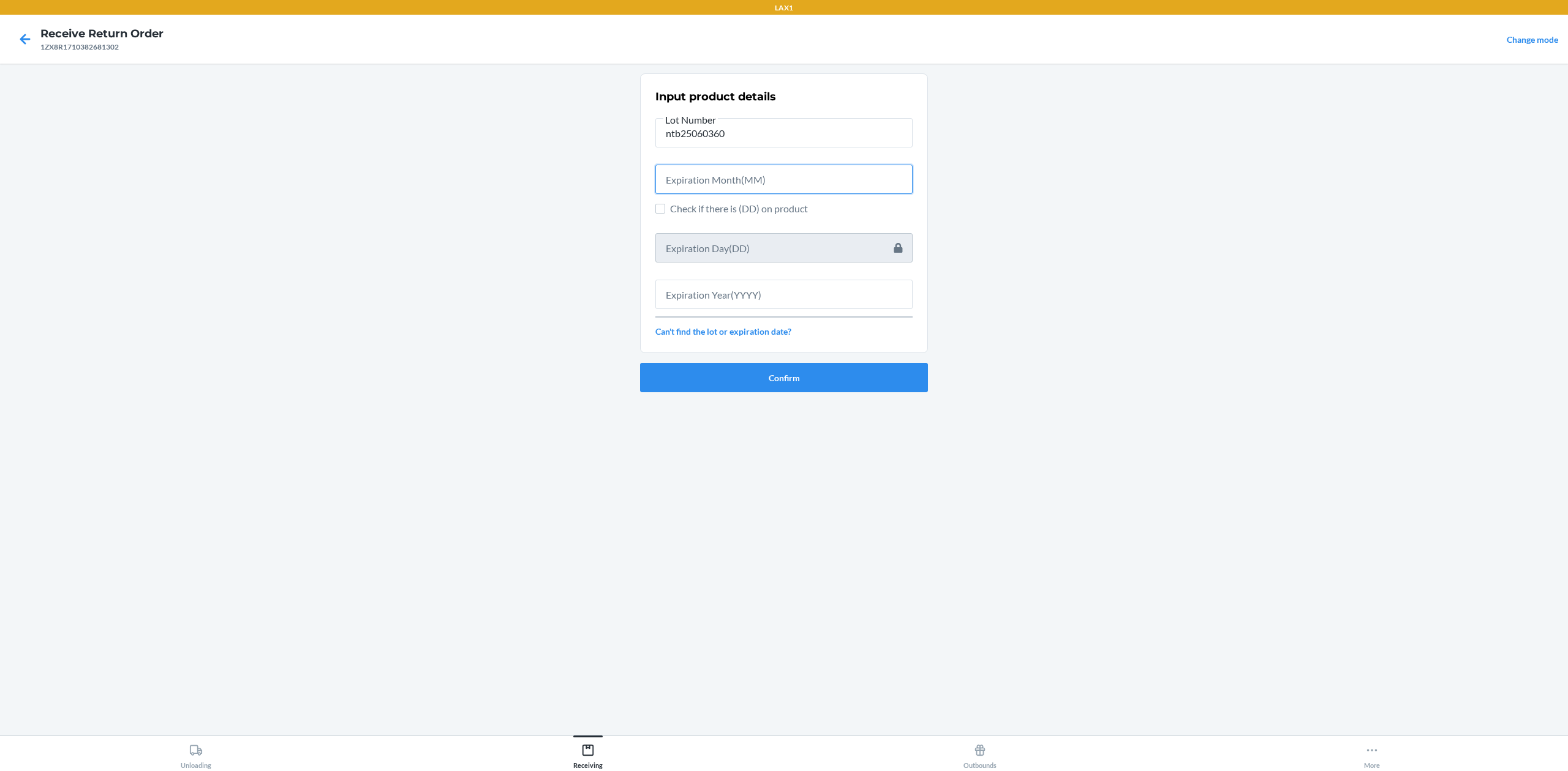
click at [694, 187] on input "text" at bounding box center [784, 179] width 257 height 30
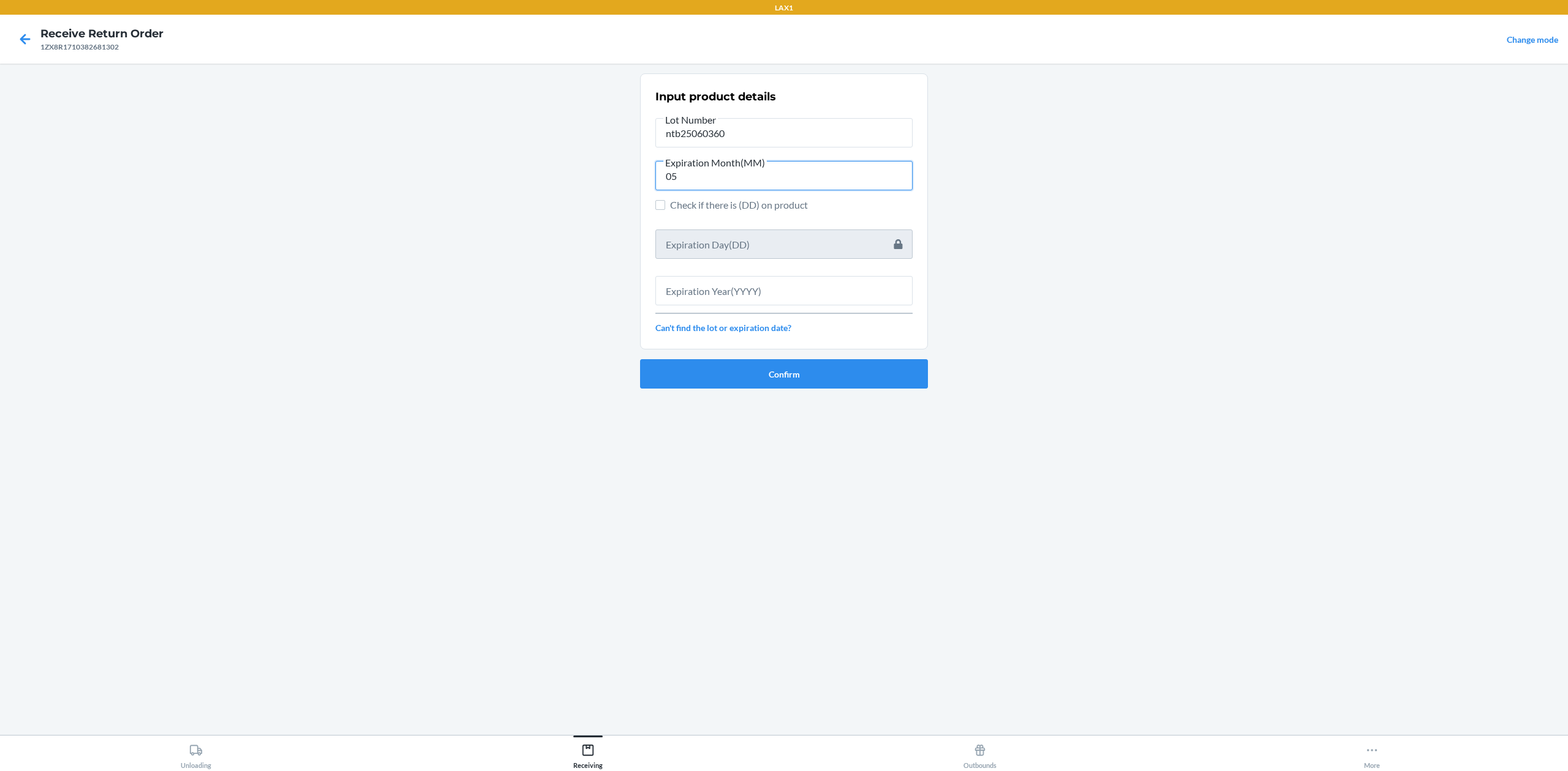
type input "05"
click at [707, 288] on input "text" at bounding box center [784, 290] width 257 height 30
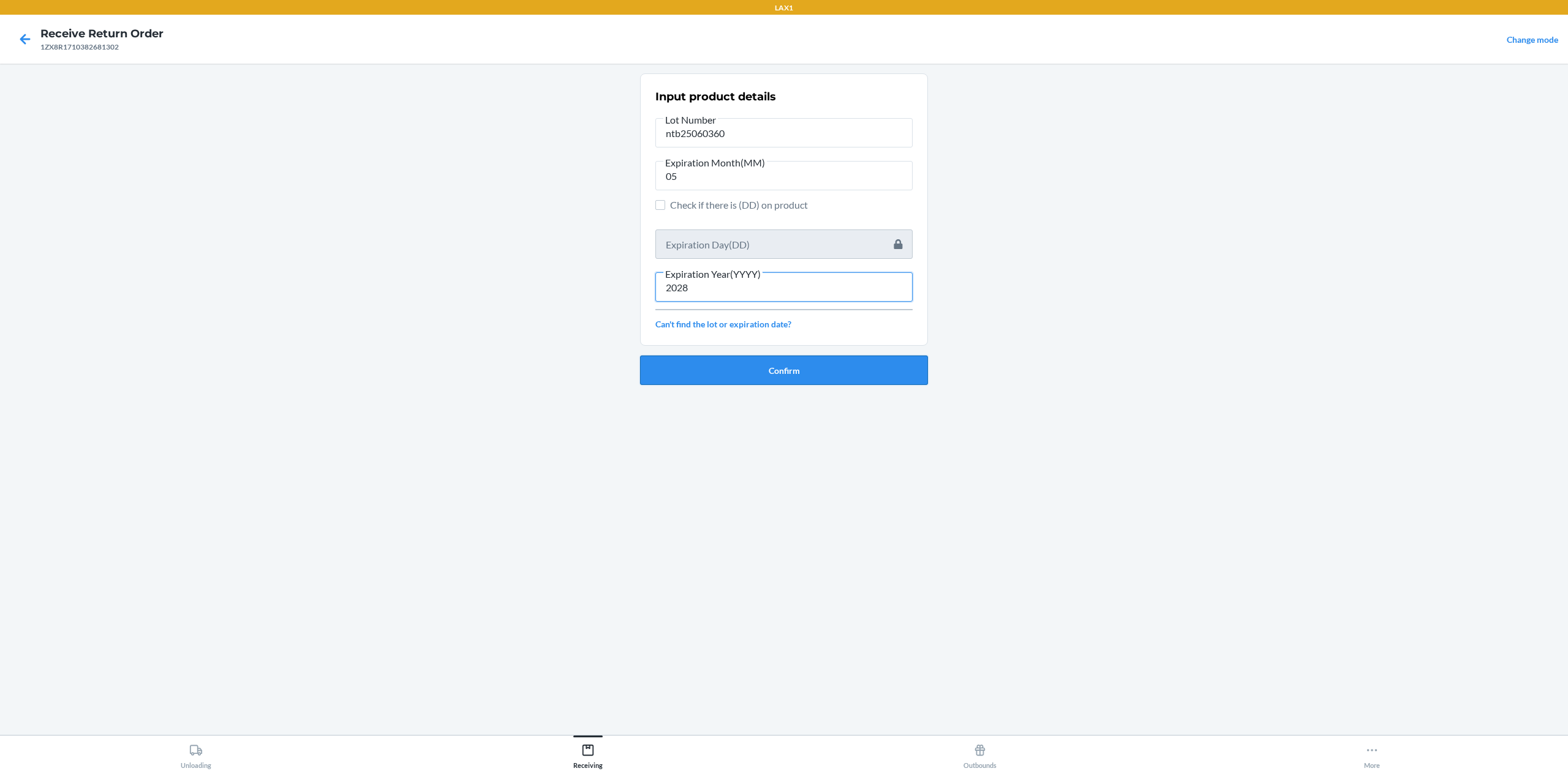
type input "2028"
click at [785, 372] on button "Confirm" at bounding box center [784, 370] width 288 height 30
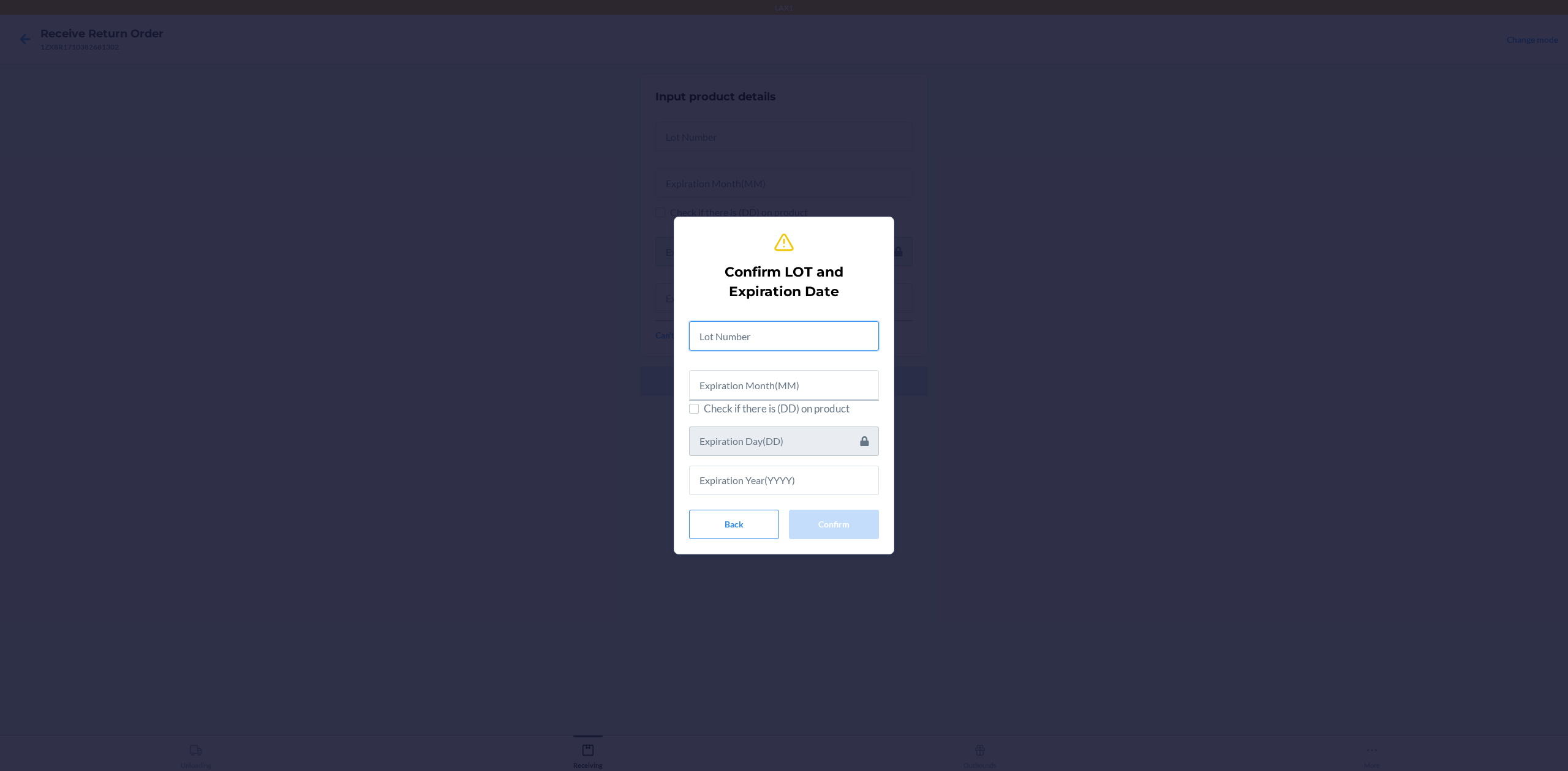
click at [732, 323] on input "text" at bounding box center [784, 336] width 190 height 30
type input "ntb2506036"
click at [753, 404] on span "Check if there is (DD) on product" at bounding box center [791, 407] width 175 height 16
click at [699, 404] on input "Check if there is (DD) on product" at bounding box center [694, 407] width 10 height 10
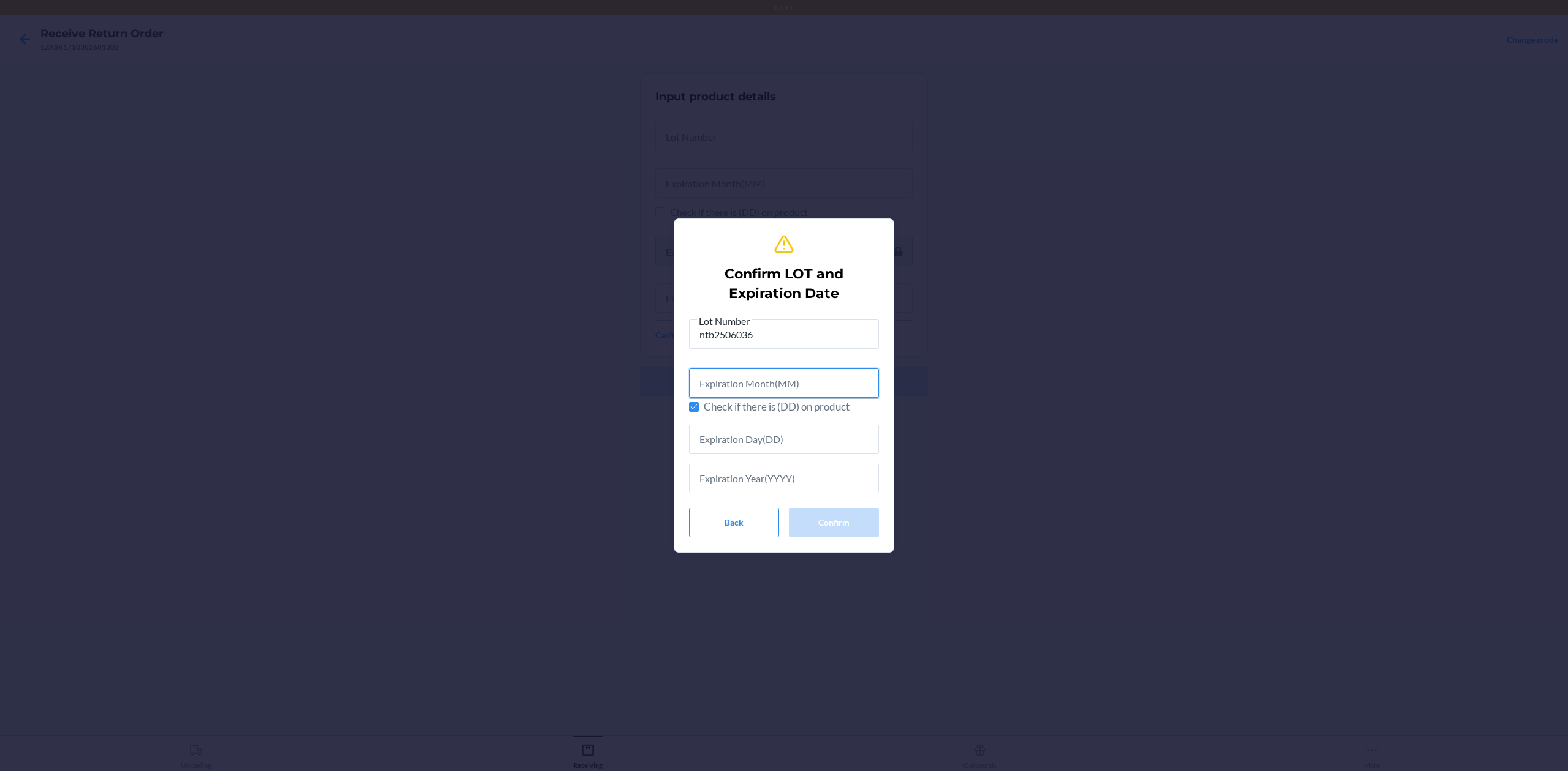
click at [763, 390] on input "text" at bounding box center [784, 383] width 190 height 30
click at [691, 405] on input "Check if there is (DD) on product" at bounding box center [694, 407] width 10 height 10
click at [727, 399] on span "Check if there is (DD) on product" at bounding box center [791, 407] width 175 height 16
click at [699, 402] on input "Check if there is (DD) on product" at bounding box center [694, 407] width 10 height 10
click at [738, 394] on input "text" at bounding box center [784, 383] width 190 height 30
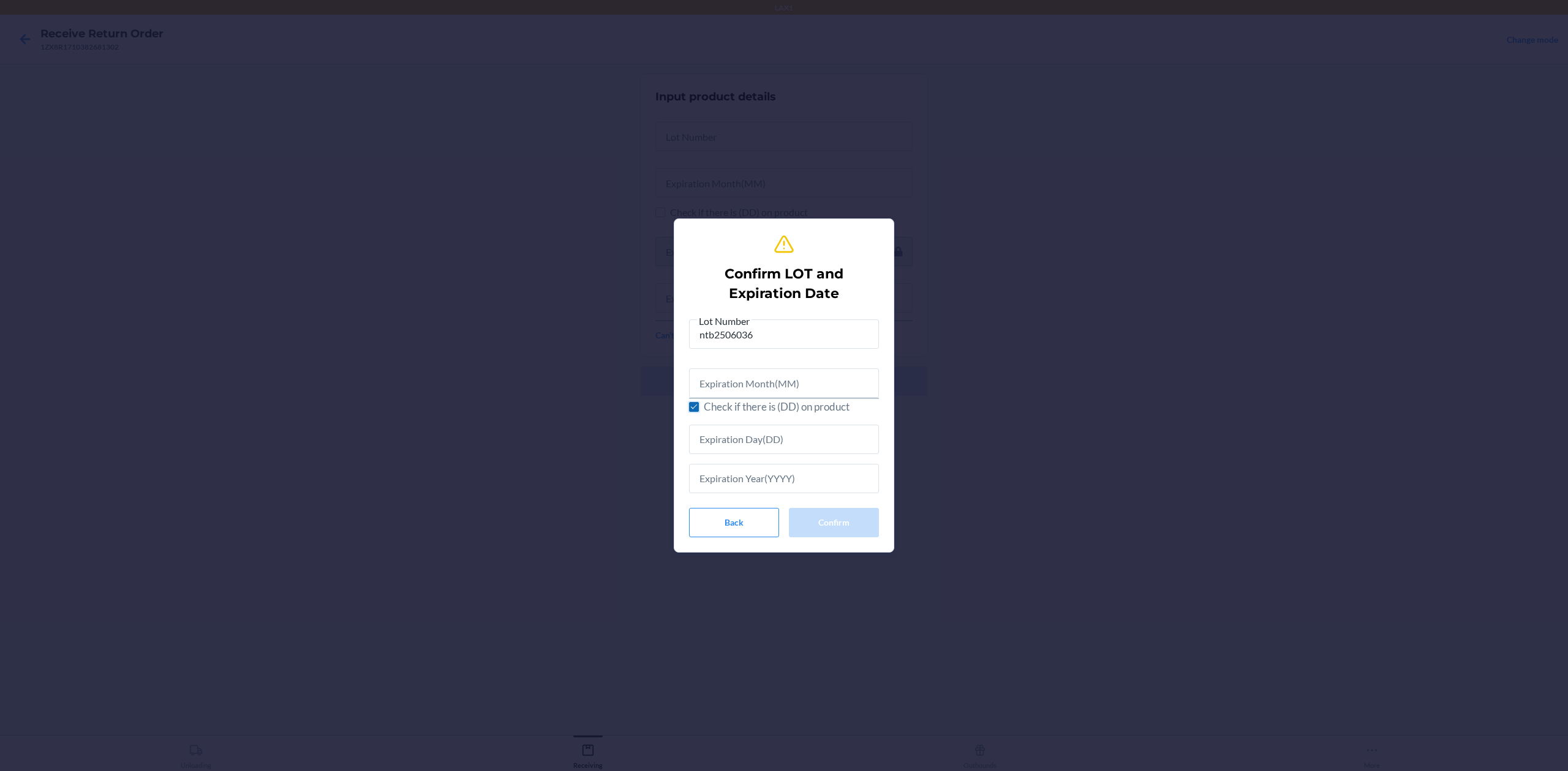
click at [694, 409] on input "Check if there is (DD) on product" at bounding box center [694, 407] width 10 height 10
checkbox input "false"
click at [722, 389] on input "text" at bounding box center [784, 383] width 190 height 30
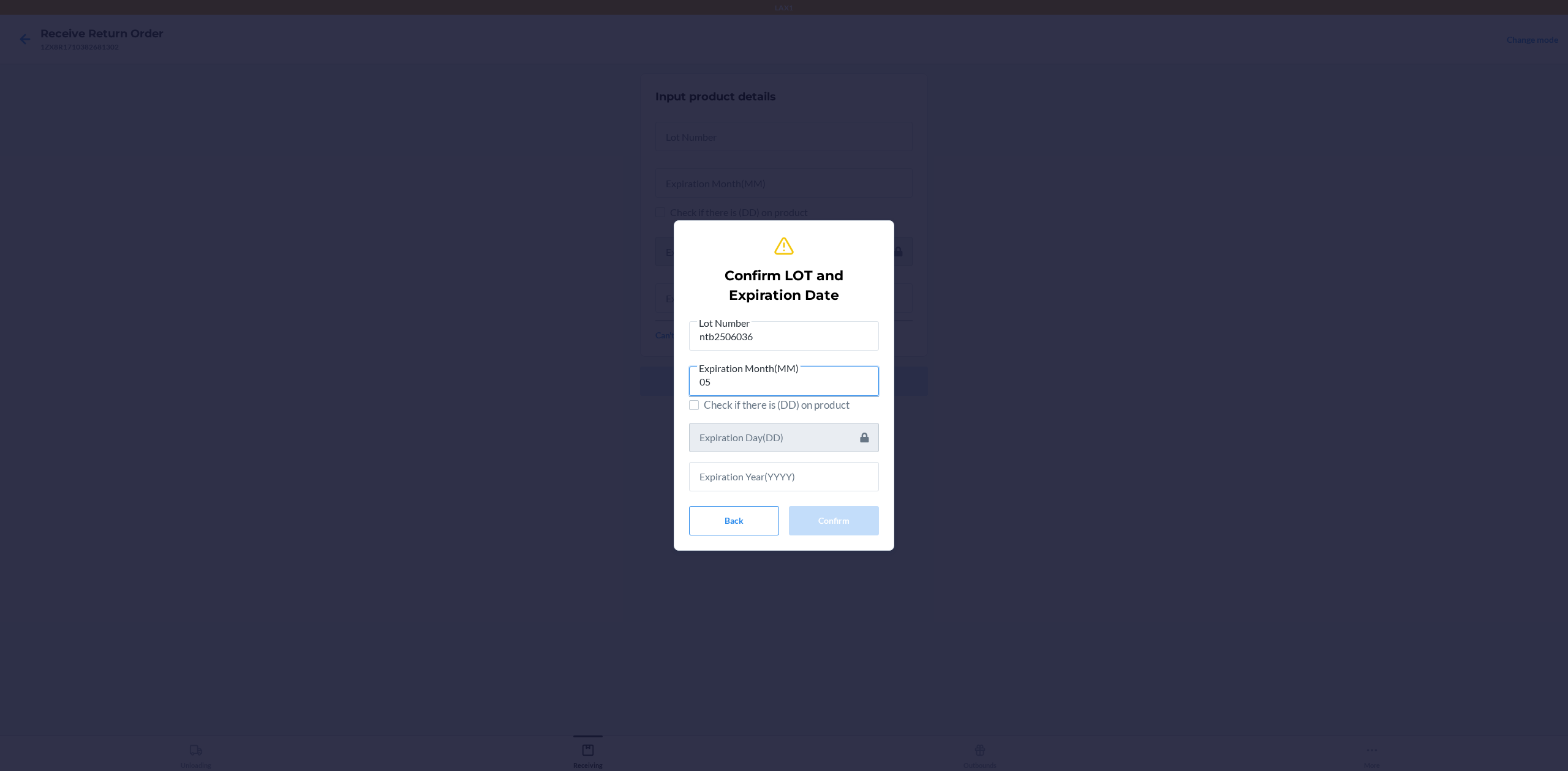
type input "05"
click at [757, 488] on input "text" at bounding box center [784, 476] width 190 height 30
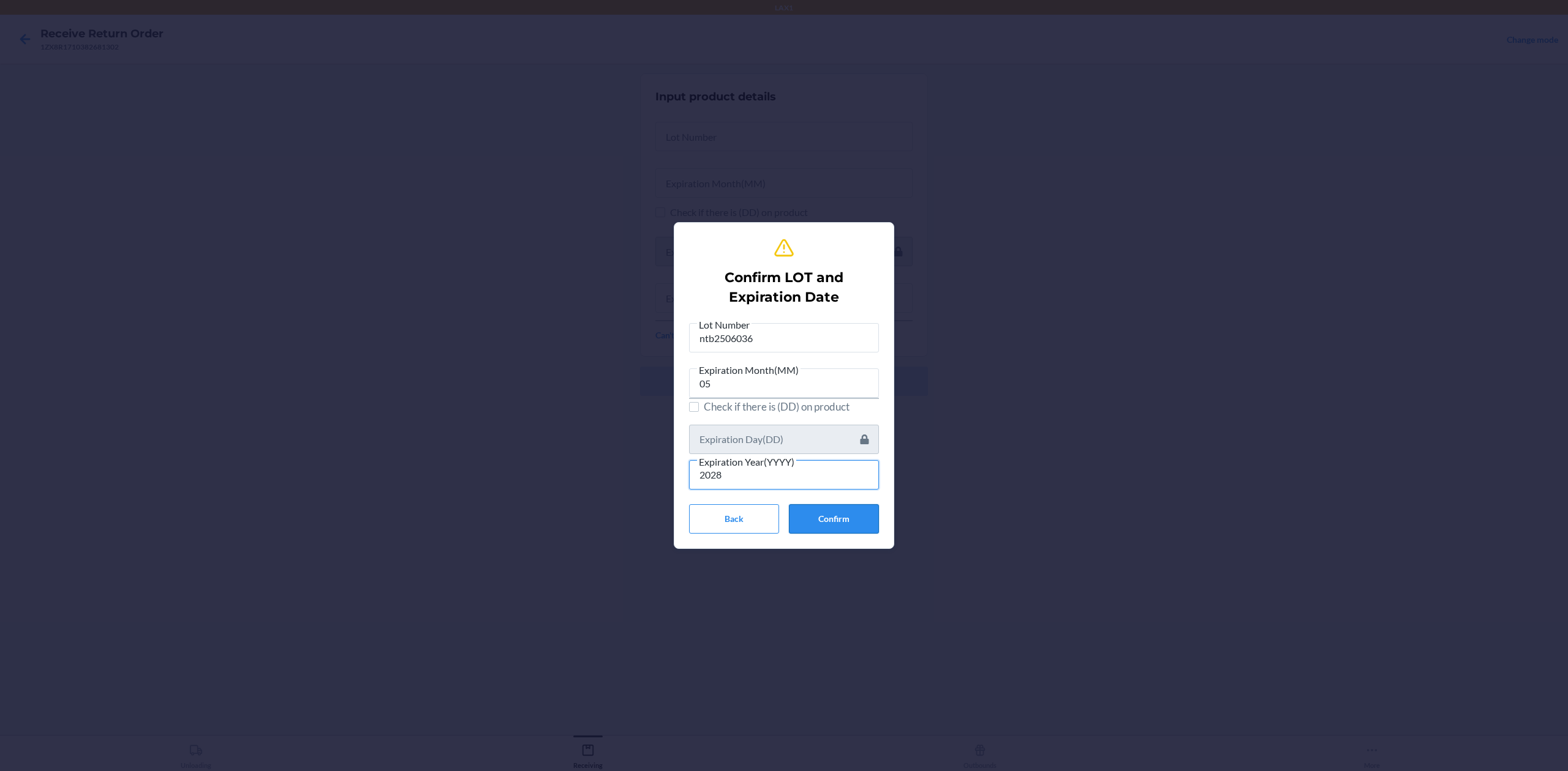
type input "2028"
click at [830, 507] on button "Confirm" at bounding box center [834, 519] width 90 height 30
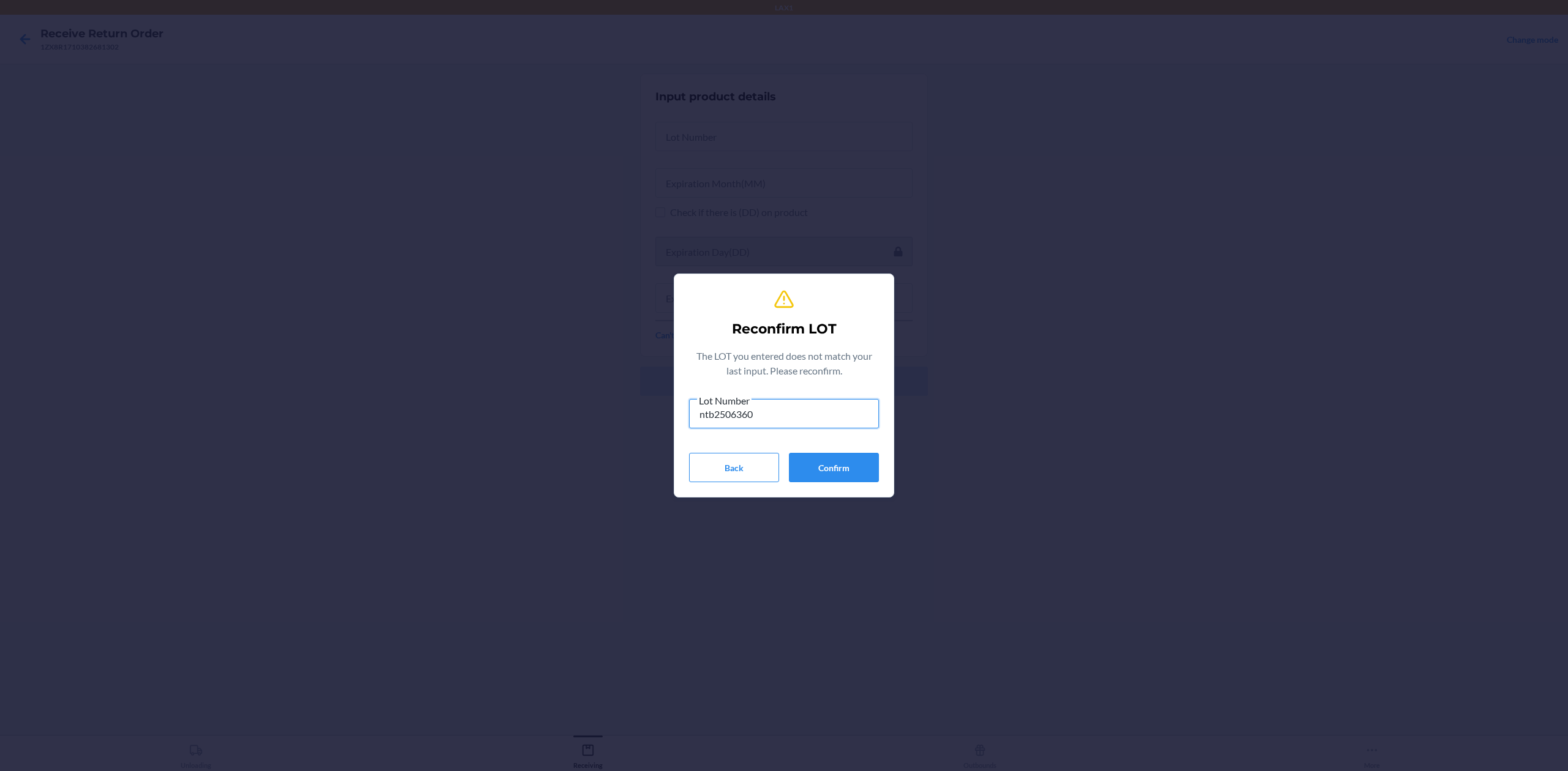
type input "ntb2506360"
click at [814, 466] on button "Confirm" at bounding box center [834, 467] width 90 height 30
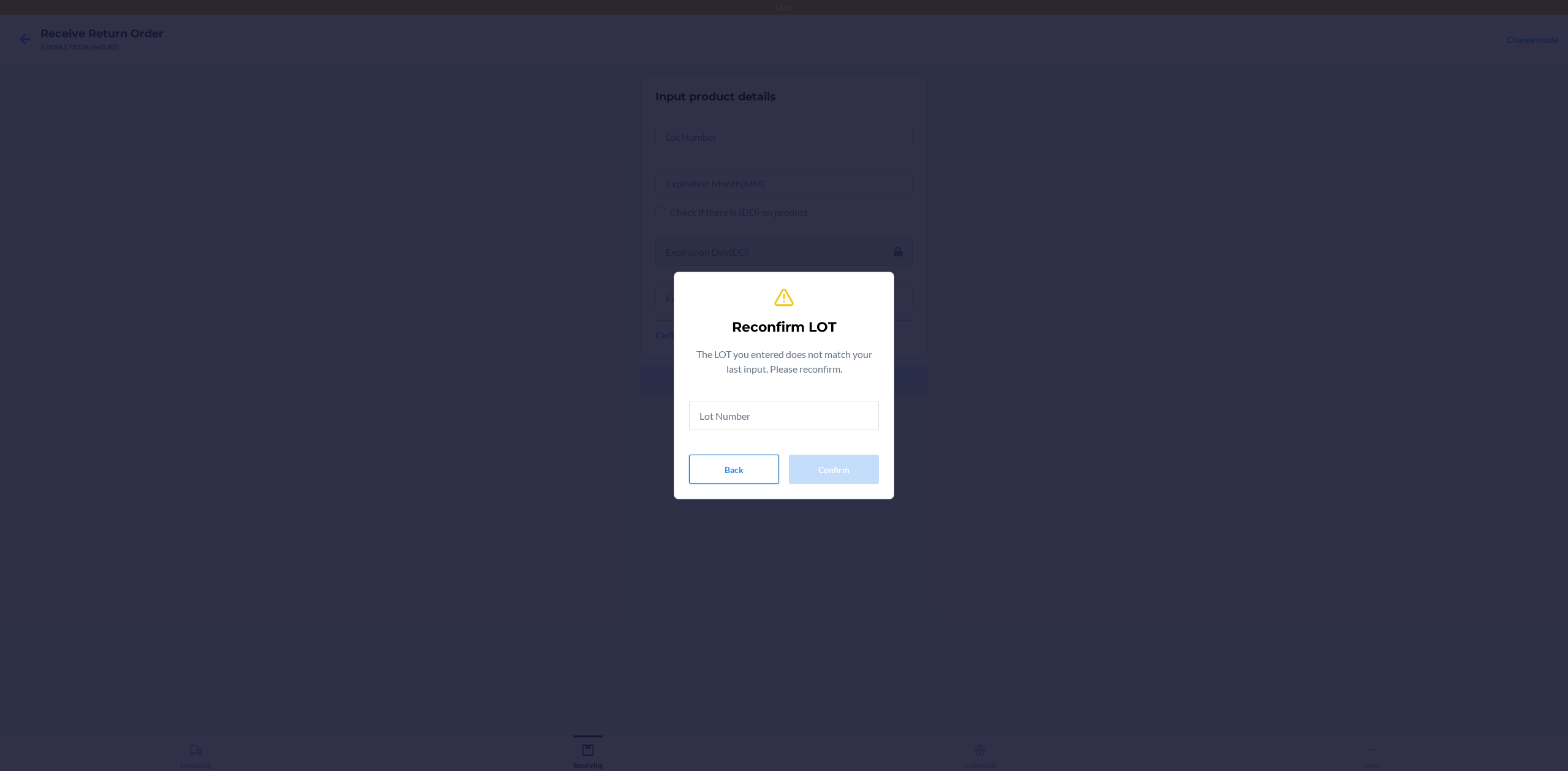
click at [740, 476] on button "Back" at bounding box center [734, 470] width 90 height 30
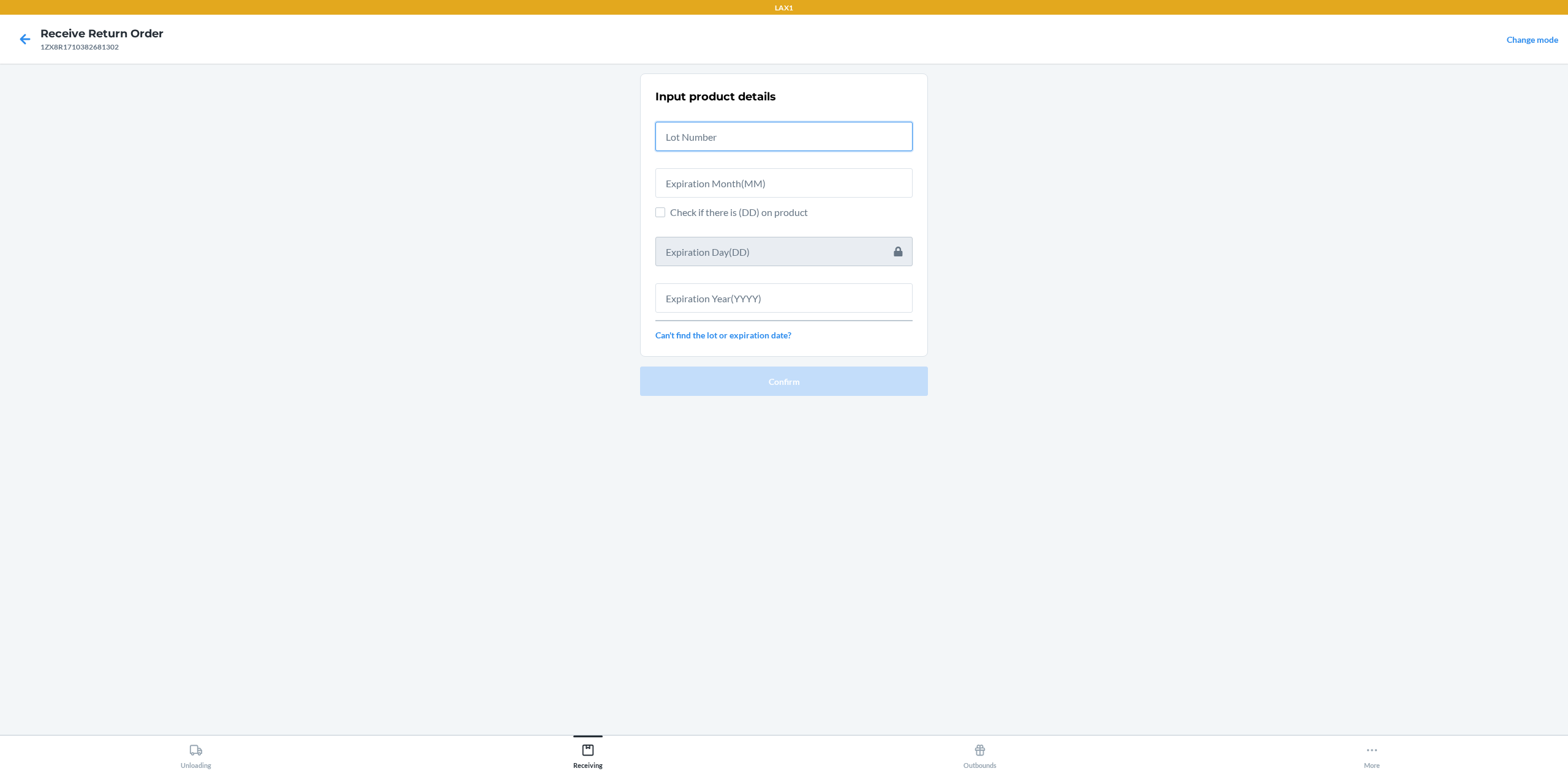
click at [770, 150] on input "text" at bounding box center [784, 136] width 257 height 30
type input "ntb25060360"
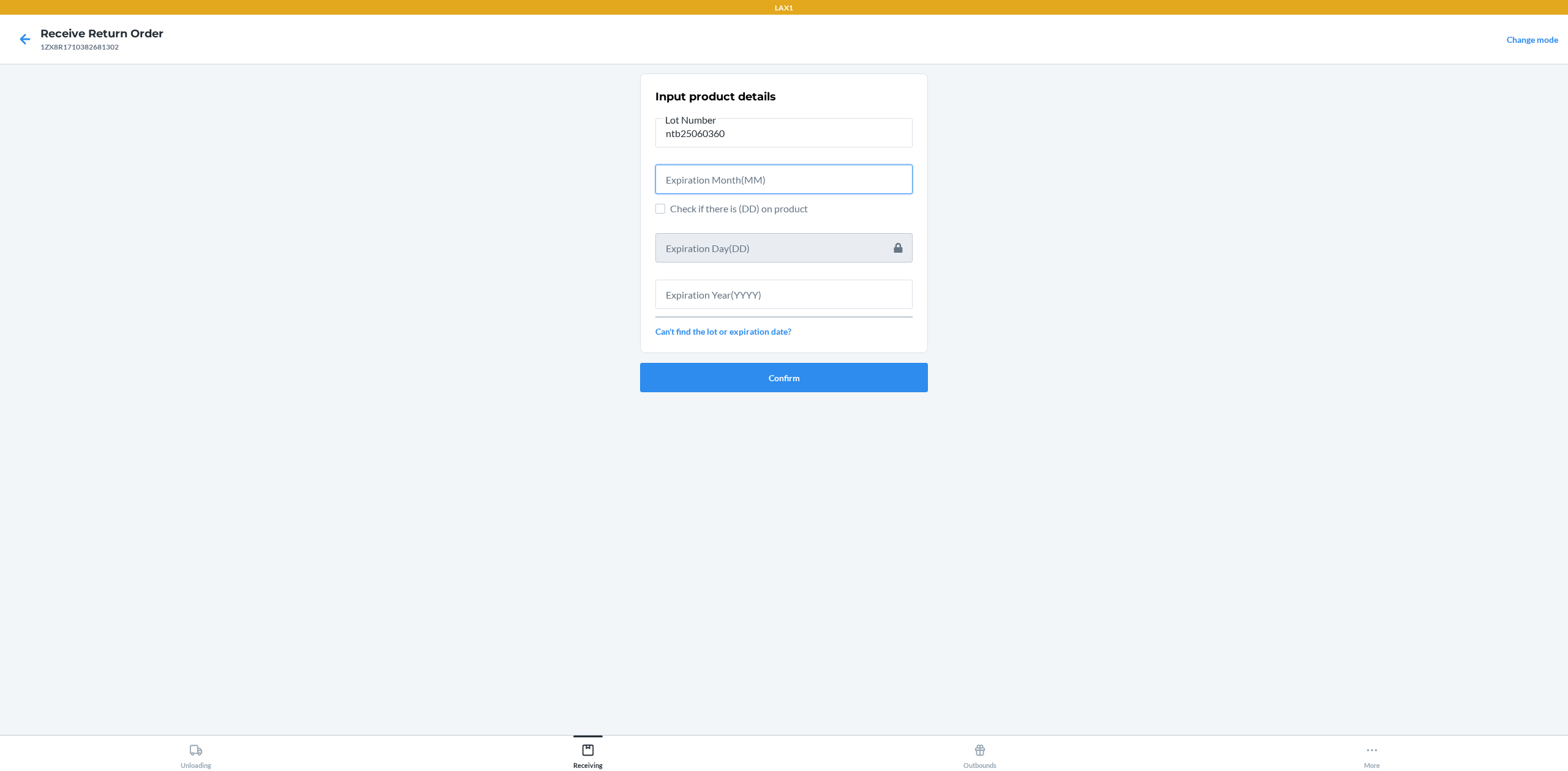
click at [785, 188] on input "text" at bounding box center [784, 179] width 257 height 30
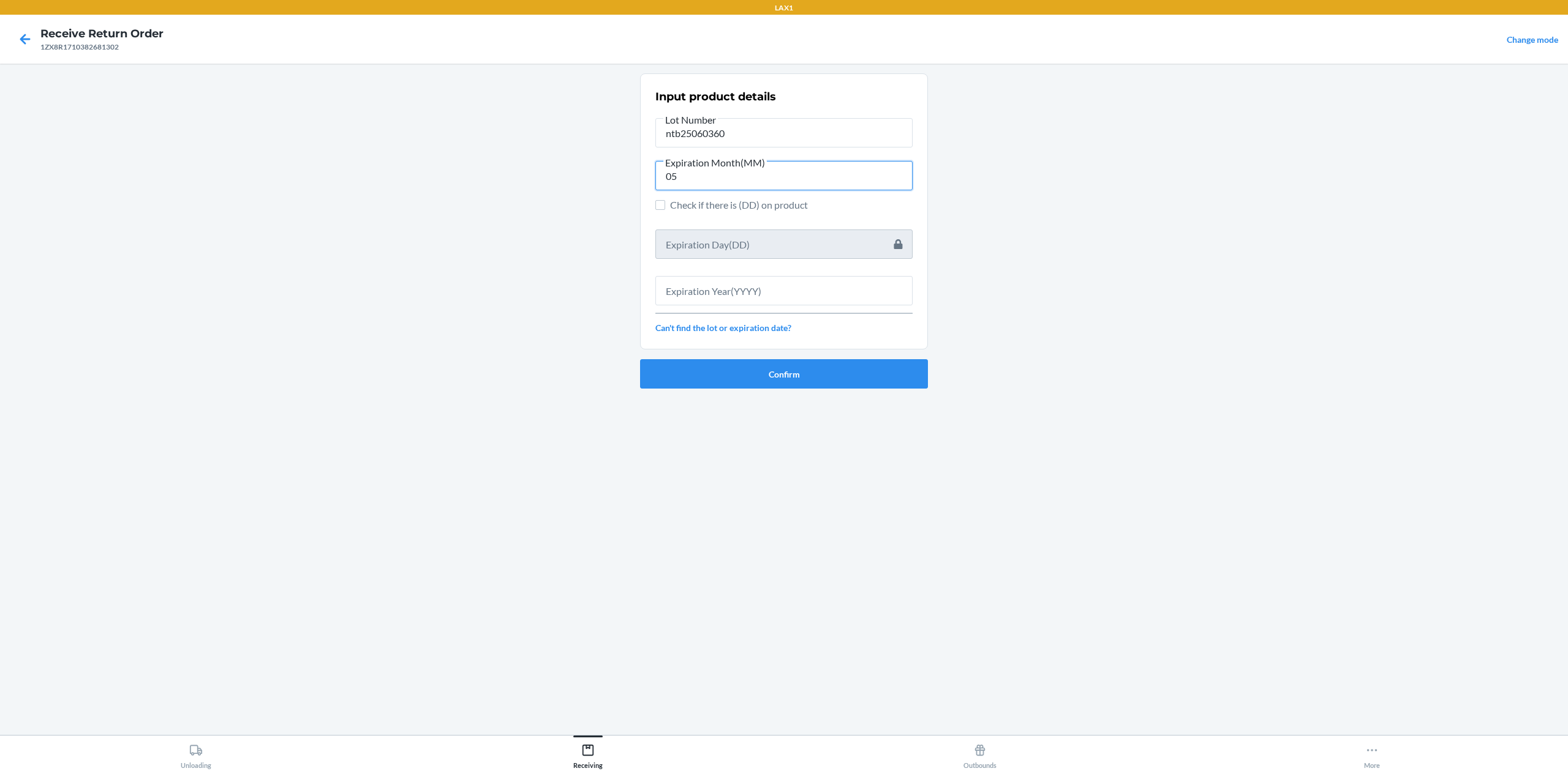
type input "05"
click at [776, 280] on input "text" at bounding box center [784, 290] width 257 height 30
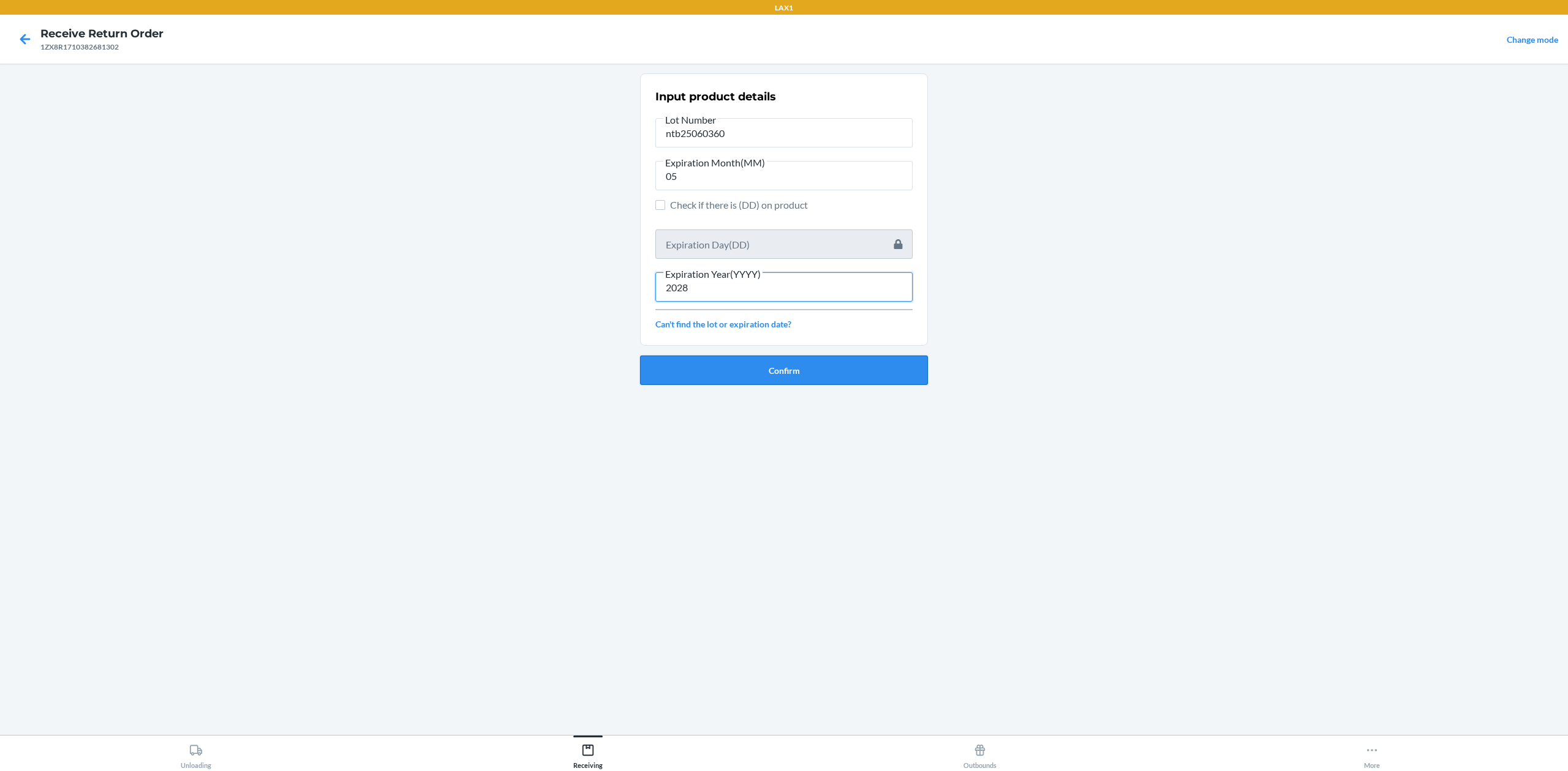
type input "2028"
click at [792, 364] on button "Confirm" at bounding box center [784, 370] width 288 height 30
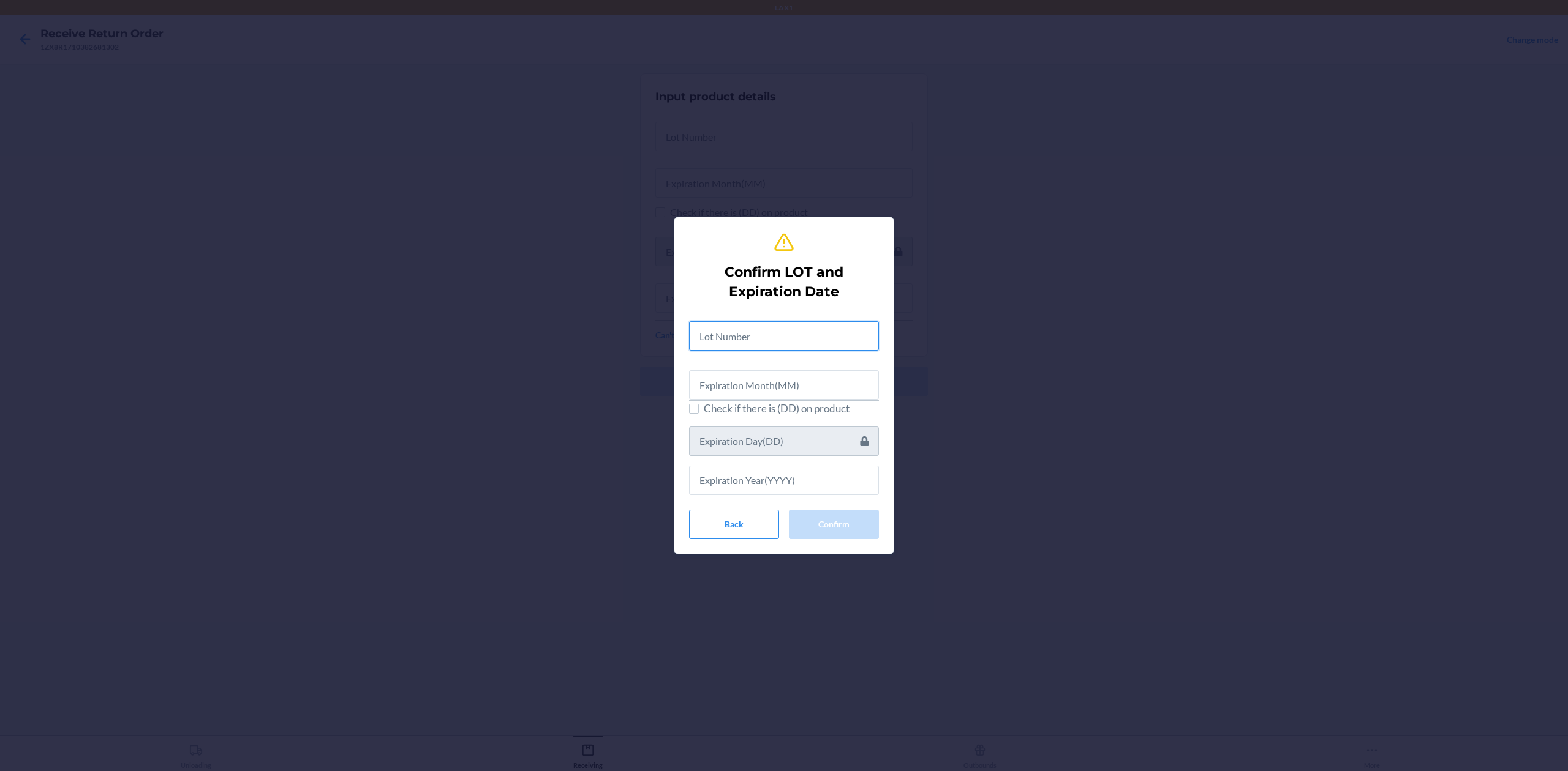
click at [777, 344] on input "text" at bounding box center [784, 336] width 190 height 30
type input "ntb25060360"
click at [745, 379] on input "text" at bounding box center [784, 383] width 190 height 30
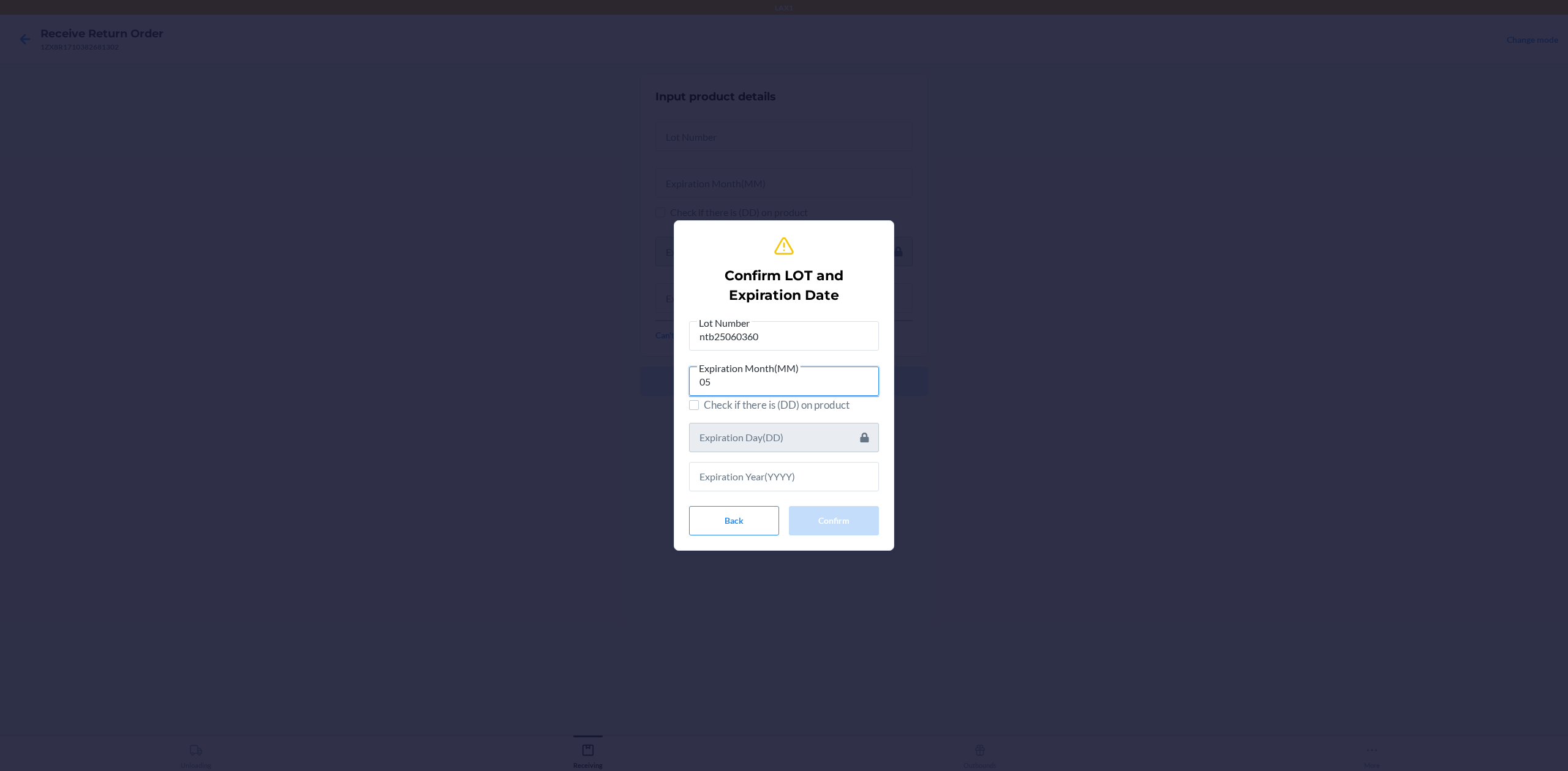
type input "05"
click at [735, 475] on input "text" at bounding box center [784, 476] width 190 height 30
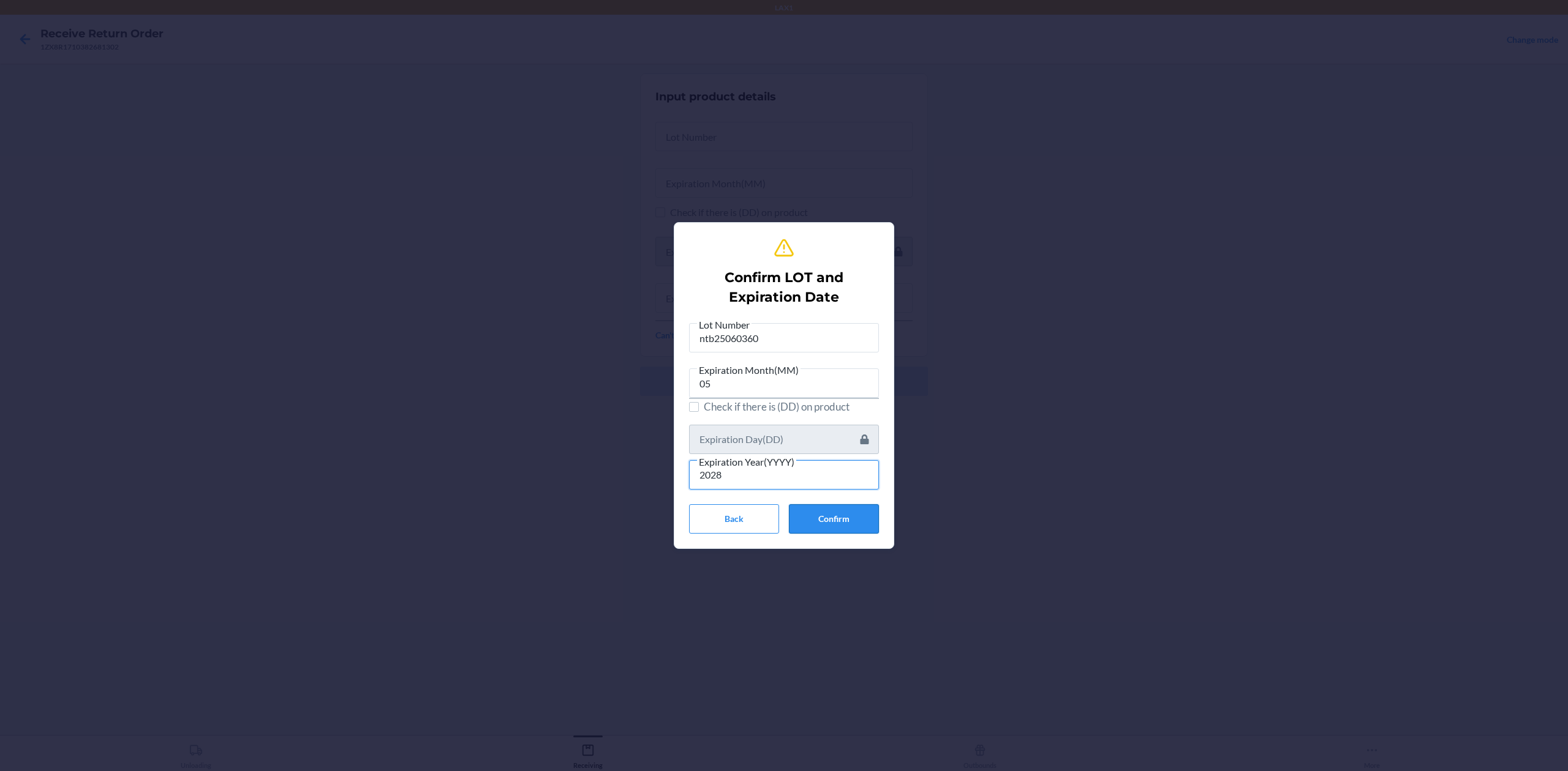
type input "2028"
click at [843, 512] on button "Confirm" at bounding box center [834, 519] width 90 height 30
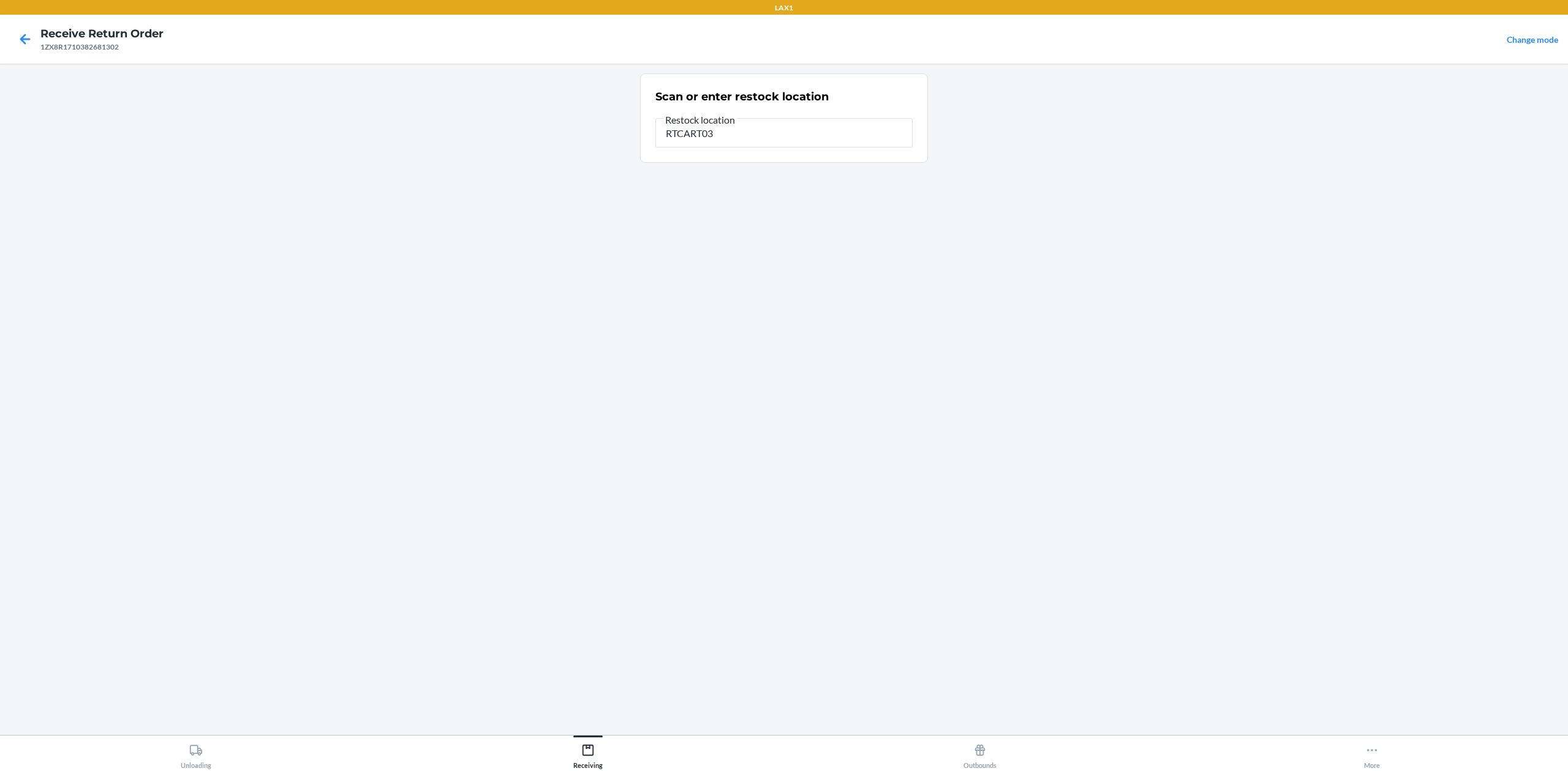
type input "RTCART032"
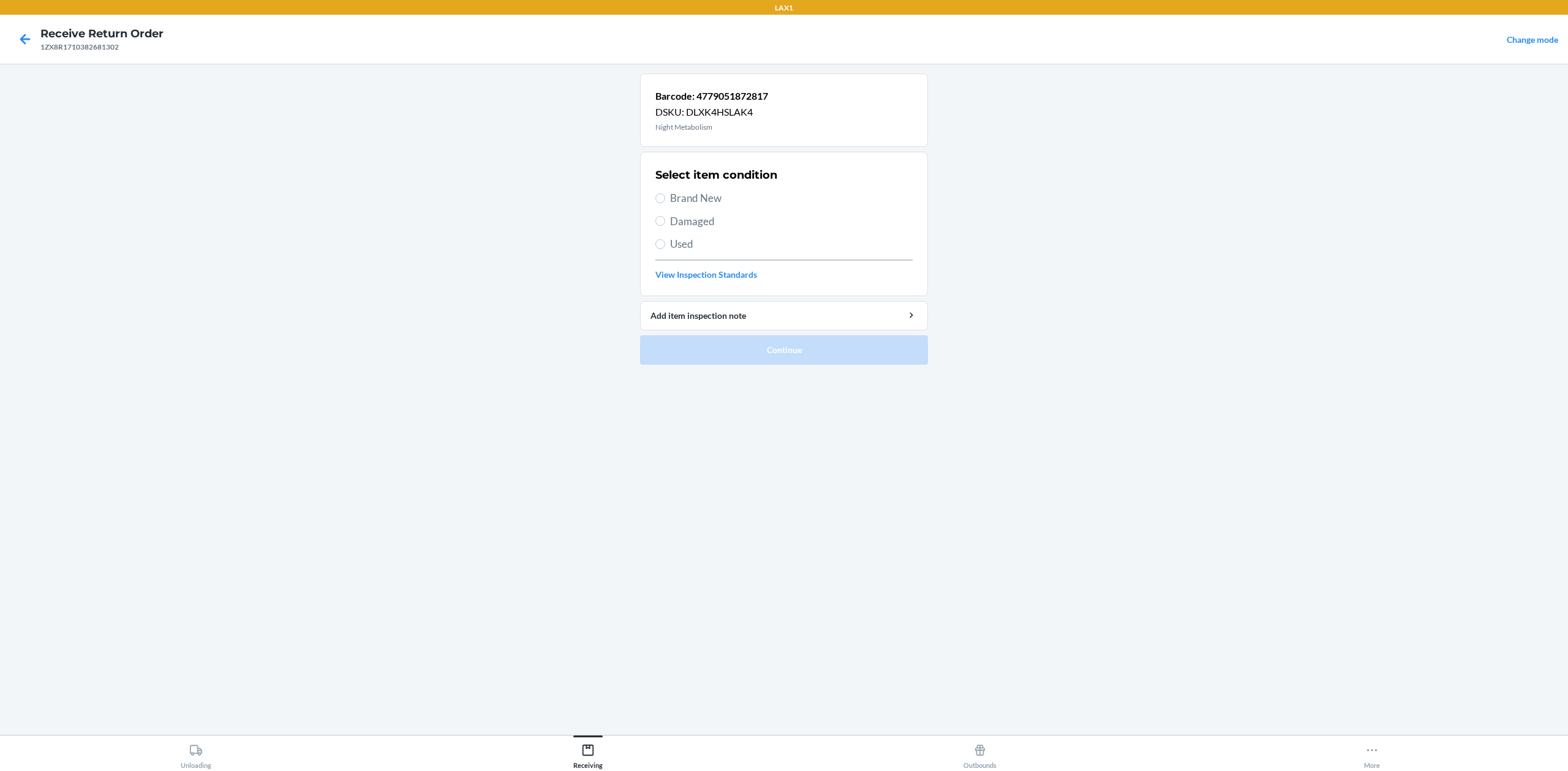
click at [705, 195] on span "Brand New" at bounding box center [791, 198] width 242 height 16
click at [665, 195] on input "Brand New" at bounding box center [661, 198] width 10 height 10
radio input "true"
click at [765, 345] on button "Continue" at bounding box center [784, 350] width 288 height 30
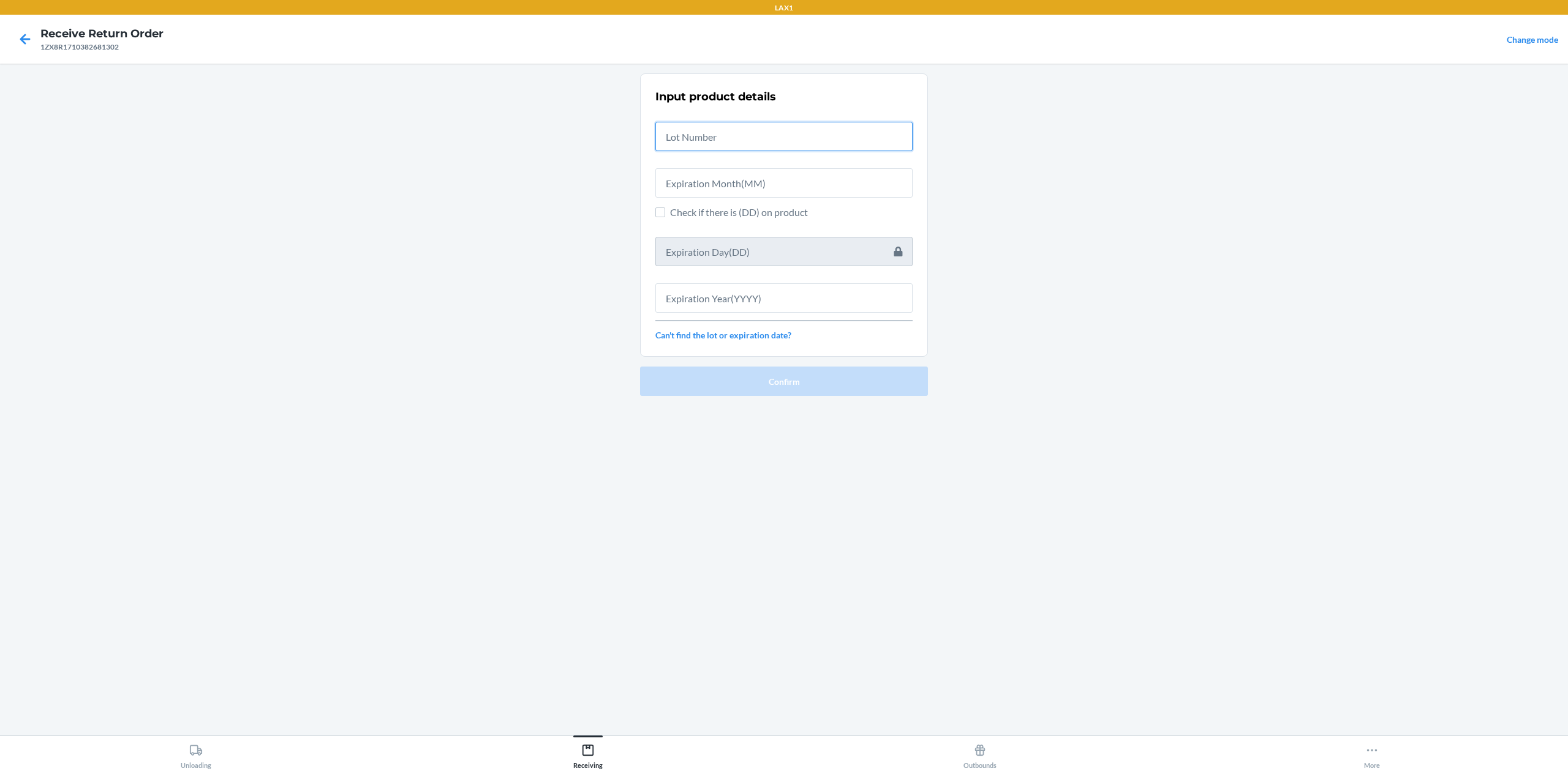
click at [763, 145] on input "text" at bounding box center [784, 136] width 257 height 30
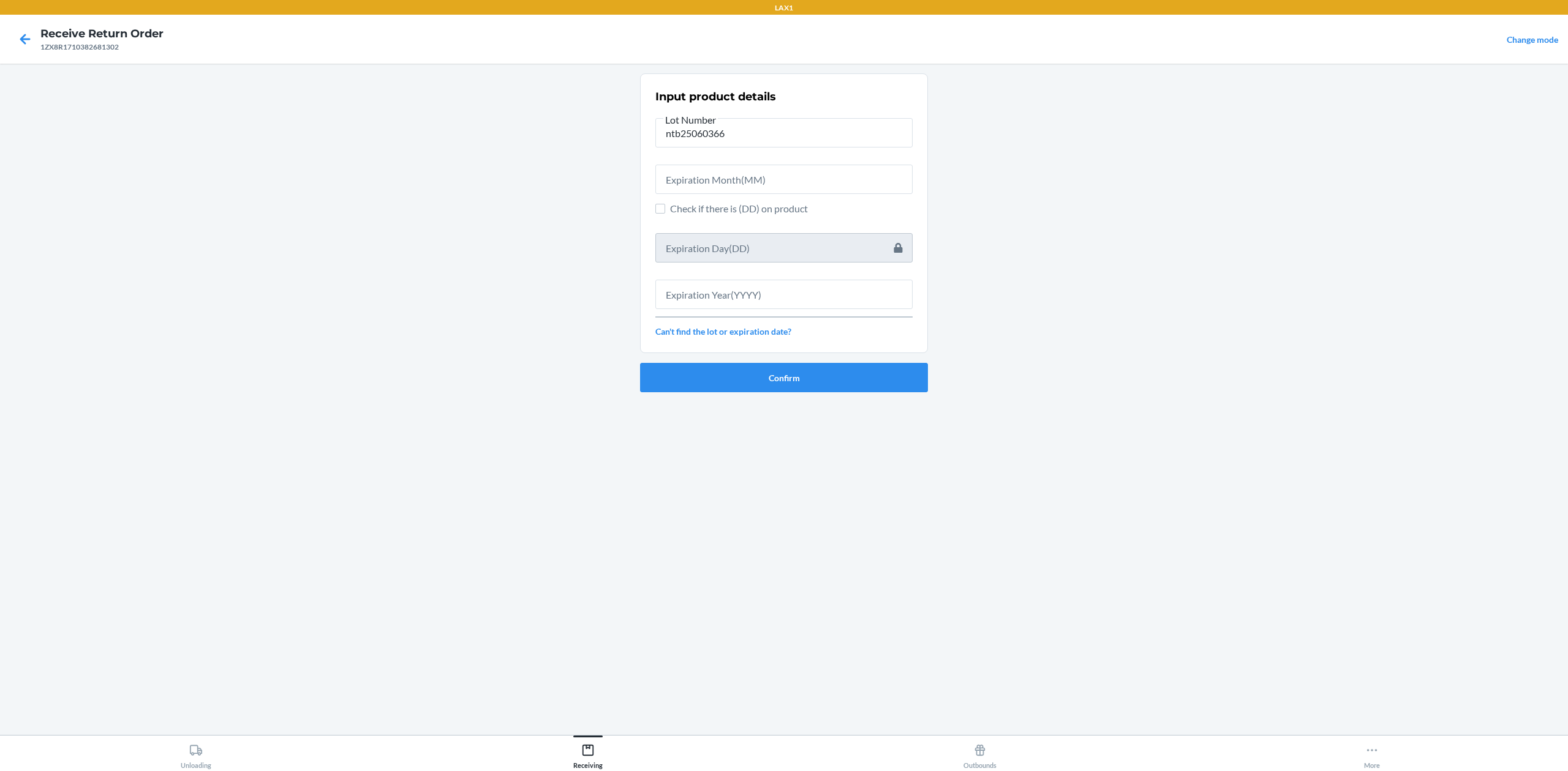
click at [711, 160] on div at bounding box center [784, 174] width 257 height 39
click at [705, 188] on input "text" at bounding box center [784, 179] width 257 height 30
click at [754, 140] on input "ntb25060366" at bounding box center [784, 133] width 257 height 30
type input "ntb25060360"
click at [696, 192] on input "text" at bounding box center [784, 179] width 257 height 30
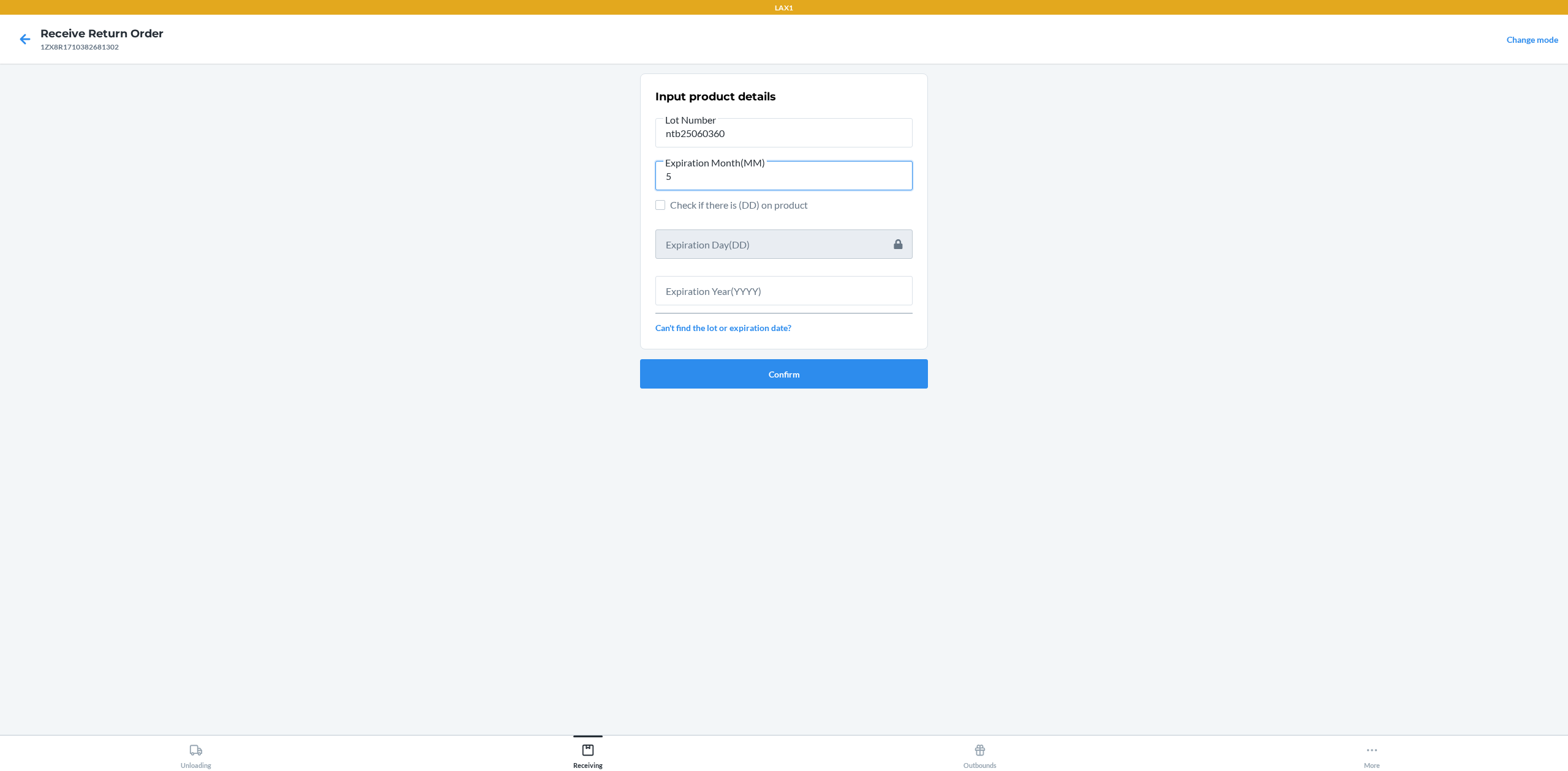
type input "5"
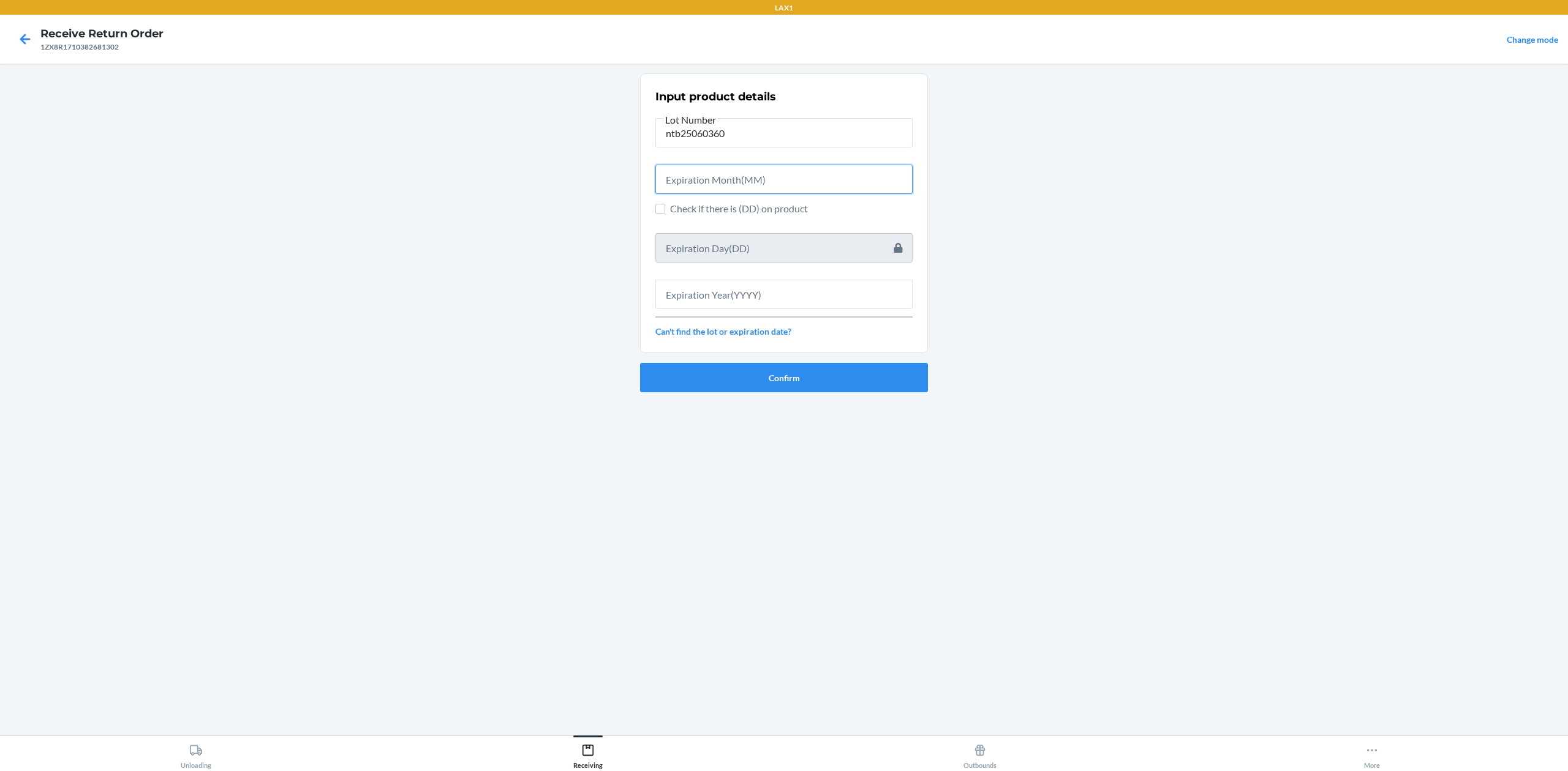
click at [709, 184] on input "text" at bounding box center [784, 179] width 257 height 30
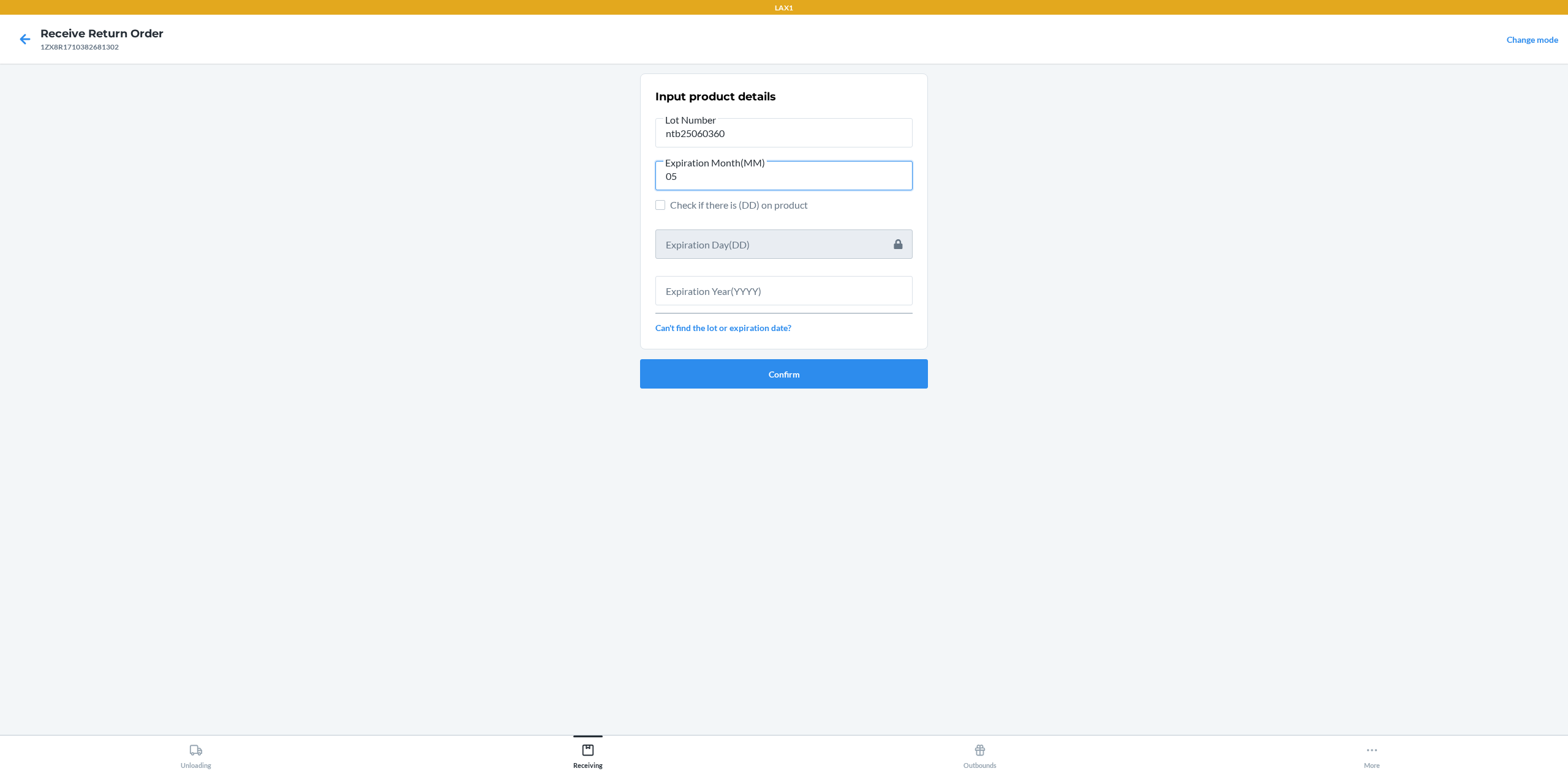
type input "05"
click at [711, 288] on input "text" at bounding box center [784, 290] width 257 height 30
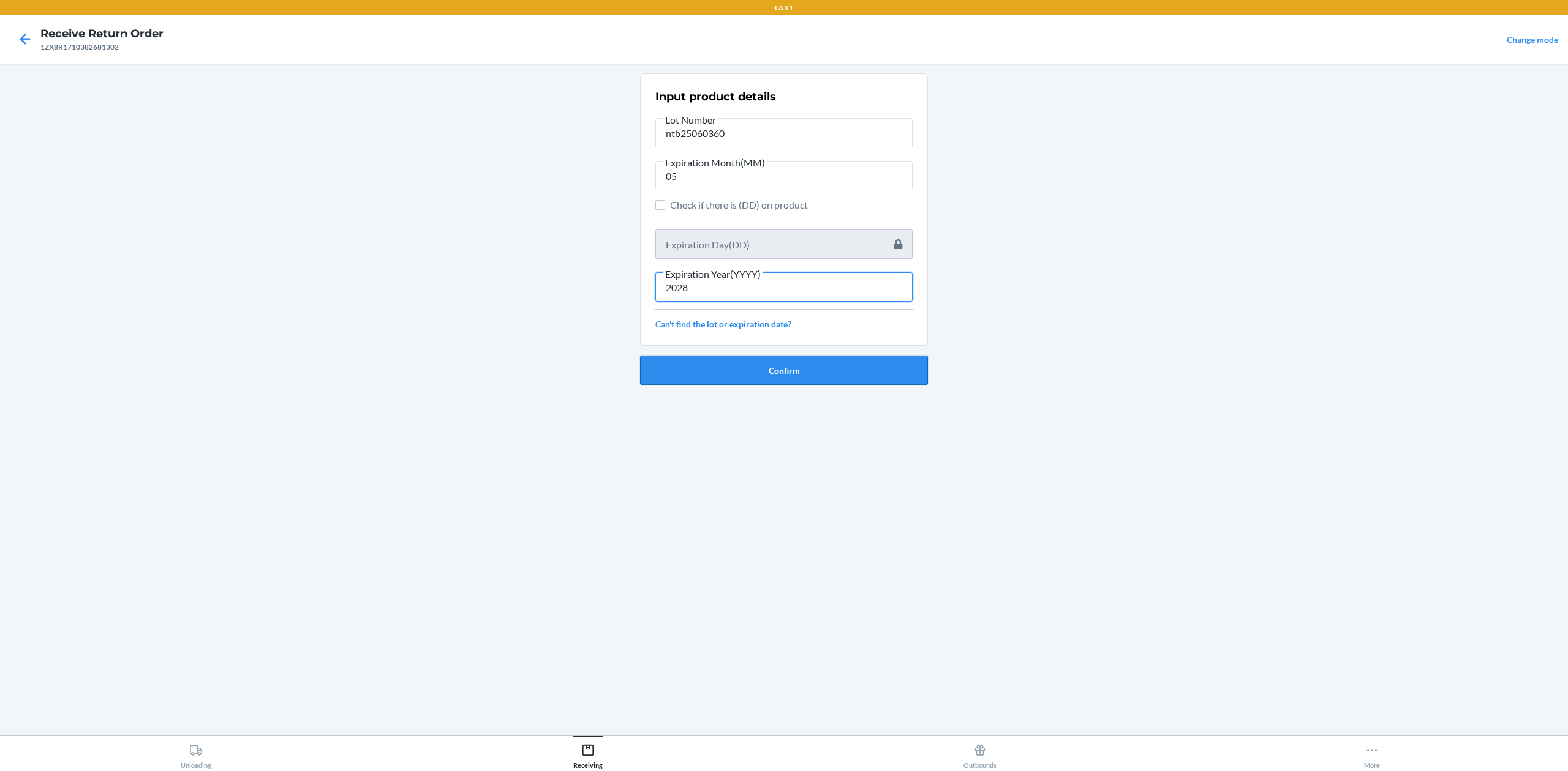
type input "2028"
click at [825, 356] on button "Confirm" at bounding box center [784, 370] width 288 height 30
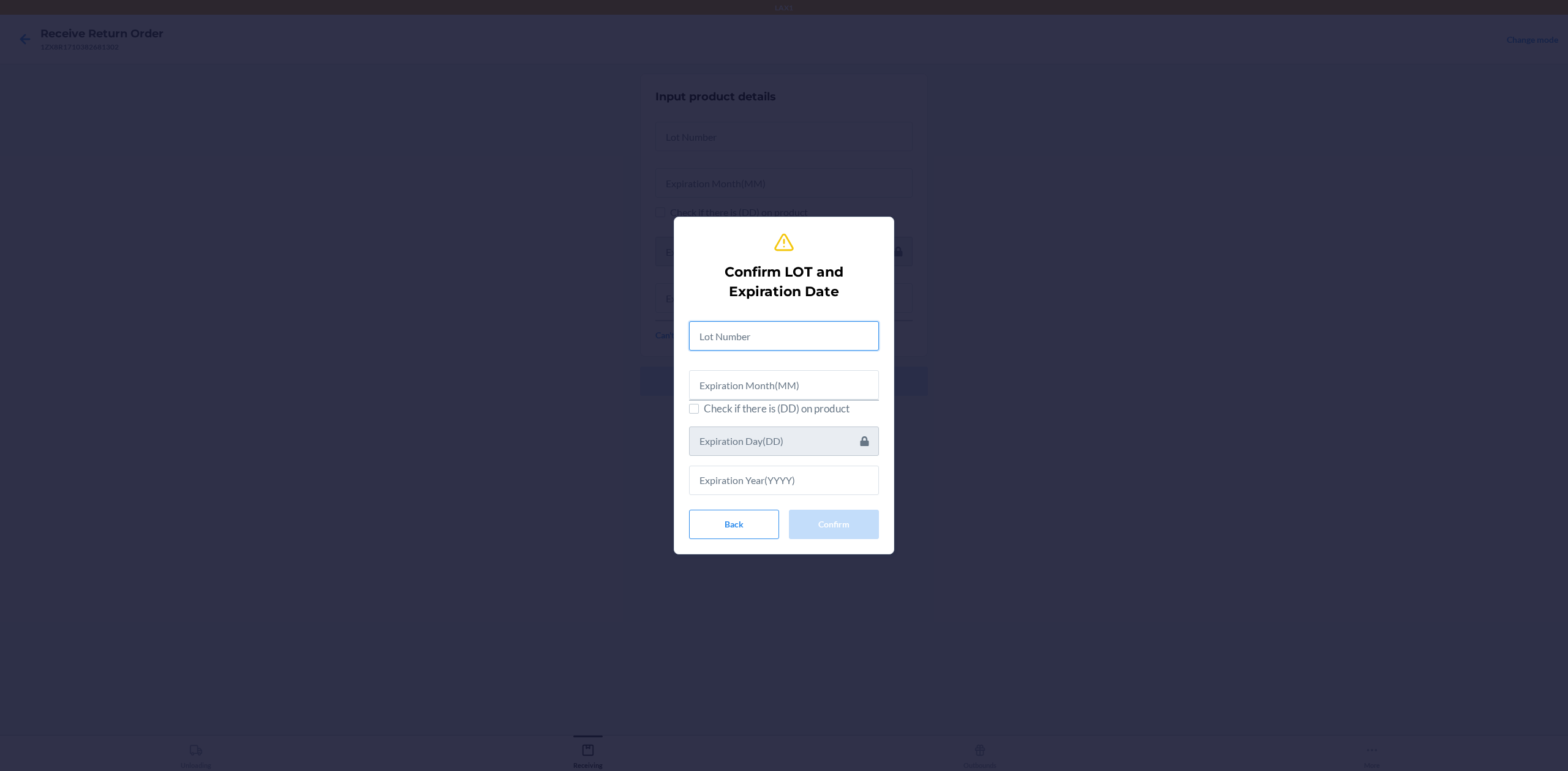
click at [776, 331] on input "text" at bounding box center [784, 336] width 190 height 30
type input "ntb25060360"
click at [759, 375] on input "text" at bounding box center [784, 383] width 190 height 30
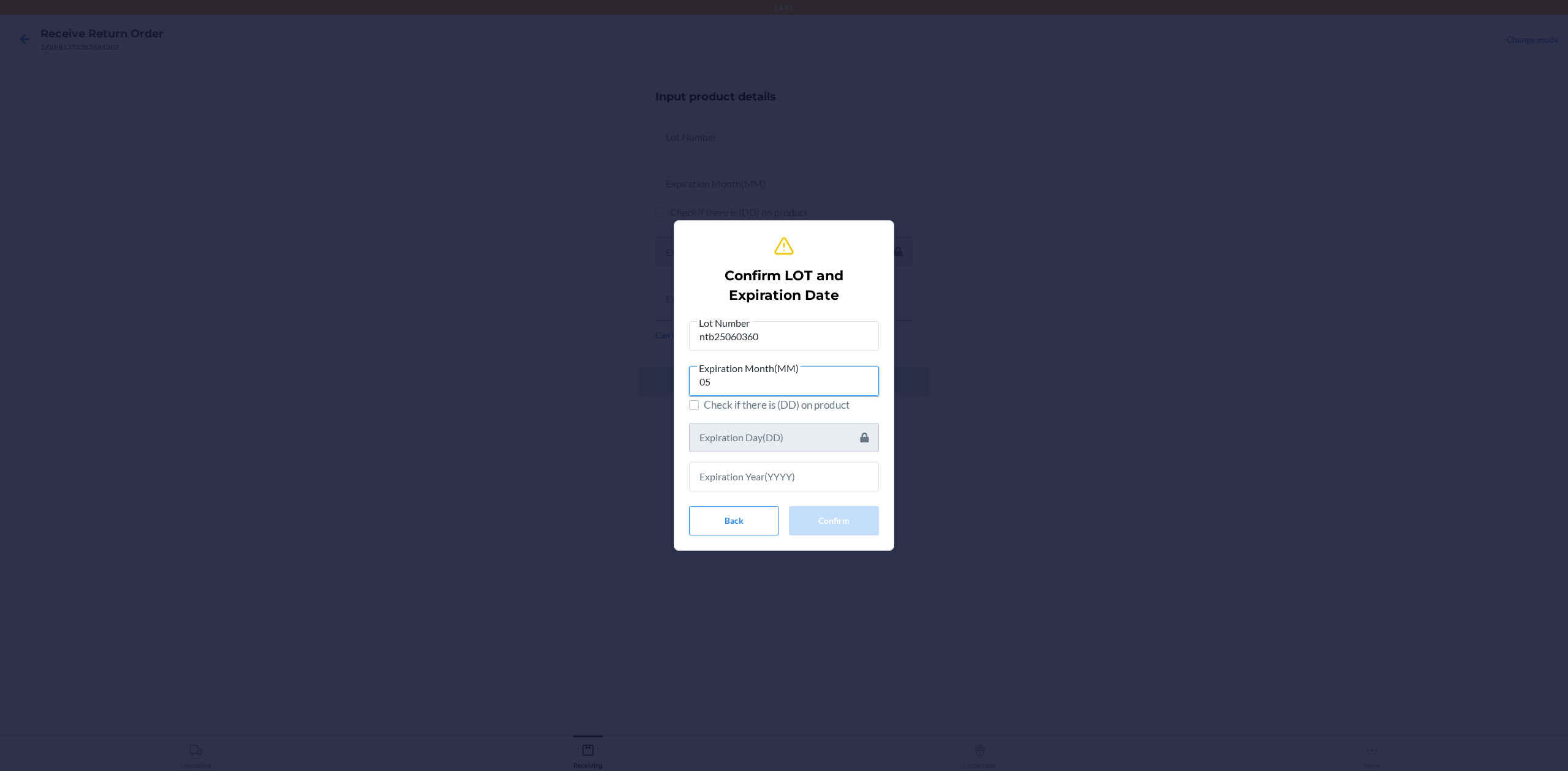
type input "05"
click at [808, 478] on input "text" at bounding box center [784, 476] width 190 height 30
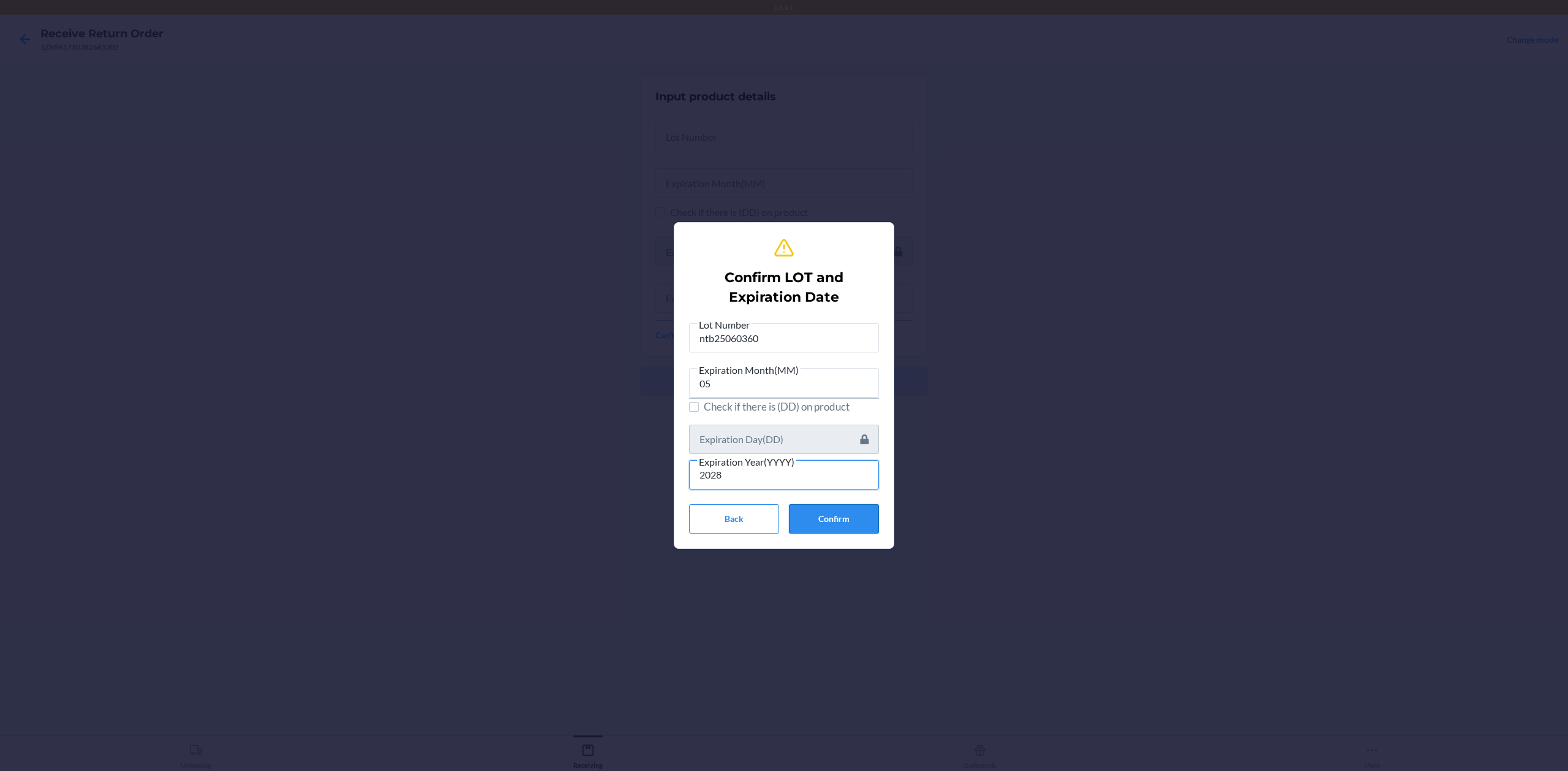
type input "2028"
click at [863, 530] on button "Confirm" at bounding box center [834, 519] width 90 height 30
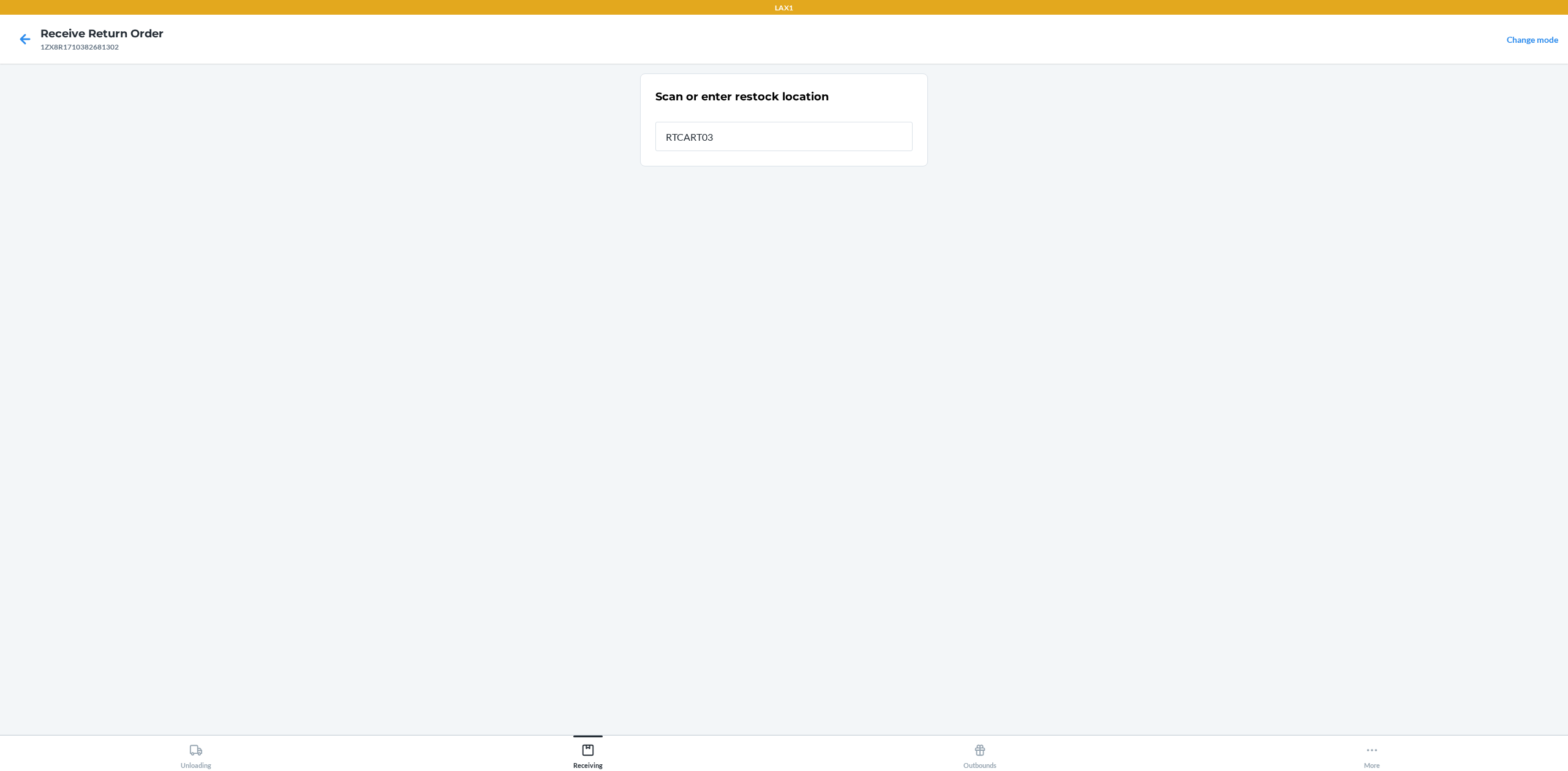
type input "RTCART032"
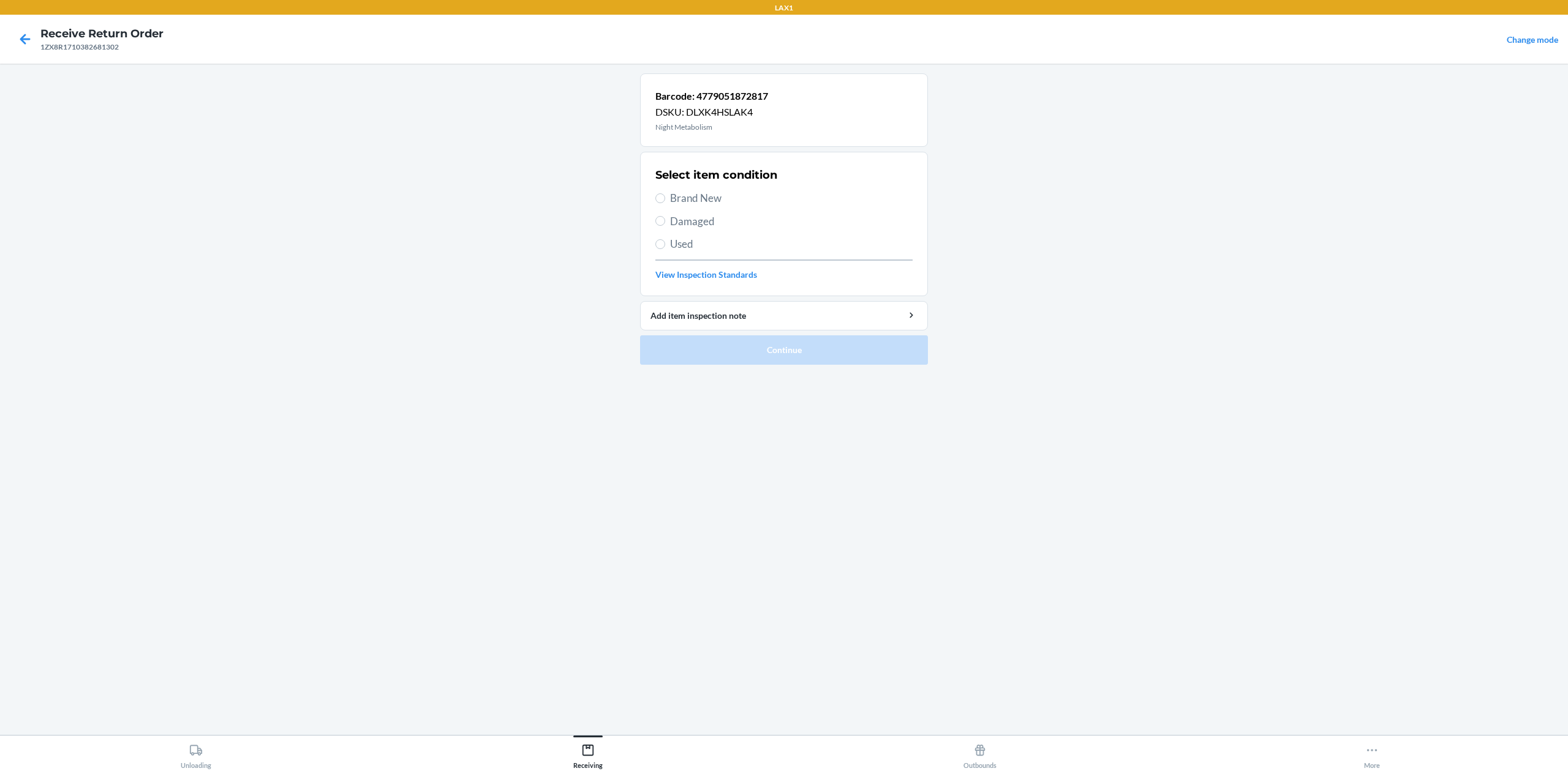
drag, startPoint x: 689, startPoint y: 199, endPoint x: 665, endPoint y: 292, distance: 96.0
click at [673, 209] on div "Select item condition Brand New Damaged Used View Inspection Standards" at bounding box center [784, 225] width 257 height 122
click at [667, 197] on label "Brand New" at bounding box center [784, 198] width 257 height 16
click at [665, 197] on input "Brand New" at bounding box center [661, 198] width 10 height 10
radio input "true"
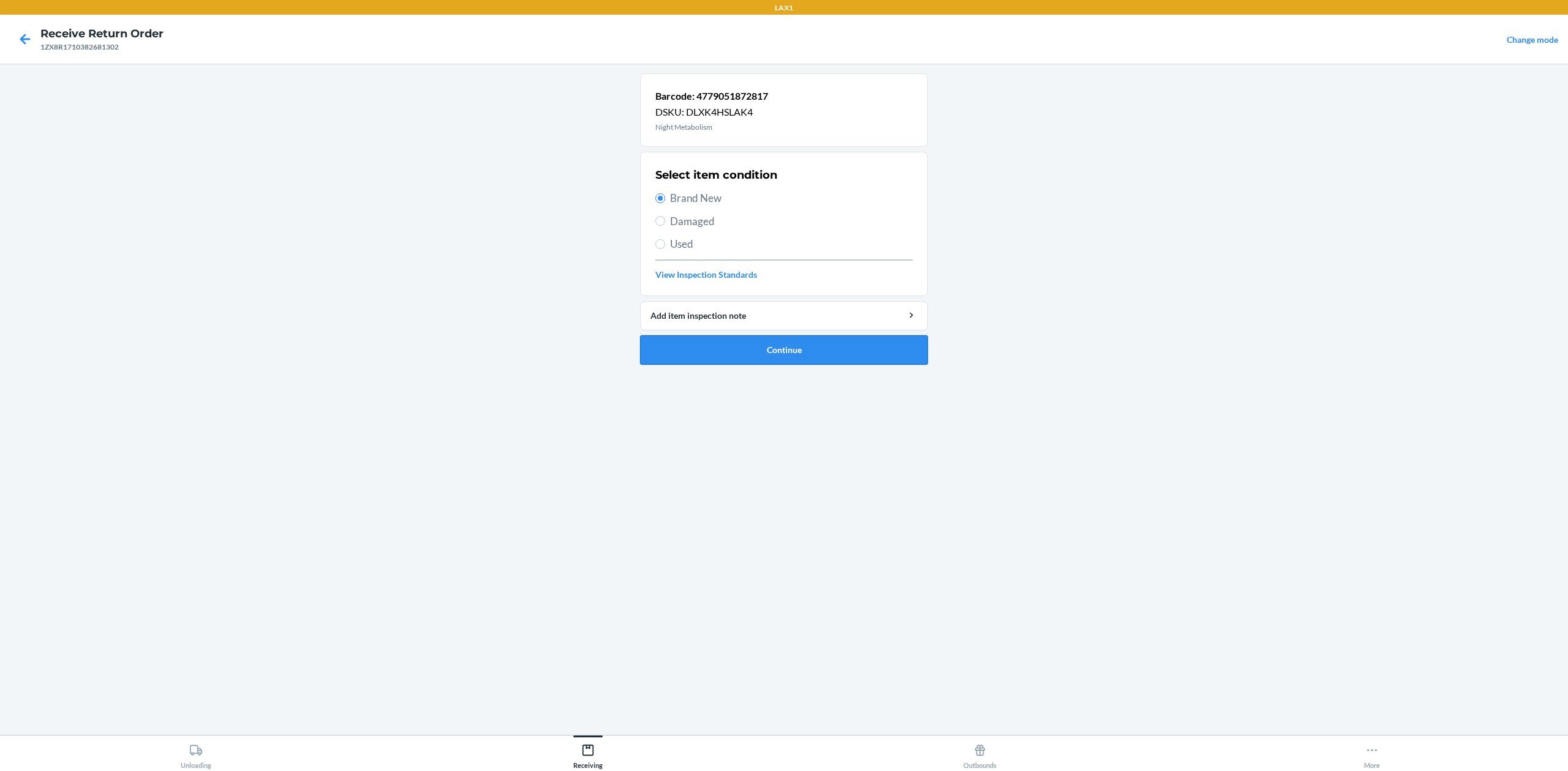
click at [733, 356] on button "Continue" at bounding box center [784, 350] width 288 height 30
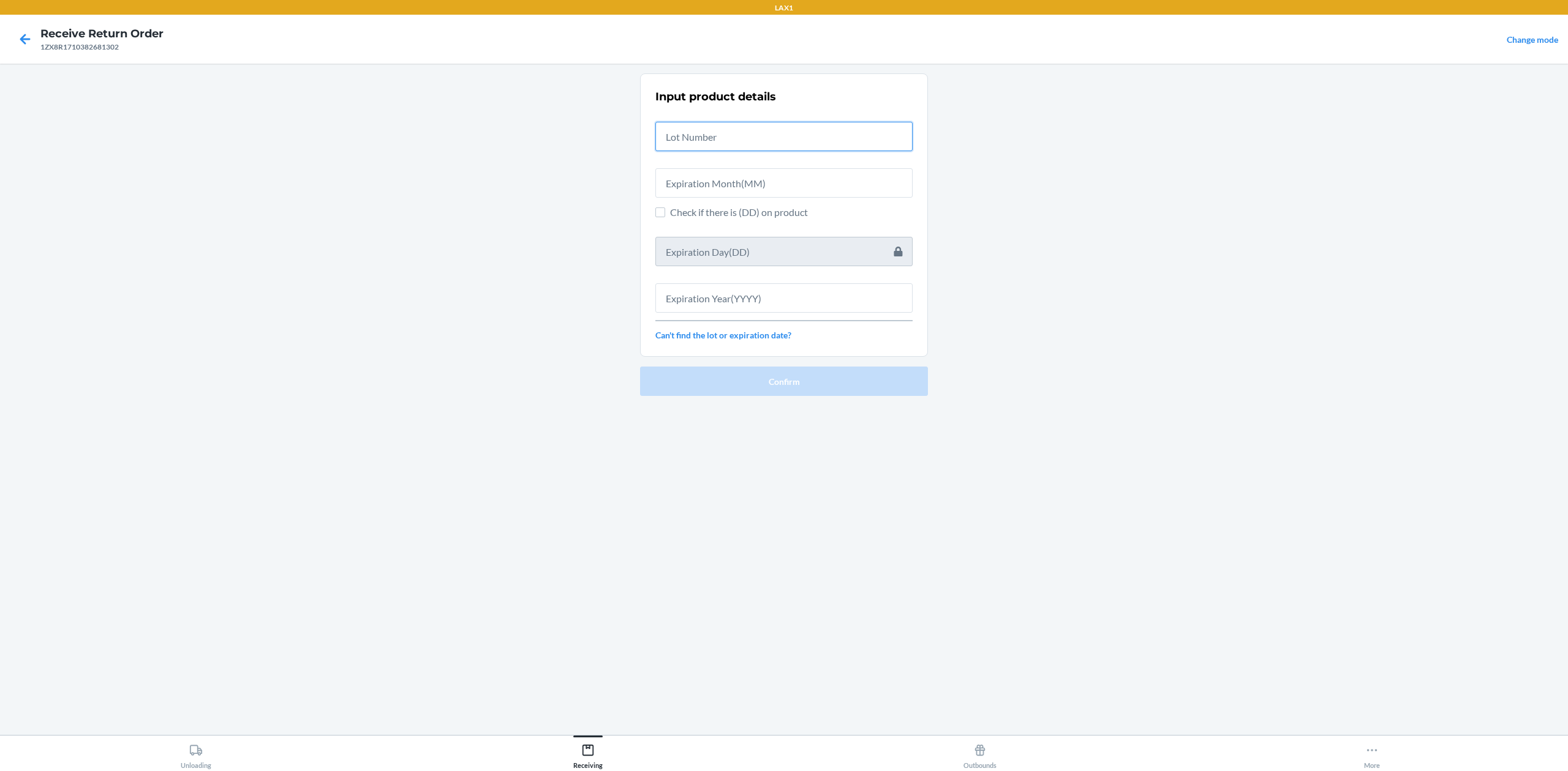
click at [722, 140] on input "text" at bounding box center [784, 136] width 257 height 30
type input "ntb25060360"
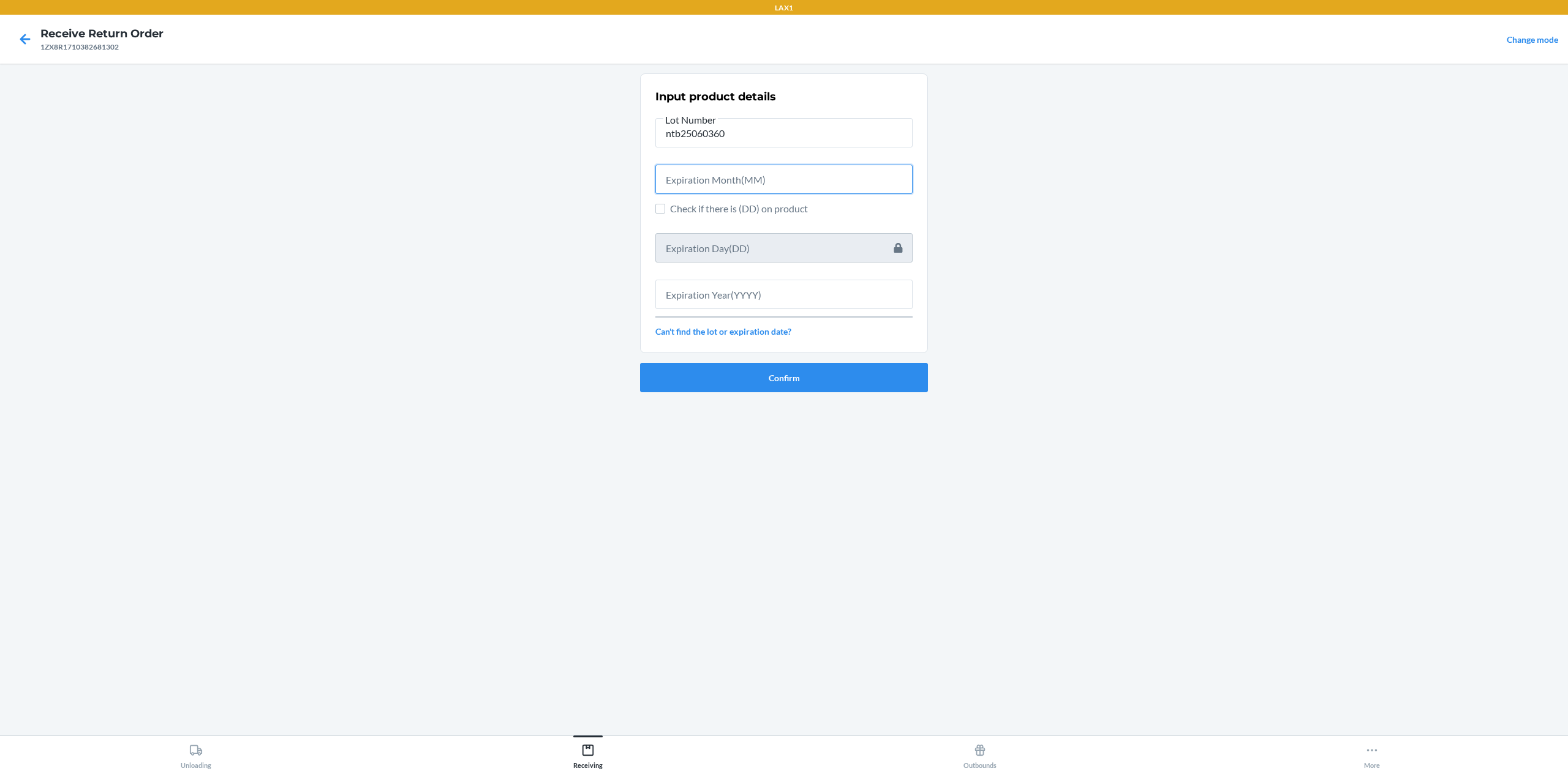
click at [774, 180] on input "text" at bounding box center [784, 179] width 257 height 30
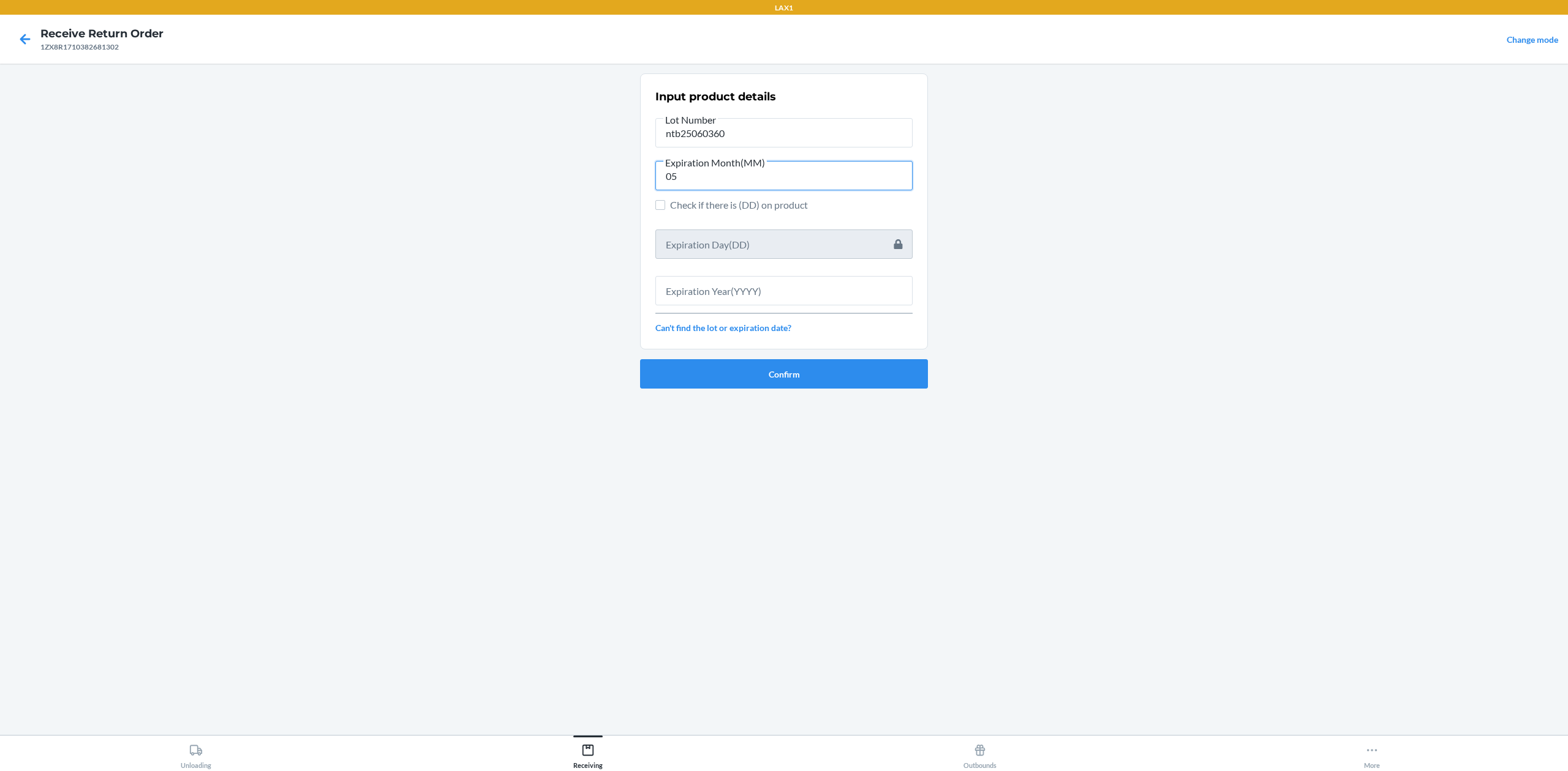
type input "05"
click at [796, 295] on input "text" at bounding box center [784, 290] width 257 height 30
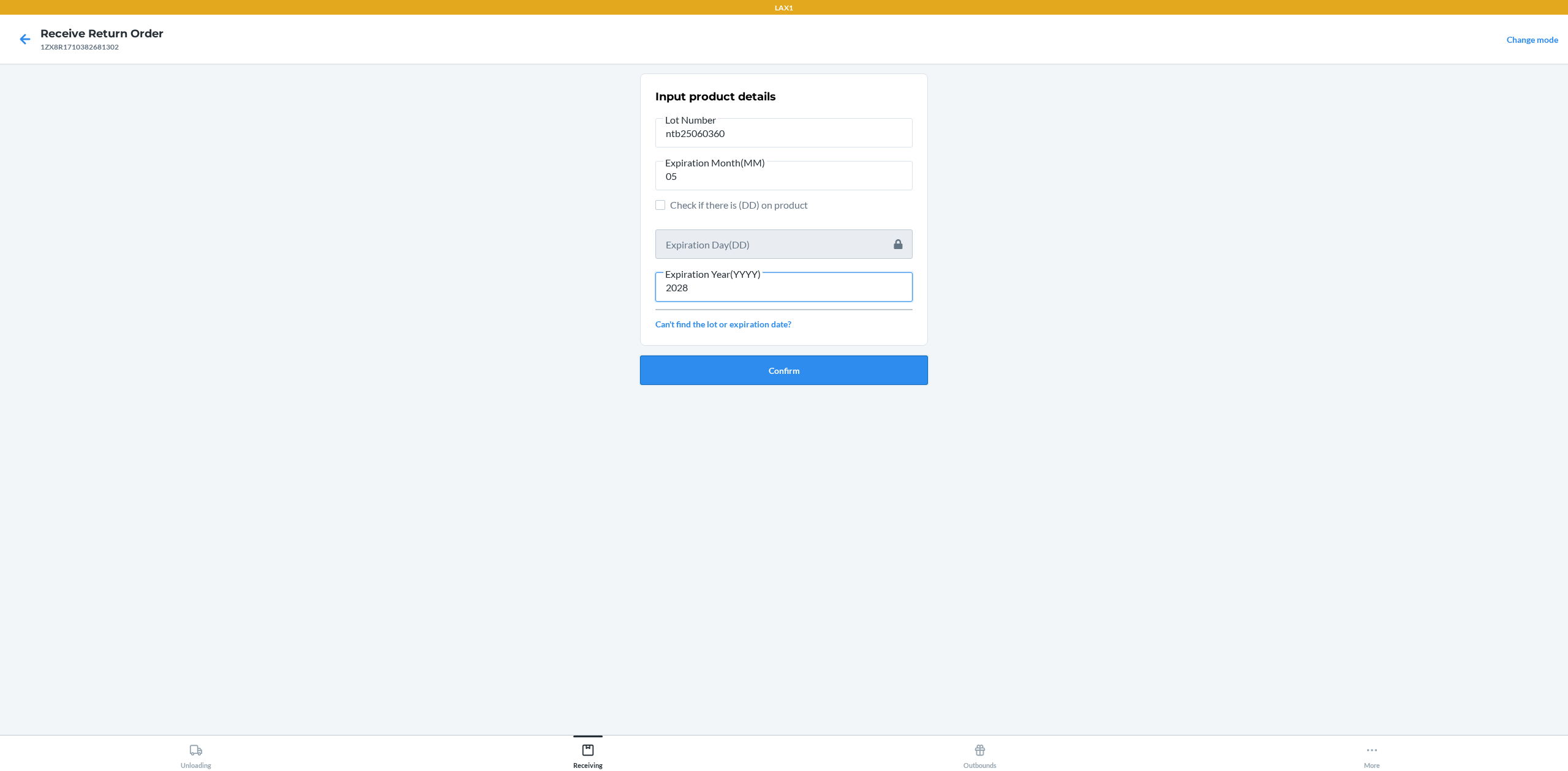
type input "2028"
click at [809, 392] on ol "Input product details Lot Number ntb25060360 Expiration Month(MM) 05 Check if t…" at bounding box center [784, 234] width 288 height 322
click at [808, 373] on button "Confirm" at bounding box center [784, 370] width 288 height 30
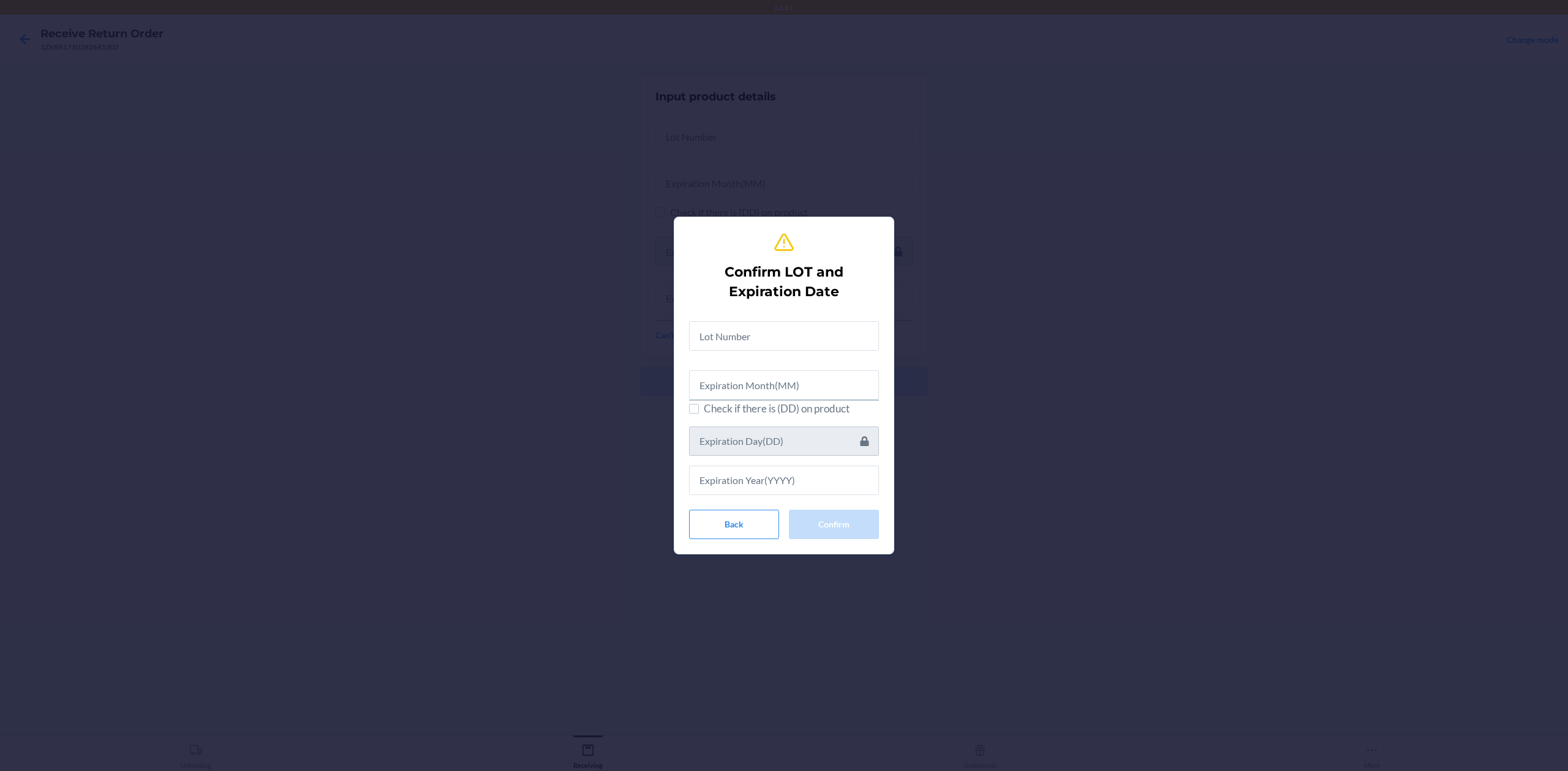
click at [829, 350] on div "Check if there is (DD) on product" at bounding box center [784, 403] width 190 height 183
click at [819, 350] on input "text" at bounding box center [784, 336] width 190 height 30
type input "ntb25060360"
click at [787, 375] on input "text" at bounding box center [784, 383] width 190 height 30
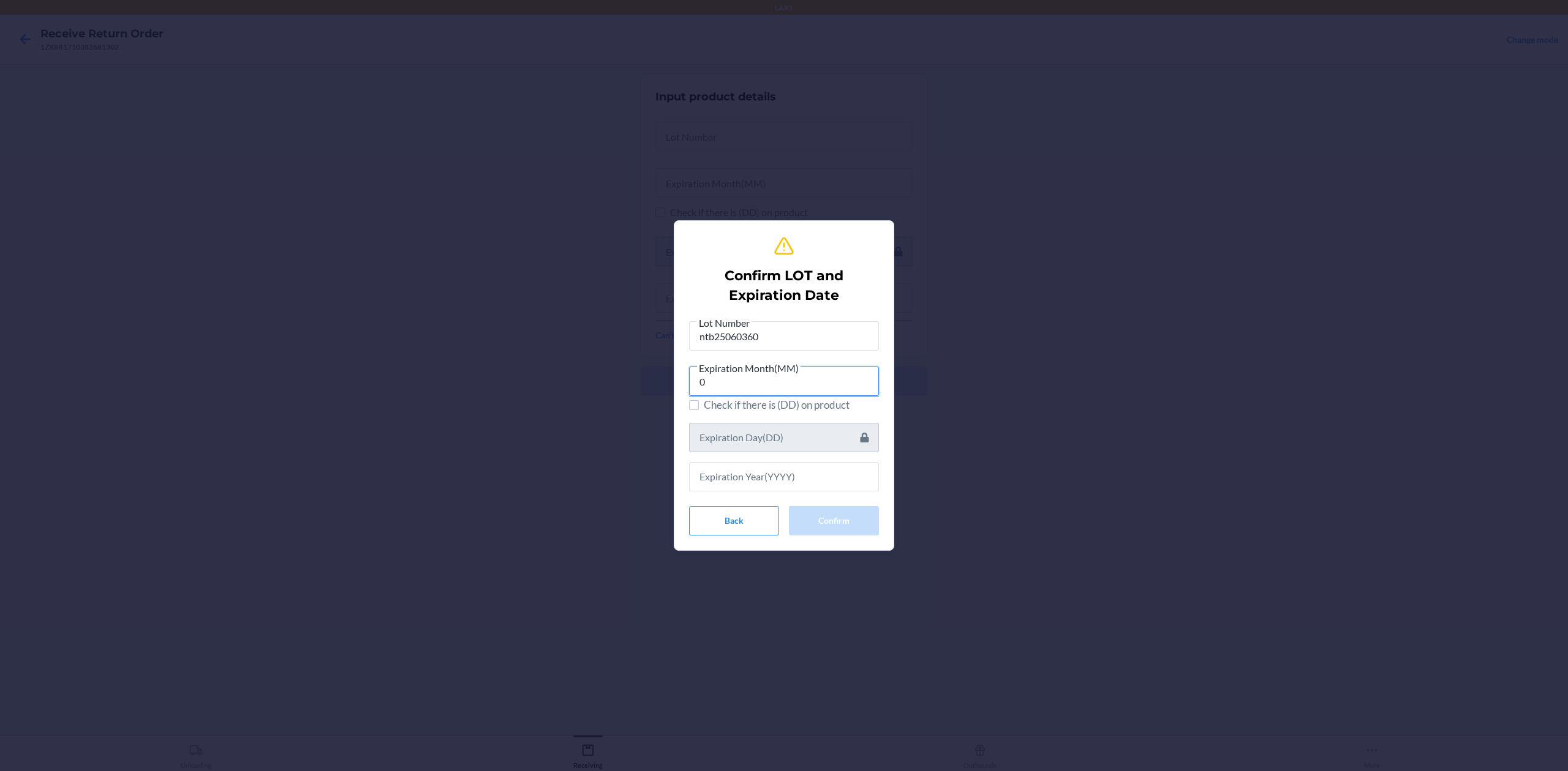
click at [711, 388] on input "0" at bounding box center [784, 381] width 190 height 30
drag, startPoint x: 735, startPoint y: 393, endPoint x: 748, endPoint y: 428, distance: 37.3
click at [740, 409] on div "Lot Number ntb25060360 Expiration Month(MM) 0 Check if there is (DD) on product" at bounding box center [784, 403] width 190 height 176
type input "0"
click at [738, 479] on input "text" at bounding box center [784, 476] width 190 height 30
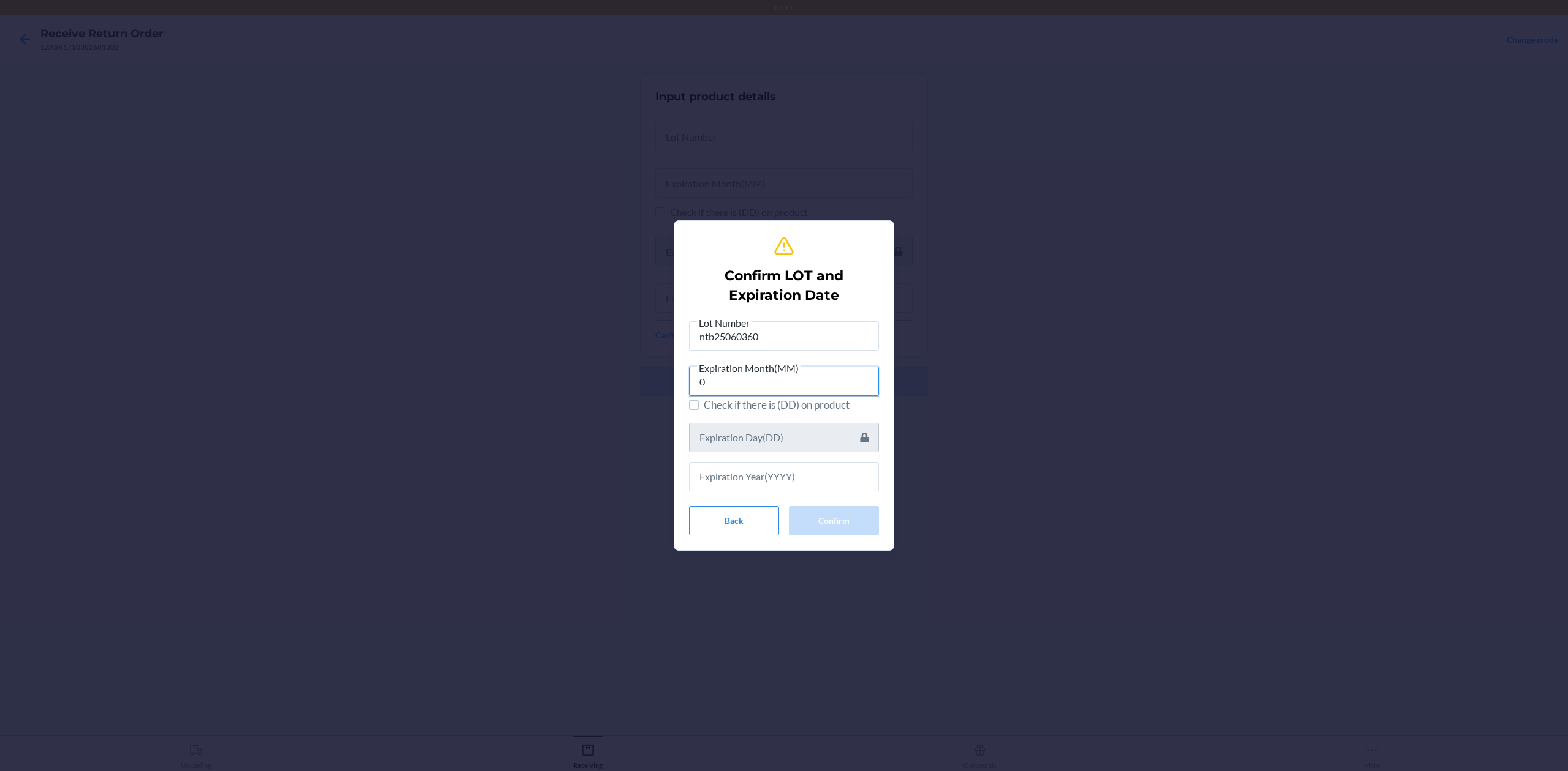
click at [733, 386] on input "0" at bounding box center [784, 381] width 190 height 30
type input "4"
click at [792, 393] on input "4" at bounding box center [784, 381] width 190 height 30
drag, startPoint x: 736, startPoint y: 388, endPoint x: 672, endPoint y: 388, distance: 64.0
click at [672, 388] on div "Confirm LOT and Expiration Date Lot Number ntb25060360 Expiration Month(MM) 4 C…" at bounding box center [784, 385] width 1568 height 771
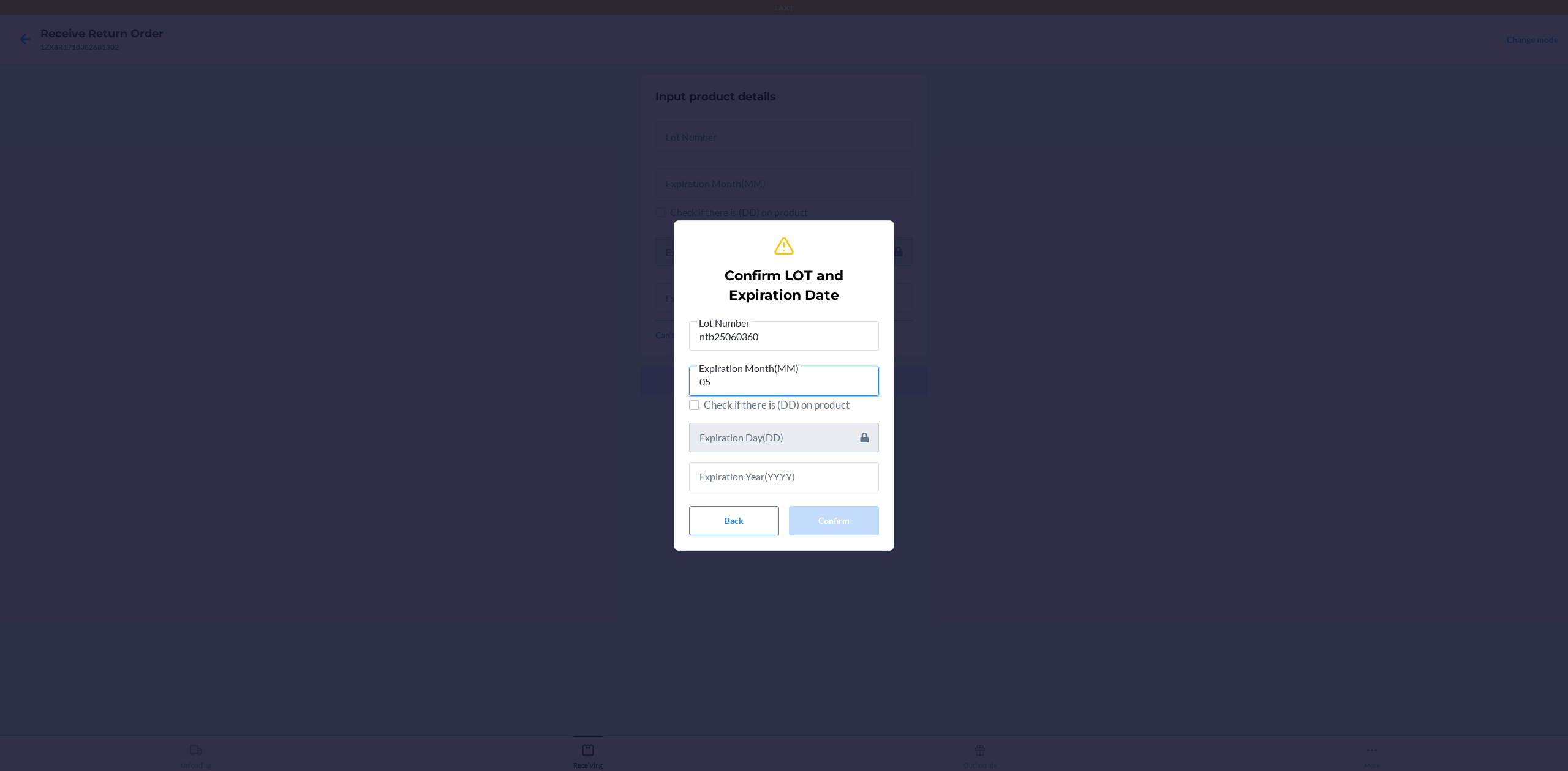
type input "05"
drag, startPoint x: 807, startPoint y: 475, endPoint x: 765, endPoint y: 469, distance: 42.4
click at [805, 475] on input "text" at bounding box center [784, 476] width 190 height 30
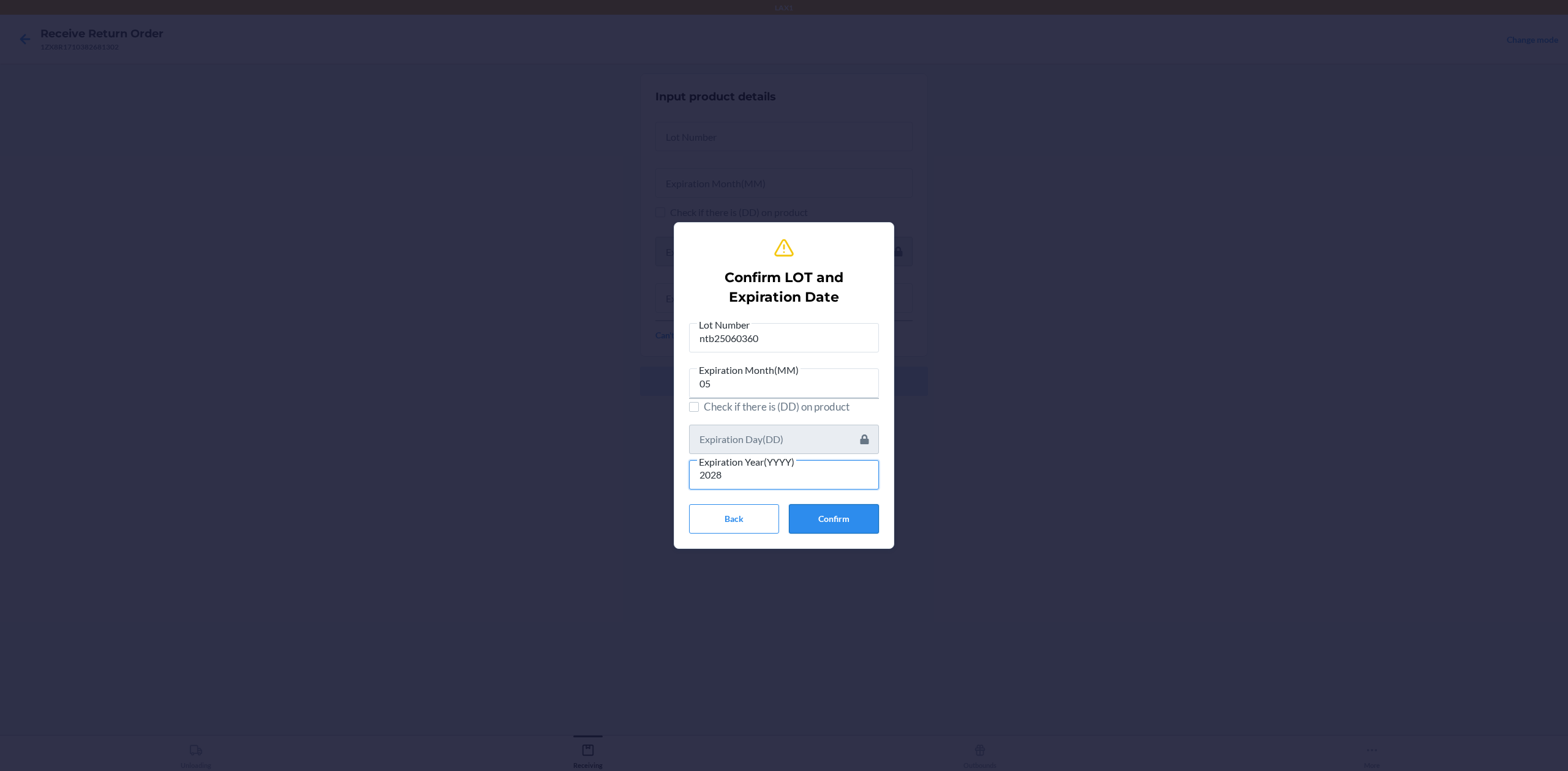
type input "2028"
click at [830, 524] on button "Confirm" at bounding box center [834, 519] width 90 height 30
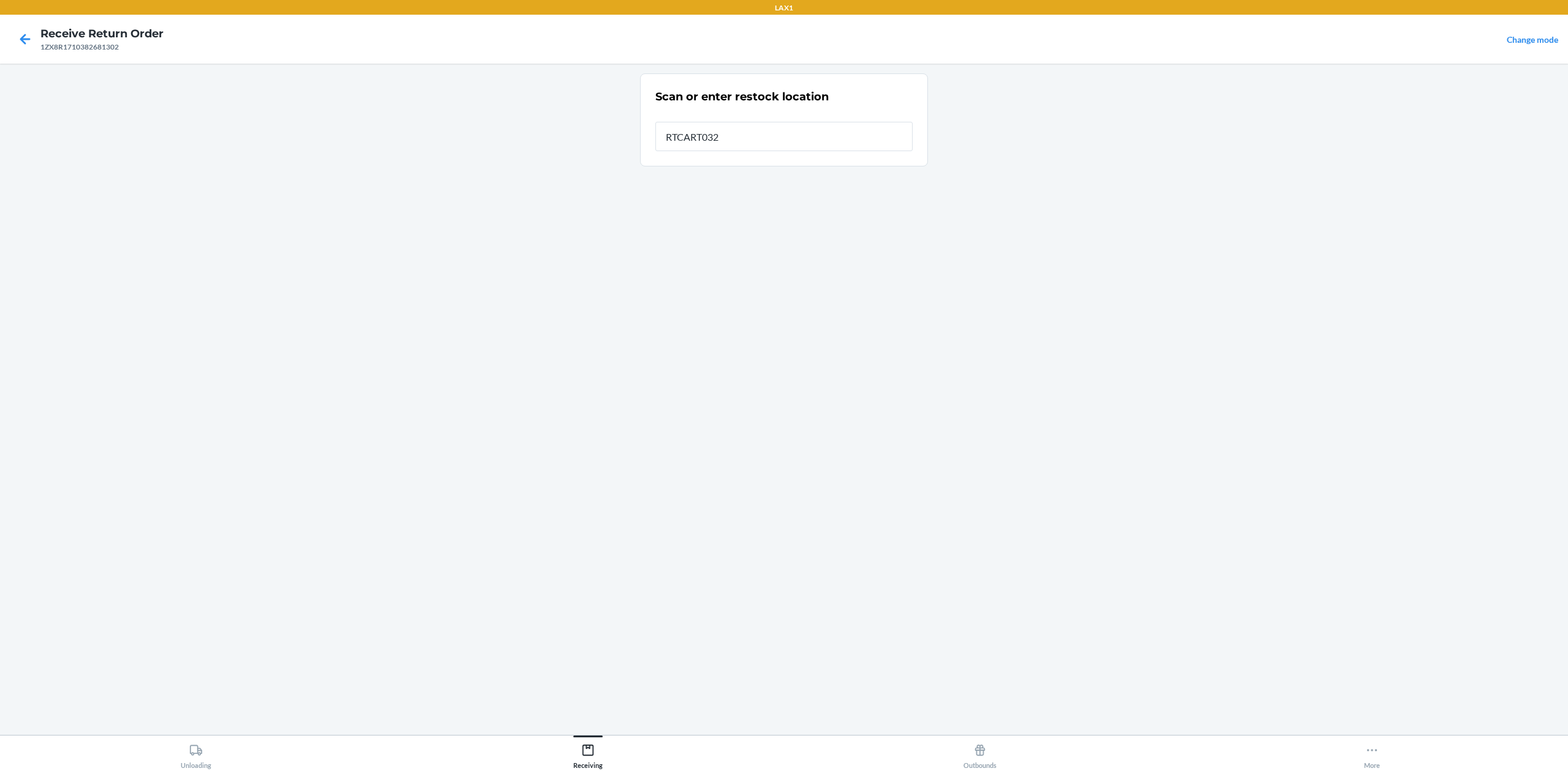
type input "RTCART032"
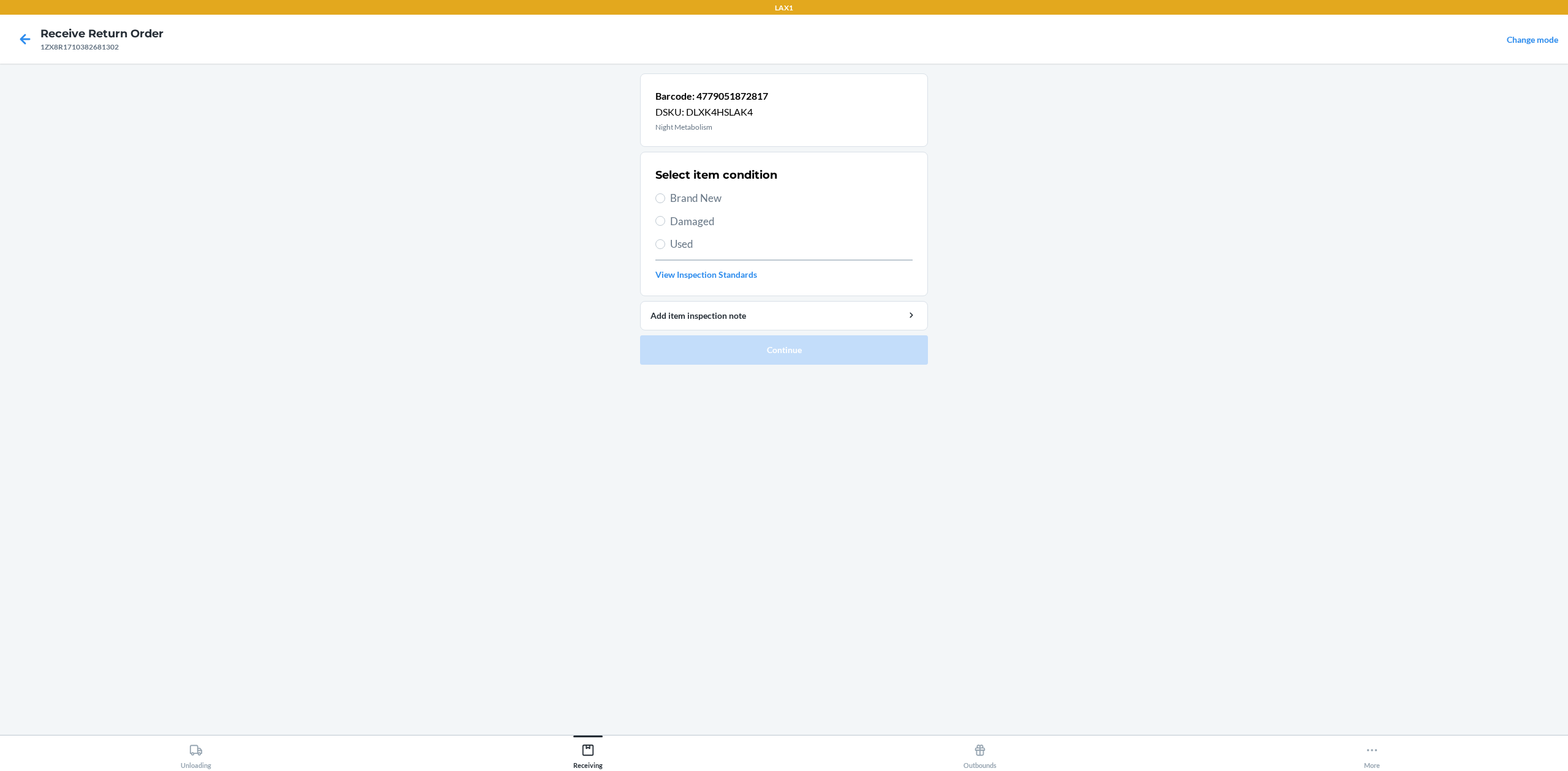
click at [665, 204] on label "Brand New" at bounding box center [784, 198] width 257 height 16
click at [665, 204] on input "Brand New" at bounding box center [661, 198] width 10 height 10
radio input "true"
click at [831, 365] on button "Continue" at bounding box center [784, 350] width 288 height 30
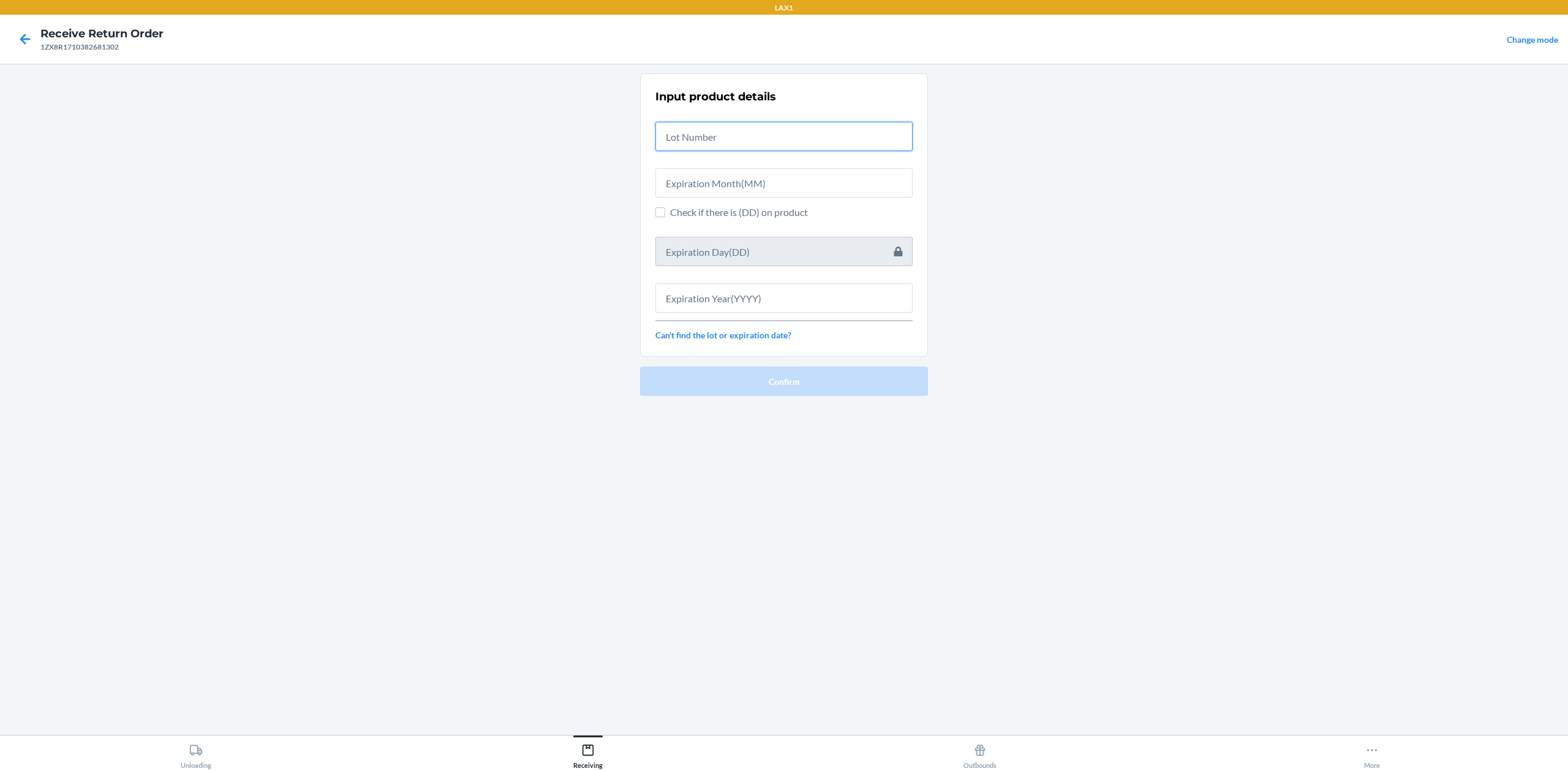
click at [700, 144] on input "text" at bounding box center [784, 136] width 257 height 30
type input "ntb25060360"
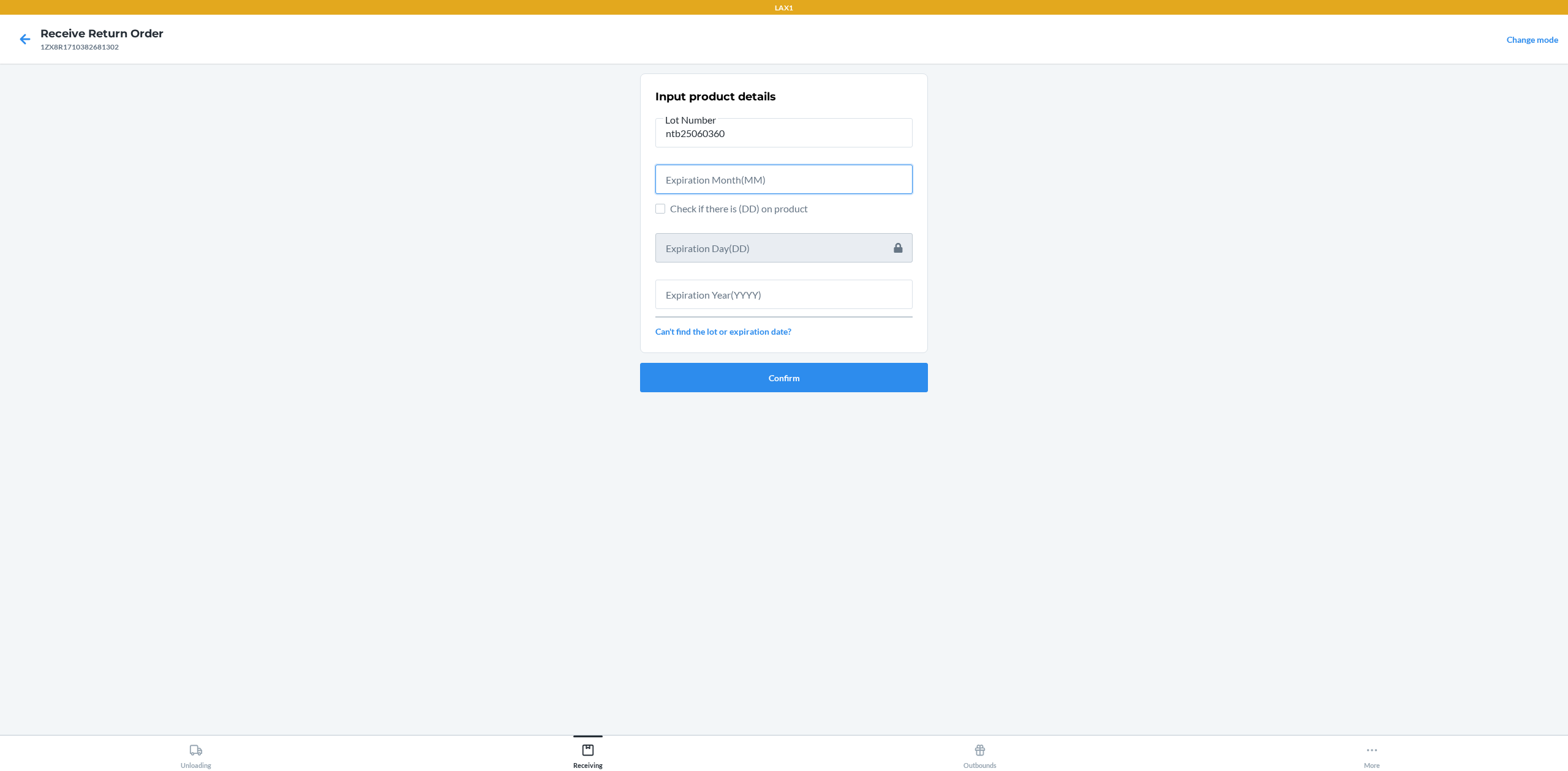
click at [787, 188] on input "text" at bounding box center [784, 179] width 257 height 30
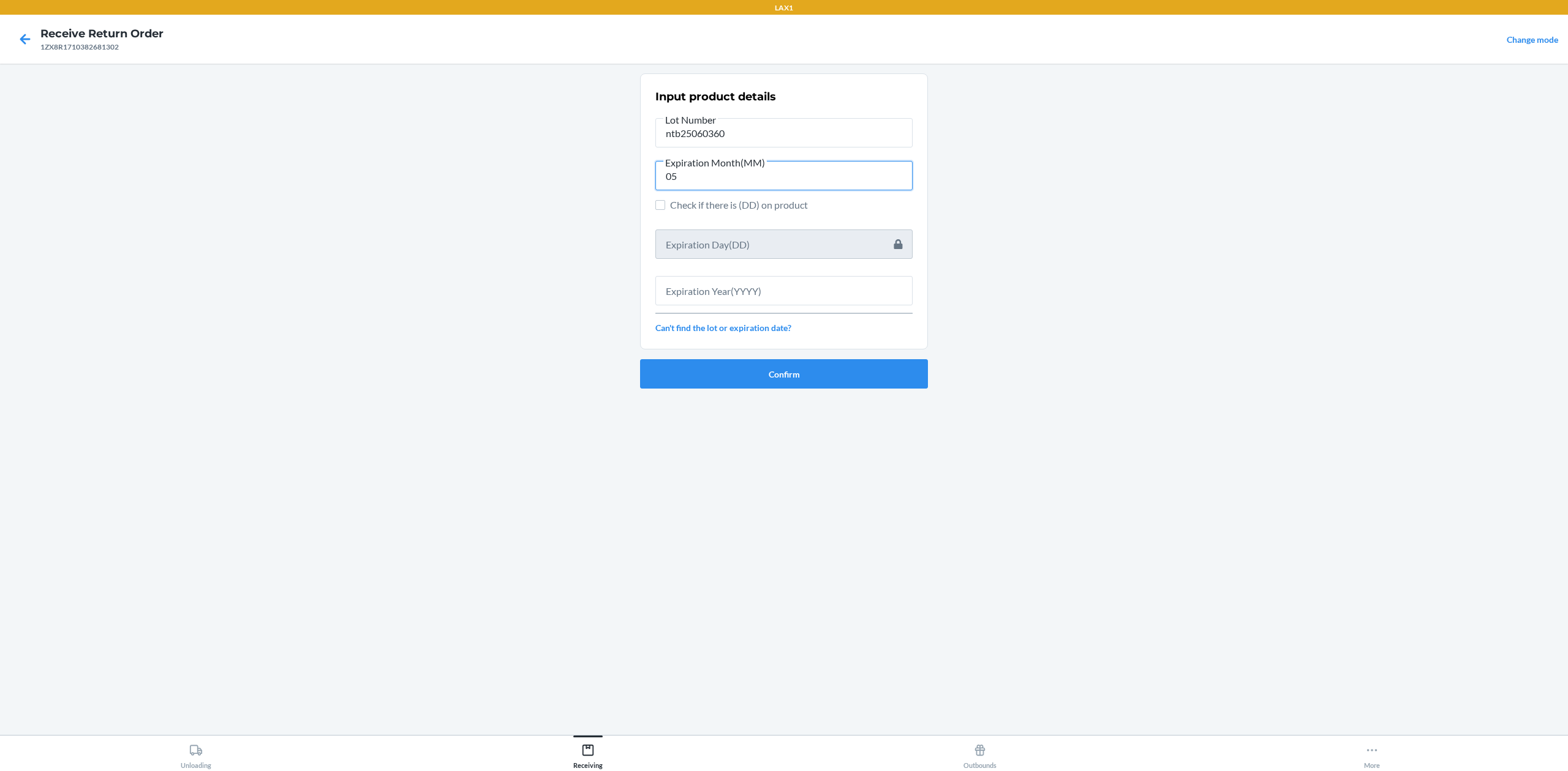
type input "05"
click at [685, 293] on input "text" at bounding box center [784, 290] width 257 height 30
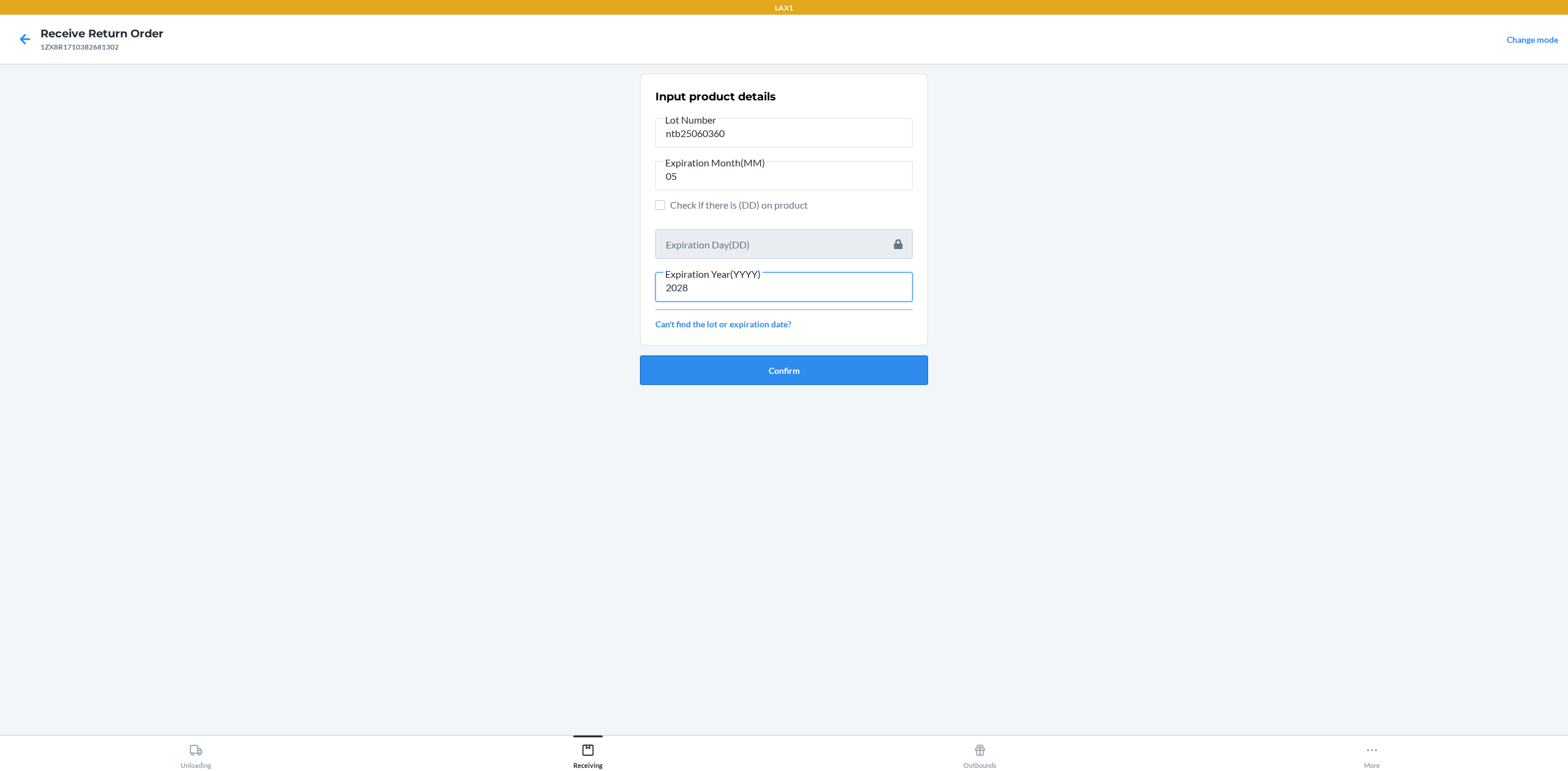
type input "2028"
click at [760, 375] on button "Confirm" at bounding box center [784, 370] width 288 height 30
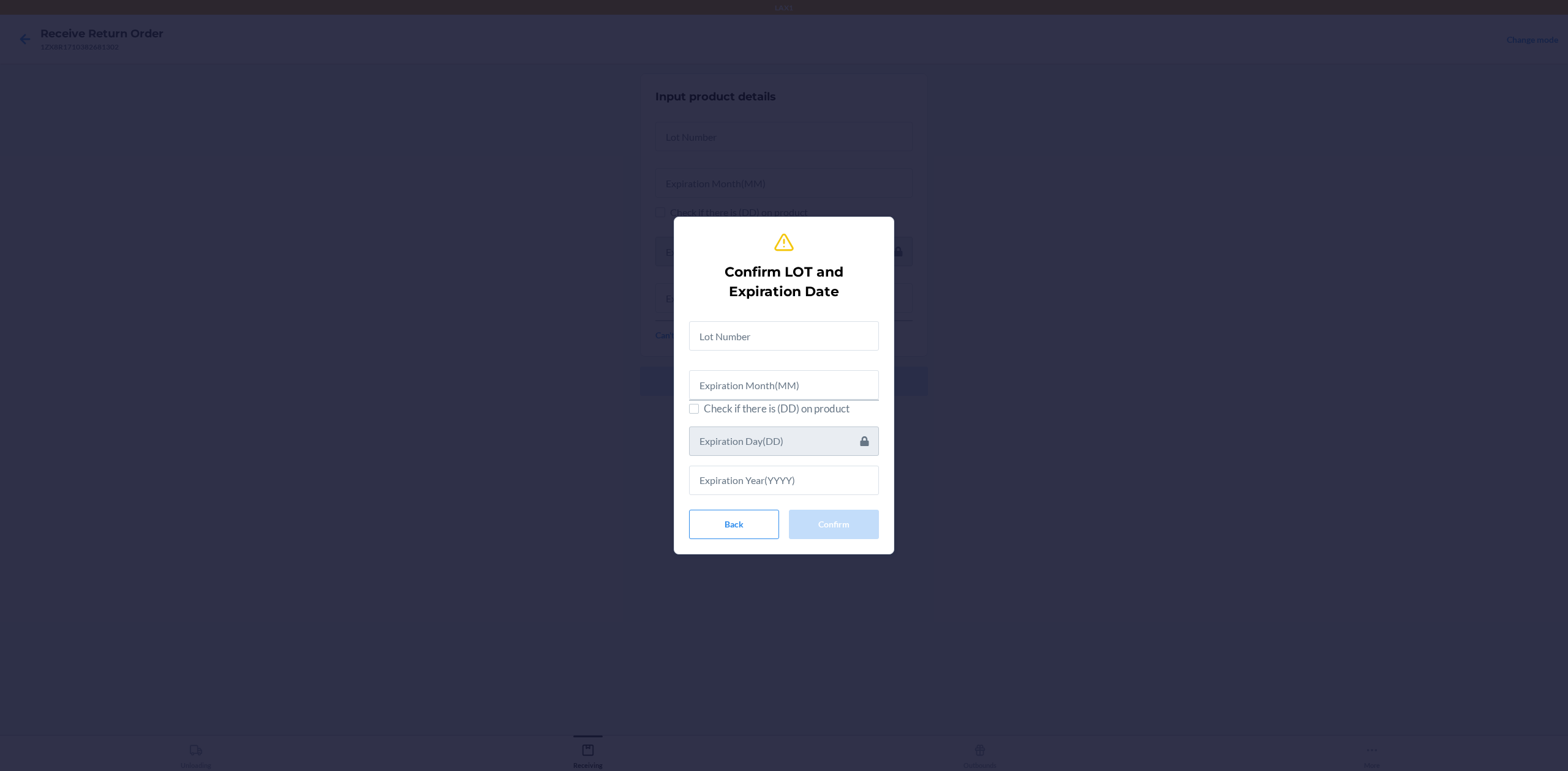
click at [807, 314] on div at bounding box center [784, 331] width 190 height 39
click at [830, 344] on input "text" at bounding box center [784, 336] width 190 height 30
type input "ntb25060360"
click at [814, 379] on input "text" at bounding box center [784, 383] width 190 height 30
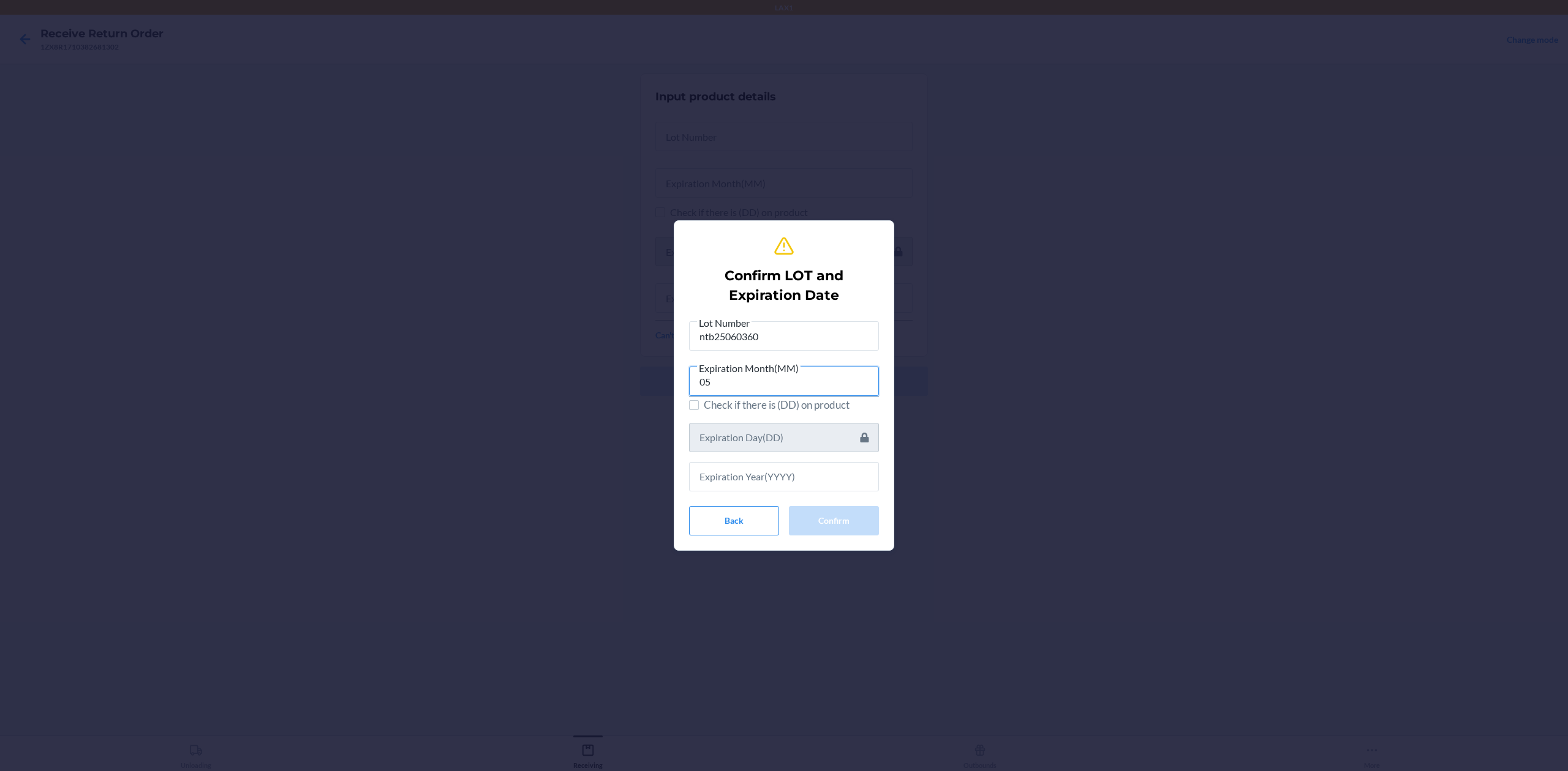
type input "05"
click at [799, 489] on input "text" at bounding box center [784, 476] width 190 height 30
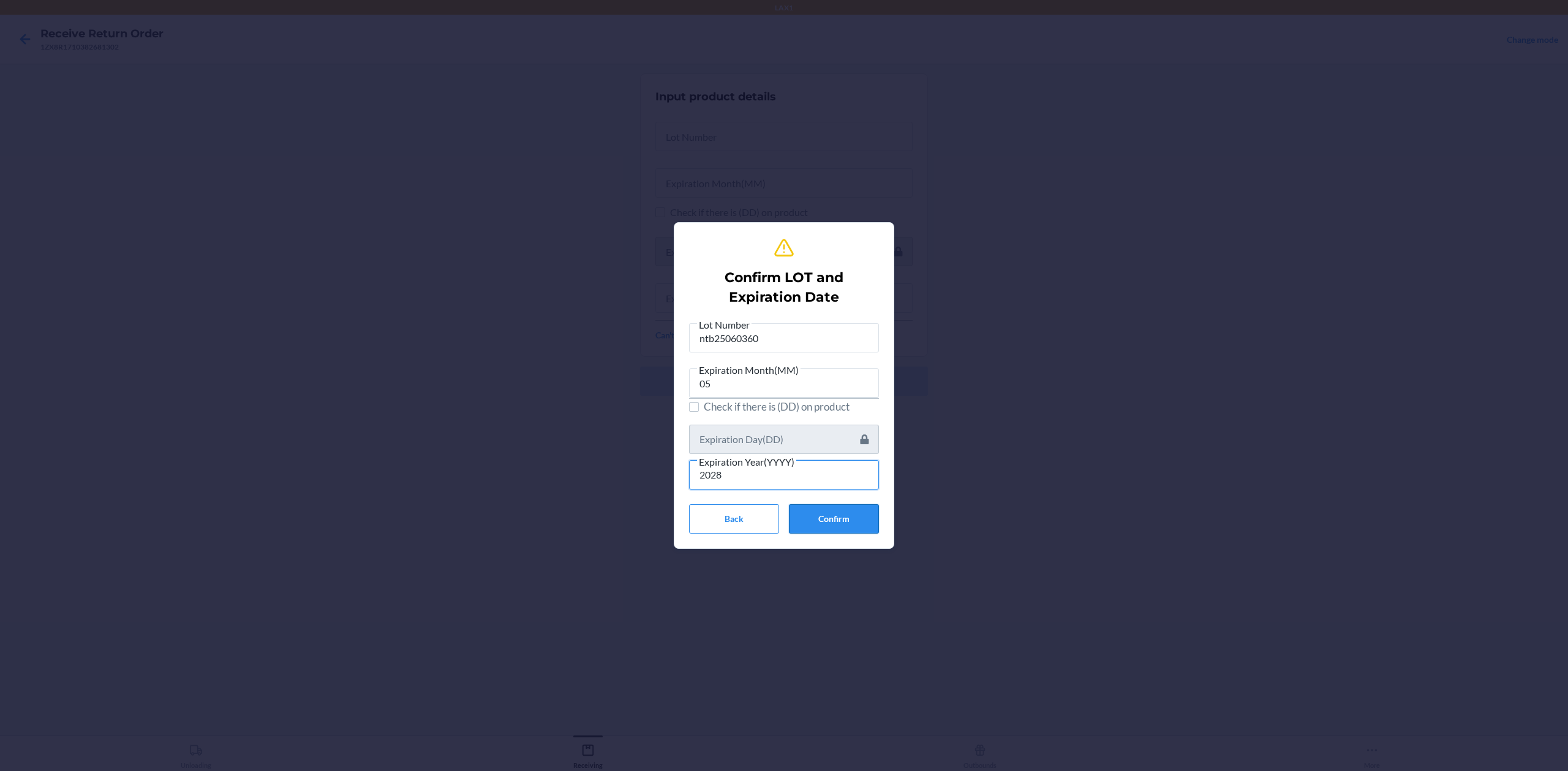
type input "2028"
click at [839, 518] on button "Confirm" at bounding box center [834, 519] width 90 height 30
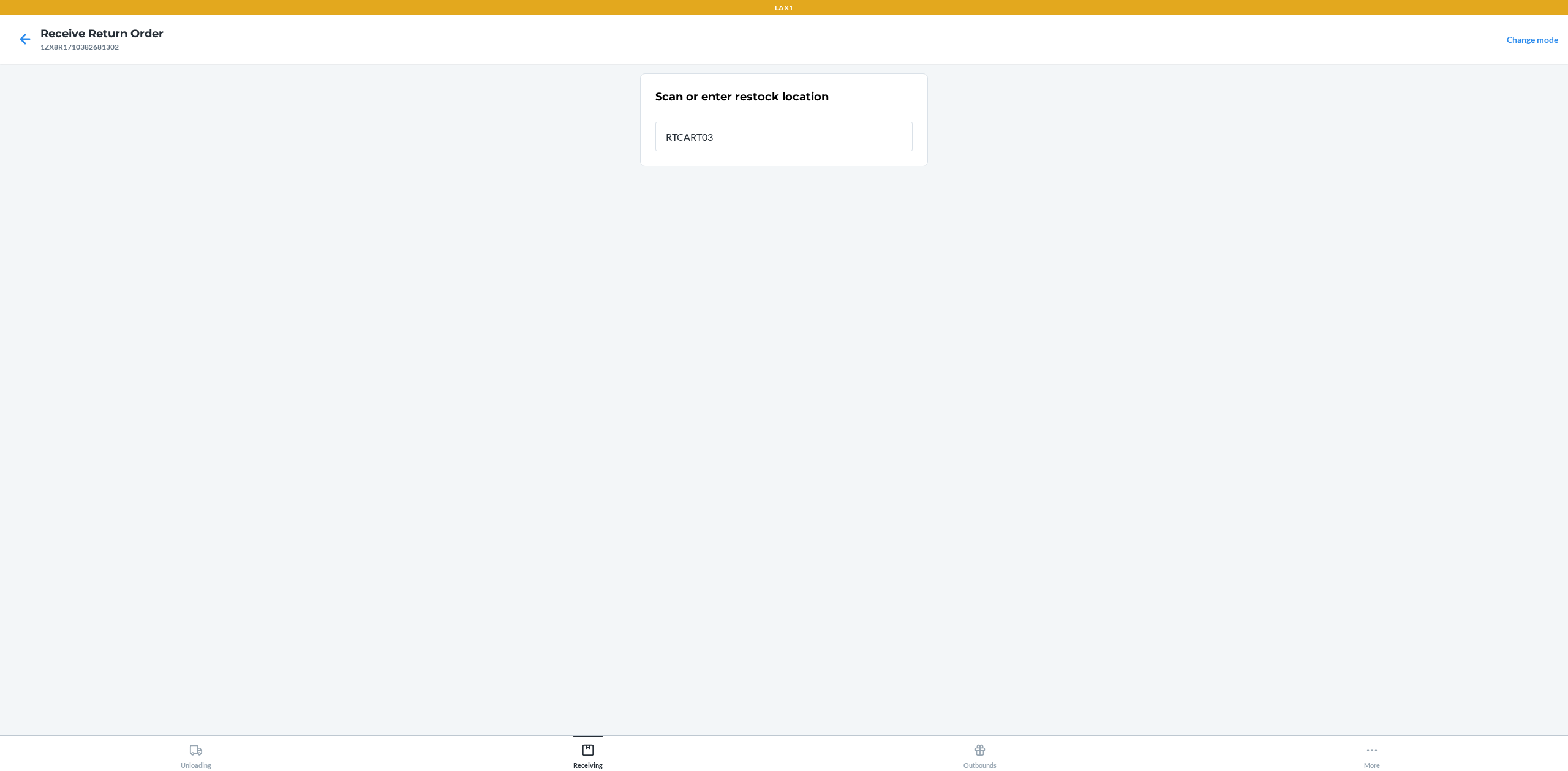
type input "RTCART032"
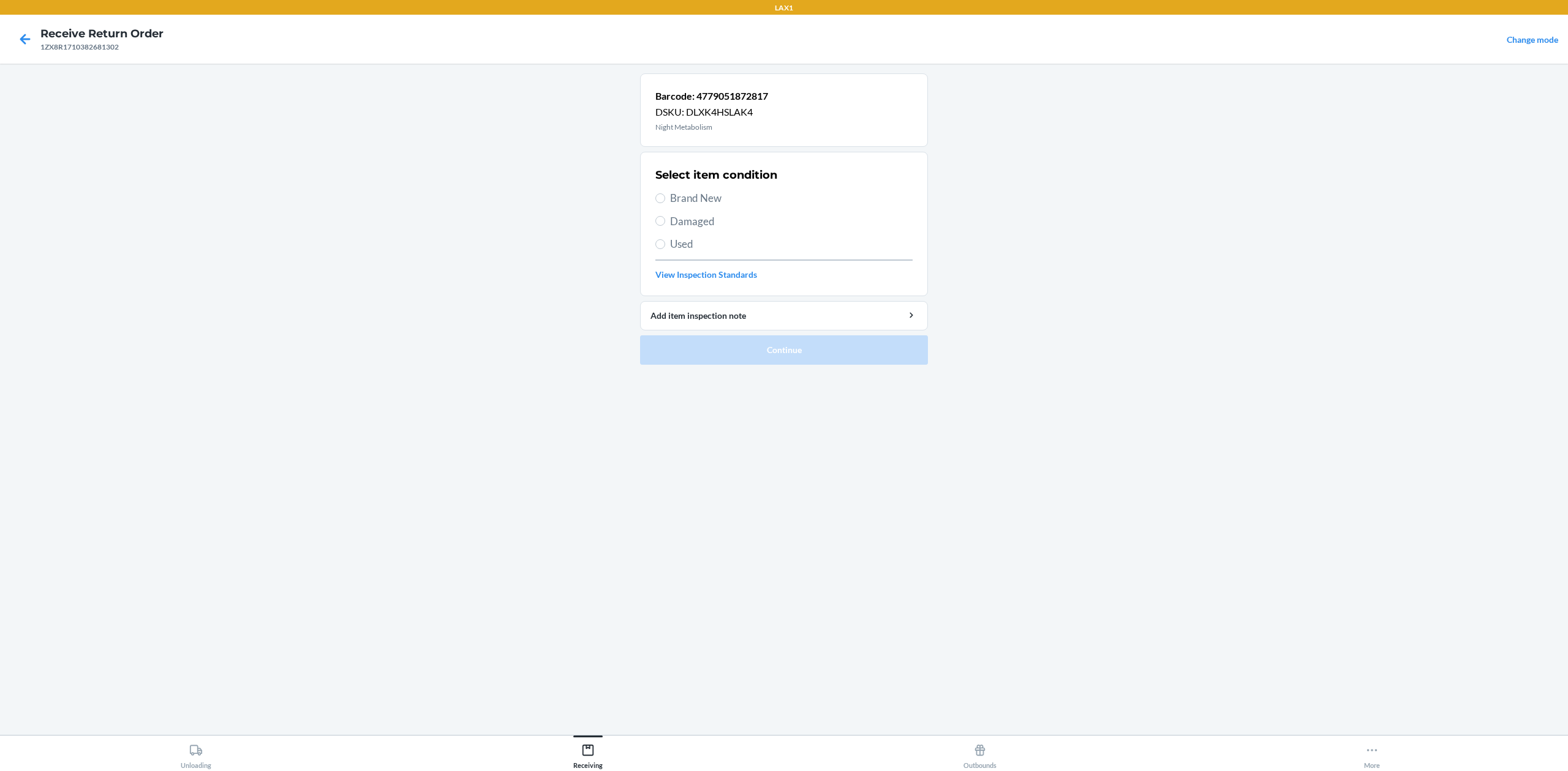
click at [701, 226] on span "Damaged" at bounding box center [791, 221] width 242 height 16
click at [665, 226] on input "Damaged" at bounding box center [661, 221] width 10 height 10
radio input "true"
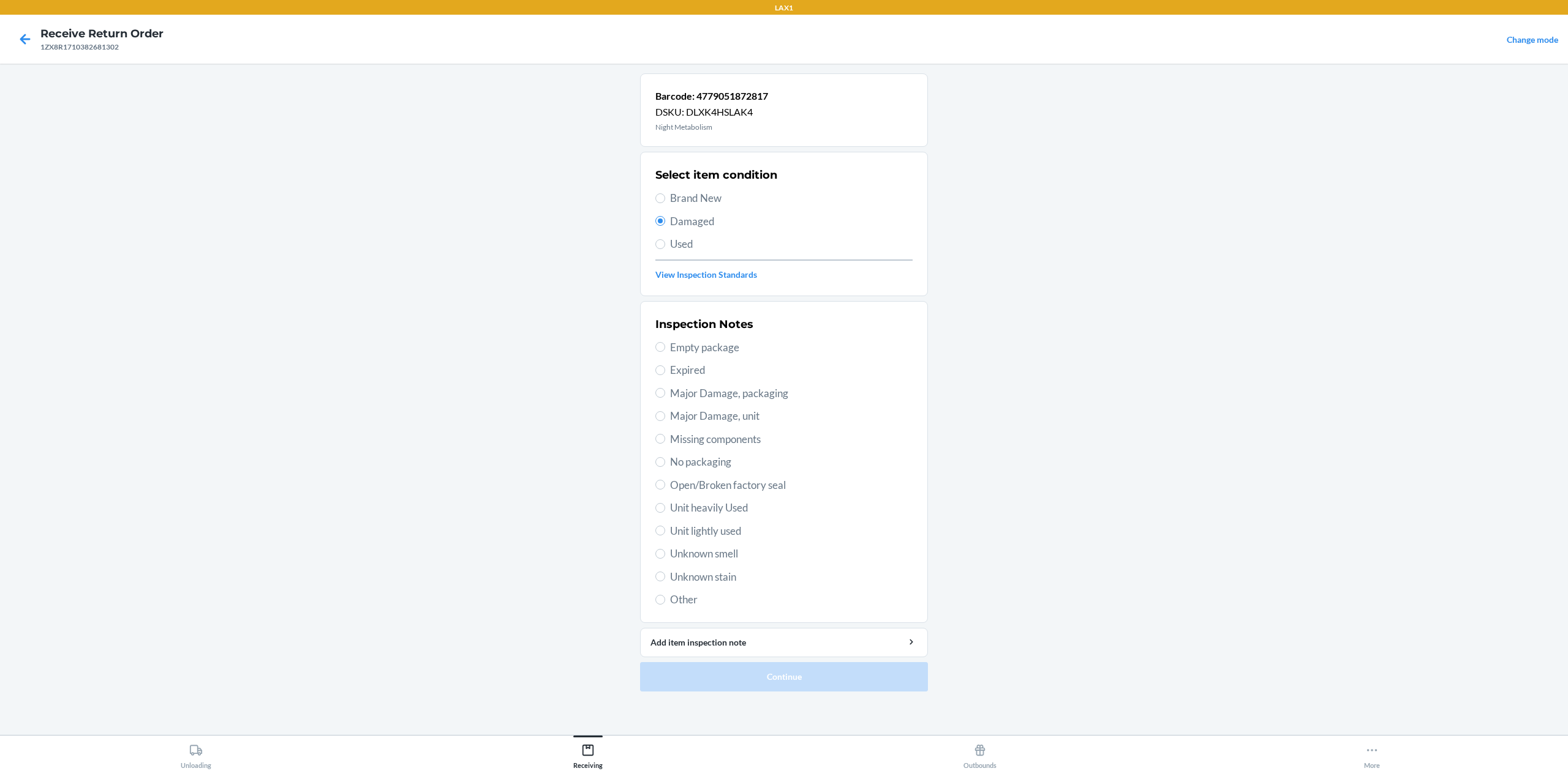
click at [738, 397] on span "Major Damage, packaging" at bounding box center [791, 394] width 242 height 16
click at [665, 397] on input "Major Damage, packaging" at bounding box center [661, 394] width 10 height 10
radio input "true"
click at [814, 677] on button "Continue" at bounding box center [784, 676] width 288 height 30
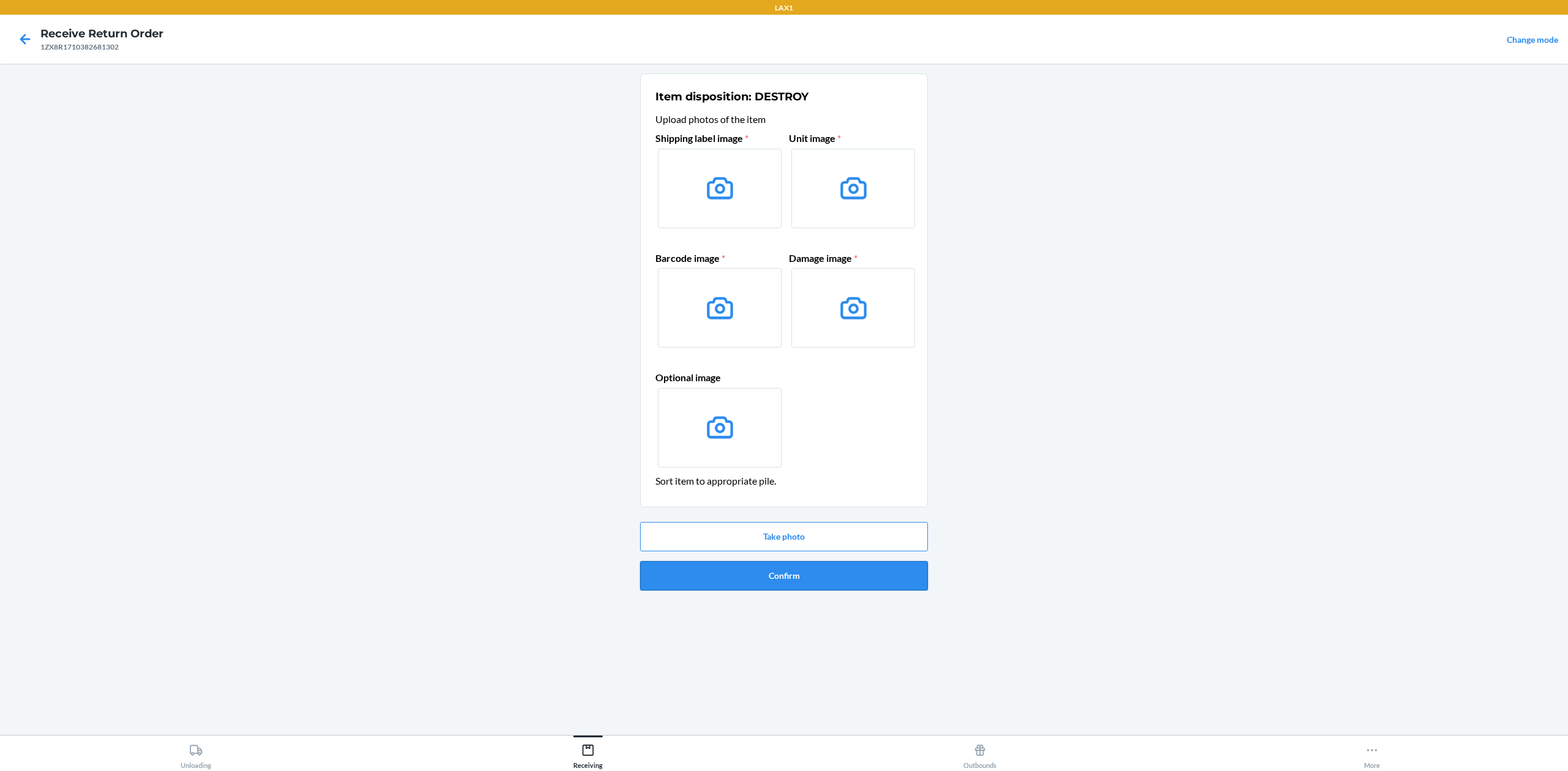
click at [789, 588] on button "Confirm" at bounding box center [784, 576] width 288 height 30
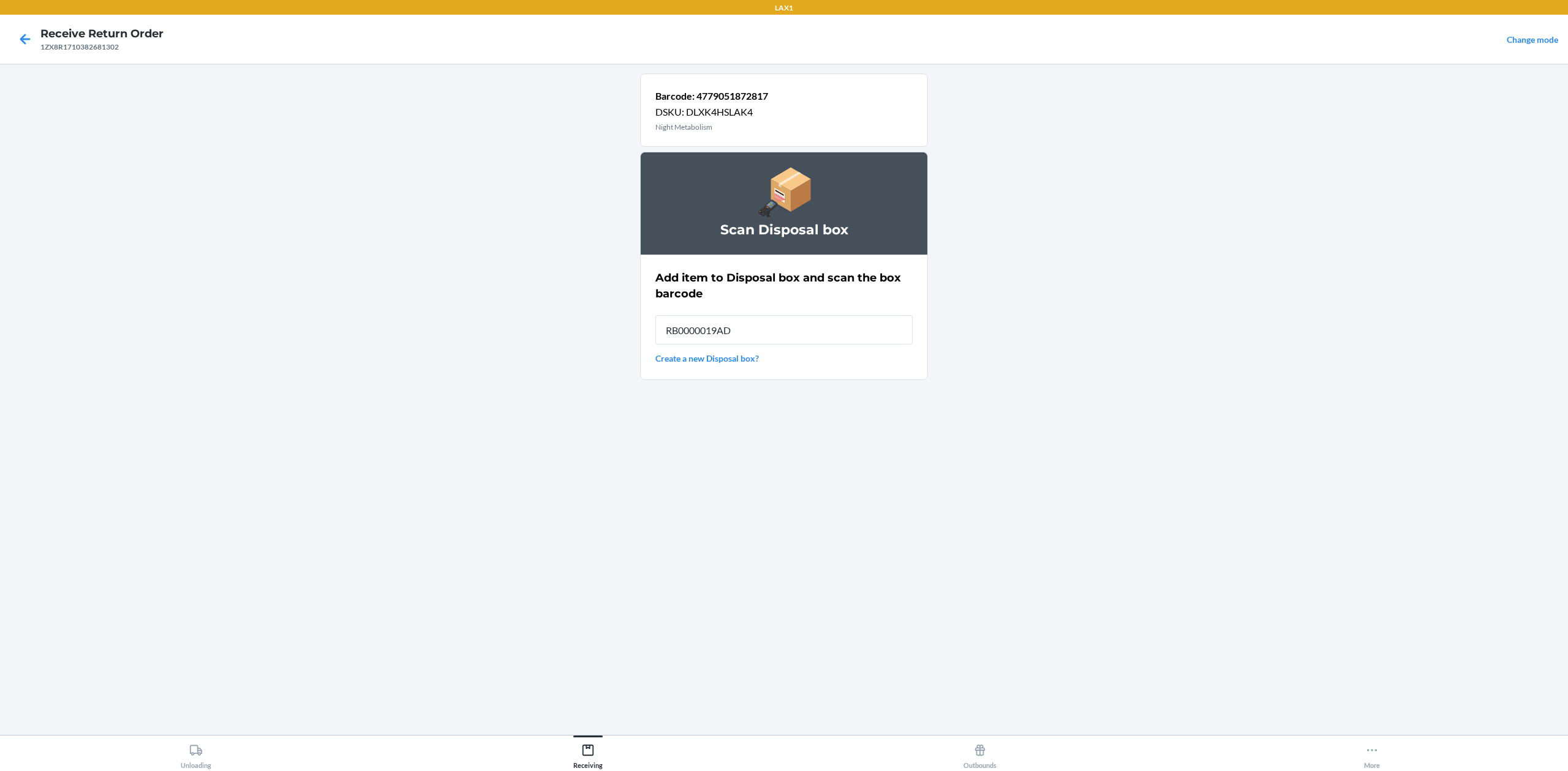
type input "RB0000019AD"
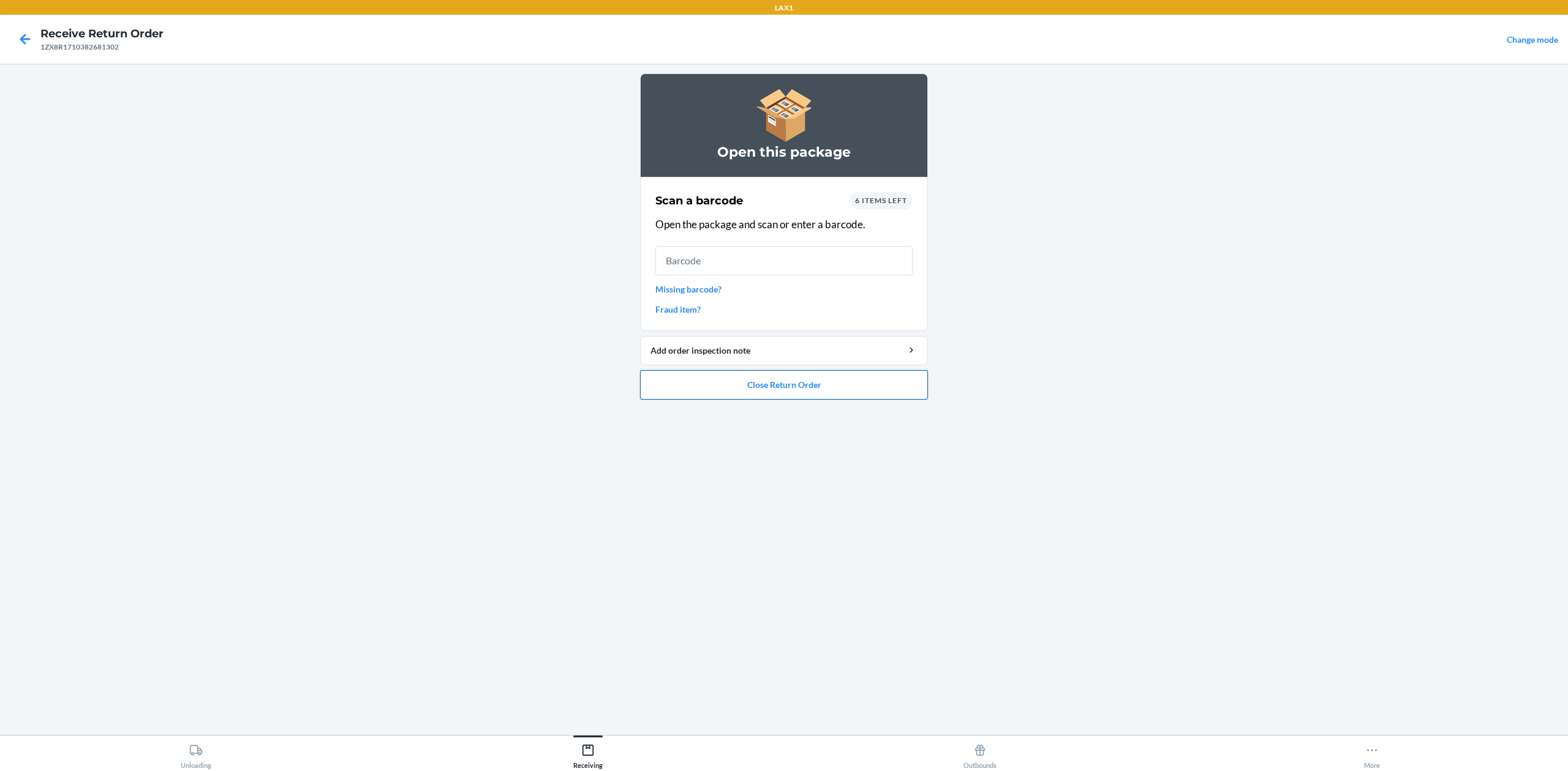
click at [833, 399] on button "Close Return Order" at bounding box center [784, 385] width 288 height 30
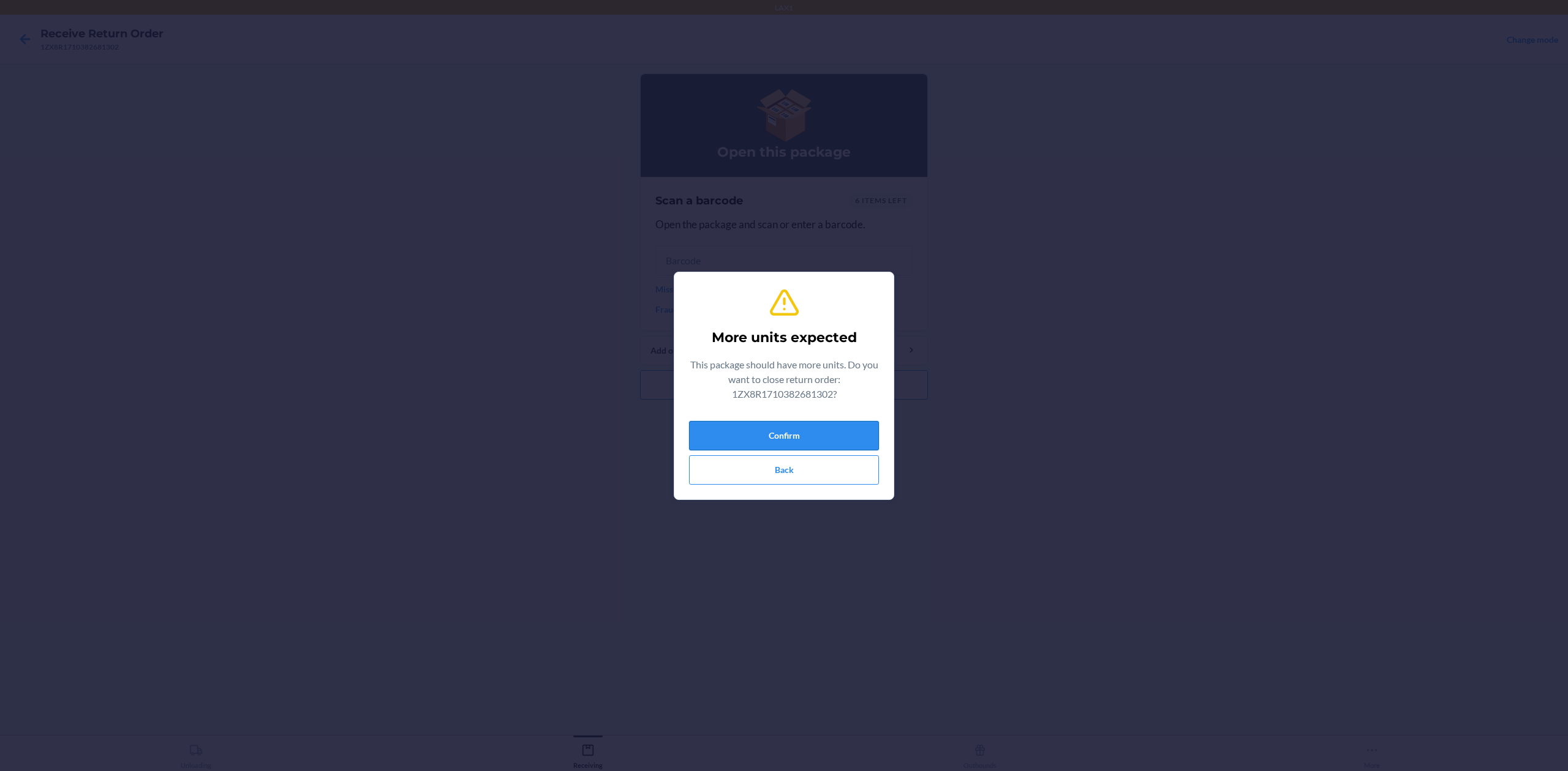
click at [834, 431] on button "Confirm" at bounding box center [784, 436] width 190 height 30
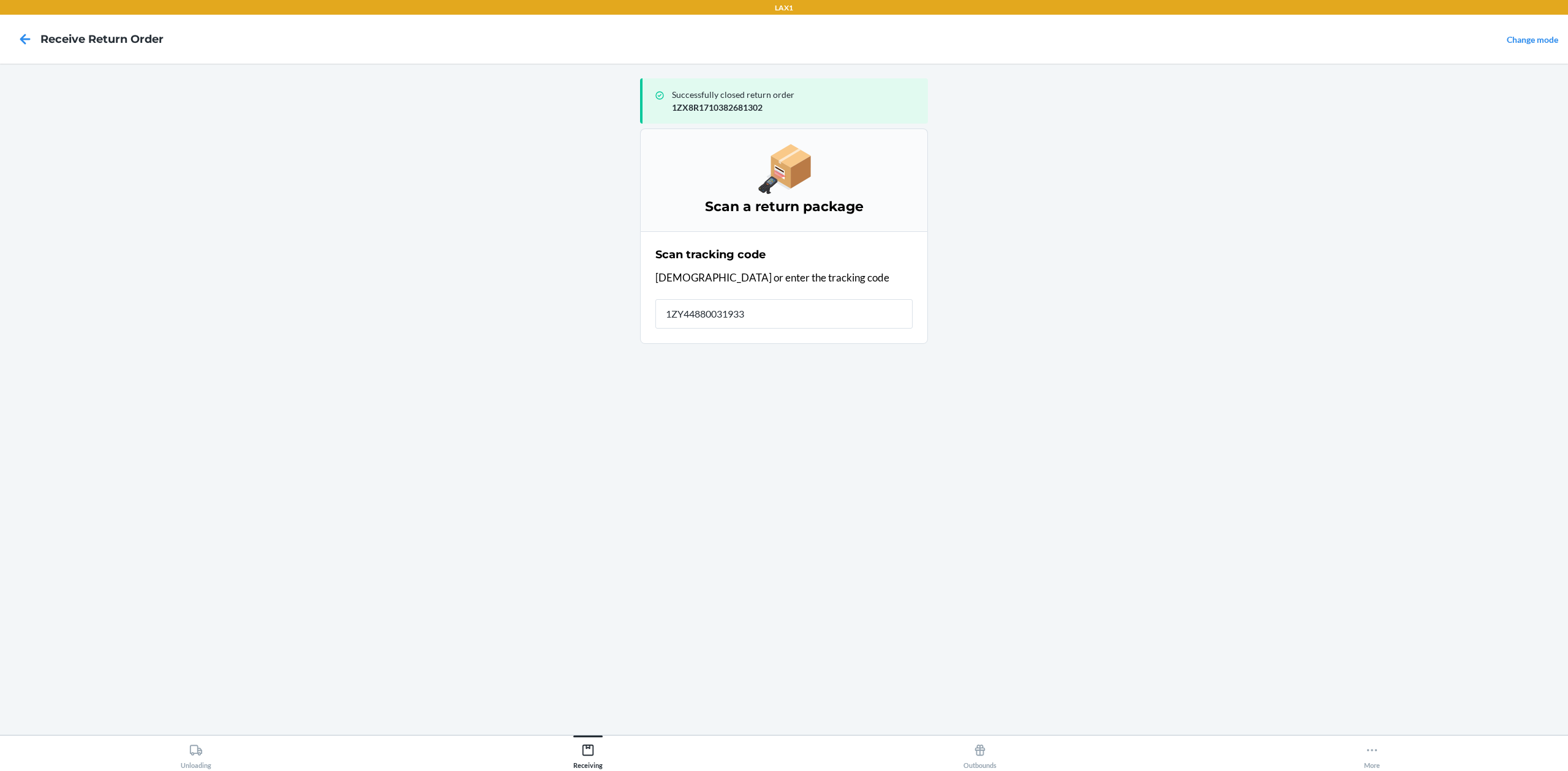
type input "1ZY448800319332"
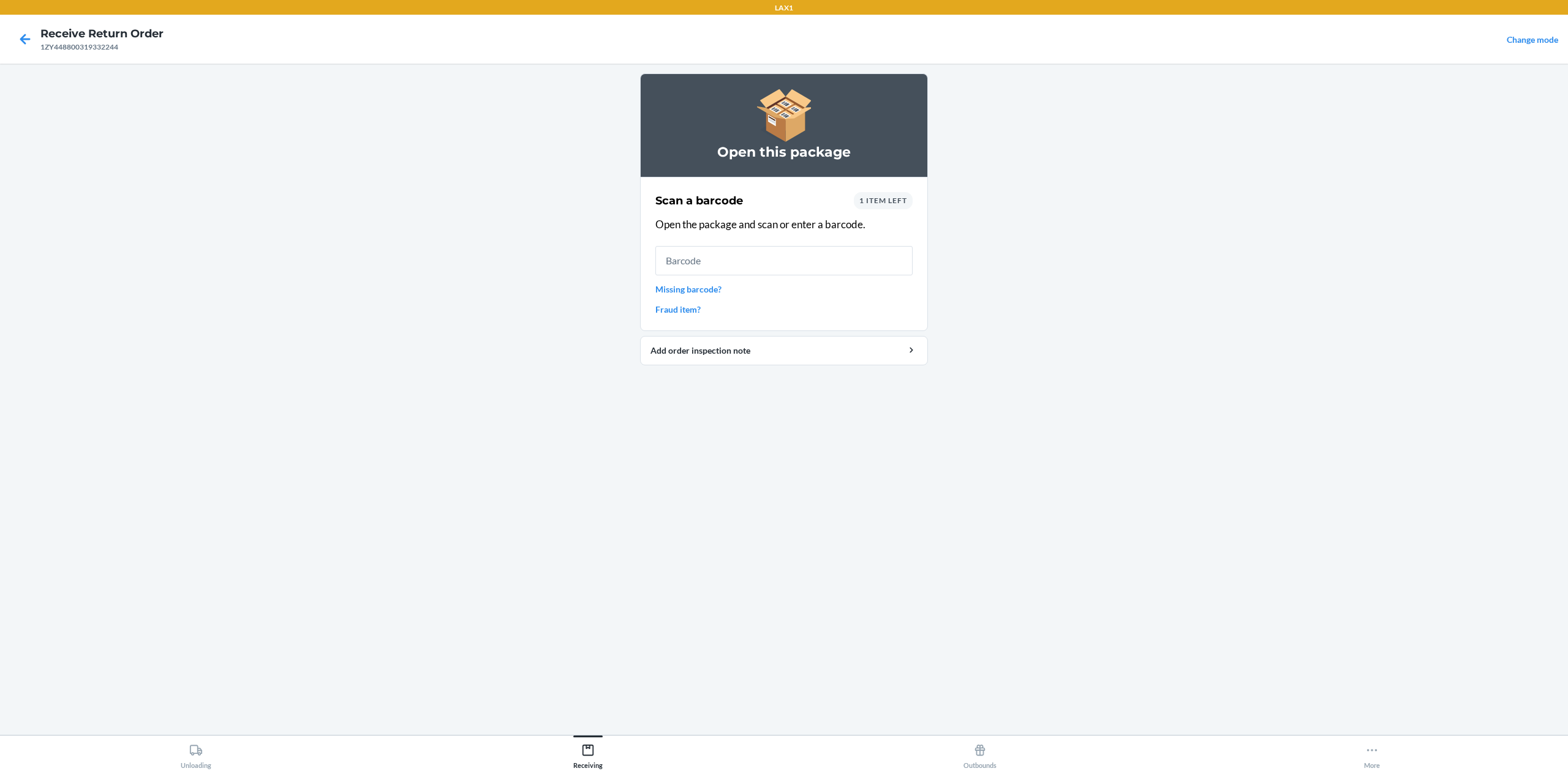
click at [890, 198] on span "1 item left" at bounding box center [883, 200] width 48 height 9
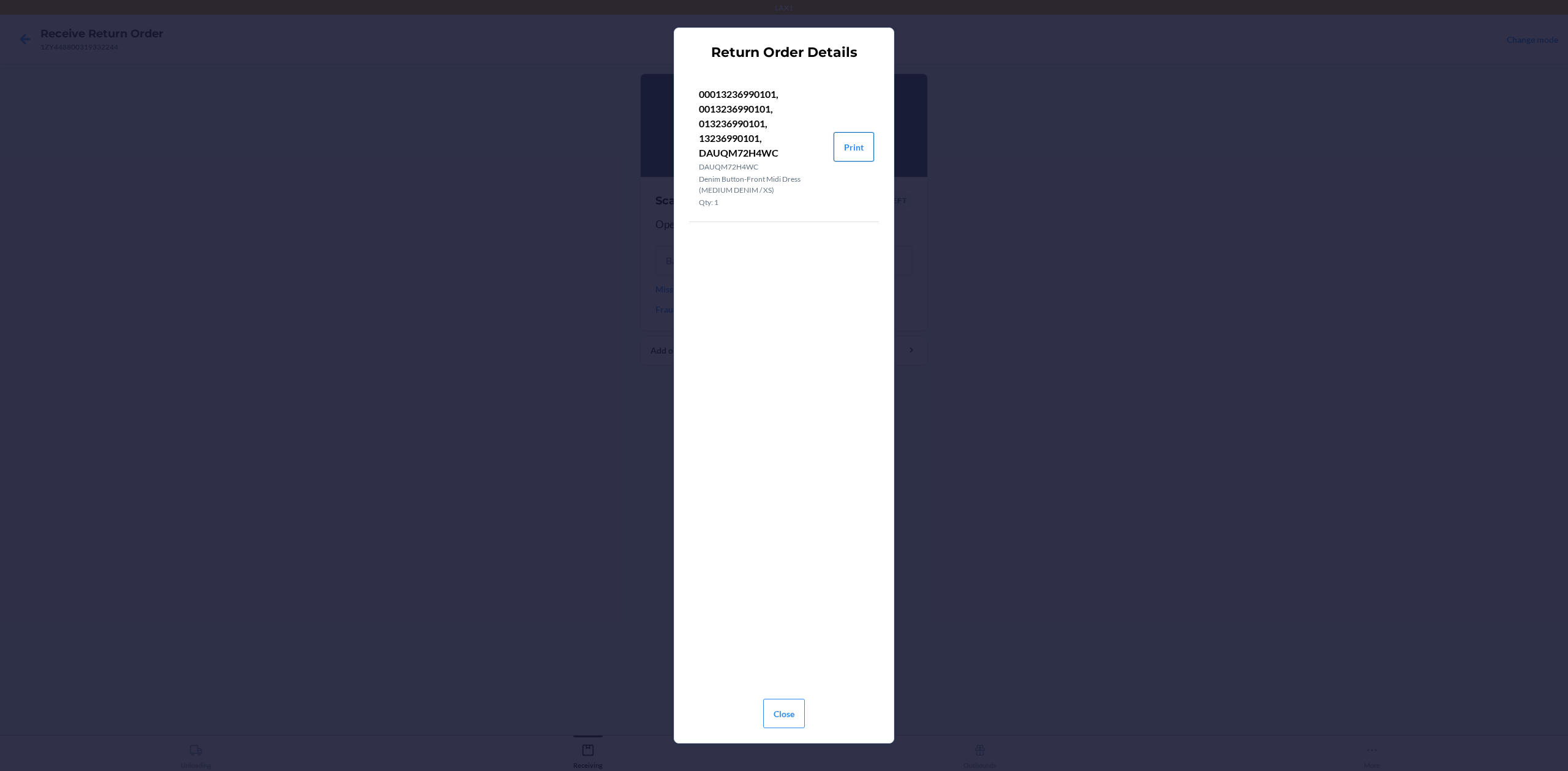
click at [852, 138] on button "Print" at bounding box center [854, 147] width 41 height 30
click at [801, 718] on button "Close" at bounding box center [783, 714] width 41 height 30
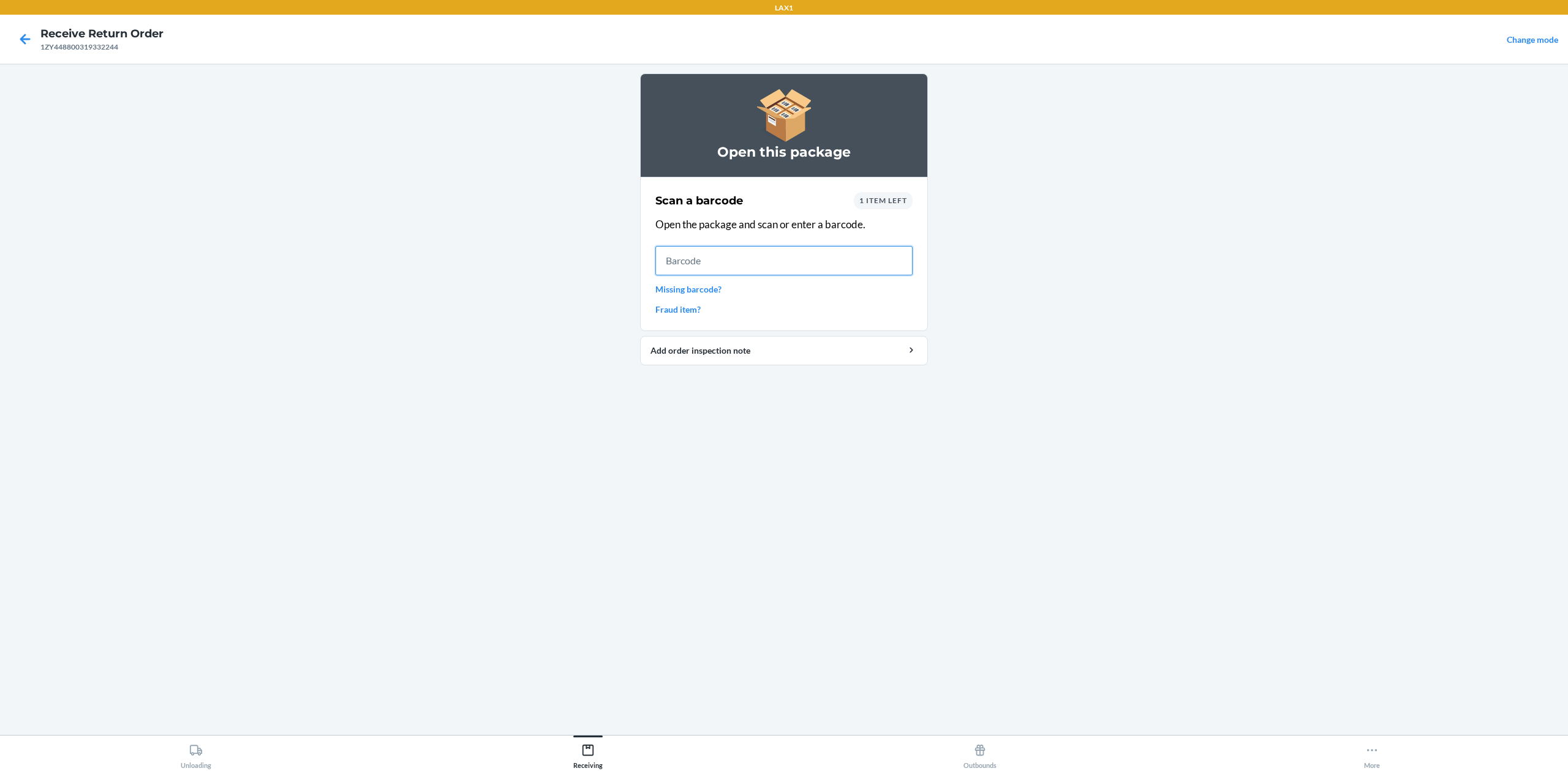
click at [836, 252] on input "text" at bounding box center [784, 260] width 257 height 30
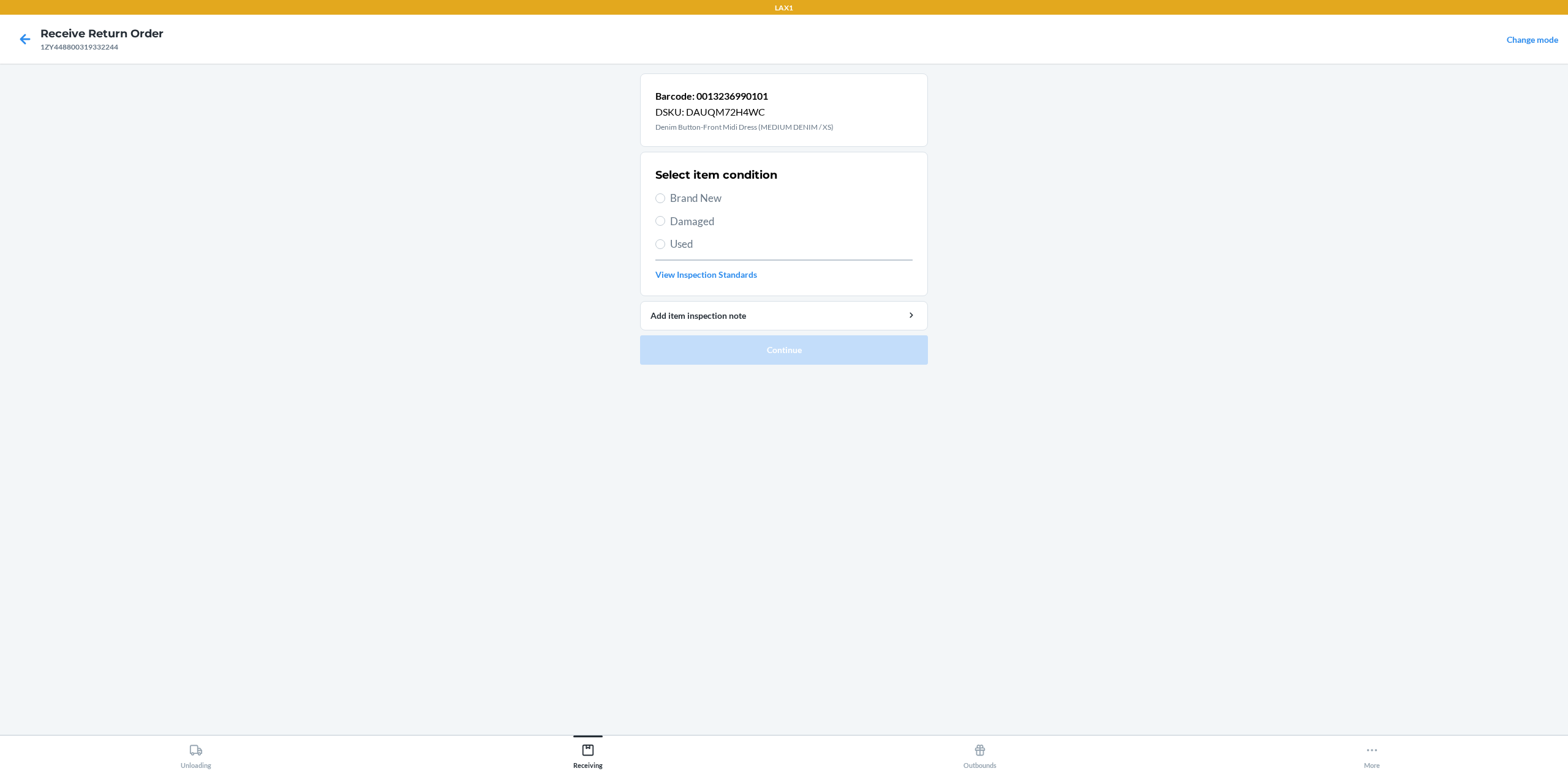
click at [687, 201] on span "Brand New" at bounding box center [791, 198] width 242 height 16
click at [665, 201] on input "Brand New" at bounding box center [661, 198] width 10 height 10
radio input "true"
click at [755, 349] on button "Continue" at bounding box center [784, 350] width 288 height 30
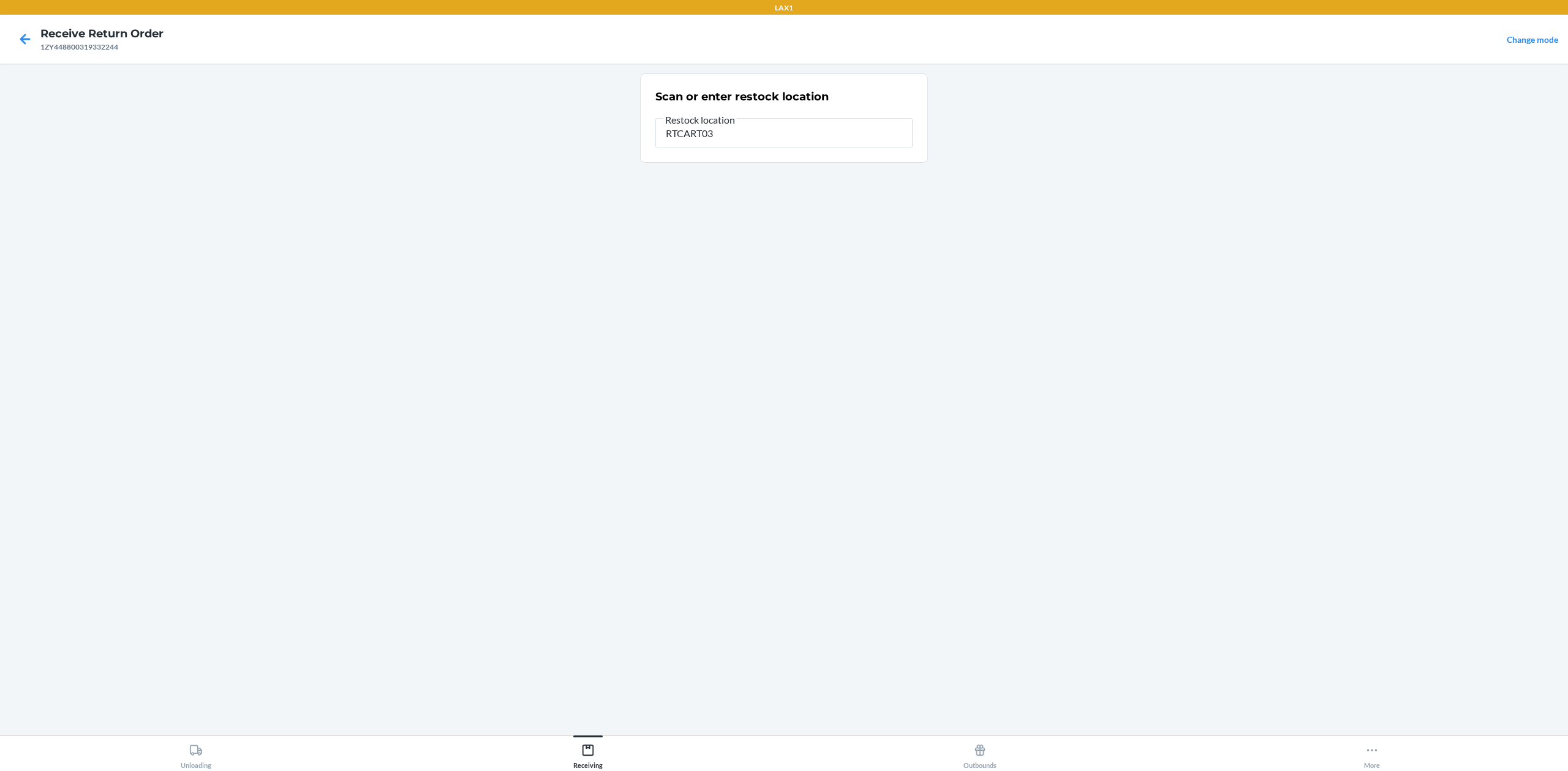
type input "RTCART032"
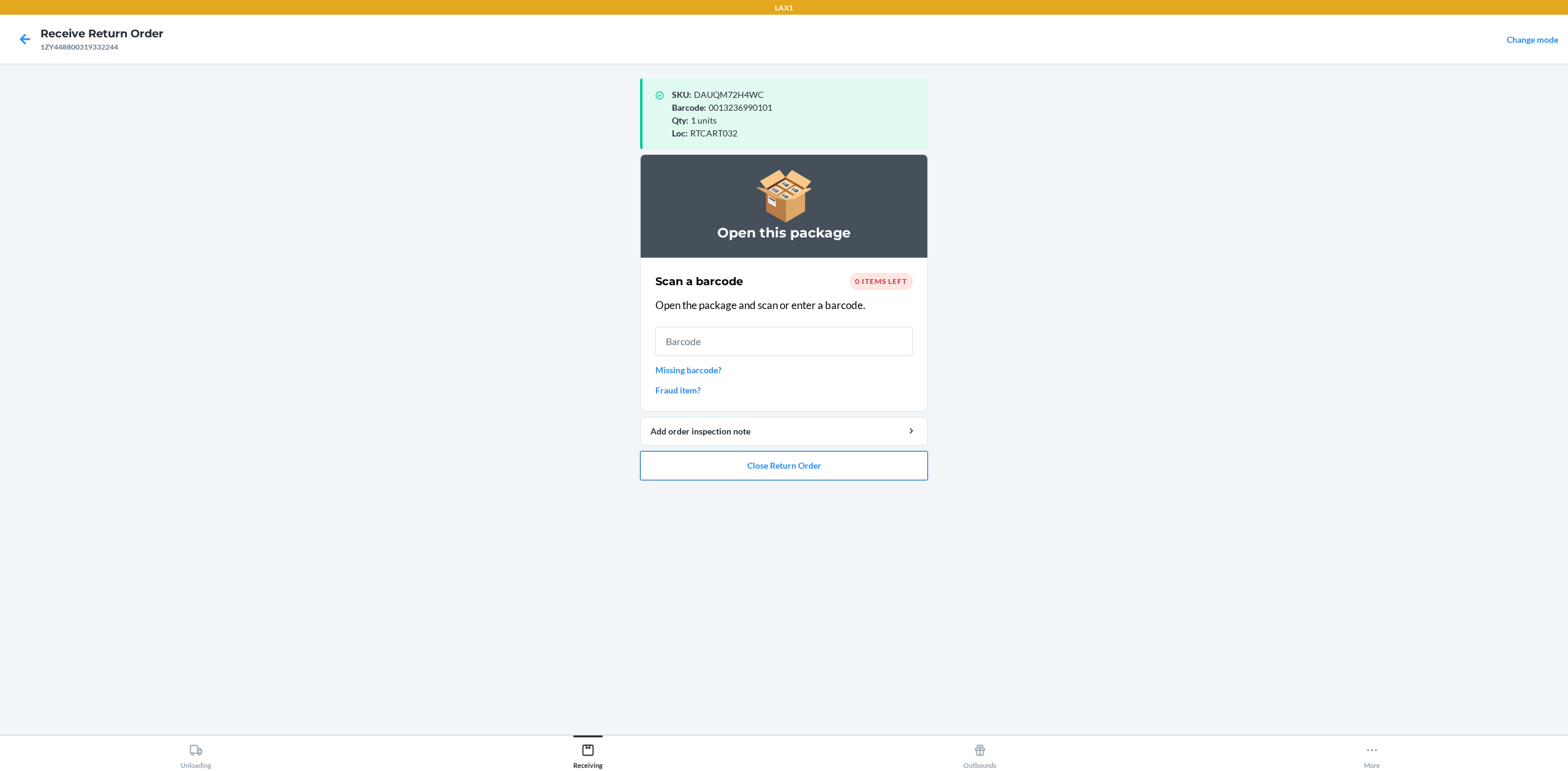
click at [833, 475] on button "Close Return Order" at bounding box center [784, 465] width 288 height 30
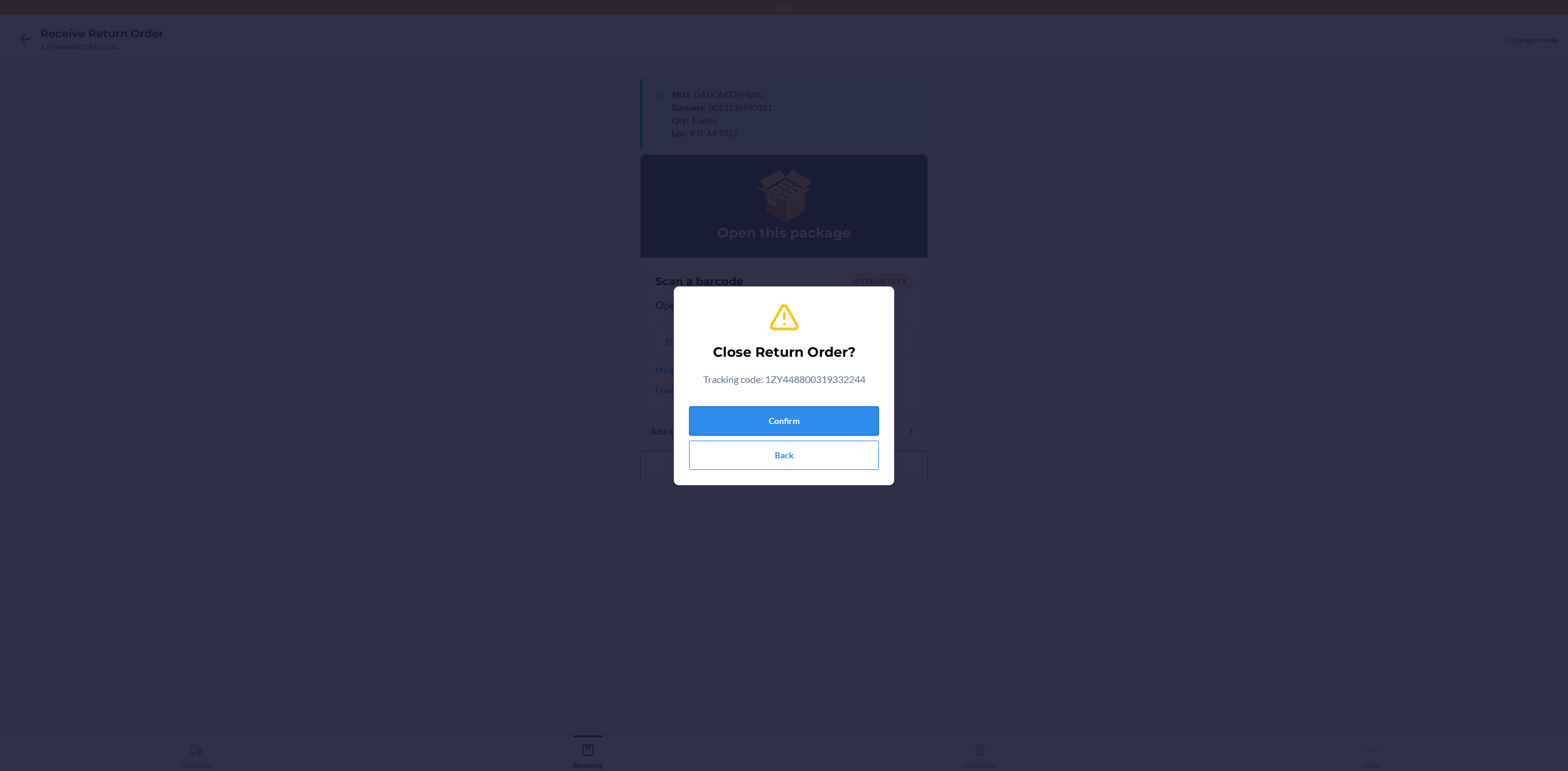
click at [808, 415] on button "Confirm" at bounding box center [784, 421] width 190 height 30
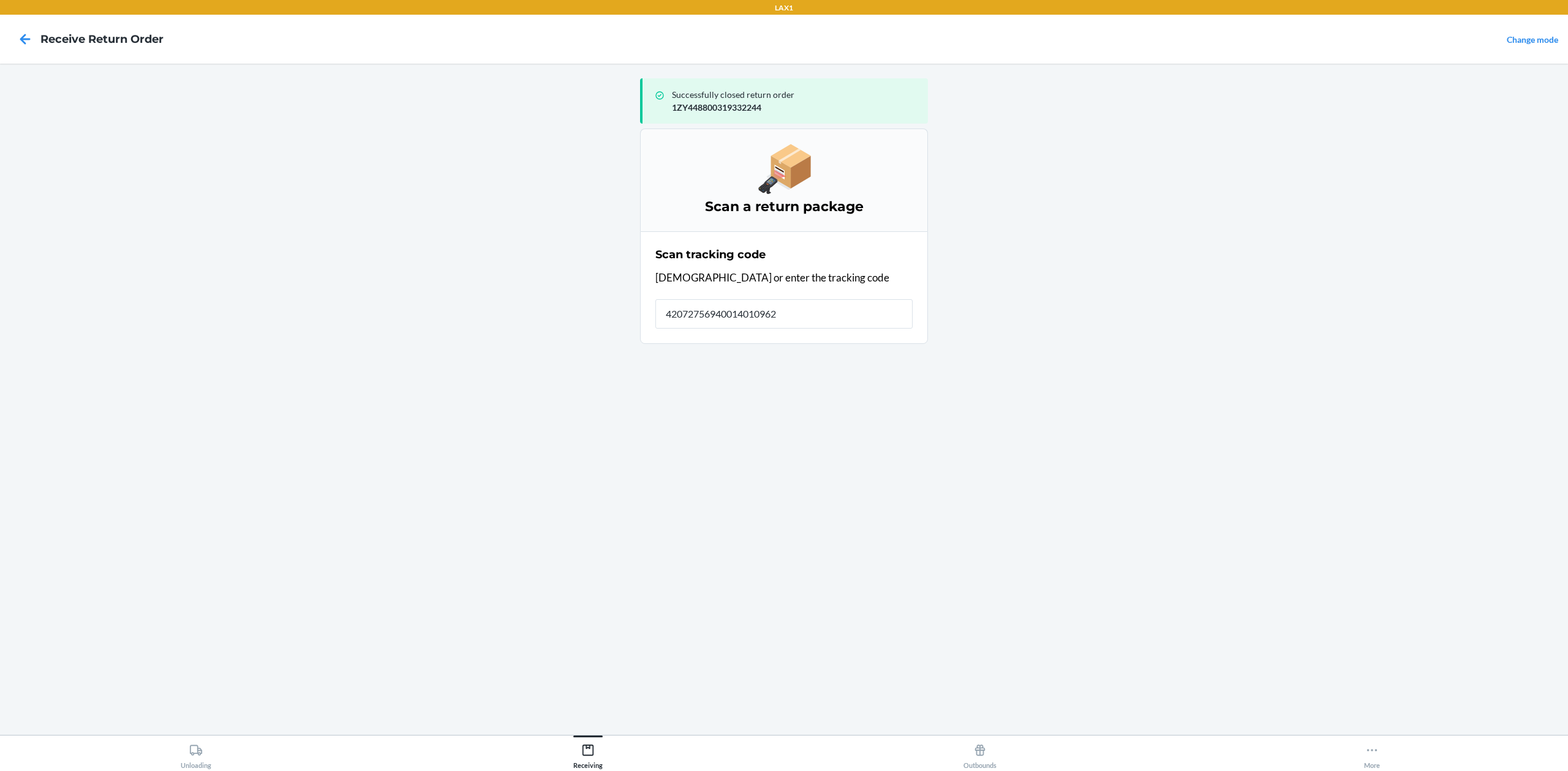
type input "420727569400140109627"
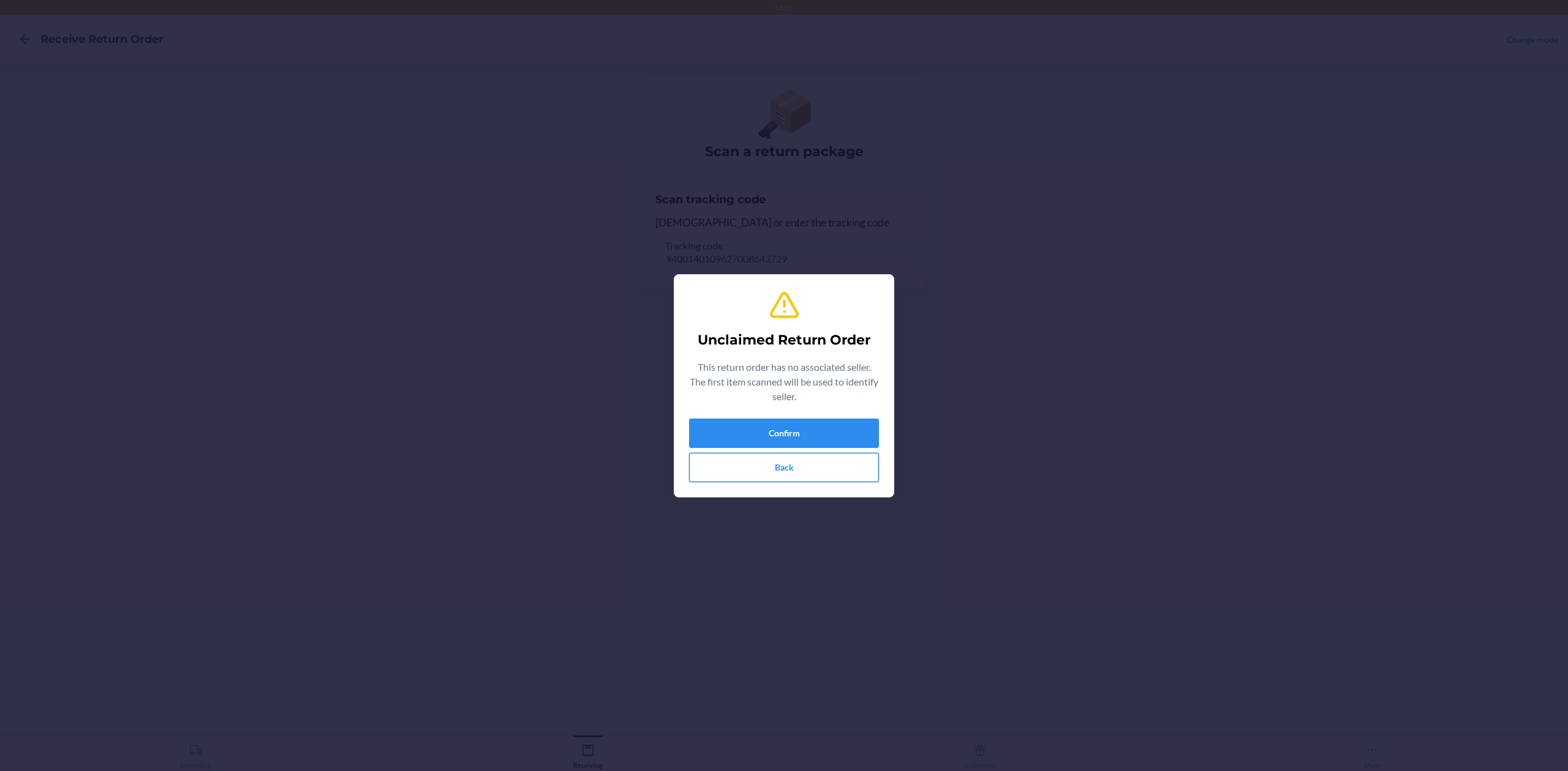
click at [795, 479] on button "Back" at bounding box center [784, 467] width 190 height 30
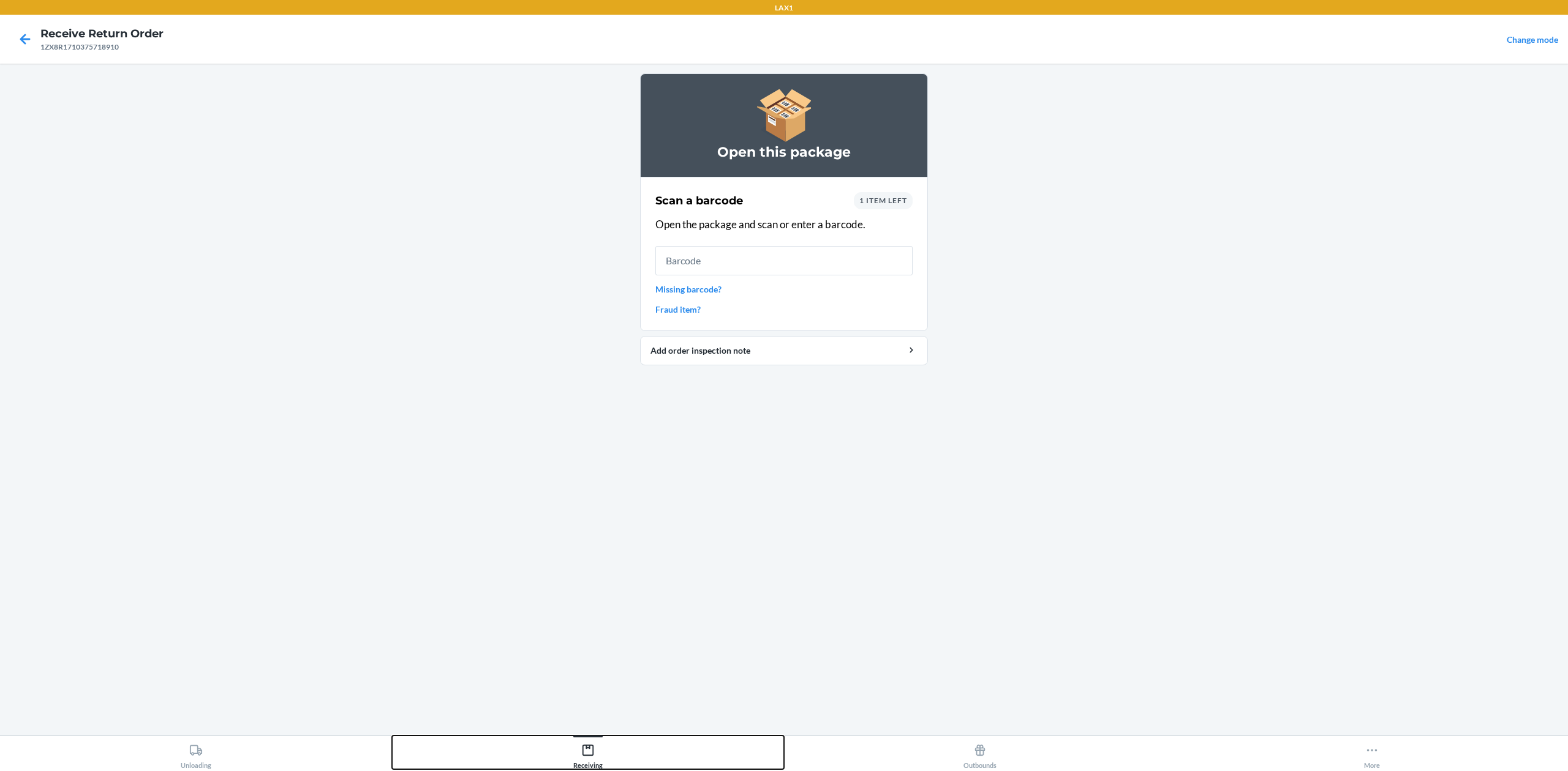
click at [612, 750] on button "Receiving" at bounding box center [588, 752] width 392 height 34
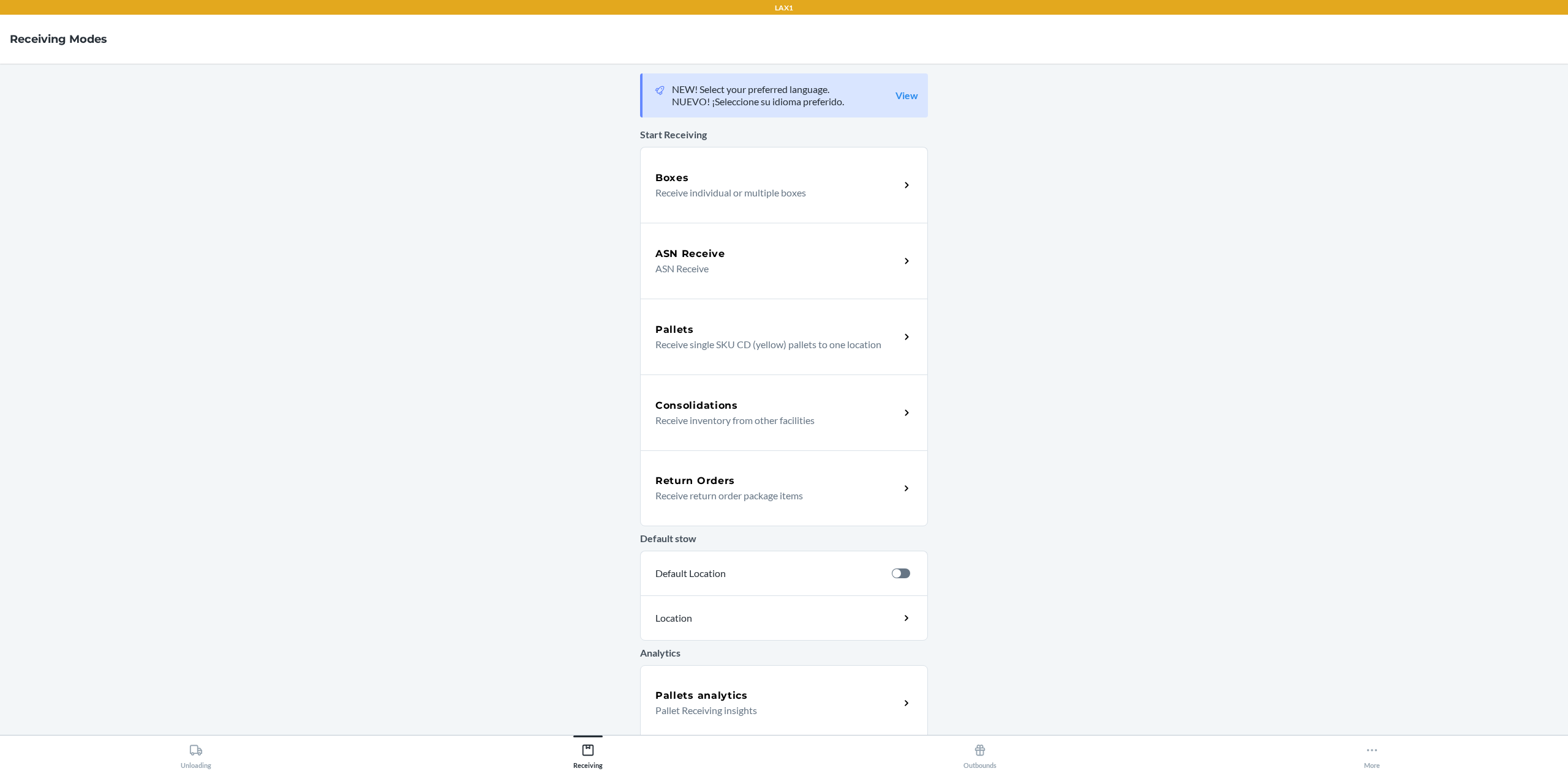
click at [743, 503] on div "Return Orders Receive return order package items" at bounding box center [784, 489] width 288 height 76
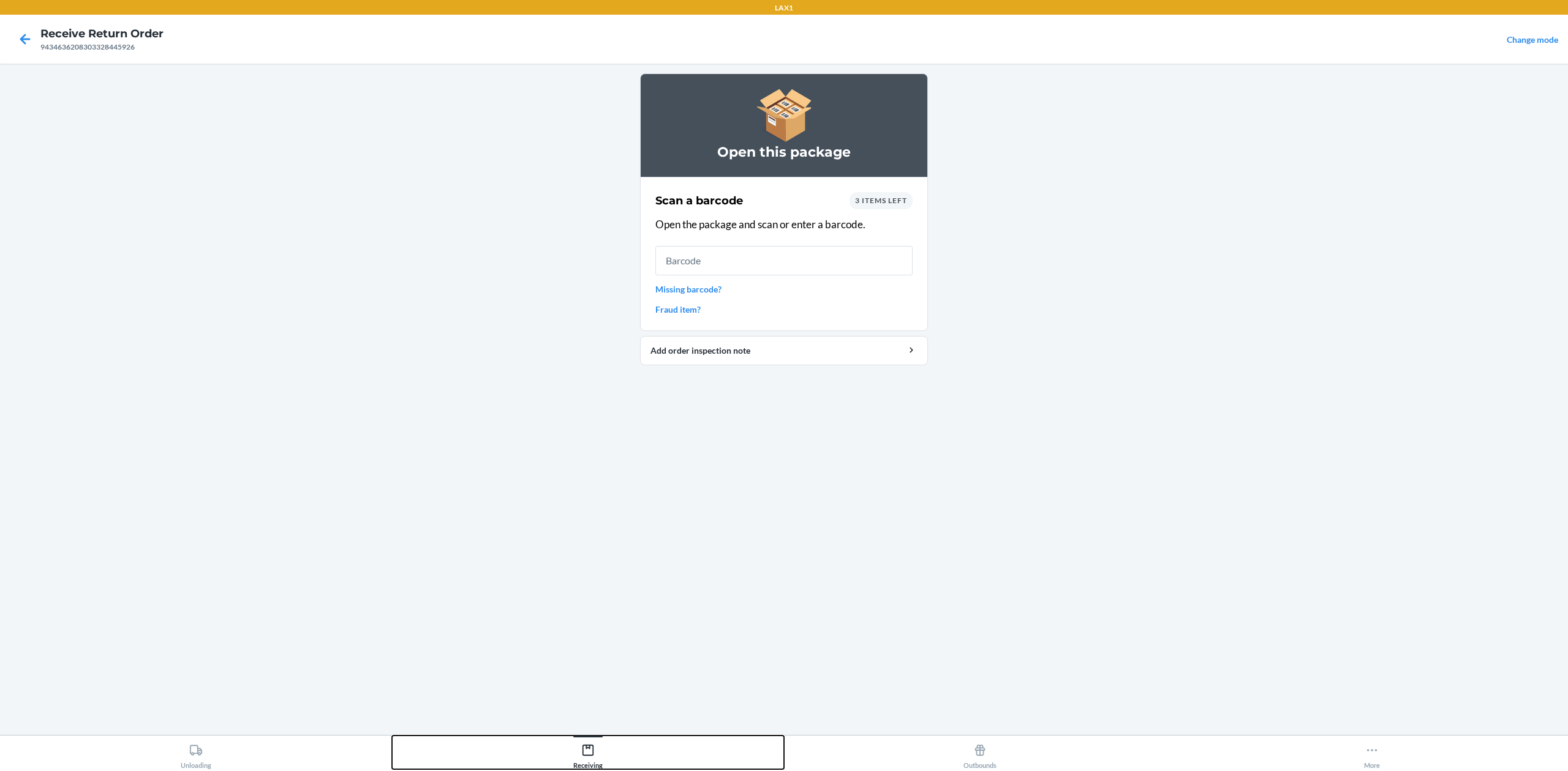
click at [594, 740] on div "Receiving" at bounding box center [588, 754] width 30 height 30
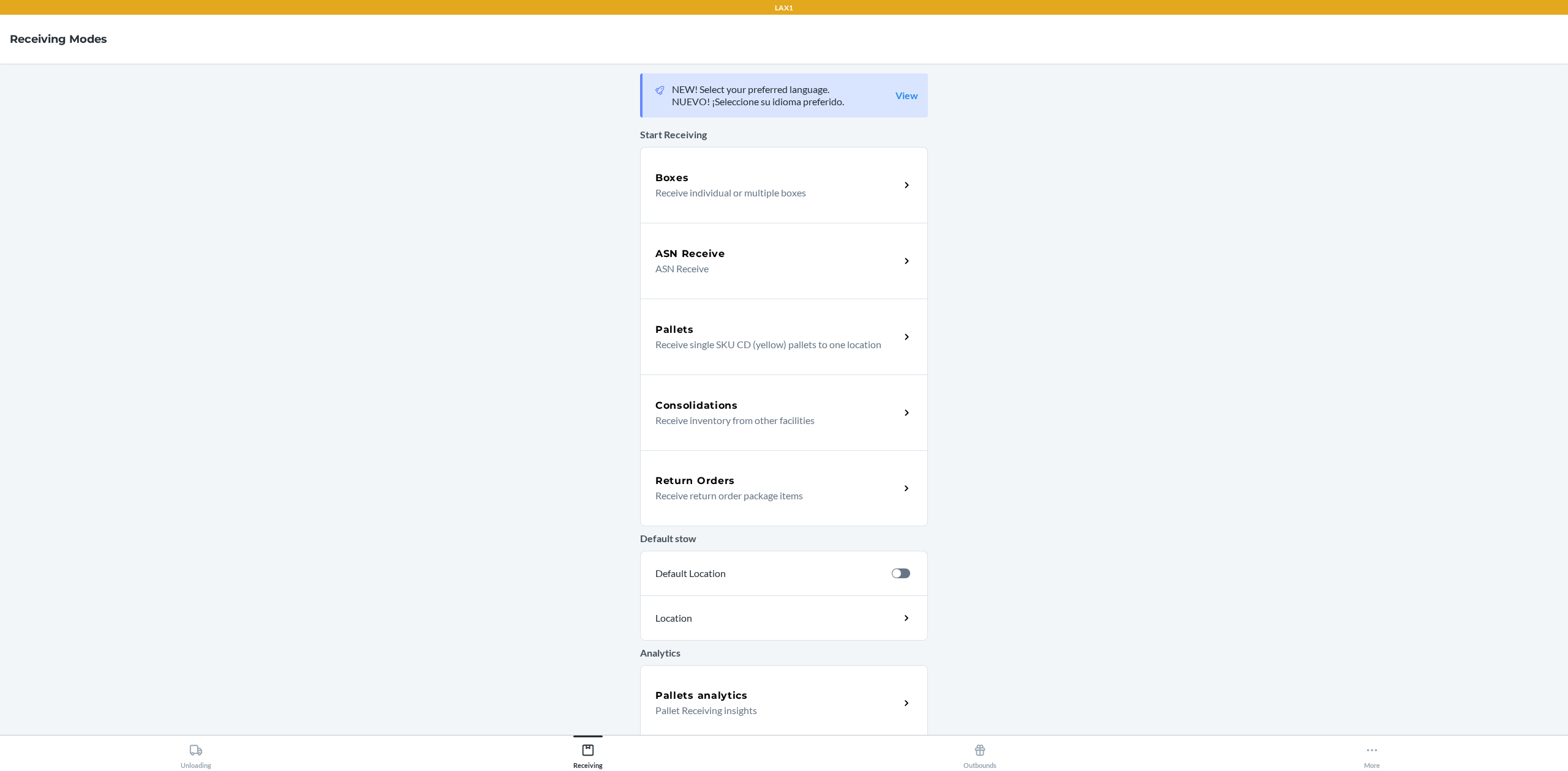
click at [765, 497] on p "Receive return order package items" at bounding box center [773, 496] width 235 height 14
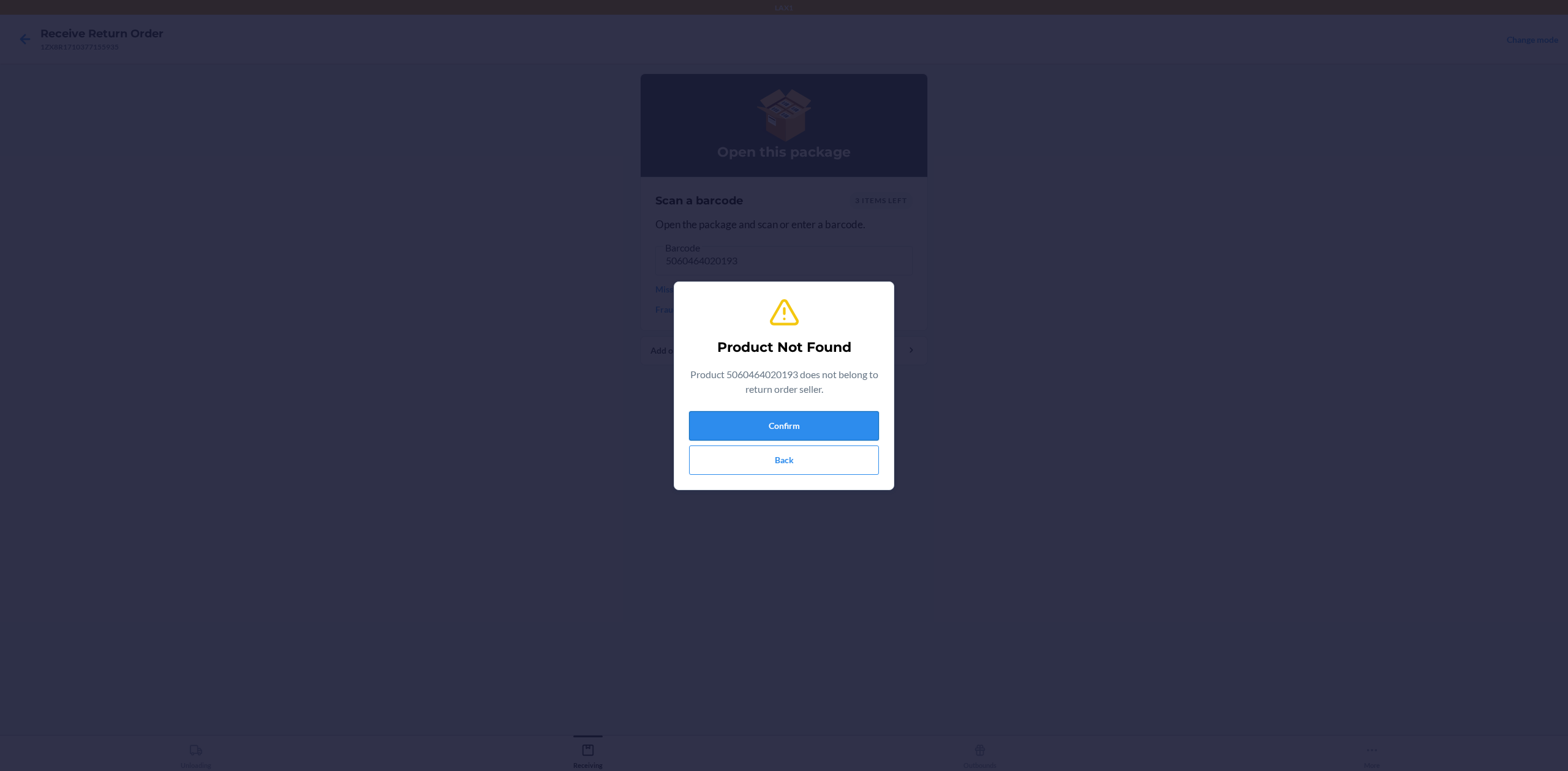
click at [830, 431] on button "Confirm" at bounding box center [784, 426] width 190 height 30
drag, startPoint x: 740, startPoint y: 495, endPoint x: 812, endPoint y: 451, distance: 84.4
click at [757, 485] on div "Product Not Found Product 5060464020193 does not belong to return order seller.…" at bounding box center [784, 385] width 1568 height 771
click at [814, 452] on button "Back" at bounding box center [784, 460] width 190 height 30
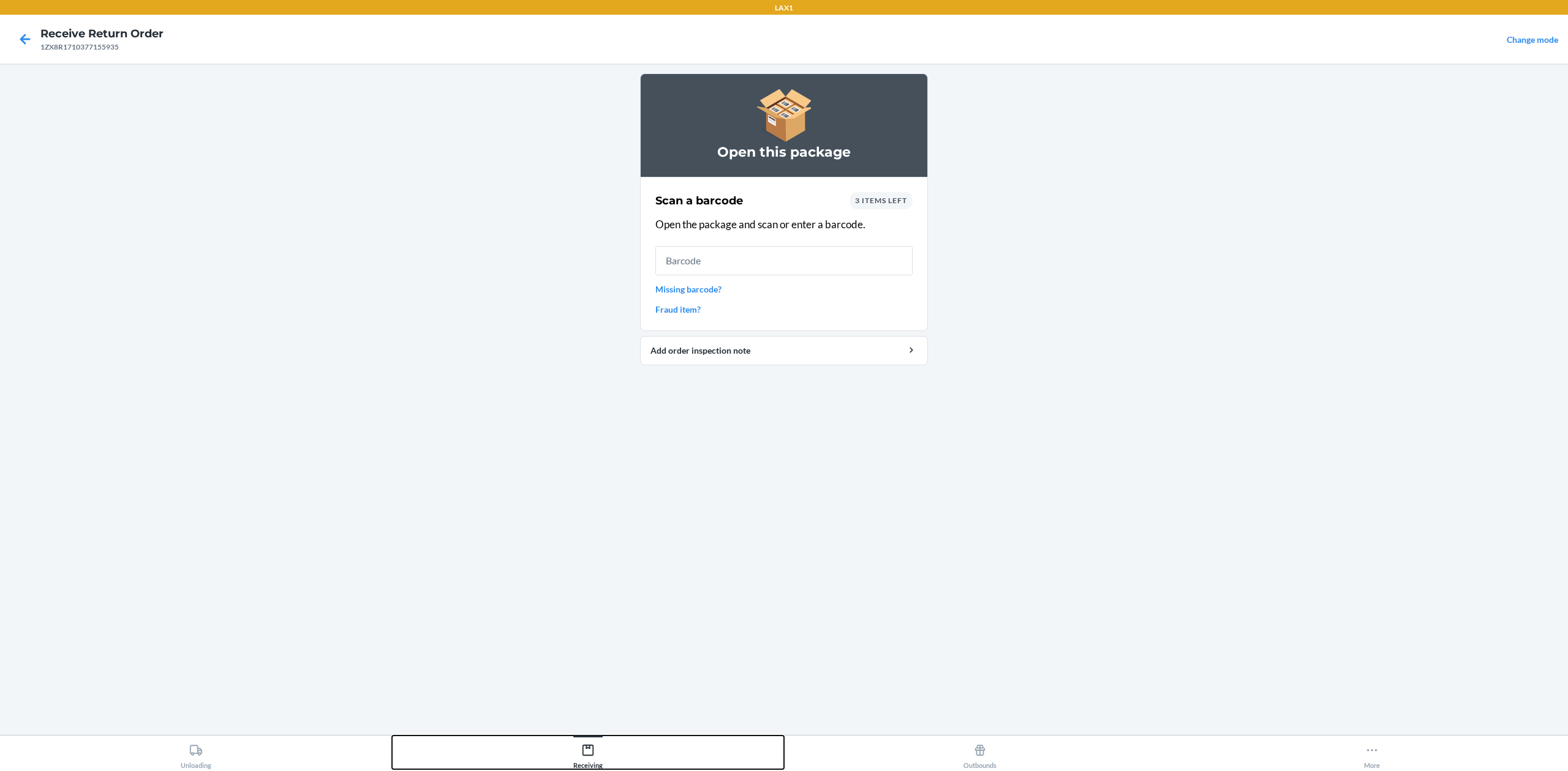
click at [599, 754] on div "Receiving" at bounding box center [588, 754] width 30 height 30
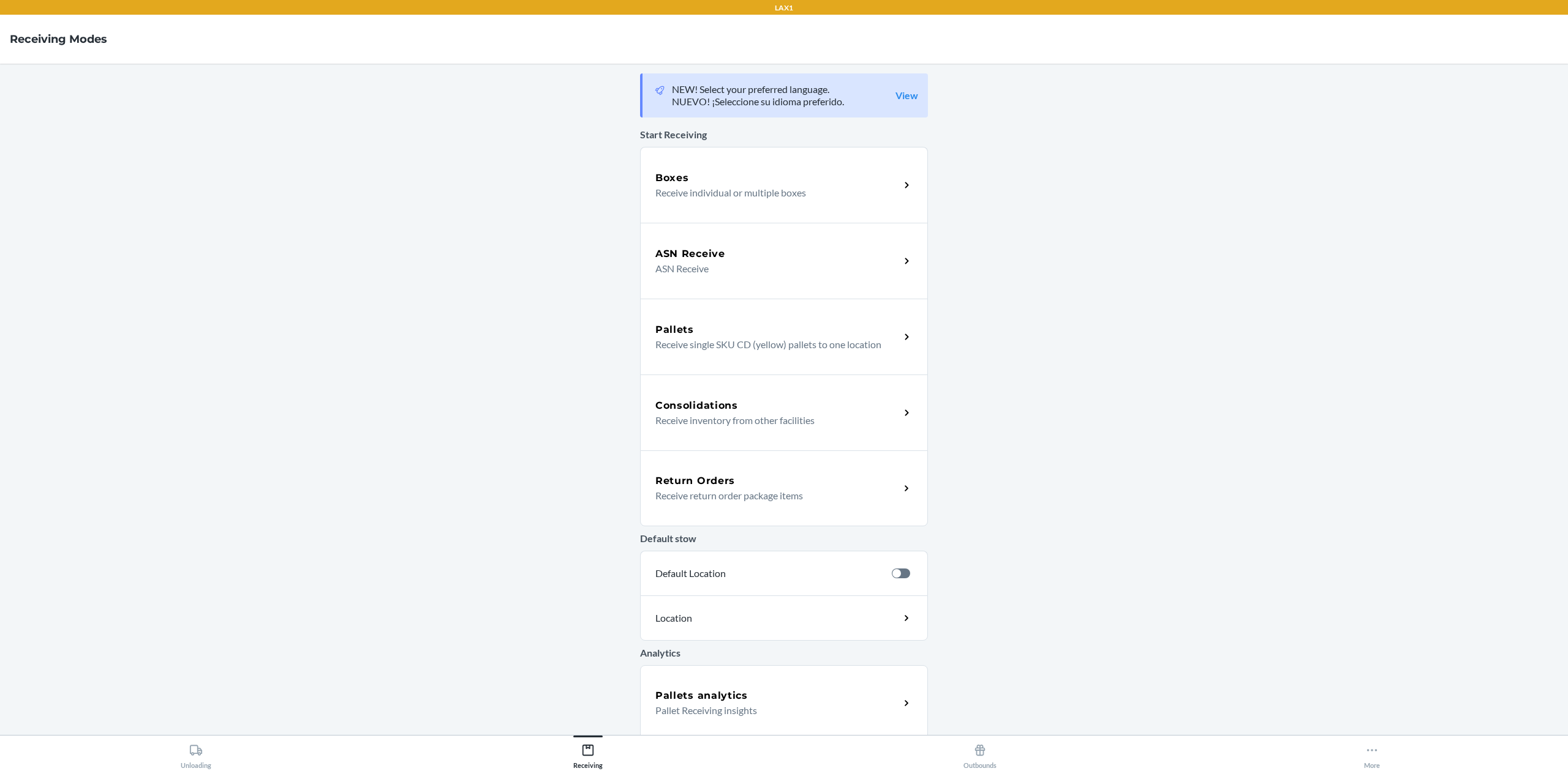
click at [765, 489] on p "Receive return order package items" at bounding box center [773, 496] width 235 height 14
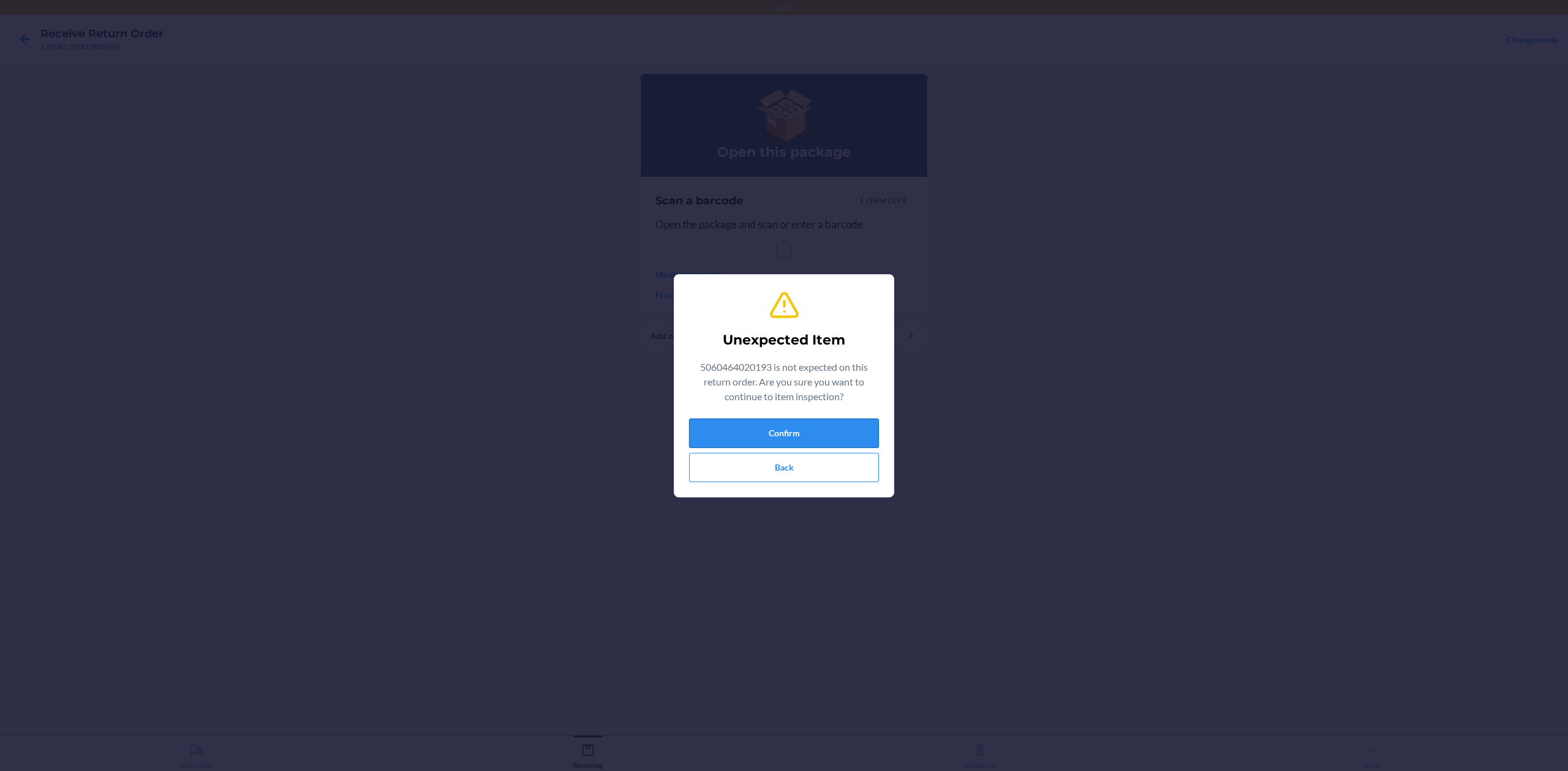
click at [843, 427] on button "Confirm" at bounding box center [784, 433] width 190 height 30
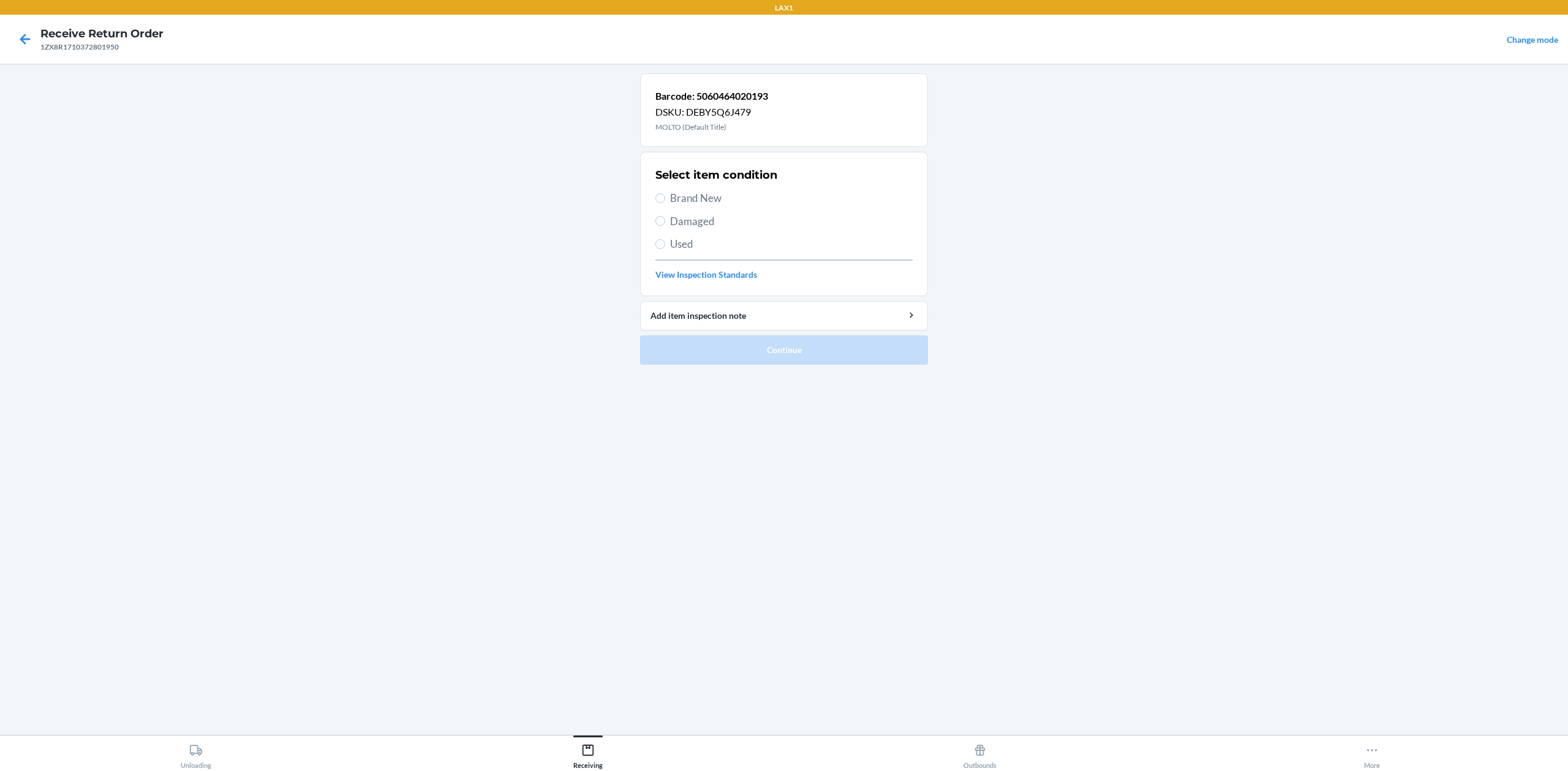
click at [711, 196] on span "Brand New" at bounding box center [791, 198] width 242 height 16
click at [665, 196] on input "Brand New" at bounding box center [661, 198] width 10 height 10
radio input "true"
click at [787, 356] on button "Continue" at bounding box center [784, 350] width 288 height 30
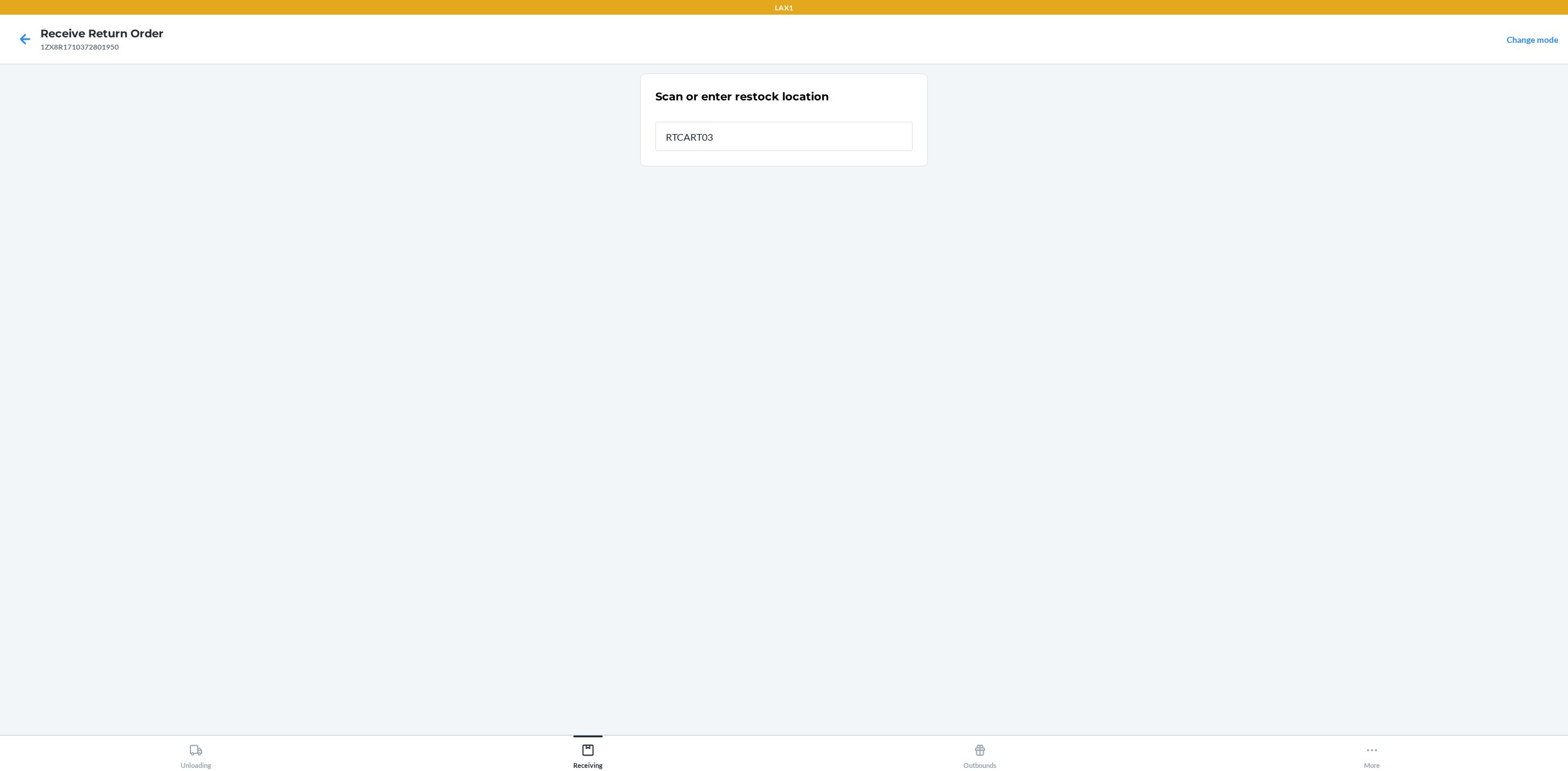
type input "RTCART032"
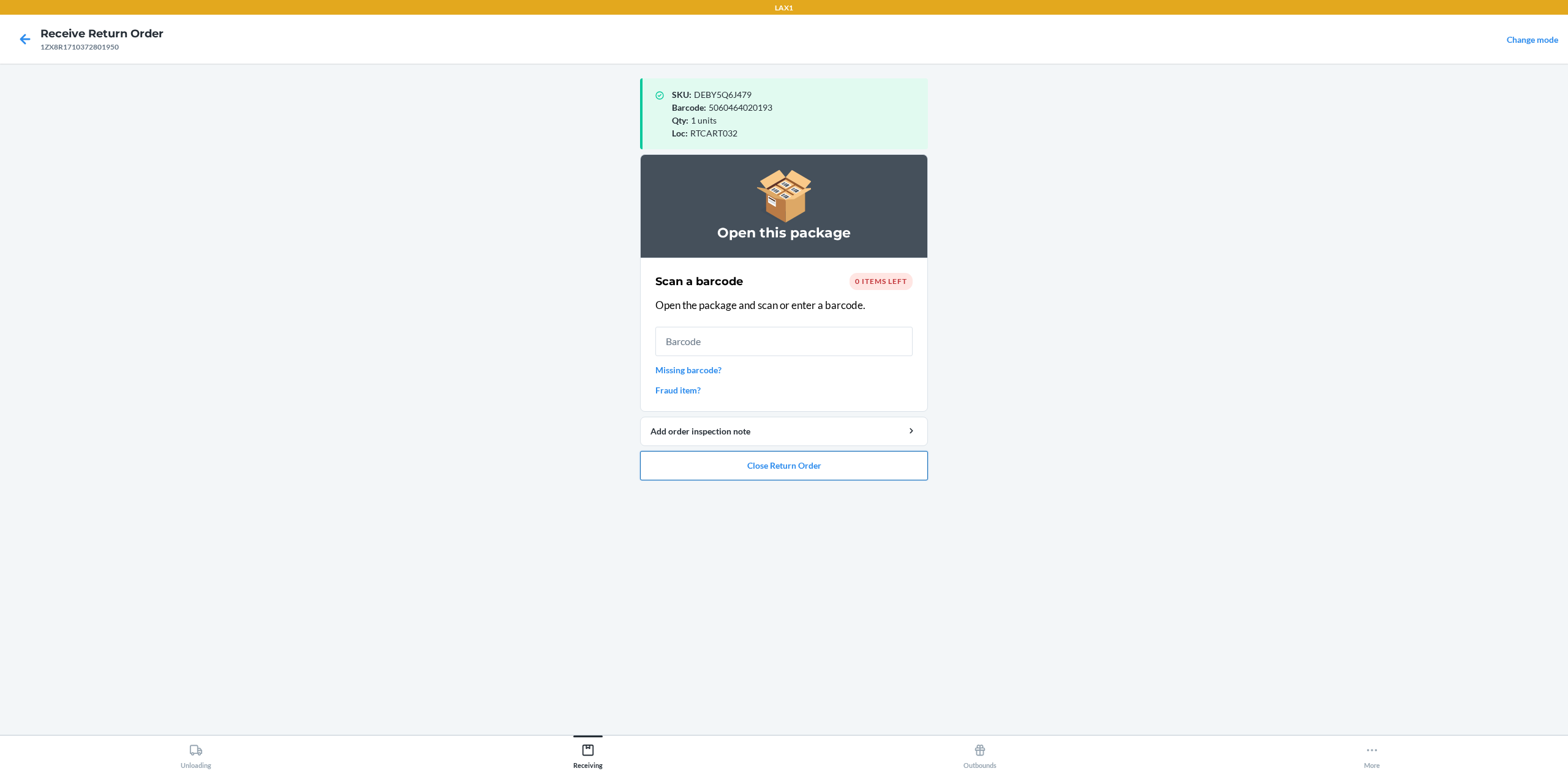
click at [852, 480] on button "Close Return Order" at bounding box center [784, 465] width 288 height 30
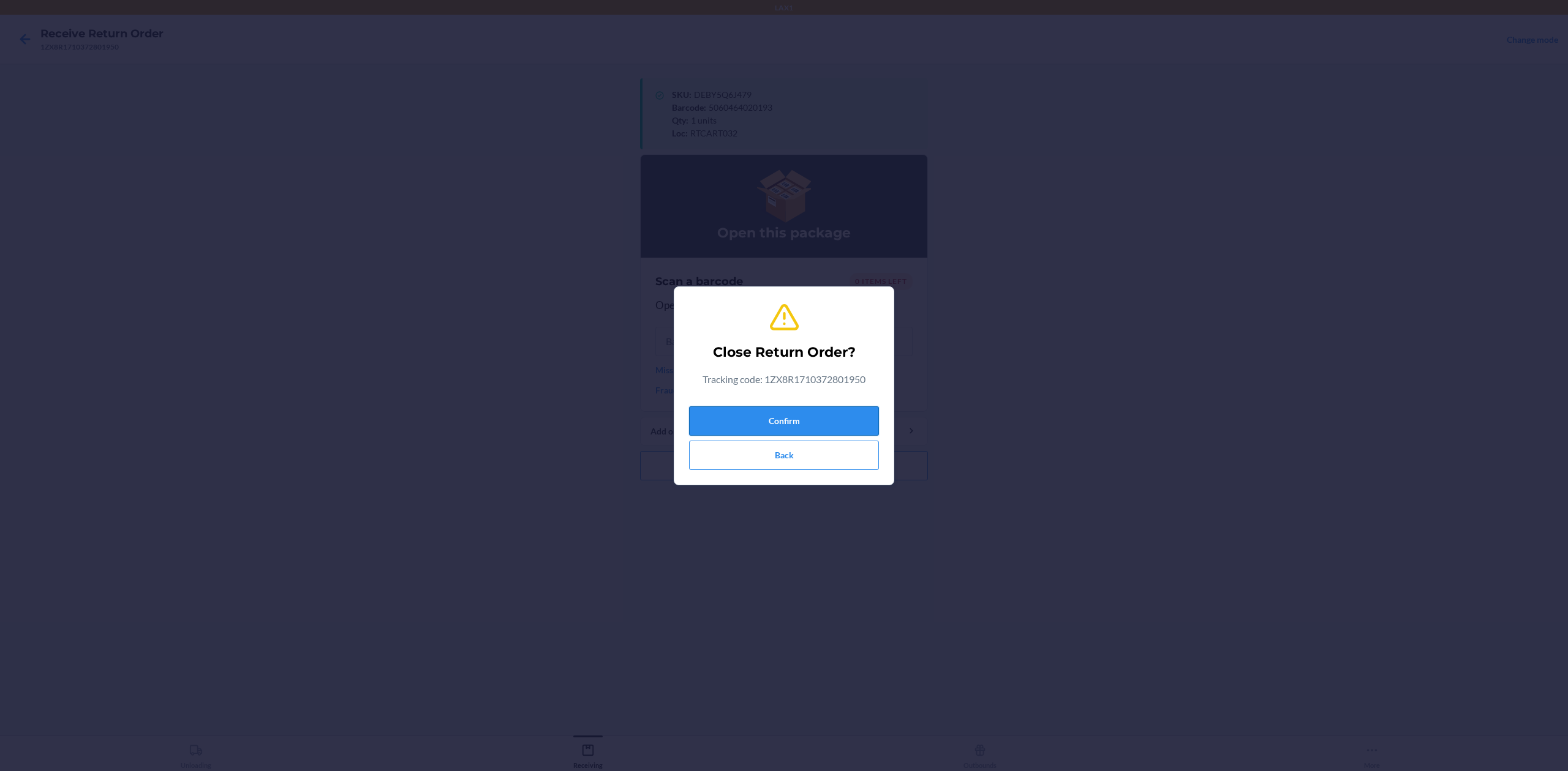
click at [848, 417] on button "Confirm" at bounding box center [784, 421] width 190 height 30
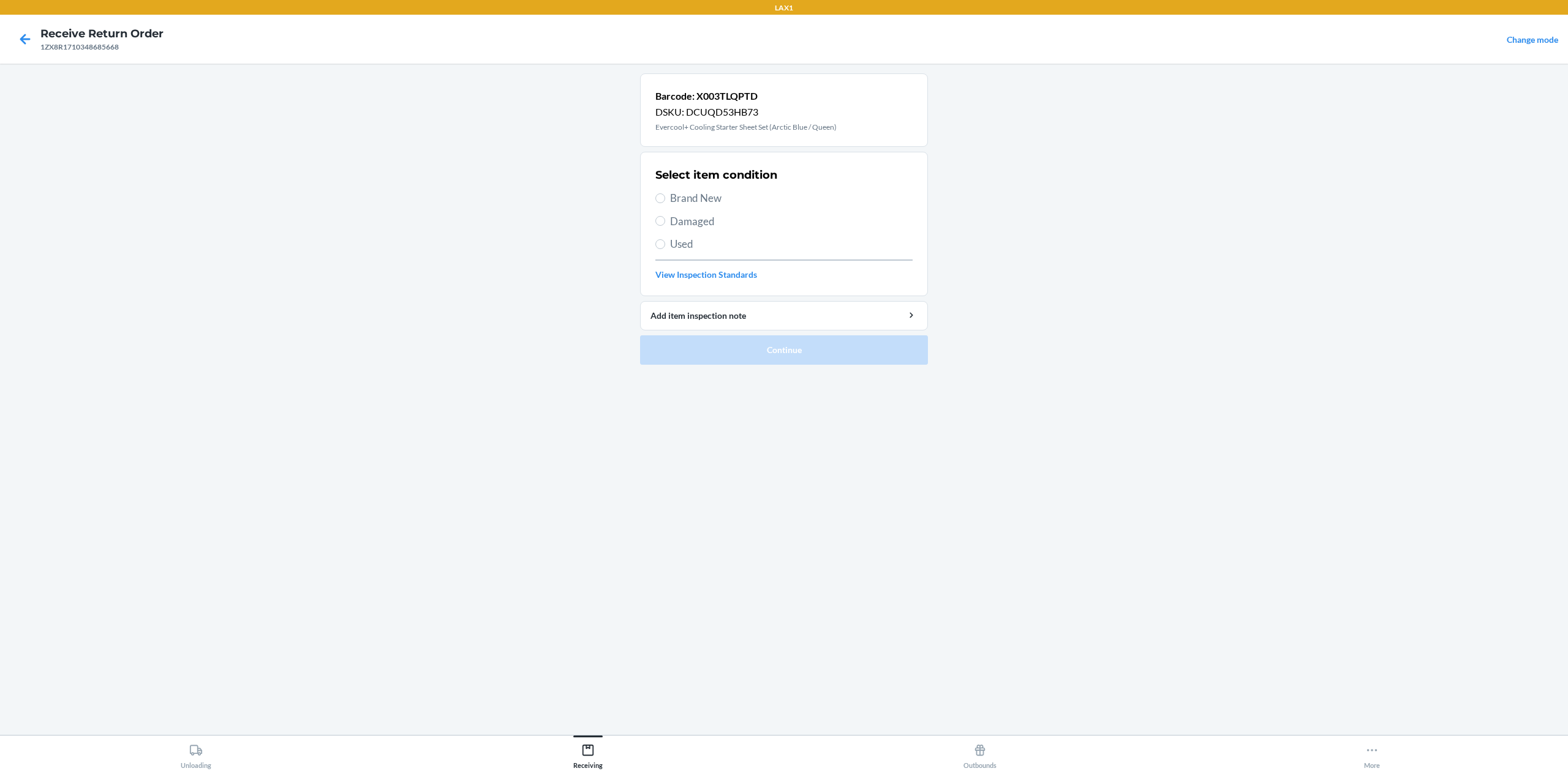
click at [683, 226] on span "Damaged" at bounding box center [791, 221] width 242 height 16
click at [665, 226] on input "Damaged" at bounding box center [661, 221] width 10 height 10
radio input "true"
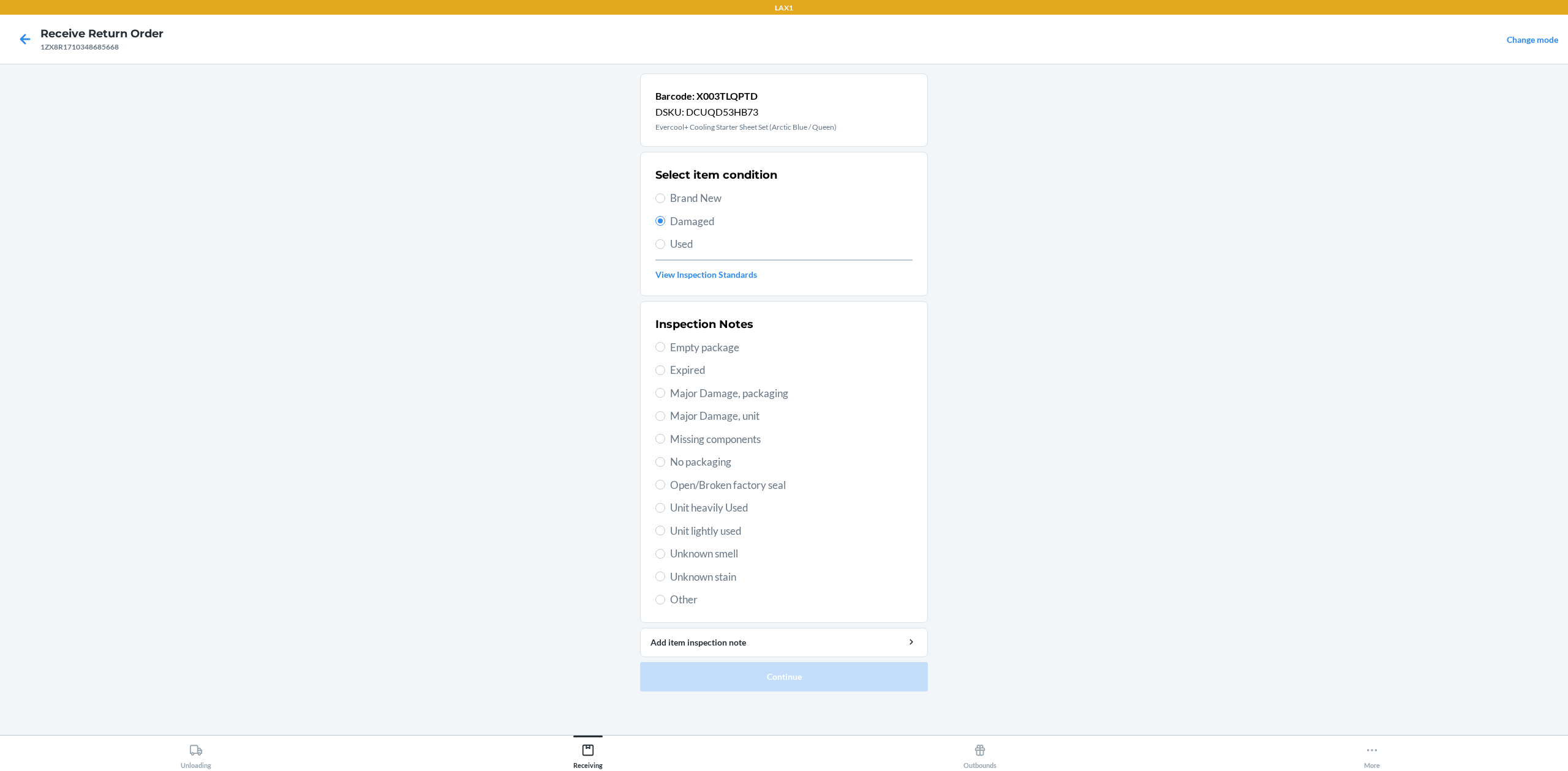
click at [750, 393] on span "Major Damage, packaging" at bounding box center [791, 394] width 242 height 16
click at [665, 393] on input "Major Damage, packaging" at bounding box center [661, 394] width 10 height 10
radio input "true"
click at [819, 678] on button "Continue" at bounding box center [784, 676] width 288 height 30
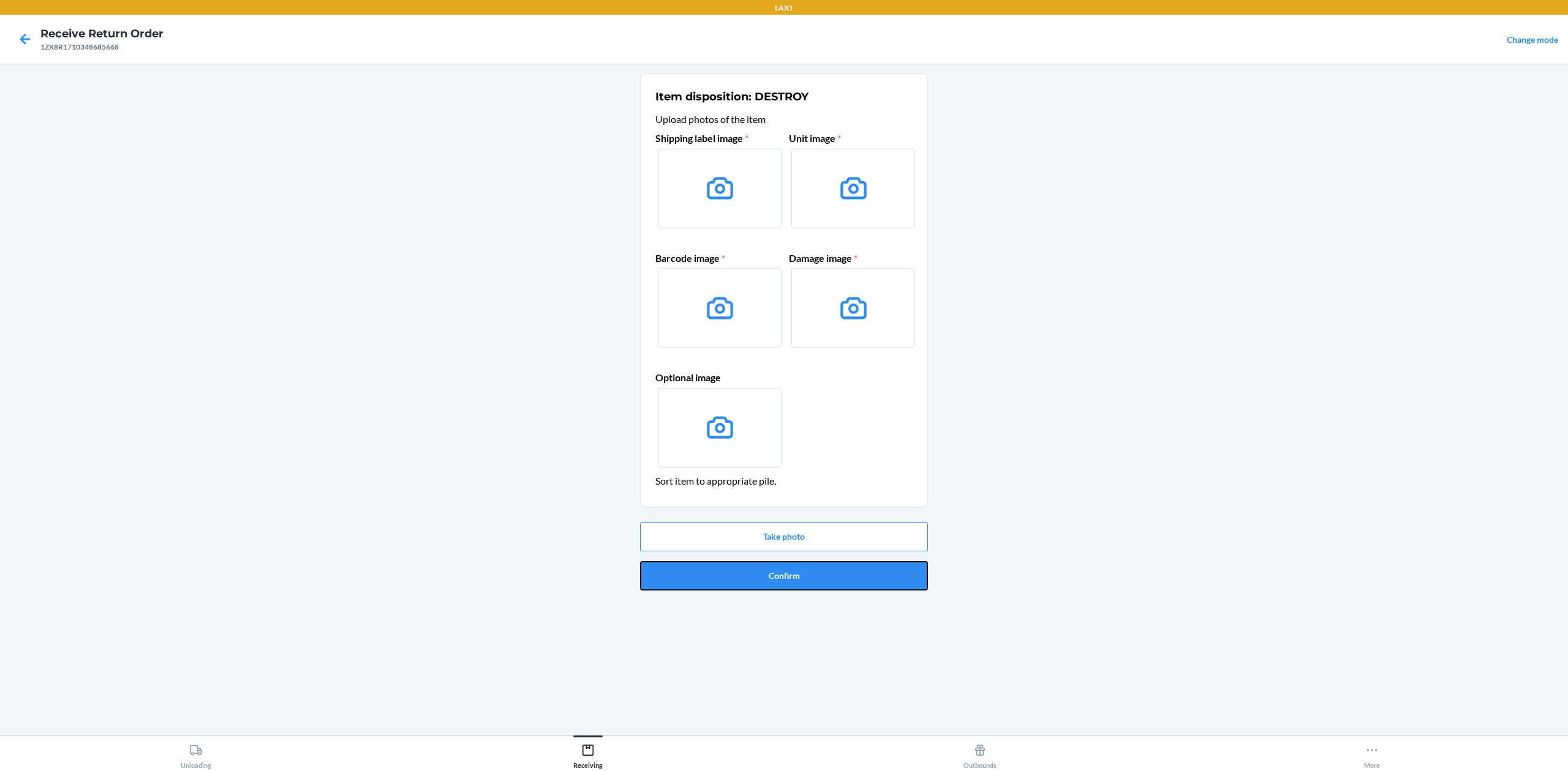
click at [797, 564] on button "Confirm" at bounding box center [784, 576] width 288 height 30
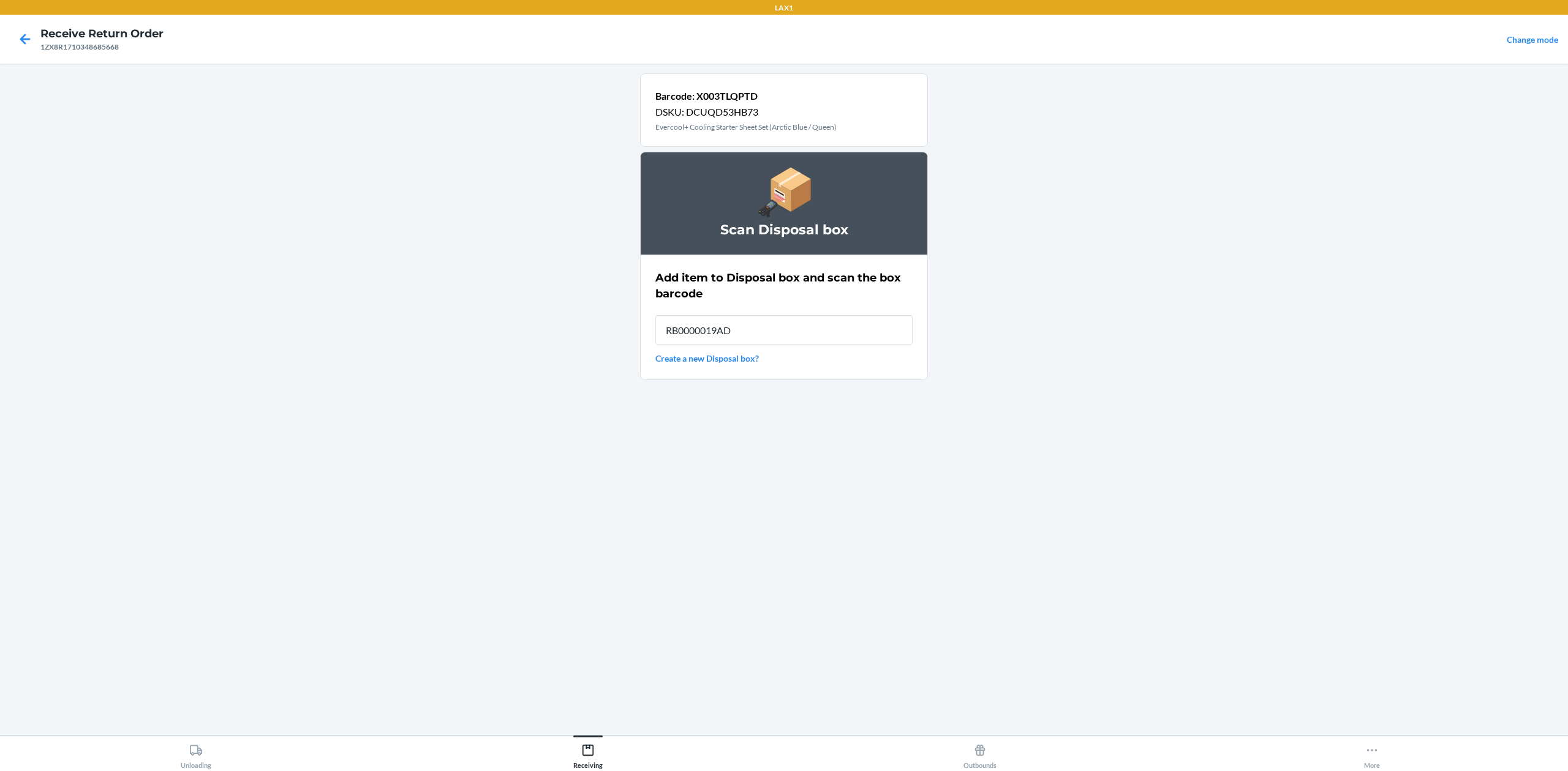
type input "RB0000019AD"
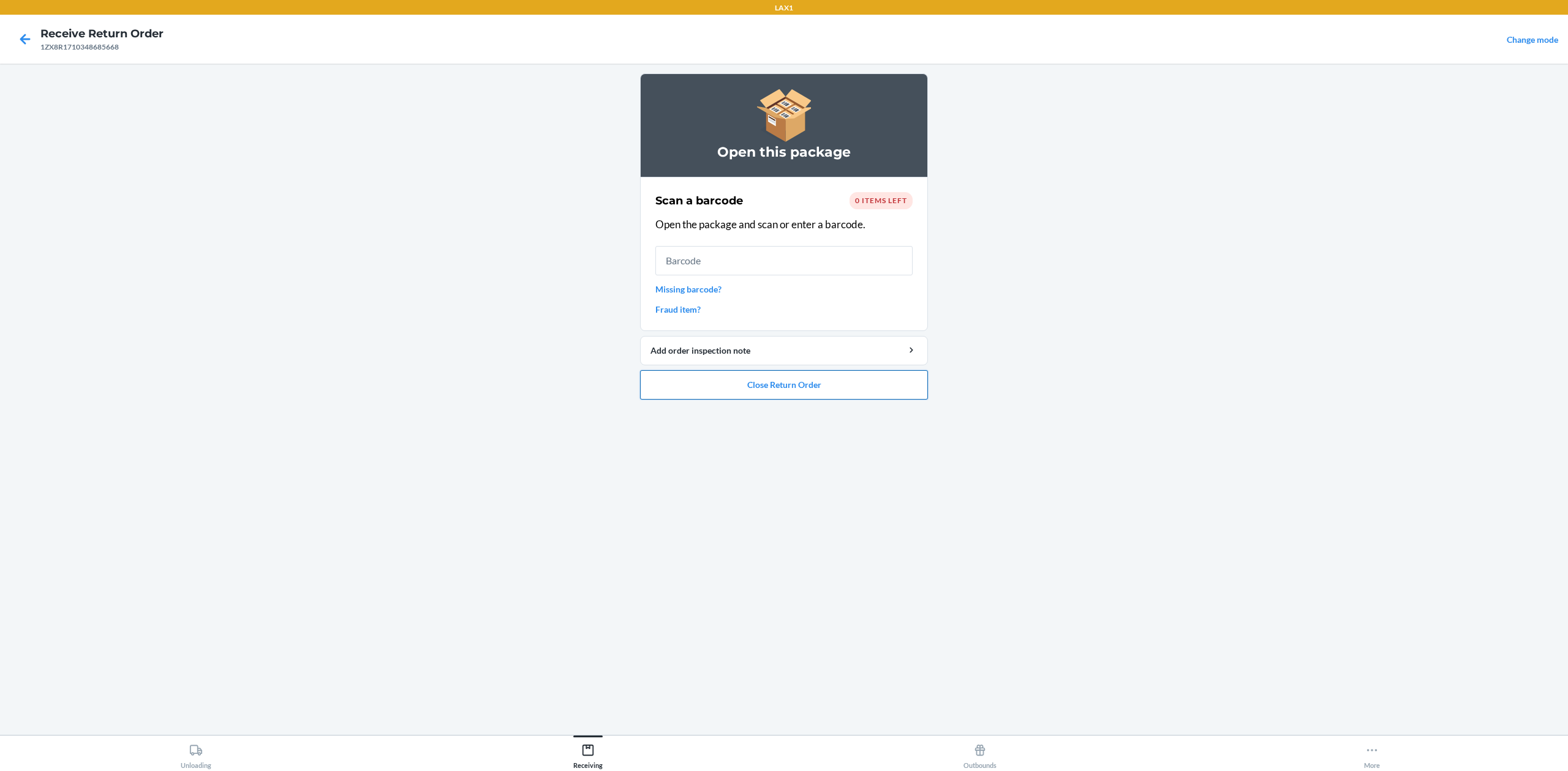
click at [887, 391] on button "Close Return Order" at bounding box center [784, 385] width 288 height 30
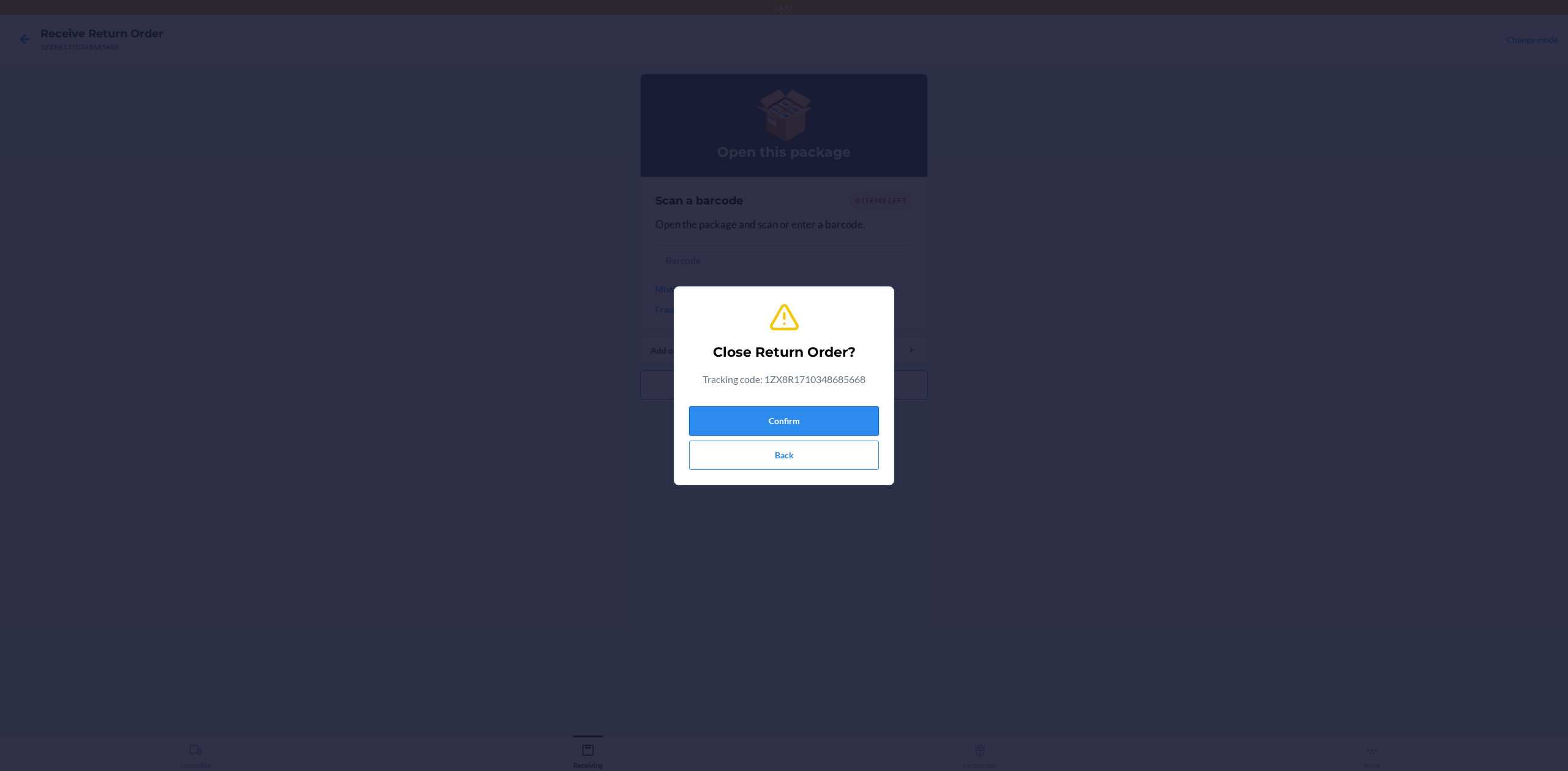
click at [820, 424] on button "Confirm" at bounding box center [784, 421] width 190 height 30
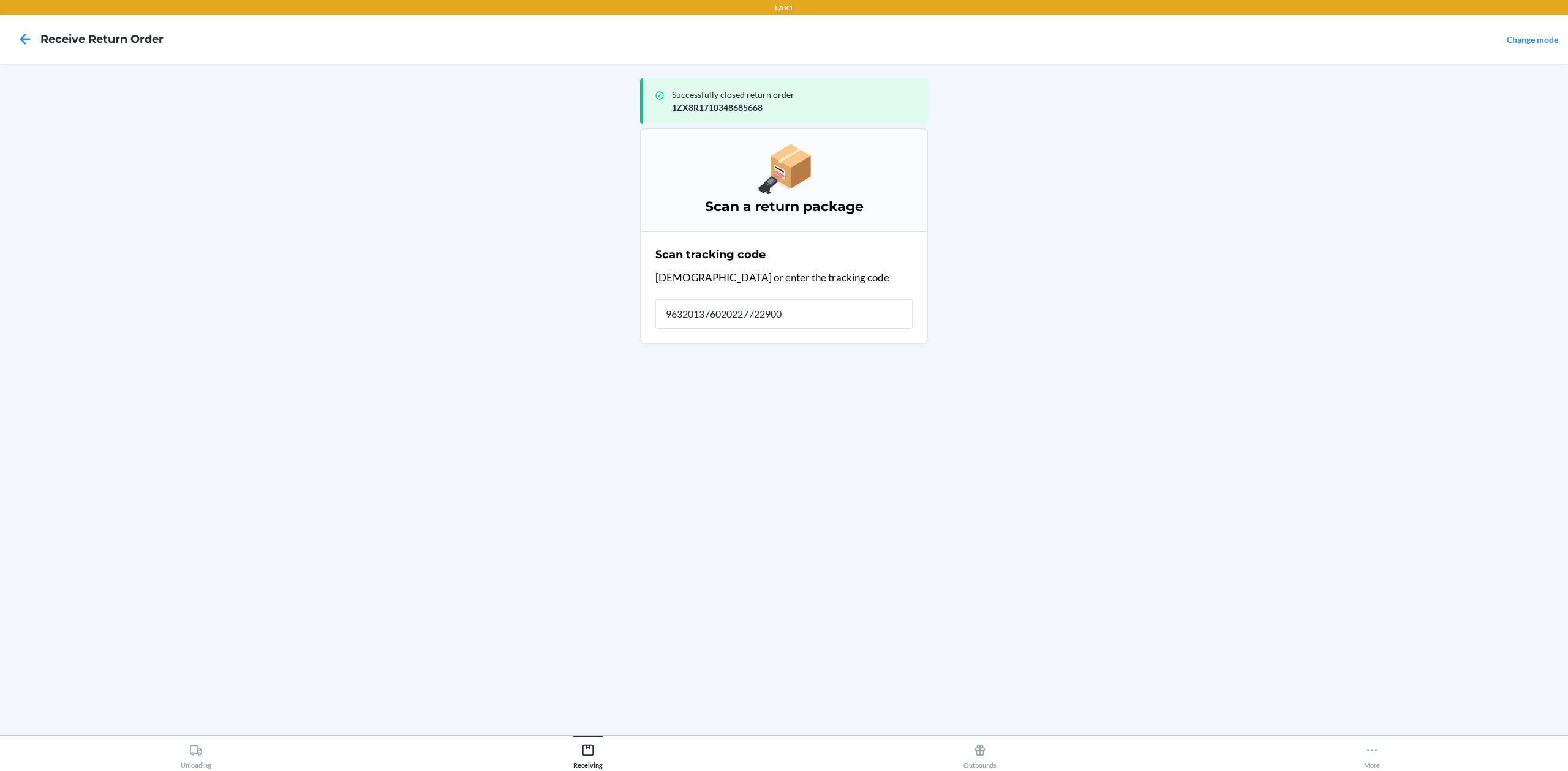
type input "9632013760202277229000"
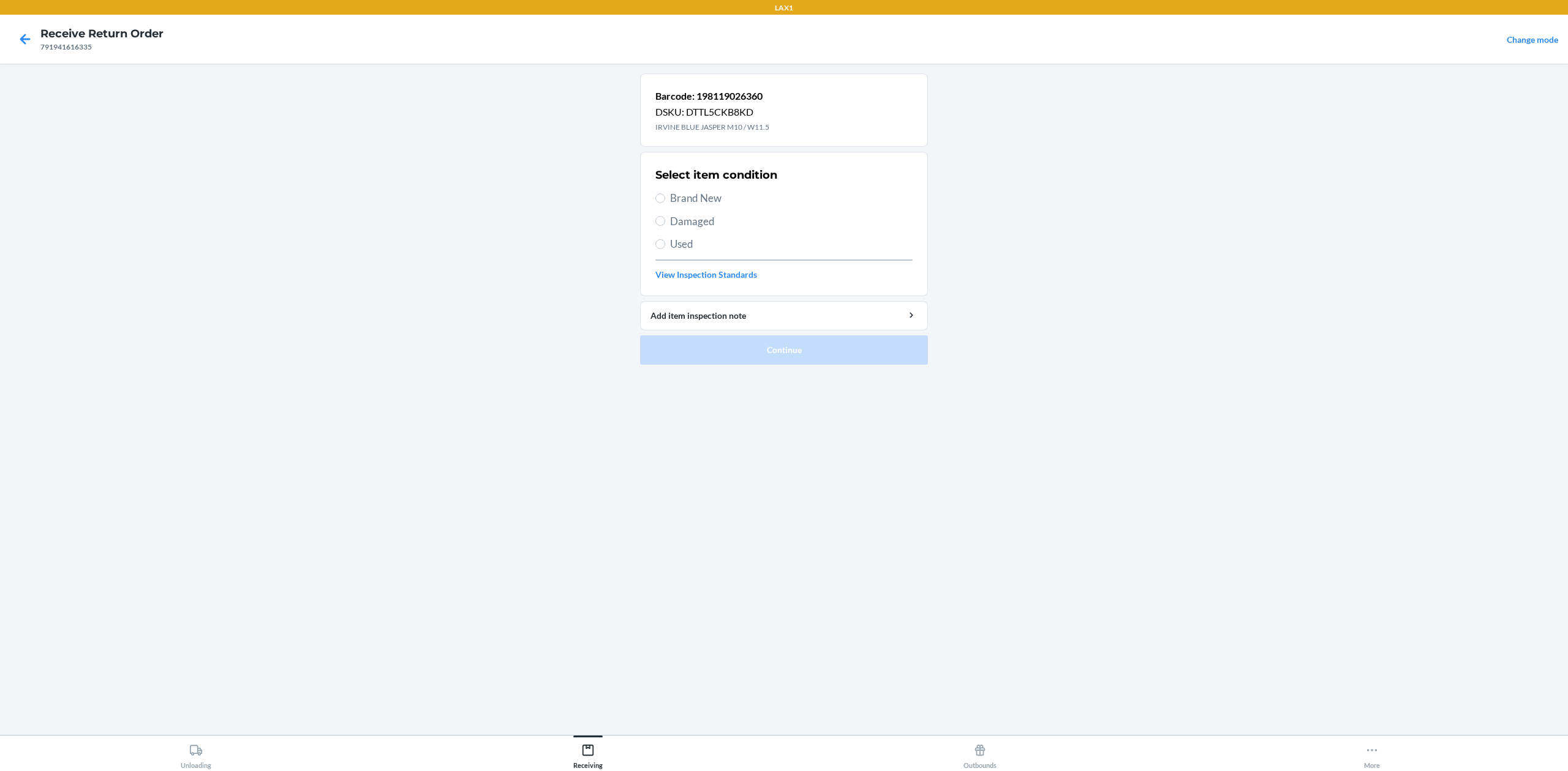
click at [708, 198] on span "Brand New" at bounding box center [791, 198] width 242 height 16
click at [665, 198] on input "Brand New" at bounding box center [661, 198] width 10 height 10
radio input "true"
drag, startPoint x: 776, startPoint y: 353, endPoint x: 741, endPoint y: 319, distance: 48.8
click at [776, 354] on button "Continue" at bounding box center [784, 350] width 288 height 30
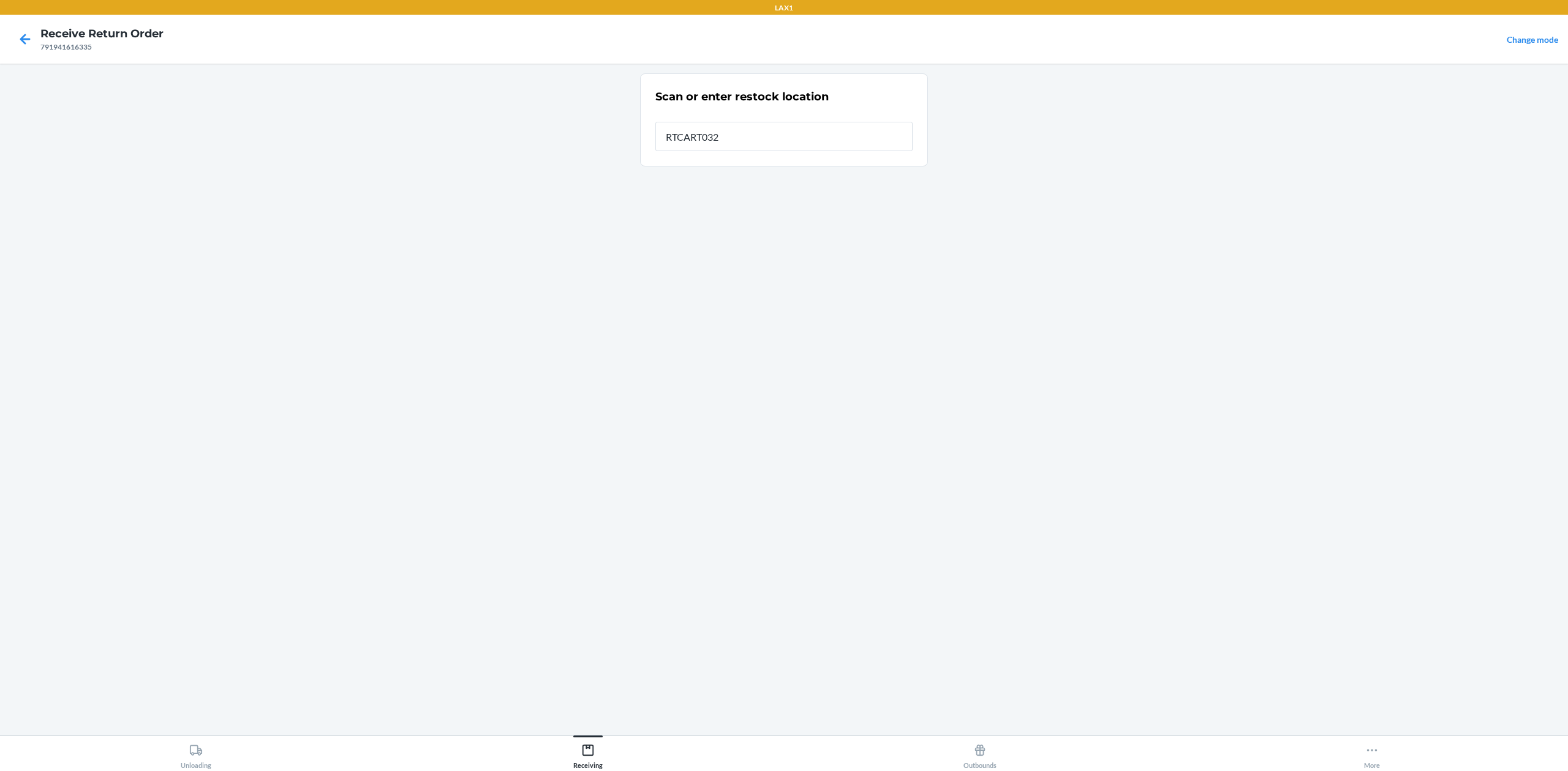
type input "RTCART032"
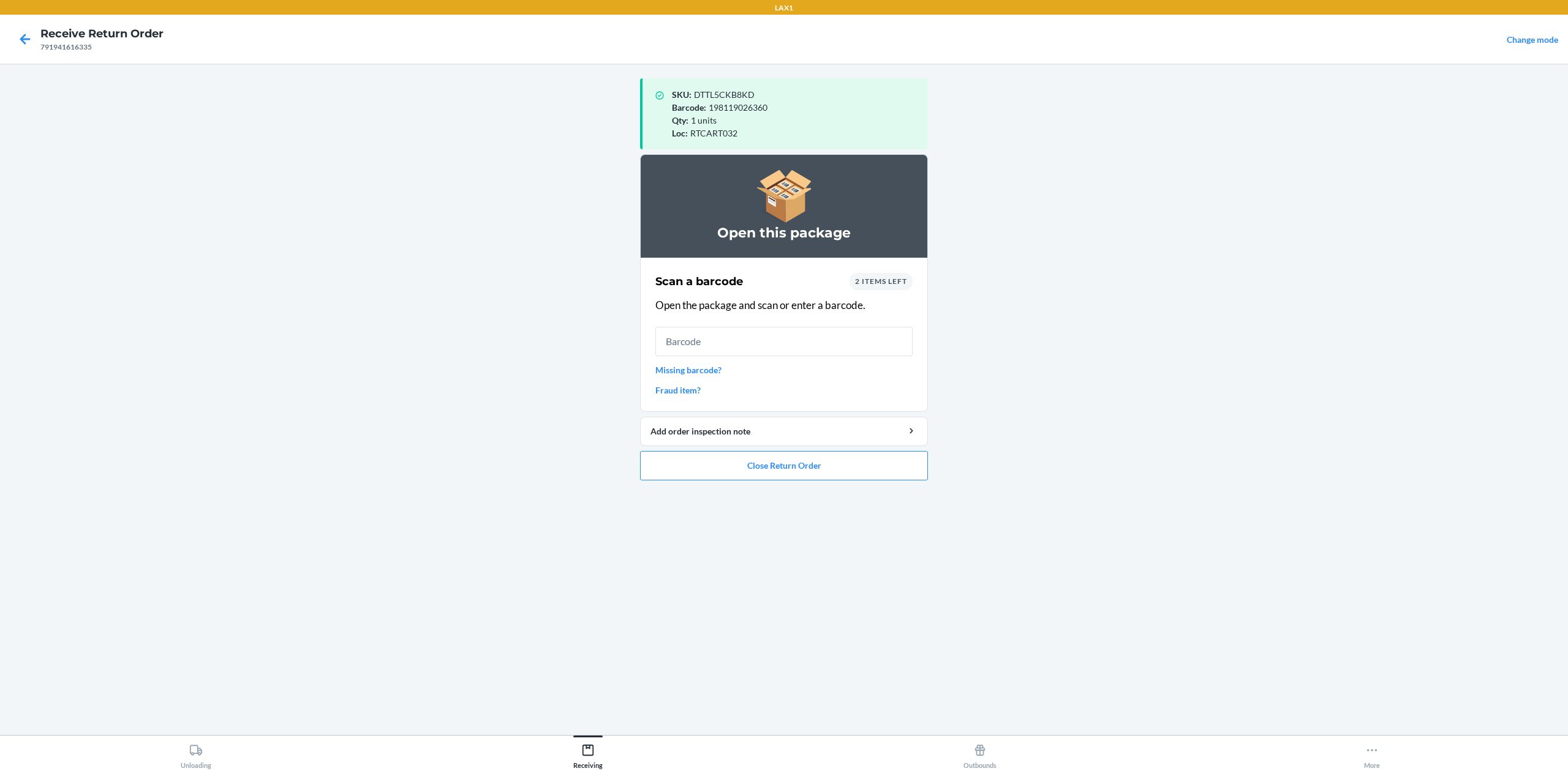
drag, startPoint x: 719, startPoint y: 150, endPoint x: 787, endPoint y: 359, distance: 219.8
click at [787, 359] on div "Scan a barcode 2 items left Open the package and scan or enter a barcode. Missi…" at bounding box center [784, 334] width 257 height 131
click at [794, 332] on input "text" at bounding box center [784, 341] width 257 height 30
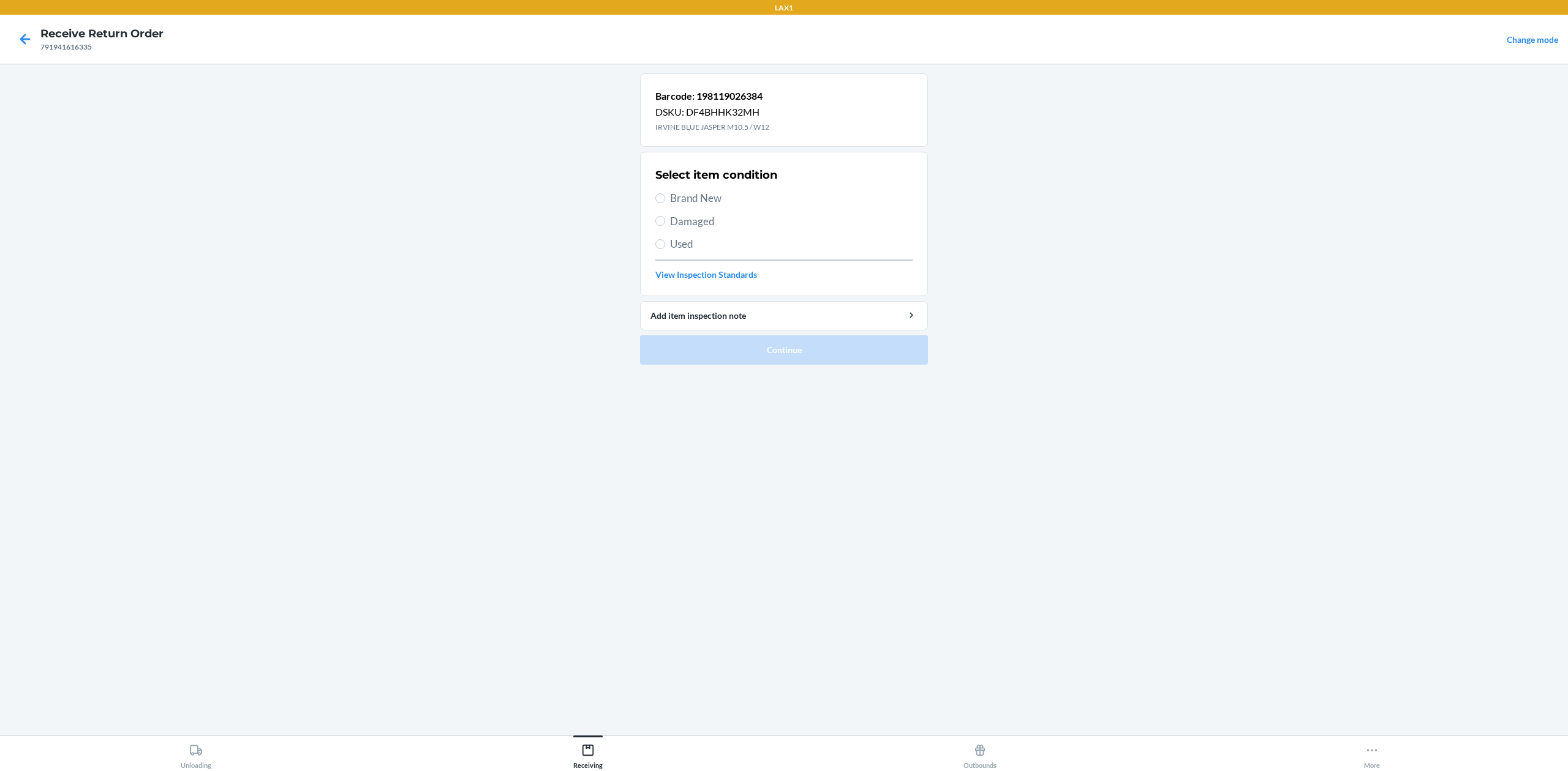
click at [713, 189] on div "Select item condition Brand New Damaged Used View Inspection Standards" at bounding box center [784, 225] width 257 height 122
click at [706, 207] on div "Select item condition Brand New Damaged Used View Inspection Standards" at bounding box center [784, 225] width 257 height 122
click at [704, 202] on span "Brand New" at bounding box center [791, 198] width 242 height 16
click at [665, 202] on input "Brand New" at bounding box center [661, 198] width 10 height 10
radio input "true"
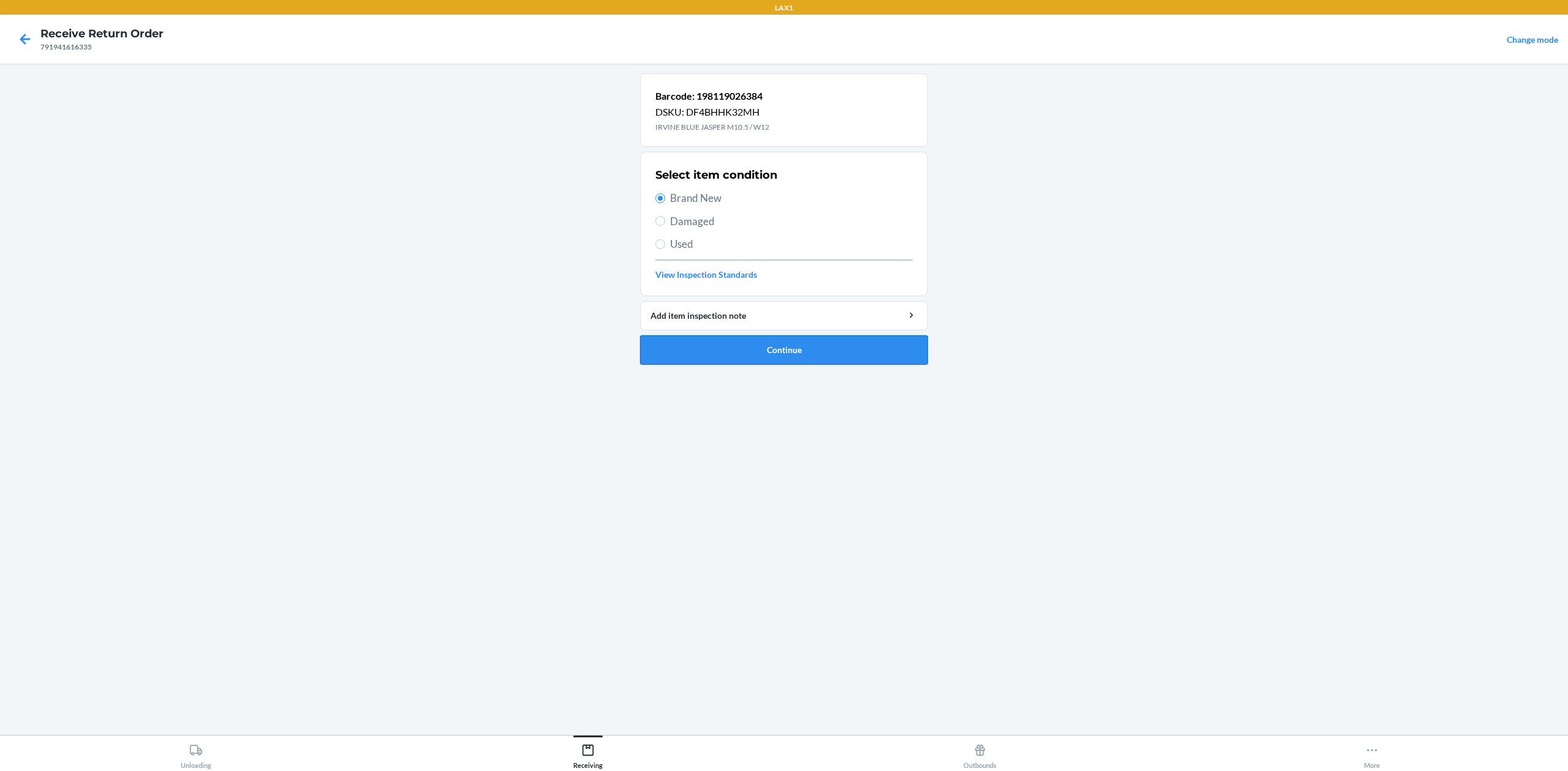
click at [767, 358] on button "Continue" at bounding box center [784, 350] width 288 height 30
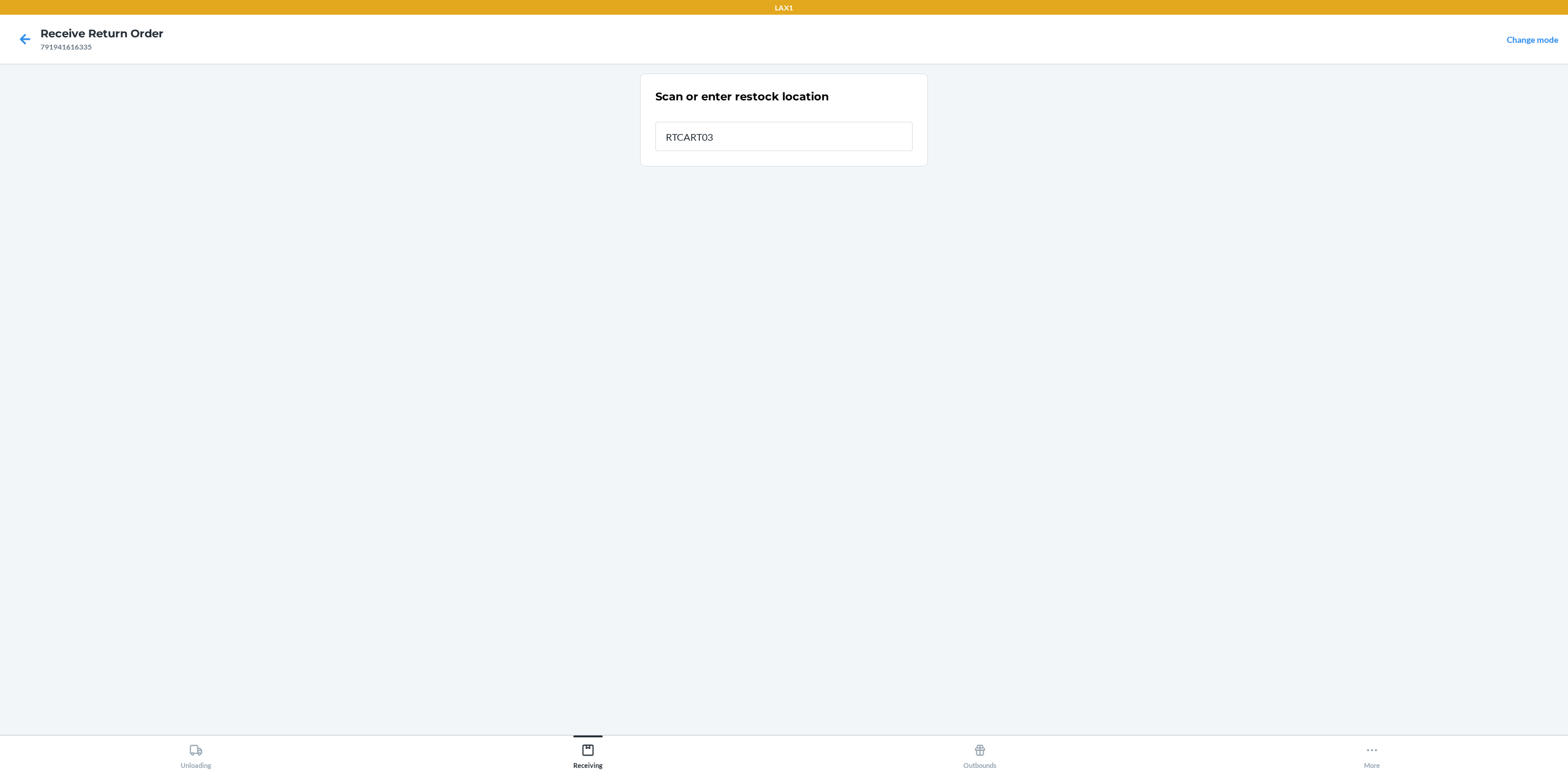
type input "RTCART032"
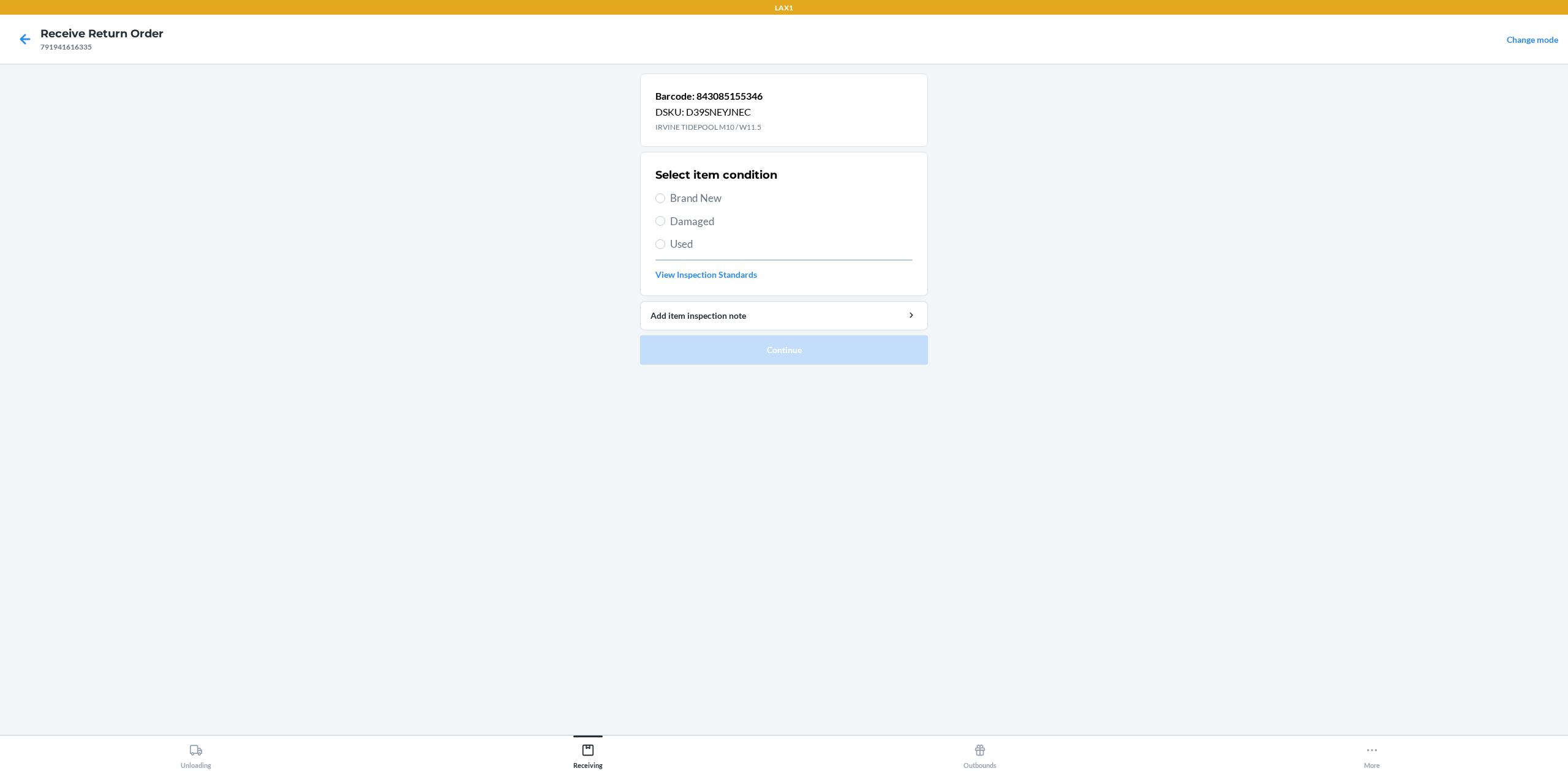
click at [705, 201] on span "Brand New" at bounding box center [791, 198] width 242 height 16
click at [665, 201] on input "Brand New" at bounding box center [661, 198] width 10 height 10
radio input "true"
click at [782, 353] on button "Continue" at bounding box center [784, 350] width 288 height 30
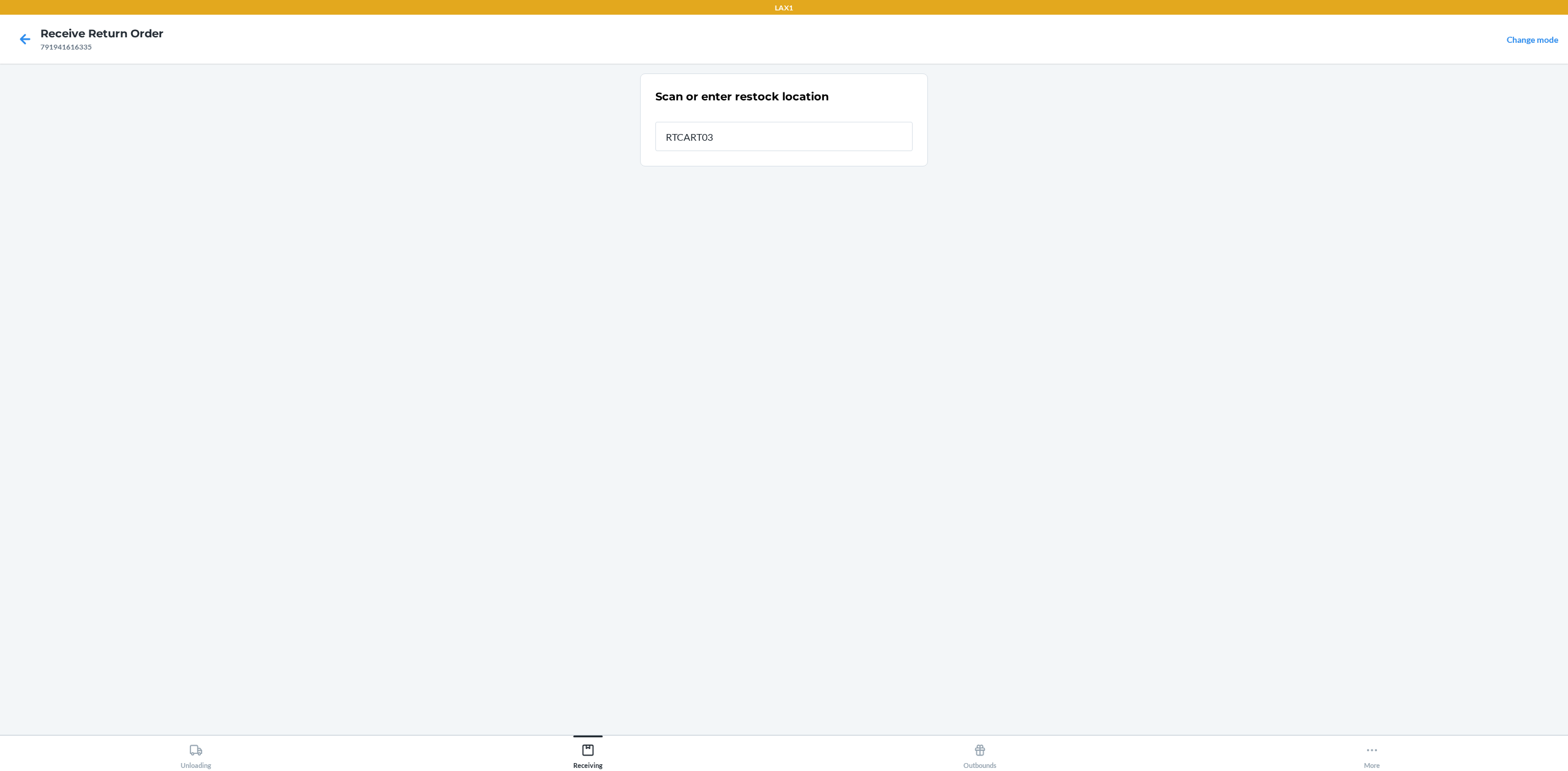
type input "RTCART032"
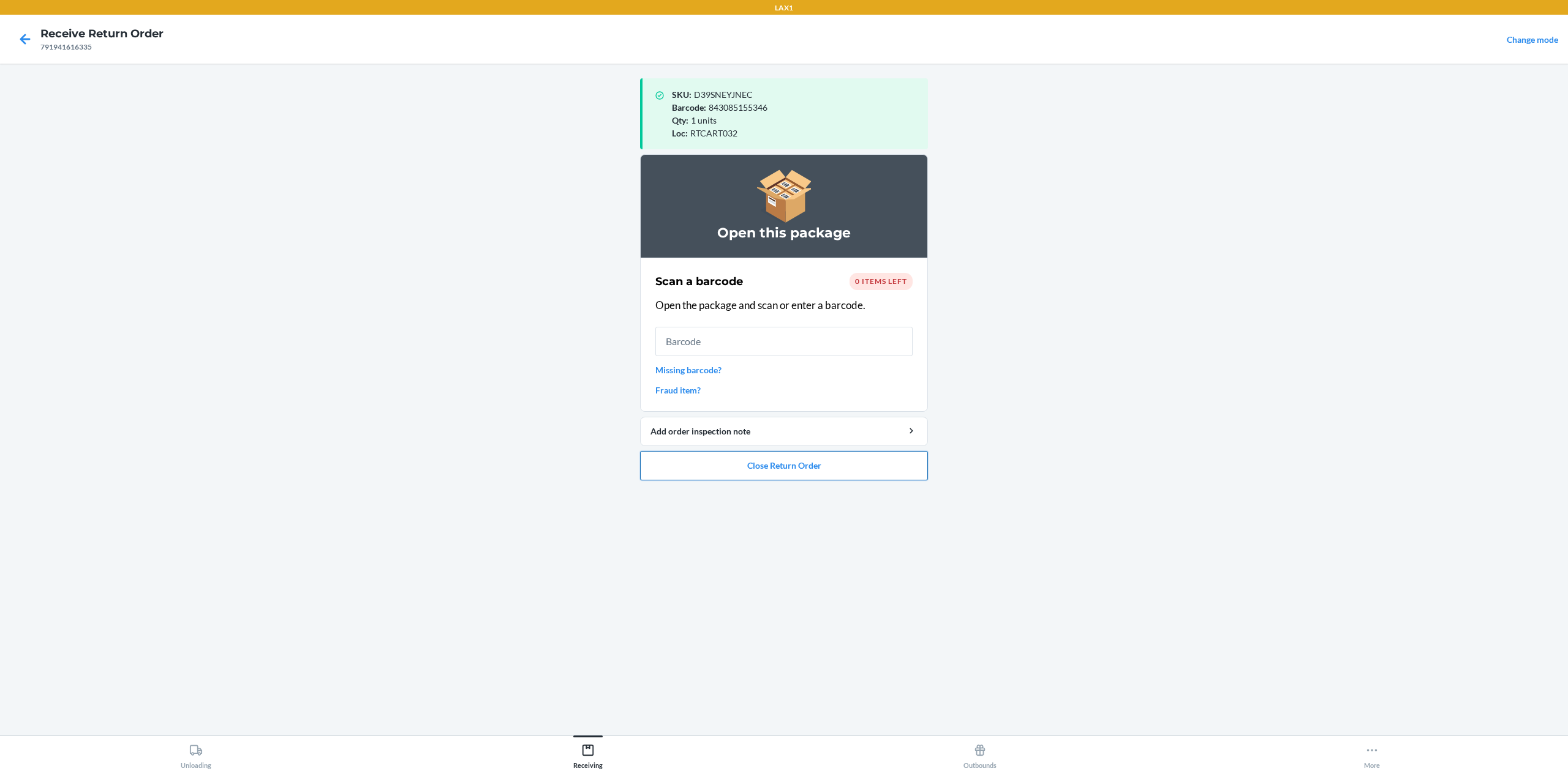
click at [885, 468] on button "Close Return Order" at bounding box center [784, 465] width 288 height 30
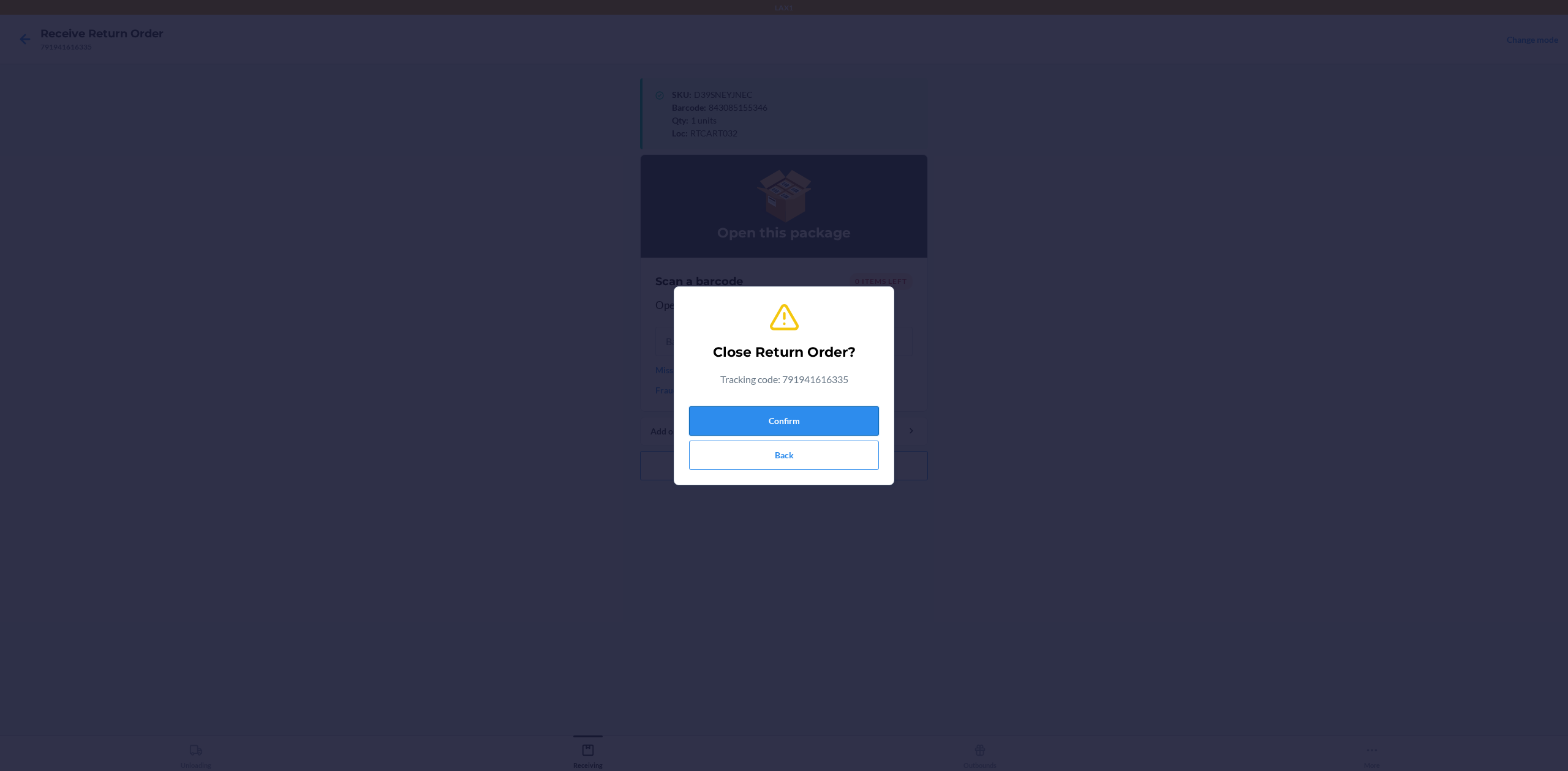
drag, startPoint x: 814, startPoint y: 410, endPoint x: 829, endPoint y: 406, distance: 15.5
click at [817, 410] on button "Confirm" at bounding box center [784, 421] width 190 height 30
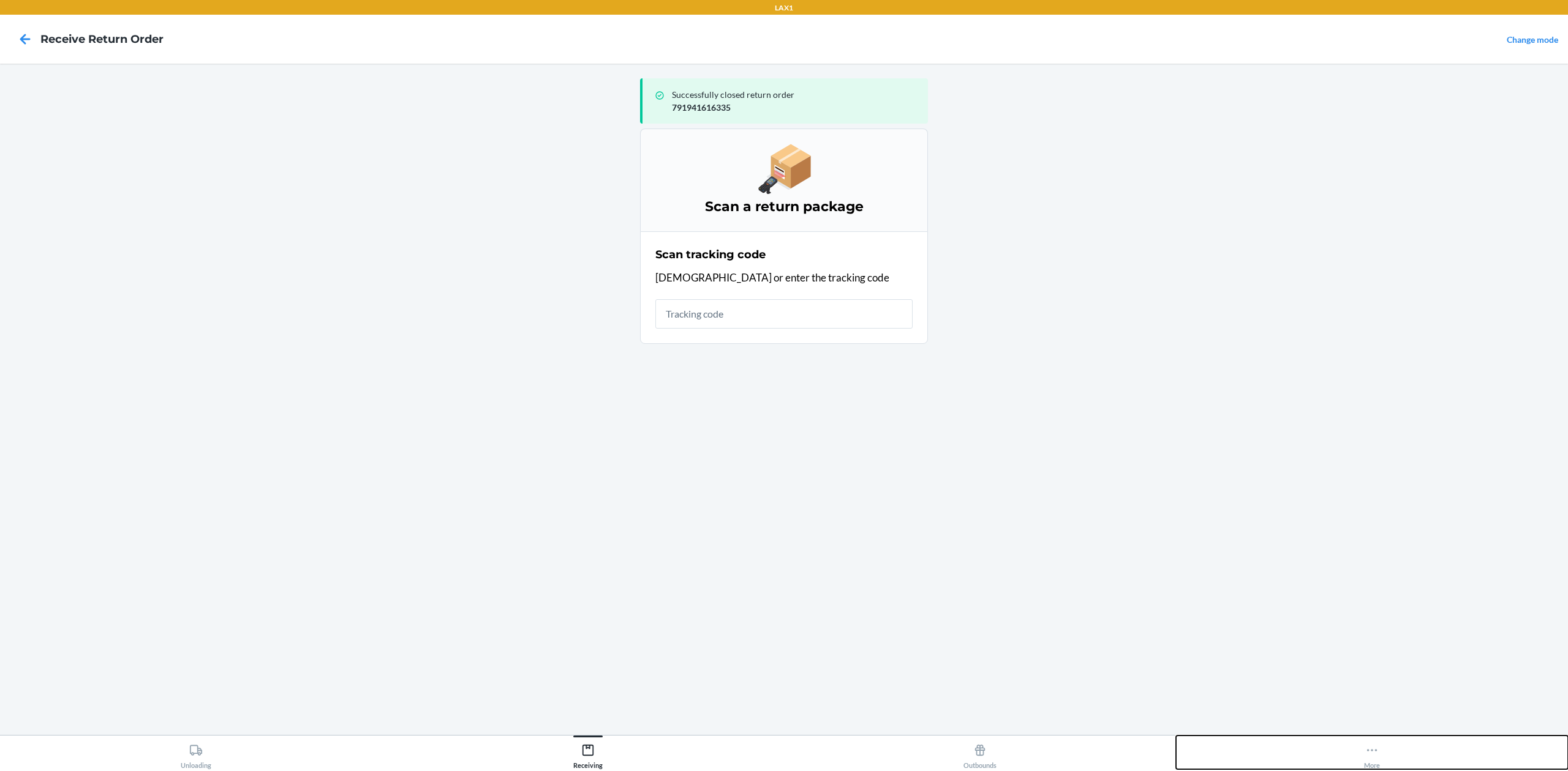
click at [1372, 757] on div "More" at bounding box center [1372, 754] width 16 height 30
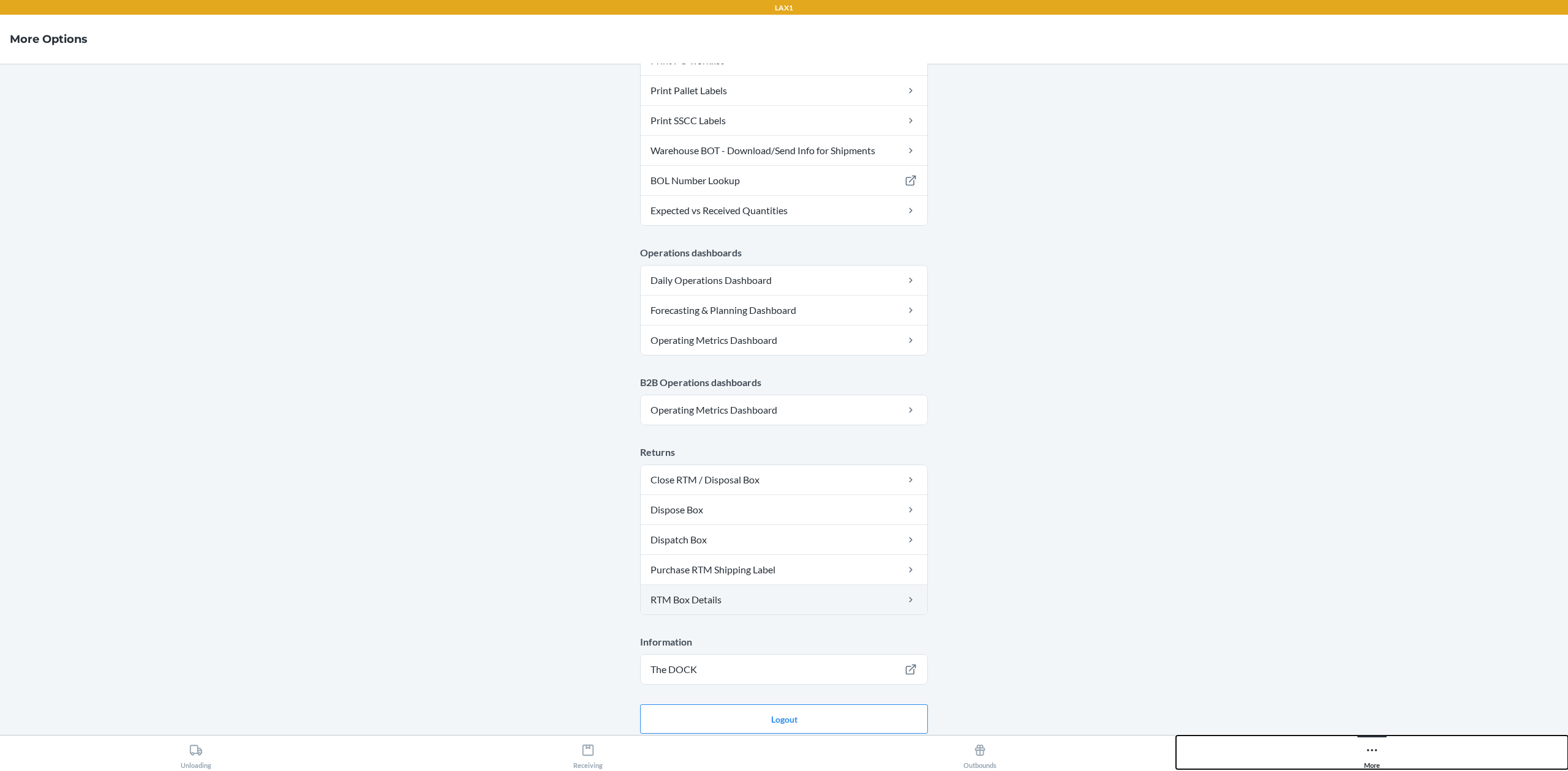
scroll to position [411, 0]
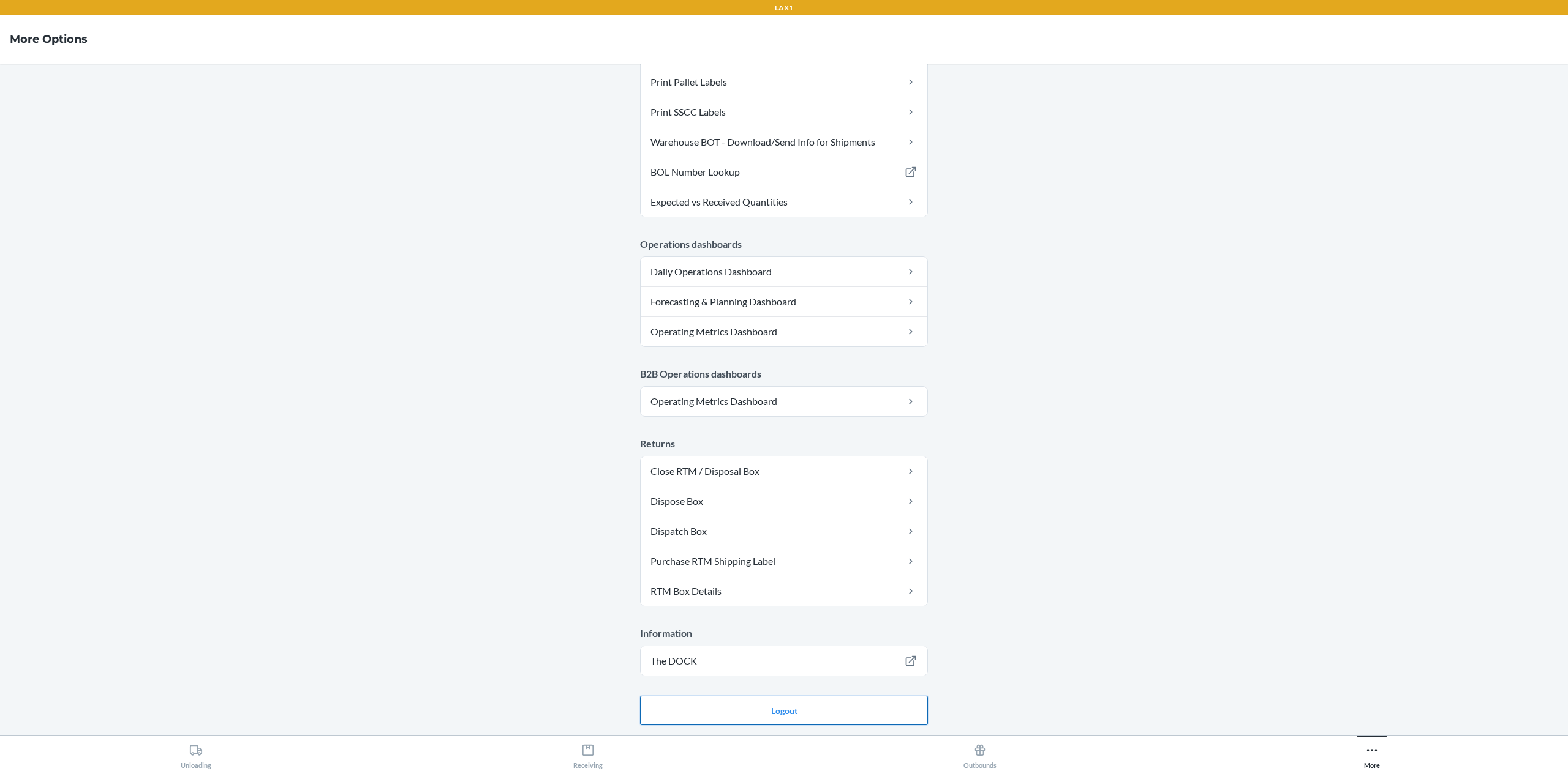
drag, startPoint x: 825, startPoint y: 719, endPoint x: 823, endPoint y: 709, distance: 10.2
click at [825, 719] on button "Logout" at bounding box center [784, 710] width 288 height 30
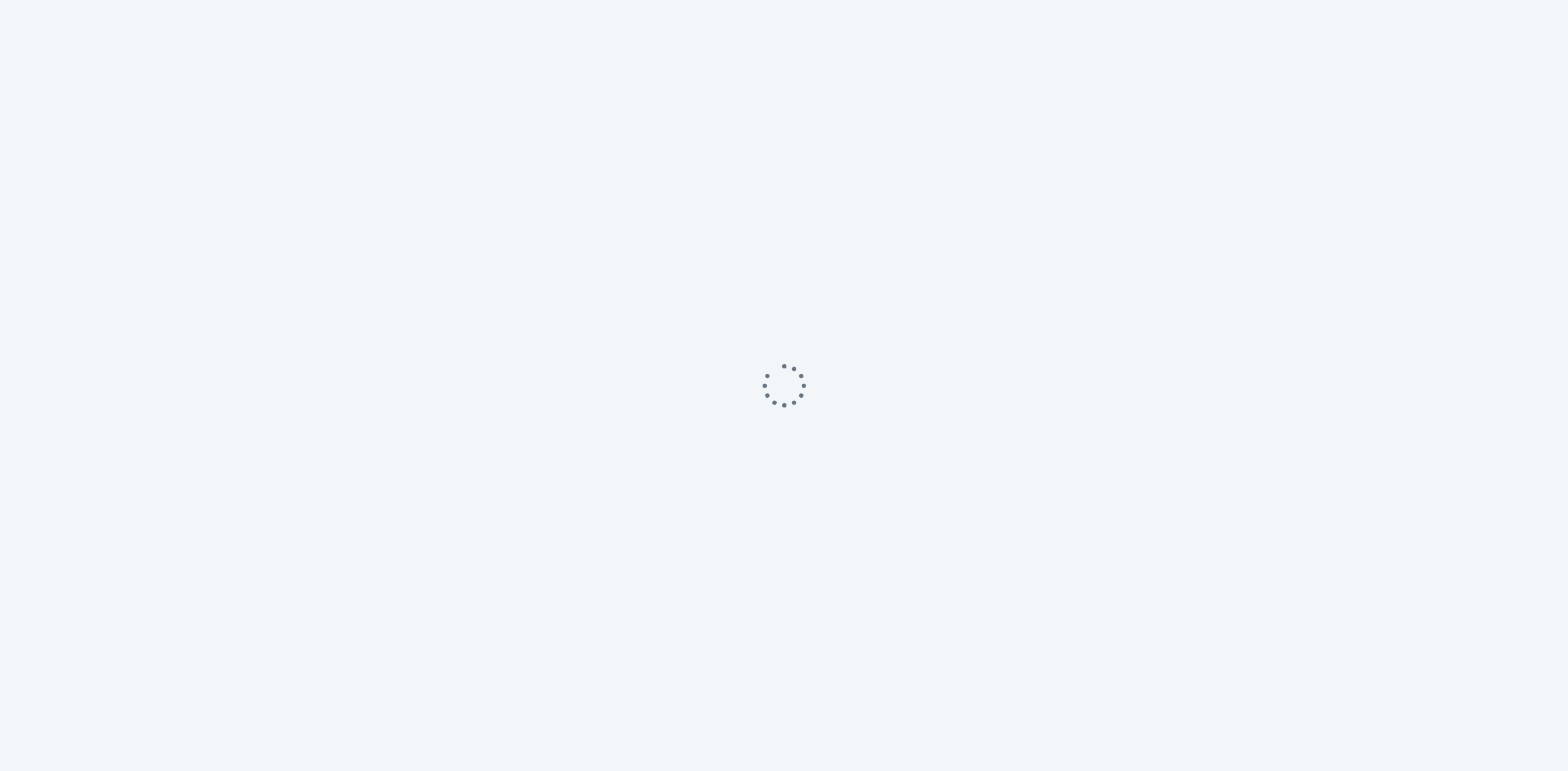
click at [822, 709] on div at bounding box center [784, 385] width 1568 height 771
